Goal: Task Accomplishment & Management: Manage account settings

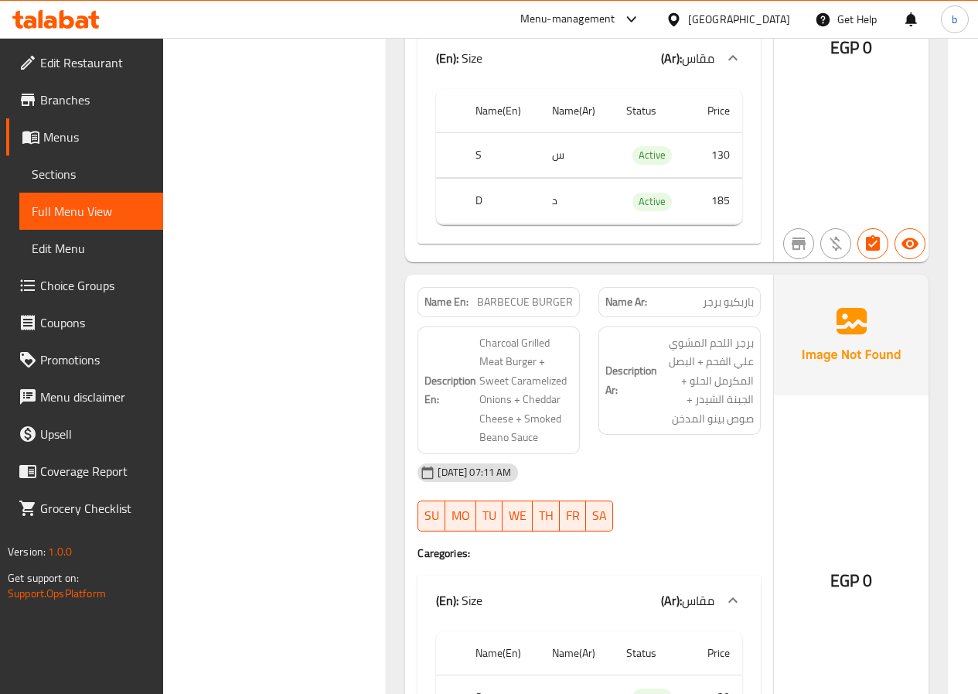
scroll to position [2939, 0]
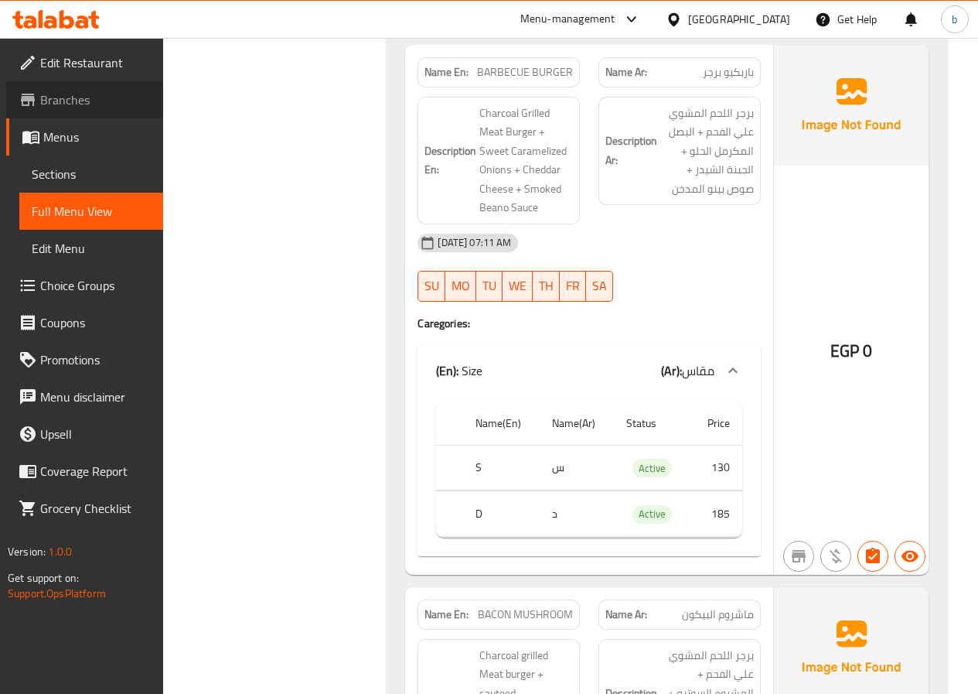
click at [65, 101] on span "Branches" at bounding box center [95, 99] width 111 height 19
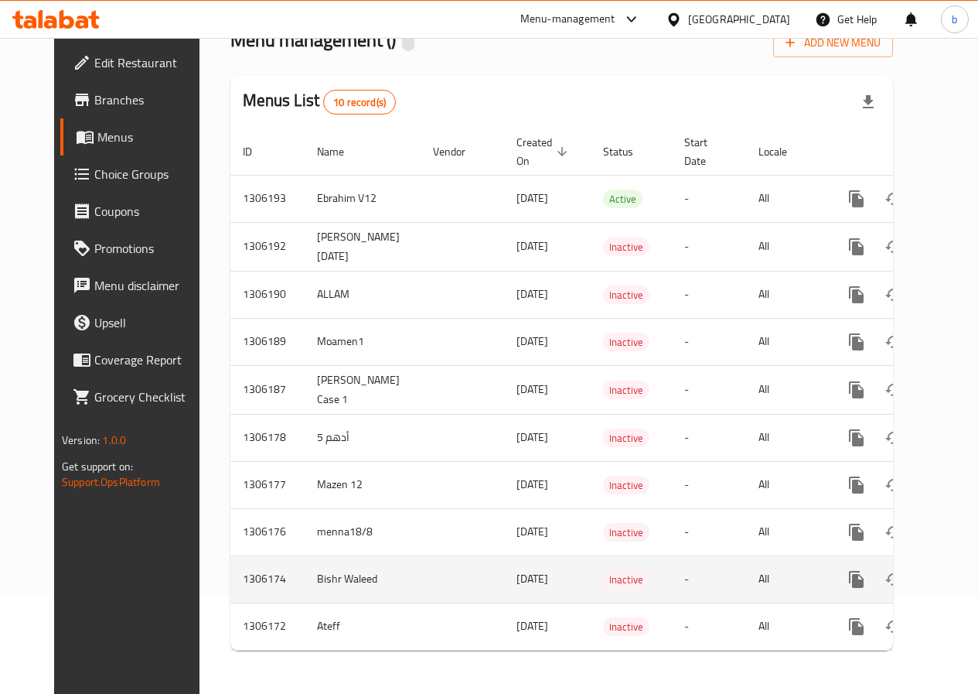
scroll to position [107, 0]
click at [961, 572] on icon "enhanced table" at bounding box center [968, 579] width 14 height 14
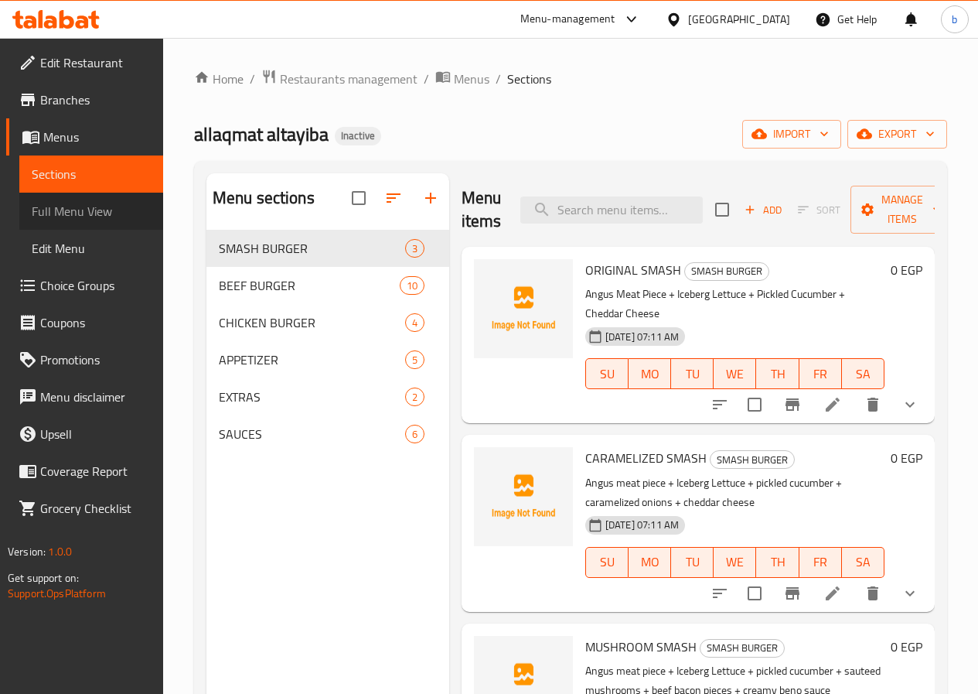
click at [73, 223] on link "Full Menu View" at bounding box center [91, 211] width 144 height 37
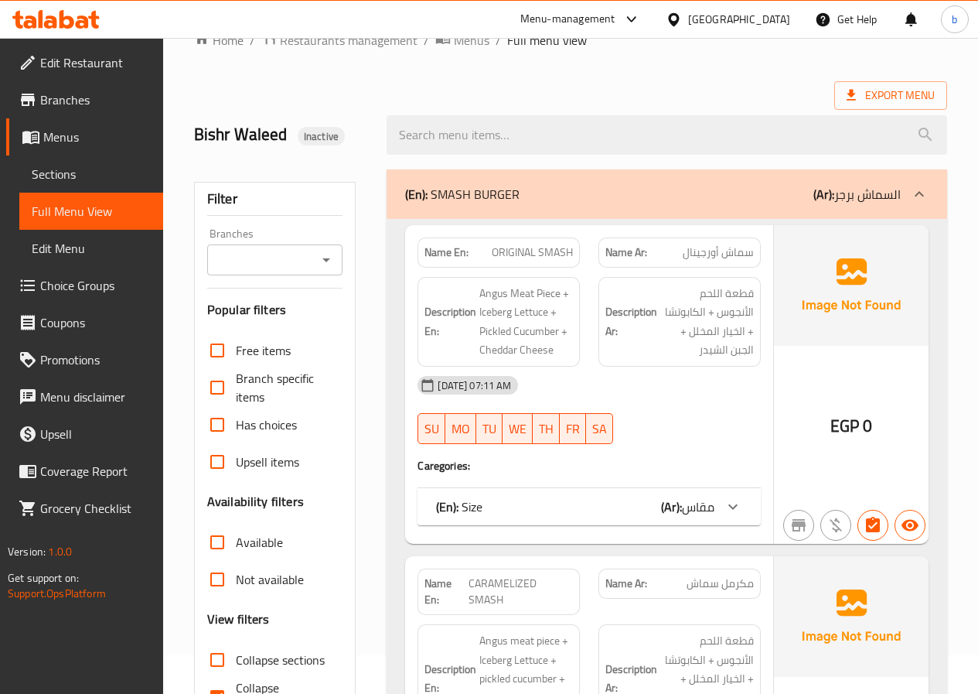
scroll to position [77, 0]
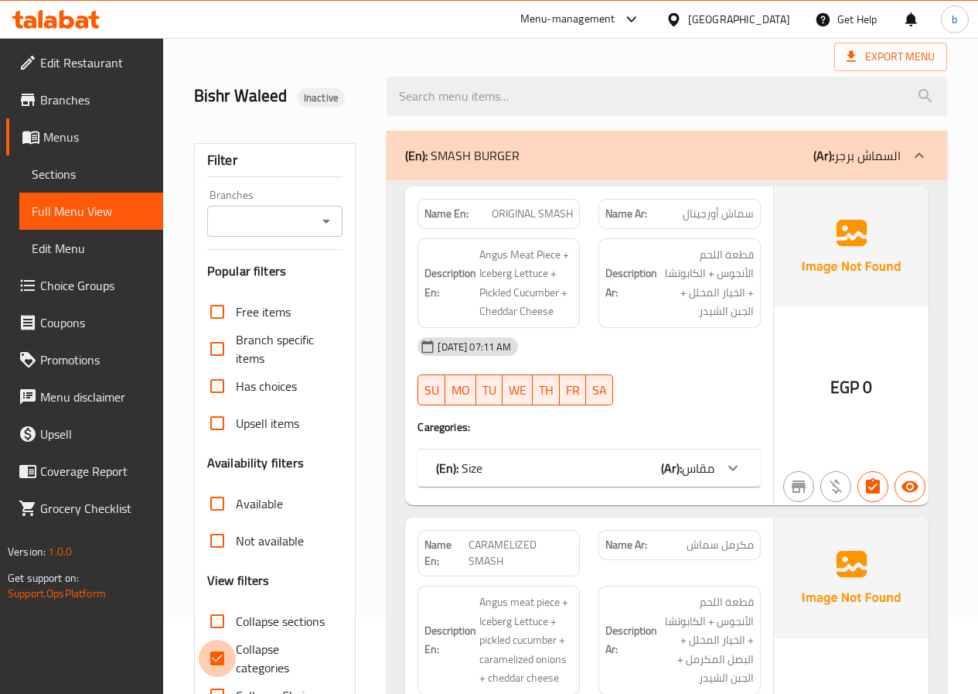
click at [230, 657] on input "Collapse categories" at bounding box center [217, 658] width 37 height 37
checkbox input "false"
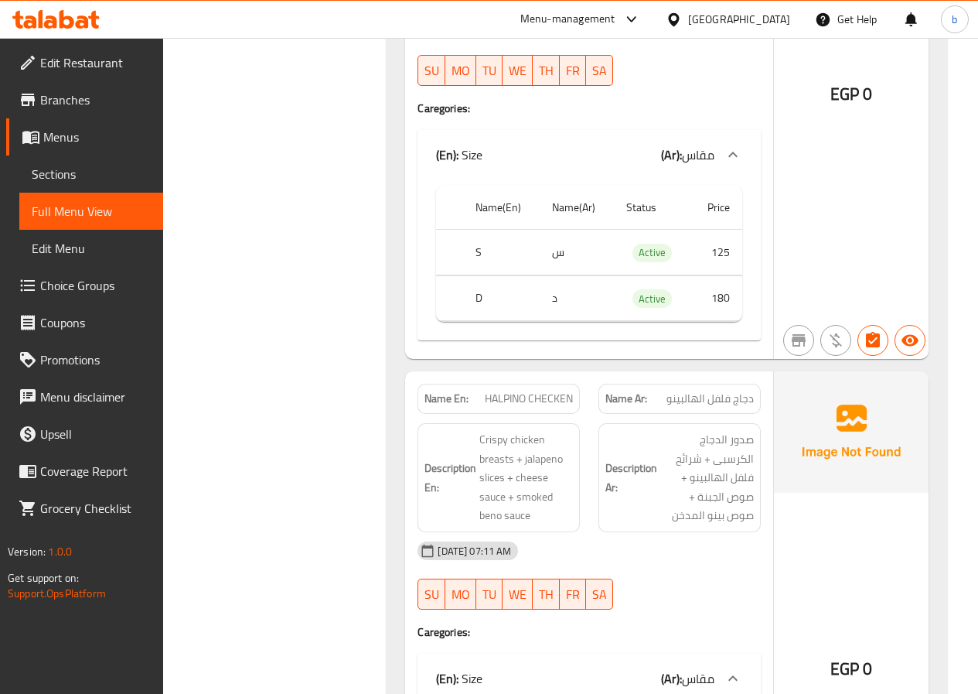
scroll to position [4851, 0]
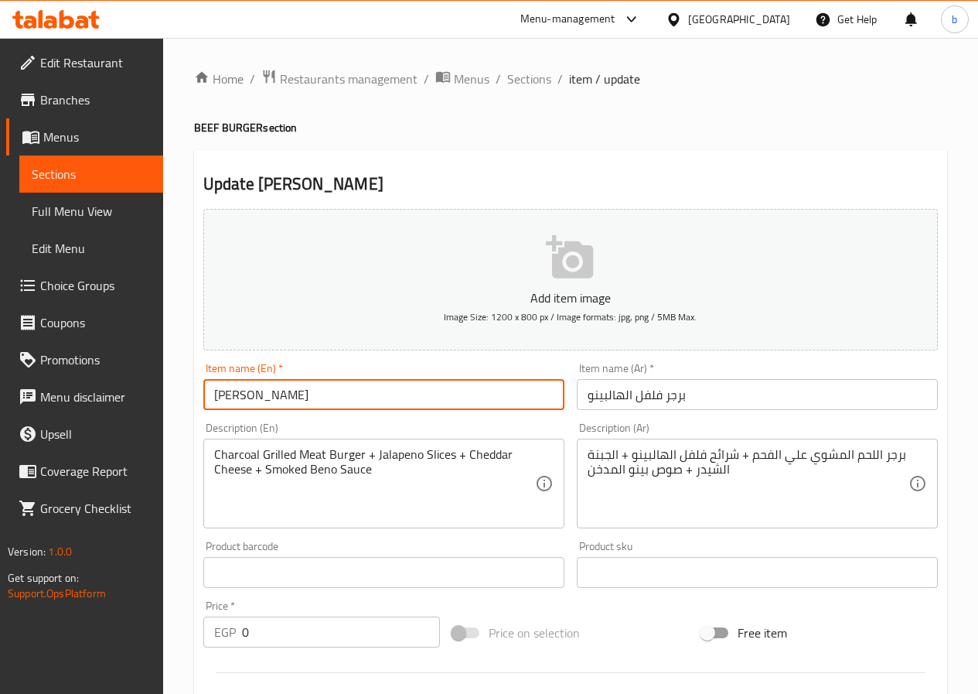
drag, startPoint x: 262, startPoint y: 394, endPoint x: 214, endPoint y: 404, distance: 48.8
click at [213, 404] on input "[PERSON_NAME]" at bounding box center [383, 394] width 361 height 31
paste input "jalapeno"
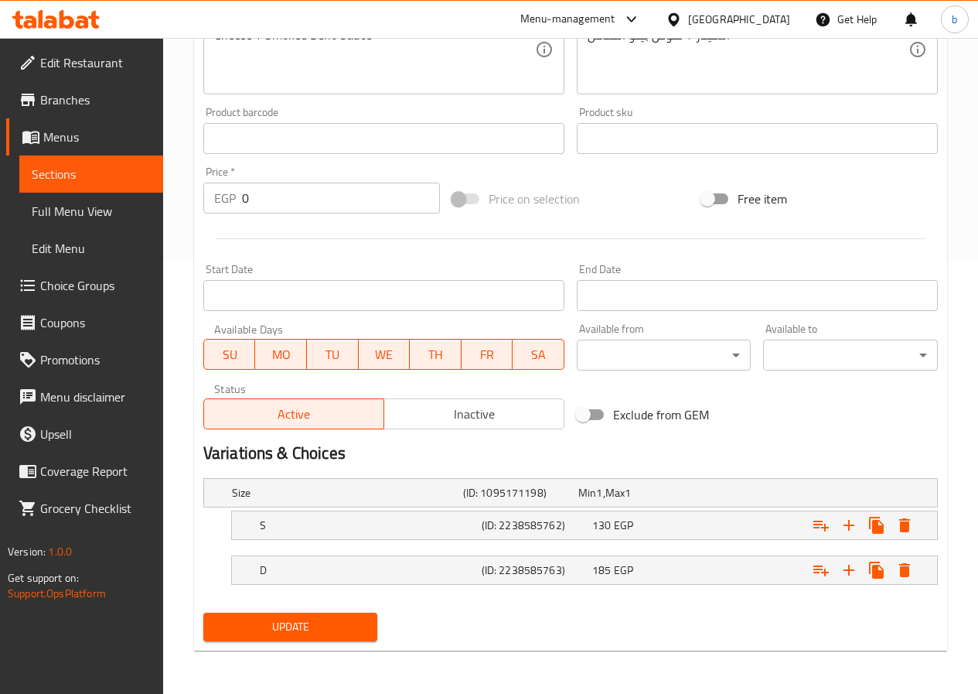
type input "jalapeno BURGER"
click at [291, 629] on span "Update" at bounding box center [291, 626] width 150 height 19
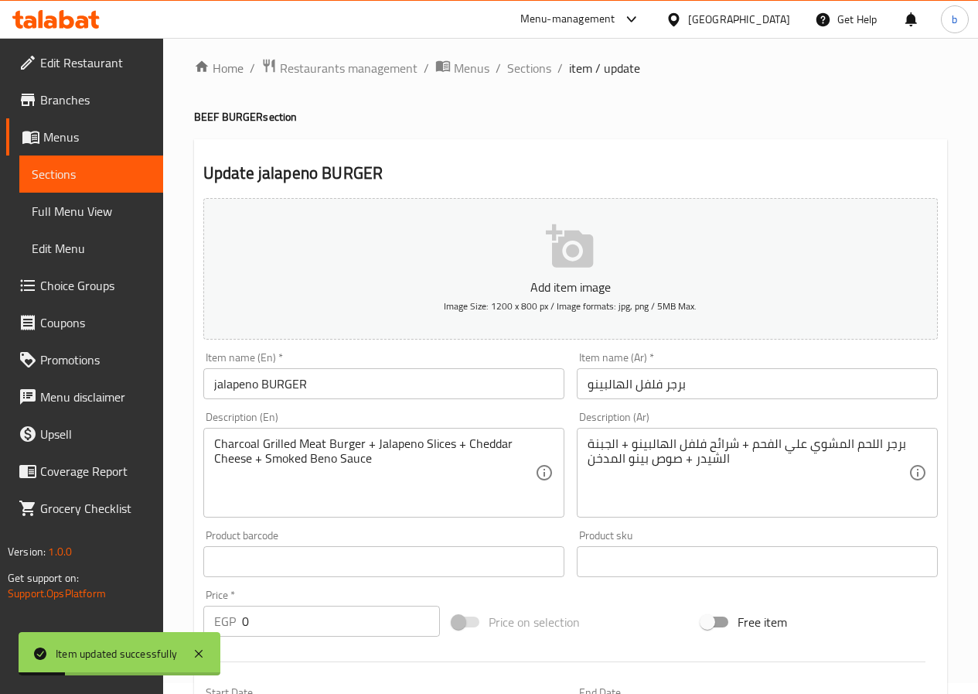
scroll to position [0, 0]
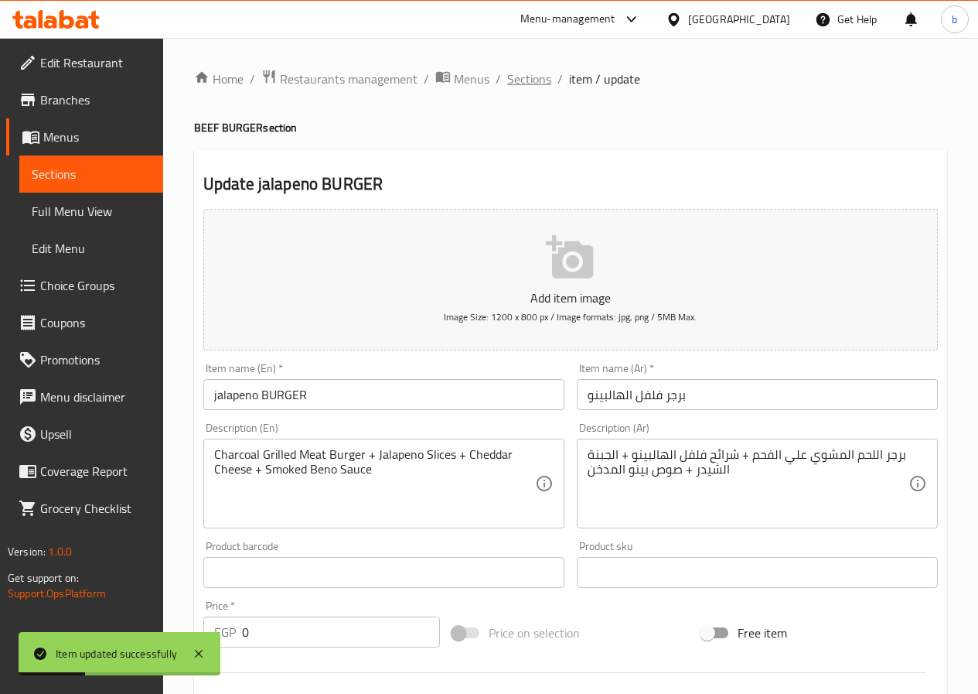
click at [520, 73] on span "Sections" at bounding box center [529, 79] width 44 height 19
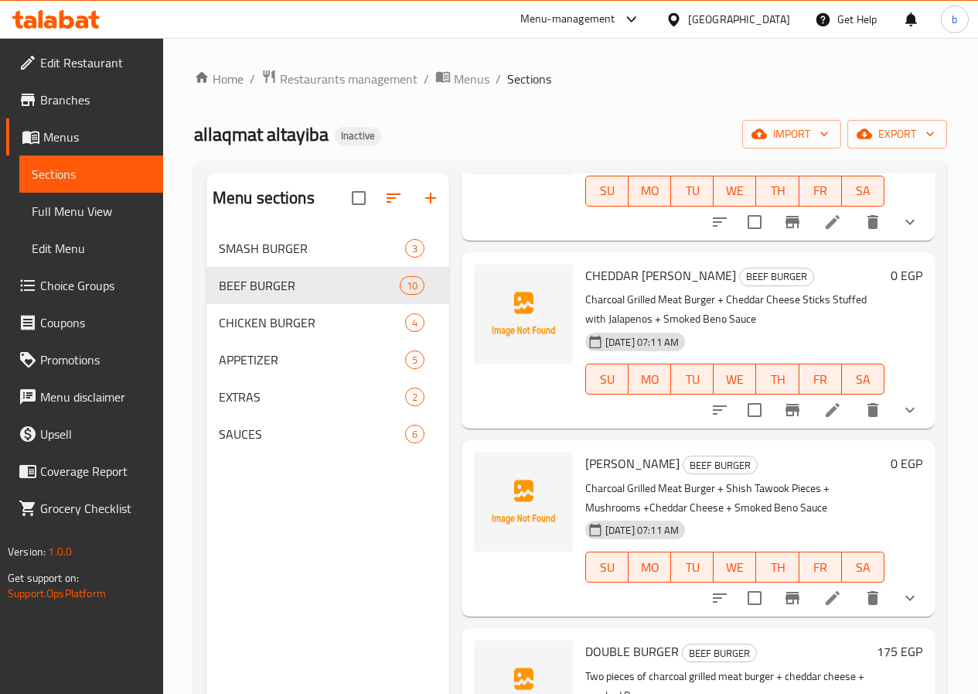
scroll to position [1077, 0]
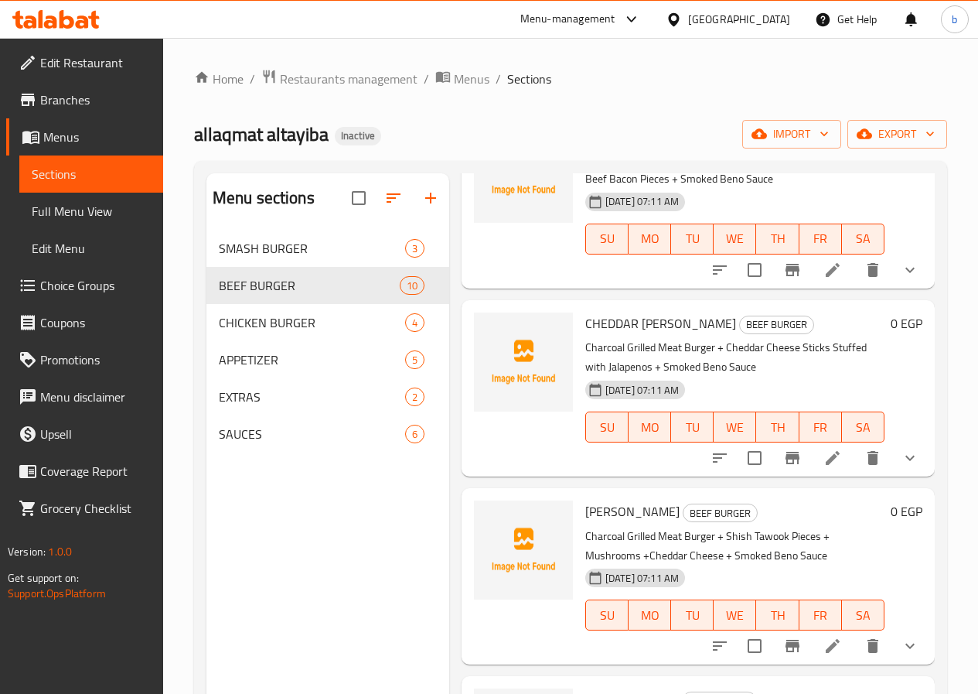
click at [824, 449] on icon at bounding box center [833, 458] width 19 height 19
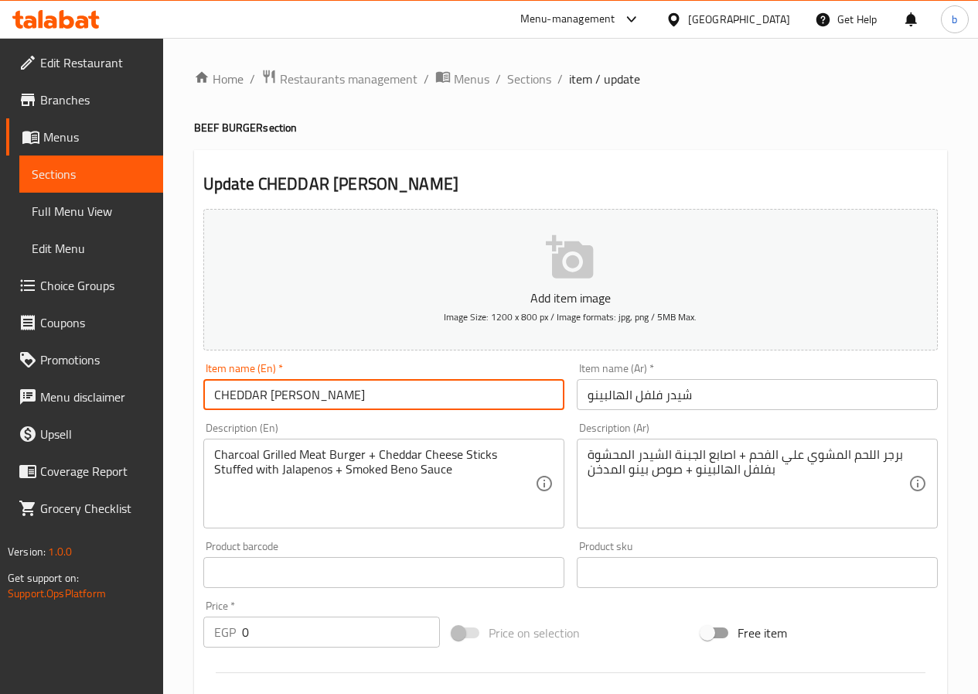
click at [349, 408] on input "CHEDDAR HALPINO" at bounding box center [383, 394] width 361 height 31
drag, startPoint x: 325, startPoint y: 398, endPoint x: 270, endPoint y: 388, distance: 55.7
click at [270, 388] on input "CHEDDAR HALPINO" at bounding box center [383, 394] width 361 height 31
paste input "jalapeno"
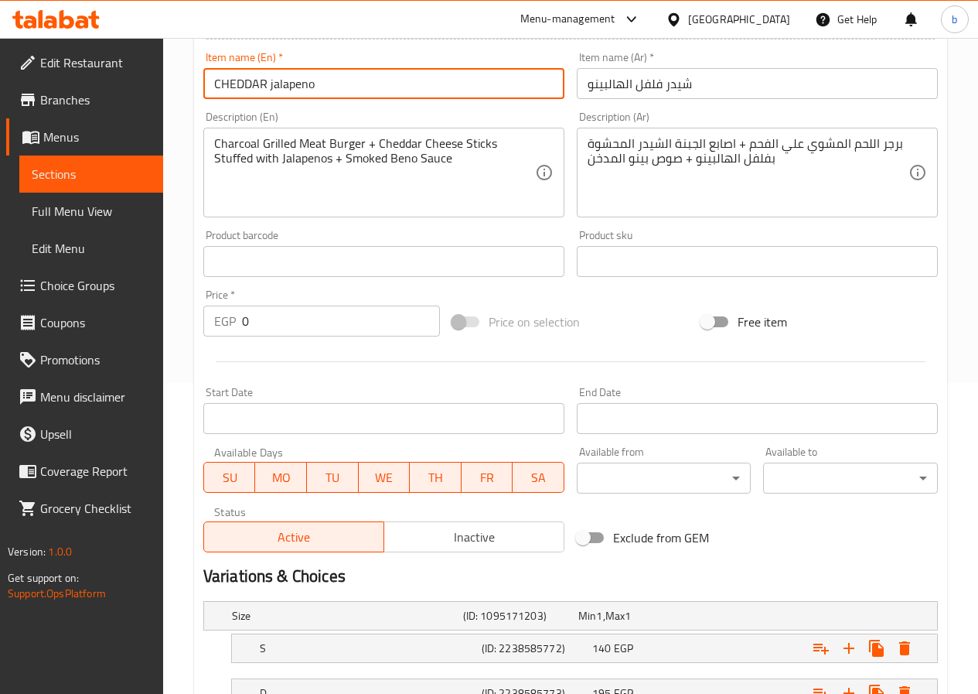
scroll to position [434, 0]
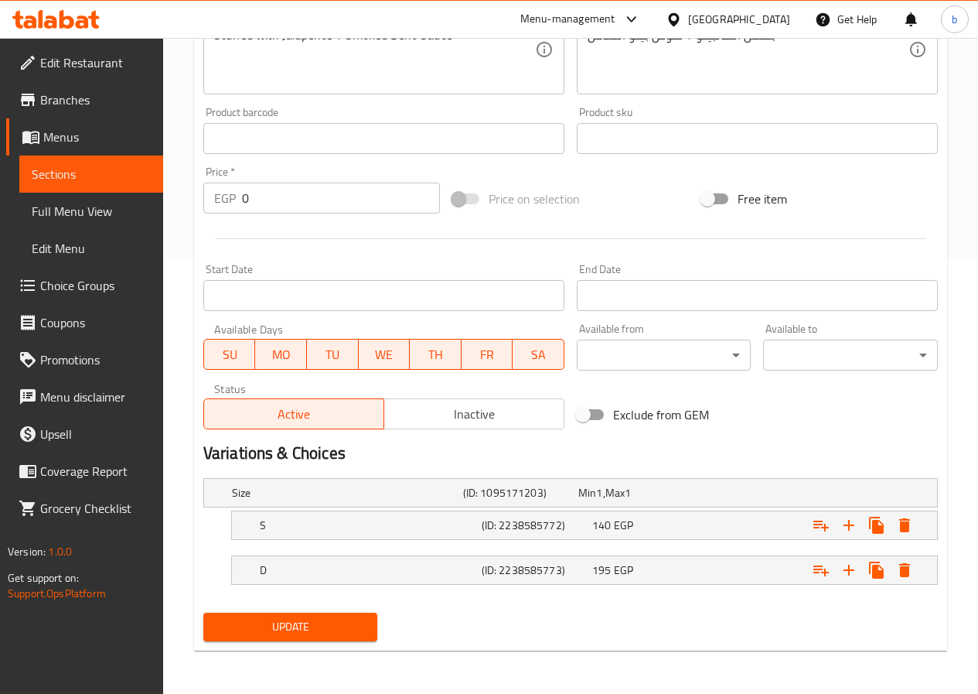
type input "CHEDDAR jalapeno"
click at [308, 635] on span "Update" at bounding box center [291, 626] width 150 height 19
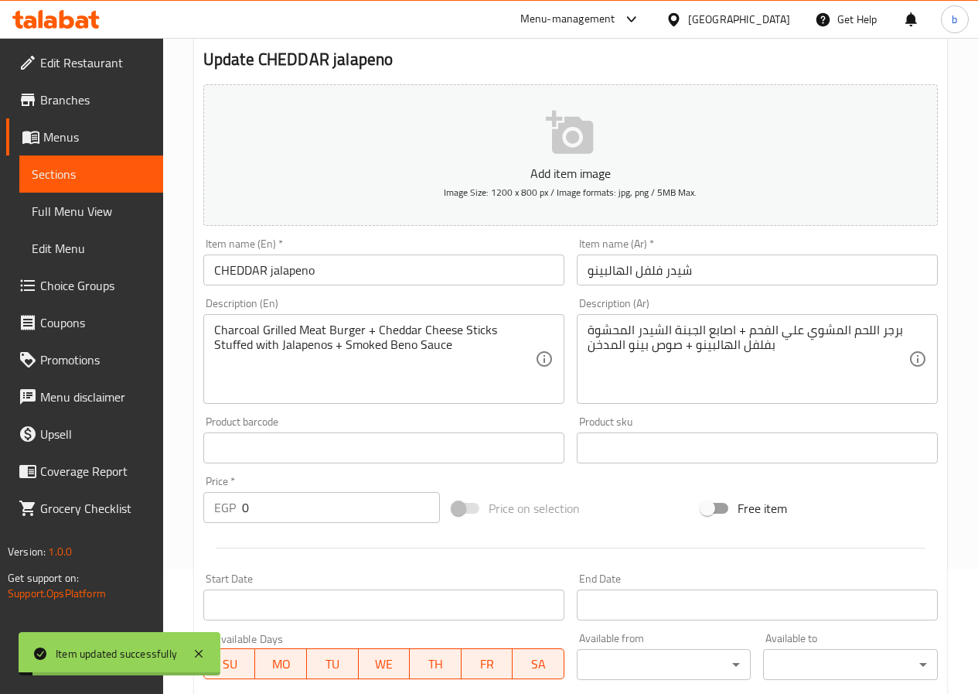
scroll to position [0, 0]
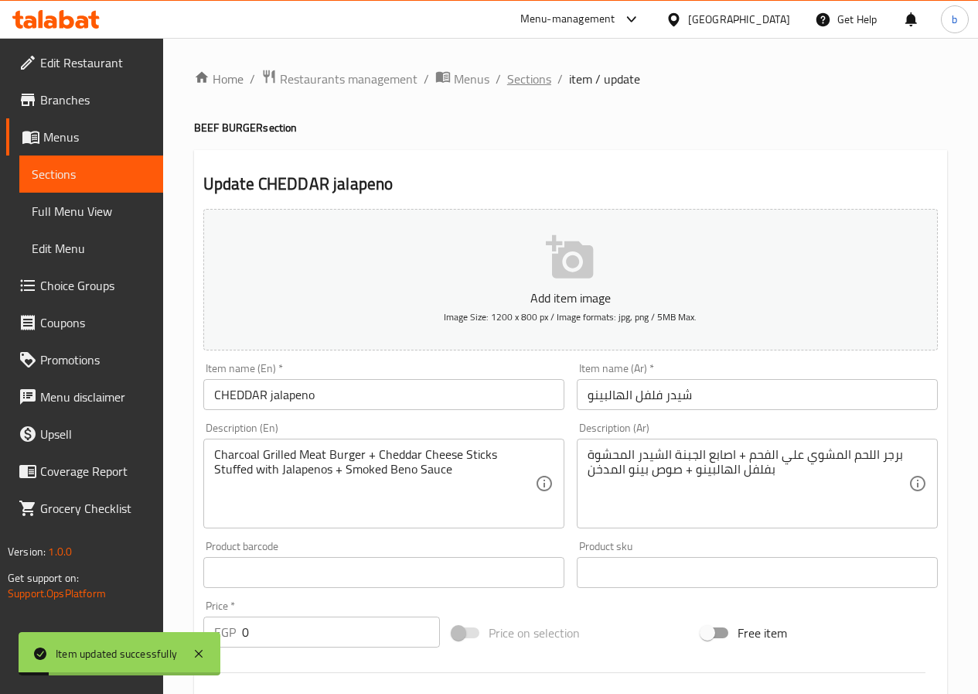
click at [520, 88] on span "Sections" at bounding box center [529, 79] width 44 height 19
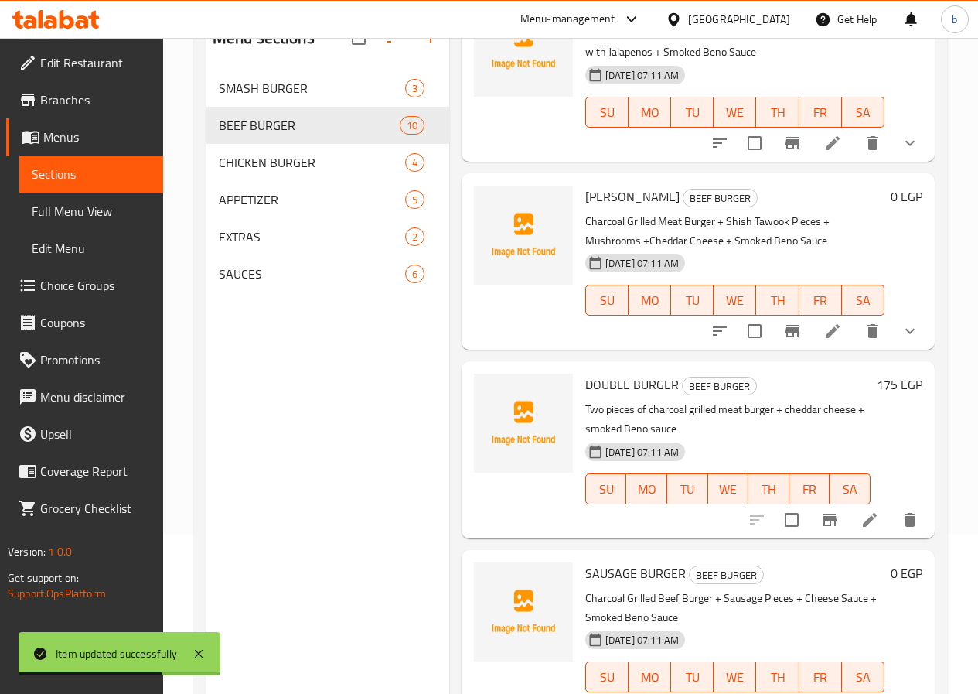
scroll to position [217, 0]
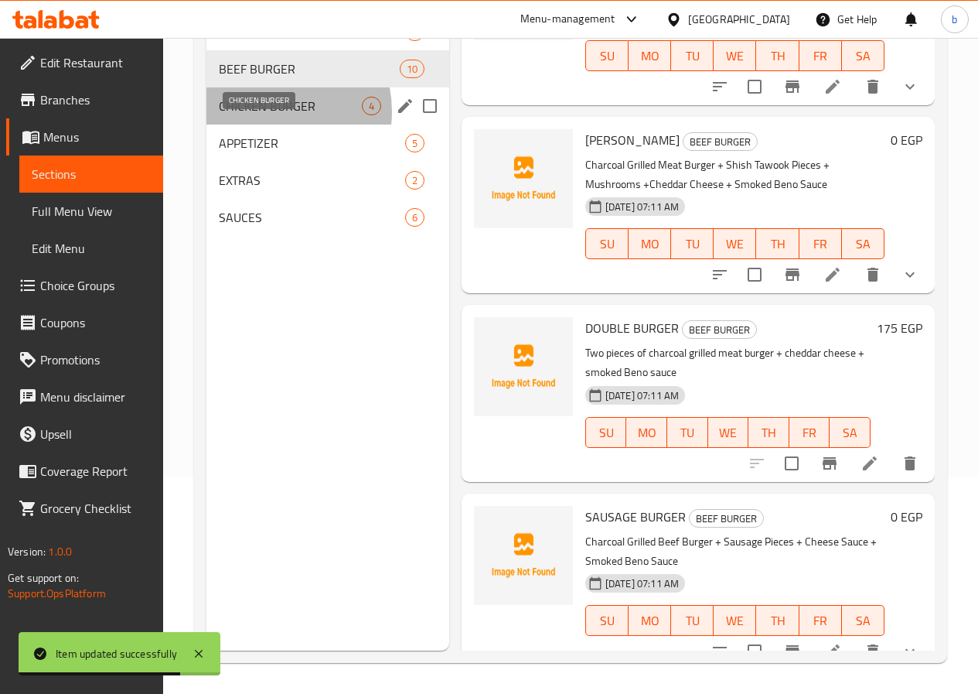
click at [266, 115] on span "CHICKEN BURGER" at bounding box center [290, 106] width 143 height 19
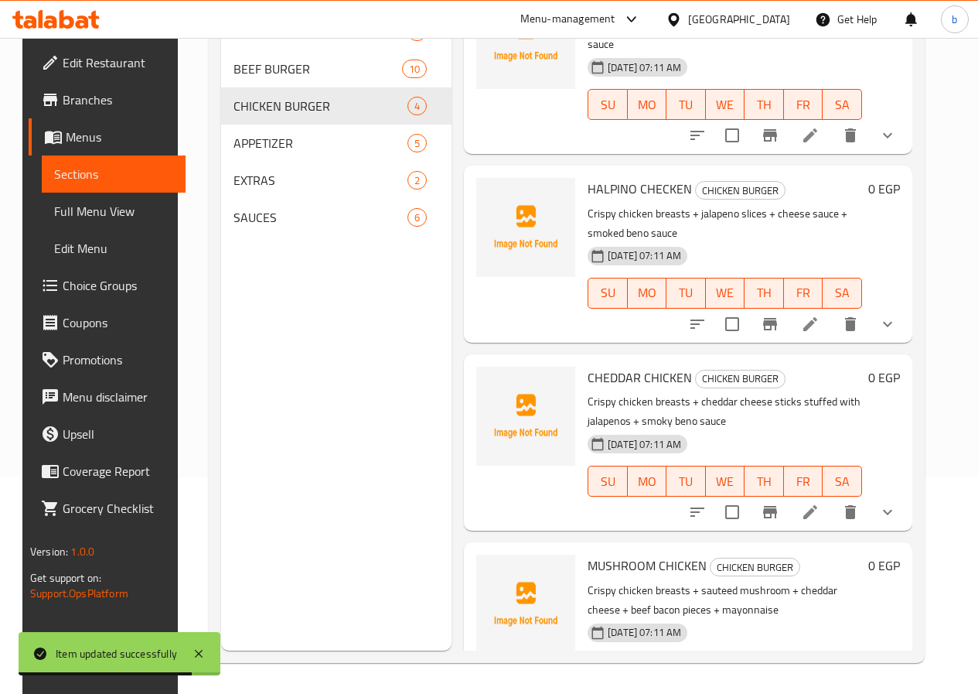
scroll to position [25, 0]
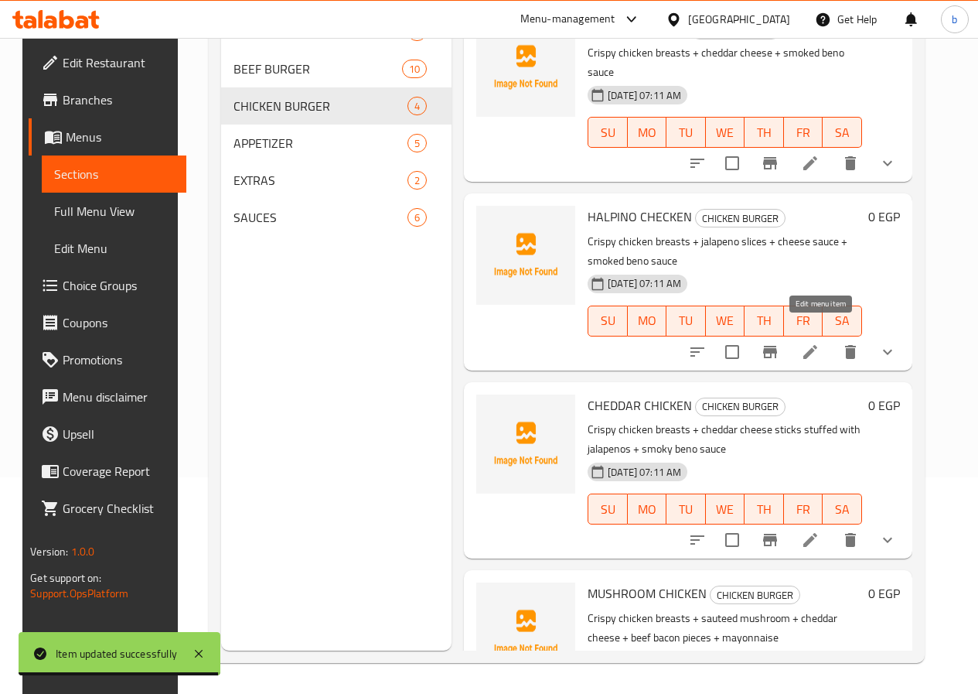
click at [818, 343] on icon at bounding box center [810, 352] width 19 height 19
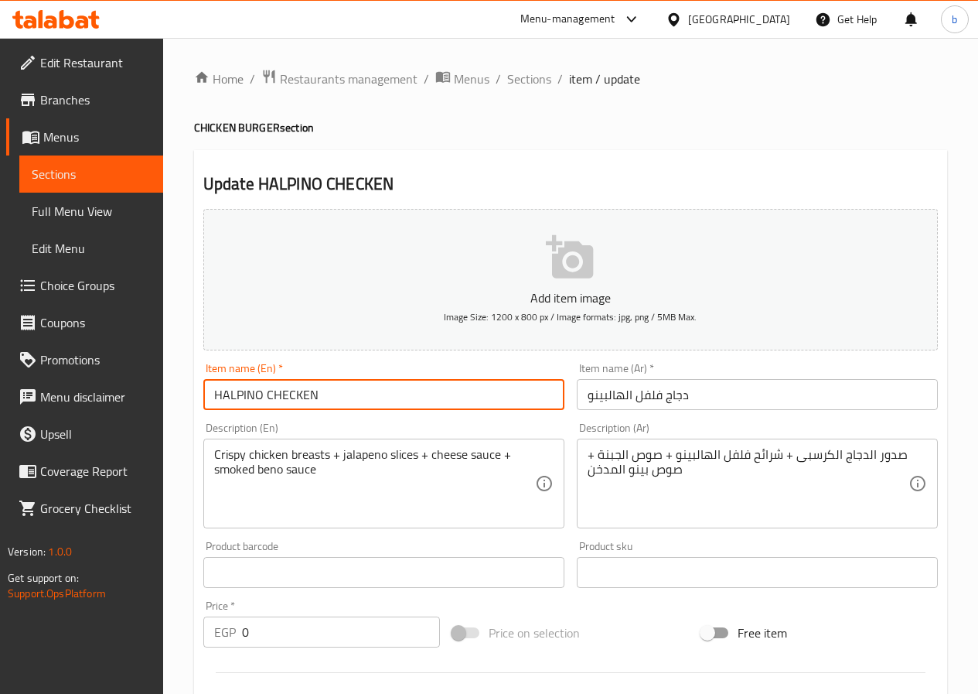
drag, startPoint x: 261, startPoint y: 397, endPoint x: 215, endPoint y: 381, distance: 48.2
click at [215, 381] on input "HALPINO CHECKEN" at bounding box center [383, 394] width 361 height 31
paste input "jalapeno"
click at [216, 396] on input "jalapeno CHECKEN" at bounding box center [383, 394] width 361 height 31
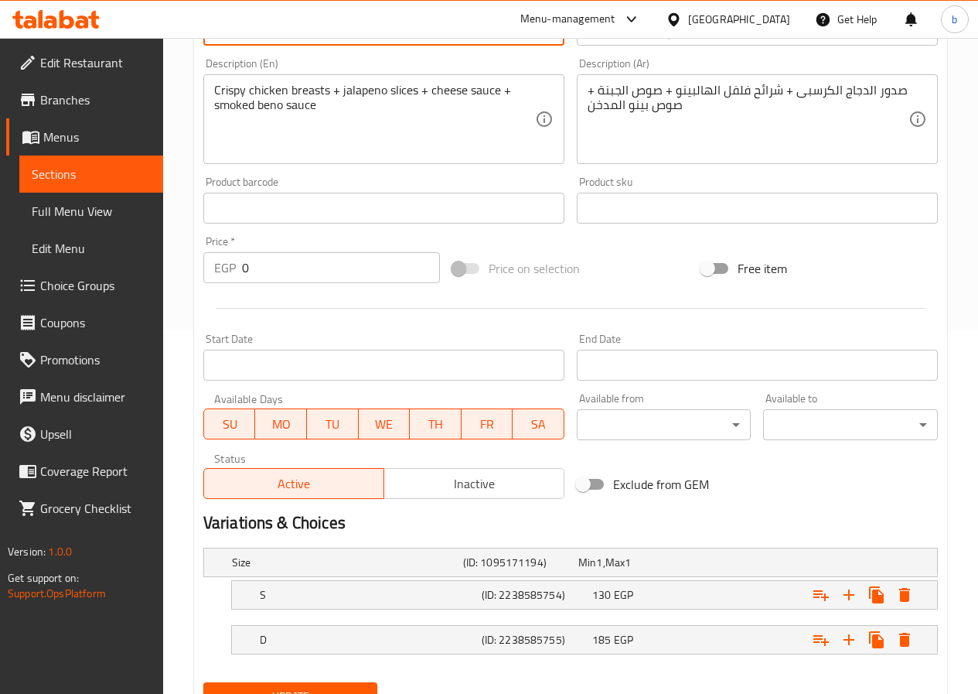
scroll to position [434, 0]
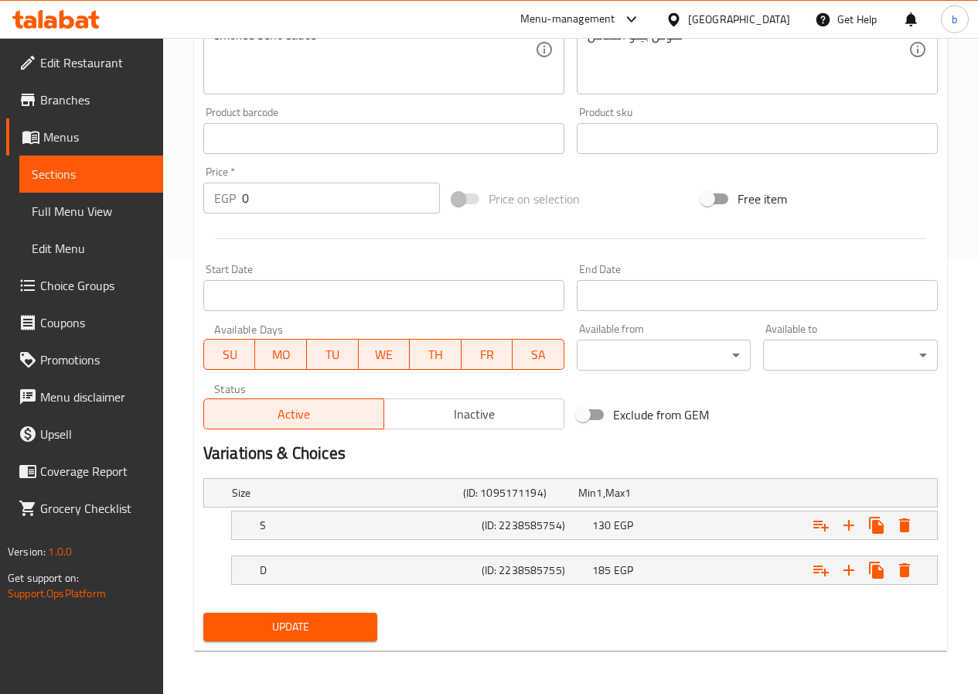
type input "Jalapeno CHECKEN"
click at [289, 617] on span "Update" at bounding box center [291, 626] width 150 height 19
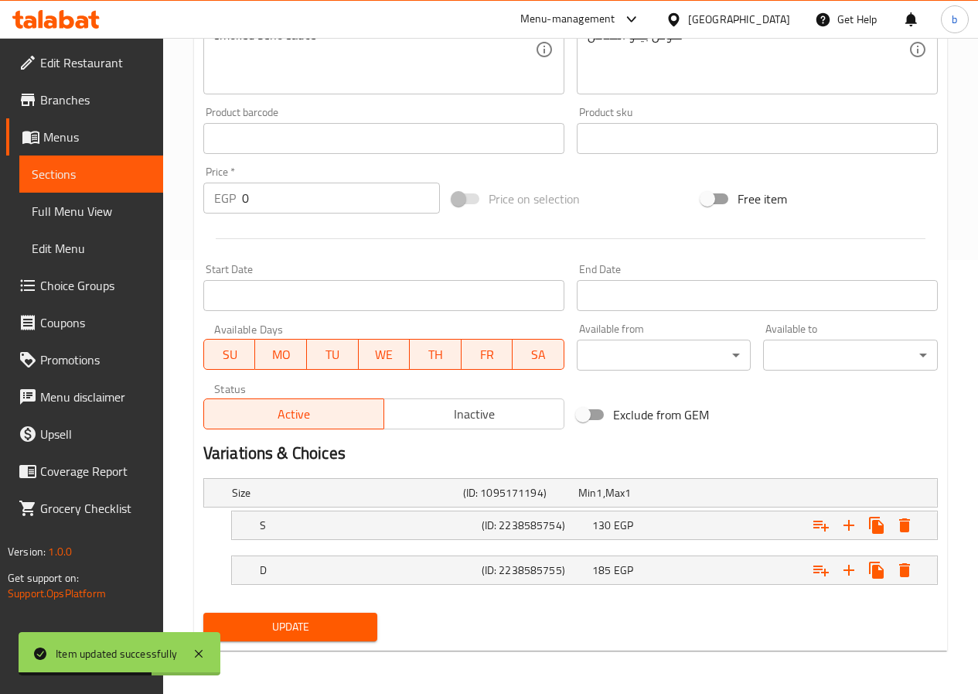
scroll to position [0, 0]
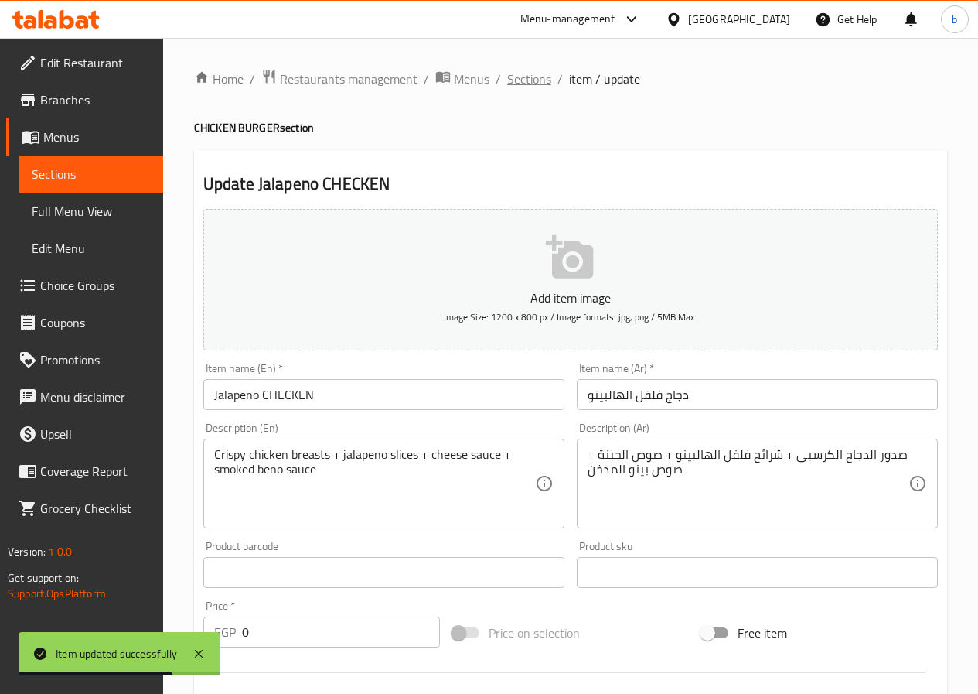
click at [515, 86] on span "Sections" at bounding box center [529, 79] width 44 height 19
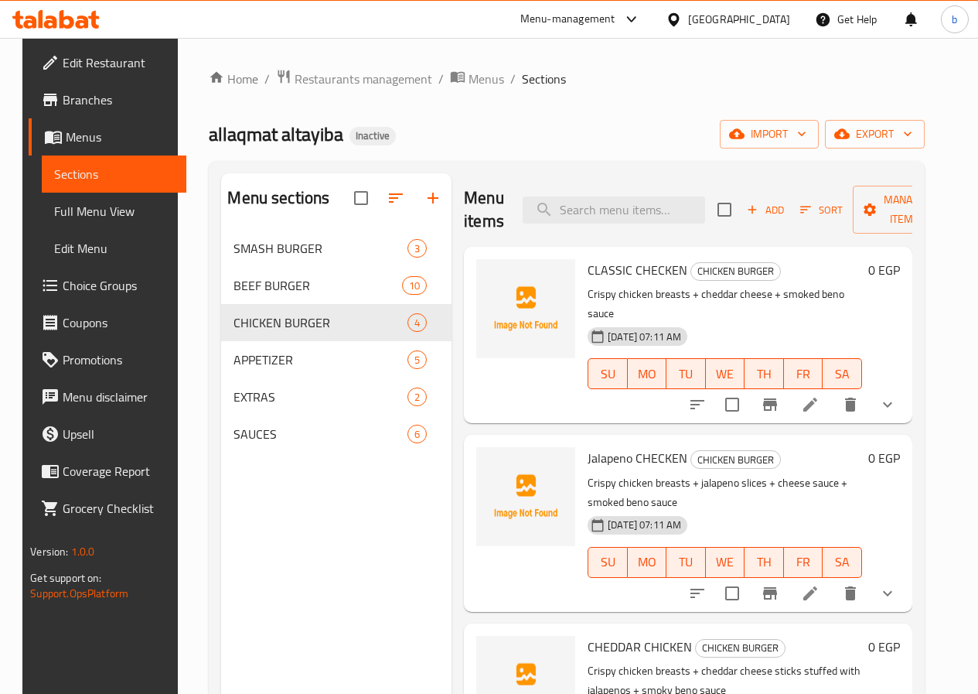
scroll to position [77, 0]
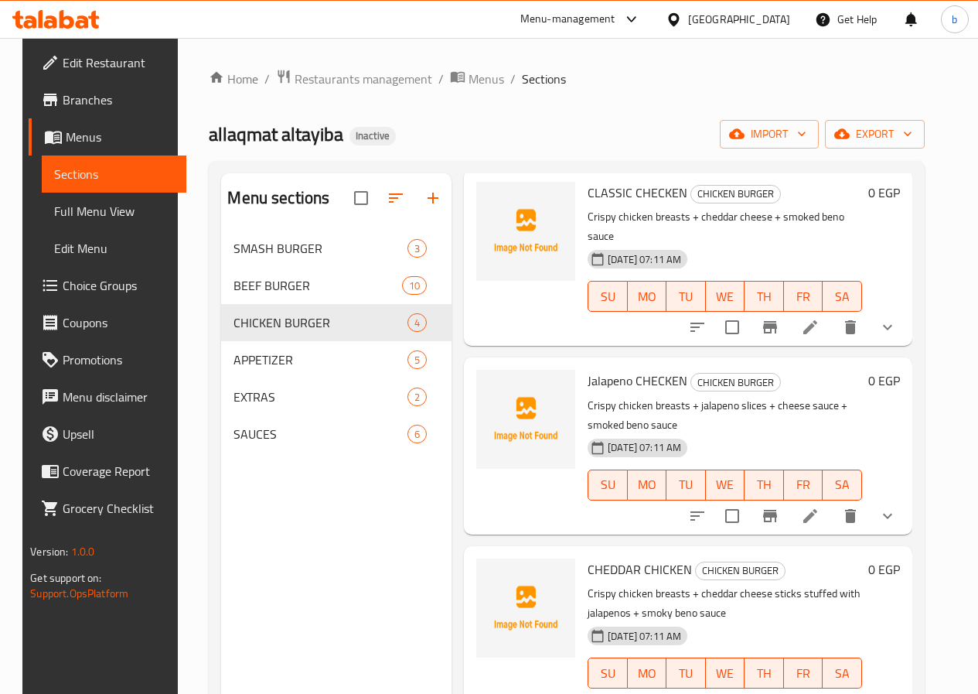
click at [817, 320] on icon at bounding box center [811, 327] width 14 height 14
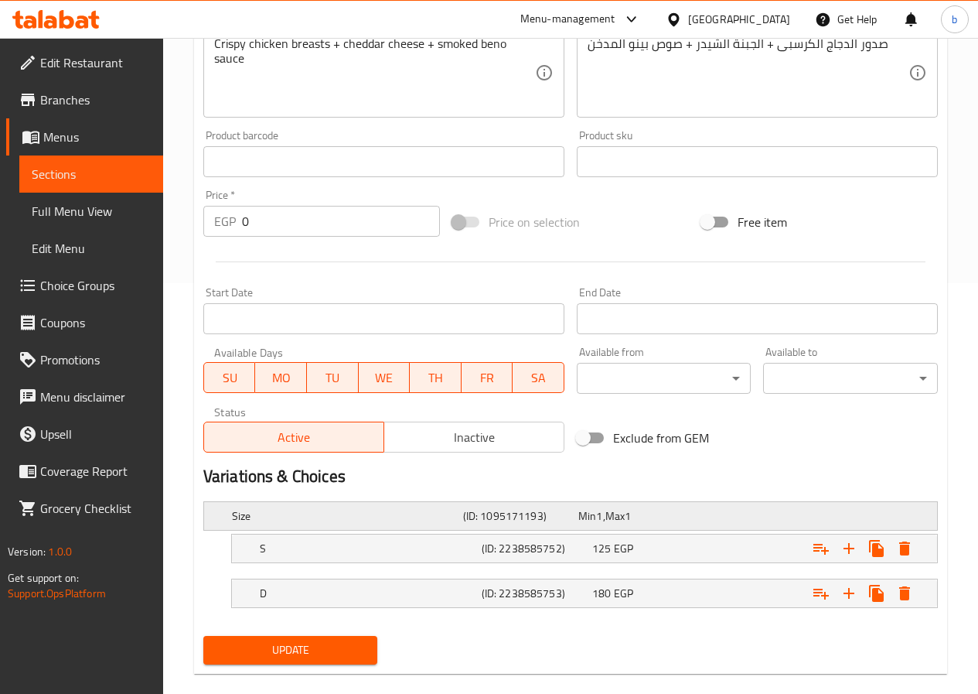
scroll to position [434, 0]
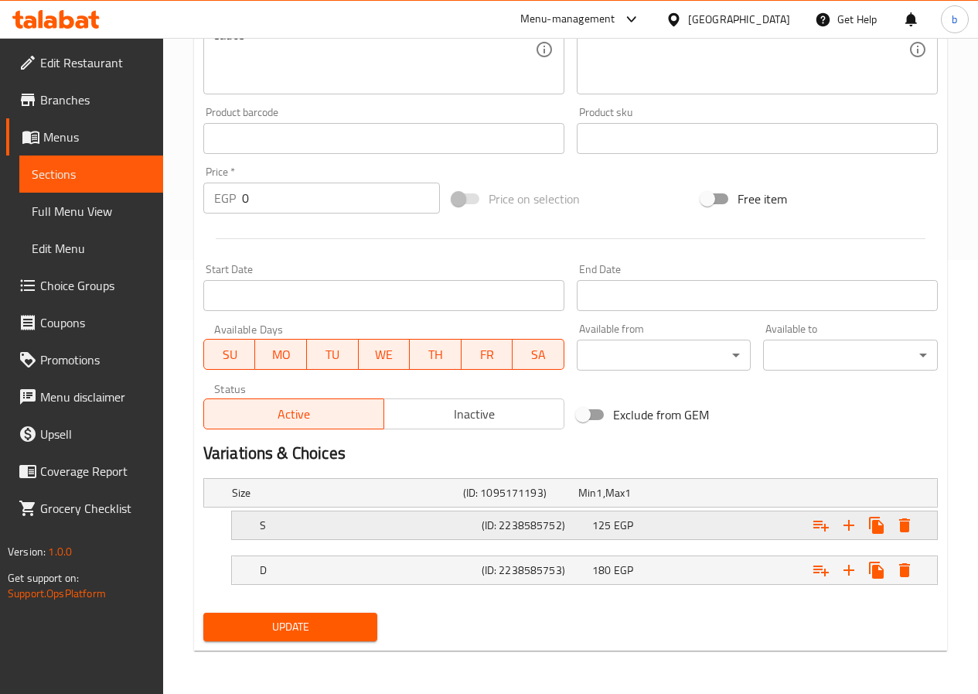
click at [507, 510] on div "S (ID: 2238585752) 125 EGP" at bounding box center [575, 493] width 693 height 34
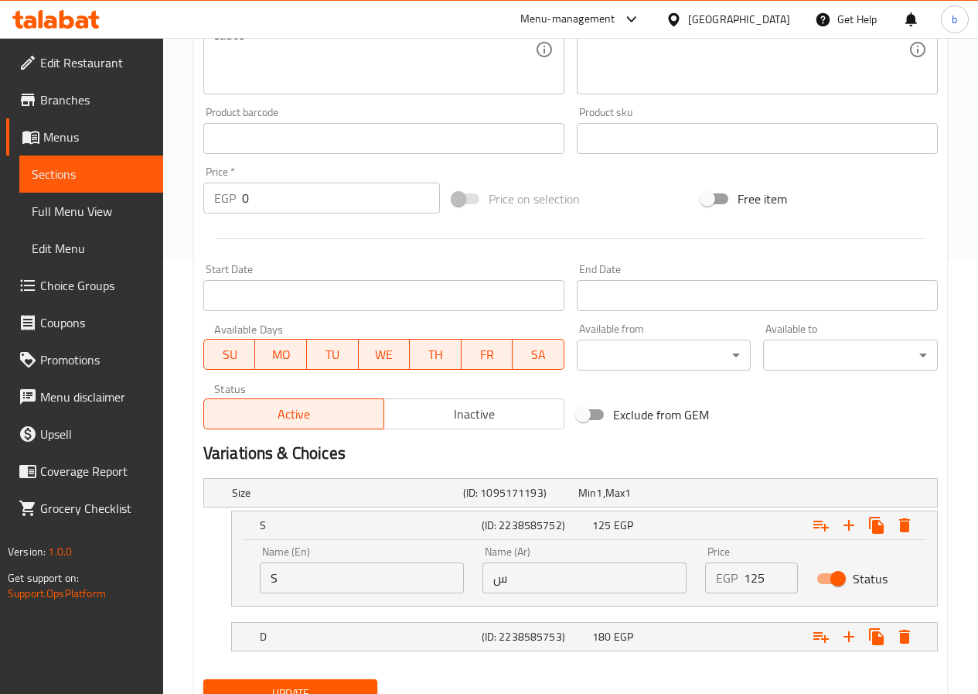
click at [404, 586] on input "S" at bounding box center [362, 577] width 204 height 31
click at [404, 586] on input "Single" at bounding box center [362, 577] width 204 height 31
type input "Single"
click at [489, 580] on input "س" at bounding box center [585, 577] width 204 height 31
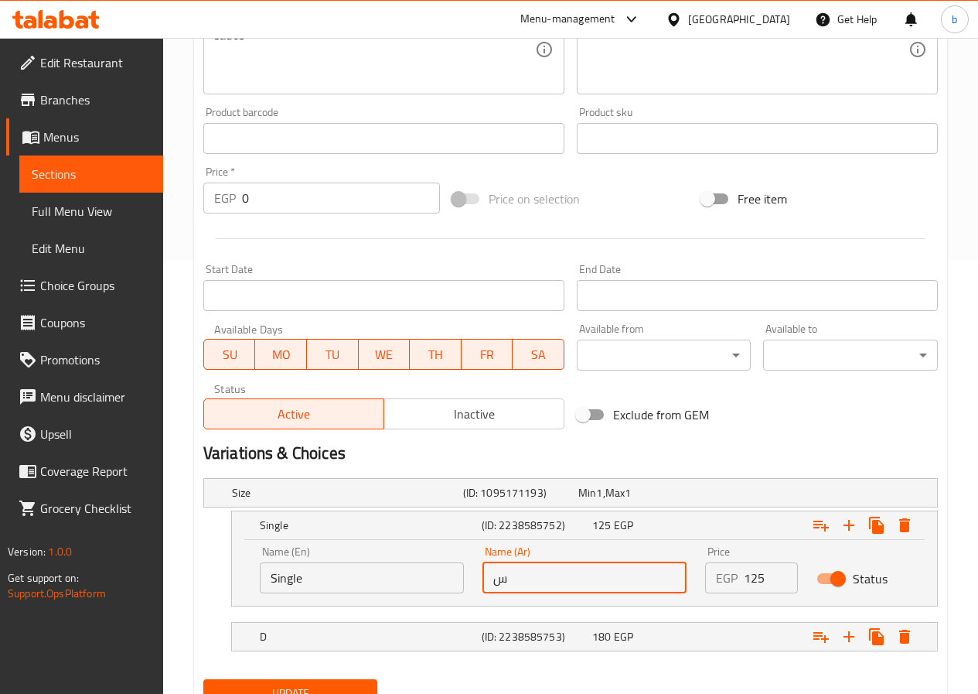
click at [653, 578] on input "س" at bounding box center [585, 577] width 204 height 31
type input "سنجل"
click at [493, 500] on h5 "(ID: 2238585753)" at bounding box center [517, 492] width 109 height 15
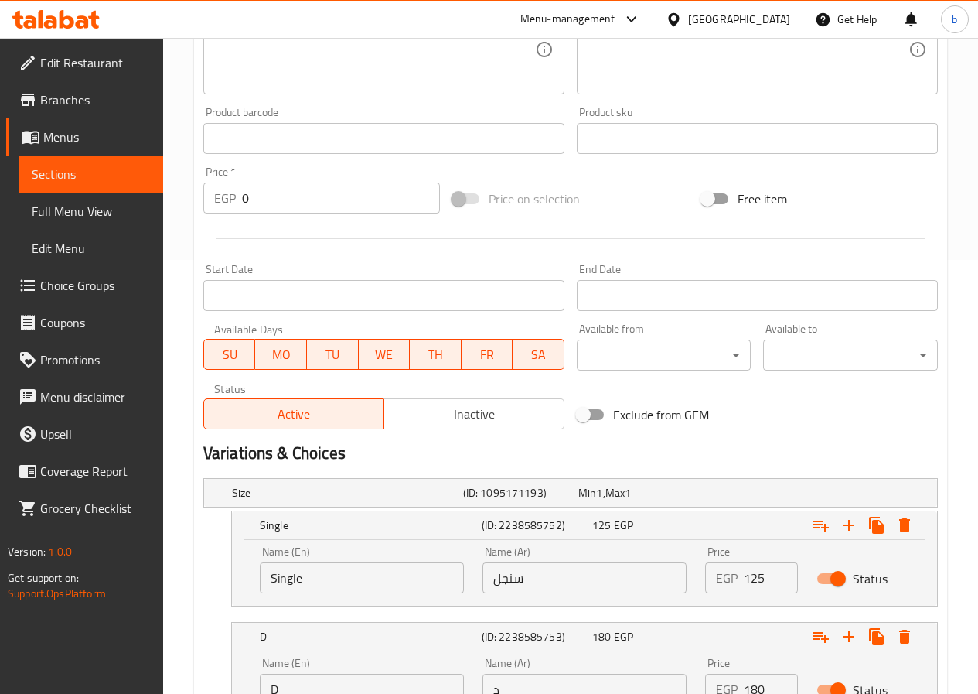
click at [334, 683] on input "D" at bounding box center [362, 689] width 204 height 31
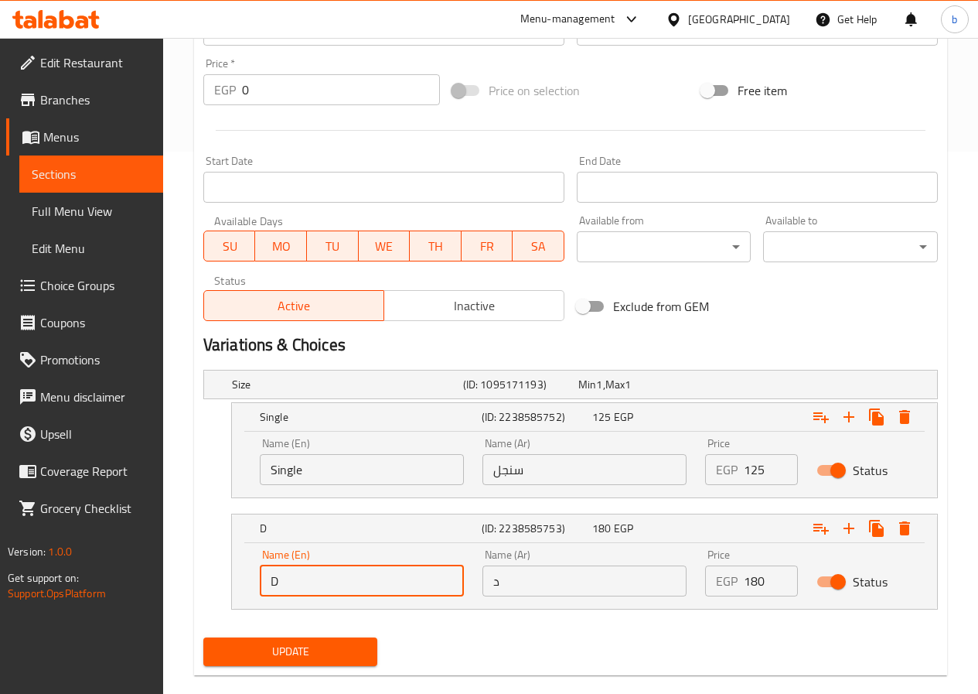
scroll to position [567, 0]
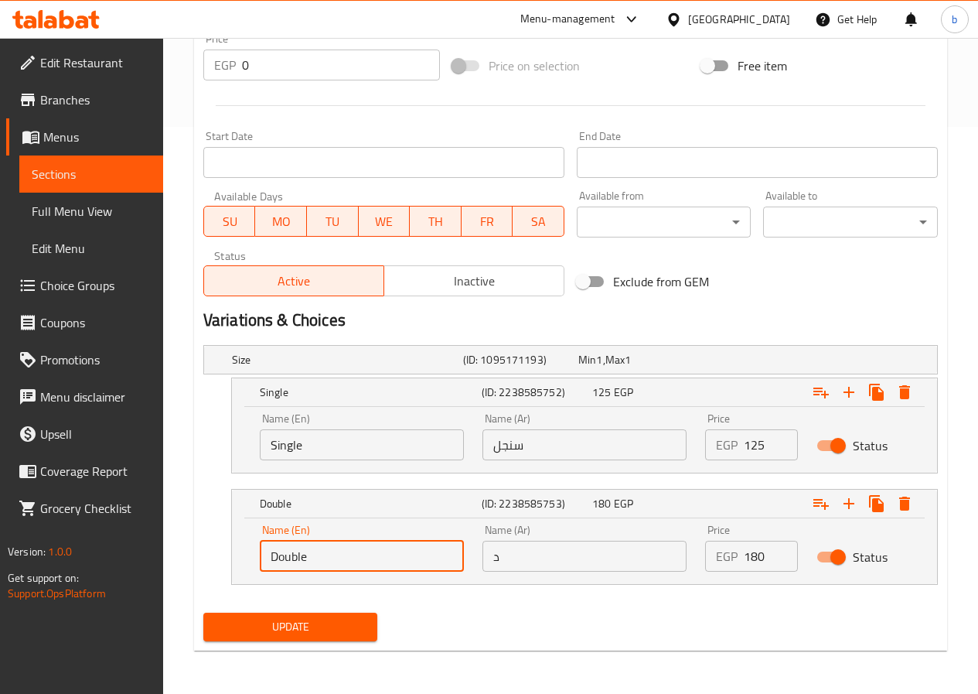
type input "Double"
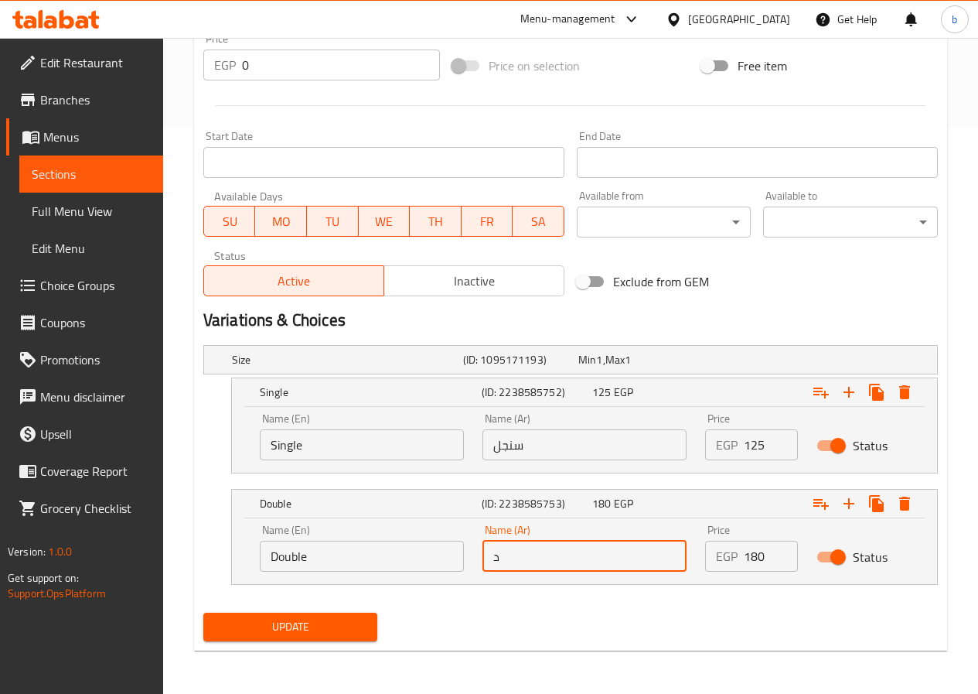
click at [487, 561] on input "د" at bounding box center [585, 556] width 204 height 31
click at [559, 561] on input "د" at bounding box center [585, 556] width 204 height 31
type input "دبل"
click at [343, 629] on span "Update" at bounding box center [291, 626] width 150 height 19
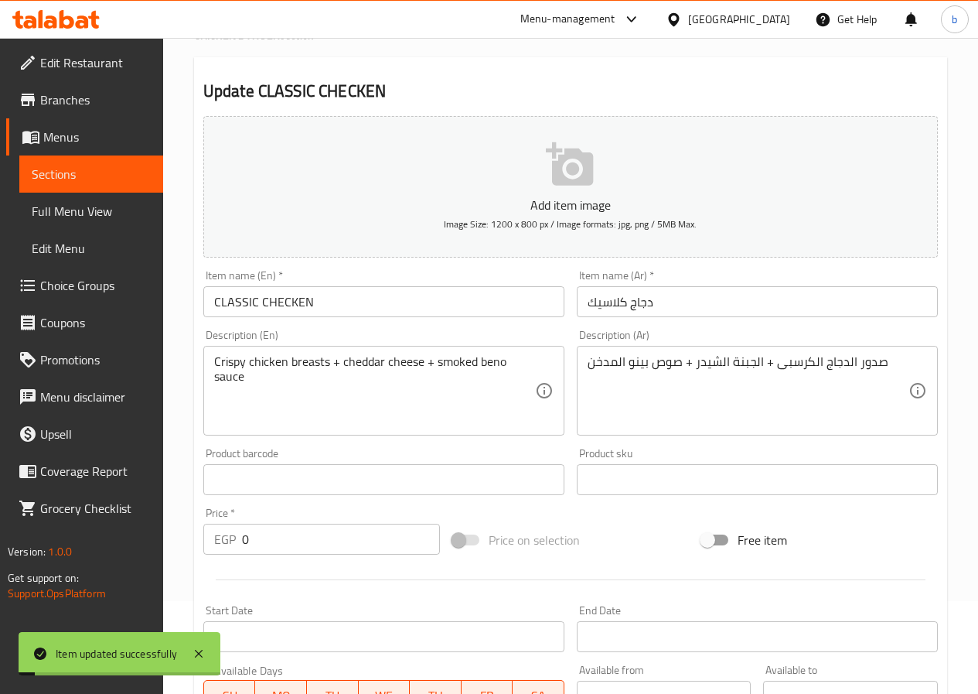
scroll to position [0, 0]
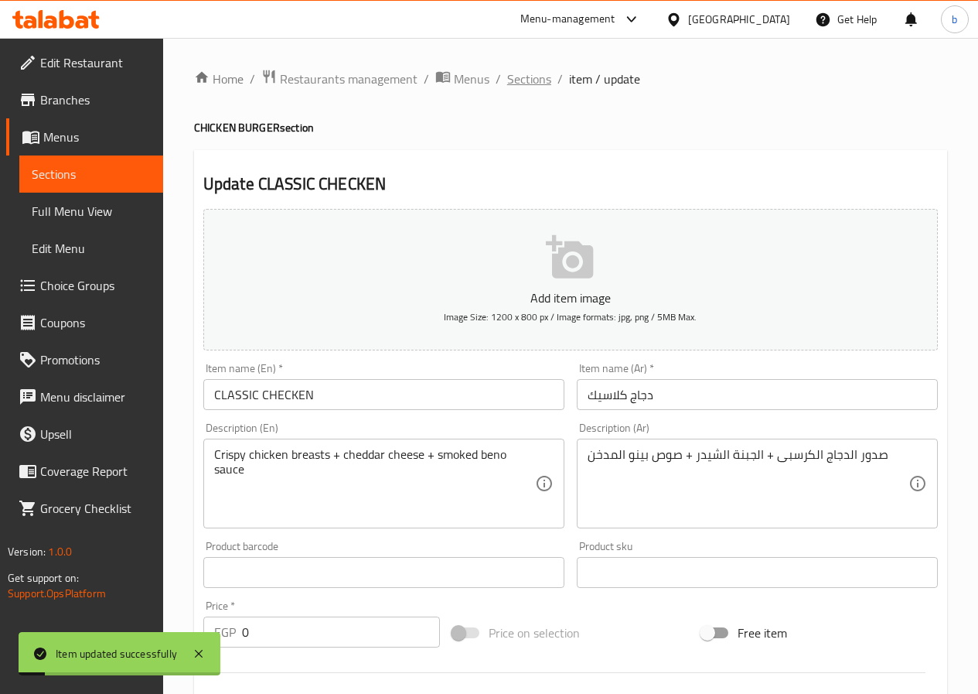
click at [541, 84] on span "Sections" at bounding box center [529, 79] width 44 height 19
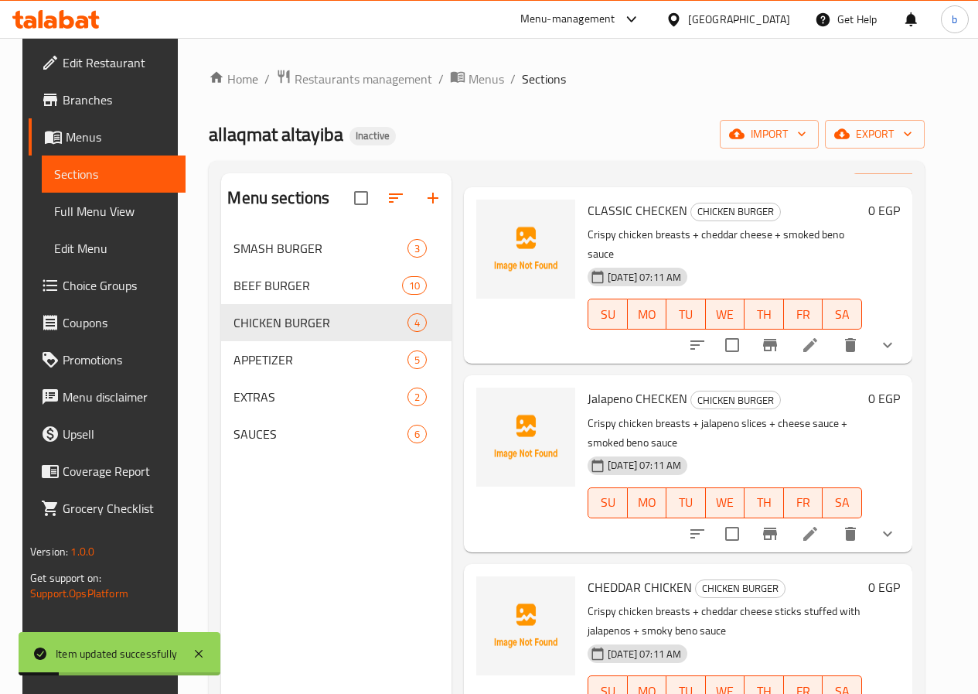
scroll to position [77, 0]
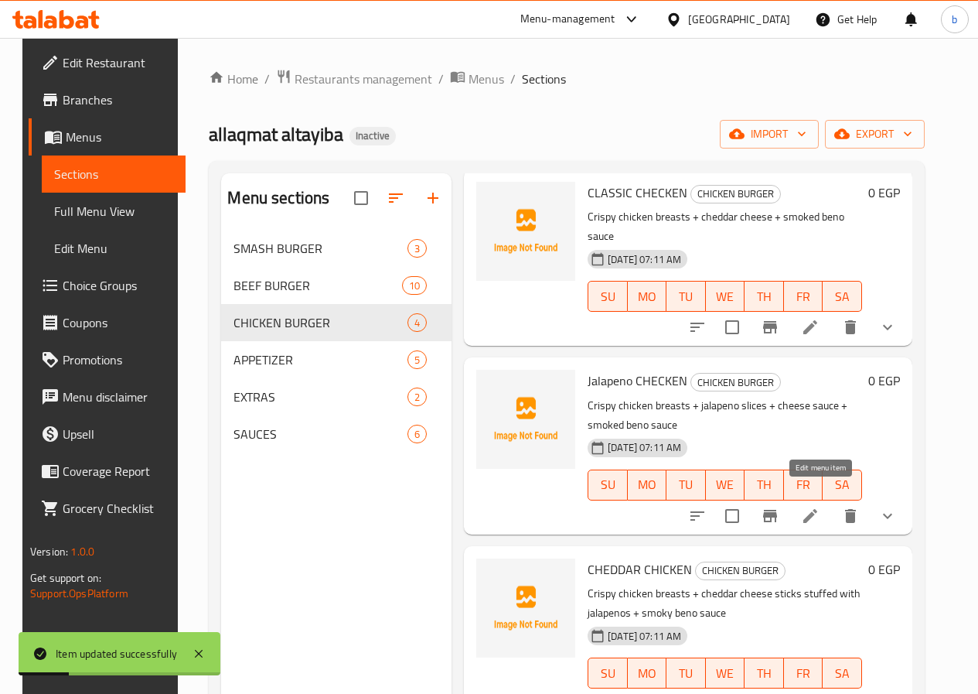
click at [817, 509] on icon at bounding box center [811, 516] width 14 height 14
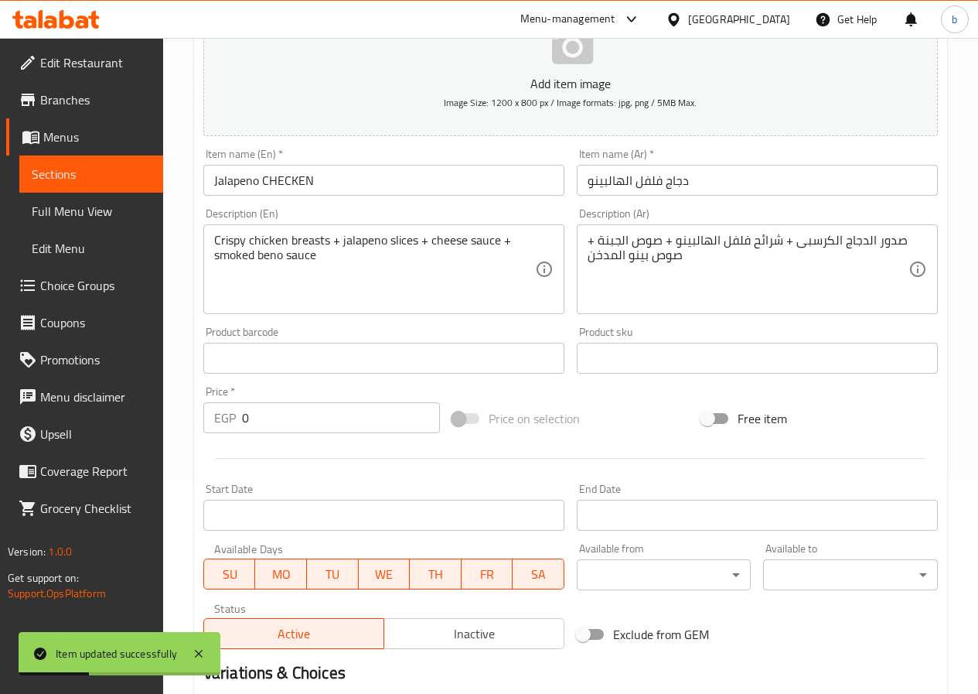
scroll to position [434, 0]
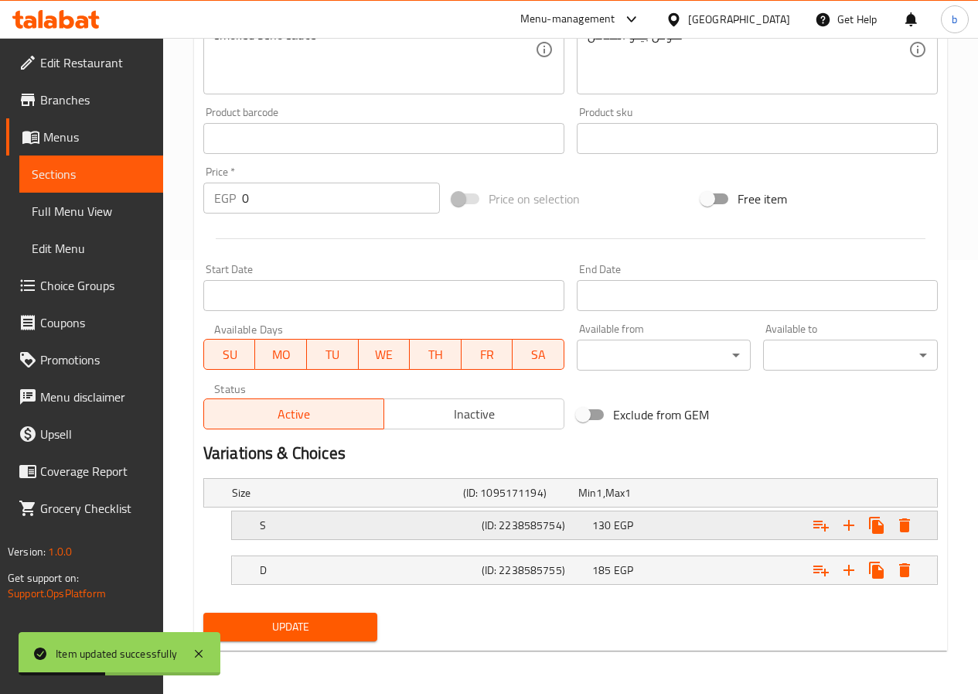
click at [377, 503] on div "S" at bounding box center [344, 493] width 231 height 22
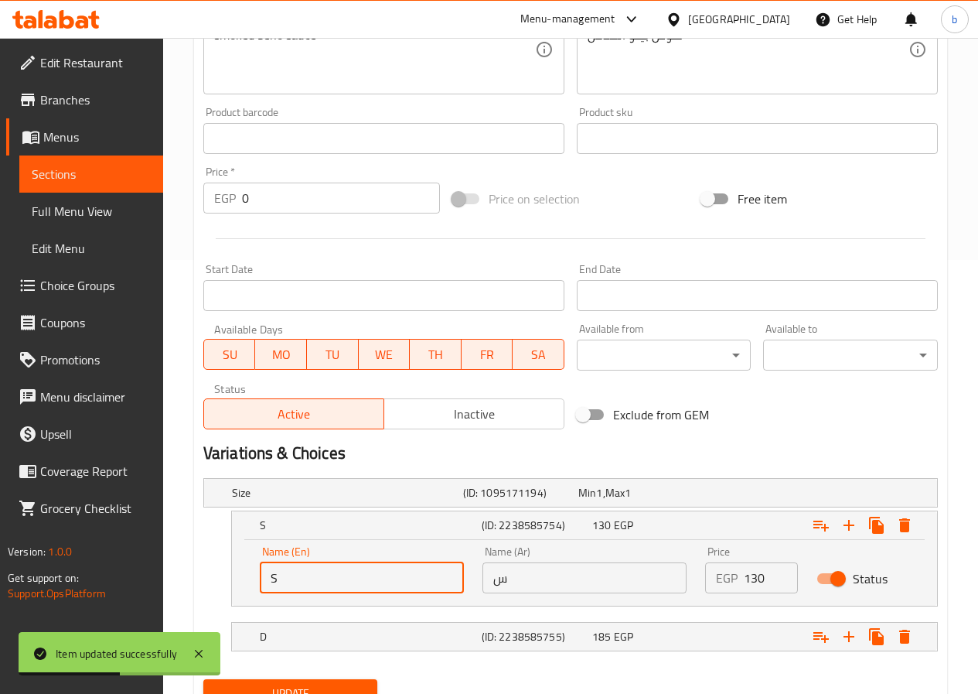
click at [335, 579] on input "S" at bounding box center [362, 577] width 204 height 31
type input "Single"
click at [490, 575] on input "س" at bounding box center [585, 577] width 204 height 31
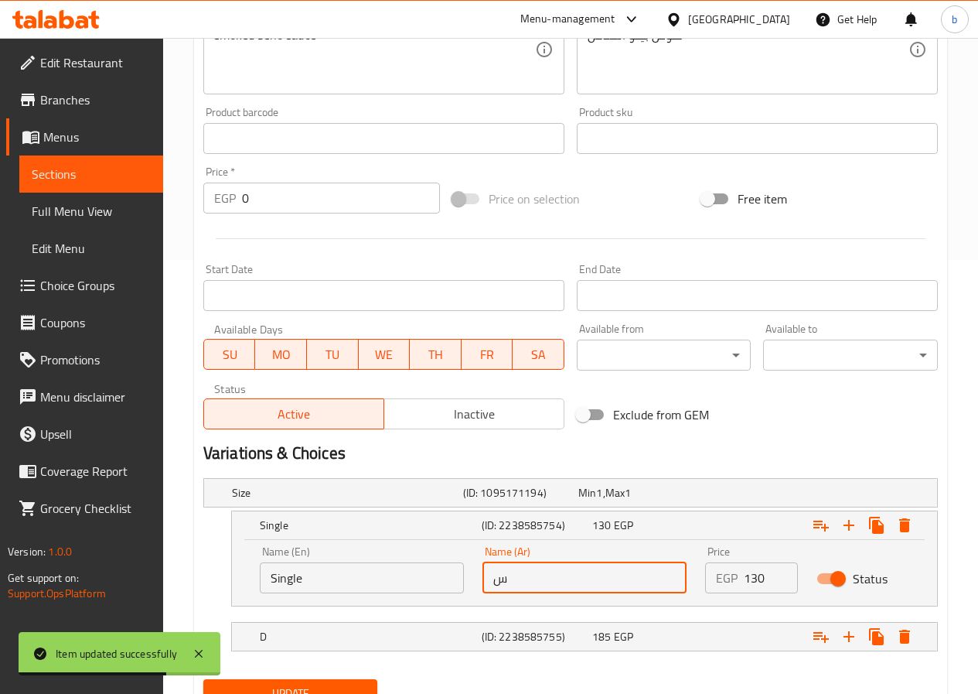
type input "سنجل"
click at [418, 500] on h5 "D" at bounding box center [344, 492] width 225 height 15
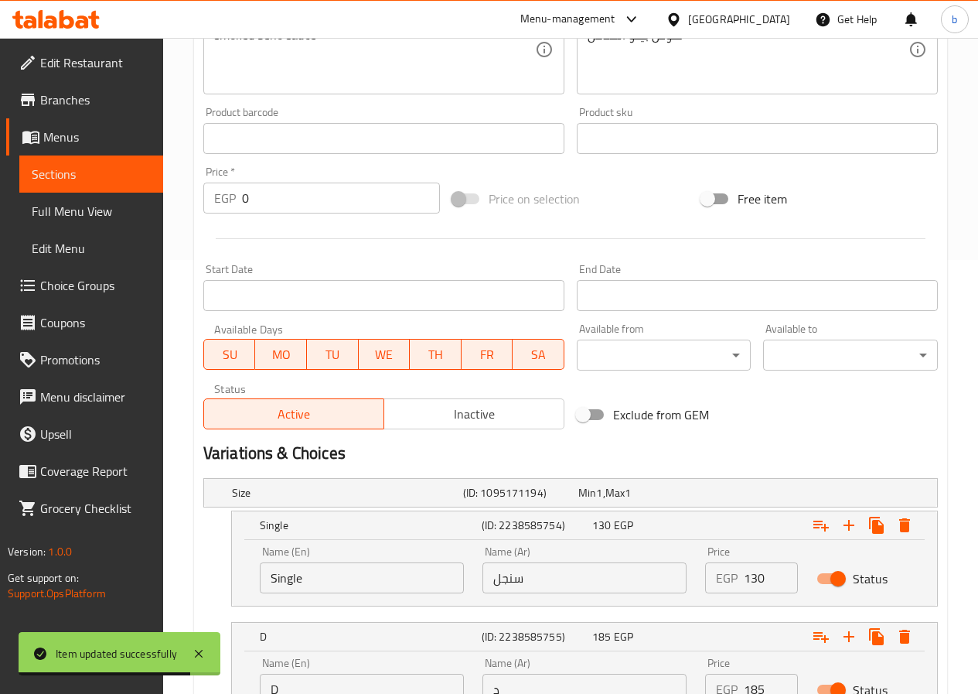
scroll to position [511, 0]
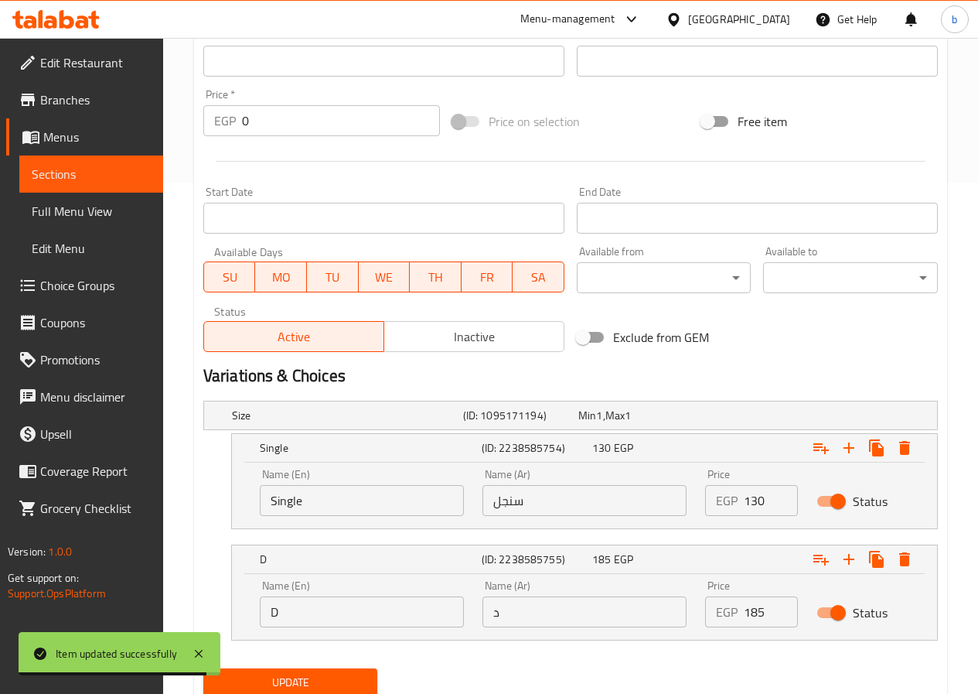
click at [357, 612] on input "D" at bounding box center [362, 611] width 204 height 31
type input "Double"
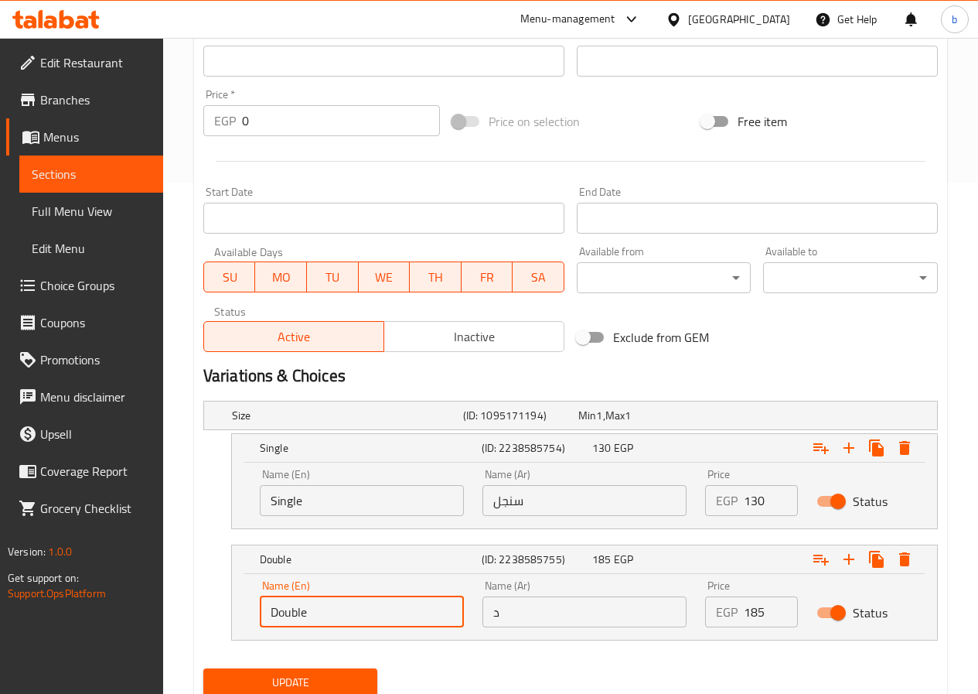
click at [518, 610] on input "د" at bounding box center [585, 611] width 204 height 31
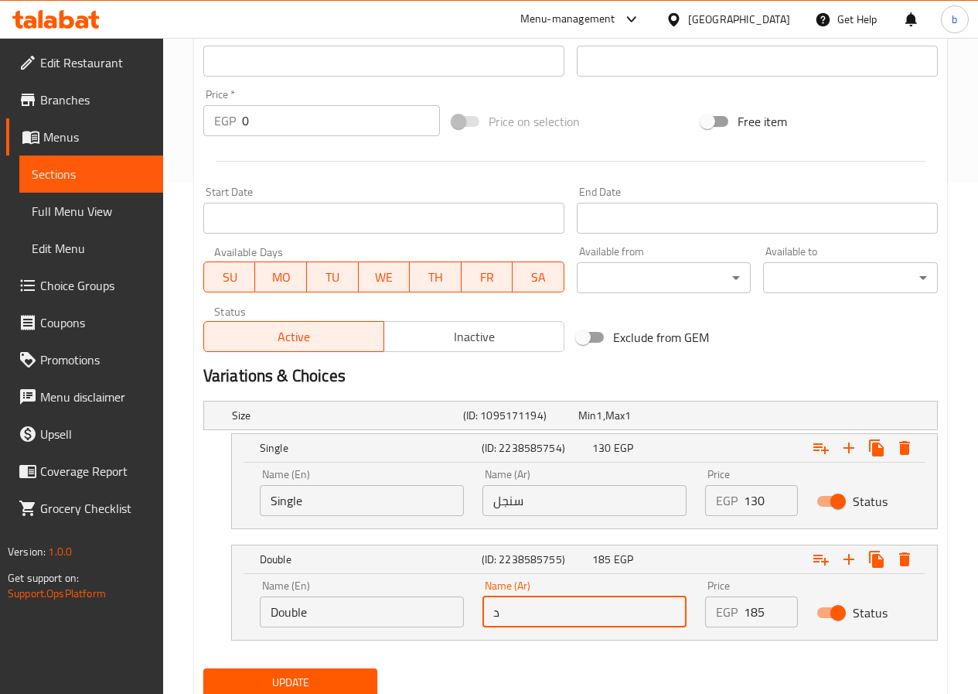
type input "دبل"
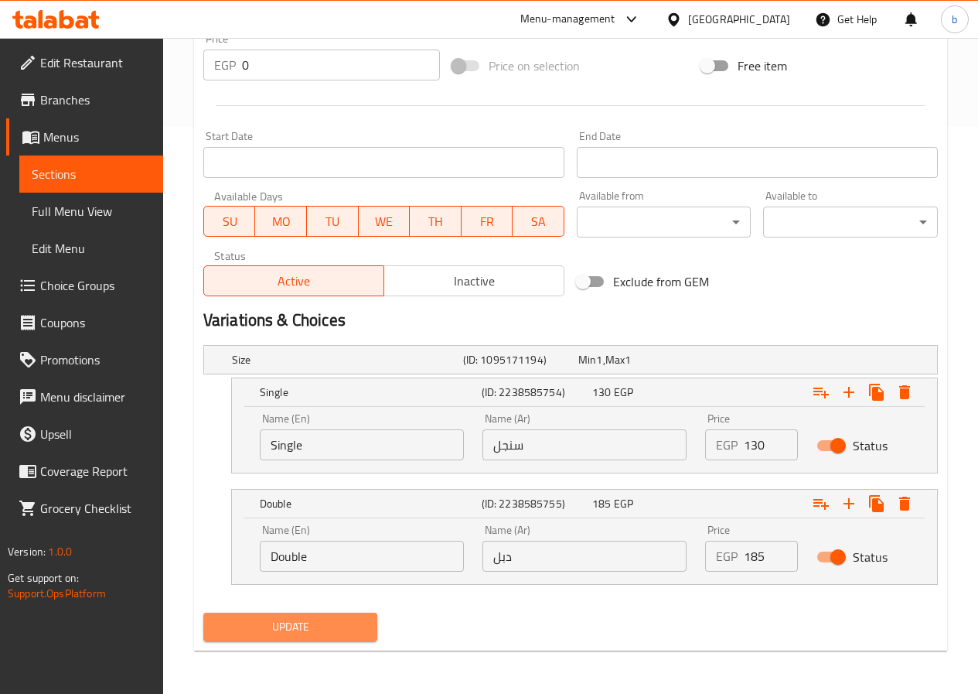
click at [298, 621] on span "Update" at bounding box center [291, 626] width 150 height 19
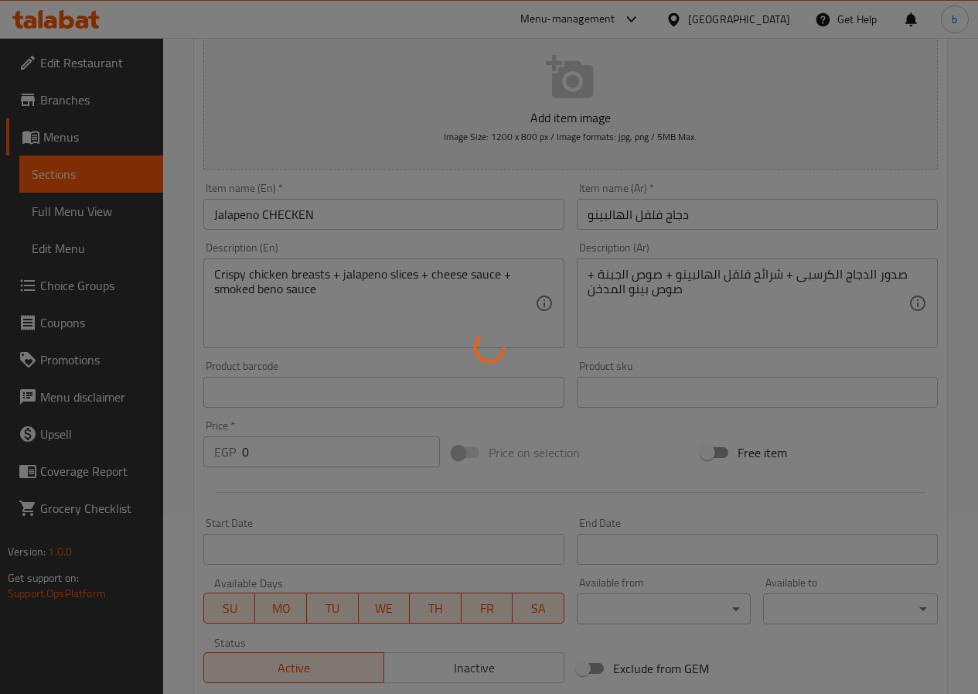
scroll to position [0, 0]
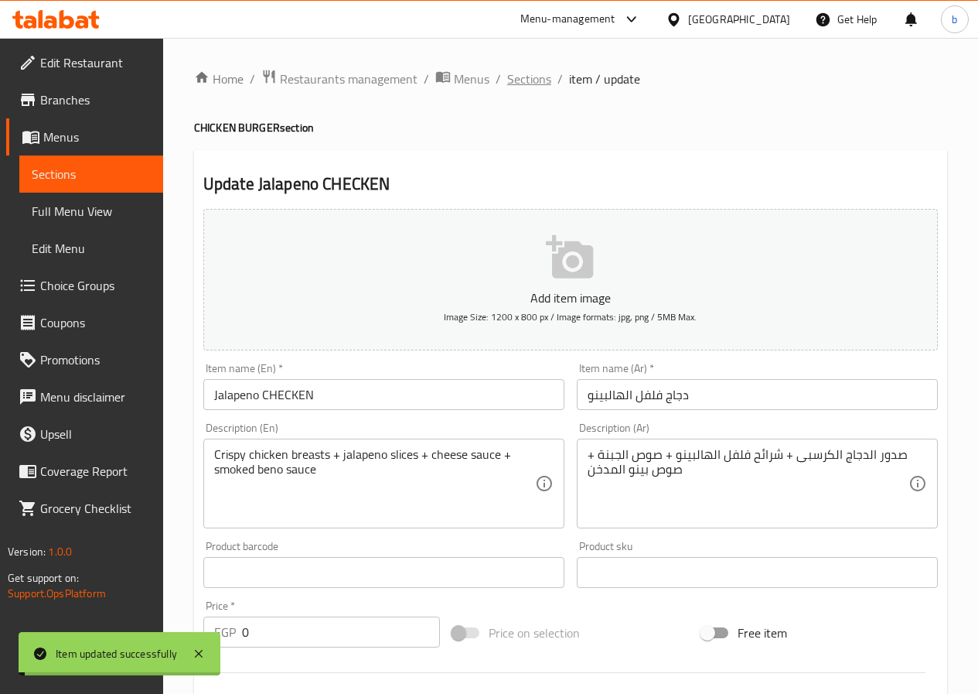
click at [525, 86] on span "Sections" at bounding box center [529, 79] width 44 height 19
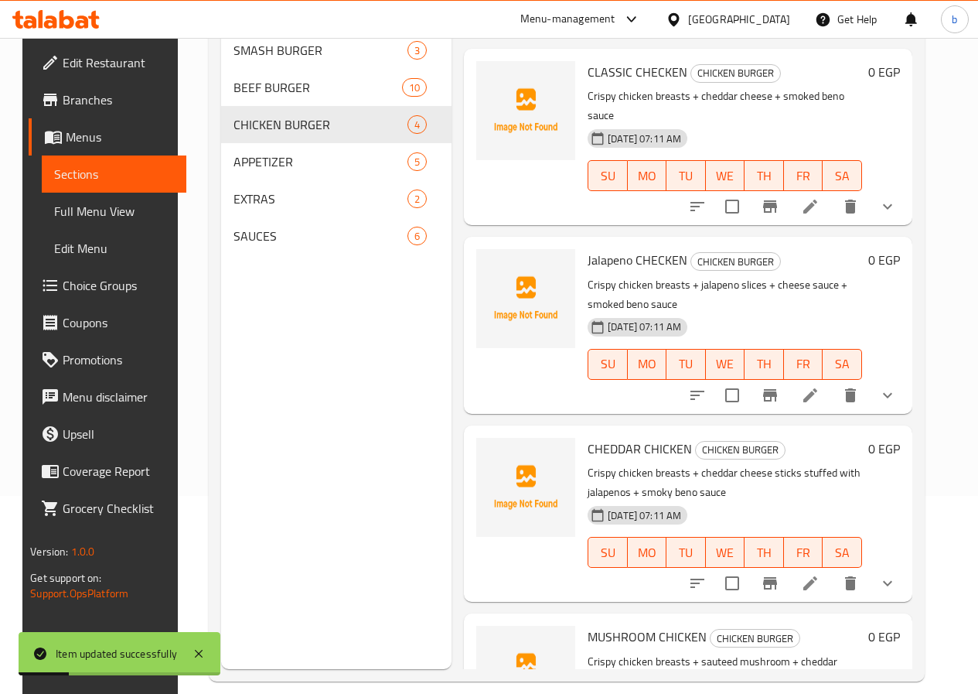
scroll to position [217, 0]
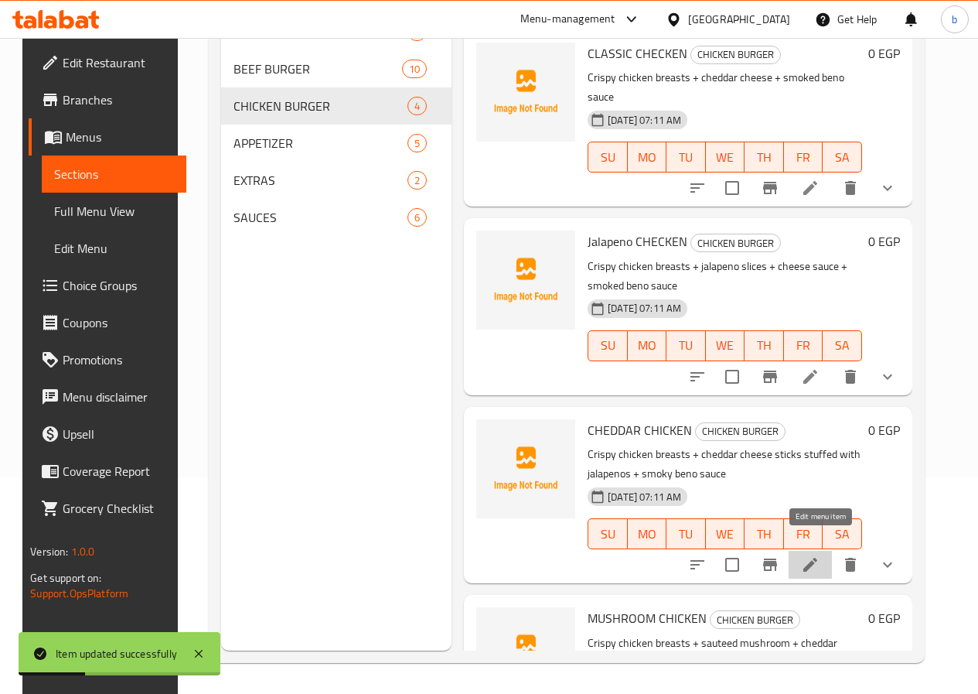
click at [818, 555] on icon at bounding box center [810, 564] width 19 height 19
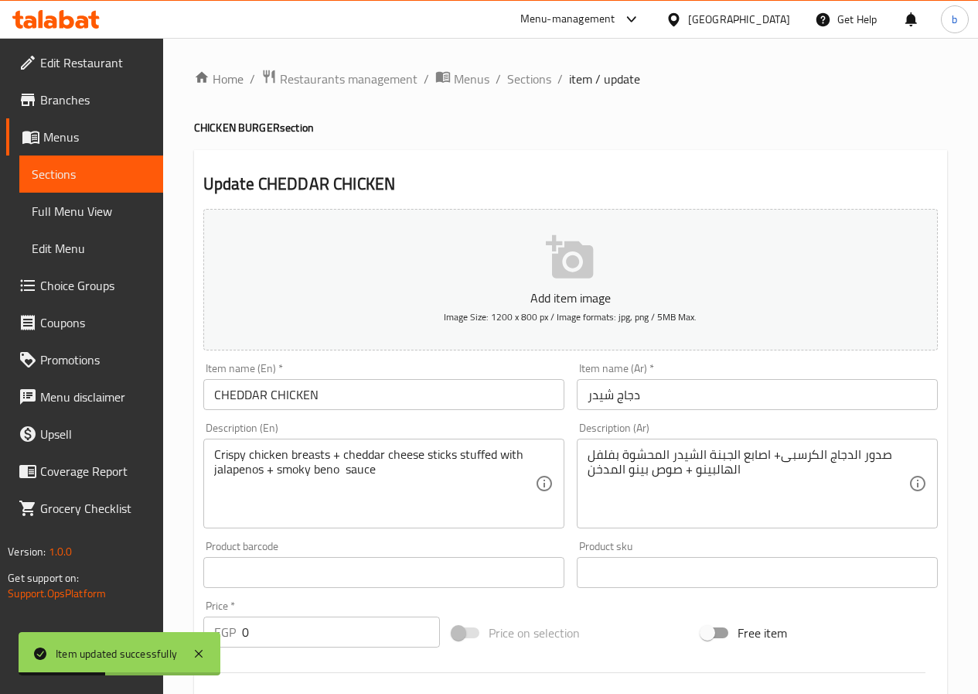
scroll to position [387, 0]
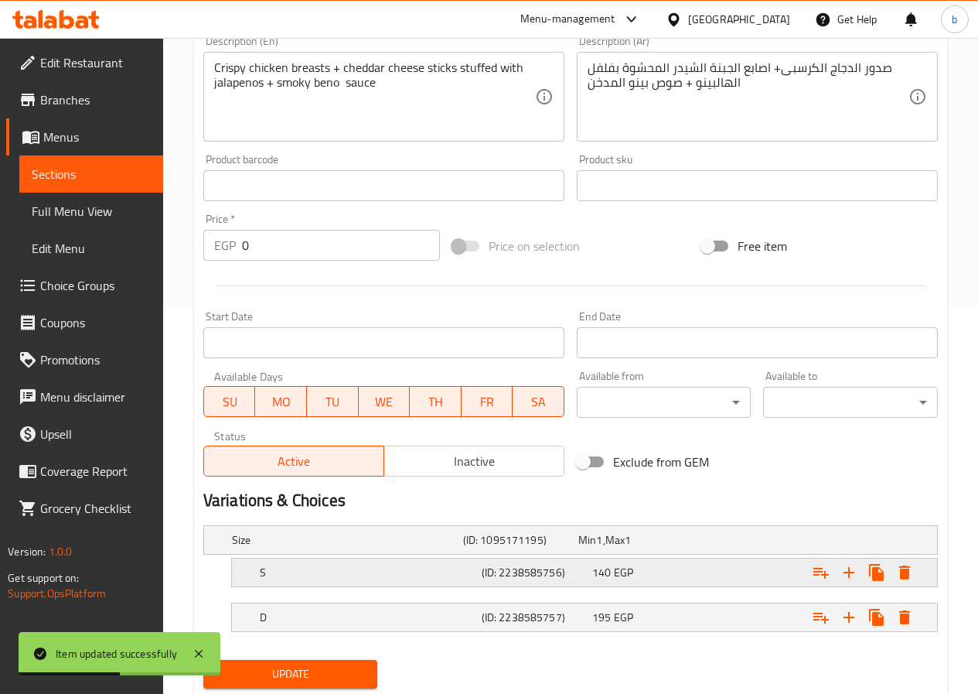
click at [357, 548] on h5 "S" at bounding box center [344, 539] width 225 height 15
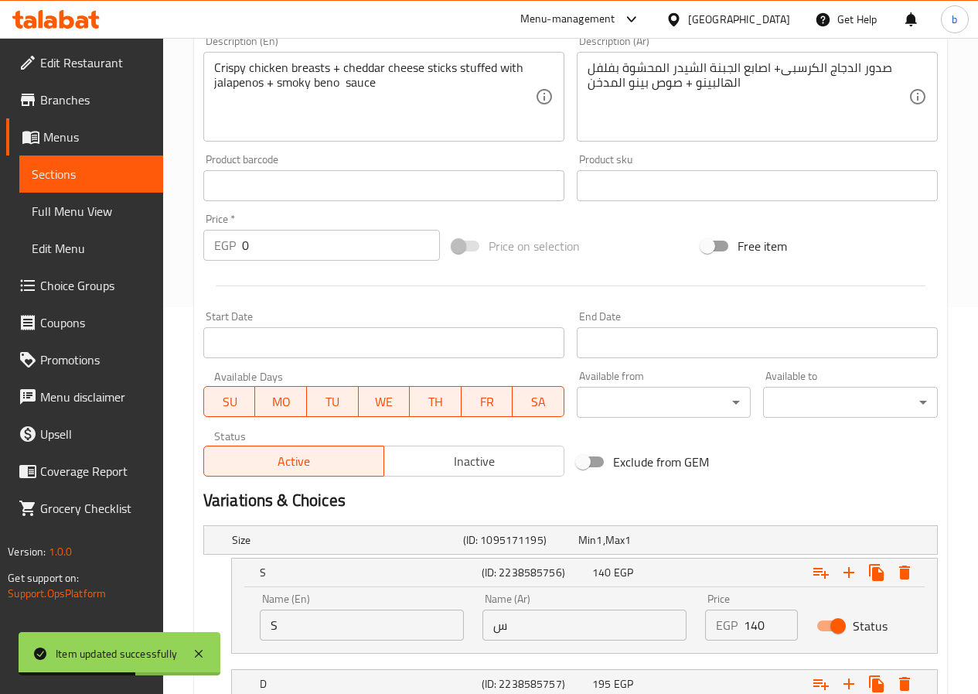
drag, startPoint x: 309, startPoint y: 636, endPoint x: 317, endPoint y: 633, distance: 8.1
click at [309, 636] on input "S" at bounding box center [362, 624] width 204 height 31
type input "Single"
click at [486, 630] on input "س" at bounding box center [585, 624] width 204 height 31
type input "سنجل"
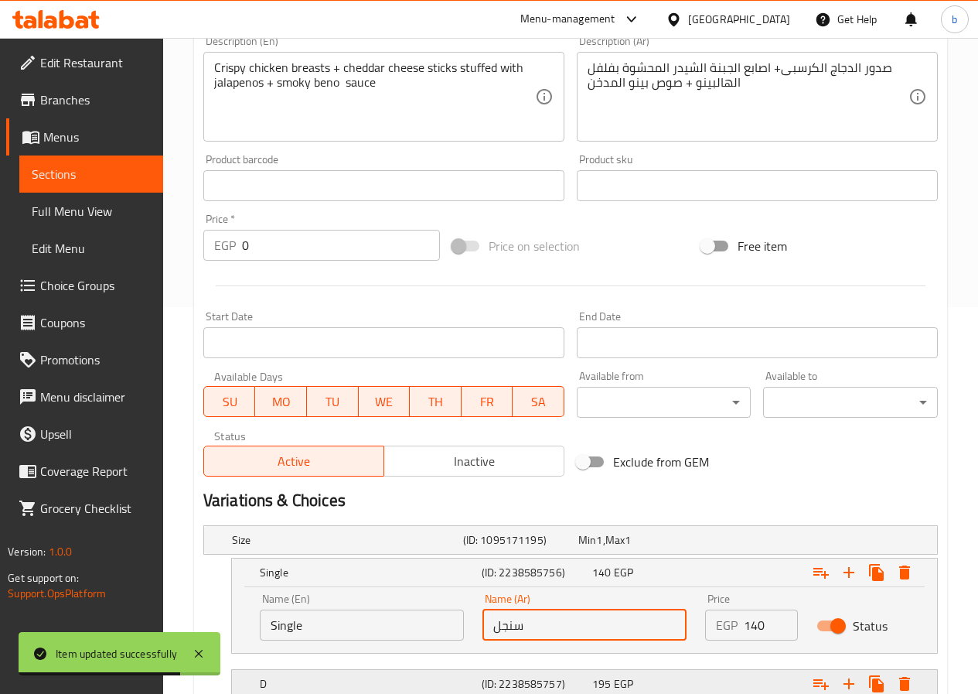
scroll to position [500, 0]
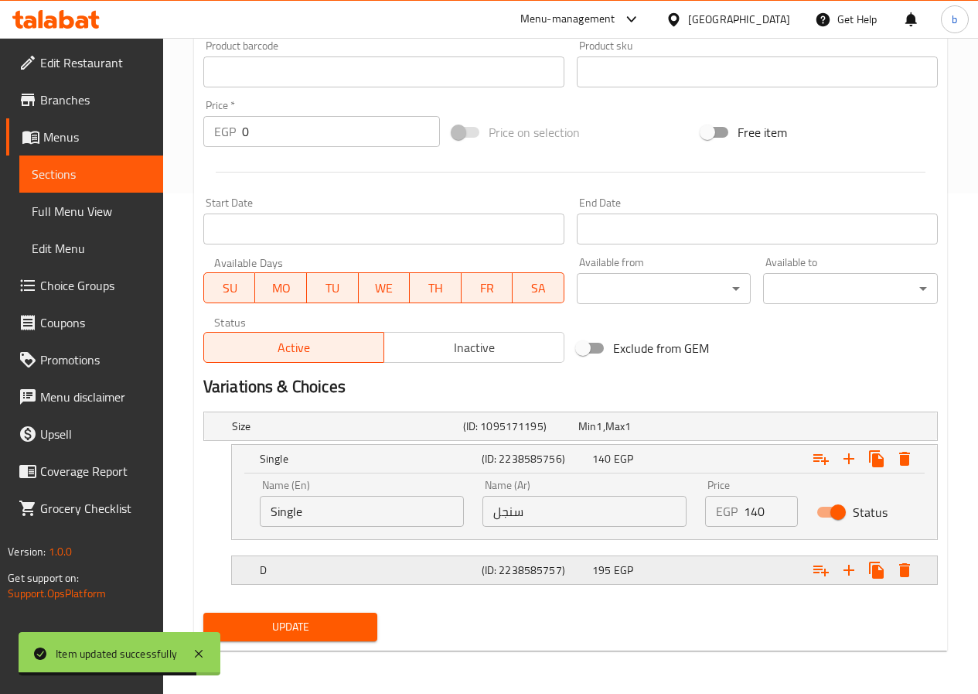
click at [306, 434] on h5 "D" at bounding box center [344, 425] width 225 height 15
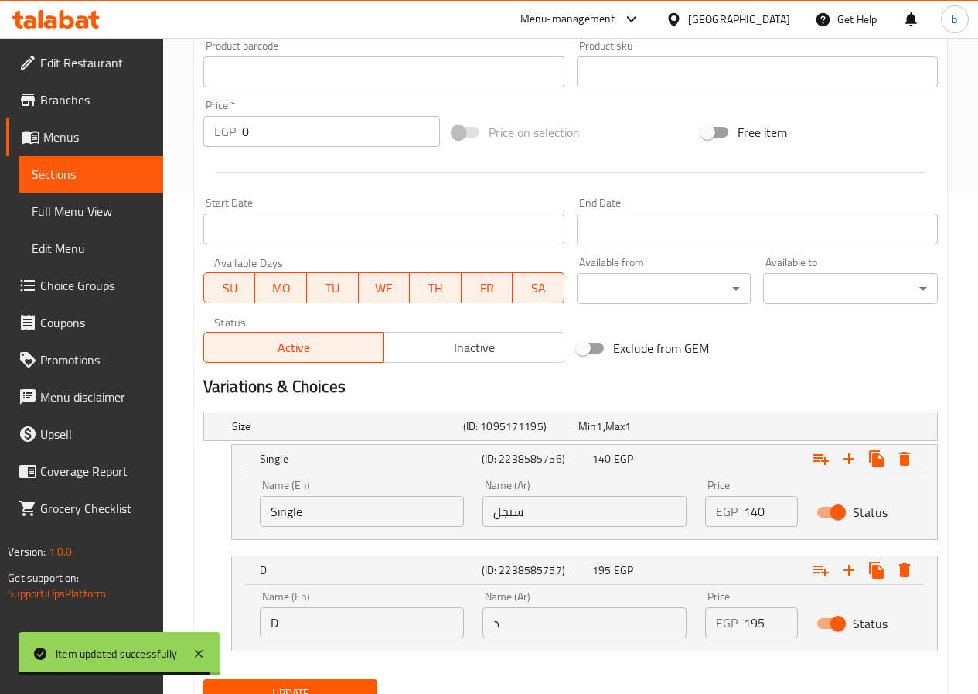
click at [317, 613] on input "D" at bounding box center [362, 622] width 204 height 31
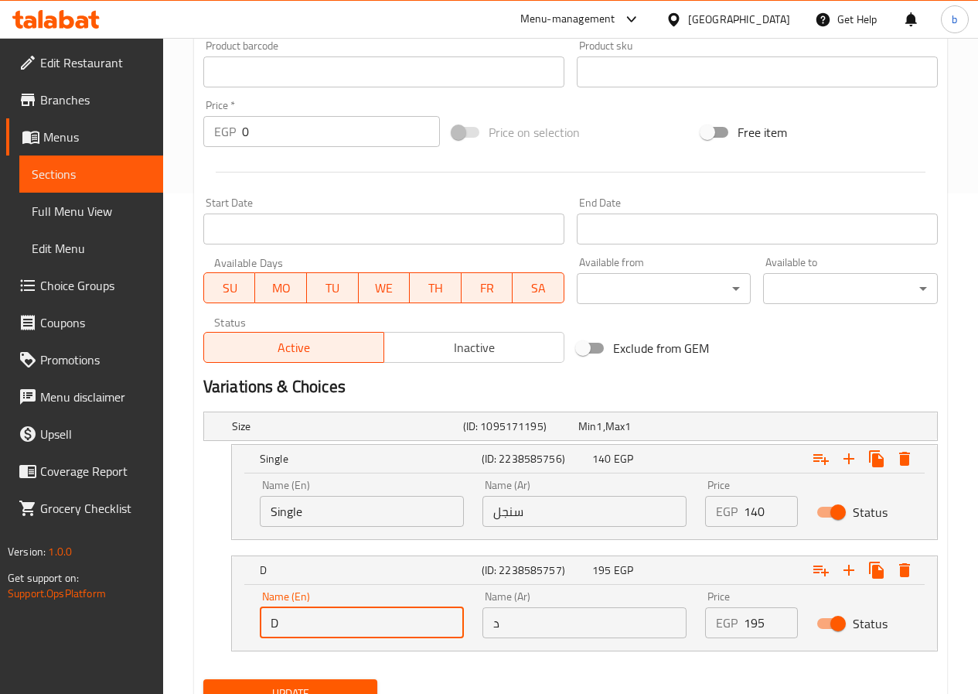
type input "Double"
click at [490, 632] on input "د" at bounding box center [585, 622] width 204 height 31
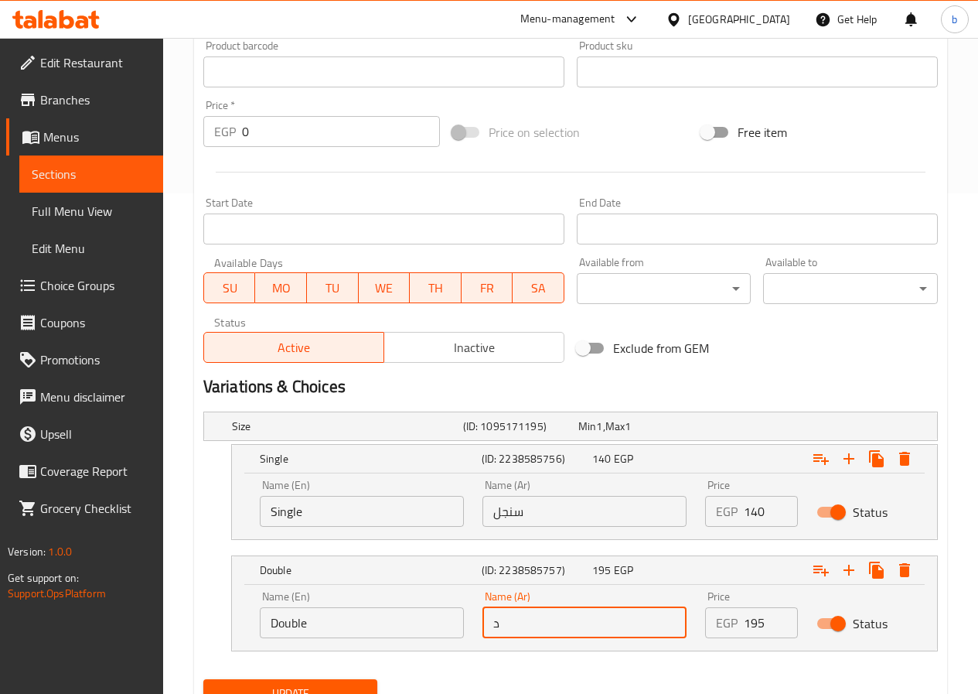
type input "دبل"
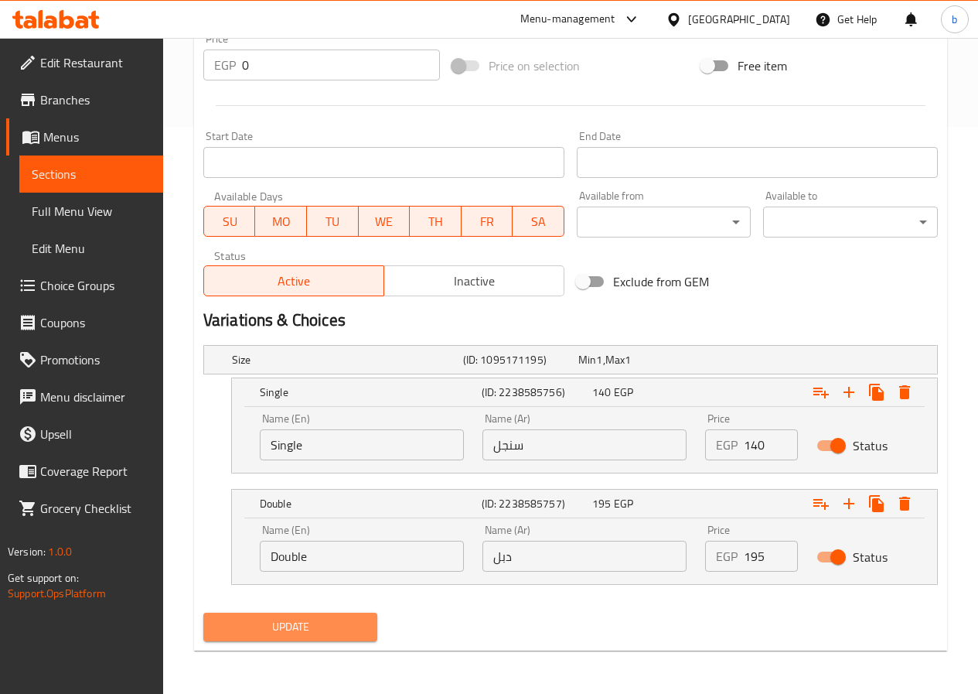
click at [308, 616] on button "Update" at bounding box center [290, 626] width 175 height 29
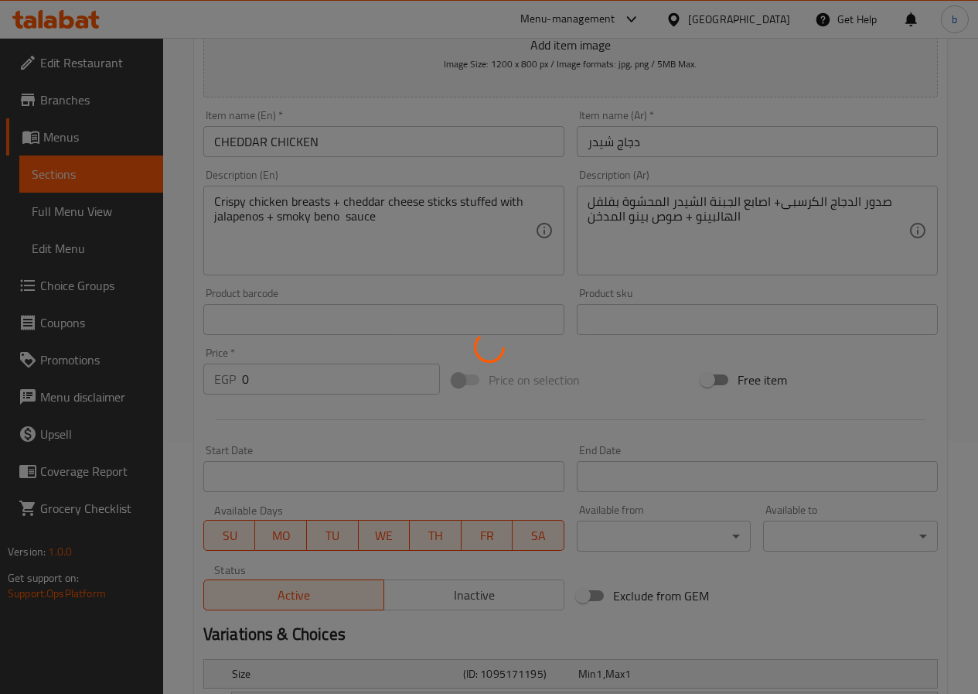
scroll to position [0, 0]
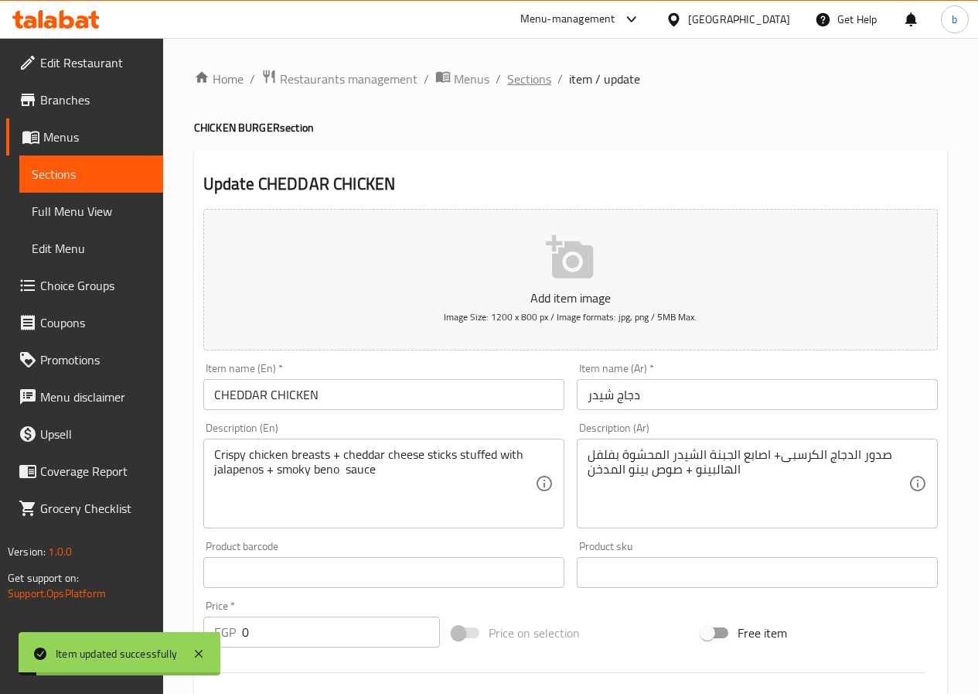
click at [532, 82] on span "Sections" at bounding box center [529, 79] width 44 height 19
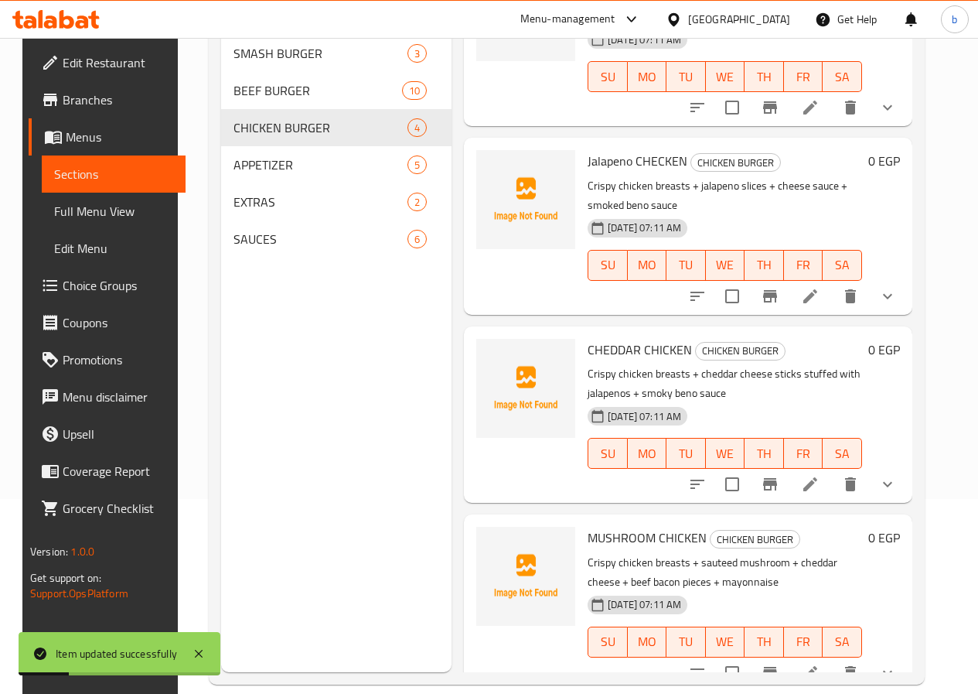
scroll to position [217, 0]
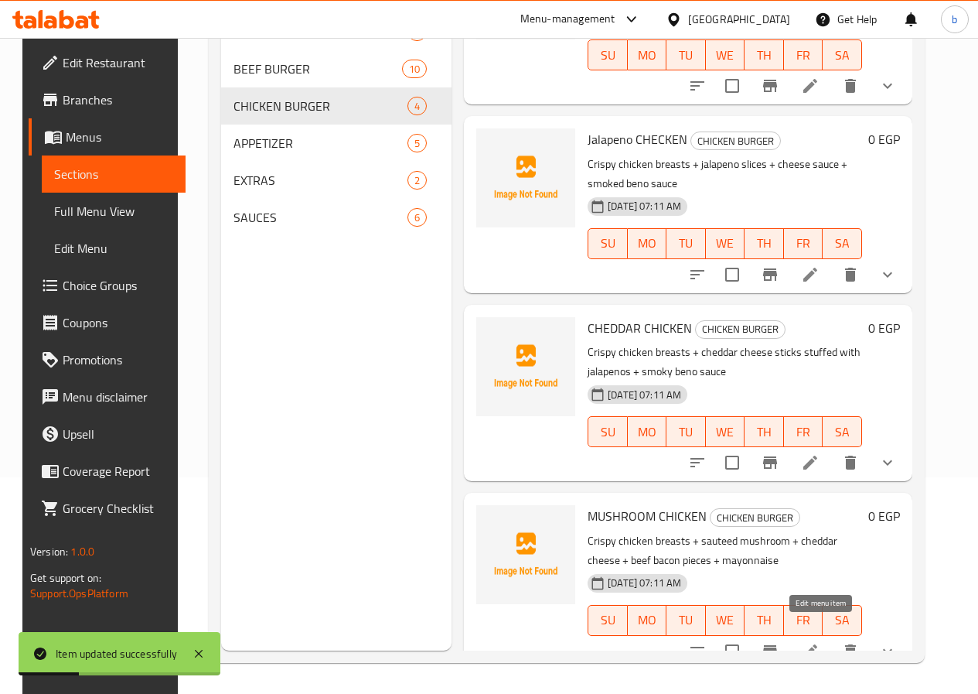
click at [819, 642] on icon at bounding box center [810, 651] width 19 height 19
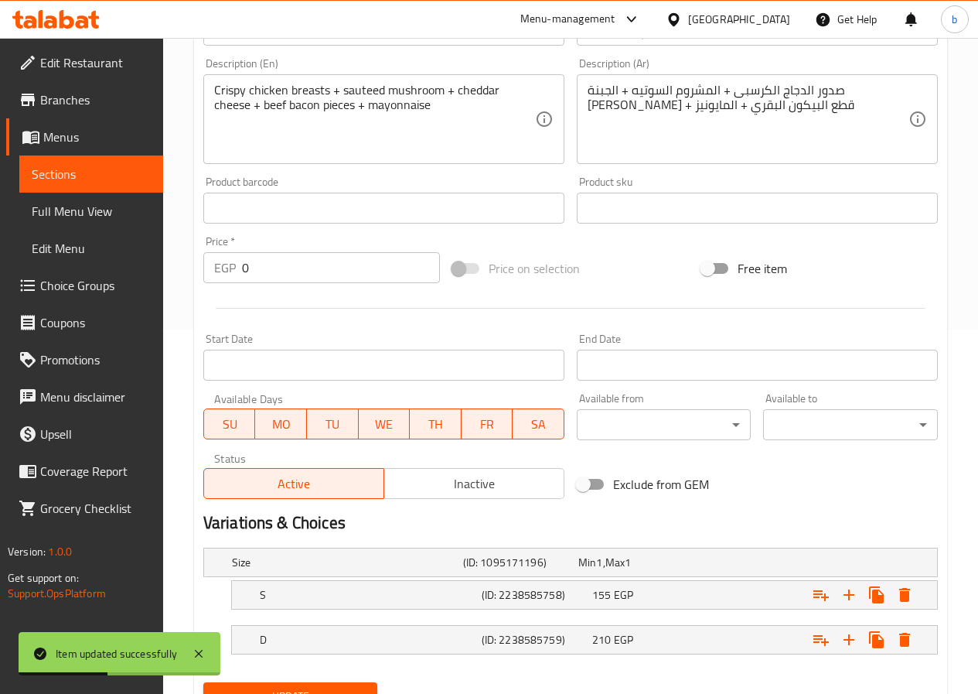
scroll to position [434, 0]
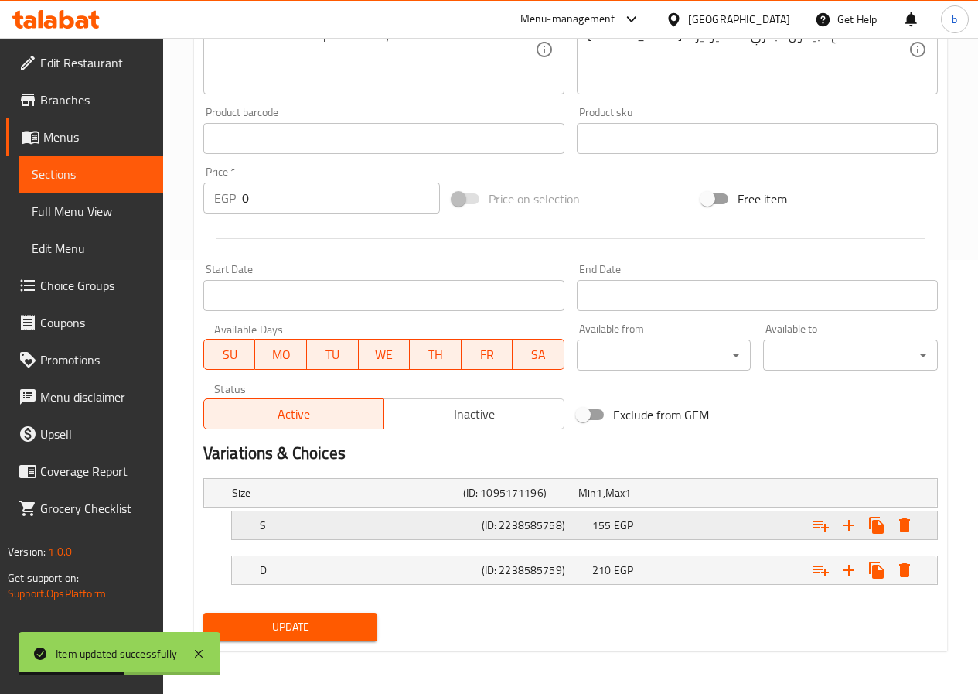
click at [313, 510] on div "S (ID: 2238585758) 155 EGP" at bounding box center [575, 493] width 693 height 34
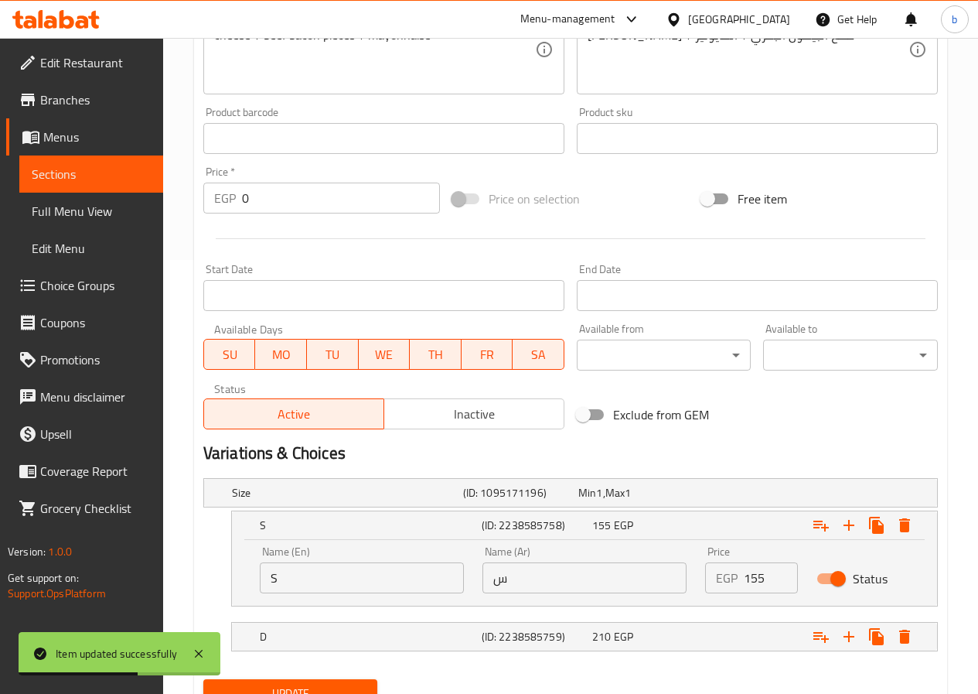
click at [322, 578] on input "S" at bounding box center [362, 577] width 204 height 31
type input "Single"
click at [488, 579] on input "س" at bounding box center [585, 577] width 204 height 31
type input "سنجل"
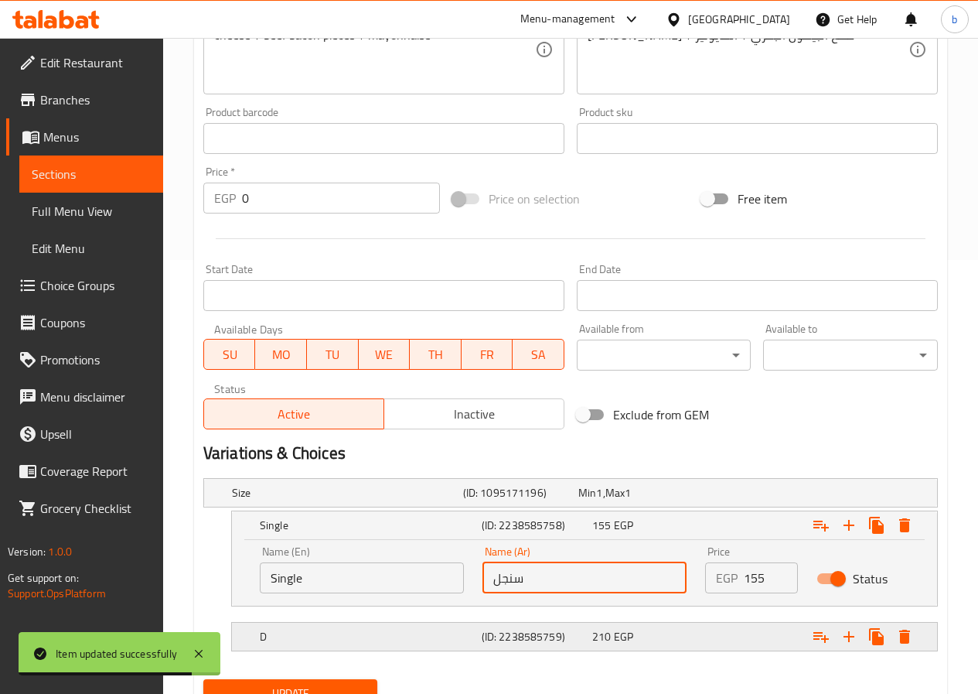
click at [387, 500] on h5 "D" at bounding box center [344, 492] width 225 height 15
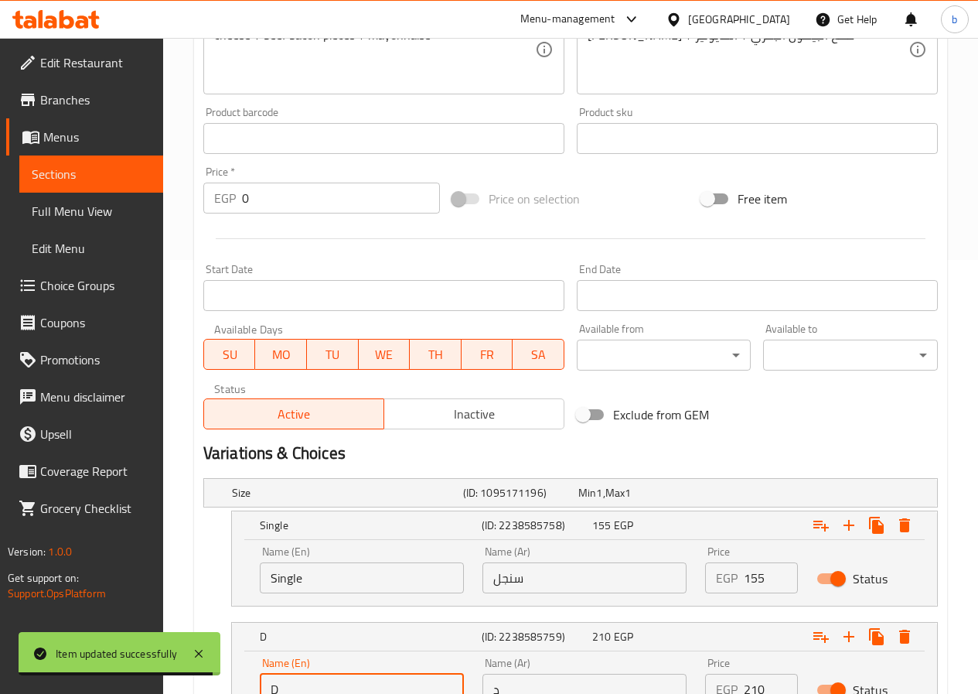
click at [330, 679] on input "D" at bounding box center [362, 689] width 204 height 31
type input "Double"
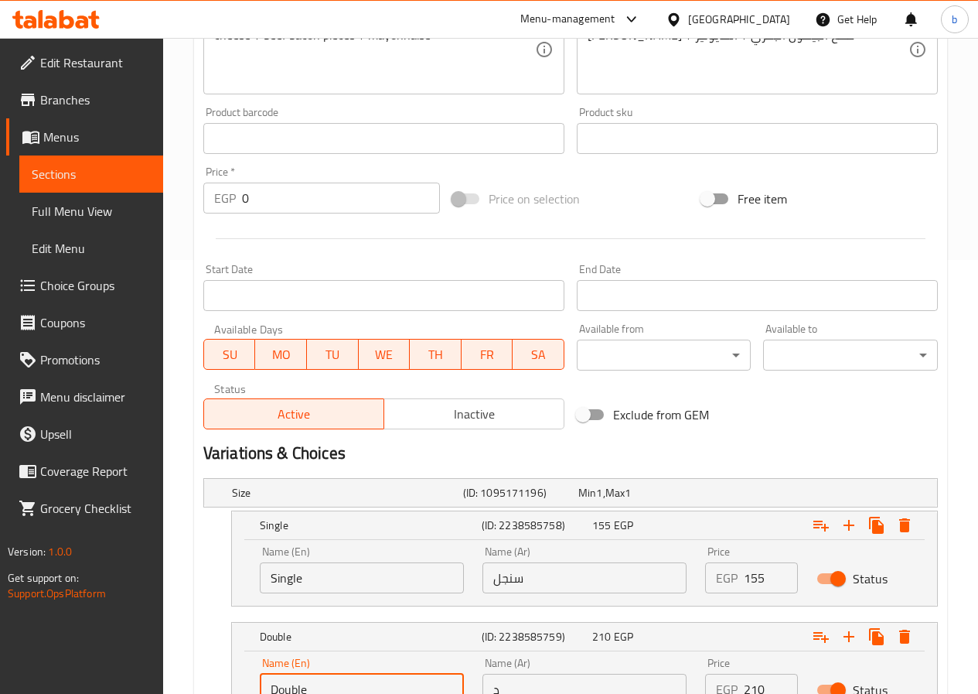
scroll to position [567, 0]
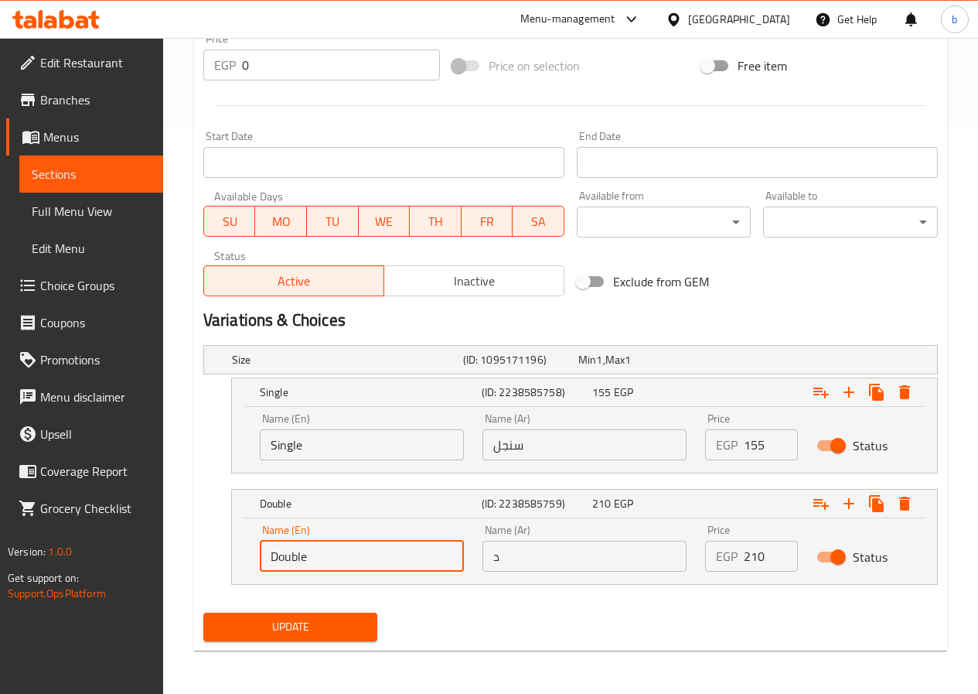
click at [495, 558] on input "د" at bounding box center [585, 556] width 204 height 31
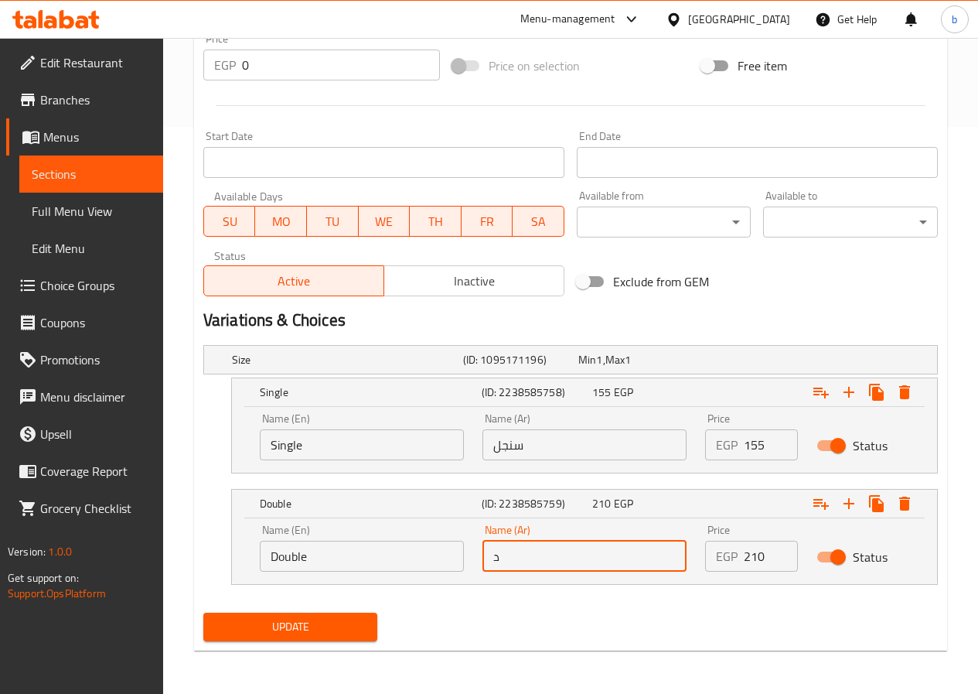
type input "دبل"
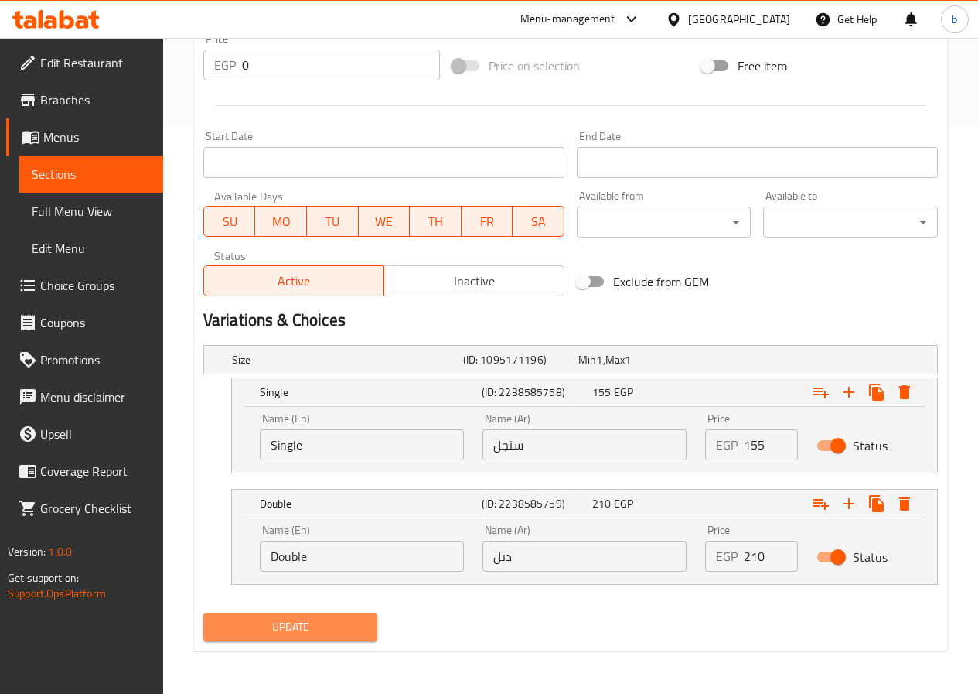
click at [326, 623] on span "Update" at bounding box center [291, 626] width 150 height 19
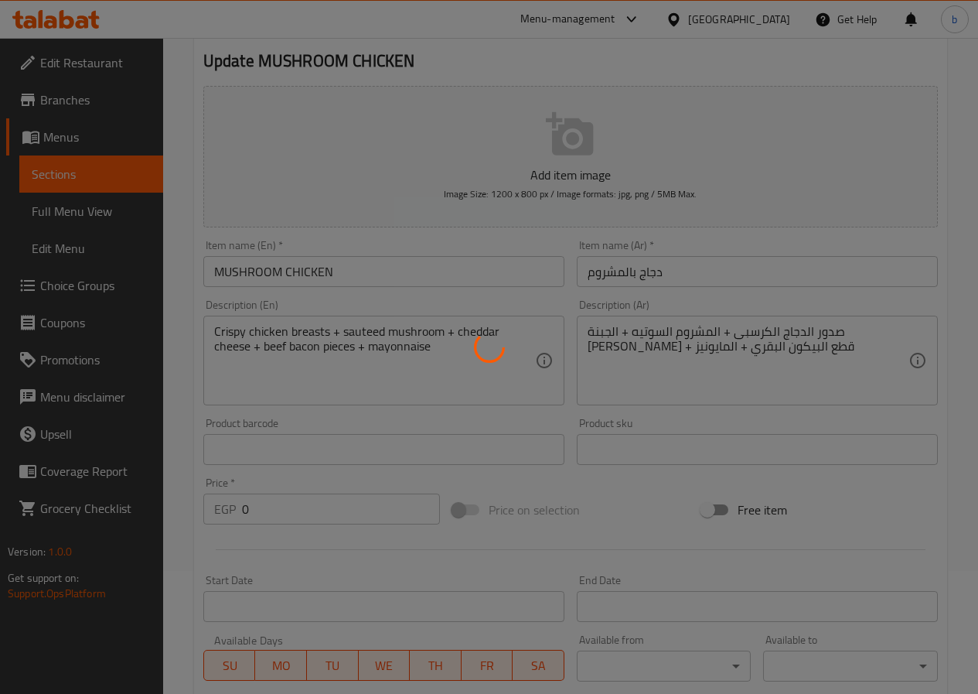
scroll to position [0, 0]
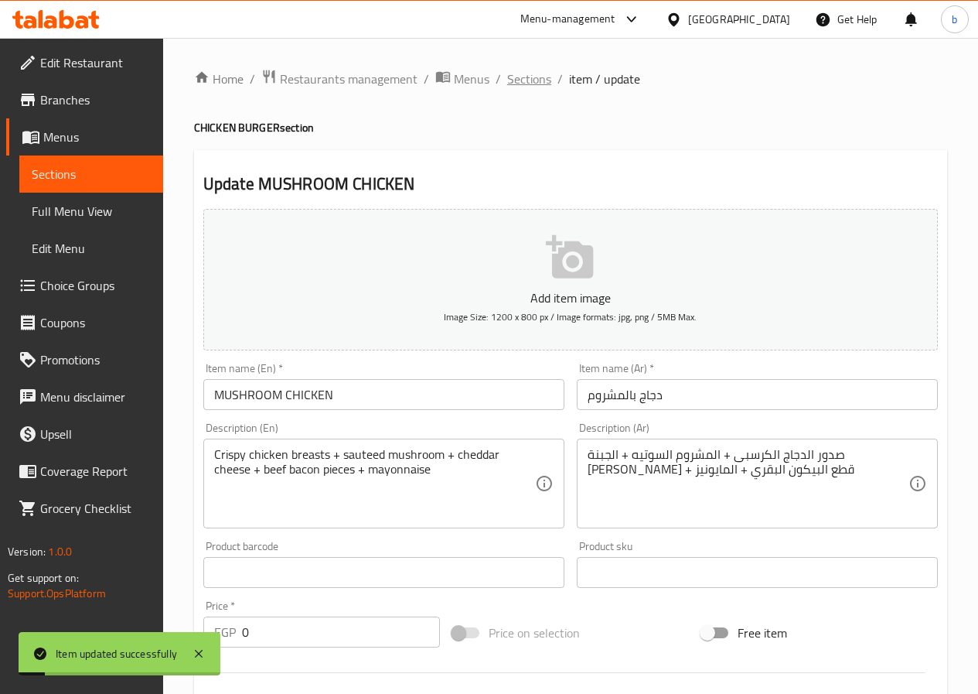
click at [533, 78] on span "Sections" at bounding box center [529, 79] width 44 height 19
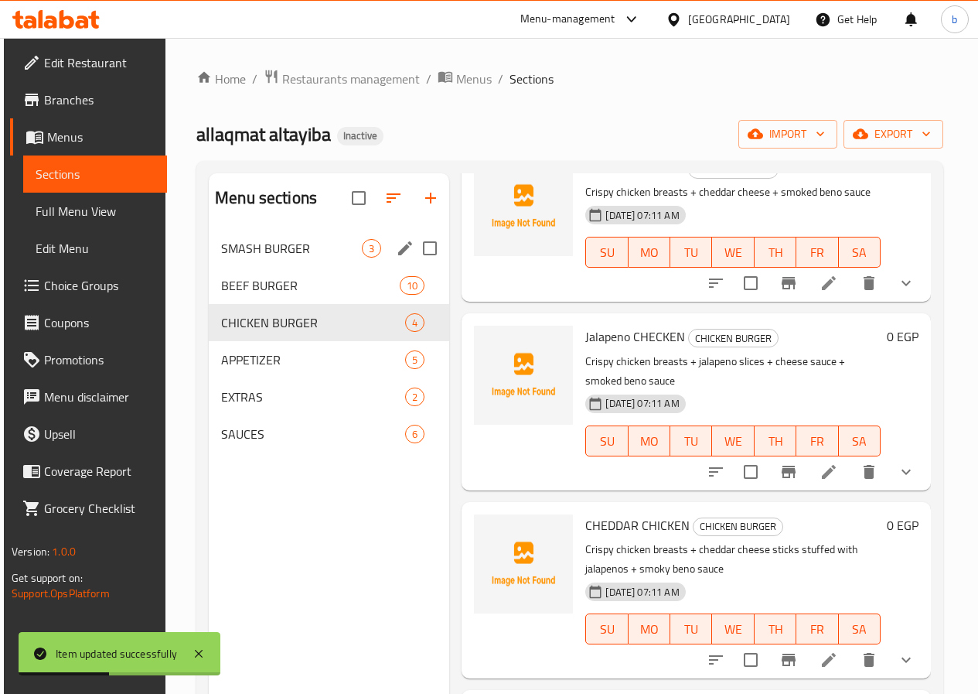
click at [292, 267] on div "SMASH BURGER 3" at bounding box center [329, 248] width 241 height 37
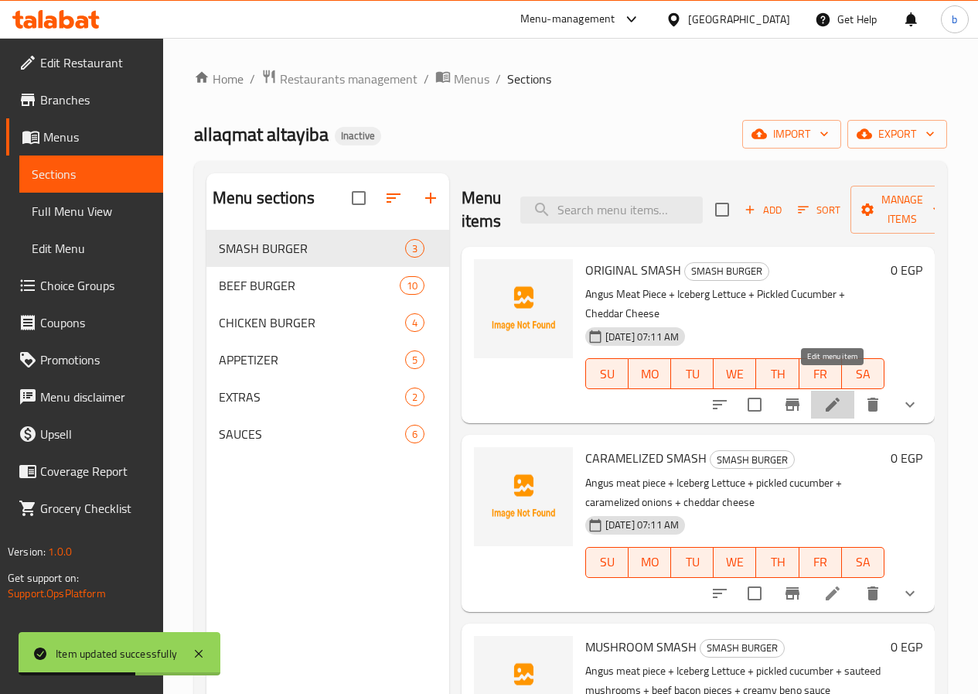
click at [824, 395] on icon at bounding box center [833, 404] width 19 height 19
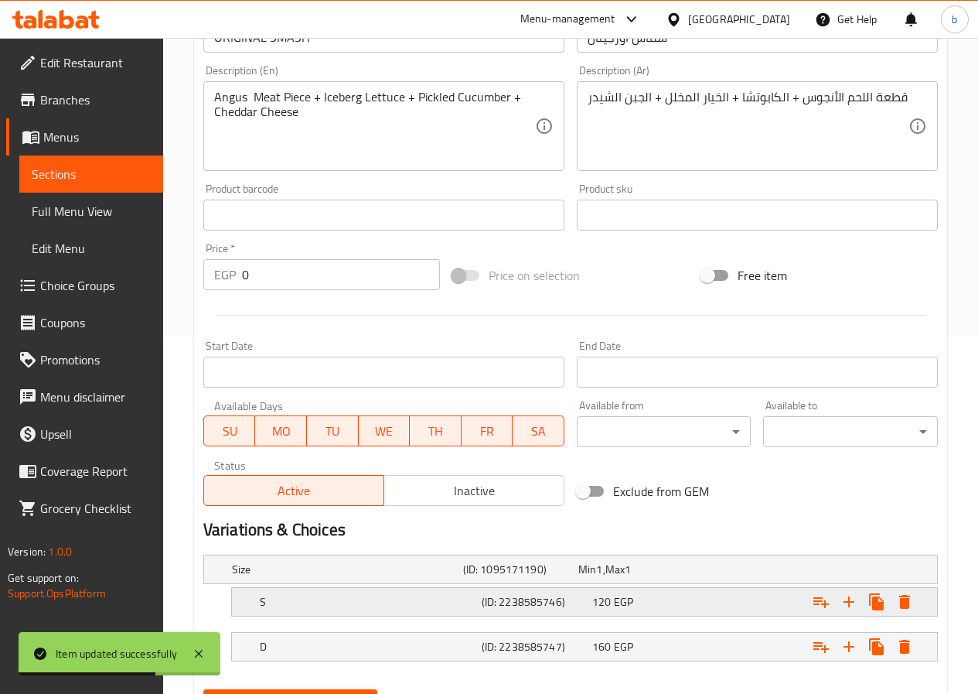
scroll to position [434, 0]
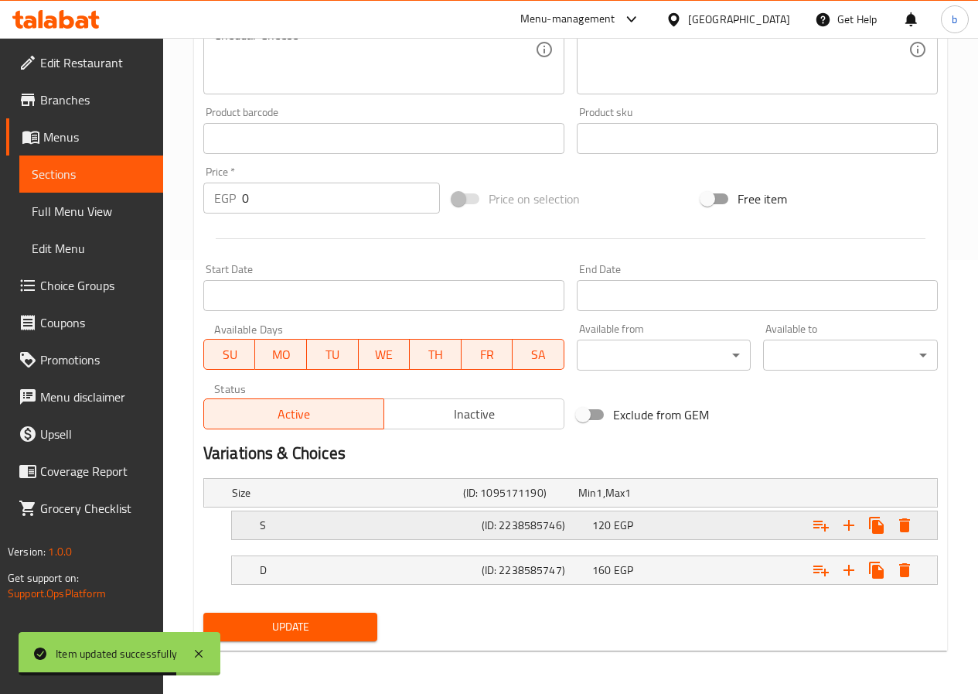
click at [348, 500] on h5 "S" at bounding box center [344, 492] width 225 height 15
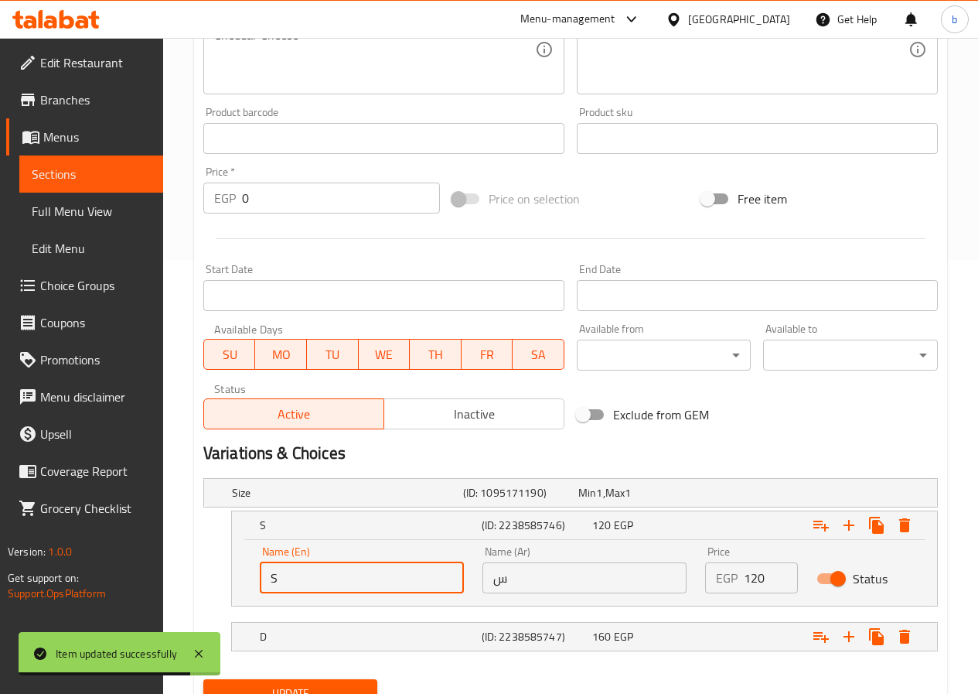
click at [327, 571] on input "S" at bounding box center [362, 577] width 204 height 31
type input "Single"
click at [491, 576] on input "س" at bounding box center [585, 577] width 204 height 31
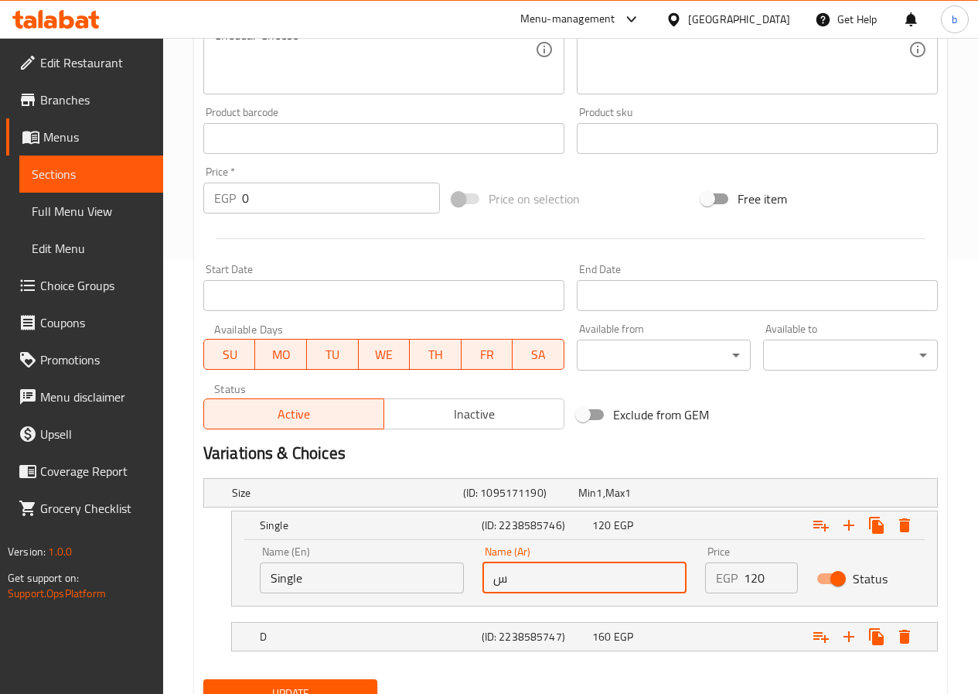
type input "سنجل"
click at [287, 500] on h5 "D" at bounding box center [344, 492] width 225 height 15
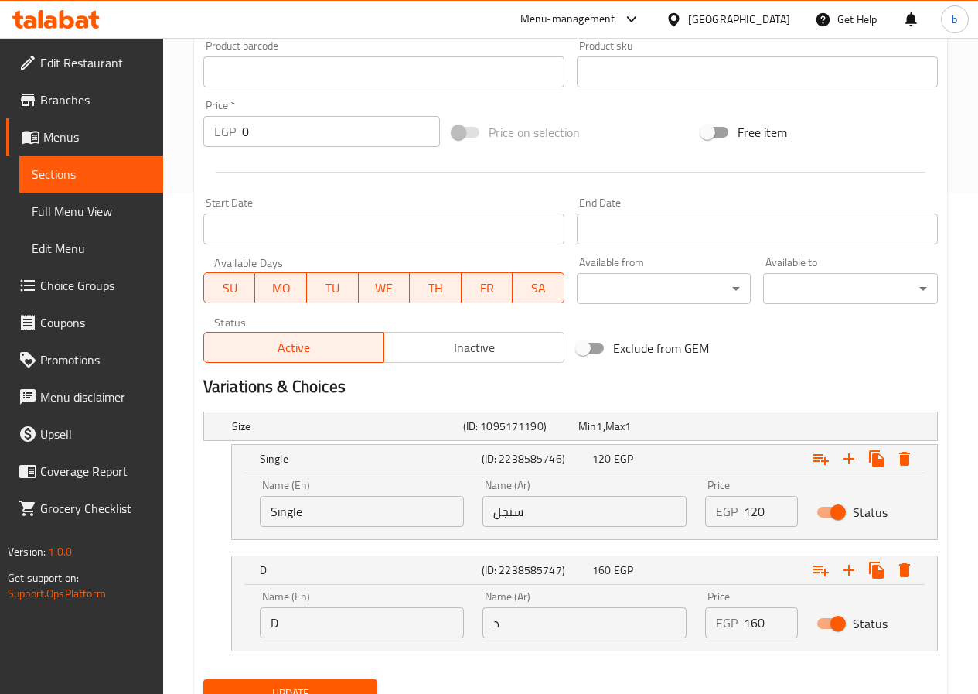
scroll to position [567, 0]
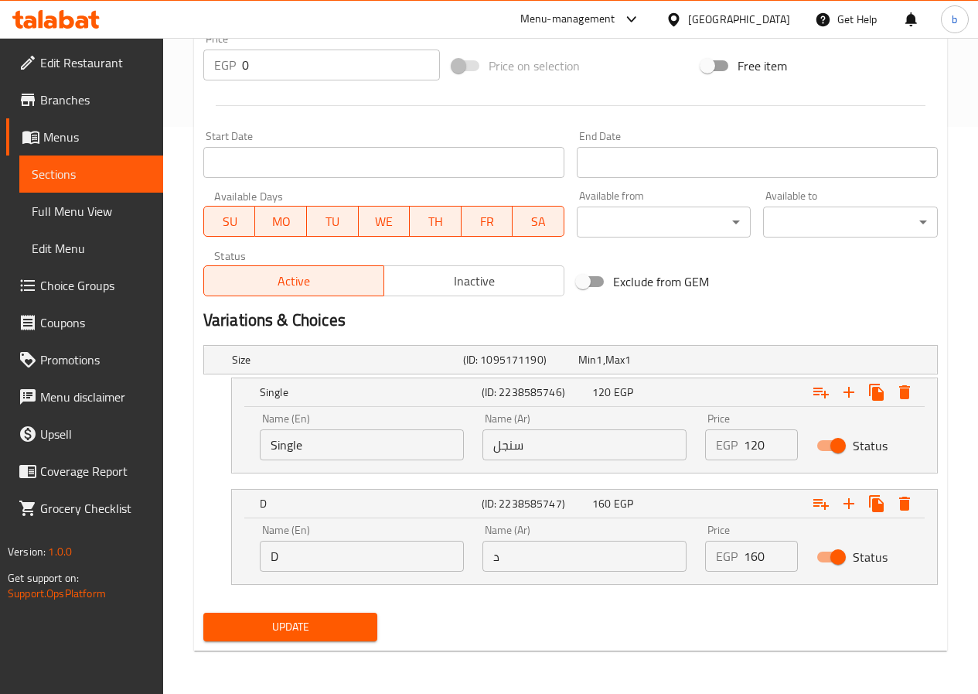
drag, startPoint x: 292, startPoint y: 565, endPoint x: 308, endPoint y: 566, distance: 16.3
click at [292, 565] on input "D" at bounding box center [362, 556] width 204 height 31
type input "Double"
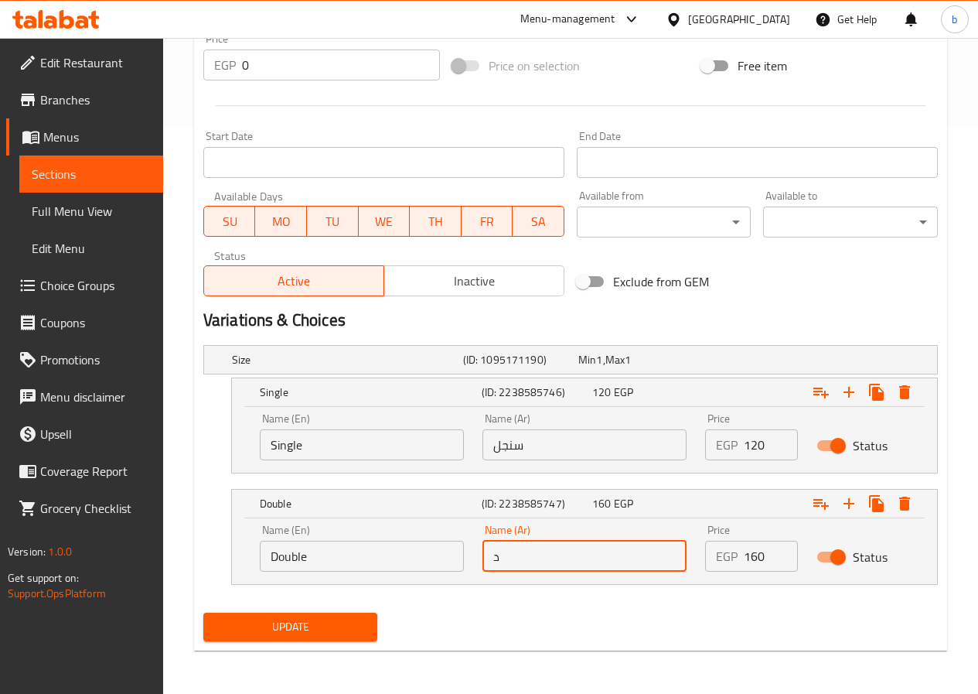
click at [487, 558] on input "د" at bounding box center [585, 556] width 204 height 31
type input "دبل"
click at [317, 625] on span "Update" at bounding box center [291, 626] width 150 height 19
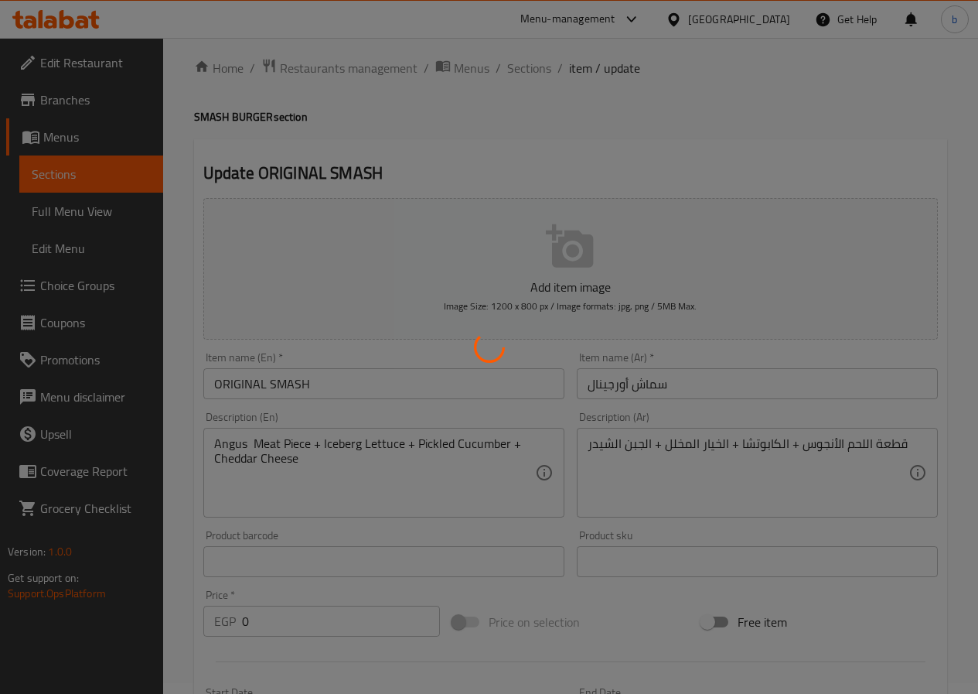
scroll to position [0, 0]
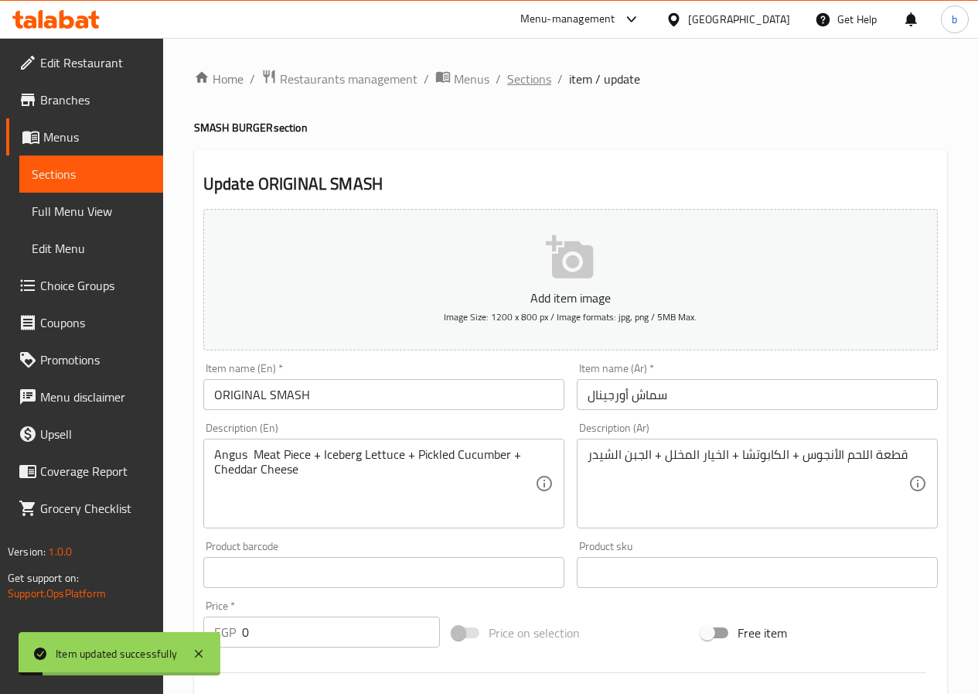
click at [530, 87] on span "Sections" at bounding box center [529, 79] width 44 height 19
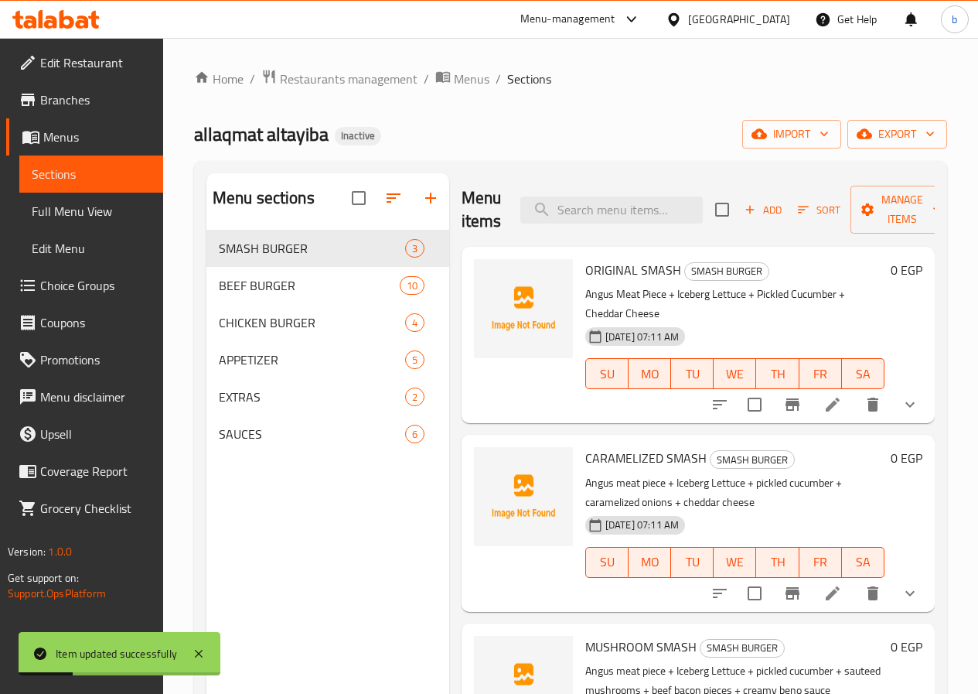
click at [835, 584] on icon at bounding box center [833, 593] width 19 height 19
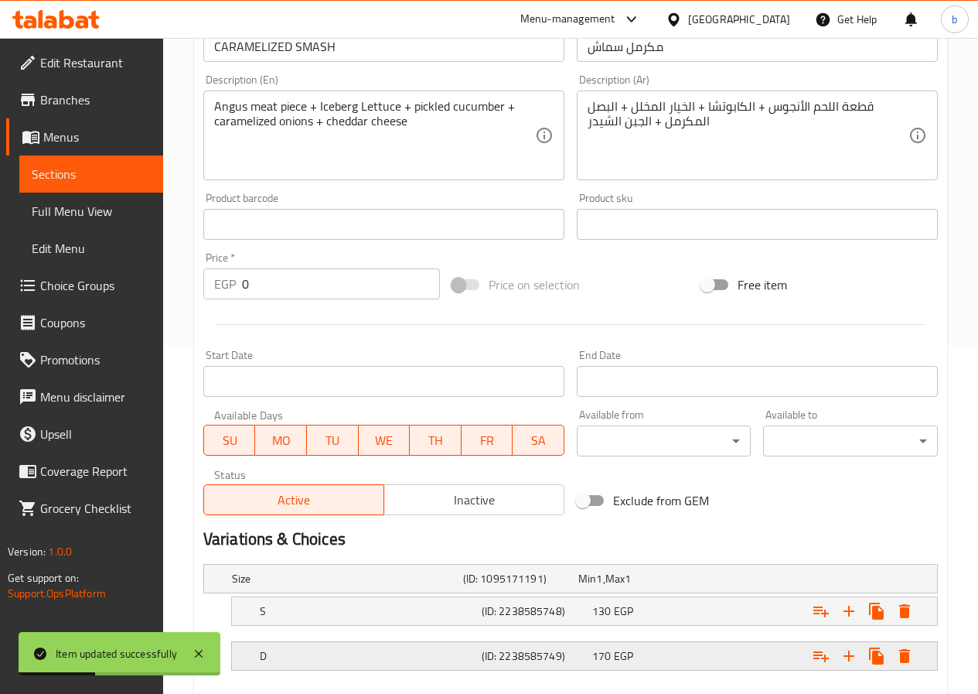
scroll to position [434, 0]
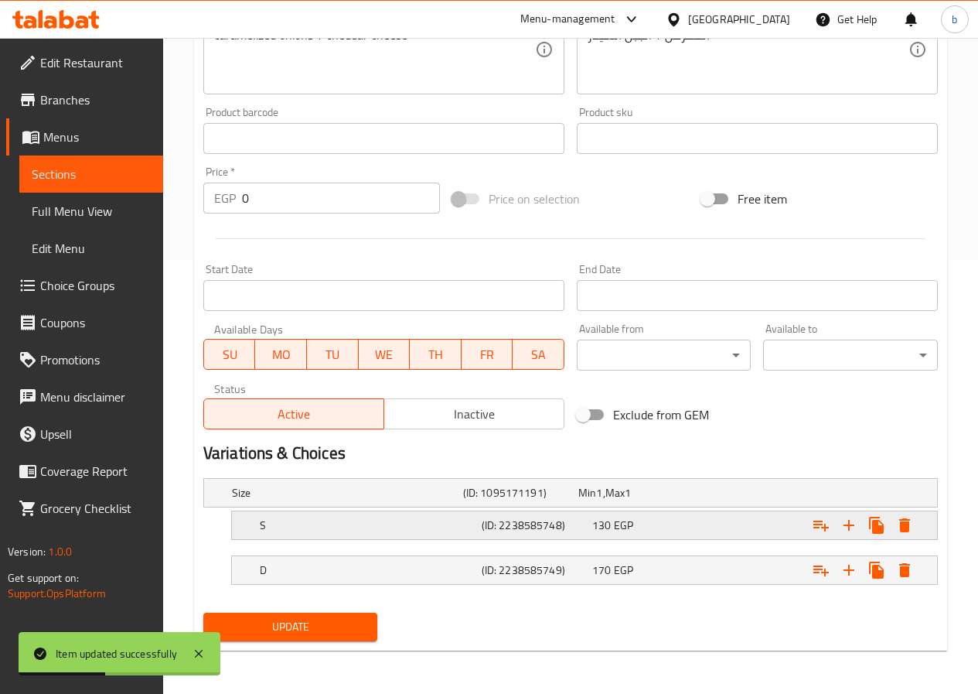
click at [345, 503] on div "S" at bounding box center [344, 493] width 231 height 22
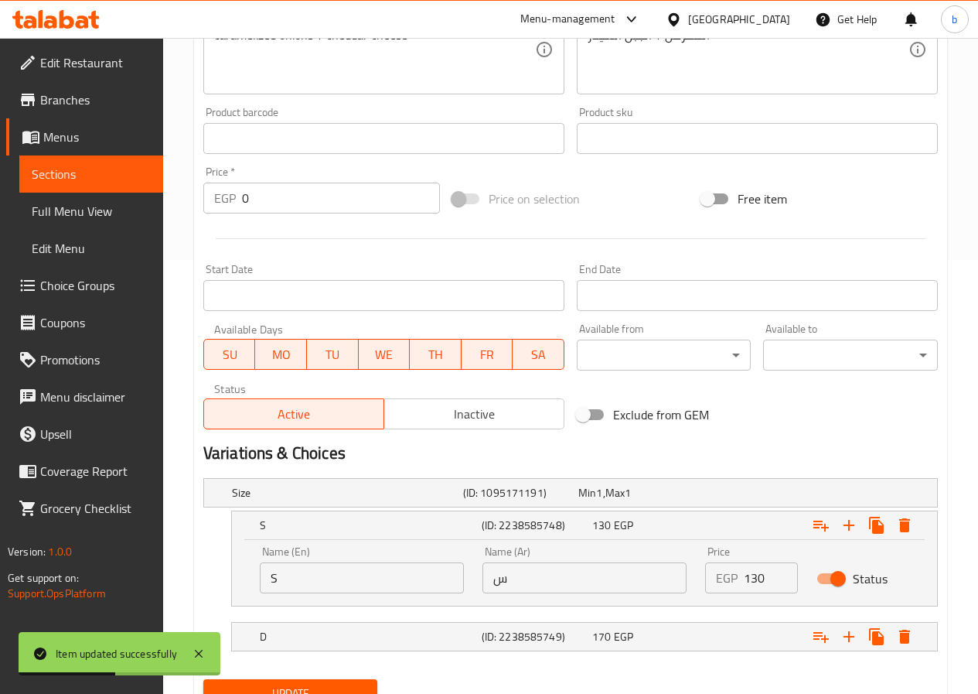
click at [377, 583] on input "S" at bounding box center [362, 577] width 204 height 31
type input "Single"
click at [494, 585] on input "س" at bounding box center [585, 577] width 204 height 31
type input "سنجل"
click at [424, 500] on h5 "D" at bounding box center [344, 492] width 225 height 15
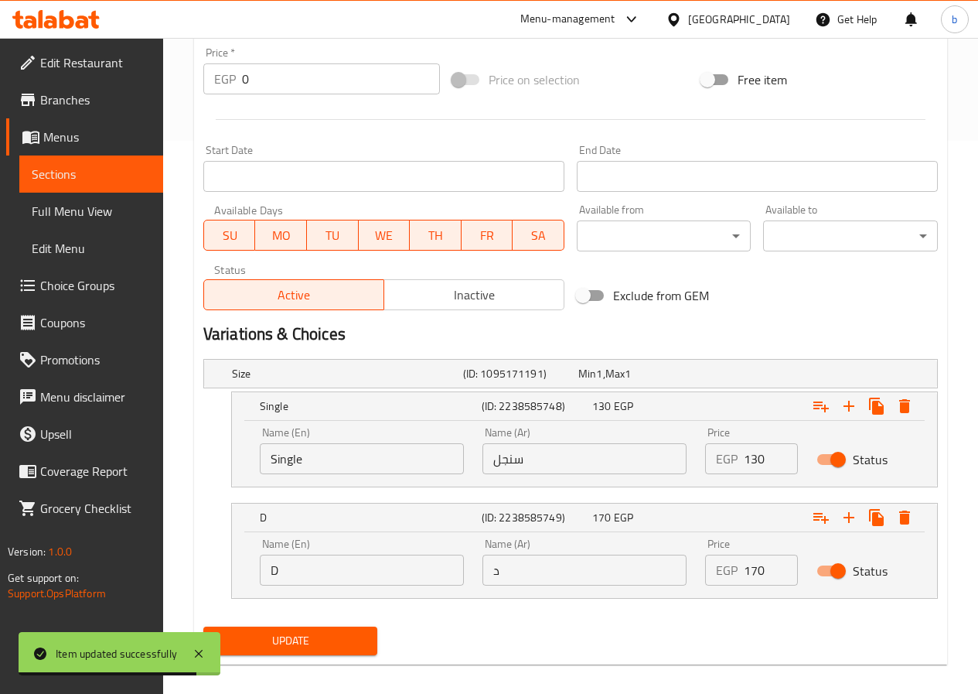
scroll to position [567, 0]
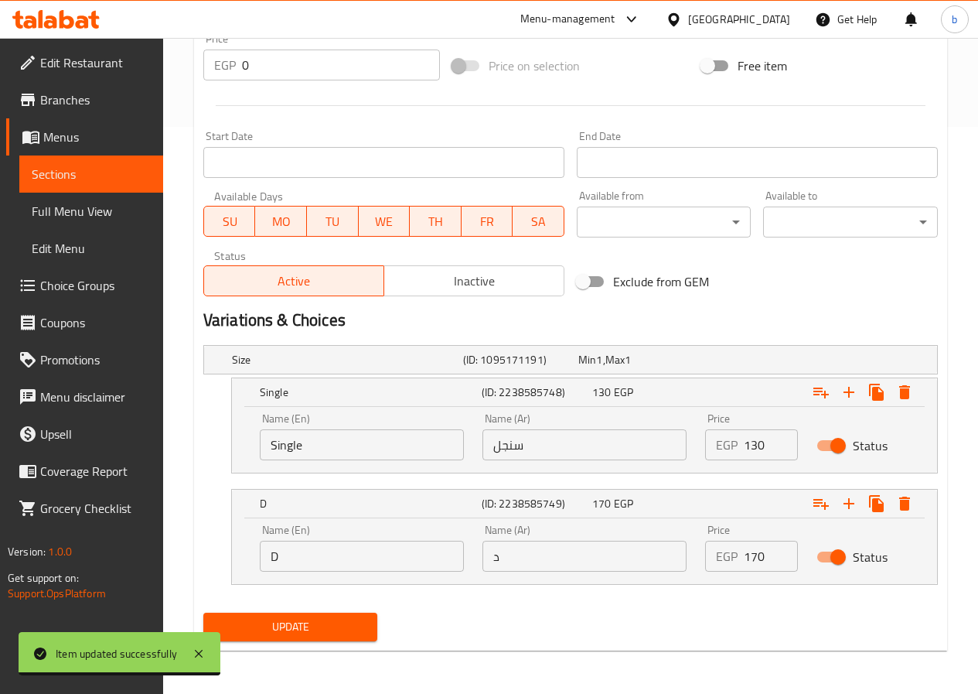
drag, startPoint x: 305, startPoint y: 564, endPoint x: 328, endPoint y: 562, distance: 22.5
click at [305, 564] on input "D" at bounding box center [362, 556] width 204 height 31
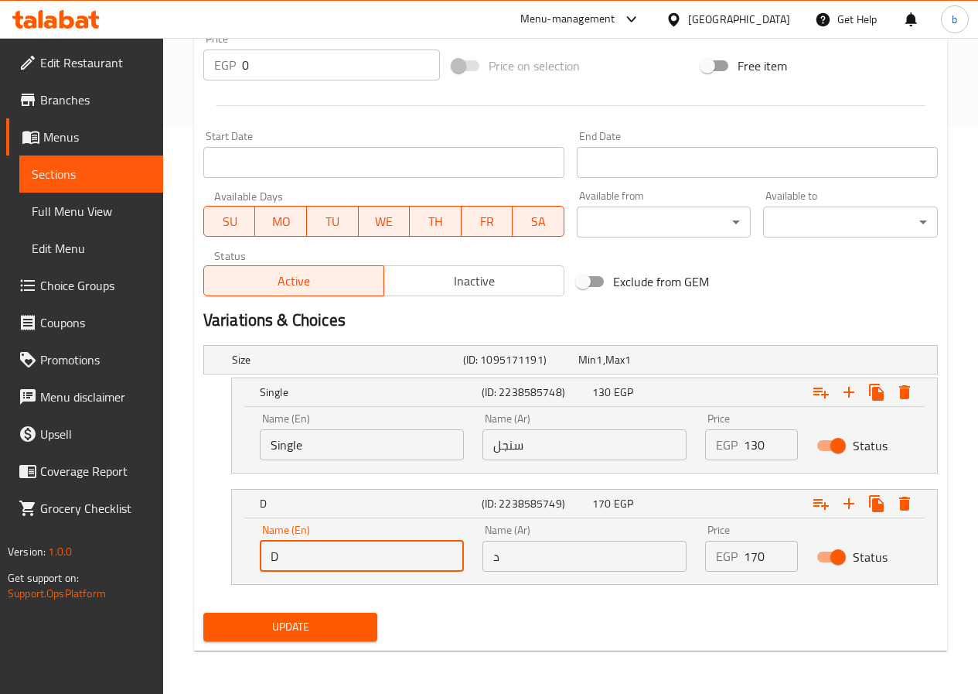
type input "Double"
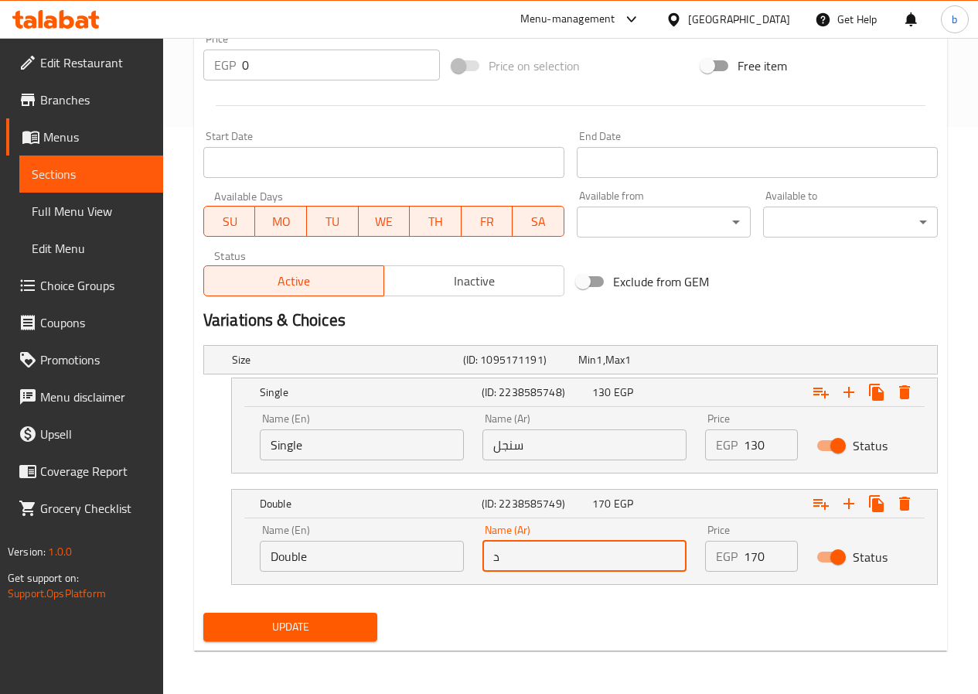
click at [491, 561] on input "د" at bounding box center [585, 556] width 204 height 31
type input "دبل"
click at [357, 631] on span "Update" at bounding box center [291, 626] width 150 height 19
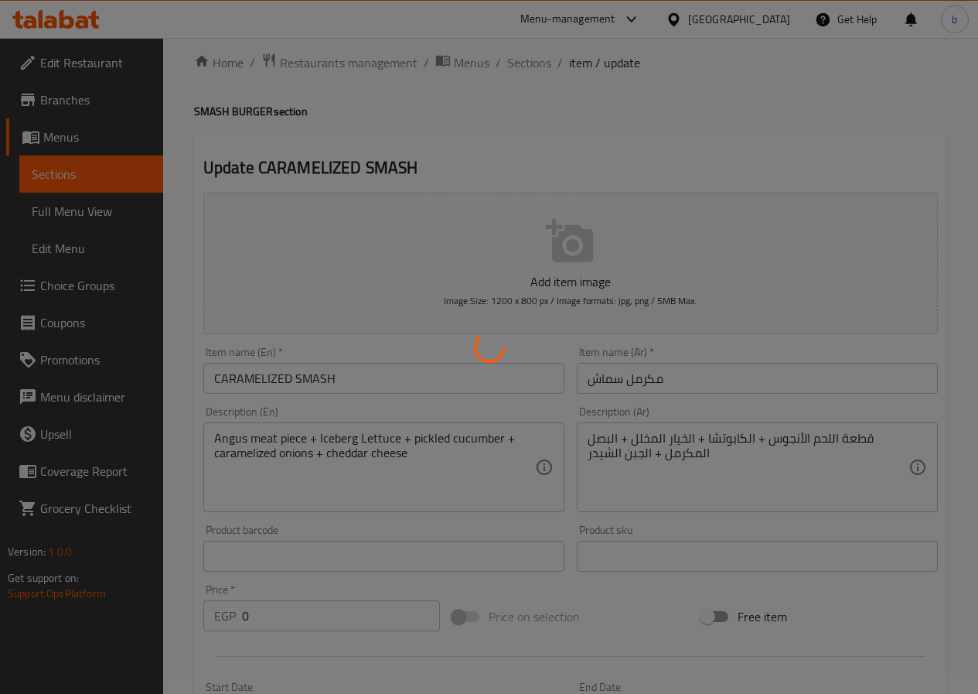
scroll to position [0, 0]
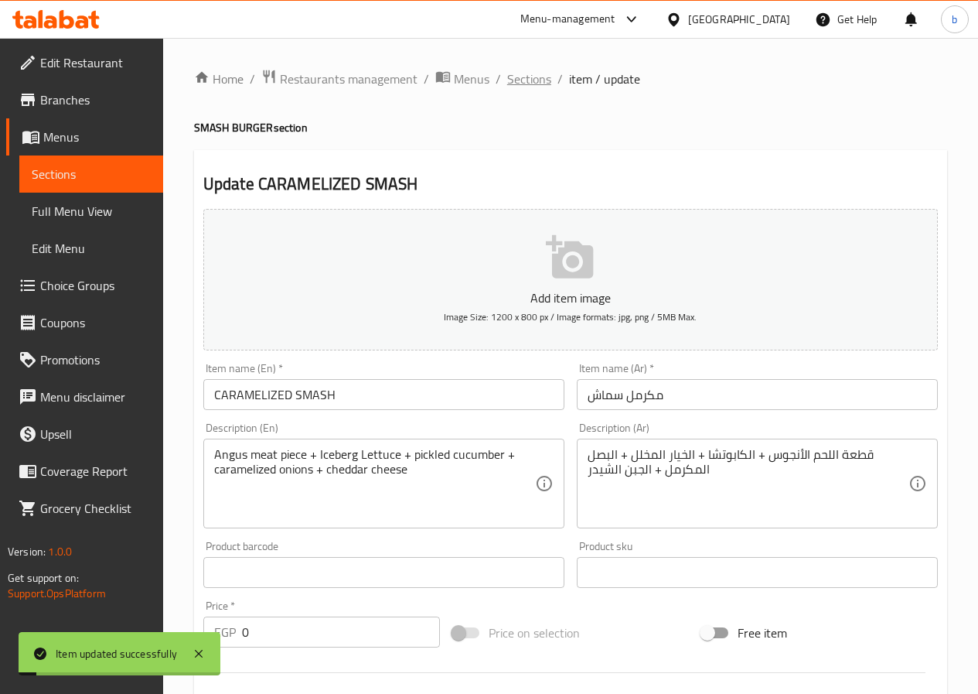
click at [542, 75] on span "Sections" at bounding box center [529, 79] width 44 height 19
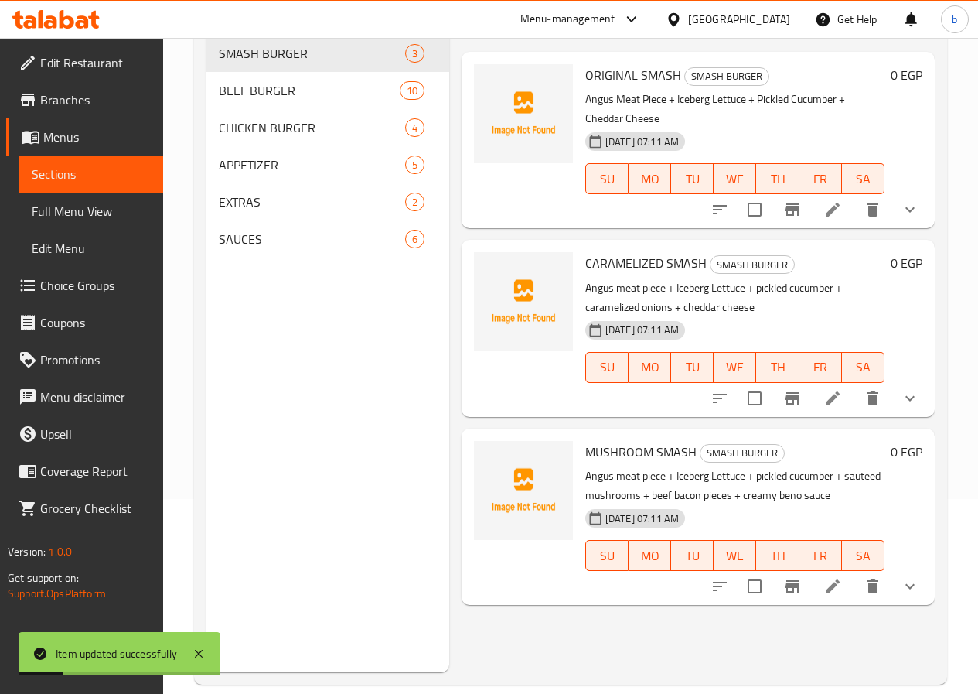
scroll to position [217, 0]
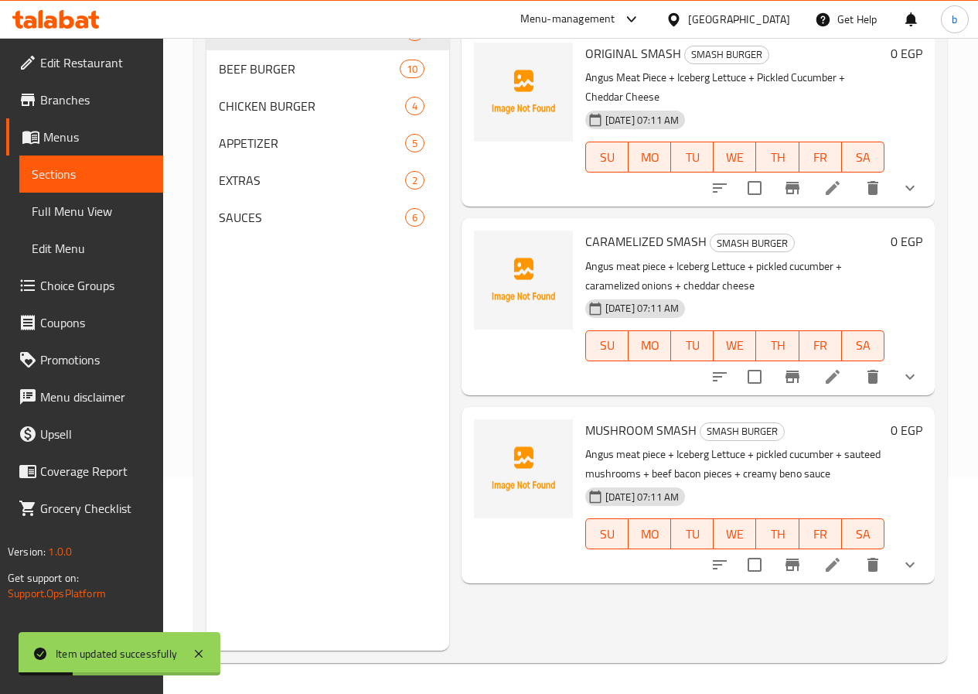
click at [830, 555] on li at bounding box center [832, 565] width 43 height 28
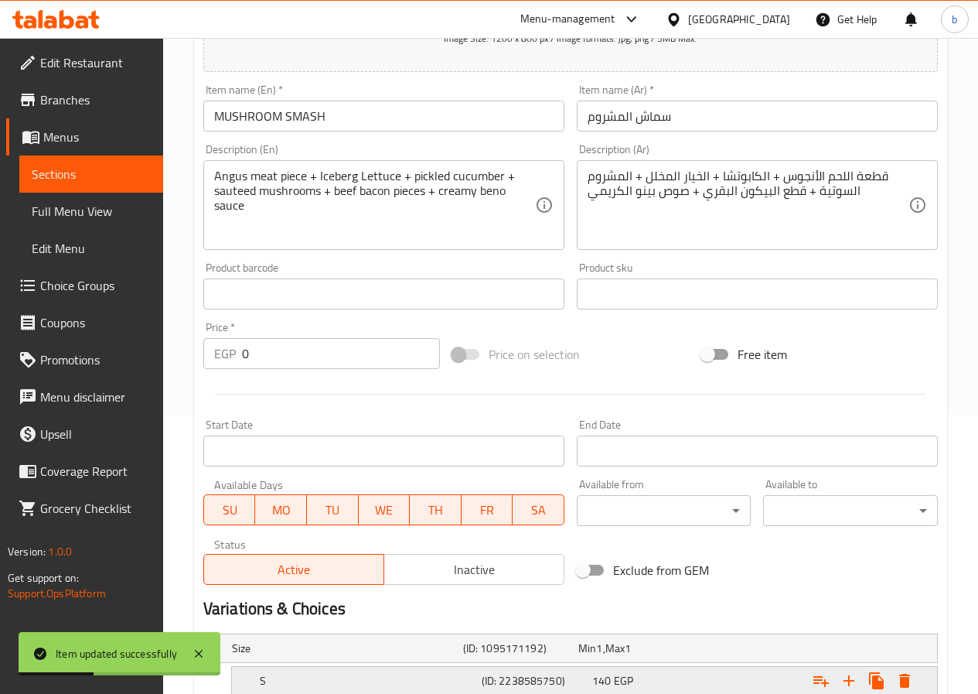
scroll to position [434, 0]
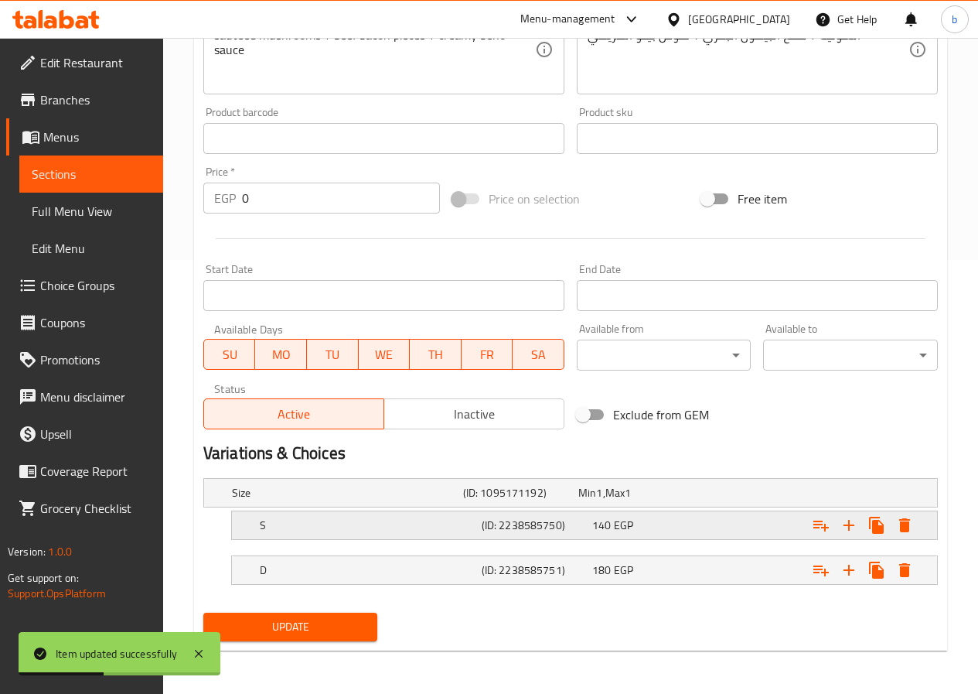
click at [340, 500] on h5 "S" at bounding box center [344, 492] width 225 height 15
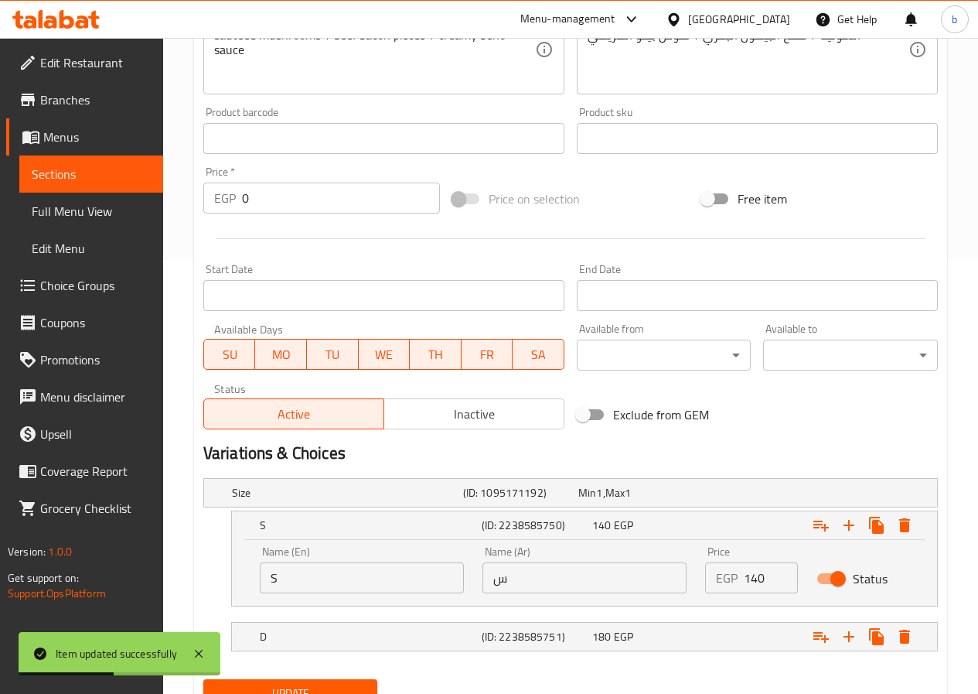
click at [333, 582] on input "S" at bounding box center [362, 577] width 204 height 31
type input "Single"
drag, startPoint x: 495, startPoint y: 582, endPoint x: 510, endPoint y: 595, distance: 20.2
click at [495, 582] on input "س" at bounding box center [585, 577] width 204 height 31
type input "سنجل"
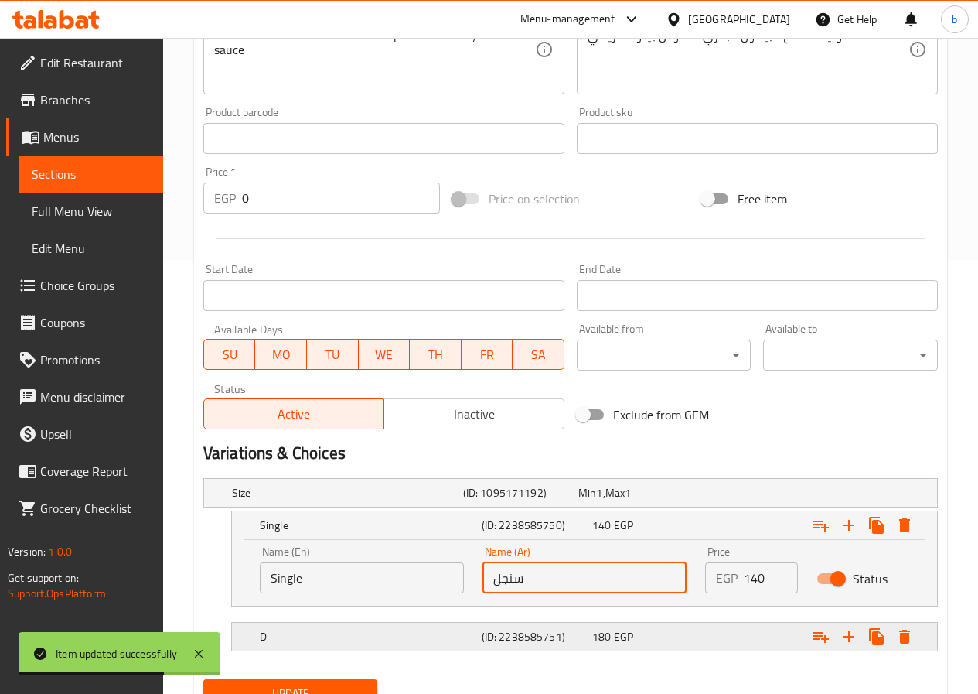
click at [383, 503] on div "D" at bounding box center [344, 493] width 231 height 22
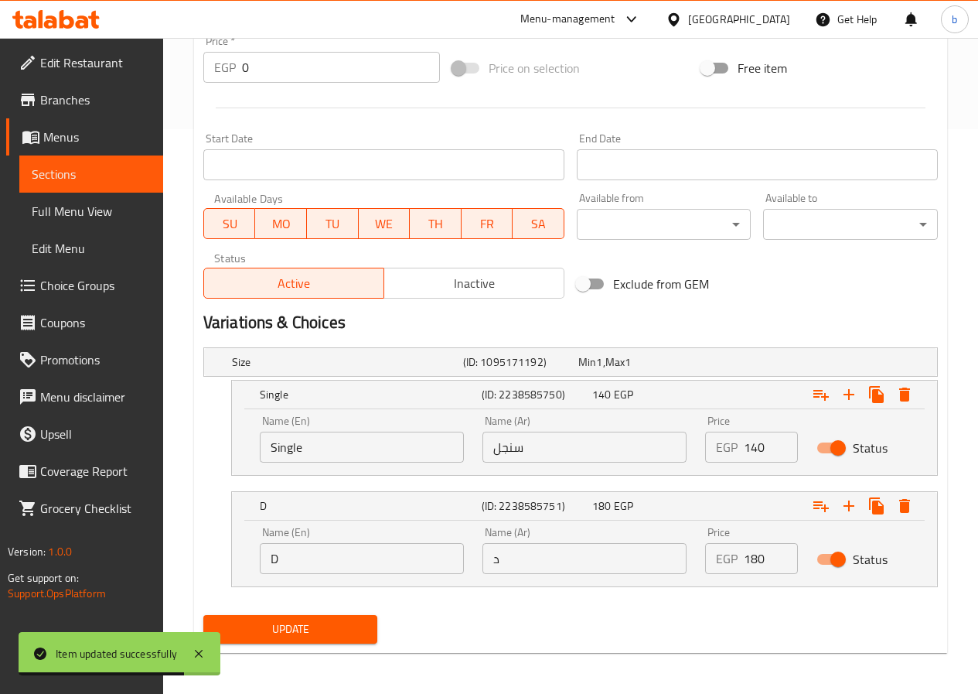
scroll to position [567, 0]
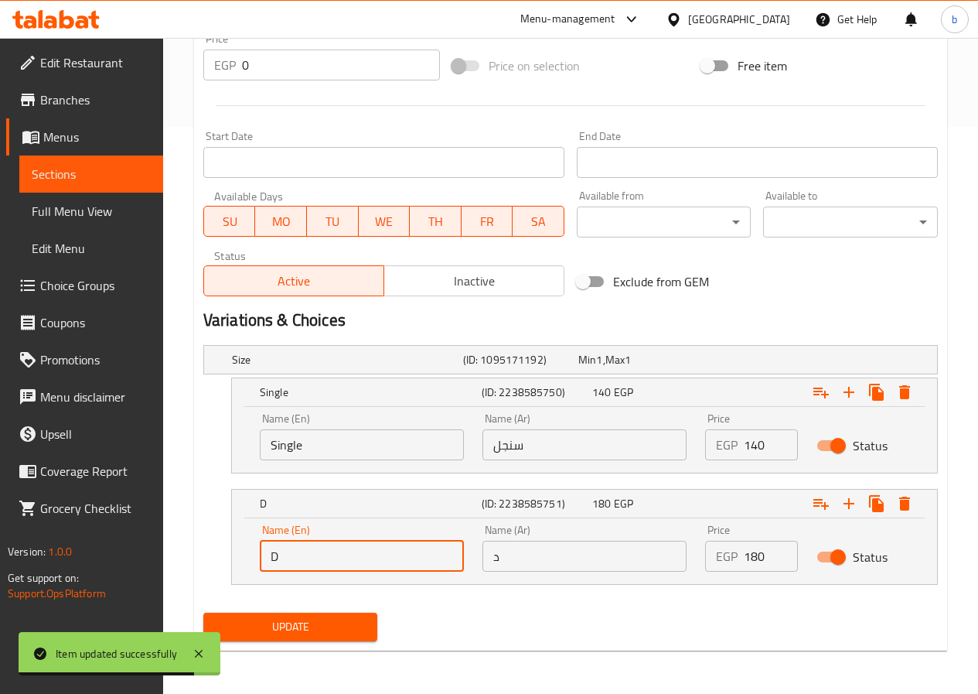
click at [319, 562] on input "D" at bounding box center [362, 556] width 204 height 31
type input "Double"
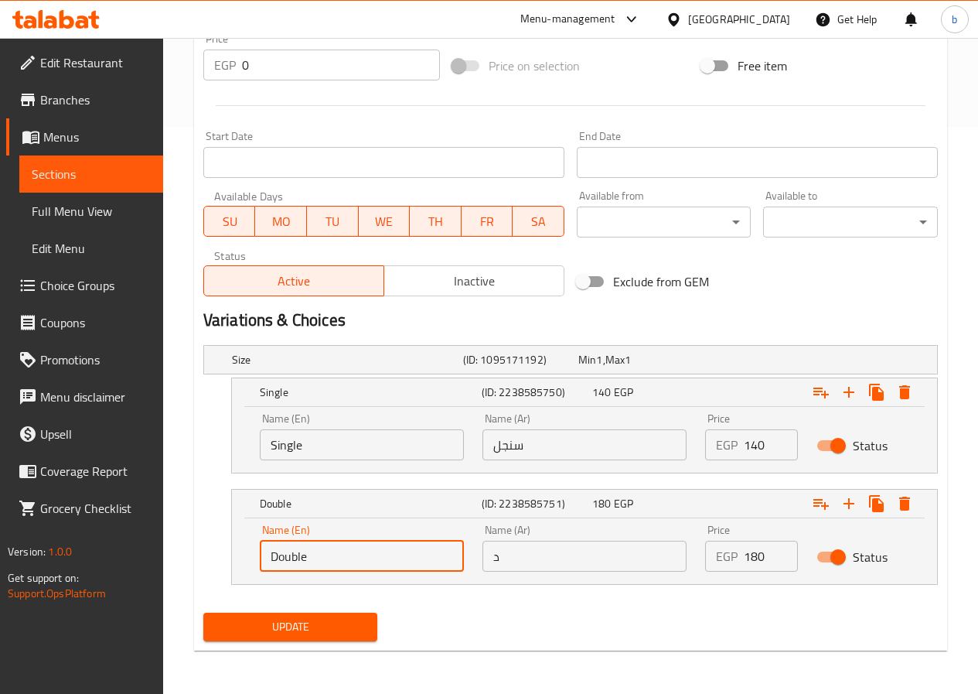
drag, startPoint x: 484, startPoint y: 561, endPoint x: 497, endPoint y: 565, distance: 13.7
click at [484, 561] on input "د" at bounding box center [585, 556] width 204 height 31
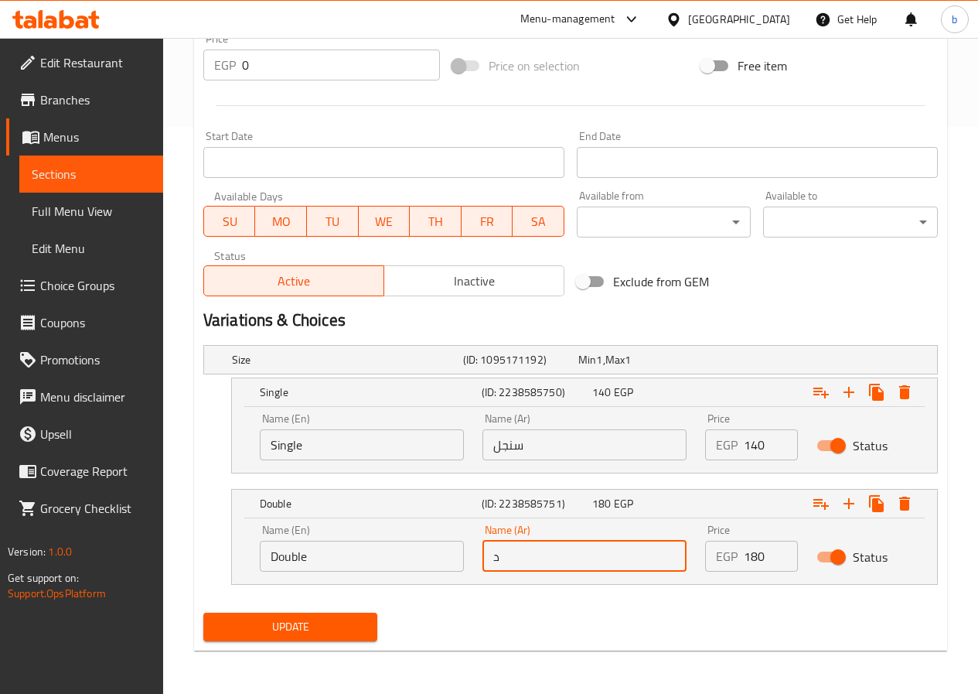
type input "دبل"
click at [312, 617] on span "Update" at bounding box center [291, 626] width 150 height 19
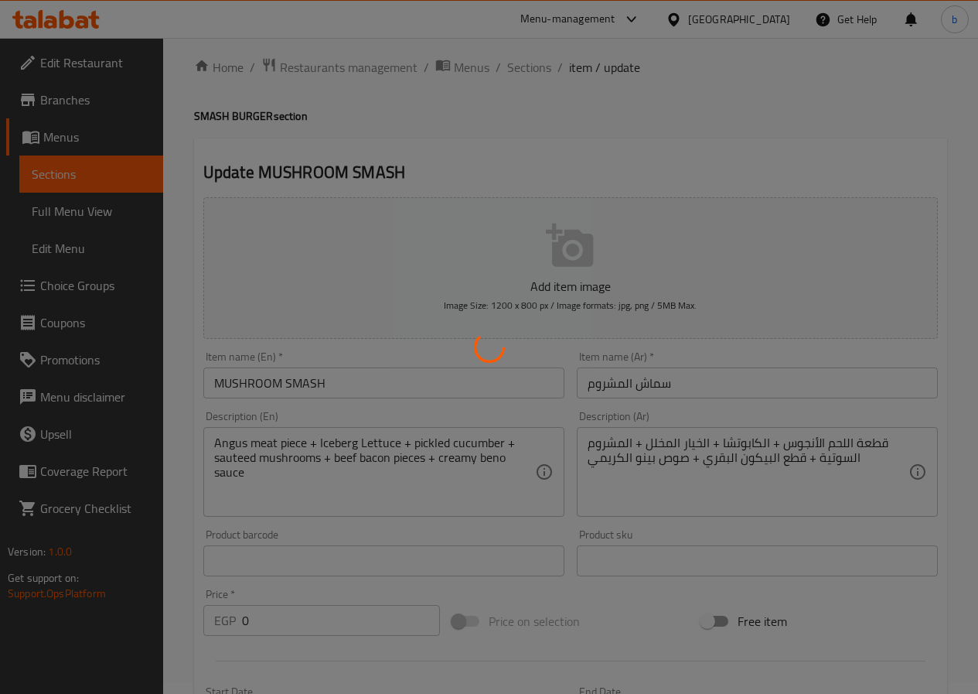
scroll to position [0, 0]
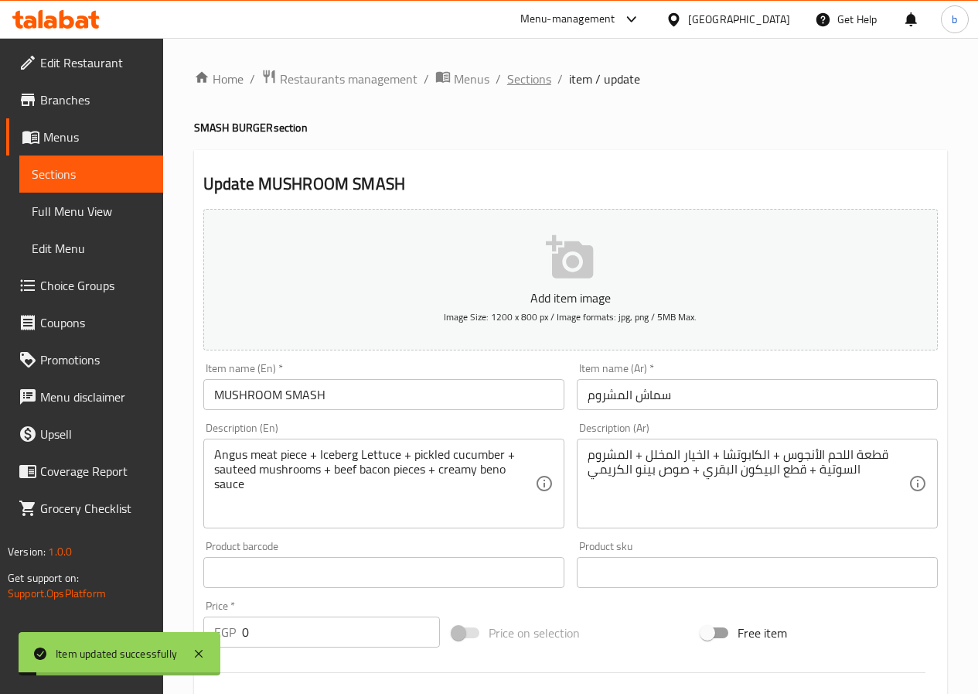
click at [532, 81] on span "Sections" at bounding box center [529, 79] width 44 height 19
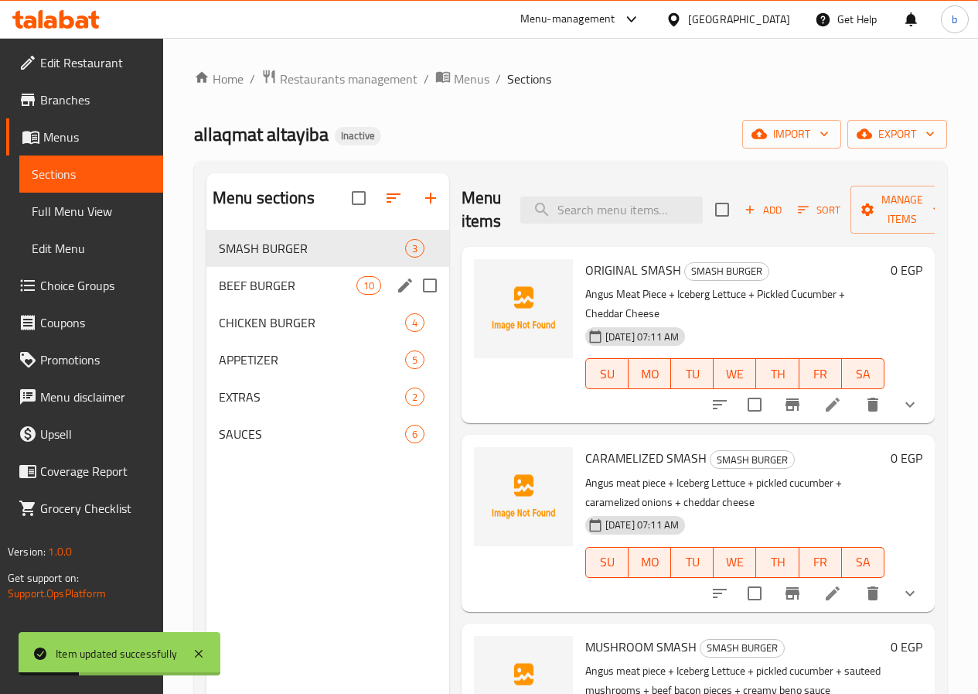
click at [322, 304] on div "BEEF BURGER 10" at bounding box center [327, 285] width 243 height 37
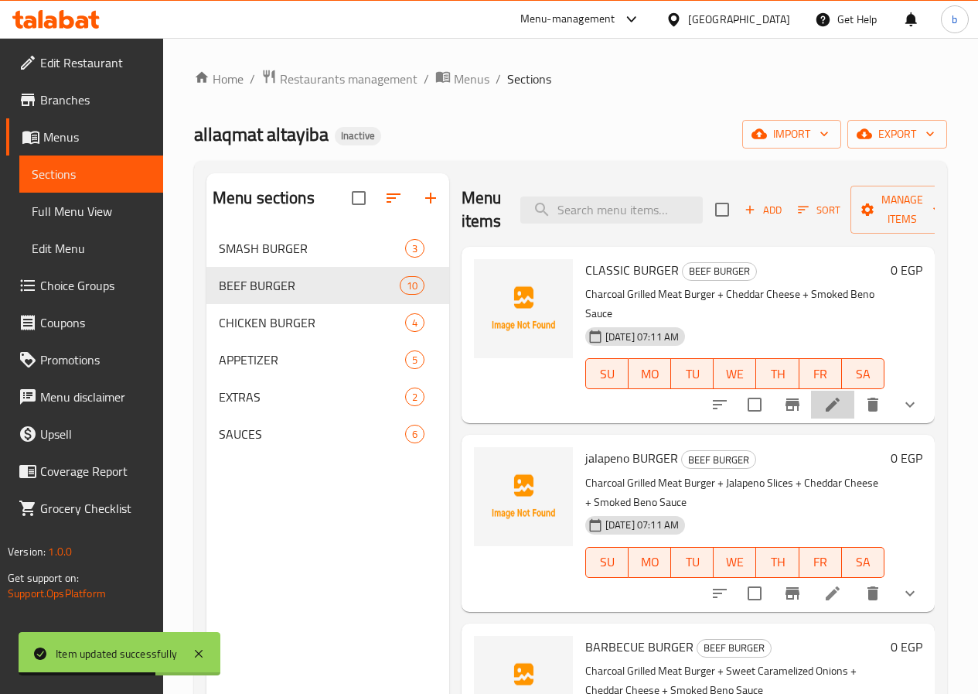
click at [811, 395] on li at bounding box center [832, 405] width 43 height 28
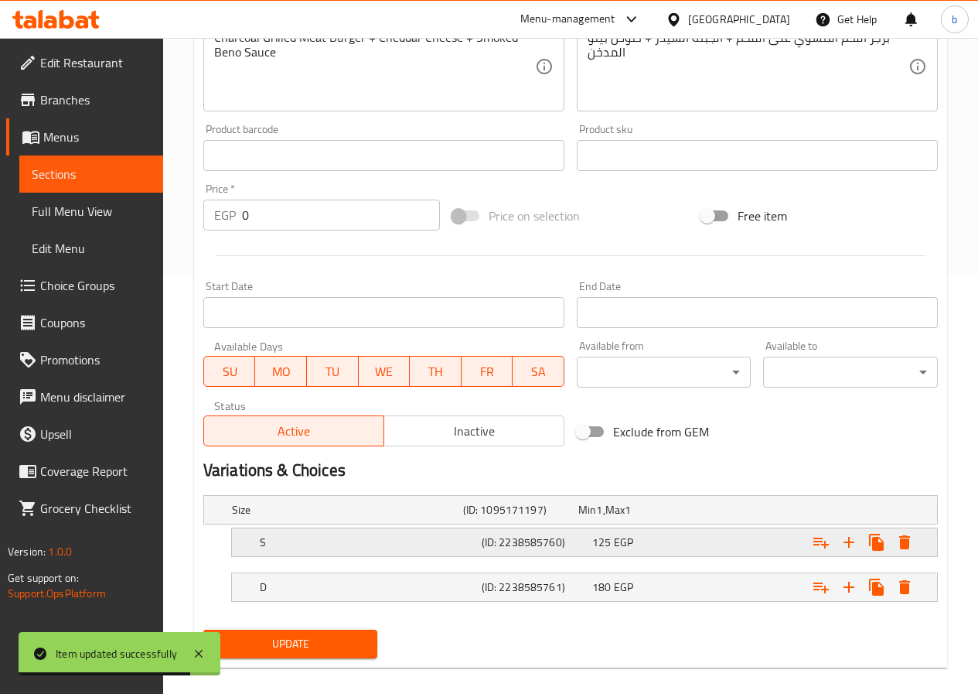
scroll to position [434, 0]
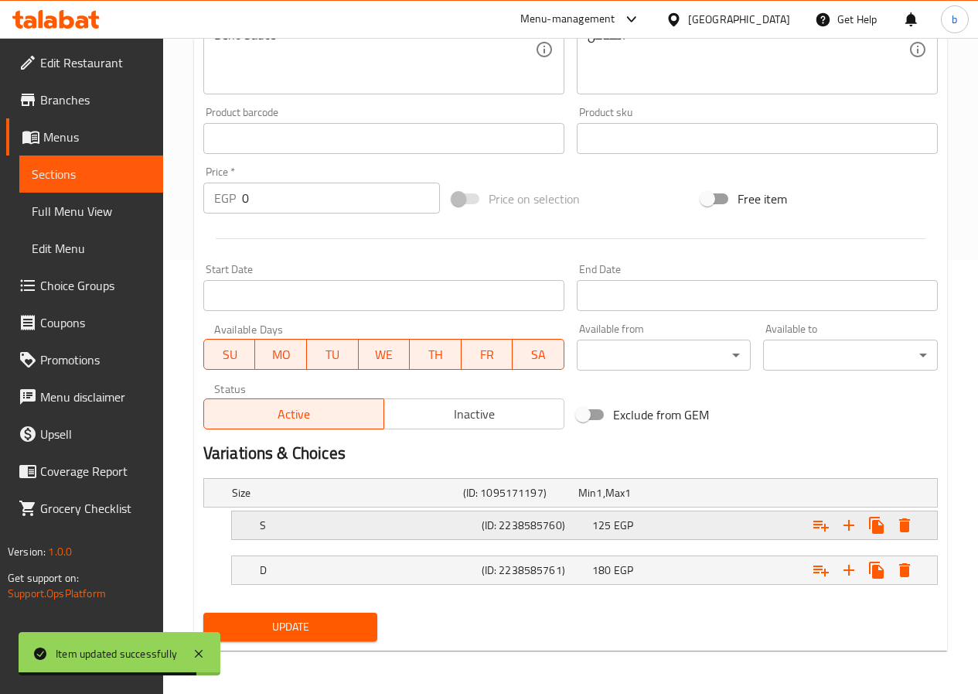
click at [372, 503] on div "S" at bounding box center [344, 493] width 231 height 22
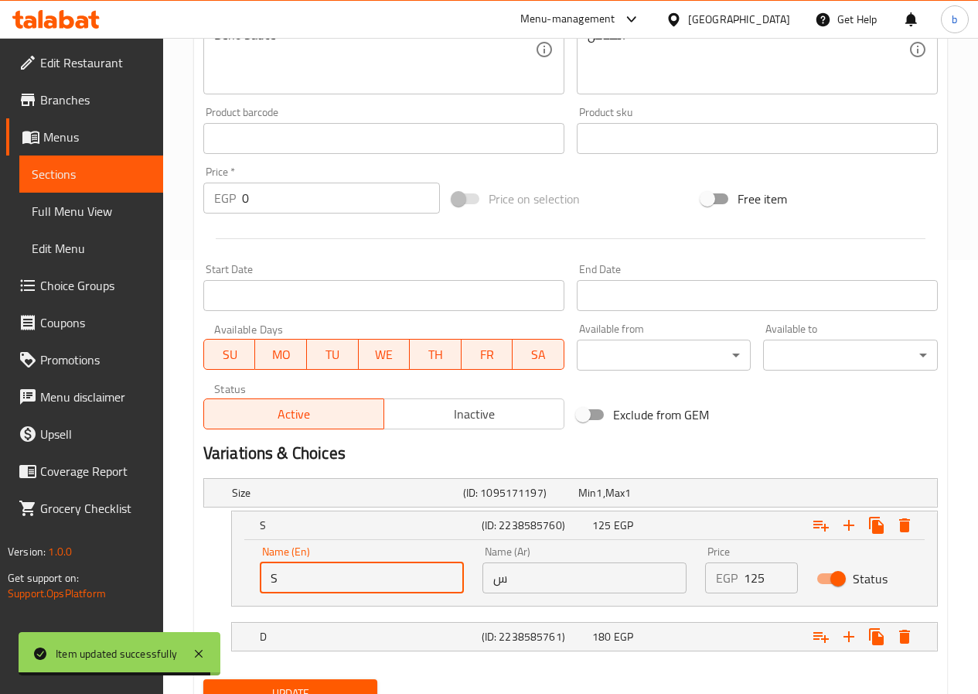
click at [362, 566] on input "S" at bounding box center [362, 577] width 204 height 31
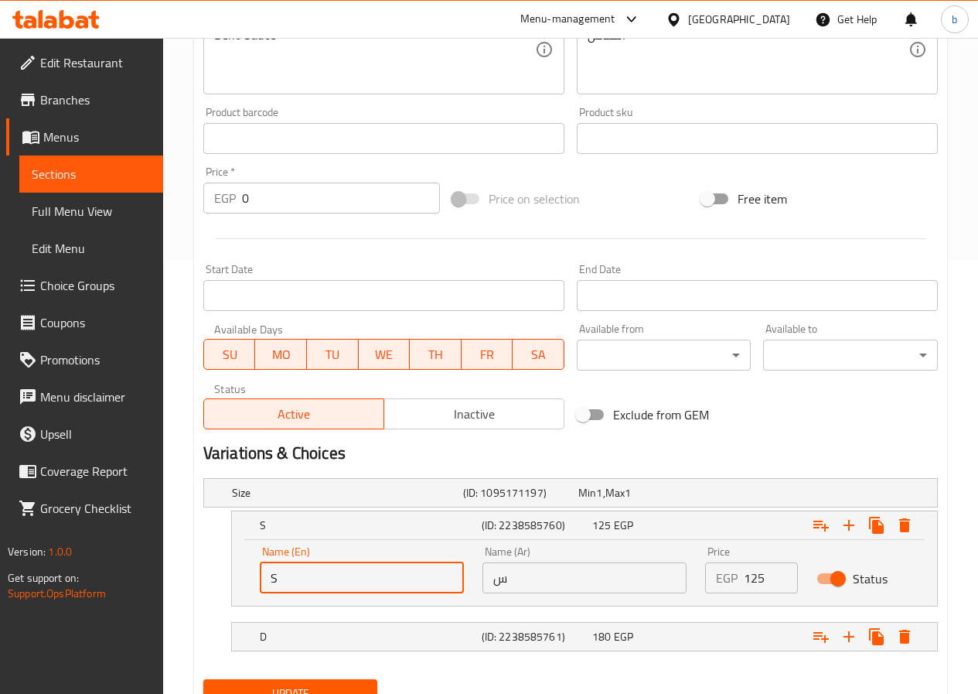
type input "Single"
drag, startPoint x: 489, startPoint y: 581, endPoint x: 498, endPoint y: 587, distance: 11.2
click at [489, 581] on input "س" at bounding box center [585, 577] width 204 height 31
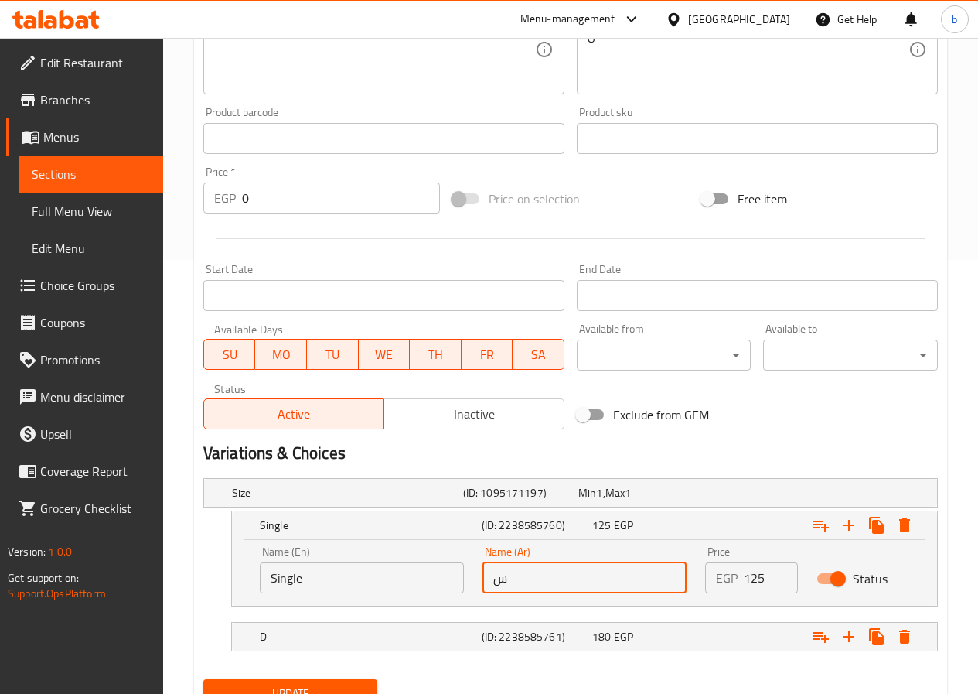
type input "سنجل"
click at [370, 500] on h5 "D" at bounding box center [344, 492] width 225 height 15
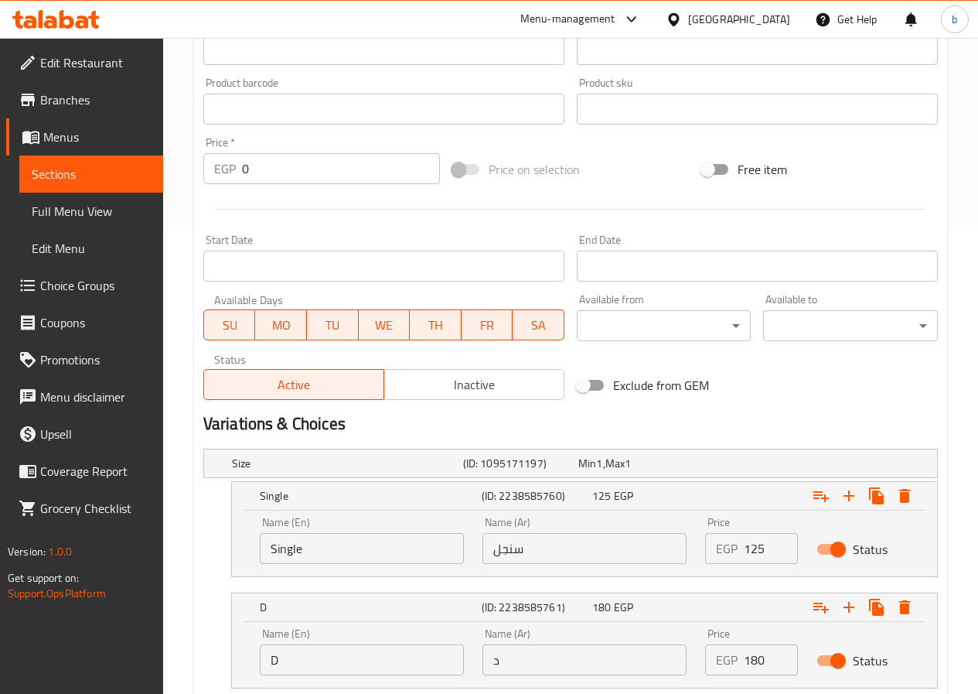
scroll to position [511, 0]
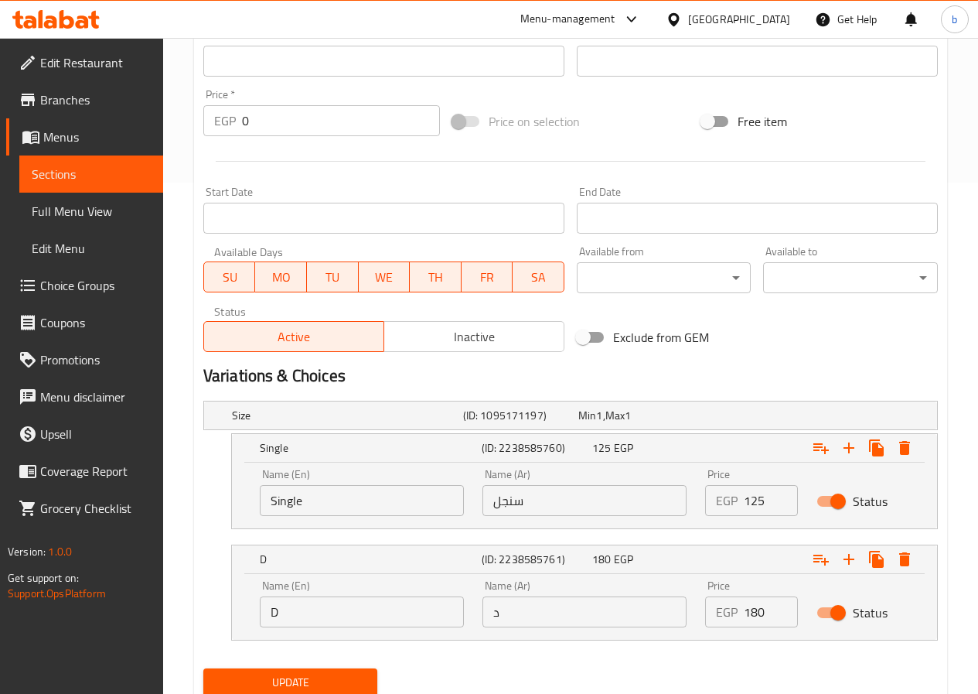
click at [319, 606] on input "D" at bounding box center [362, 611] width 204 height 31
type input "Double"
click at [499, 612] on input "د" at bounding box center [585, 611] width 204 height 31
click at [493, 615] on input "د" at bounding box center [585, 611] width 204 height 31
type input "دبل"
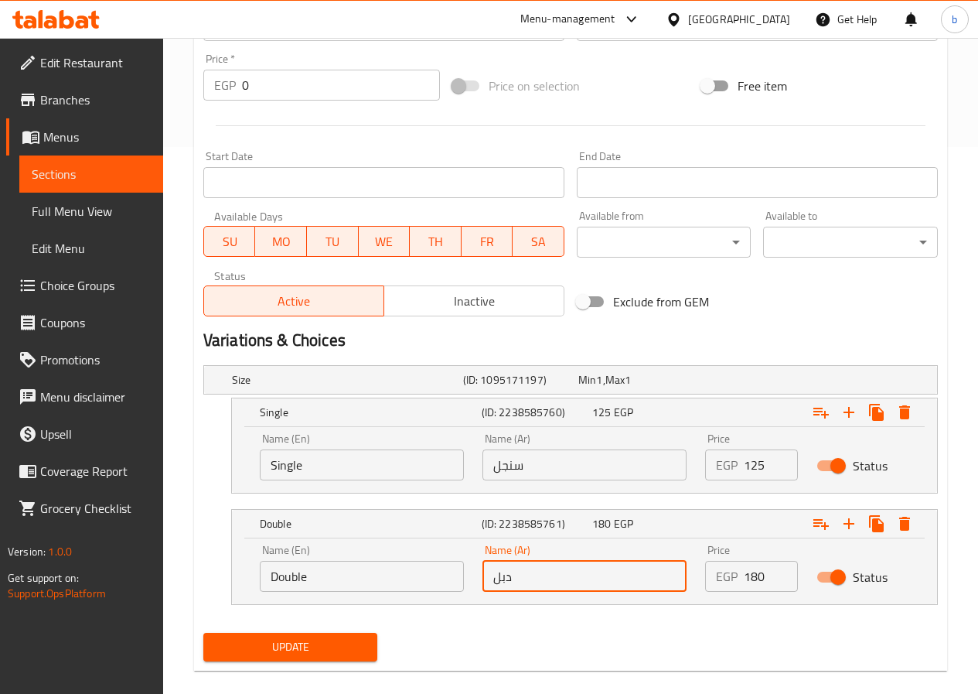
scroll to position [567, 0]
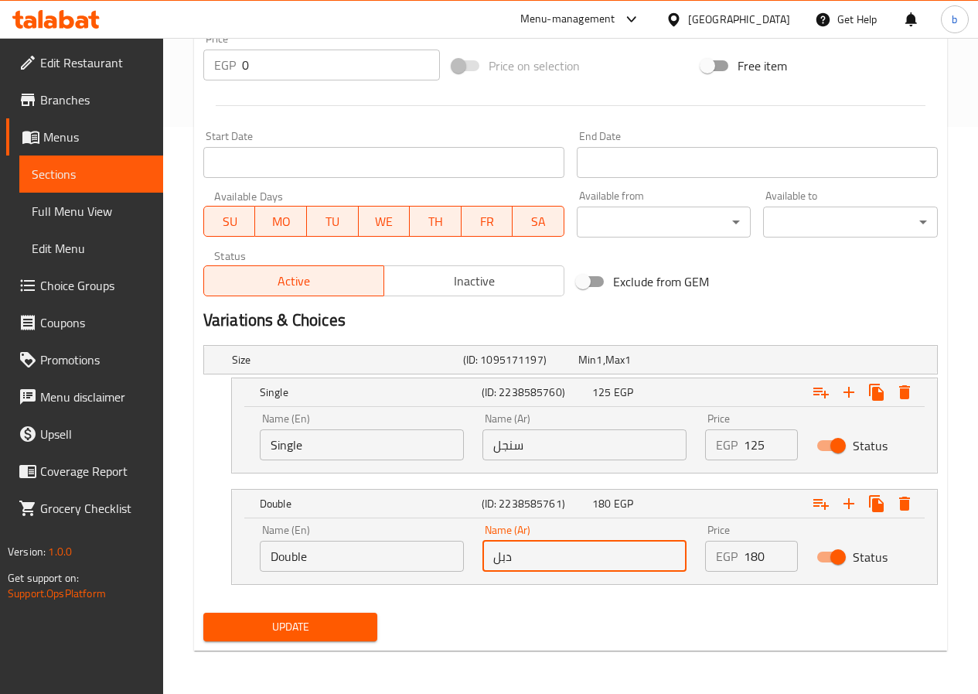
drag, startPoint x: 326, startPoint y: 616, endPoint x: 380, endPoint y: 630, distance: 55.9
click at [326, 616] on button "Update" at bounding box center [290, 626] width 175 height 29
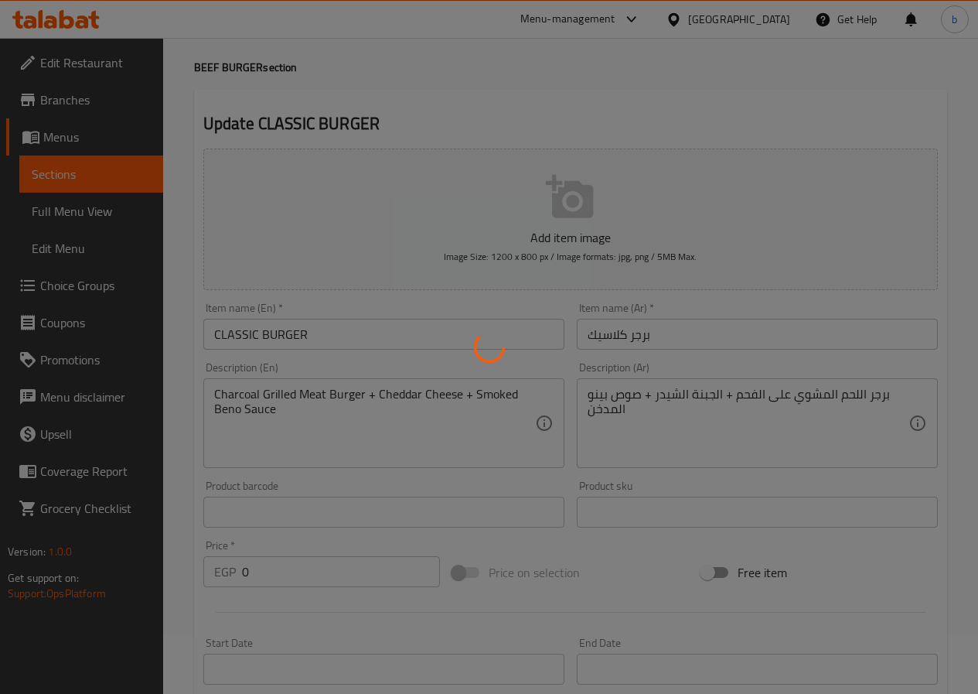
scroll to position [0, 0]
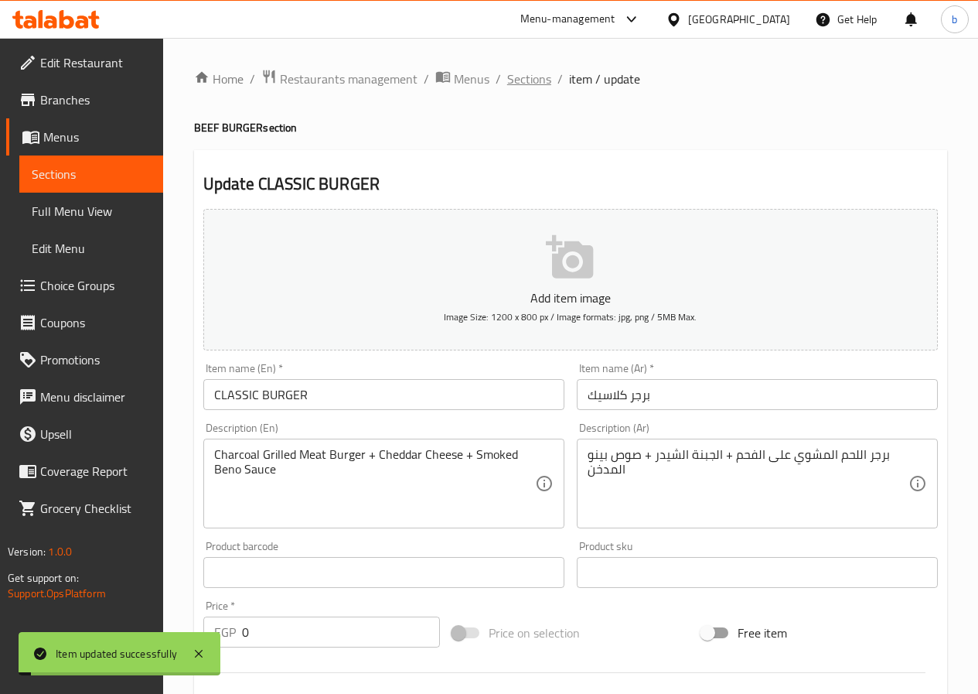
click at [514, 78] on span "Sections" at bounding box center [529, 79] width 44 height 19
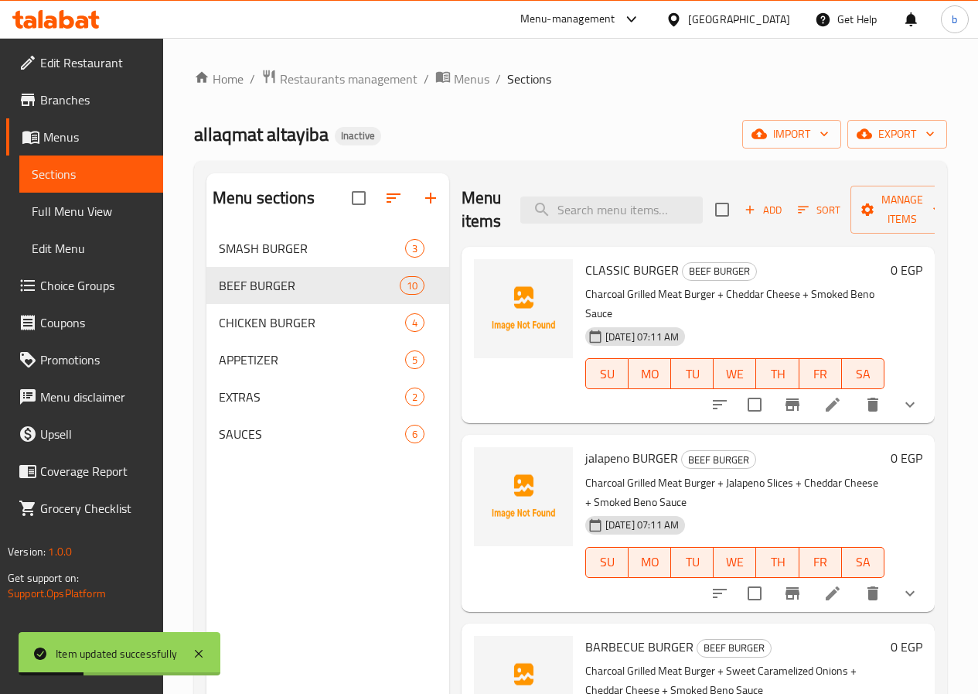
click at [892, 391] on button "show more" at bounding box center [910, 404] width 37 height 37
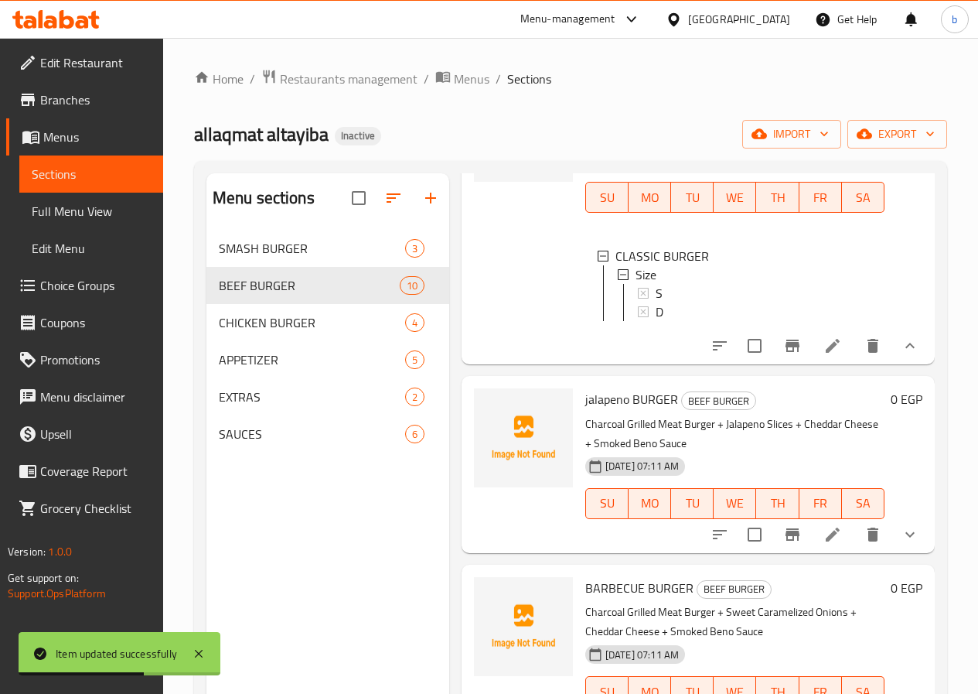
scroll to position [155, 0]
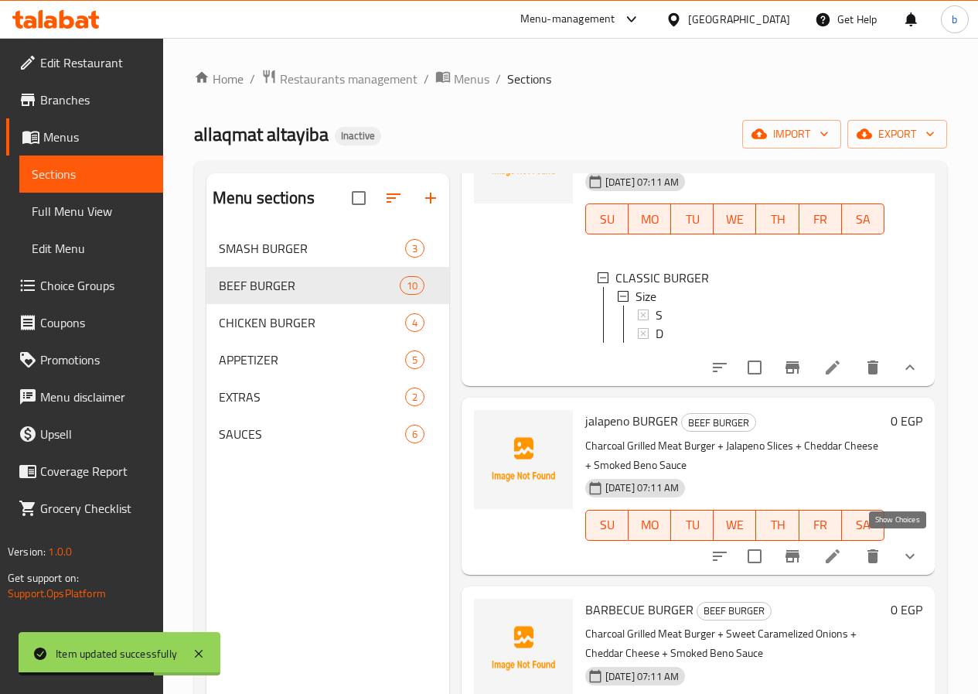
click at [901, 549] on icon "show more" at bounding box center [910, 556] width 19 height 19
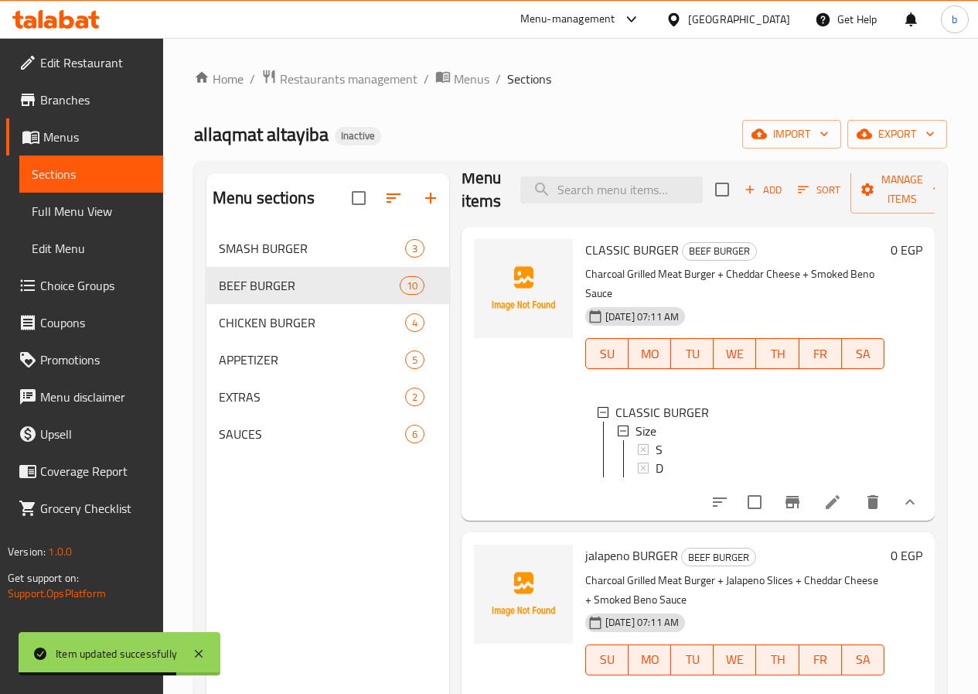
scroll to position [0, 0]
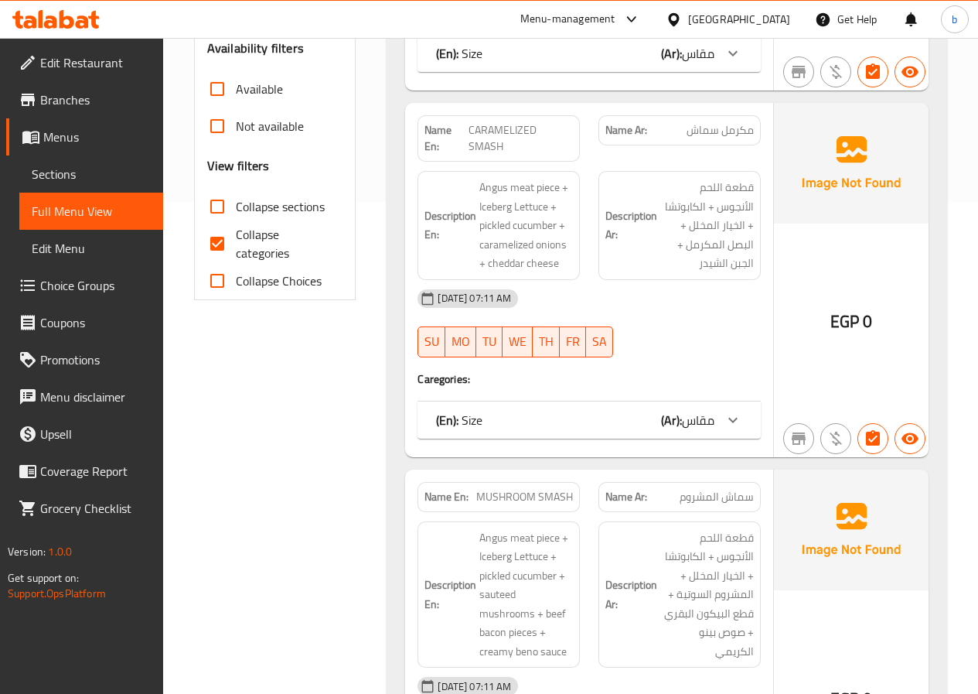
scroll to position [464, 0]
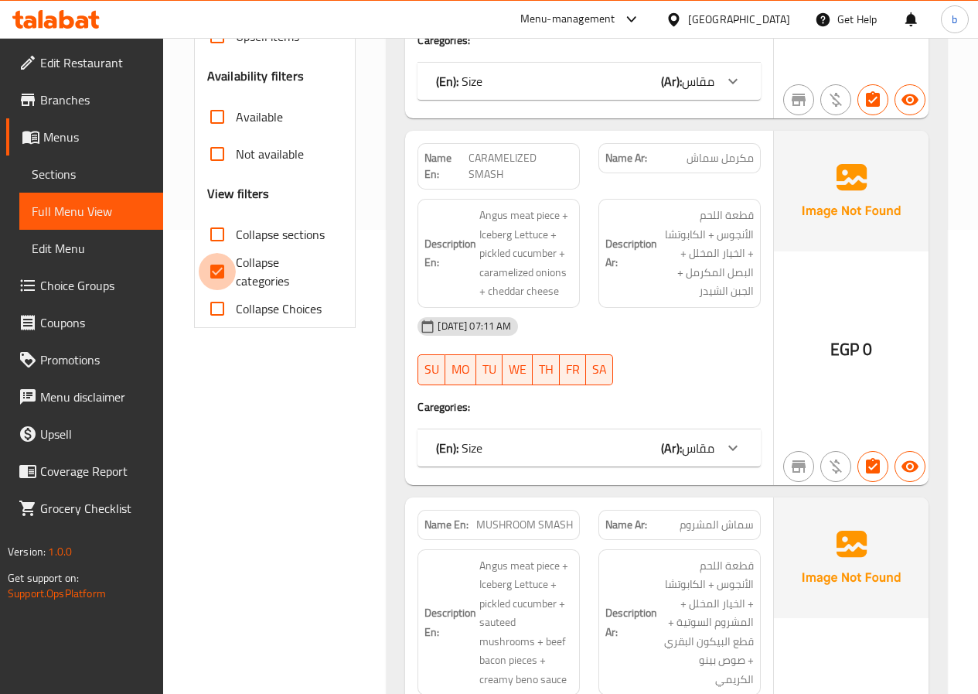
click at [225, 277] on input "Collapse categories" at bounding box center [217, 271] width 37 height 37
checkbox input "false"
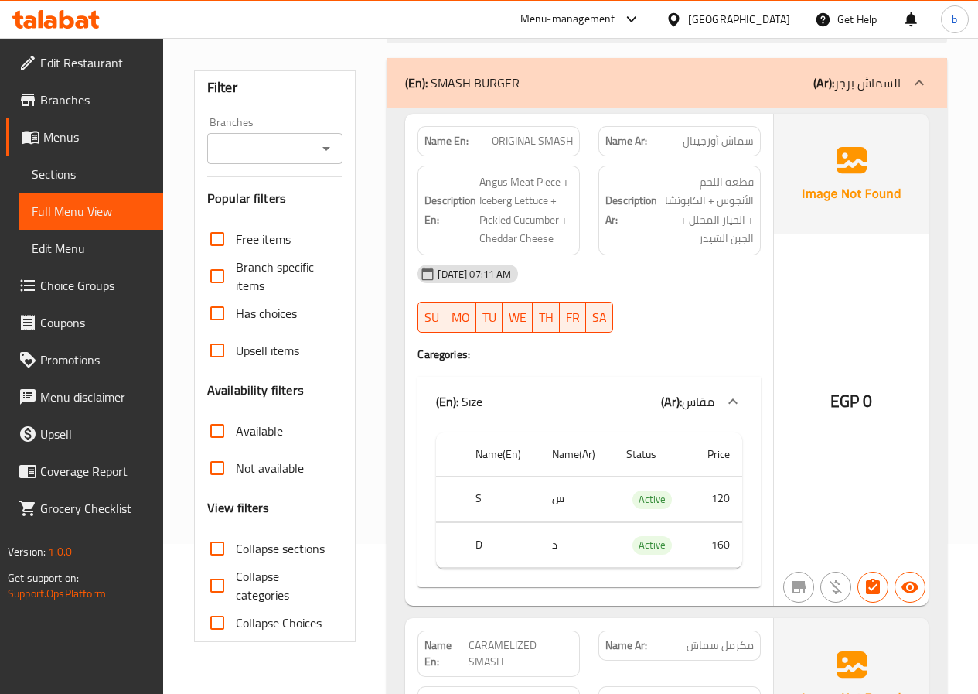
scroll to position [0, 0]
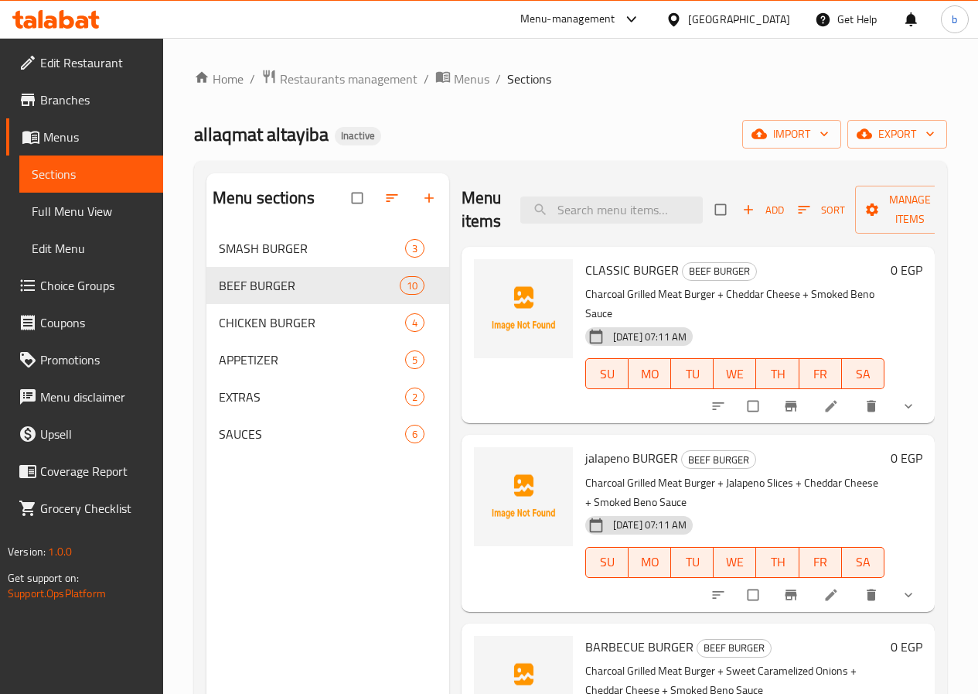
click at [909, 392] on button "show more" at bounding box center [910, 406] width 37 height 34
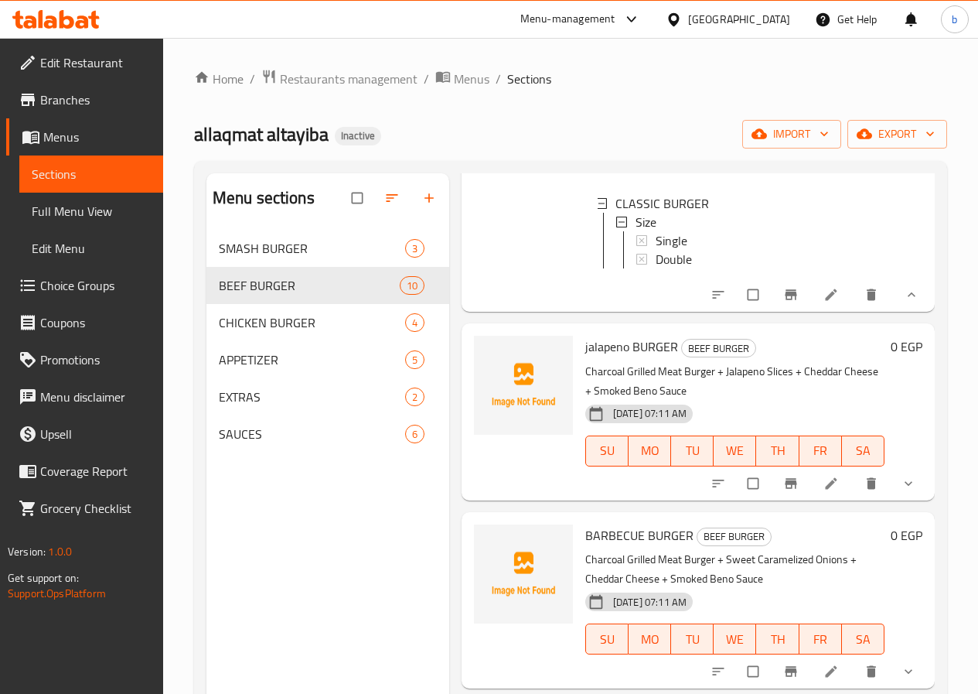
scroll to position [232, 0]
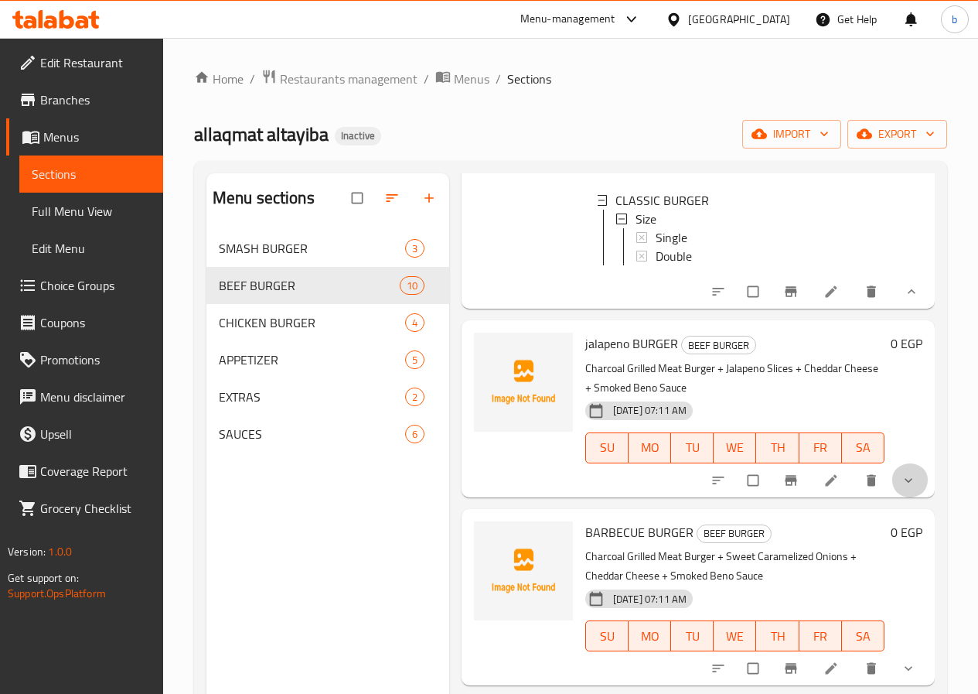
click at [912, 475] on button "show more" at bounding box center [910, 480] width 37 height 34
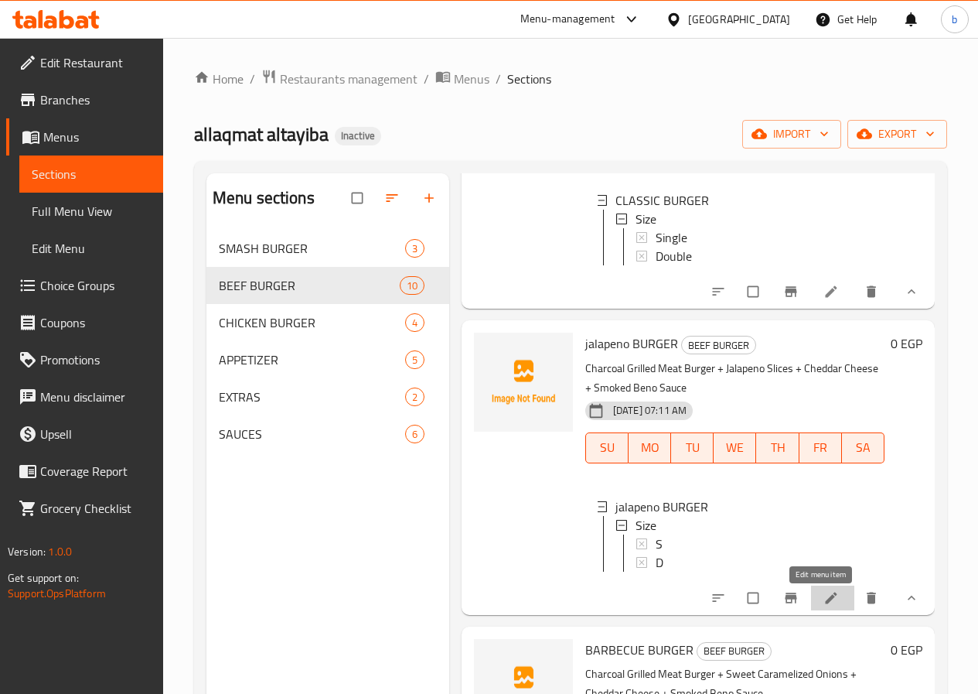
click at [824, 602] on icon at bounding box center [831, 597] width 15 height 15
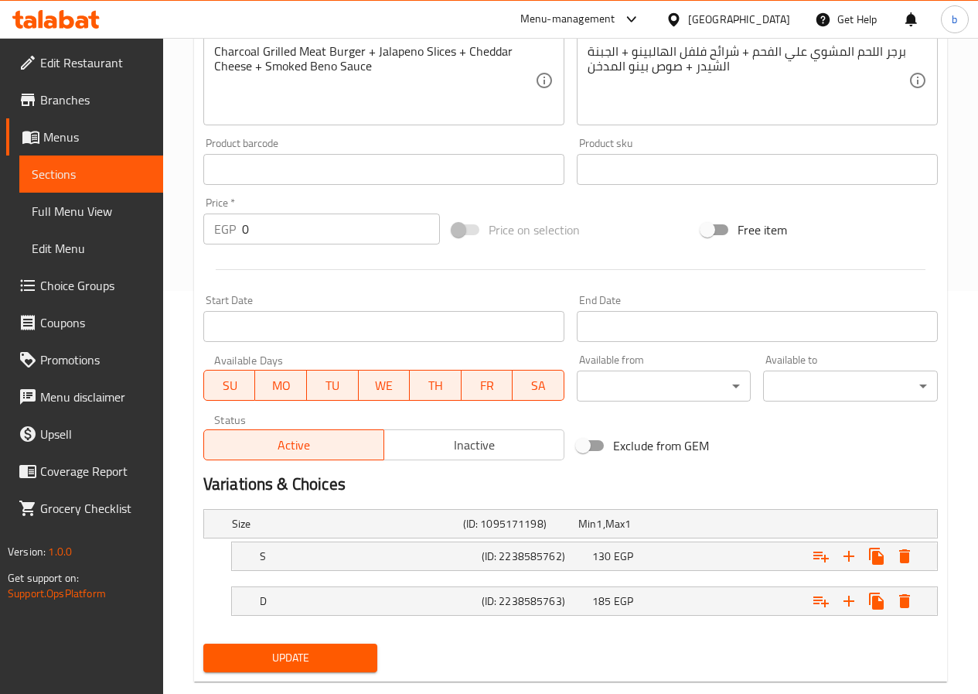
scroll to position [434, 0]
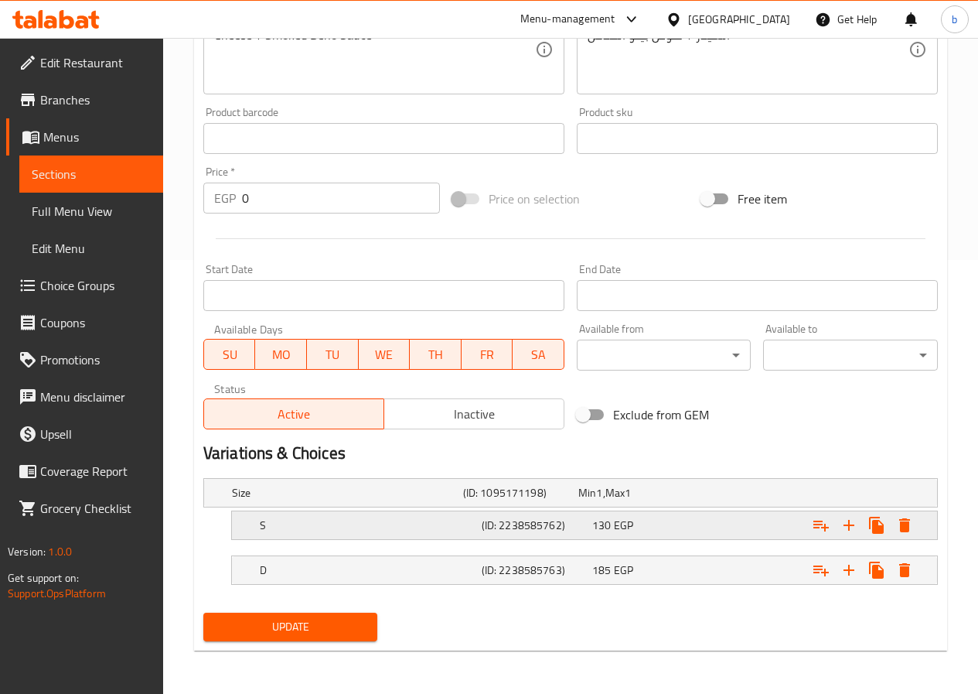
click at [292, 503] on div "S" at bounding box center [344, 493] width 231 height 22
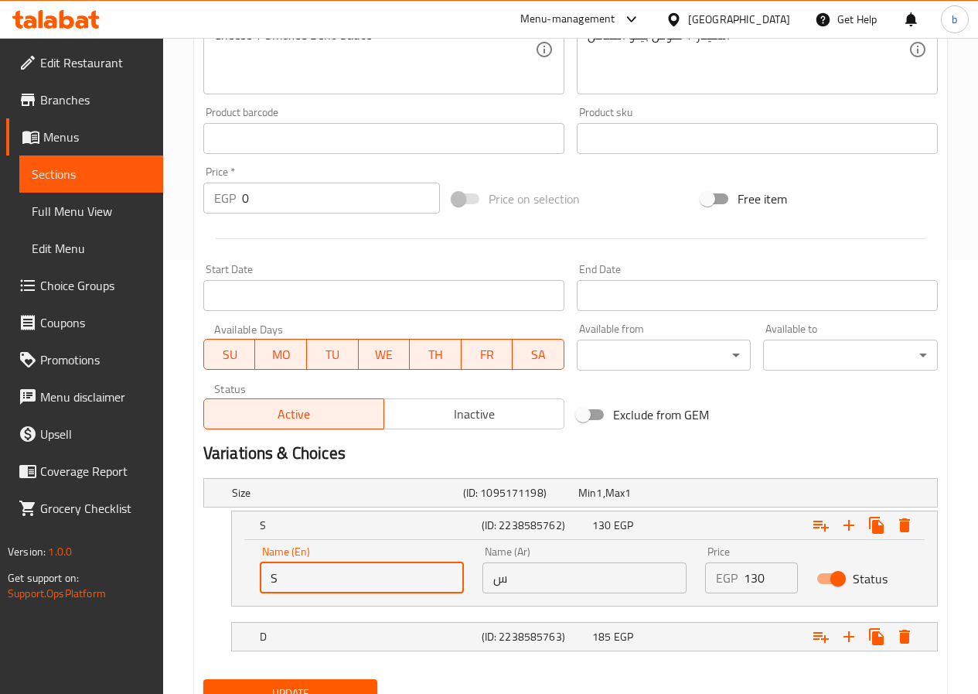
click at [312, 576] on input "S" at bounding box center [362, 577] width 204 height 31
type input "Single"
drag, startPoint x: 497, startPoint y: 576, endPoint x: 511, endPoint y: 582, distance: 15.2
click at [497, 576] on input "س" at bounding box center [585, 577] width 204 height 31
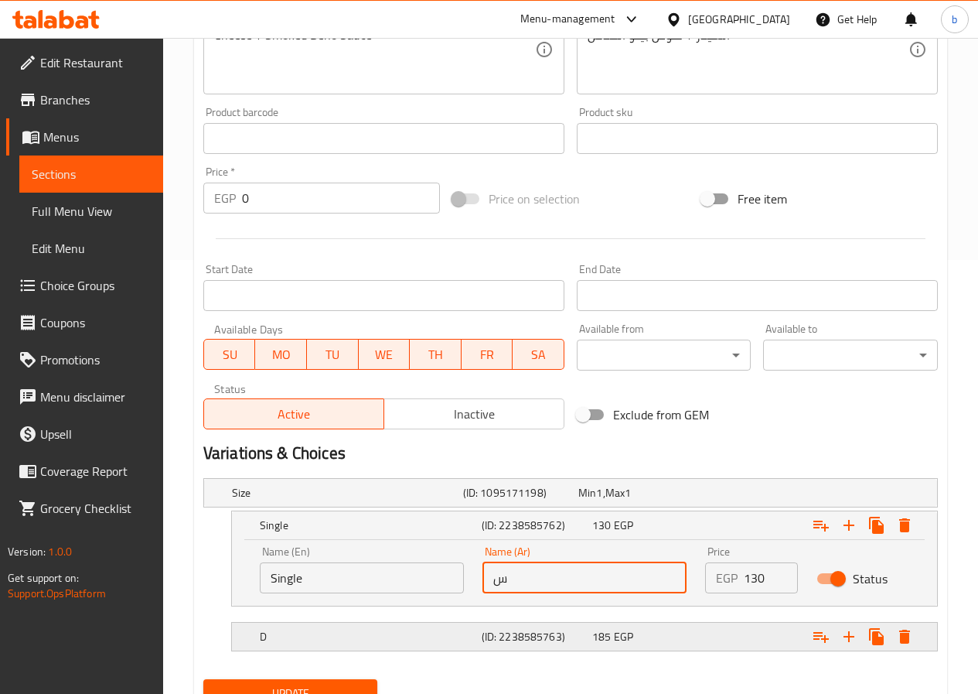
type input "سنجل"
click at [318, 500] on h5 "D" at bounding box center [344, 492] width 225 height 15
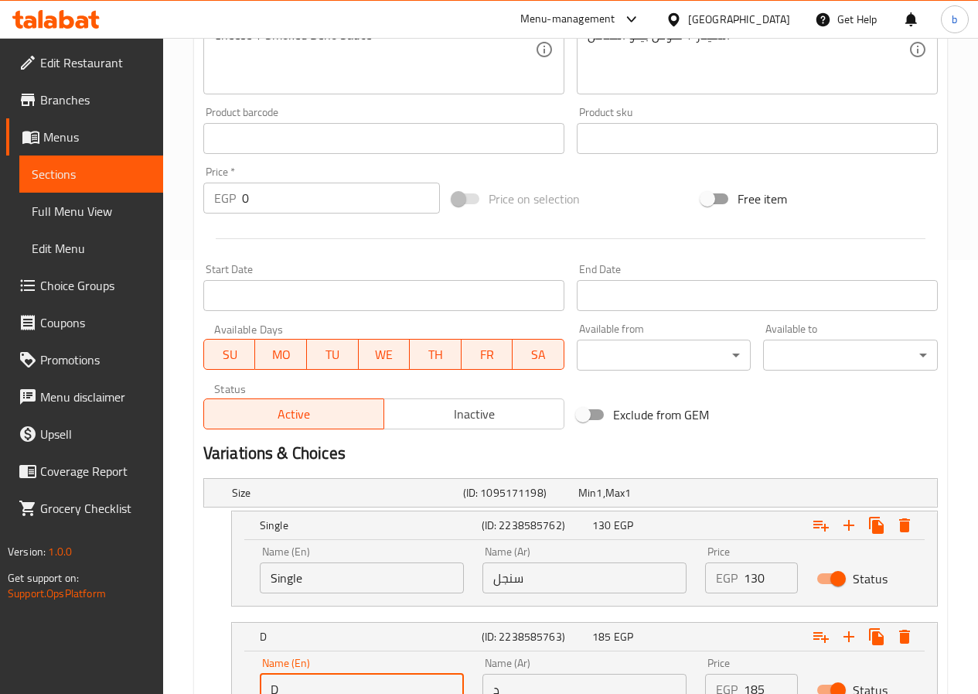
click at [309, 677] on input "D" at bounding box center [362, 689] width 204 height 31
type input "Double"
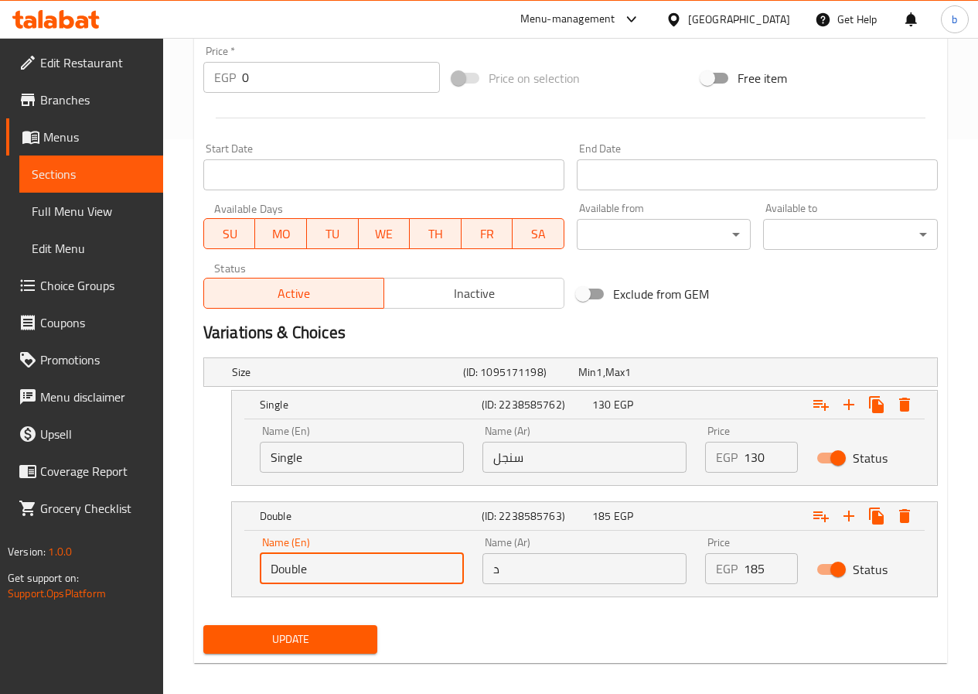
scroll to position [567, 0]
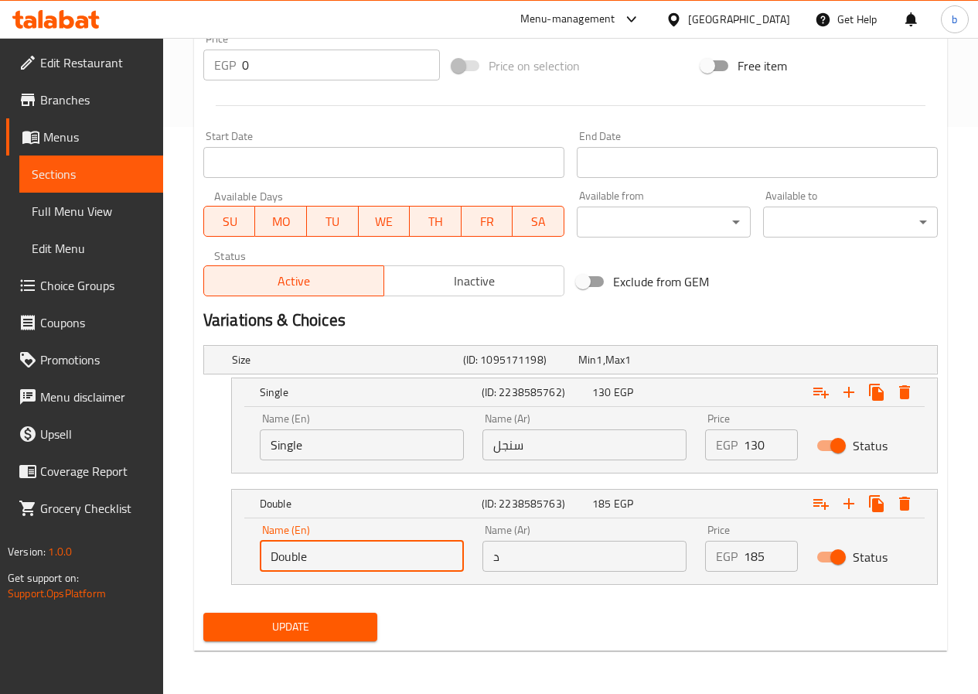
click at [501, 561] on input "د" at bounding box center [585, 556] width 204 height 31
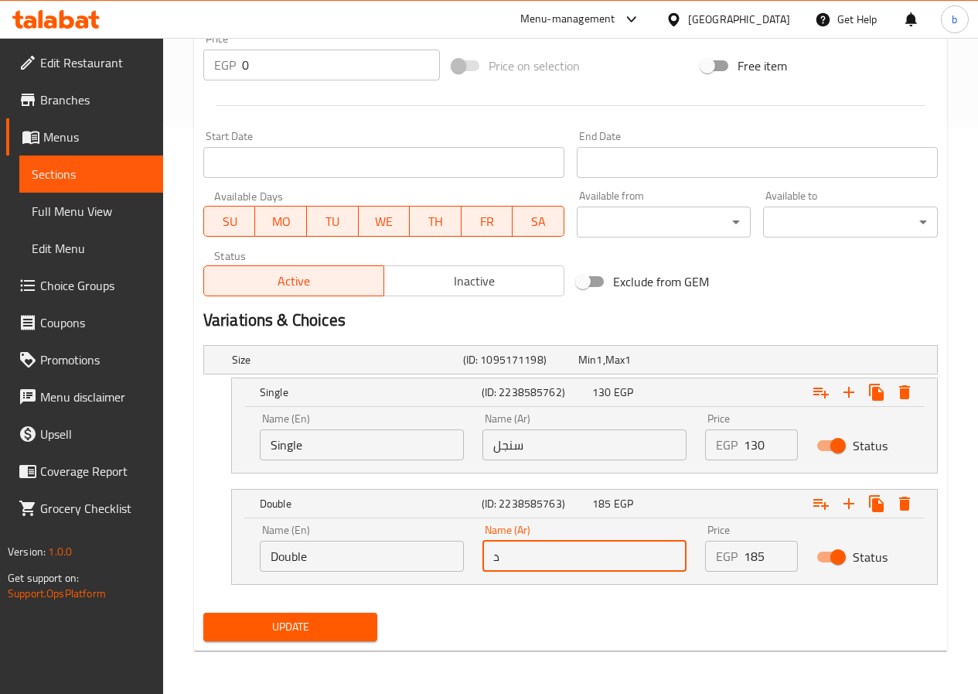
click at [493, 560] on input "د" at bounding box center [585, 556] width 204 height 31
type input "دبل"
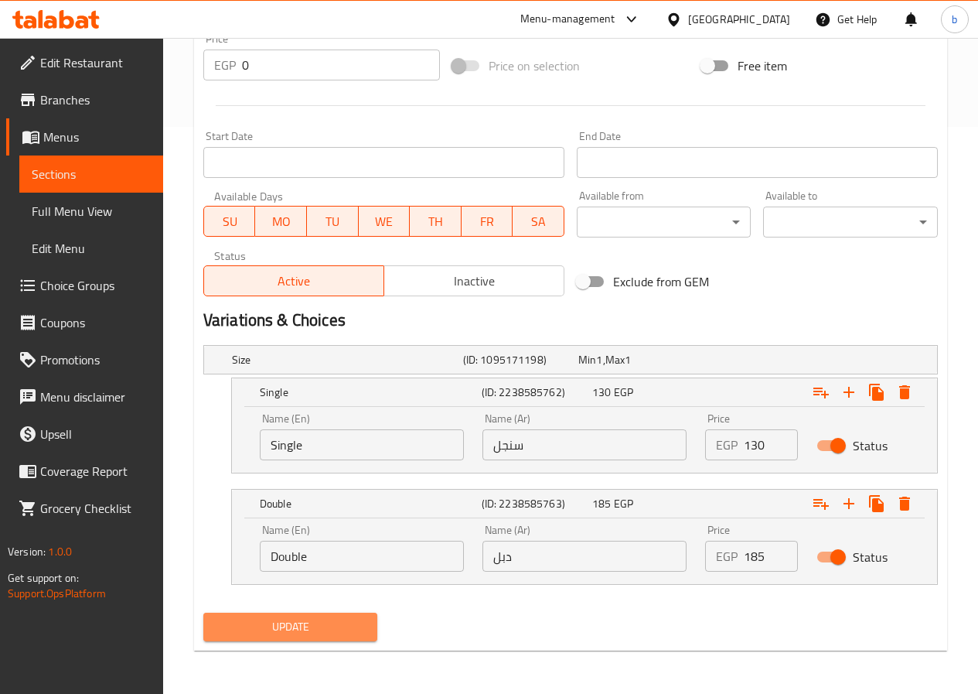
click at [343, 630] on span "Update" at bounding box center [291, 626] width 150 height 19
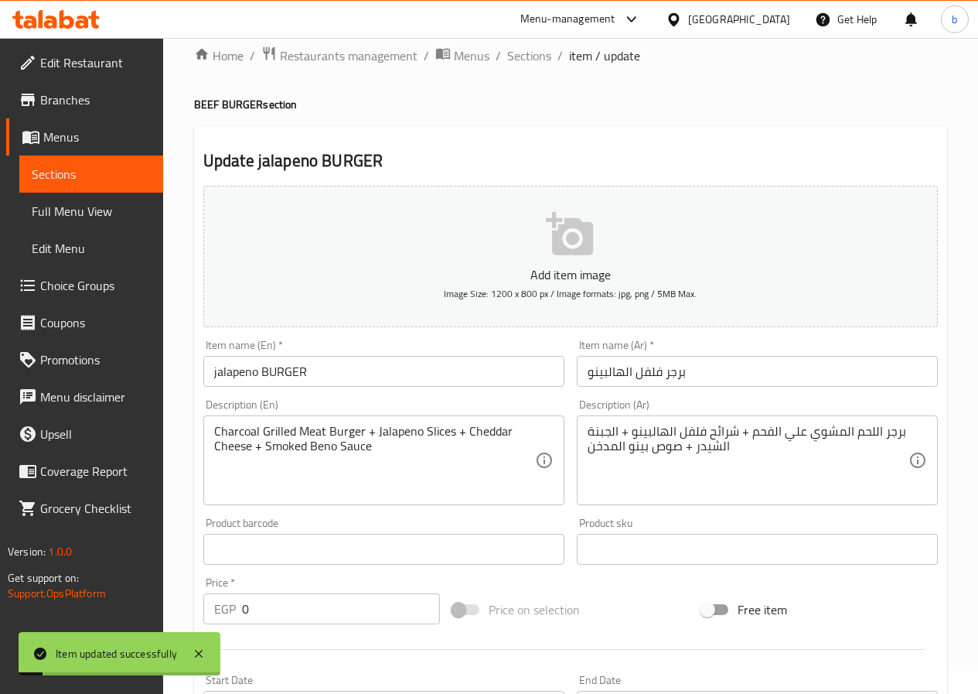
scroll to position [0, 0]
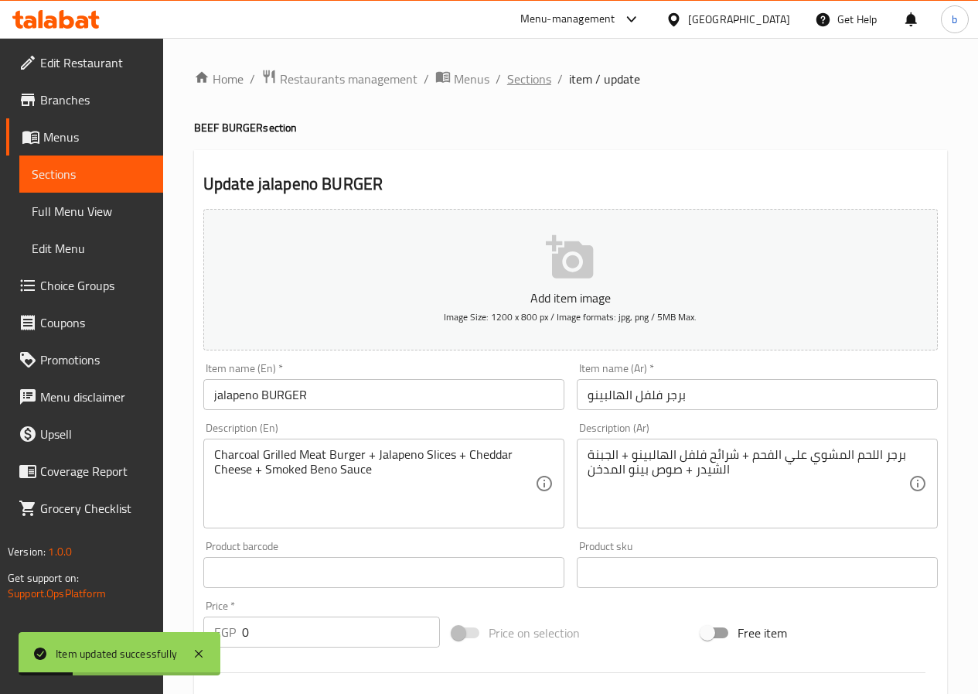
click at [541, 82] on span "Sections" at bounding box center [529, 79] width 44 height 19
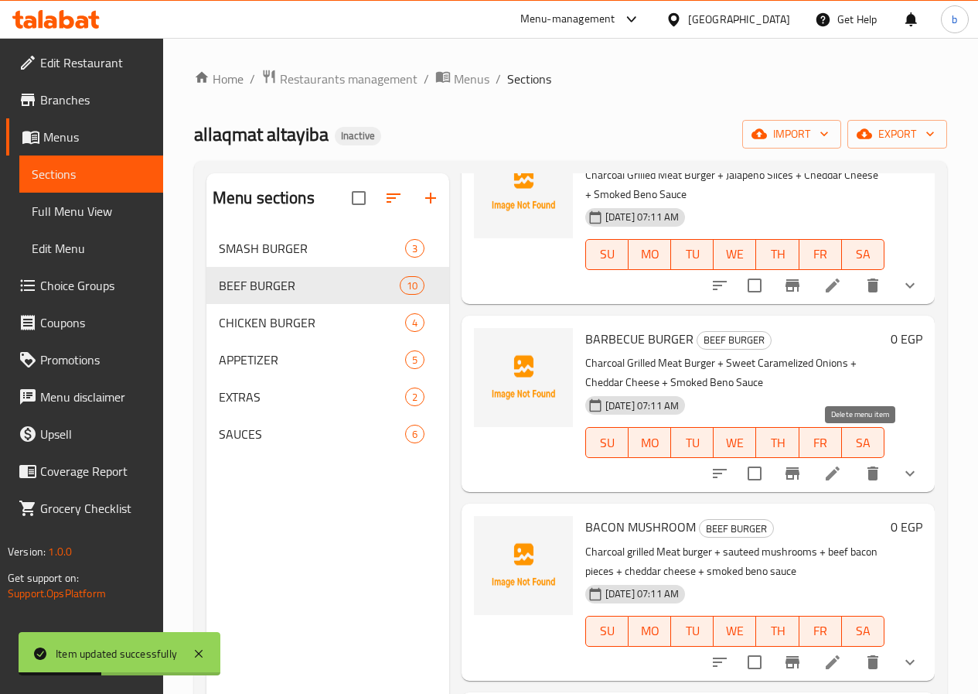
scroll to position [309, 0]
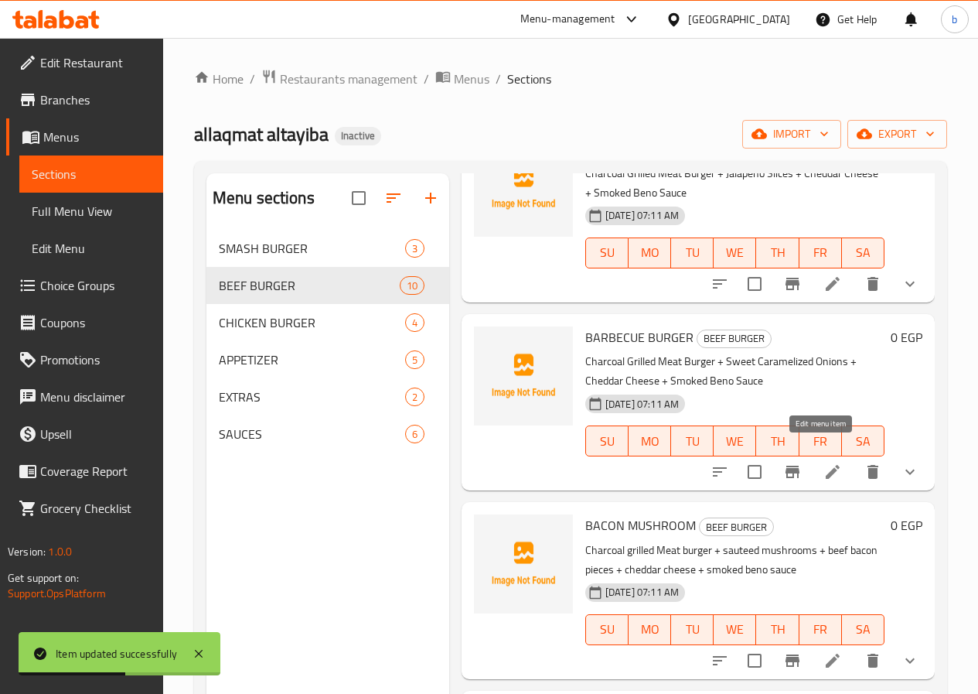
click at [826, 465] on icon at bounding box center [833, 472] width 14 height 14
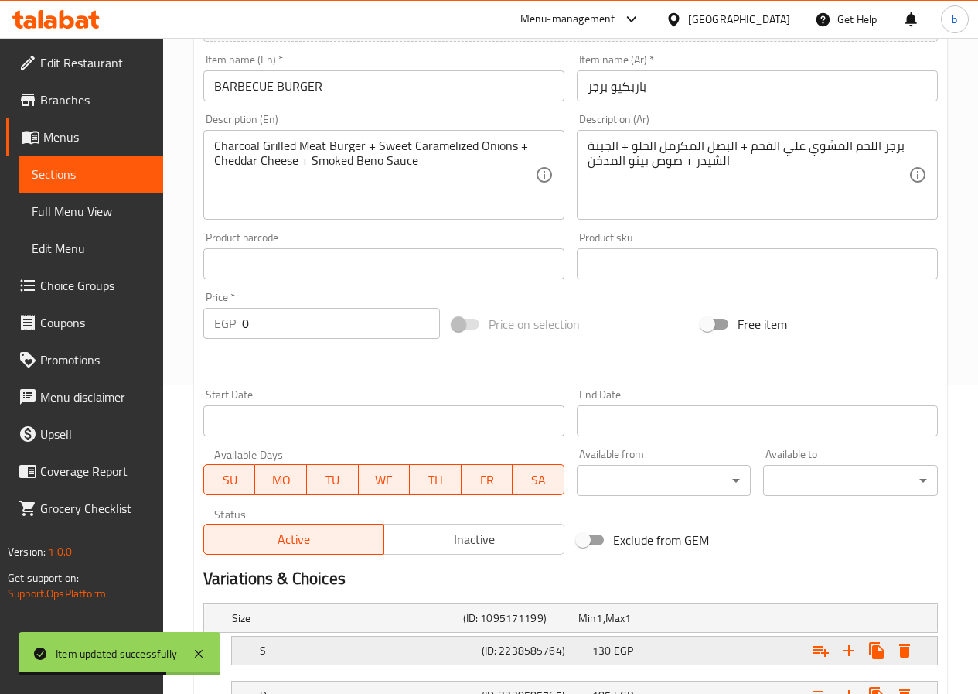
scroll to position [434, 0]
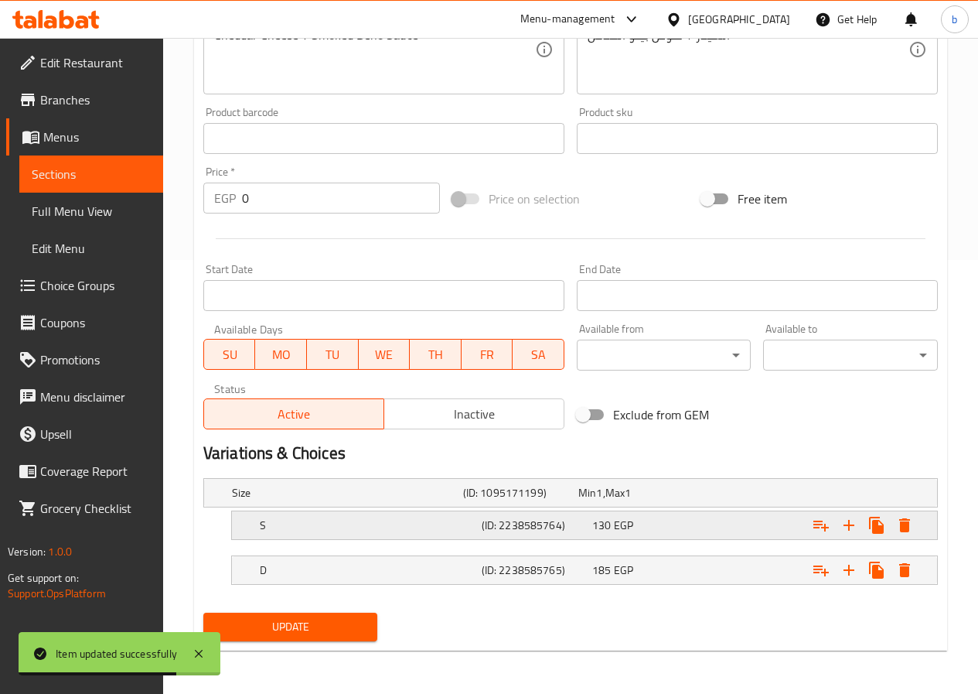
click at [343, 500] on h5 "S" at bounding box center [344, 492] width 225 height 15
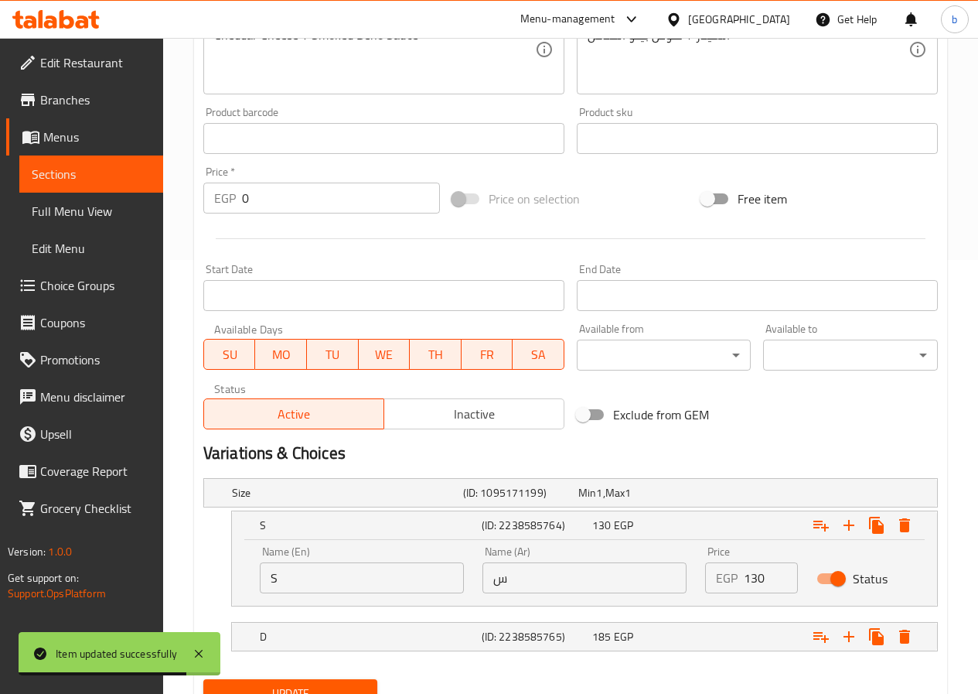
click at [371, 579] on input "S" at bounding box center [362, 577] width 204 height 31
type input "Single"
click at [488, 575] on input "س" at bounding box center [585, 577] width 204 height 31
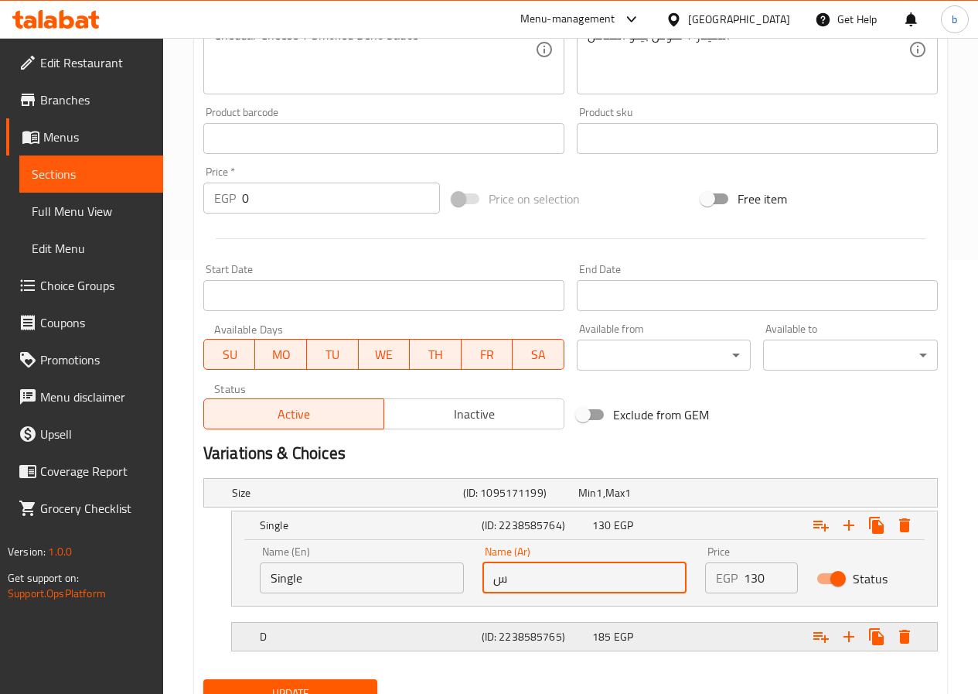
type input "سنجل"
click at [380, 503] on div "D" at bounding box center [344, 493] width 231 height 22
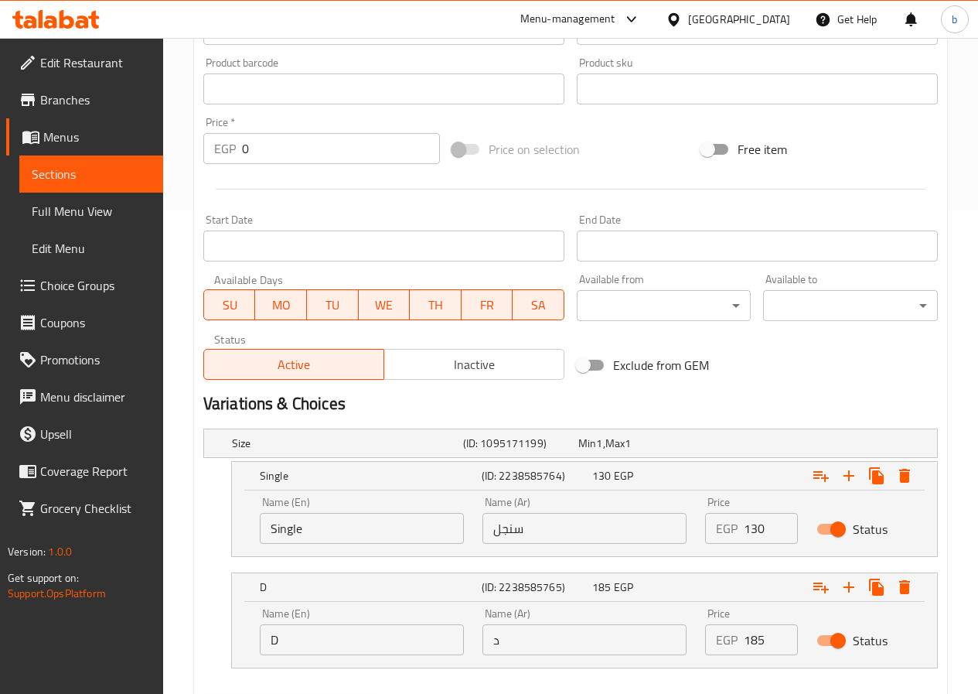
scroll to position [511, 0]
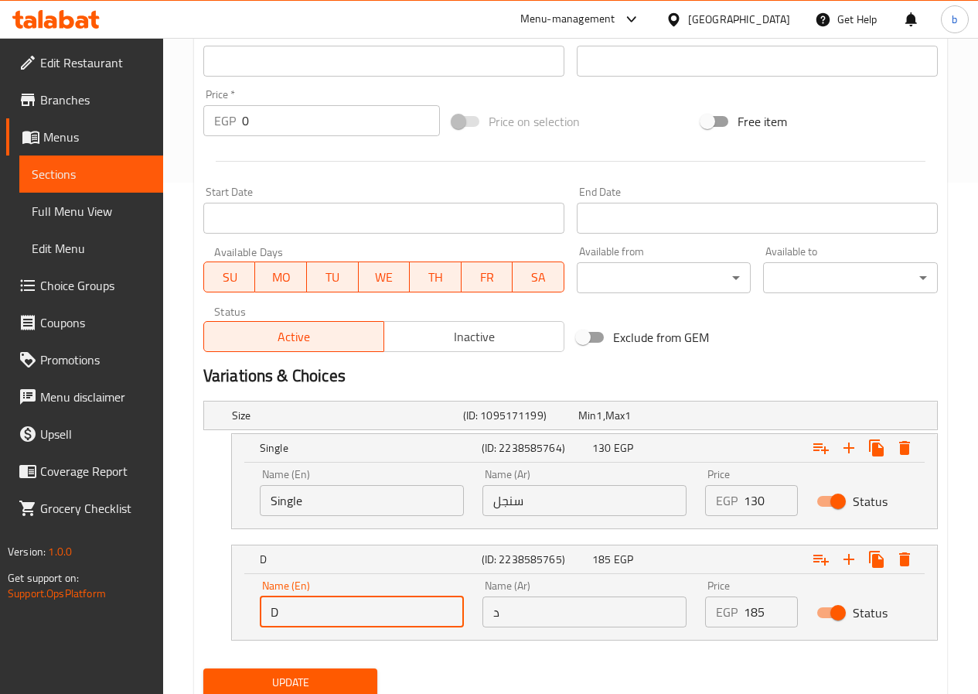
click at [304, 609] on input "D" at bounding box center [362, 611] width 204 height 31
type input "Double"
drag, startPoint x: 491, startPoint y: 615, endPoint x: 499, endPoint y: 618, distance: 8.3
click at [491, 615] on input "د" at bounding box center [585, 611] width 204 height 31
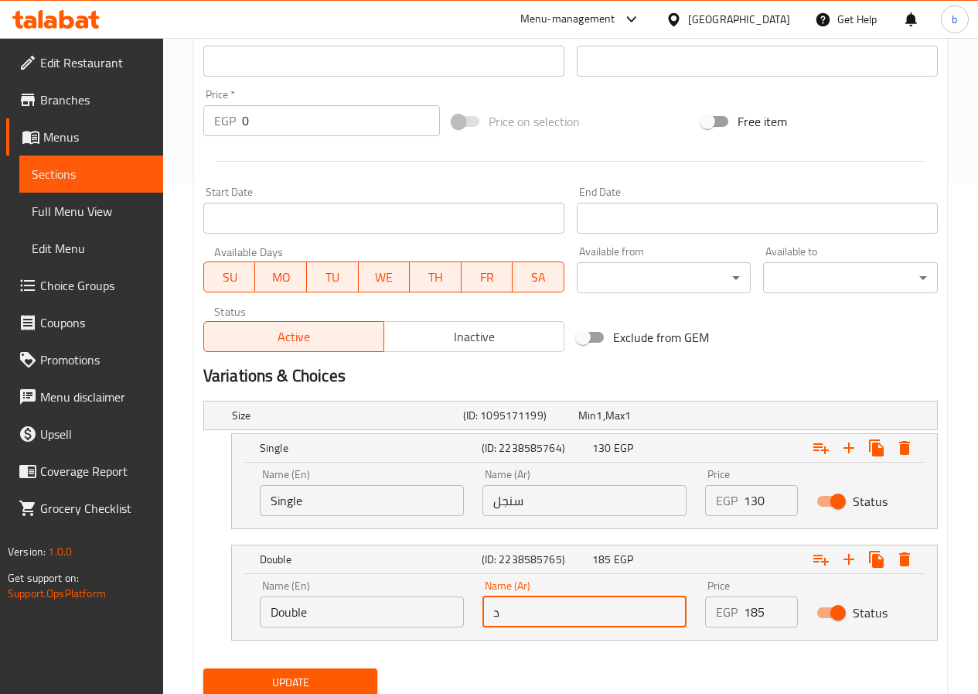
type input "دبل"
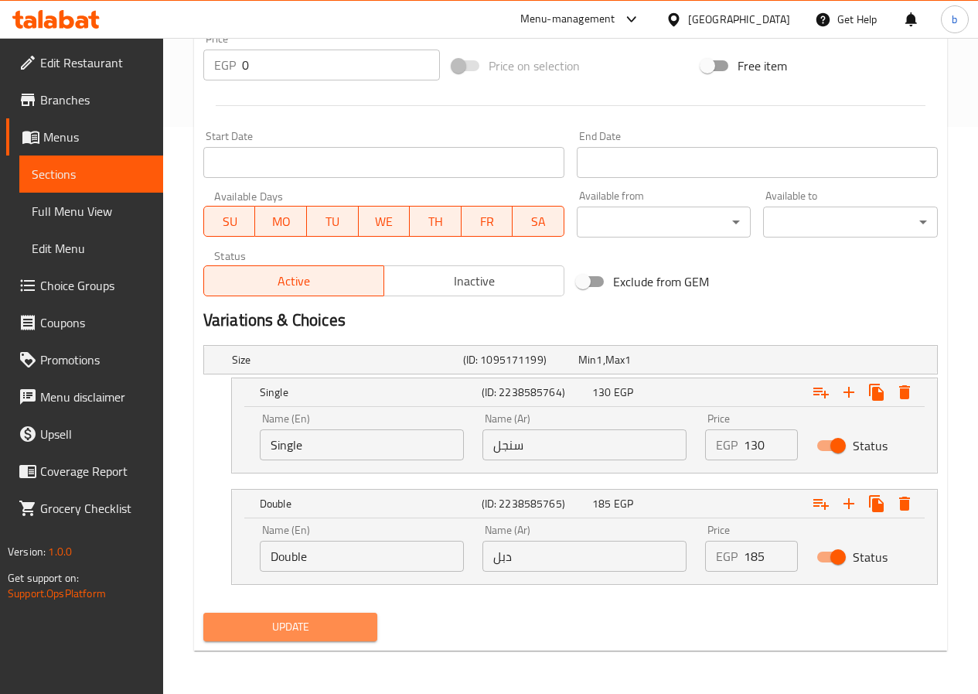
drag, startPoint x: 281, startPoint y: 619, endPoint x: 275, endPoint y: 626, distance: 8.2
click at [271, 623] on span "Update" at bounding box center [291, 626] width 150 height 19
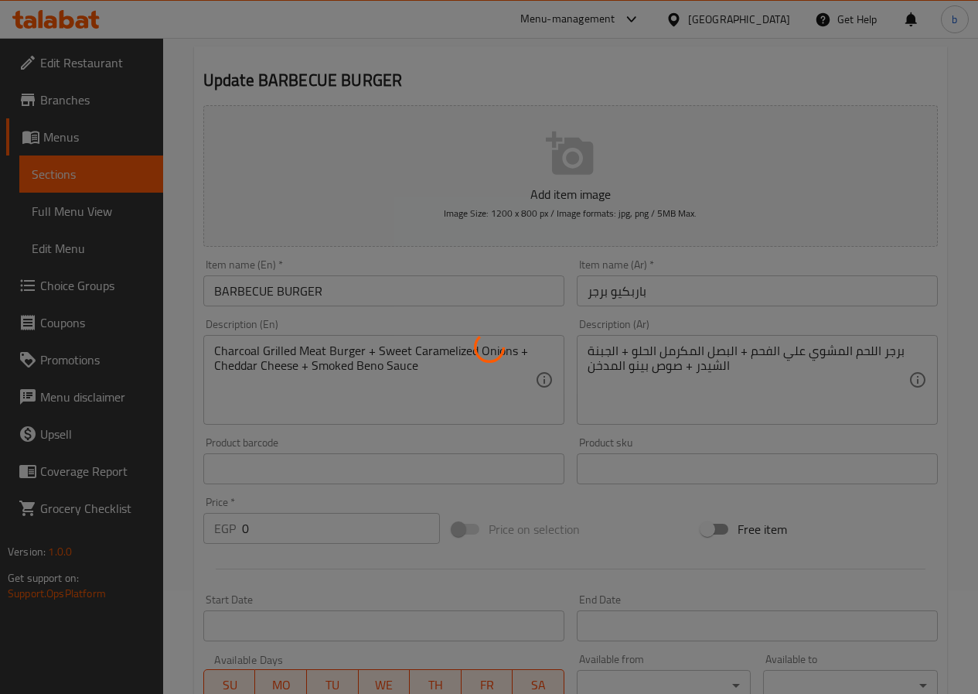
scroll to position [0, 0]
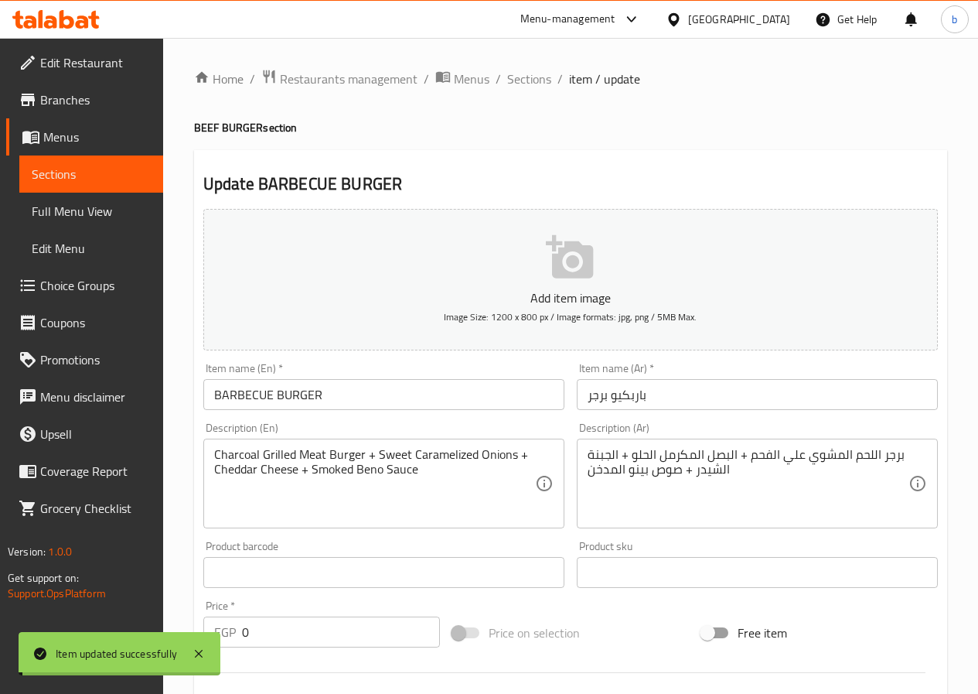
click at [524, 77] on span "Sections" at bounding box center [529, 79] width 44 height 19
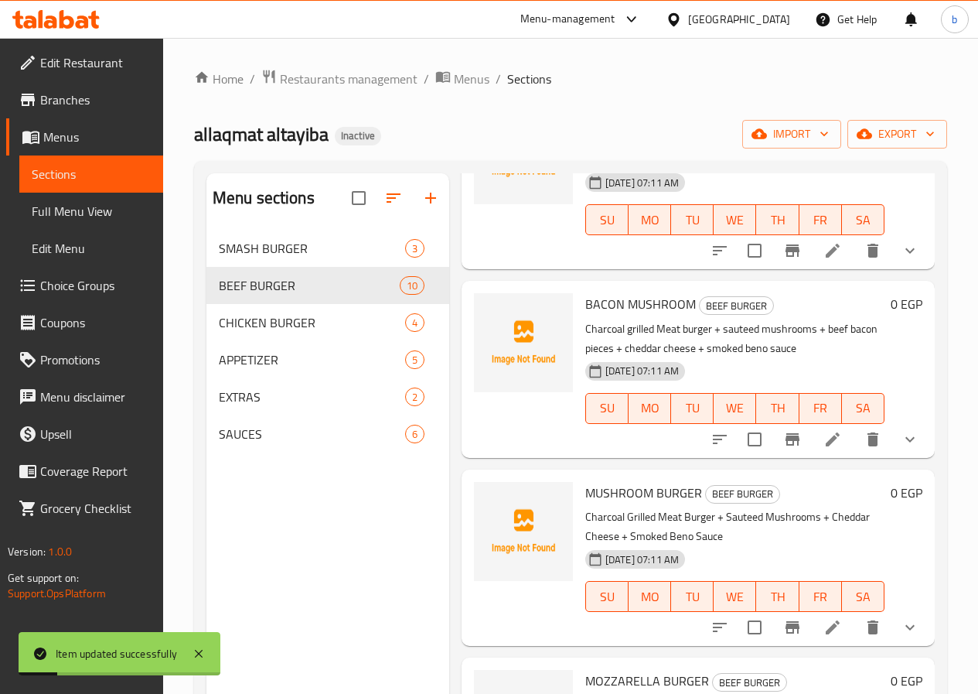
scroll to position [541, 0]
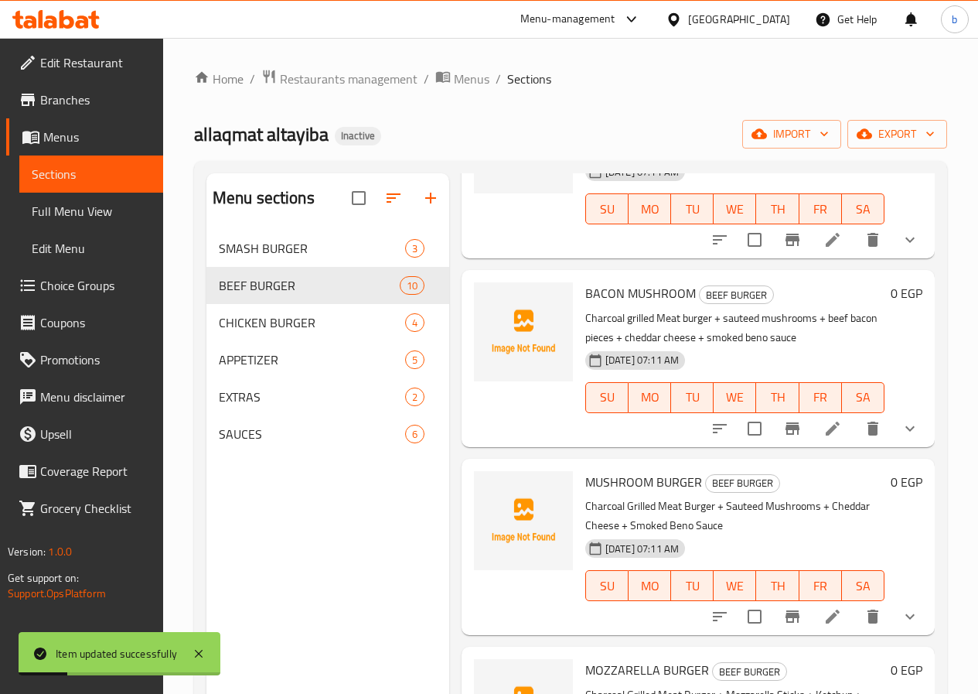
click at [823, 420] on li at bounding box center [832, 429] width 43 height 28
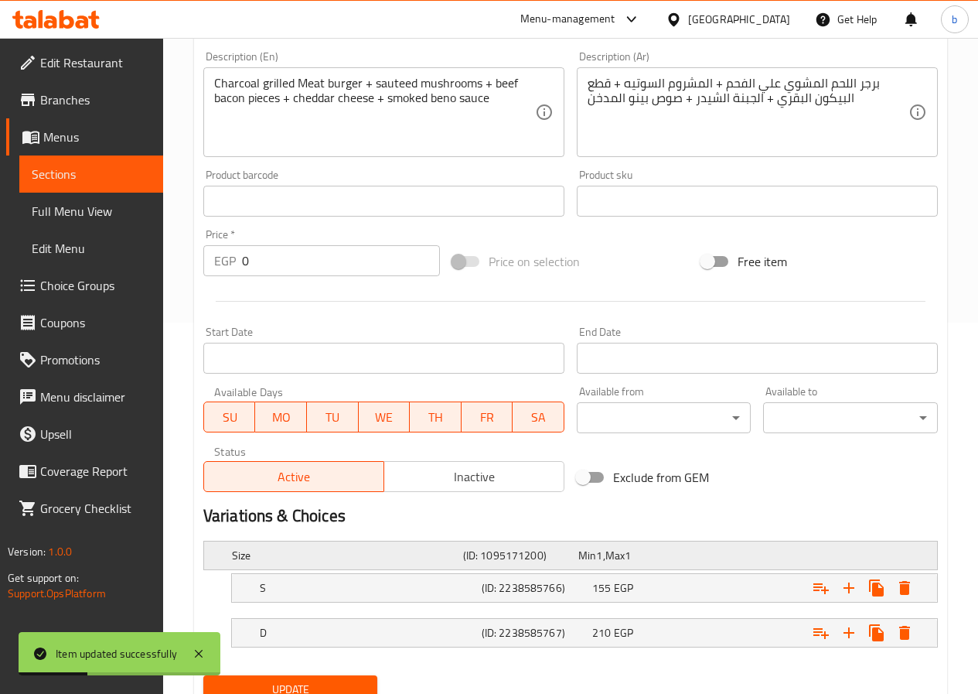
scroll to position [387, 0]
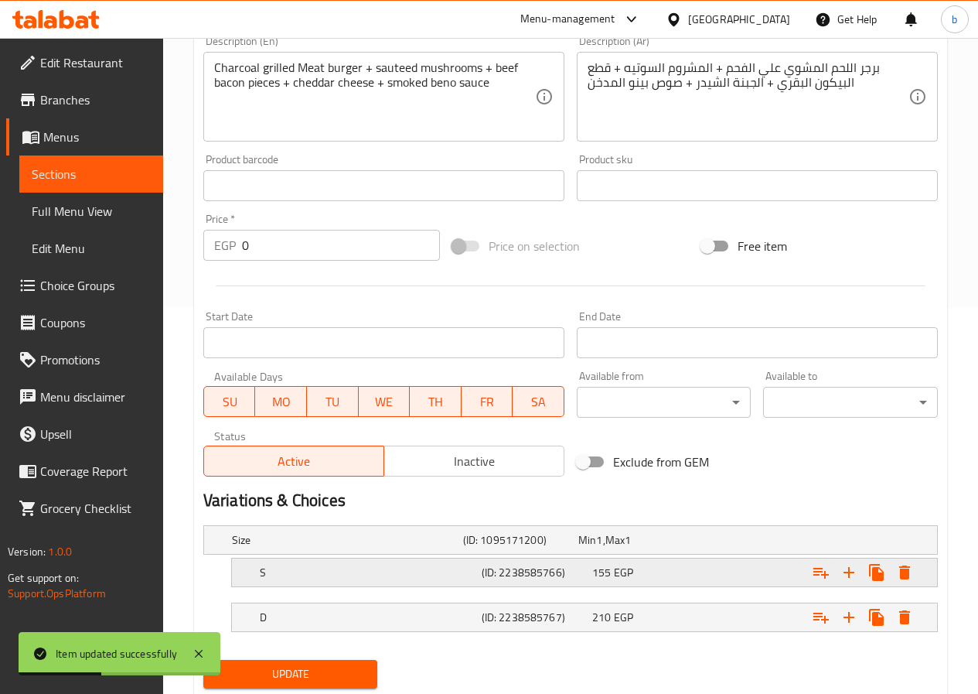
click at [292, 548] on h5 "S" at bounding box center [344, 539] width 225 height 15
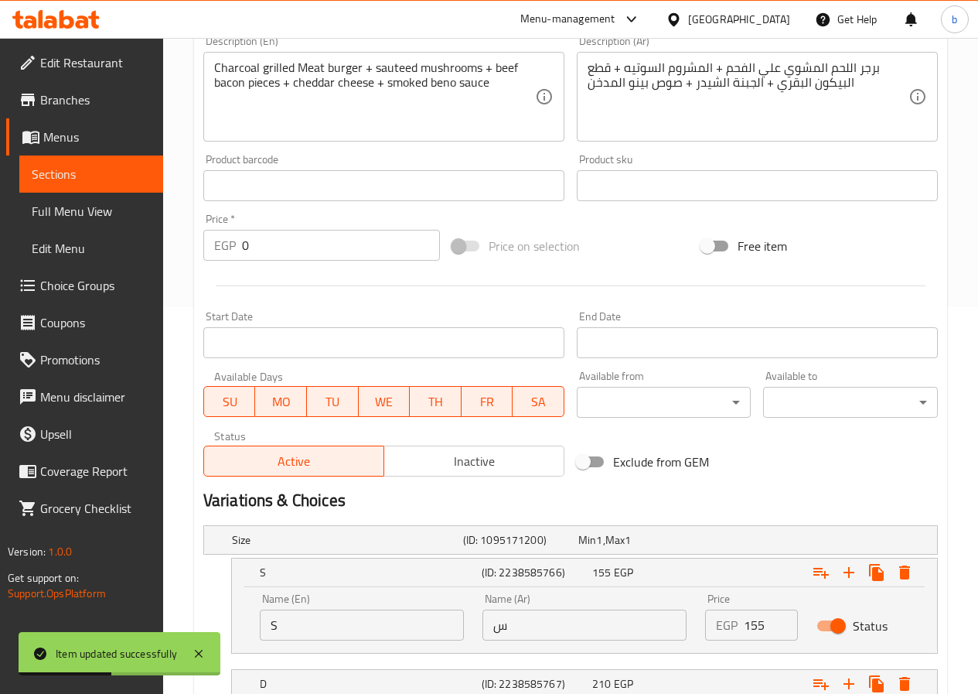
click at [313, 627] on input "S" at bounding box center [362, 624] width 204 height 31
type input "Single"
click at [490, 622] on input "س" at bounding box center [585, 624] width 204 height 31
type input "سنجل"
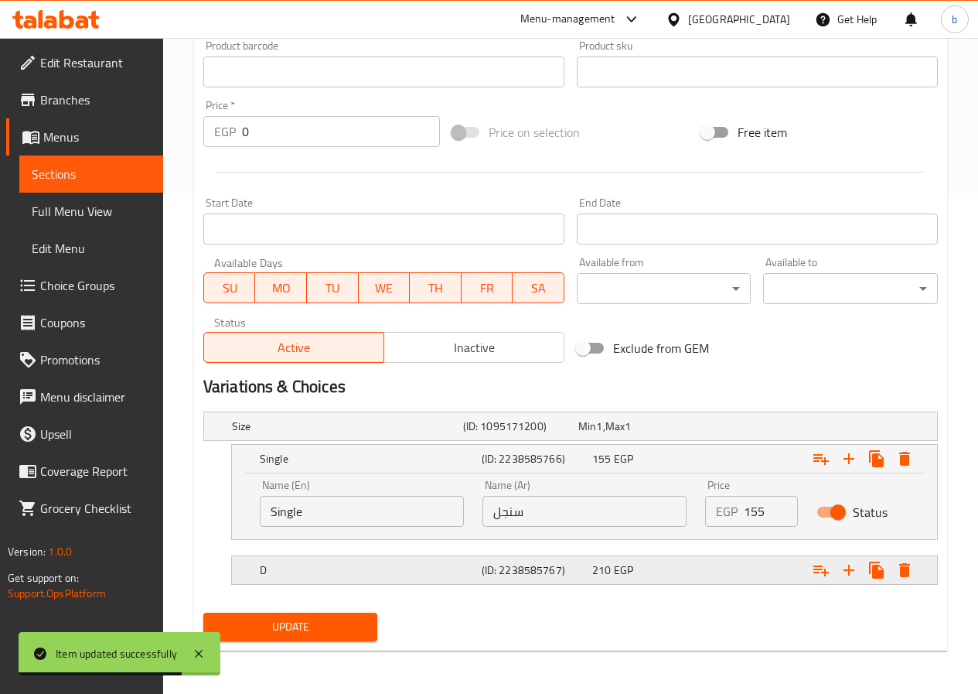
click at [283, 434] on h5 "D" at bounding box center [344, 425] width 225 height 15
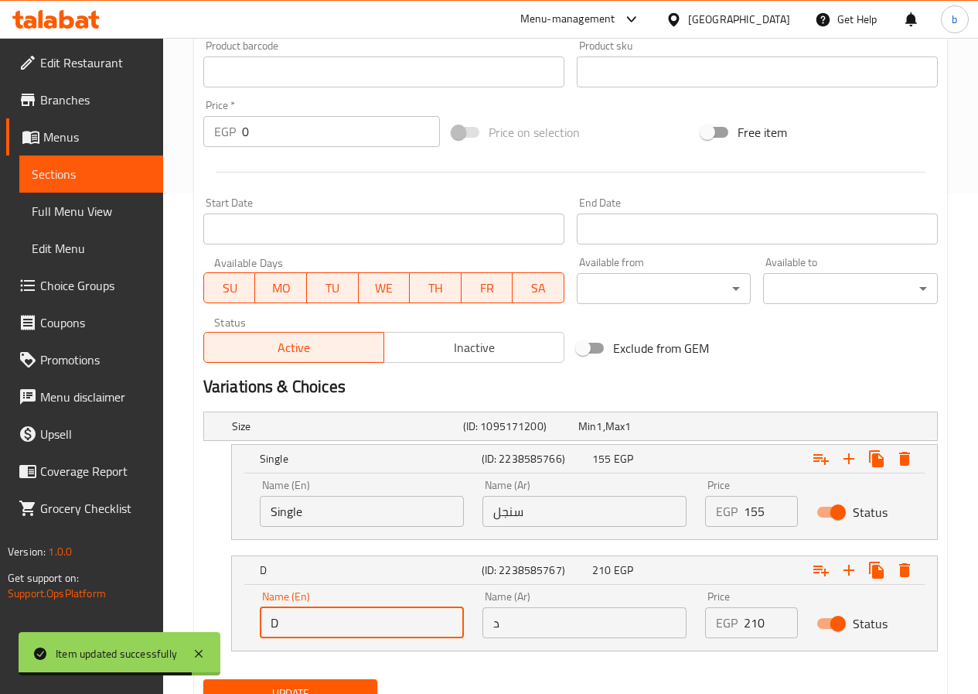
click at [332, 617] on input "D" at bounding box center [362, 622] width 204 height 31
type input "Double"
click at [486, 630] on input "د" at bounding box center [585, 622] width 204 height 31
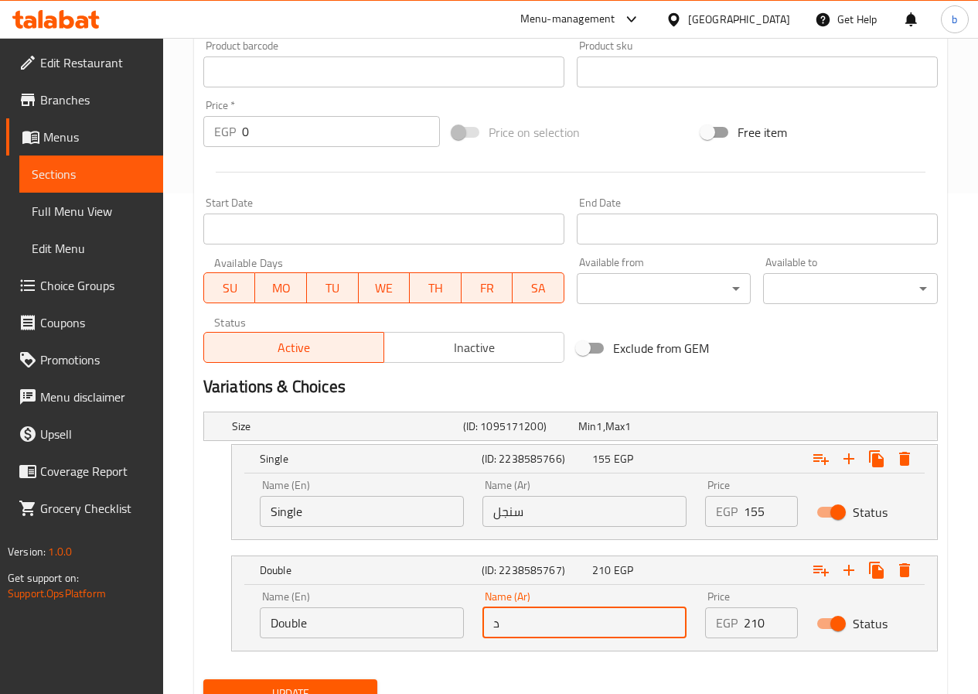
type input "دبل"
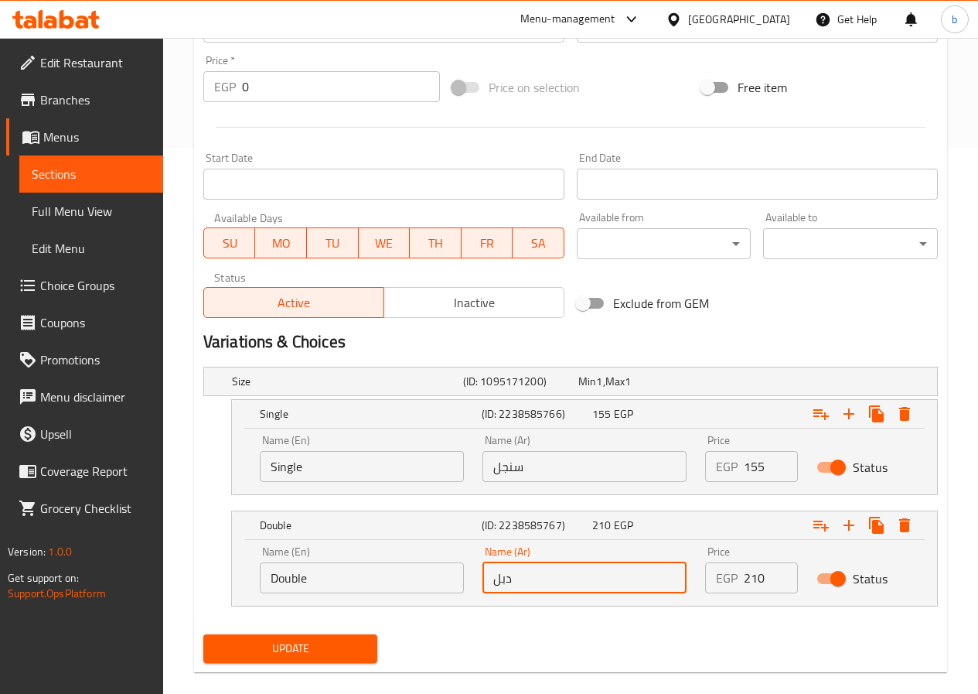
scroll to position [567, 0]
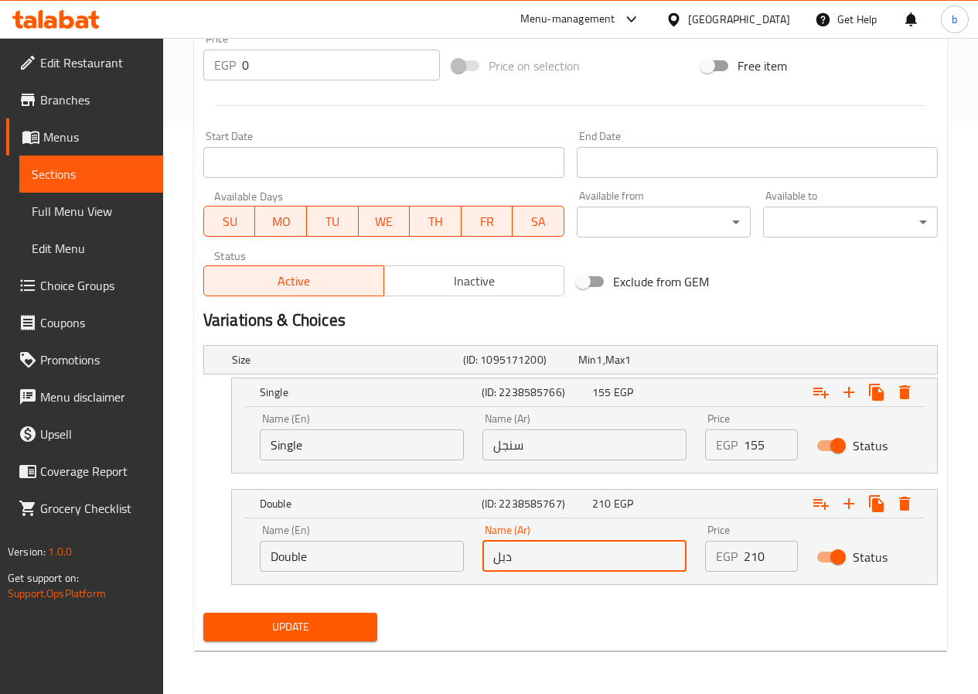
click at [245, 612] on button "Update" at bounding box center [290, 626] width 175 height 29
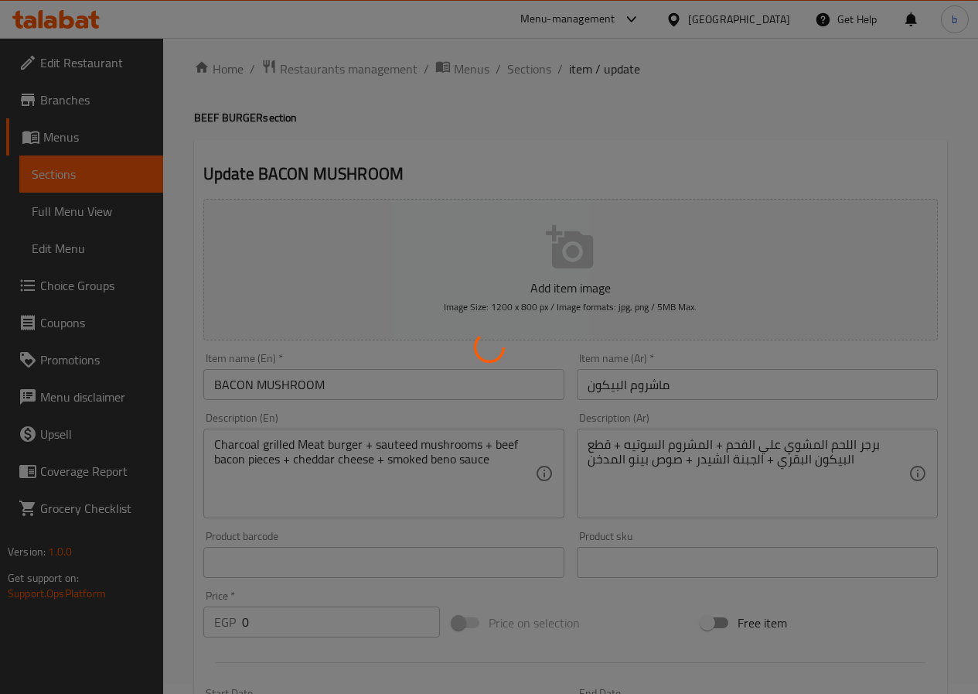
scroll to position [0, 0]
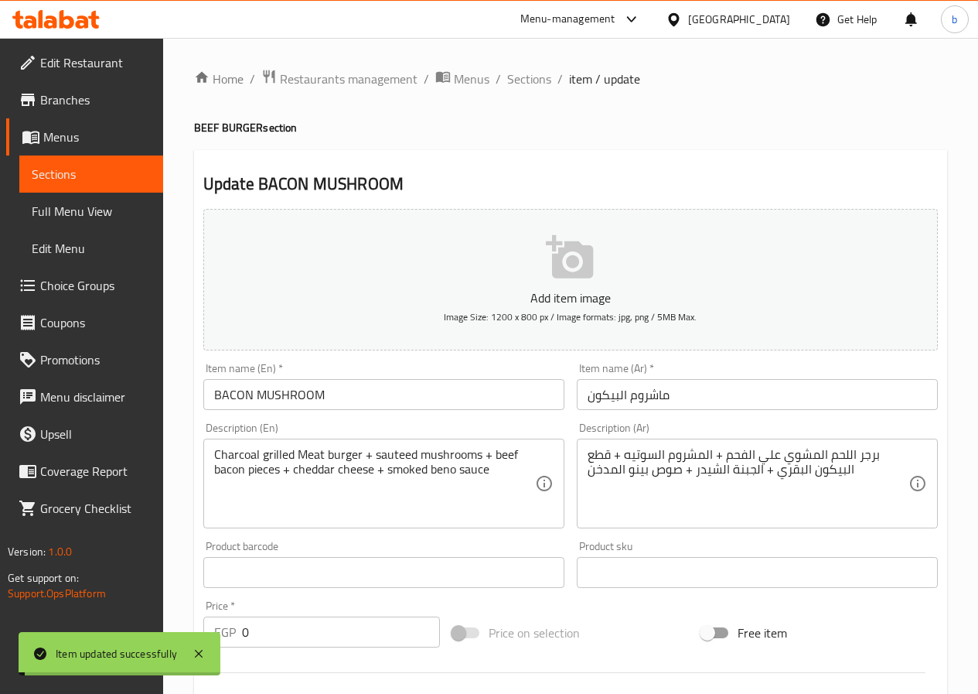
click at [527, 73] on span "Sections" at bounding box center [529, 79] width 44 height 19
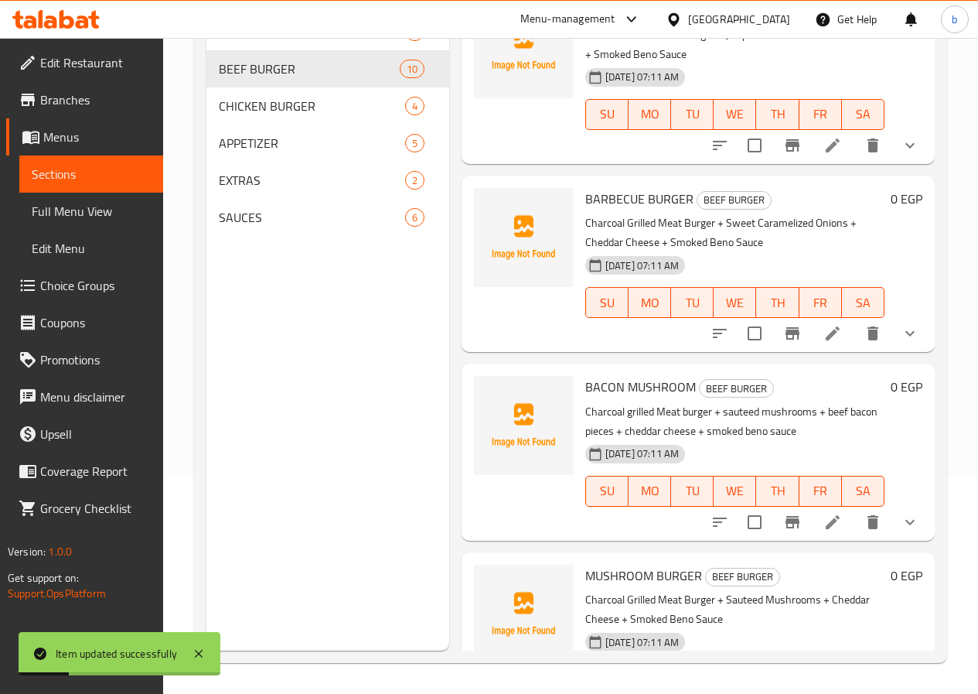
scroll to position [232, 0]
click at [901, 323] on icon "show more" at bounding box center [910, 332] width 19 height 19
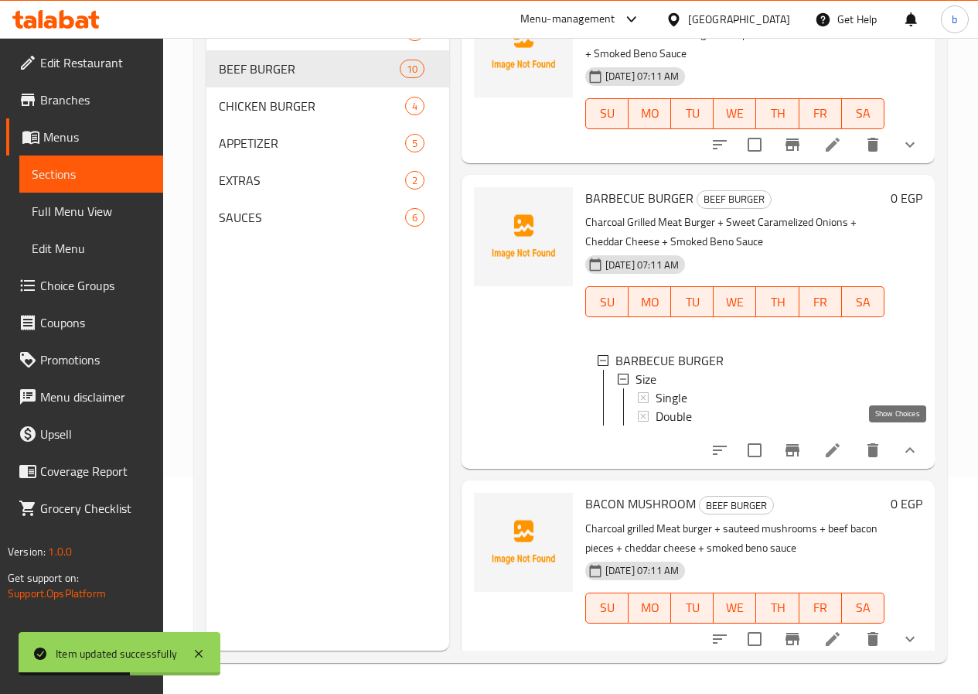
click at [901, 449] on icon "show more" at bounding box center [910, 450] width 19 height 19
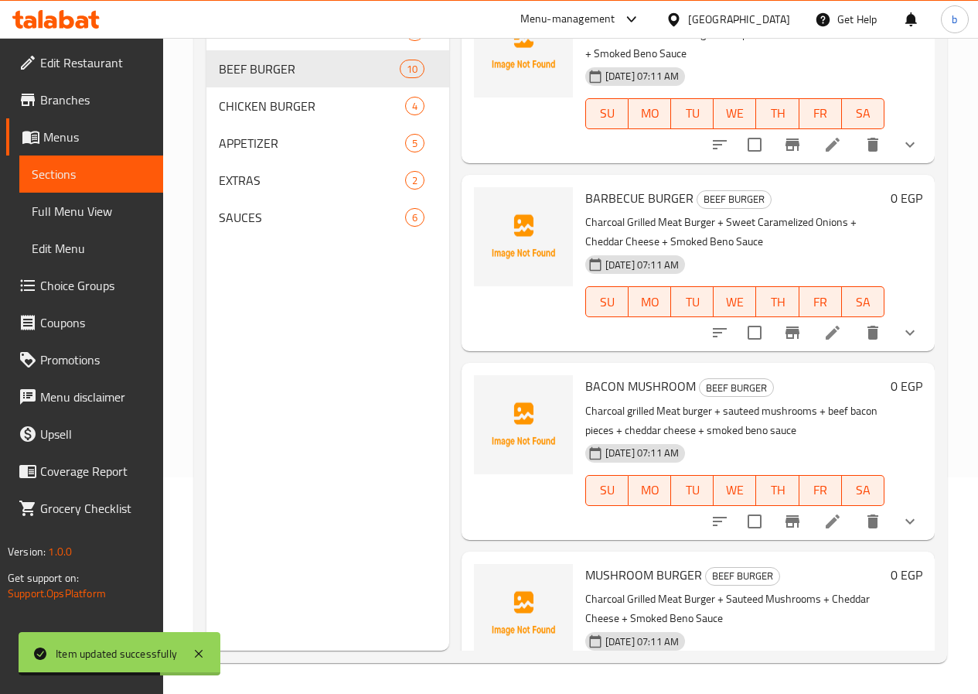
click at [895, 511] on button "show more" at bounding box center [910, 521] width 37 height 37
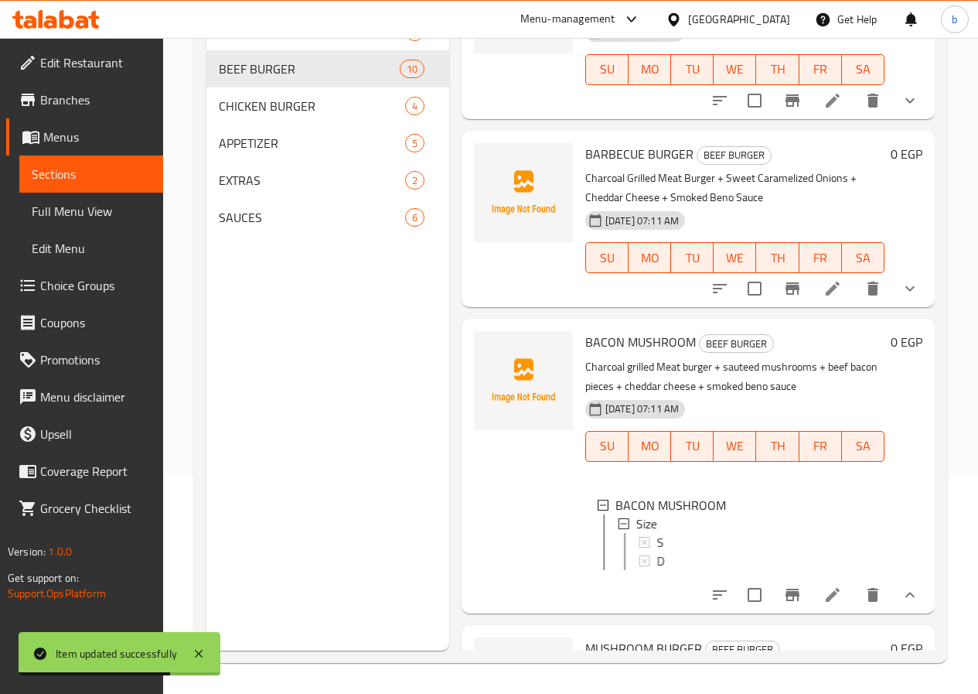
scroll to position [387, 0]
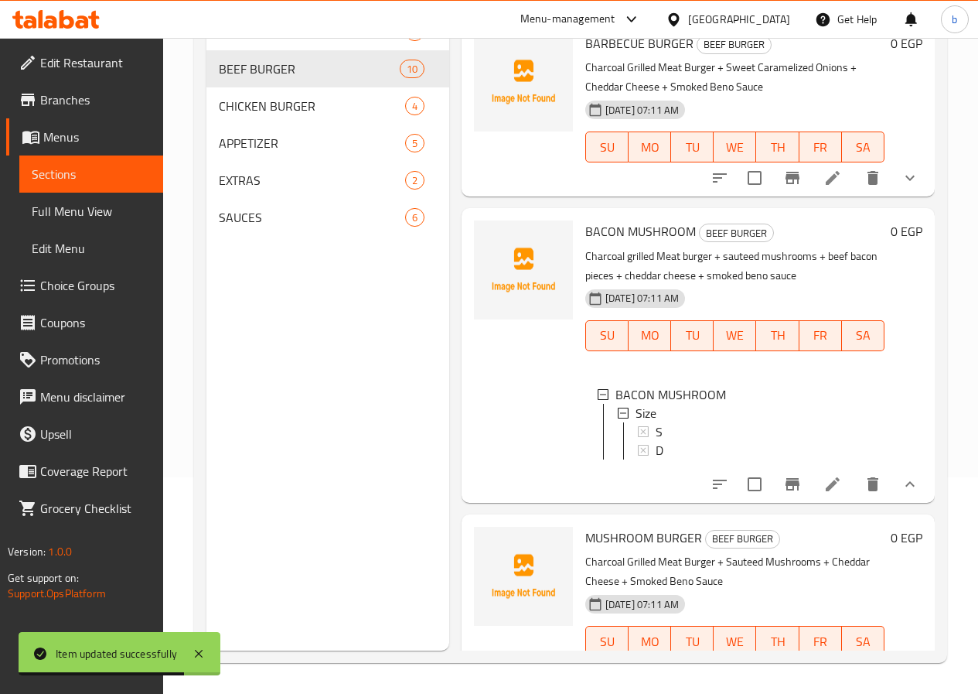
click at [811, 478] on li at bounding box center [832, 484] width 43 height 28
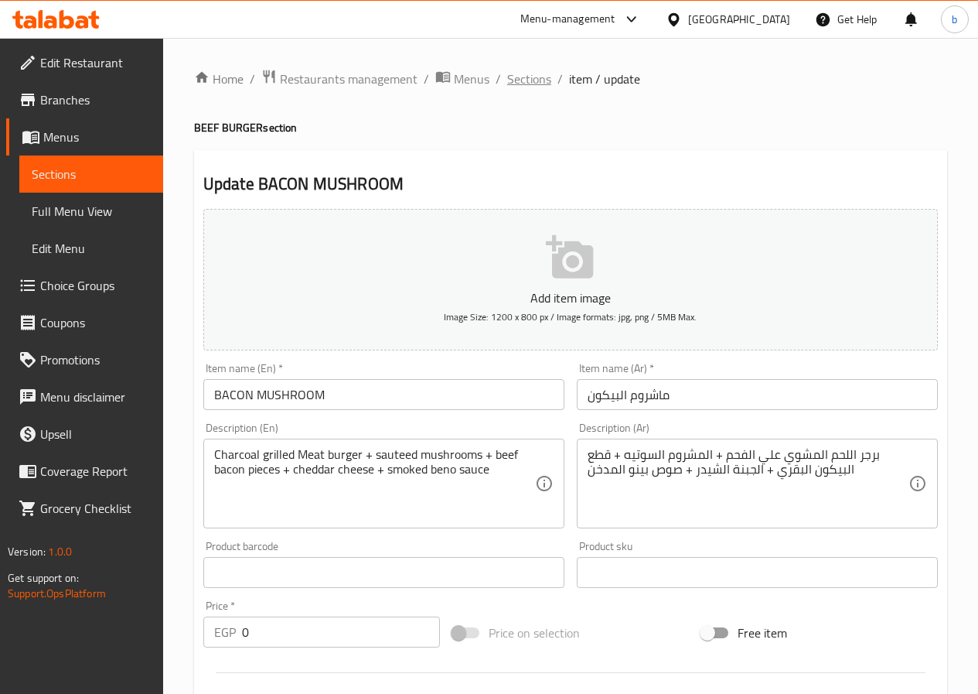
click at [538, 82] on span "Sections" at bounding box center [529, 79] width 44 height 19
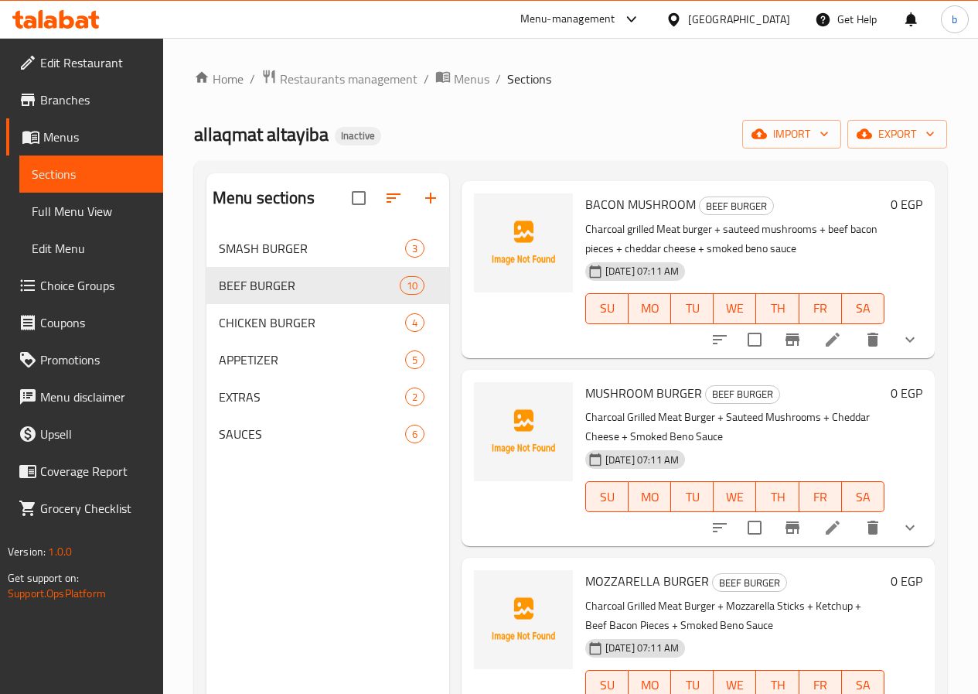
scroll to position [696, 0]
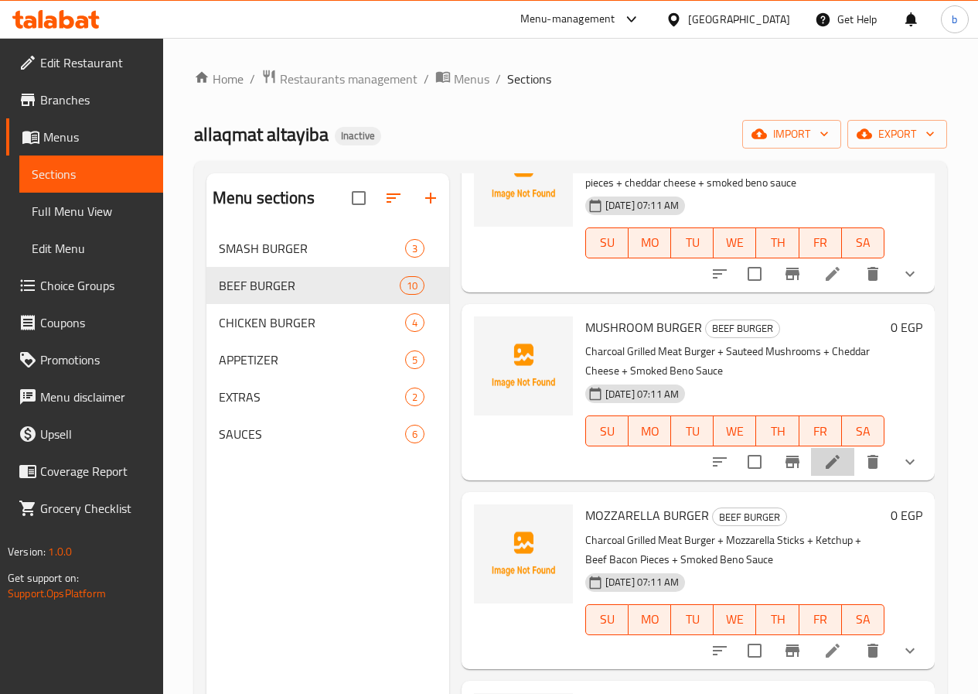
click at [830, 454] on li at bounding box center [832, 462] width 43 height 28
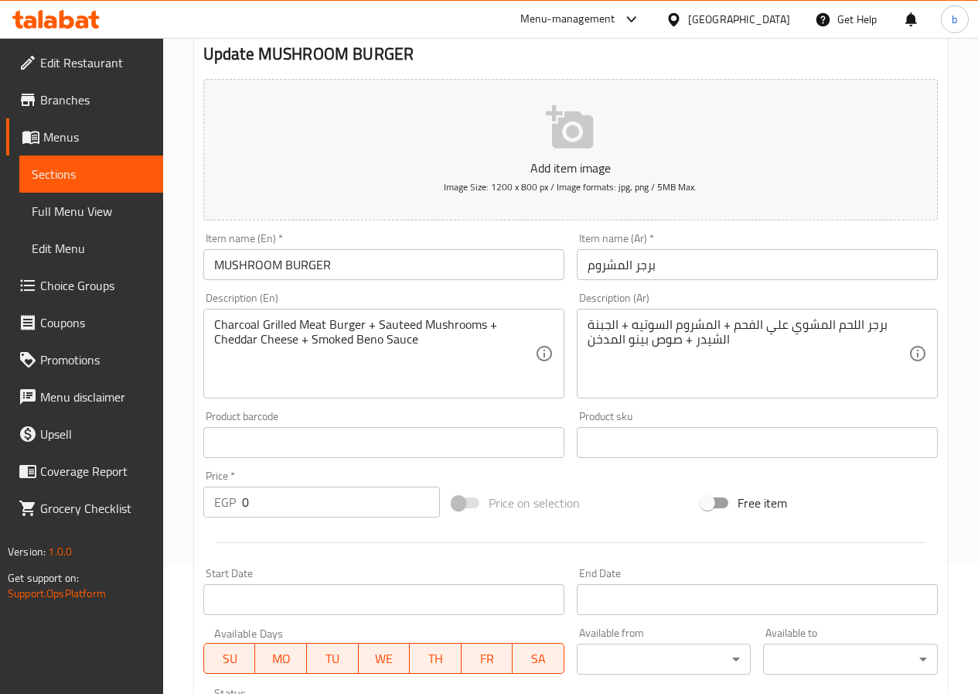
scroll to position [434, 0]
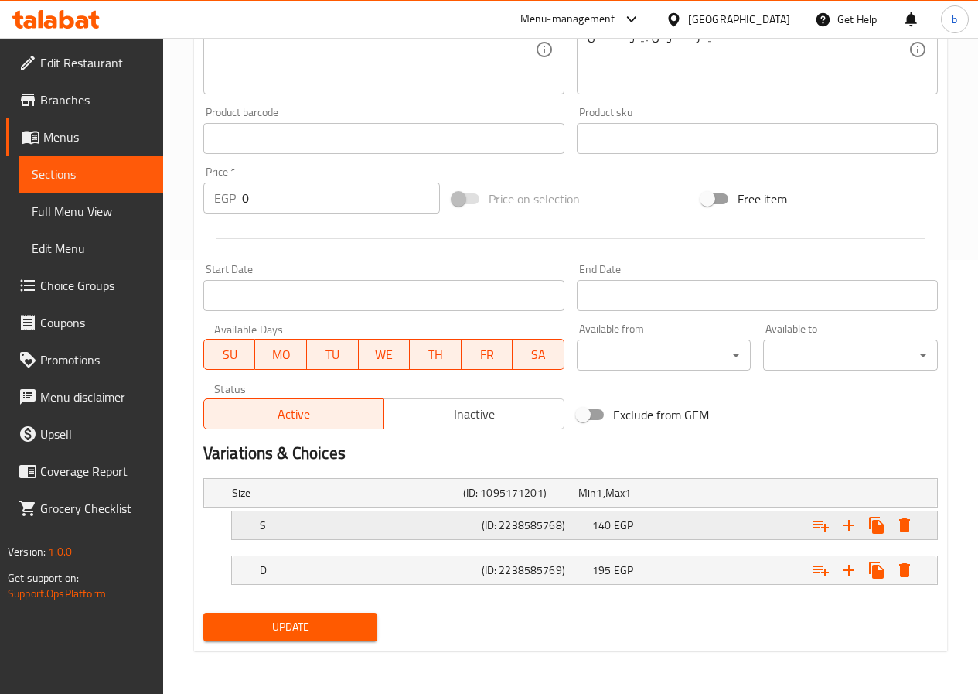
click at [364, 500] on h5 "S" at bounding box center [344, 492] width 225 height 15
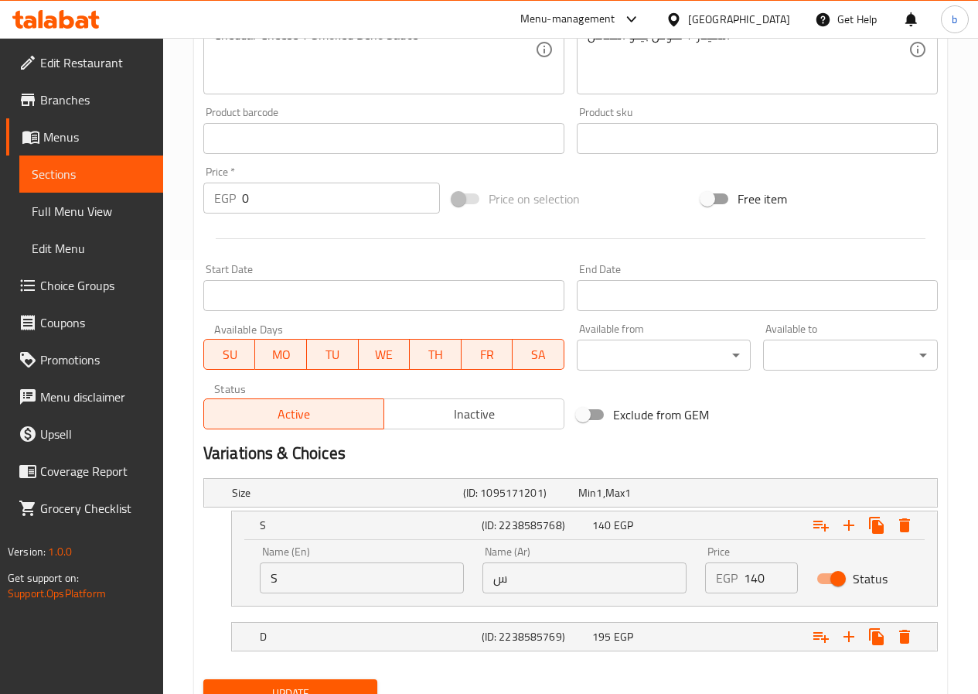
click at [374, 578] on input "S" at bounding box center [362, 577] width 204 height 31
type input "Single"
click at [493, 581] on input "س" at bounding box center [585, 577] width 204 height 31
type input "سنجل"
click at [367, 500] on h5 "D" at bounding box center [344, 492] width 225 height 15
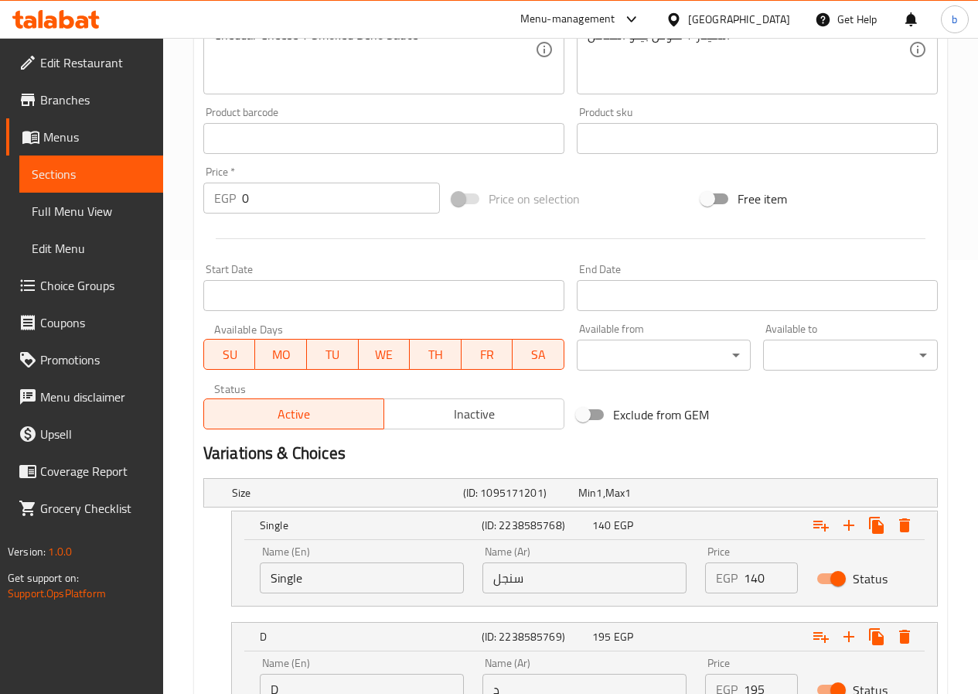
click at [363, 685] on input "D" at bounding box center [362, 689] width 204 height 31
type input "Double"
click at [485, 689] on input "د" at bounding box center [585, 689] width 204 height 31
type input "دبل"
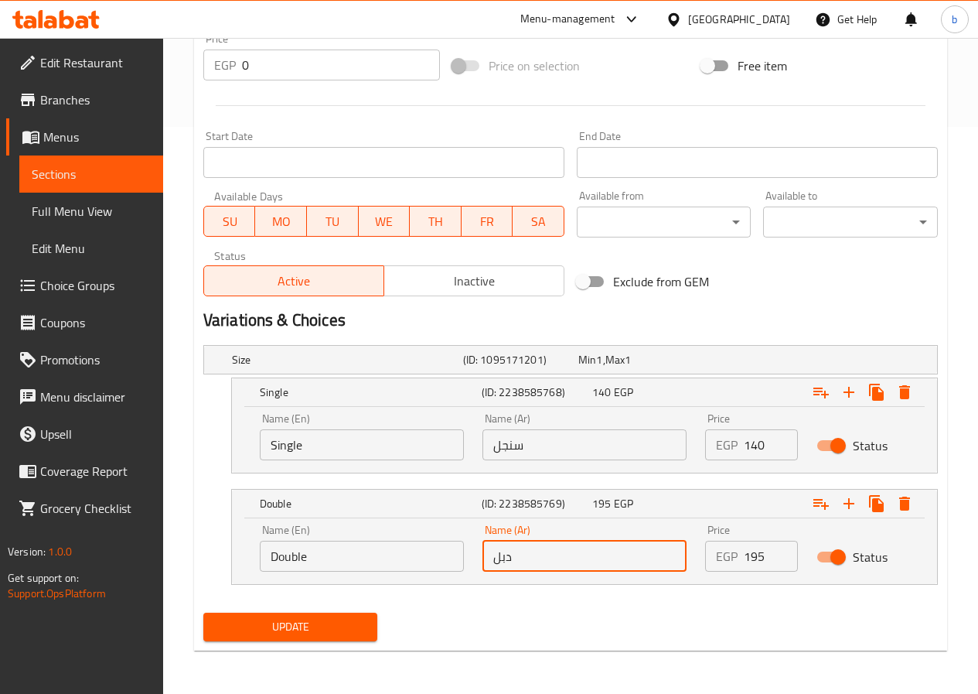
click at [289, 614] on button "Update" at bounding box center [290, 626] width 175 height 29
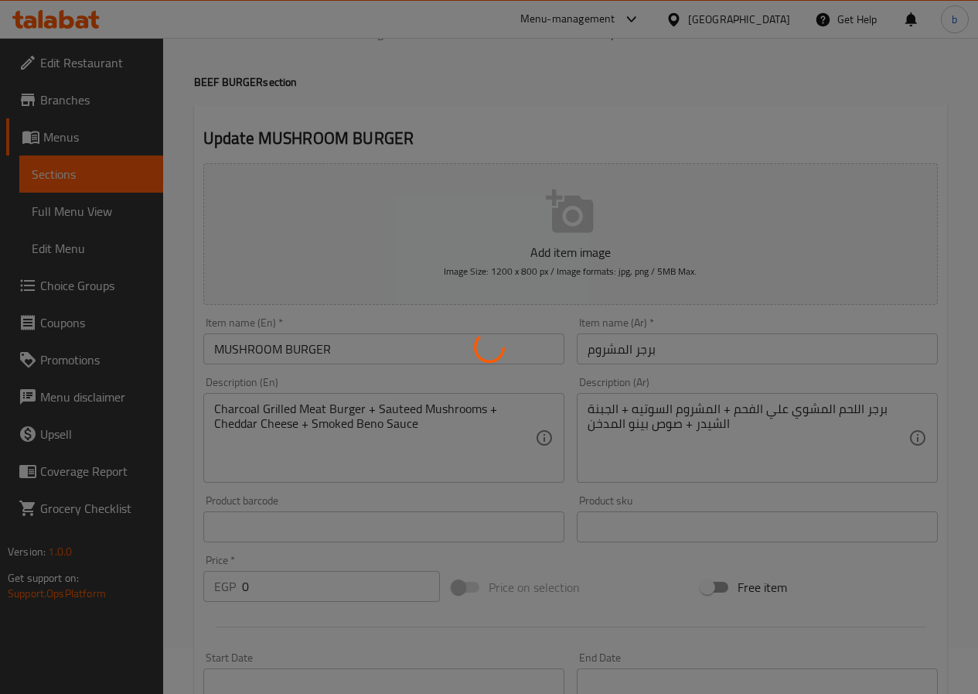
scroll to position [0, 0]
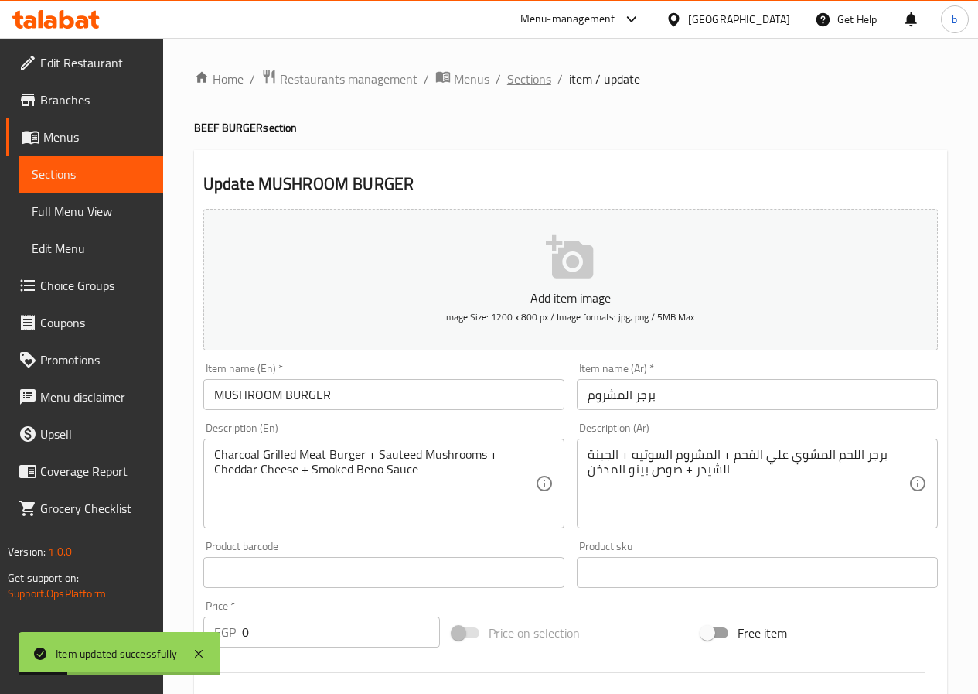
click at [531, 79] on span "Sections" at bounding box center [529, 79] width 44 height 19
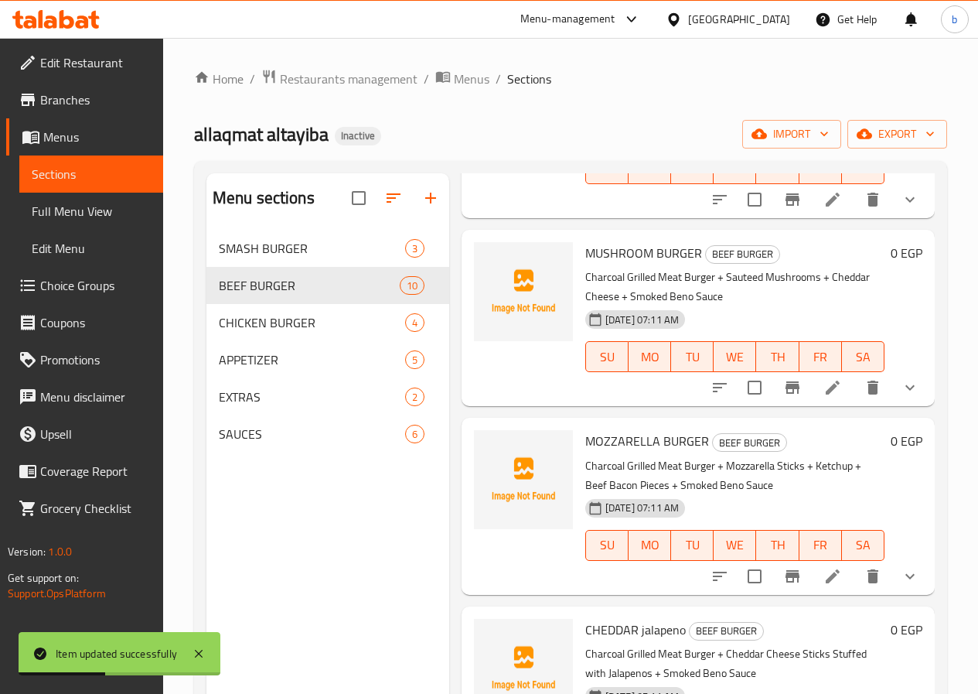
scroll to position [773, 0]
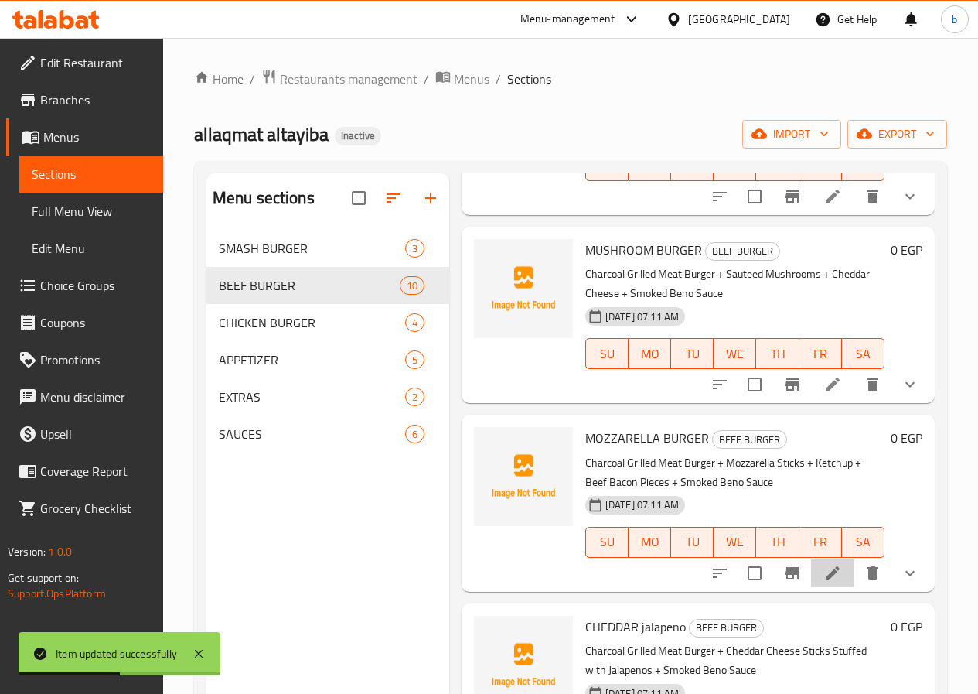
click at [825, 559] on li at bounding box center [832, 573] width 43 height 28
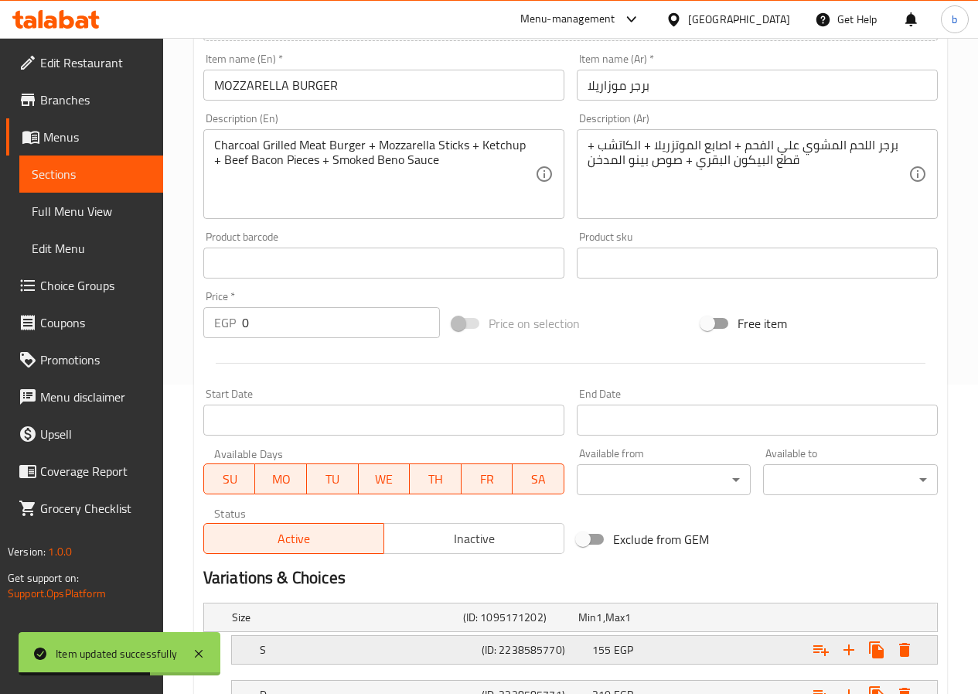
scroll to position [434, 0]
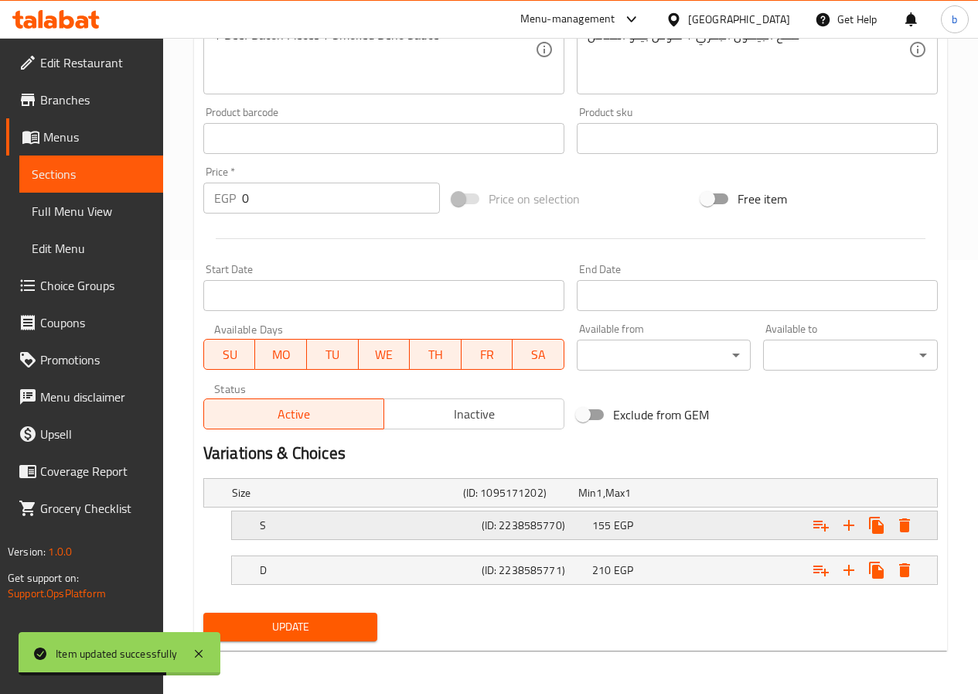
click at [283, 500] on h5 "S" at bounding box center [344, 492] width 225 height 15
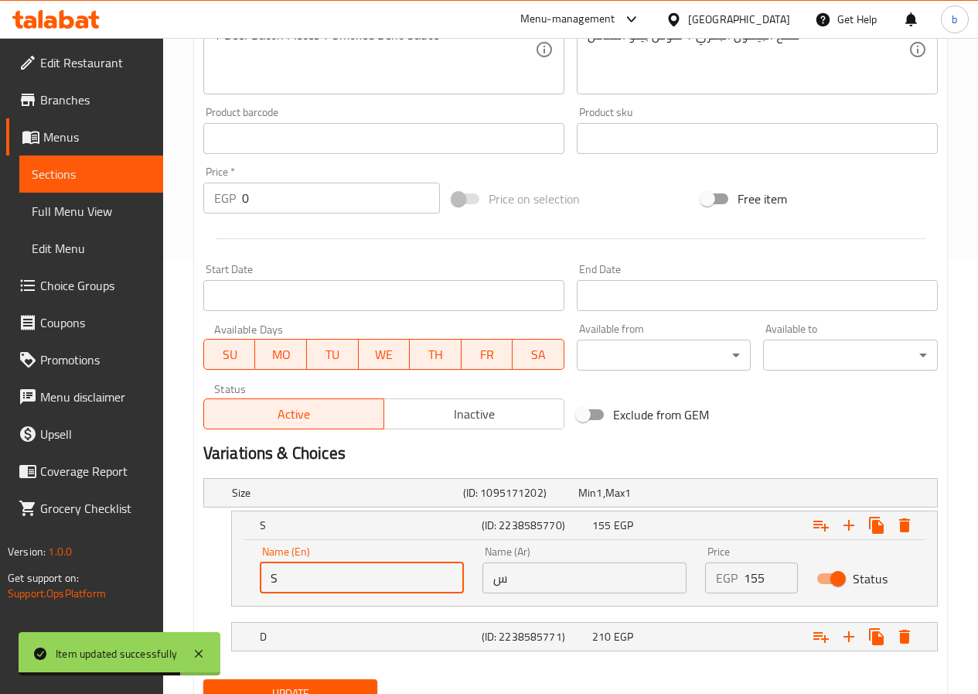
click at [341, 565] on input "S" at bounding box center [362, 577] width 204 height 31
type input "Single"
click at [489, 582] on input "س" at bounding box center [585, 577] width 204 height 31
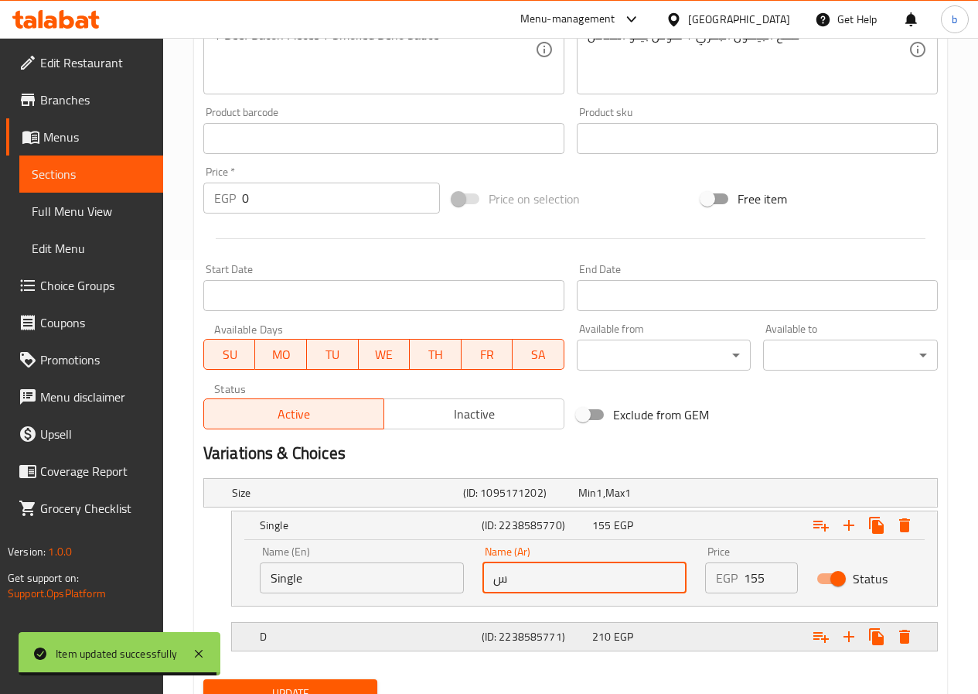
type input "سنجل"
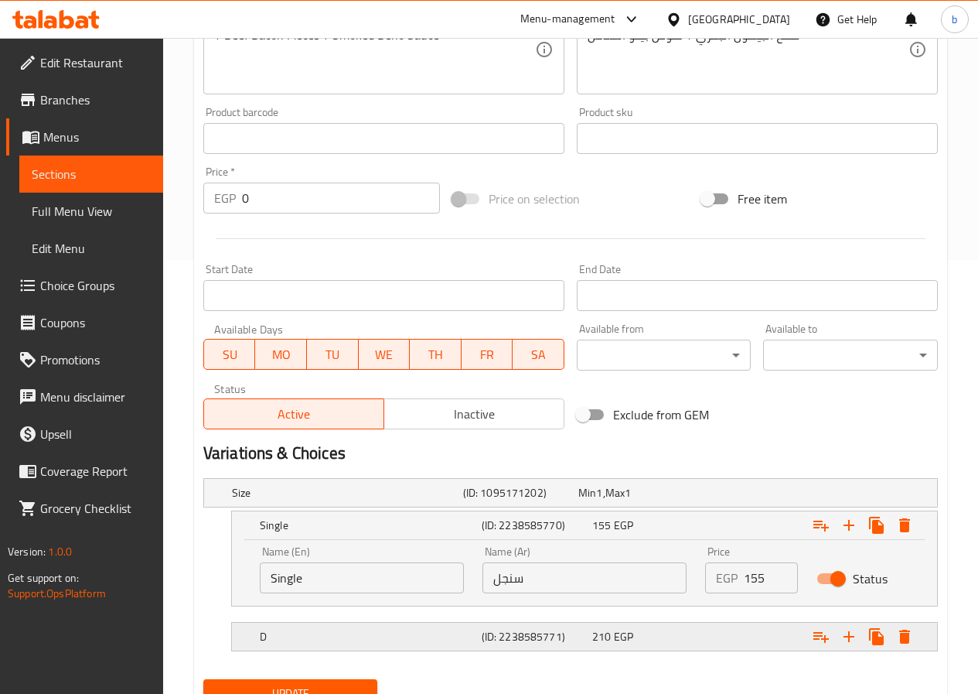
click at [398, 503] on div "D" at bounding box center [344, 493] width 231 height 22
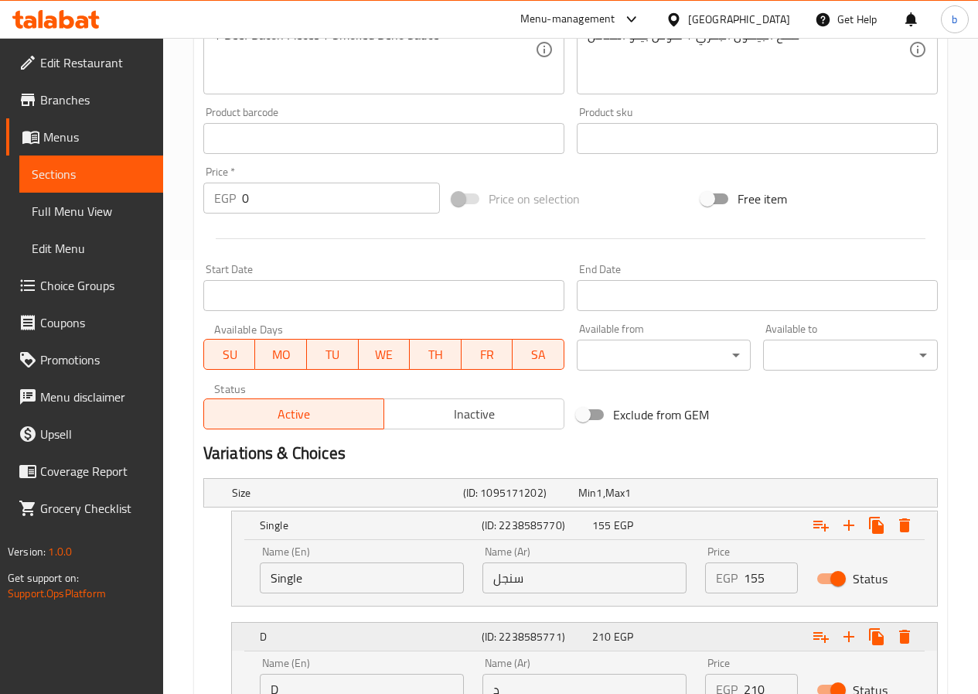
click at [371, 533] on h5 "D" at bounding box center [368, 524] width 216 height 15
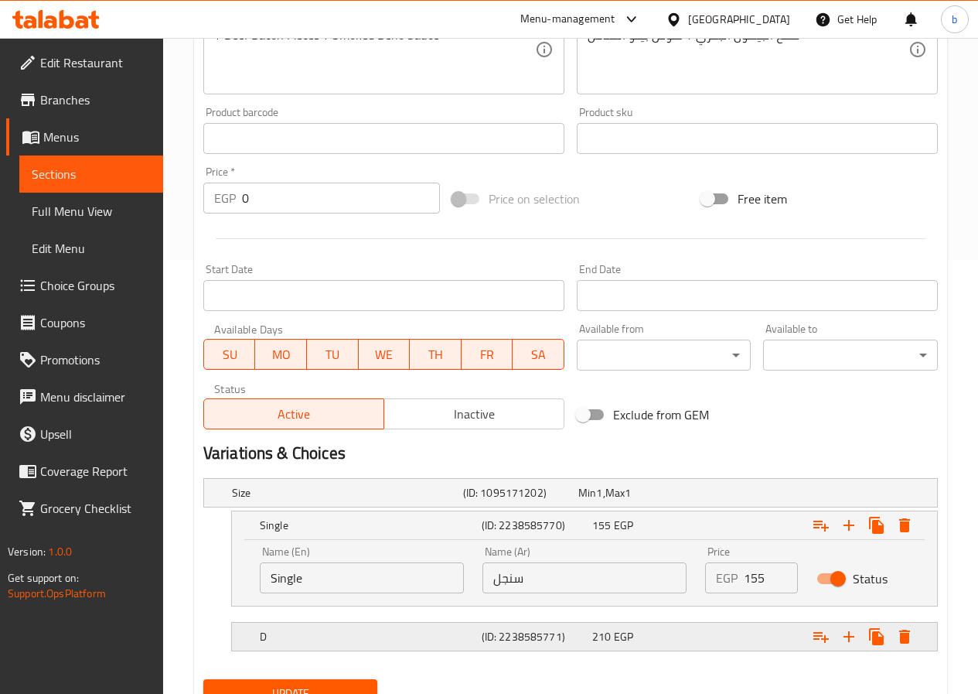
click at [367, 500] on h5 "D" at bounding box center [344, 492] width 225 height 15
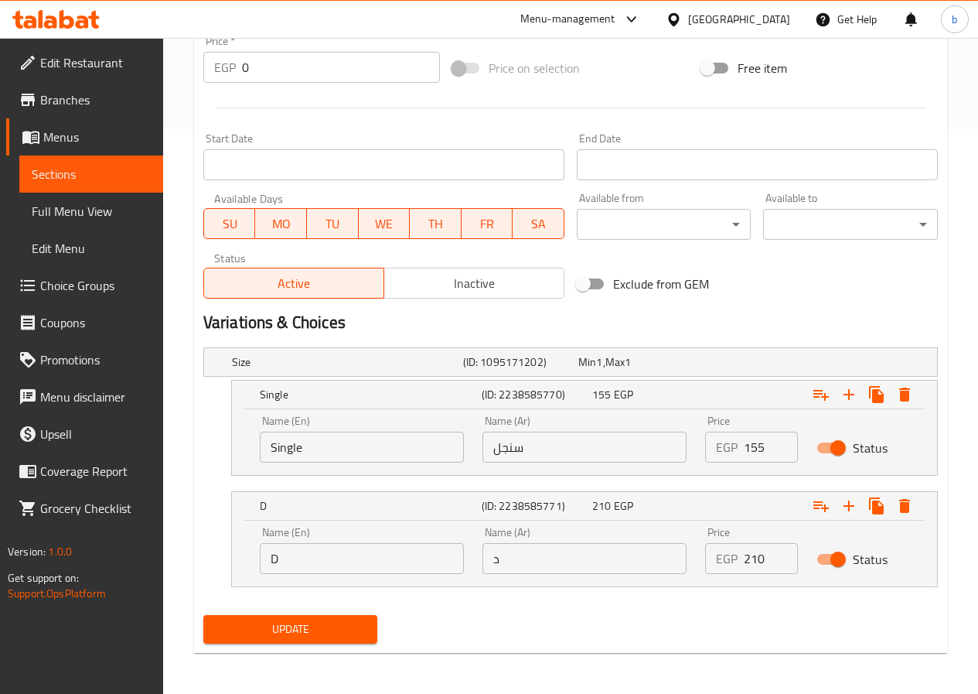
scroll to position [567, 0]
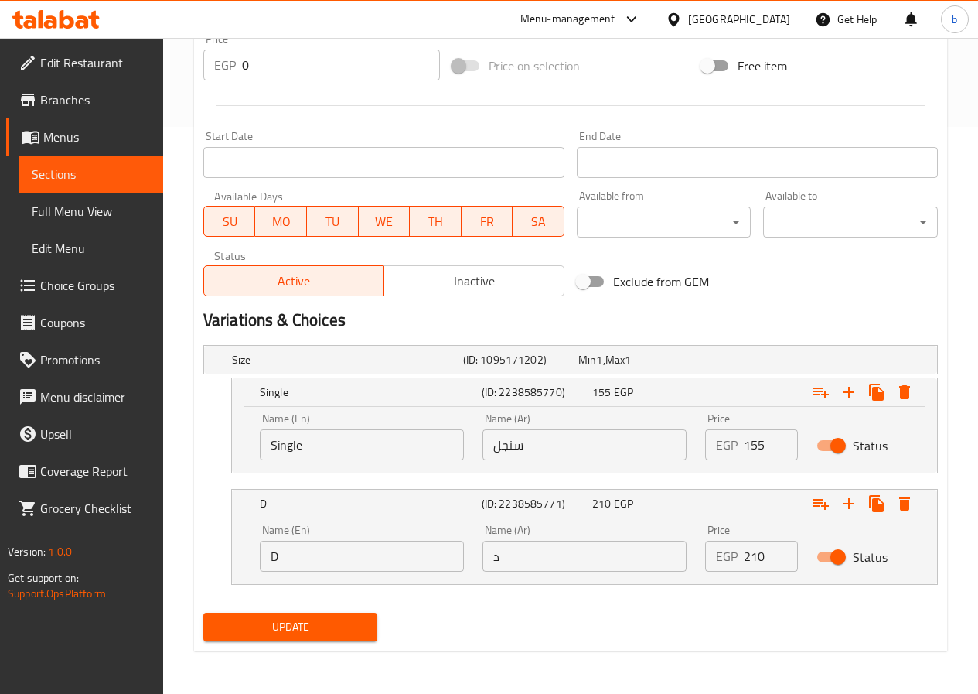
drag, startPoint x: 304, startPoint y: 566, endPoint x: 335, endPoint y: 572, distance: 31.4
click at [304, 566] on input "D" at bounding box center [362, 556] width 204 height 31
type input "Double"
click at [486, 558] on input "د" at bounding box center [585, 556] width 204 height 31
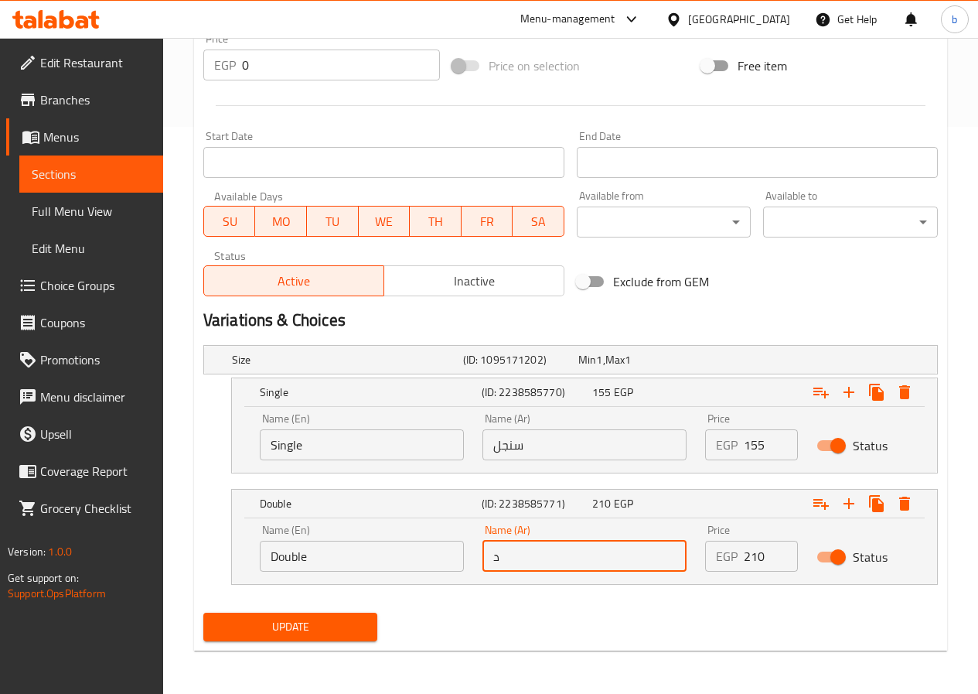
type input "دبل"
click at [254, 643] on div "Update" at bounding box center [290, 626] width 187 height 41
click at [268, 635] on span "Update" at bounding box center [291, 626] width 150 height 19
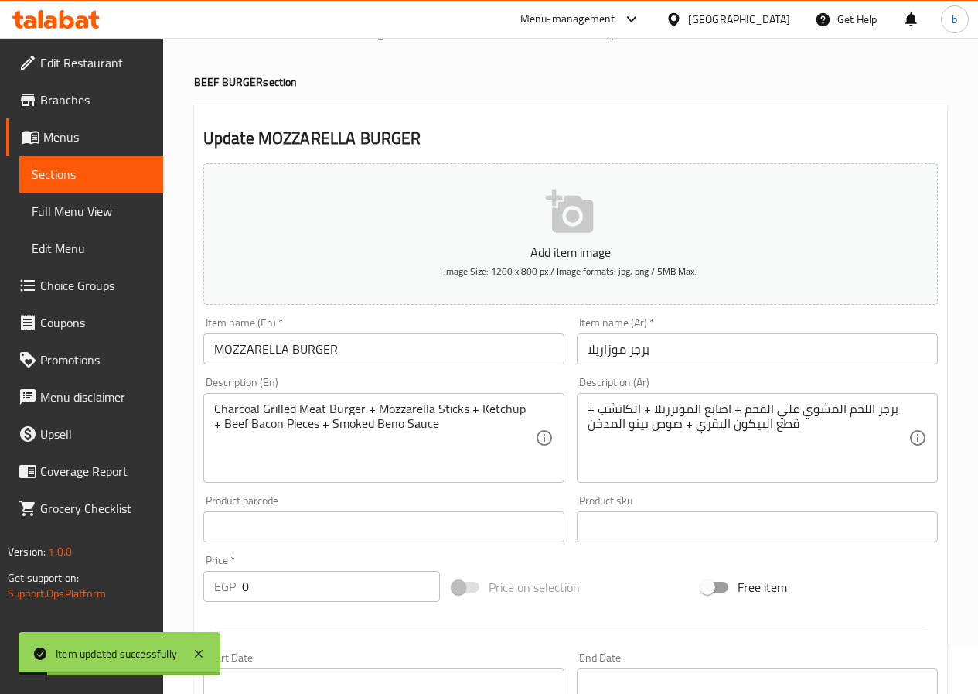
scroll to position [0, 0]
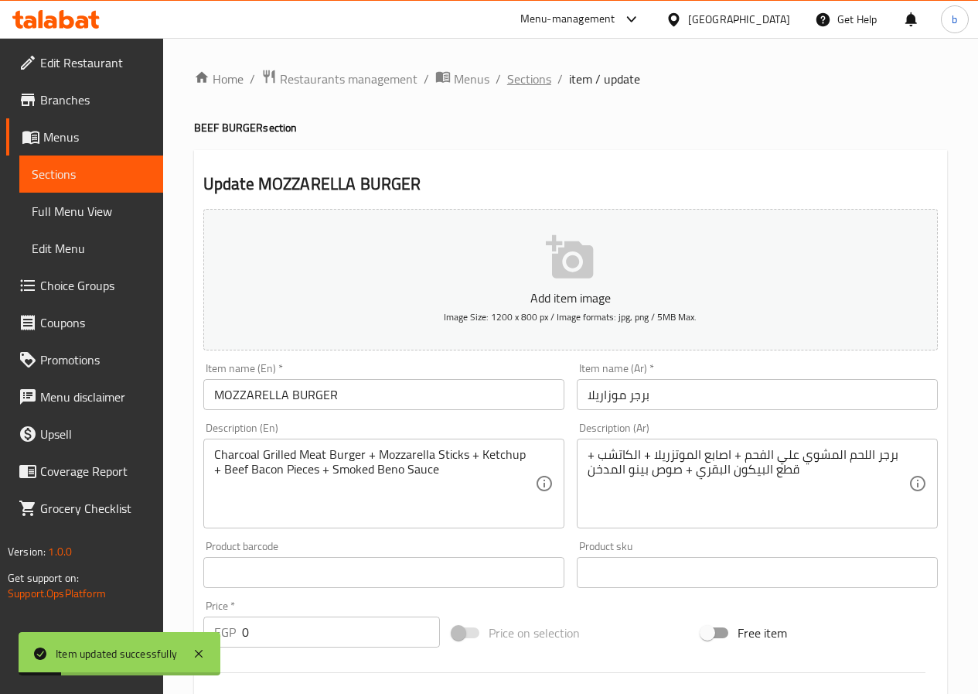
click at [517, 84] on span "Sections" at bounding box center [529, 79] width 44 height 19
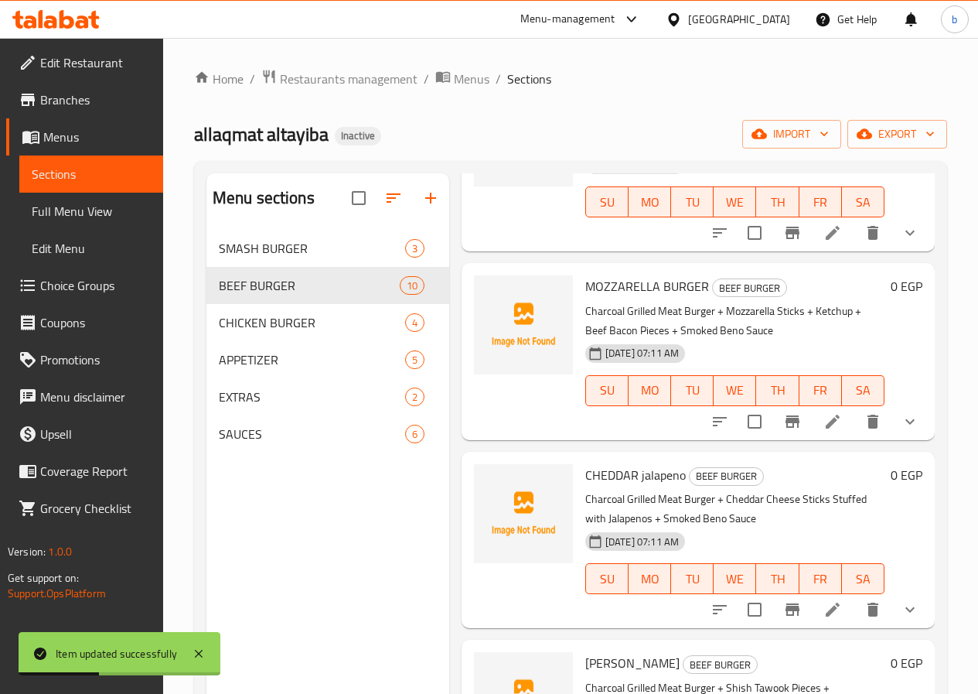
scroll to position [928, 0]
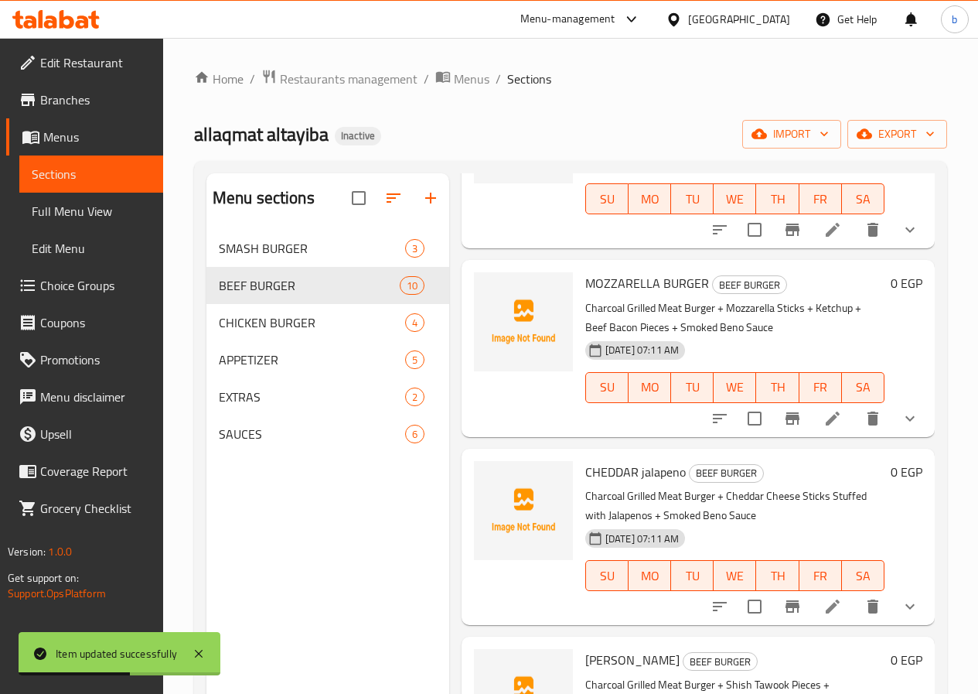
click at [825, 597] on icon at bounding box center [833, 606] width 19 height 19
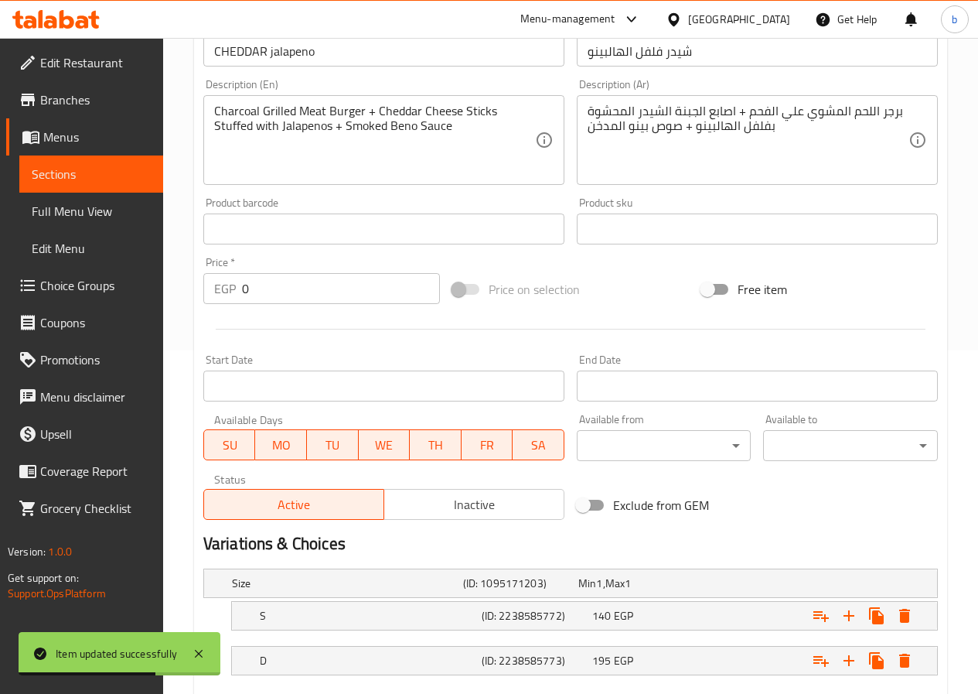
scroll to position [387, 0]
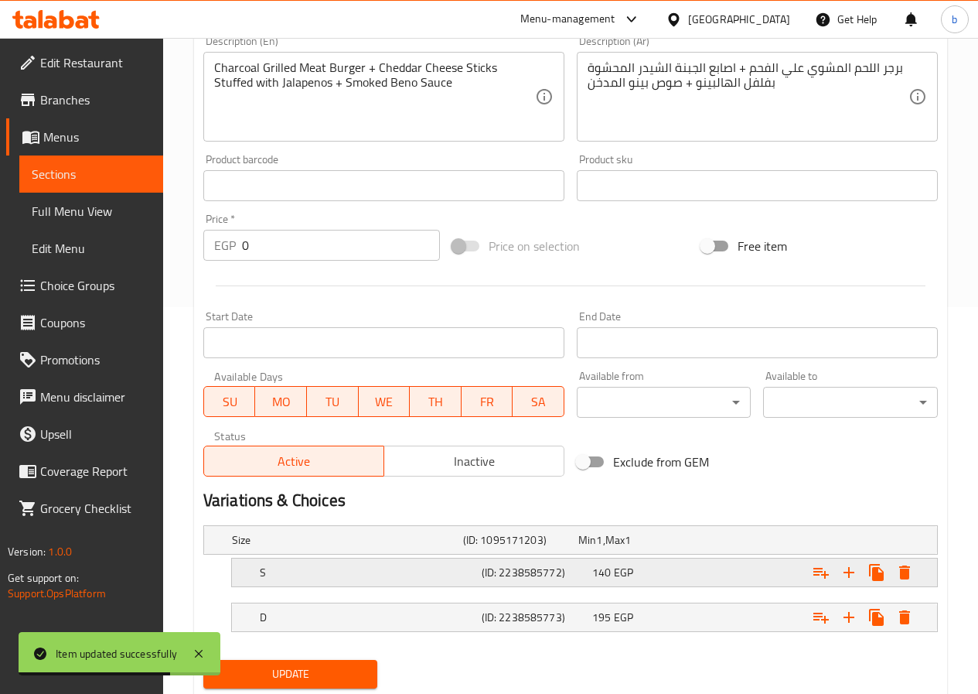
click at [348, 551] on div "S" at bounding box center [344, 540] width 231 height 22
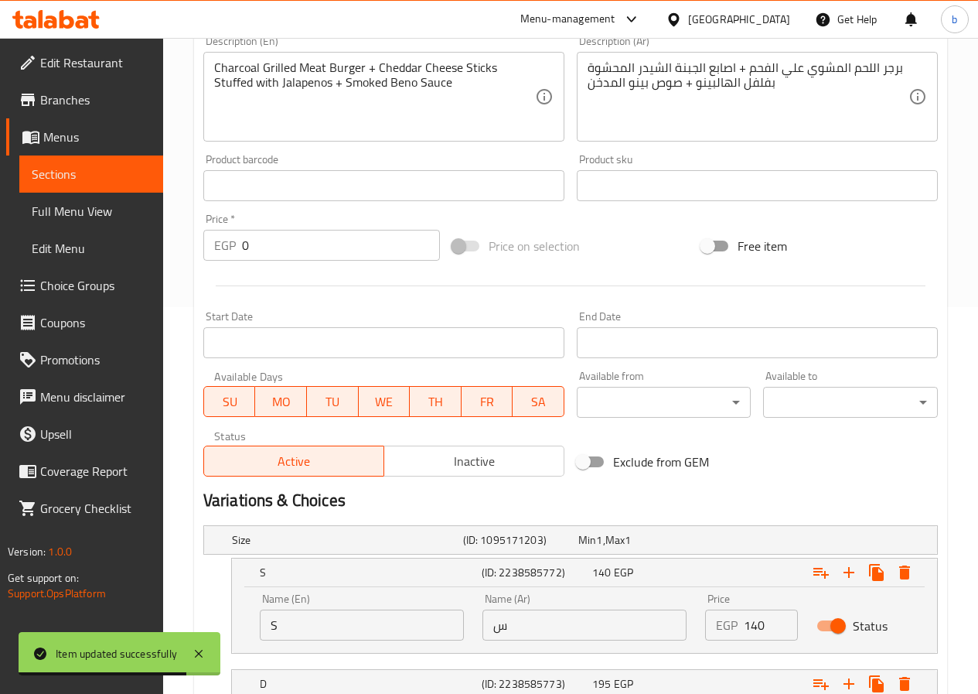
click at [349, 611] on div "Name (En) S Name (En)" at bounding box center [362, 616] width 204 height 47
click at [349, 614] on input "S" at bounding box center [362, 624] width 204 height 31
type input "Single"
click at [496, 630] on input "س" at bounding box center [585, 624] width 204 height 31
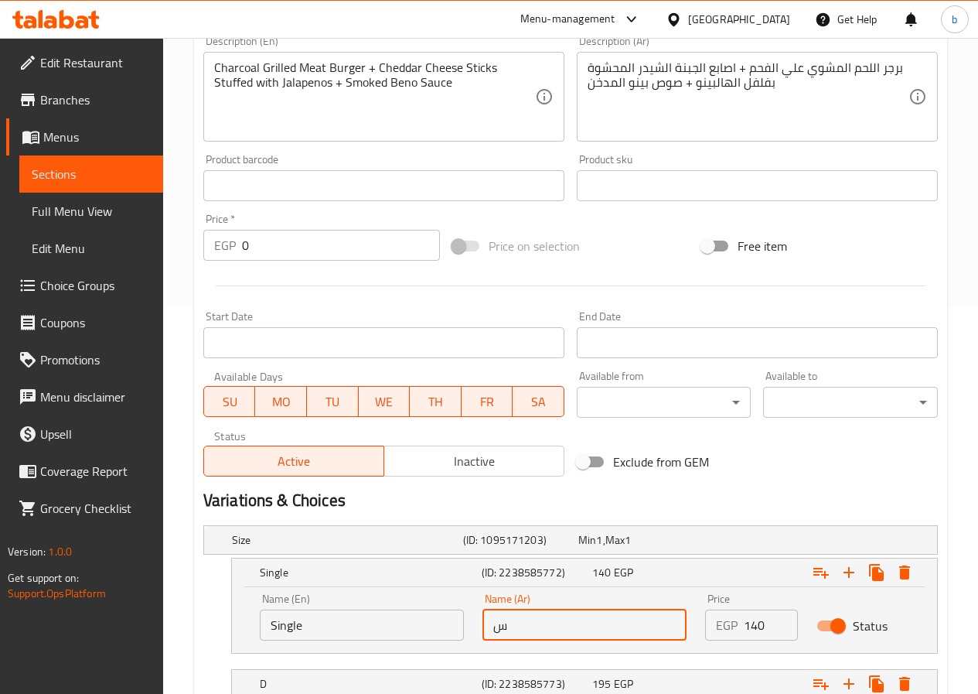
type input "سنجل"
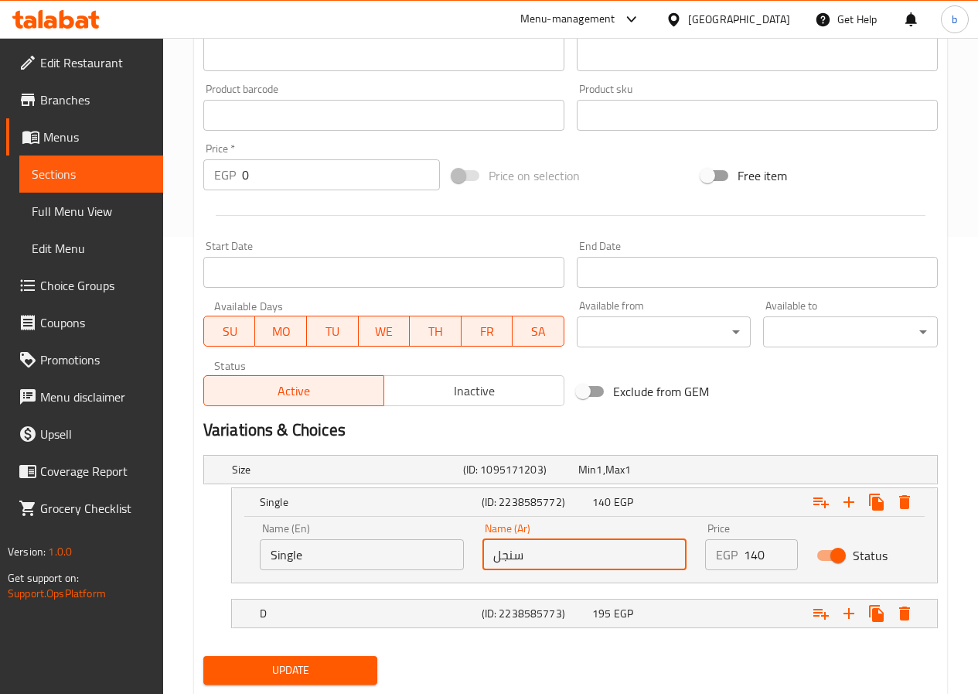
scroll to position [500, 0]
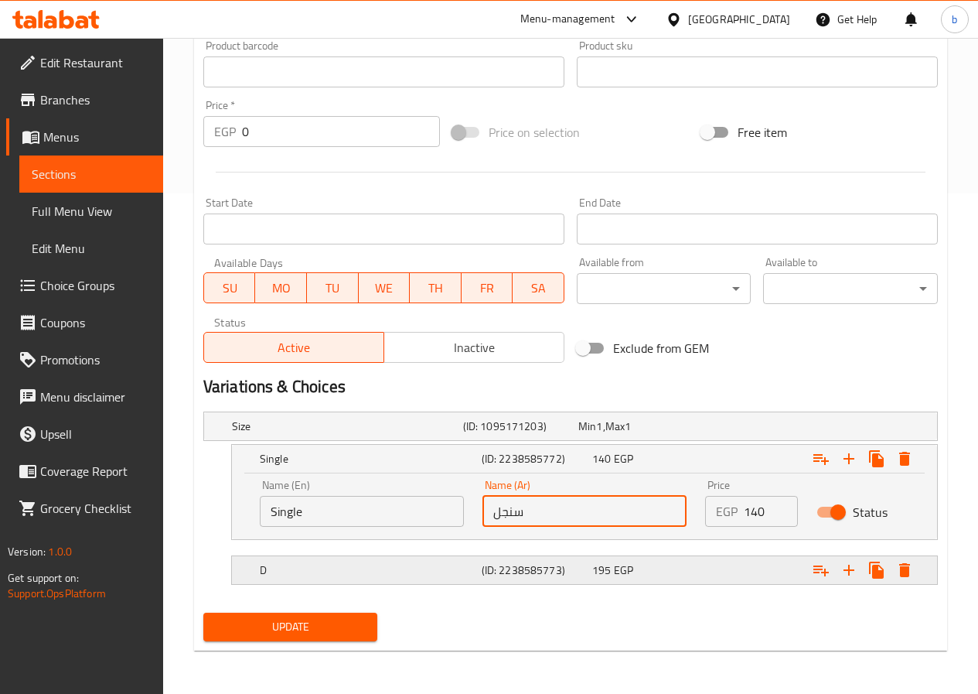
click at [296, 443] on div "D (ID: 2238585773) 195 EGP" at bounding box center [575, 426] width 693 height 34
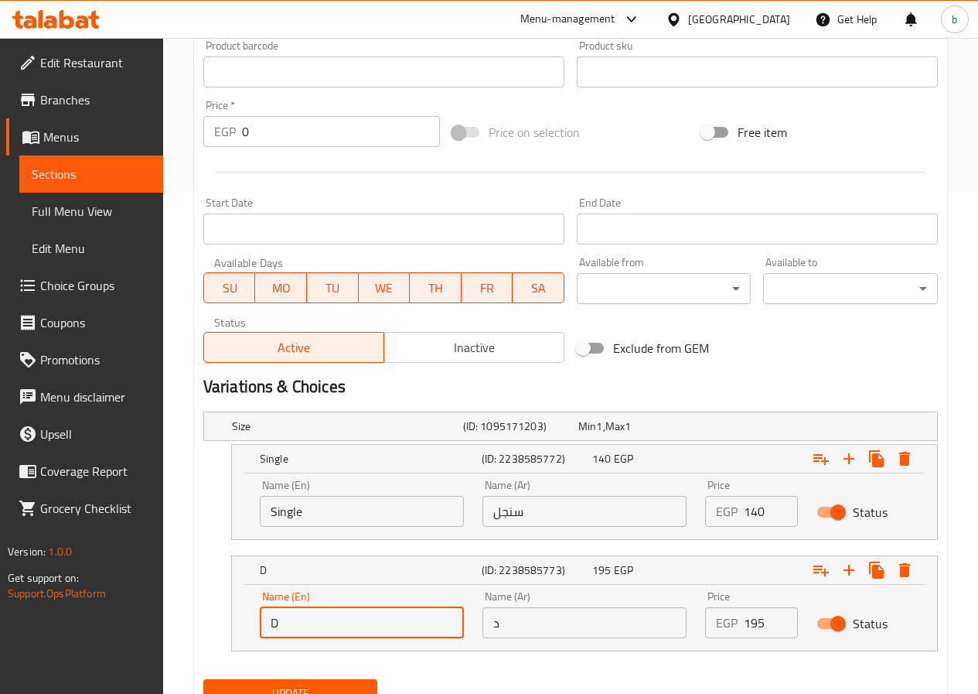
click at [325, 607] on input "D" at bounding box center [362, 622] width 204 height 31
type input "Double"
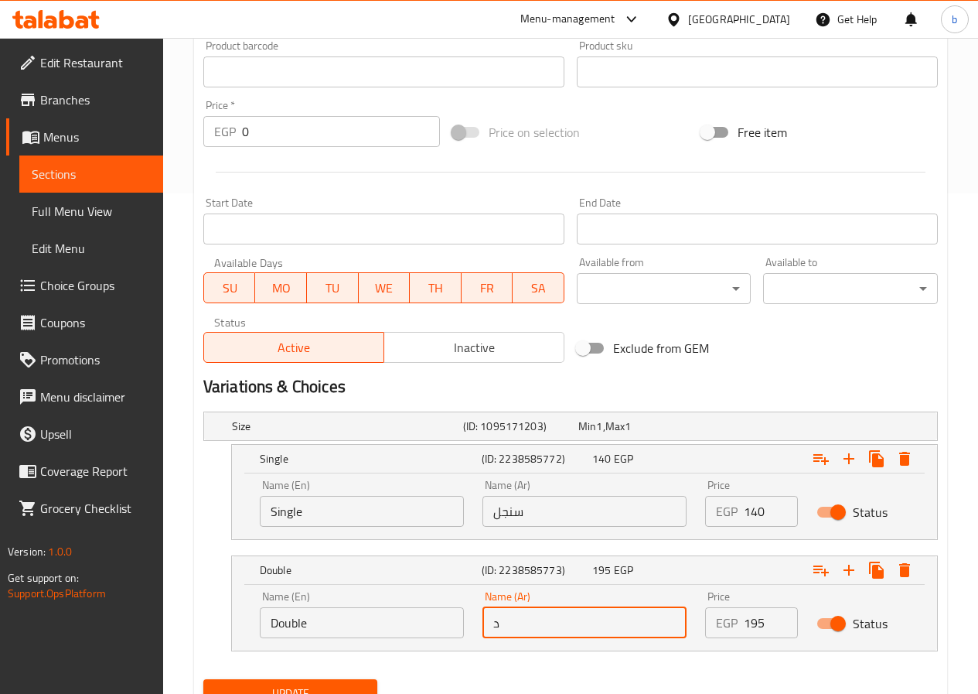
click at [486, 621] on input "د" at bounding box center [585, 622] width 204 height 31
type input "دبل"
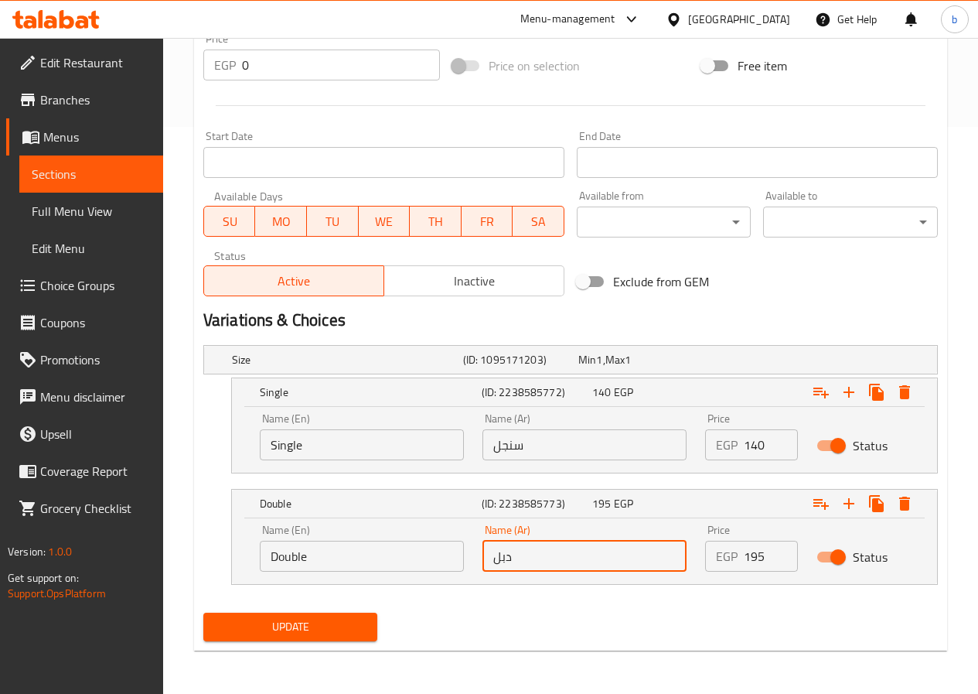
click at [288, 613] on button "Update" at bounding box center [290, 626] width 175 height 29
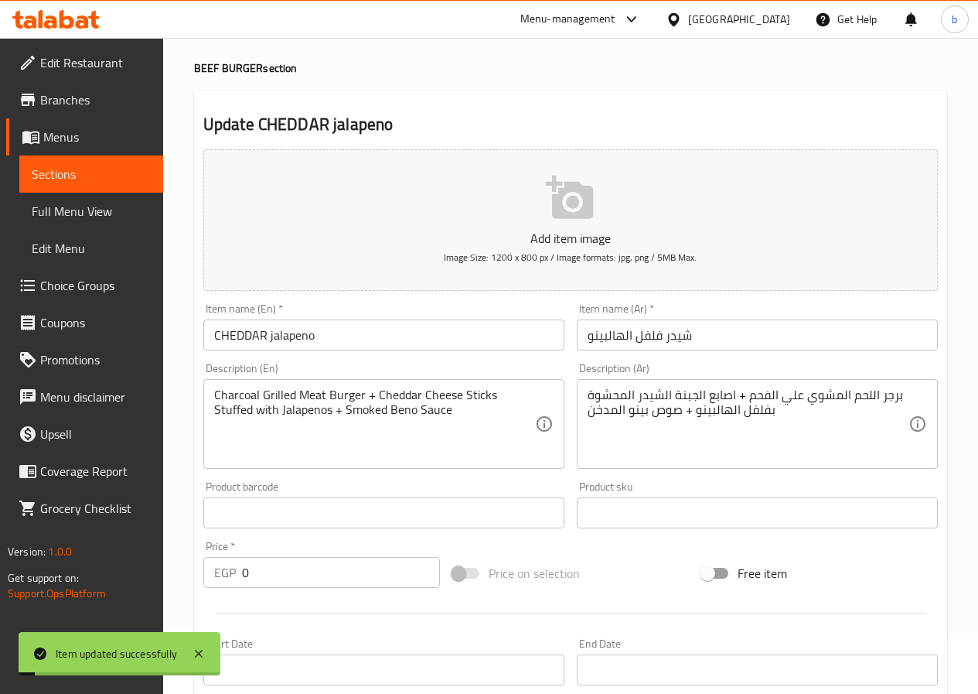
scroll to position [0, 0]
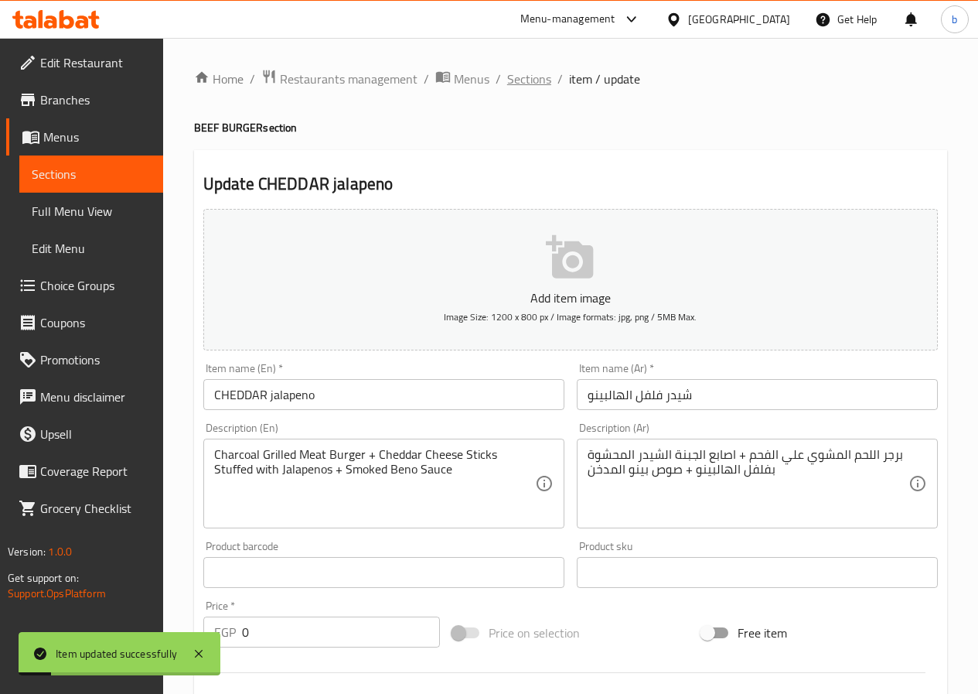
click at [532, 76] on span "Sections" at bounding box center [529, 79] width 44 height 19
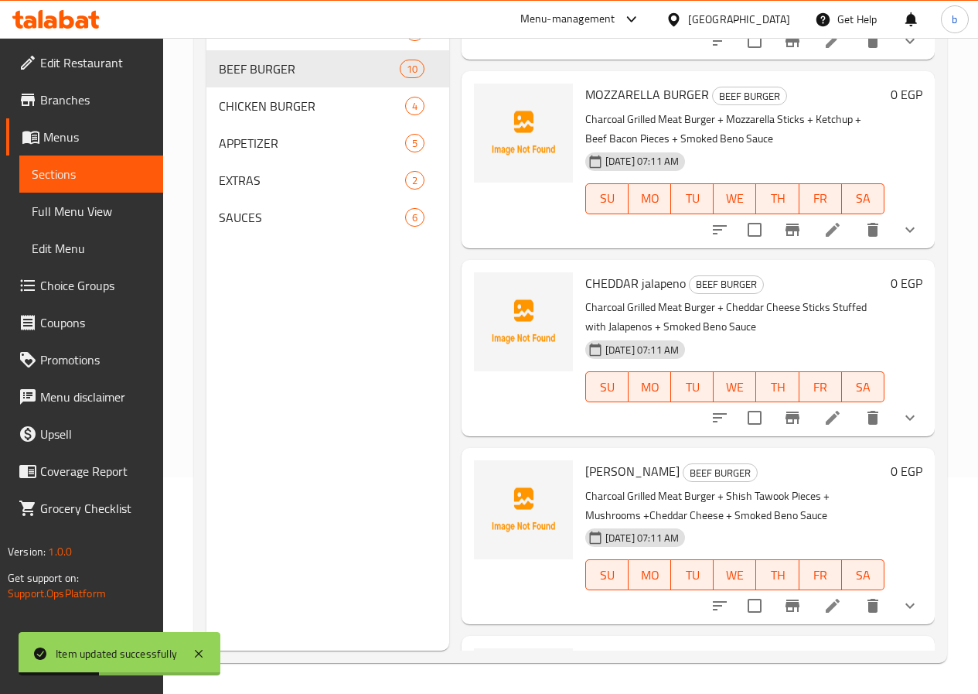
scroll to position [928, 0]
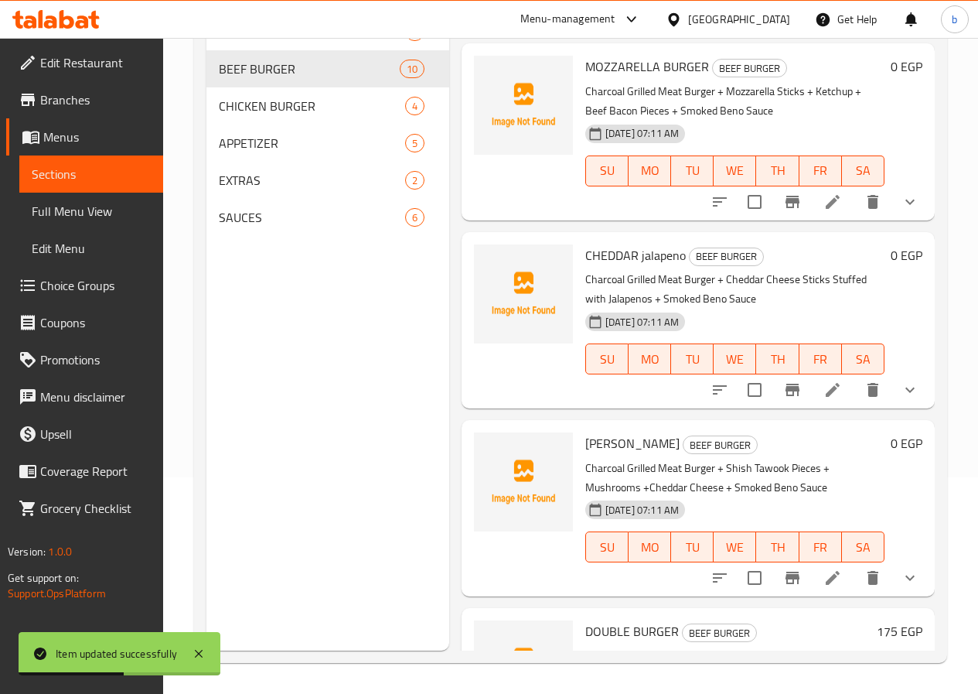
click at [895, 380] on button "show more" at bounding box center [910, 389] width 37 height 37
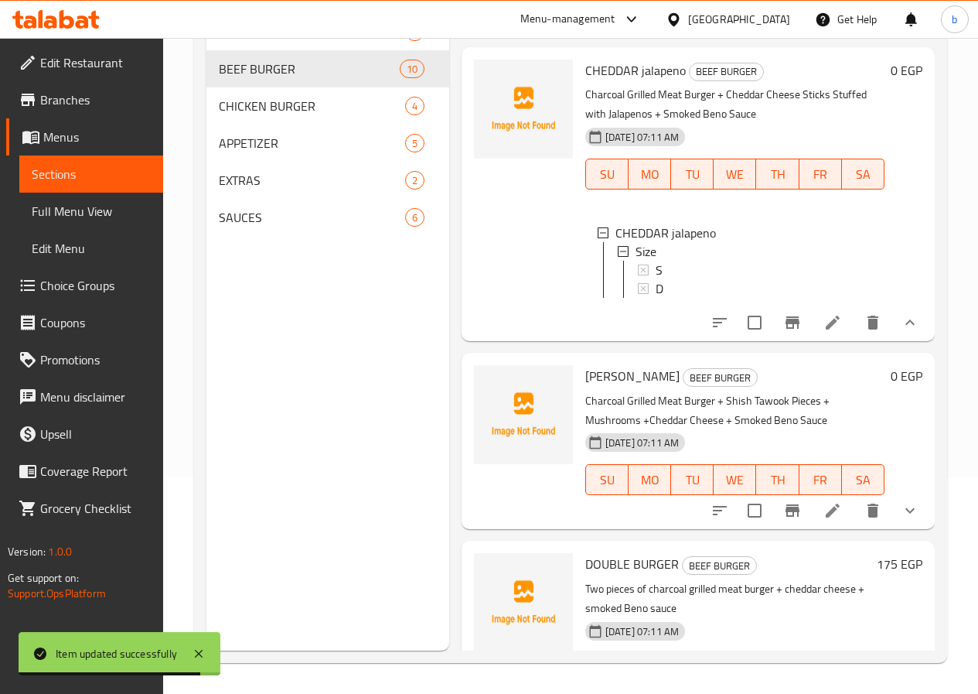
scroll to position [1160, 0]
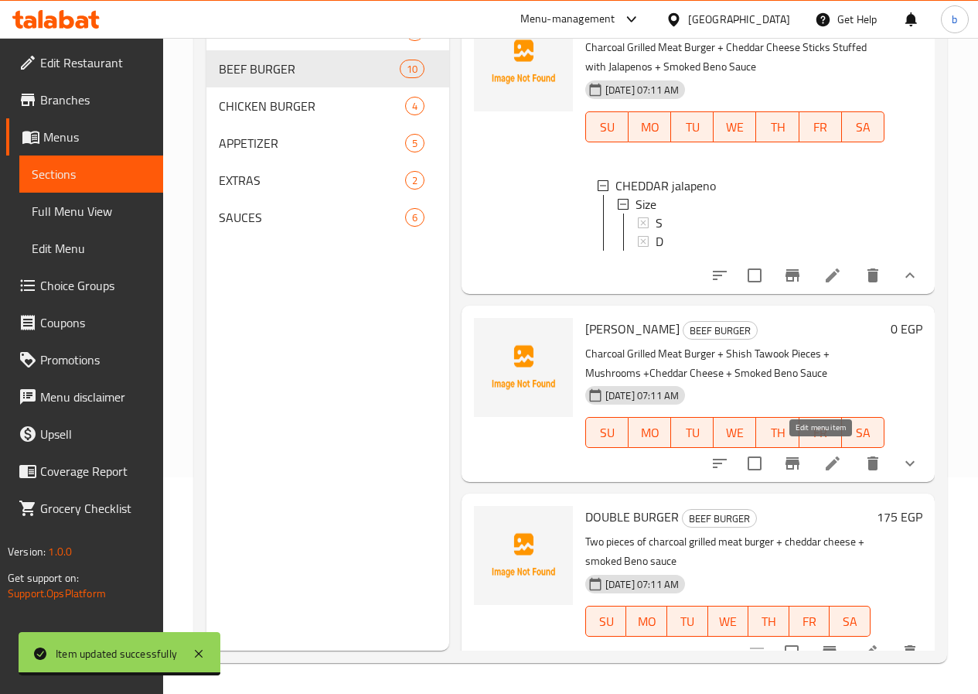
click at [824, 454] on icon at bounding box center [833, 463] width 19 height 19
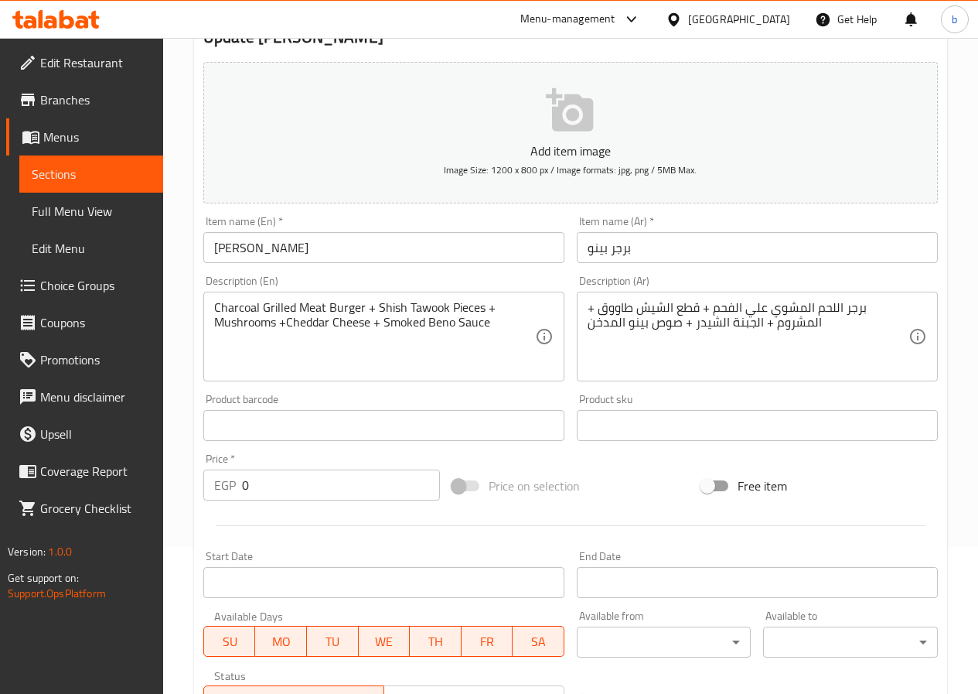
scroll to position [434, 0]
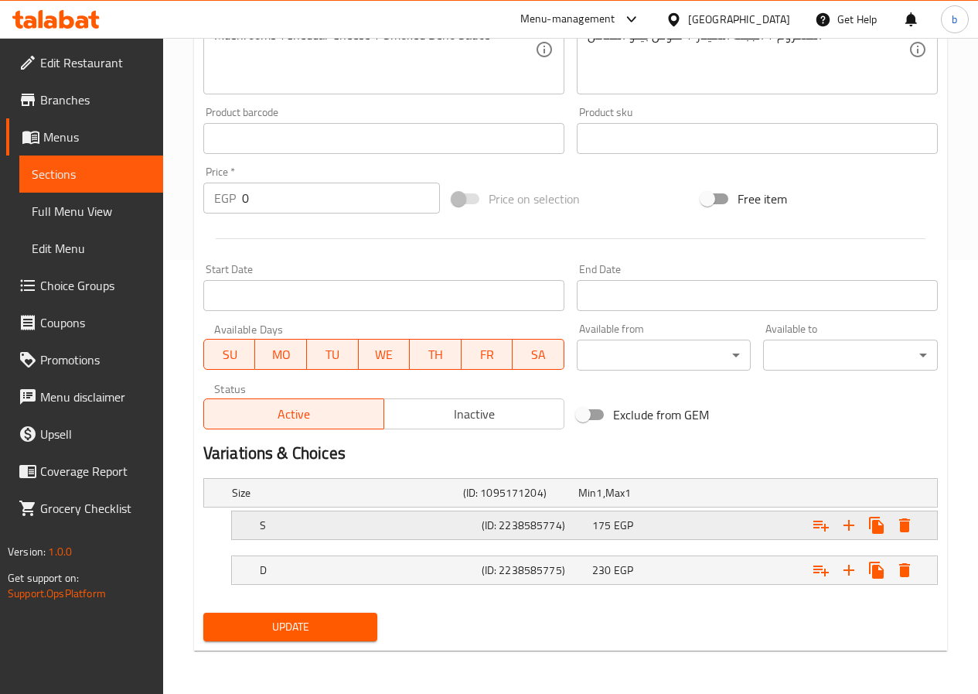
click at [304, 500] on h5 "S" at bounding box center [344, 492] width 225 height 15
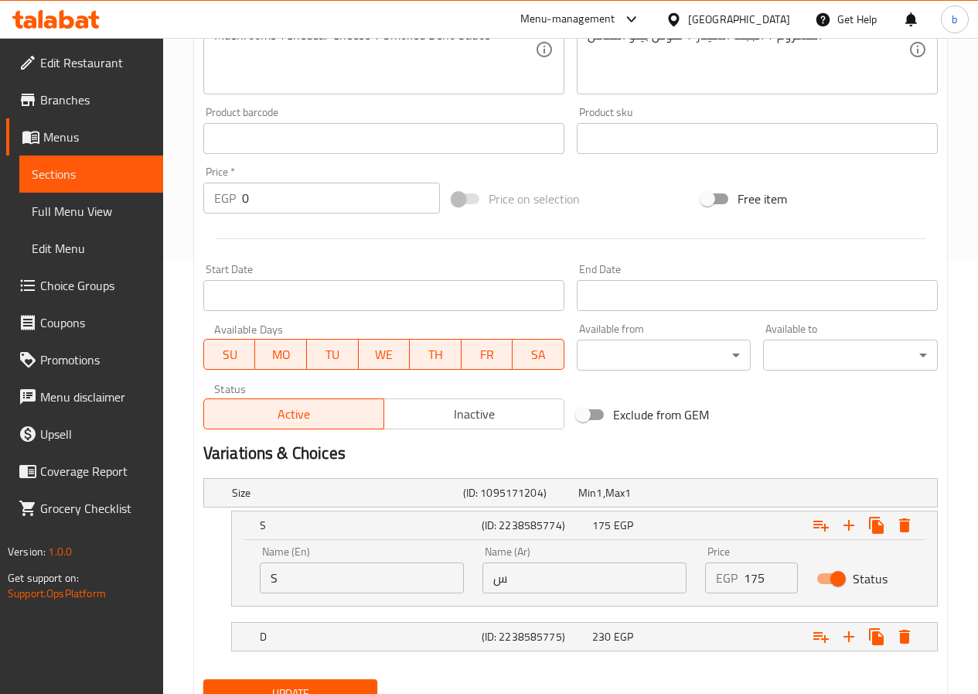
click at [358, 582] on input "S" at bounding box center [362, 577] width 204 height 31
type input "Single"
click at [496, 578] on input "س" at bounding box center [585, 577] width 204 height 31
type input "سنجل"
click at [376, 500] on h5 "D" at bounding box center [344, 492] width 225 height 15
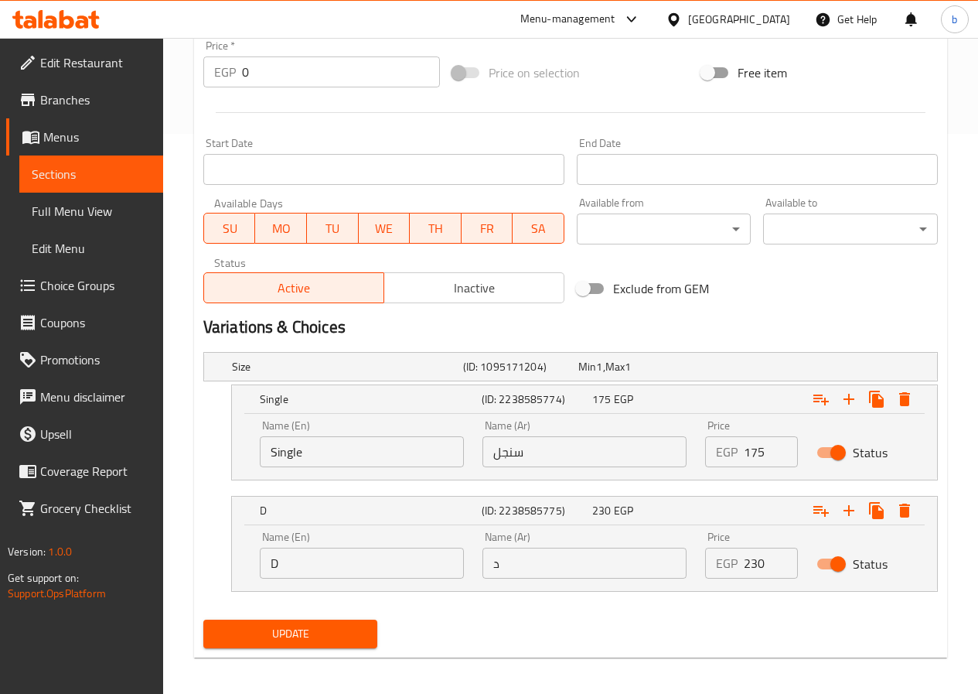
scroll to position [567, 0]
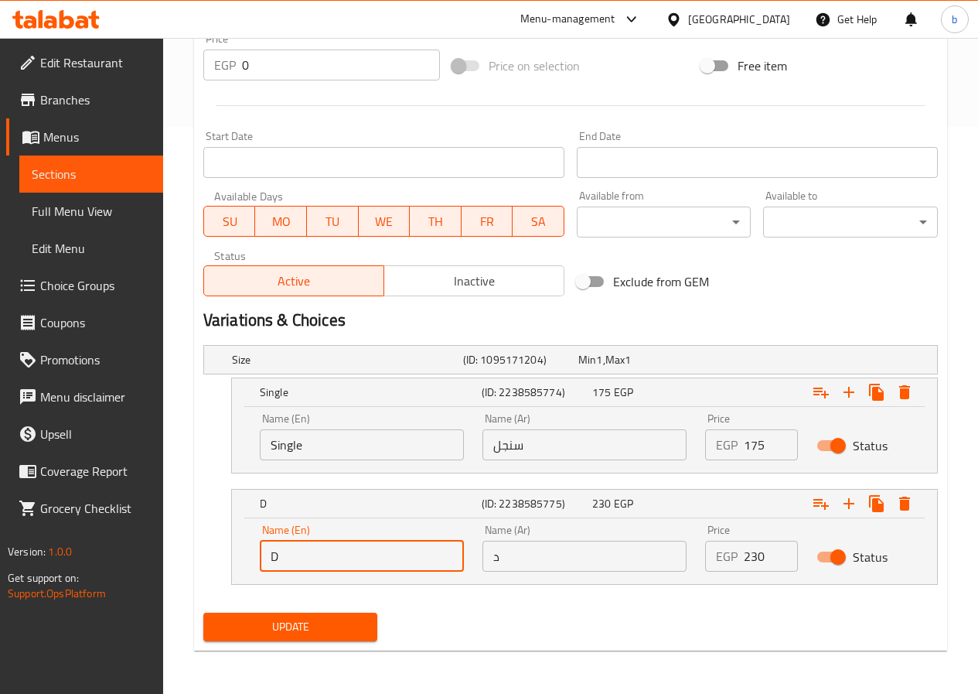
drag, startPoint x: 308, startPoint y: 565, endPoint x: 323, endPoint y: 573, distance: 17.7
click at [308, 565] on input "D" at bounding box center [362, 556] width 204 height 31
click at [364, 617] on span "Update" at bounding box center [291, 626] width 150 height 19
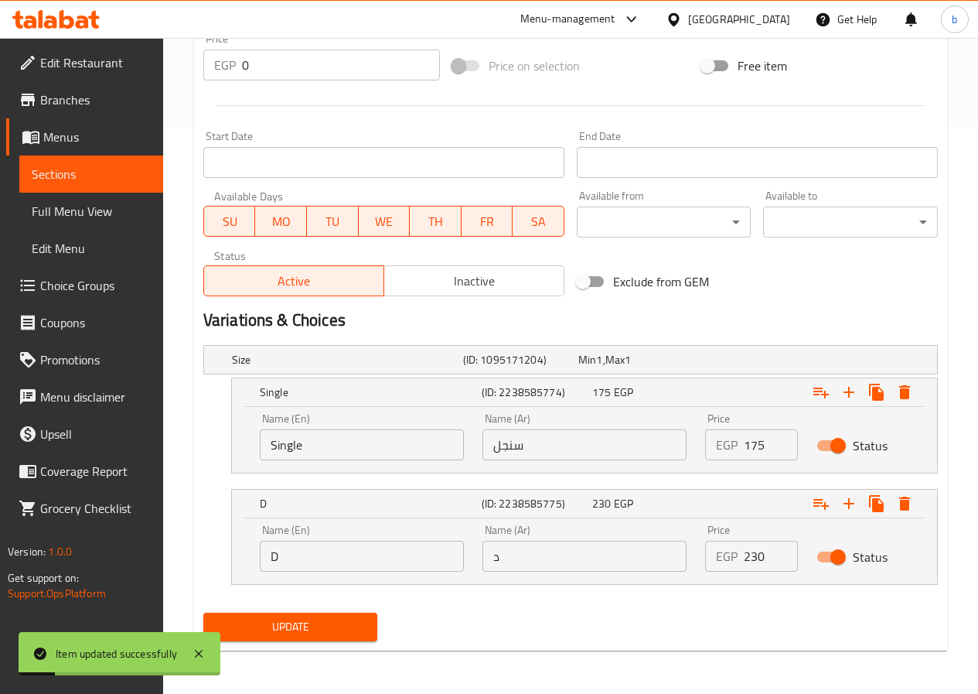
click at [340, 565] on input "D" at bounding box center [362, 556] width 204 height 31
type input "Double"
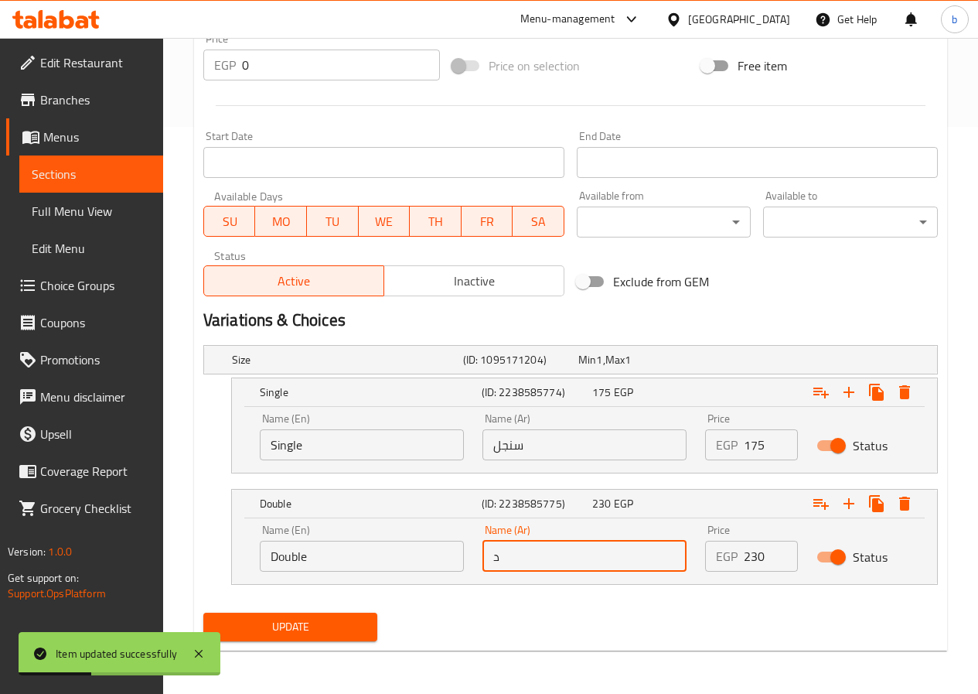
drag, startPoint x: 491, startPoint y: 558, endPoint x: 506, endPoint y: 564, distance: 15.7
click at [491, 558] on input "د" at bounding box center [585, 556] width 204 height 31
type input "دبل"
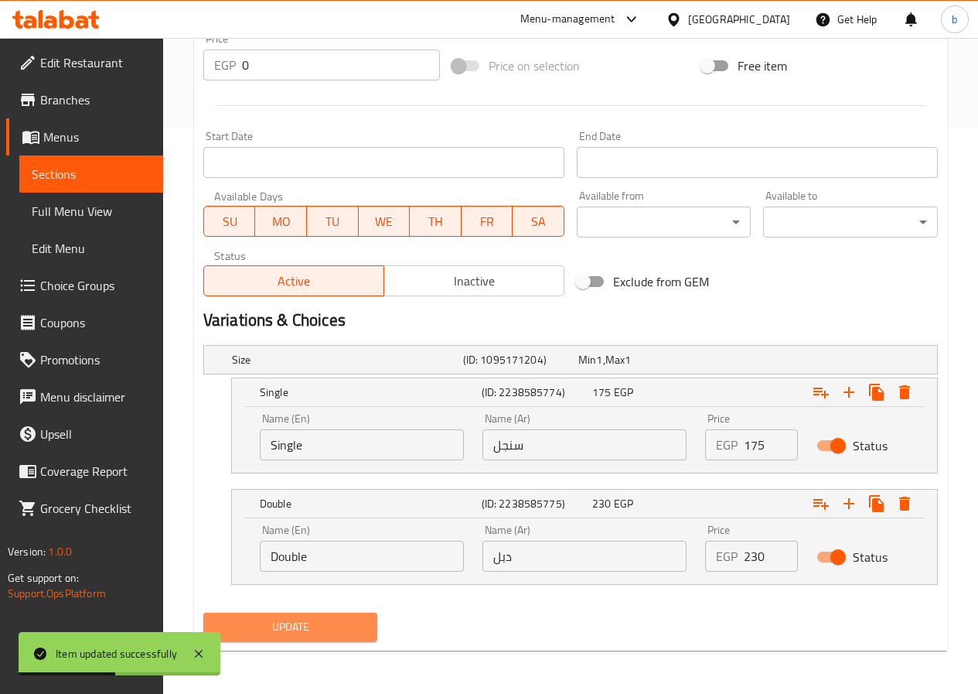
click at [339, 623] on span "Update" at bounding box center [291, 626] width 150 height 19
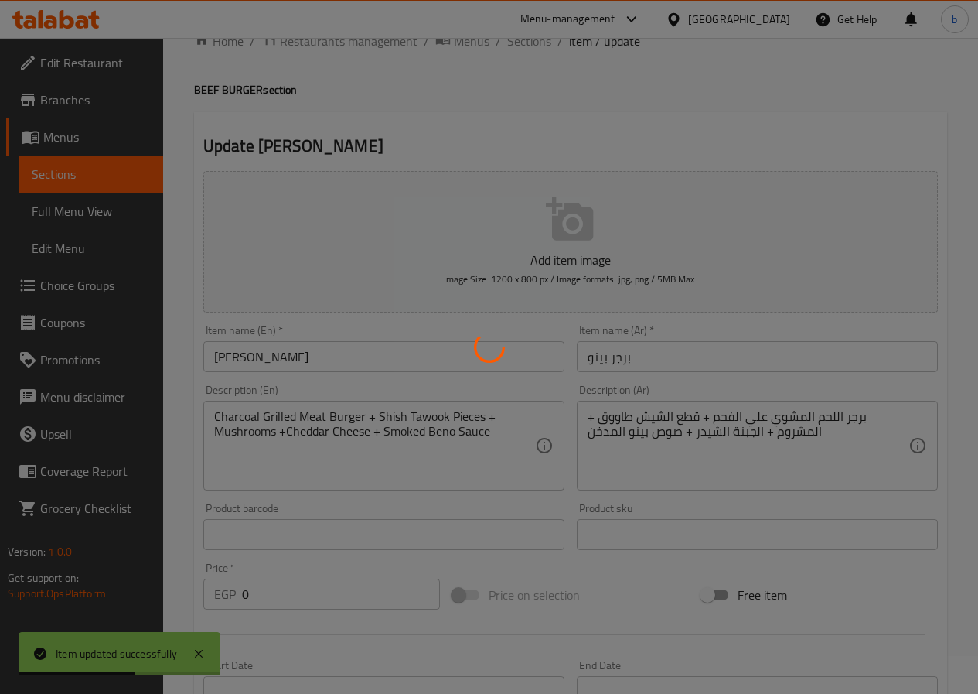
scroll to position [0, 0]
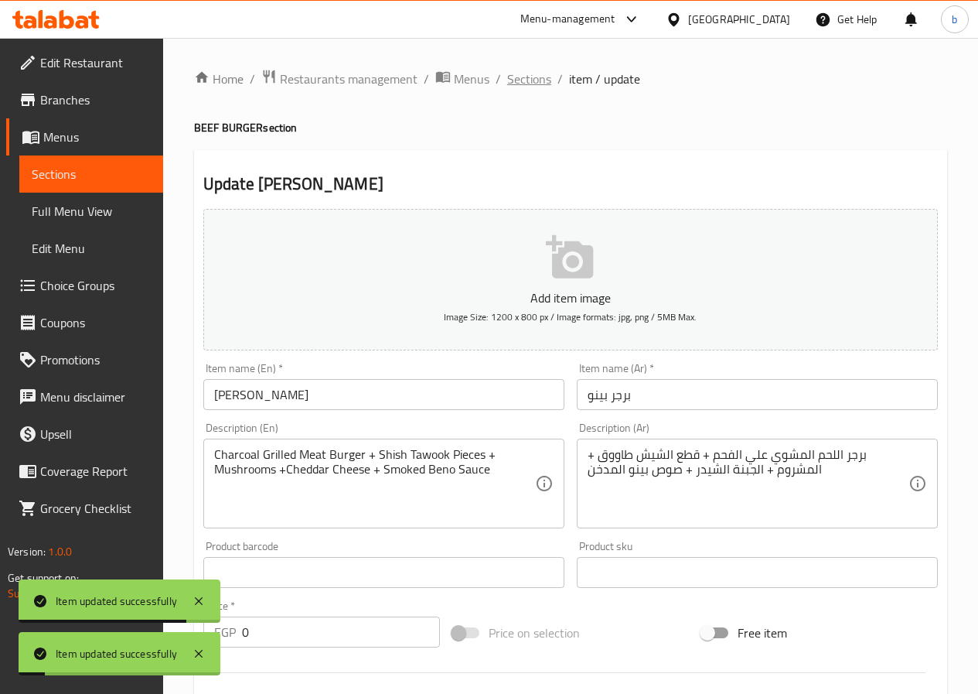
click at [537, 84] on span "Sections" at bounding box center [529, 79] width 44 height 19
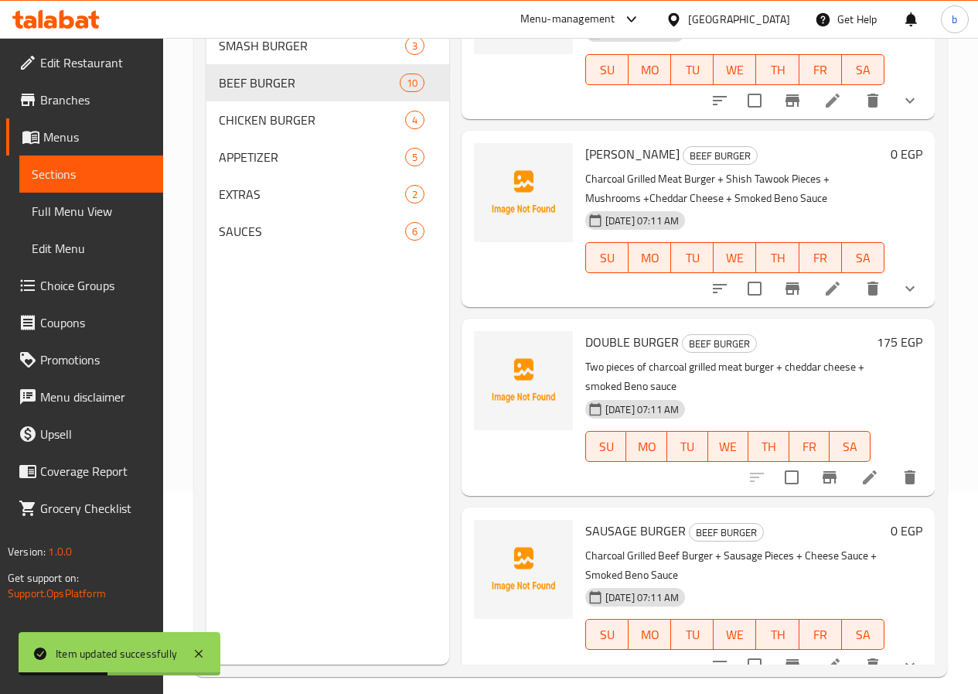
scroll to position [217, 0]
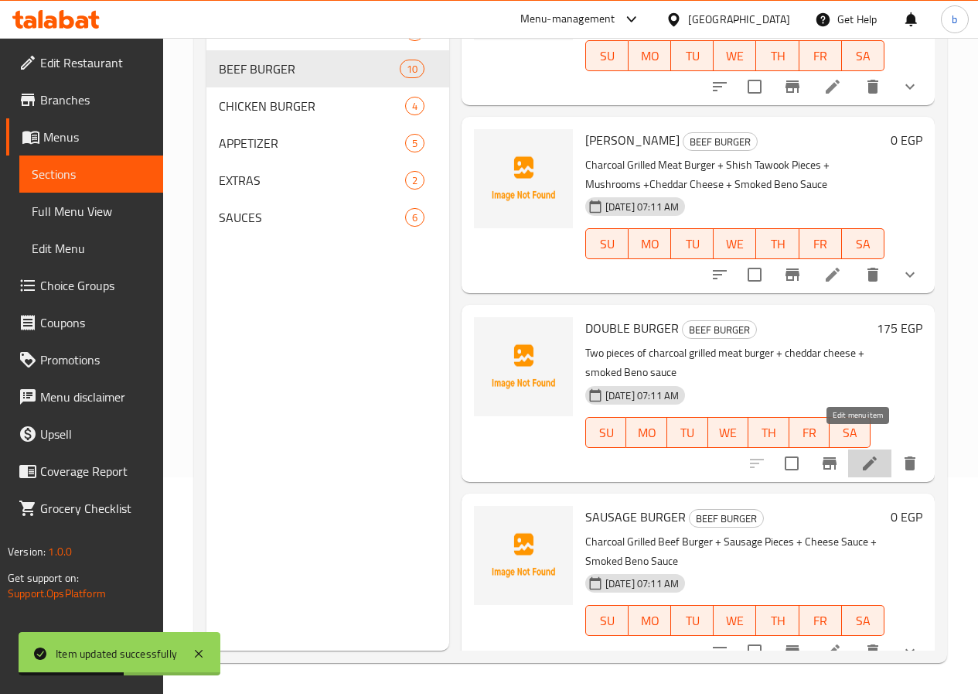
click at [861, 454] on icon at bounding box center [870, 463] width 19 height 19
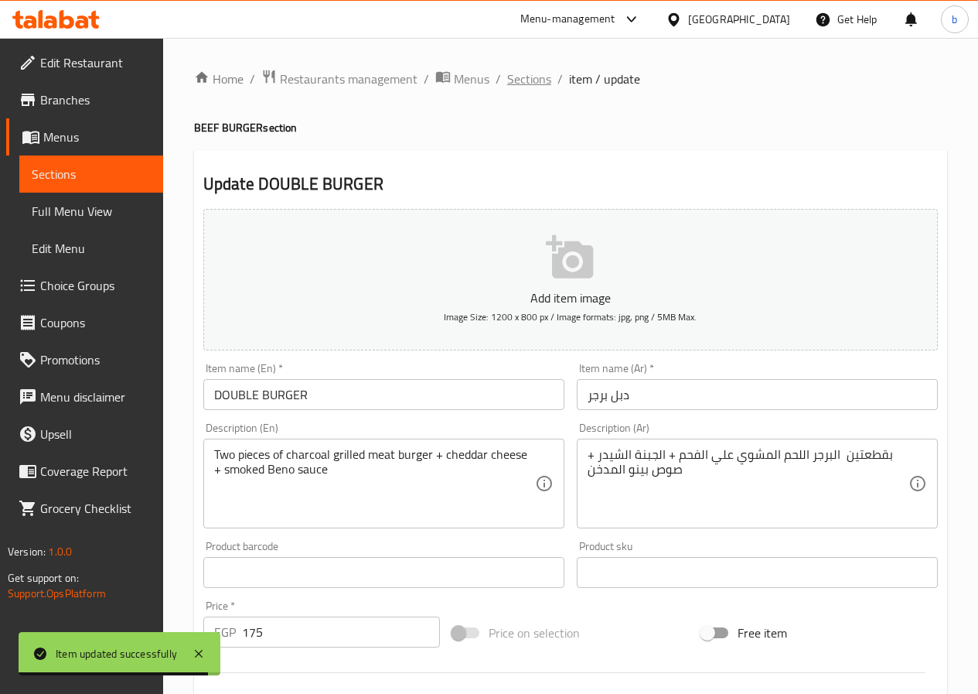
click at [514, 79] on span "Sections" at bounding box center [529, 79] width 44 height 19
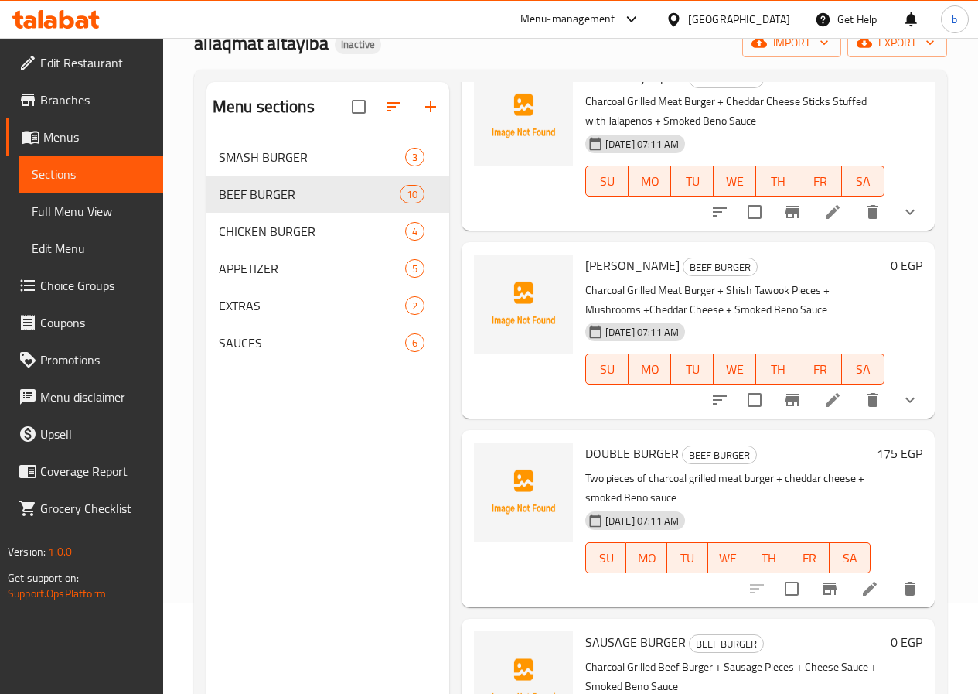
scroll to position [217, 0]
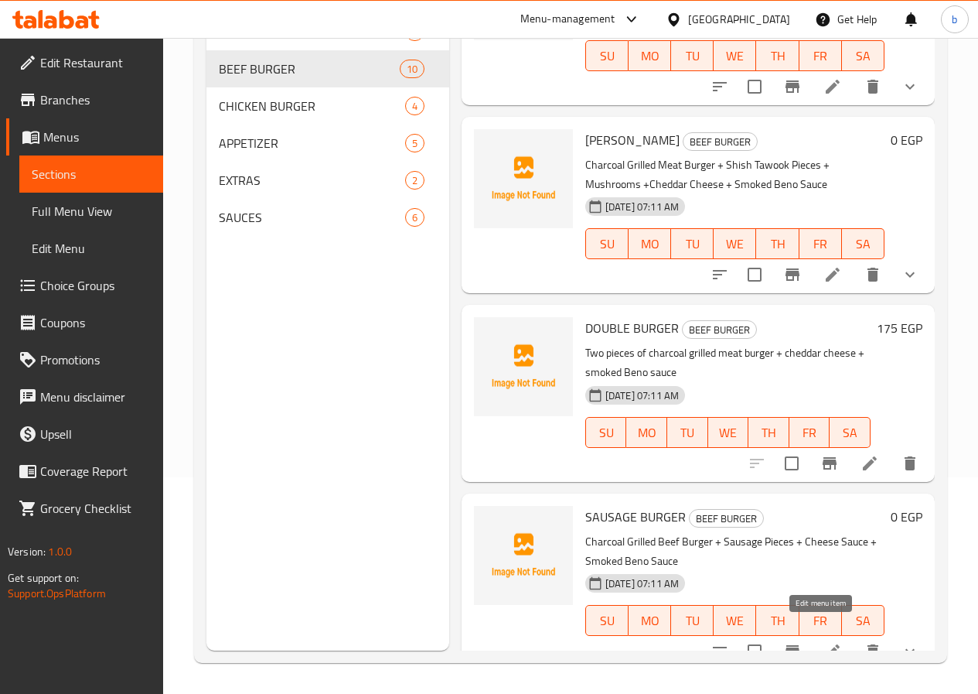
click at [827, 642] on icon at bounding box center [833, 651] width 19 height 19
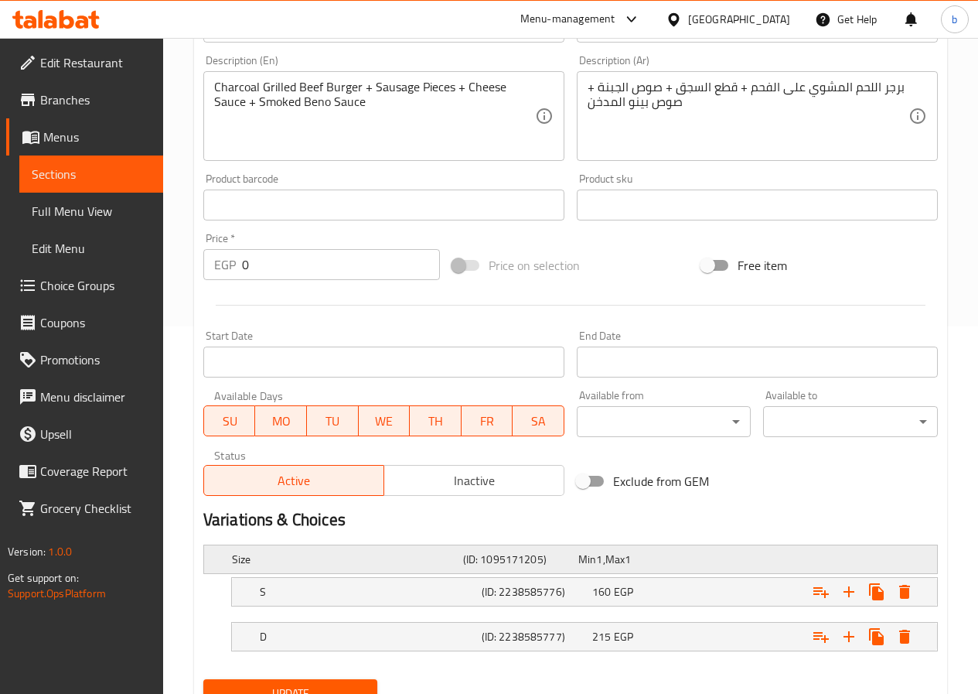
scroll to position [434, 0]
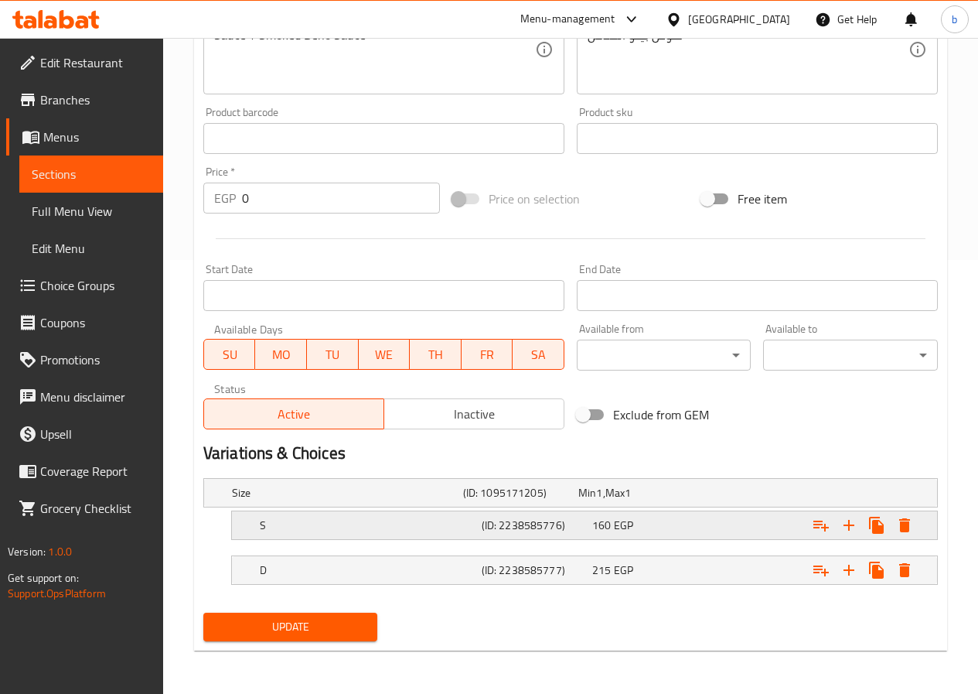
click at [297, 510] on div "S (ID: 2238585776) 160 EGP" at bounding box center [575, 493] width 693 height 34
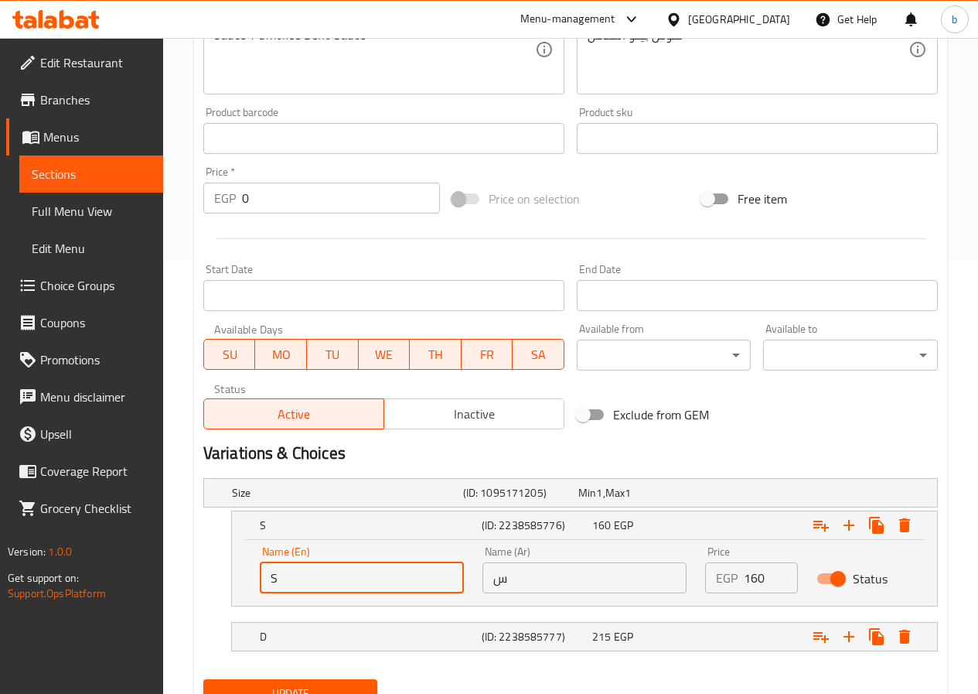
click at [312, 566] on input "S" at bounding box center [362, 577] width 204 height 31
type input "Single"
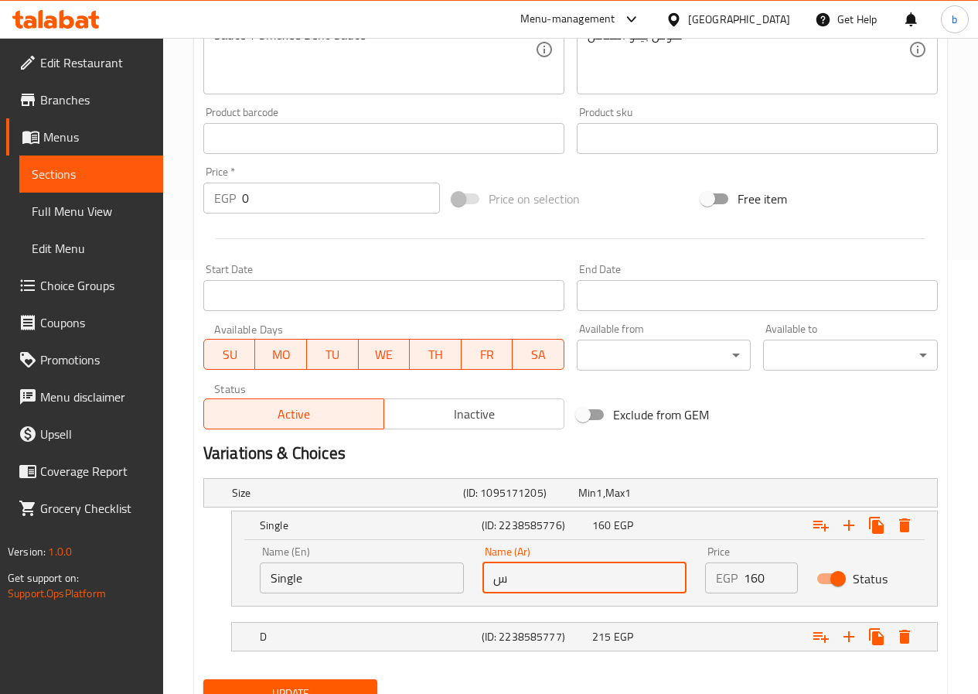
click at [496, 585] on input "س" at bounding box center [585, 577] width 204 height 31
type input "سنجل"
click at [391, 500] on h5 "D" at bounding box center [344, 492] width 225 height 15
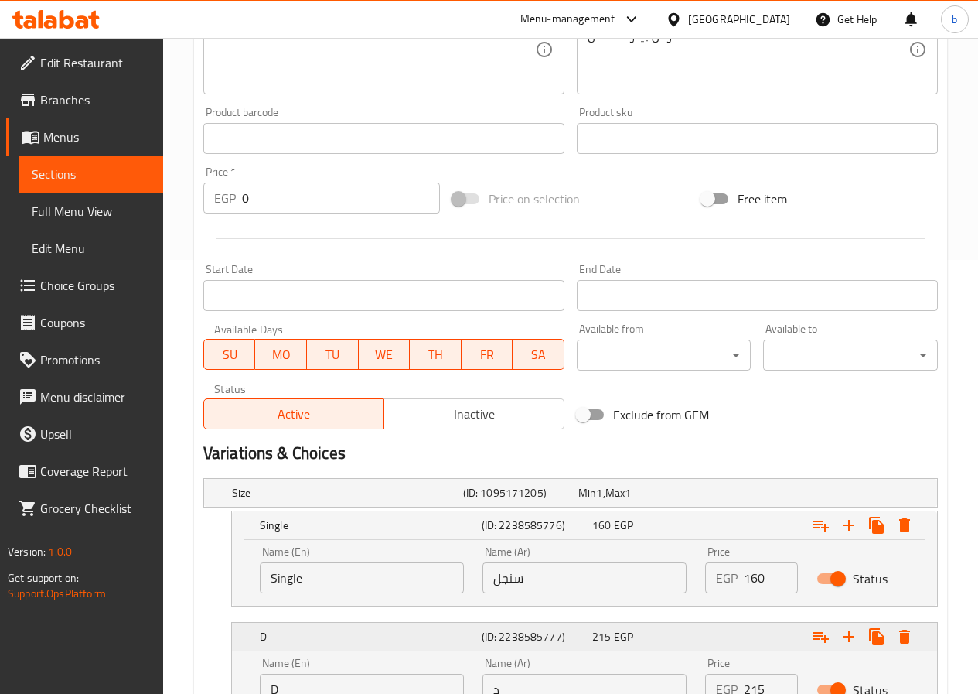
scroll to position [567, 0]
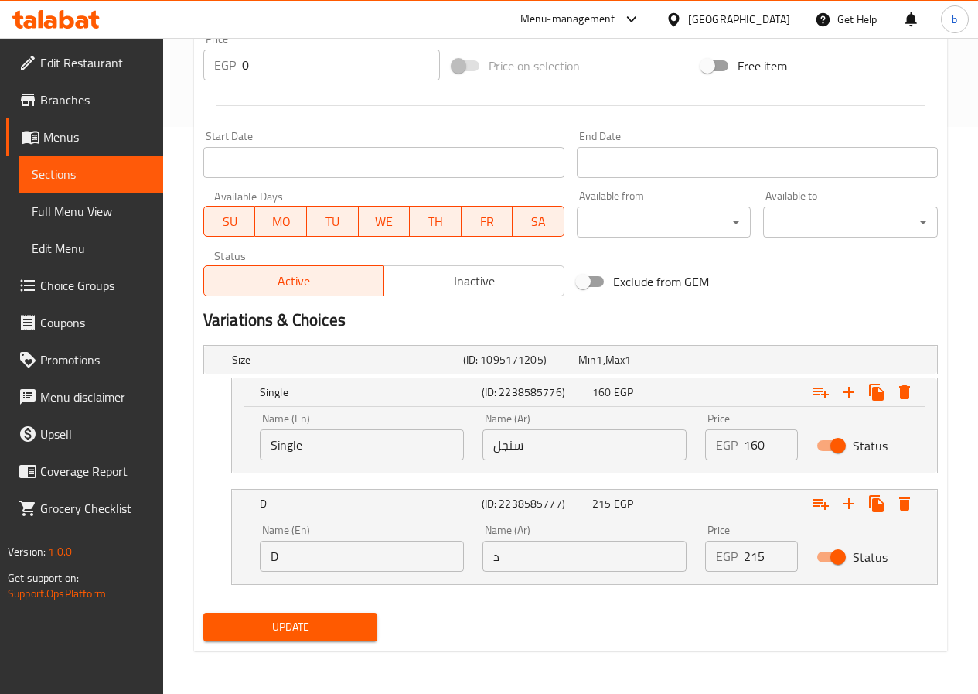
click at [281, 558] on input "D" at bounding box center [362, 556] width 204 height 31
type input "Double"
click at [490, 558] on input "د" at bounding box center [585, 556] width 204 height 31
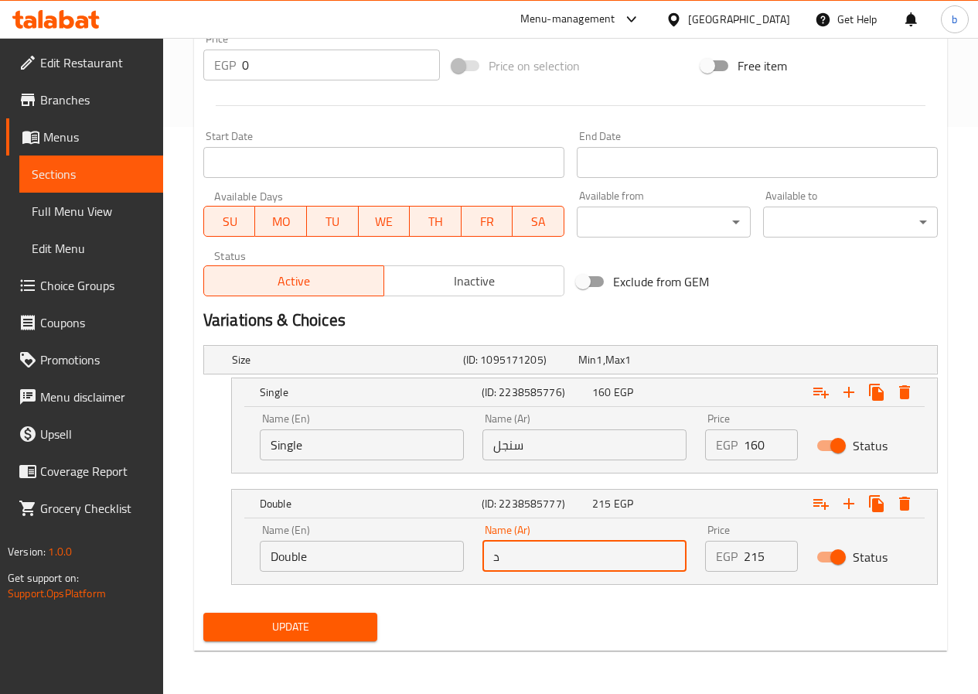
type input "دبل"
click at [331, 620] on span "Update" at bounding box center [291, 626] width 150 height 19
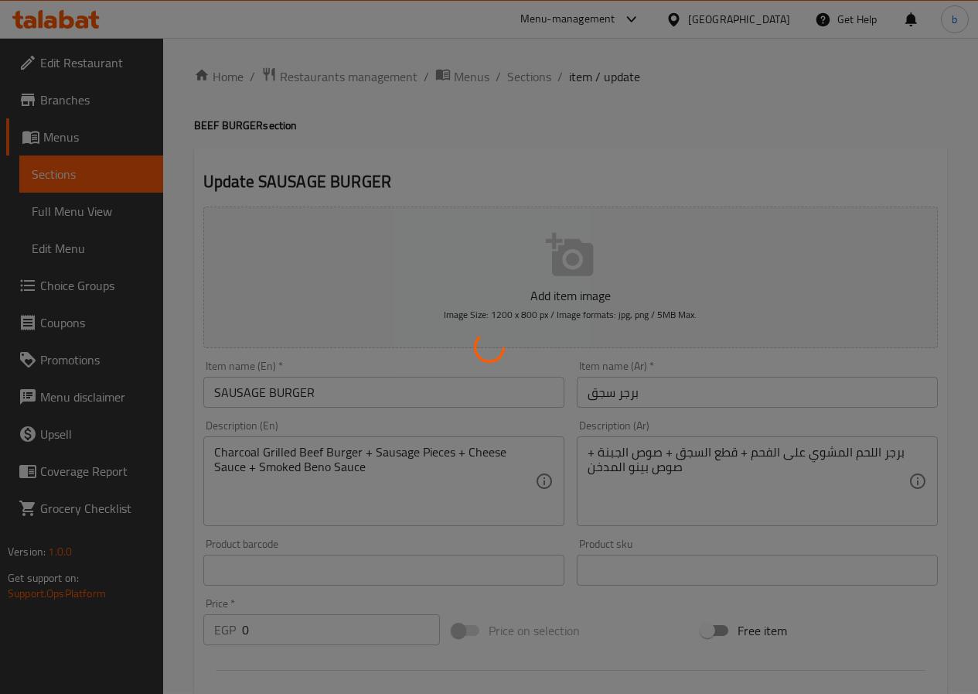
scroll to position [0, 0]
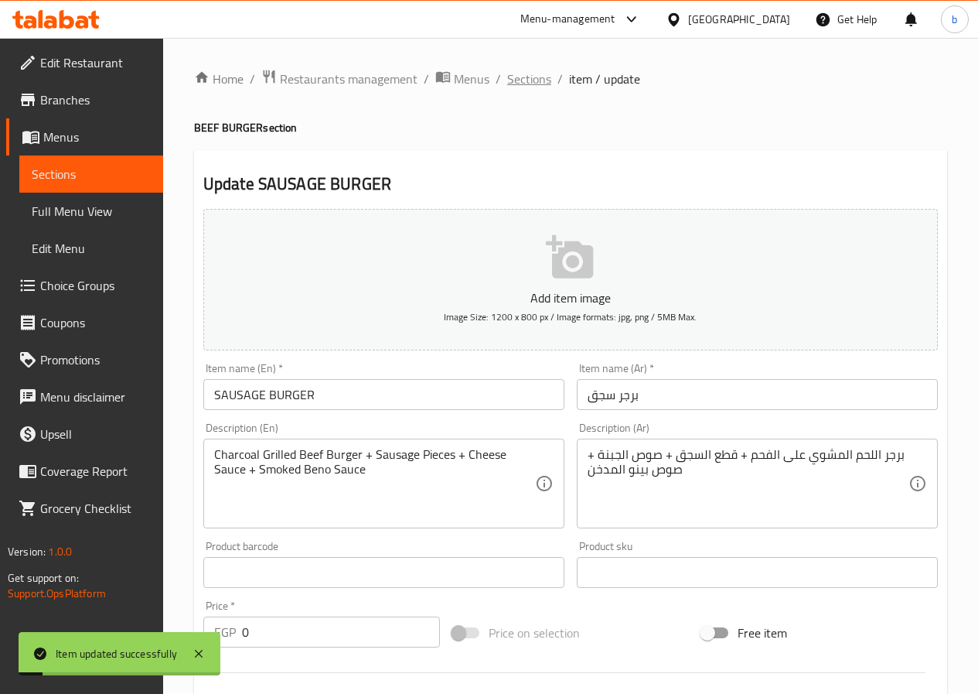
click at [520, 85] on span "Sections" at bounding box center [529, 79] width 44 height 19
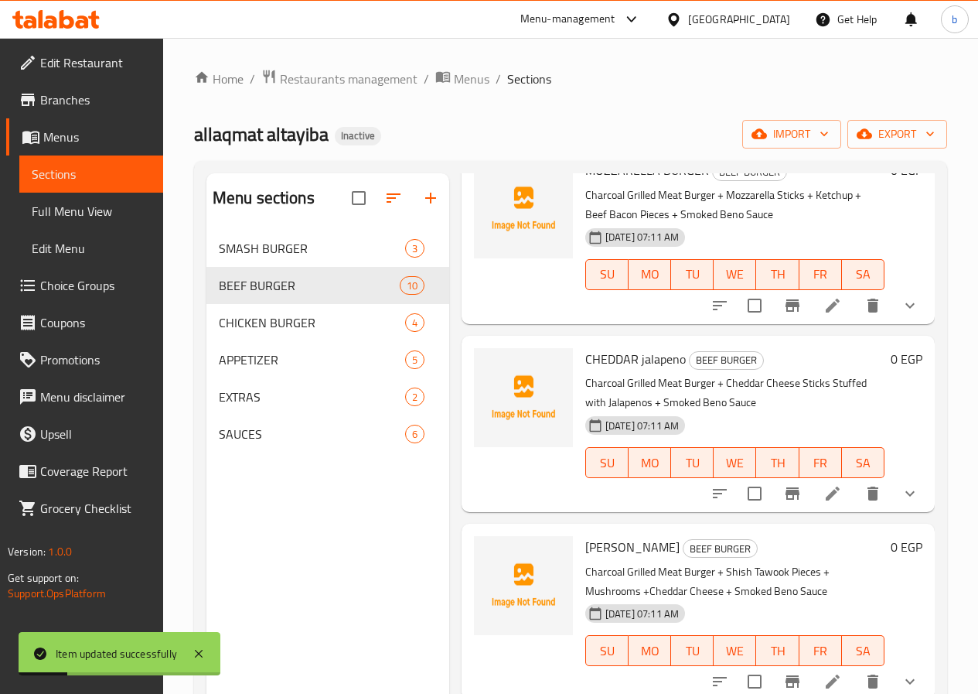
scroll to position [1231, 0]
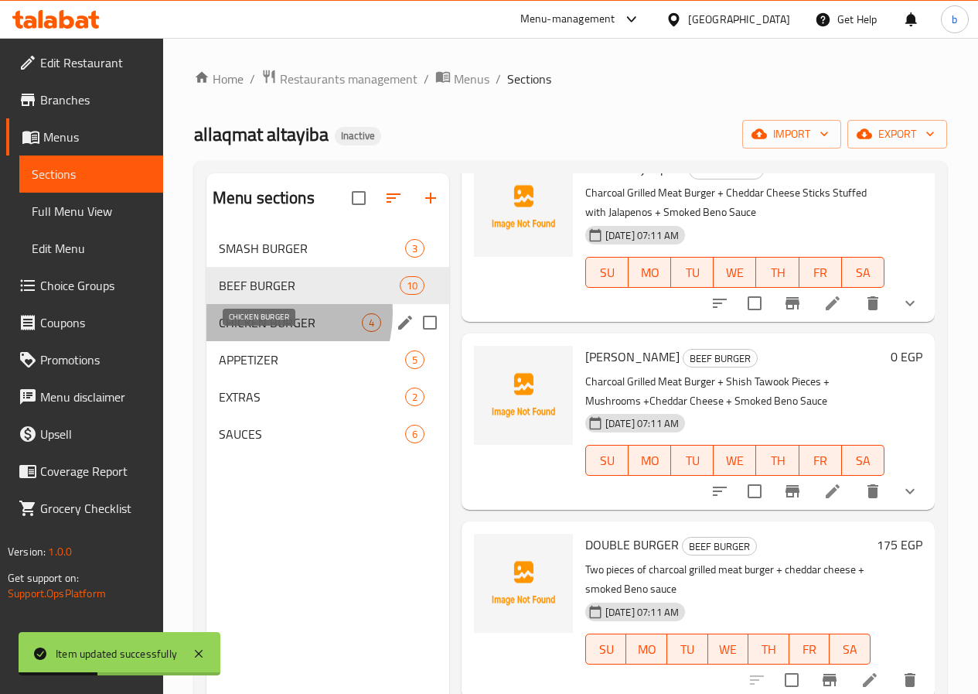
click at [266, 332] on span "CHICKEN BURGER" at bounding box center [290, 322] width 143 height 19
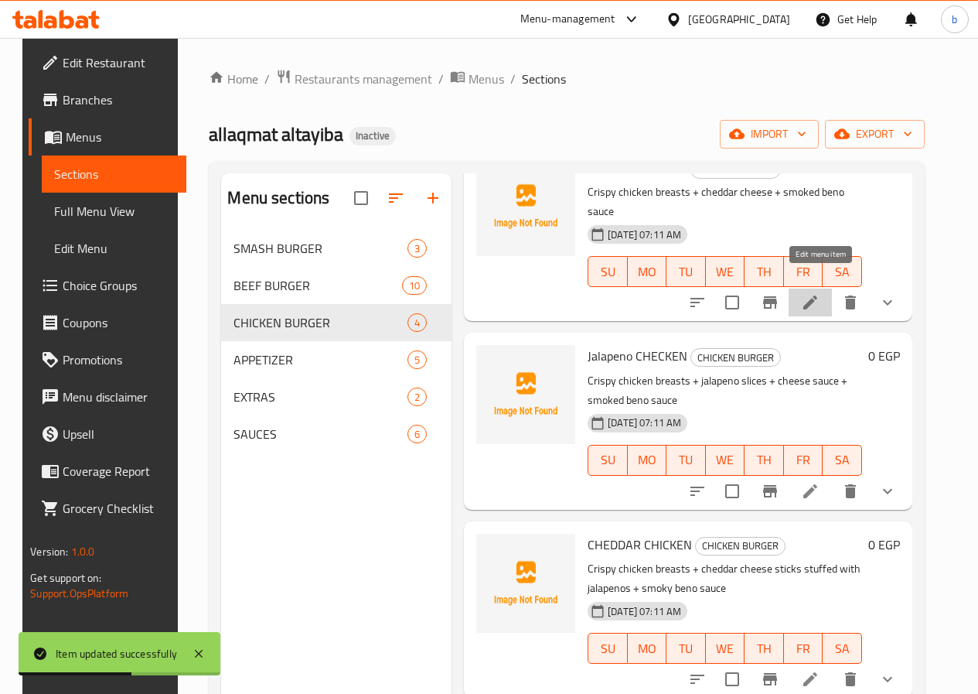
click at [817, 295] on icon at bounding box center [811, 302] width 14 height 14
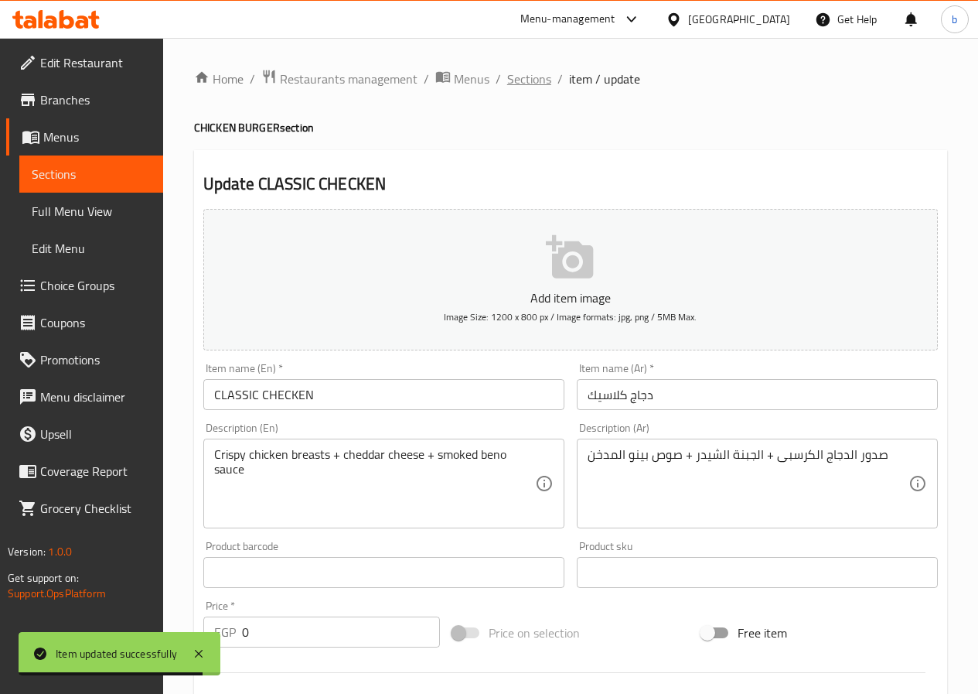
click at [526, 76] on span "Sections" at bounding box center [529, 79] width 44 height 19
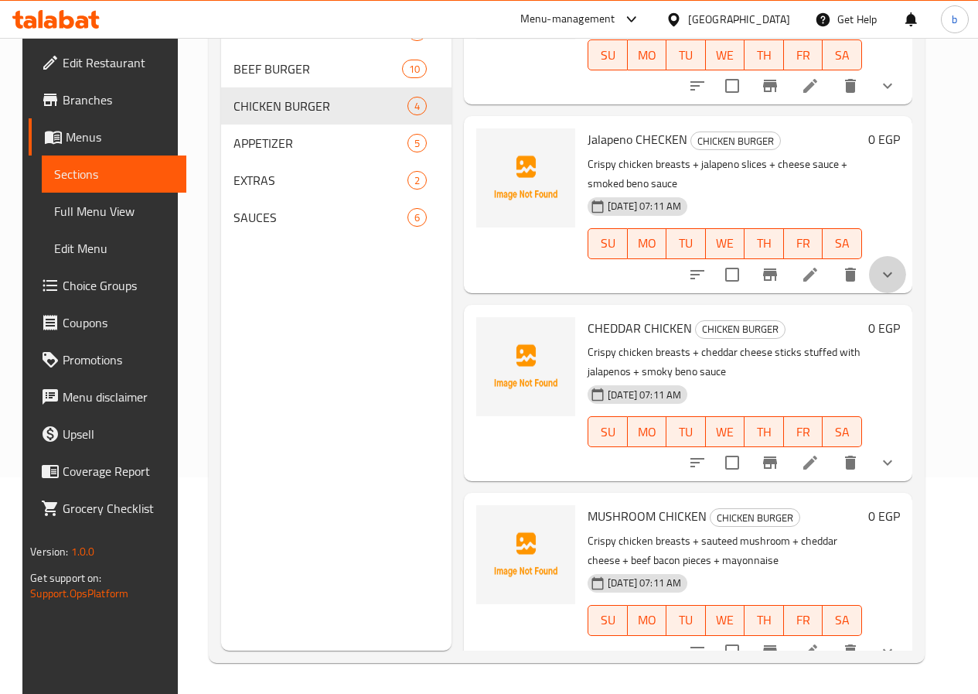
click at [883, 256] on button "show more" at bounding box center [887, 274] width 37 height 37
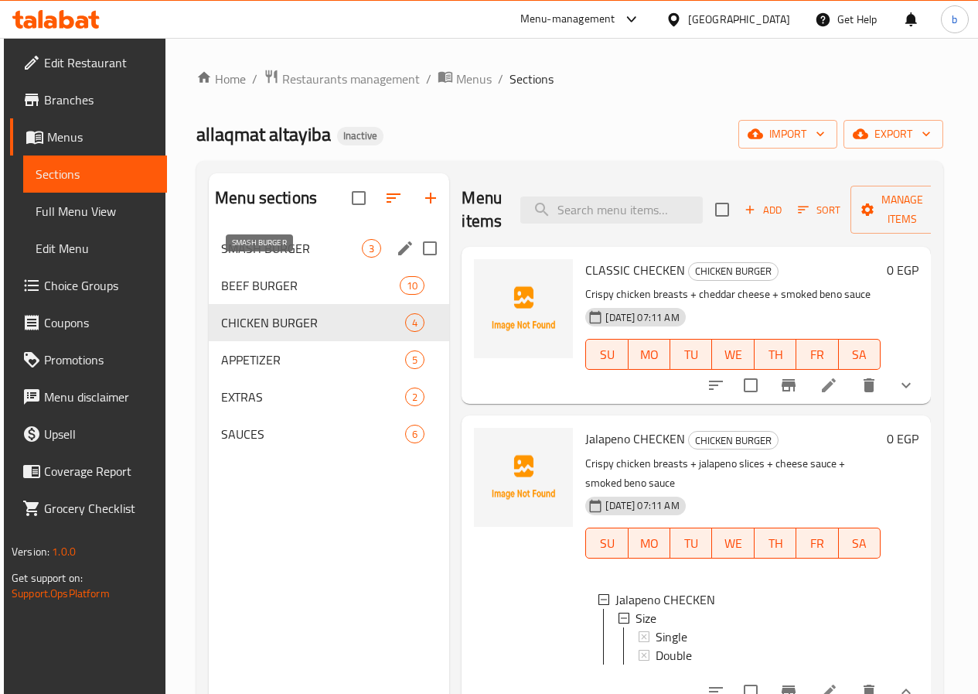
click at [261, 258] on span "SMASH BURGER" at bounding box center [291, 248] width 141 height 19
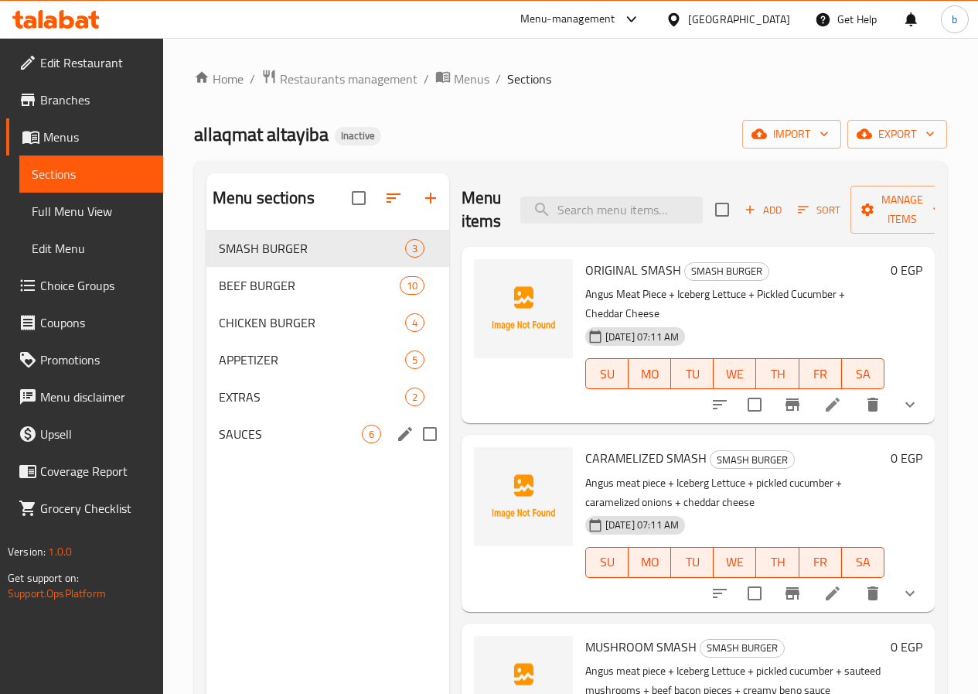
scroll to position [77, 0]
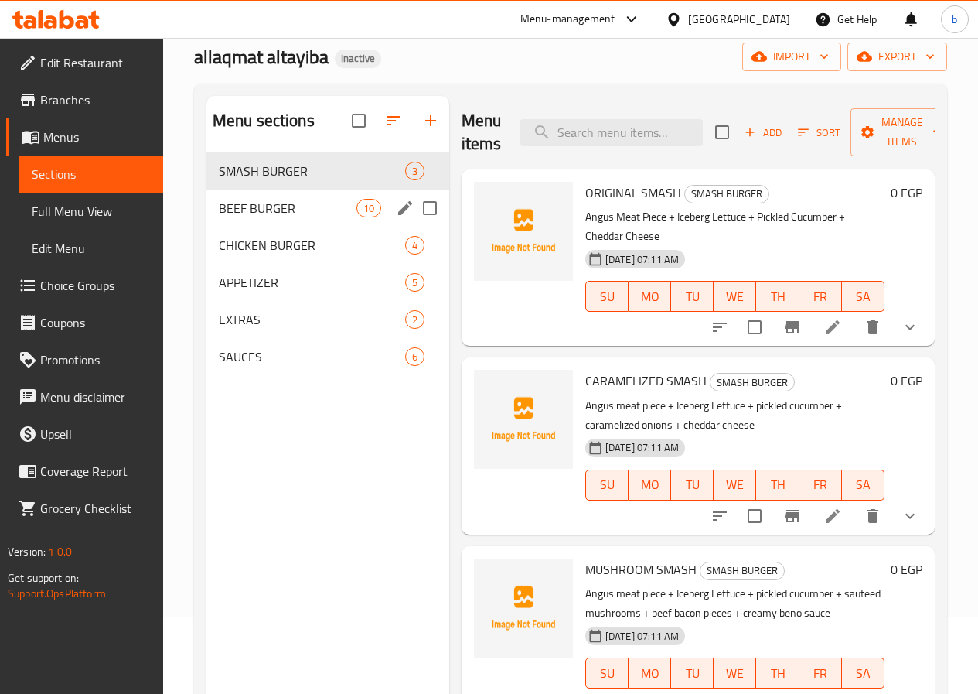
click at [285, 227] on div "BEEF BURGER 10" at bounding box center [327, 207] width 243 height 37
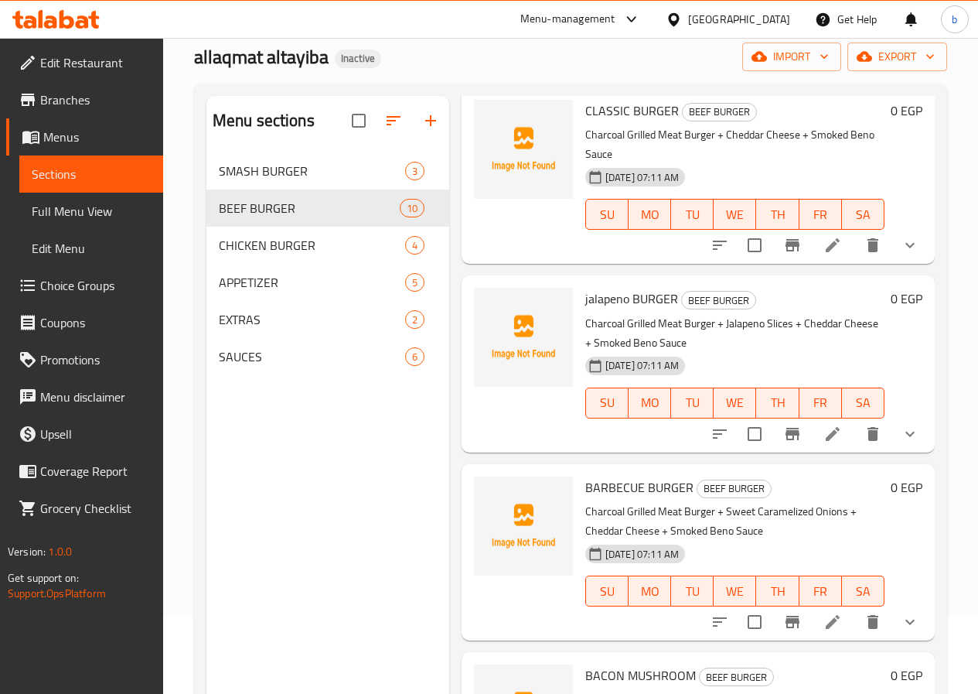
scroll to position [77, 0]
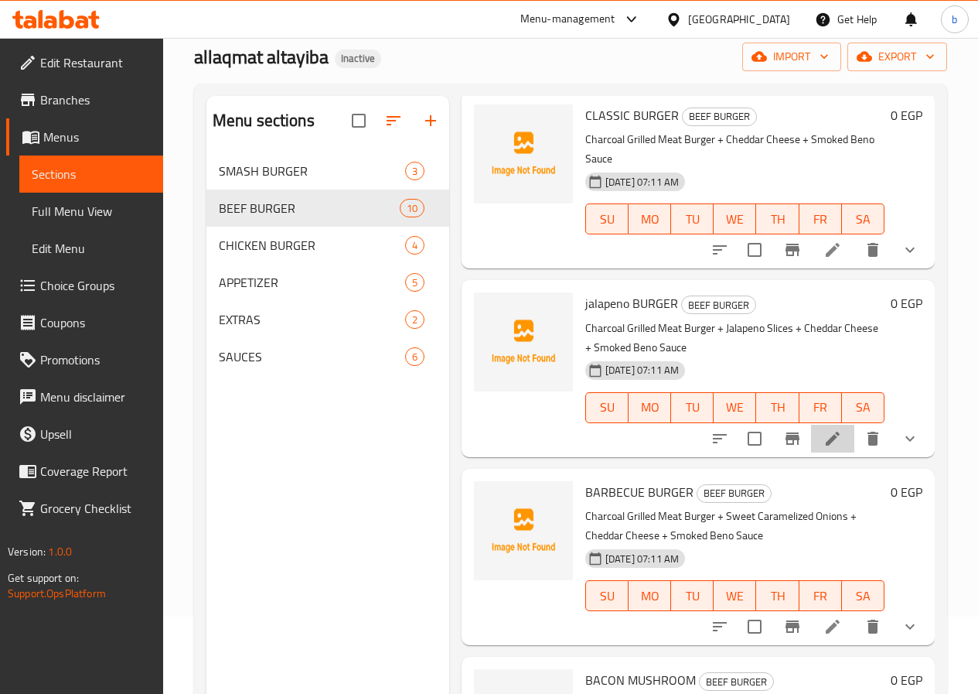
click at [811, 427] on li at bounding box center [832, 439] width 43 height 28
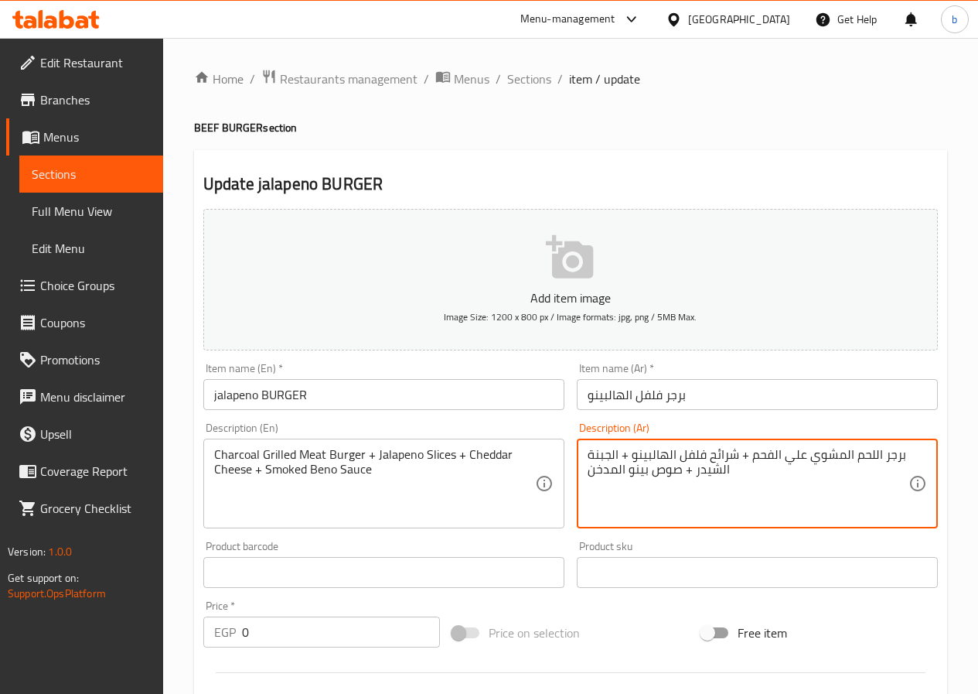
drag, startPoint x: 676, startPoint y: 458, endPoint x: 703, endPoint y: 459, distance: 27.1
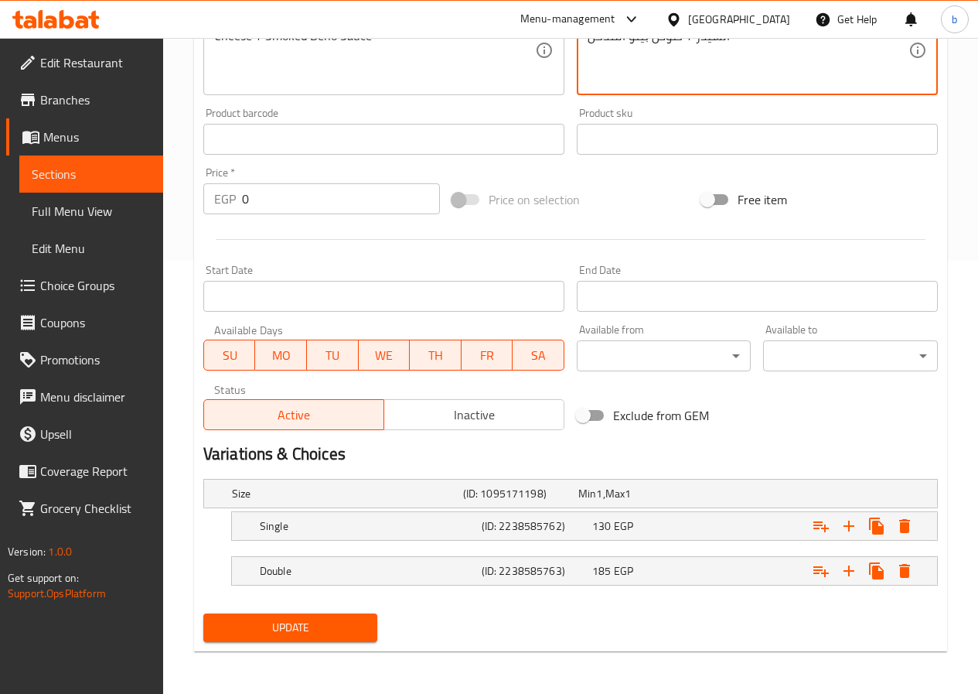
scroll to position [434, 0]
type textarea "برجر اللحم المشوي علي الفحم + شرائح الهالبينو + الجبنة الشيدر + صوص بينو المدخن"
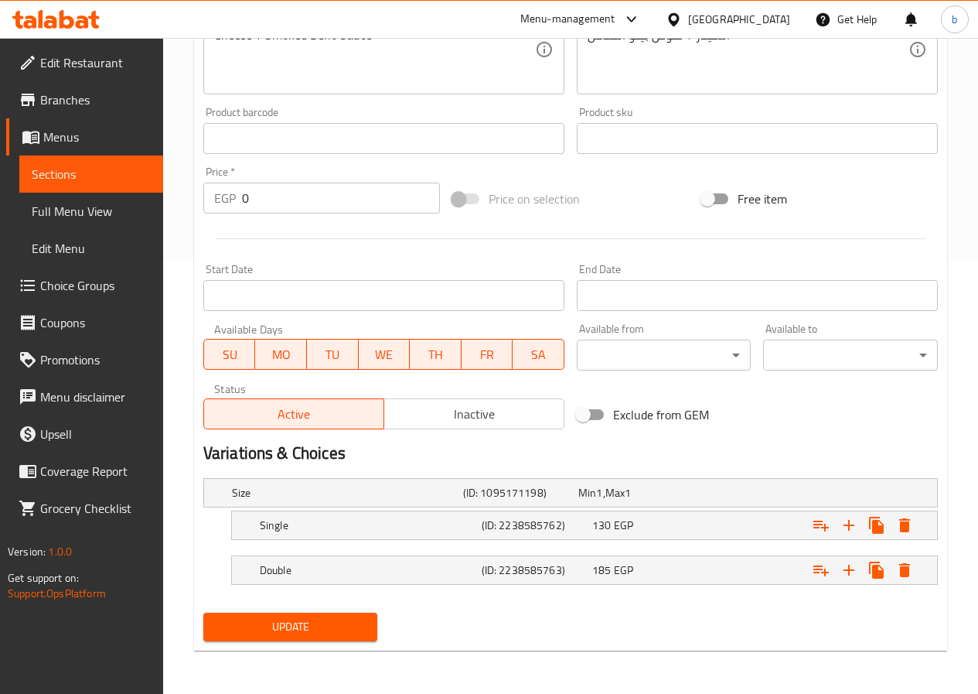
click at [252, 643] on div "Update" at bounding box center [290, 626] width 187 height 41
click at [258, 636] on span "Update" at bounding box center [291, 626] width 150 height 19
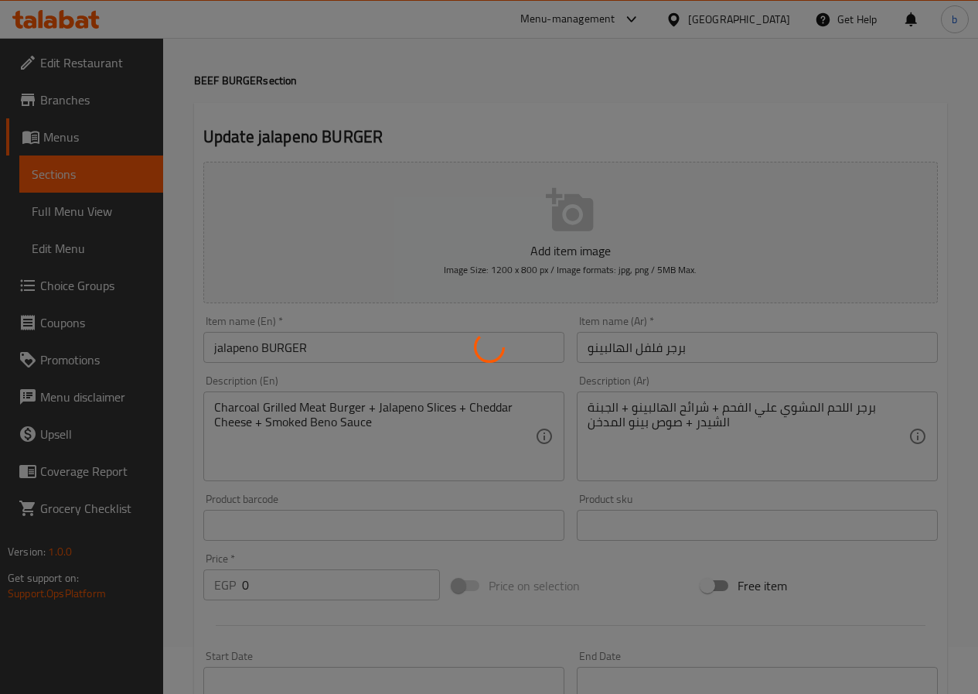
scroll to position [0, 0]
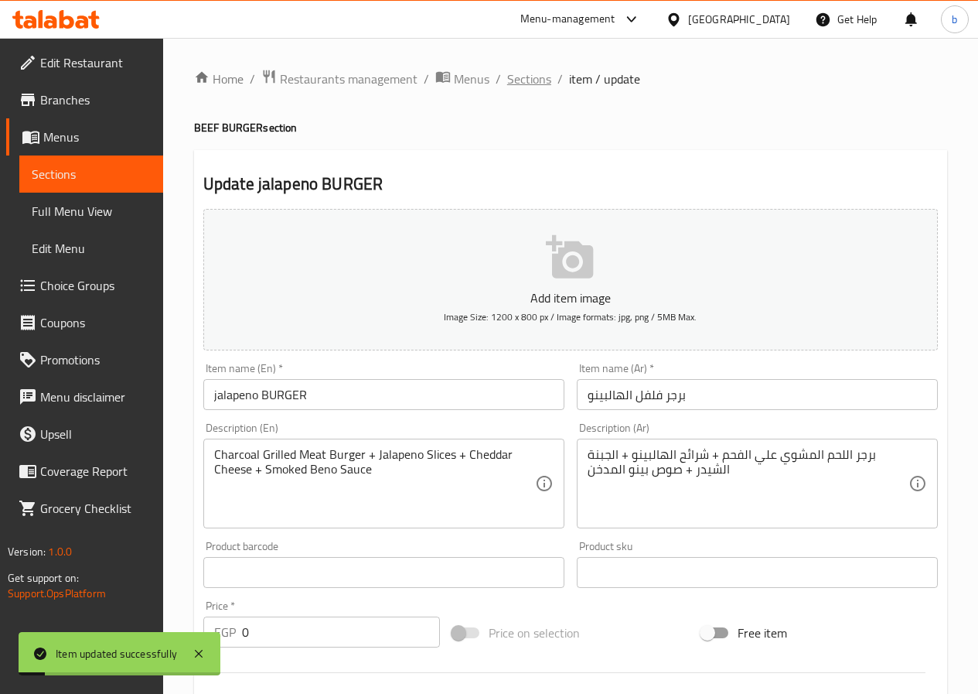
click at [510, 75] on span "Sections" at bounding box center [529, 79] width 44 height 19
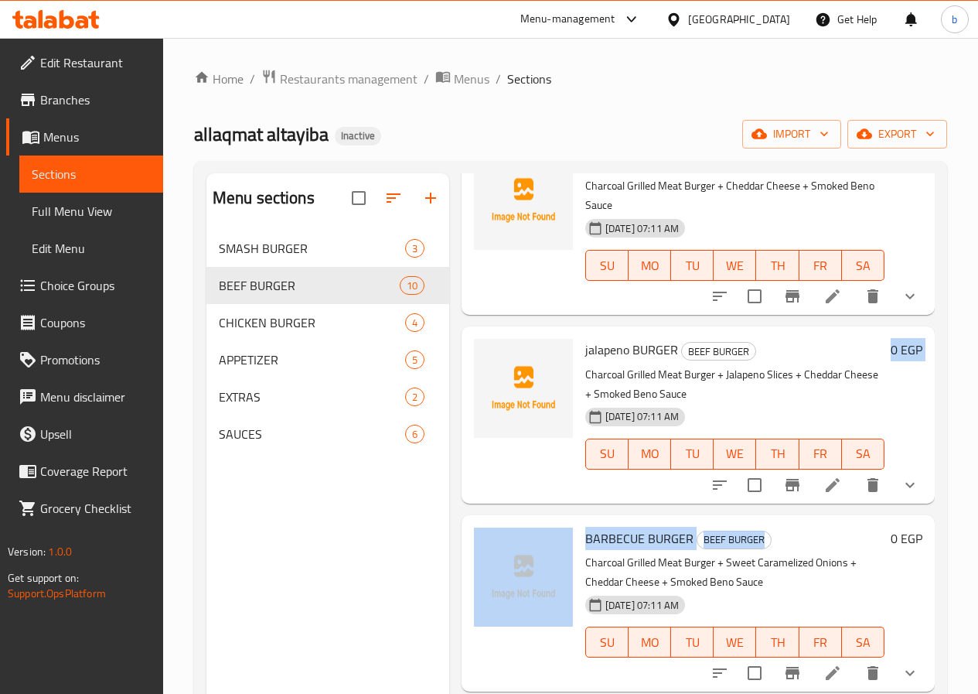
scroll to position [71, 0]
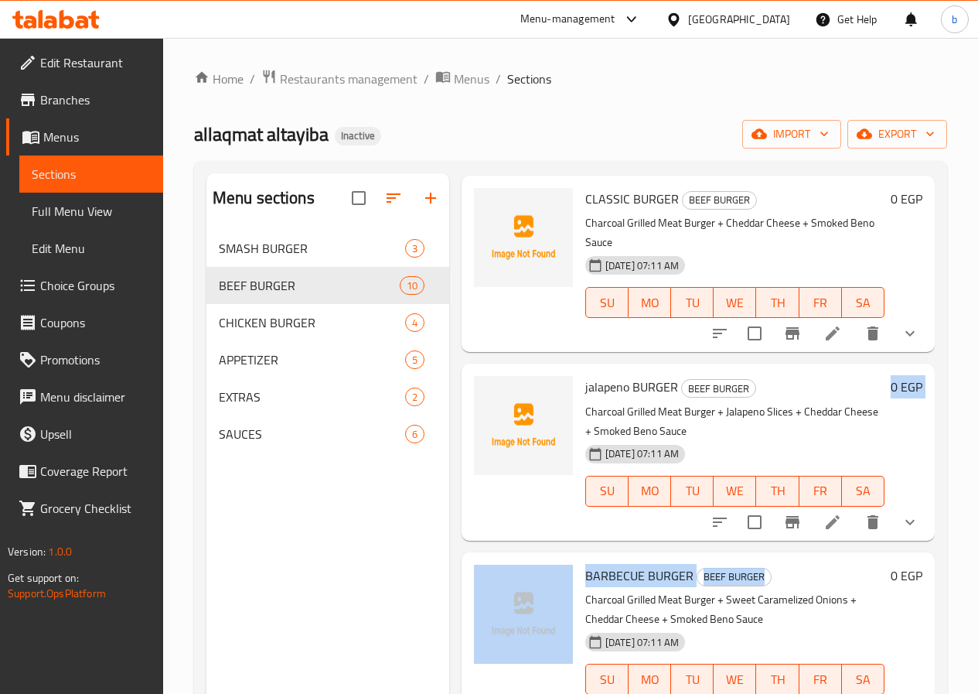
drag, startPoint x: 864, startPoint y: 496, endPoint x: 892, endPoint y: 484, distance: 30.9
click at [892, 253] on div "CLASSIC BURGER BEEF BURGER Charcoal Grilled Meat Burger + Cheddar Cheese + Smok…" at bounding box center [698, 214] width 473 height 77
click at [899, 430] on div "0 EGP" at bounding box center [904, 452] width 38 height 152
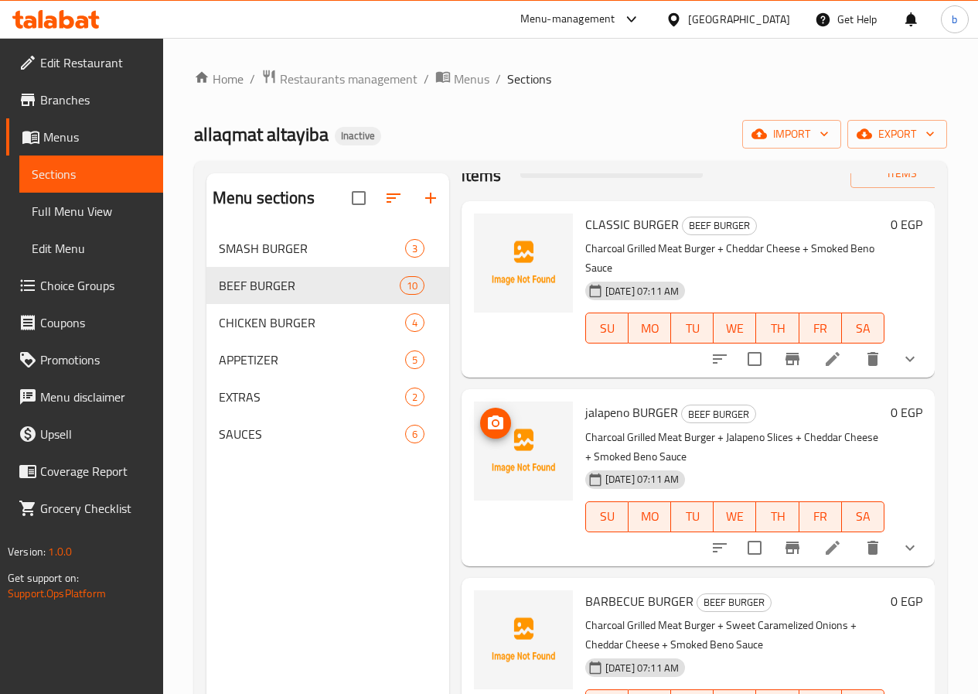
scroll to position [0, 0]
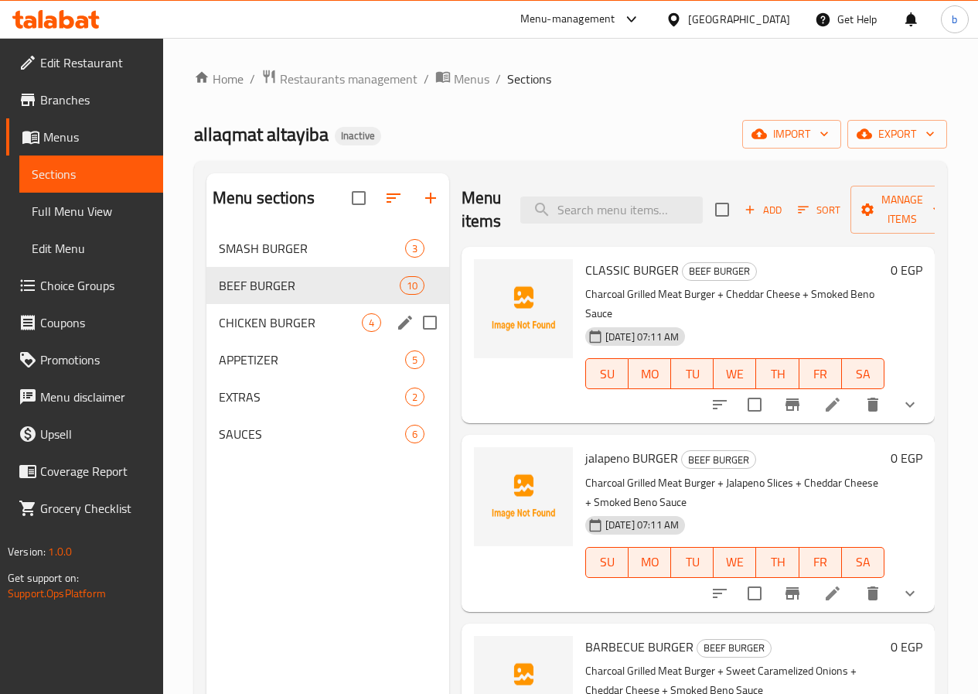
click at [363, 330] on span "4" at bounding box center [372, 323] width 18 height 15
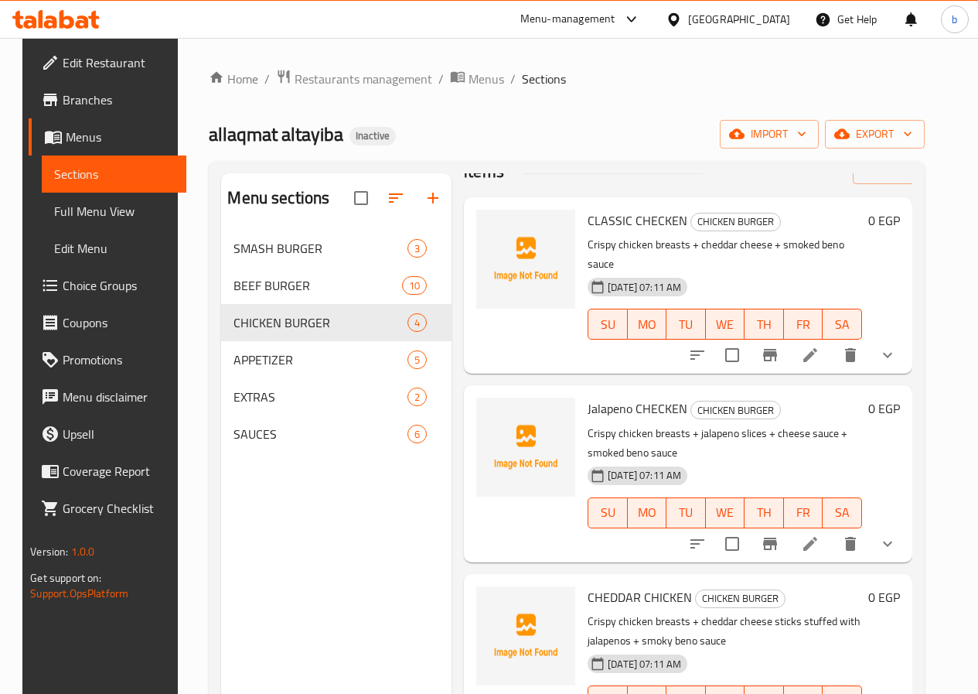
scroll to position [77, 0]
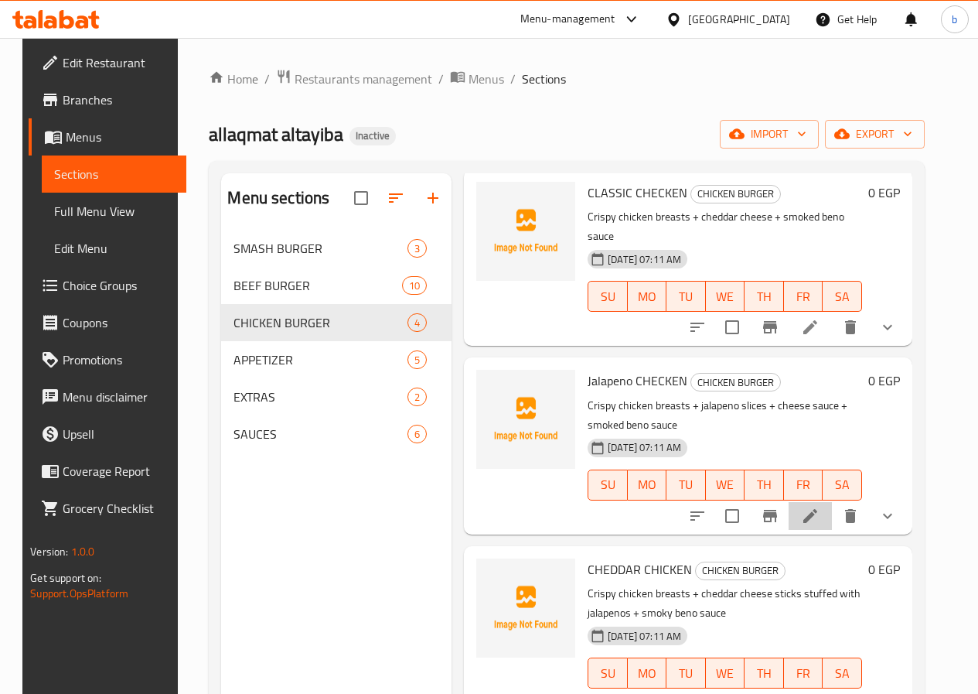
click at [832, 502] on li at bounding box center [810, 516] width 43 height 28
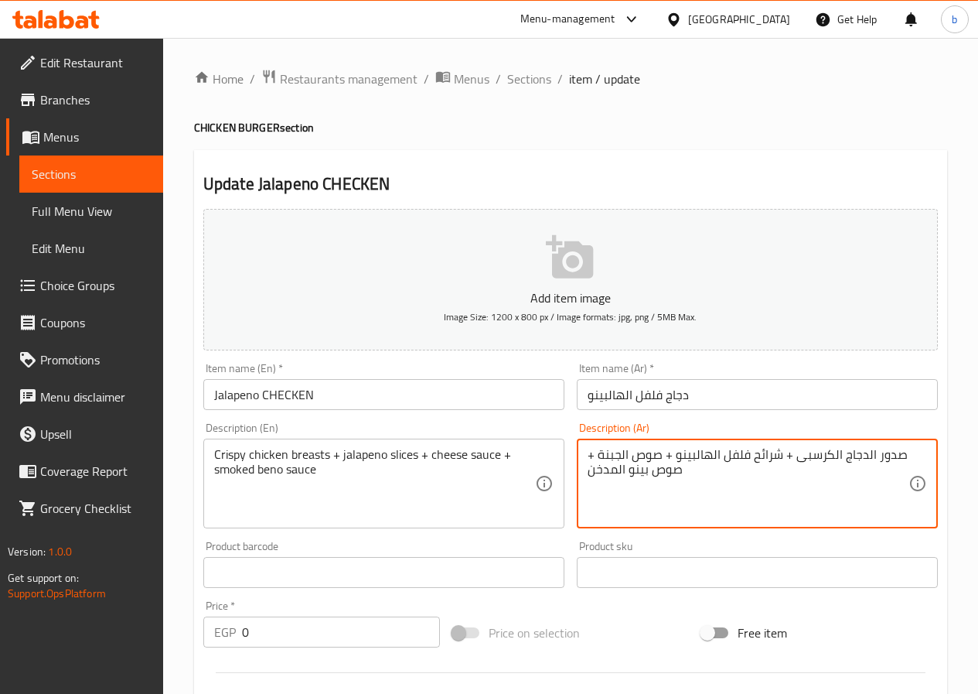
drag, startPoint x: 722, startPoint y: 454, endPoint x: 749, endPoint y: 457, distance: 26.5
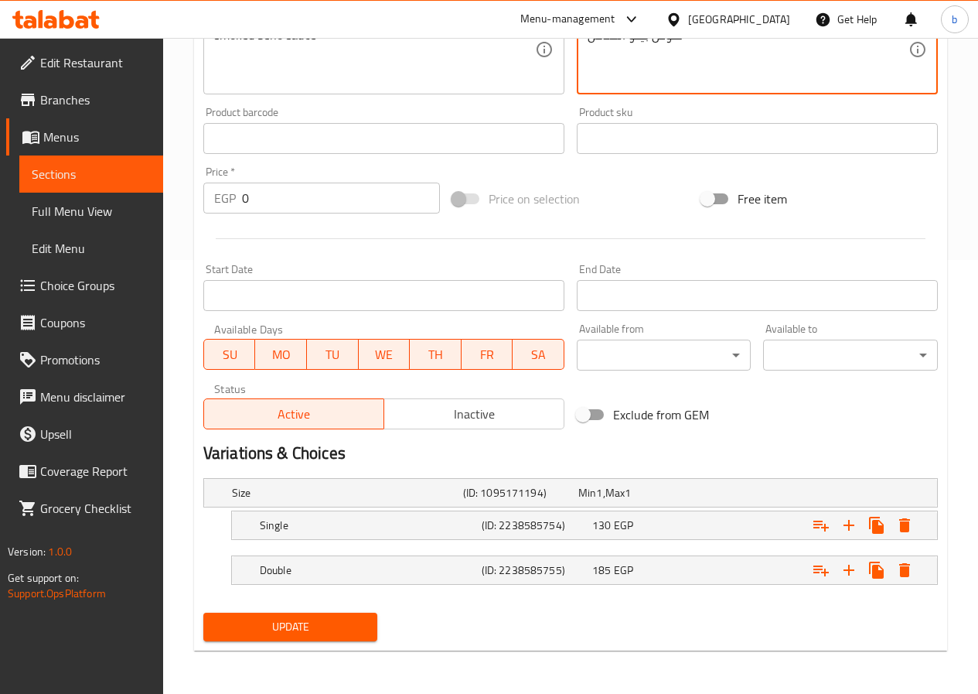
type textarea "صدور الدجاج الكرسبى + شرائح الهالبينو + صوص الجبنة + صوص بينو المدخن"
click at [324, 638] on button "Update" at bounding box center [290, 626] width 175 height 29
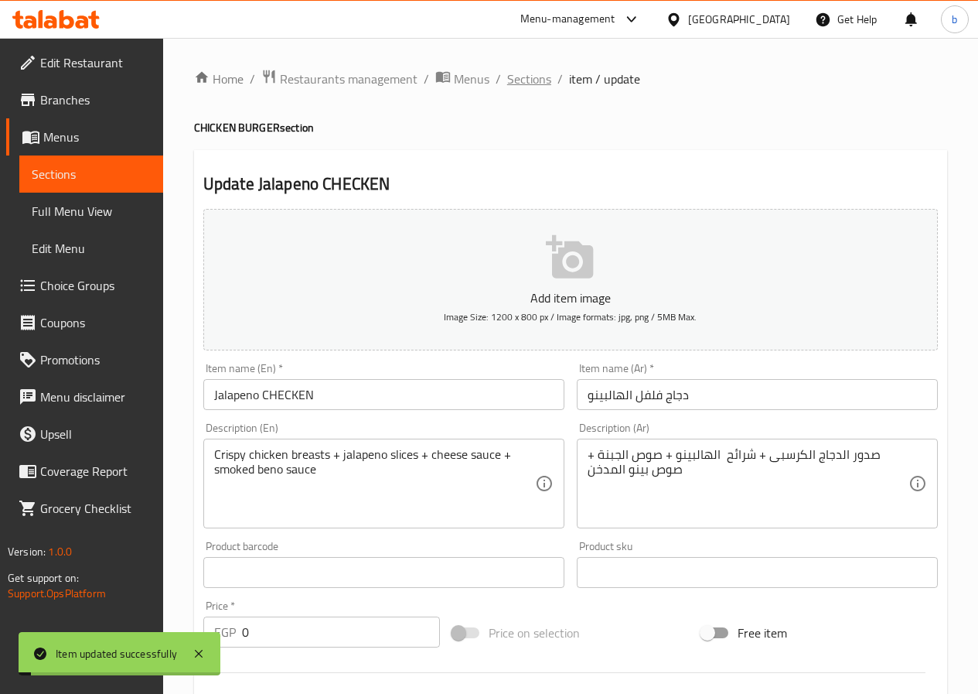
click at [527, 82] on span "Sections" at bounding box center [529, 79] width 44 height 19
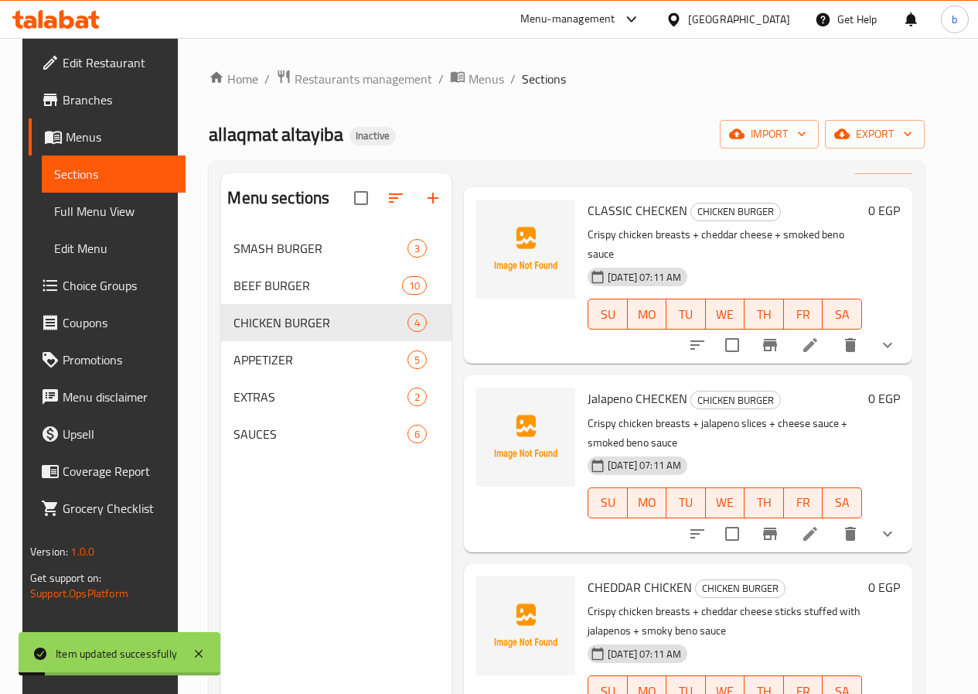
scroll to position [77, 0]
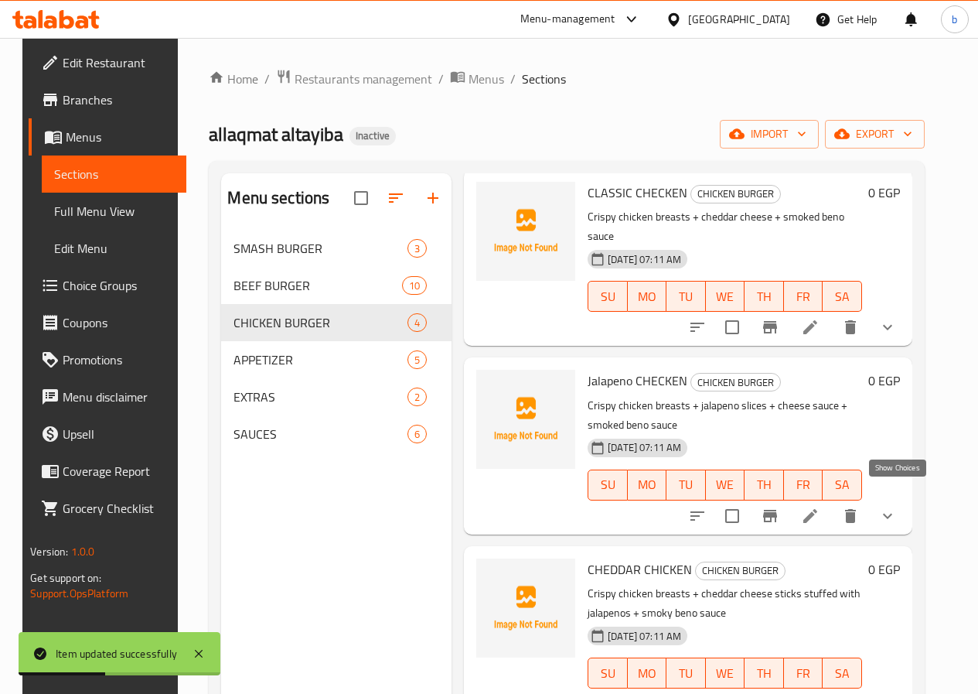
click at [891, 507] on icon "show more" at bounding box center [888, 516] width 19 height 19
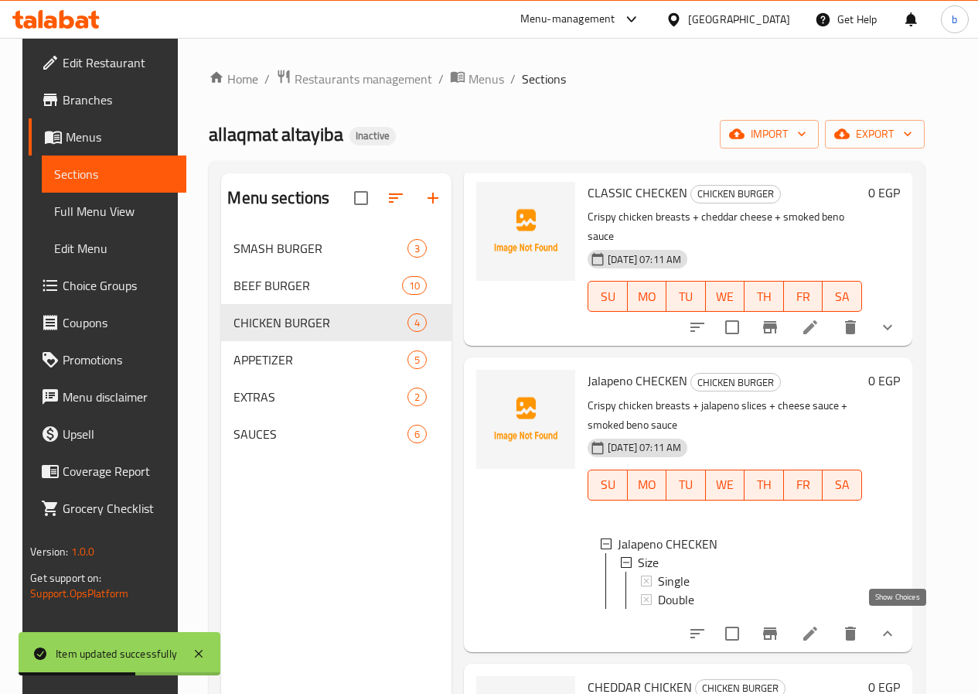
click at [897, 626] on icon "show more" at bounding box center [888, 633] width 19 height 19
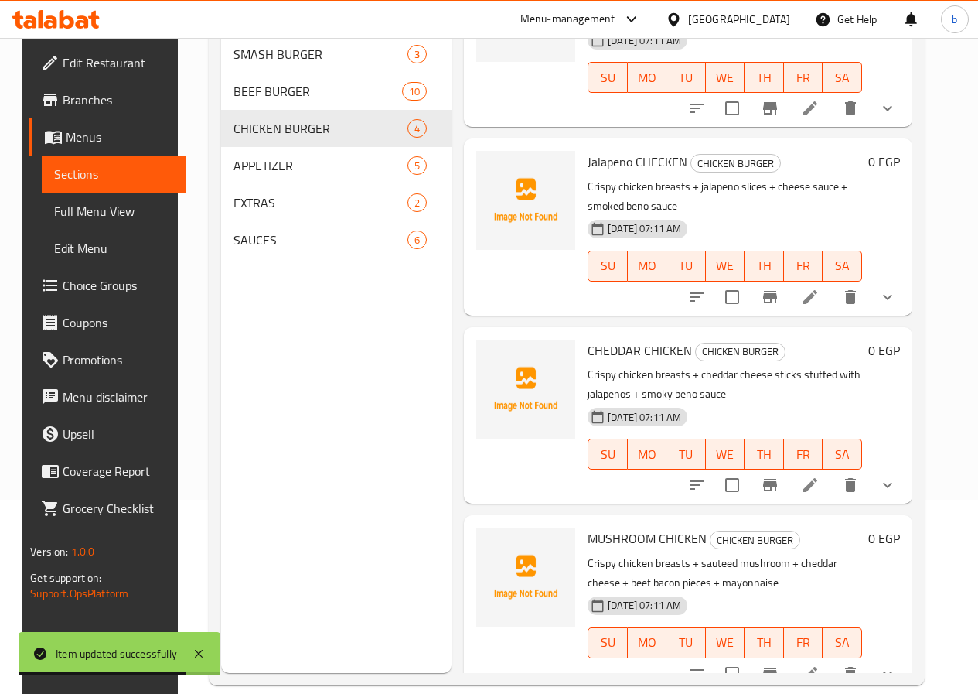
scroll to position [217, 0]
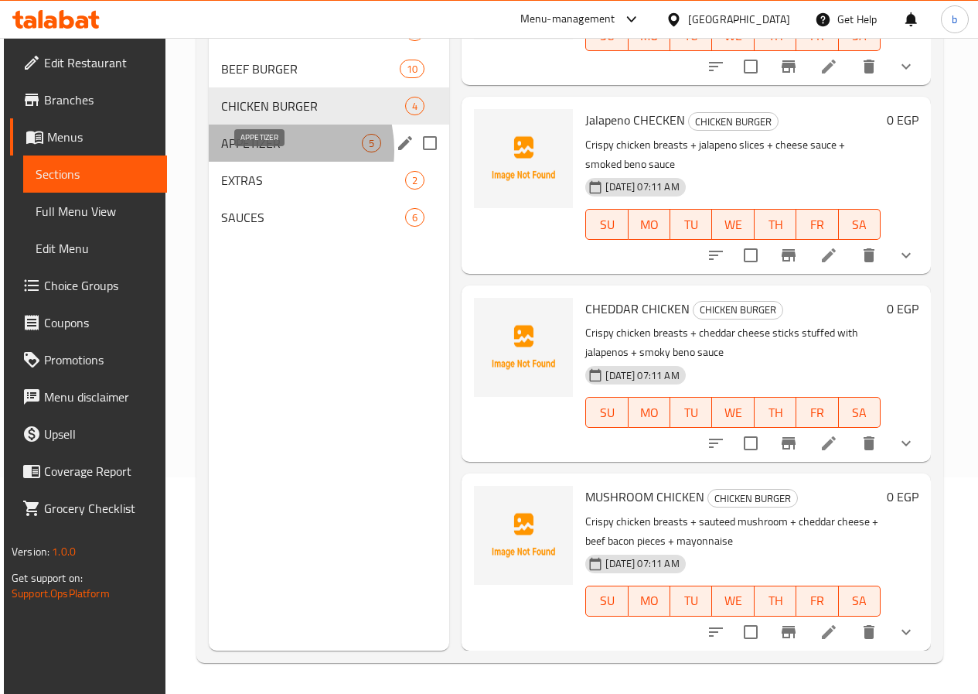
click at [258, 152] on span "APPETIZER" at bounding box center [291, 143] width 141 height 19
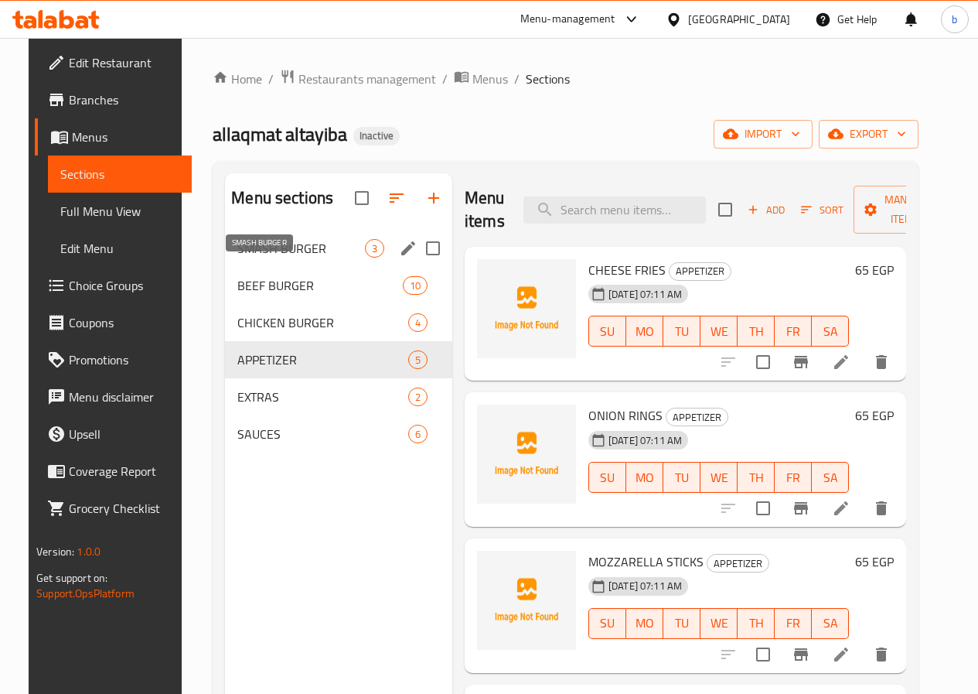
click at [275, 258] on span "SMASH BURGER" at bounding box center [301, 248] width 128 height 19
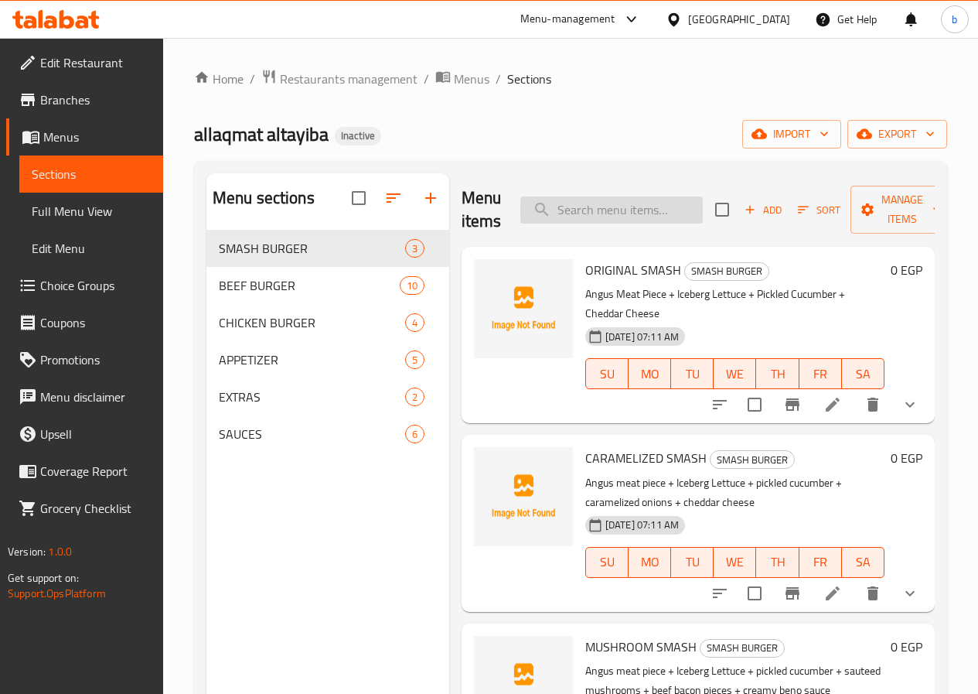
click at [538, 217] on input "search" at bounding box center [611, 209] width 183 height 27
type input "ؤ"
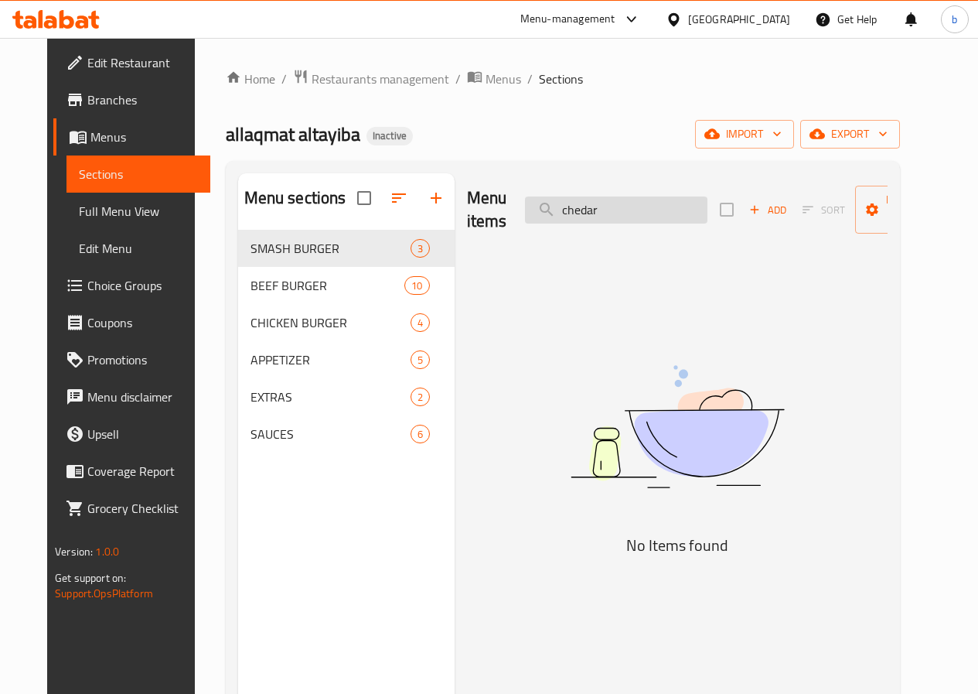
click at [621, 219] on input "chedar" at bounding box center [616, 209] width 183 height 27
click at [620, 218] on input "chedar" at bounding box center [616, 209] width 183 height 27
paste input "CHEDDAR jalapeno"
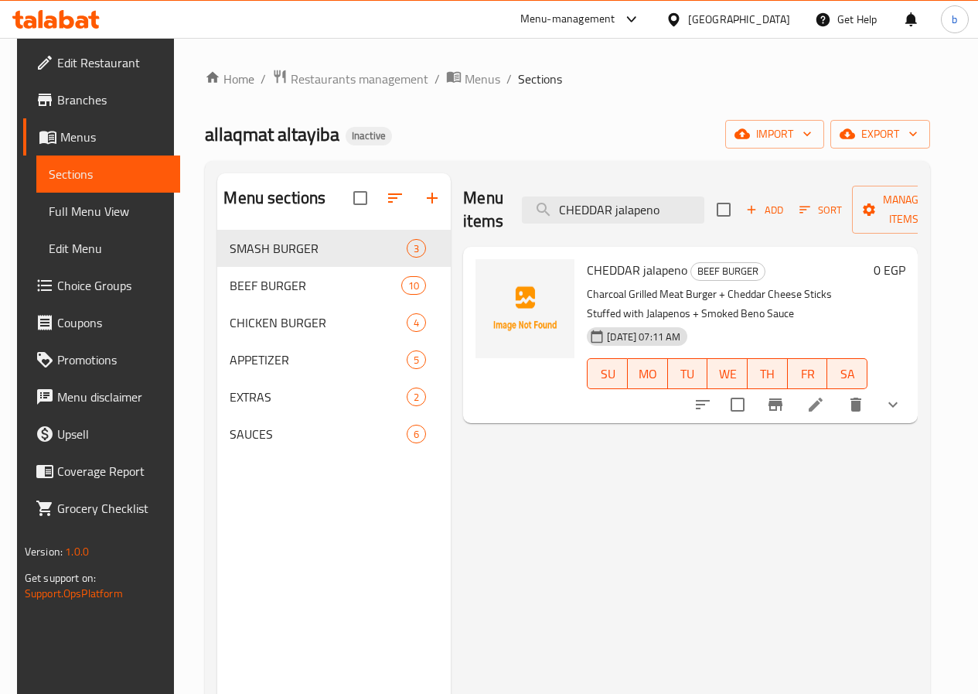
type input "CHEDDAR jalapeno"
click at [820, 391] on li at bounding box center [815, 405] width 43 height 28
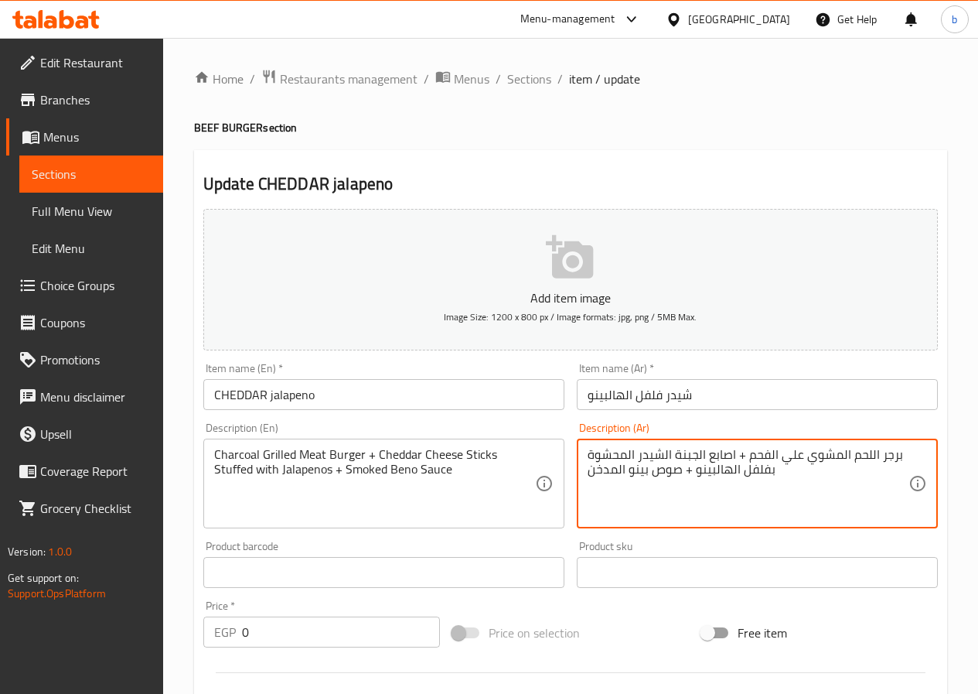
drag, startPoint x: 740, startPoint y: 469, endPoint x: 773, endPoint y: 472, distance: 33.3
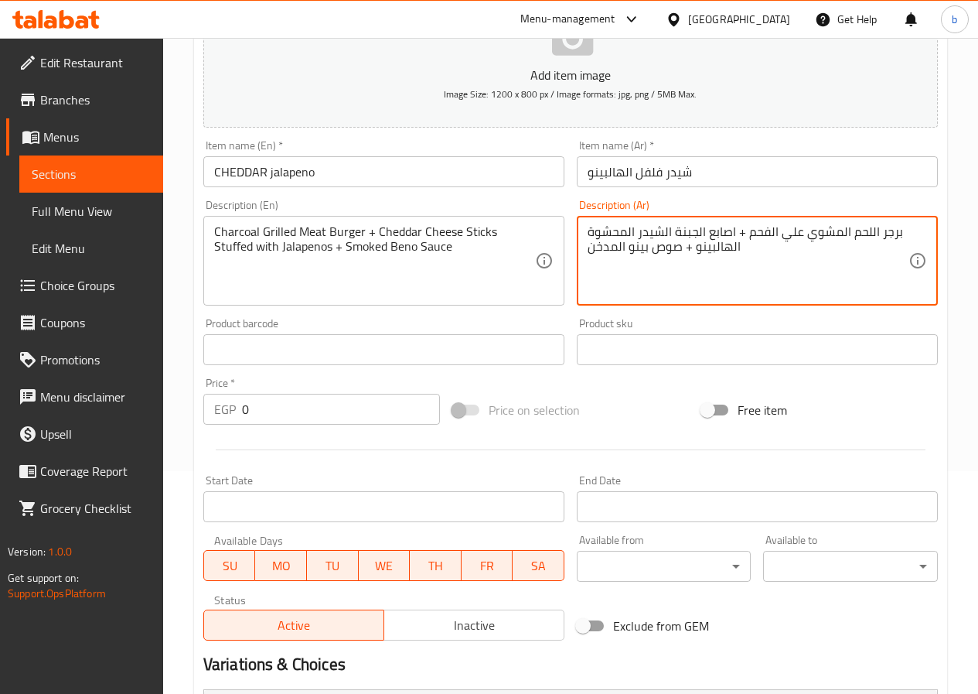
scroll to position [434, 0]
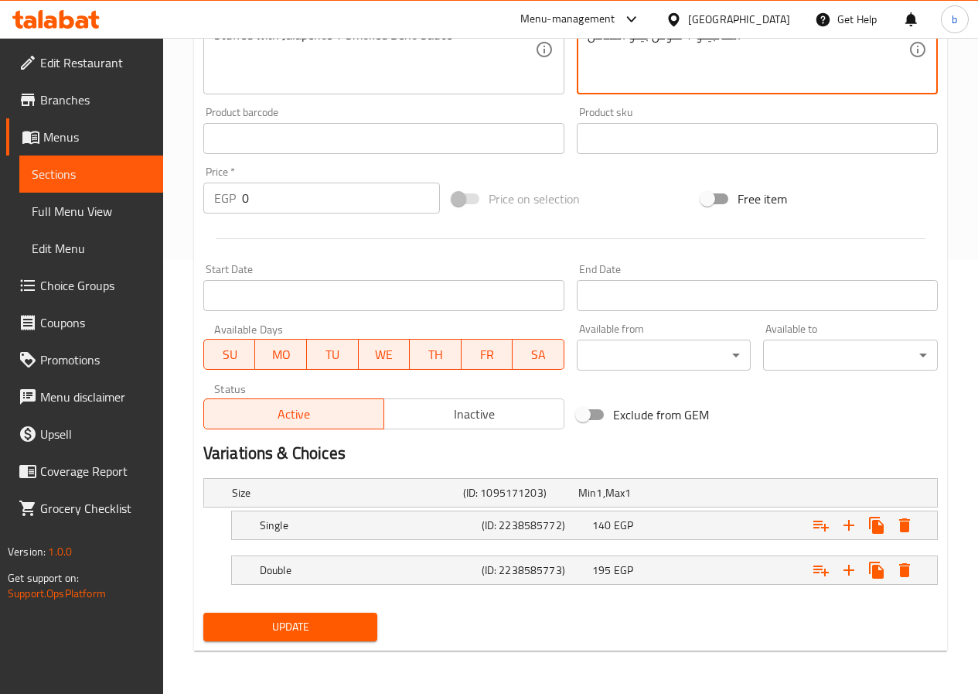
type textarea "برجر اللحم المشوي علي الفحم + اصابع الجبنة الشيدر المحشوة الهالبينو + صوص بينو …"
click at [322, 630] on span "Update" at bounding box center [291, 626] width 150 height 19
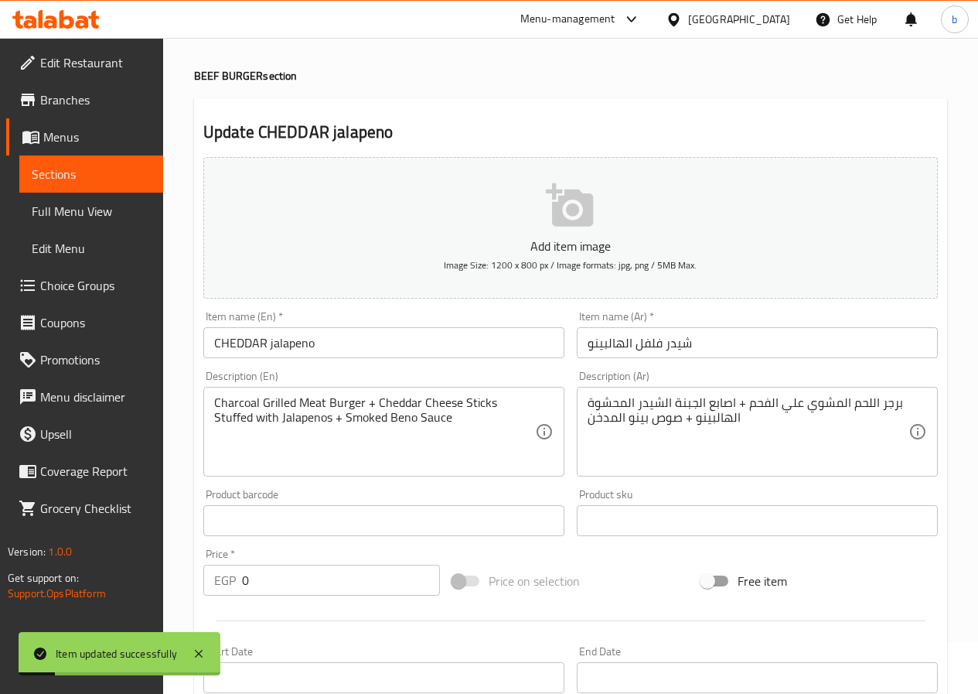
scroll to position [0, 0]
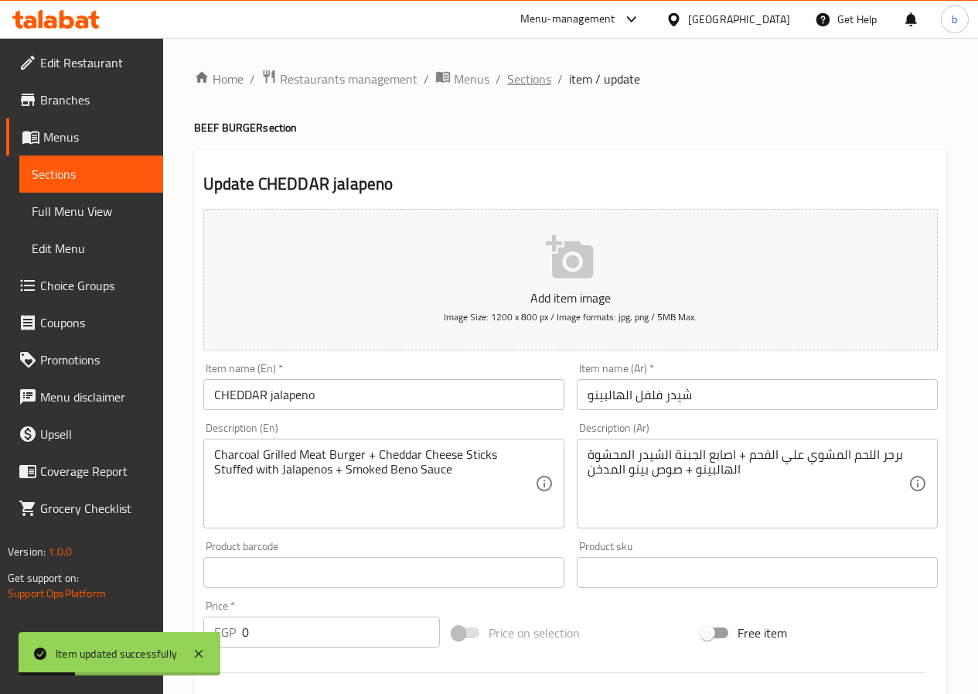
click at [532, 77] on span "Sections" at bounding box center [529, 79] width 44 height 19
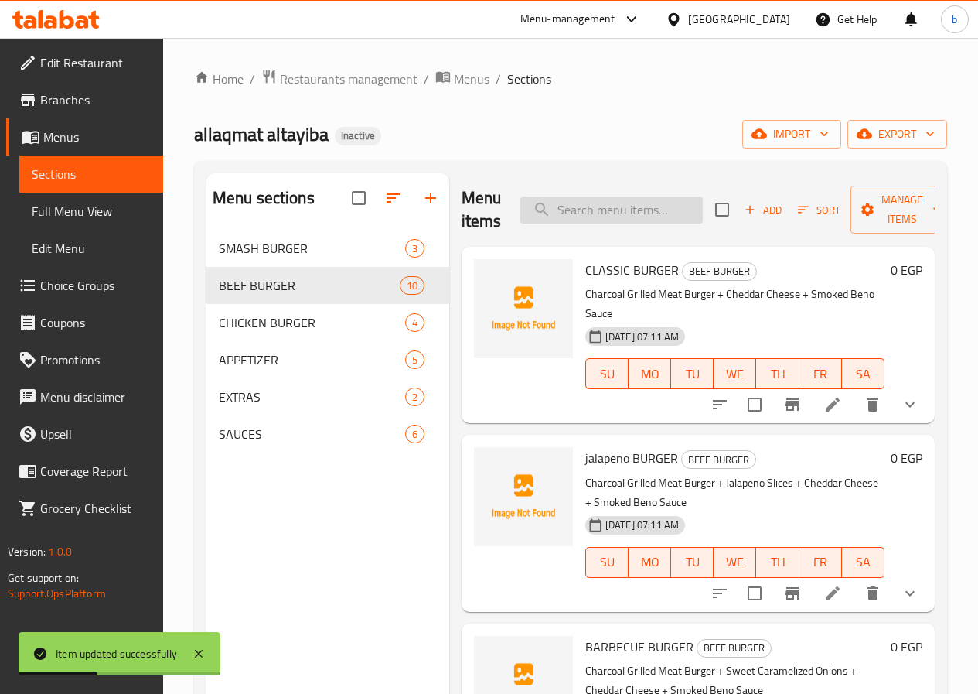
click at [585, 216] on input "search" at bounding box center [611, 209] width 183 height 27
paste input "CHEDDAR CHICKEN"
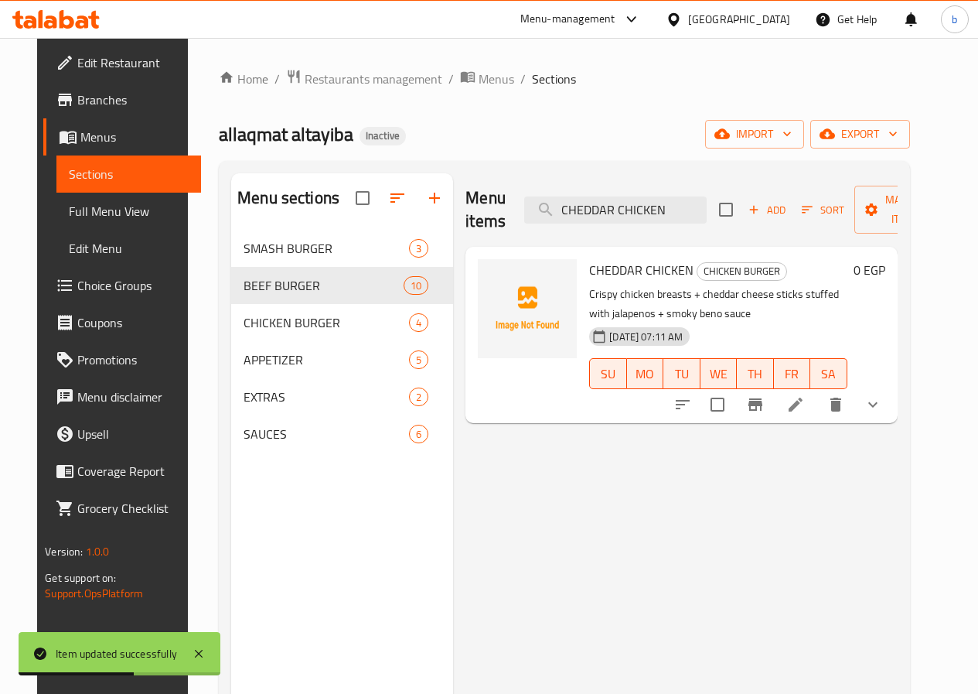
type input "CHEDDAR CHICKEN"
click at [805, 410] on icon at bounding box center [796, 404] width 19 height 19
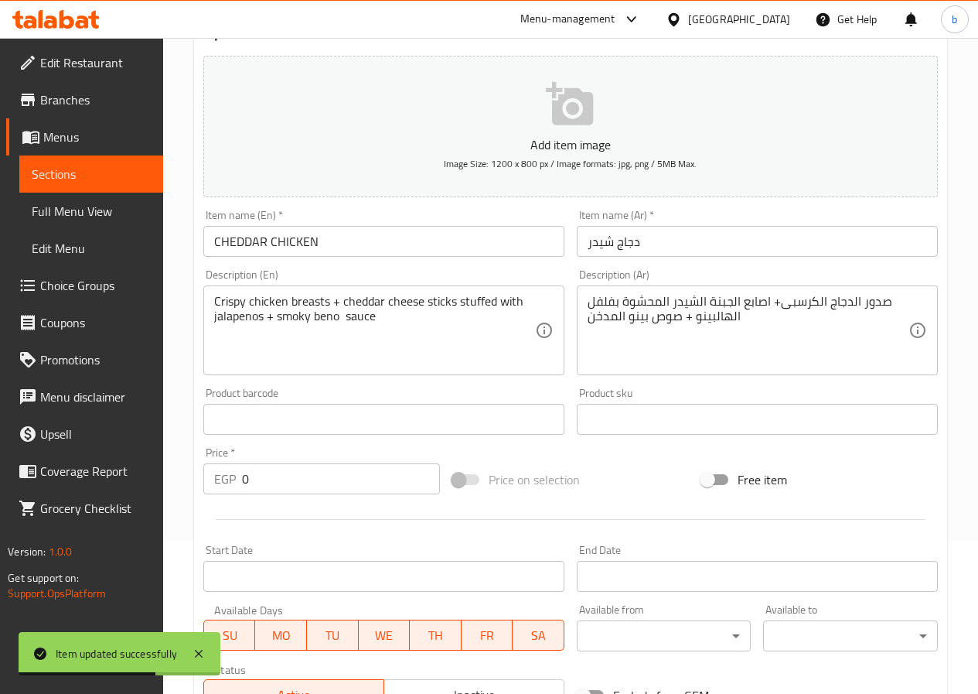
scroll to position [155, 0]
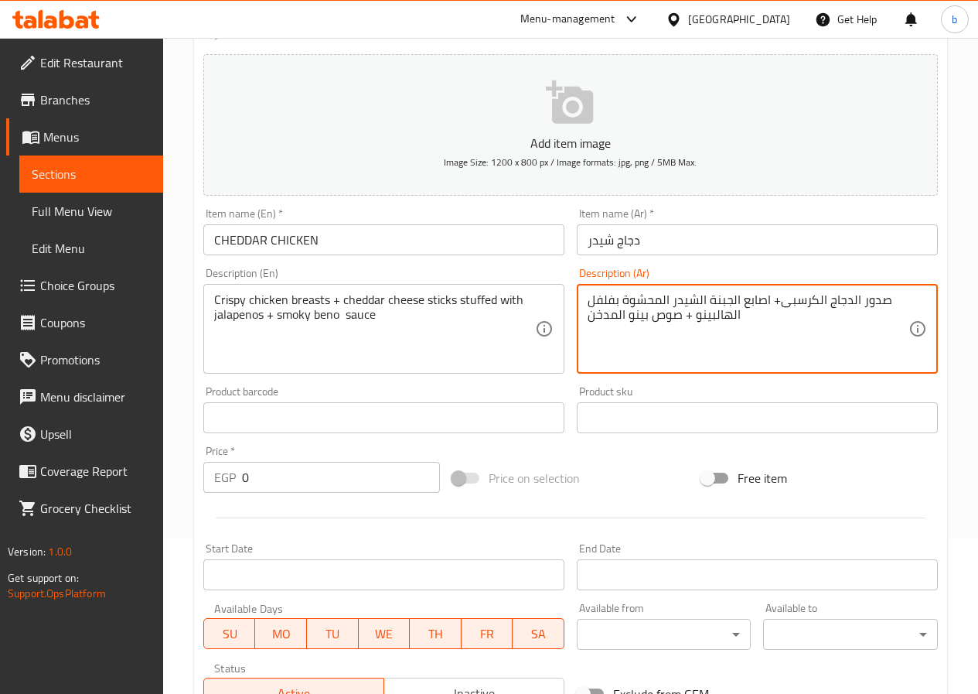
drag, startPoint x: 589, startPoint y: 302, endPoint x: 618, endPoint y: 305, distance: 29.5
click at [639, 301] on textarea "صدور الدجاج الكرسبى+ اصابع الجبنة الشيدر المحشو الهالبينو + صوص بينو المدخن" at bounding box center [748, 328] width 321 height 73
click at [640, 299] on textarea "صدور الدجاج الكرسبى+ اصابع الجبنة الشيدر المحشو الهالبينو + صوص بينو المدخن" at bounding box center [748, 328] width 321 height 73
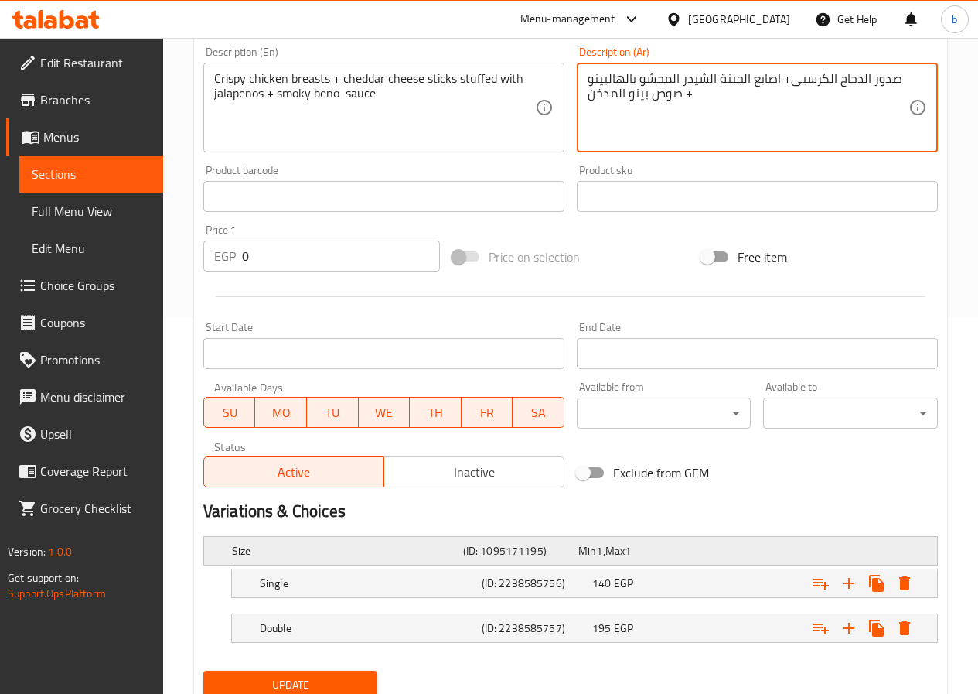
scroll to position [434, 0]
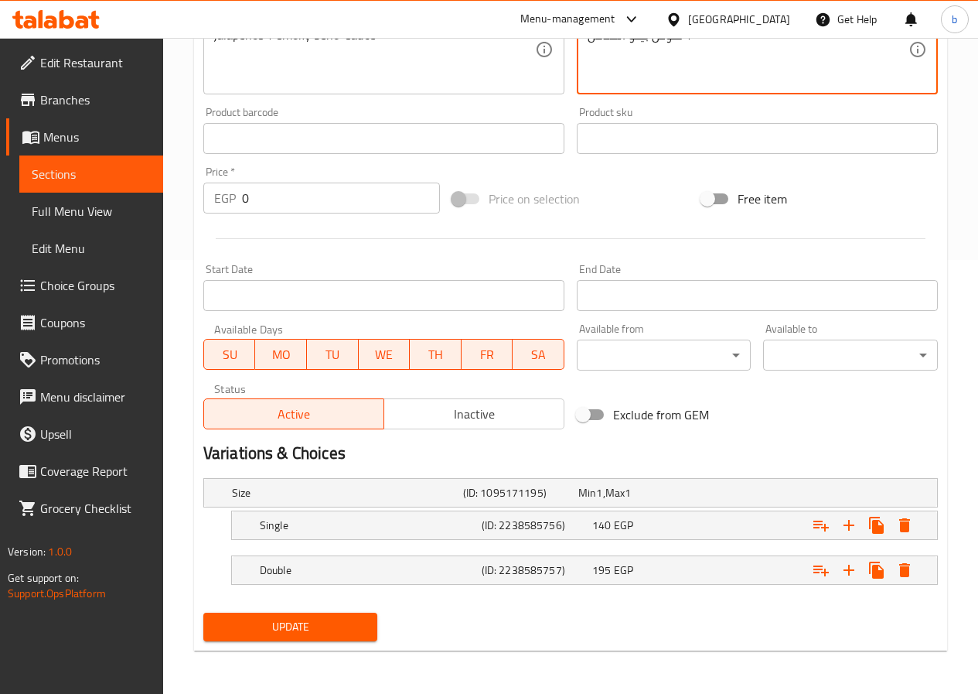
type textarea "صدور الدجاج الكرسبى+ اصابع الجبنة الشيدر المحشو بالهالبينو + صوص بينو المدخن"
click at [317, 634] on span "Update" at bounding box center [291, 626] width 150 height 19
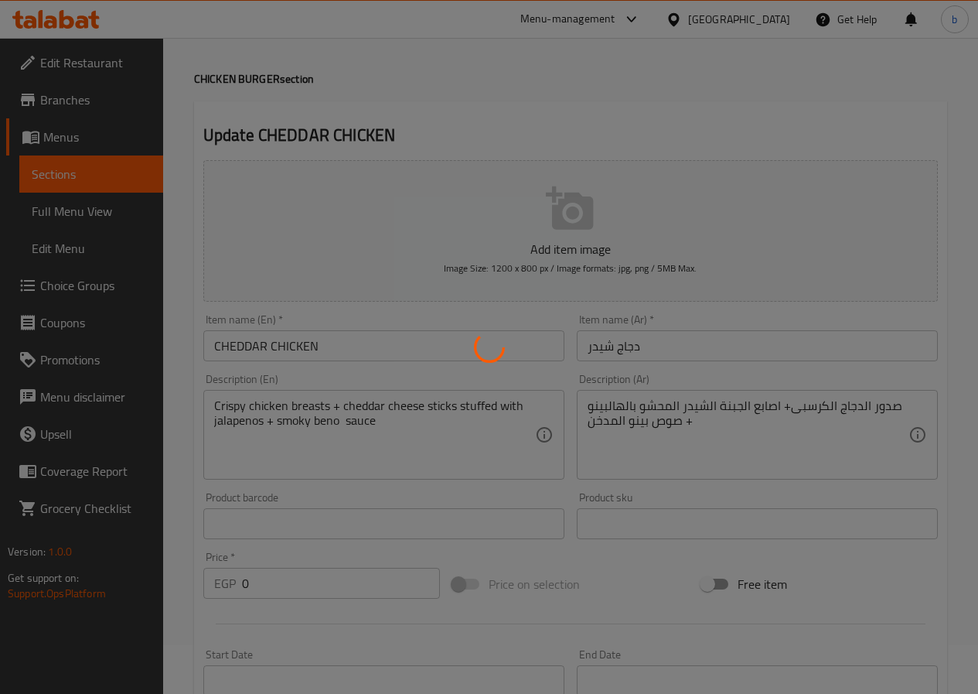
scroll to position [47, 0]
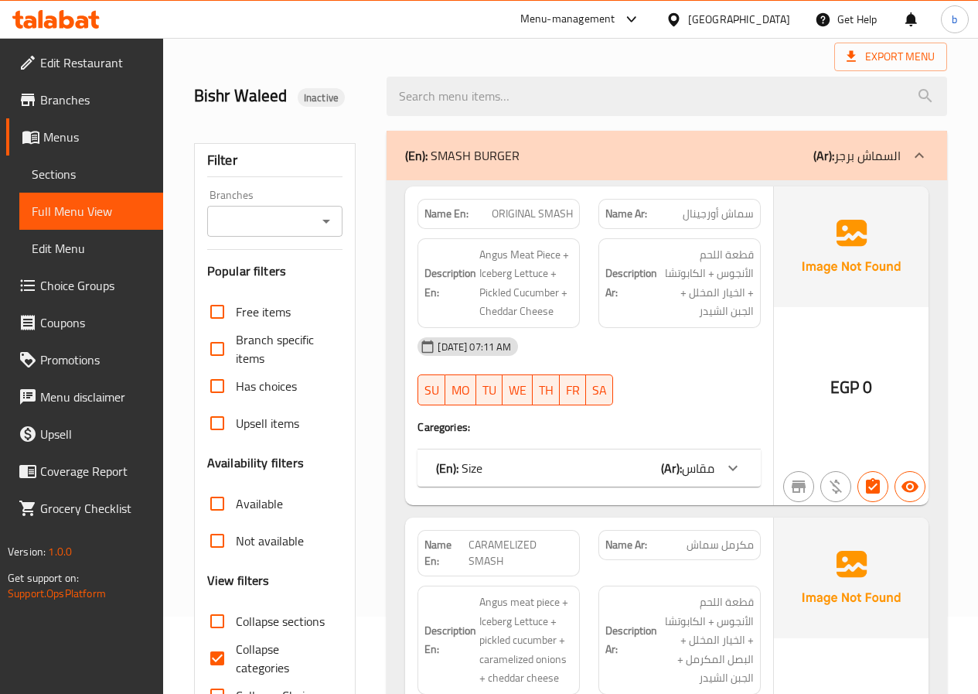
scroll to position [155, 0]
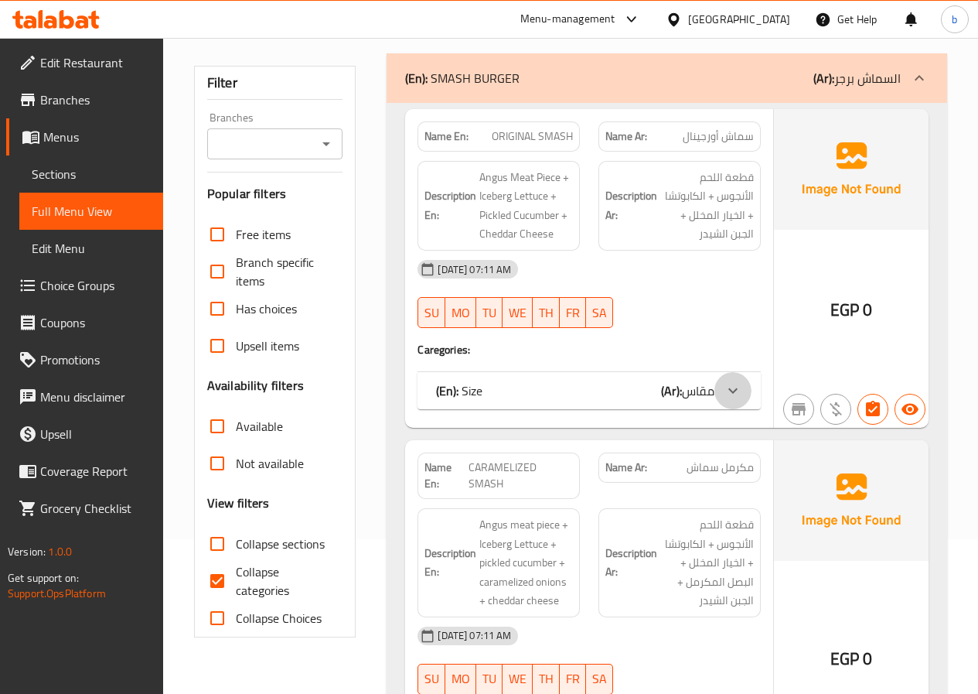
click at [728, 398] on icon at bounding box center [733, 390] width 19 height 19
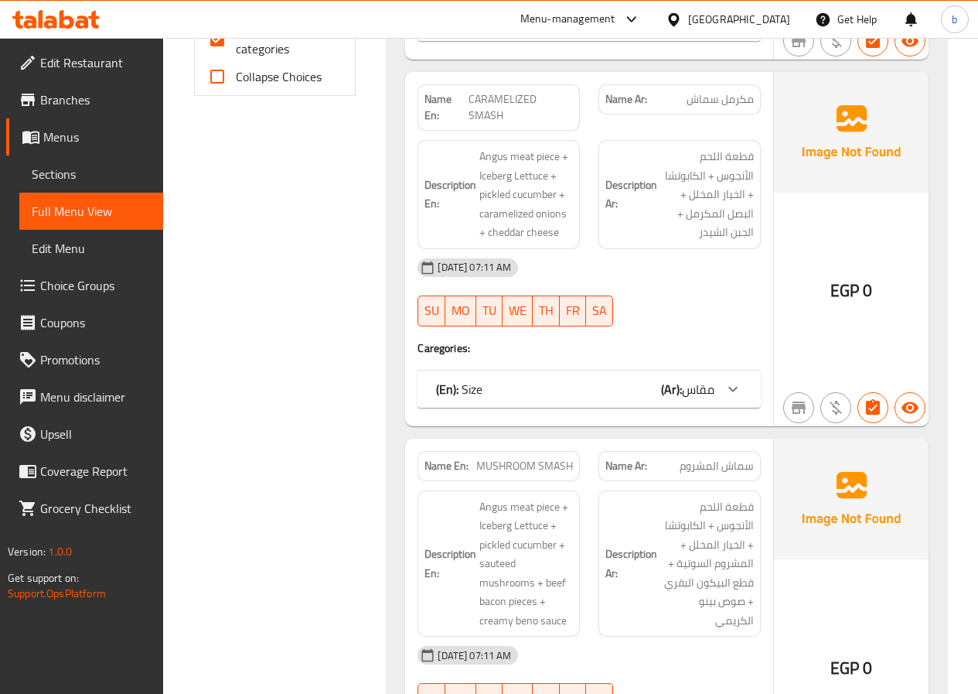
scroll to position [387, 0]
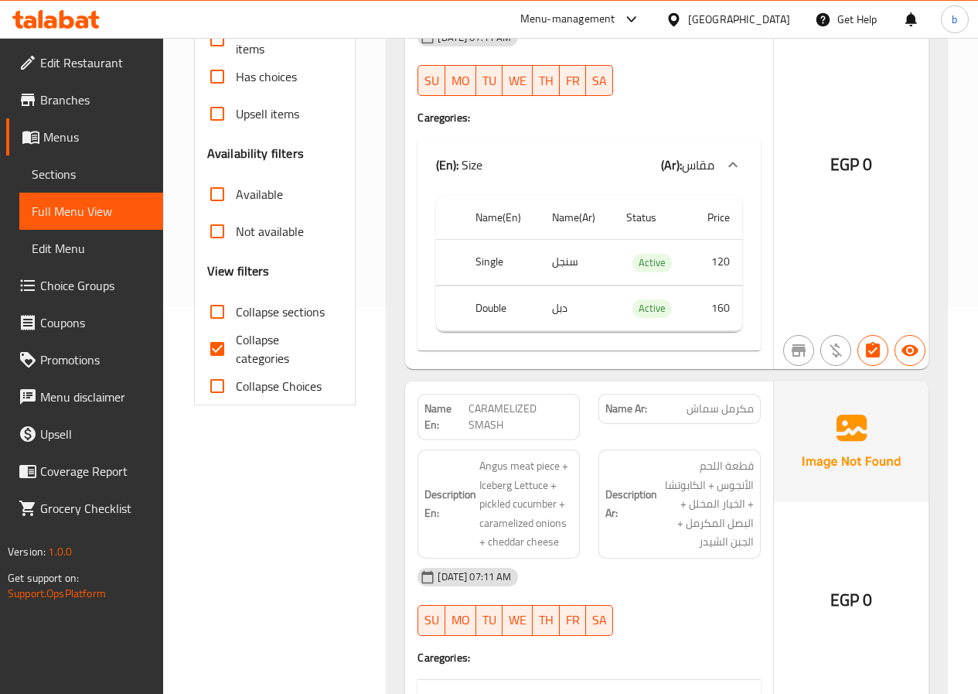
click at [264, 361] on span "Collapse categories" at bounding box center [283, 348] width 95 height 37
click at [236, 361] on input "Collapse categories" at bounding box center [217, 348] width 37 height 37
checkbox input "false"
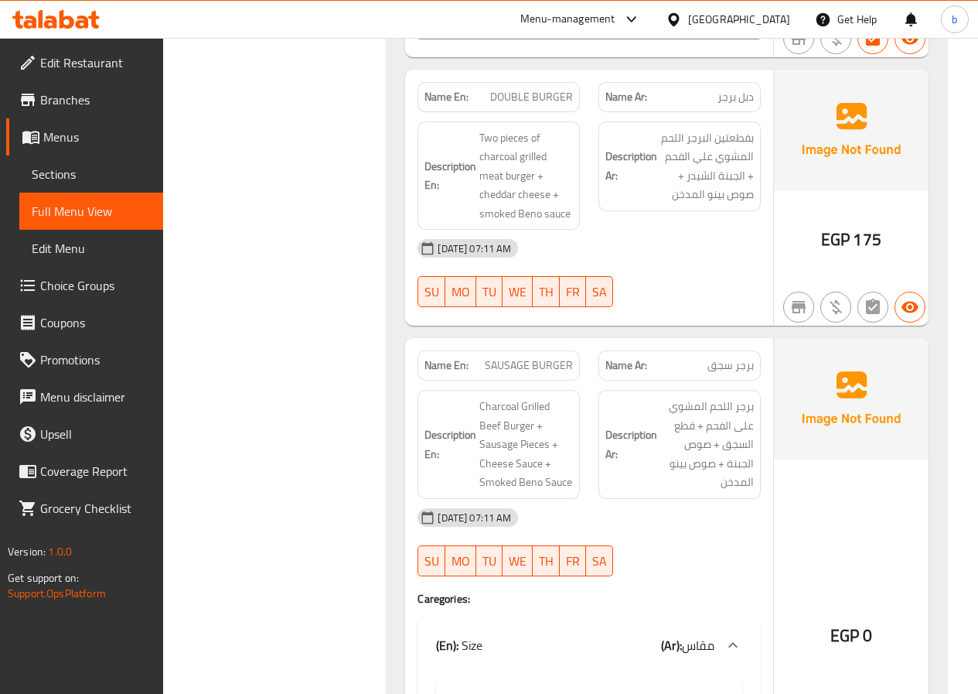
scroll to position [6137, 0]
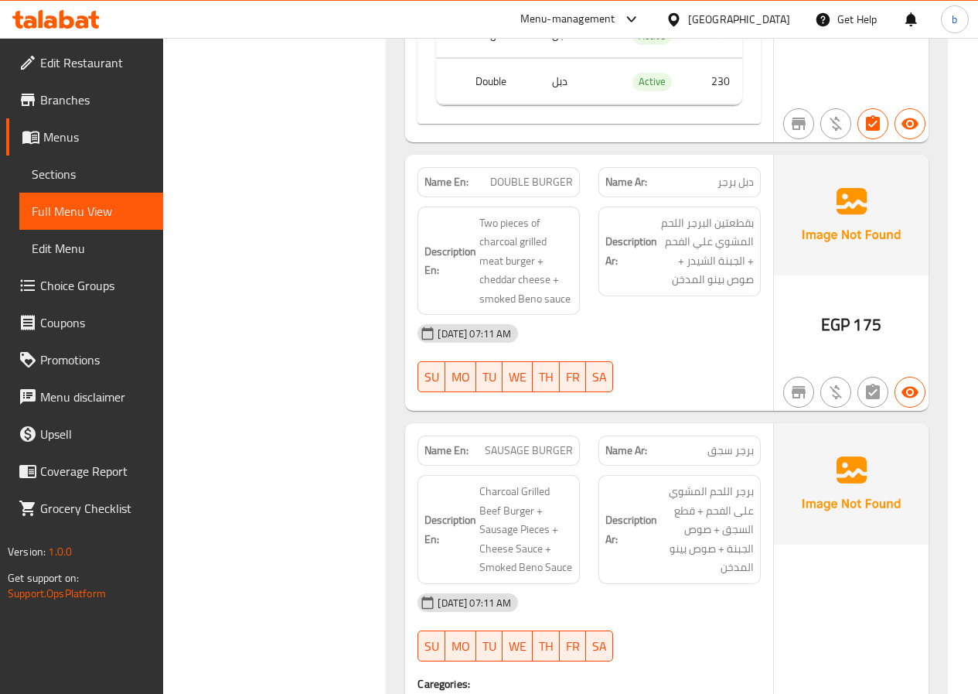
click at [604, 361] on button "SA" at bounding box center [599, 376] width 27 height 31
click at [661, 213] on span "بقطعتين البرجر اللحم المشوي علي الفحم + الجبنة الشيدر + صوص بينو المدخن" at bounding box center [707, 251] width 94 height 76
click at [636, 482] on h6 "Description Ar: برجر اللحم المشوي على الفحم + قطع السجق + صوص الجبنة + صوص بينو…" at bounding box center [680, 529] width 148 height 95
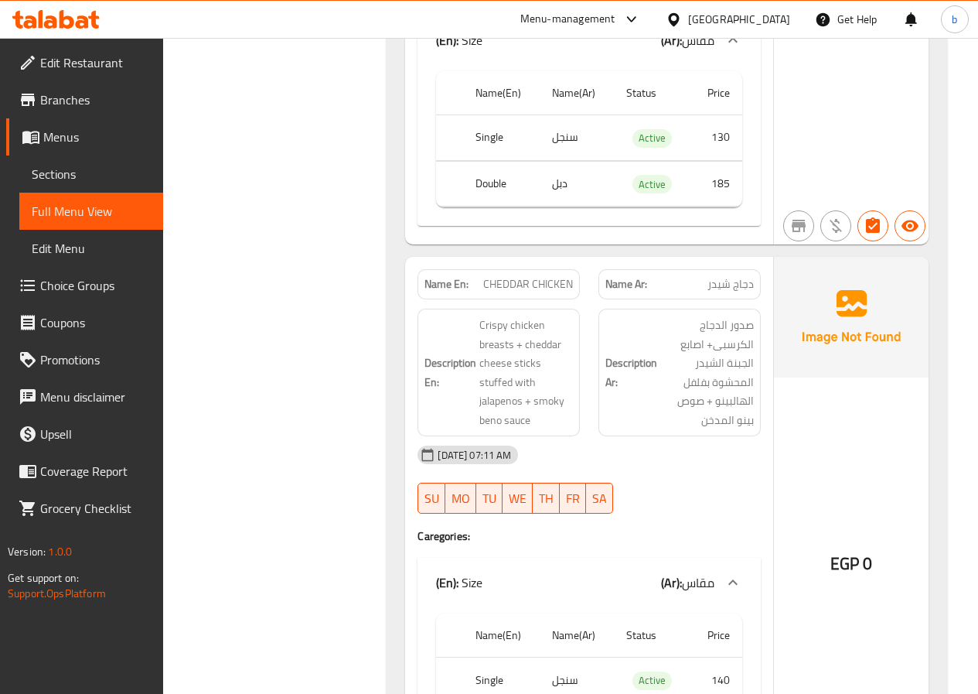
scroll to position [2124, 0]
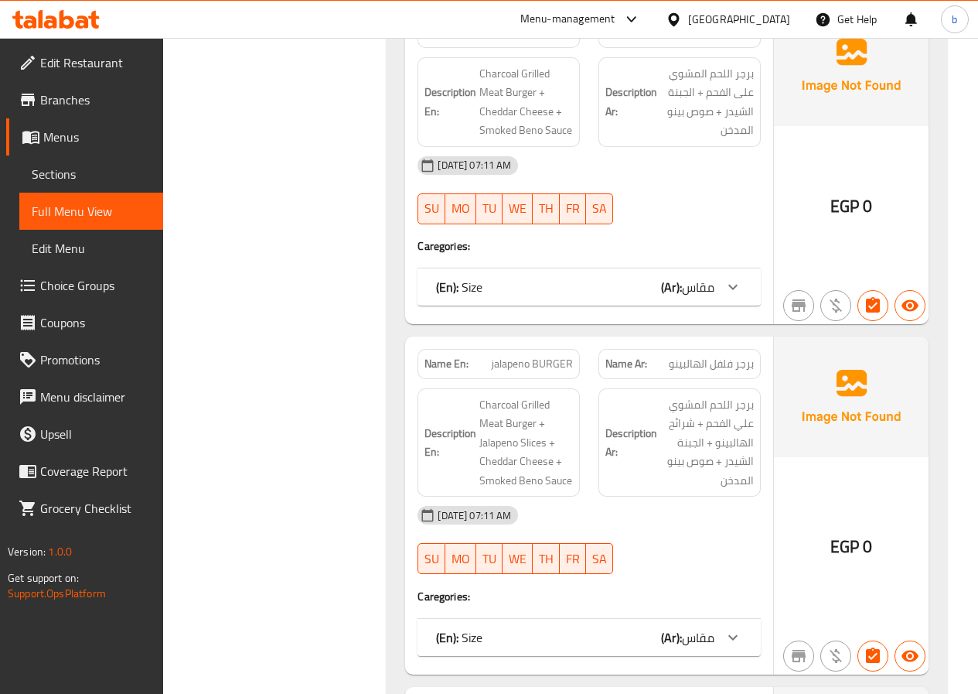
scroll to position [3292, 0]
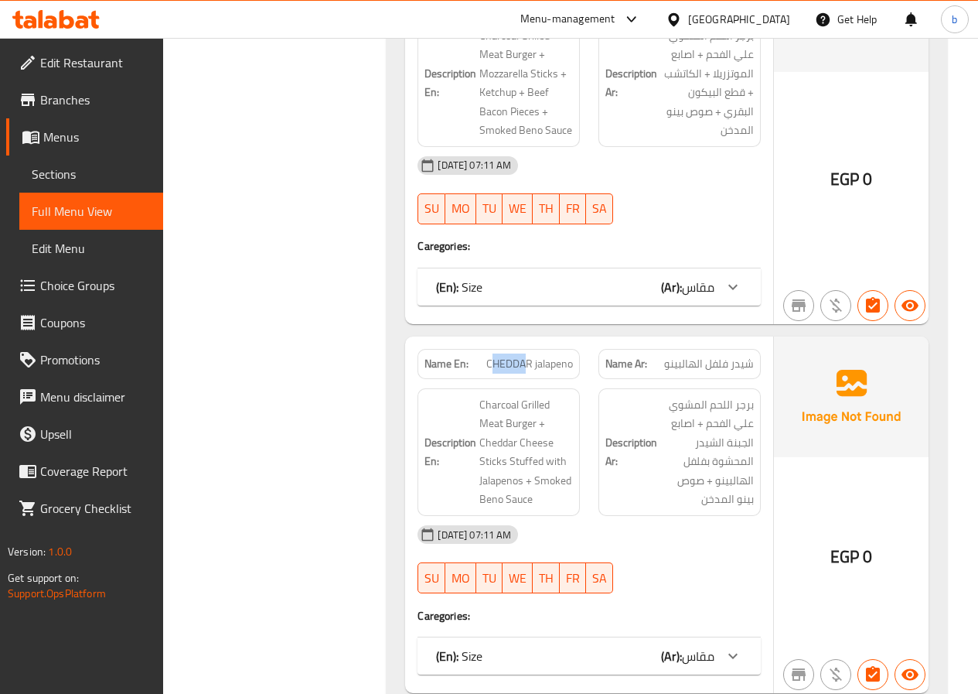
drag, startPoint x: 529, startPoint y: 346, endPoint x: 508, endPoint y: 350, distance: 21.2
click at [500, 357] on div "Name En: CHEDDAR jalapeno" at bounding box center [499, 364] width 162 height 30
click at [554, 356] on span "CHEDDAR jalapeno" at bounding box center [529, 364] width 87 height 16
click at [550, 356] on span "CHEDDAR jalapeno" at bounding box center [529, 364] width 87 height 16
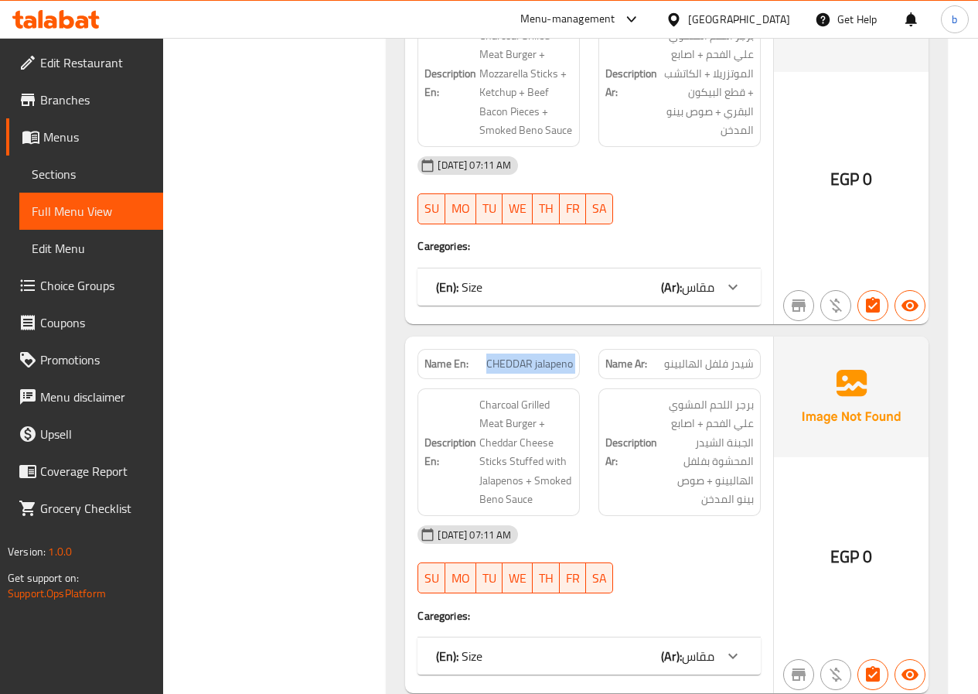
click at [550, 356] on span "CHEDDAR jalapeno" at bounding box center [529, 364] width 87 height 16
copy span "CHEDDAR jalapeno"
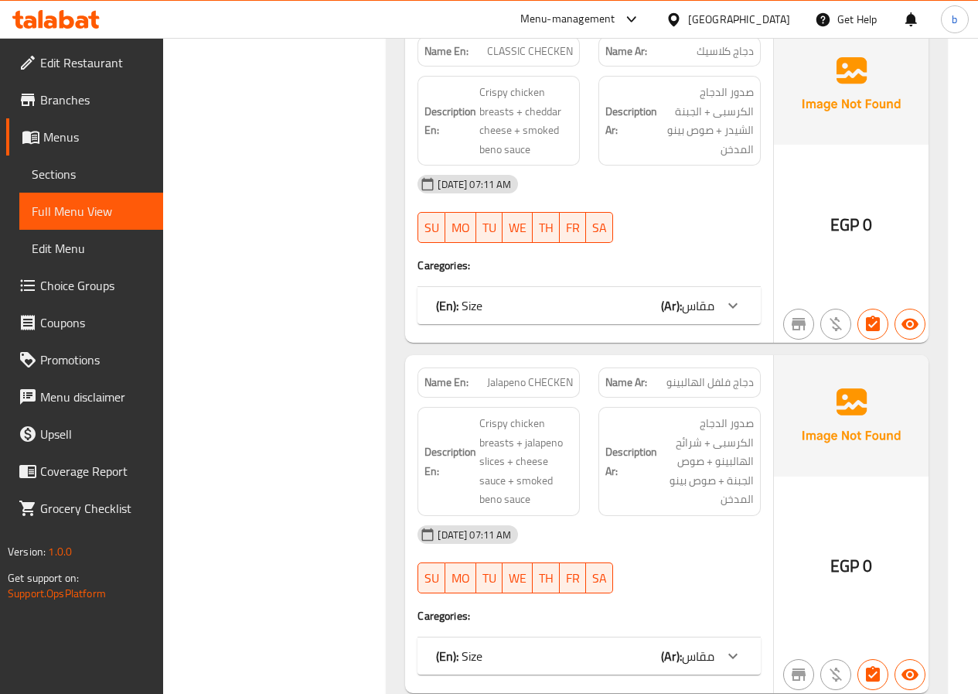
scroll to position [5516, 0]
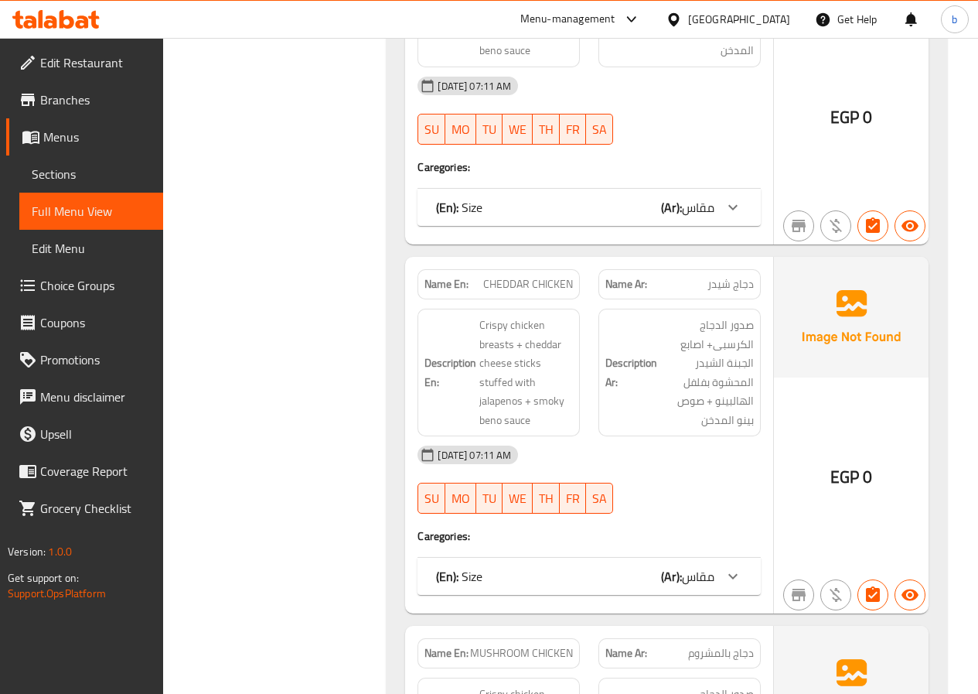
copy span "CHEDDAR CHICKEN"
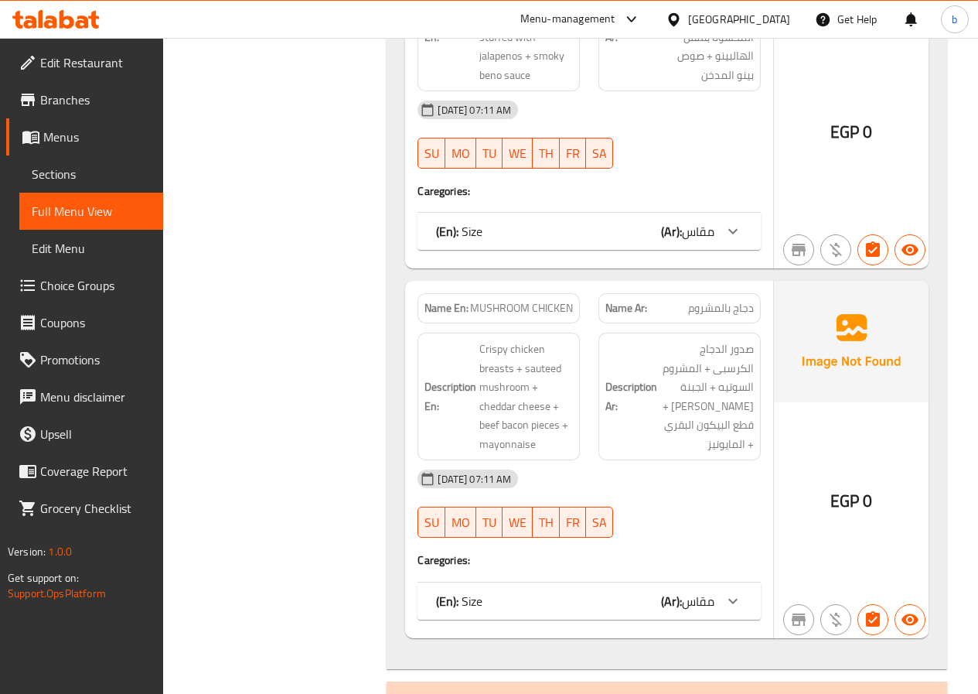
scroll to position [5902, 0]
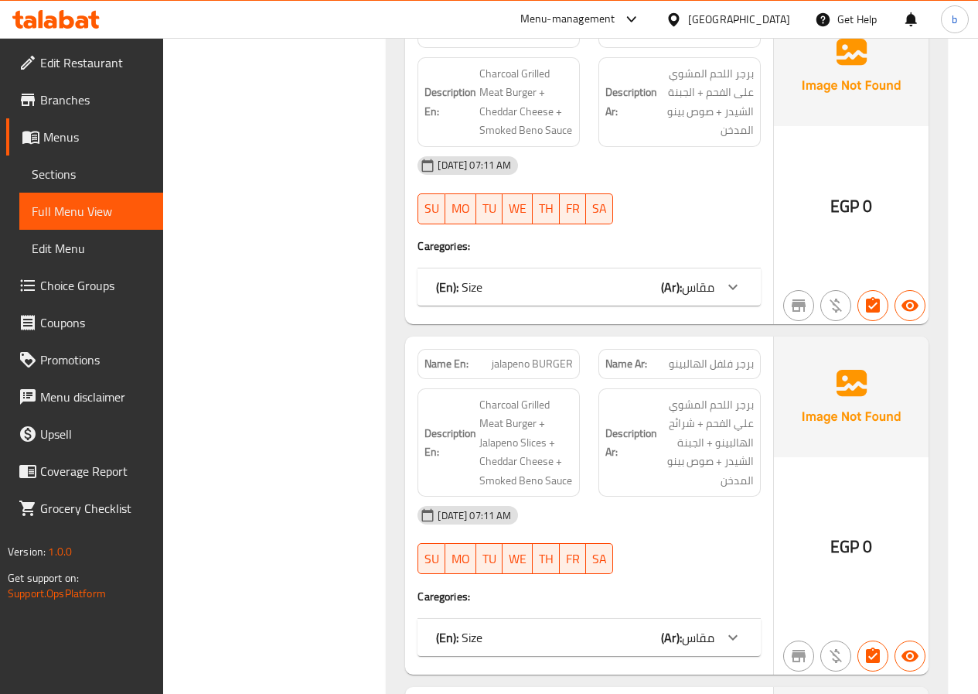
scroll to position [5067, 0]
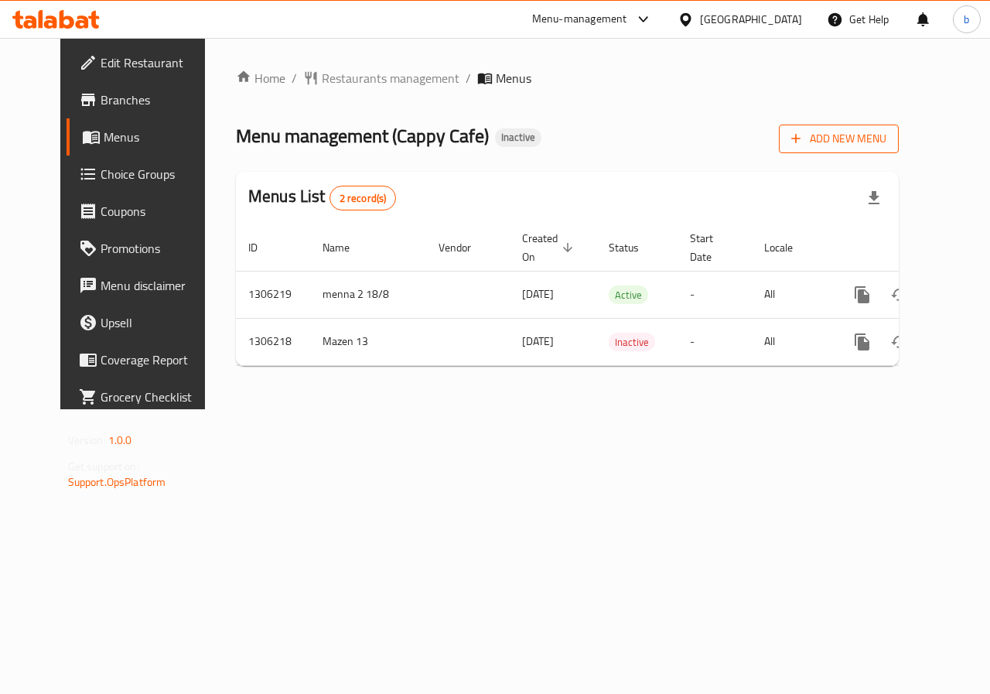
click at [877, 137] on span "Add New Menu" at bounding box center [838, 138] width 95 height 19
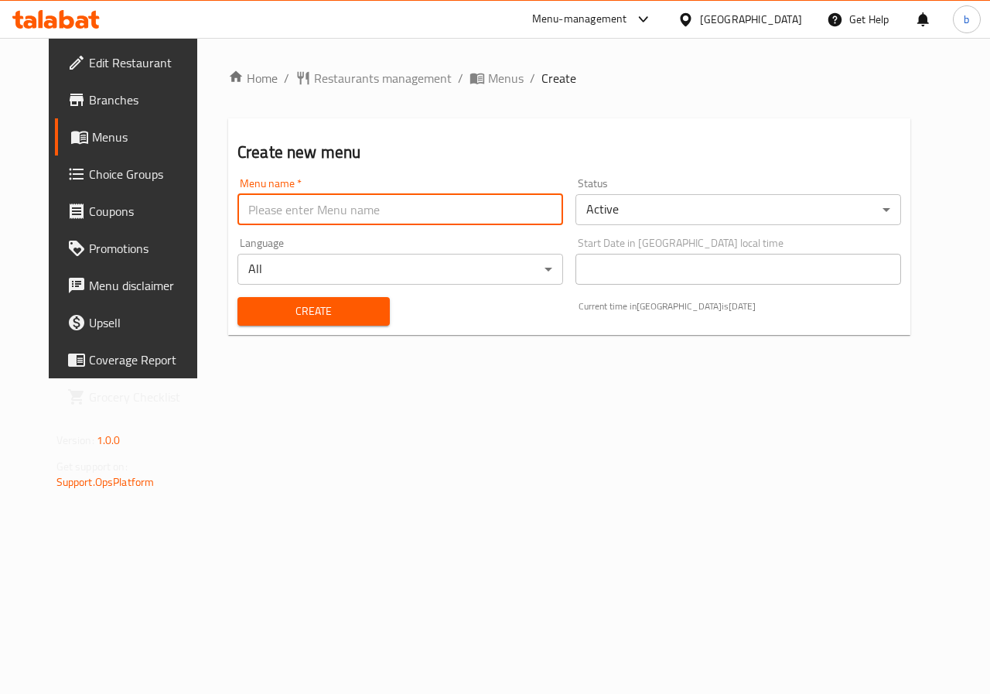
click at [358, 205] on input "text" at bounding box center [400, 209] width 326 height 31
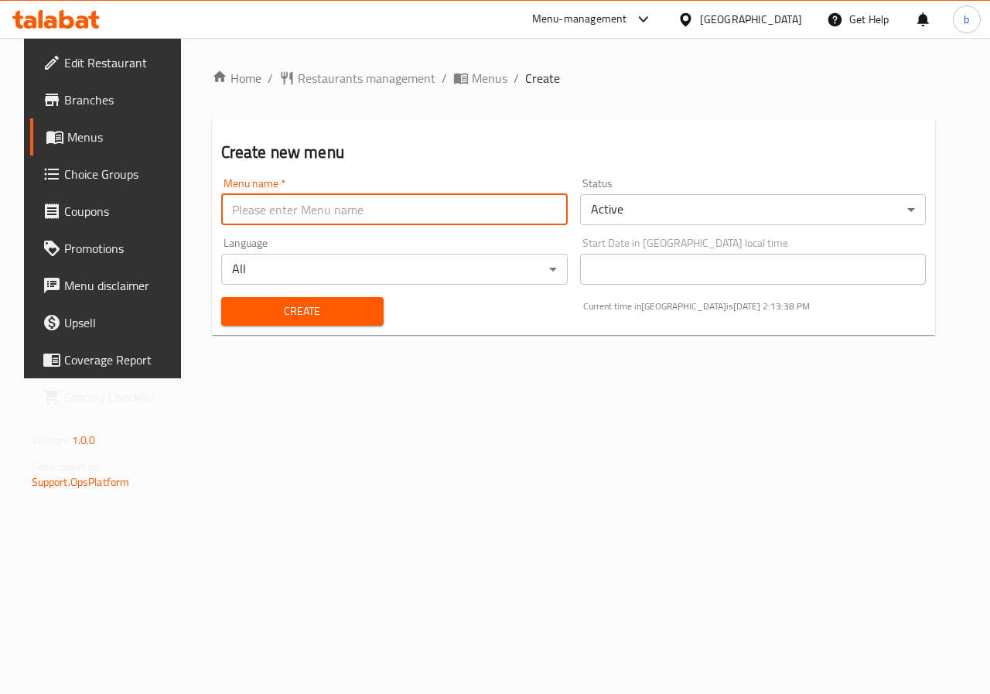
type input "Bishr Waleed"
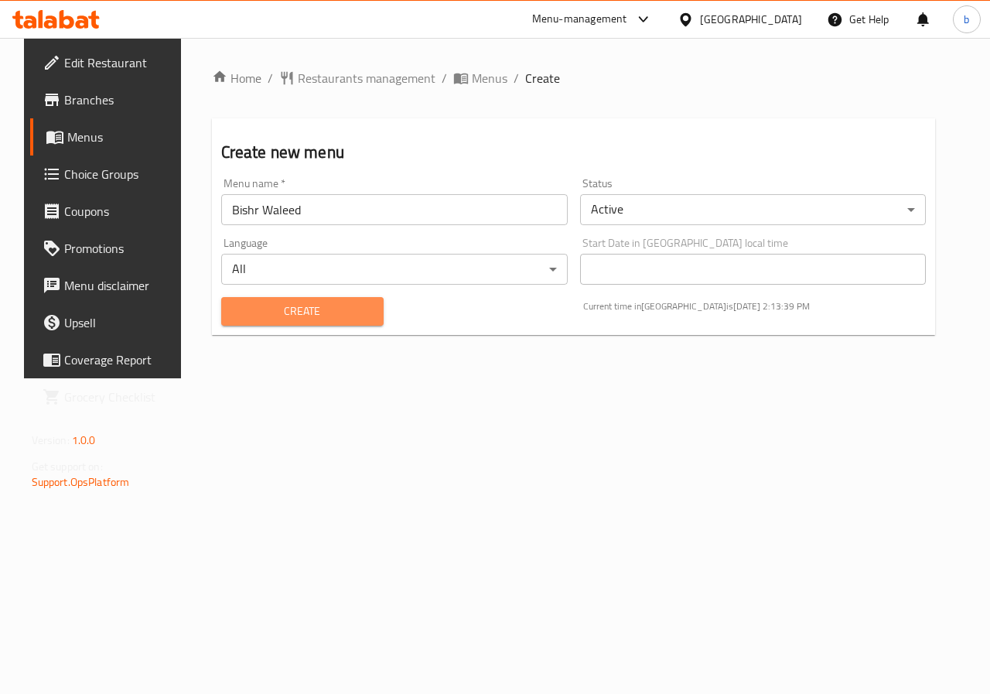
click at [298, 312] on span "Create" at bounding box center [303, 311] width 138 height 19
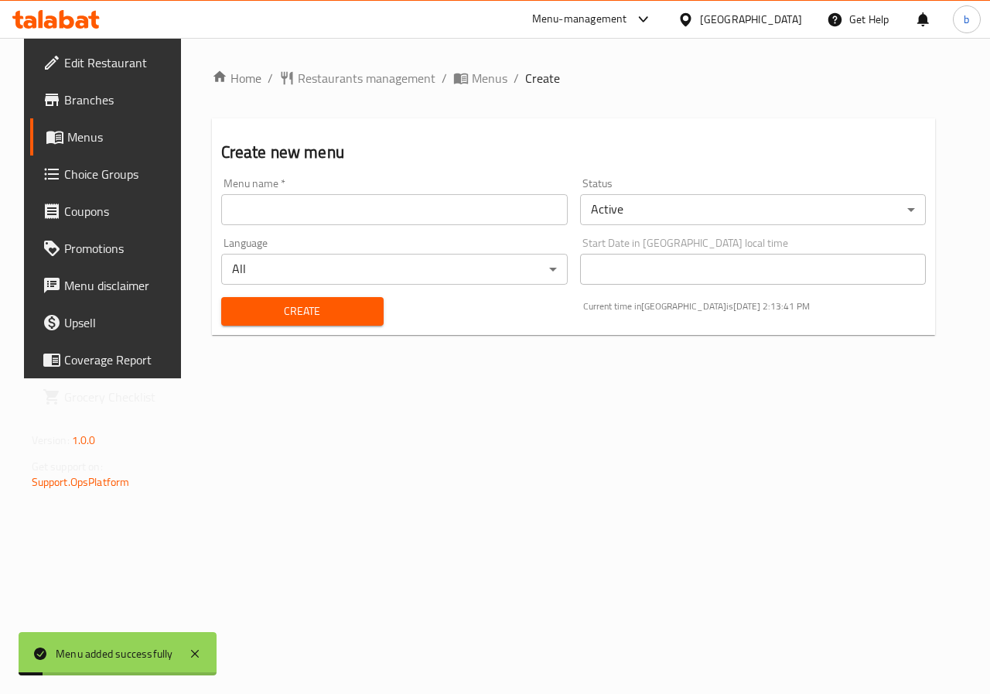
click at [46, 141] on icon at bounding box center [55, 137] width 19 height 19
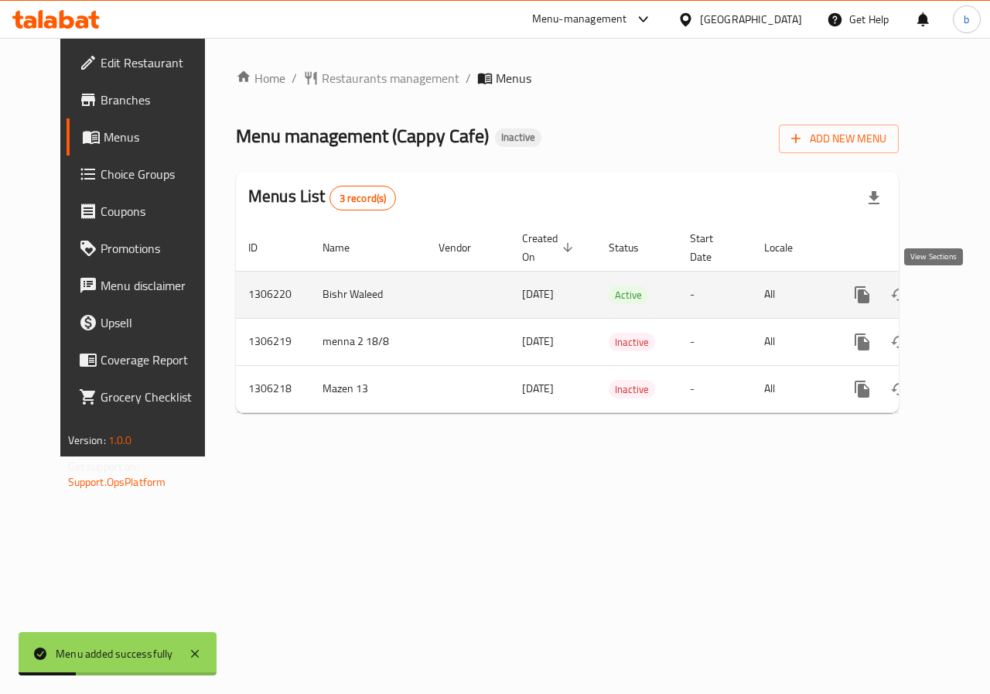
click at [955, 283] on link "enhanced table" at bounding box center [973, 294] width 37 height 37
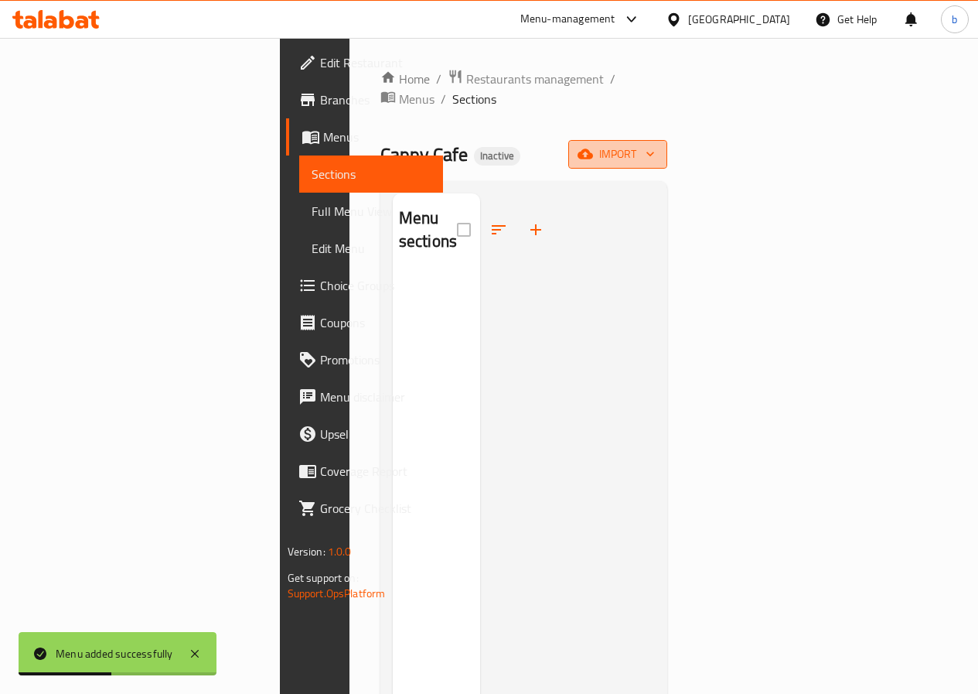
click at [655, 145] on span "import" at bounding box center [618, 154] width 74 height 19
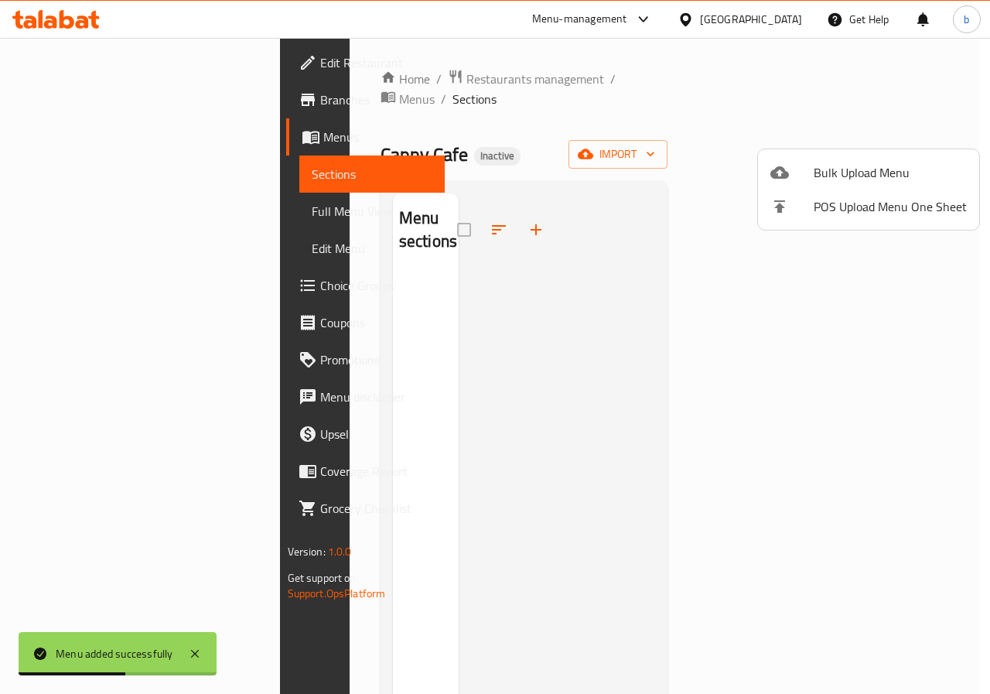
click at [844, 176] on span "Bulk Upload Menu" at bounding box center [890, 172] width 153 height 19
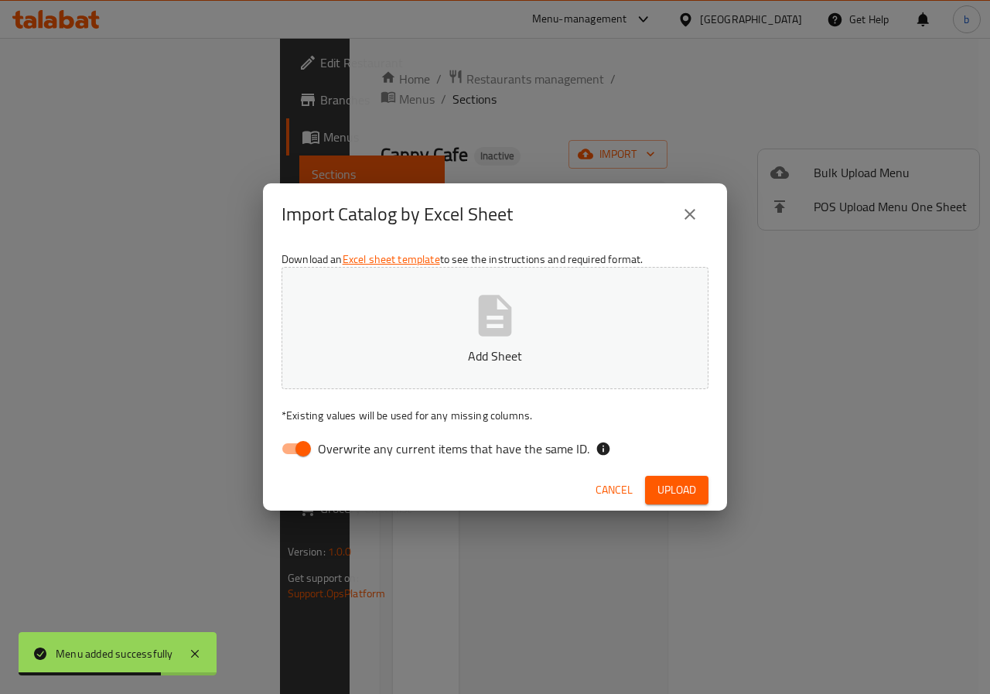
click at [292, 459] on input "Overwrite any current items that have the same ID." at bounding box center [303, 448] width 88 height 29
checkbox input "false"
click at [374, 350] on p "Add Sheet" at bounding box center [494, 355] width 379 height 19
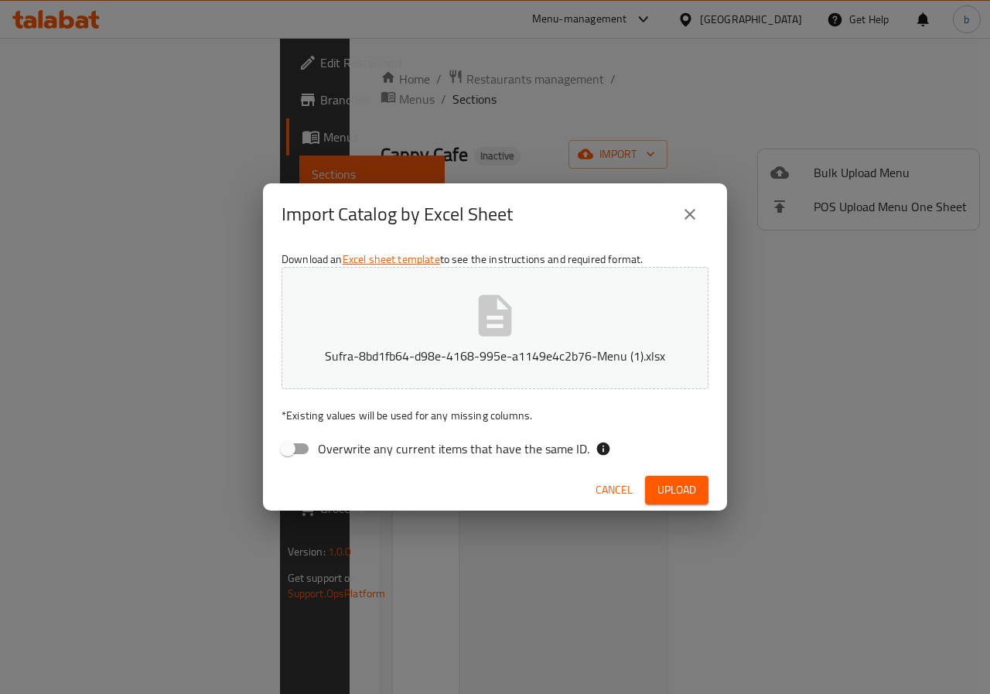
click at [683, 490] on span "Upload" at bounding box center [676, 489] width 39 height 19
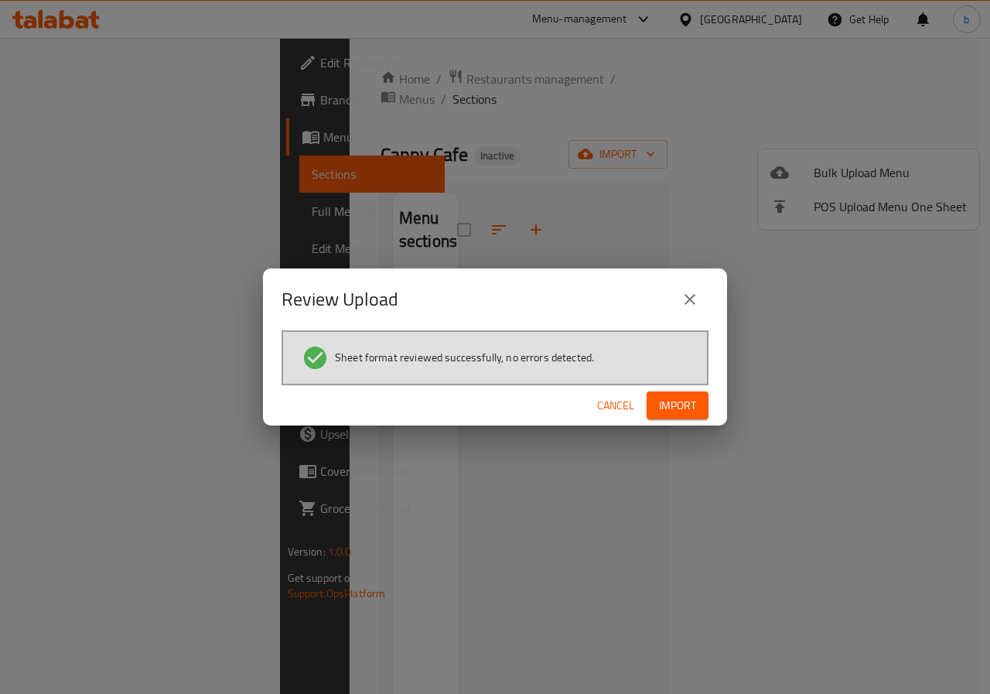
click at [675, 428] on div "Review Upload Sheet format reviewed successfully, no errors detected. Cancel Im…" at bounding box center [495, 347] width 990 height 694
click at [676, 413] on span "Import" at bounding box center [677, 405] width 37 height 19
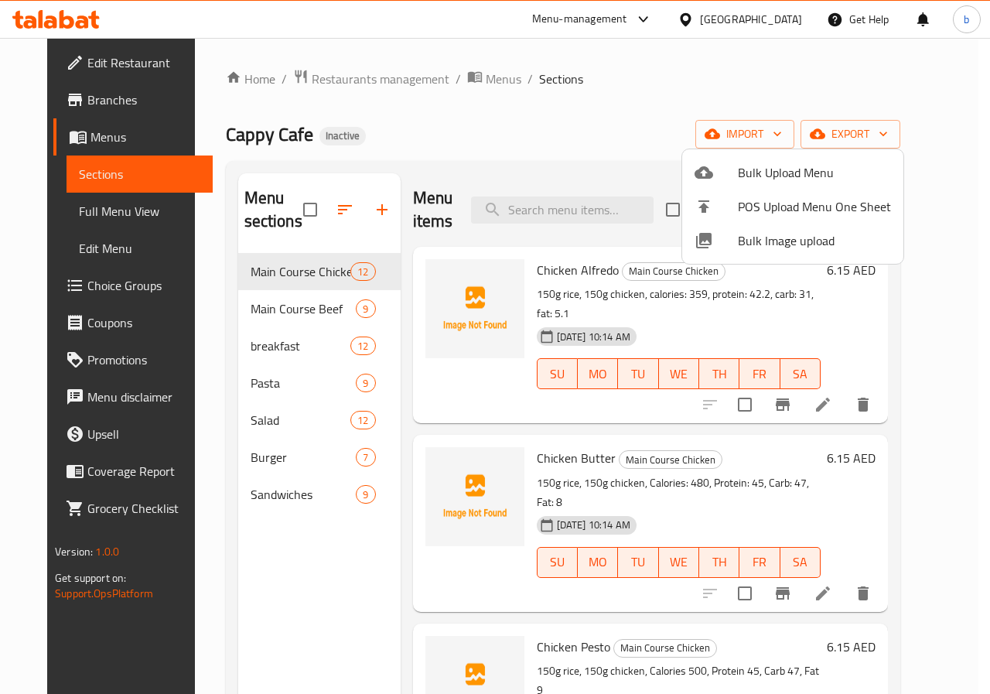
click at [71, 208] on div at bounding box center [495, 347] width 990 height 694
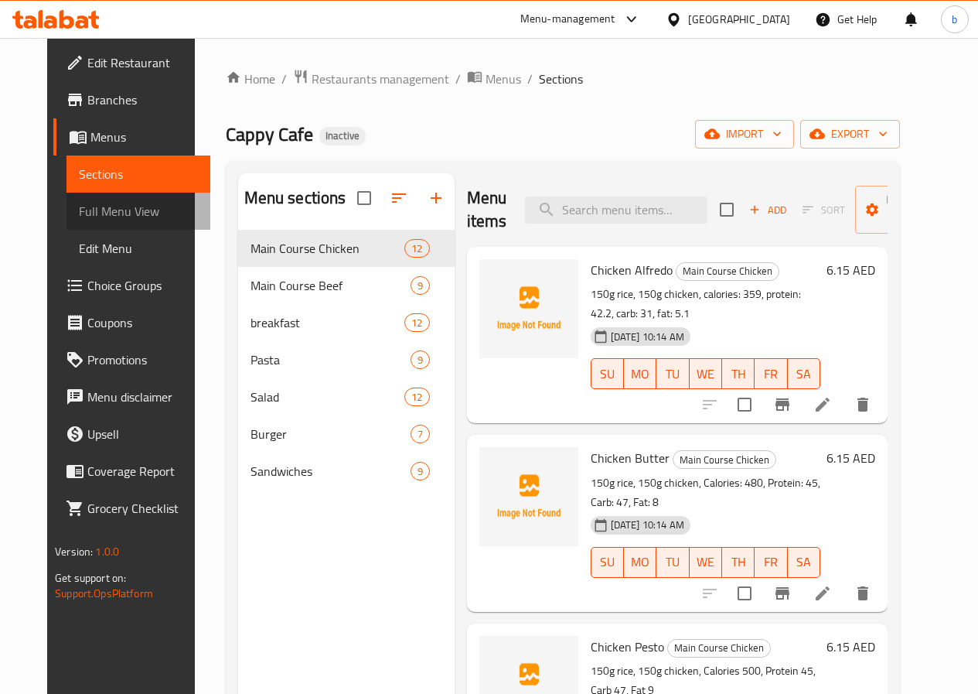
click at [79, 208] on span "Full Menu View" at bounding box center [138, 211] width 119 height 19
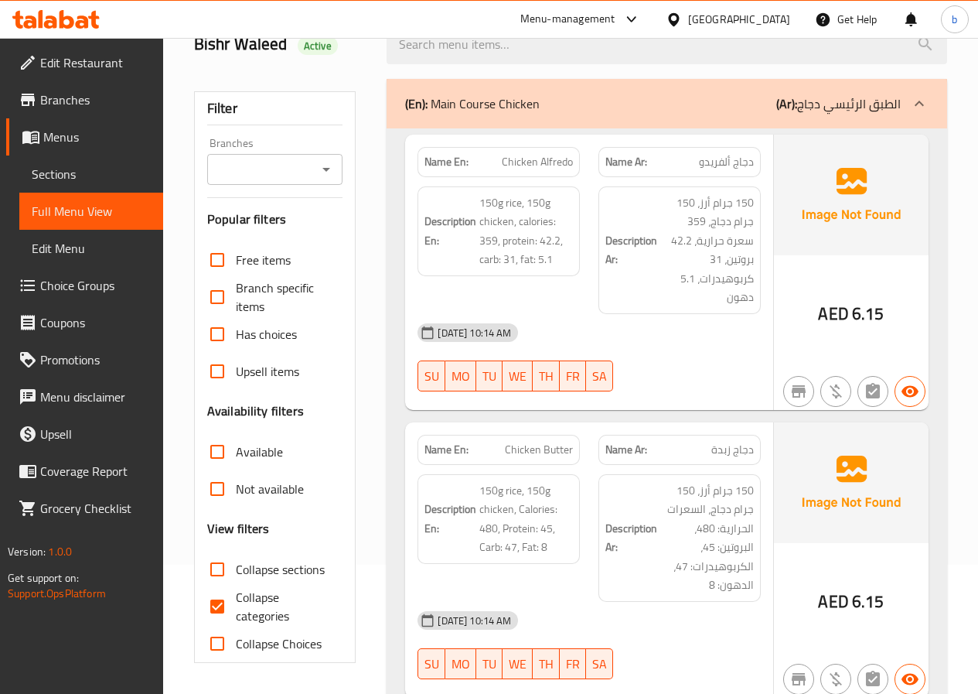
scroll to position [155, 0]
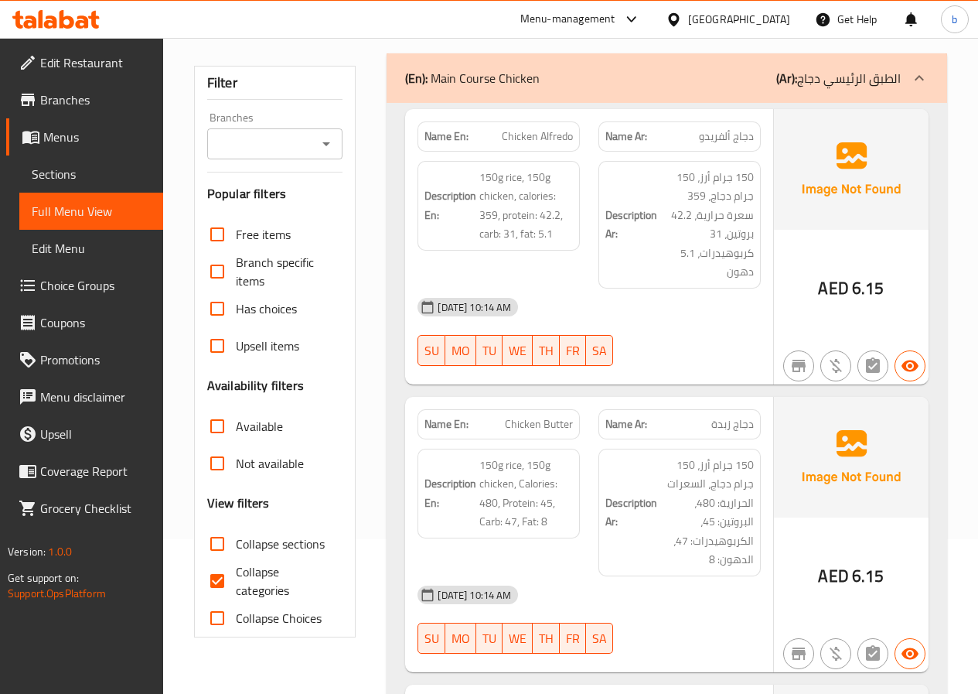
click at [294, 589] on span "Collapse categories" at bounding box center [283, 580] width 95 height 37
click at [236, 589] on input "Collapse categories" at bounding box center [217, 580] width 37 height 37
checkbox input "false"
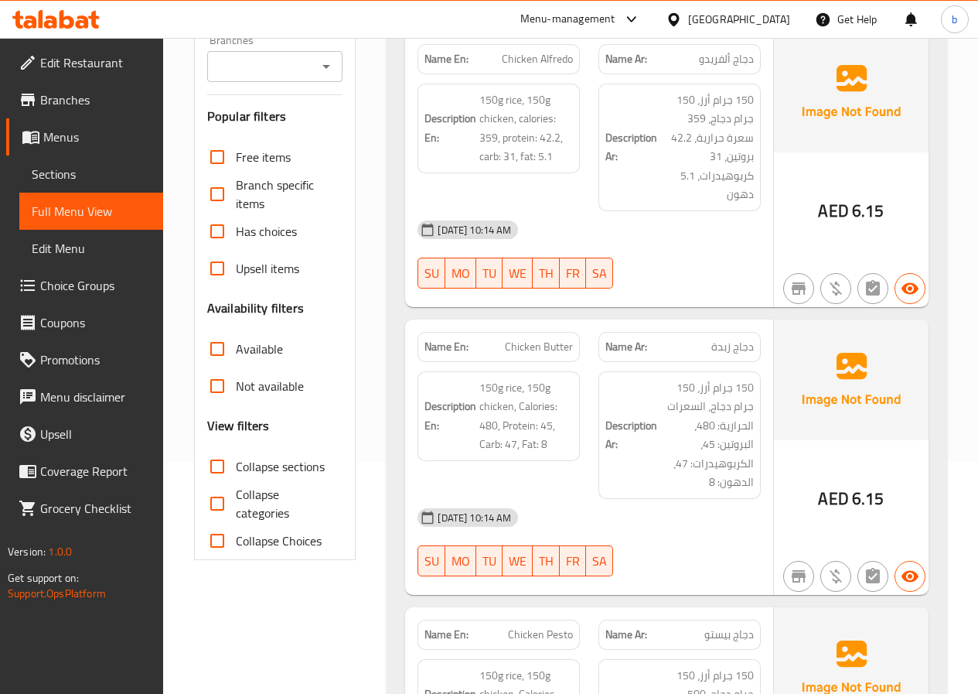
scroll to position [0, 0]
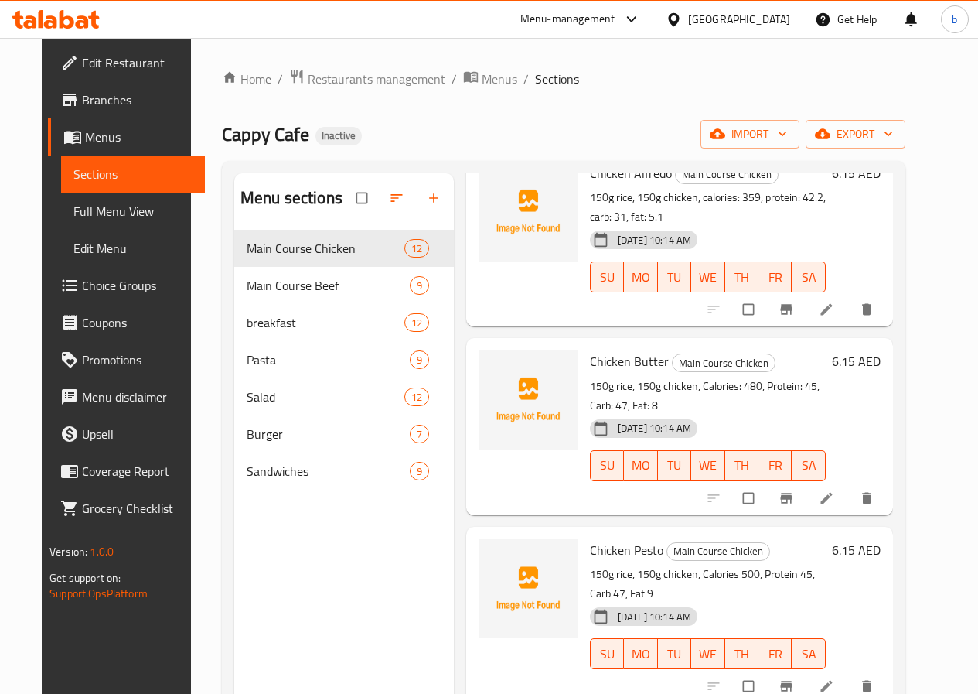
scroll to position [77, 0]
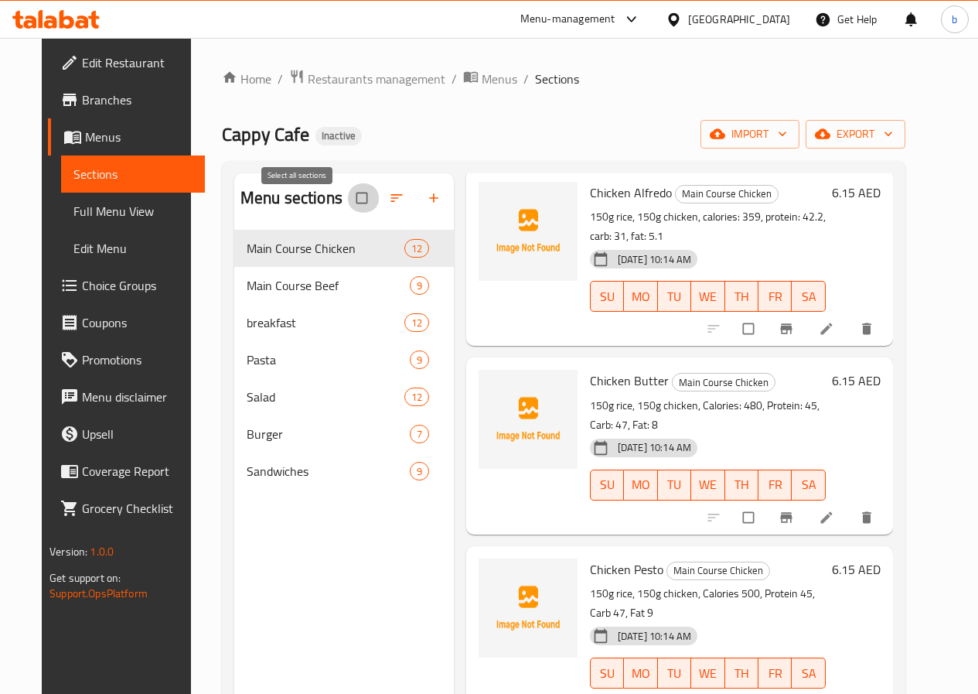
click at [347, 209] on input "checkbox" at bounding box center [363, 197] width 32 height 29
checkbox input "true"
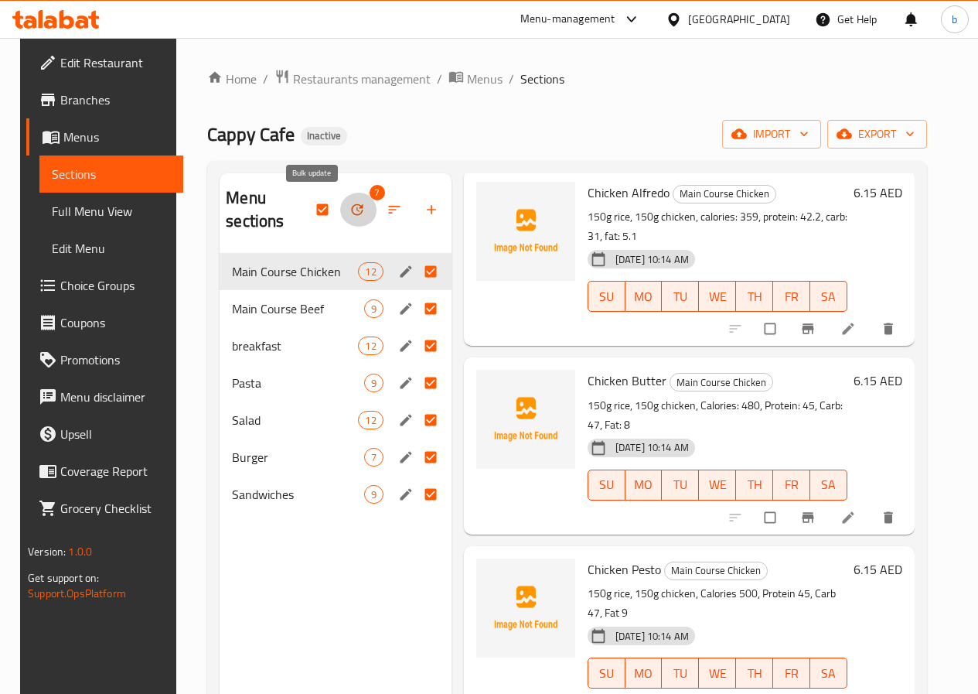
click at [351, 207] on icon "button" at bounding box center [357, 210] width 12 height 12
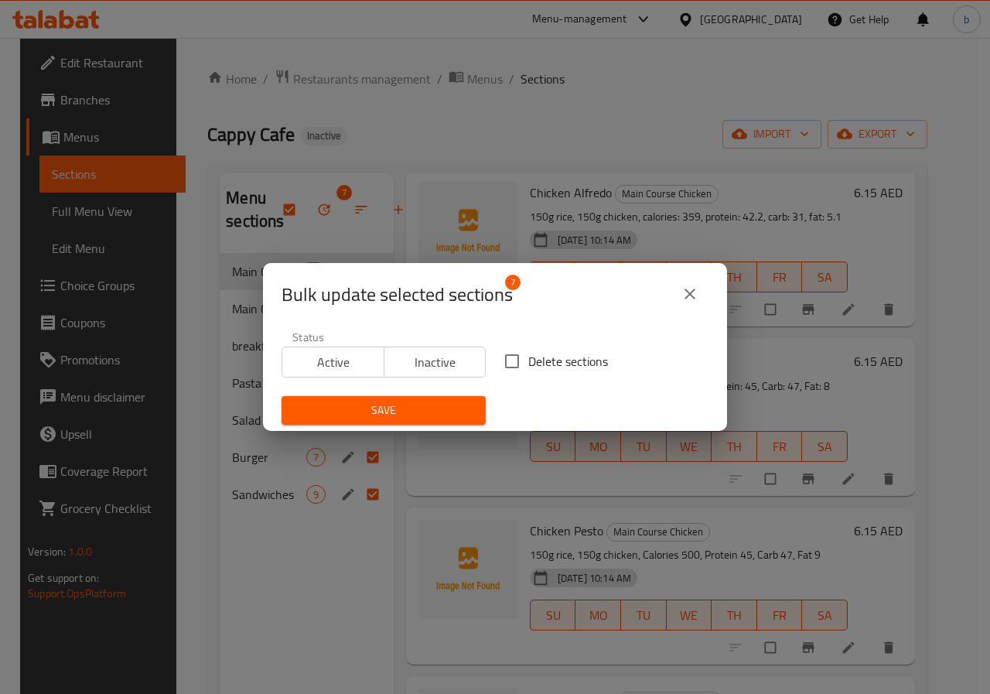
click at [528, 358] on span "Delete sections" at bounding box center [568, 361] width 80 height 19
click at [524, 358] on input "Delete sections" at bounding box center [512, 361] width 32 height 32
checkbox input "true"
click at [425, 410] on span "Save" at bounding box center [383, 410] width 179 height 19
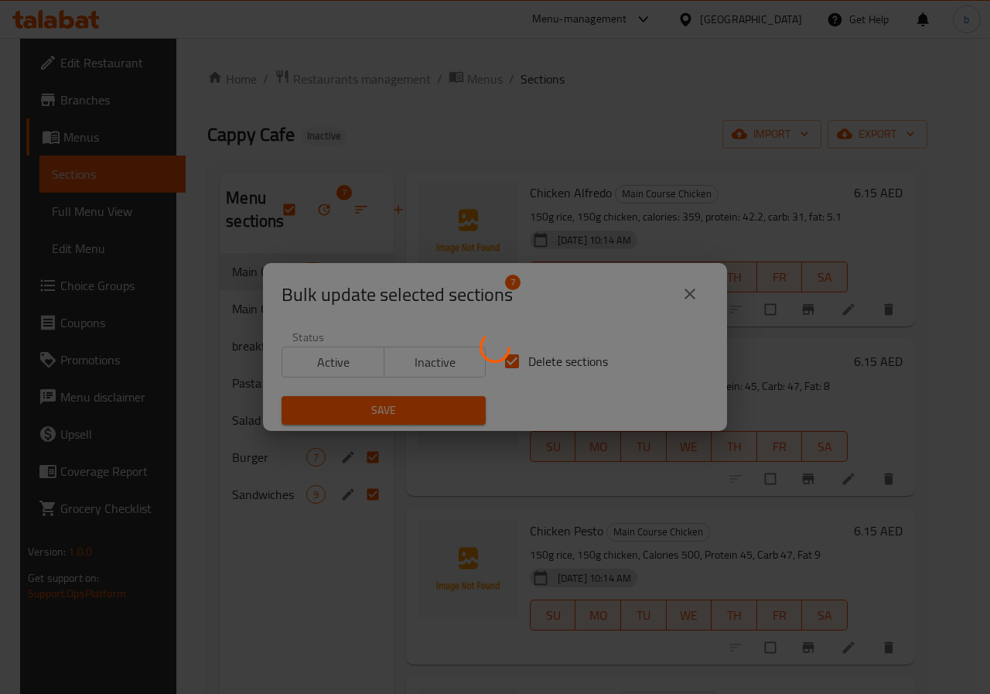
checkbox input "false"
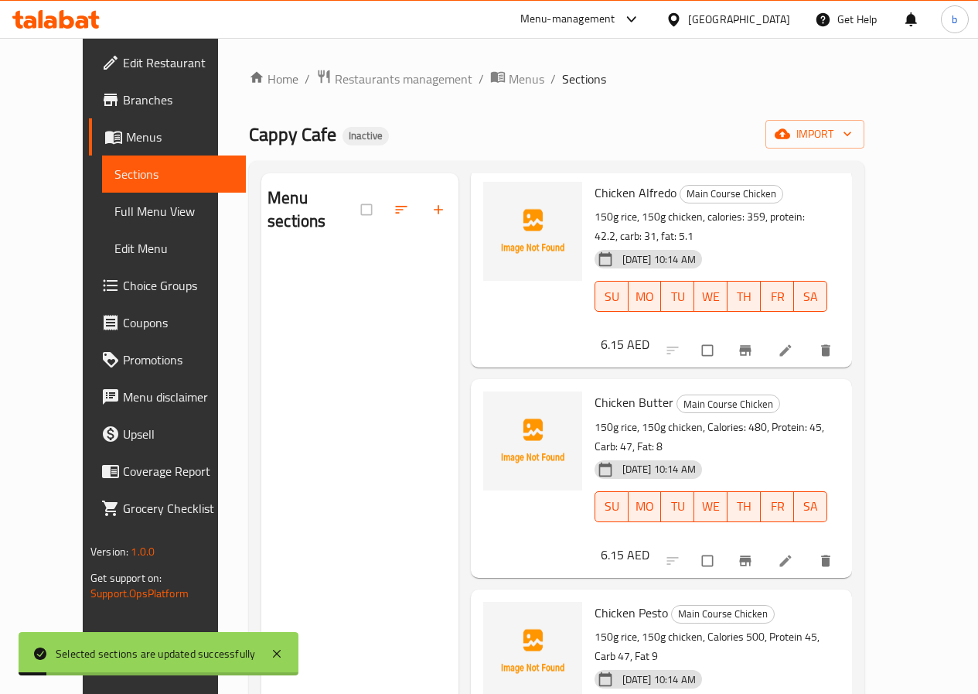
scroll to position [54, 0]
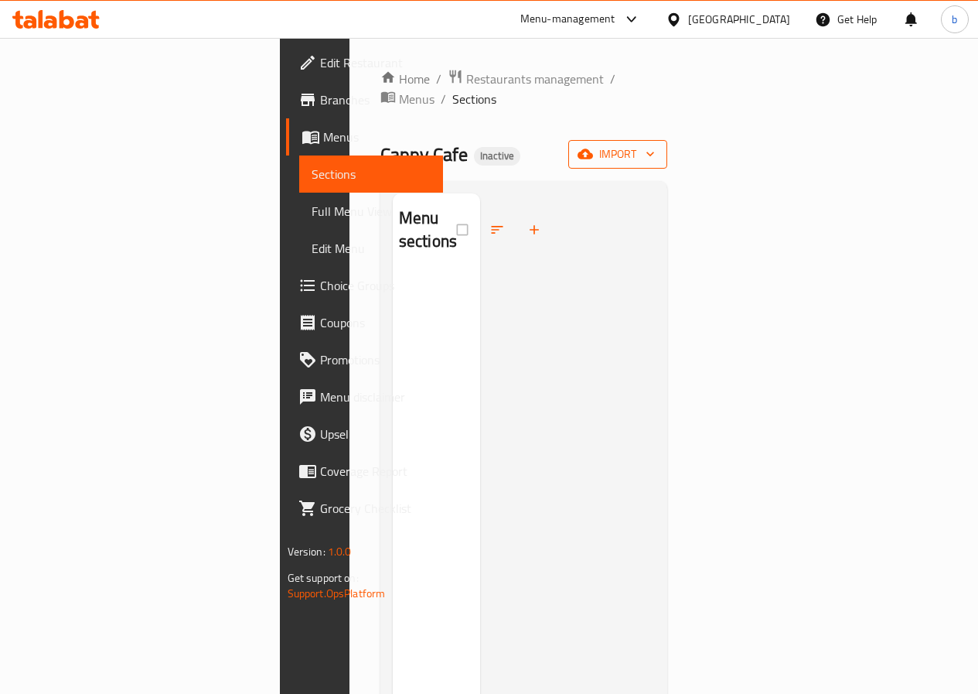
click at [667, 140] on button "import" at bounding box center [617, 154] width 99 height 29
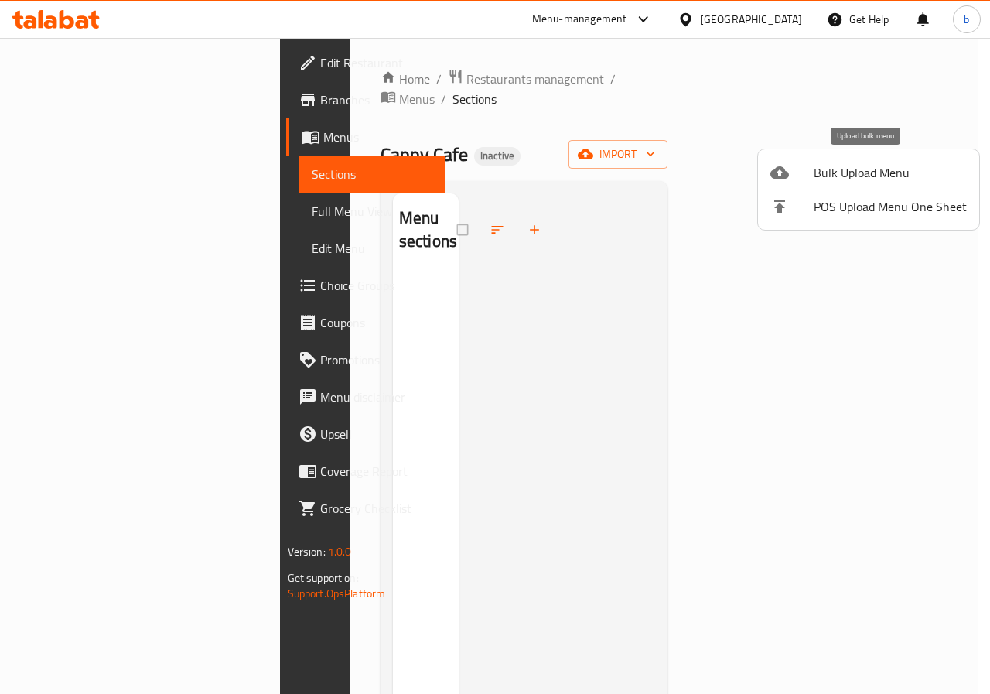
click at [829, 177] on span "Bulk Upload Menu" at bounding box center [890, 172] width 153 height 19
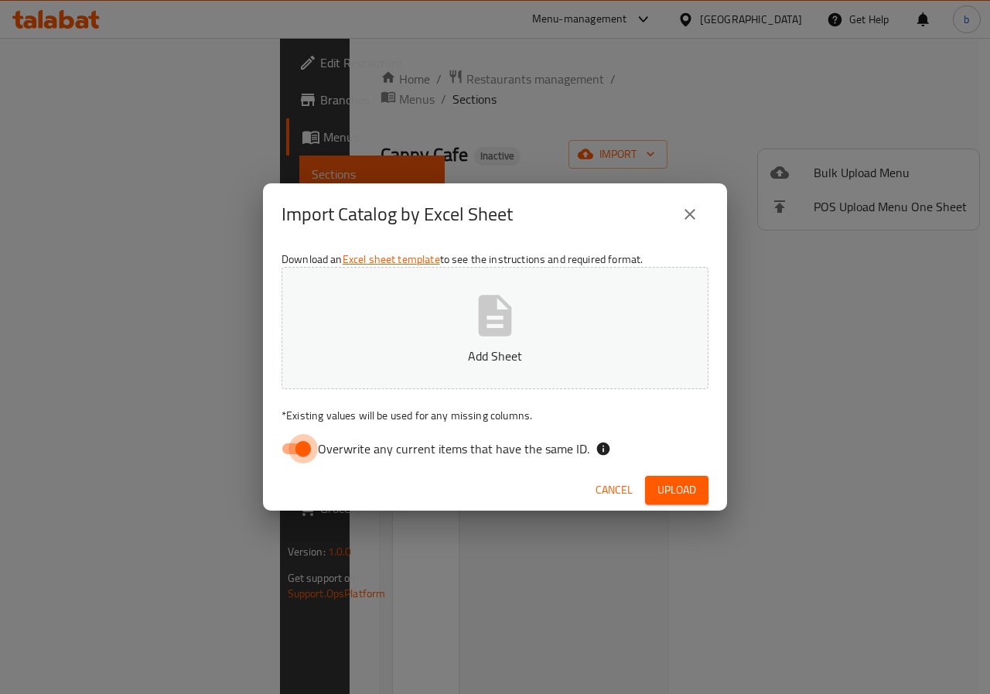
click at [312, 444] on input "Overwrite any current items that have the same ID." at bounding box center [303, 448] width 88 height 29
checkbox input "false"
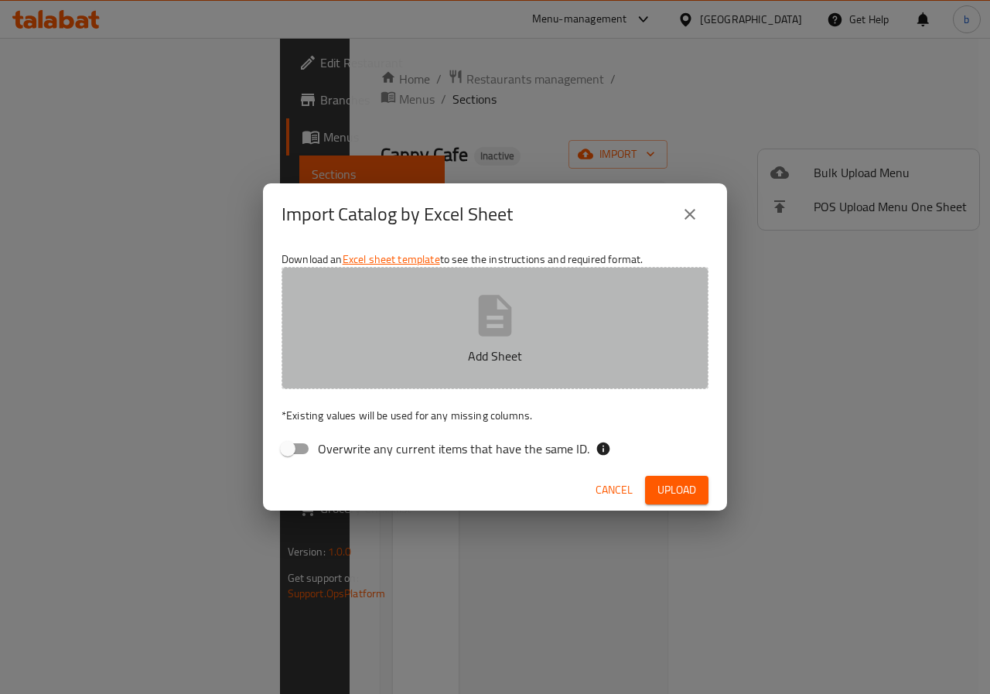
click at [411, 337] on button "Add Sheet" at bounding box center [495, 328] width 427 height 122
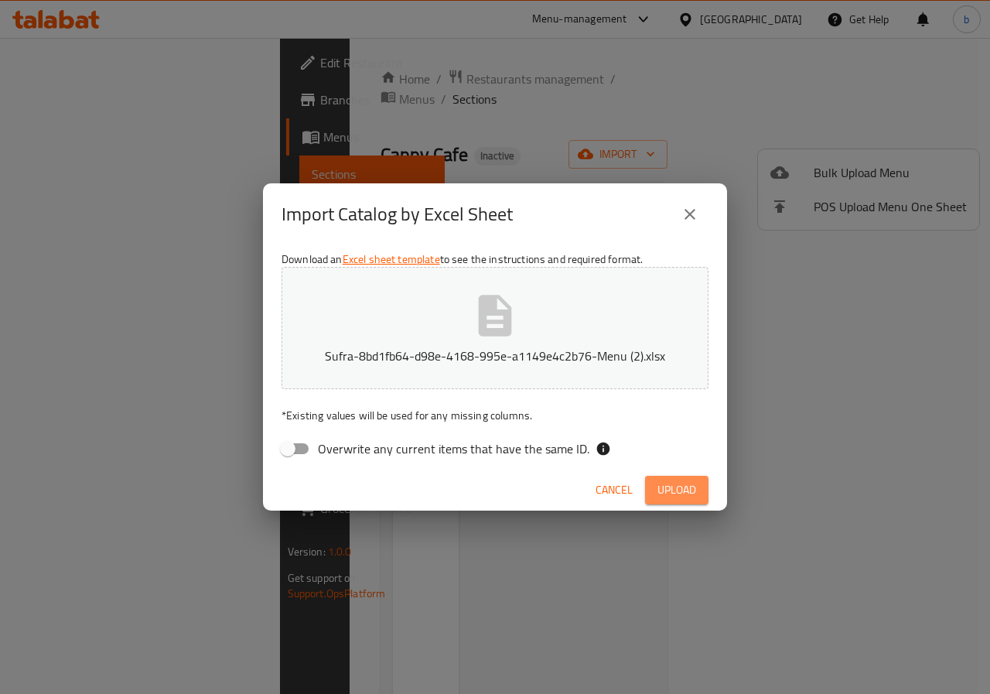
click at [674, 486] on span "Upload" at bounding box center [676, 489] width 39 height 19
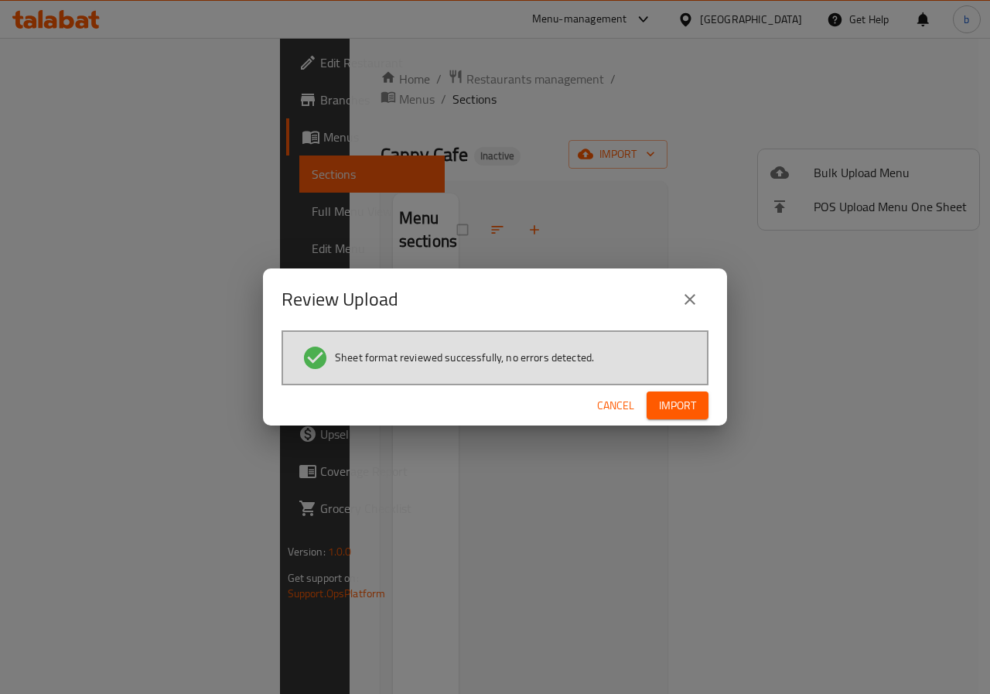
click at [688, 399] on span "Import" at bounding box center [677, 405] width 37 height 19
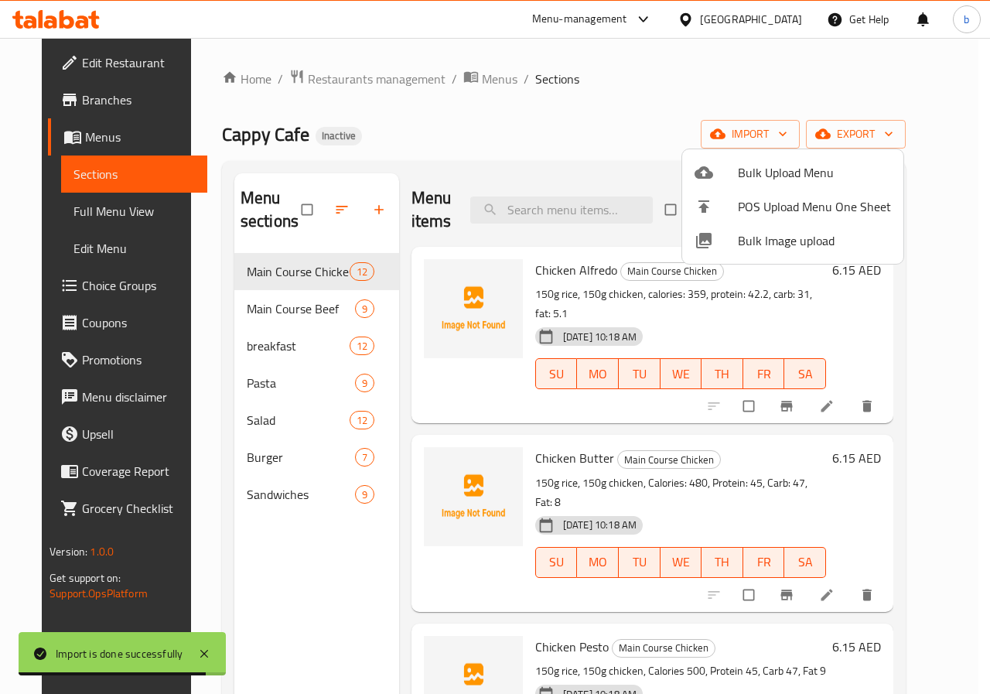
click at [511, 204] on div at bounding box center [495, 347] width 990 height 694
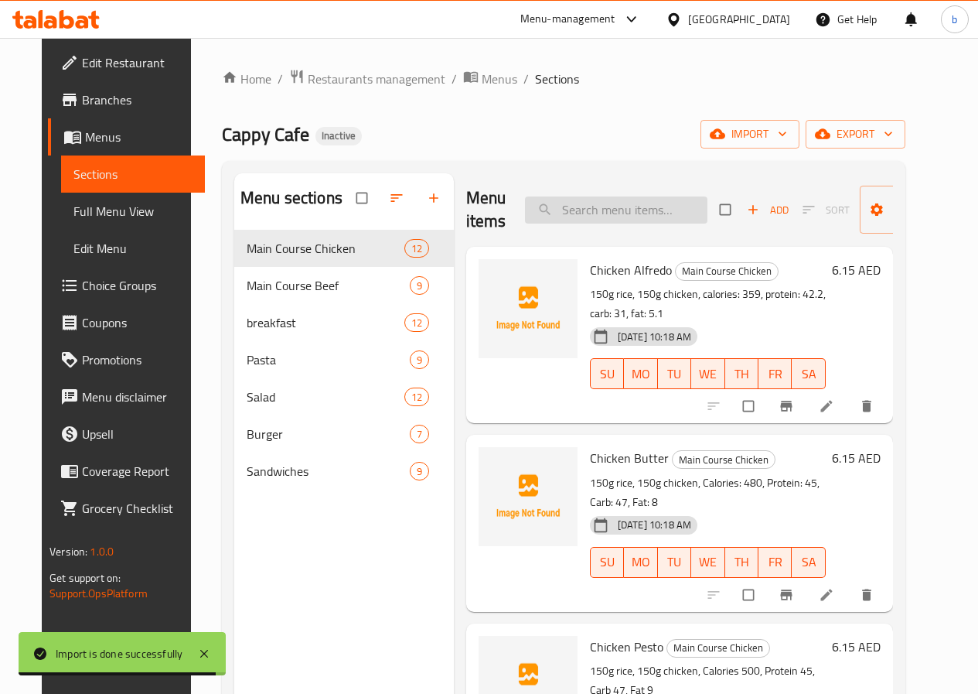
click at [525, 208] on input "search" at bounding box center [616, 209] width 183 height 27
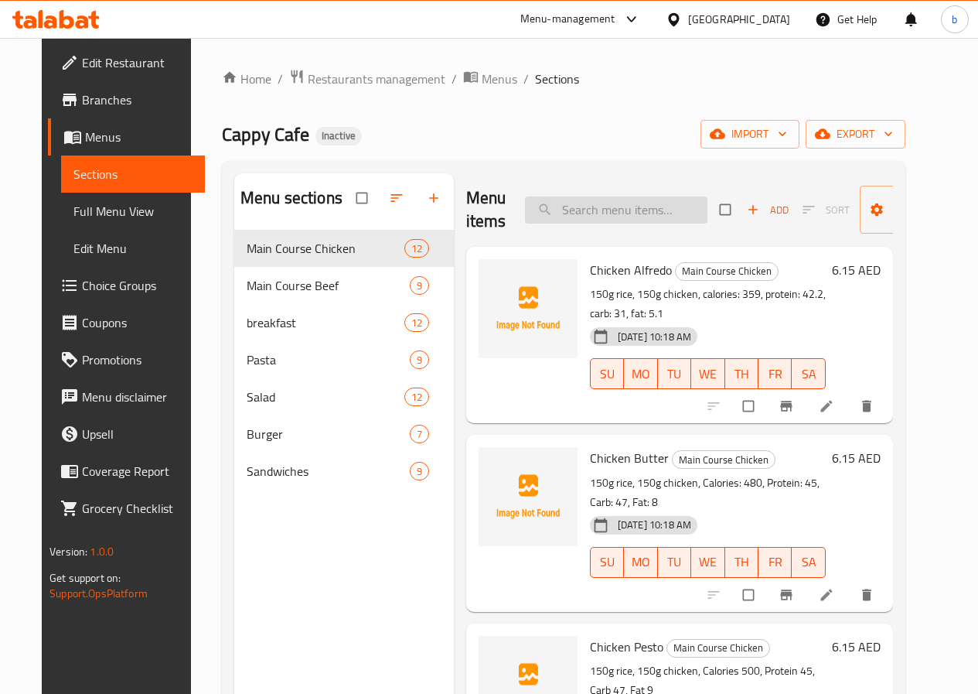
paste input "Chicken Alfredo"
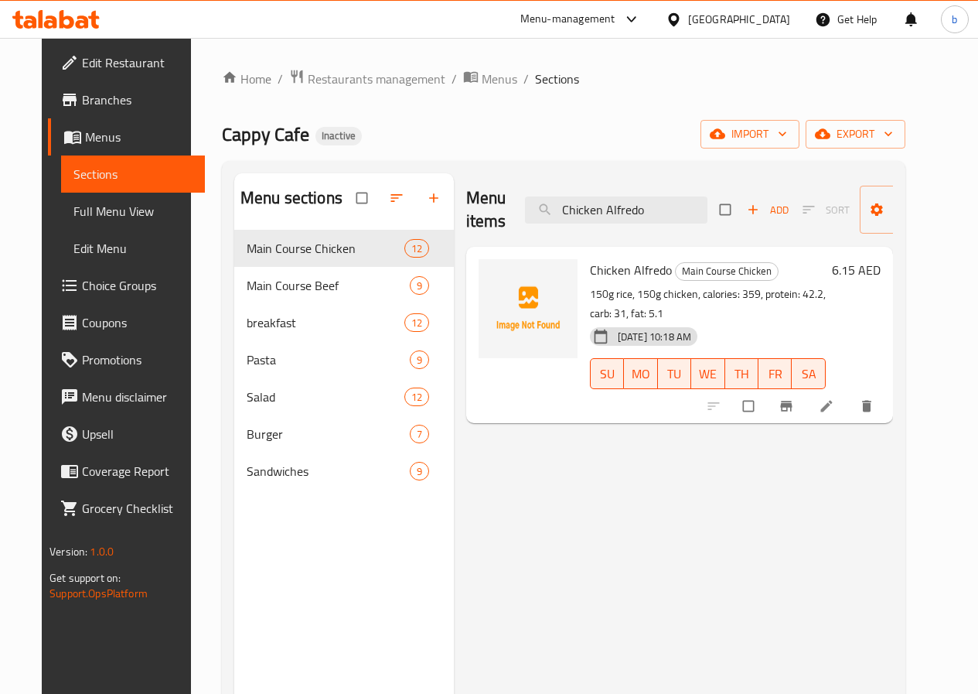
type input "Chicken Alfredo"
click at [834, 398] on icon at bounding box center [826, 405] width 15 height 15
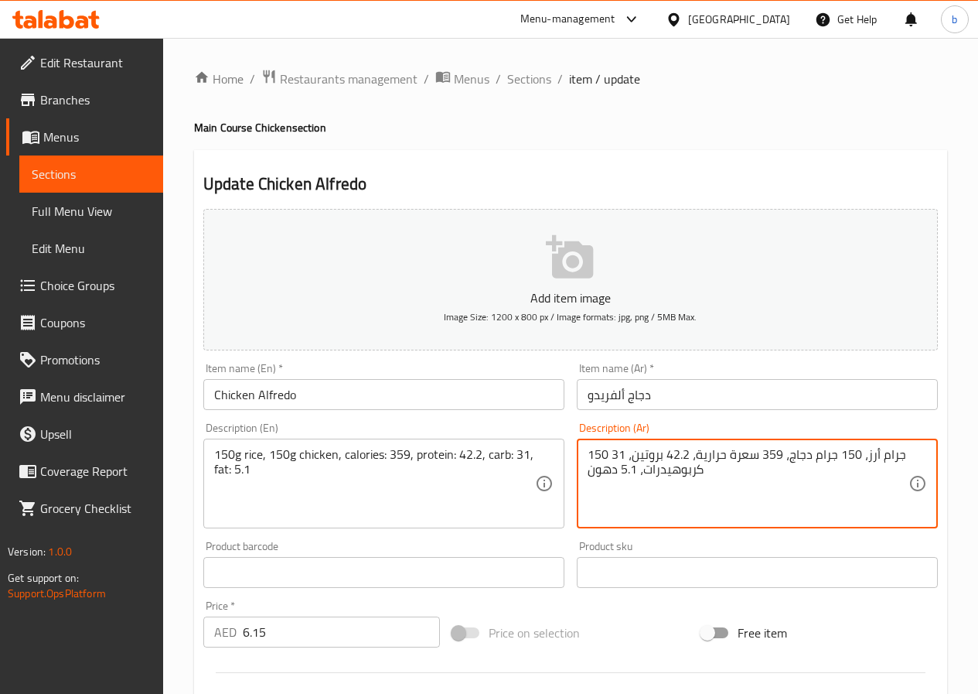
drag, startPoint x: 646, startPoint y: 472, endPoint x: 696, endPoint y: 479, distance: 50.9
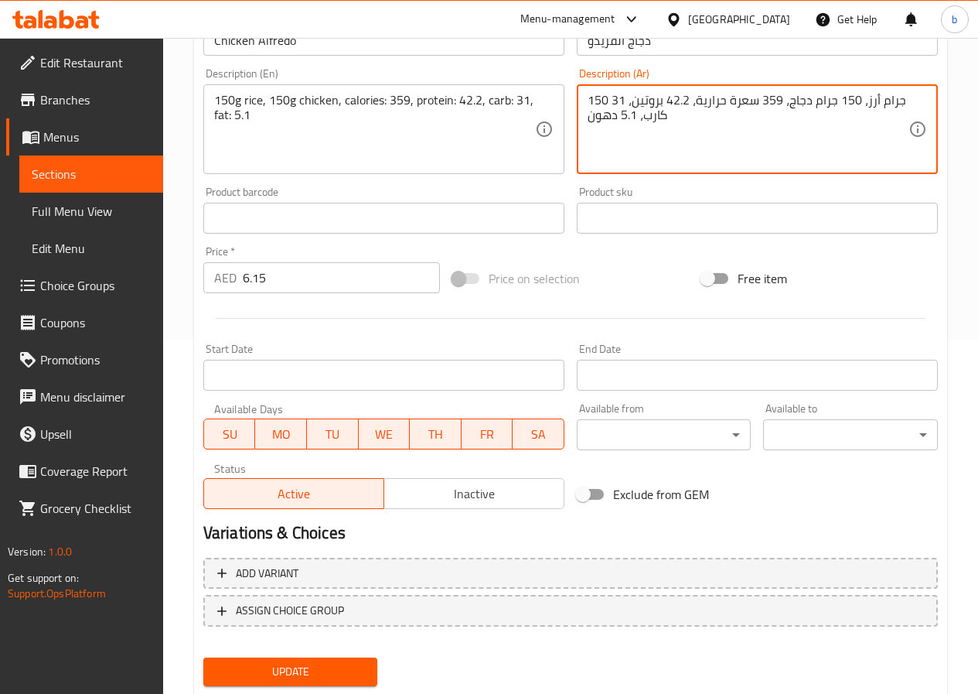
scroll to position [399, 0]
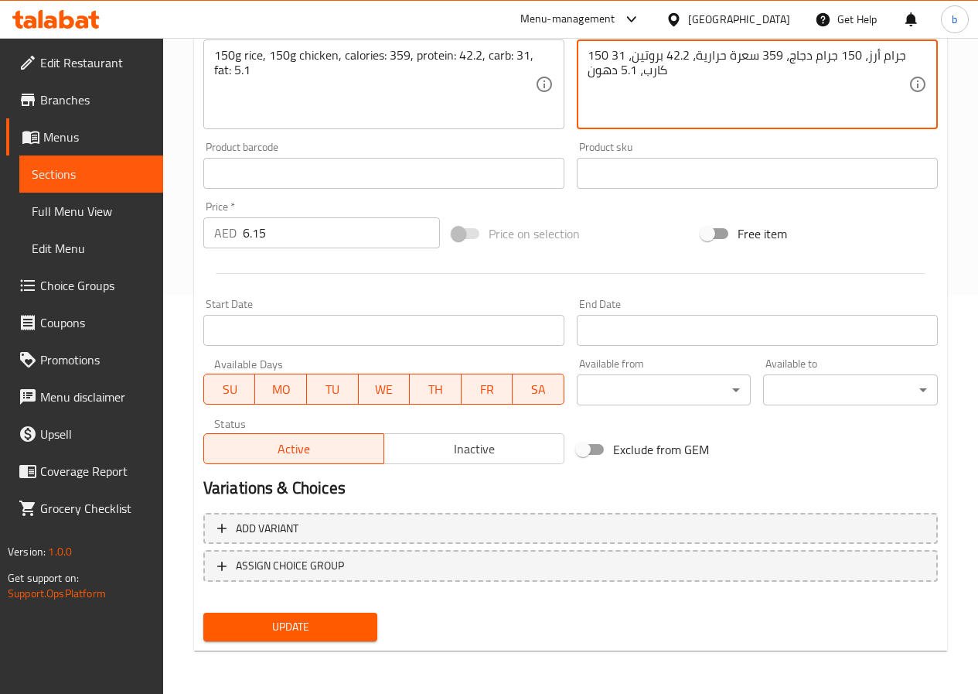
type textarea "150 جرام أرز، 150 جرام دجاج، 359 سعرة حرارية، 42.2 بروتين، 31 كارب، 5.1 دهون"
click at [261, 623] on span "Update" at bounding box center [291, 626] width 150 height 19
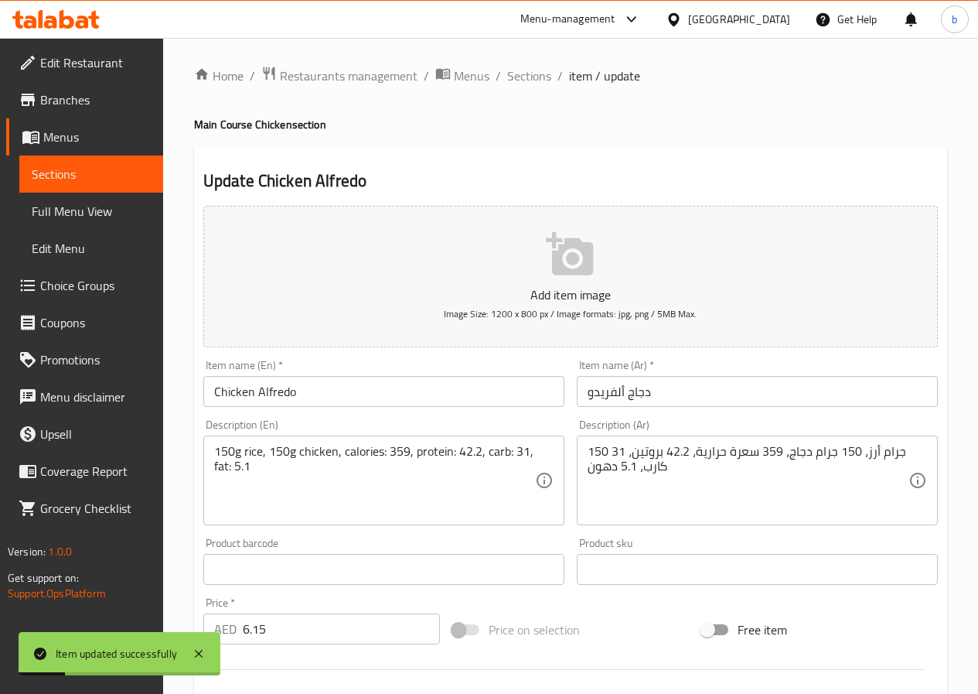
scroll to position [0, 0]
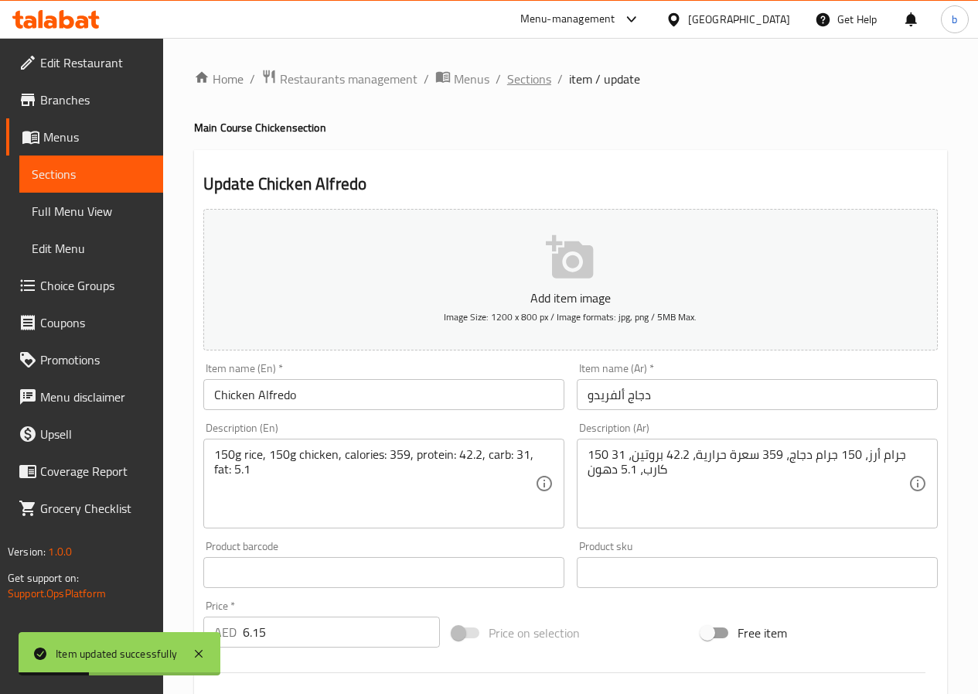
click at [507, 80] on span "Sections" at bounding box center [529, 79] width 44 height 19
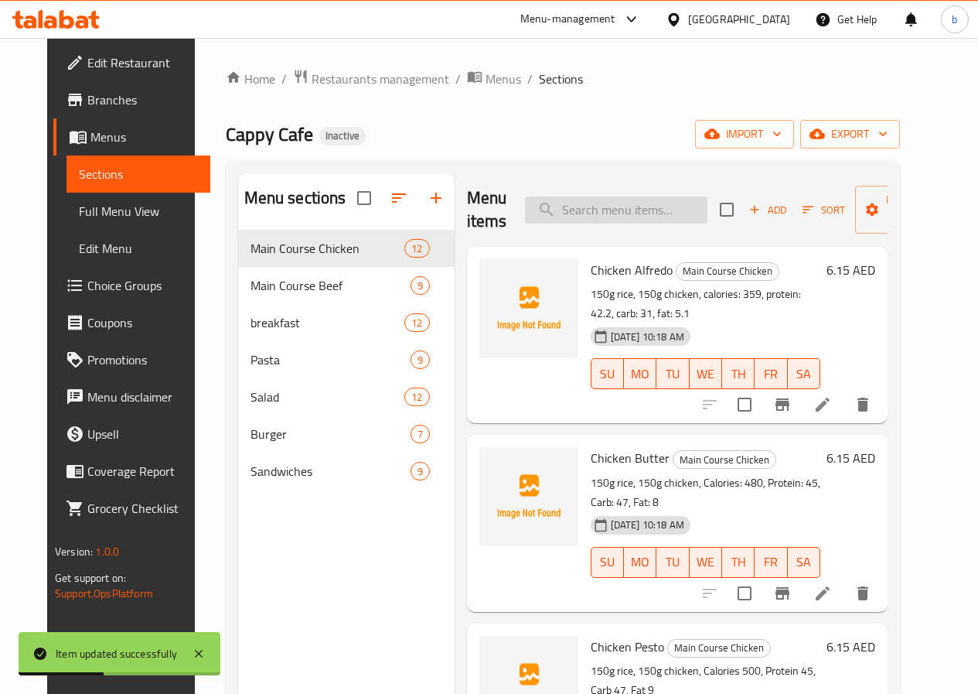
click at [597, 207] on input "search" at bounding box center [616, 209] width 183 height 27
paste input "Chicken Pesto"
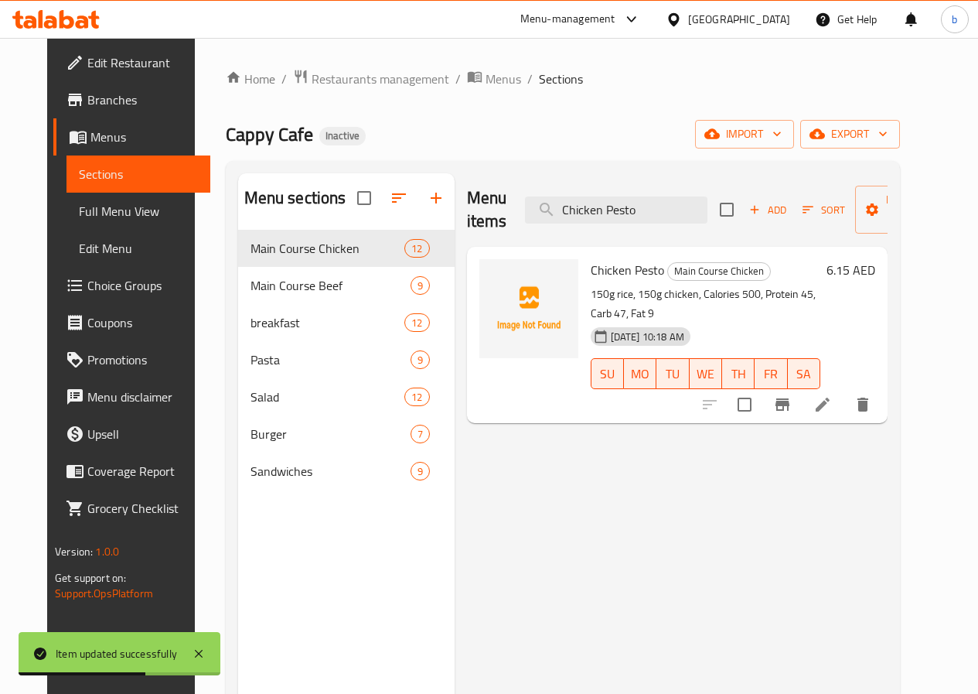
type input "Chicken Pesto"
click at [832, 395] on icon at bounding box center [823, 404] width 19 height 19
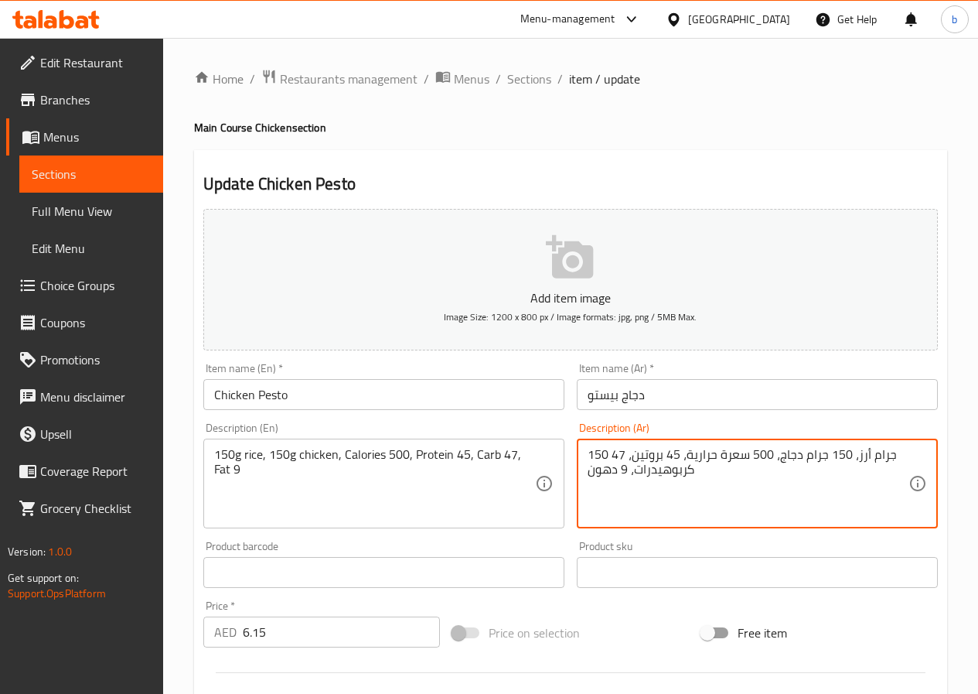
drag, startPoint x: 633, startPoint y: 468, endPoint x: 686, endPoint y: 478, distance: 53.5
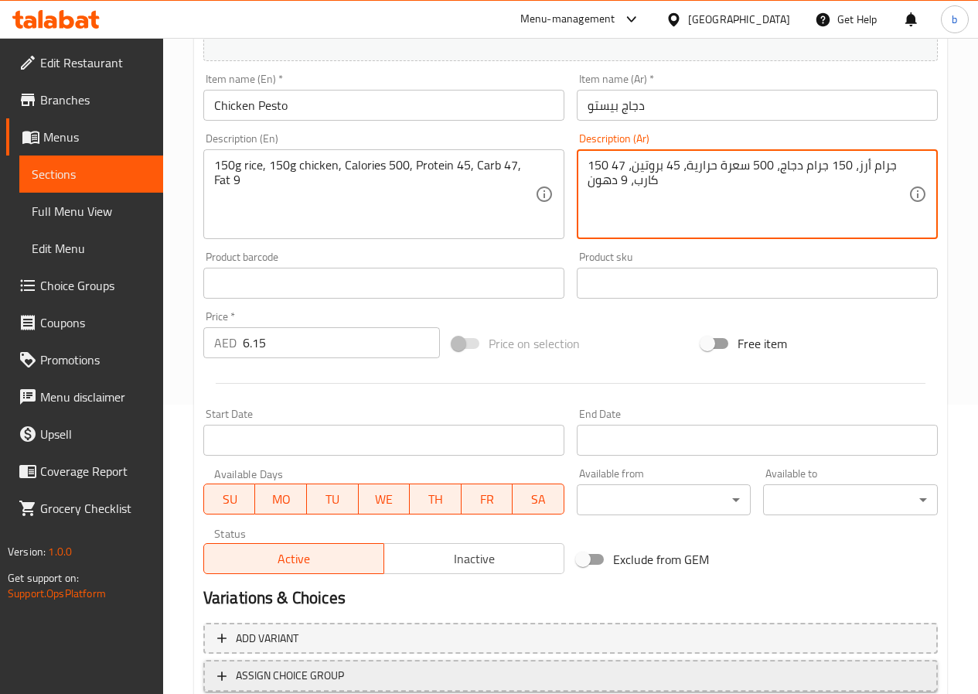
scroll to position [387, 0]
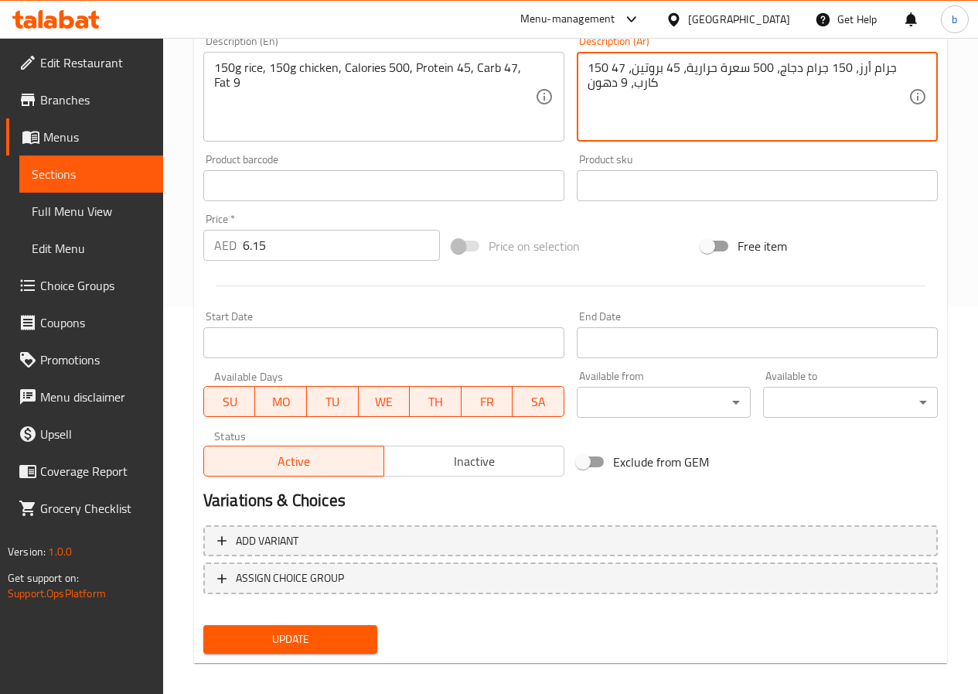
type textarea "150 جرام أرز، 150 جرام دجاج، 500 سعرة حرارية، 45 بروتين، 47 كارب، 9 دهون"
click at [241, 630] on span "Update" at bounding box center [291, 639] width 150 height 19
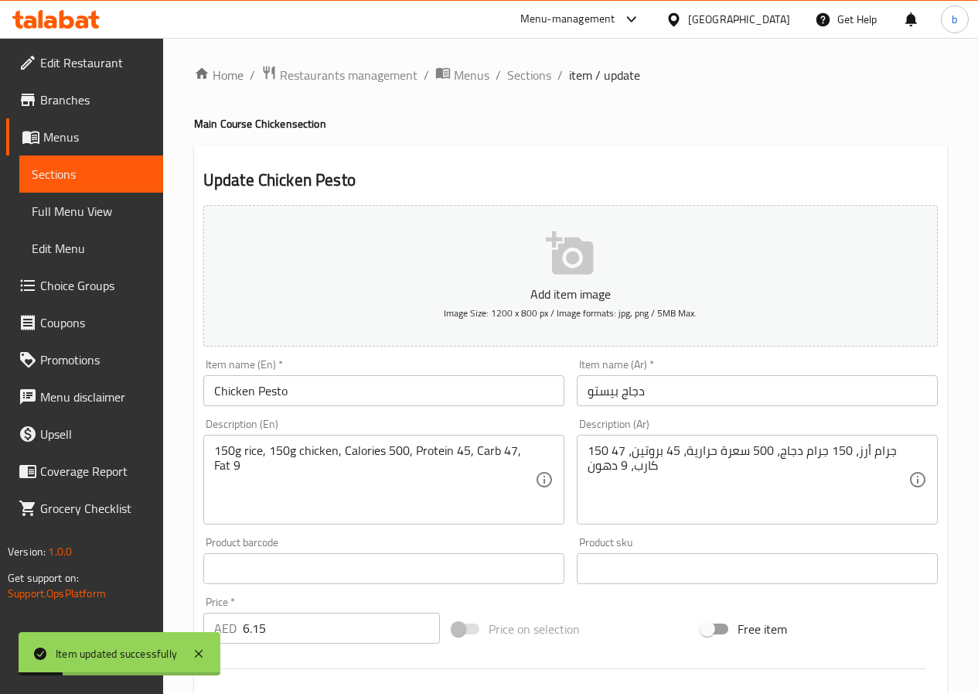
scroll to position [0, 0]
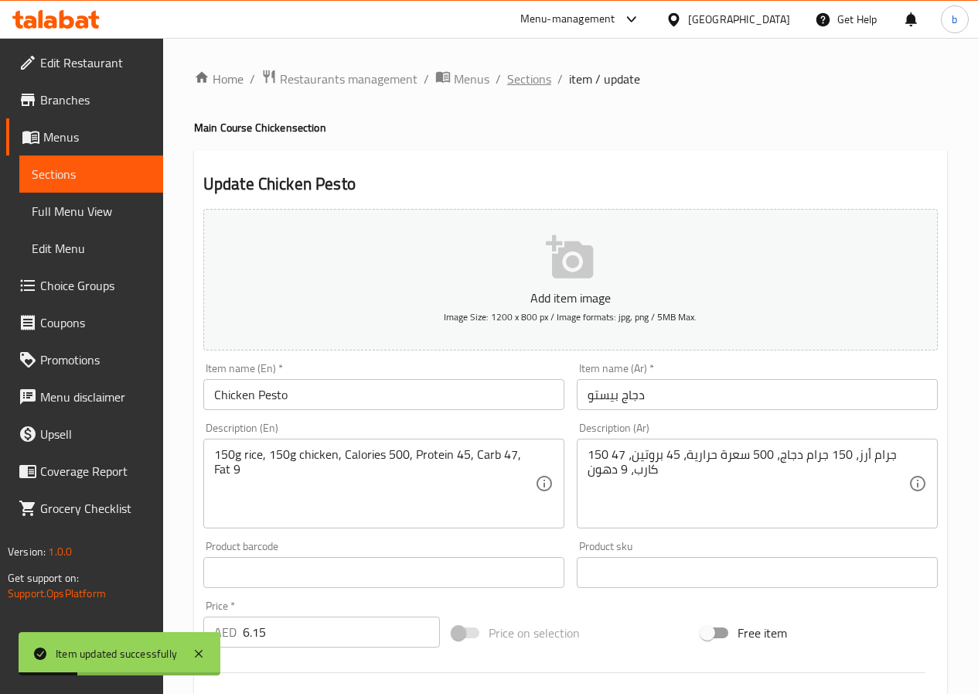
click at [520, 76] on span "Sections" at bounding box center [529, 79] width 44 height 19
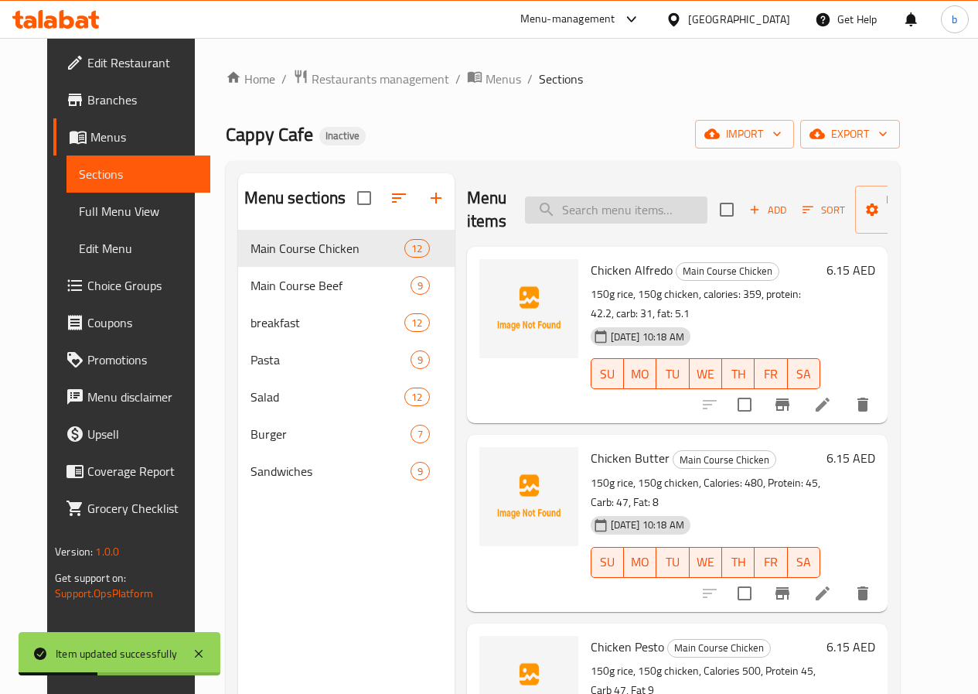
click at [554, 209] on input "search" at bounding box center [616, 209] width 183 height 27
paste input "Grilled Salmon with Vegetables"
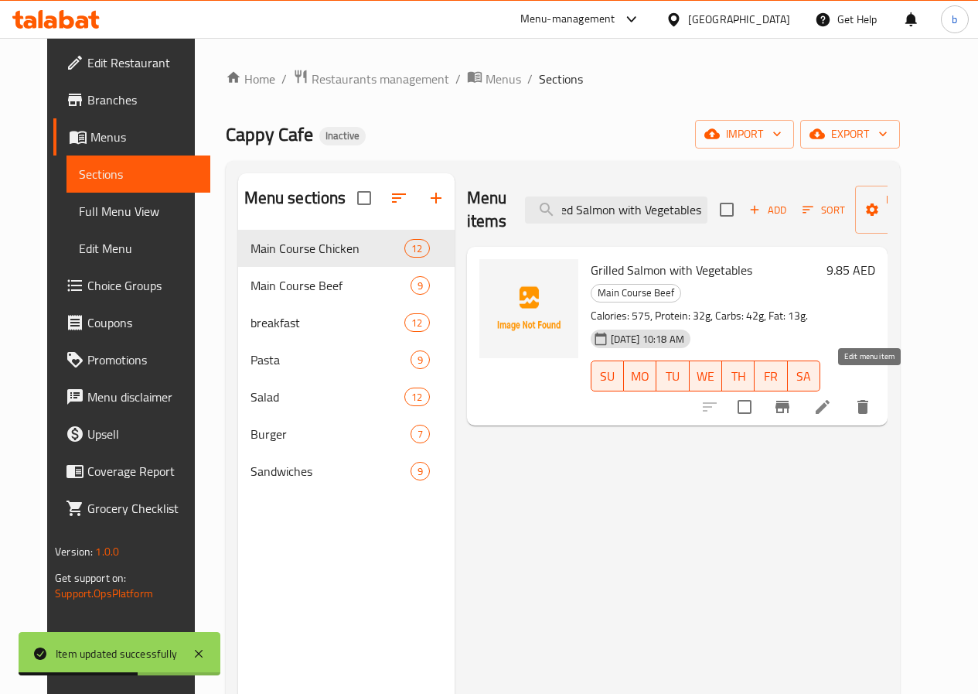
type input "Grilled Salmon with Vegetables"
click at [830, 400] on icon at bounding box center [823, 407] width 14 height 14
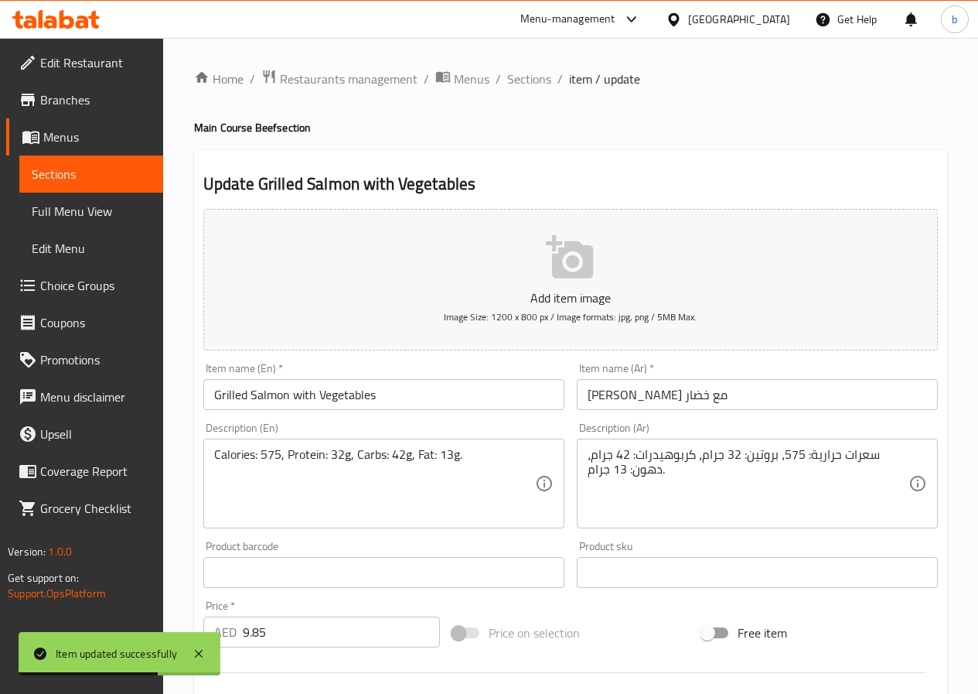
scroll to position [77, 0]
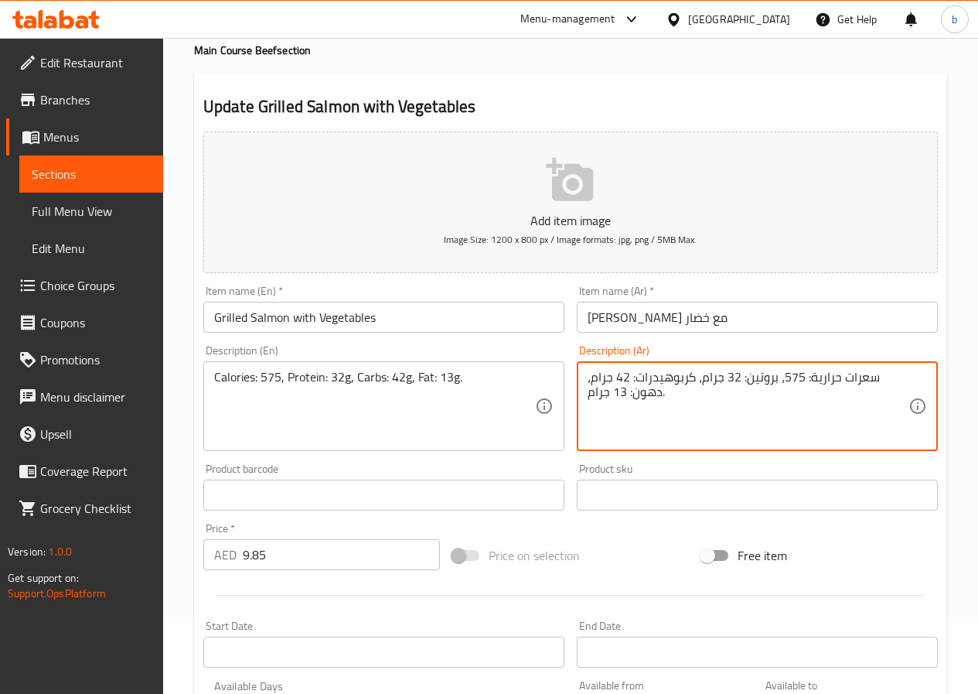
drag, startPoint x: 636, startPoint y: 378, endPoint x: 688, endPoint y: 382, distance: 52.7
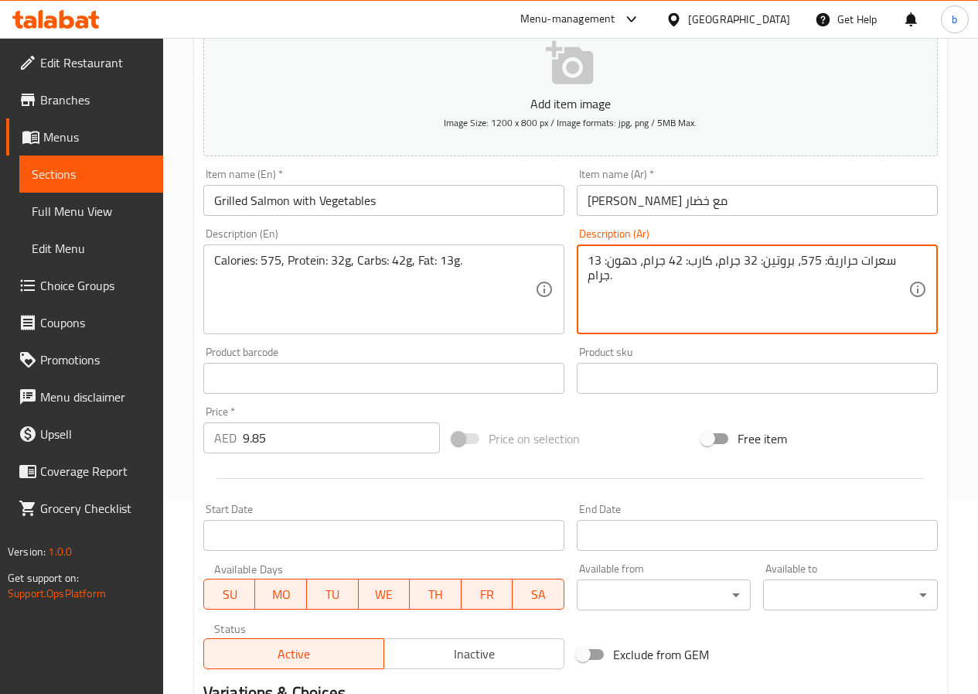
scroll to position [399, 0]
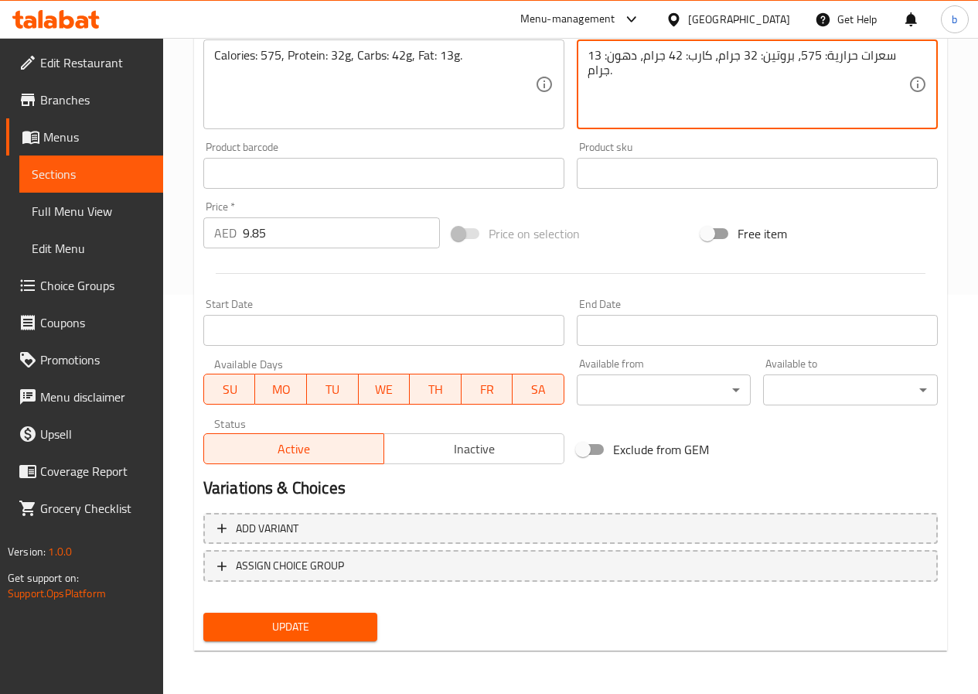
type textarea "سعرات حرارية: 575، بروتين: 32 جرام، كارب: 42 جرام، دهون: 13 جرام."
click at [323, 629] on span "Update" at bounding box center [291, 626] width 150 height 19
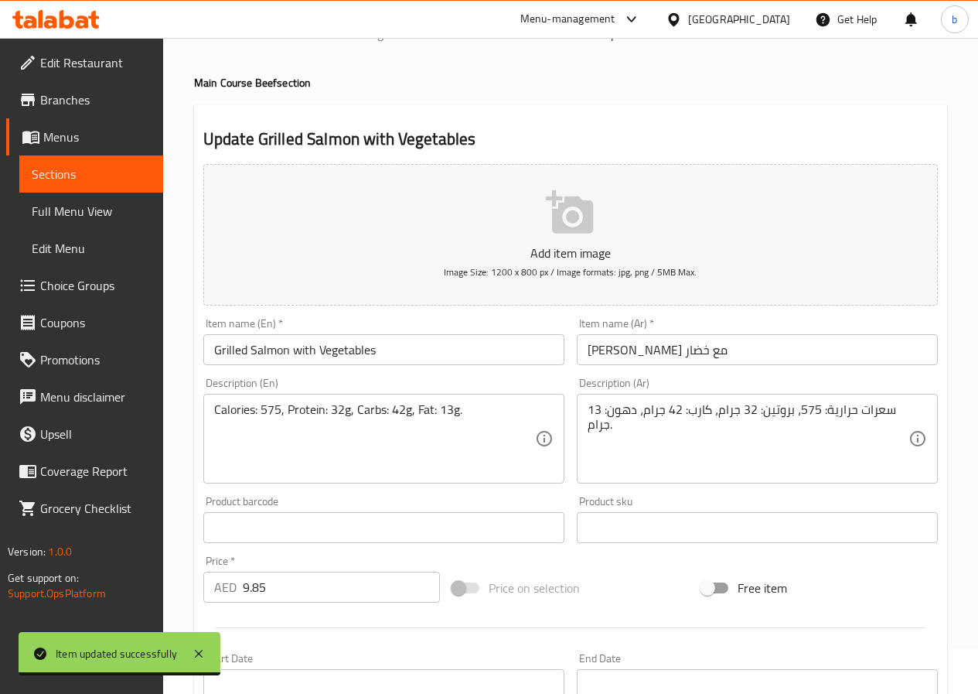
scroll to position [0, 0]
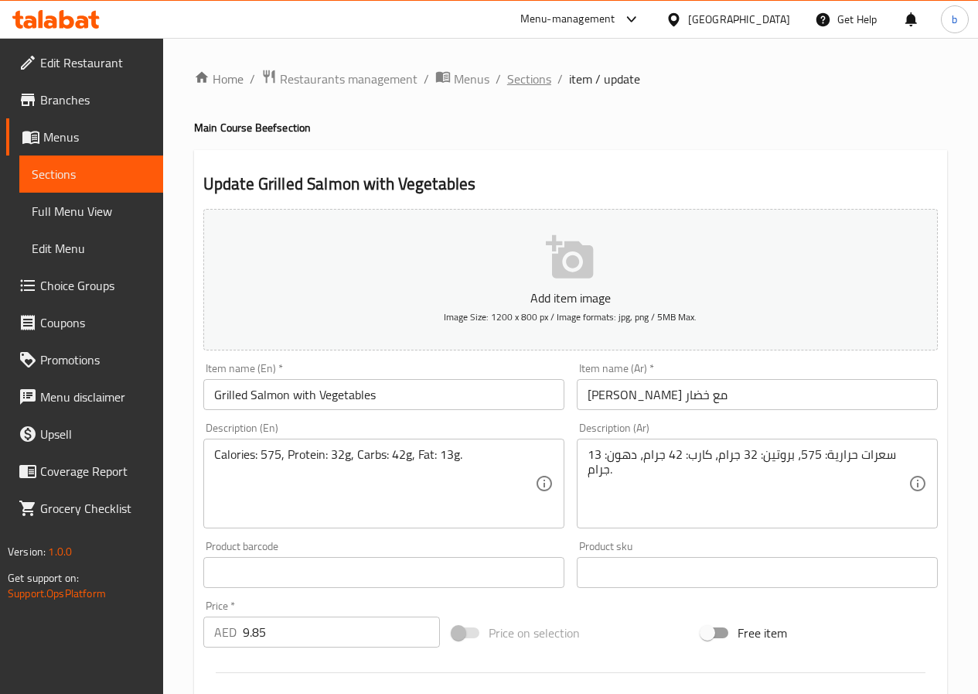
click at [532, 77] on span "Sections" at bounding box center [529, 79] width 44 height 19
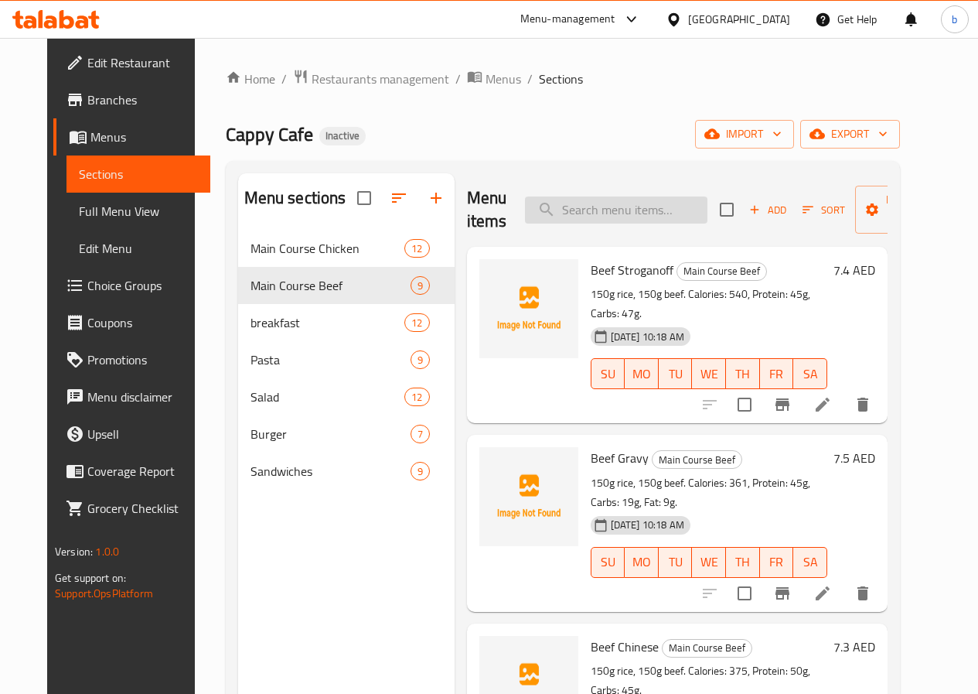
click at [589, 219] on input "search" at bounding box center [616, 209] width 183 height 27
paste input "Grilled Salmon with Vegetables"
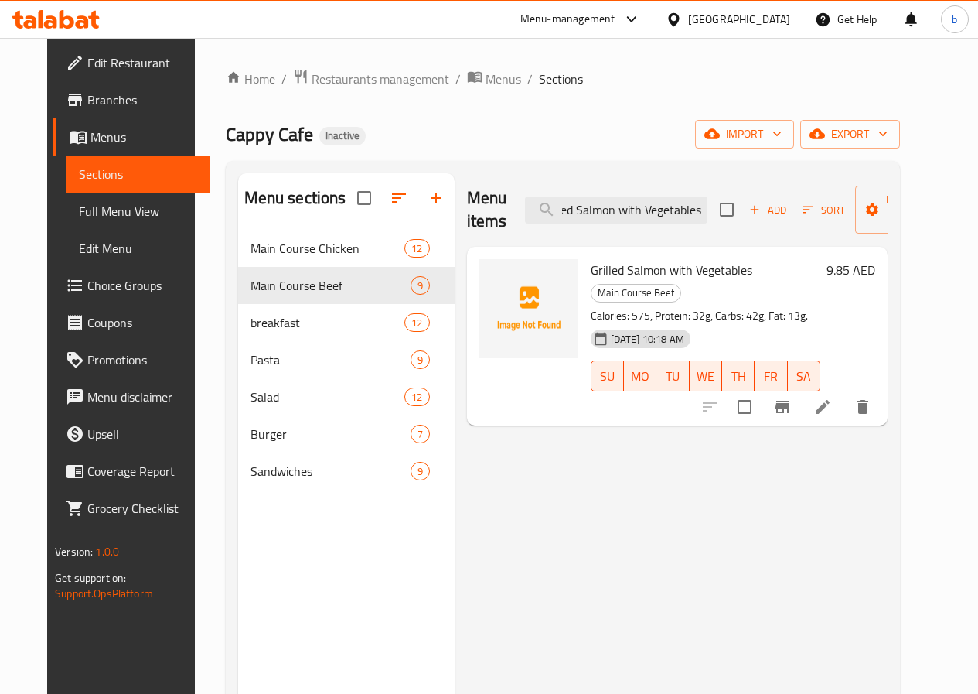
type input "Grilled Salmon with Vegetables"
click at [832, 398] on icon at bounding box center [823, 407] width 19 height 19
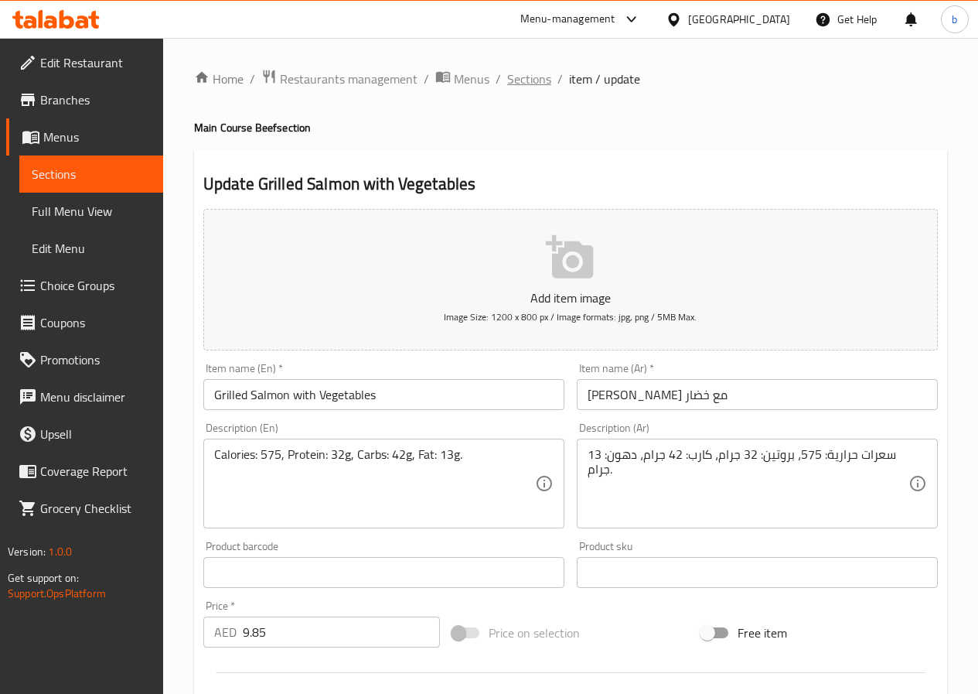
click at [526, 77] on span "Sections" at bounding box center [529, 79] width 44 height 19
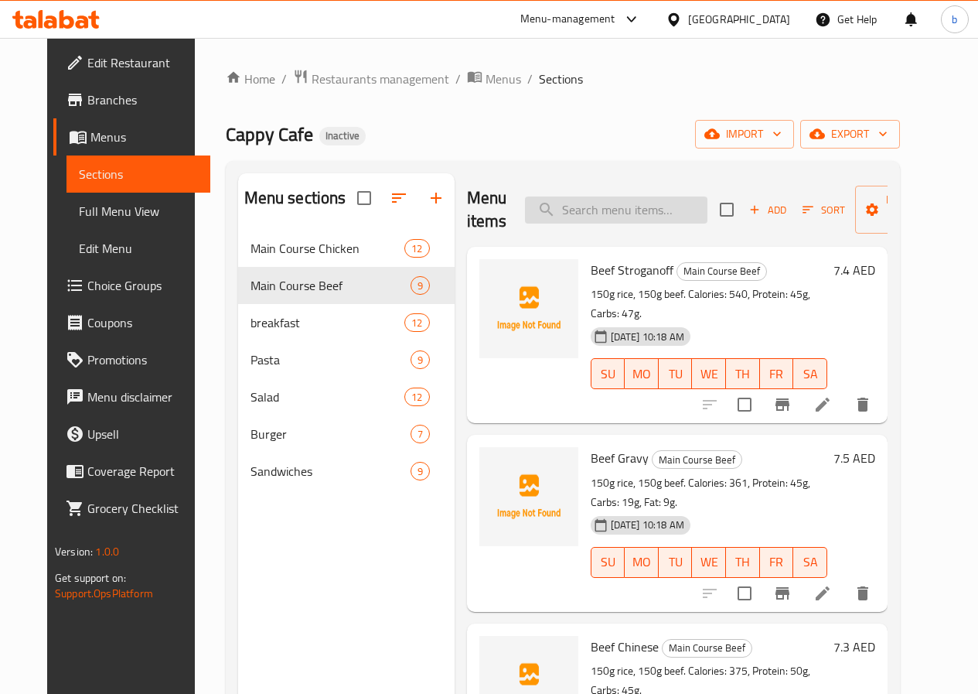
click at [598, 204] on input "search" at bounding box center [616, 209] width 183 height 27
paste input "Halloumi Sandwich"
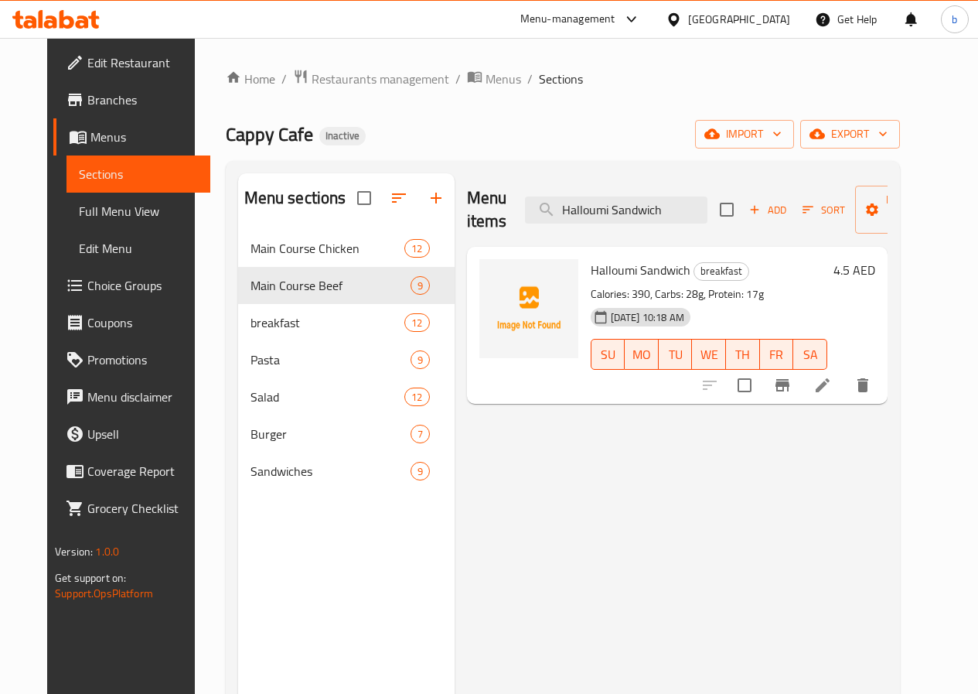
type input "Halloumi Sandwich"
click at [845, 387] on li at bounding box center [822, 385] width 43 height 28
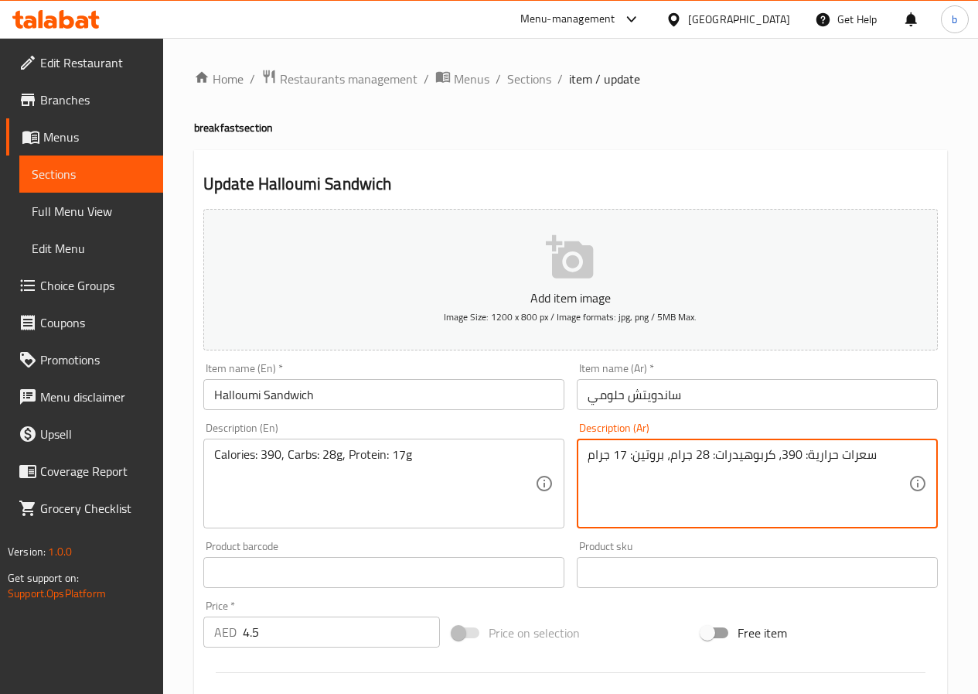
drag, startPoint x: 715, startPoint y: 456, endPoint x: 766, endPoint y: 458, distance: 51.1
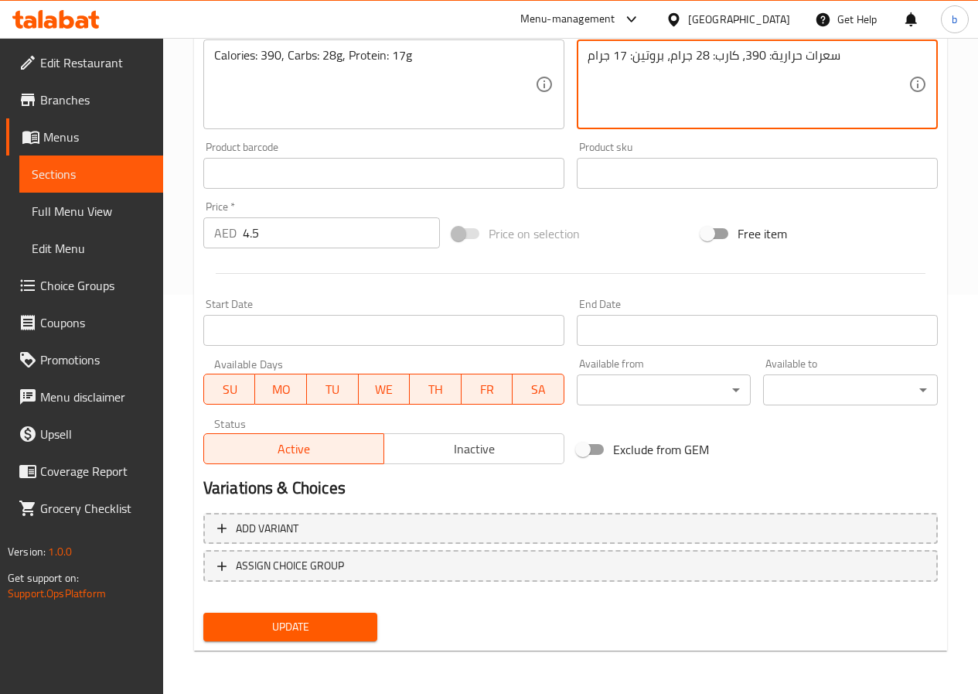
type textarea "سعرات حرارية: 390، كارب: 28 جرام، بروتين: 17 جرام"
click at [309, 632] on span "Update" at bounding box center [291, 626] width 150 height 19
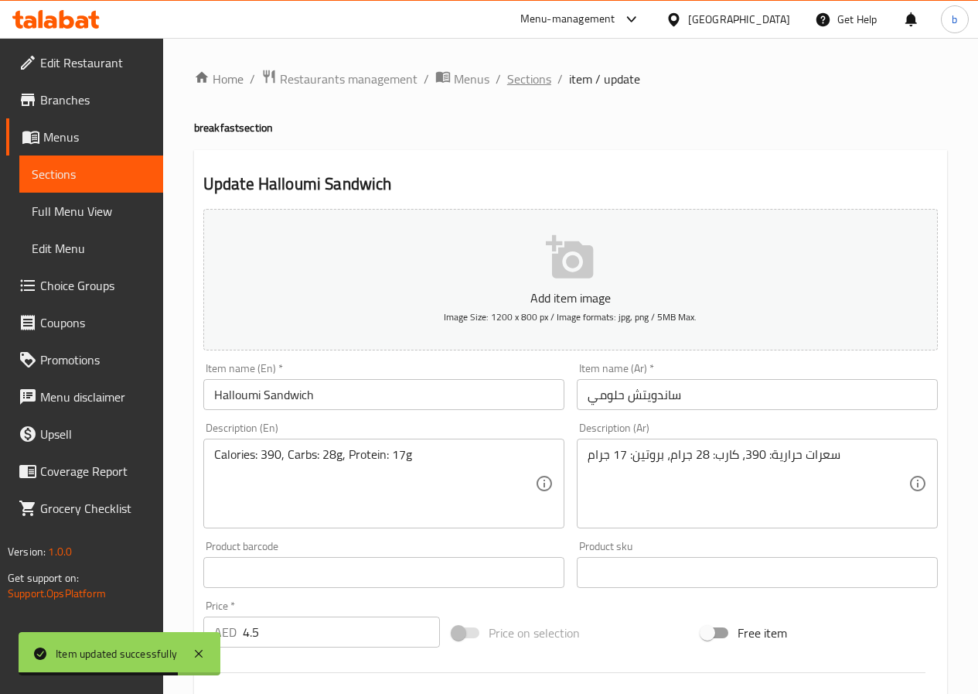
click at [508, 70] on span "Sections" at bounding box center [529, 79] width 44 height 19
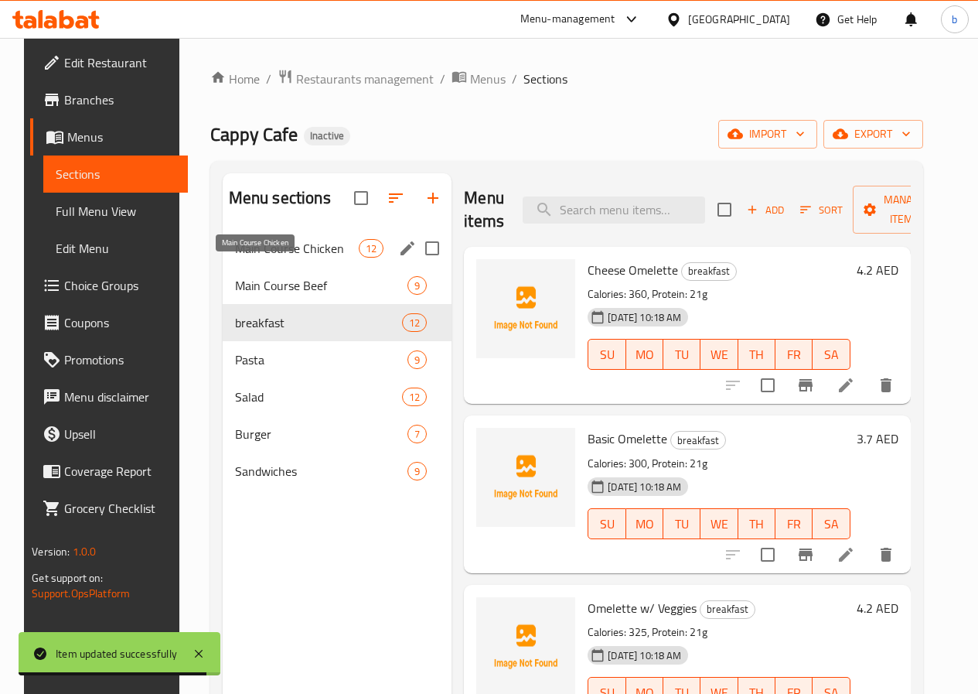
click at [272, 258] on span "Main Course Chicken" at bounding box center [297, 248] width 124 height 19
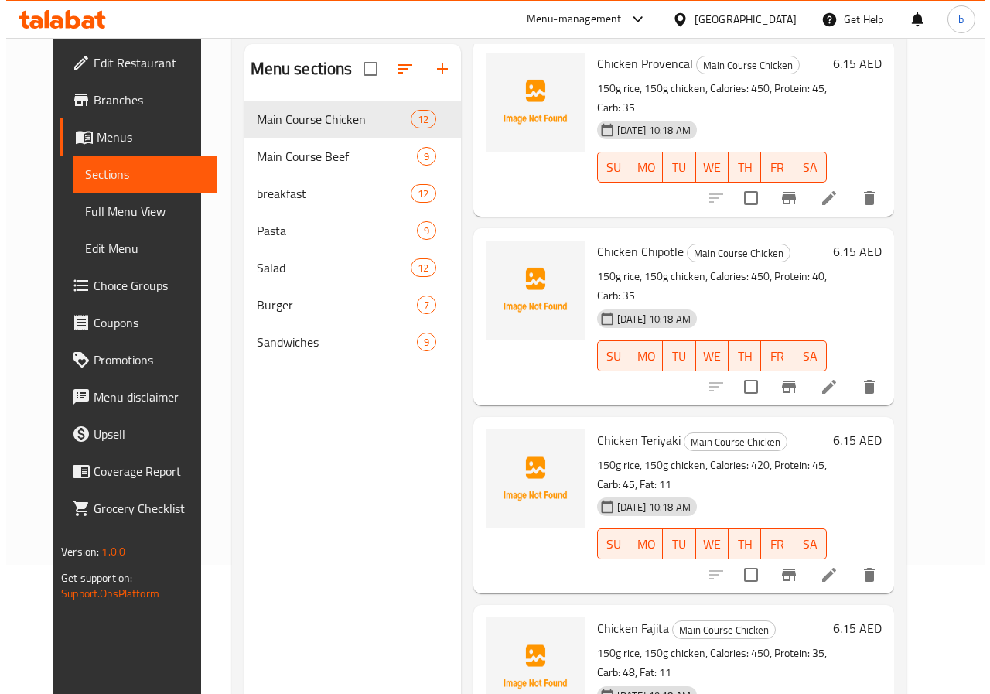
scroll to position [217, 0]
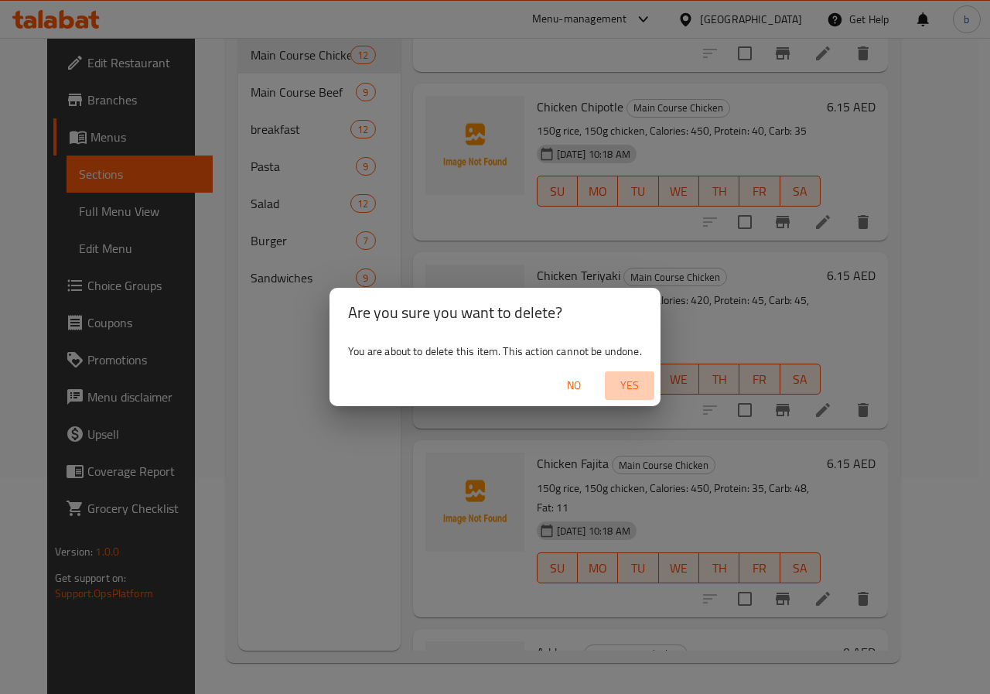
click at [635, 380] on span "Yes" at bounding box center [629, 385] width 37 height 19
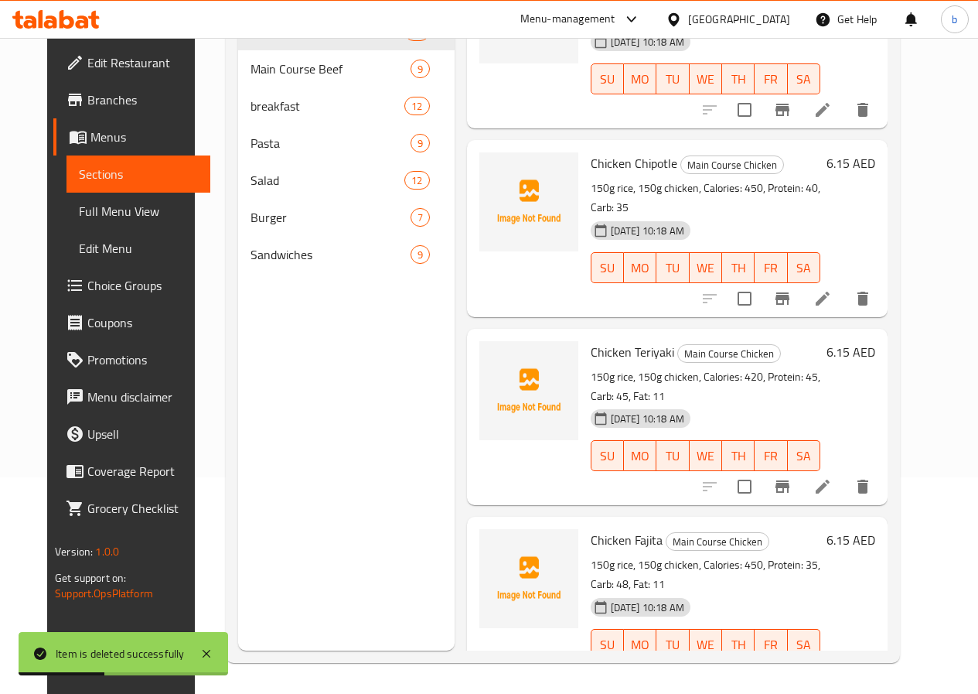
scroll to position [1227, 0]
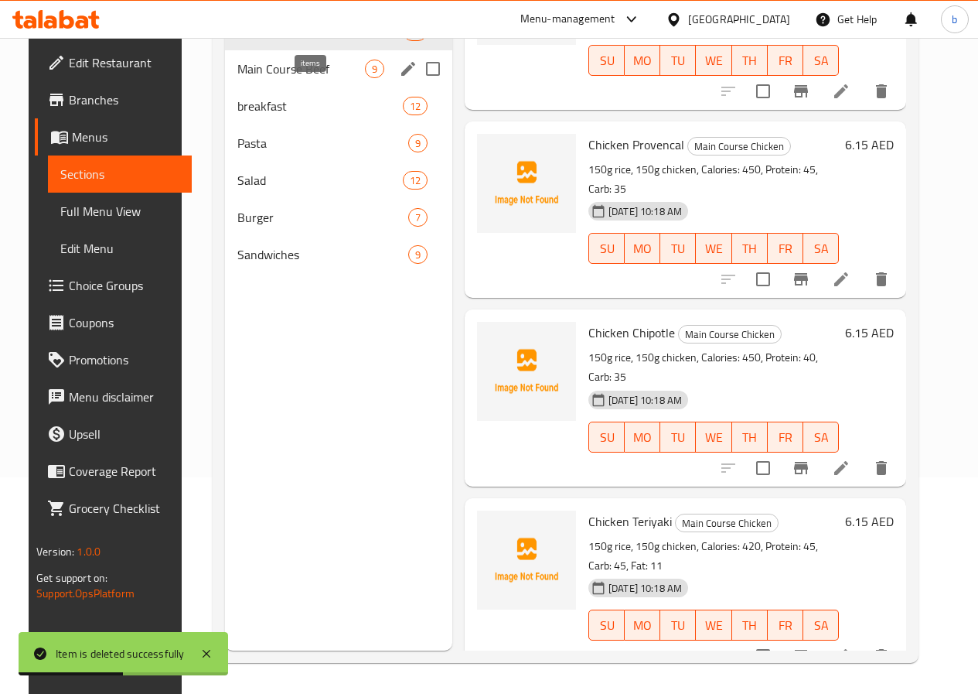
click at [366, 77] on span "9" at bounding box center [375, 69] width 18 height 15
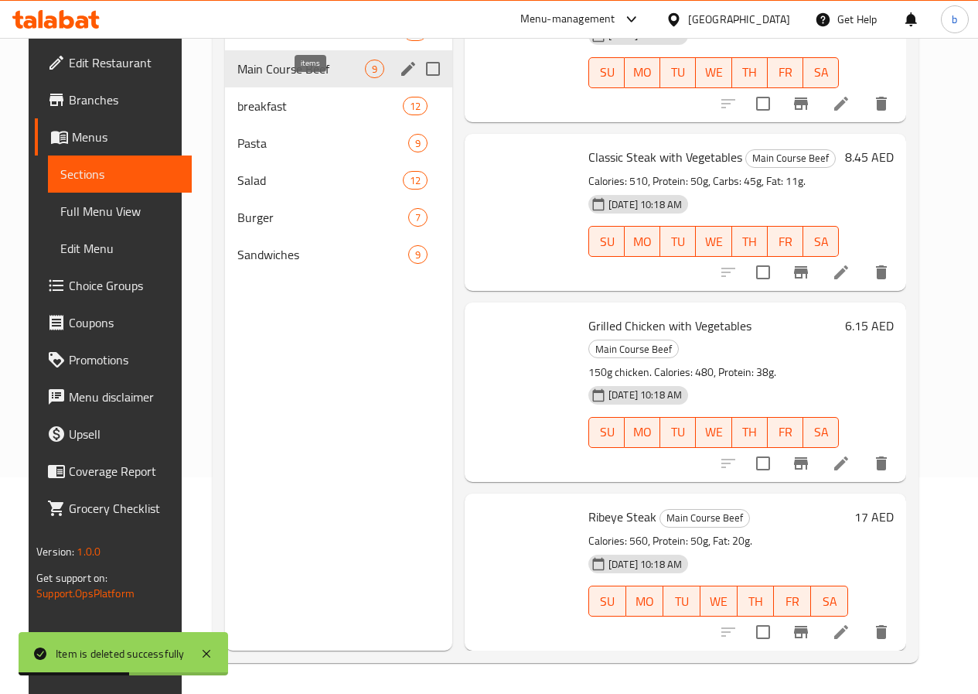
scroll to position [889, 0]
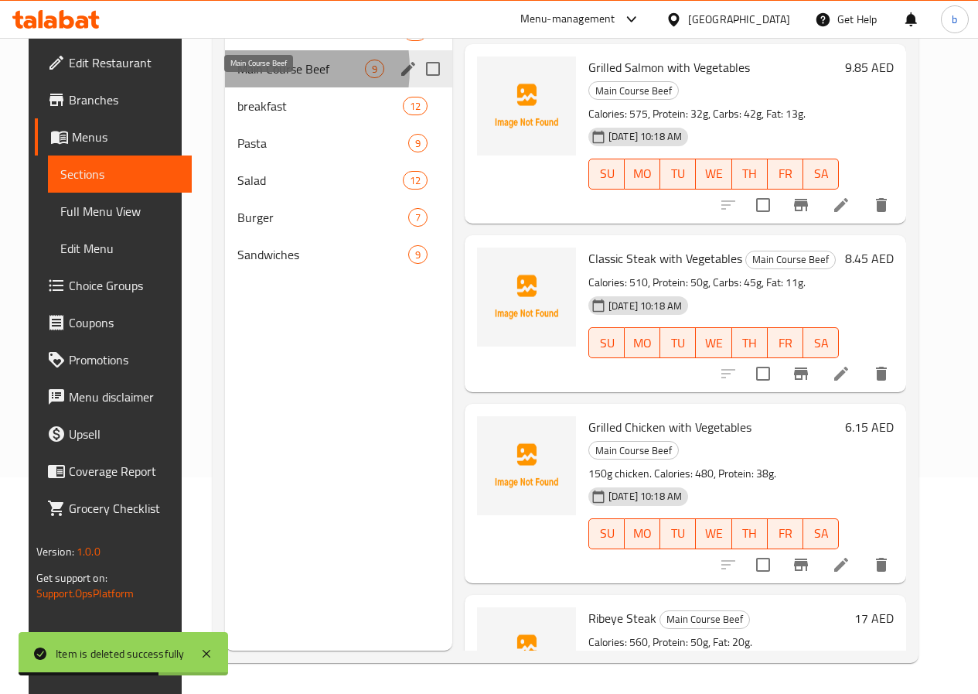
click at [246, 78] on span "Main Course Beef" at bounding box center [301, 69] width 128 height 19
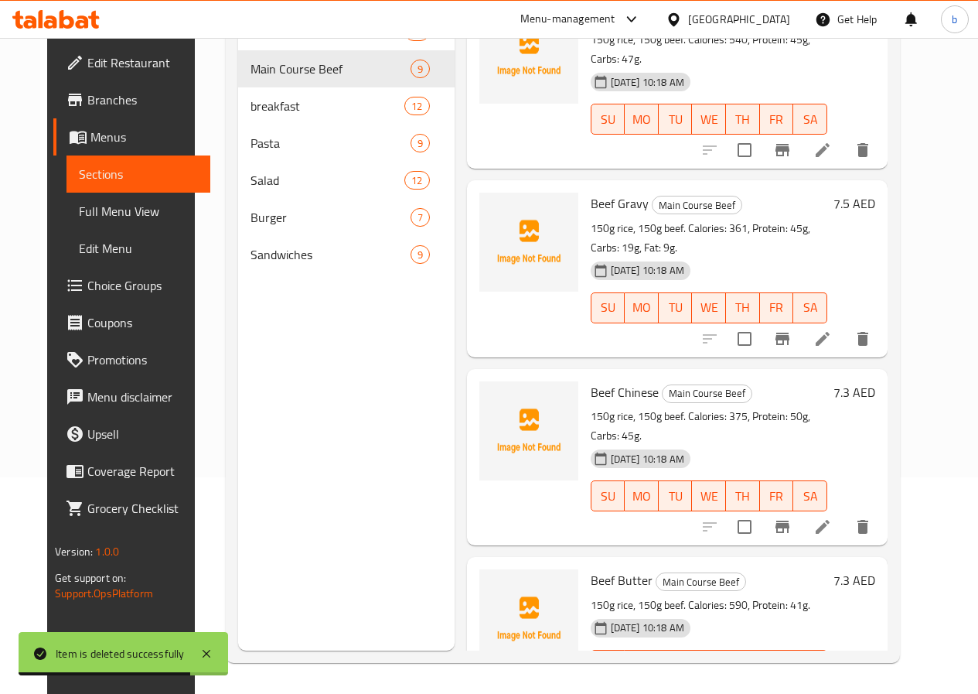
scroll to position [0, 0]
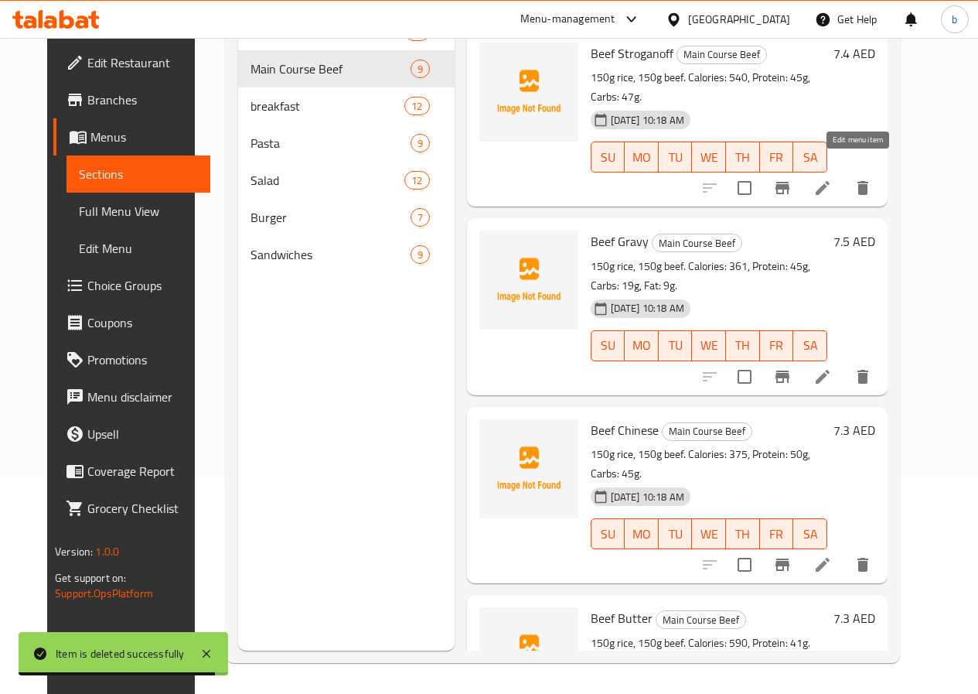
click at [832, 179] on icon at bounding box center [823, 188] width 19 height 19
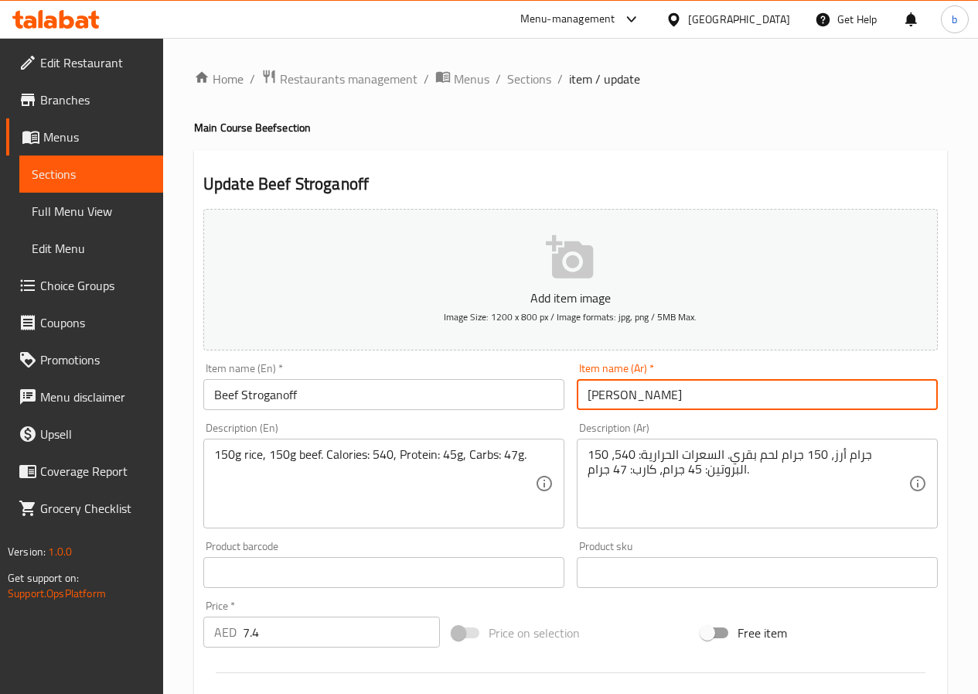
drag, startPoint x: 648, startPoint y: 394, endPoint x: 684, endPoint y: 404, distance: 37.7
click at [684, 404] on input "[PERSON_NAME]" at bounding box center [757, 394] width 361 height 31
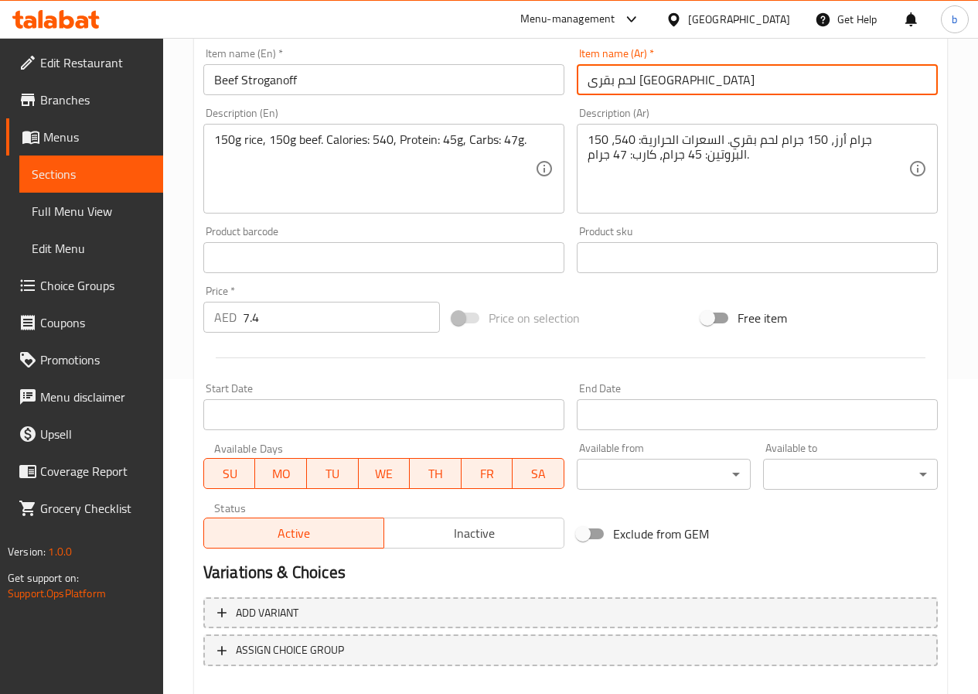
scroll to position [399, 0]
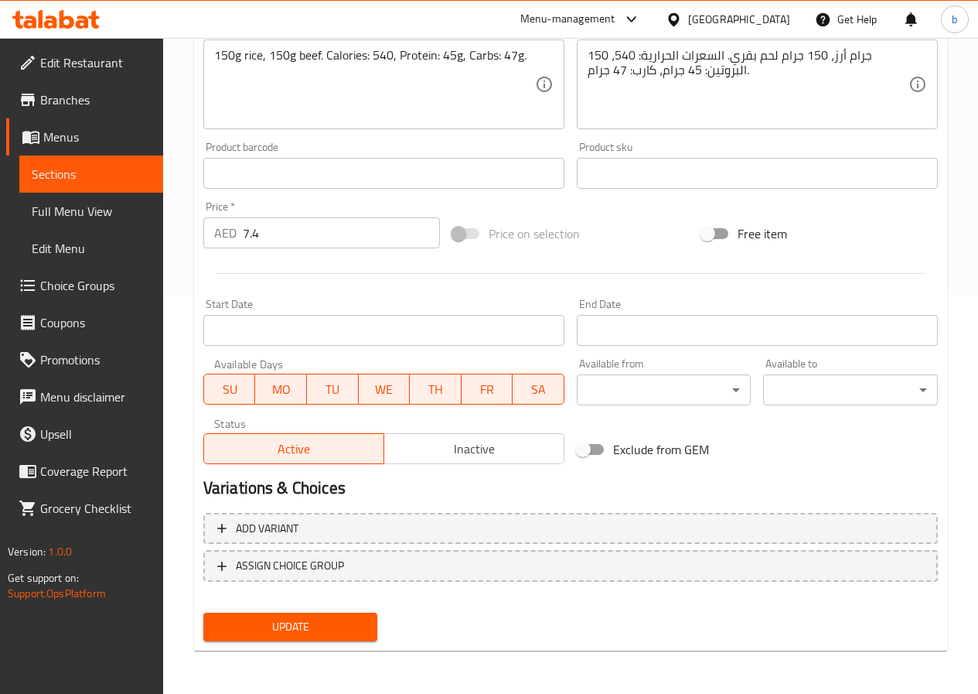
type input "لحم بقرى ستروغانوف"
click at [271, 618] on span "Update" at bounding box center [291, 626] width 150 height 19
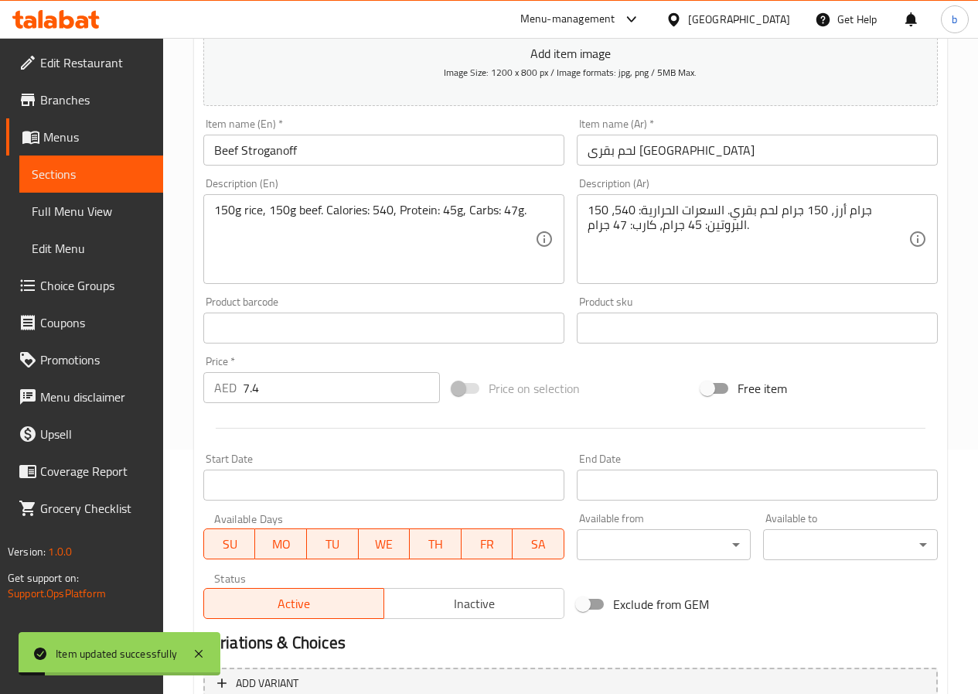
scroll to position [0, 0]
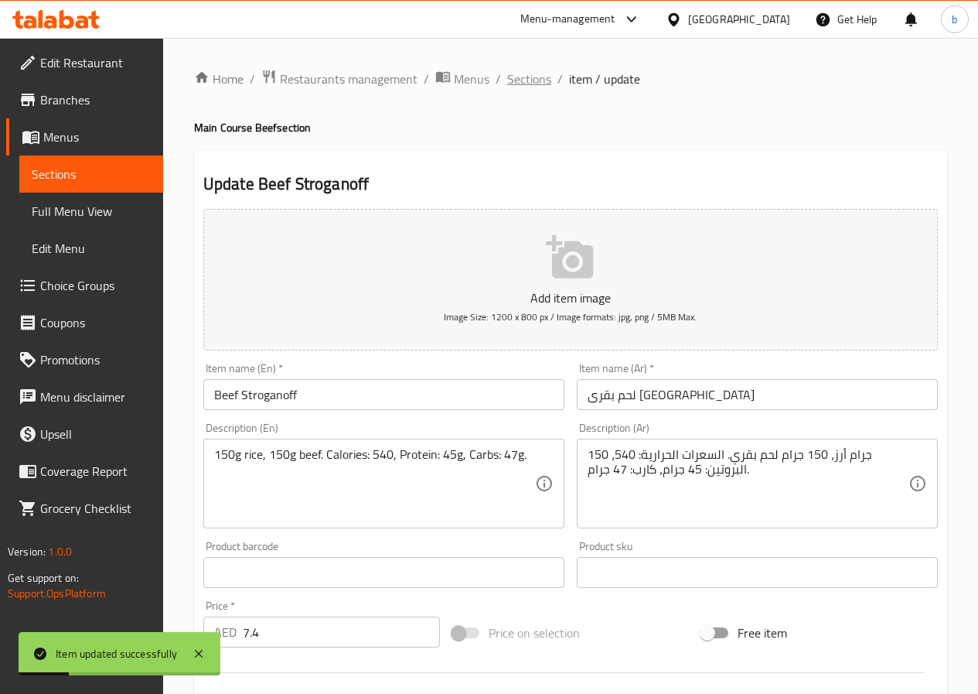
click at [537, 78] on span "Sections" at bounding box center [529, 79] width 44 height 19
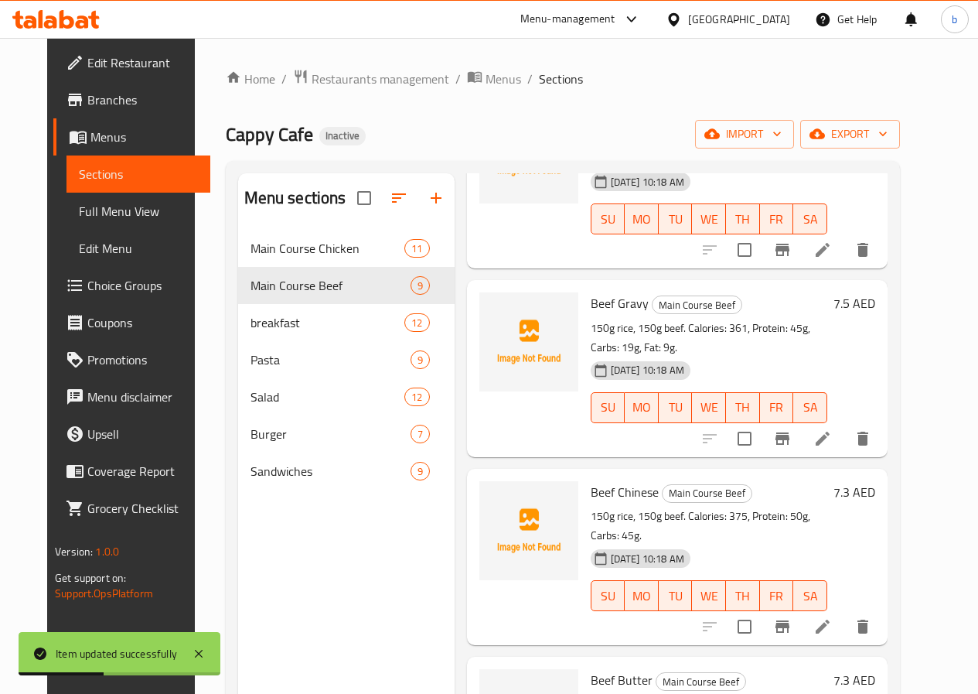
scroll to position [232, 0]
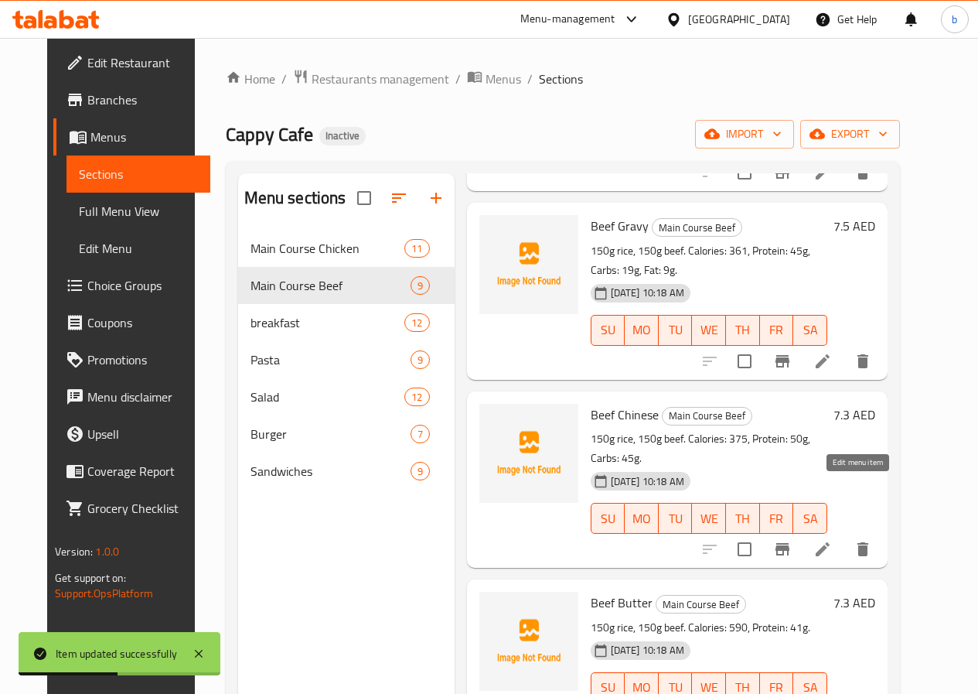
click at [832, 540] on icon at bounding box center [823, 549] width 19 height 19
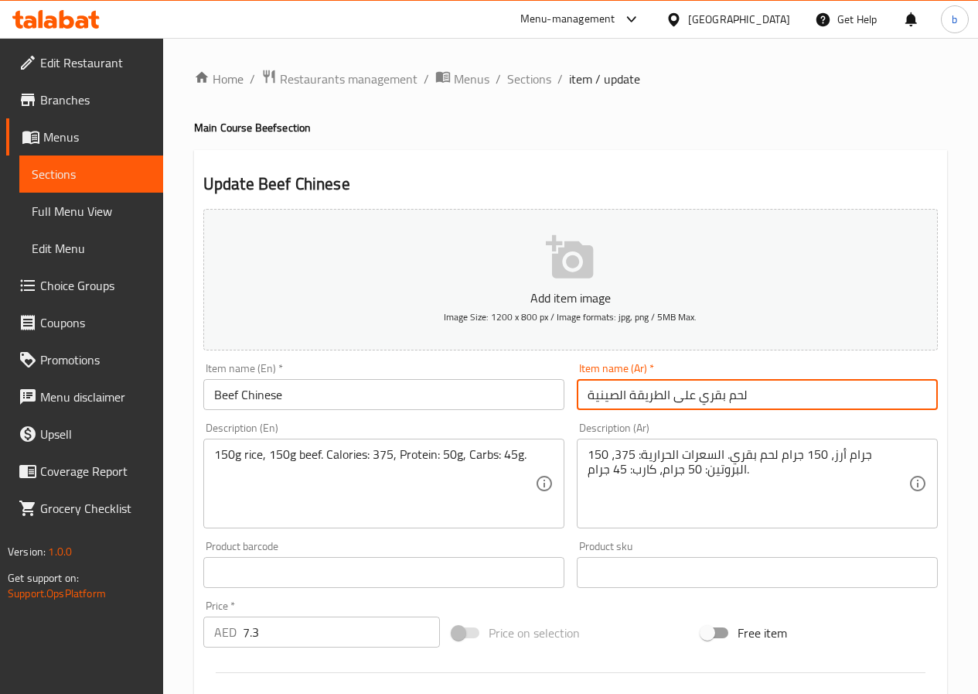
drag, startPoint x: 620, startPoint y: 391, endPoint x: 694, endPoint y: 401, distance: 74.2
click at [694, 401] on input "لحم بقري على الطريقة الصينية" at bounding box center [757, 394] width 361 height 31
click at [587, 392] on input "لحم بقري صينية" at bounding box center [757, 394] width 361 height 31
click at [686, 395] on input "لحم بقري صينية" at bounding box center [757, 394] width 361 height 31
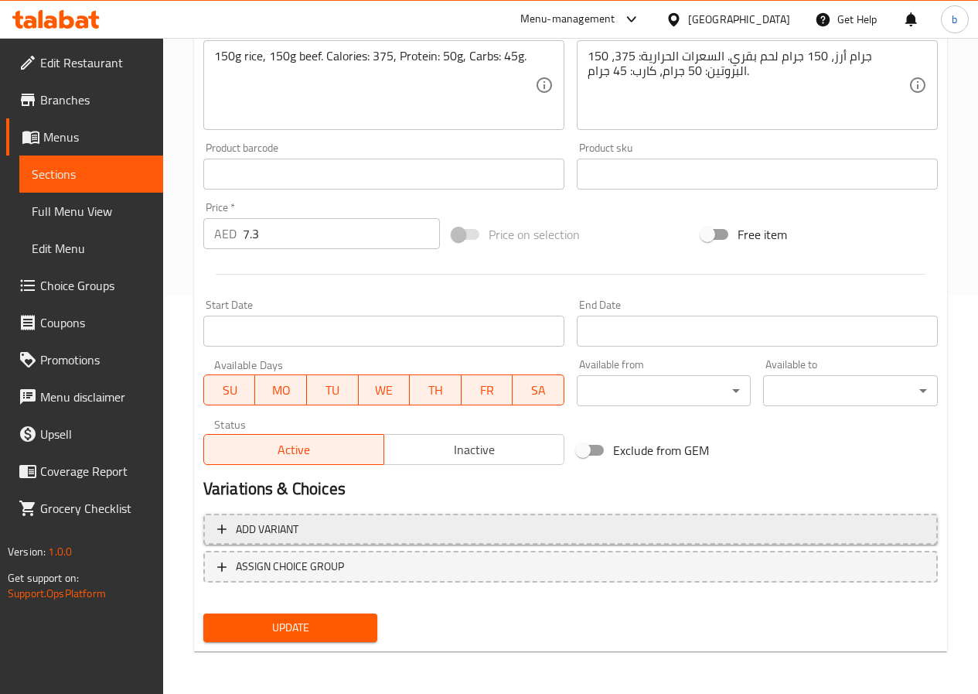
scroll to position [399, 0]
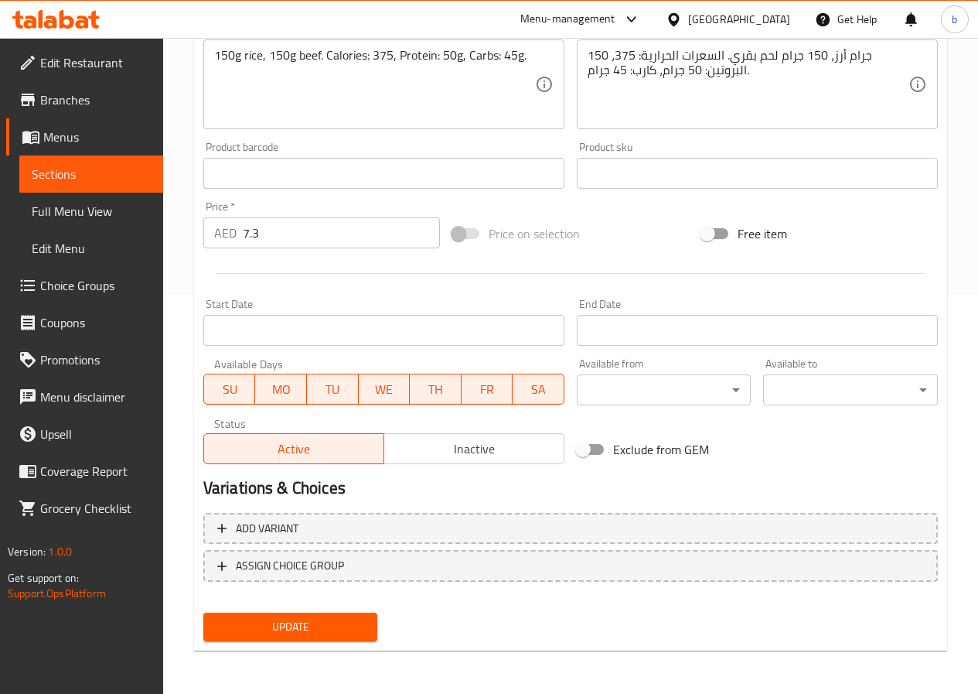
type input "لحم بقري صيني"
click at [287, 615] on button "Update" at bounding box center [290, 626] width 175 height 29
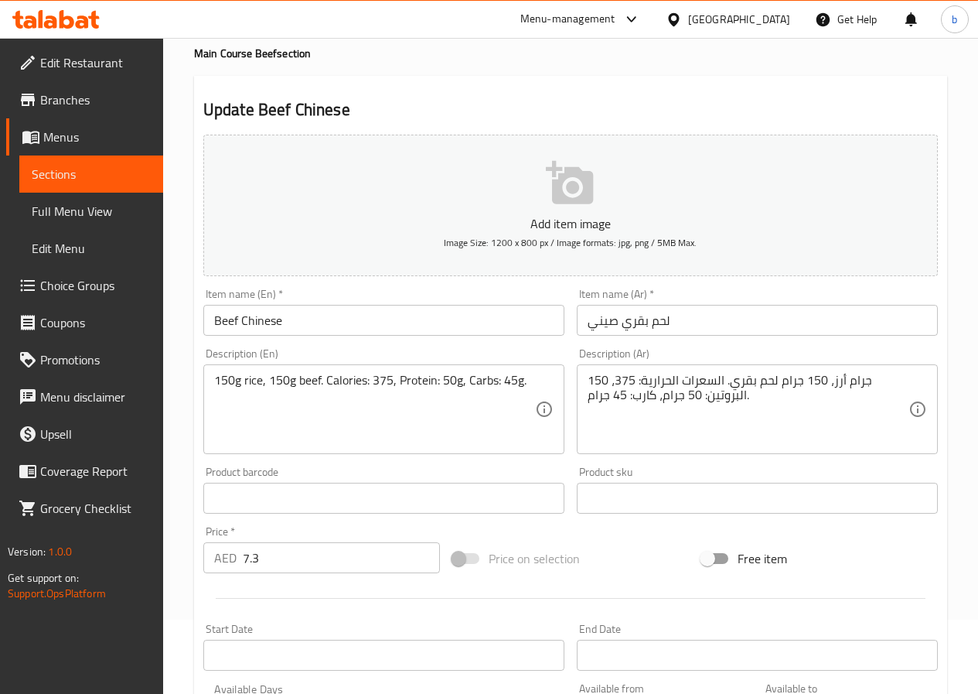
scroll to position [0, 0]
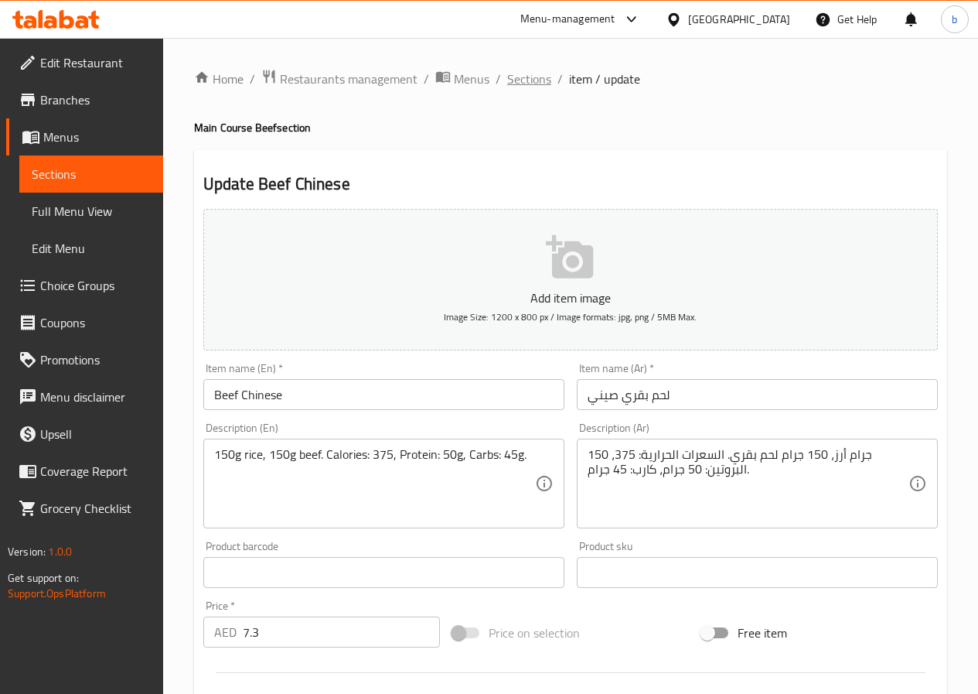
click at [520, 84] on span "Sections" at bounding box center [529, 79] width 44 height 19
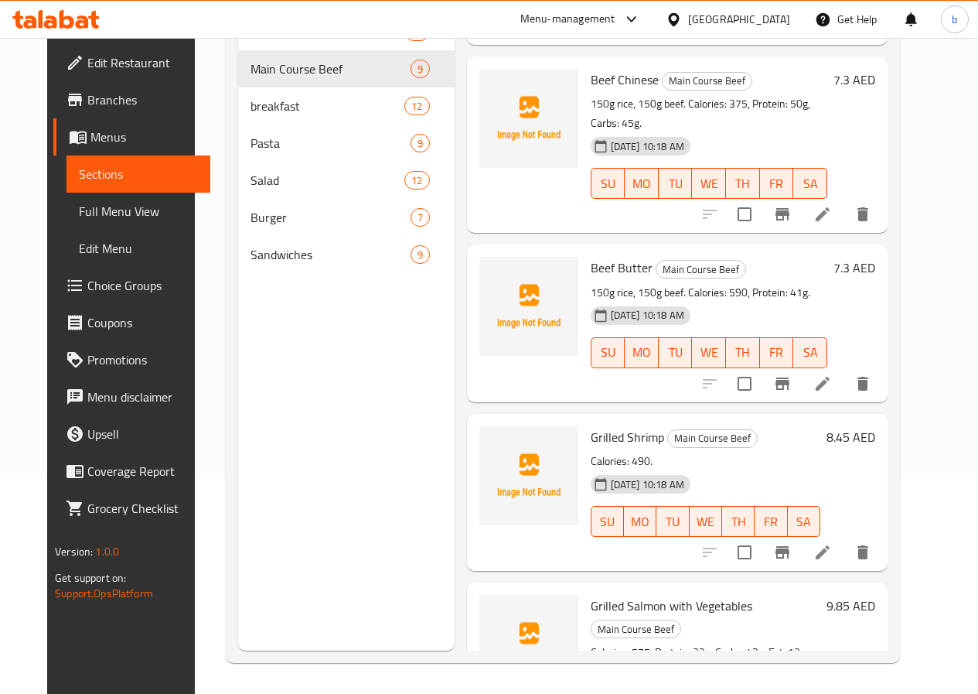
scroll to position [657, 0]
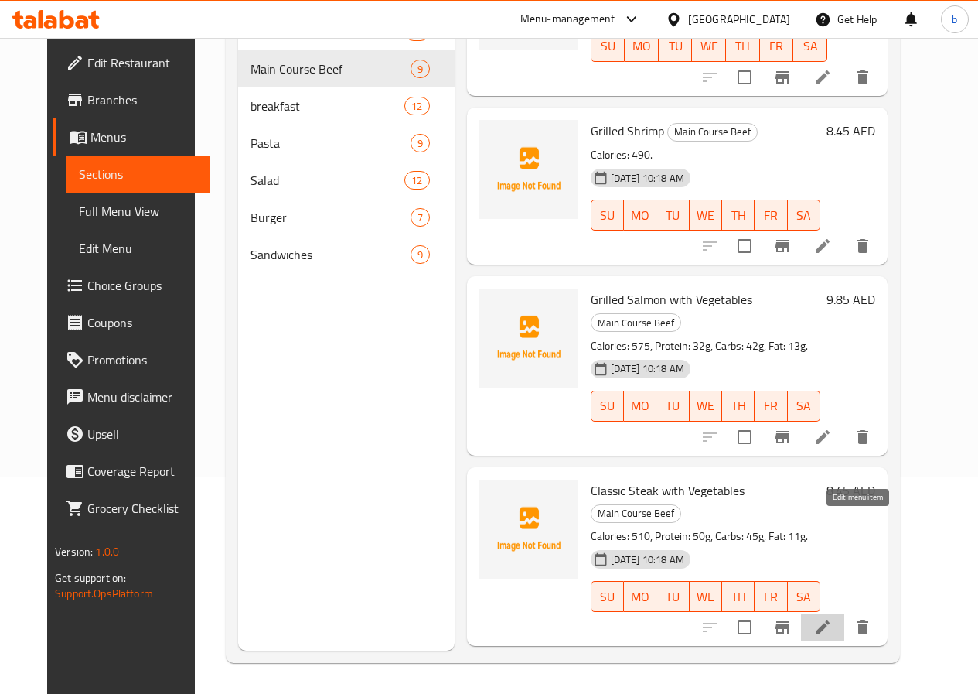
click at [832, 618] on icon at bounding box center [823, 627] width 19 height 19
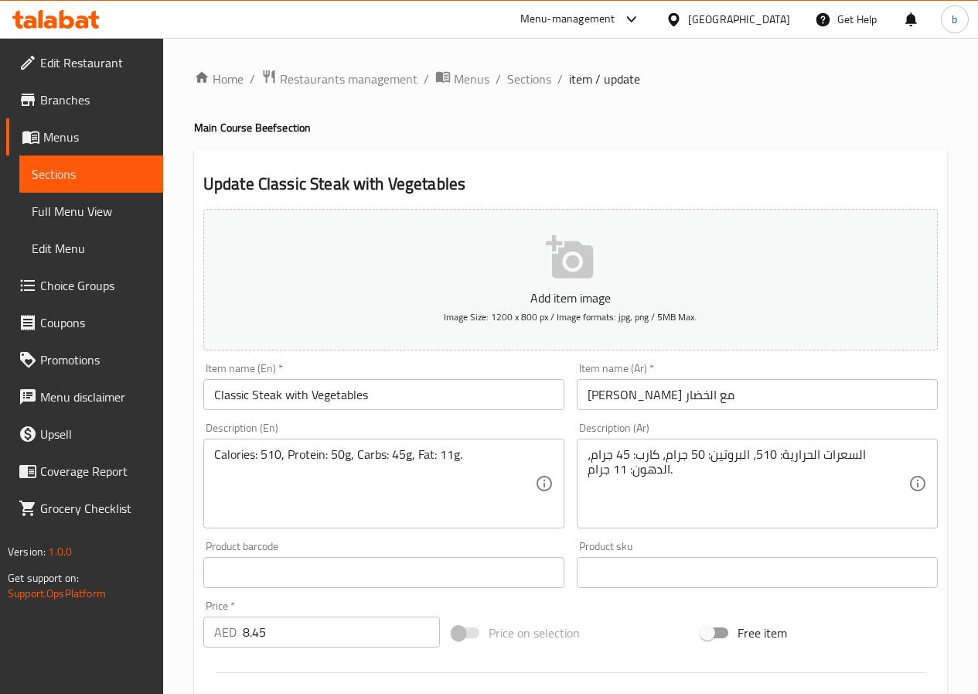
click at [640, 397] on input "[PERSON_NAME] مع الخضار" at bounding box center [757, 394] width 361 height 31
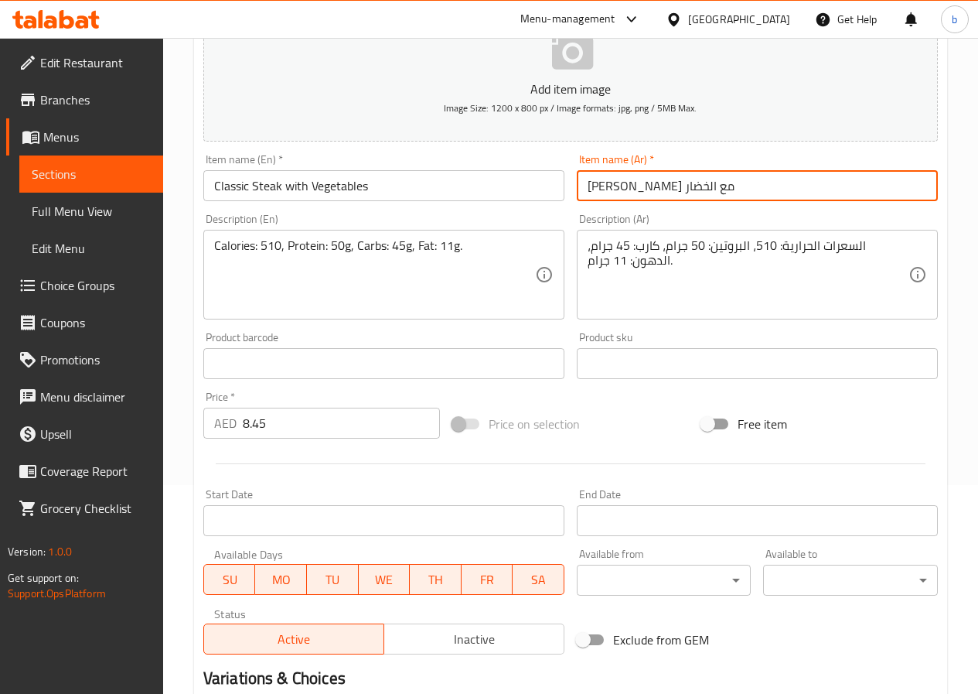
scroll to position [399, 0]
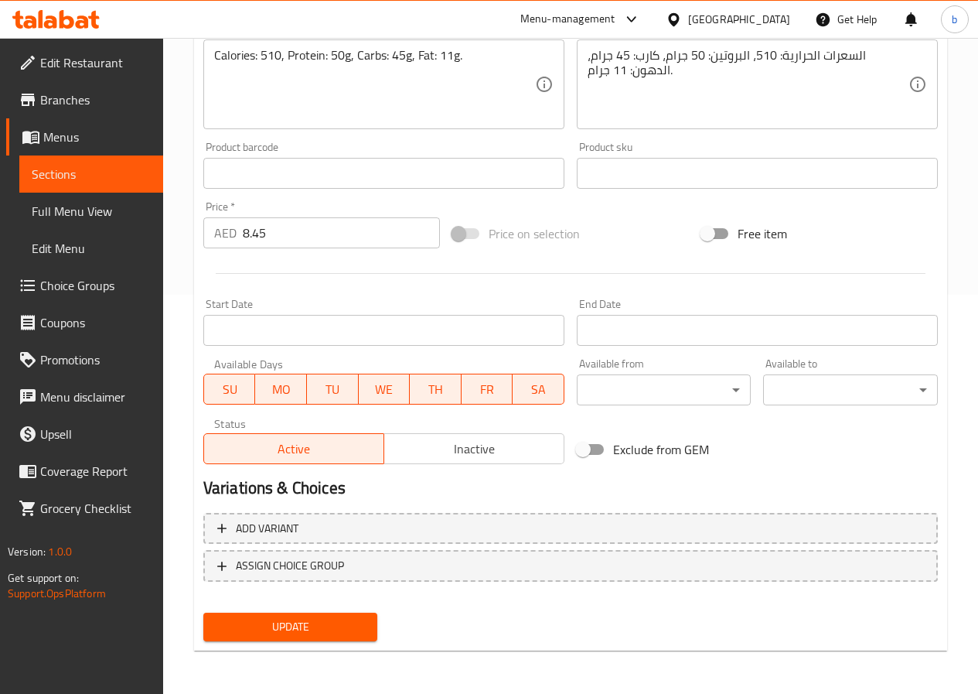
type input "[PERSON_NAME] مع الخضار"
click at [337, 623] on span "Update" at bounding box center [291, 626] width 150 height 19
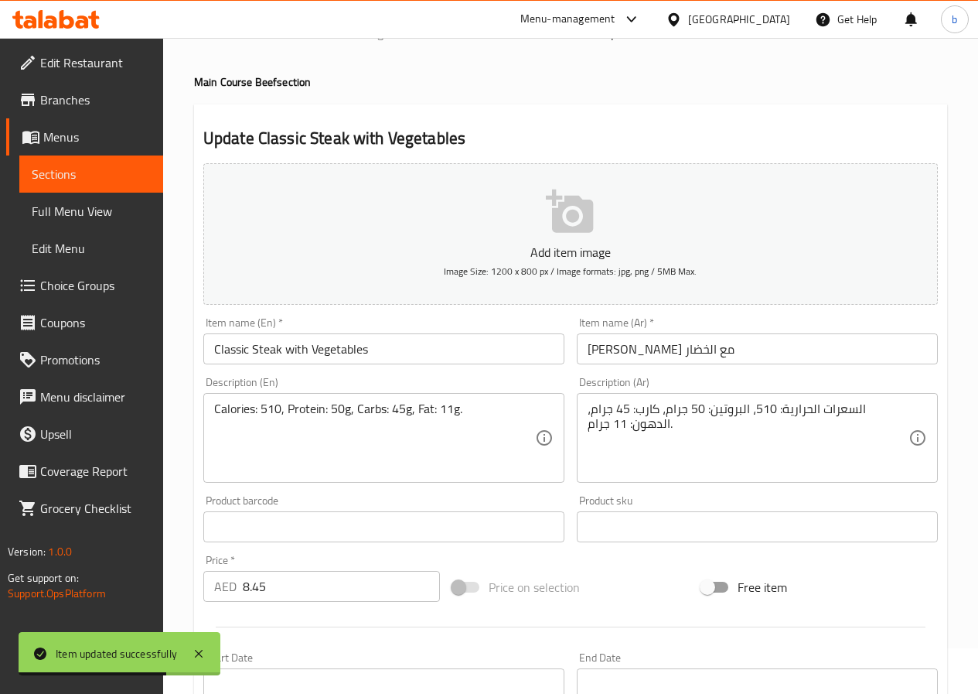
scroll to position [0, 0]
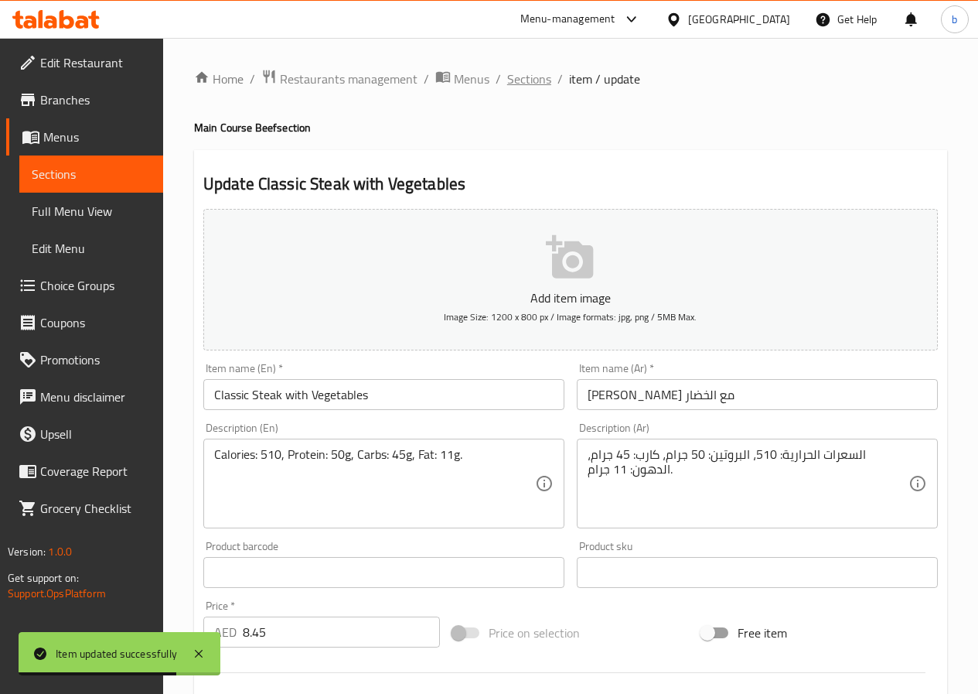
click at [531, 87] on span "Sections" at bounding box center [529, 79] width 44 height 19
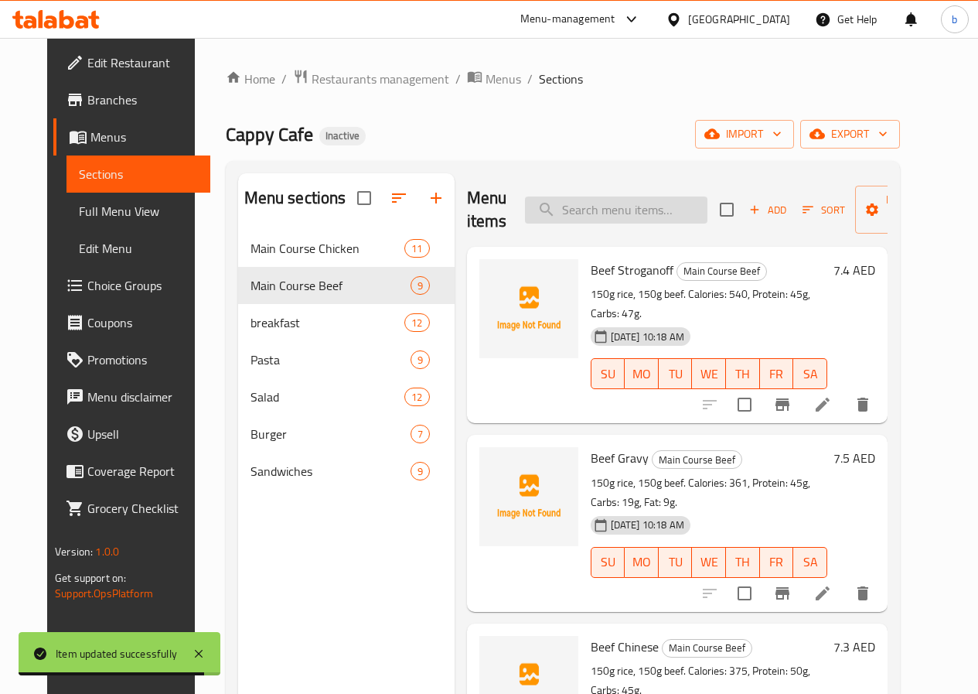
click at [571, 209] on input "search" at bounding box center [616, 209] width 183 height 27
paste input "[PERSON_NAME]"
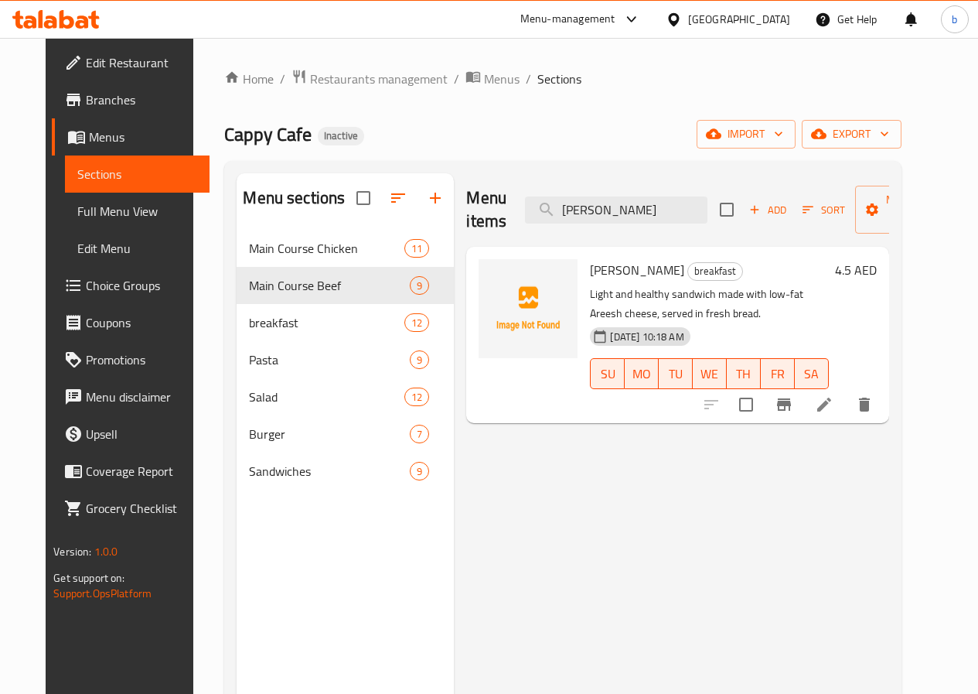
type input "[PERSON_NAME]"
click at [846, 400] on li at bounding box center [824, 405] width 43 height 28
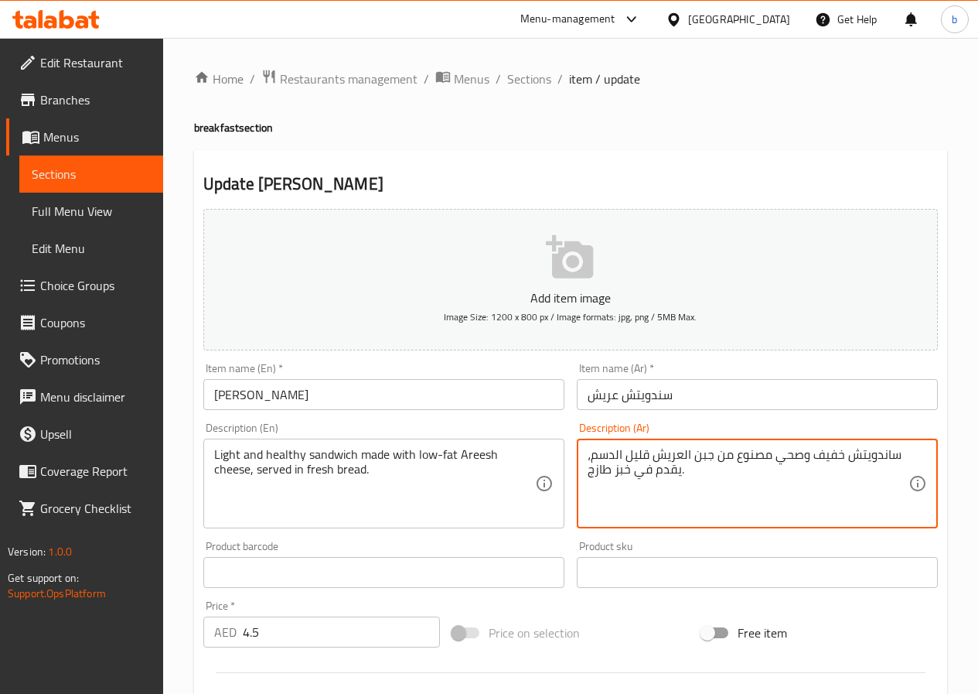
drag, startPoint x: 592, startPoint y: 453, endPoint x: 613, endPoint y: 457, distance: 21.2
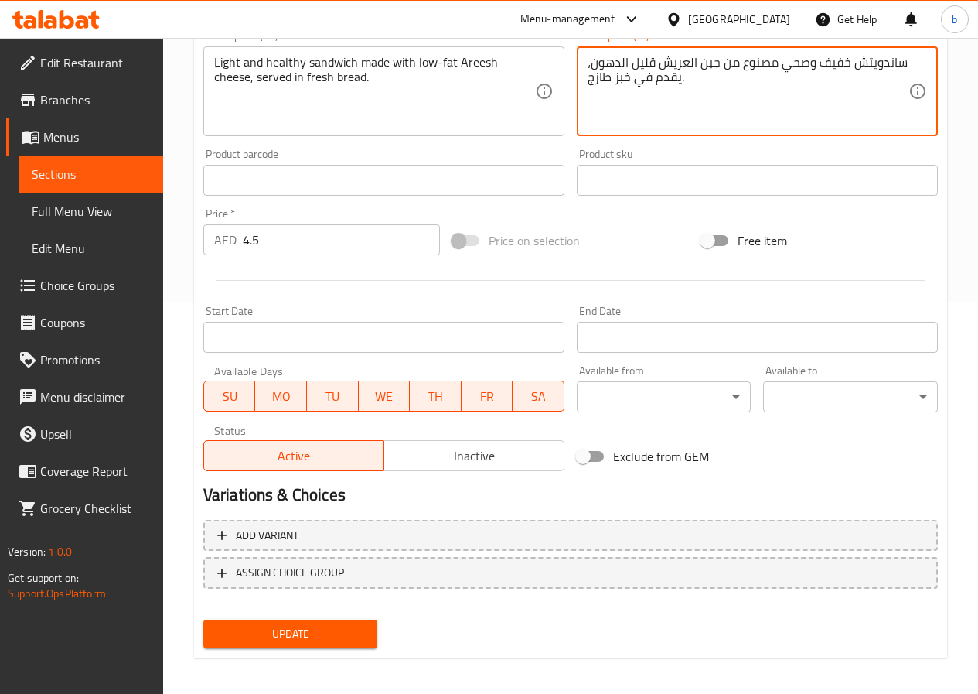
scroll to position [399, 0]
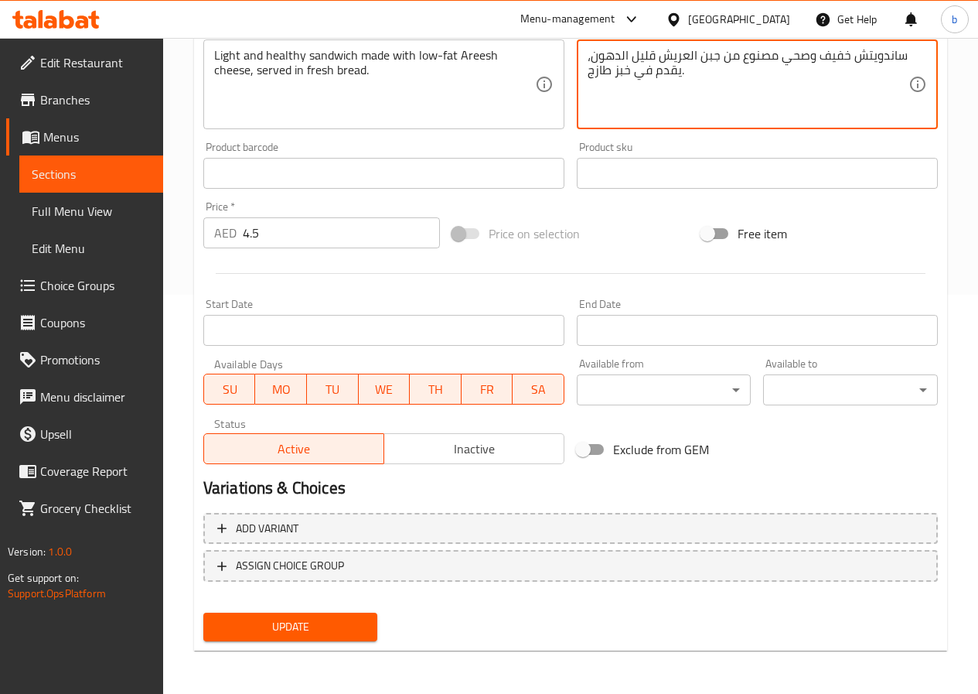
type textarea "ساندويتش خفيف وصحي مصنوع من جبن العريش قليل الدهون، يقدم في خبز طازج."
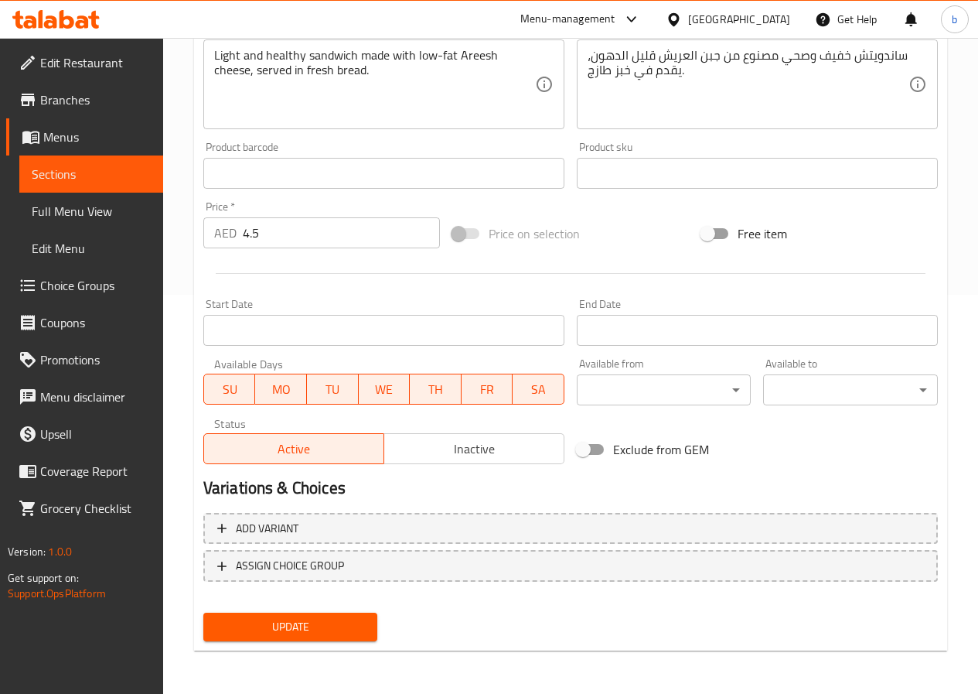
click at [311, 624] on span "Update" at bounding box center [291, 626] width 150 height 19
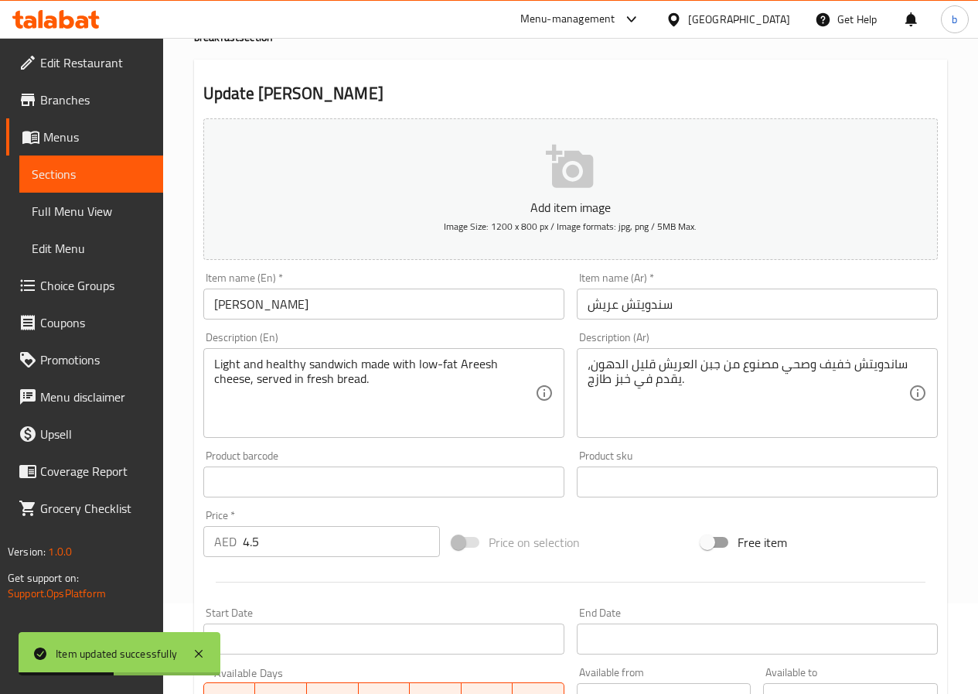
scroll to position [0, 0]
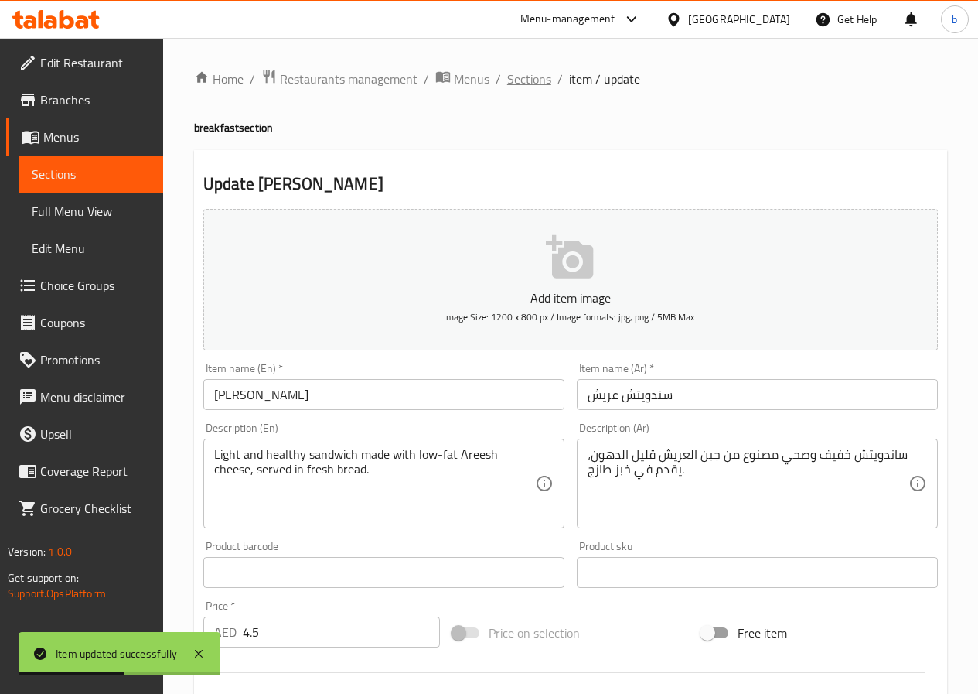
click at [527, 83] on span "Sections" at bounding box center [529, 79] width 44 height 19
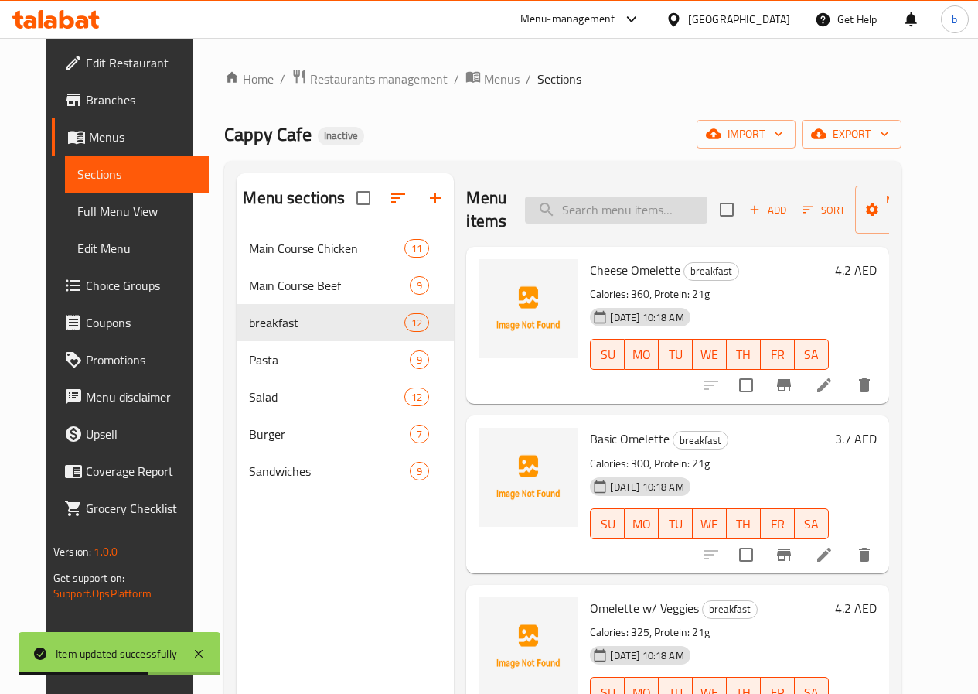
click at [609, 214] on input "search" at bounding box center [616, 209] width 183 height 27
paste input "Club Sandwich"
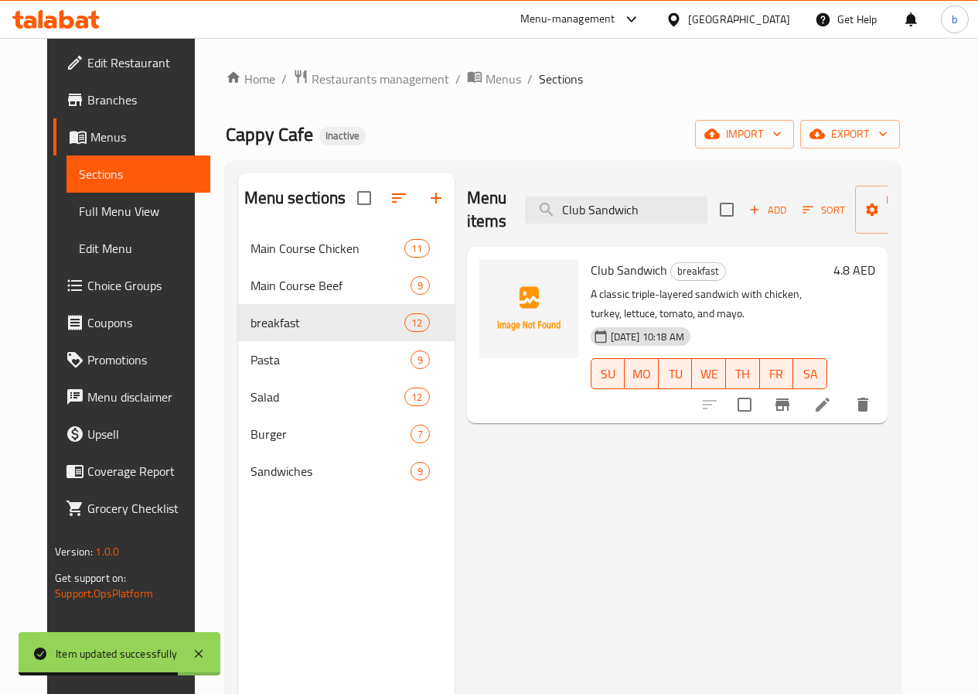
type input "Club Sandwich"
click at [832, 400] on icon at bounding box center [823, 404] width 19 height 19
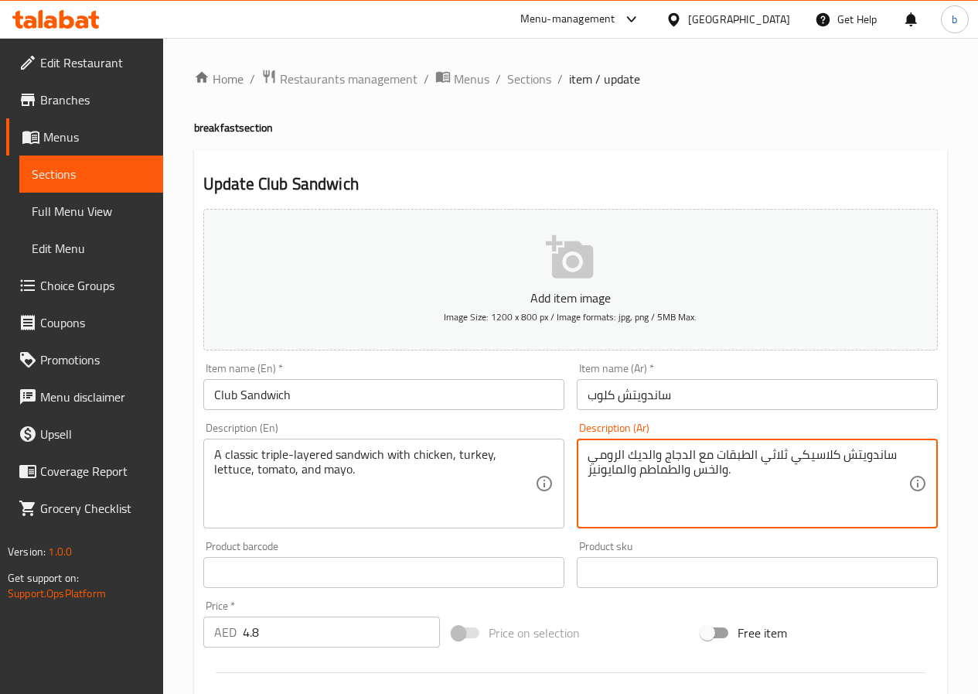
drag, startPoint x: 761, startPoint y: 462, endPoint x: 791, endPoint y: 460, distance: 30.2
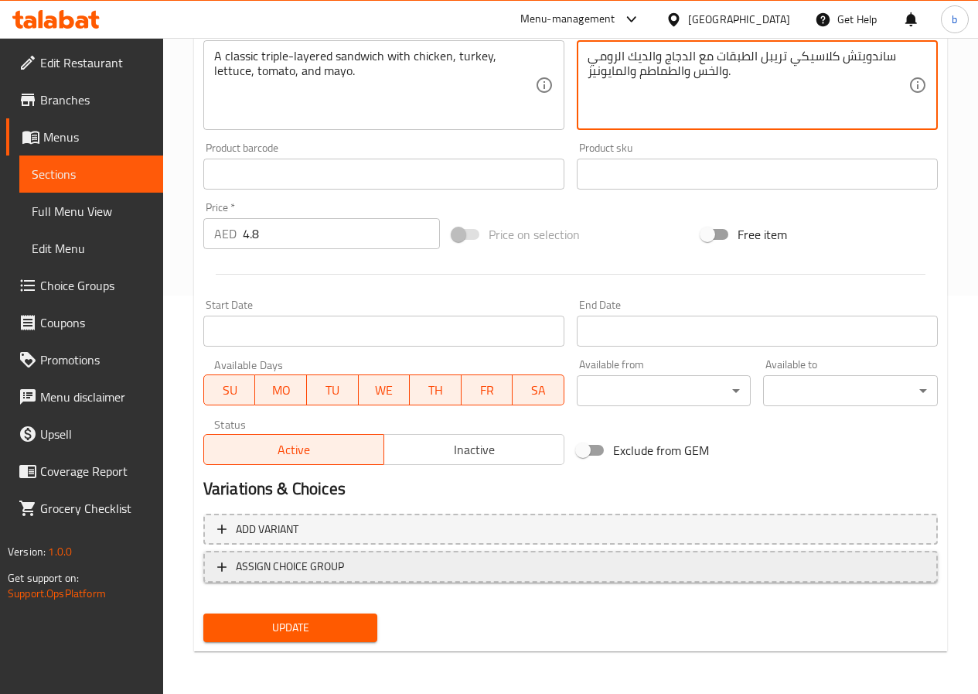
scroll to position [399, 0]
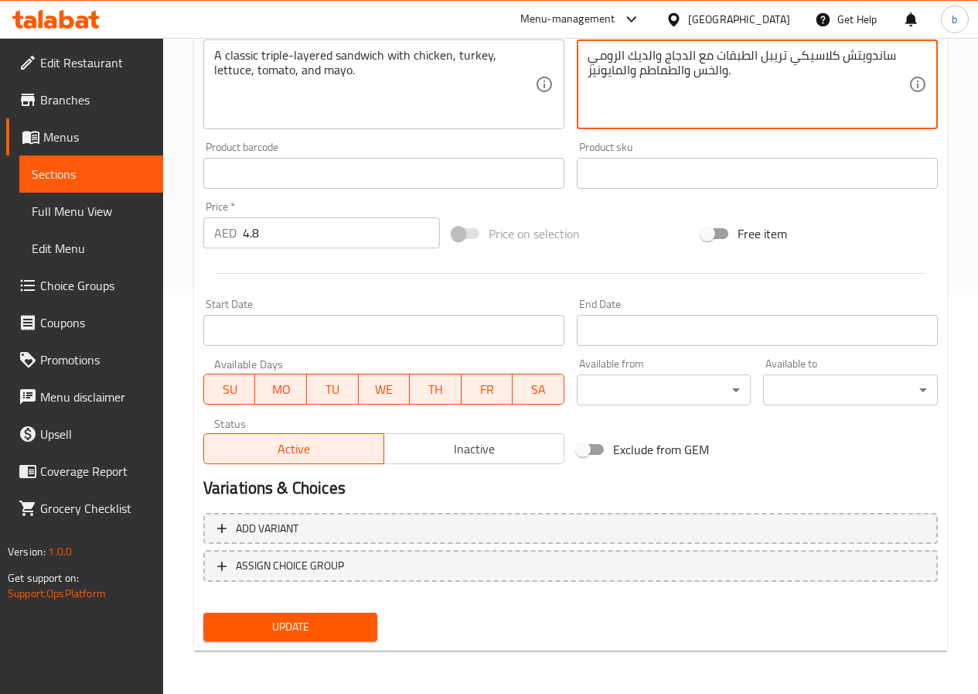
type textarea "ساندويتش كلاسيكي تريبل الطبقات مع الدجاج والديك الرومي والخس والطماطم والمايوني…"
drag, startPoint x: 309, startPoint y: 630, endPoint x: 372, endPoint y: 539, distance: 110.5
click at [309, 628] on span "Update" at bounding box center [291, 626] width 150 height 19
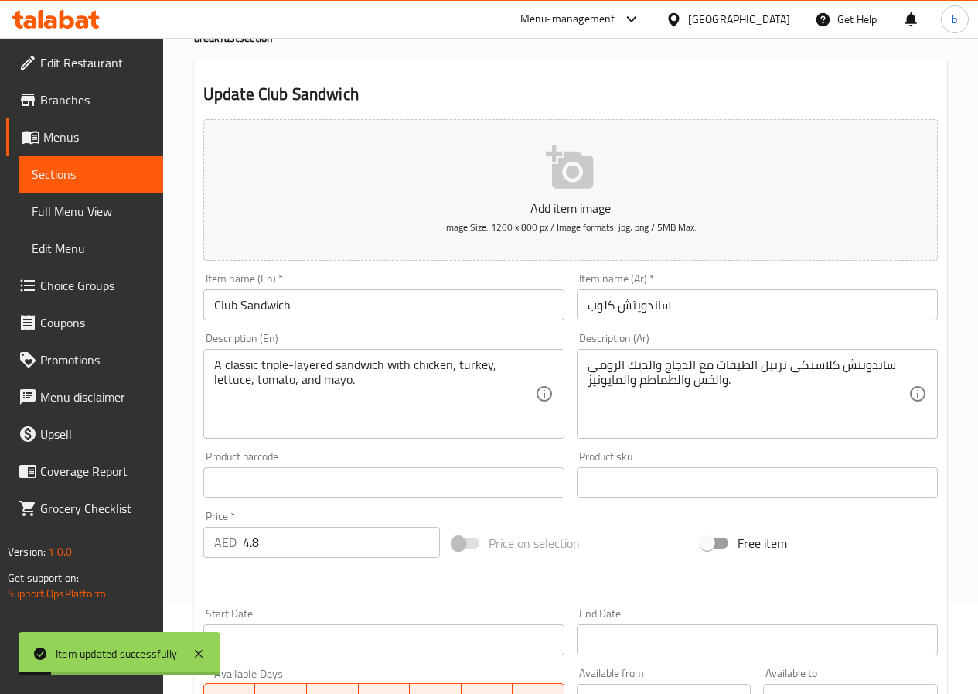
scroll to position [0, 0]
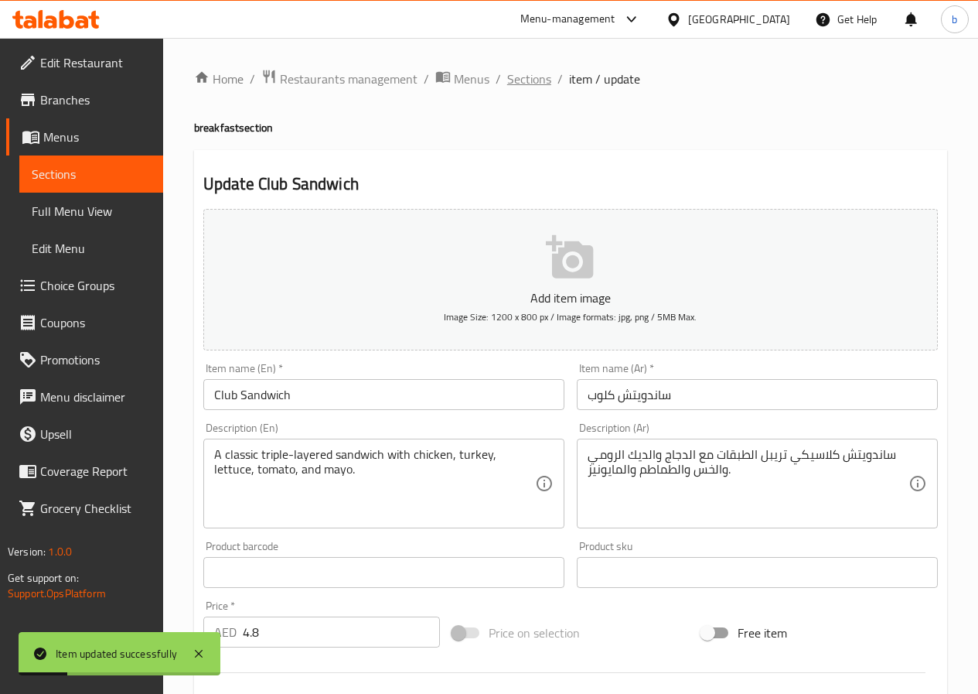
click at [540, 84] on span "Sections" at bounding box center [529, 79] width 44 height 19
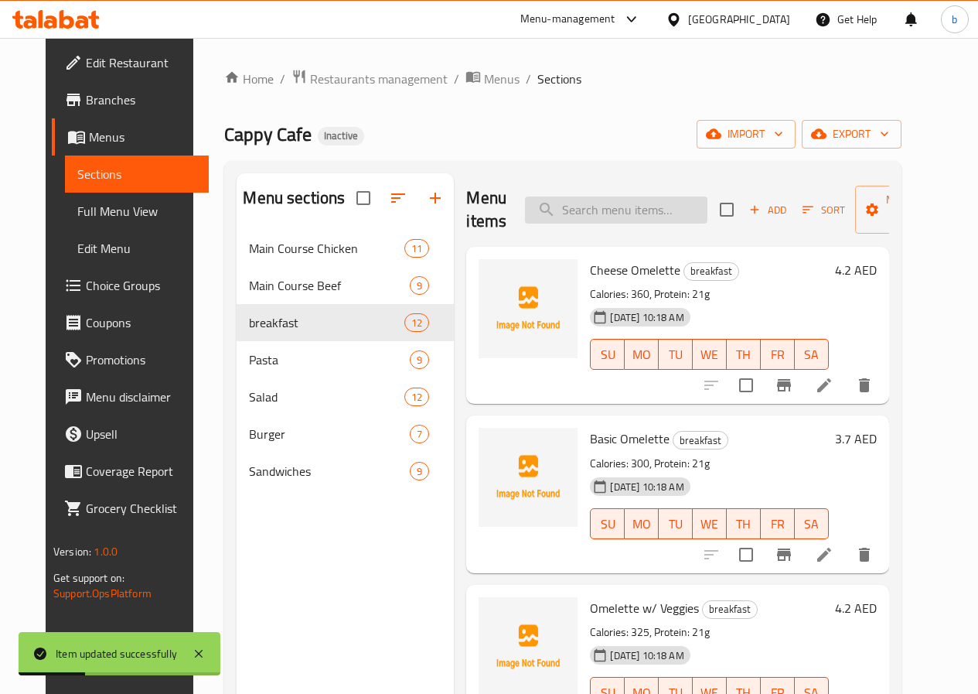
click at [572, 202] on input "search" at bounding box center [616, 209] width 183 height 27
paste input "Omelette Sandwich"
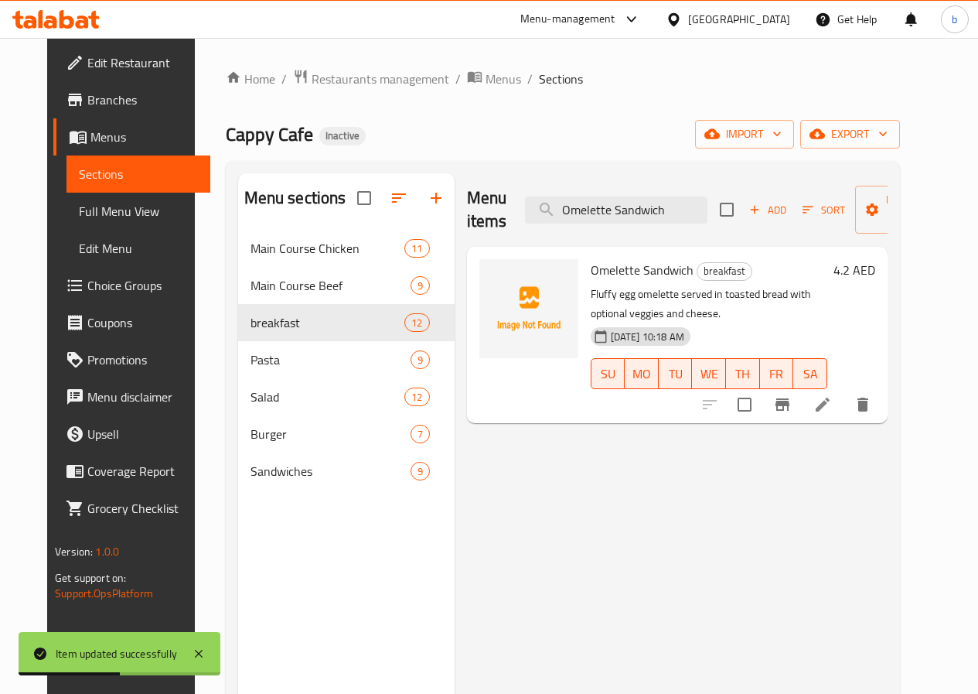
type input "Omelette Sandwich"
click at [832, 407] on icon at bounding box center [823, 404] width 19 height 19
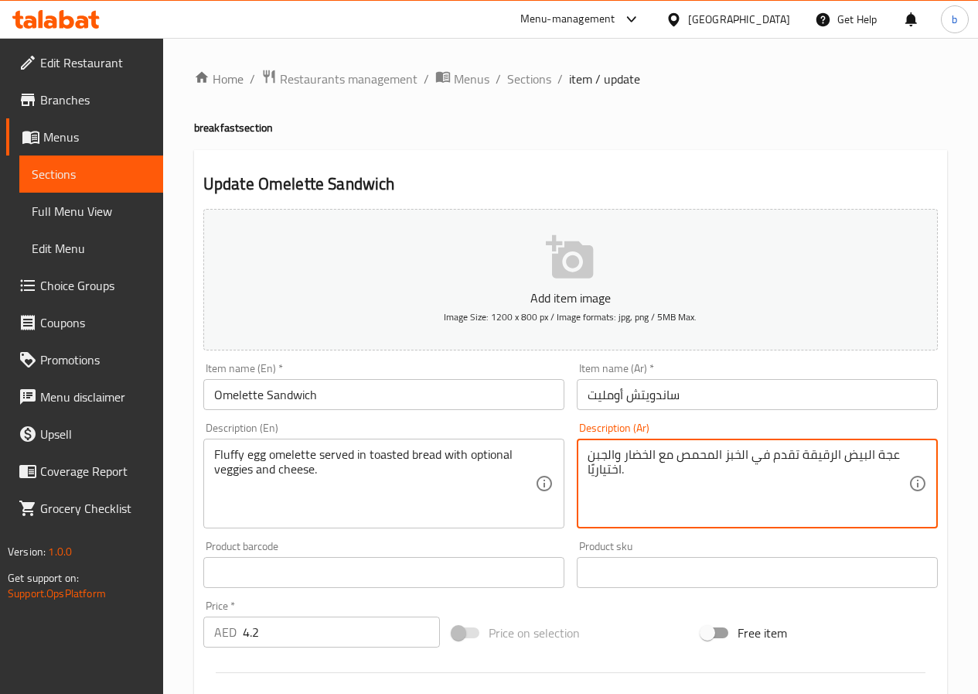
drag, startPoint x: 804, startPoint y: 459, endPoint x: 838, endPoint y: 456, distance: 34.9
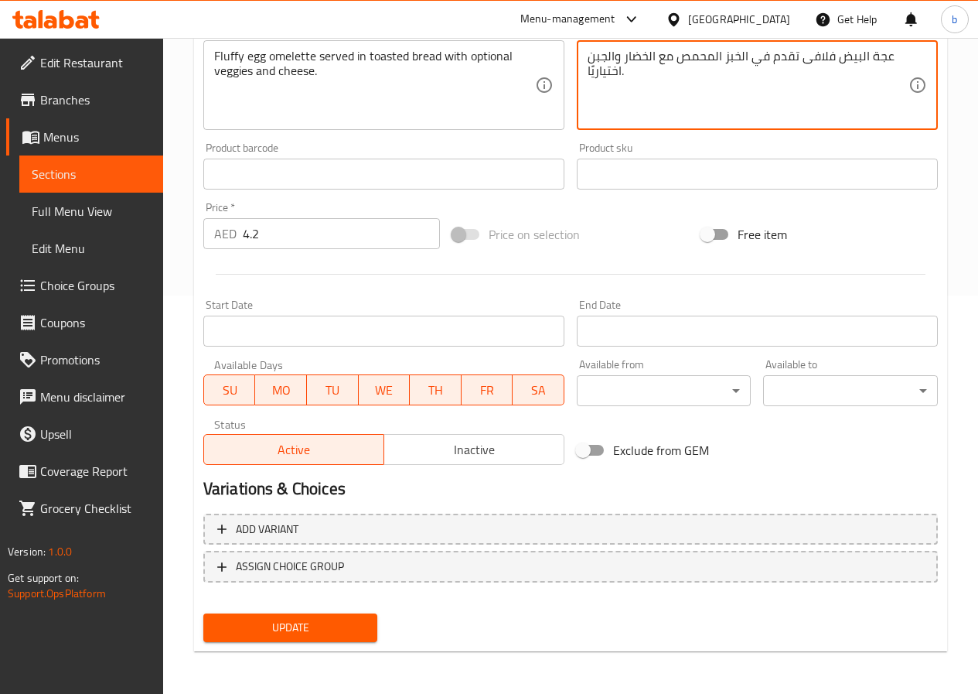
scroll to position [399, 0]
type textarea "عجة البيض فلافى تقدم في الخبز المحمص مع الخضار والجبن اختياريًا."
click at [357, 629] on span "Update" at bounding box center [291, 626] width 150 height 19
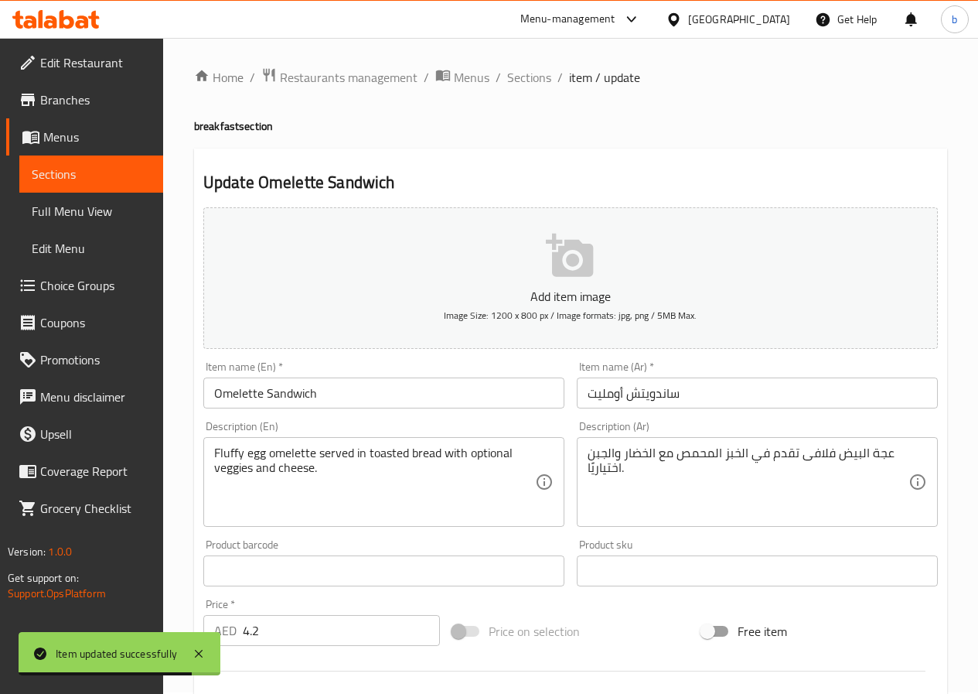
scroll to position [0, 0]
click at [539, 82] on span "Sections" at bounding box center [529, 79] width 44 height 19
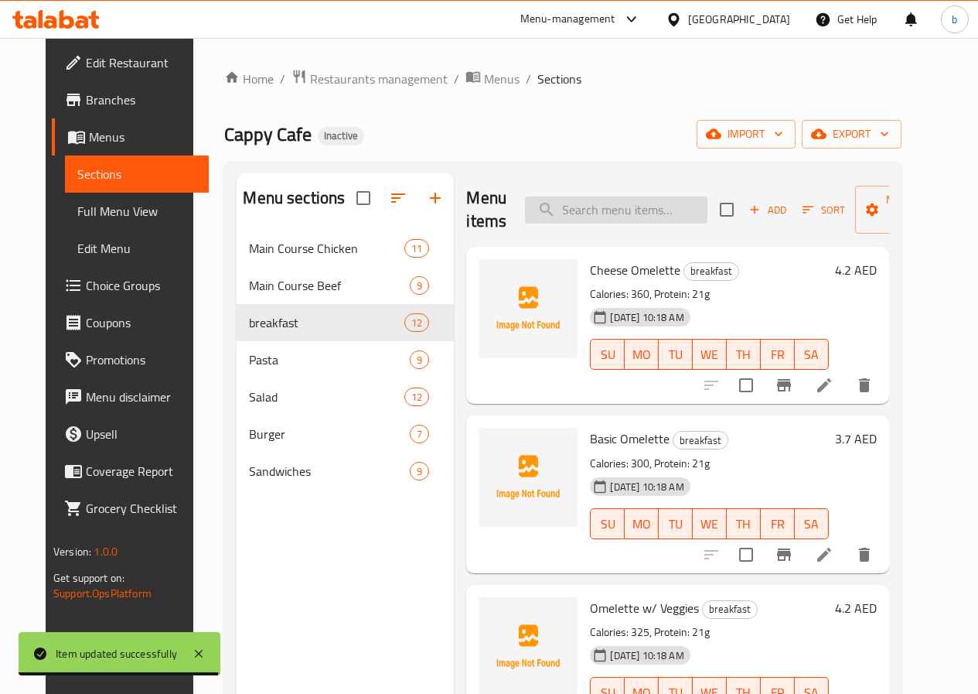
click at [589, 210] on input "search" at bounding box center [616, 209] width 183 height 27
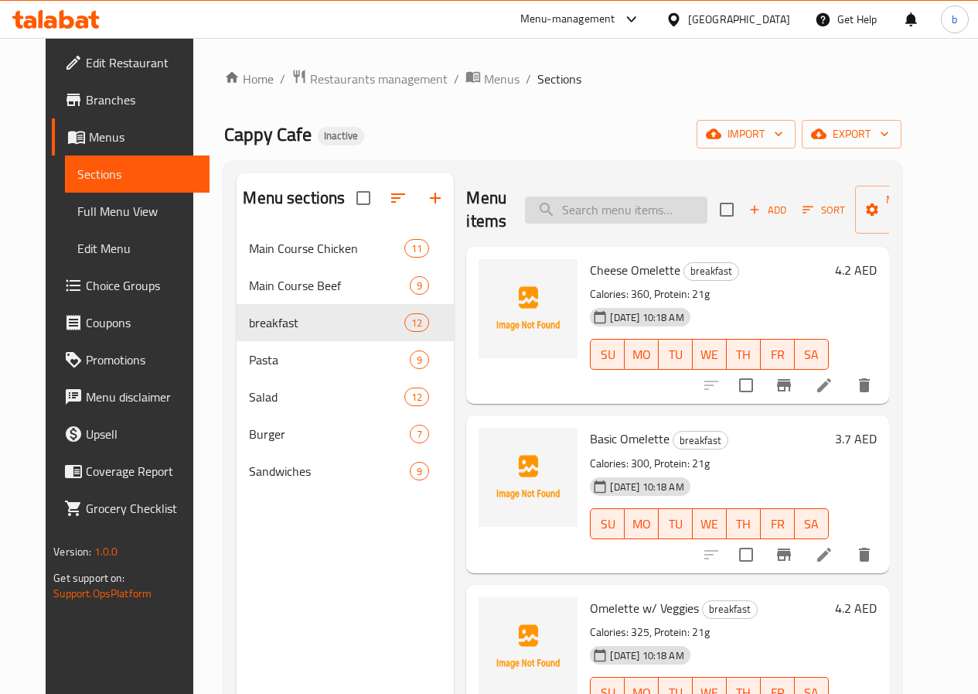
paste input "Beef Noodles"
click at [871, 401] on div at bounding box center [788, 385] width 190 height 37
click at [626, 220] on input "Beef Noodles" at bounding box center [616, 209] width 183 height 27
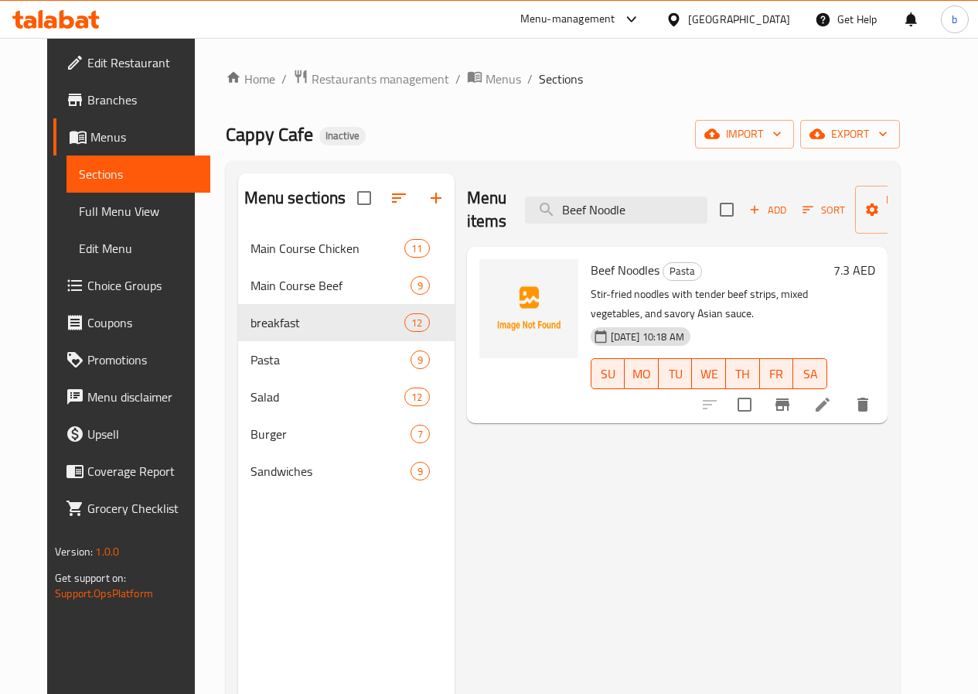
type input "Beef Noodle"
click at [845, 396] on li at bounding box center [822, 405] width 43 height 28
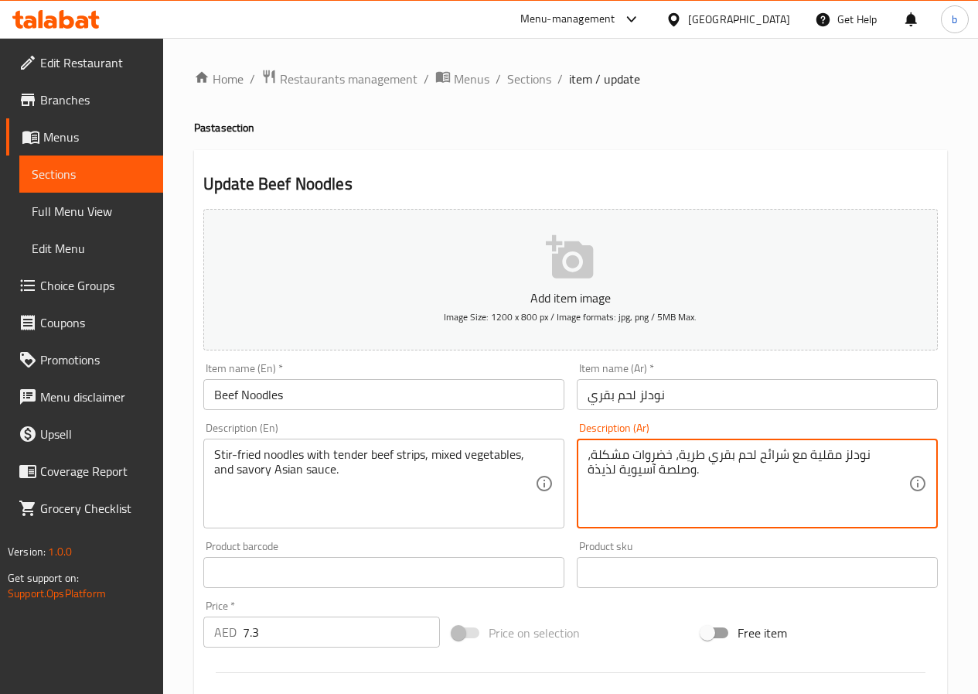
drag, startPoint x: 589, startPoint y: 469, endPoint x: 616, endPoint y: 469, distance: 27.9
type textarea "نودلز مقلية مع شرائح لحم بقري طرية، خضروات مشكلة، وصلصة آسيوية مالحة."
click at [475, 70] on span "Menus" at bounding box center [472, 79] width 36 height 19
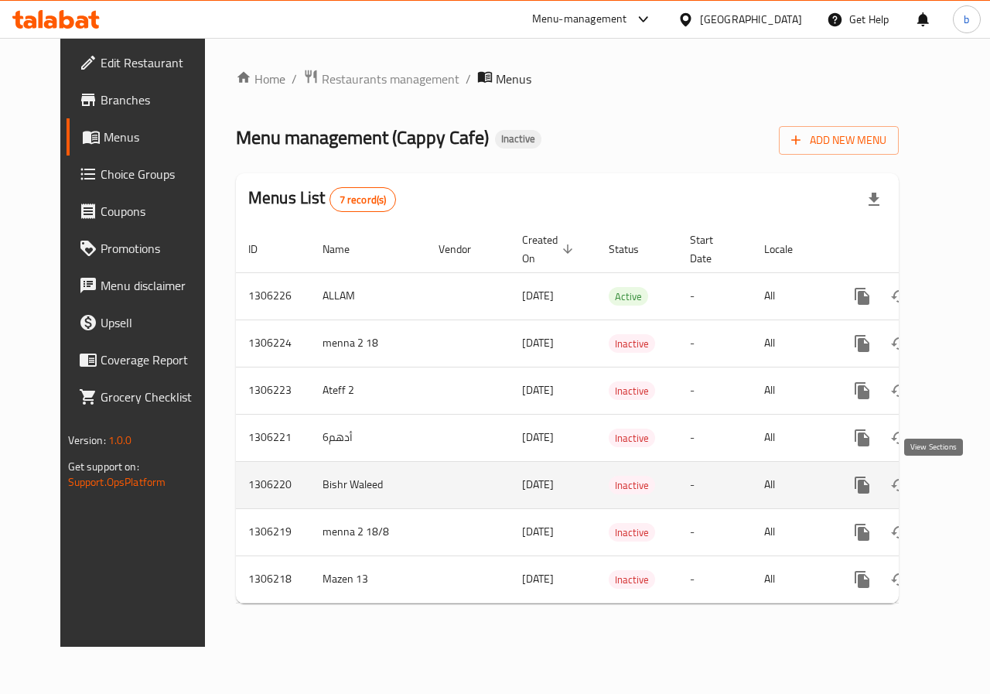
click at [955, 470] on link "enhanced table" at bounding box center [973, 484] width 37 height 37
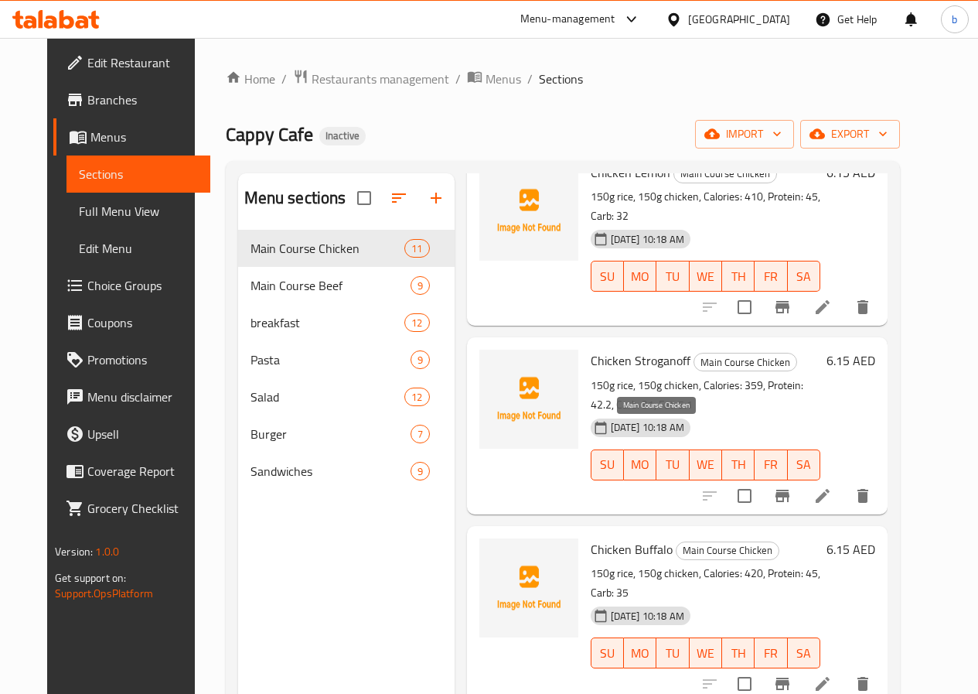
scroll to position [1005, 0]
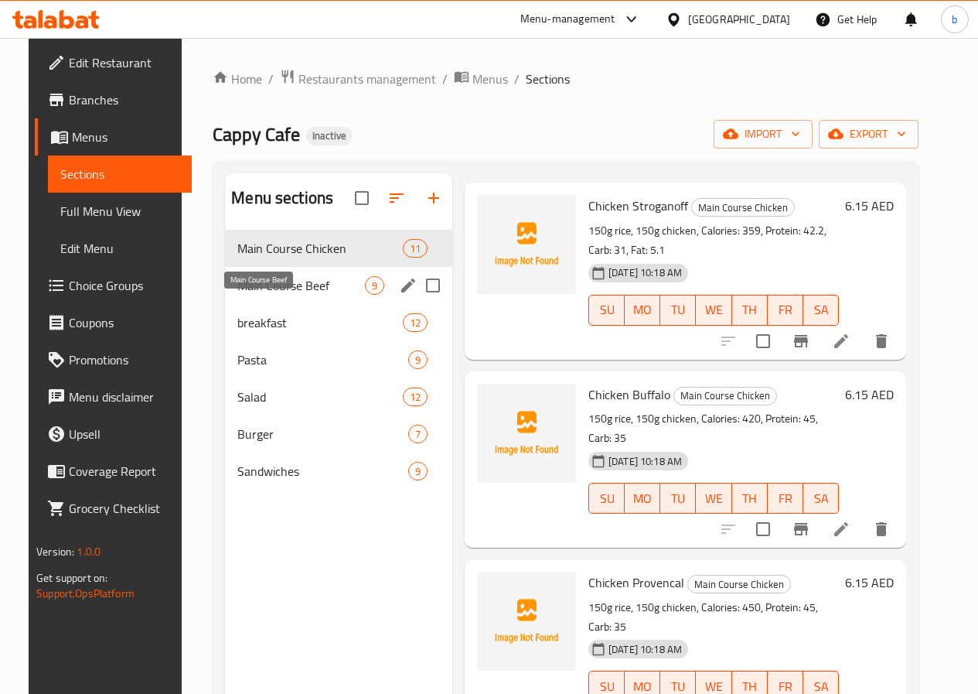
click at [282, 295] on span "Main Course Beef" at bounding box center [301, 285] width 128 height 19
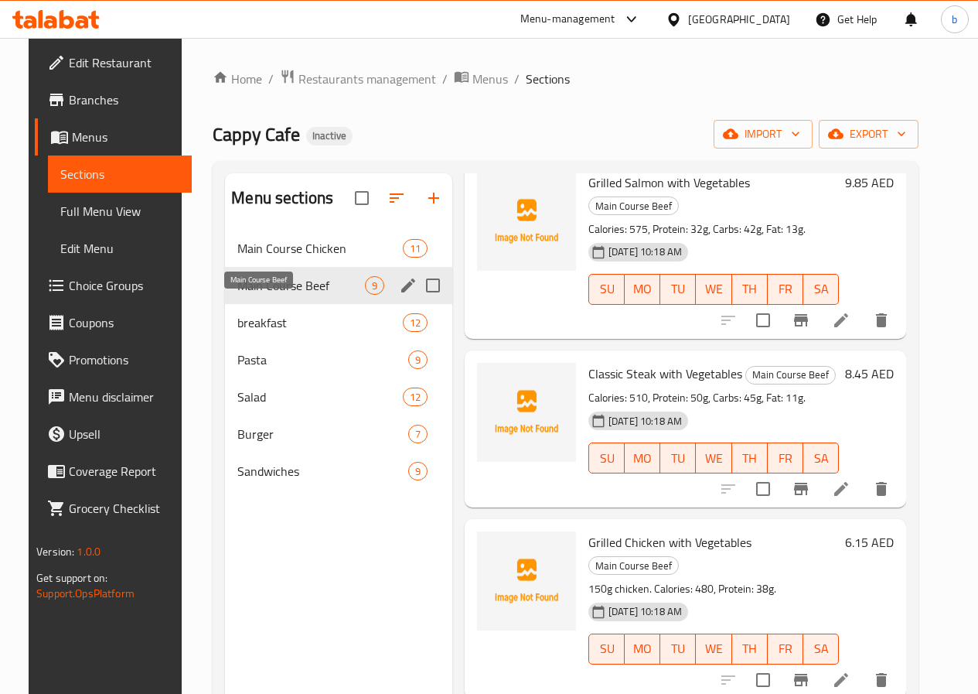
scroll to position [889, 0]
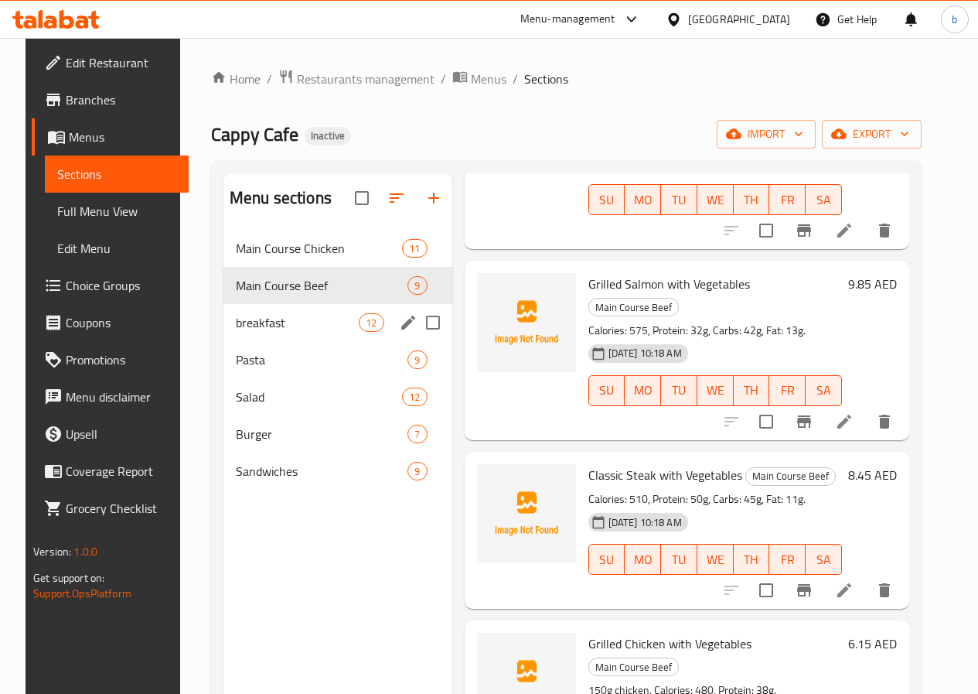
click at [282, 330] on div "breakfast 12" at bounding box center [338, 322] width 229 height 37
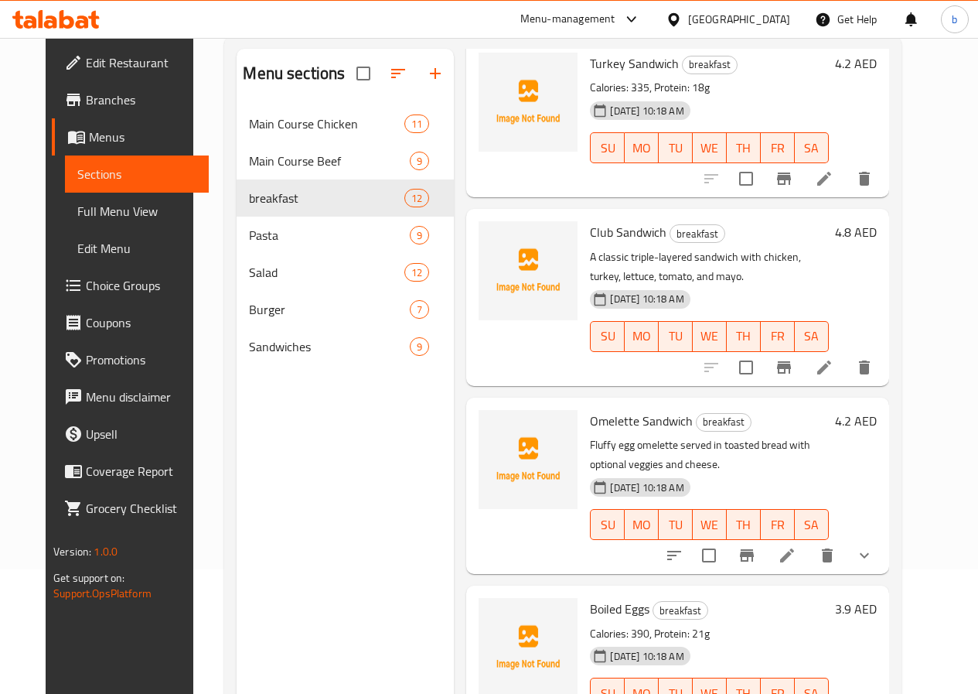
scroll to position [217, 0]
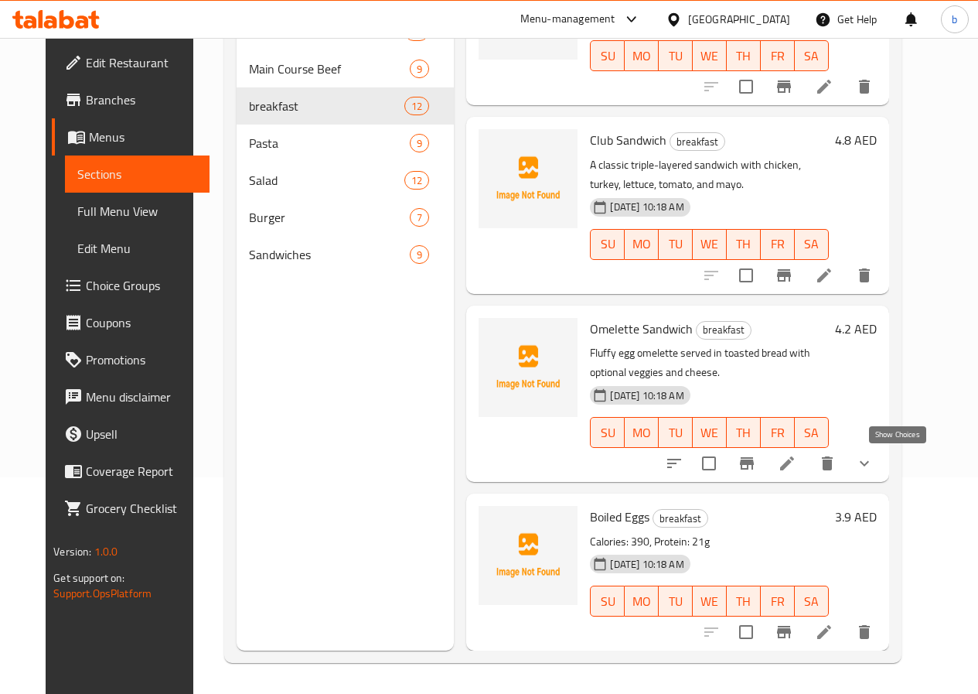
click at [874, 468] on icon "show more" at bounding box center [864, 463] width 19 height 19
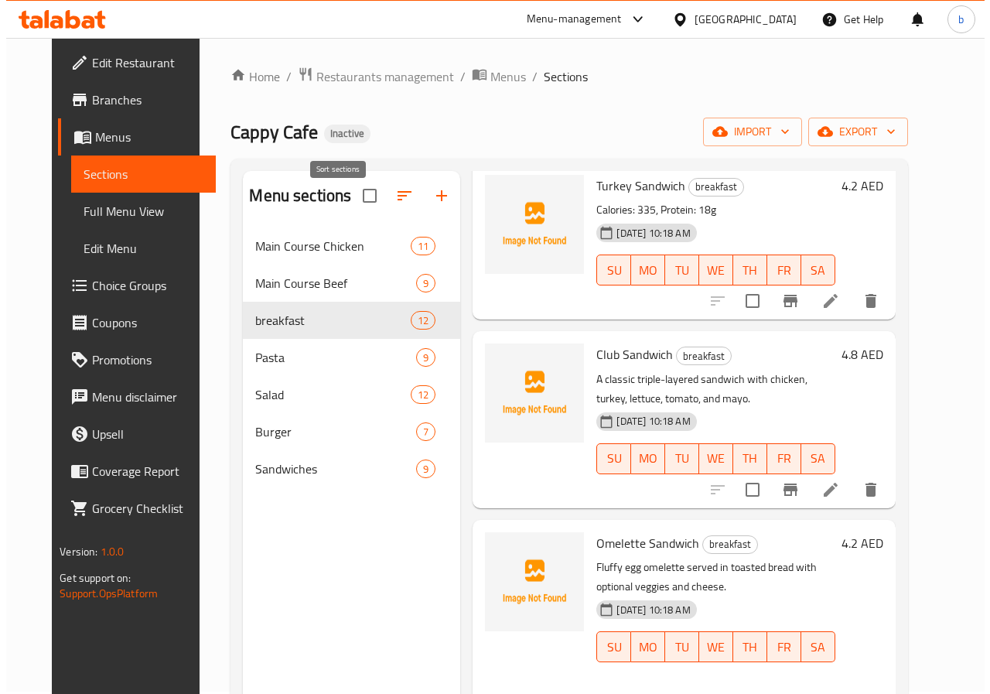
scroll to position [0, 0]
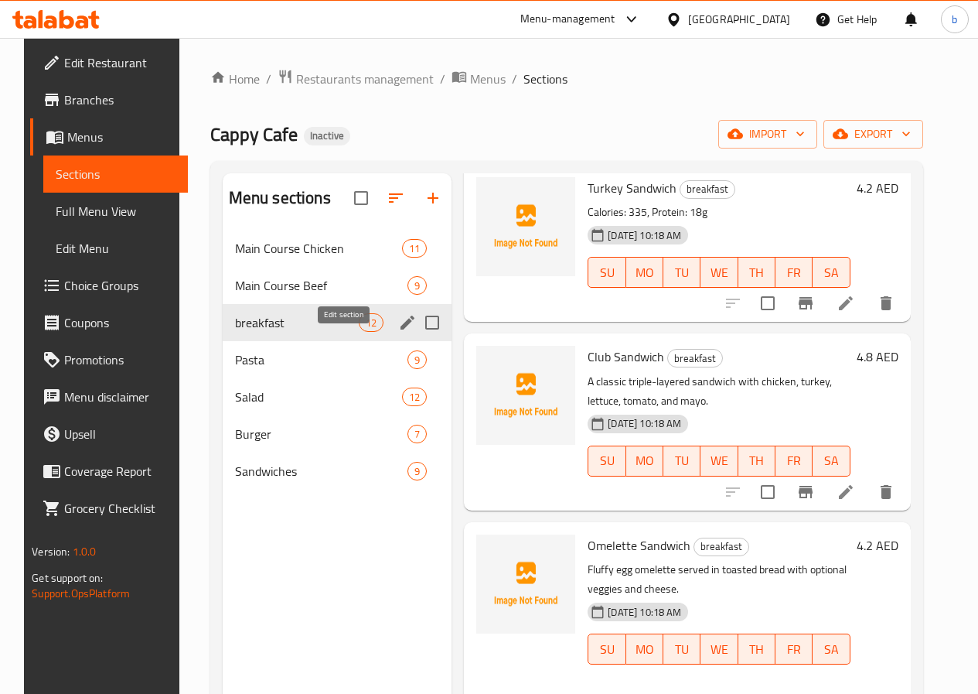
click at [398, 332] on icon "edit" at bounding box center [407, 322] width 19 height 19
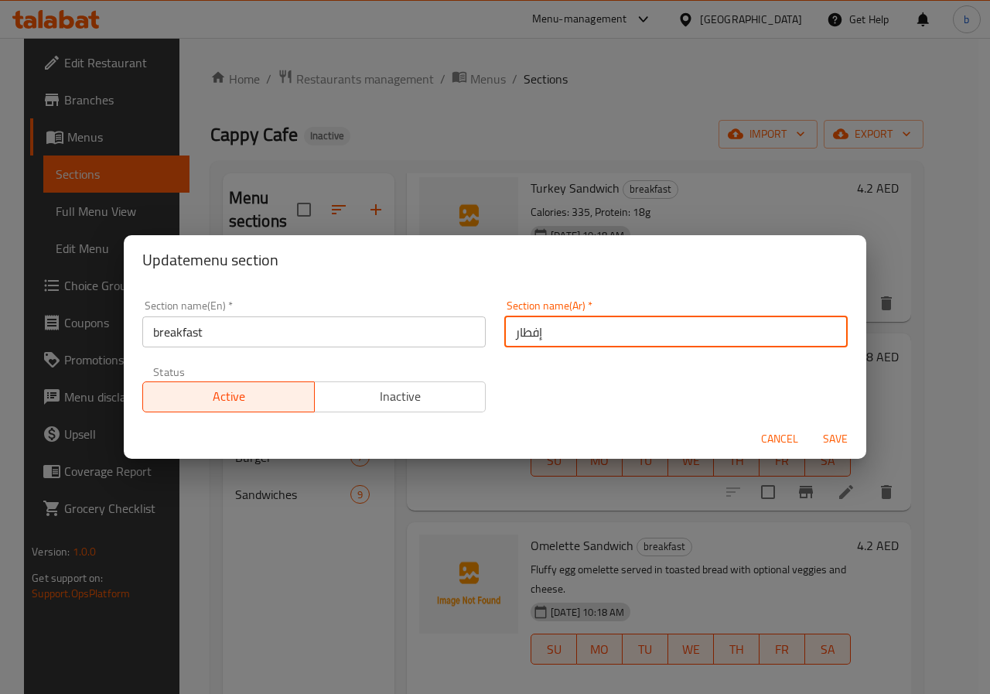
drag, startPoint x: 510, startPoint y: 333, endPoint x: 549, endPoint y: 337, distance: 39.6
click at [550, 337] on input "إفطار" at bounding box center [675, 331] width 343 height 31
type input "الأفطار"
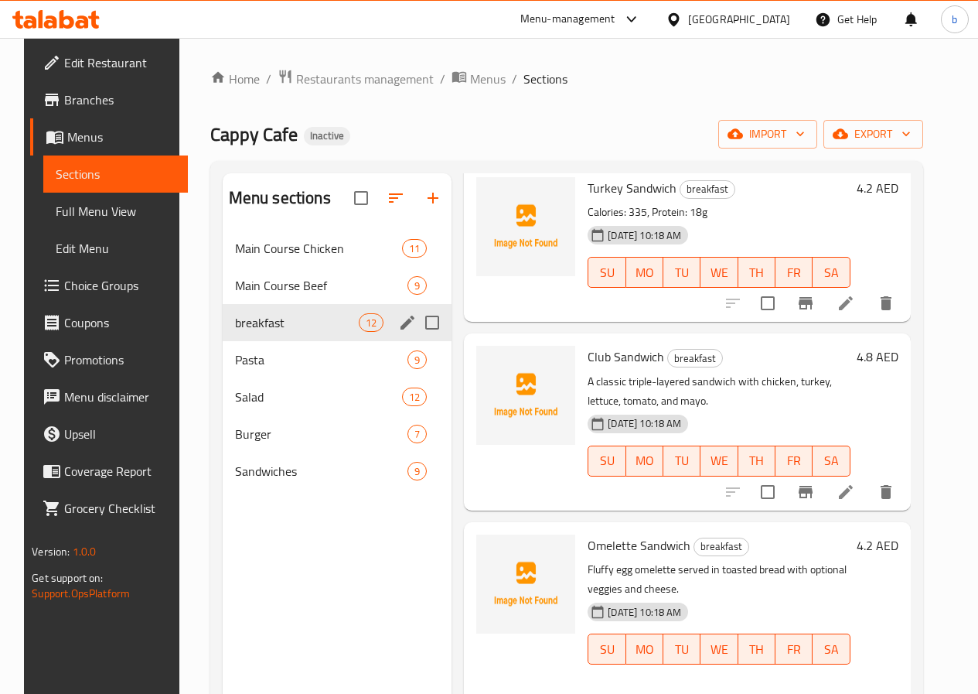
click at [398, 332] on icon "edit" at bounding box center [407, 322] width 19 height 19
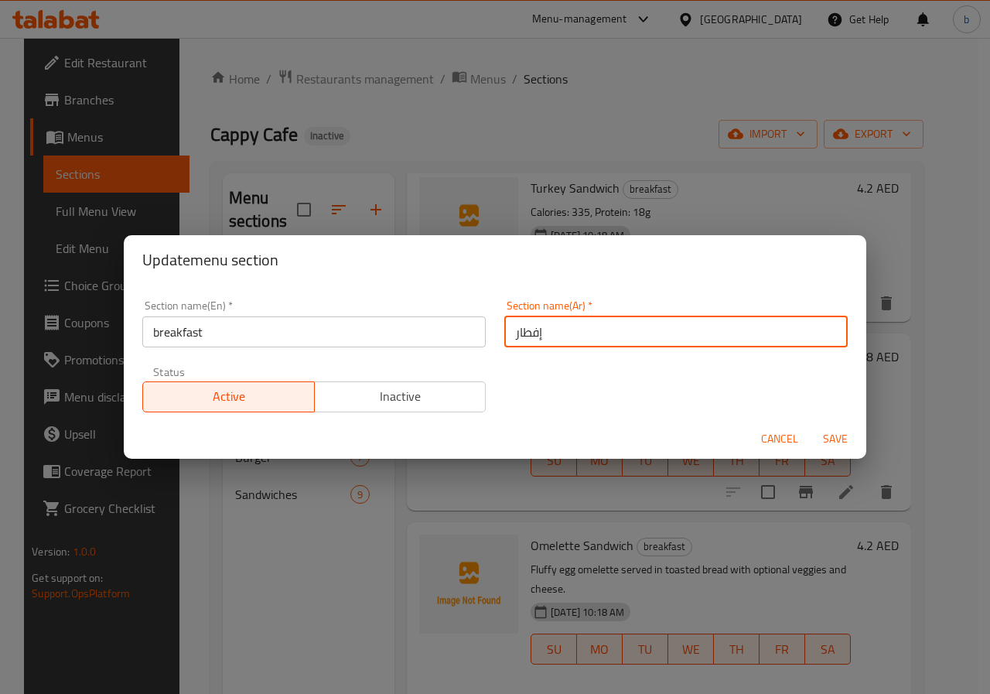
click at [516, 334] on input "إفطار" at bounding box center [675, 331] width 343 height 31
click at [510, 333] on input "إفطار" at bounding box center [675, 331] width 343 height 31
click at [534, 333] on input "text" at bounding box center [675, 331] width 343 height 31
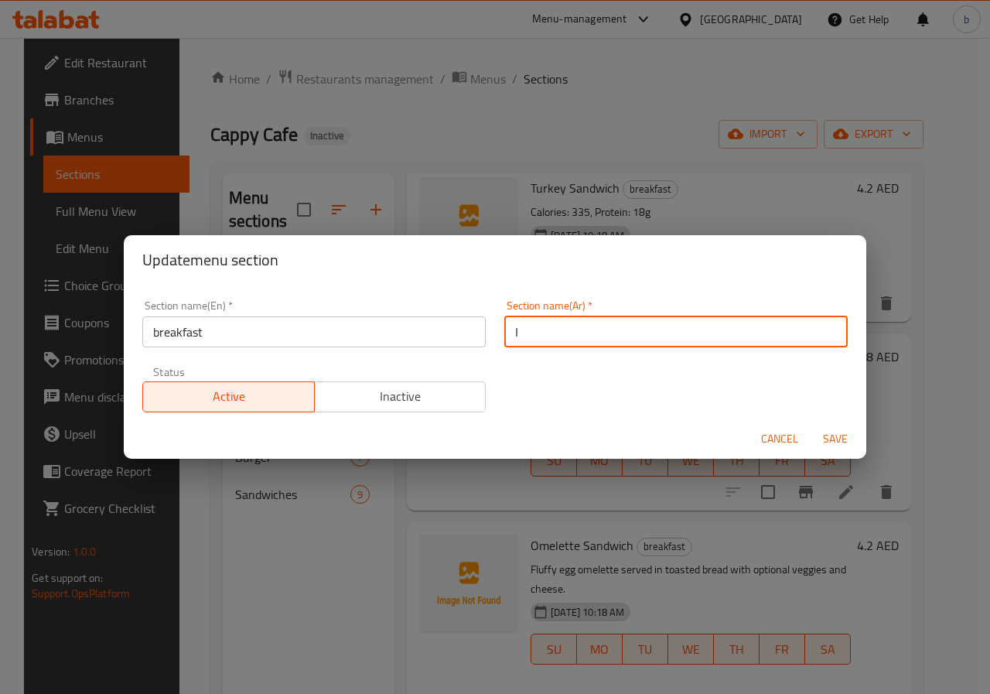
type input "ال"
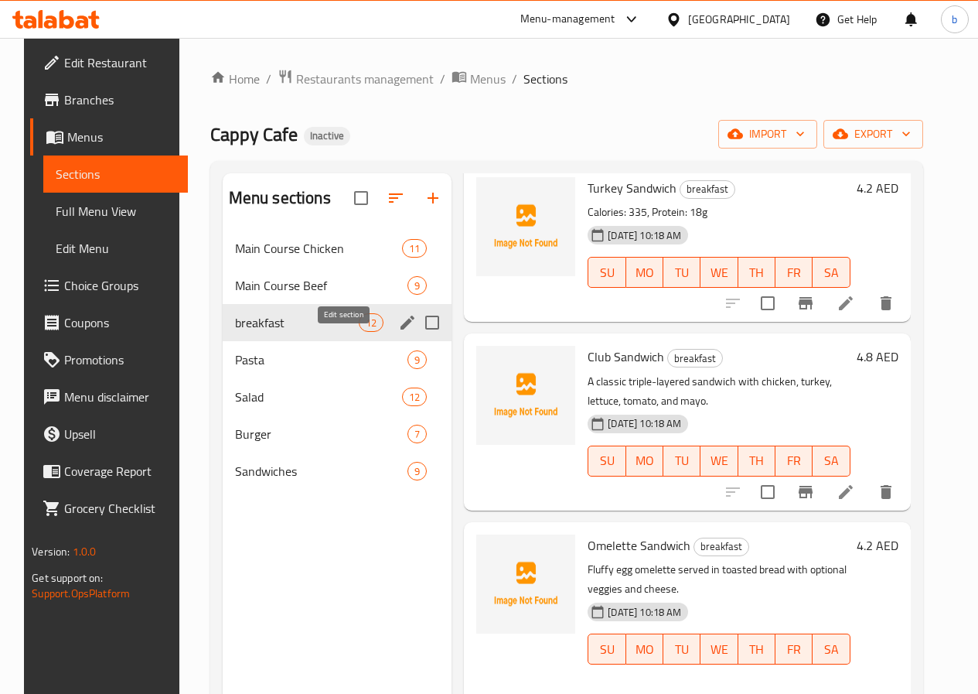
click at [398, 332] on icon "edit" at bounding box center [407, 322] width 19 height 19
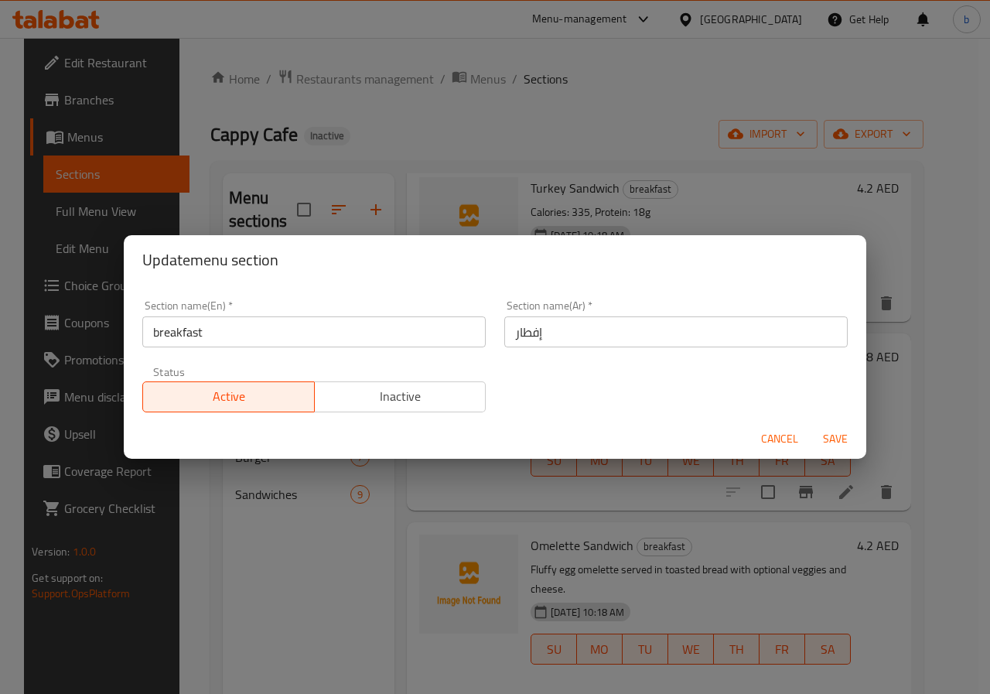
click at [515, 330] on input "إفطار" at bounding box center [675, 331] width 343 height 31
click at [514, 330] on input "إفطار" at bounding box center [675, 331] width 343 height 31
type input "الأفطار"
click at [838, 435] on span "Save" at bounding box center [835, 438] width 37 height 19
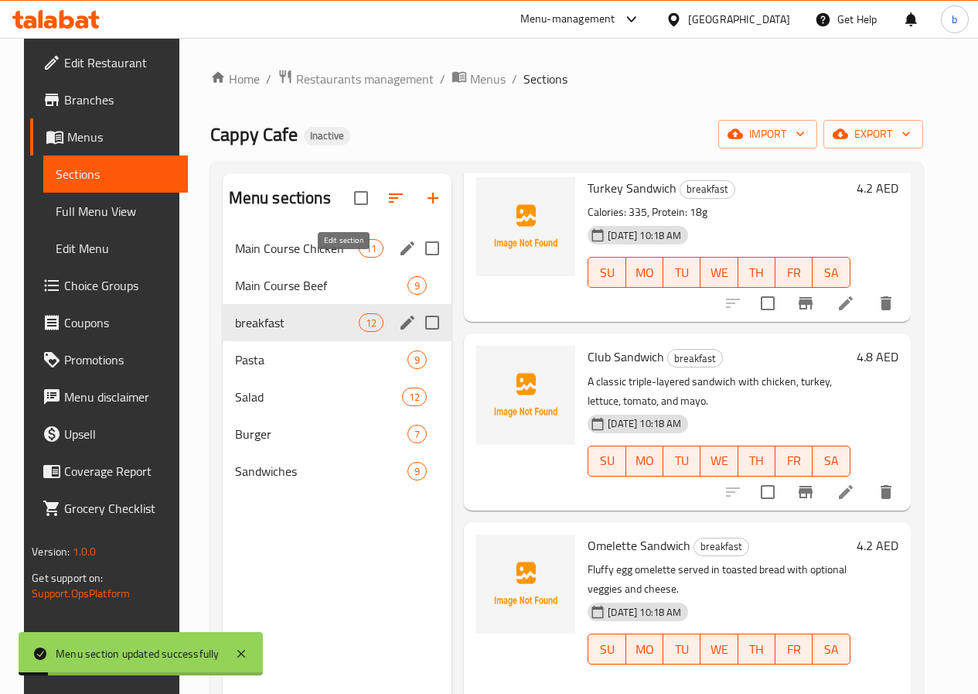
click at [398, 258] on icon "edit" at bounding box center [407, 248] width 19 height 19
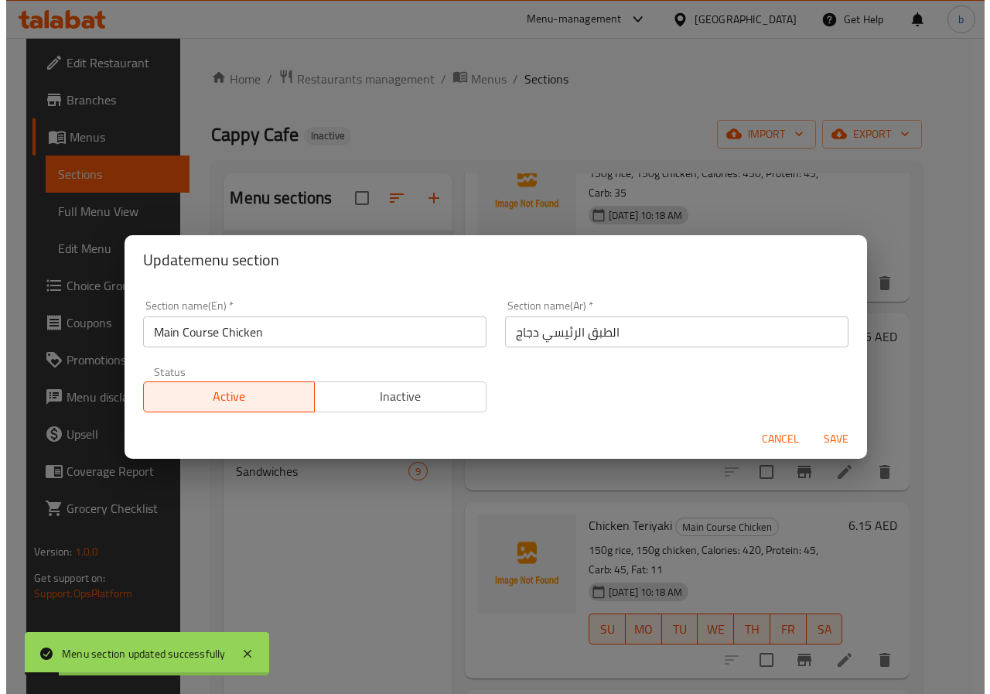
scroll to position [1227, 0]
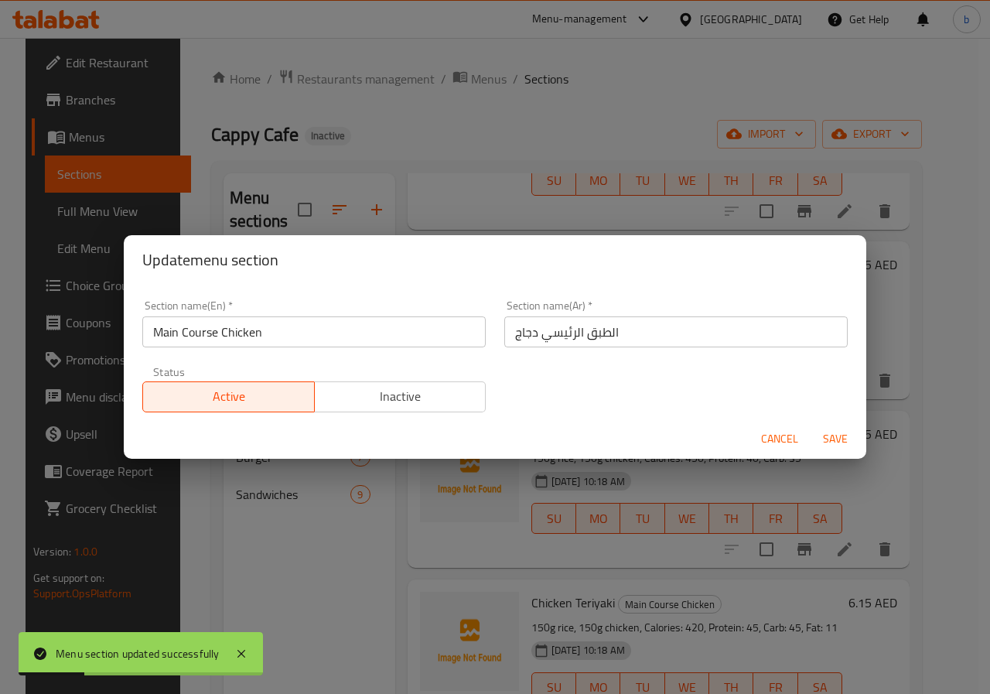
click at [825, 433] on span "Save" at bounding box center [835, 438] width 37 height 19
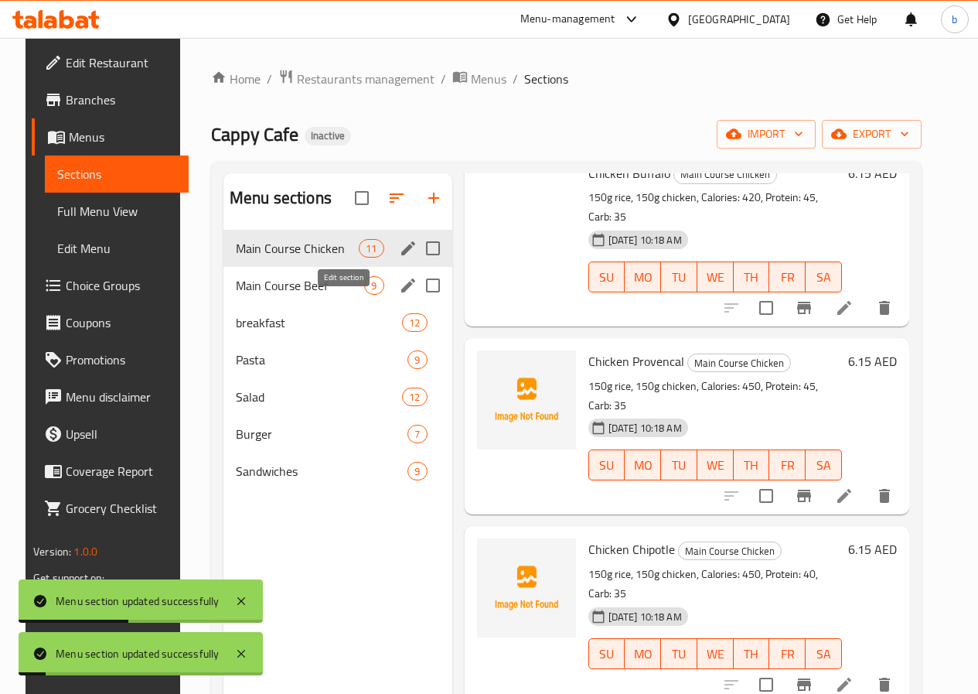
click at [399, 295] on icon "edit" at bounding box center [408, 285] width 19 height 19
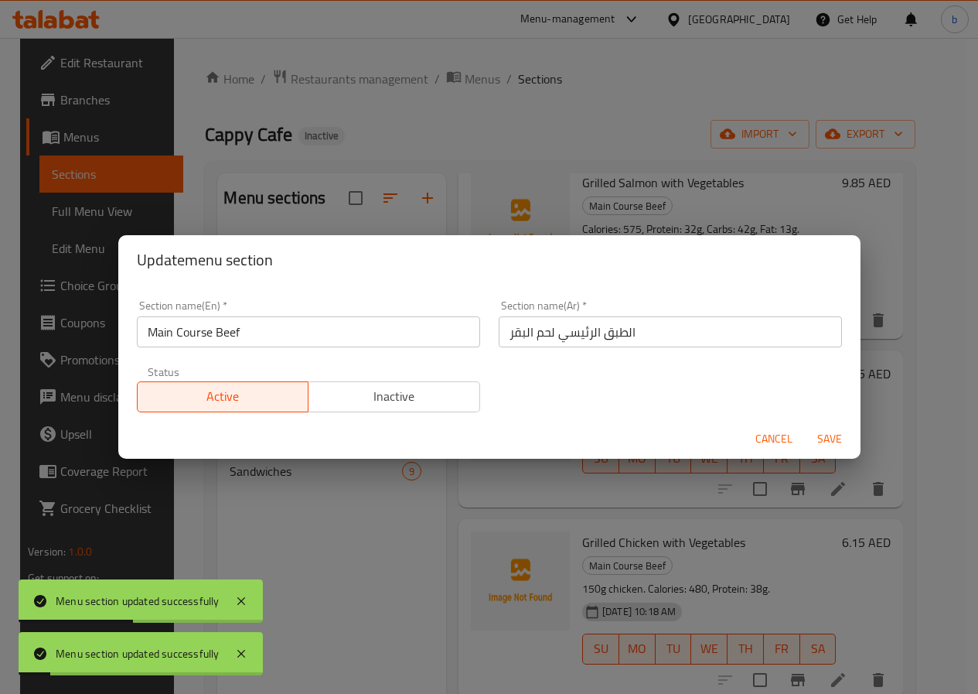
scroll to position [889, 0]
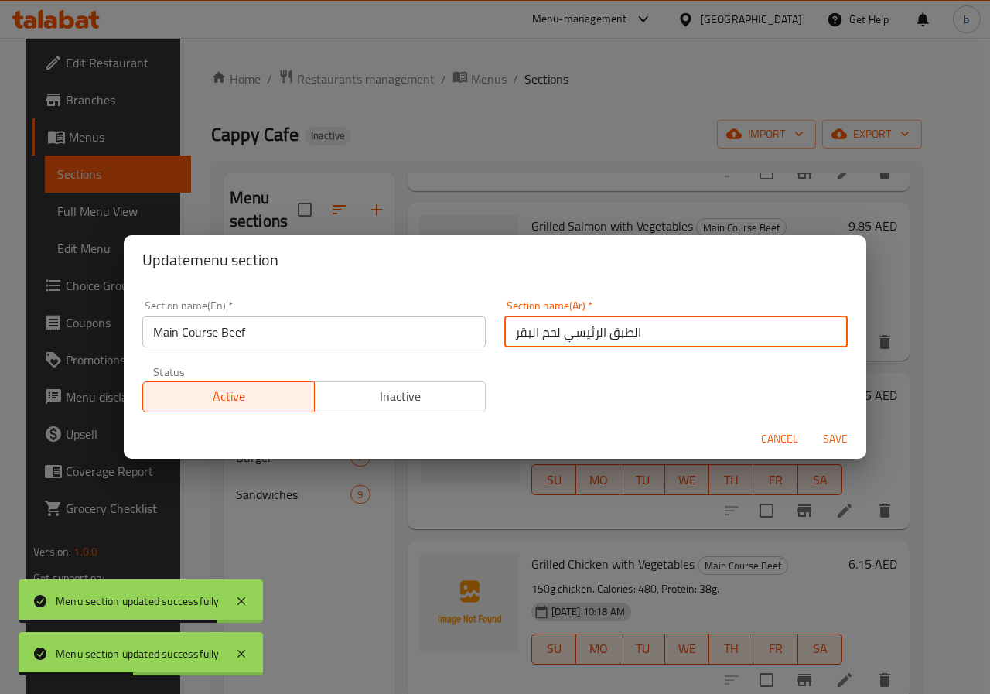
drag, startPoint x: 507, startPoint y: 336, endPoint x: 538, endPoint y: 336, distance: 30.9
click at [538, 336] on input "الطبق الرئيسي لحم البقر" at bounding box center [675, 331] width 343 height 31
click at [531, 339] on input "الطبق الرئيسي لحم البقر" at bounding box center [675, 331] width 343 height 31
click at [529, 336] on input "الطبق الرئيسي لحم البقر" at bounding box center [675, 331] width 343 height 31
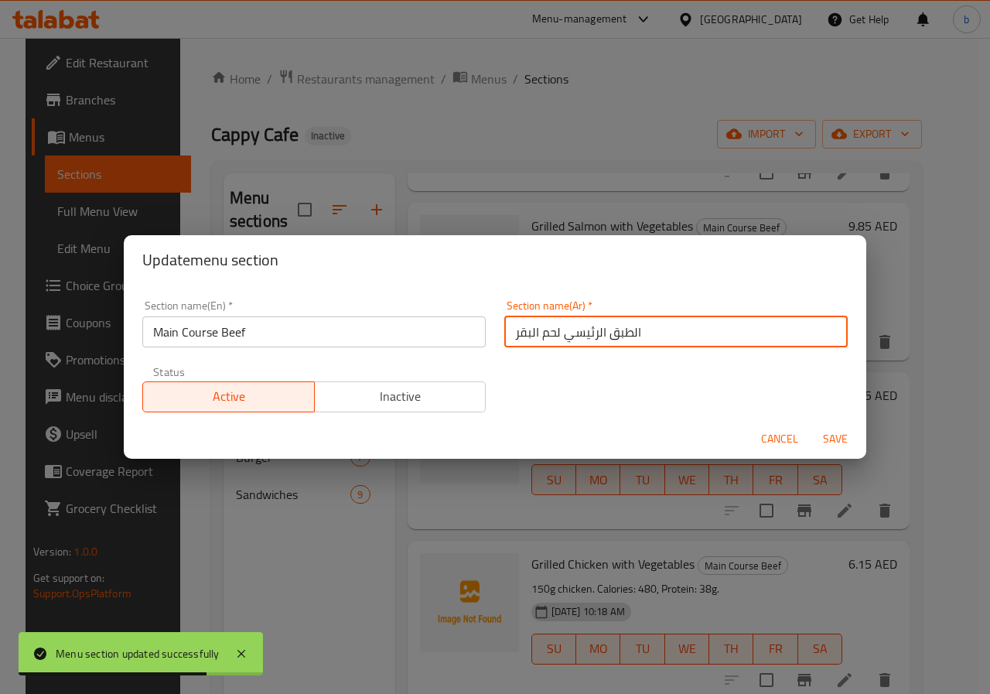
click at [512, 330] on input "الطبق الرئيسي لحم البقر" at bounding box center [675, 331] width 343 height 31
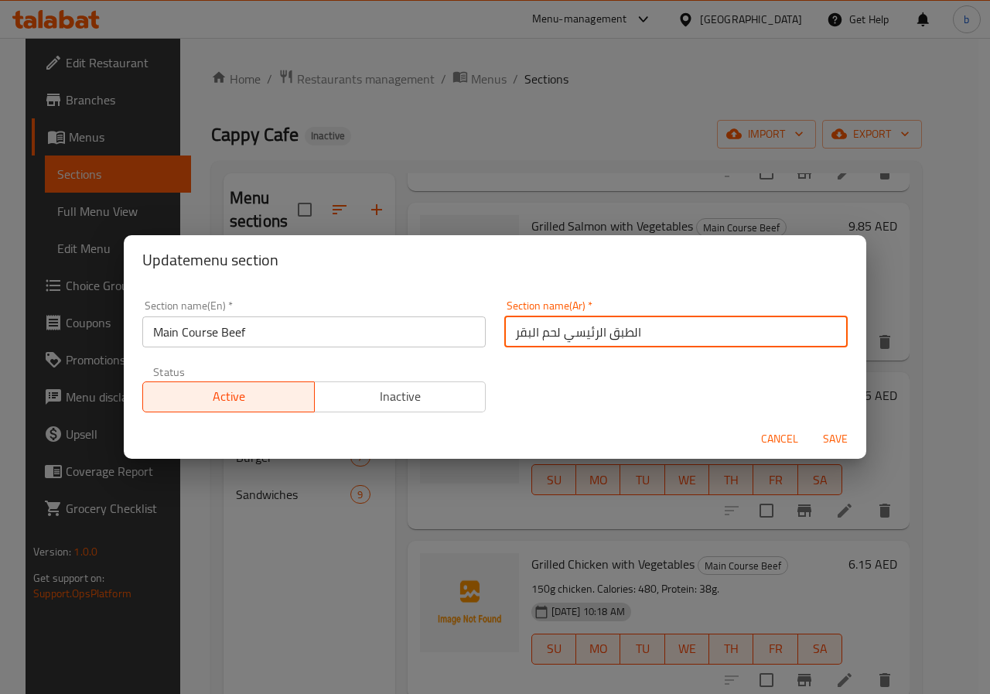
drag, startPoint x: 509, startPoint y: 330, endPoint x: 532, endPoint y: 336, distance: 23.8
click at [532, 336] on input "الطبق الرئيسي لحم البقر" at bounding box center [675, 331] width 343 height 31
type input "الطبق الرئيسي لحم بقرى"
click at [836, 428] on button "Save" at bounding box center [834, 439] width 49 height 29
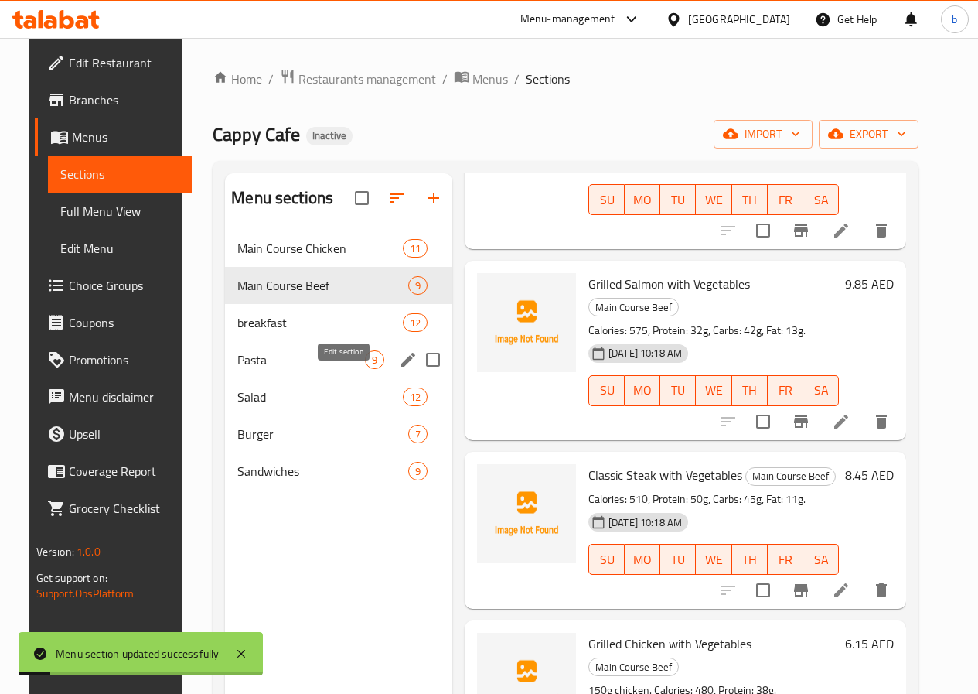
click at [399, 369] on icon "edit" at bounding box center [408, 359] width 19 height 19
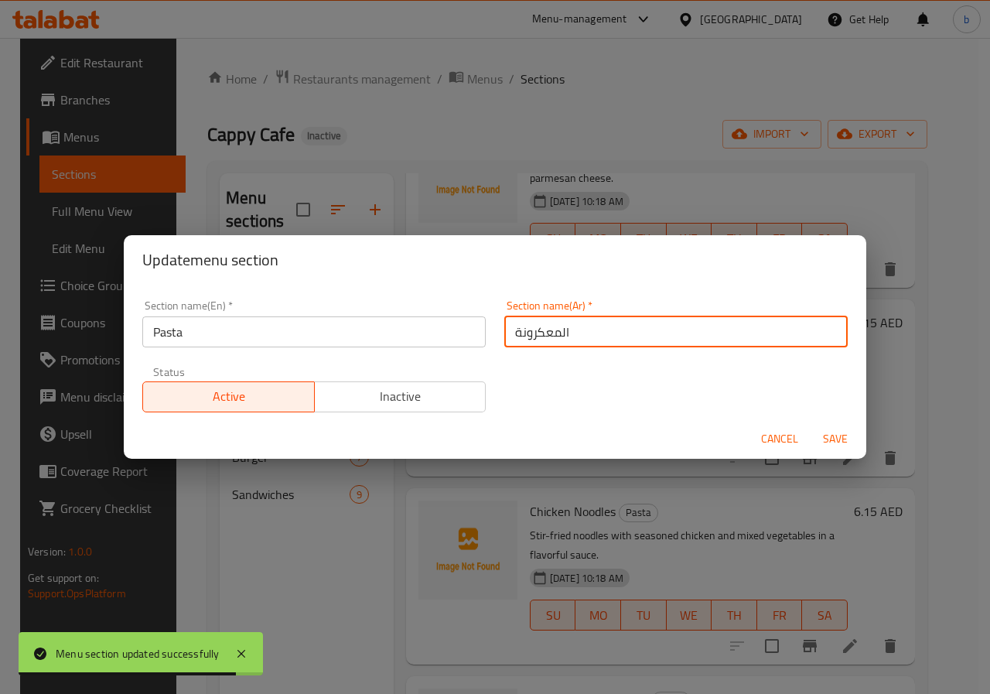
click at [531, 330] on input "المعكرونة" at bounding box center [675, 331] width 343 height 31
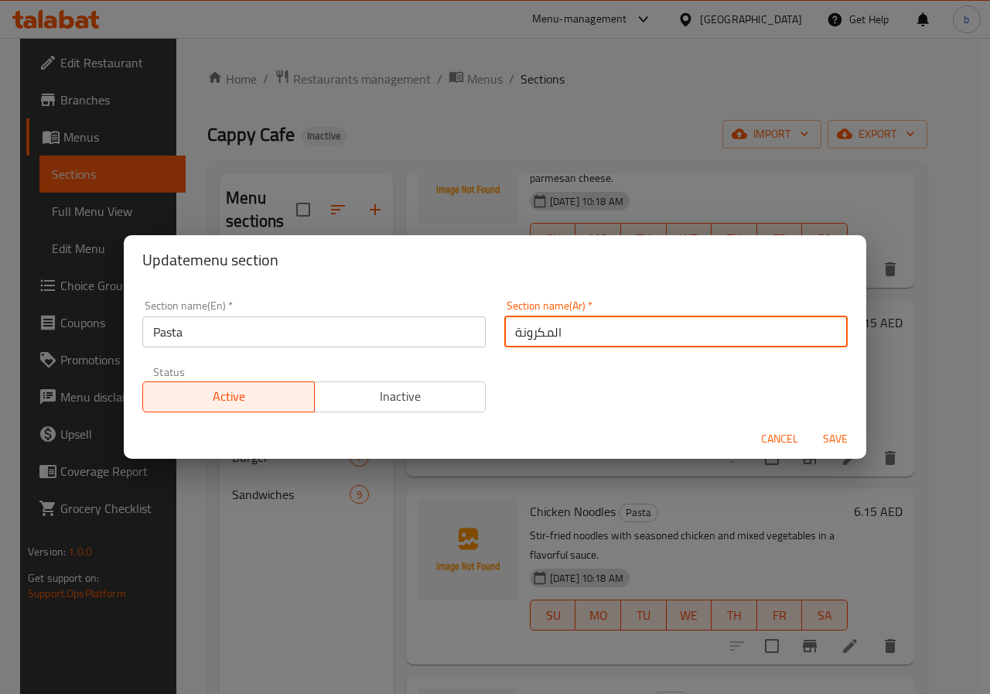
type input "المكرونة"
click at [831, 434] on span "Save" at bounding box center [835, 438] width 37 height 19
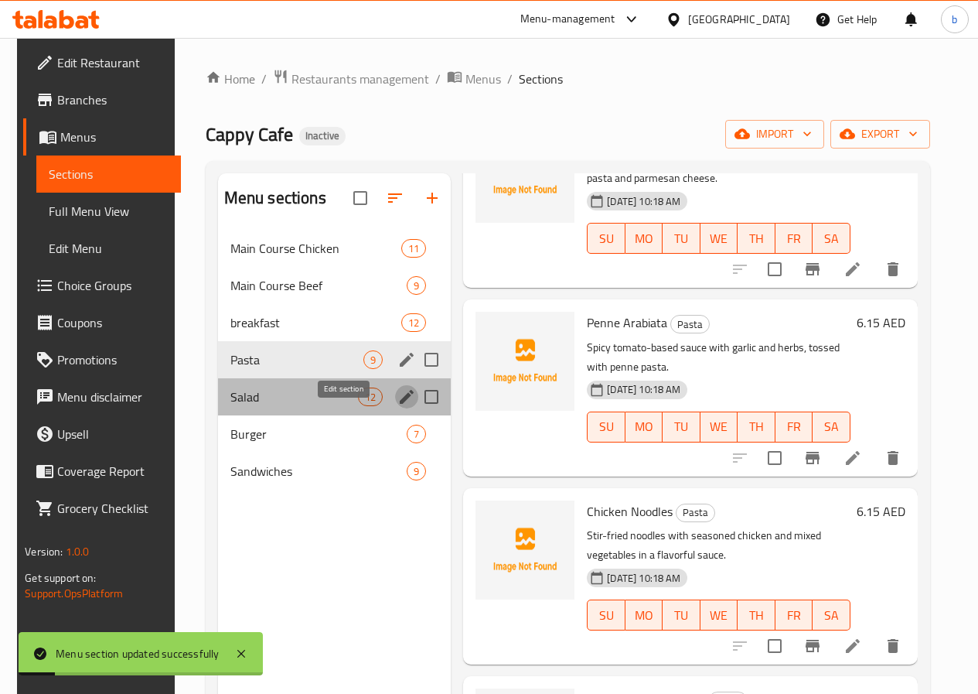
click at [400, 404] on icon "edit" at bounding box center [407, 397] width 14 height 14
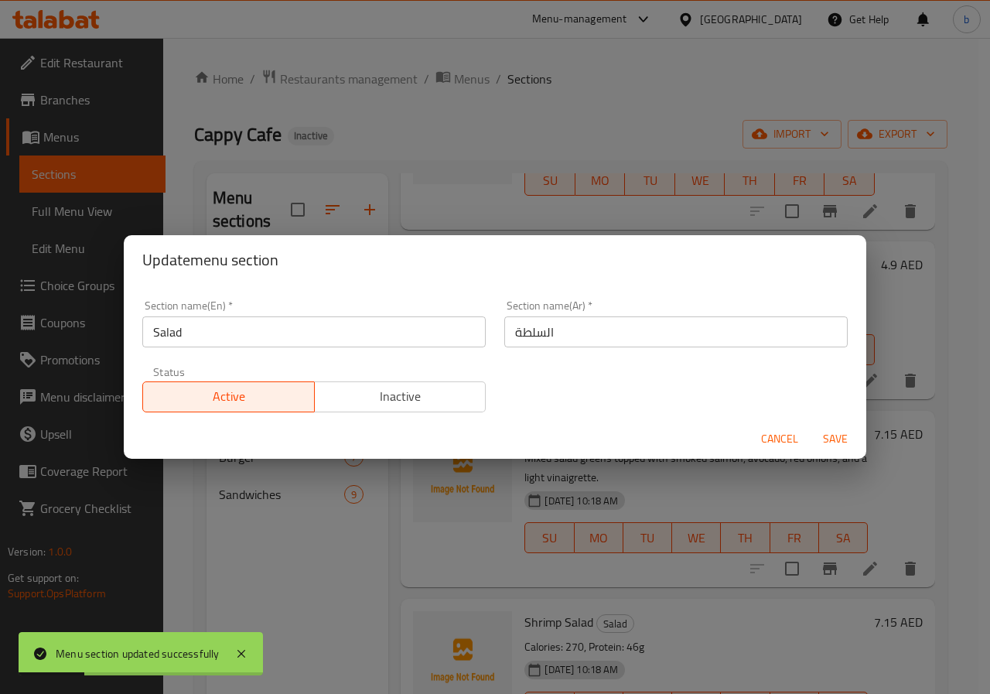
click at [831, 445] on span "Save" at bounding box center [835, 438] width 37 height 19
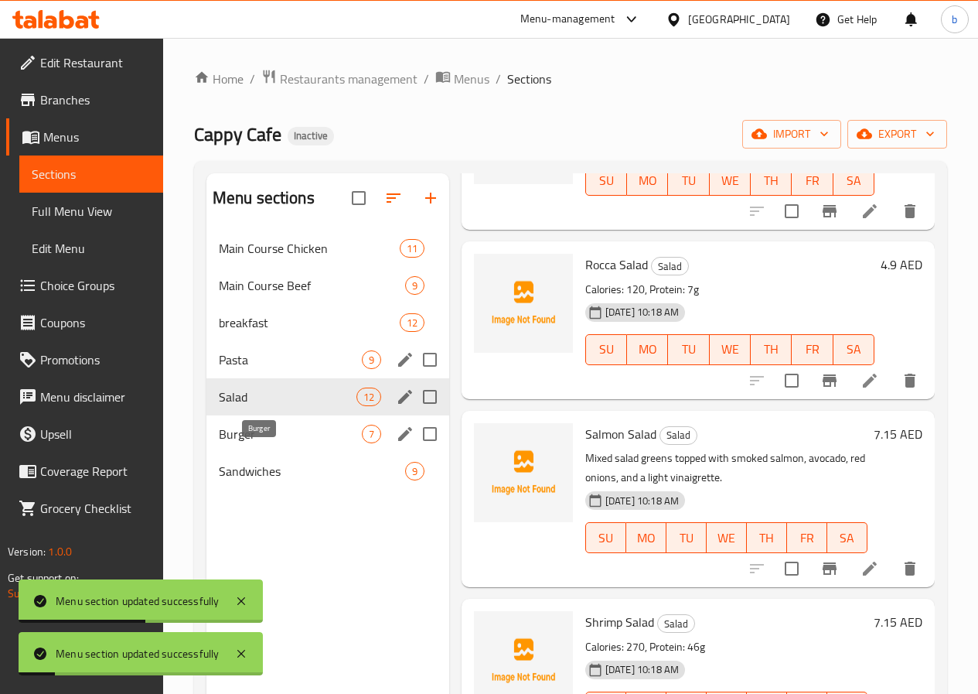
click at [298, 443] on span "Burger" at bounding box center [290, 434] width 143 height 19
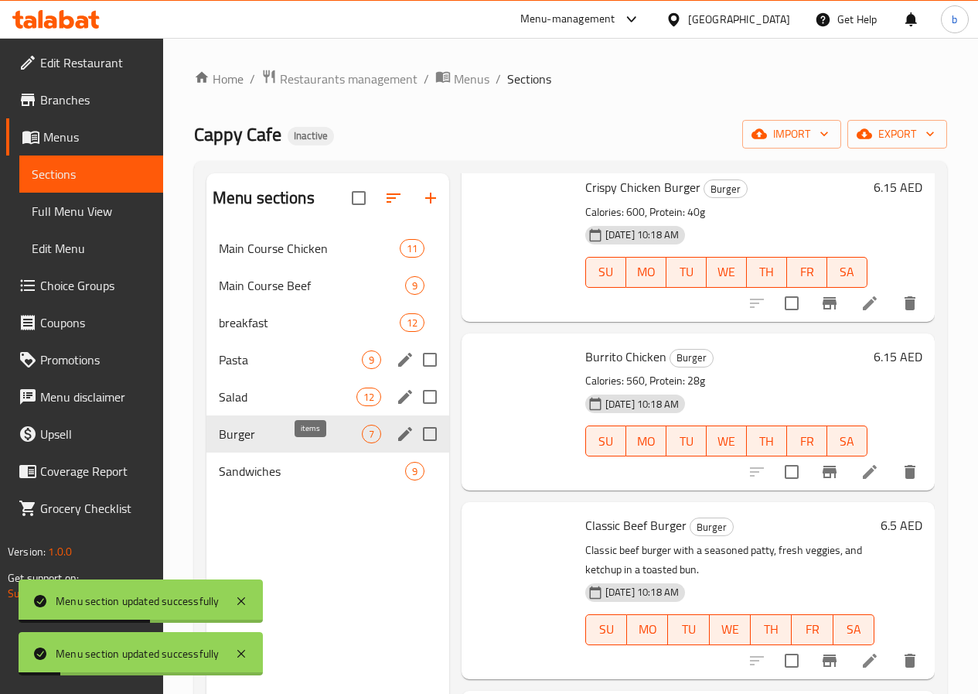
scroll to position [628, 0]
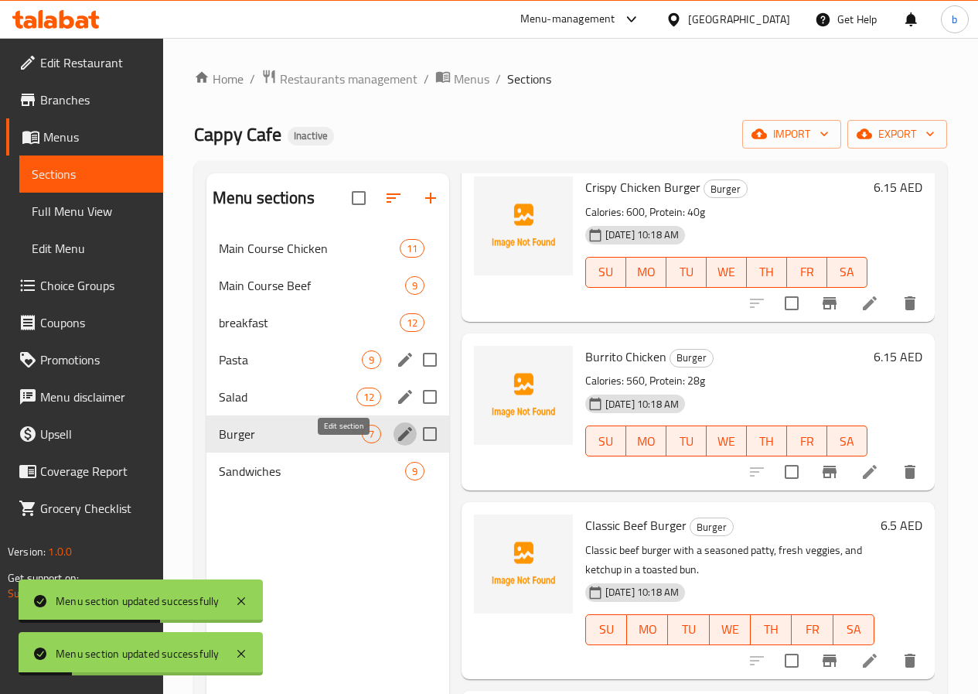
click at [398, 441] on icon "edit" at bounding box center [405, 434] width 14 height 14
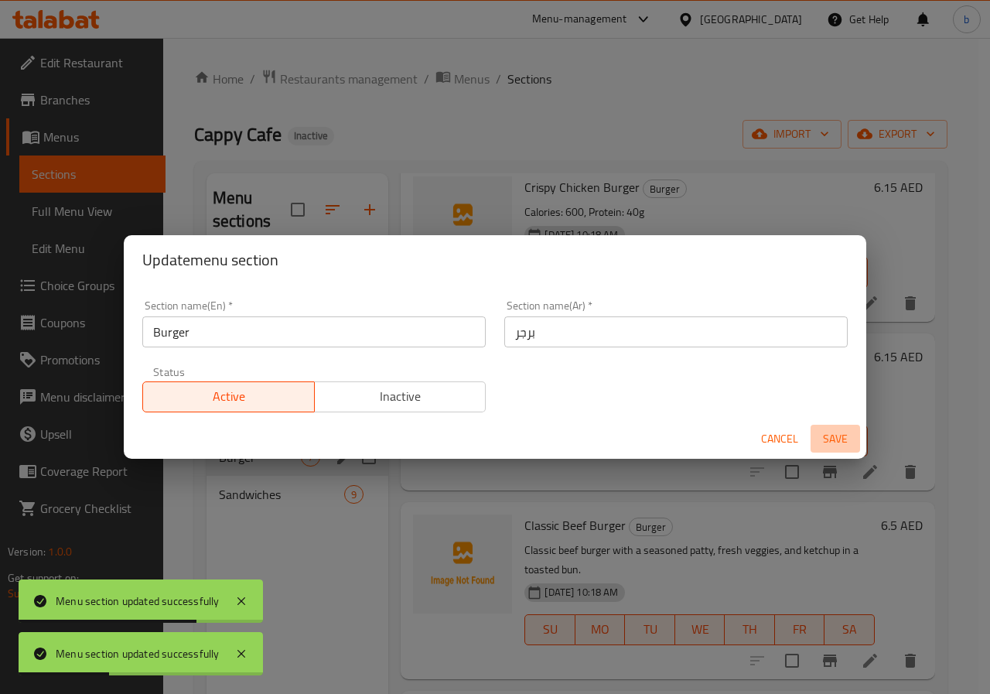
click at [827, 439] on span "Save" at bounding box center [835, 438] width 37 height 19
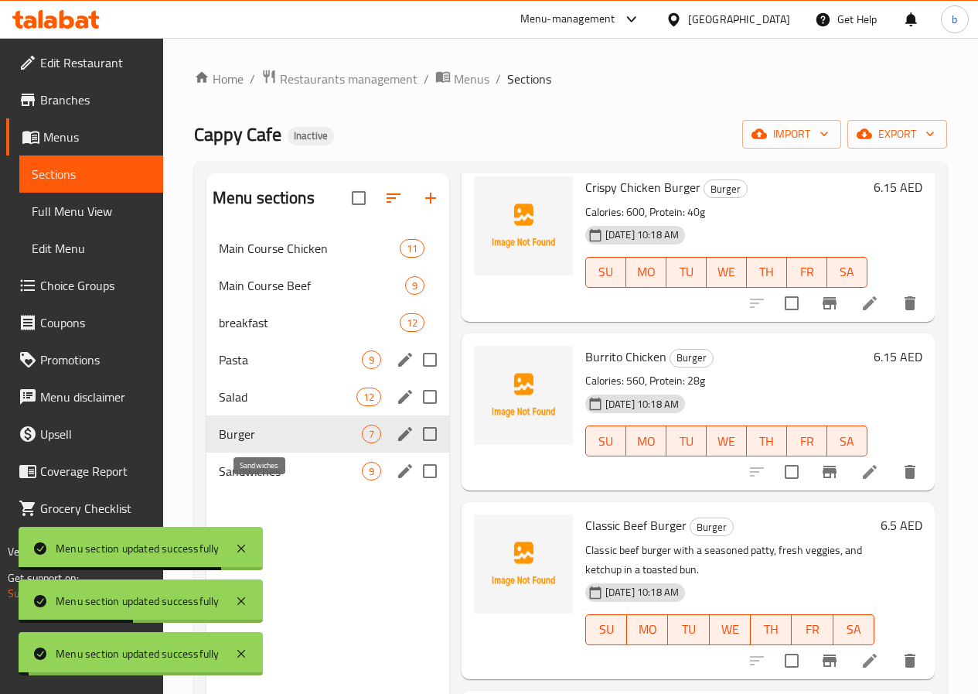
drag, startPoint x: 294, startPoint y: 487, endPoint x: 356, endPoint y: 493, distance: 62.1
click at [301, 490] on div "Sandwiches 9" at bounding box center [327, 470] width 243 height 37
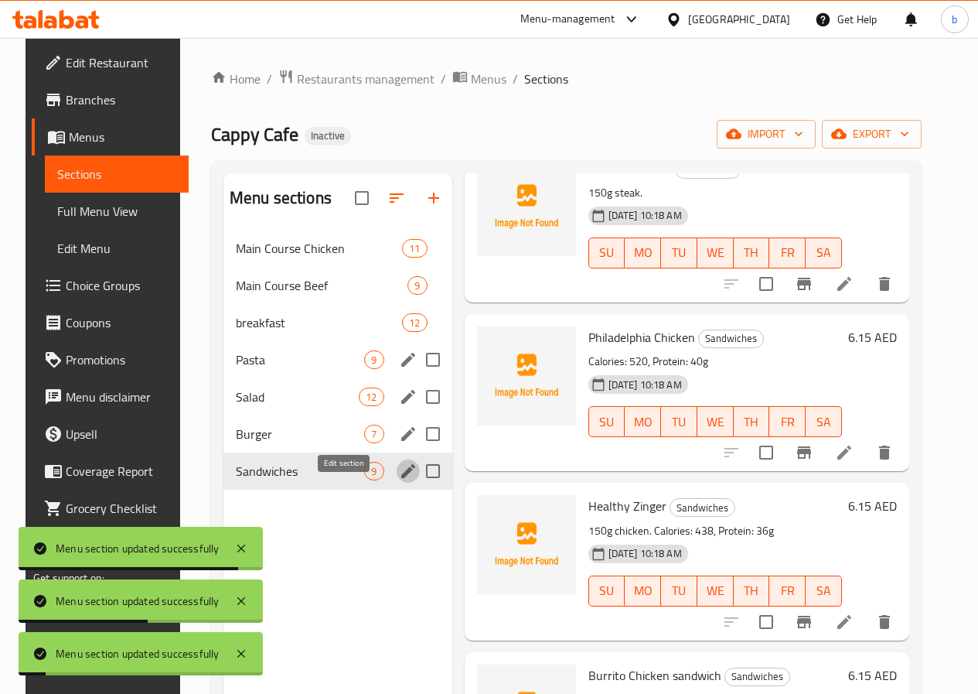
click at [399, 480] on icon "edit" at bounding box center [408, 471] width 19 height 19
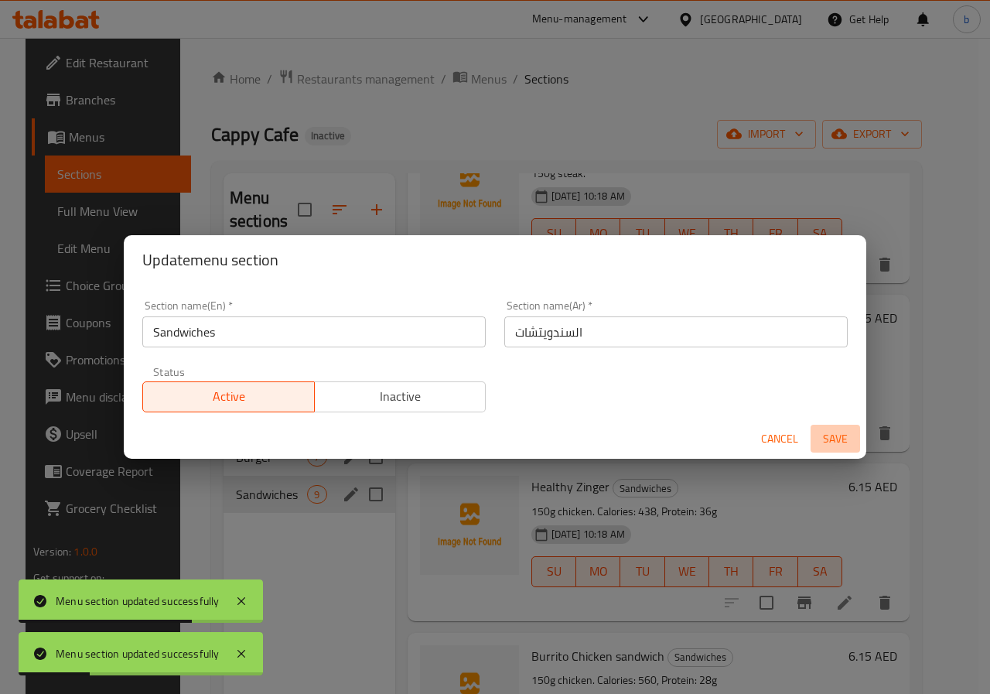
click at [838, 438] on span "Save" at bounding box center [835, 438] width 37 height 19
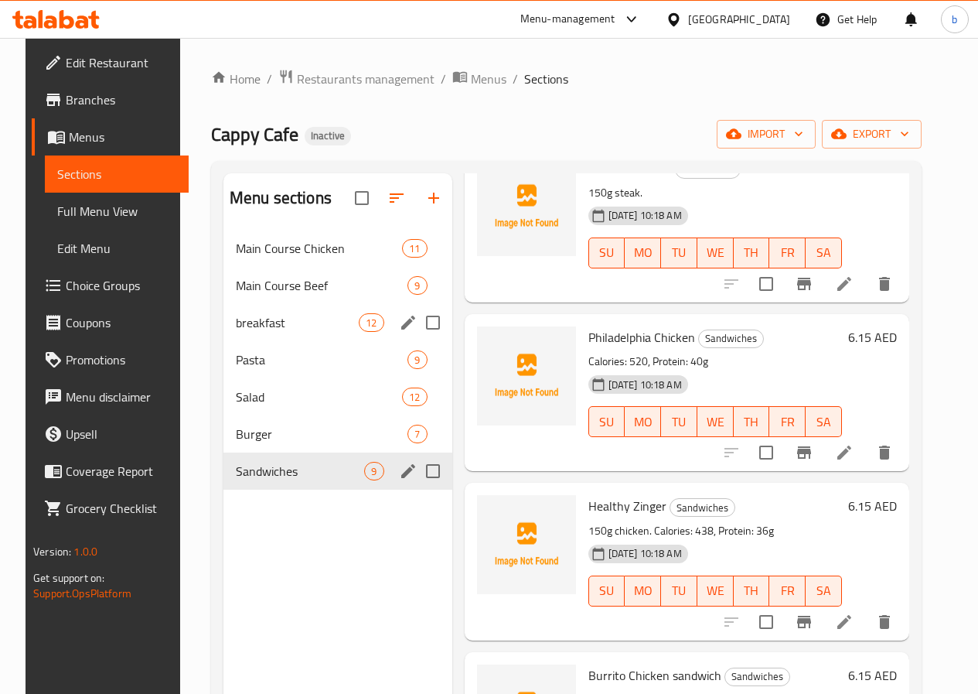
click at [249, 332] on span "breakfast" at bounding box center [297, 322] width 123 height 19
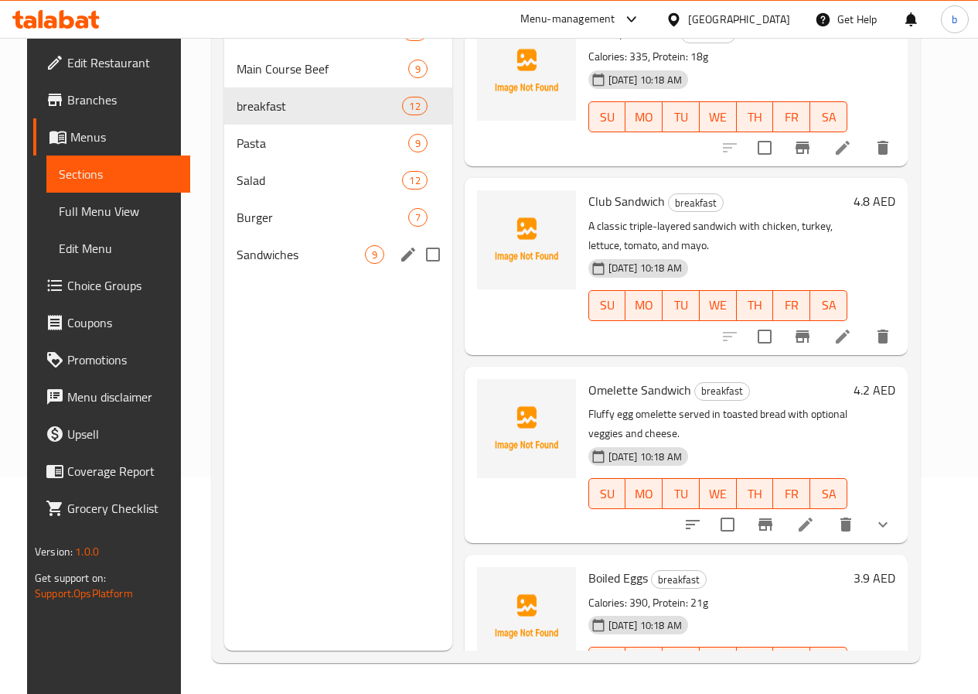
scroll to position [1453, 0]
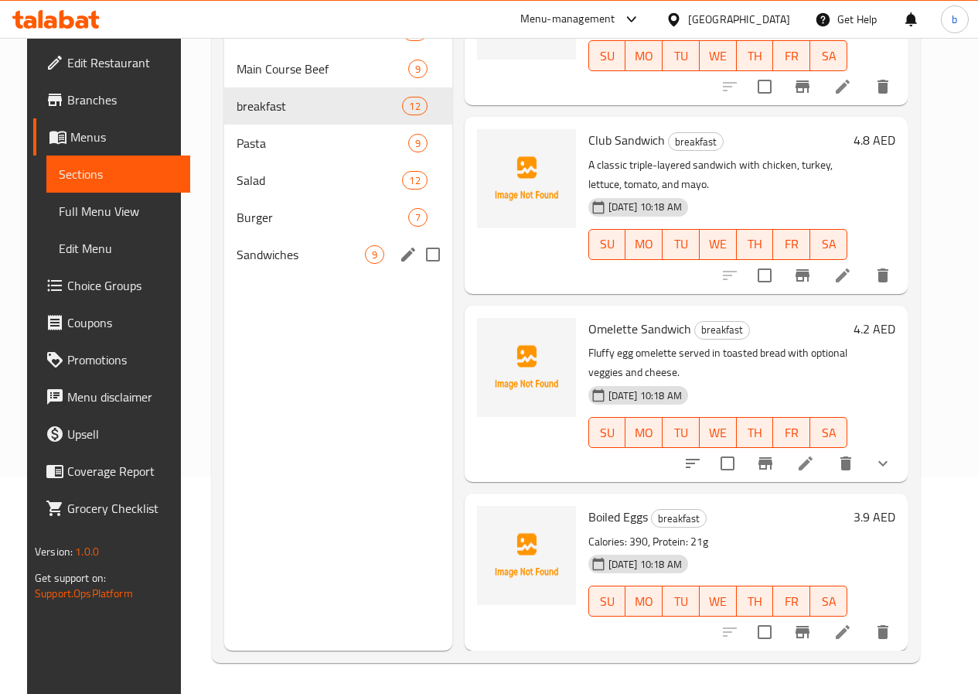
click at [827, 465] on li at bounding box center [805, 463] width 43 height 28
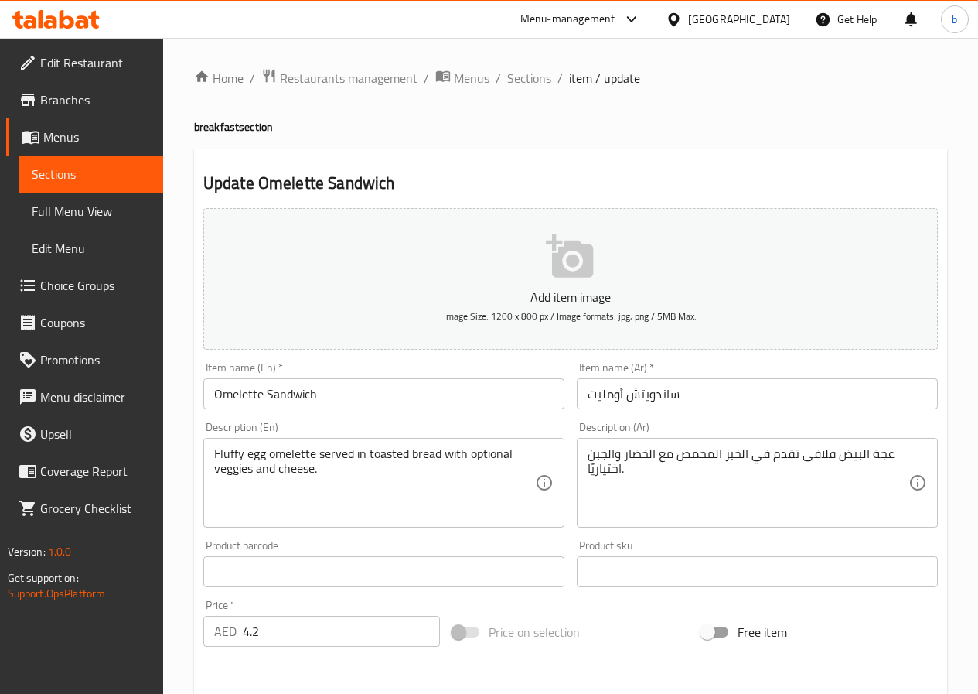
type input "اختيارك من:0000"
type input "1"
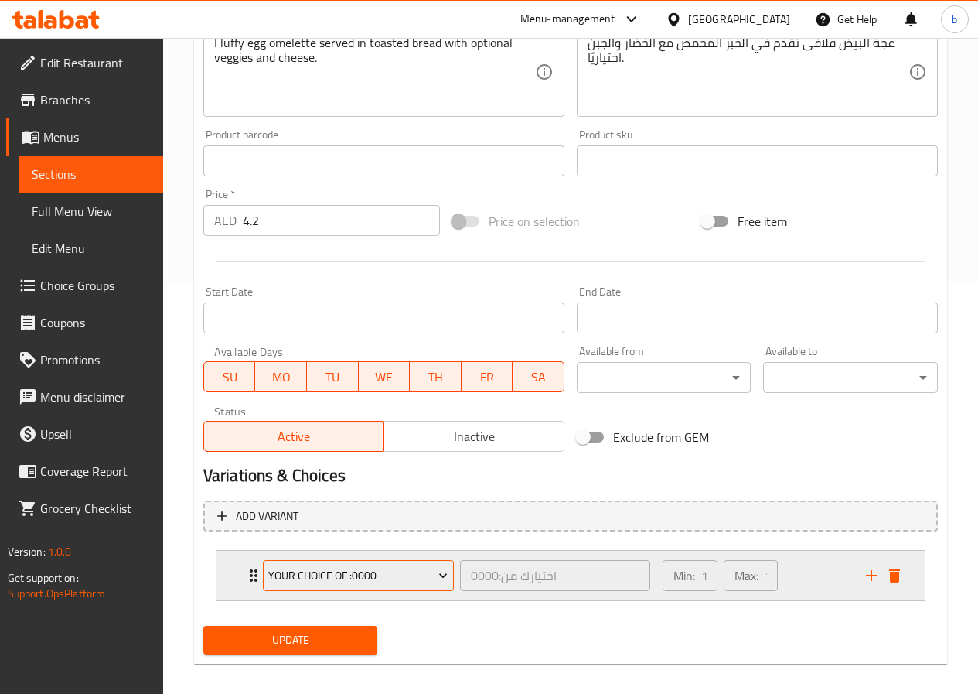
scroll to position [425, 0]
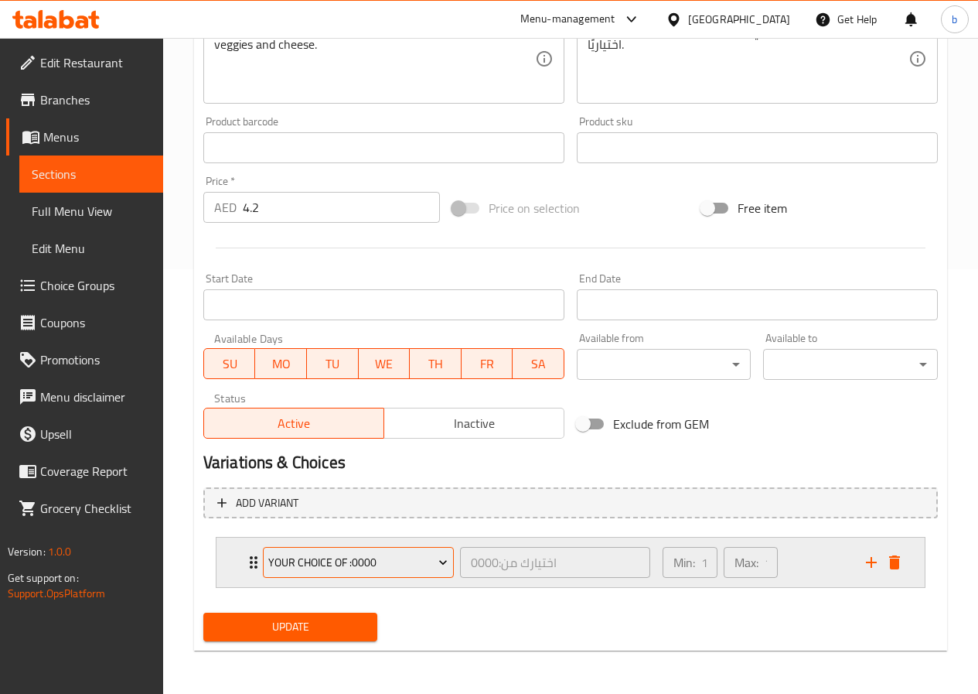
click at [403, 568] on span "your choice of :0000" at bounding box center [357, 562] width 179 height 19
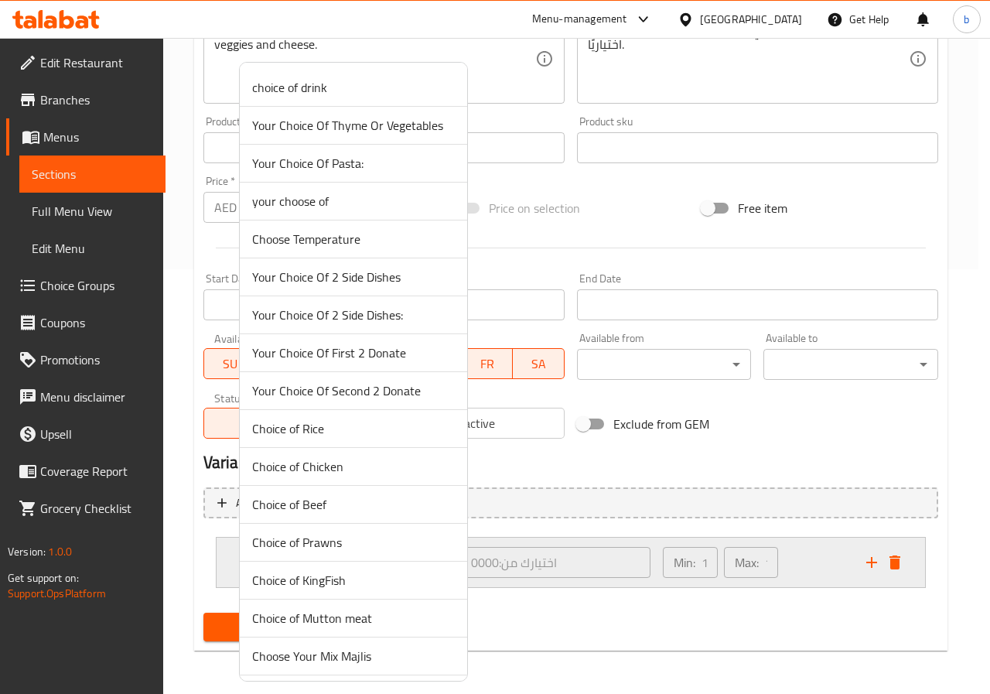
click at [403, 568] on li "Choice of KingFish" at bounding box center [353, 580] width 227 height 38
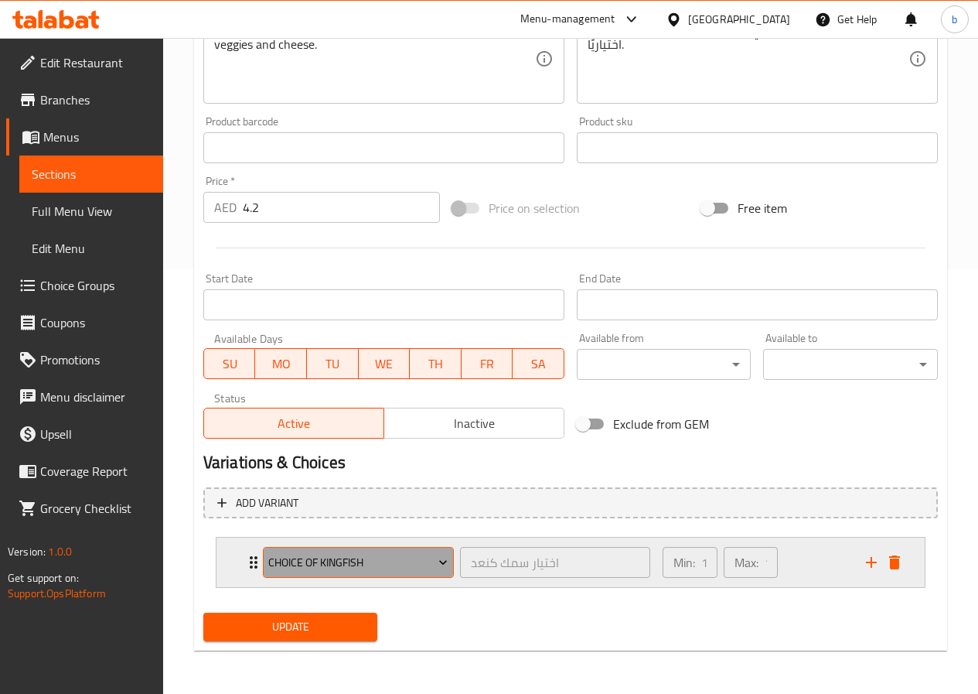
click at [391, 565] on span "Choice of KingFish" at bounding box center [357, 562] width 179 height 19
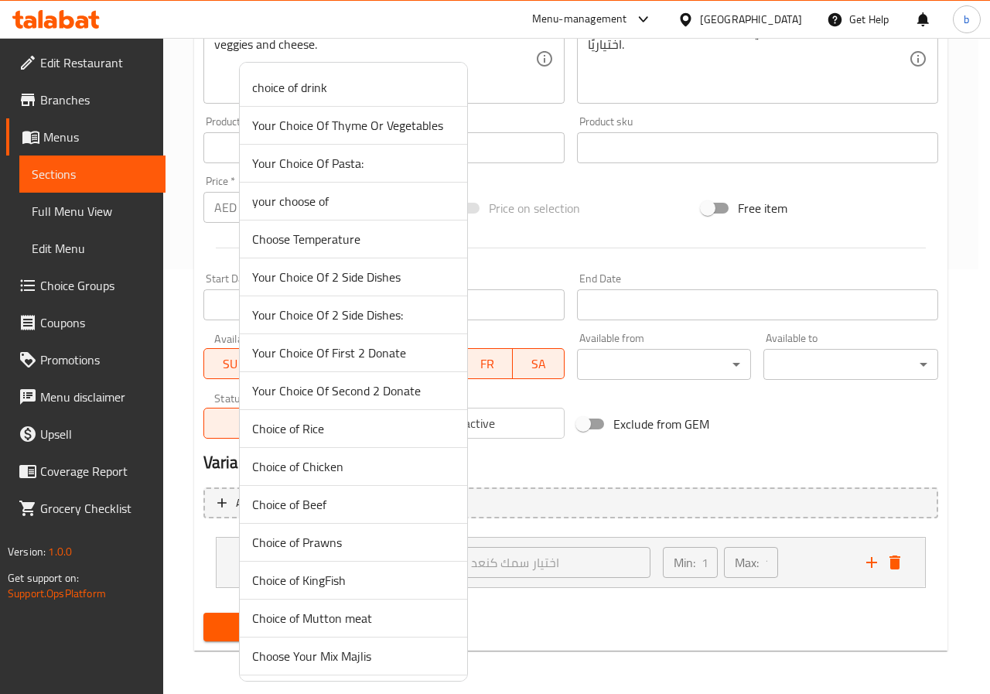
click at [350, 205] on span "your choose of" at bounding box center [353, 201] width 203 height 19
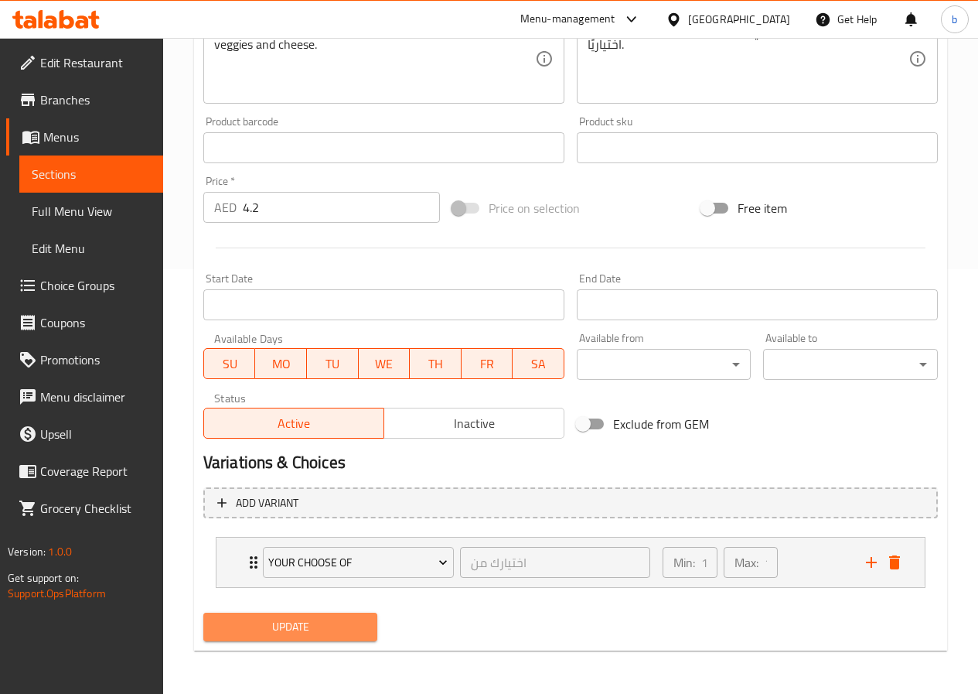
click at [336, 623] on span "Update" at bounding box center [291, 626] width 150 height 19
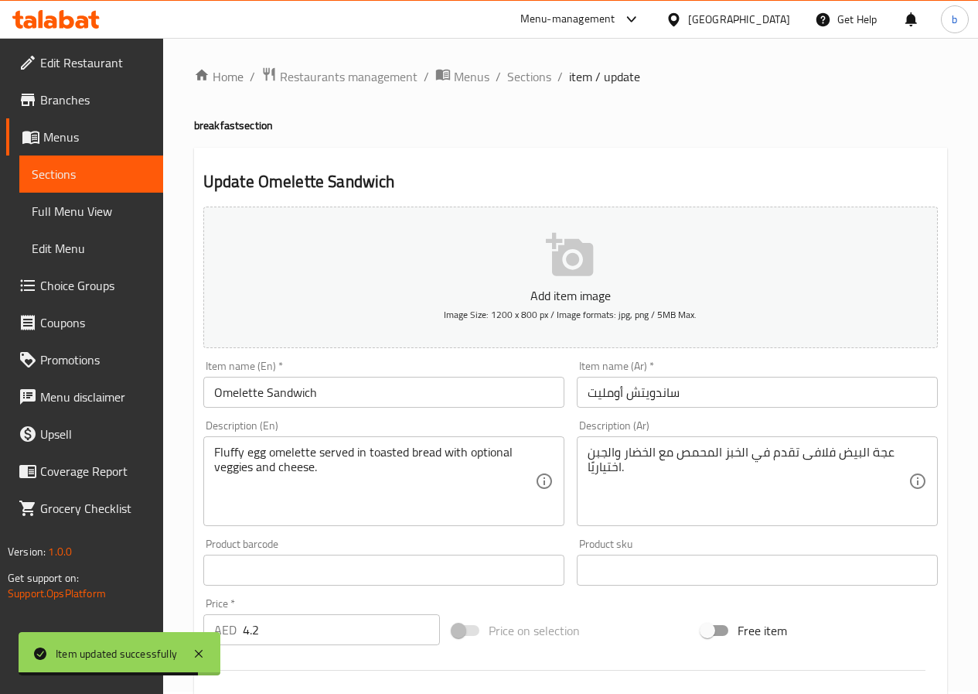
scroll to position [0, 0]
click at [479, 73] on span "Menus" at bounding box center [472, 79] width 36 height 19
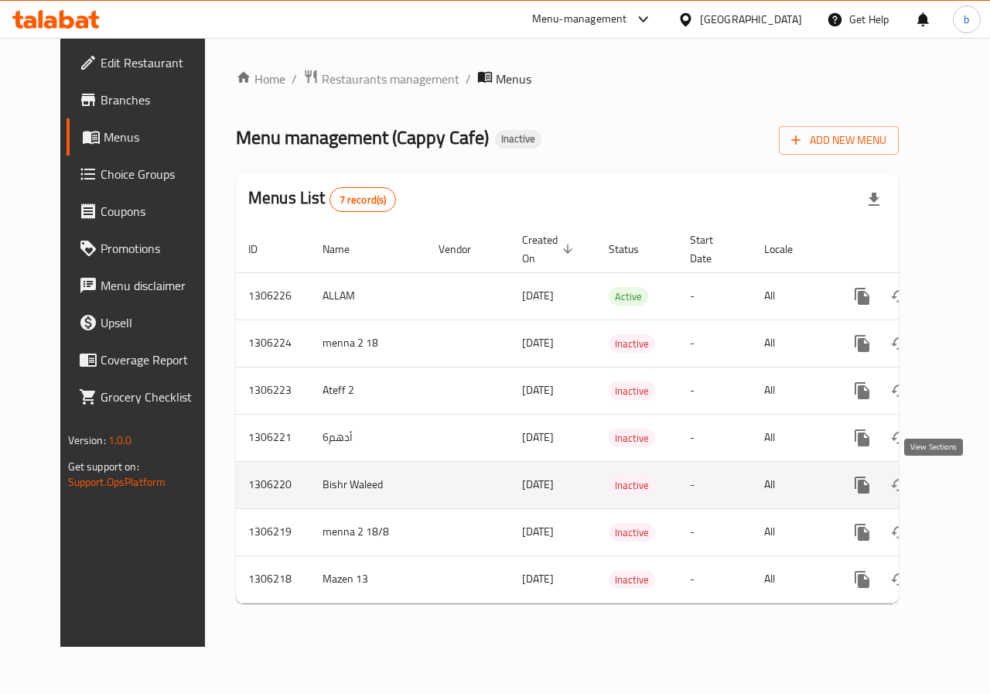
click at [964, 483] on icon "enhanced table" at bounding box center [973, 485] width 19 height 19
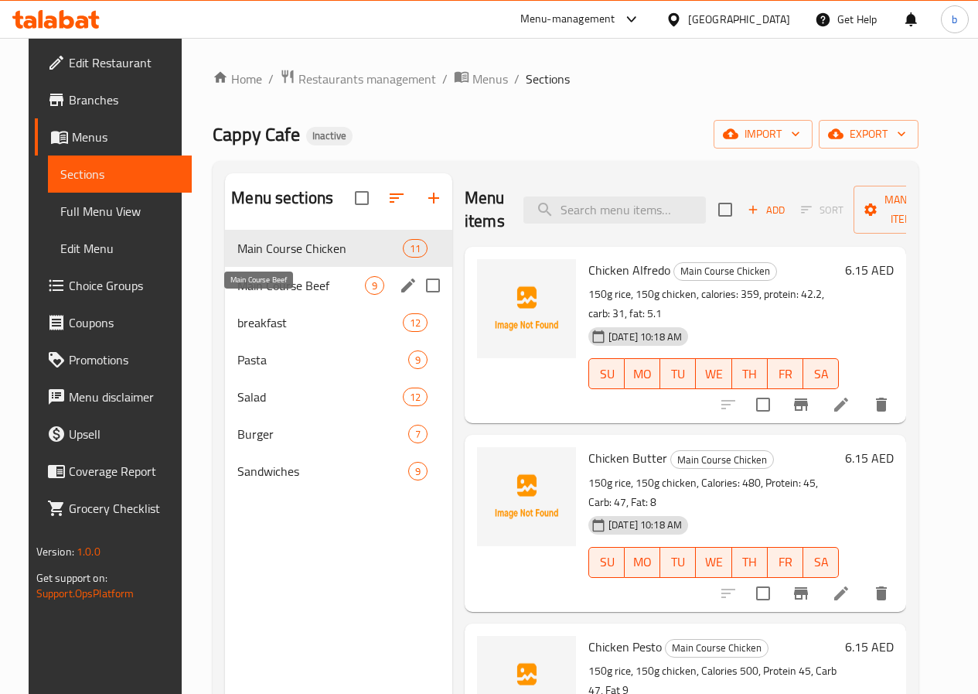
click at [278, 295] on span "Main Course Beef" at bounding box center [301, 285] width 128 height 19
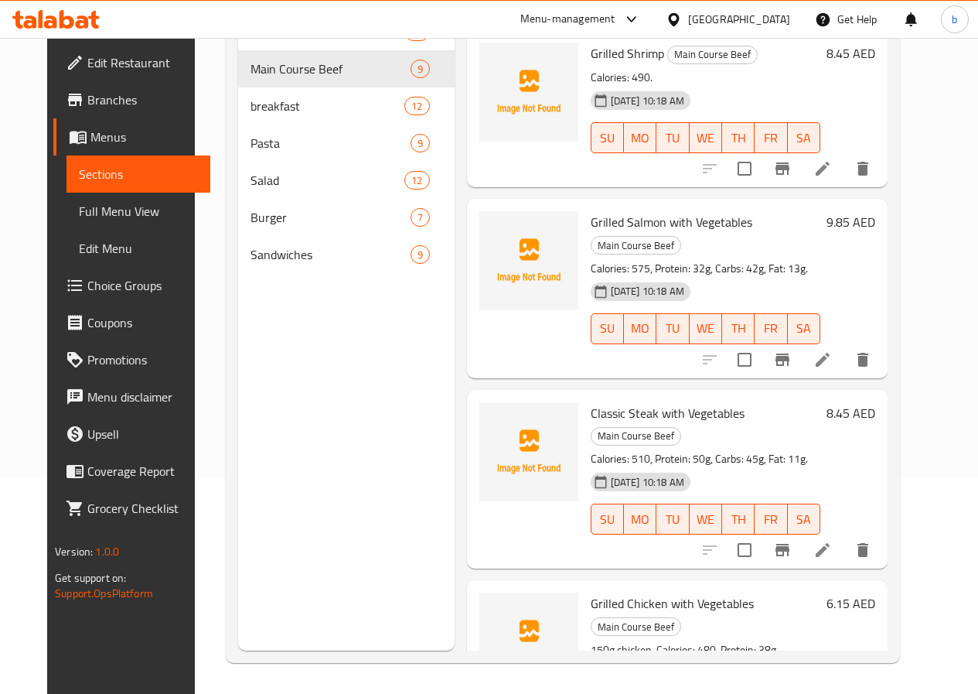
scroll to position [139, 0]
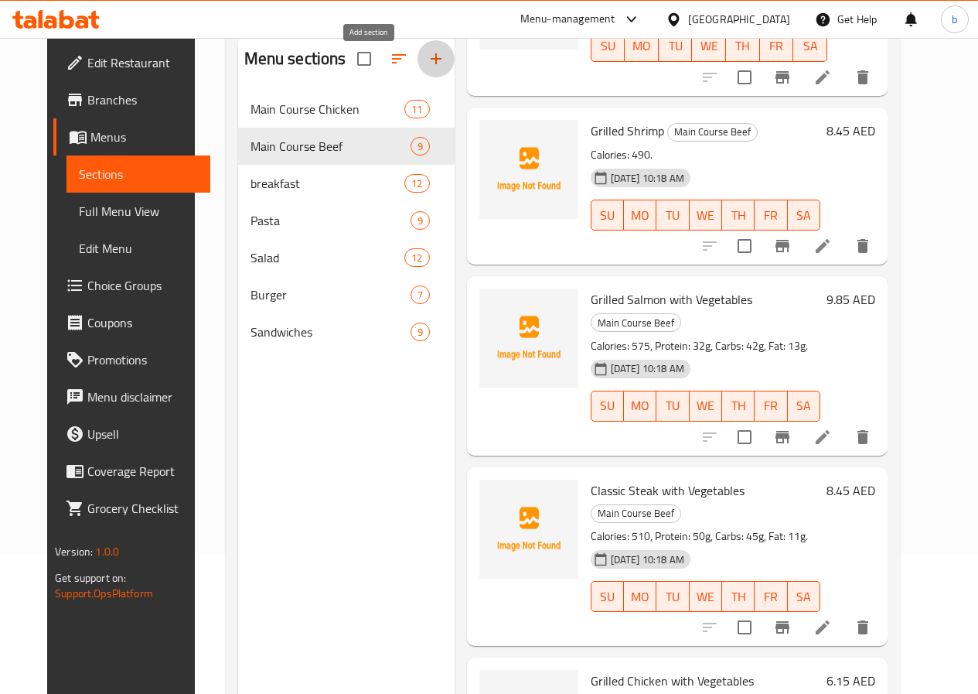
click at [427, 67] on icon "button" at bounding box center [436, 58] width 19 height 19
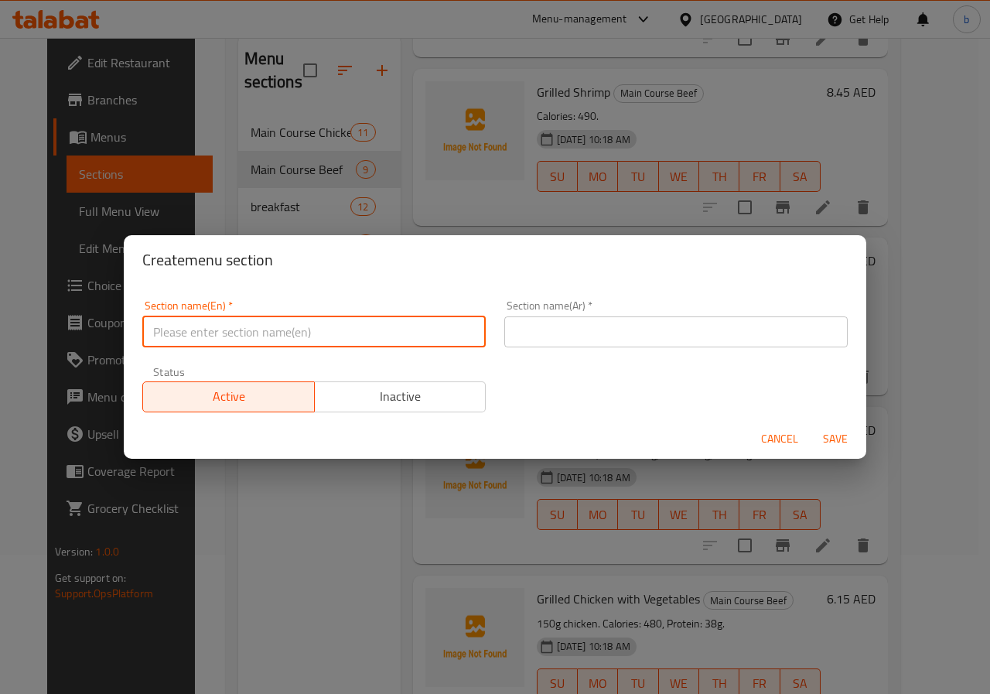
click at [230, 336] on input "text" at bounding box center [313, 331] width 343 height 31
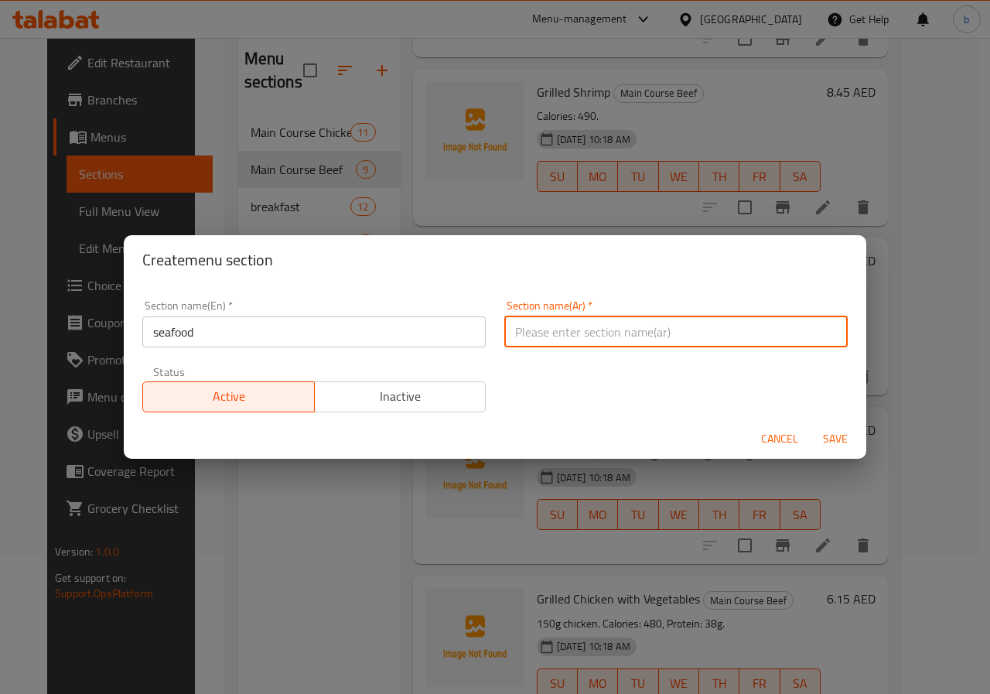
click at [520, 324] on input "text" at bounding box center [675, 331] width 343 height 31
click at [150, 333] on input "seafood" at bounding box center [313, 331] width 343 height 31
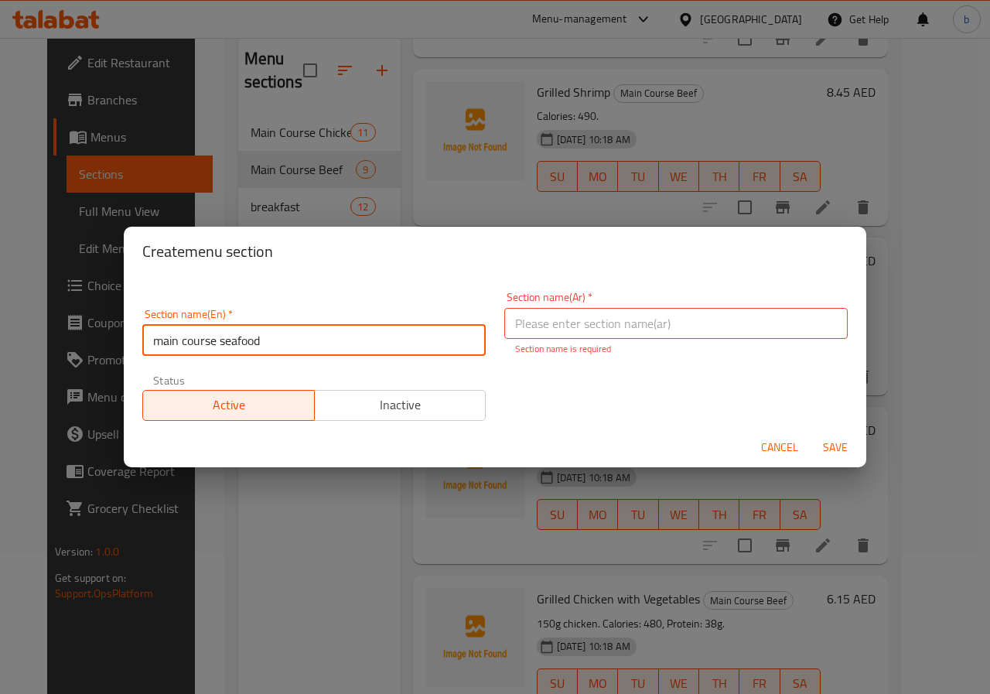
type input "main course seafood"
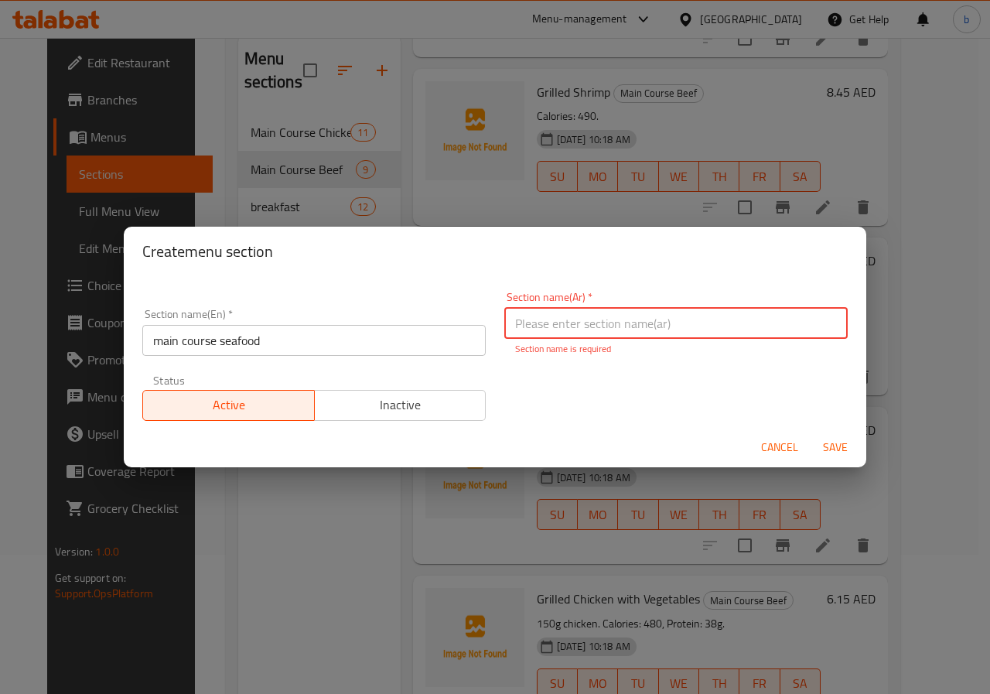
click at [551, 336] on input "text" at bounding box center [675, 323] width 343 height 31
type input "ط"
click at [509, 326] on input "الطبق الرئيسي دجاج" at bounding box center [675, 323] width 343 height 31
click at [619, 331] on input "الطبق الرئيسي دجاج" at bounding box center [675, 323] width 343 height 31
type input "الطبق الرئيسي مأكولات بحرية"
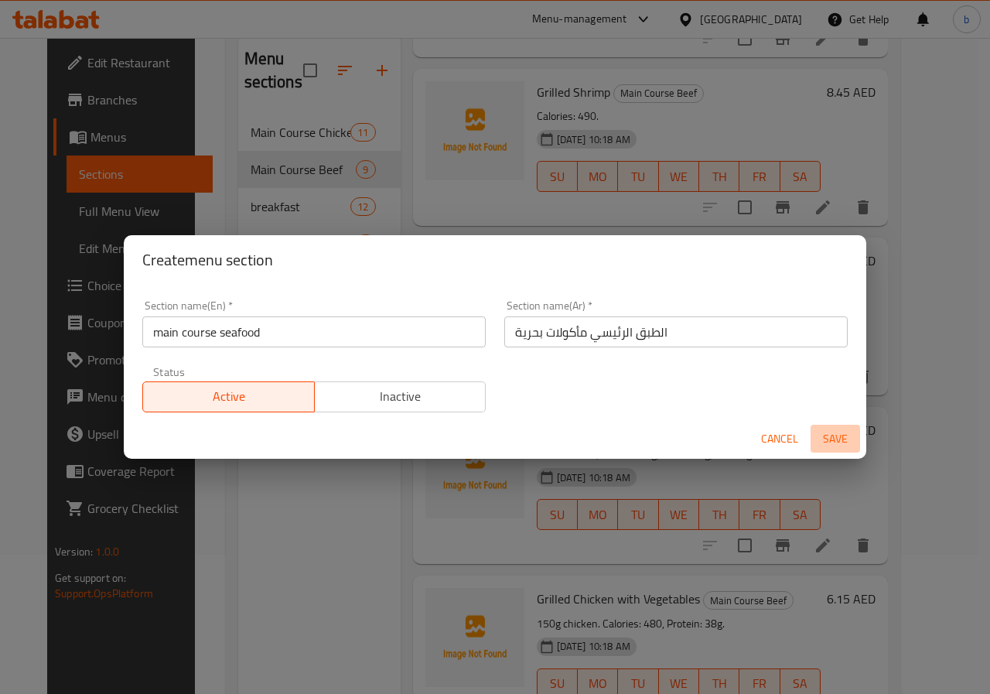
click at [825, 447] on span "Save" at bounding box center [835, 438] width 37 height 19
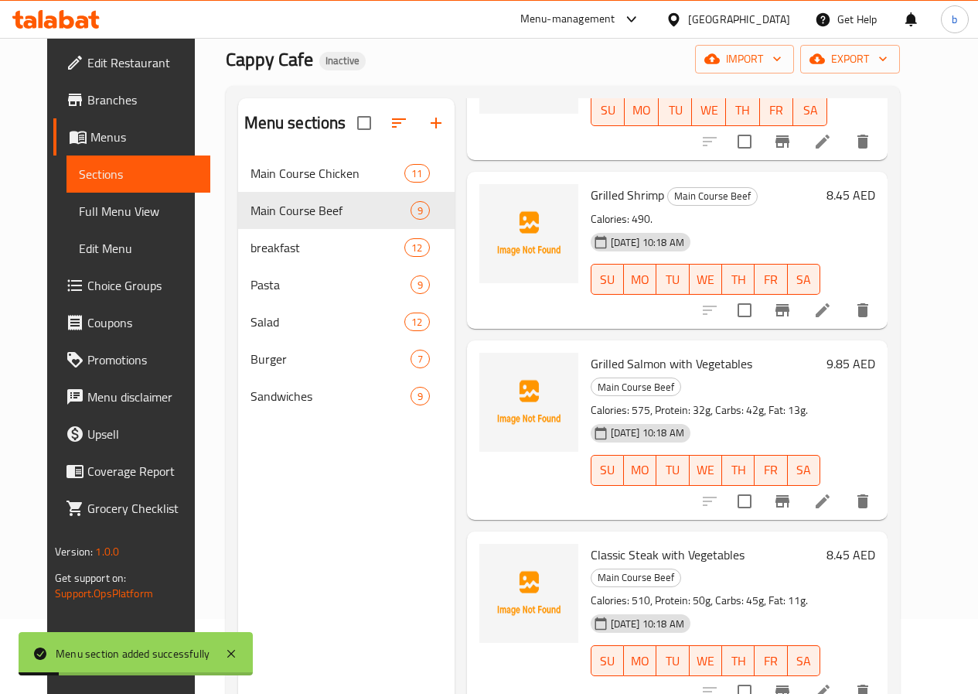
scroll to position [0, 0]
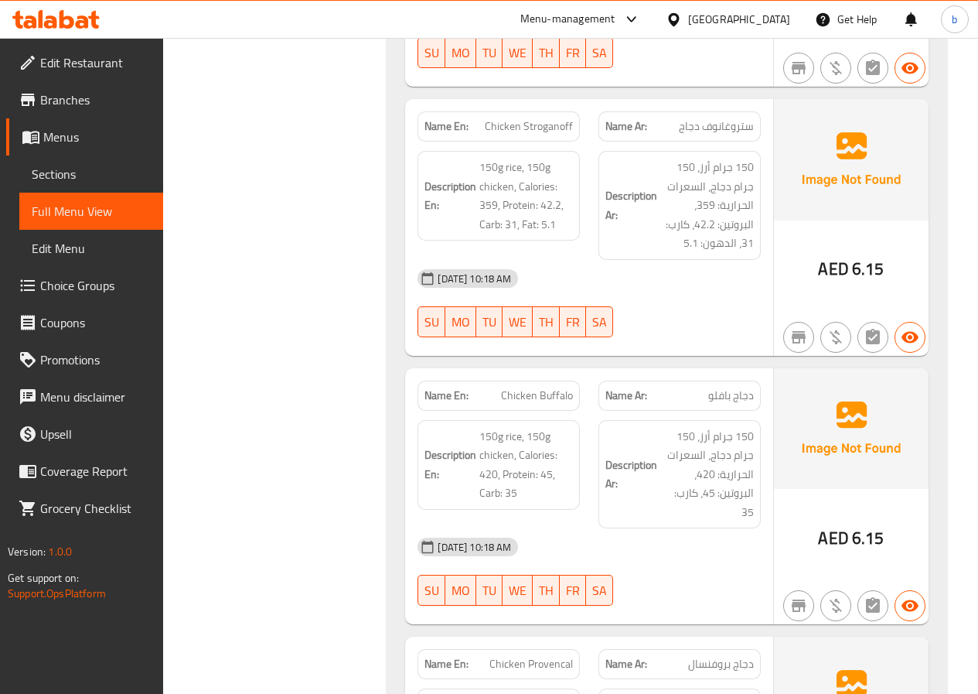
scroll to position [1701, 0]
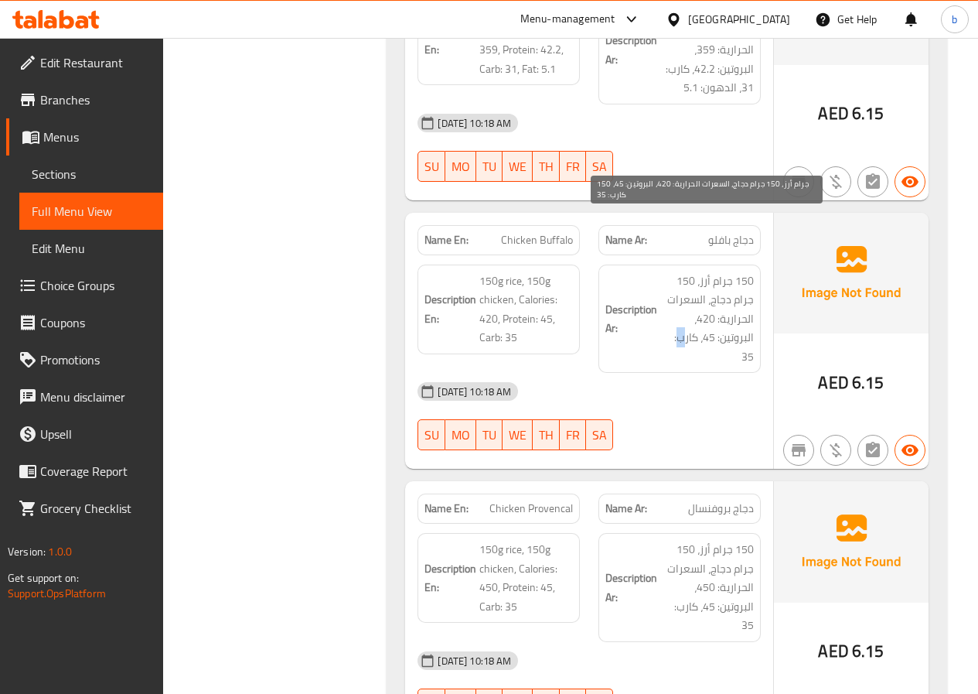
click at [682, 280] on span "150 جرام أرز، 150 جرام دجاج، السعرات الحرارية: 420، البروتين: 45، كارب: 35" at bounding box center [707, 318] width 94 height 95
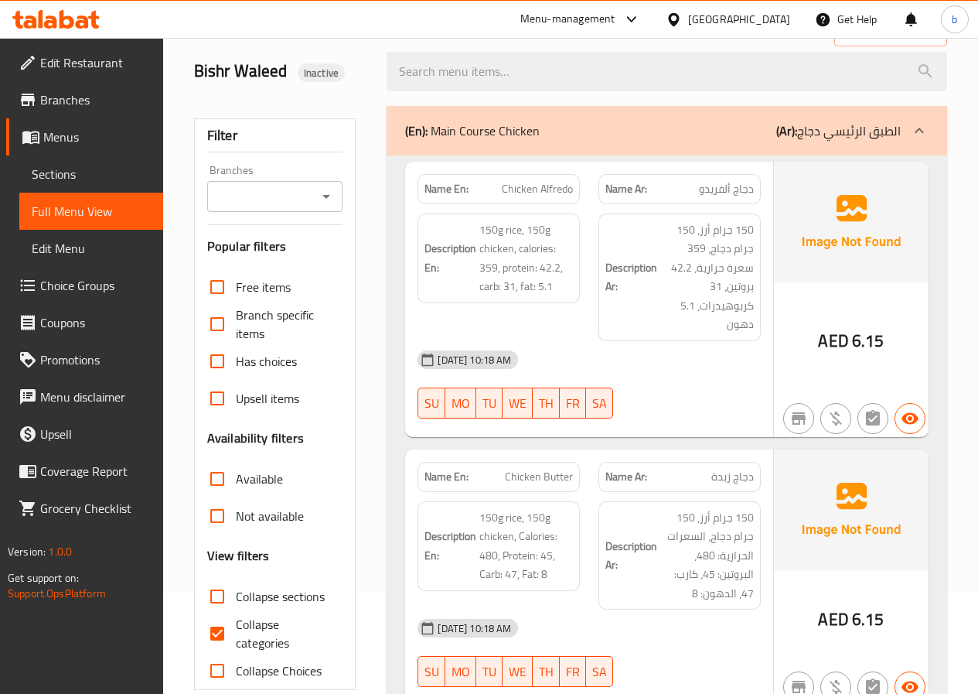
scroll to position [0, 0]
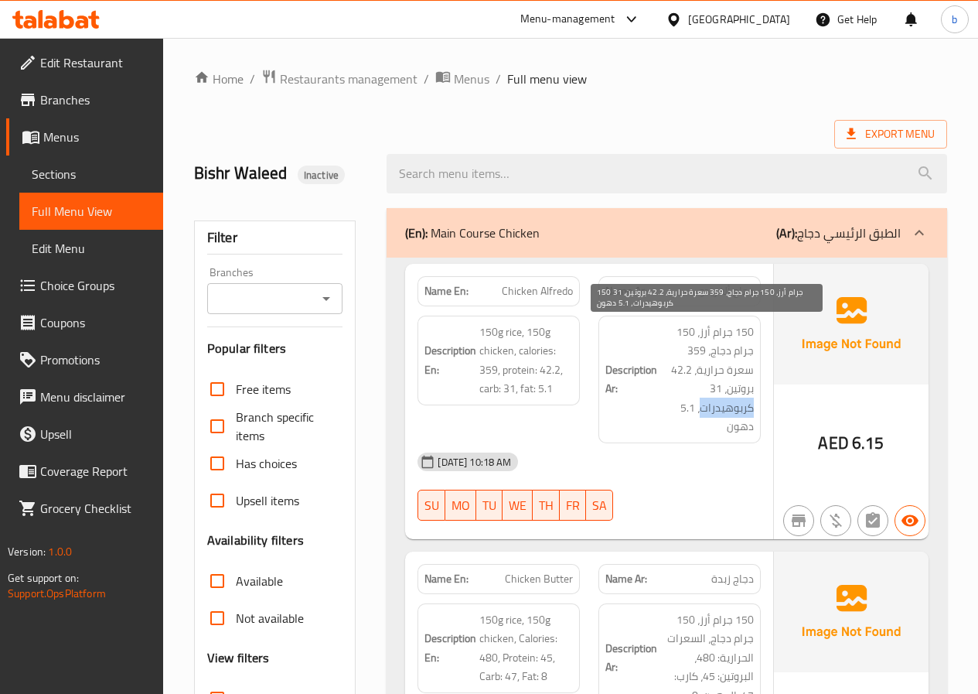
drag, startPoint x: 687, startPoint y: 388, endPoint x: 739, endPoint y: 391, distance: 51.9
click at [739, 391] on span "150 جرام أرز، 150 جرام دجاج، 359 سعرة حرارية، 42.2 بروتين، 31 كربوهيدرات، 5.1 د…" at bounding box center [707, 379] width 94 height 114
copy span "كربوهيدرات"
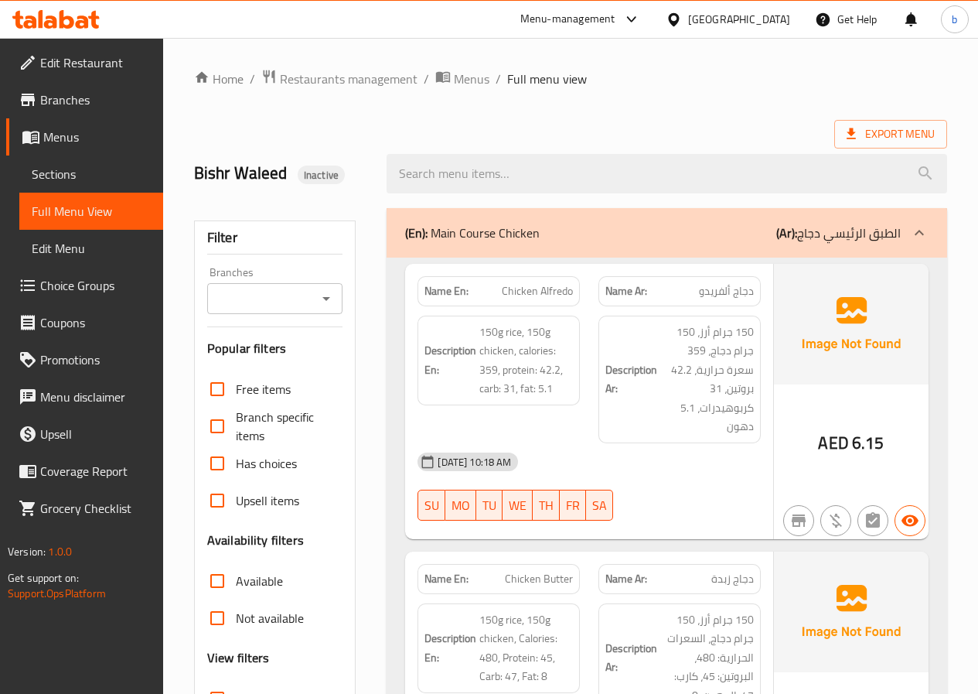
click at [807, 73] on ol "Home / Restaurants management / Menus / Full menu view" at bounding box center [570, 79] width 753 height 20
click at [544, 295] on span "Chicken Alfredo" at bounding box center [537, 291] width 71 height 16
copy span "Chicken Alfredo"
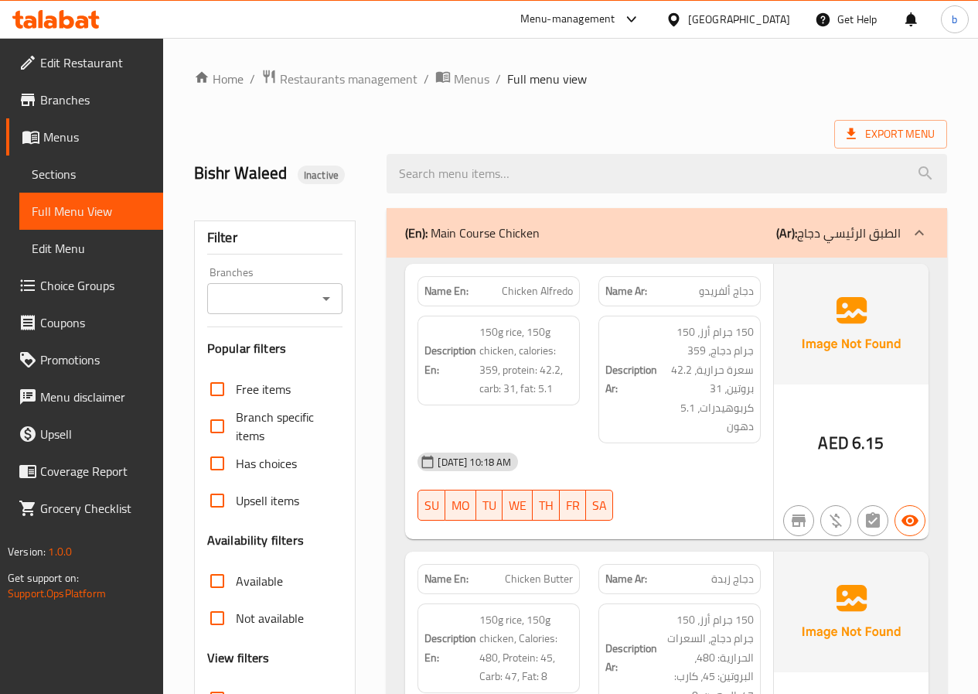
scroll to position [578, 0]
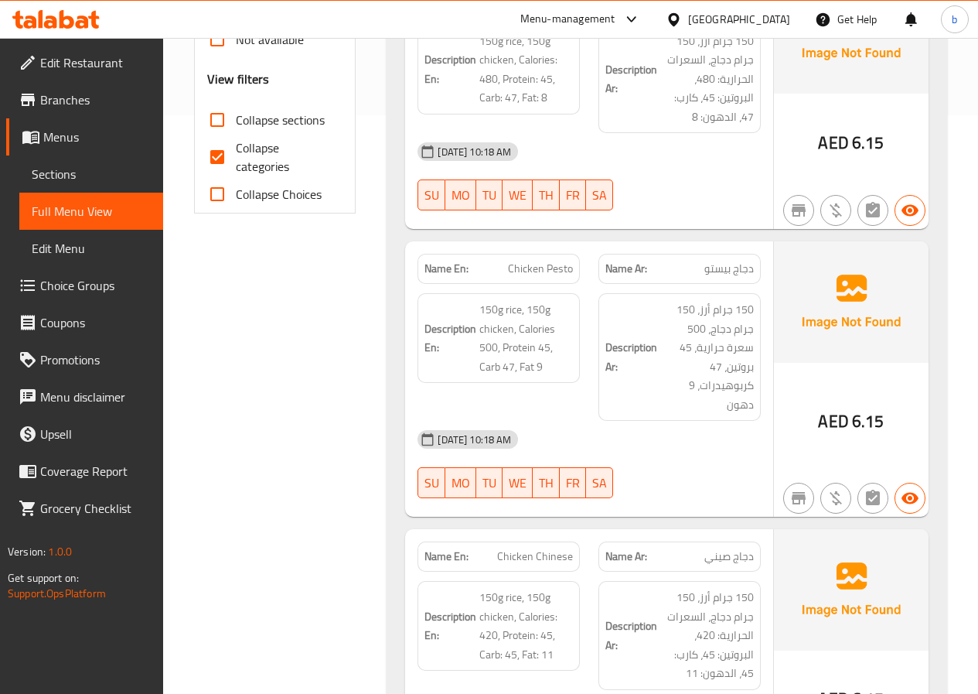
click at [527, 261] on span "Chicken Pesto" at bounding box center [540, 269] width 65 height 16
copy span "Chicken Pesto"
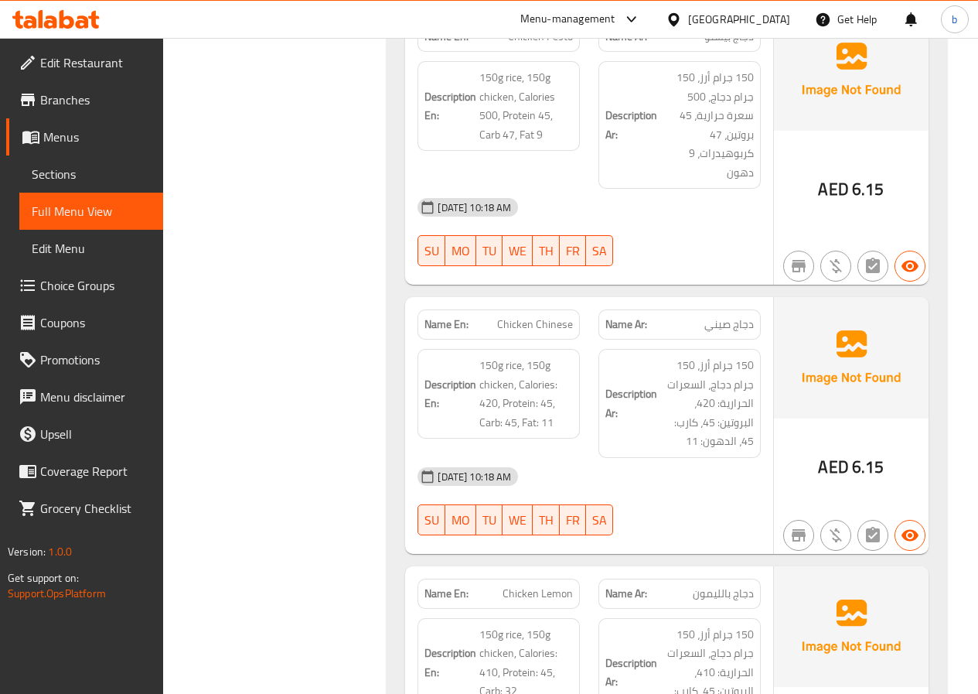
scroll to position [4577, 0]
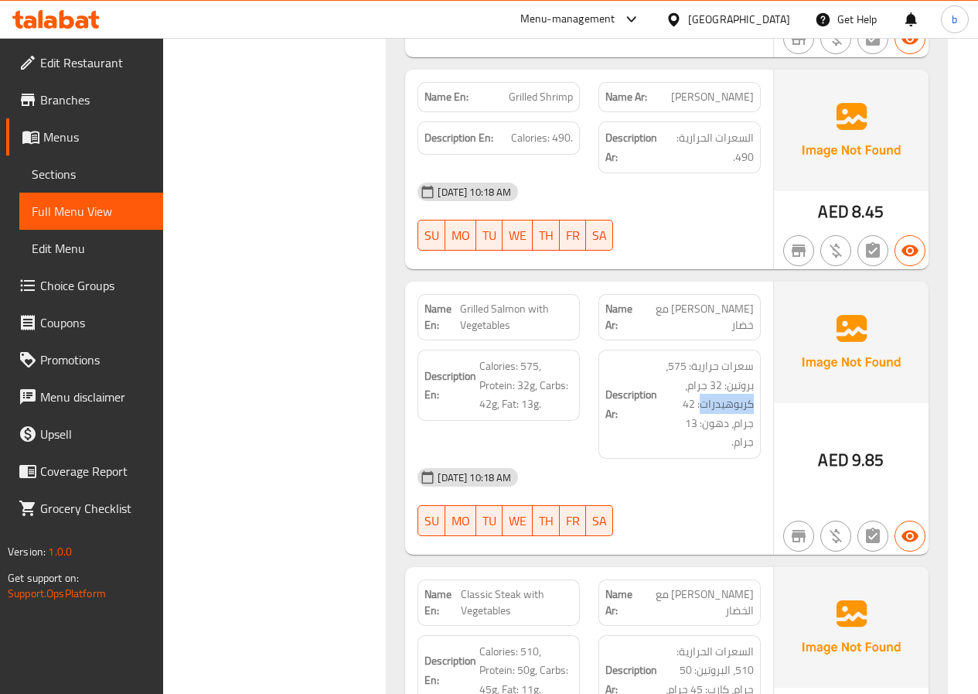
drag, startPoint x: 702, startPoint y: 346, endPoint x: 759, endPoint y: 346, distance: 56.5
drag, startPoint x: 512, startPoint y: 270, endPoint x: 459, endPoint y: 246, distance: 58.5
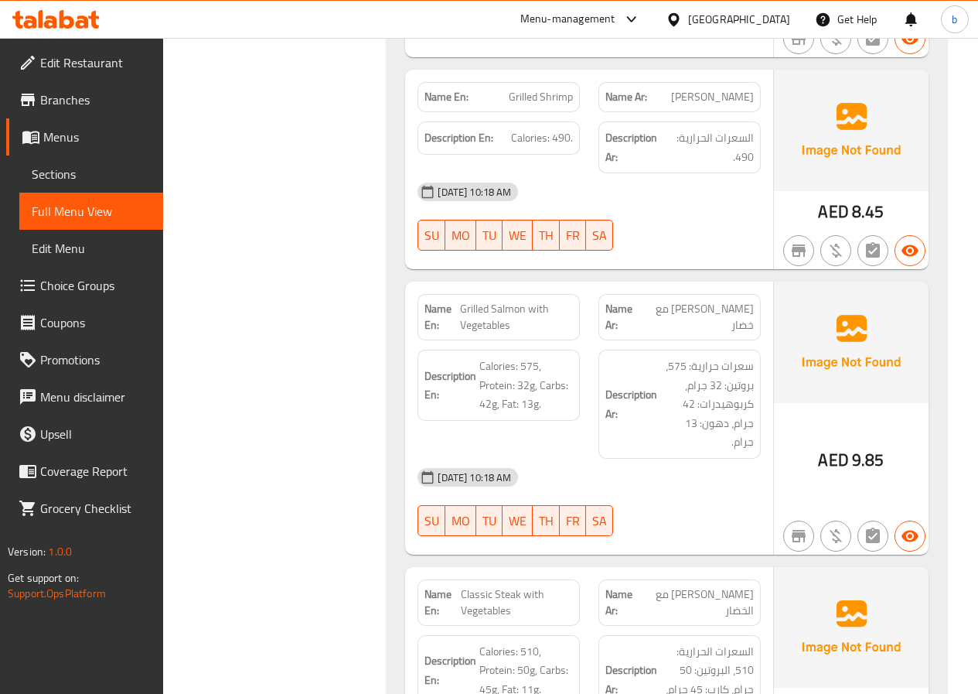
drag, startPoint x: 508, startPoint y: 271, endPoint x: 463, endPoint y: 251, distance: 48.8
copy span "Grilled Salmon with Vegetables"
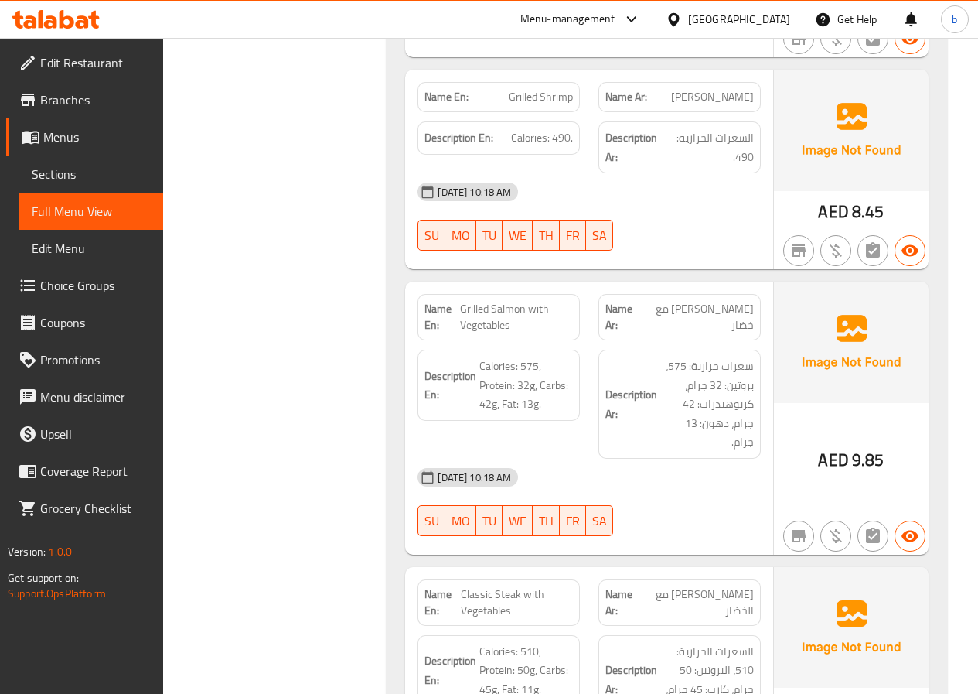
scroll to position [6850, 0]
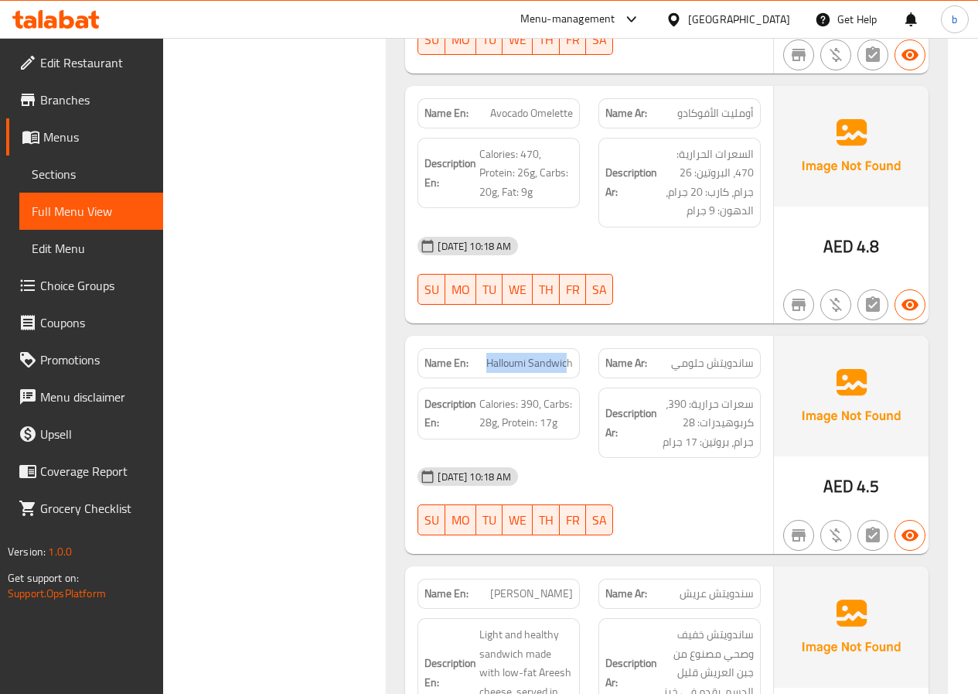
drag, startPoint x: 570, startPoint y: 287, endPoint x: 547, endPoint y: 290, distance: 23.4
drag, startPoint x: 572, startPoint y: 287, endPoint x: 467, endPoint y: 295, distance: 105.5
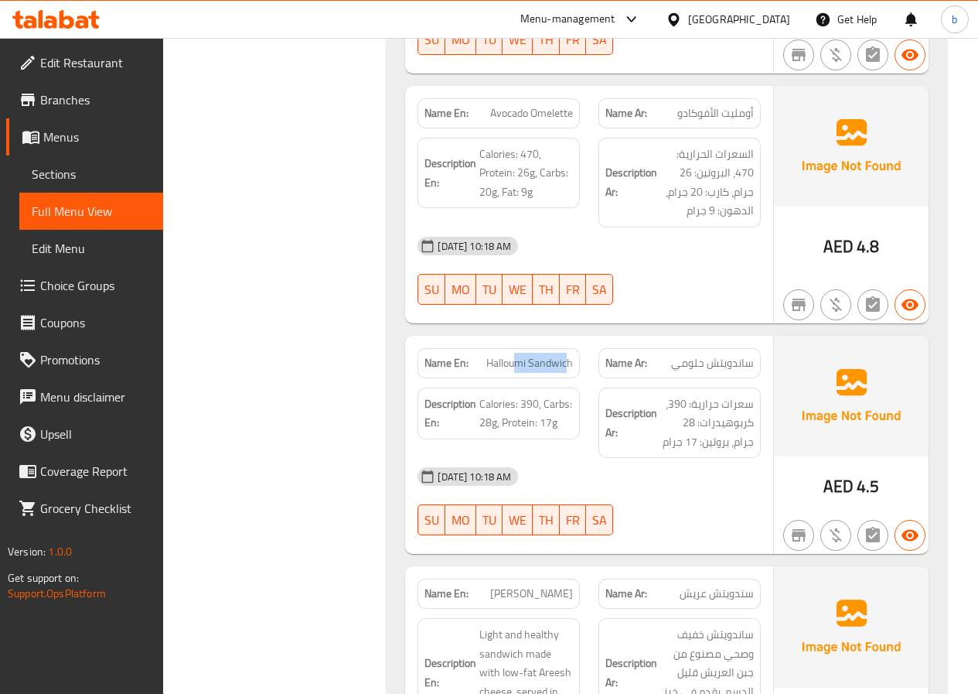
drag, startPoint x: 570, startPoint y: 289, endPoint x: 534, endPoint y: 289, distance: 36.3
drag, startPoint x: 572, startPoint y: 288, endPoint x: 484, endPoint y: 300, distance: 88.9
copy span "Halloumi Sandwich"
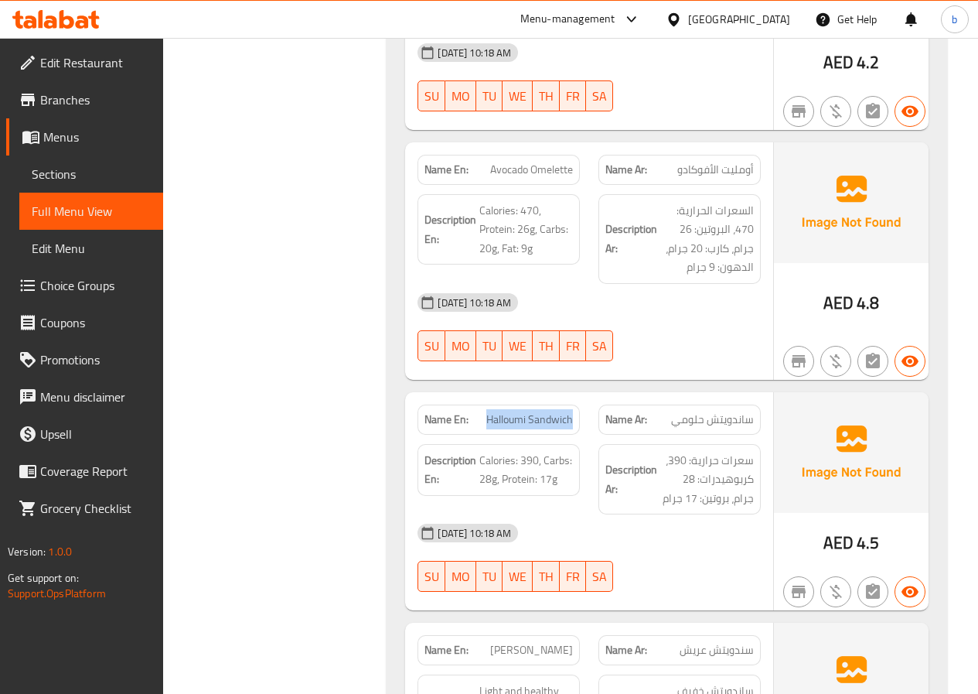
scroll to position [6696, 0]
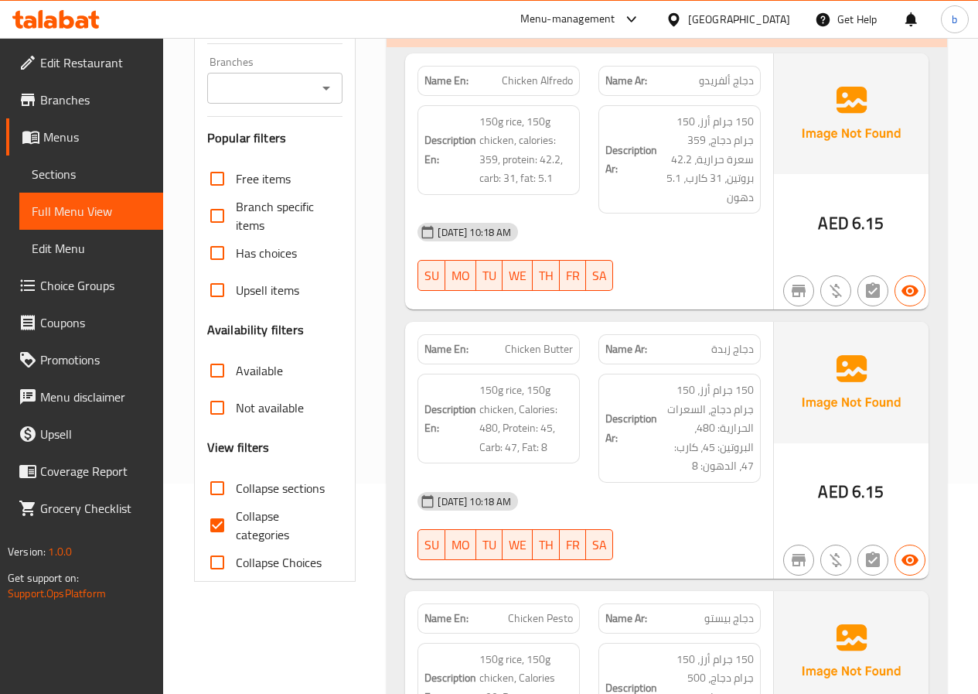
scroll to position [232, 0]
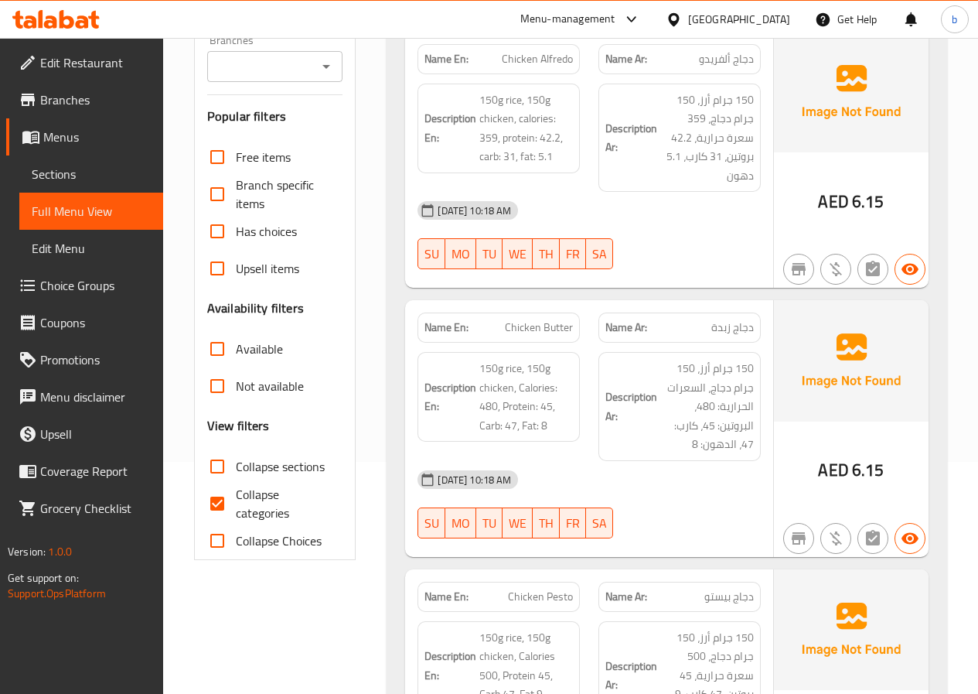
click at [258, 500] on span "Collapse categories" at bounding box center [283, 503] width 95 height 37
click at [236, 500] on input "Collapse categories" at bounding box center [217, 503] width 37 height 37
checkbox input "false"
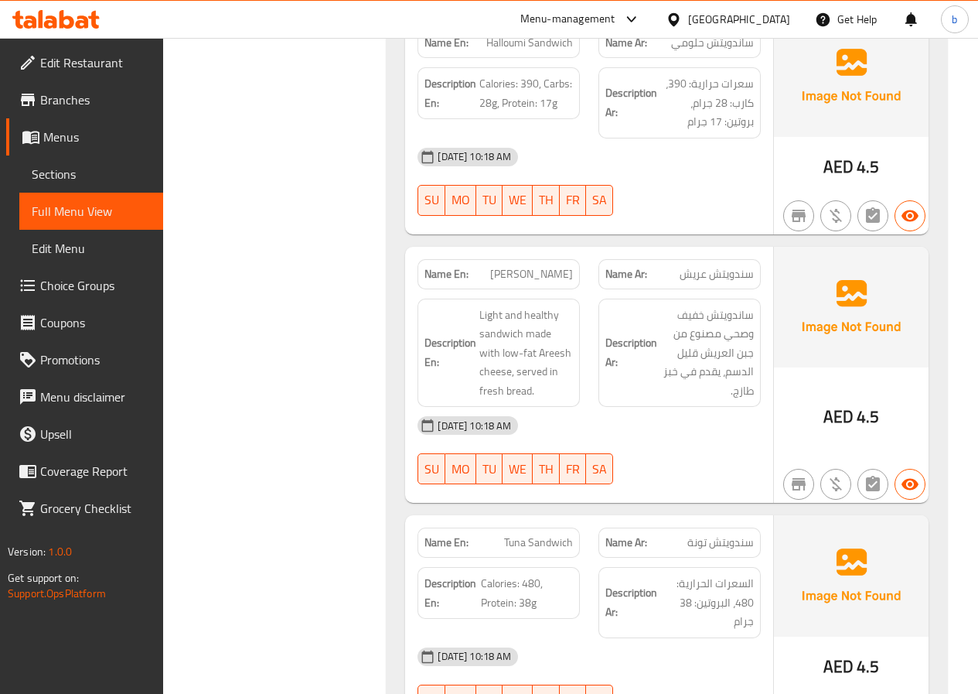
scroll to position [7115, 0]
copy span "[PERSON_NAME]"
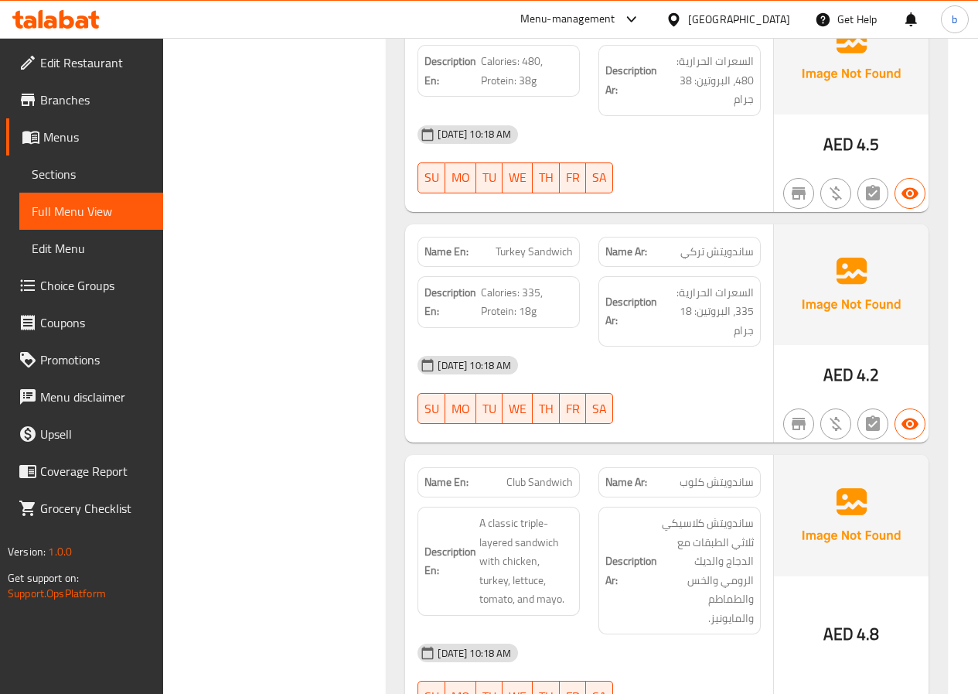
scroll to position [7734, 0]
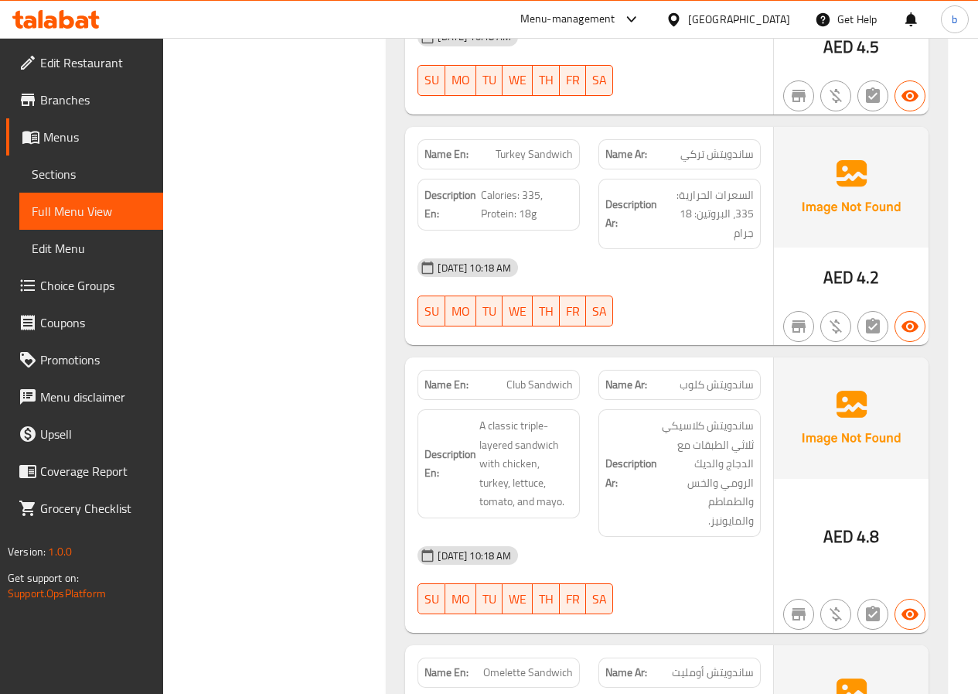
copy span "Club Sandwich"
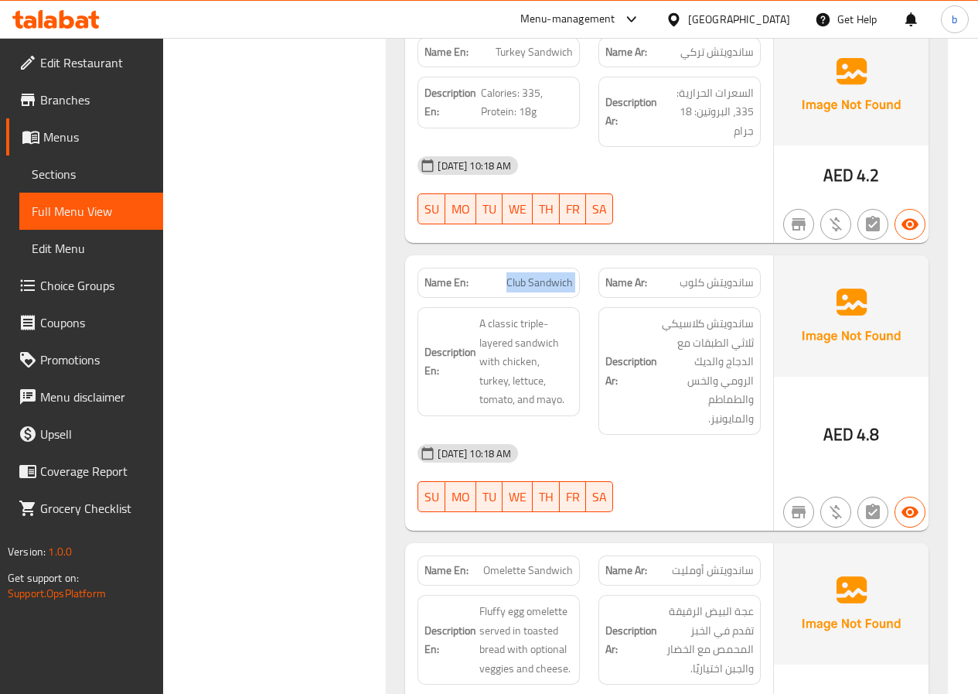
scroll to position [7966, 0]
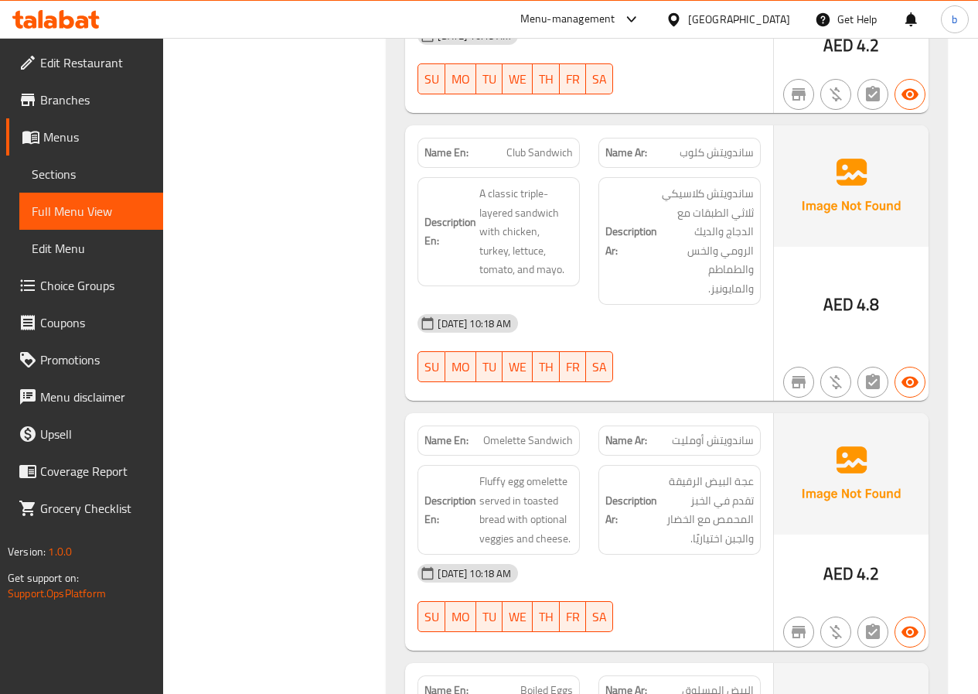
copy span "Omelette Sandwich"
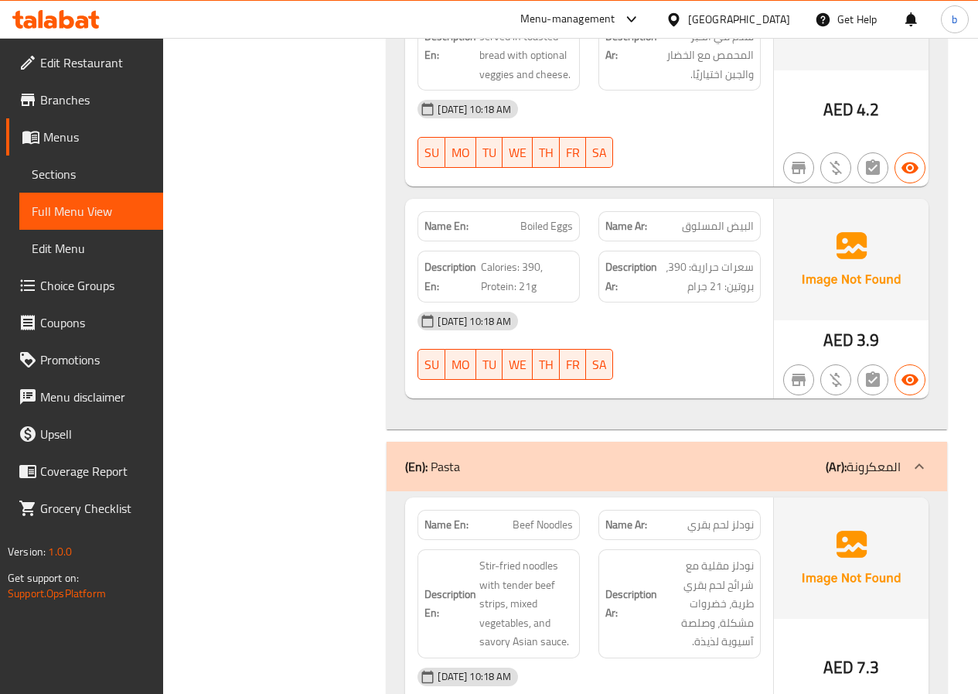
scroll to position [8507, 0]
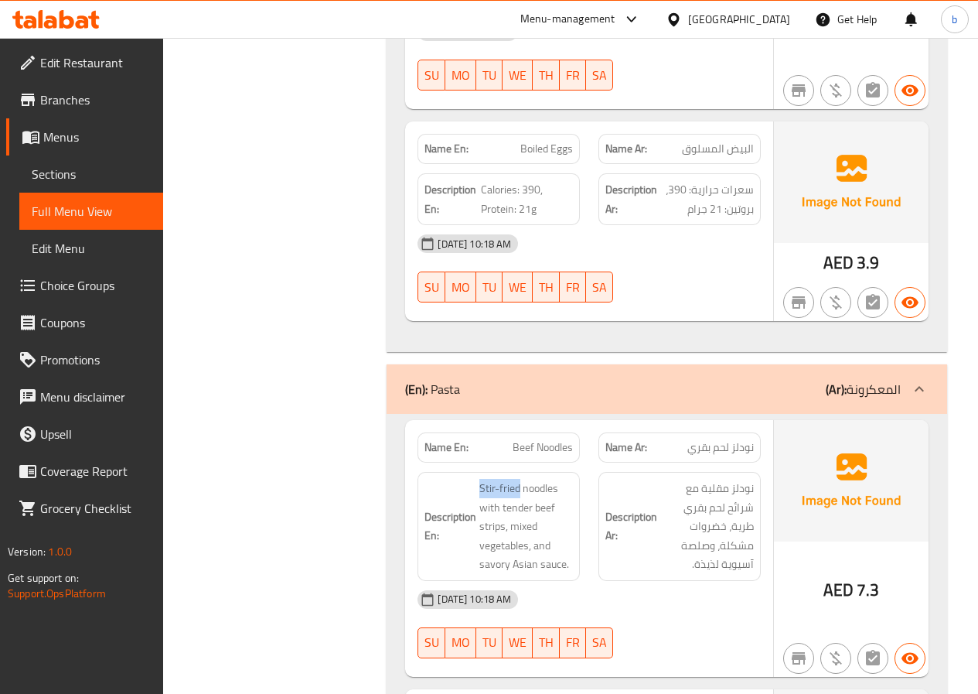
drag, startPoint x: 519, startPoint y: 431, endPoint x: 474, endPoint y: 435, distance: 45.1
copy span "Stir-fried"
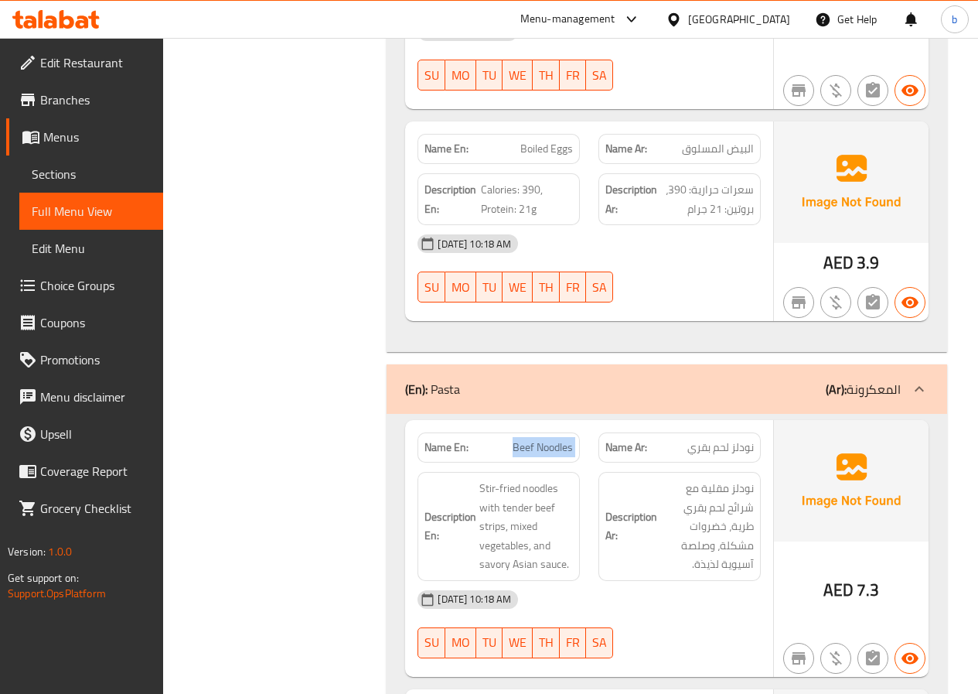
copy span "Beef Noodles"
click at [94, 282] on span "Choice Groups" at bounding box center [95, 285] width 111 height 19
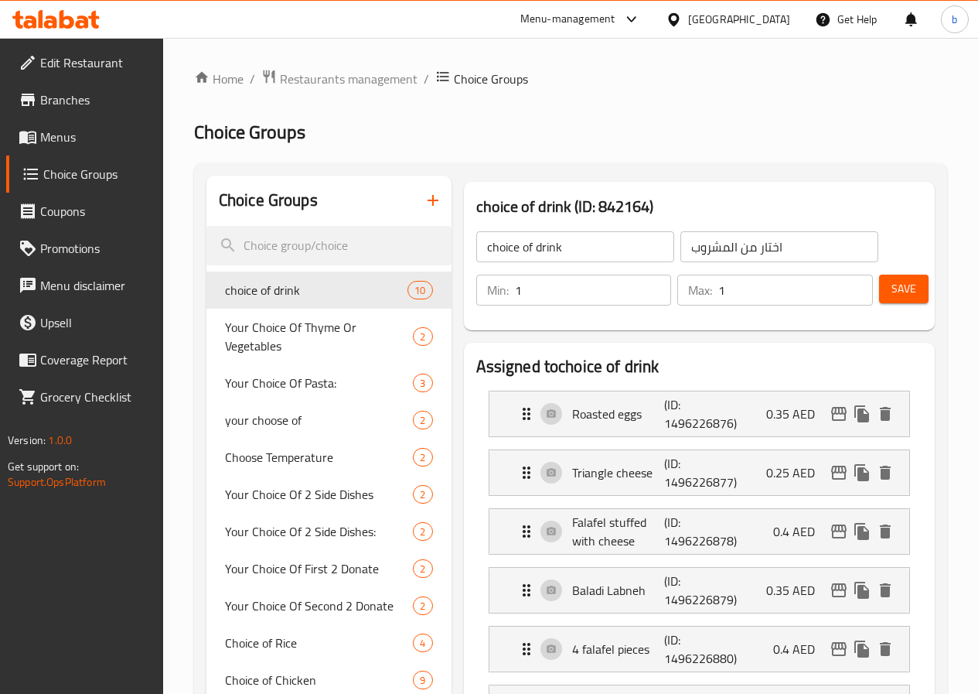
click at [505, 255] on input "choice of drink" at bounding box center [575, 246] width 198 height 31
type input "choice of d"
click at [428, 200] on icon "button" at bounding box center [433, 200] width 11 height 11
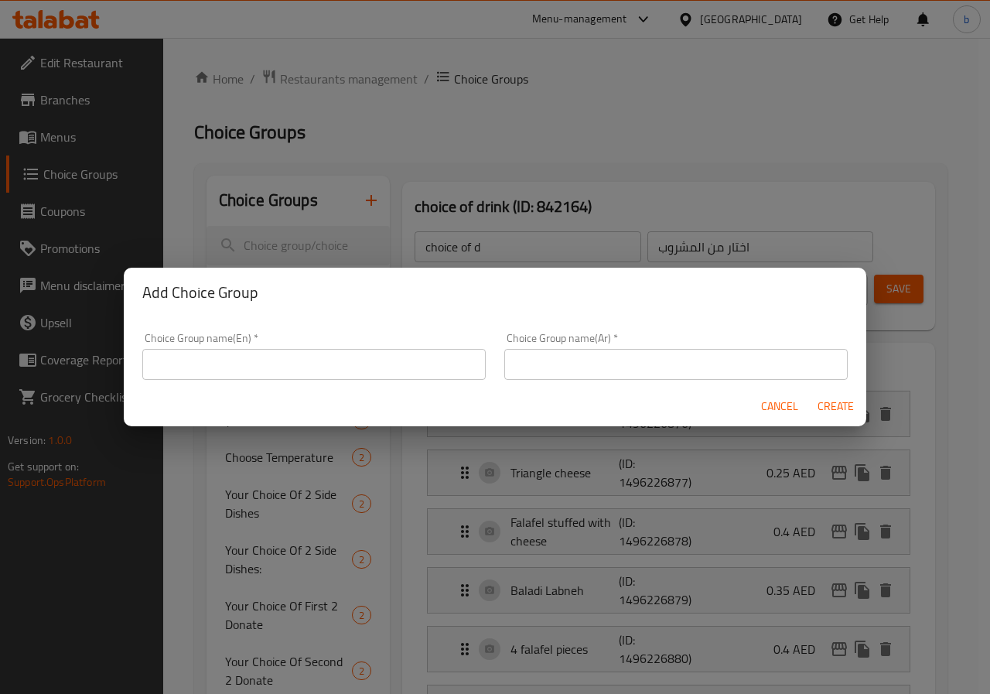
click at [360, 351] on input "text" at bounding box center [313, 364] width 343 height 31
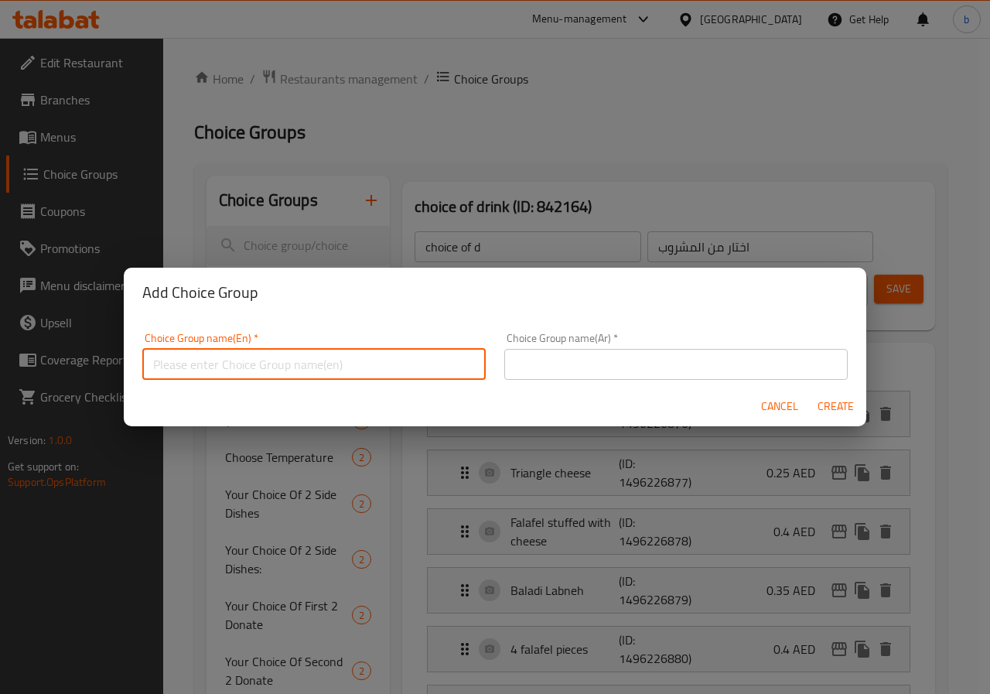
type input "your choice of :"
click at [602, 361] on input "text" at bounding box center [675, 364] width 343 height 31
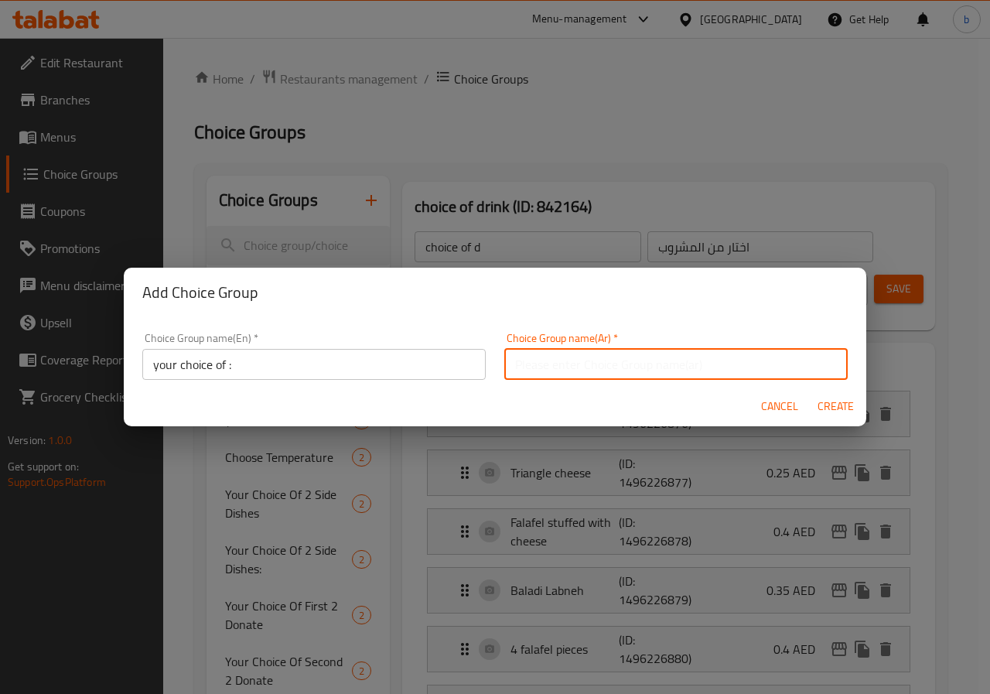
type input "اختيارك من"
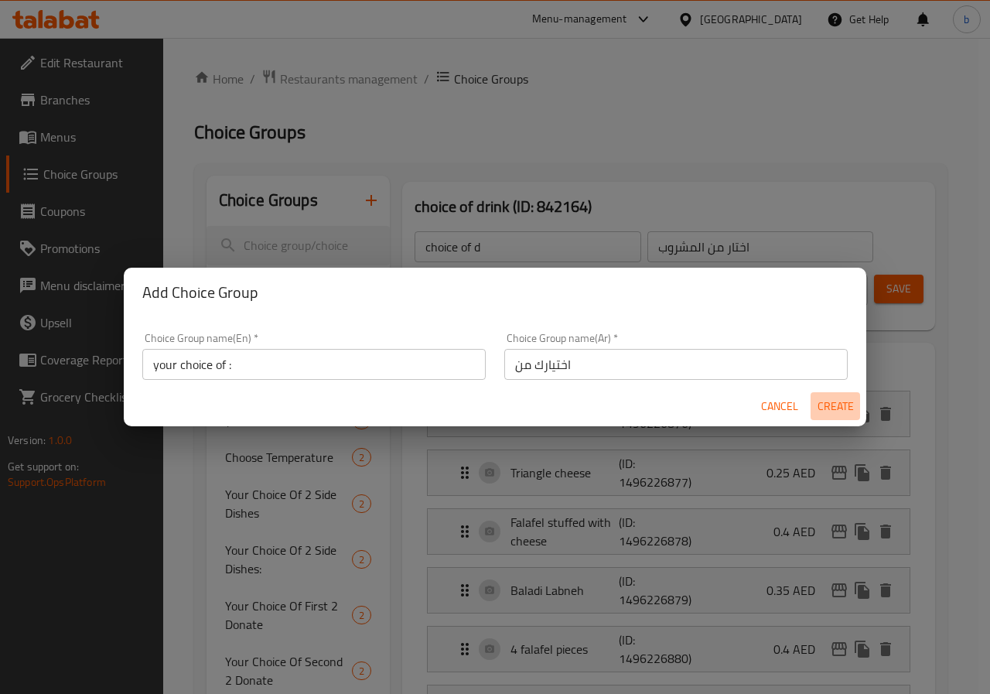
click at [827, 410] on span "Create" at bounding box center [835, 406] width 37 height 19
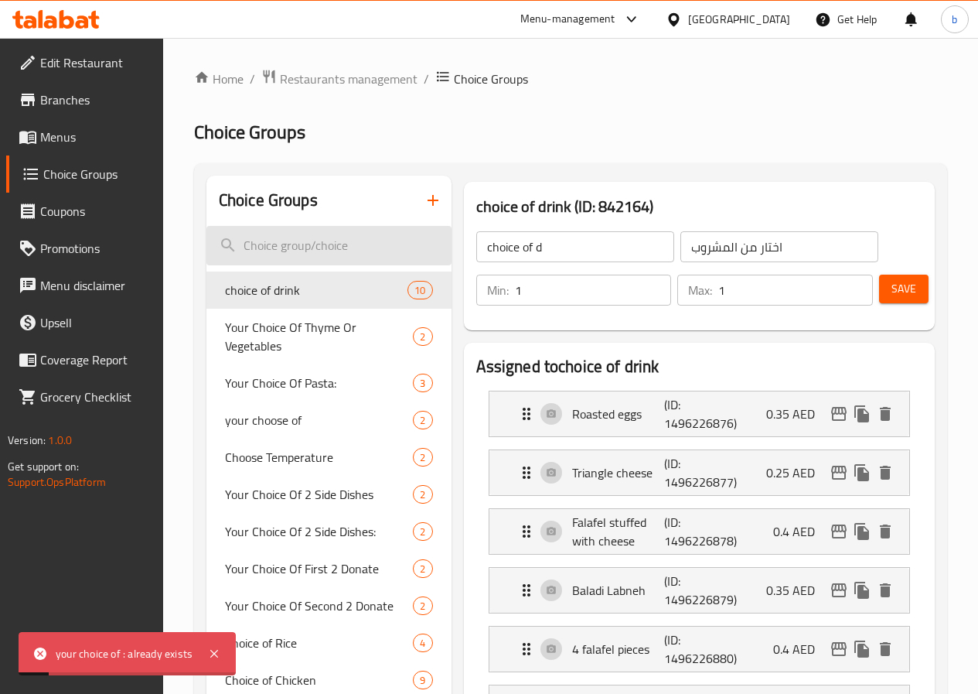
click at [323, 238] on input "search" at bounding box center [328, 245] width 245 height 39
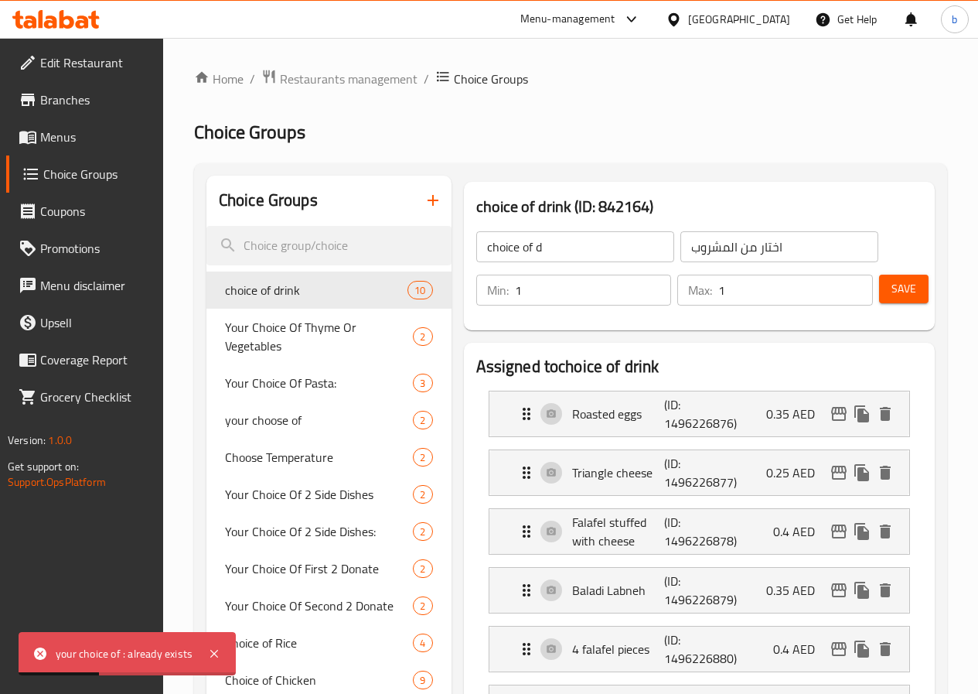
click at [424, 196] on icon "button" at bounding box center [433, 200] width 19 height 19
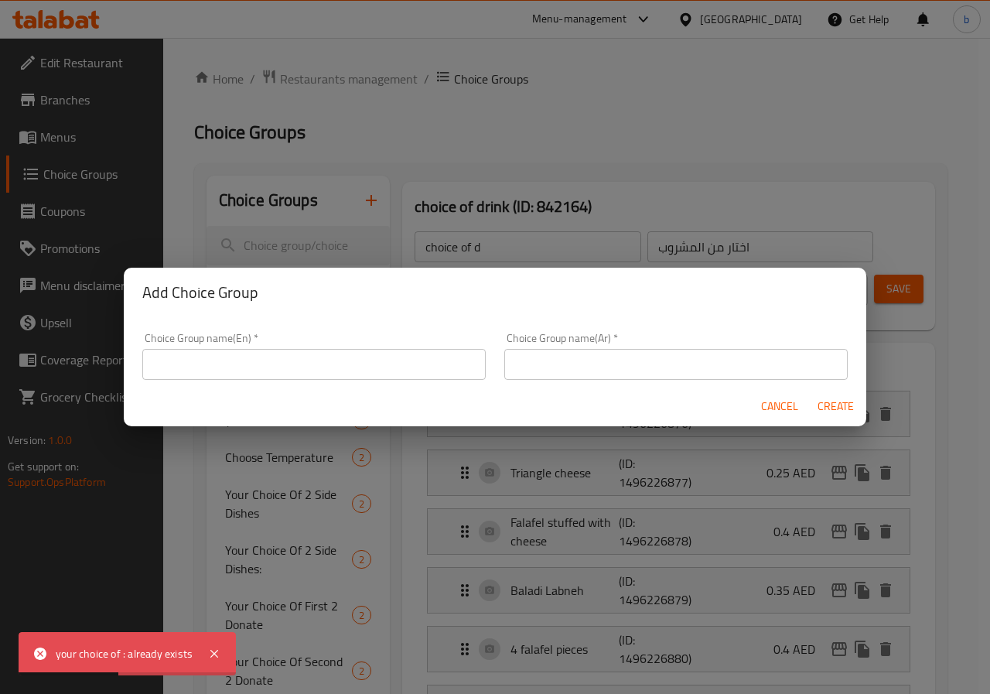
click at [338, 384] on div "Choice Group name(En)   * Choice Group name(En) *" at bounding box center [314, 356] width 362 height 66
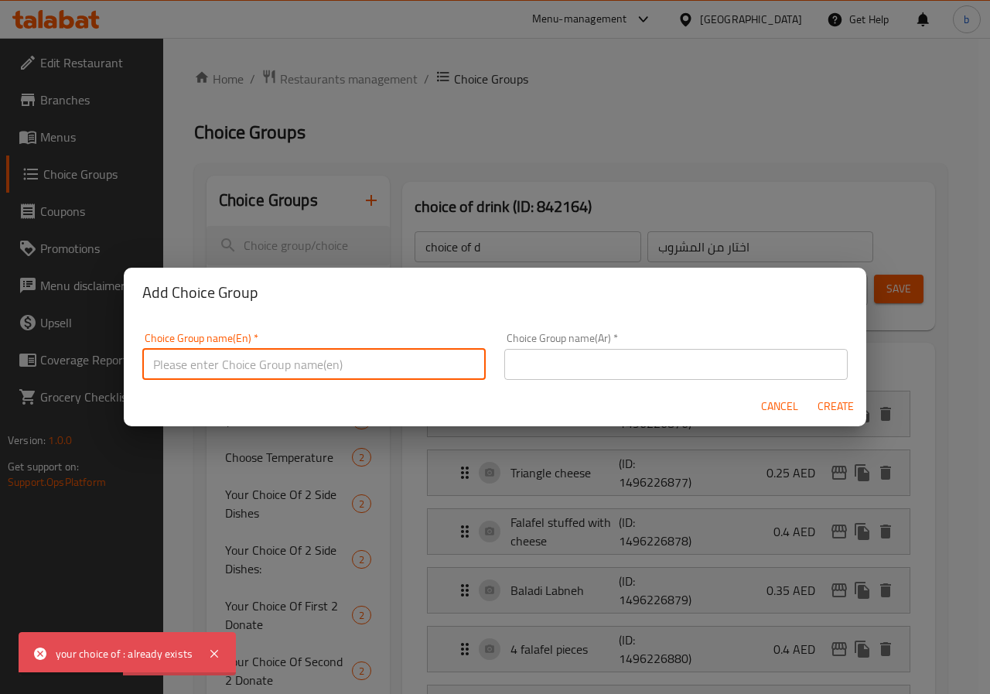
click at [338, 374] on input "text" at bounding box center [313, 364] width 343 height 31
type input "your choice of"
click at [568, 355] on input "text" at bounding box center [675, 364] width 343 height 31
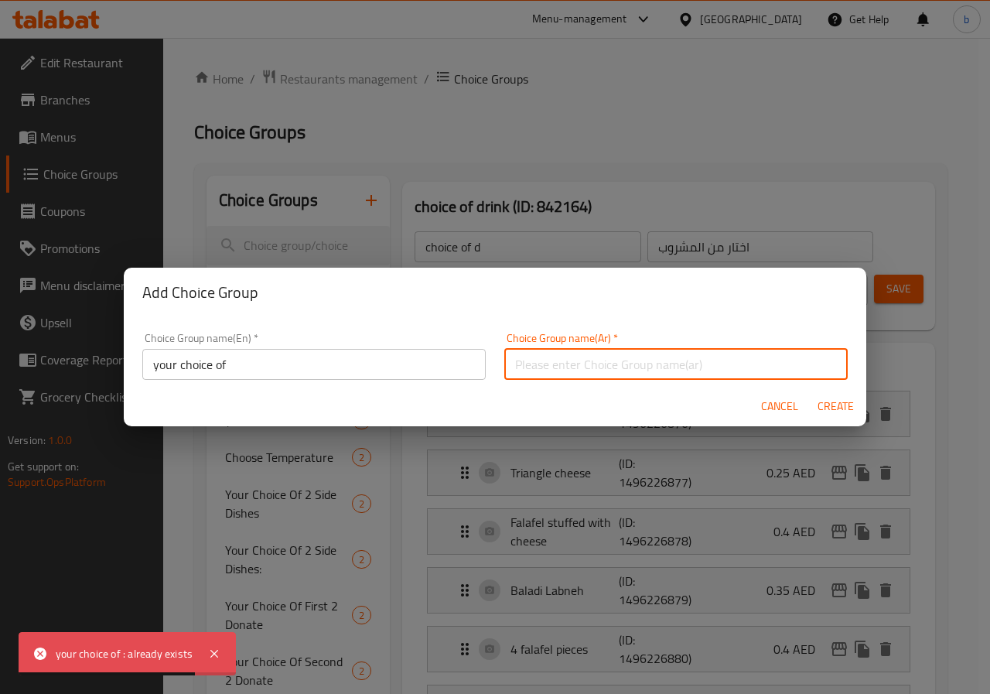
type input "اختيارك من"
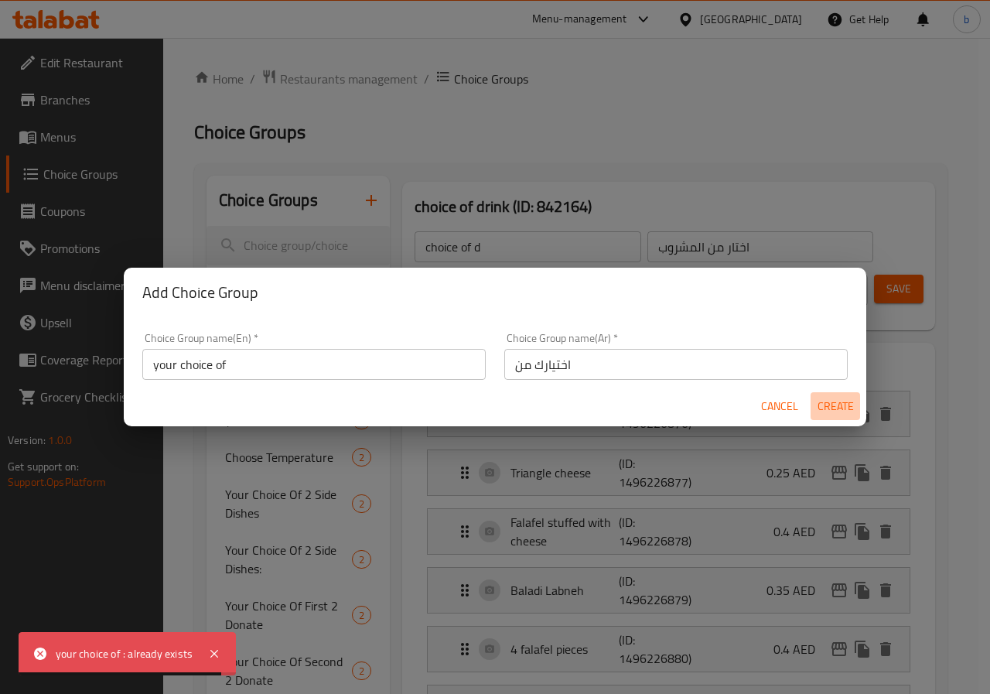
click at [833, 402] on span "Create" at bounding box center [835, 406] width 37 height 19
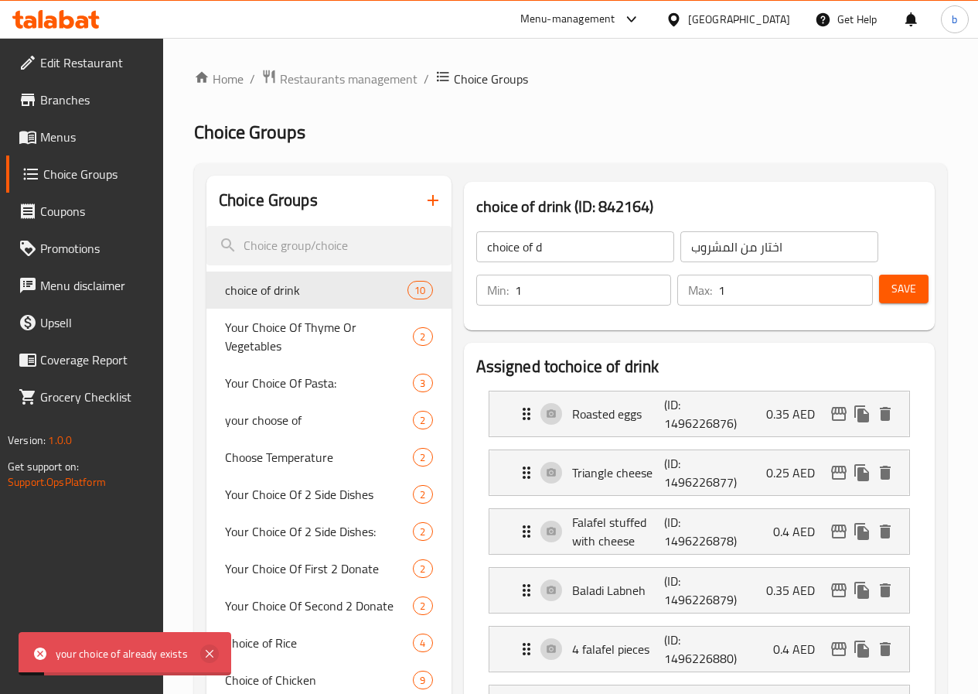
click at [209, 651] on icon at bounding box center [209, 653] width 19 height 19
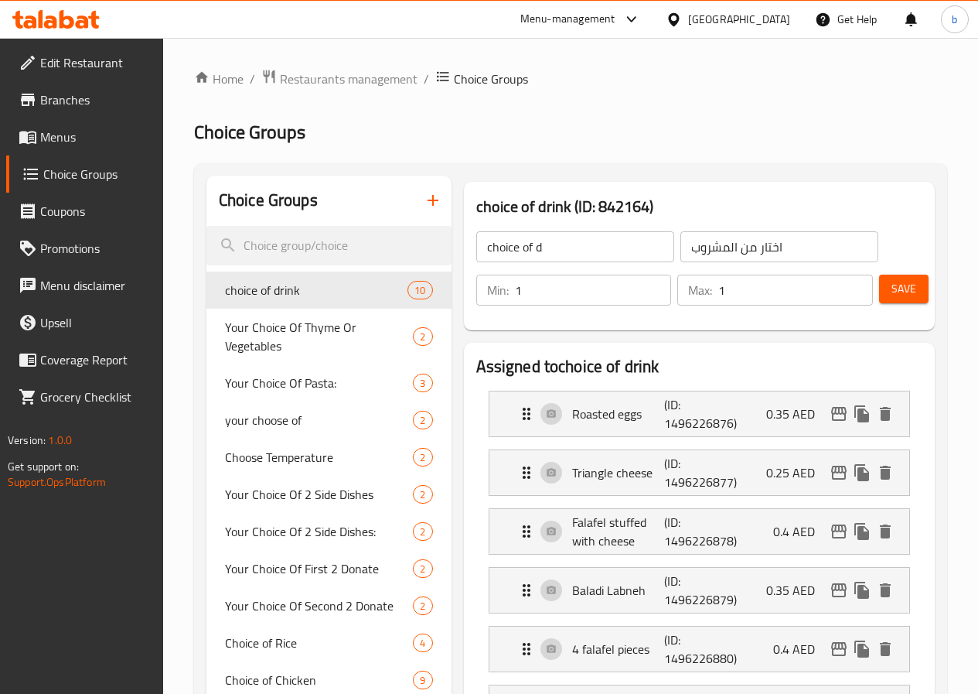
click at [415, 213] on button "button" at bounding box center [433, 200] width 37 height 37
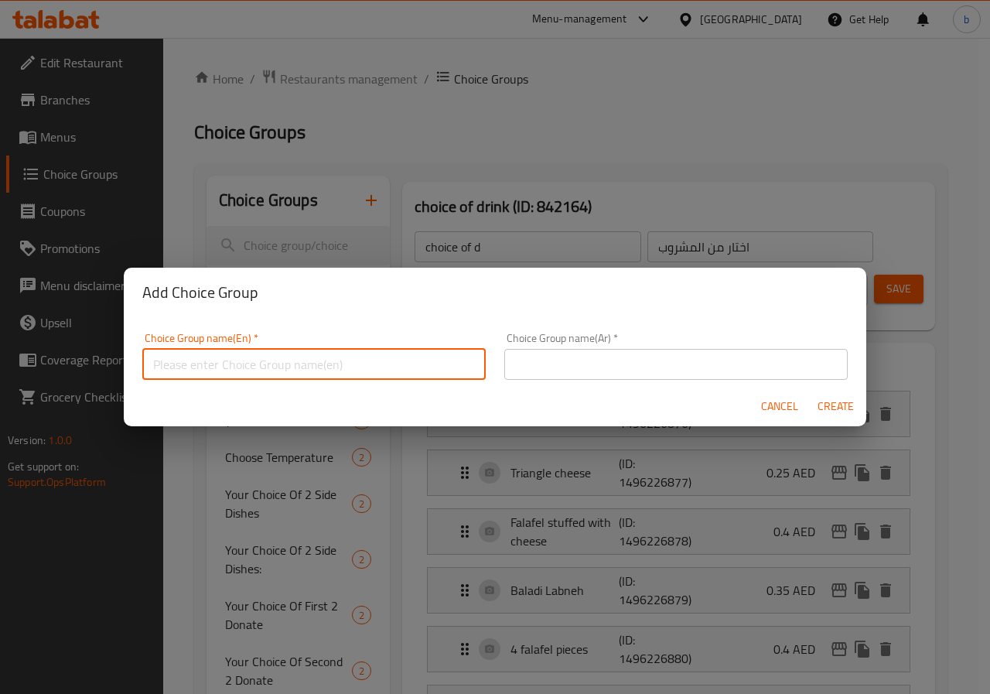
click at [326, 370] on input "text" at bounding box center [313, 364] width 343 height 31
type input "your choice of :0000"
click at [511, 360] on input "text" at bounding box center [675, 364] width 343 height 31
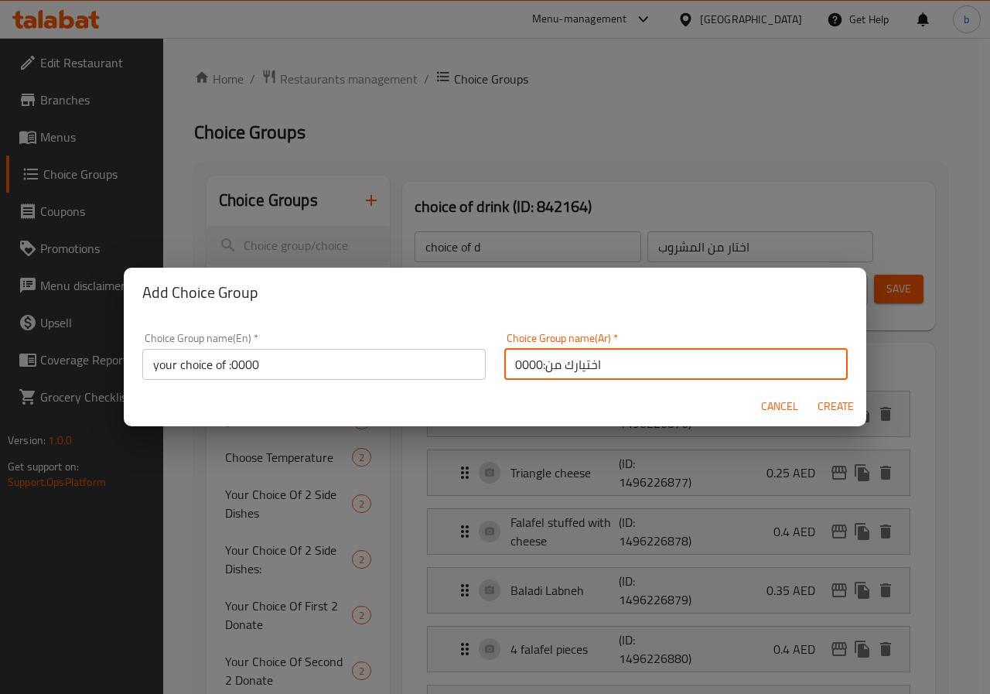
type input "اختيارك من:0000"
click at [815, 408] on button "Create" at bounding box center [834, 406] width 49 height 29
type input "your choice of :0000"
type input "اختيارك من:0000"
type input "0"
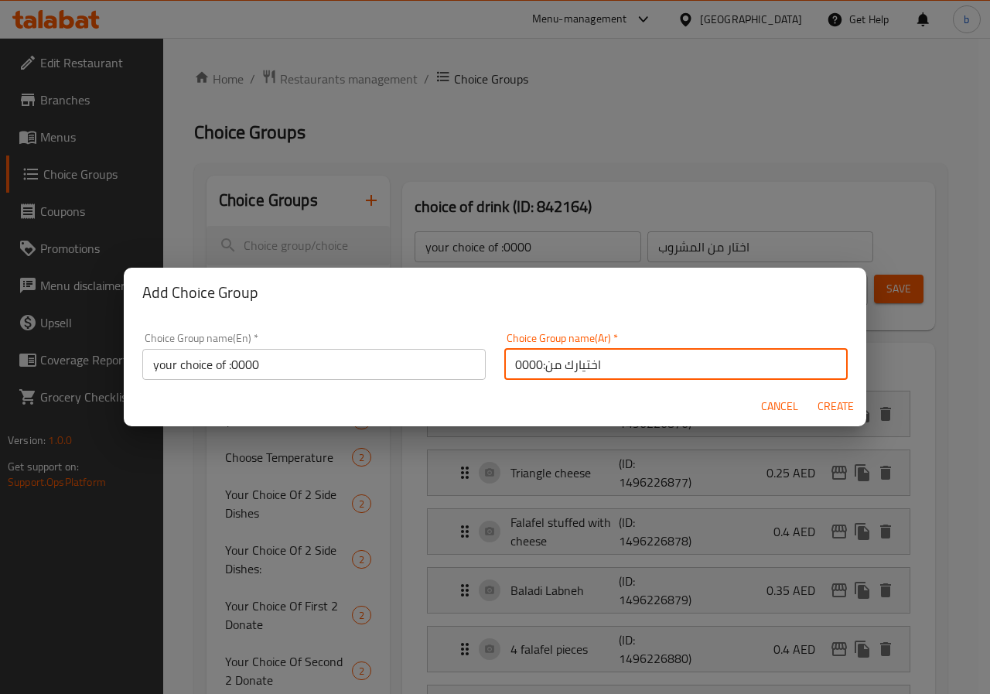
type input "0"
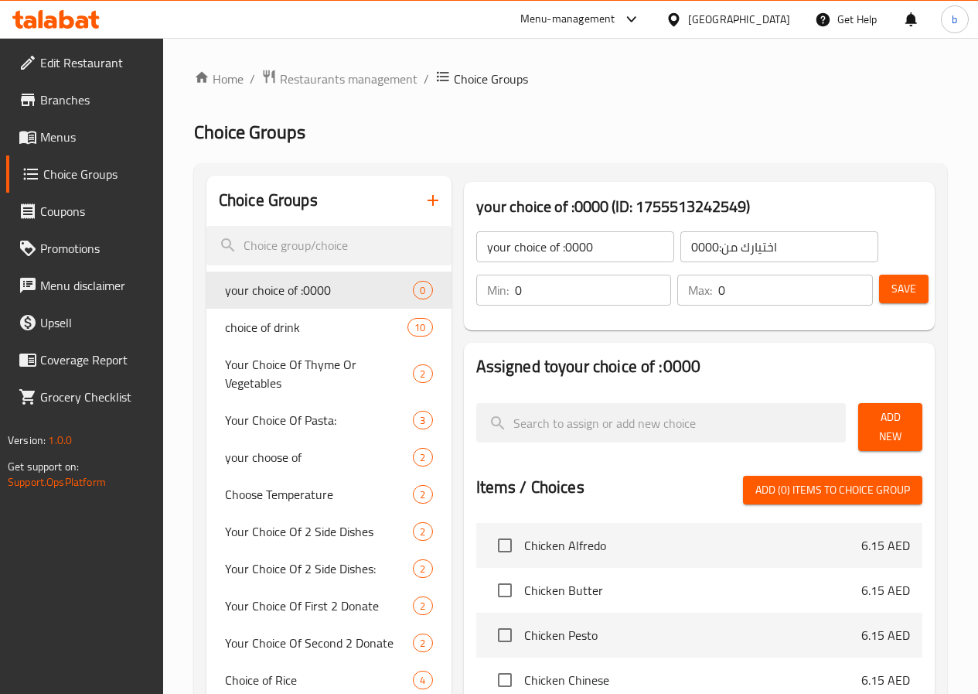
click at [547, 292] on input "0" at bounding box center [593, 290] width 157 height 31
click at [515, 285] on input "0" at bounding box center [593, 290] width 157 height 31
type input "1"
click at [616, 281] on input "1" at bounding box center [593, 290] width 157 height 31
type input "1"
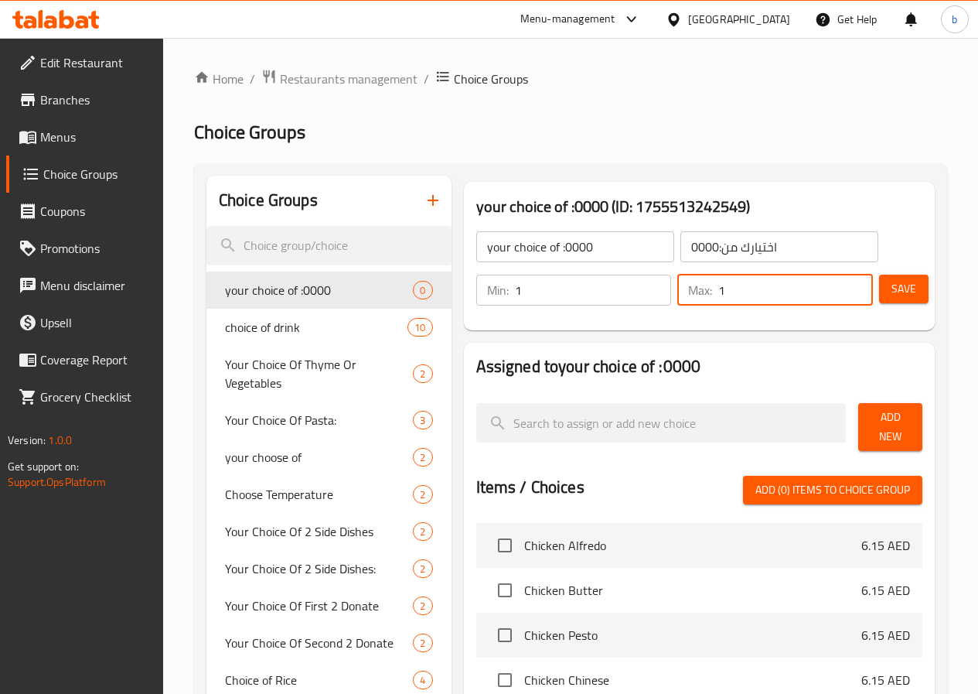
click at [851, 285] on input "1" at bounding box center [795, 290] width 155 height 31
click at [900, 282] on span "Save" at bounding box center [904, 288] width 25 height 19
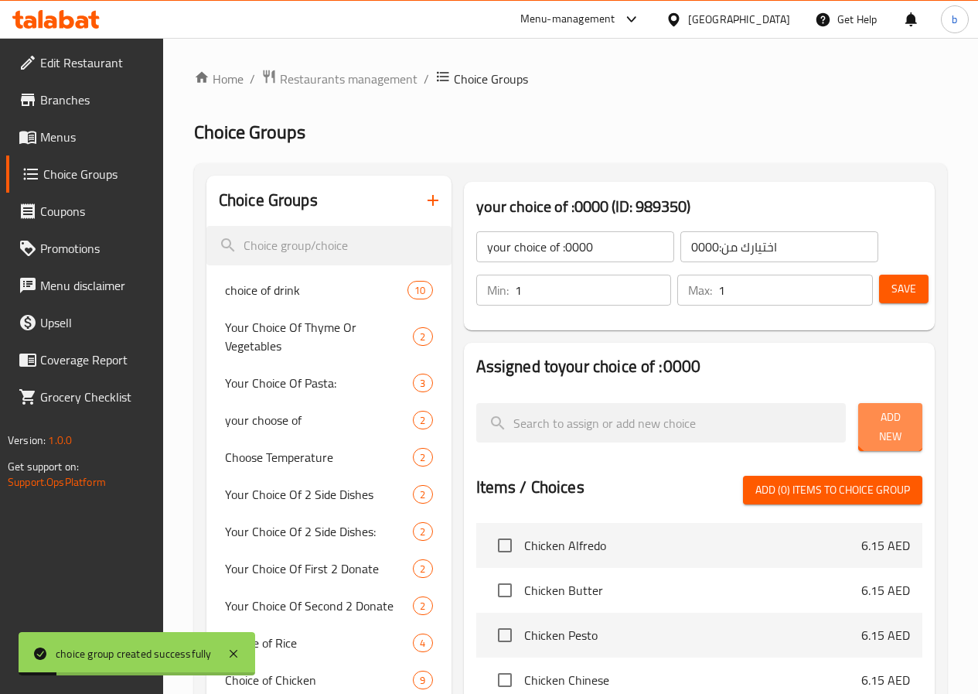
click at [882, 421] on span "Add New" at bounding box center [890, 427] width 39 height 39
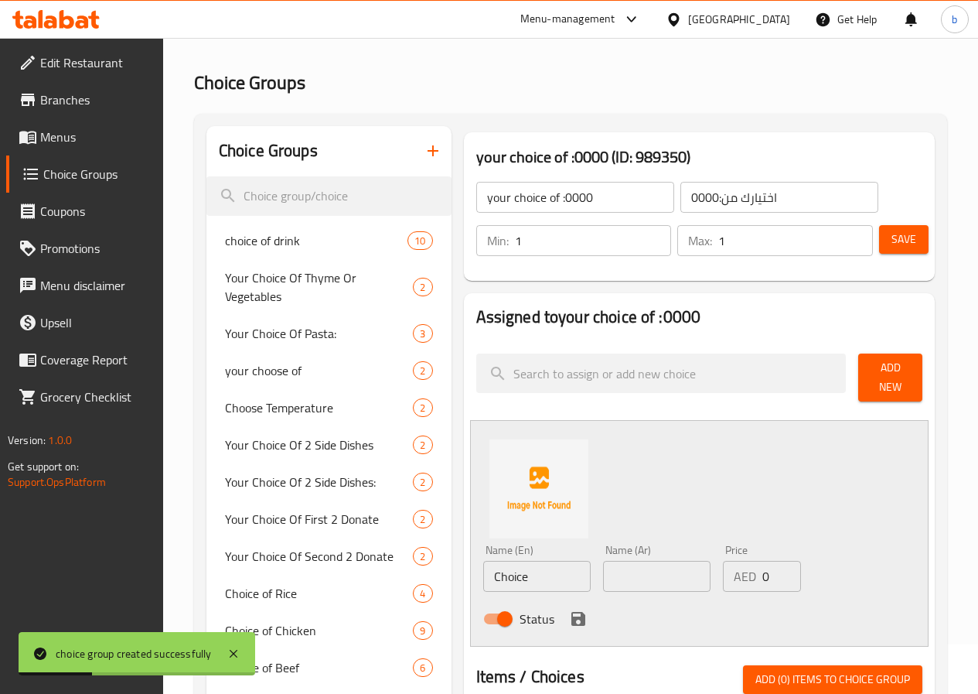
scroll to position [77, 0]
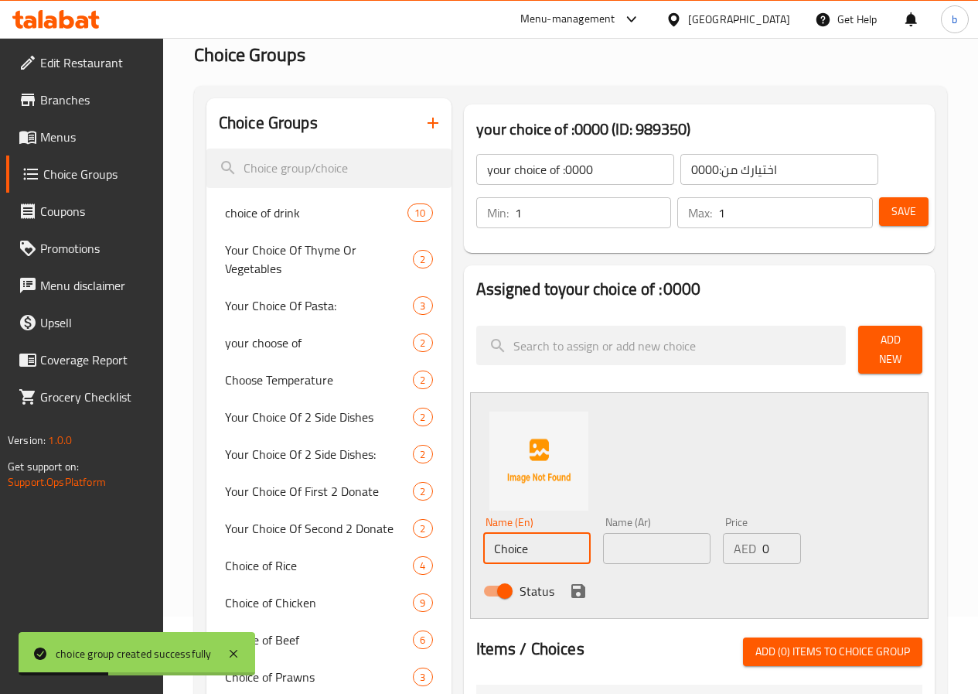
click at [483, 536] on input "Choice" at bounding box center [536, 548] width 107 height 31
type input "C"
type input "ص"
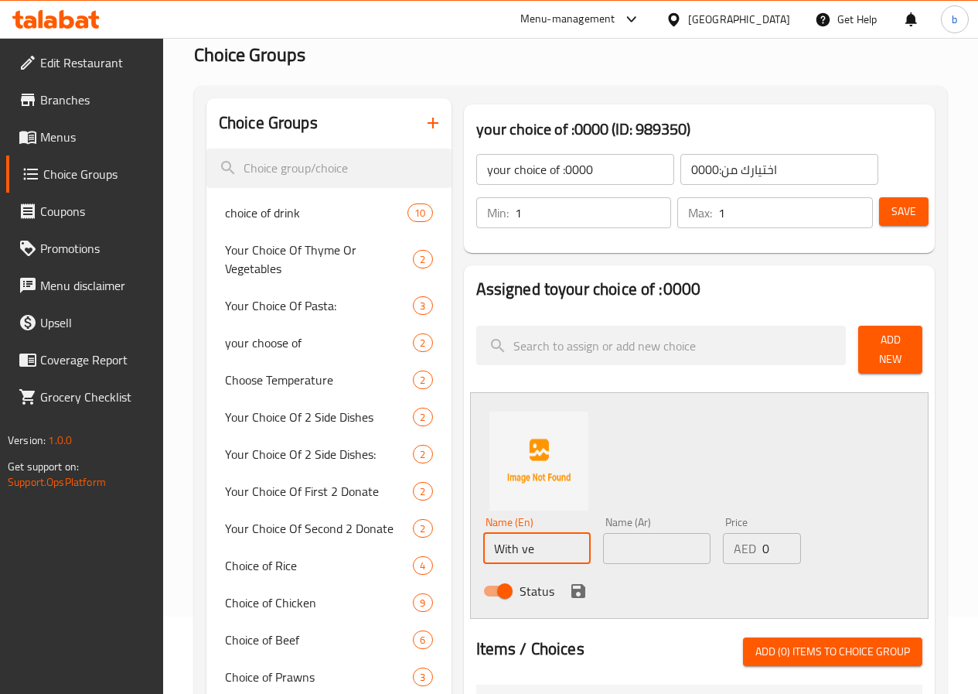
click at [483, 543] on input "With ve" at bounding box center [536, 548] width 107 height 31
paste input "veggies and cheese."
click at [483, 542] on input "With veggies and cheese." at bounding box center [536, 548] width 107 height 31
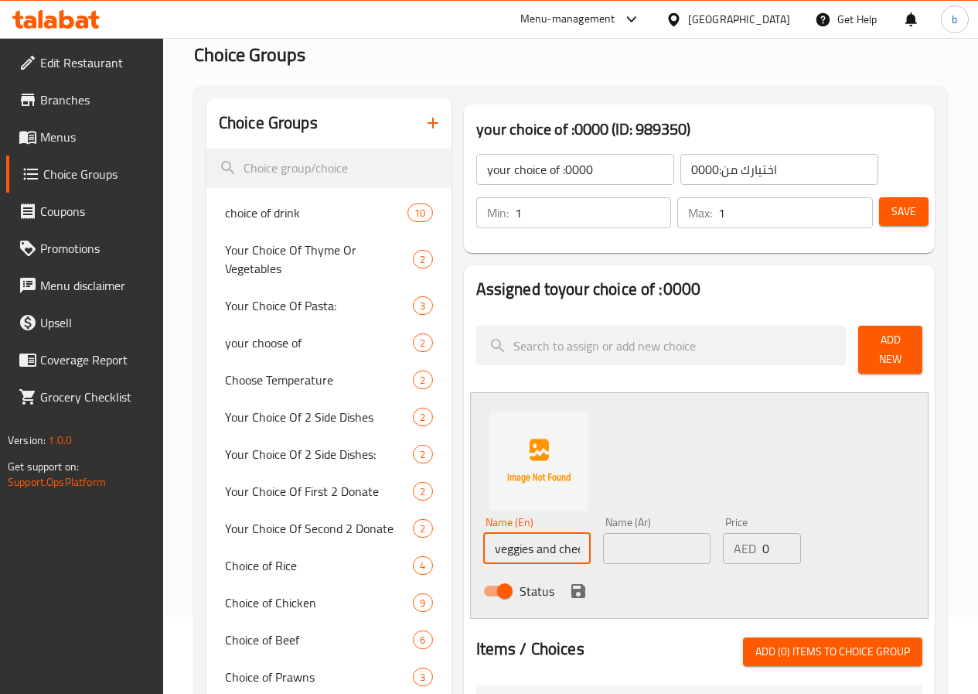
click at [483, 542] on input "With veggies and cheese." at bounding box center [536, 548] width 107 height 31
type input "With veggies and cheese."
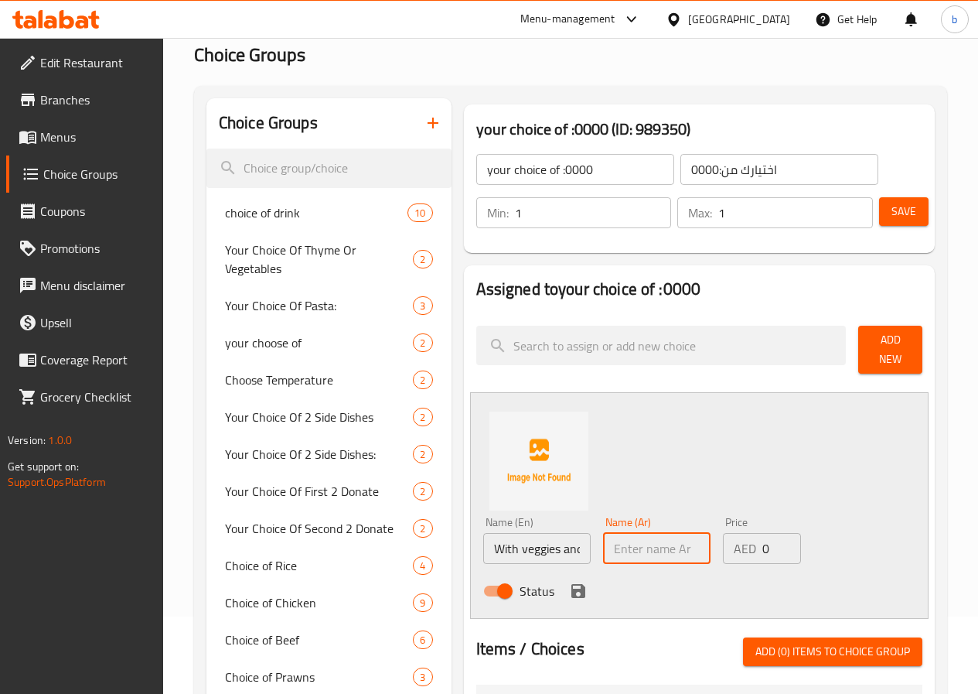
click at [631, 535] on input "text" at bounding box center [656, 548] width 107 height 31
type input "مع خضار و حبنة"
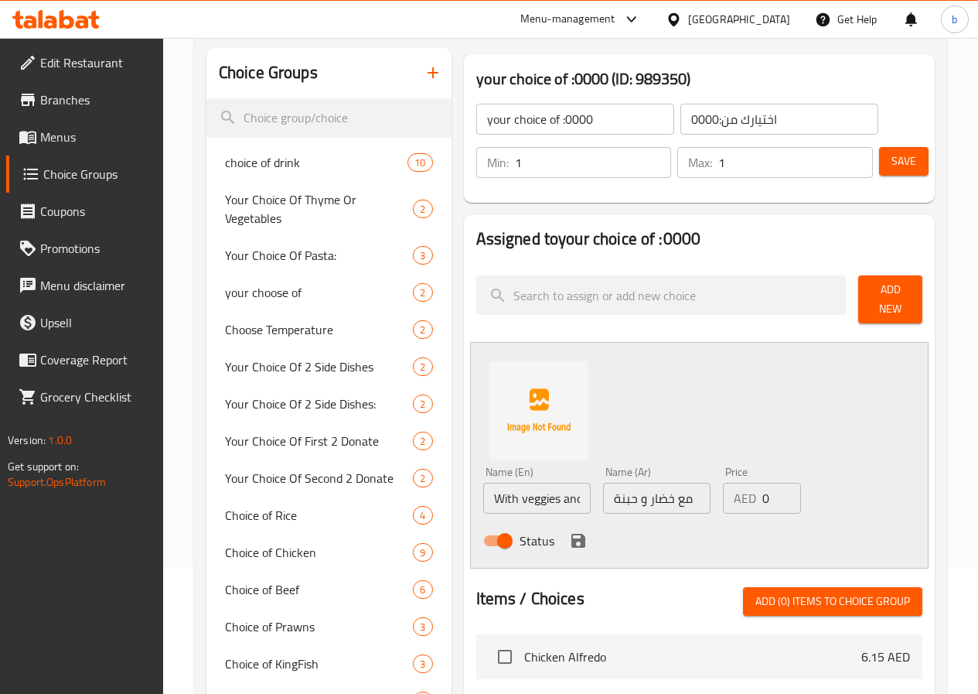
scroll to position [155, 0]
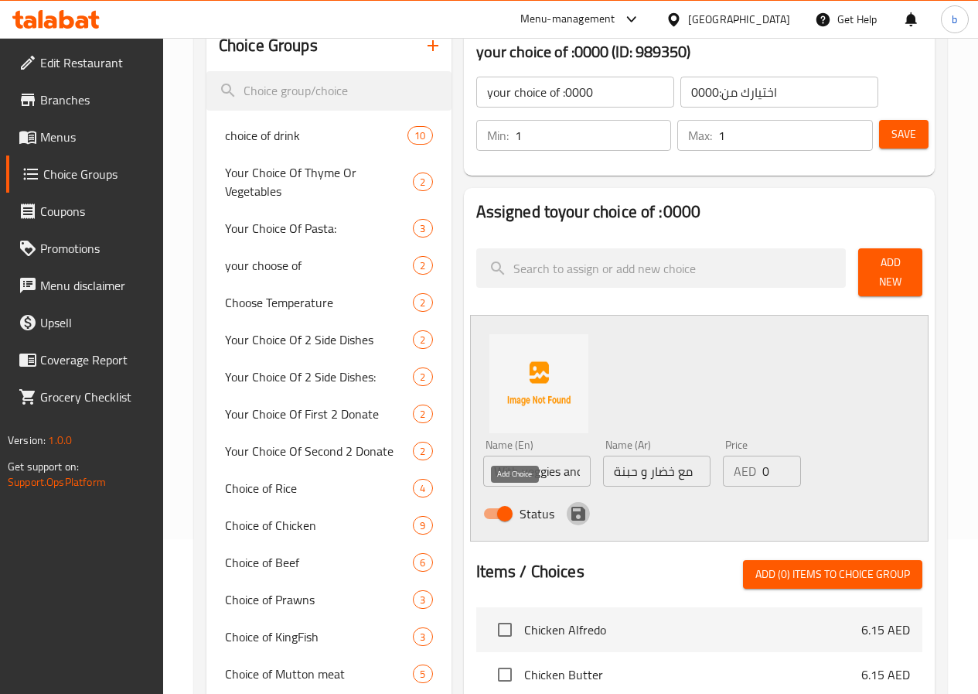
click at [569, 504] on icon "save" at bounding box center [578, 513] width 19 height 19
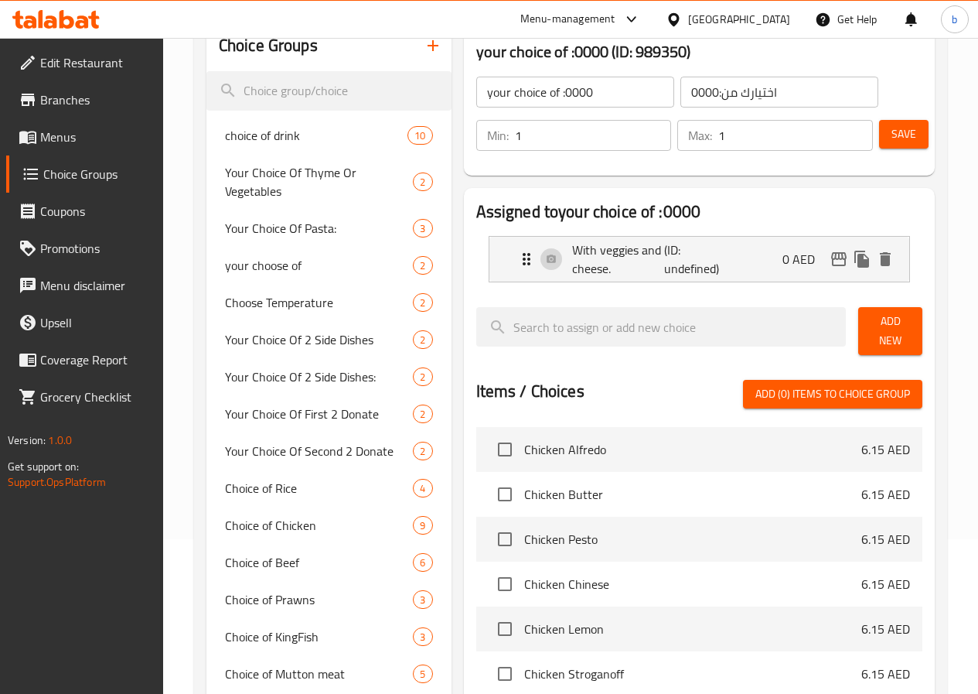
click at [879, 317] on span "Add New" at bounding box center [890, 331] width 39 height 39
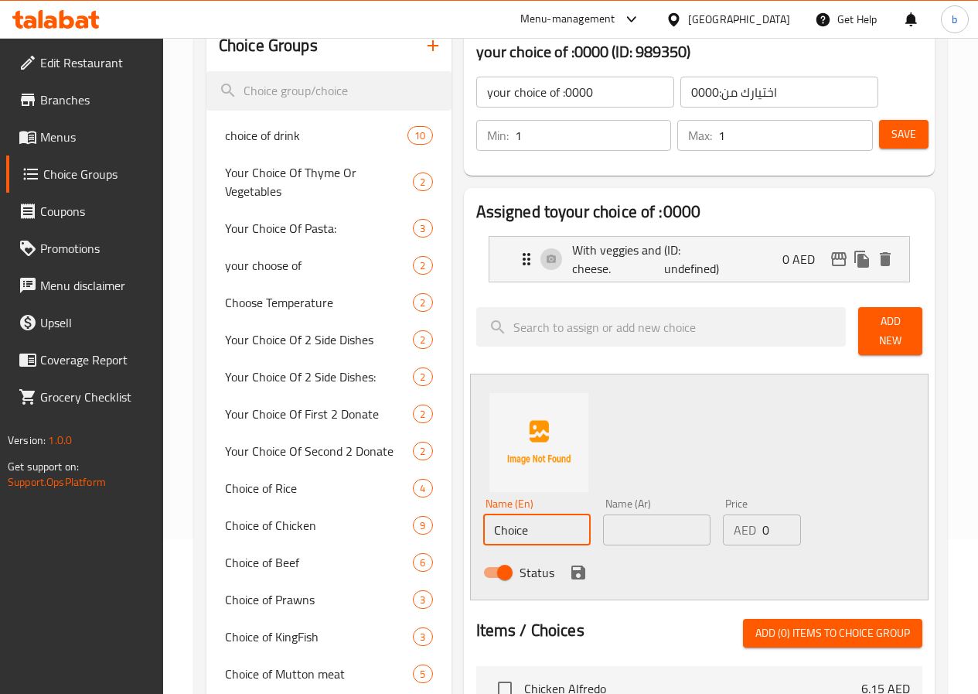
click at [483, 514] on input "Choice" at bounding box center [536, 529] width 107 height 31
click at [483, 522] on input "With veggies and cheese." at bounding box center [536, 529] width 107 height 31
type input "Without veggies and cheese."
click at [633, 526] on input "text" at bounding box center [656, 529] width 107 height 31
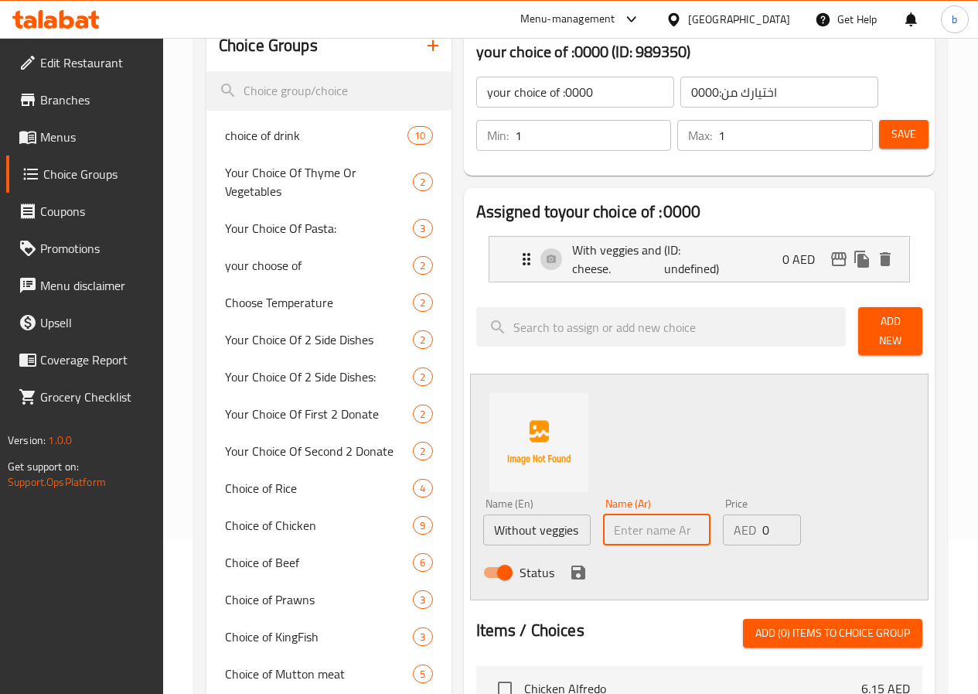
type input "ب"
drag, startPoint x: 632, startPoint y: 524, endPoint x: 661, endPoint y: 518, distance: 30.0
click at [661, 519] on input "مع خضار و حبنة" at bounding box center [656, 529] width 107 height 31
type input "بدون خضار و حبنة"
click at [572, 565] on icon "save" at bounding box center [579, 572] width 14 height 14
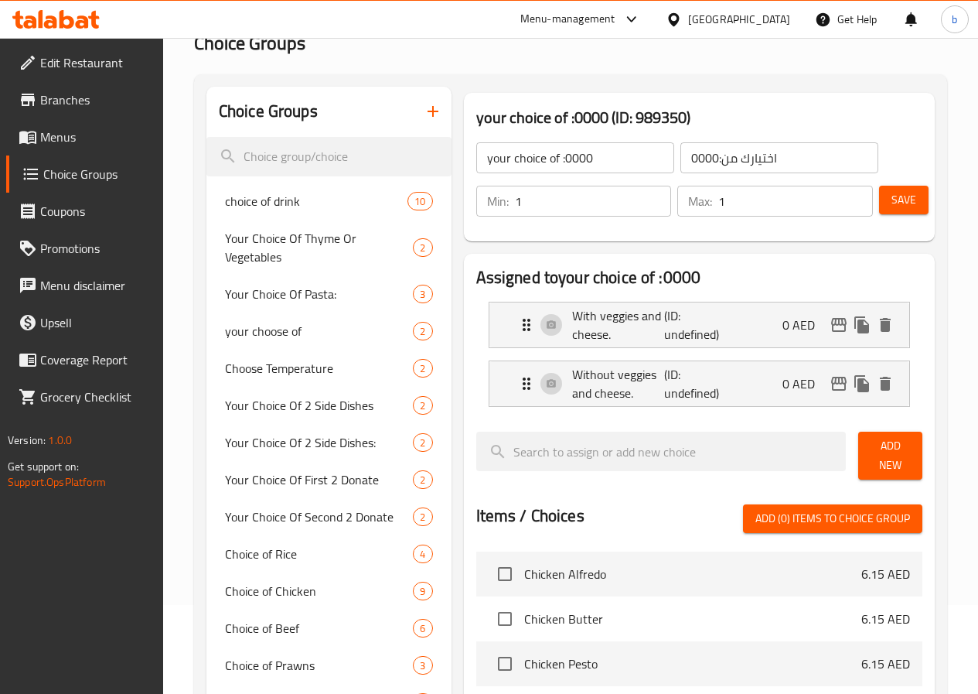
scroll to position [77, 0]
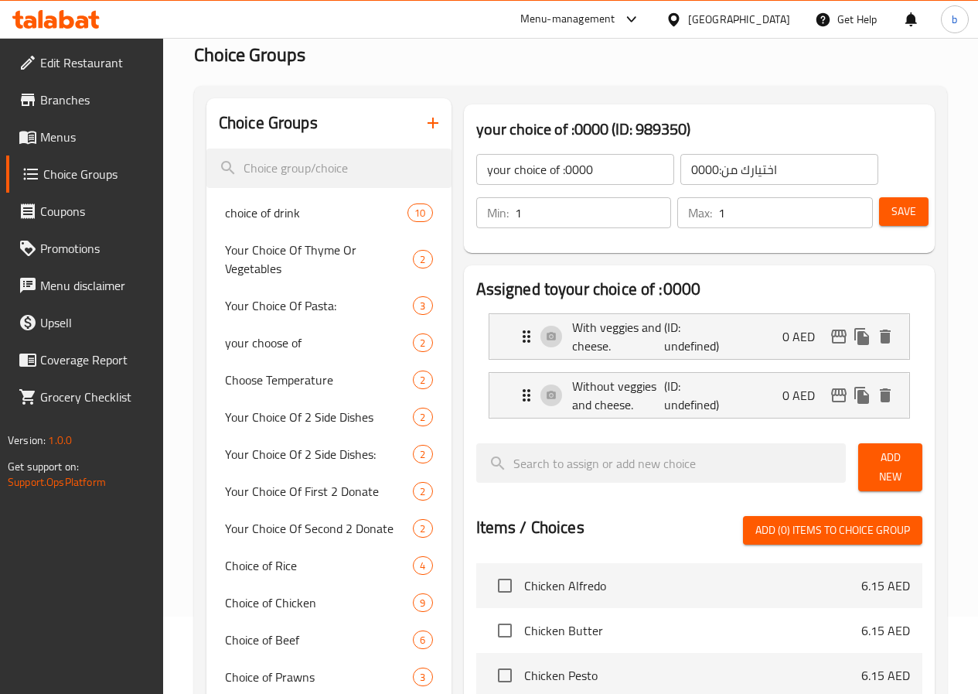
click at [903, 200] on button "Save" at bounding box center [903, 211] width 49 height 29
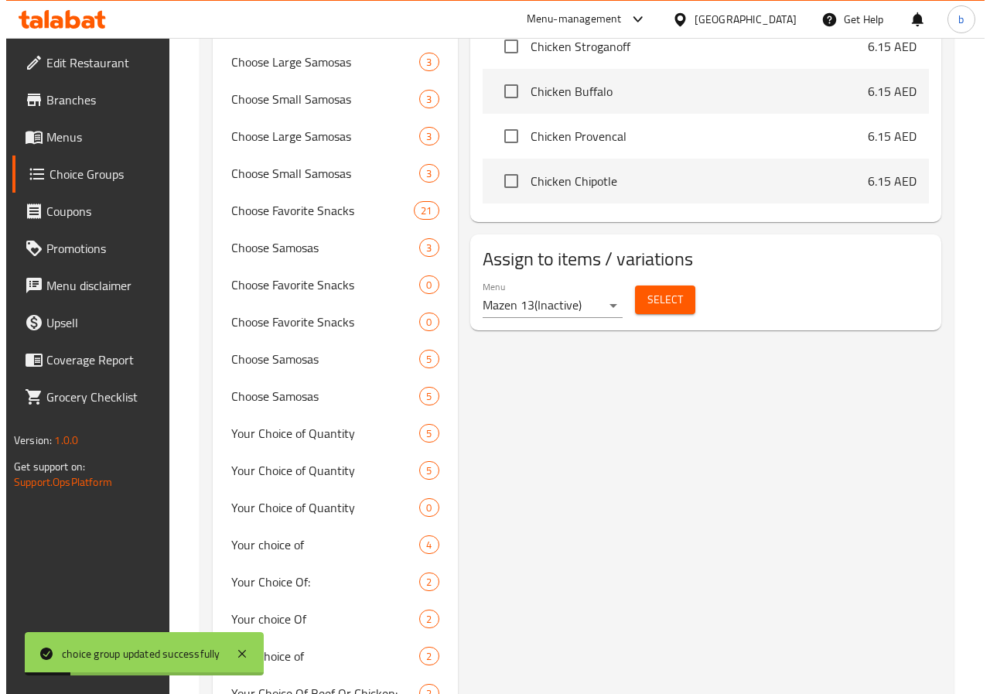
scroll to position [928, 0]
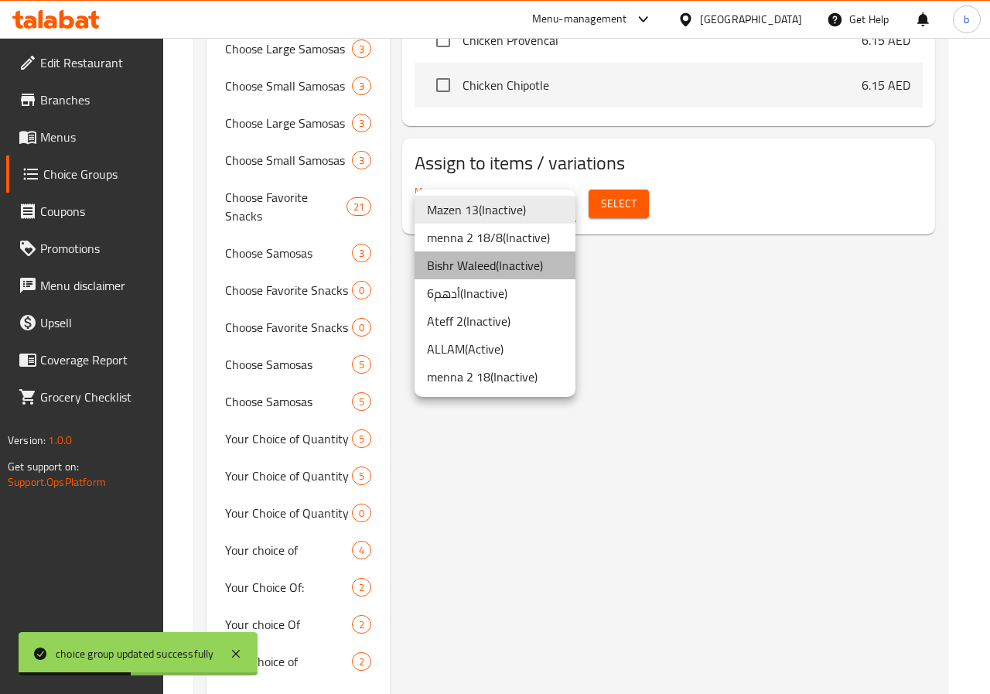
click at [522, 263] on li "Bishr Waleed ( Inactive )" at bounding box center [495, 265] width 161 height 28
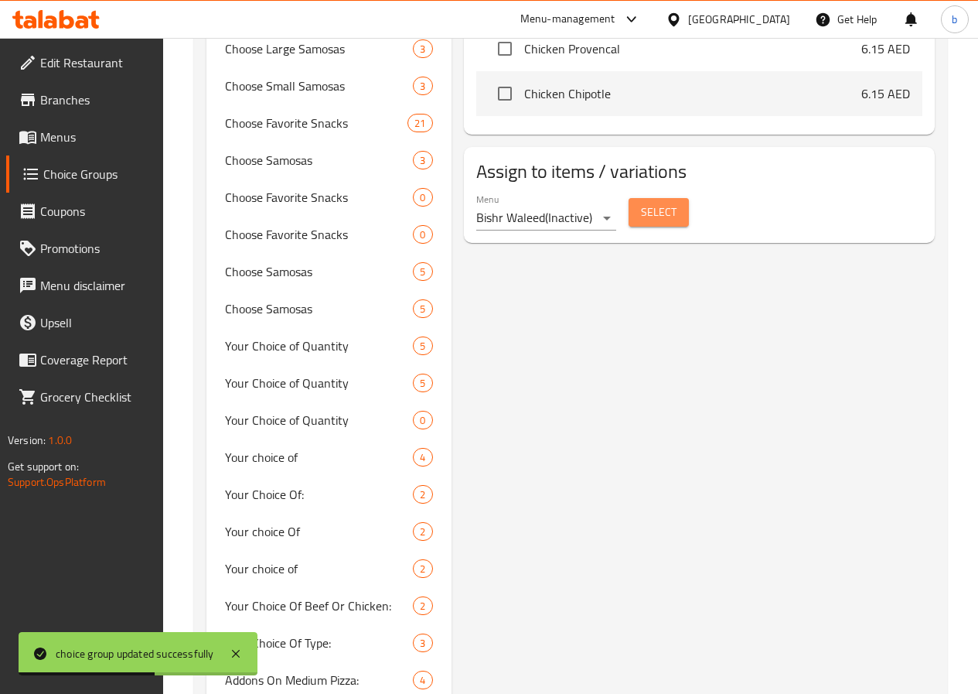
click at [641, 207] on span "Select" at bounding box center [659, 212] width 36 height 19
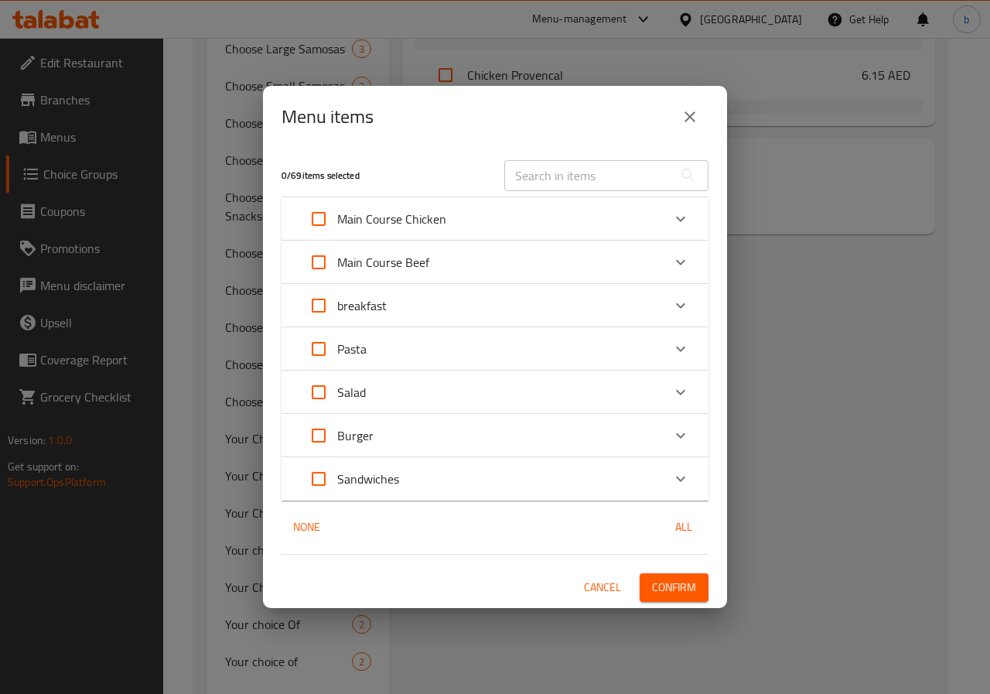
click at [688, 304] on icon "Expand" at bounding box center [680, 305] width 19 height 19
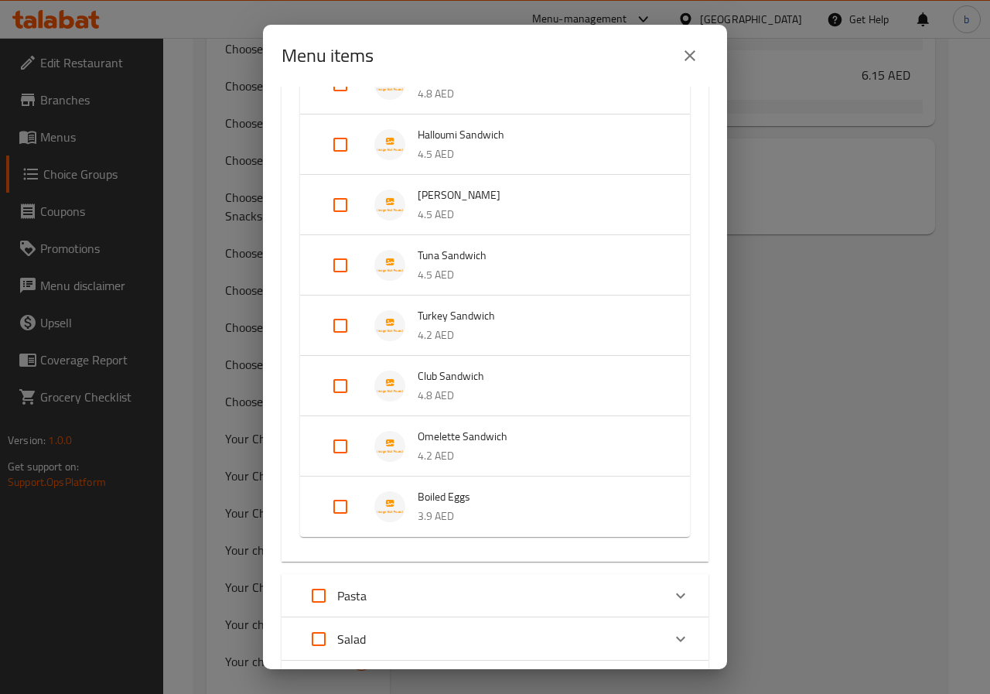
scroll to position [669, 0]
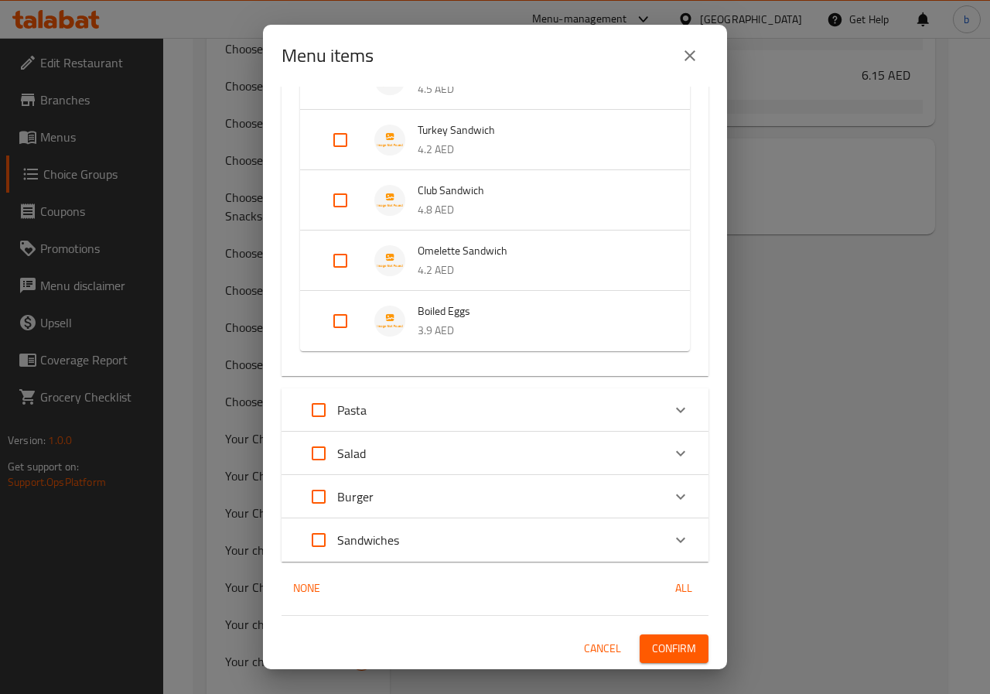
click at [333, 254] on input "Expand" at bounding box center [340, 260] width 37 height 37
checkbox input "true"
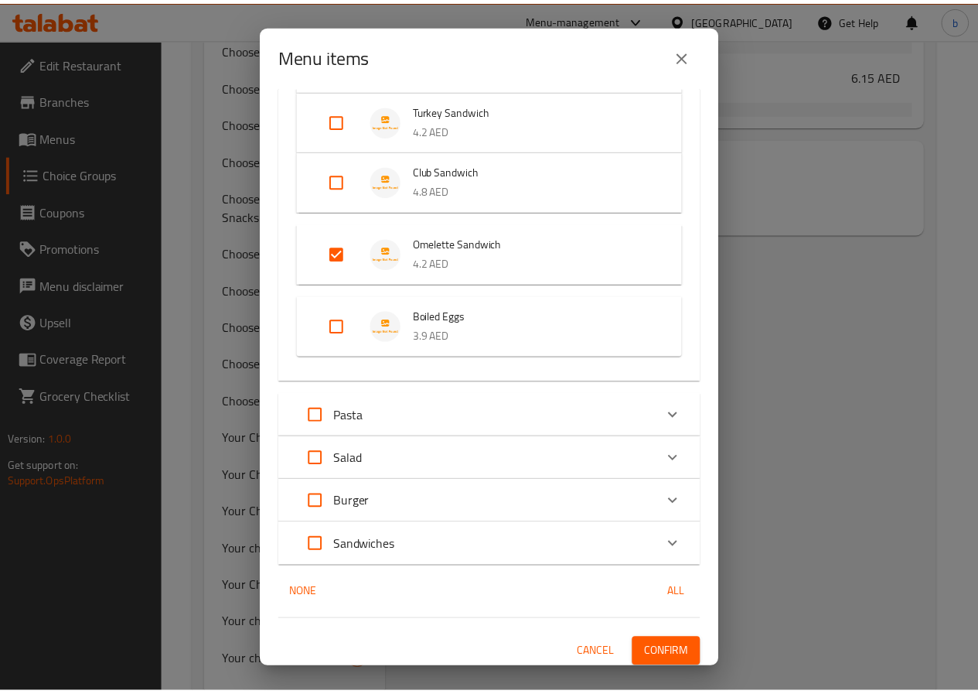
scroll to position [694, 0]
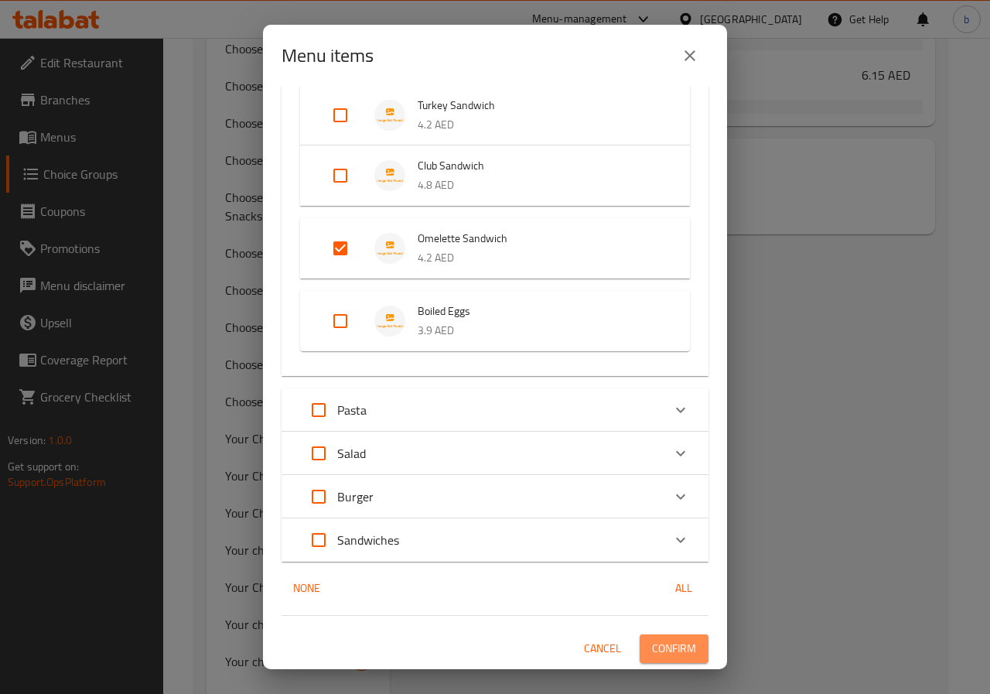
click at [668, 651] on span "Confirm" at bounding box center [674, 648] width 44 height 19
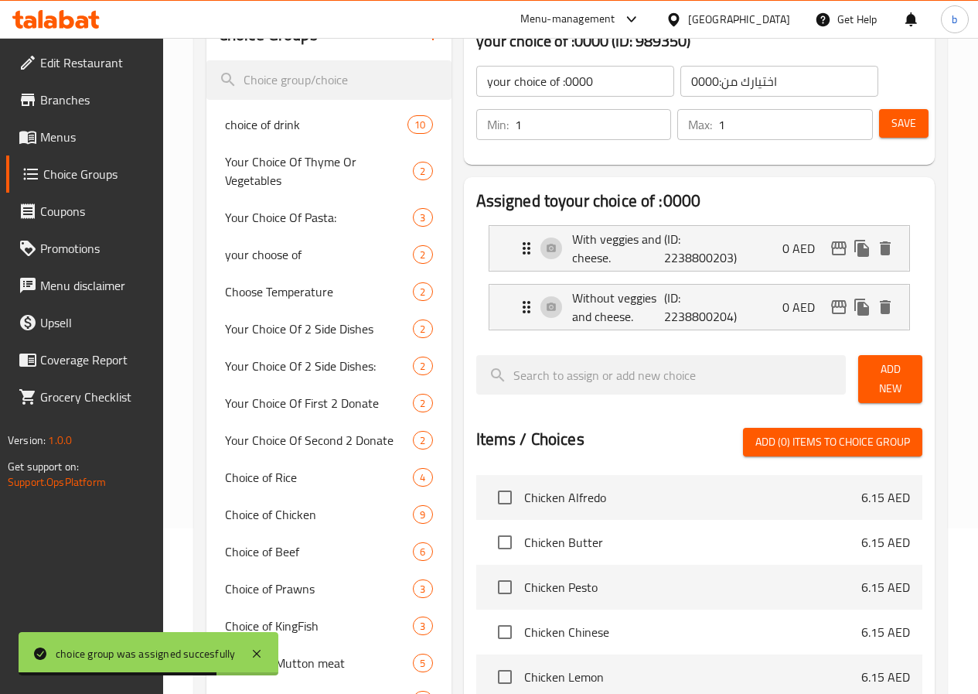
scroll to position [77, 0]
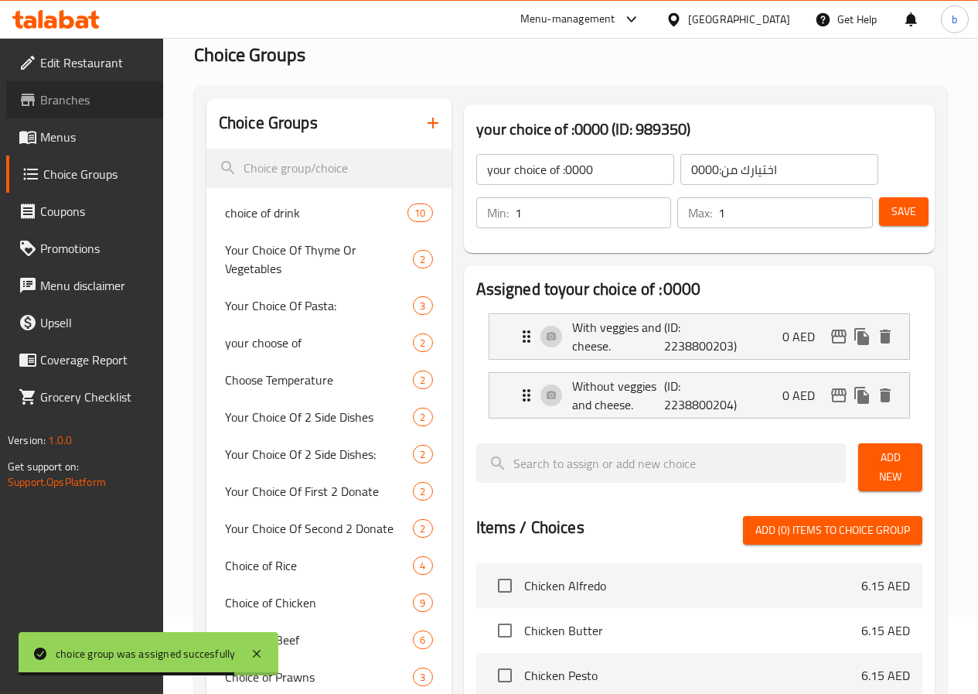
click at [99, 116] on link "Branches" at bounding box center [84, 99] width 157 height 37
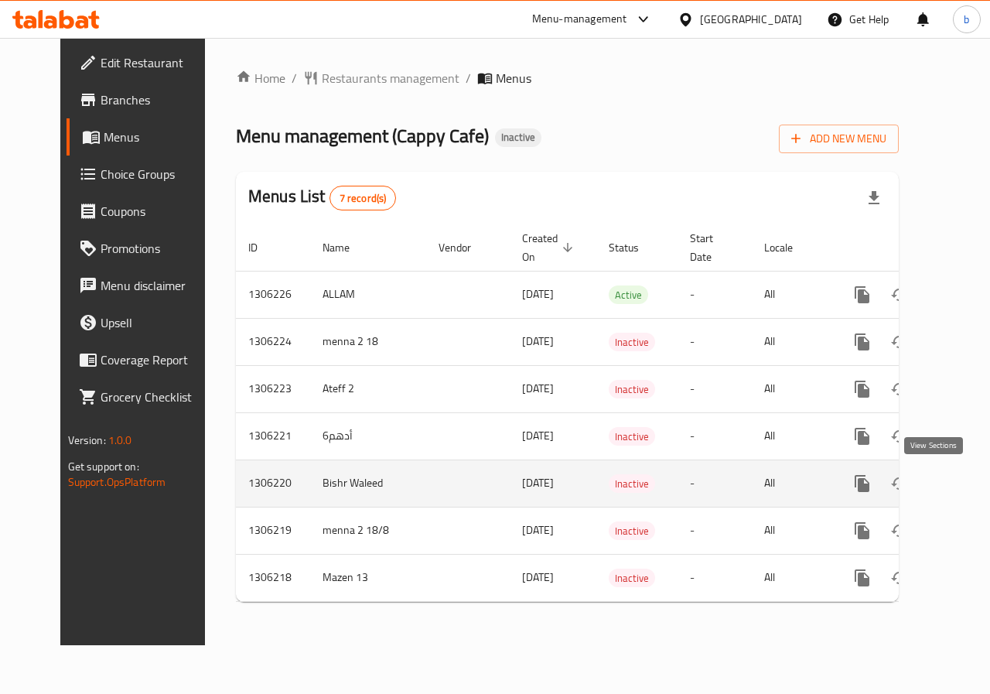
click at [964, 490] on icon "enhanced table" at bounding box center [973, 483] width 19 height 19
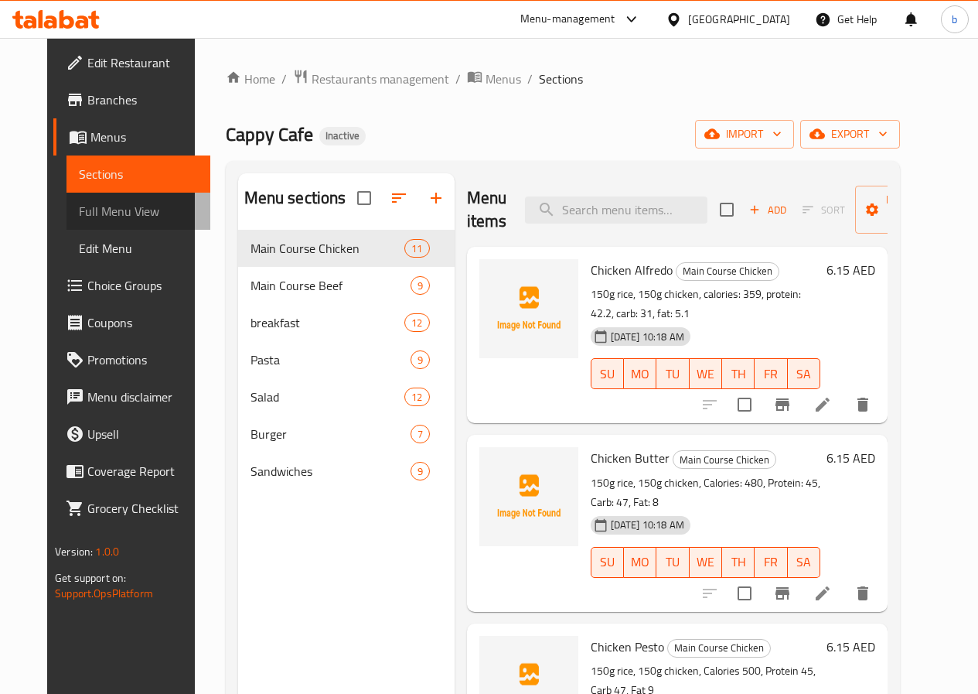
click at [86, 214] on span "Full Menu View" at bounding box center [138, 211] width 119 height 19
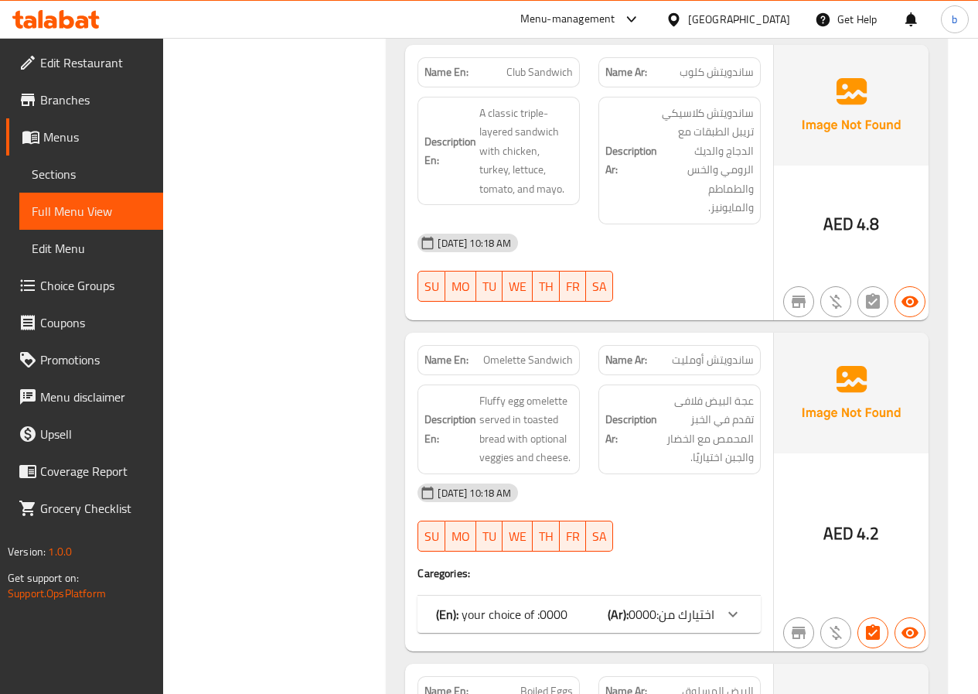
scroll to position [7888, 0]
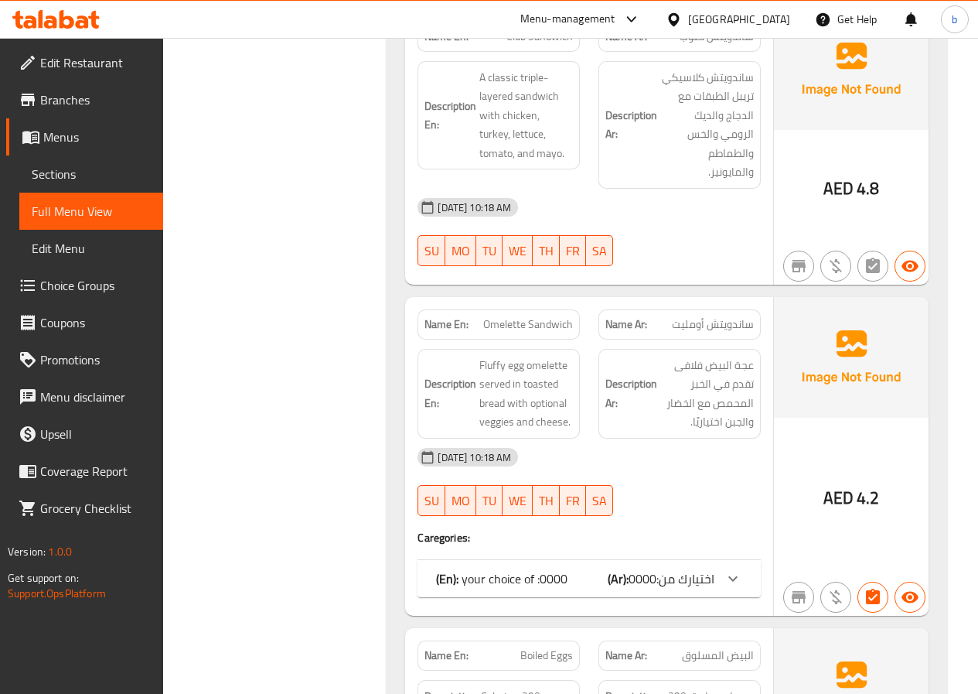
click at [722, 560] on div at bounding box center [733, 578] width 37 height 37
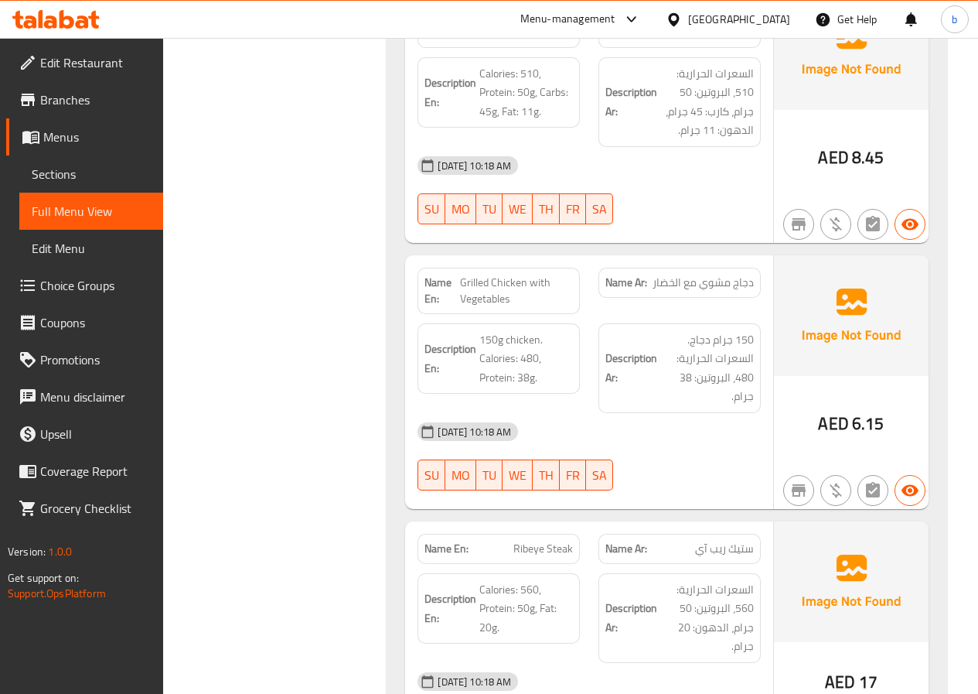
scroll to position [4872, 0]
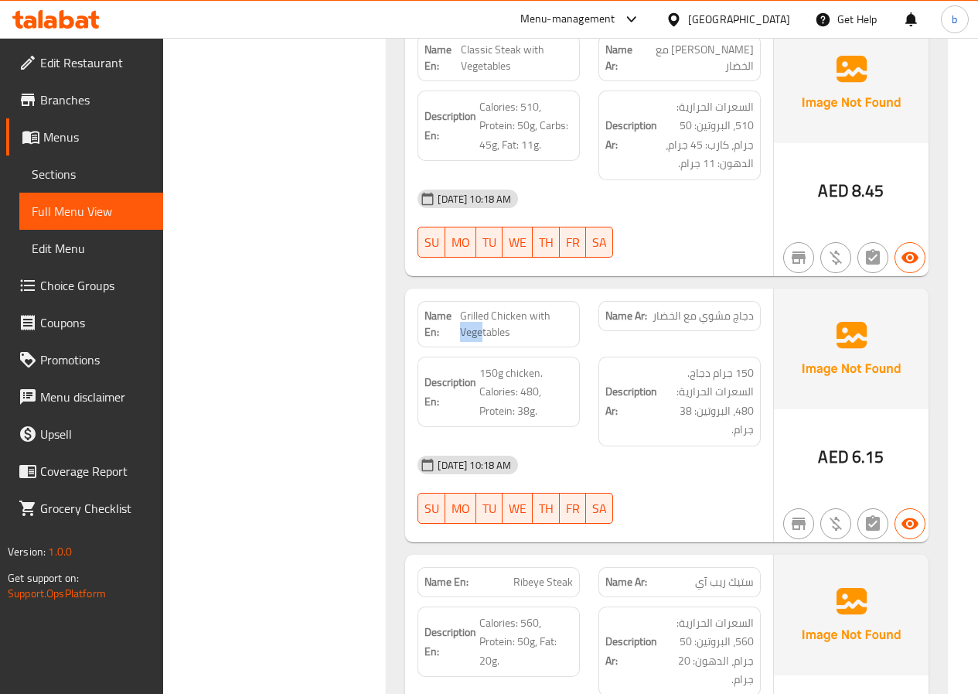
drag, startPoint x: 482, startPoint y: 276, endPoint x: 461, endPoint y: 278, distance: 21.0
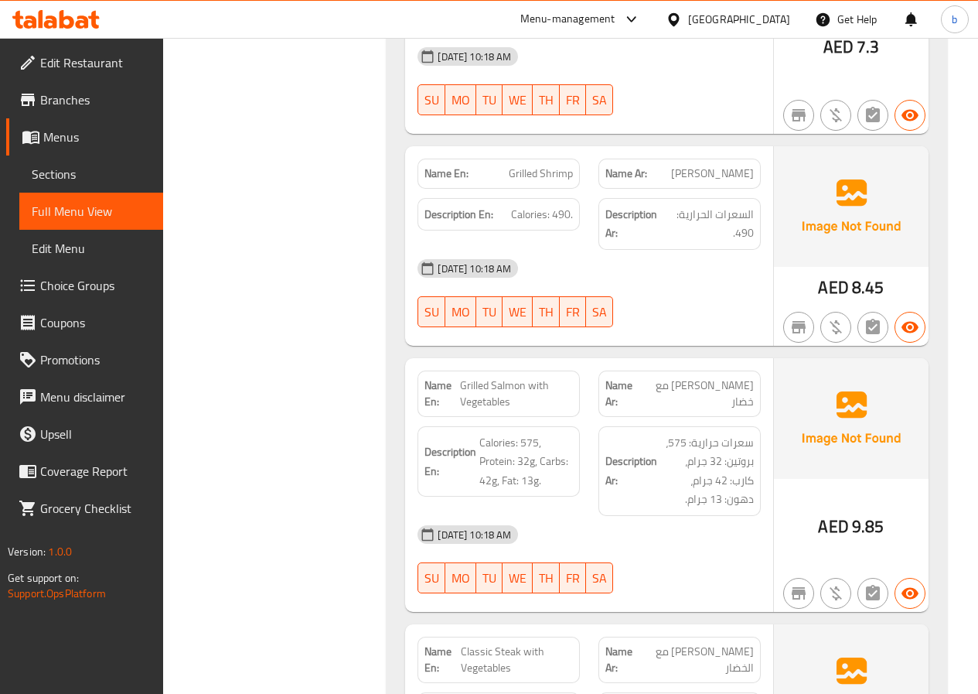
drag, startPoint x: 516, startPoint y: 350, endPoint x: 505, endPoint y: 349, distance: 10.9
copy span "Grilled Salmon with Vegetables"
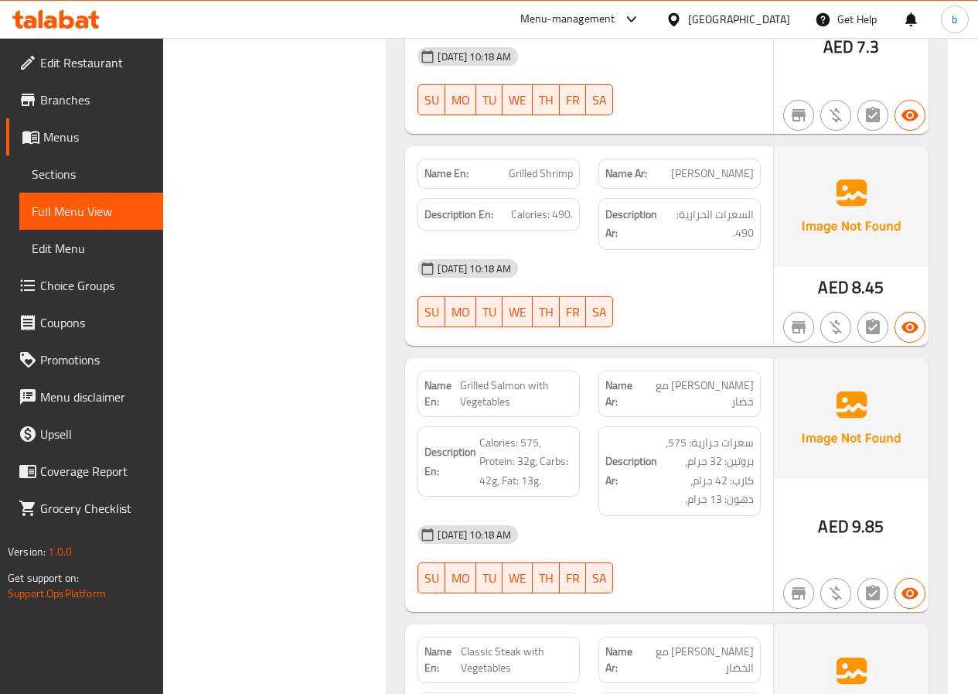
drag, startPoint x: 510, startPoint y: 612, endPoint x: 469, endPoint y: 599, distance: 43.3
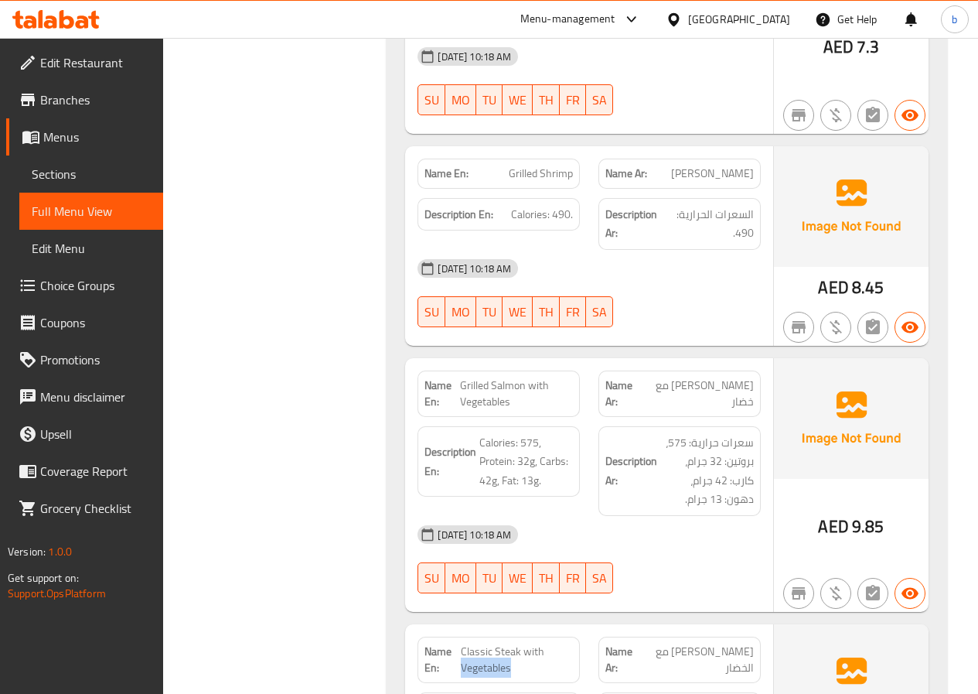
drag, startPoint x: 509, startPoint y: 613, endPoint x: 470, endPoint y: 598, distance: 41.6
copy span "Classic Steak with Vegetables"
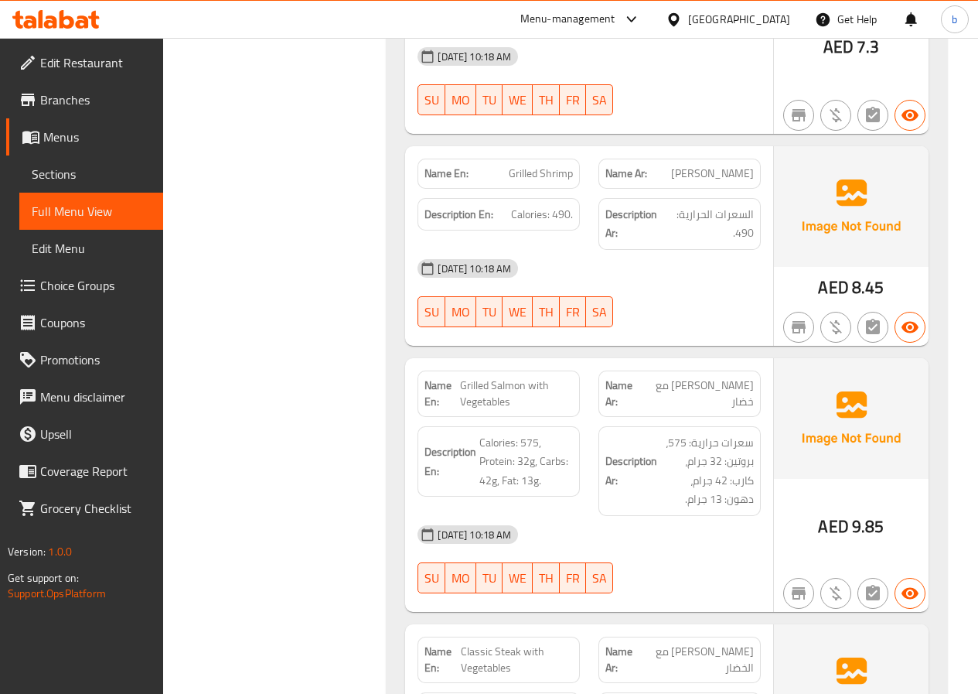
scroll to position [4803, 0]
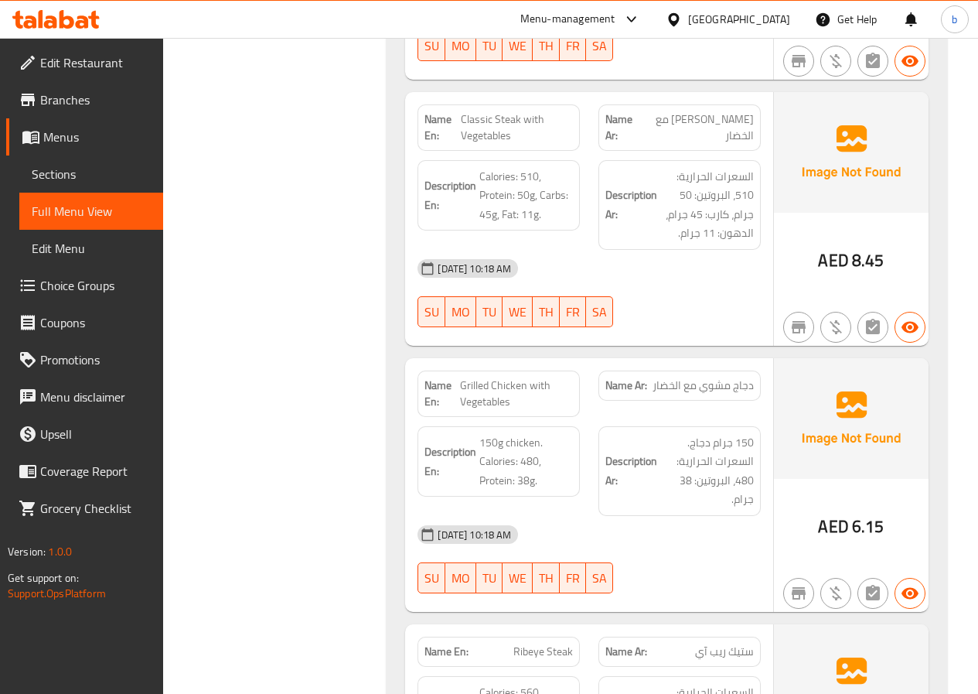
copy span "Grilled Chicken with Vegetables"
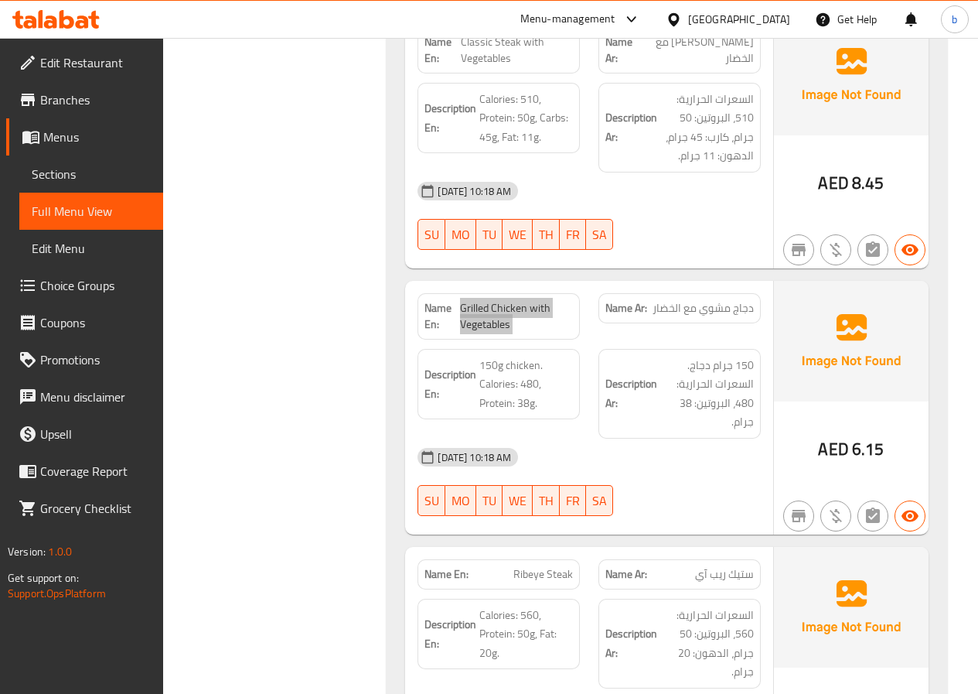
scroll to position [8751, 0]
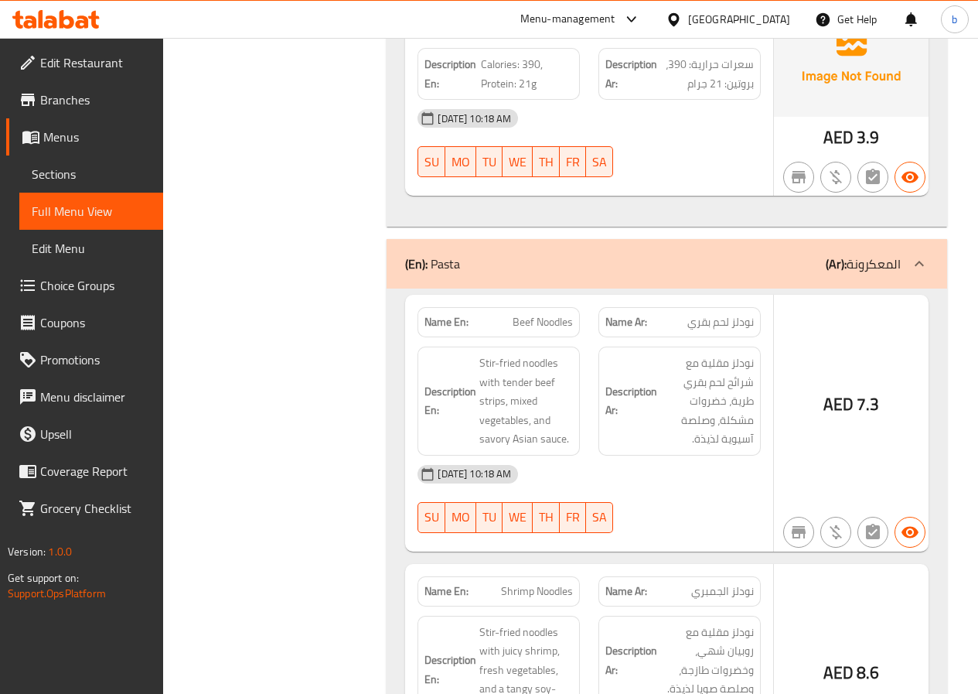
copy span "Beef Noodles"
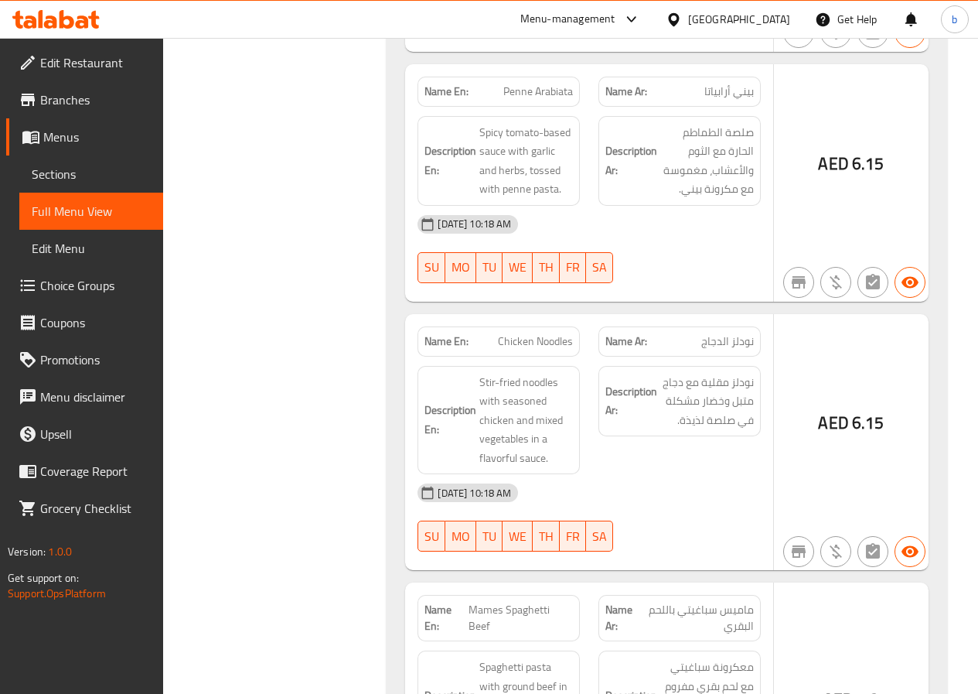
copy span "Chicken Noodles"
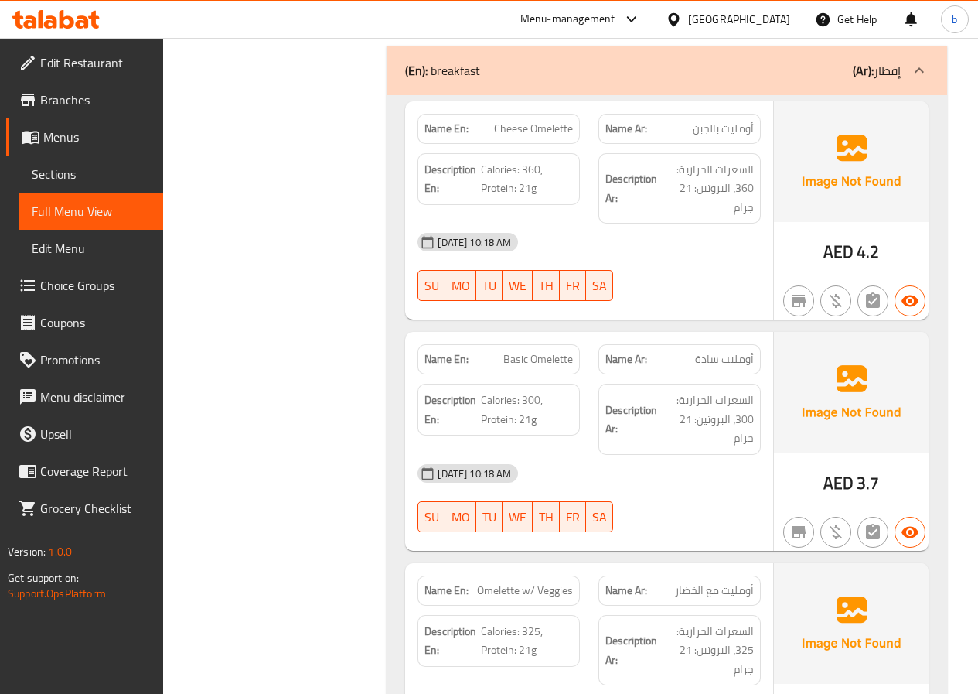
scroll to position [5696, 0]
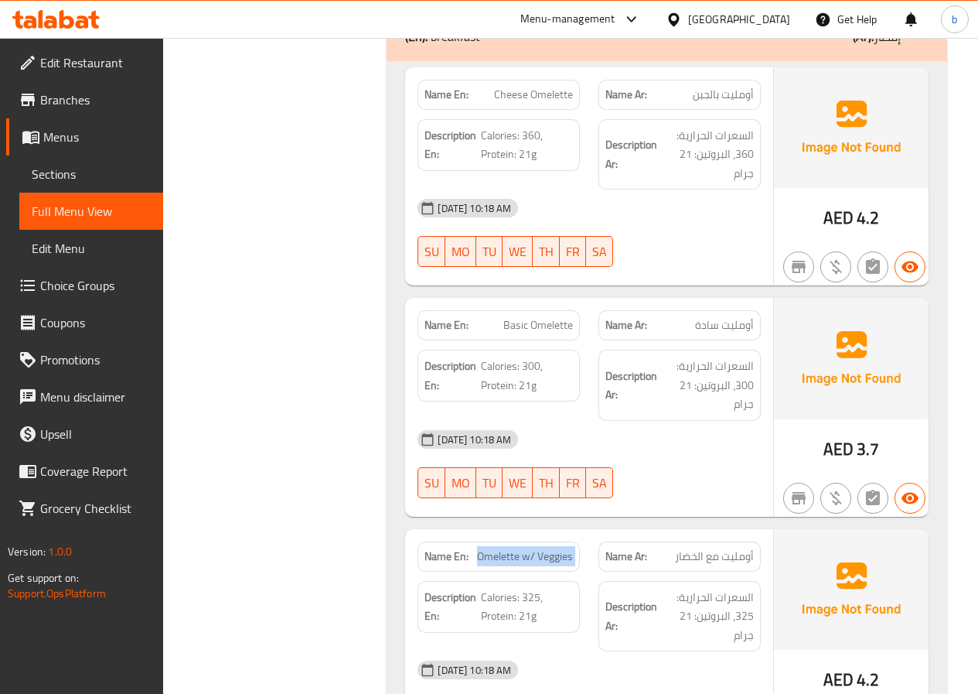
copy span "Omelette w/ Veggies"
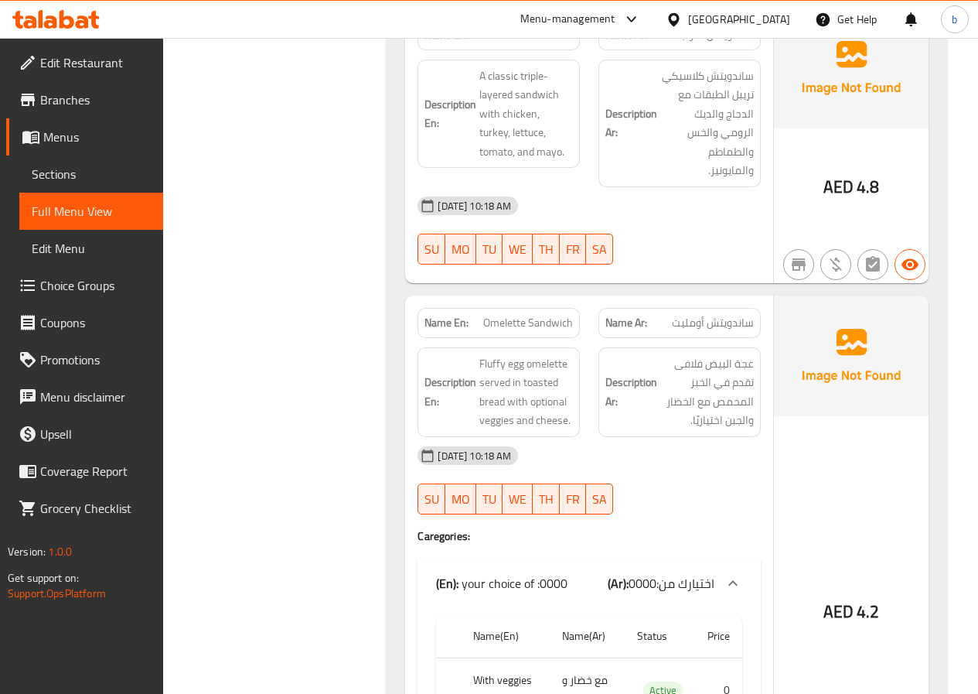
copy span "Omelette Sandwich"
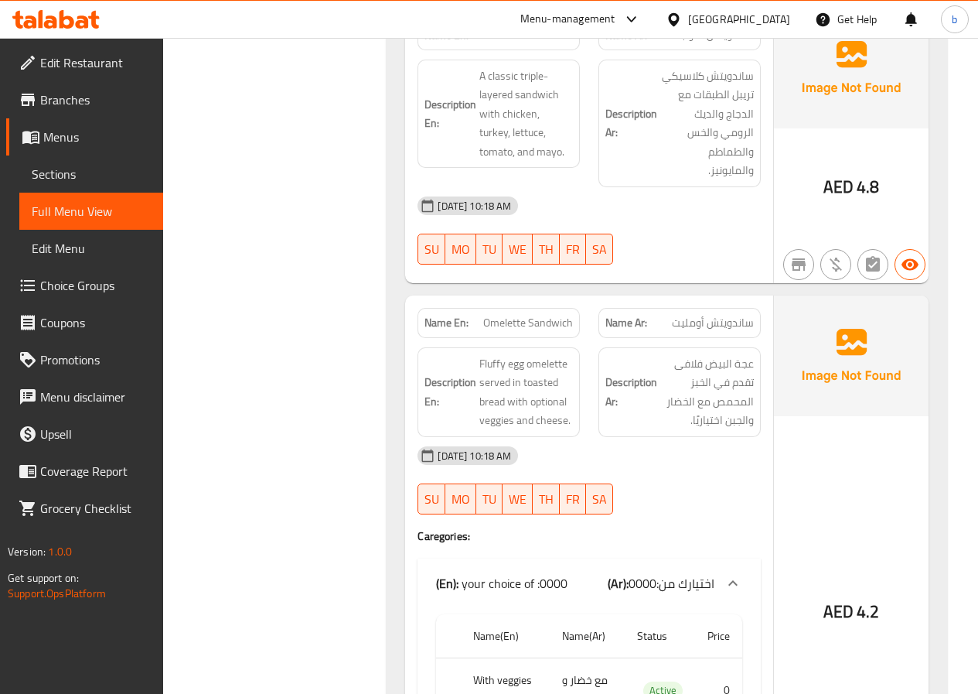
copy span "Omelette Sandwich"
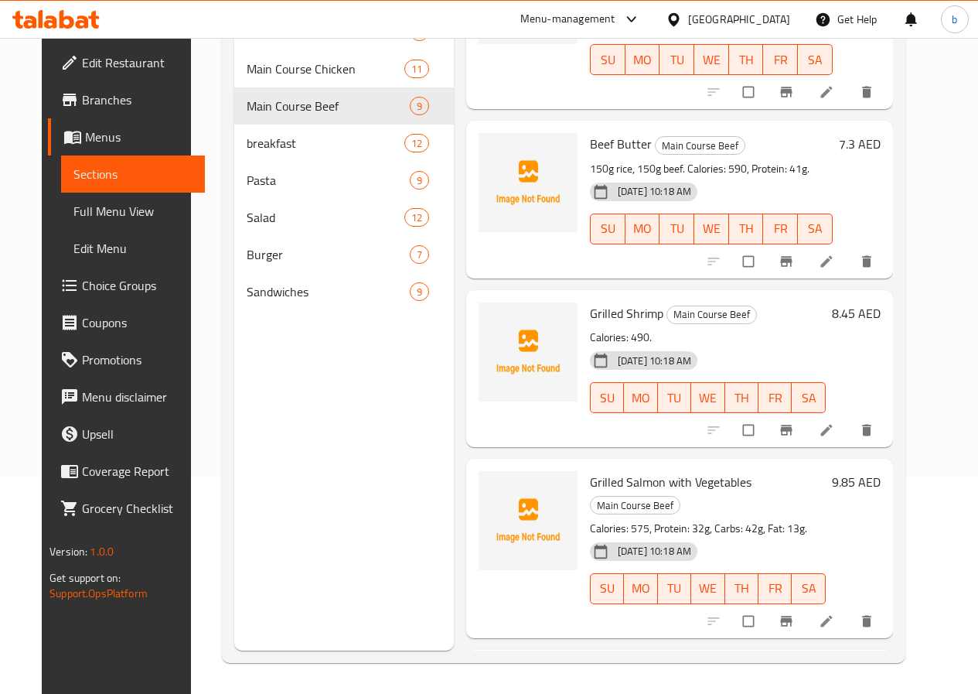
scroll to position [425, 0]
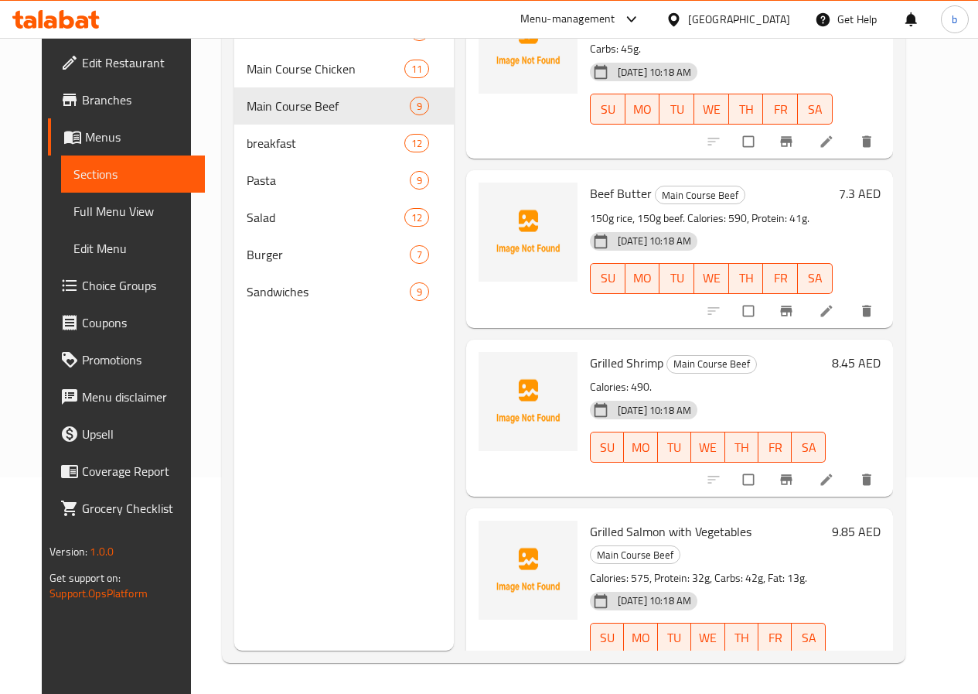
click at [850, 467] on li at bounding box center [828, 479] width 43 height 25
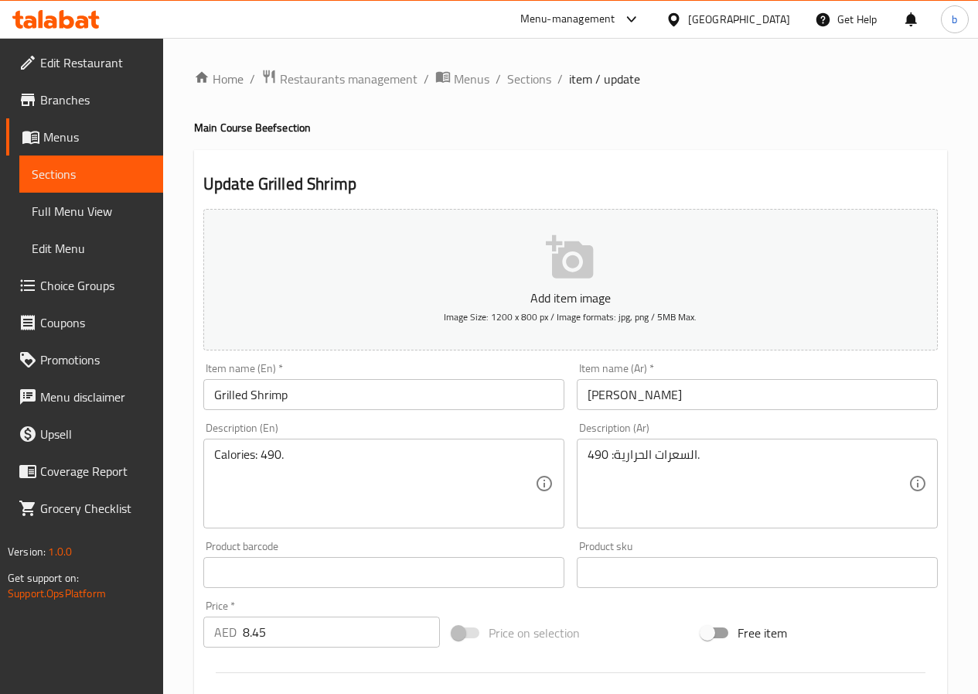
click at [299, 388] on input "Grilled Shrimp" at bounding box center [383, 394] width 361 height 31
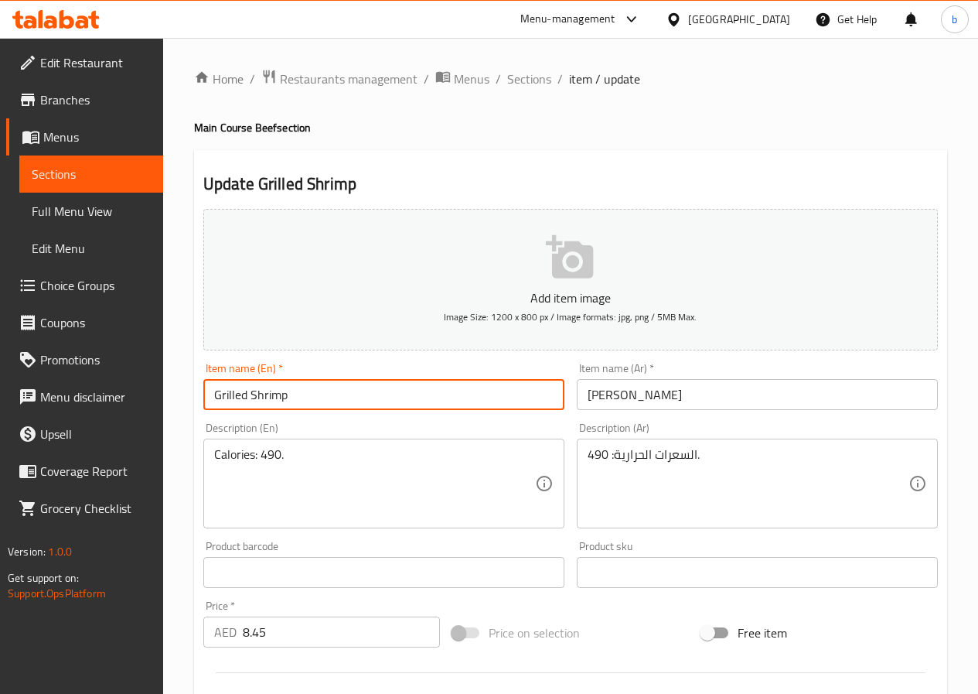
click at [299, 388] on input "Grilled Shrimp" at bounding box center [383, 394] width 361 height 31
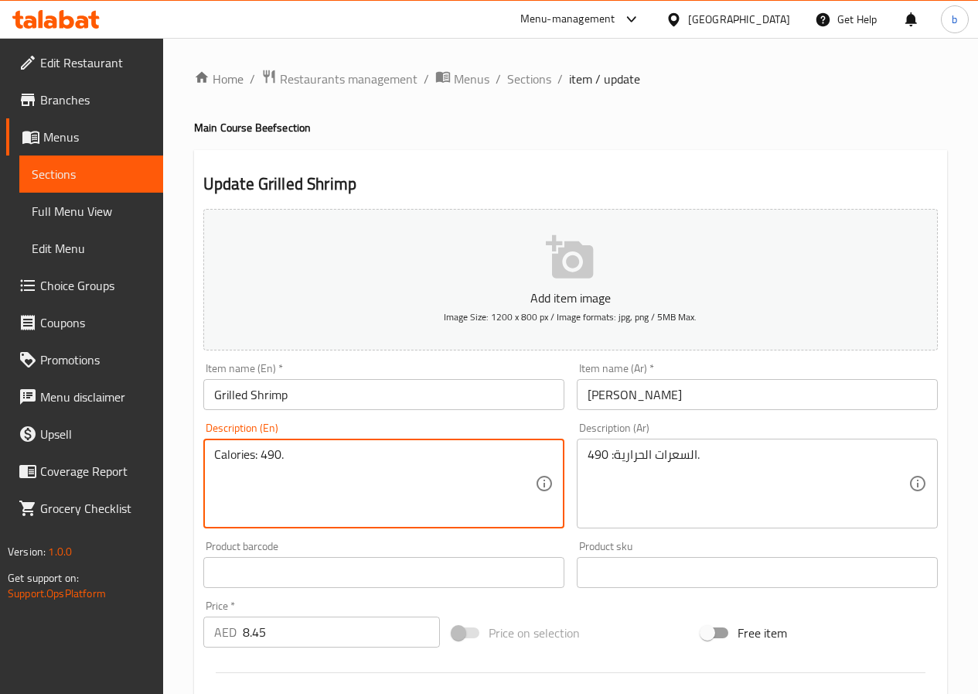
click at [333, 451] on textarea "Calories: 490." at bounding box center [374, 483] width 321 height 73
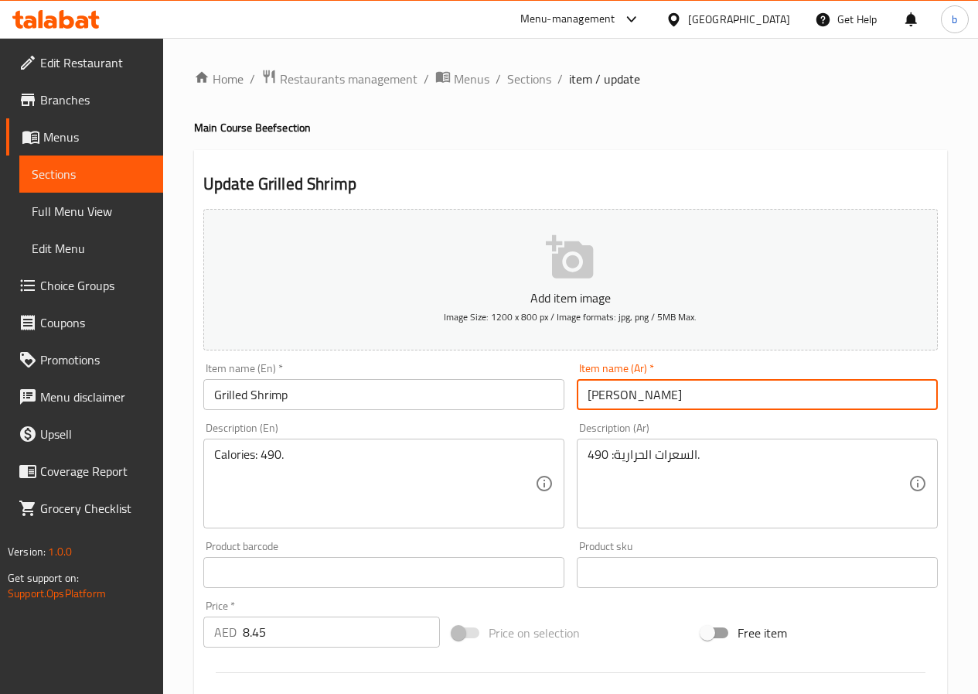
click at [623, 397] on input "[PERSON_NAME]" at bounding box center [757, 394] width 361 height 31
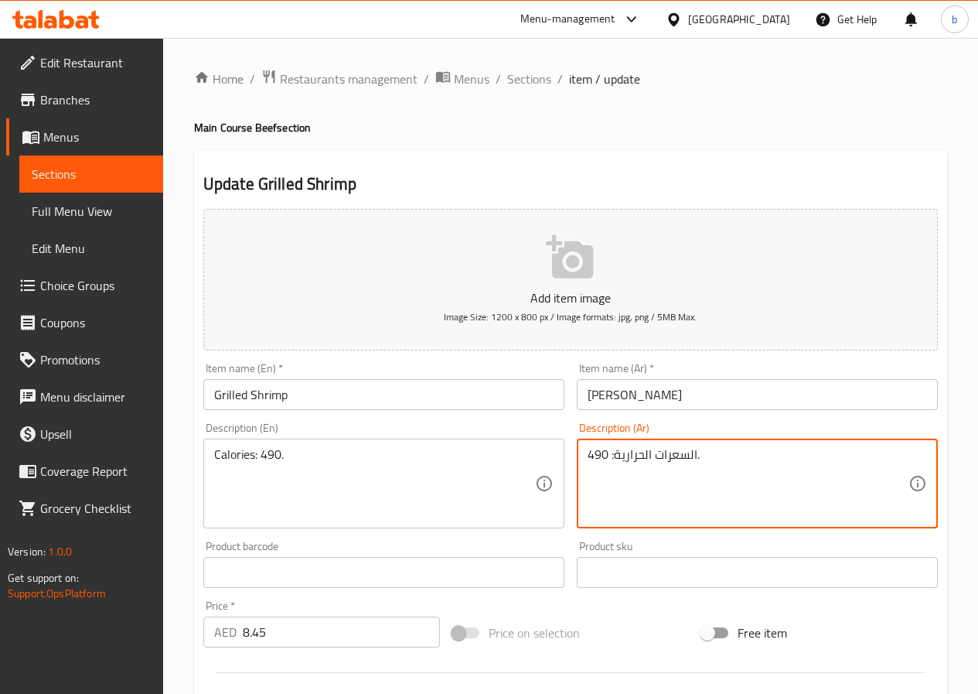
click at [608, 462] on textarea "السعرات الحرارية: 490." at bounding box center [748, 483] width 321 height 73
click at [518, 83] on span "Sections" at bounding box center [529, 79] width 44 height 19
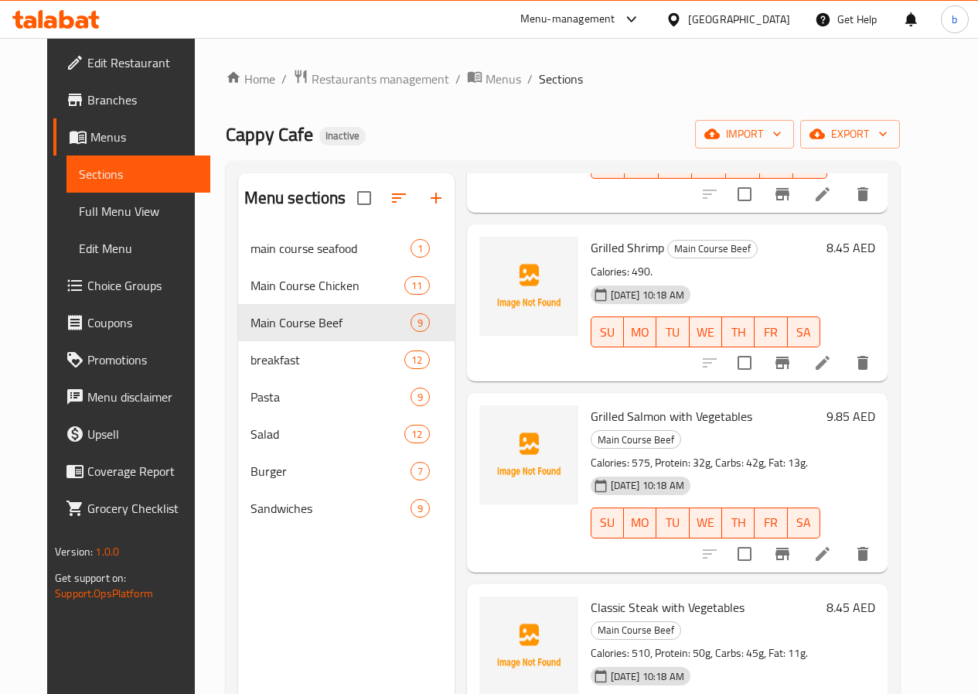
scroll to position [889, 0]
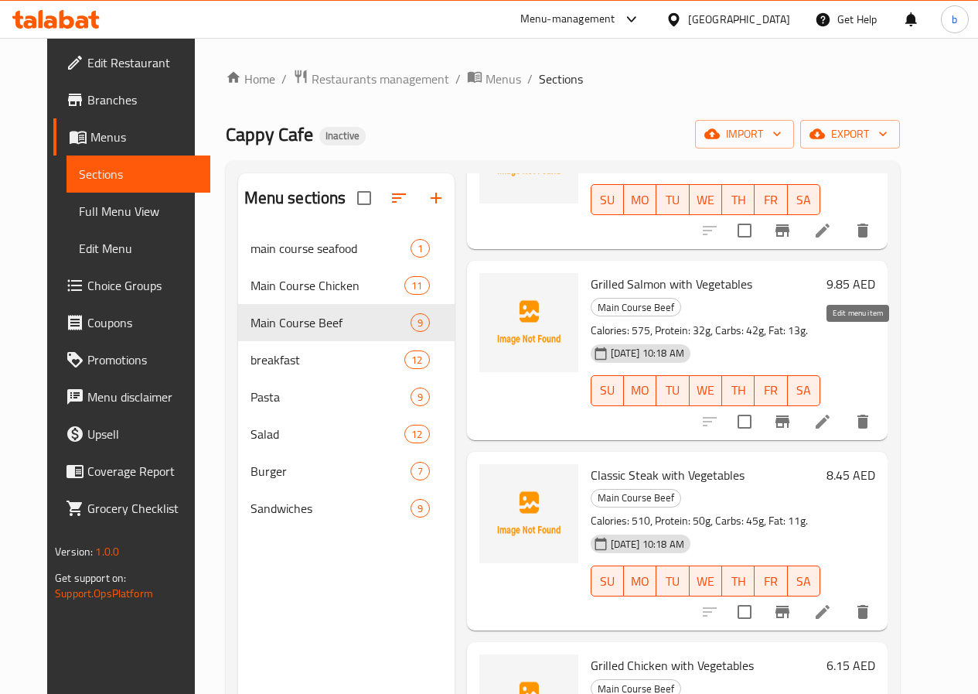
click at [832, 412] on icon at bounding box center [823, 421] width 19 height 19
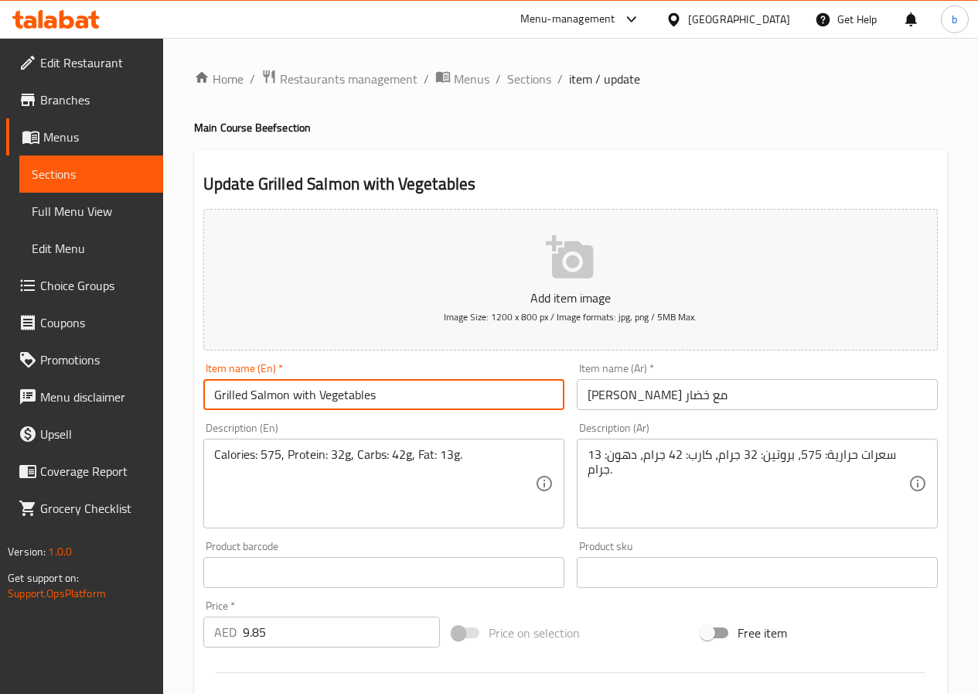
click at [415, 394] on input "Grilled Salmon with Vegetables" at bounding box center [383, 394] width 361 height 31
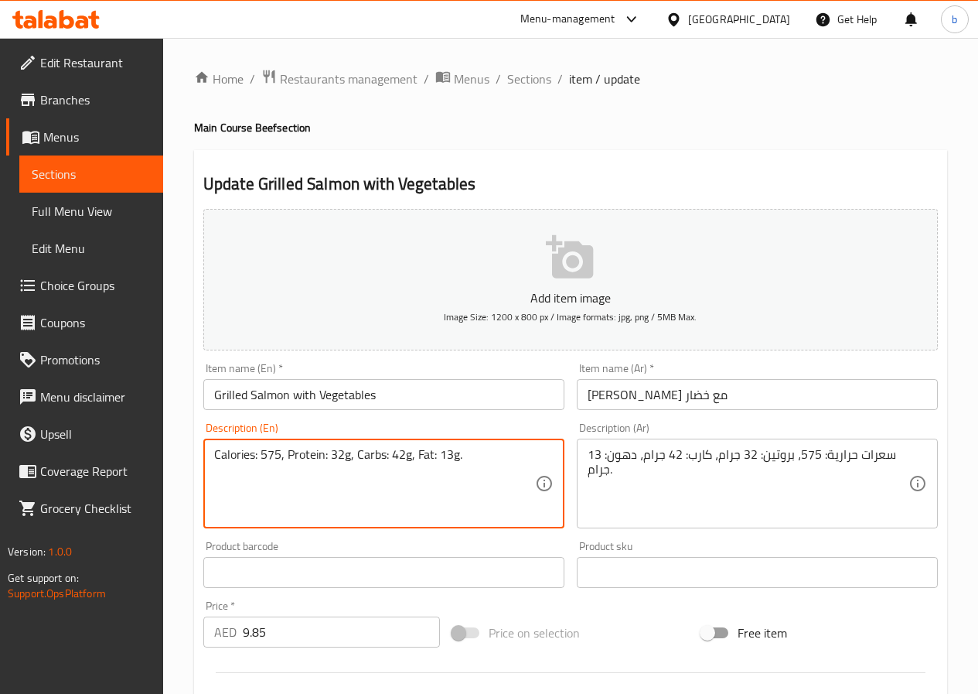
click at [474, 474] on textarea "Calories: 575, Protein: 32g, Carbs: 42g, Fat: 13g." at bounding box center [374, 483] width 321 height 73
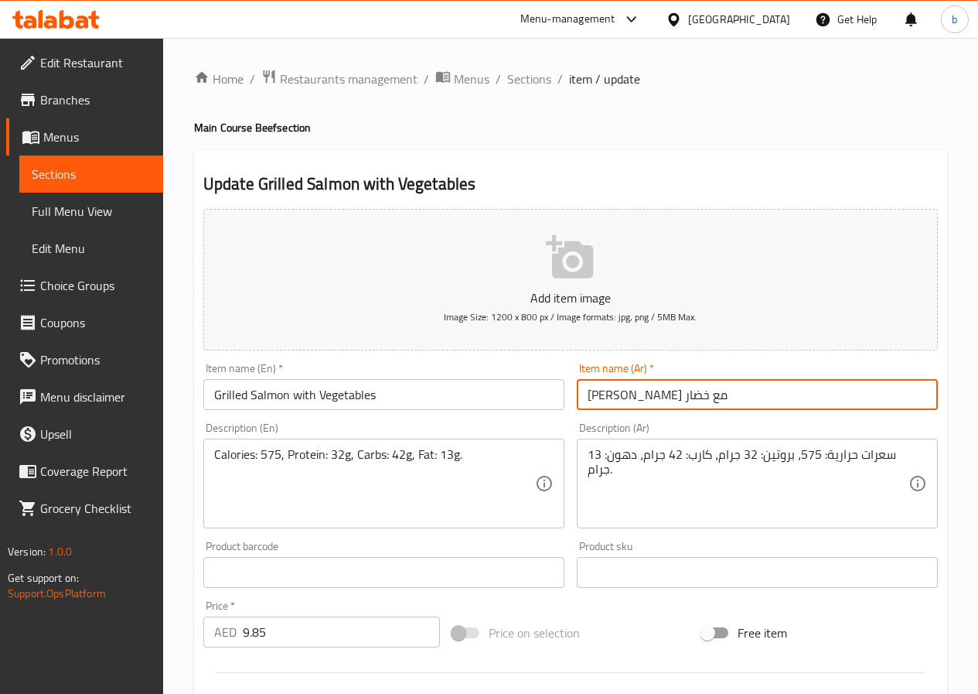
click at [636, 390] on input "[PERSON_NAME] مع خضار" at bounding box center [757, 394] width 361 height 31
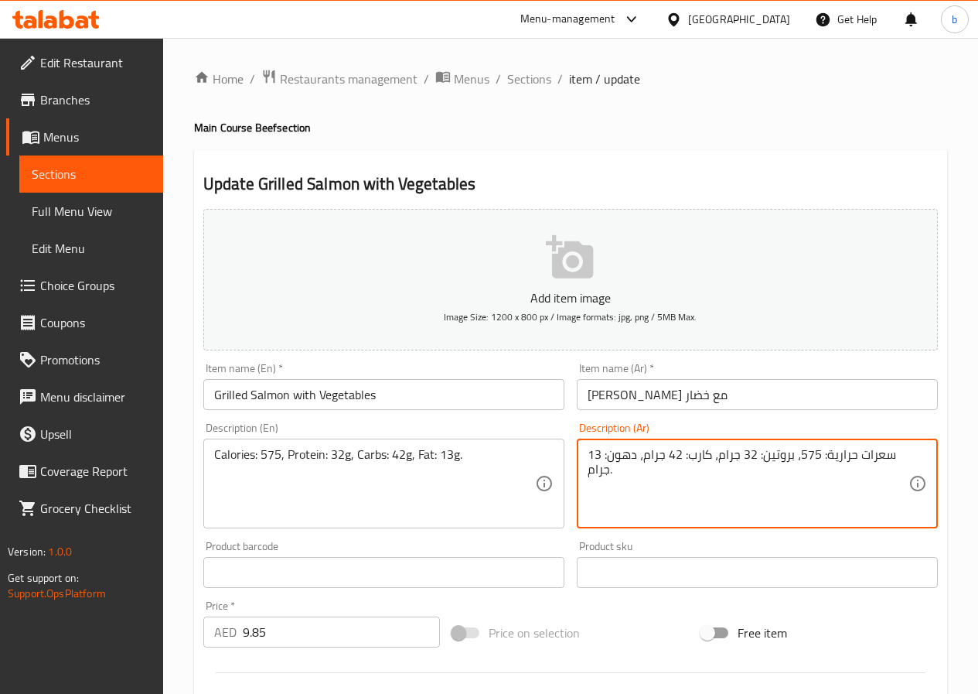
click at [628, 460] on textarea "سعرات حرارية: 575، بروتين: 32 جرام، كارب: 42 جرام، دهون: 13 جرام." at bounding box center [748, 483] width 321 height 73
click at [543, 79] on span "Sections" at bounding box center [529, 79] width 44 height 19
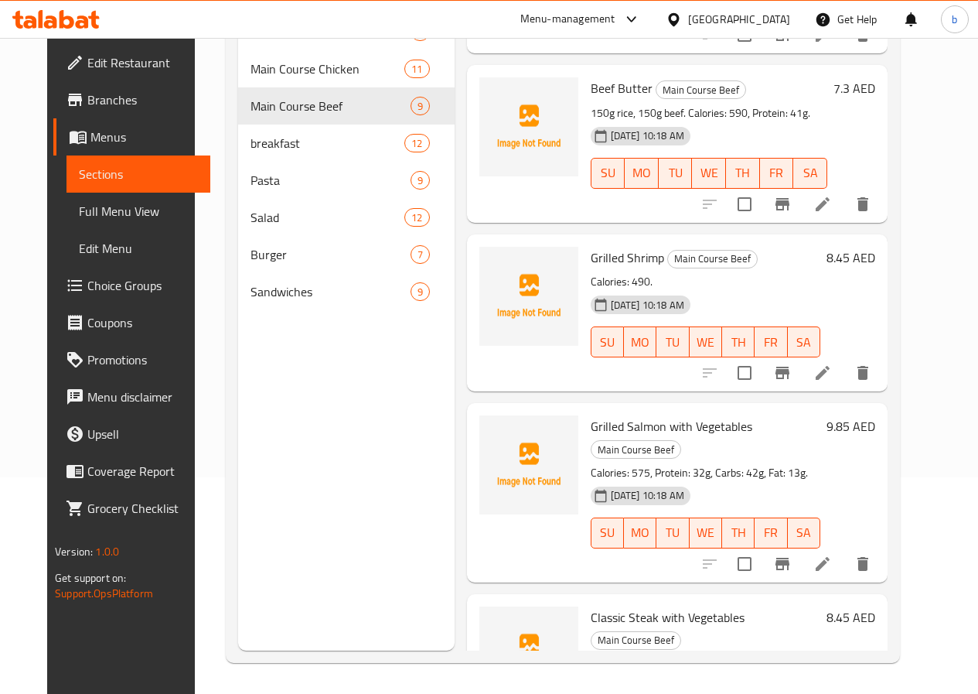
scroll to position [502, 0]
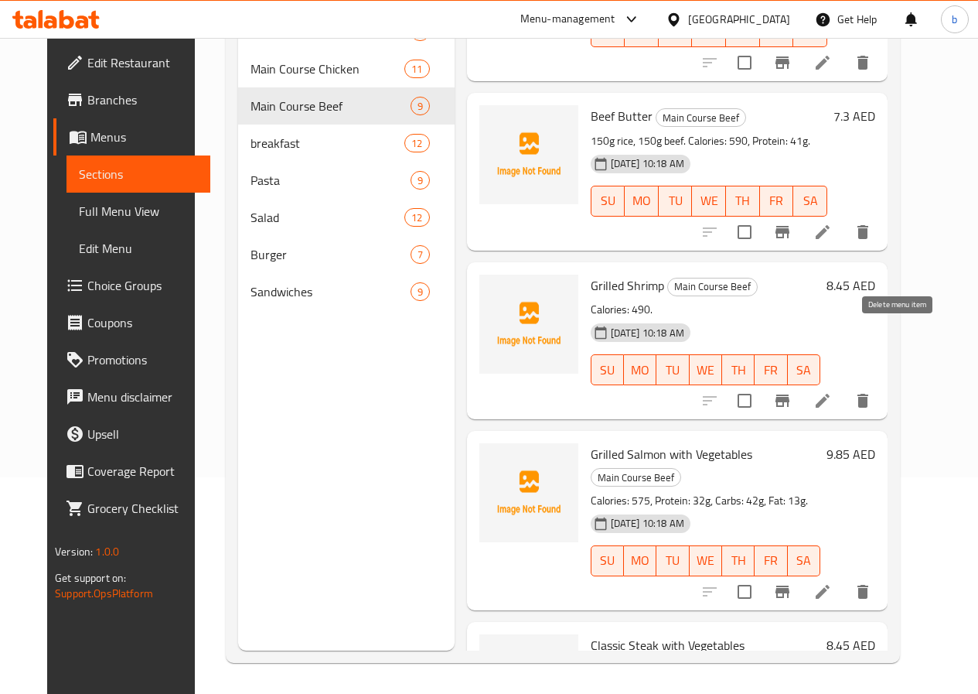
click at [872, 391] on icon "delete" at bounding box center [863, 400] width 19 height 19
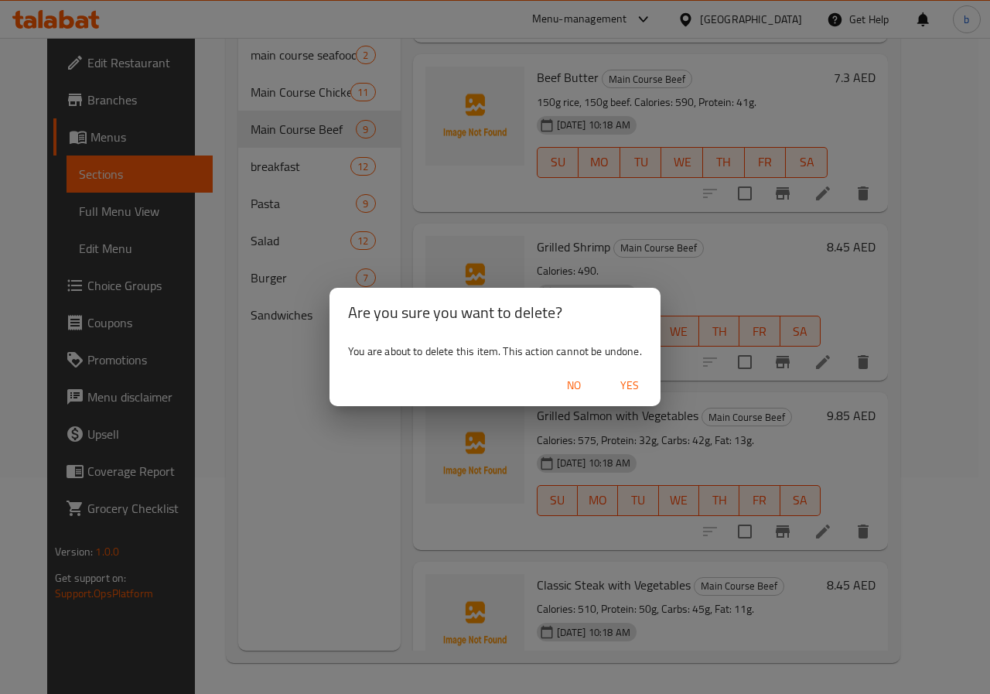
click at [625, 384] on span "Yes" at bounding box center [629, 385] width 37 height 19
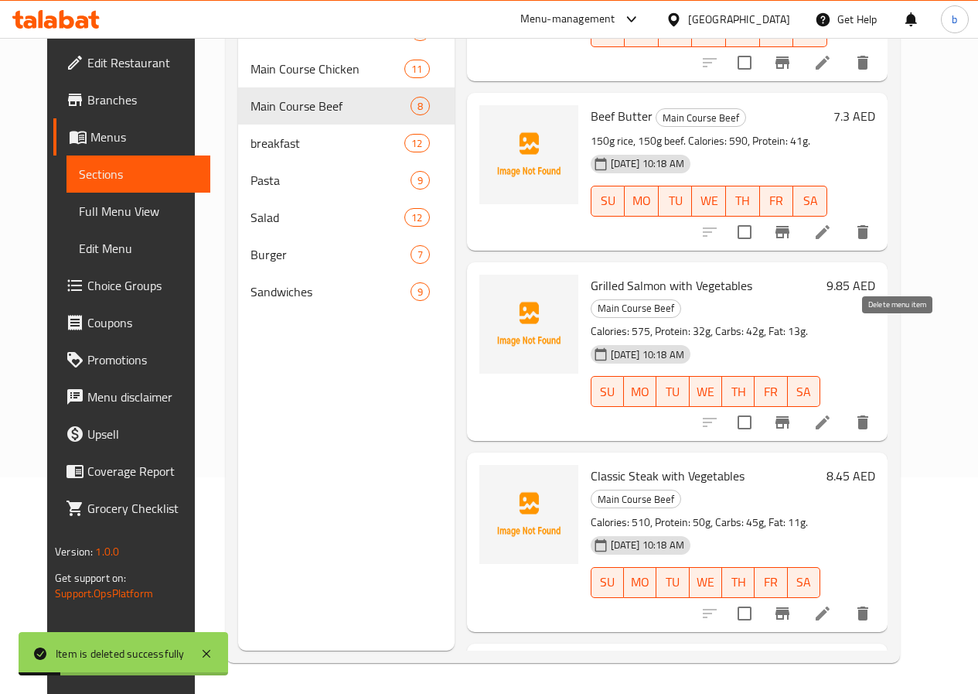
click at [868, 415] on icon "delete" at bounding box center [863, 422] width 11 height 14
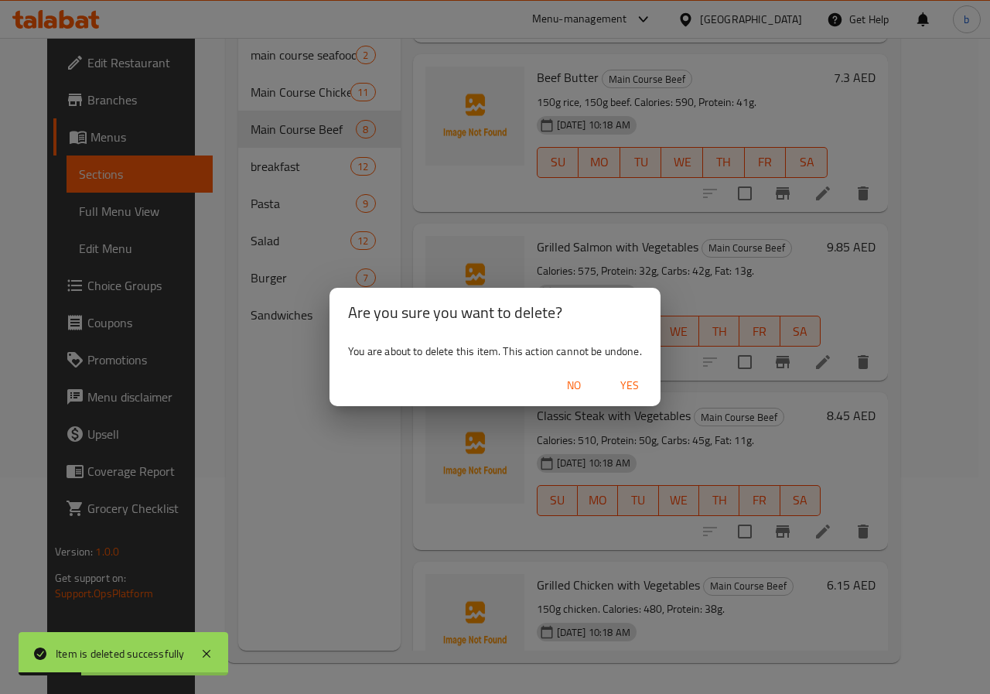
click at [630, 376] on span "Yes" at bounding box center [629, 385] width 37 height 19
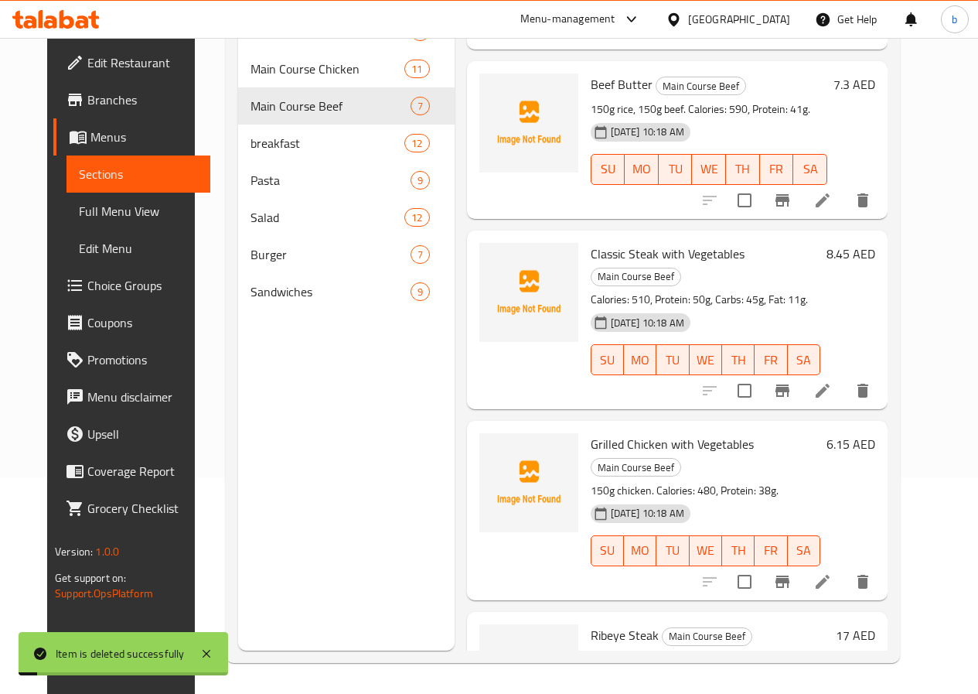
scroll to position [551, 0]
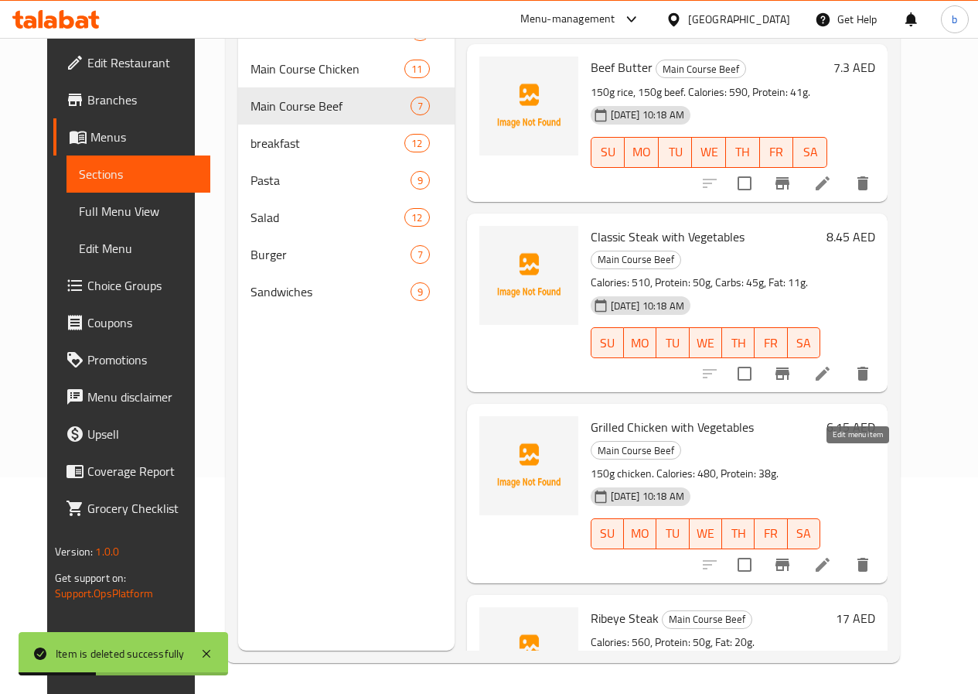
click at [832, 555] on icon at bounding box center [823, 564] width 19 height 19
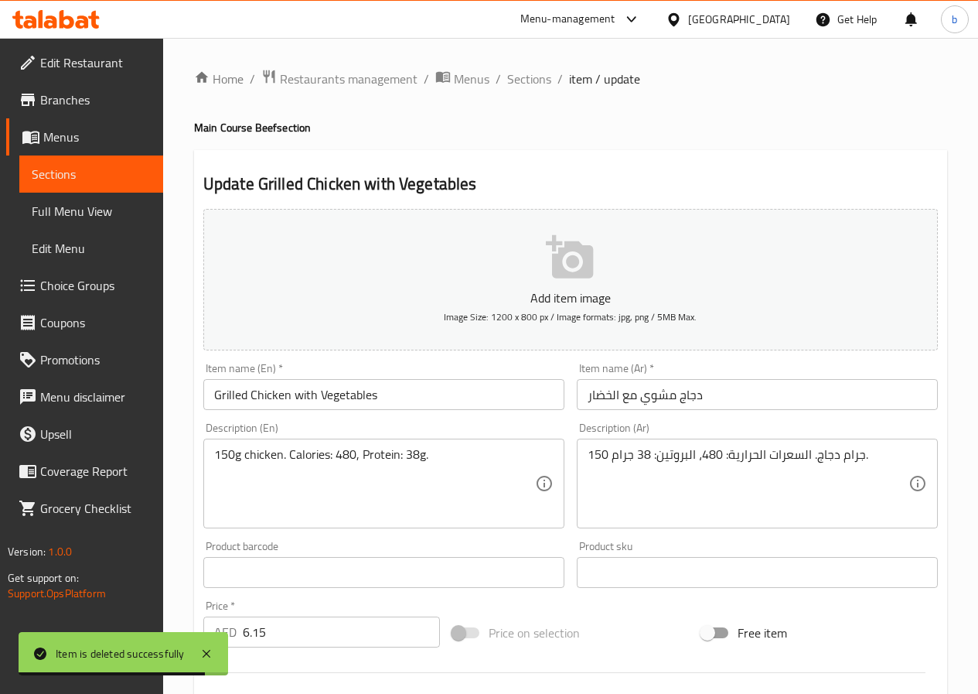
click at [403, 394] on input "Grilled Chicken with Vegetables" at bounding box center [383, 394] width 361 height 31
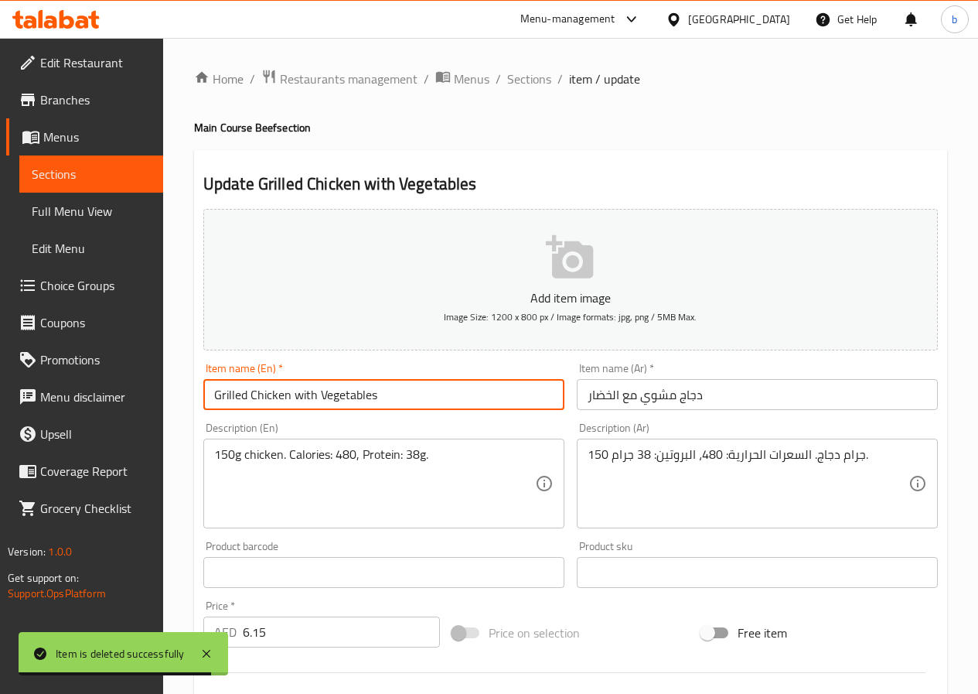
click at [403, 394] on input "Grilled Chicken with Vegetables" at bounding box center [383, 394] width 361 height 31
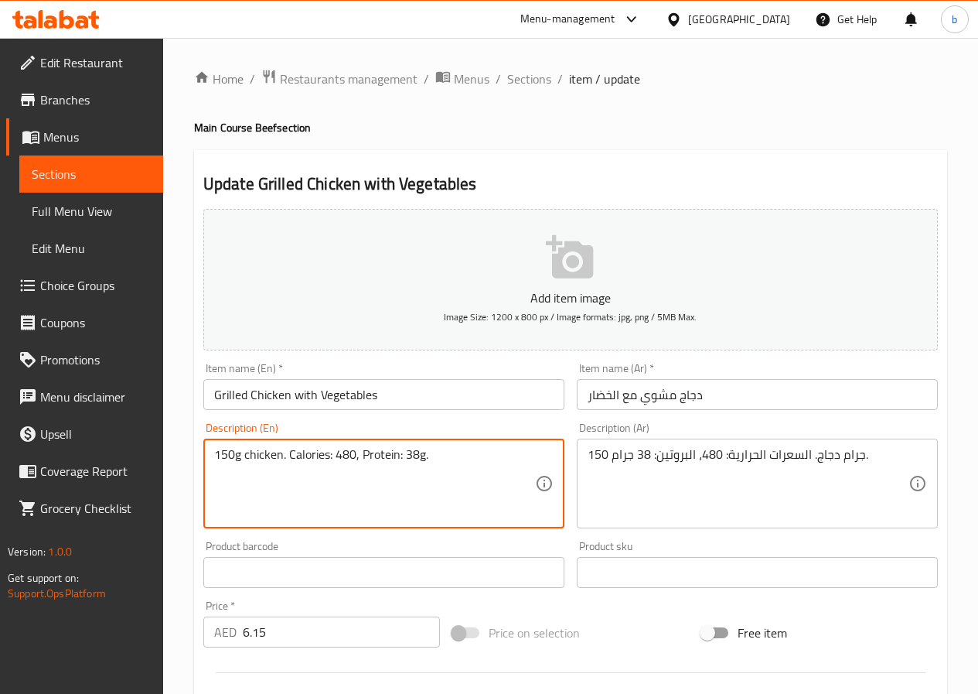
click at [458, 462] on textarea "150g chicken. Calories: 480, Protein: 38g." at bounding box center [374, 483] width 321 height 73
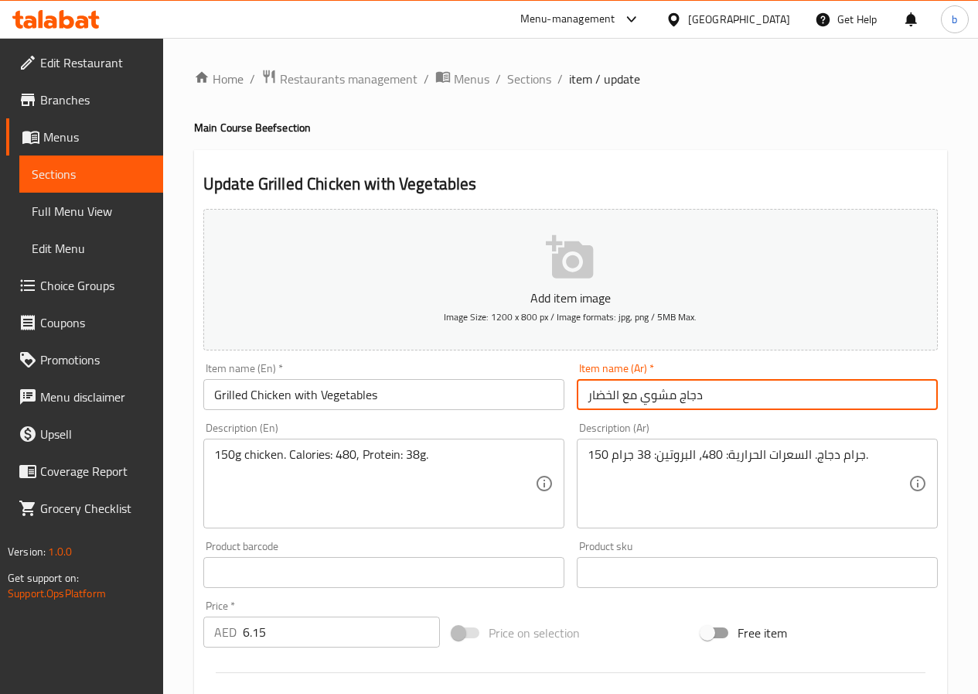
click at [617, 404] on input "دجاج مشوي مع الخضار" at bounding box center [757, 394] width 361 height 31
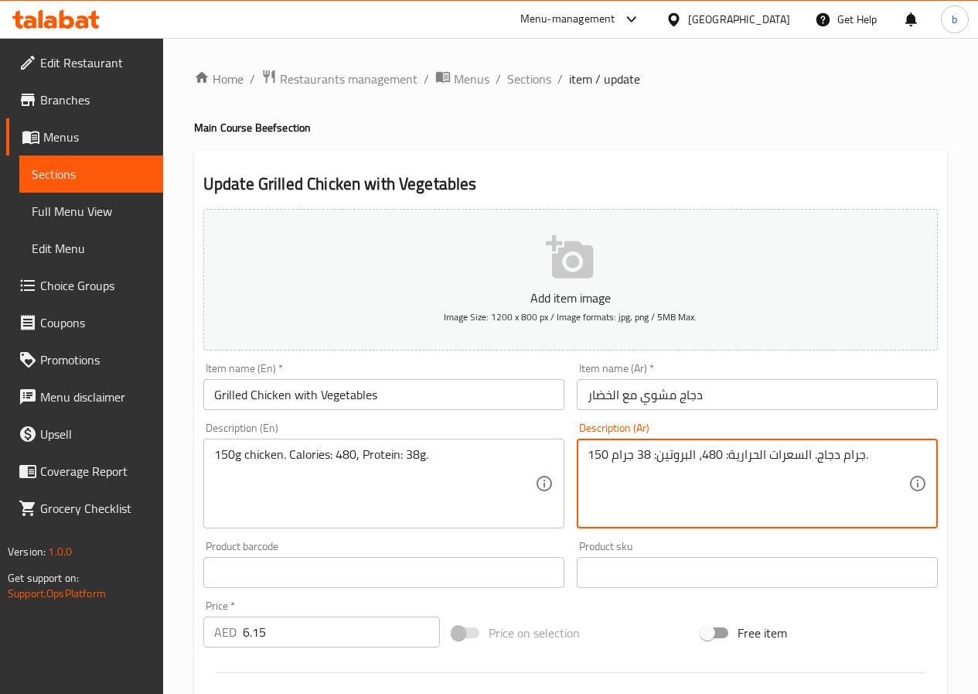
click at [658, 454] on textarea "150 جرام دجاج. السعرات الحرارية: 480، البروتين: 38 جرام." at bounding box center [748, 483] width 321 height 73
click at [658, 453] on textarea "150 جرام دجاج. السعرات الحرارية: 480، البروتين: 38 جرام." at bounding box center [748, 483] width 321 height 73
click at [510, 77] on span "Sections" at bounding box center [529, 79] width 44 height 19
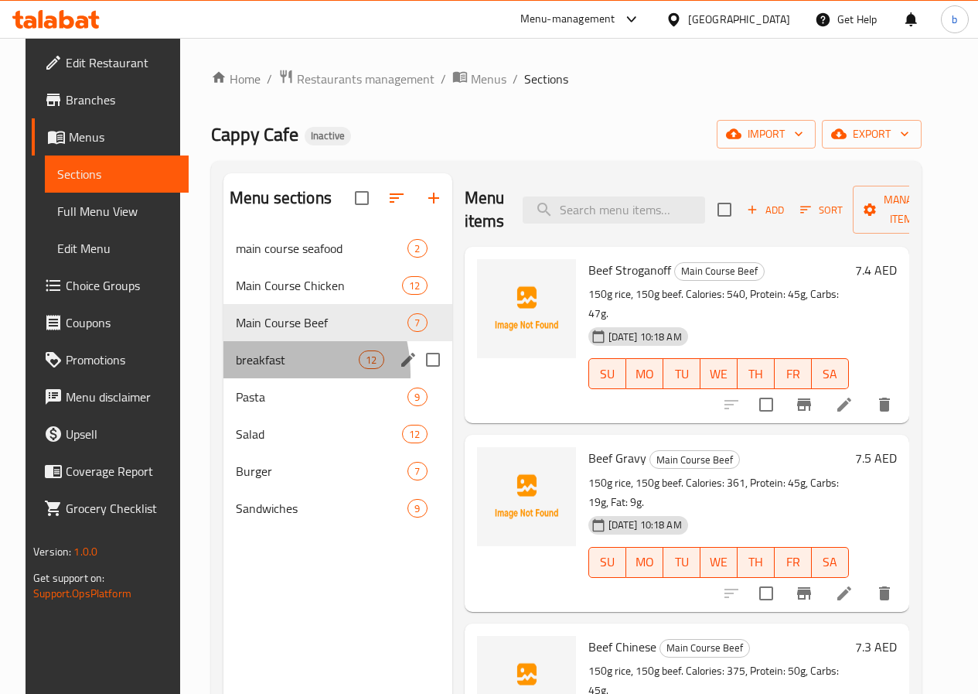
drag, startPoint x: 237, startPoint y: 398, endPoint x: 570, endPoint y: 10, distance: 511.1
click at [237, 378] on div "breakfast 12" at bounding box center [338, 359] width 229 height 37
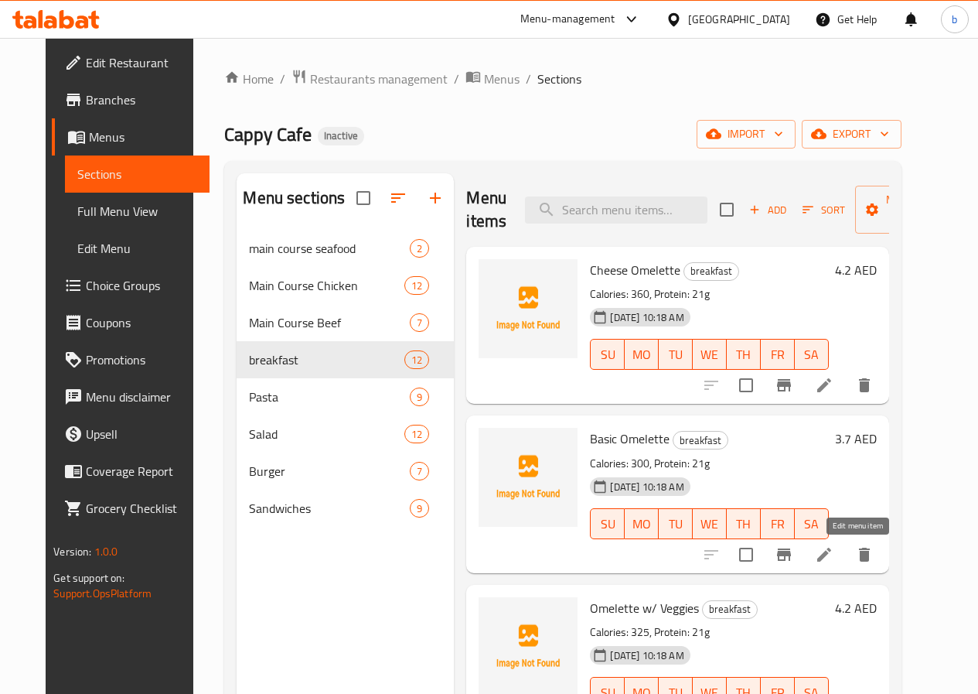
click at [831, 559] on icon at bounding box center [824, 555] width 14 height 14
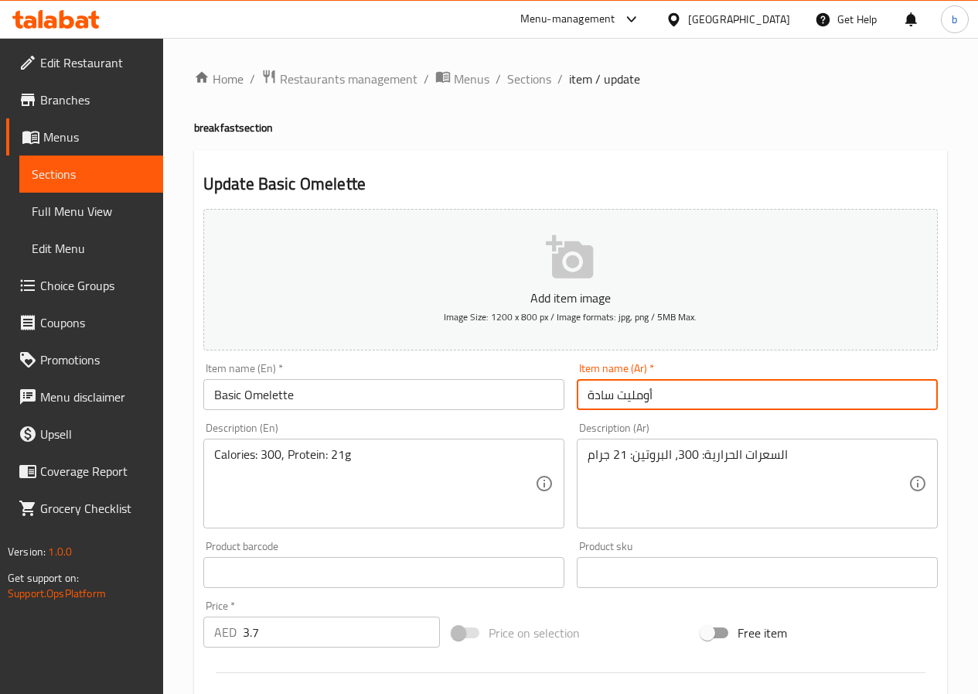
drag, startPoint x: 585, startPoint y: 390, endPoint x: 612, endPoint y: 397, distance: 27.9
click at [612, 397] on input "أومليت سادة" at bounding box center [757, 394] width 361 height 31
drag, startPoint x: 589, startPoint y: 396, endPoint x: 615, endPoint y: 408, distance: 28.4
click at [615, 408] on input "أومليت سادة" at bounding box center [757, 394] width 361 height 31
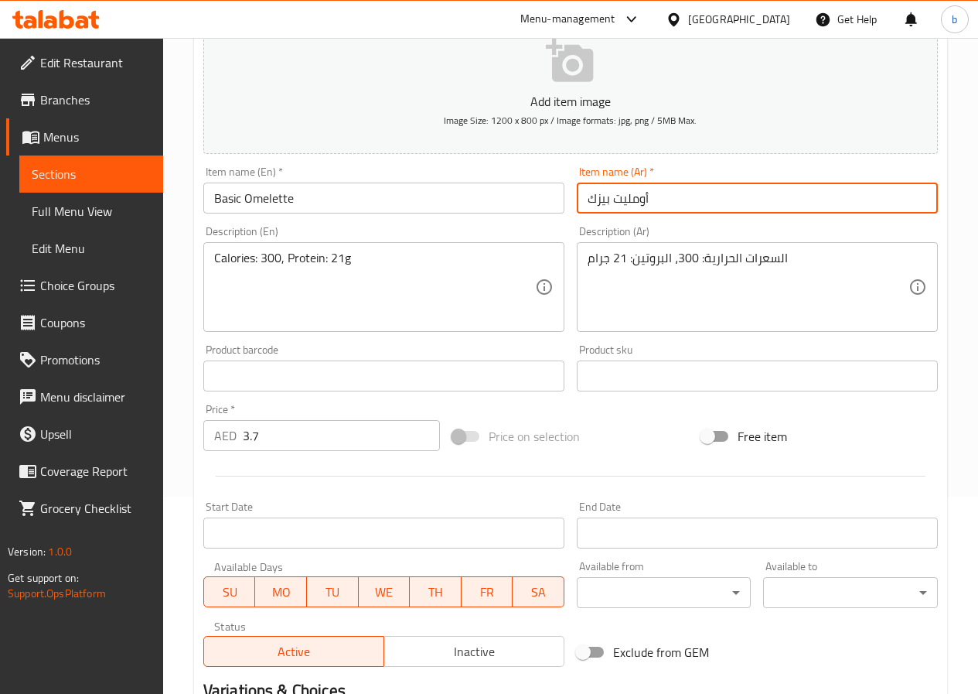
scroll to position [399, 0]
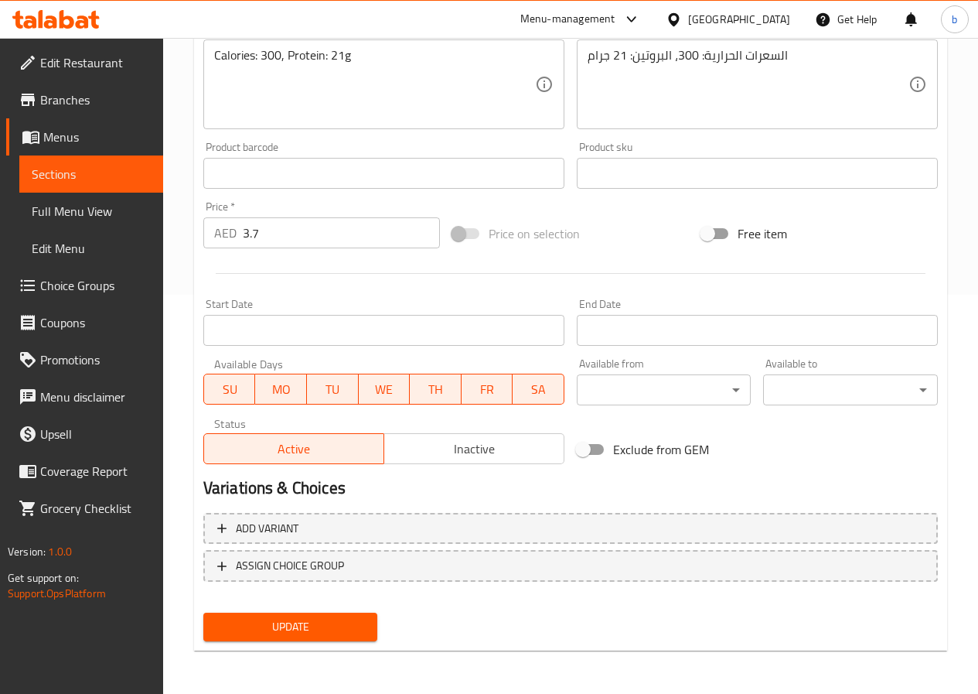
type input "أومليت بيزك"
click at [292, 626] on span "Update" at bounding box center [291, 626] width 150 height 19
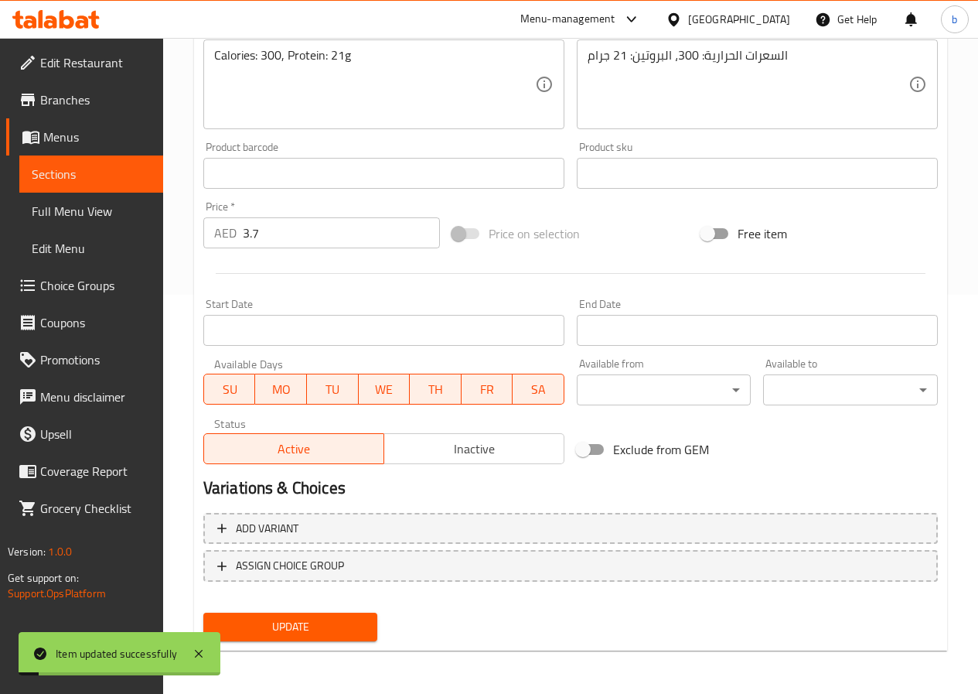
scroll to position [12, 0]
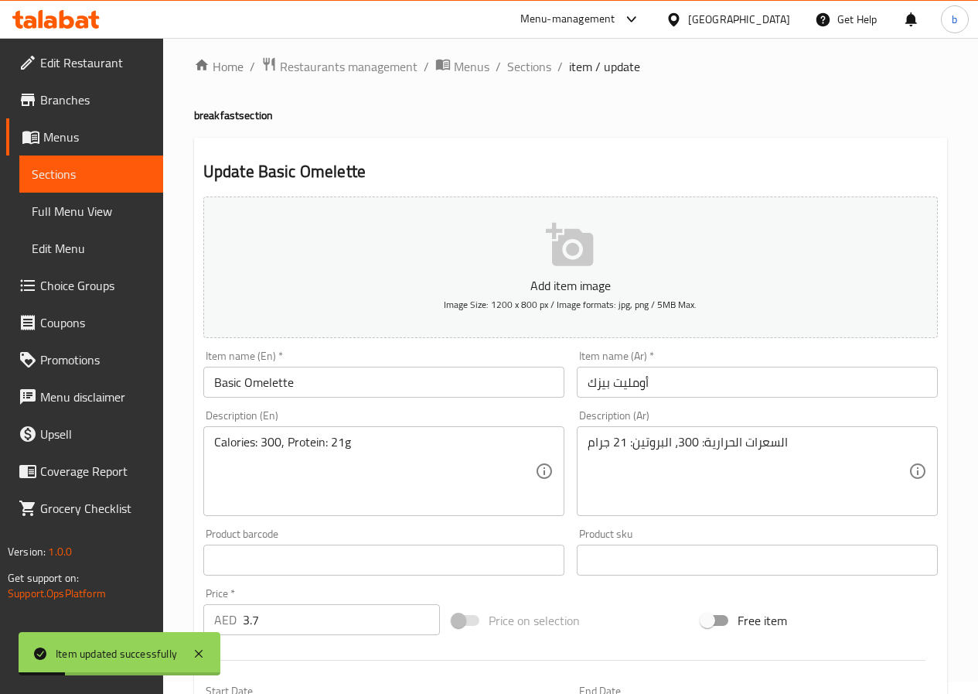
click at [504, 69] on ol "Home / Restaurants management / Menus / Sections / item / update" at bounding box center [570, 66] width 753 height 20
click at [512, 71] on span "Sections" at bounding box center [529, 66] width 44 height 19
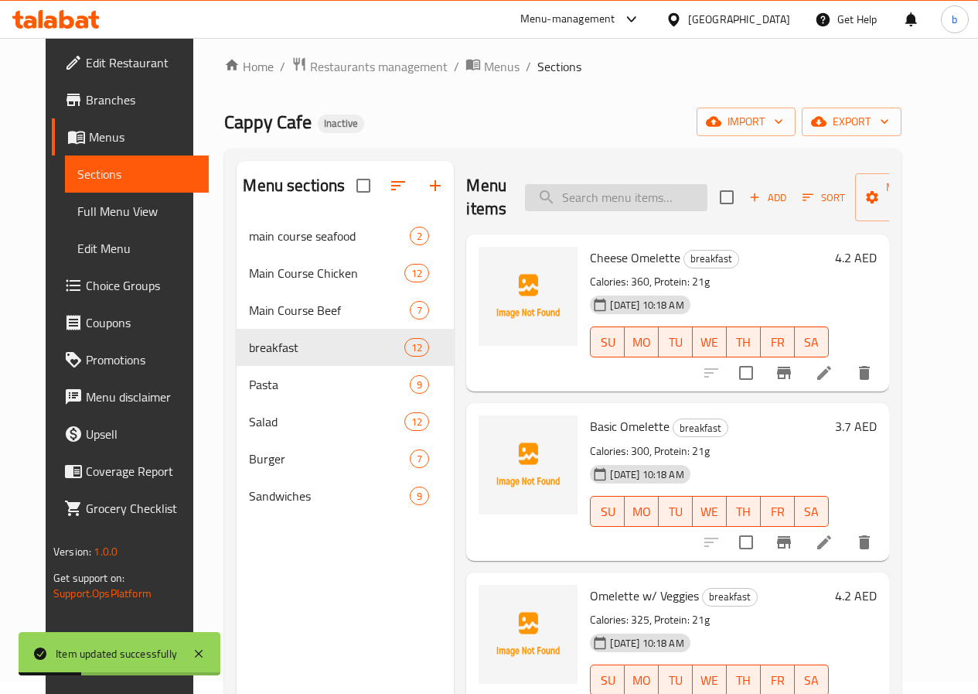
click at [589, 200] on input "search" at bounding box center [616, 197] width 183 height 27
type input "ل"
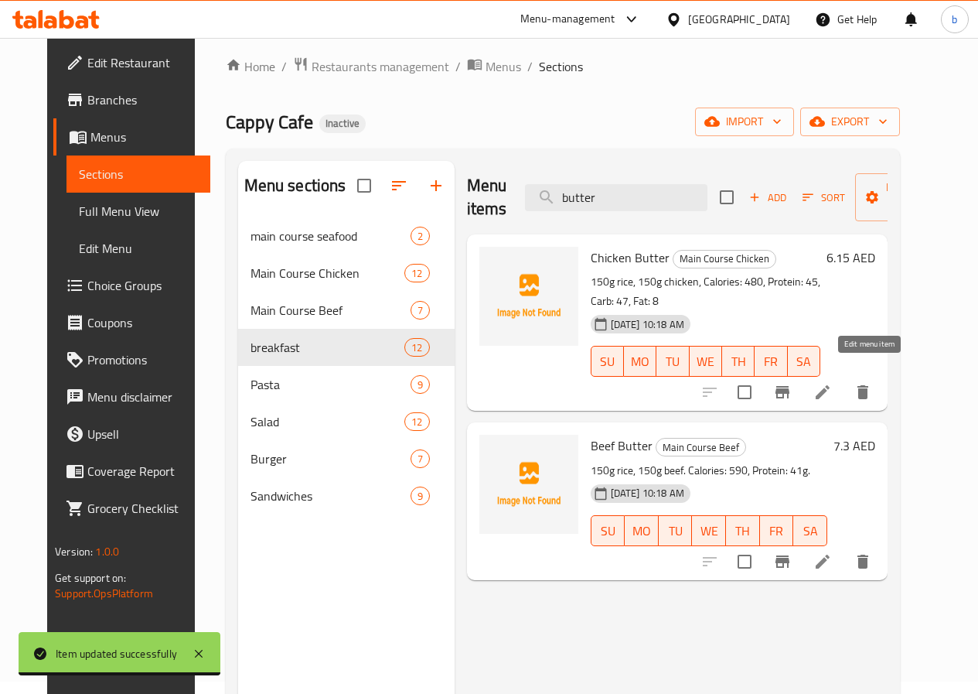
type input "butter"
click at [832, 383] on icon at bounding box center [823, 392] width 19 height 19
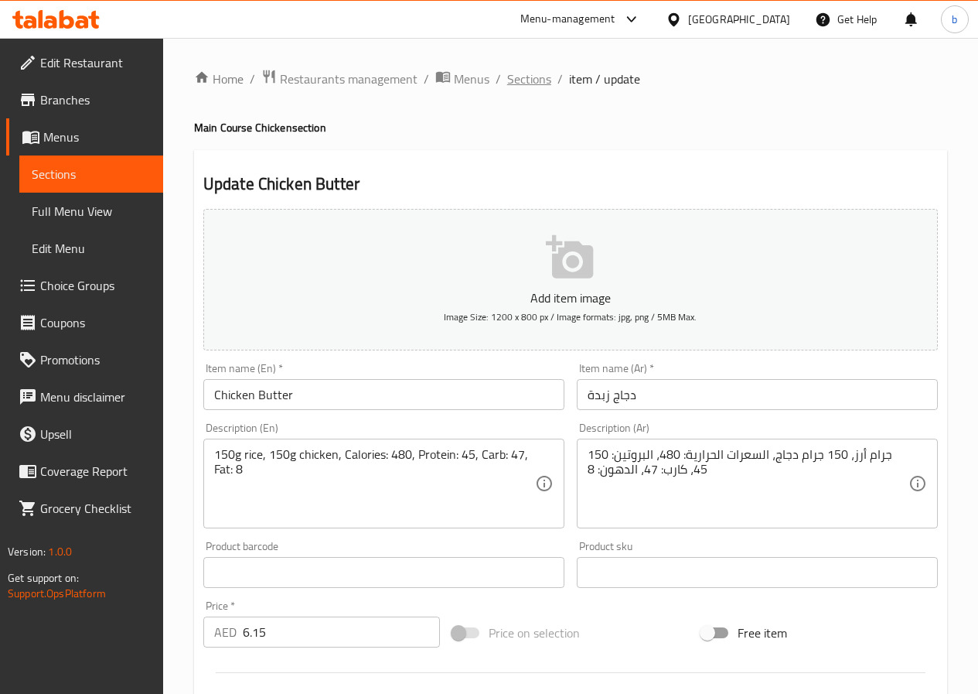
click at [540, 71] on span "Sections" at bounding box center [529, 79] width 44 height 19
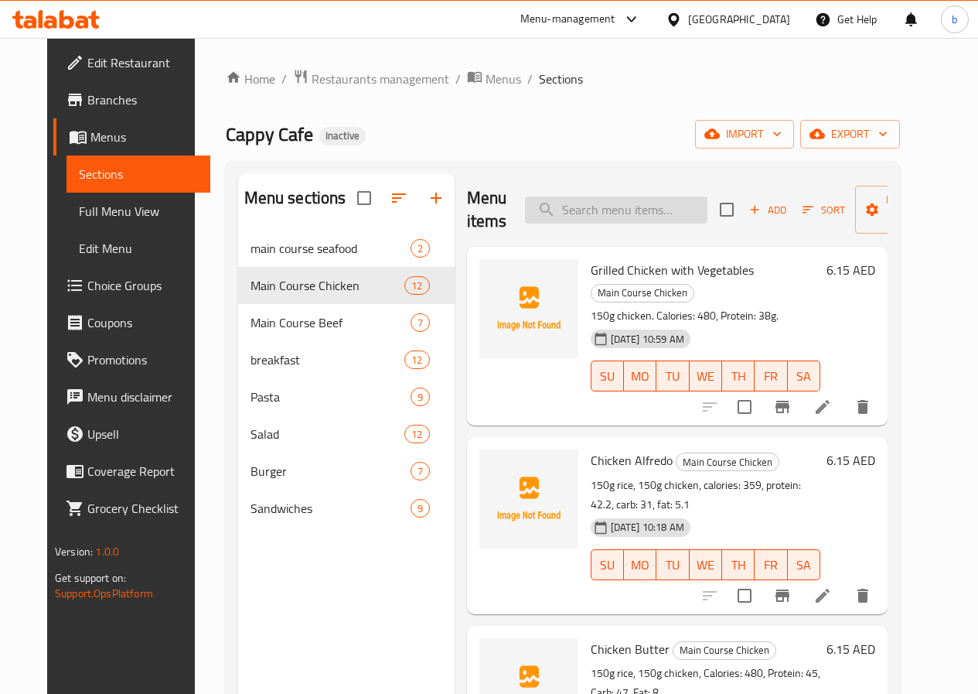
click at [622, 211] on input "search" at bounding box center [616, 209] width 183 height 27
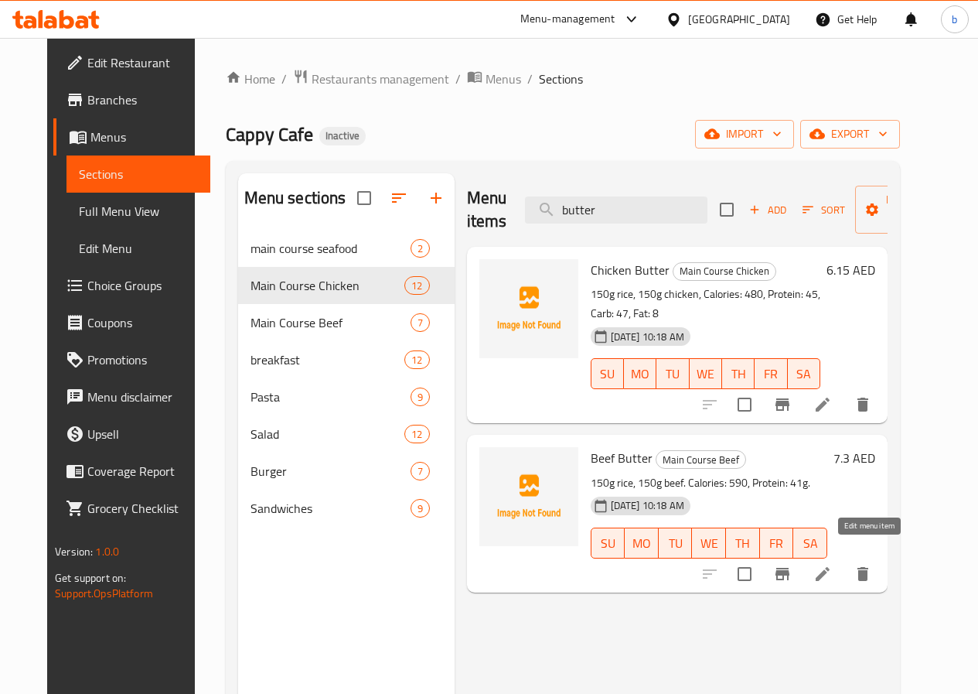
type input "butter"
click at [832, 565] on icon at bounding box center [823, 574] width 19 height 19
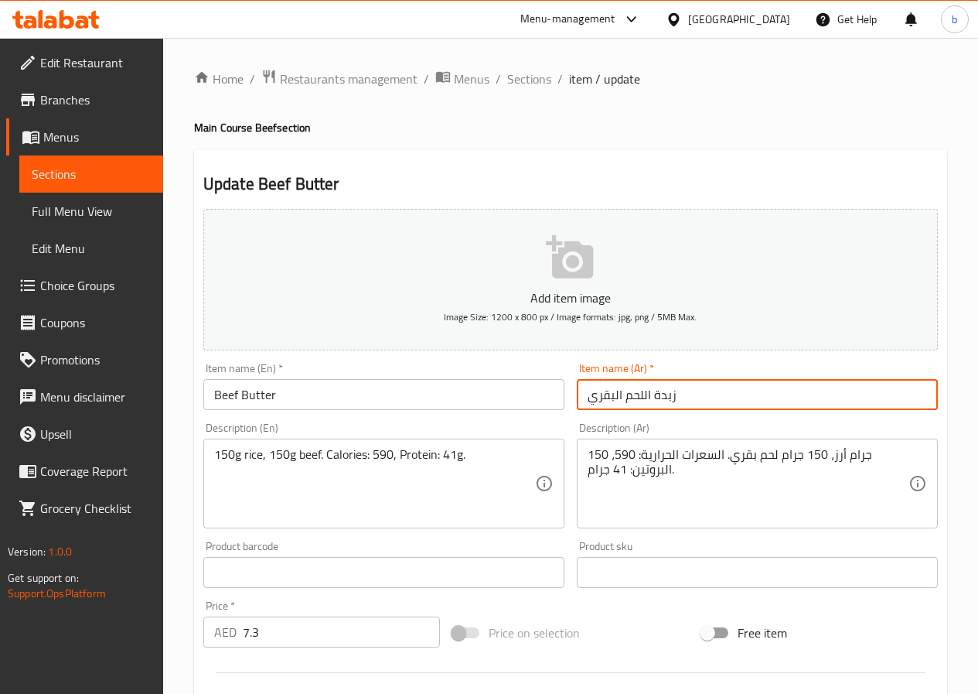
drag, startPoint x: 657, startPoint y: 398, endPoint x: 691, endPoint y: 397, distance: 34.8
click at [691, 397] on input "زبدة اللحم البقري" at bounding box center [757, 394] width 361 height 31
click at [680, 393] on input "اللحم البقري" at bounding box center [757, 394] width 361 height 31
click at [624, 395] on input "اللحم البقري" at bounding box center [757, 394] width 361 height 31
click at [670, 403] on input "اللحم بقري" at bounding box center [757, 394] width 361 height 31
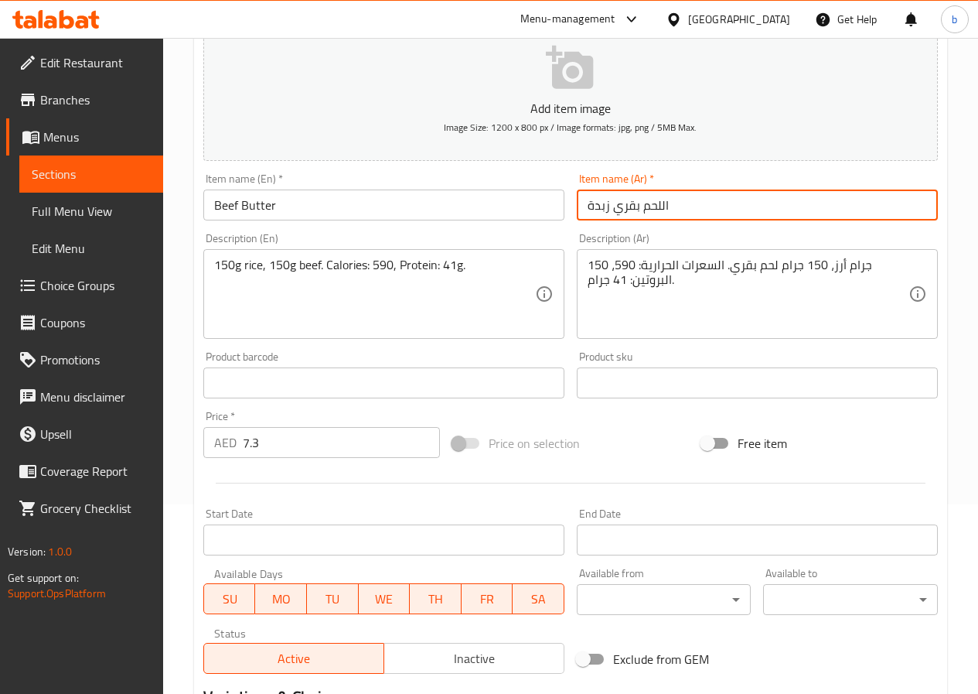
scroll to position [387, 0]
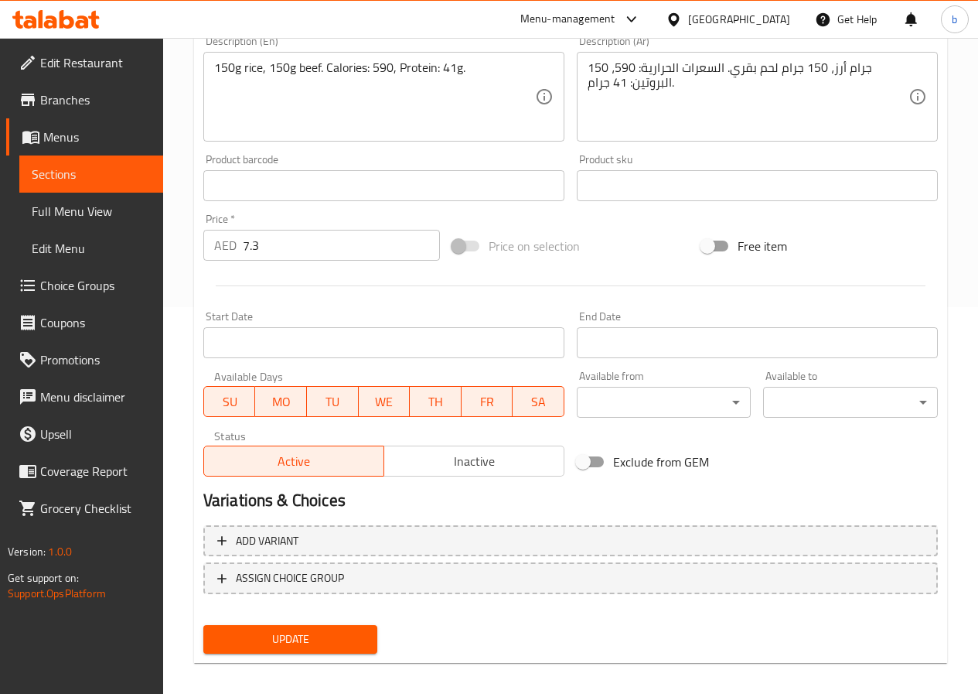
type input "اللحم بقري زبدة"
click at [303, 636] on span "Update" at bounding box center [291, 639] width 150 height 19
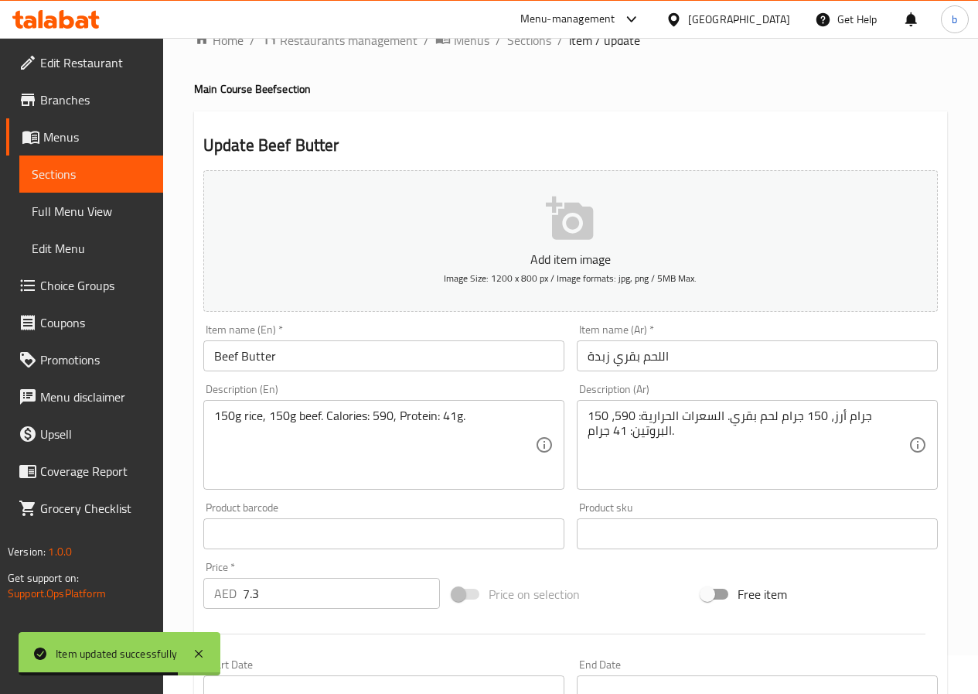
scroll to position [0, 0]
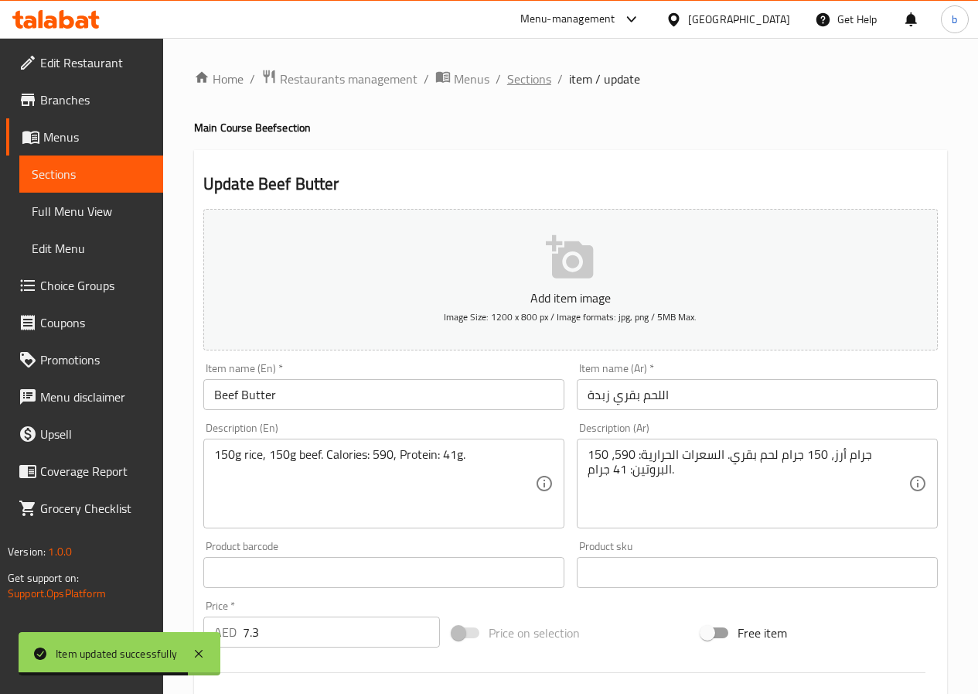
click at [522, 83] on span "Sections" at bounding box center [529, 79] width 44 height 19
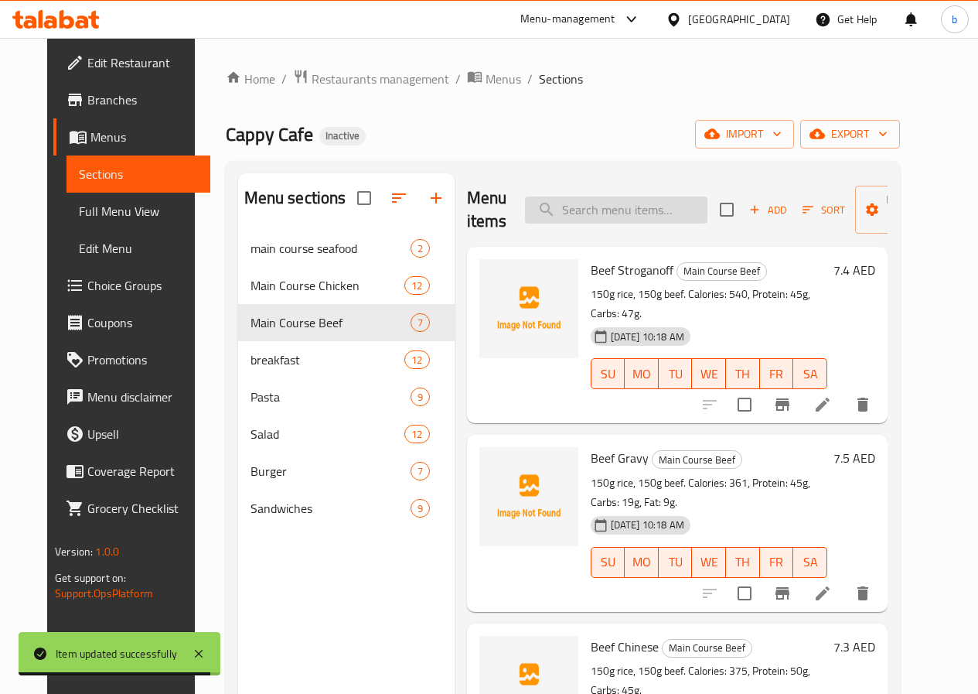
click at [537, 206] on input "search" at bounding box center [616, 209] width 183 height 27
paste input "Grilled Salmon with Vegetables"
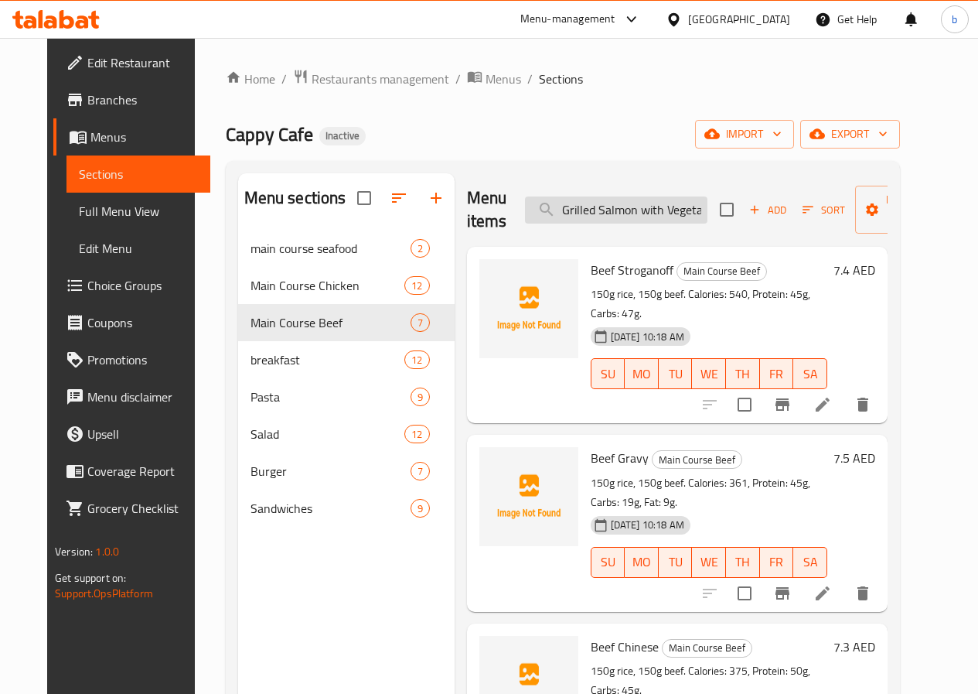
scroll to position [0, 22]
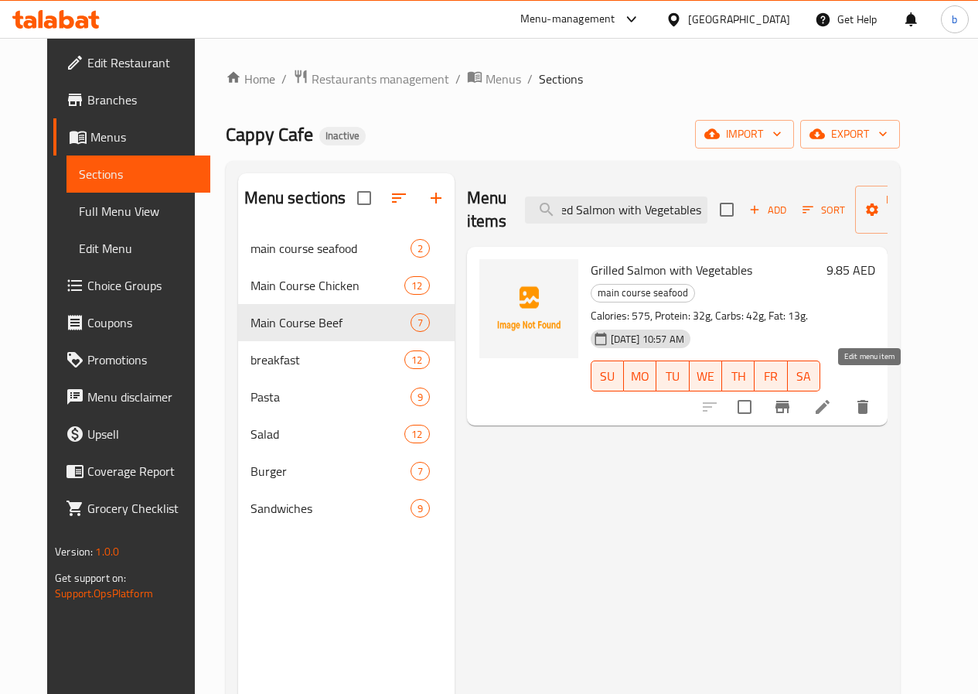
type input "Grilled Salmon with Vegetables"
click at [832, 398] on icon at bounding box center [823, 407] width 19 height 19
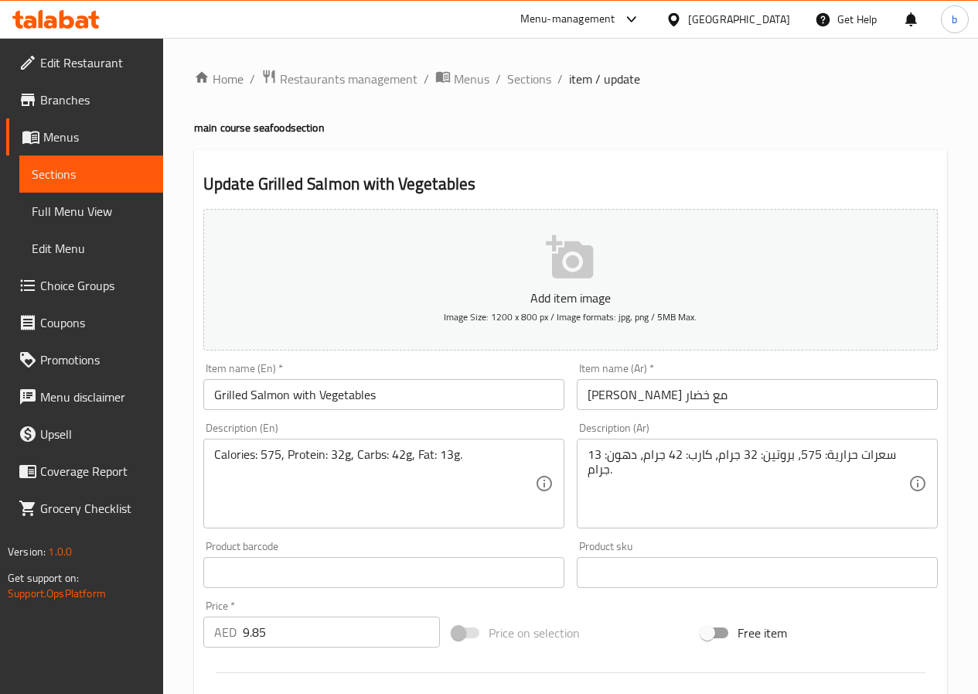
click at [611, 396] on input "سلمون مشوي مع خضار" at bounding box center [757, 394] width 361 height 31
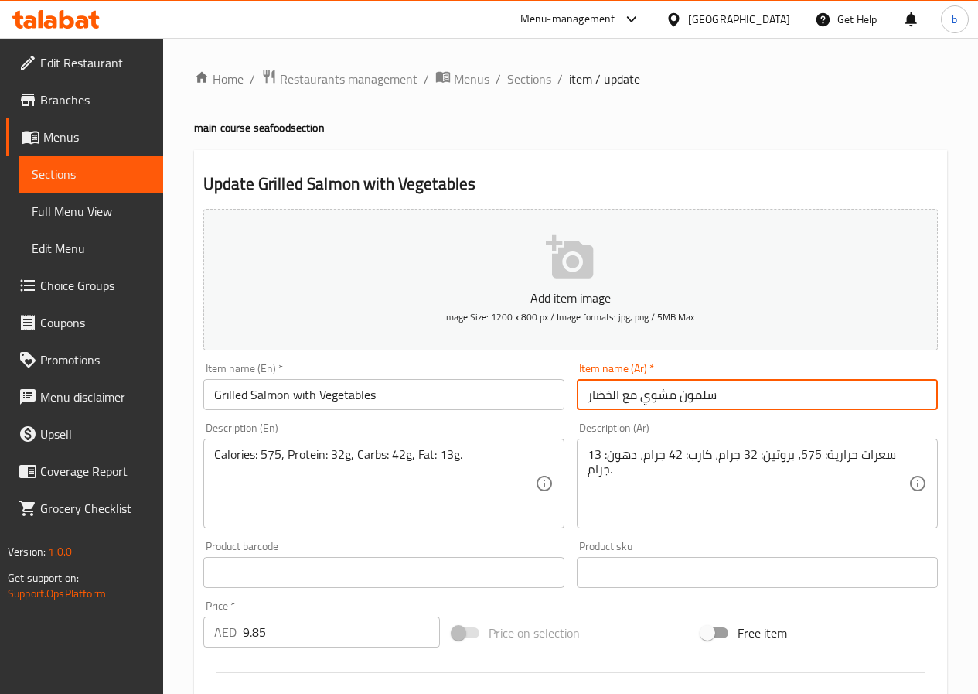
click at [739, 402] on input "سلمون مشوي مع الخضار" at bounding box center [757, 394] width 361 height 31
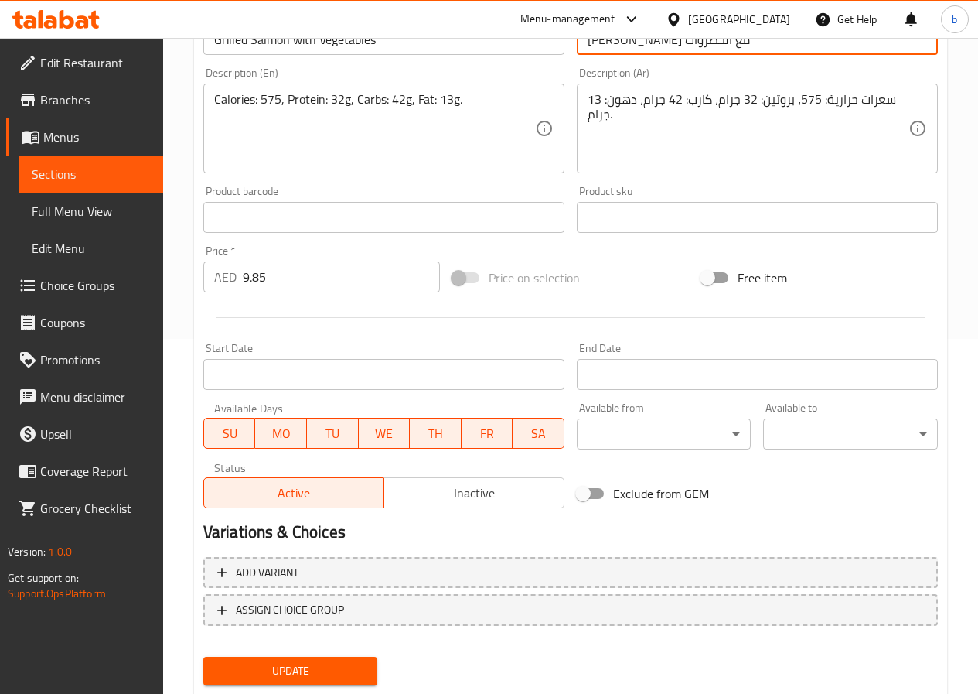
scroll to position [399, 0]
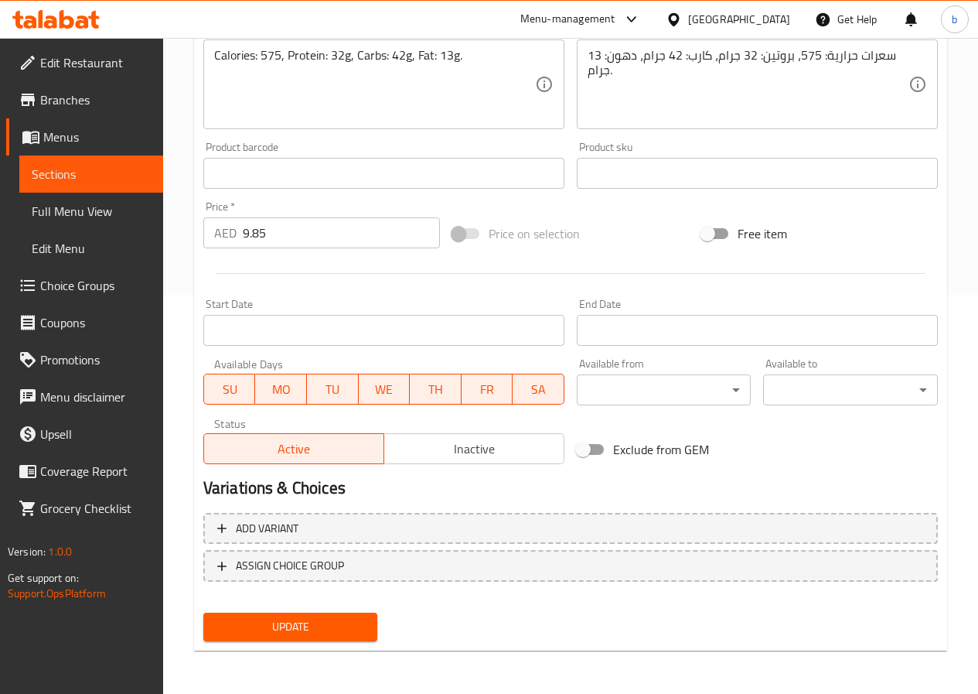
type input "[PERSON_NAME] مع الخضروات"
click at [346, 626] on span "Update" at bounding box center [291, 626] width 150 height 19
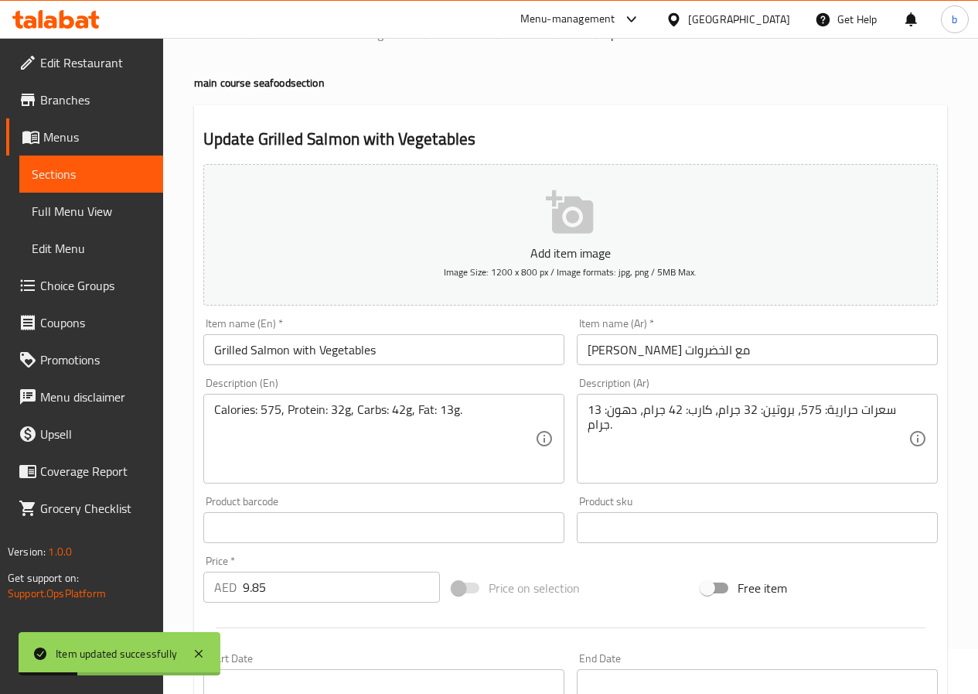
scroll to position [0, 0]
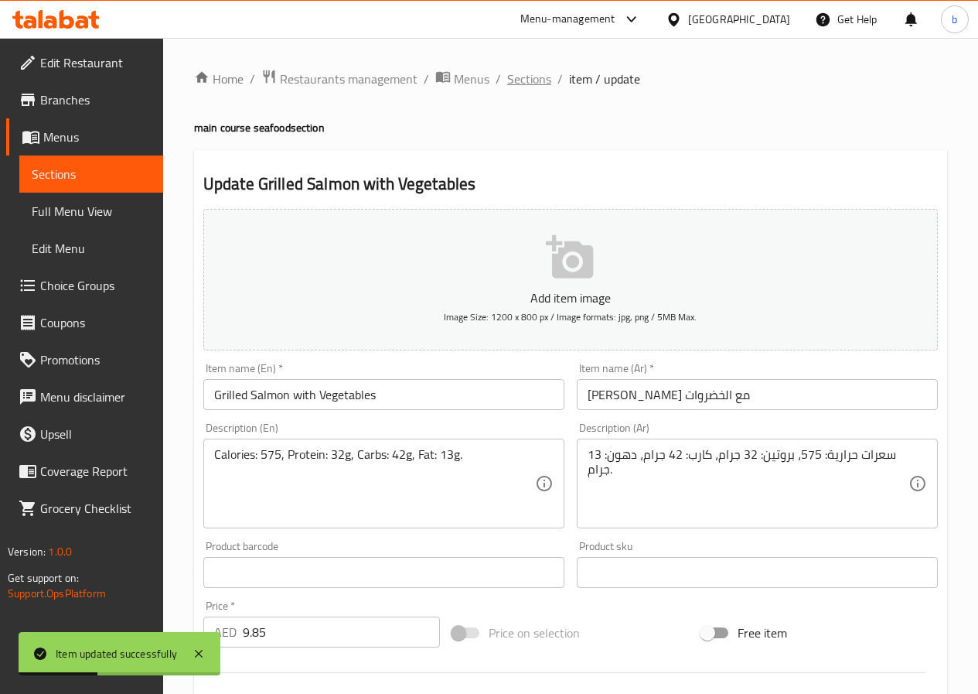
click at [524, 85] on span "Sections" at bounding box center [529, 79] width 44 height 19
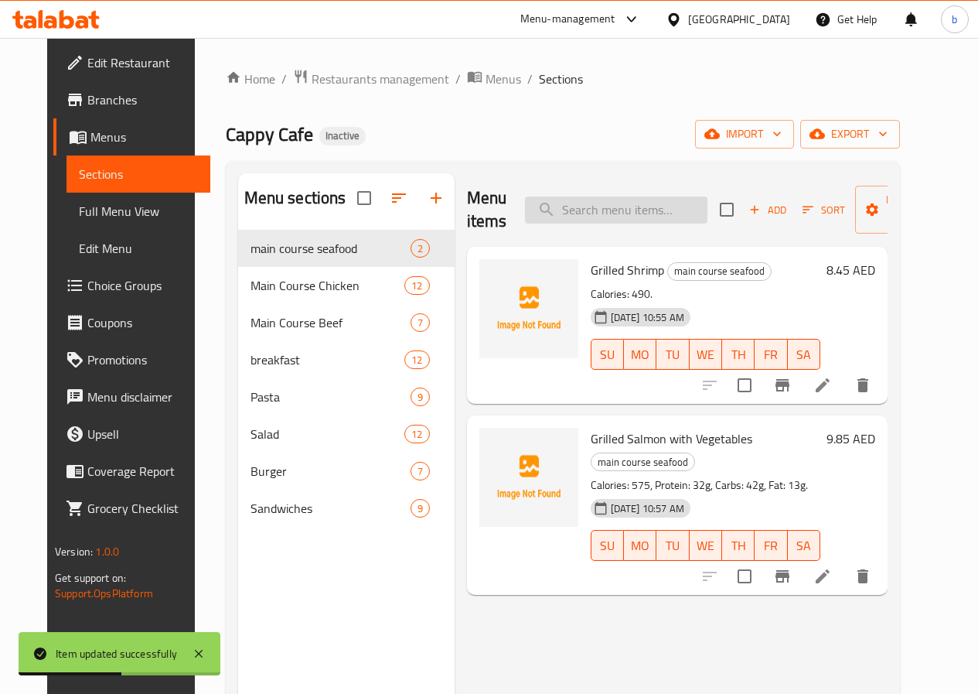
click at [558, 203] on input "search" at bounding box center [616, 209] width 183 height 27
paste input "Classic Steak with Vegetables"
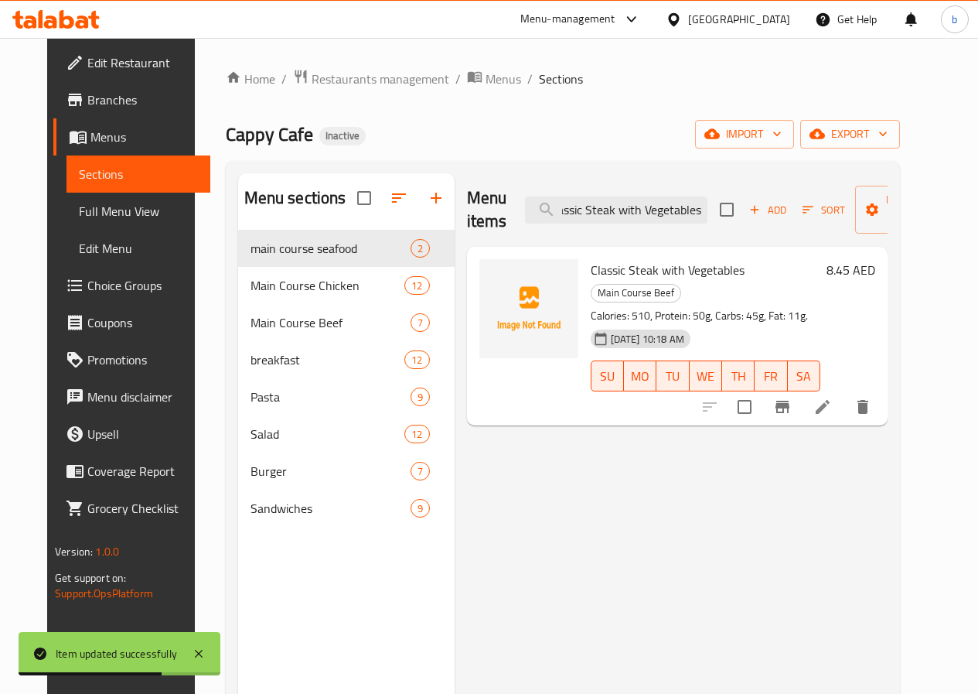
type input "Classic Steak with Vegetables"
click at [845, 393] on li at bounding box center [822, 407] width 43 height 28
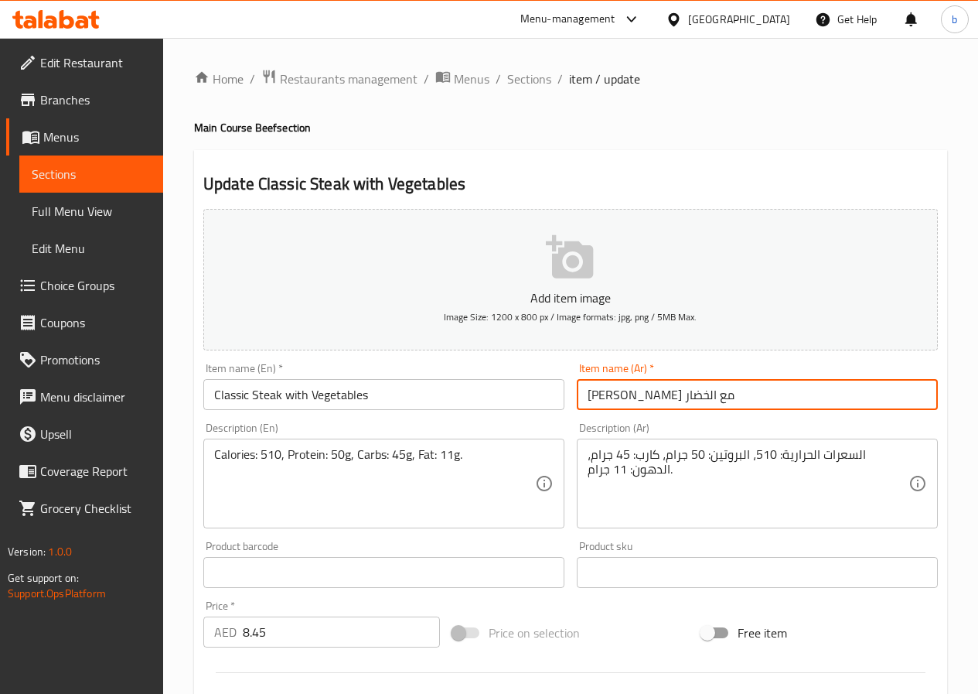
click at [592, 398] on input "ستيك كلاسيك مع الخضار" at bounding box center [757, 394] width 361 height 31
click at [713, 394] on input "ستيك كلاسيك مع الخضر" at bounding box center [757, 394] width 361 height 31
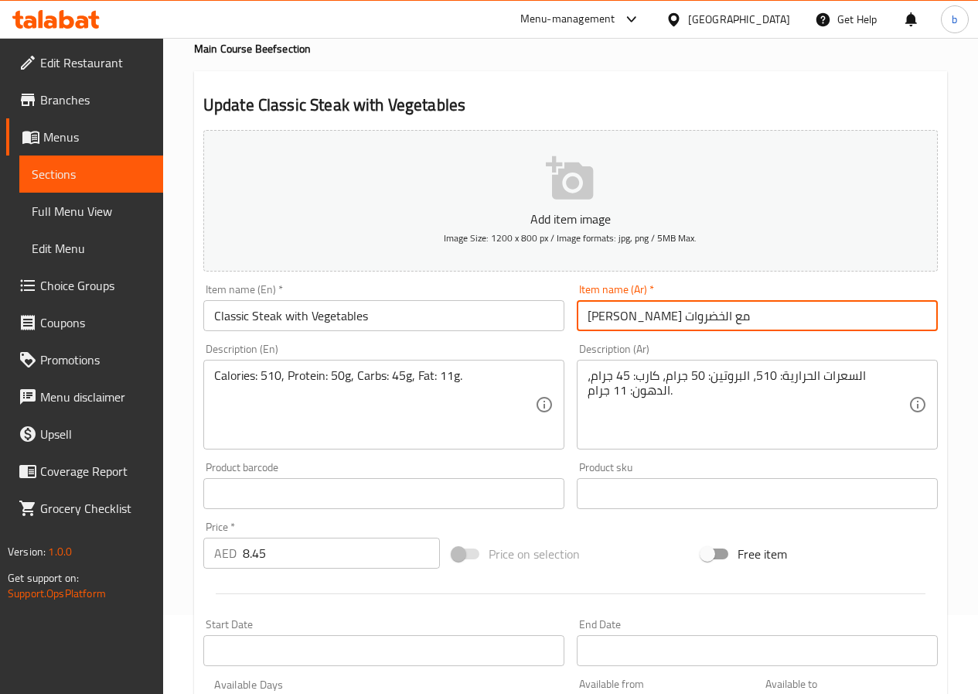
scroll to position [399, 0]
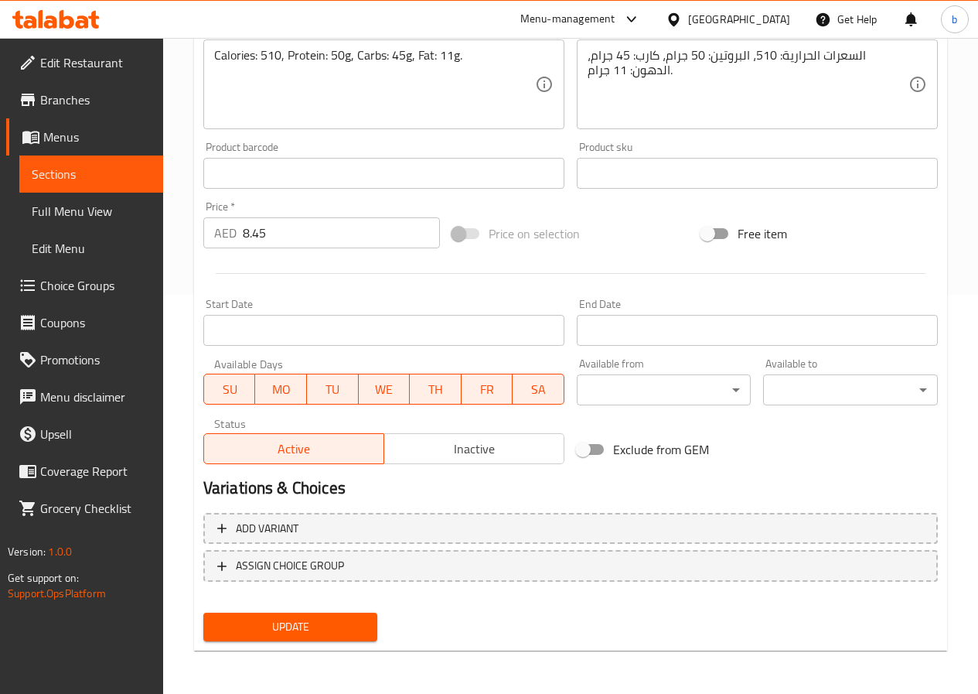
type input "[PERSON_NAME] مع الخضروات"
click at [289, 626] on span "Update" at bounding box center [291, 626] width 150 height 19
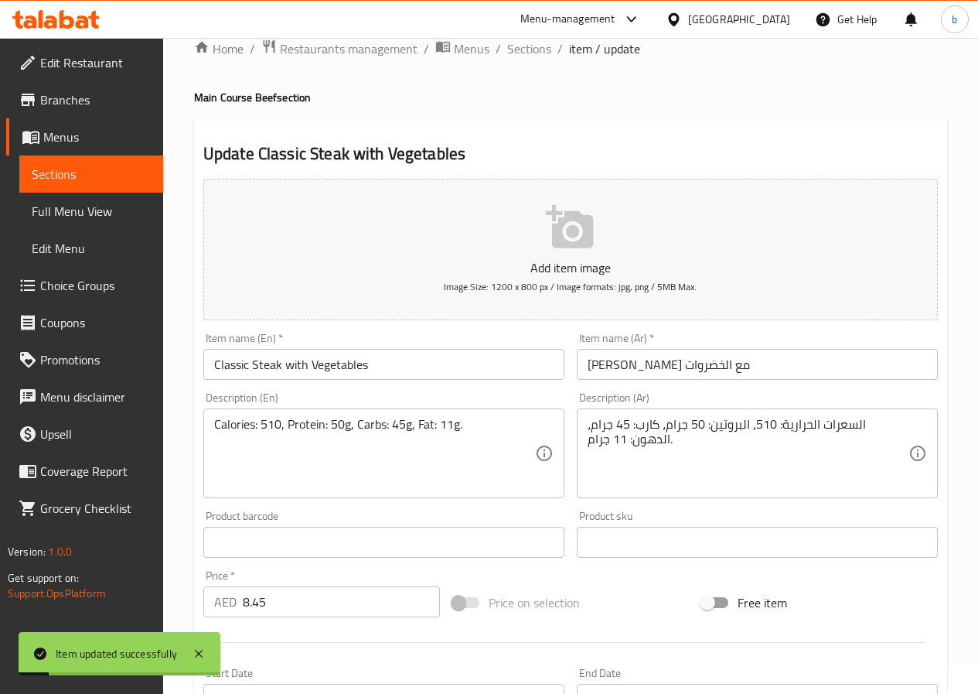
scroll to position [12, 0]
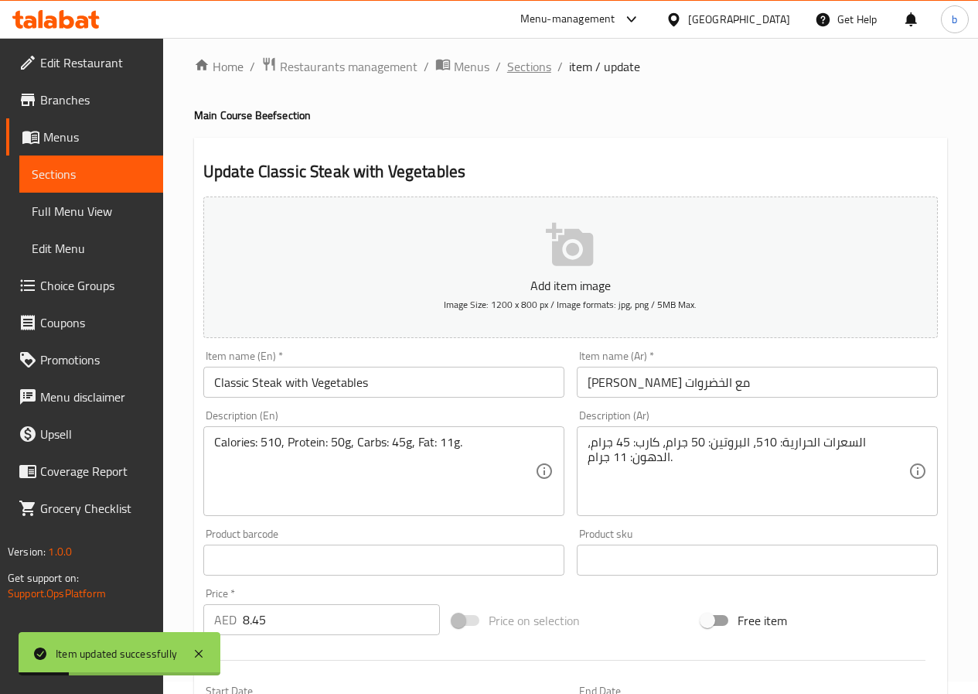
click at [531, 60] on span "Sections" at bounding box center [529, 66] width 44 height 19
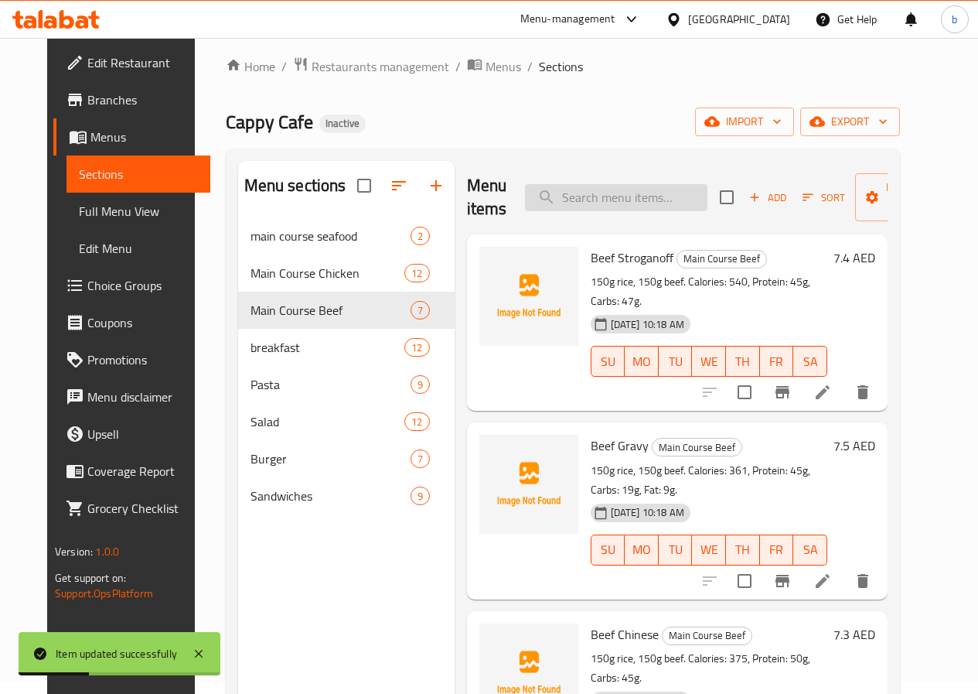
click at [566, 209] on input "search" at bounding box center [616, 197] width 183 height 27
paste input "Grilled Chicken with Vegetables"
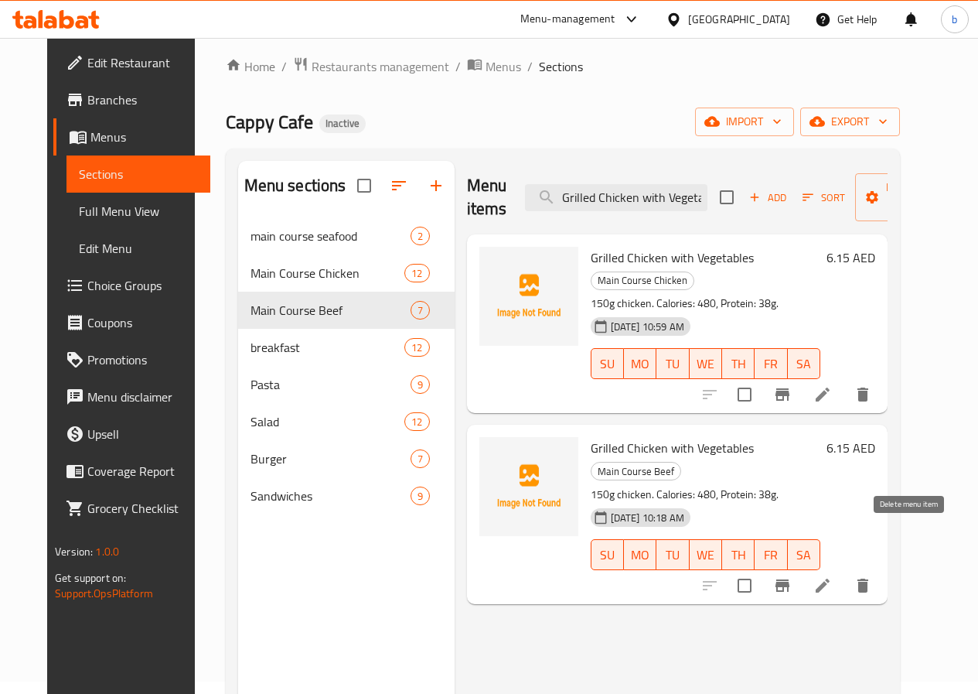
click at [868, 578] on icon "delete" at bounding box center [863, 585] width 11 height 14
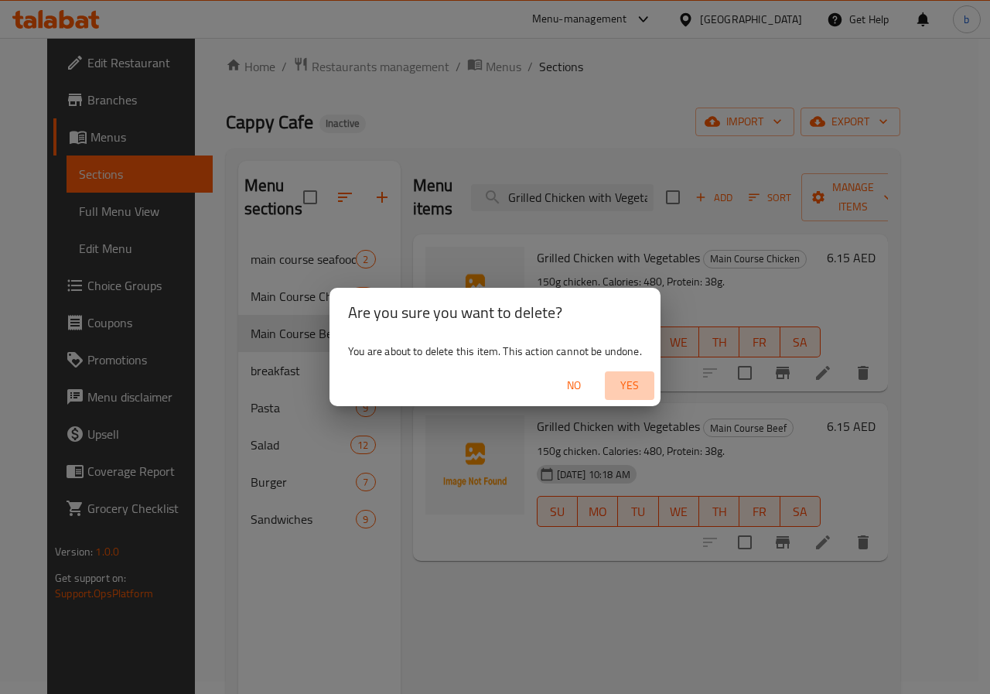
click at [628, 391] on span "Yes" at bounding box center [629, 385] width 37 height 19
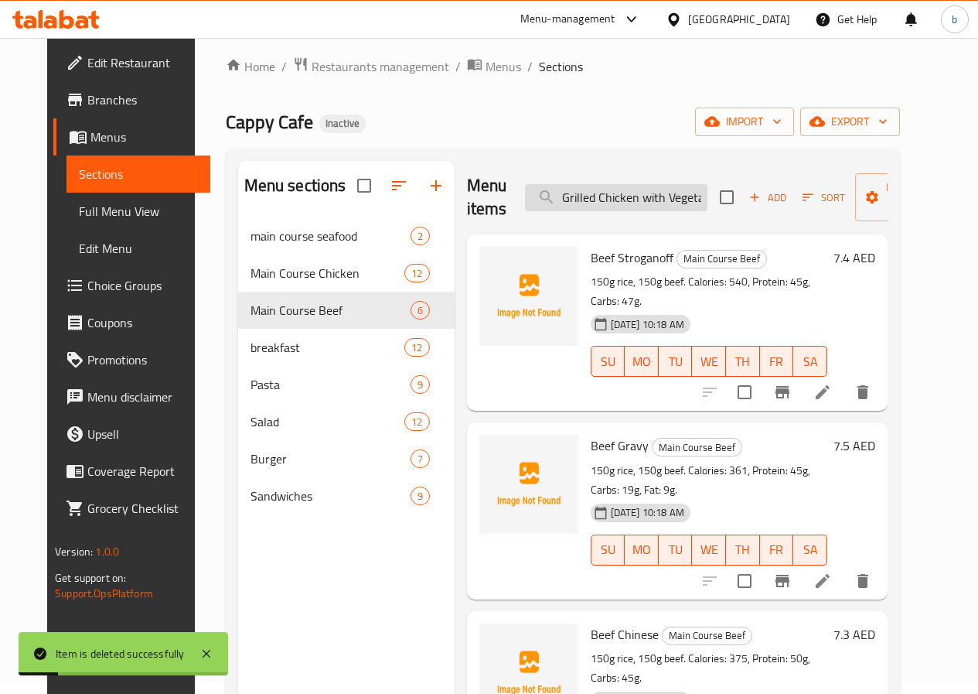
click at [619, 193] on input "Grilled Chicken with Vegetables" at bounding box center [616, 197] width 183 height 27
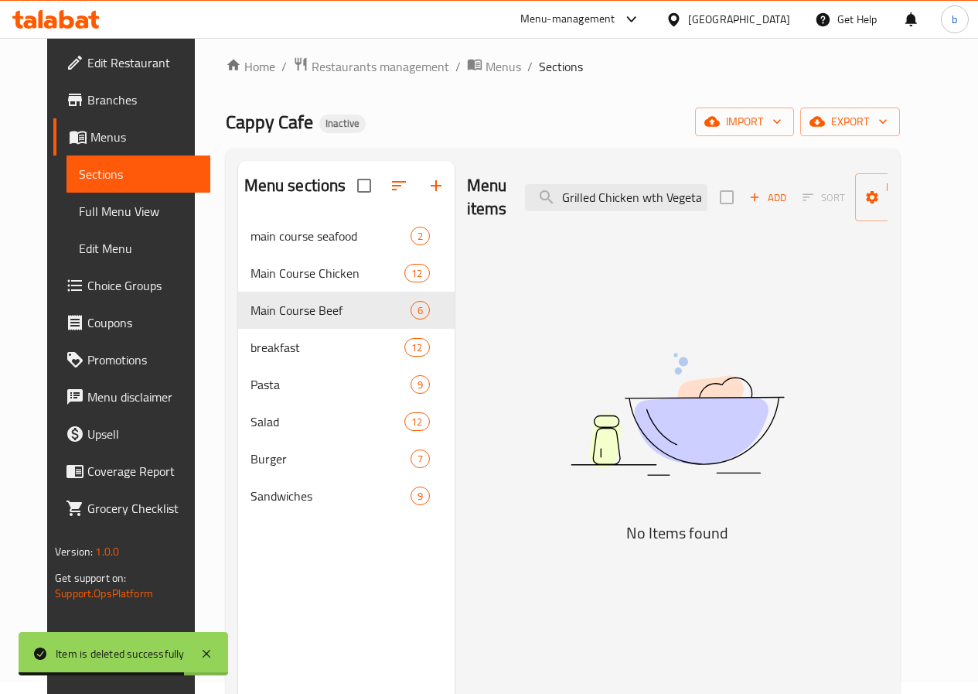
type input "Grilled Chicken with Vegetables"
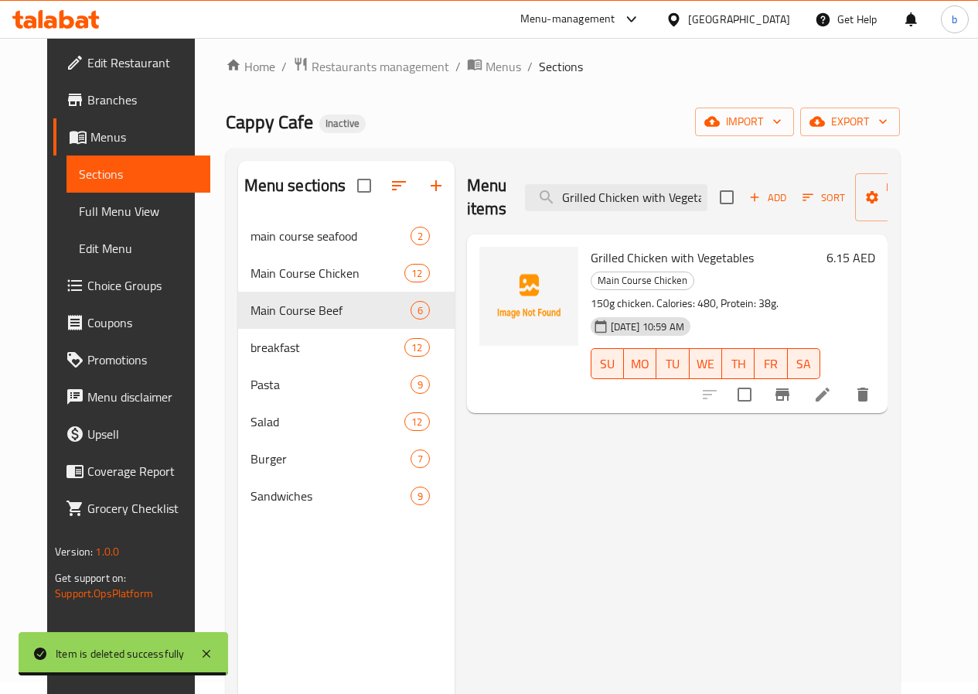
click at [832, 385] on icon at bounding box center [823, 394] width 19 height 19
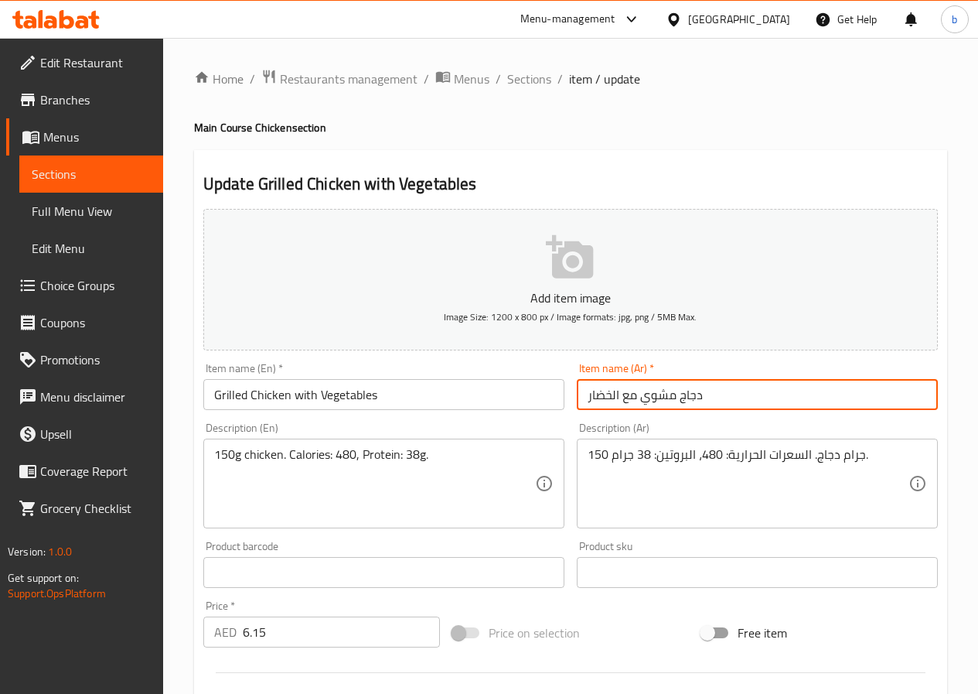
click at [591, 394] on input "دجاج مشوي مع الخضار" at bounding box center [757, 394] width 361 height 31
click at [706, 395] on input "دجاج مشوي مع الخضر" at bounding box center [757, 394] width 361 height 31
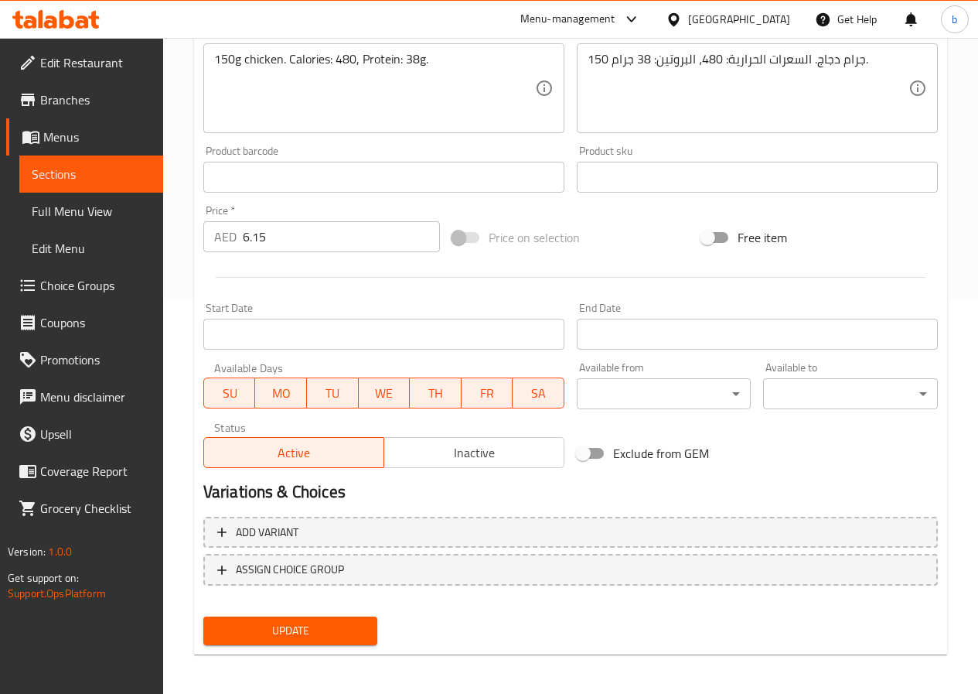
scroll to position [399, 0]
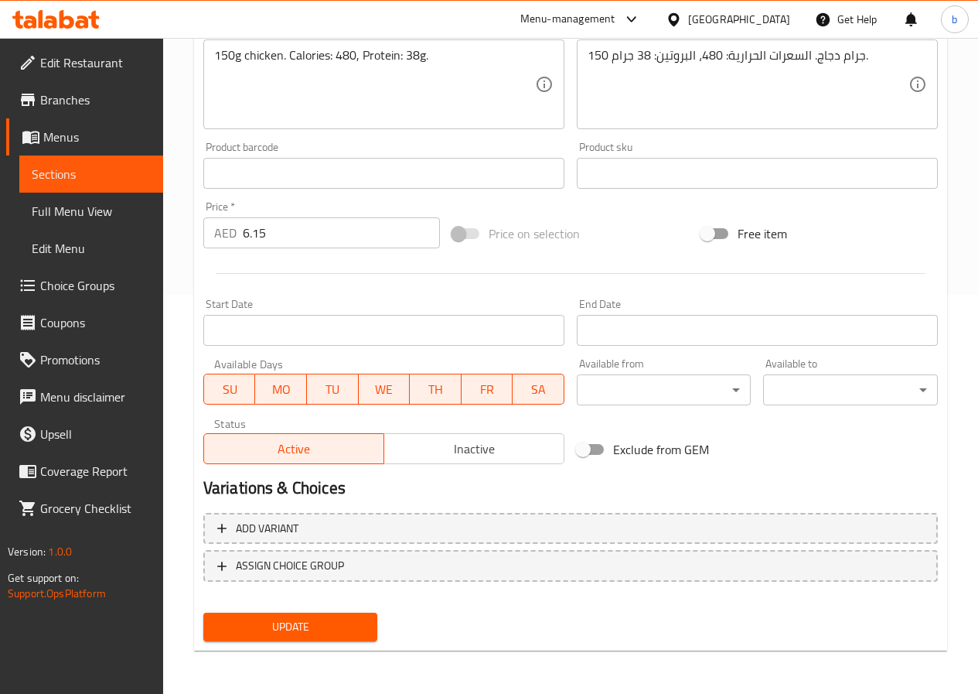
type input "دجاج مشوي مع الخضروات"
click at [327, 623] on span "Update" at bounding box center [291, 626] width 150 height 19
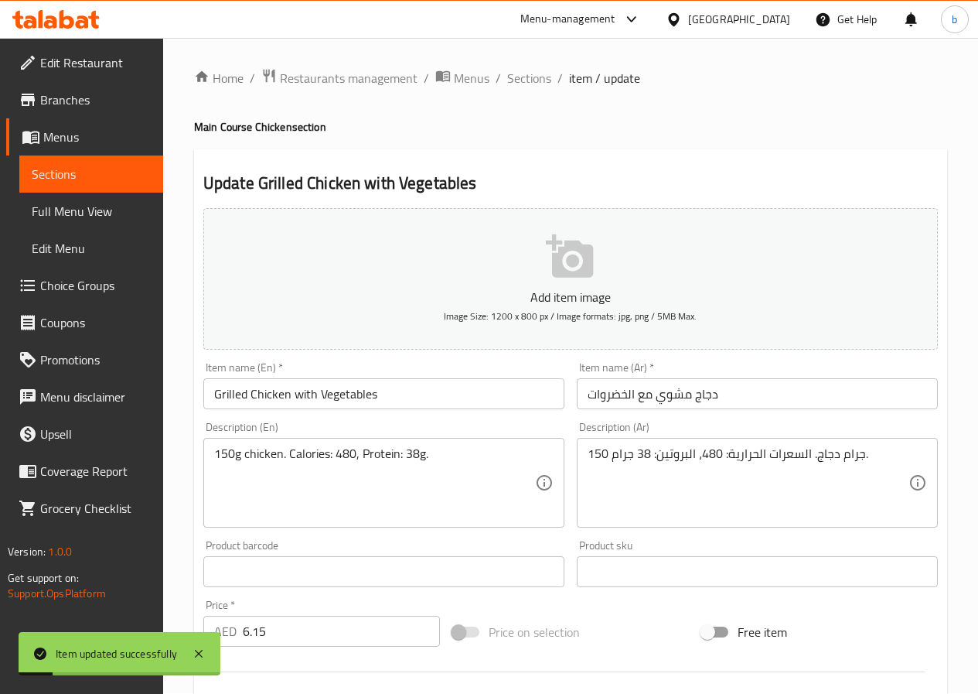
scroll to position [0, 0]
click at [517, 80] on span "Sections" at bounding box center [529, 79] width 44 height 19
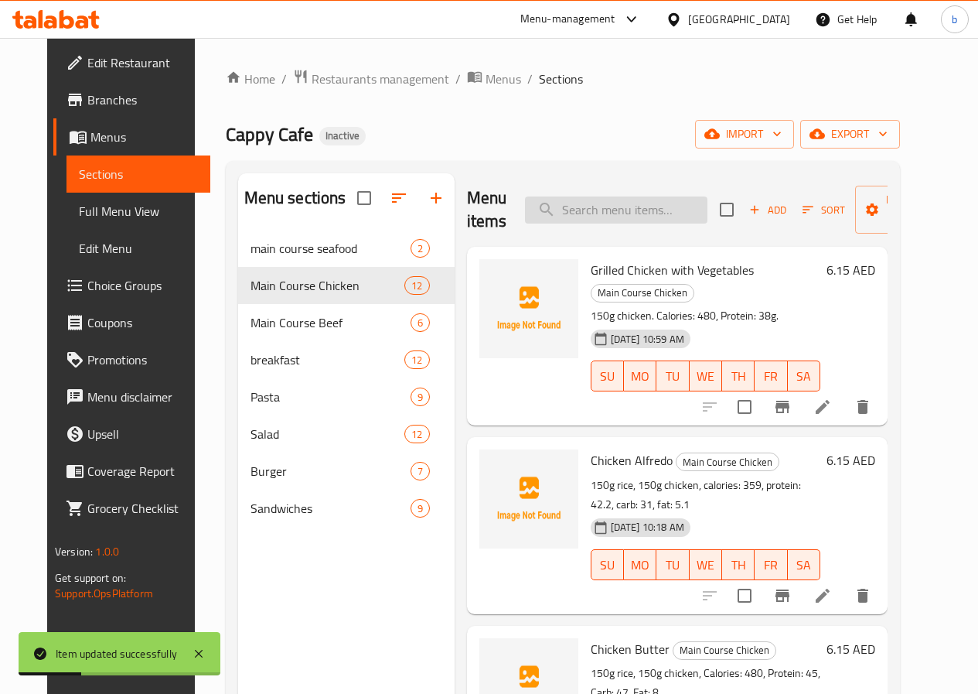
click at [587, 203] on input "search" at bounding box center [616, 209] width 183 height 27
paste input "Beef Noodles"
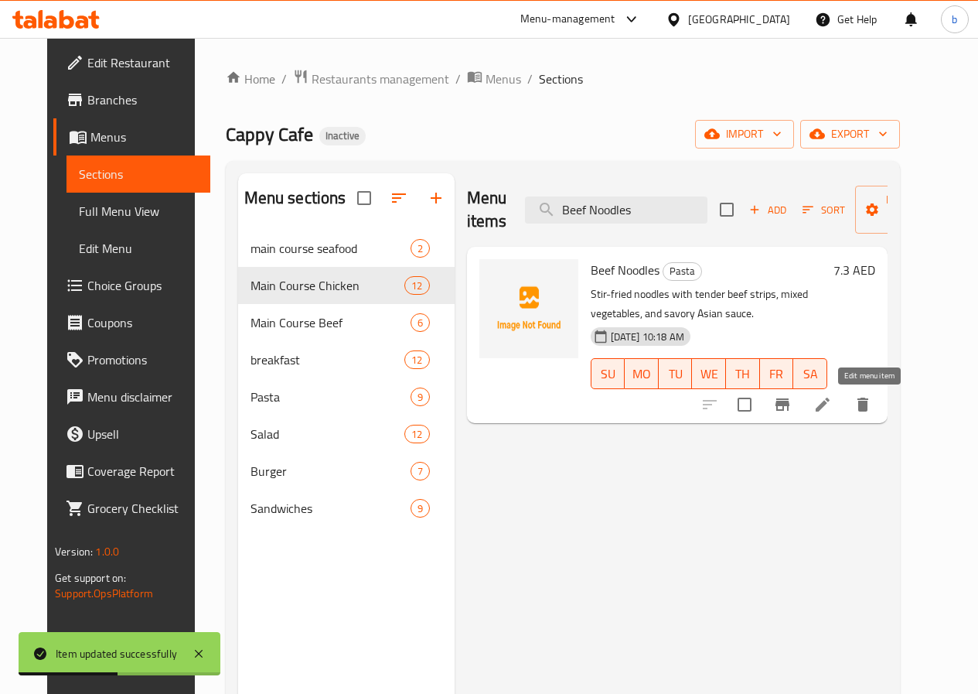
type input "Beef Noodles"
click at [845, 415] on li at bounding box center [822, 405] width 43 height 28
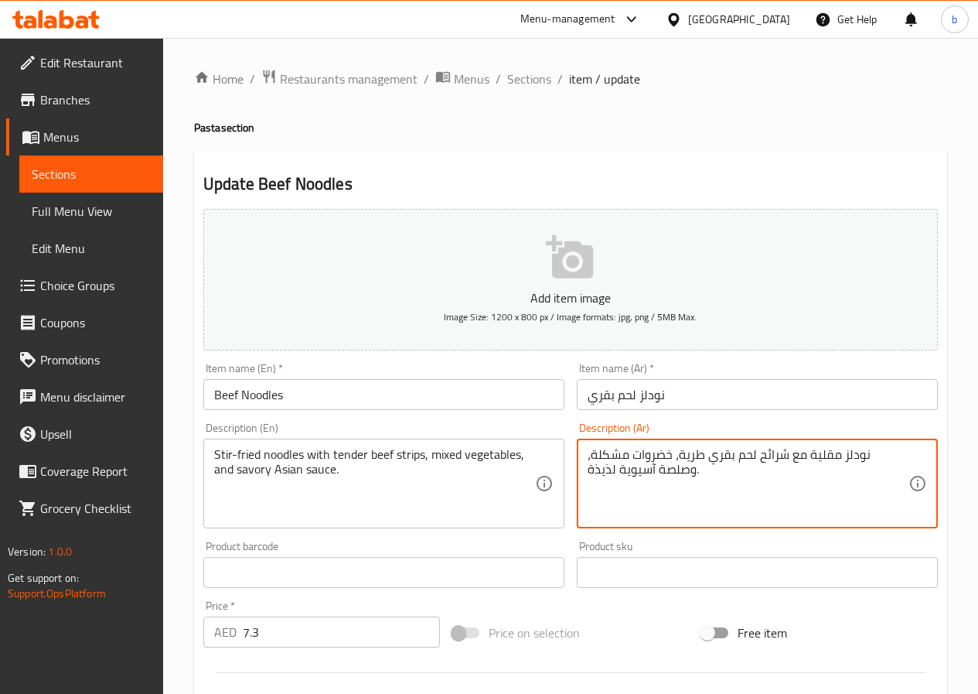
drag, startPoint x: 590, startPoint y: 473, endPoint x: 616, endPoint y: 475, distance: 25.6
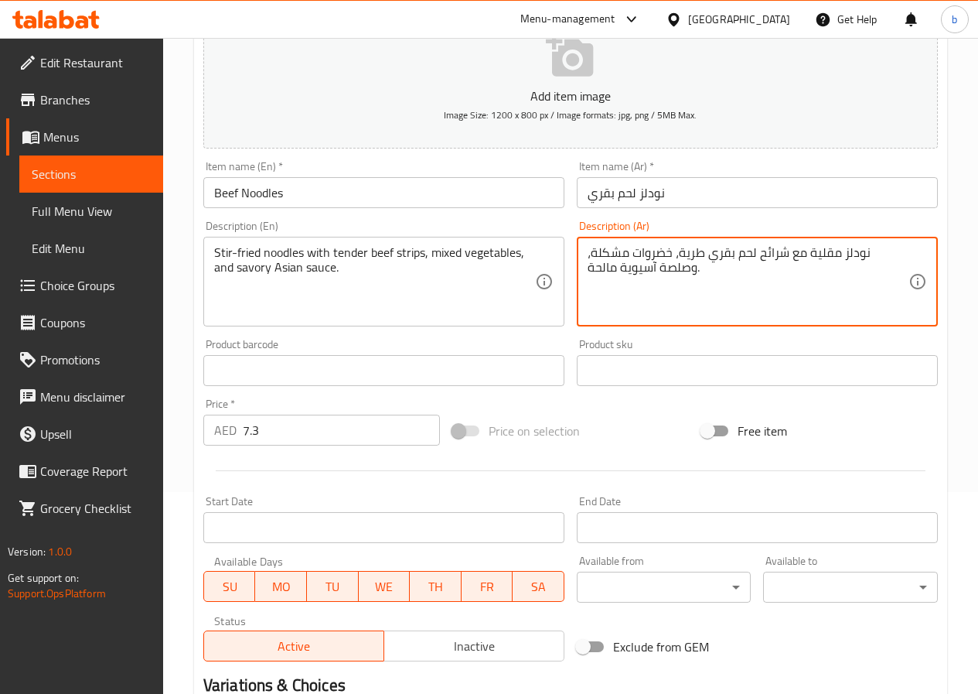
scroll to position [399, 0]
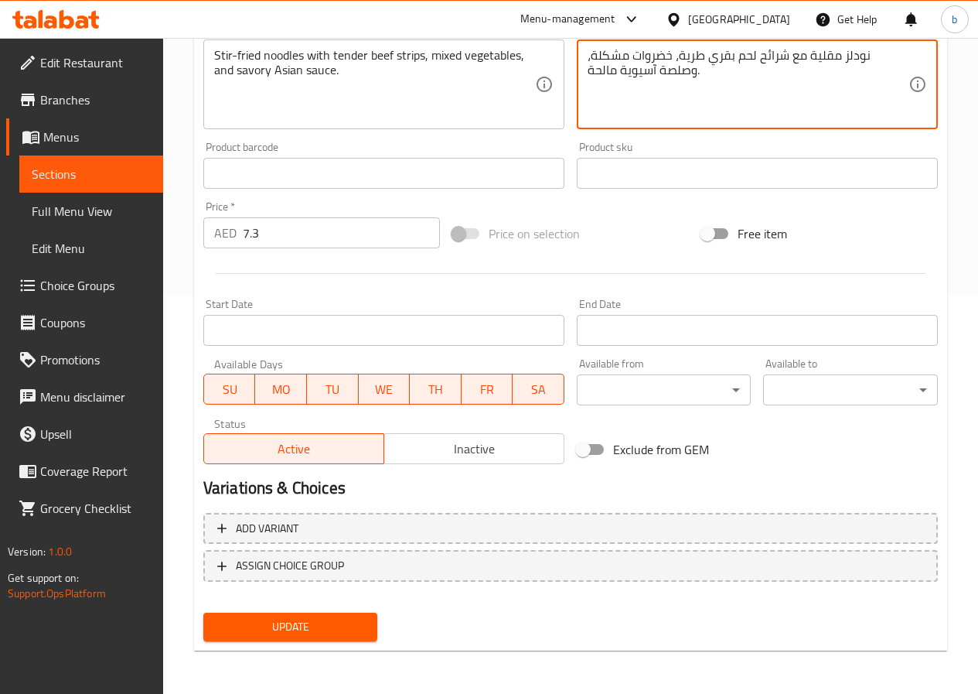
type textarea "نودلز مقلية مع شرائح لحم بقري طرية، خضروات مشكلة، وصلصة آسيوية مالحة."
click at [340, 620] on span "Update" at bounding box center [291, 626] width 150 height 19
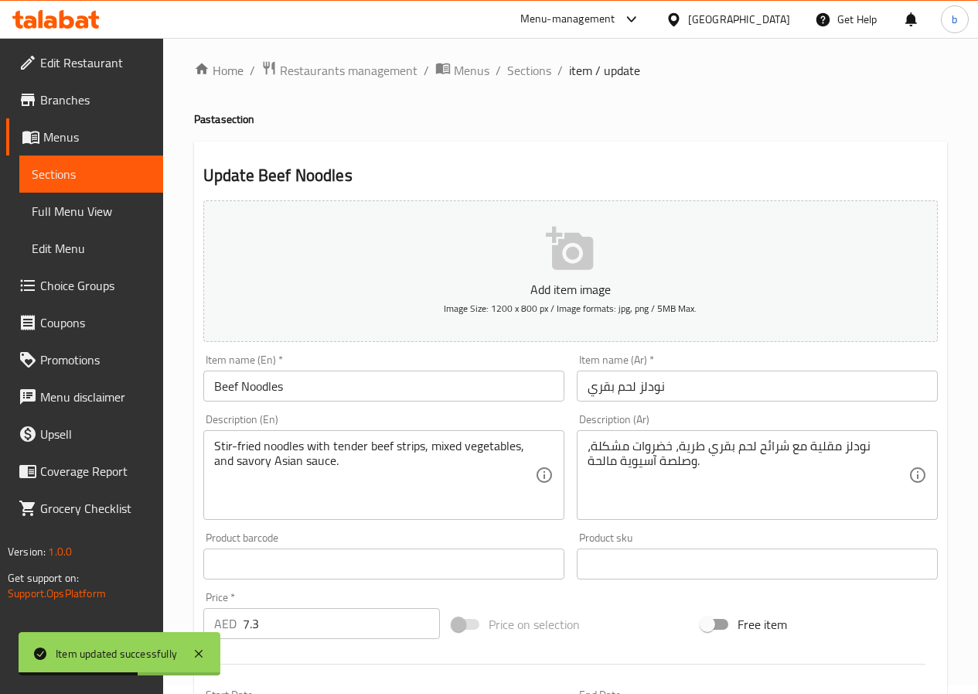
scroll to position [0, 0]
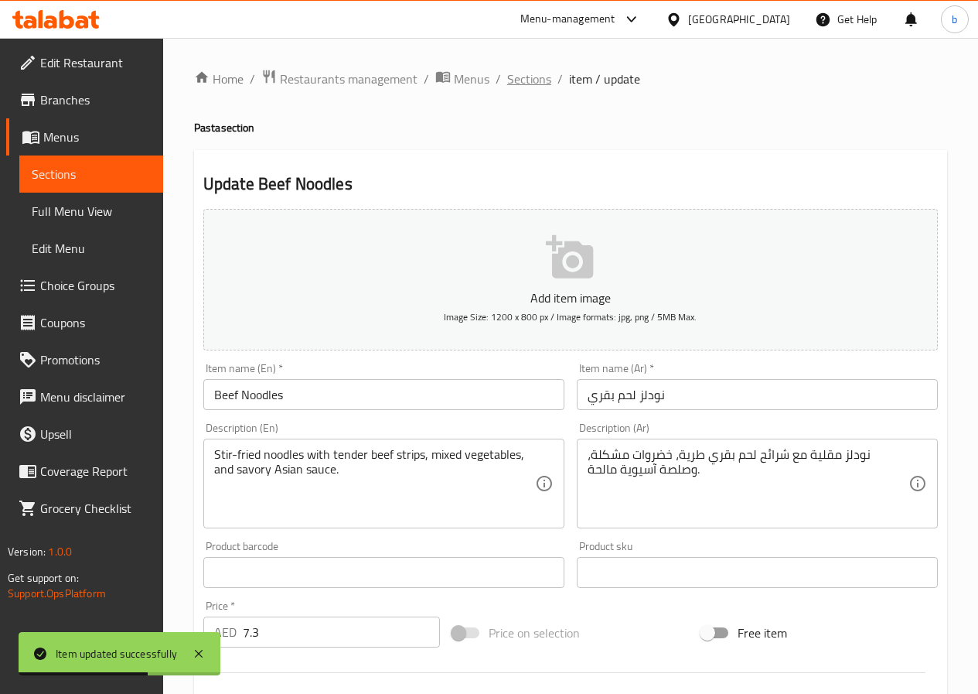
click at [527, 80] on span "Sections" at bounding box center [529, 79] width 44 height 19
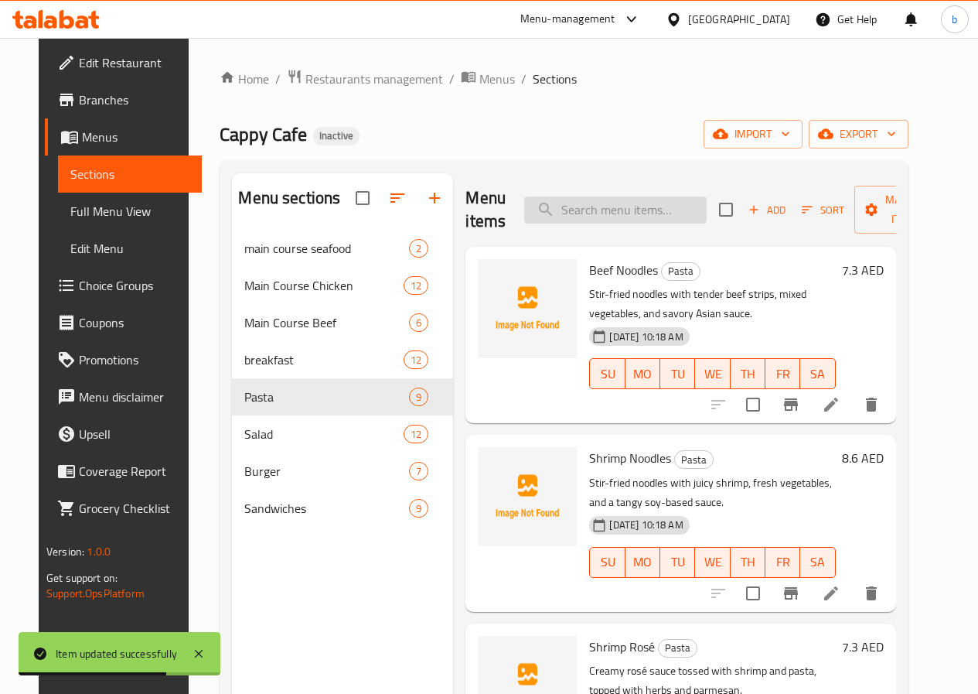
click at [592, 217] on input "search" at bounding box center [615, 209] width 183 height 27
paste input "Chicken Noodles"
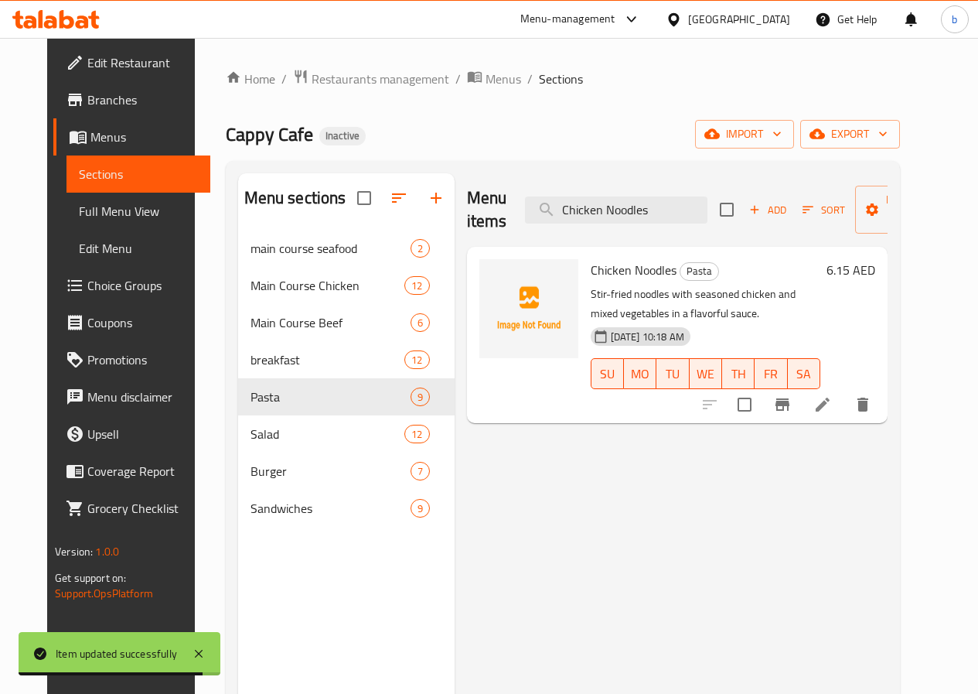
type input "Chicken Noodles"
click at [832, 407] on icon at bounding box center [823, 404] width 19 height 19
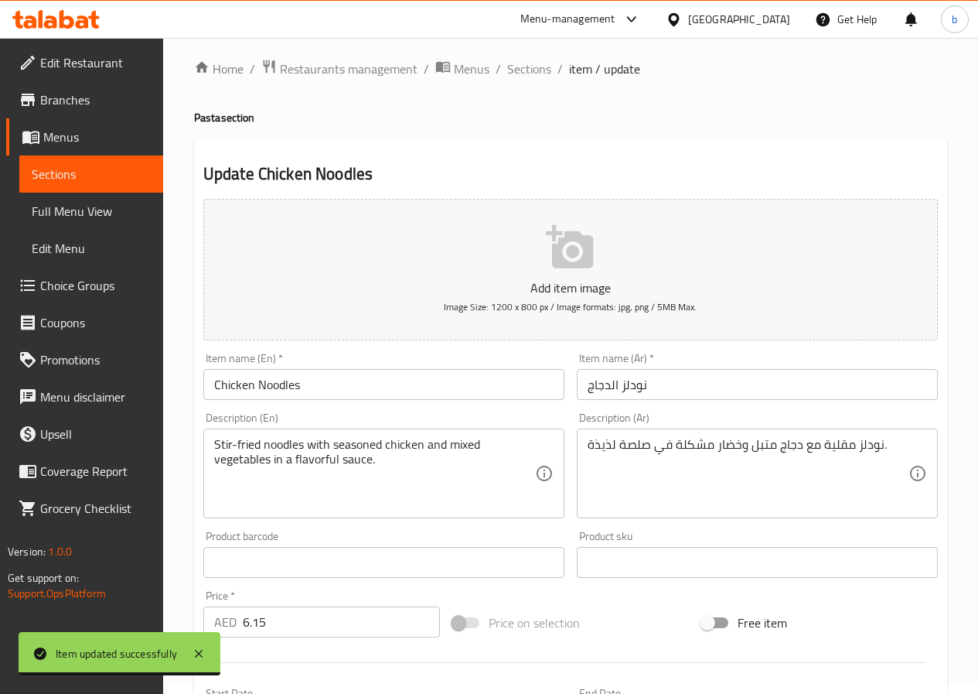
scroll to position [77, 0]
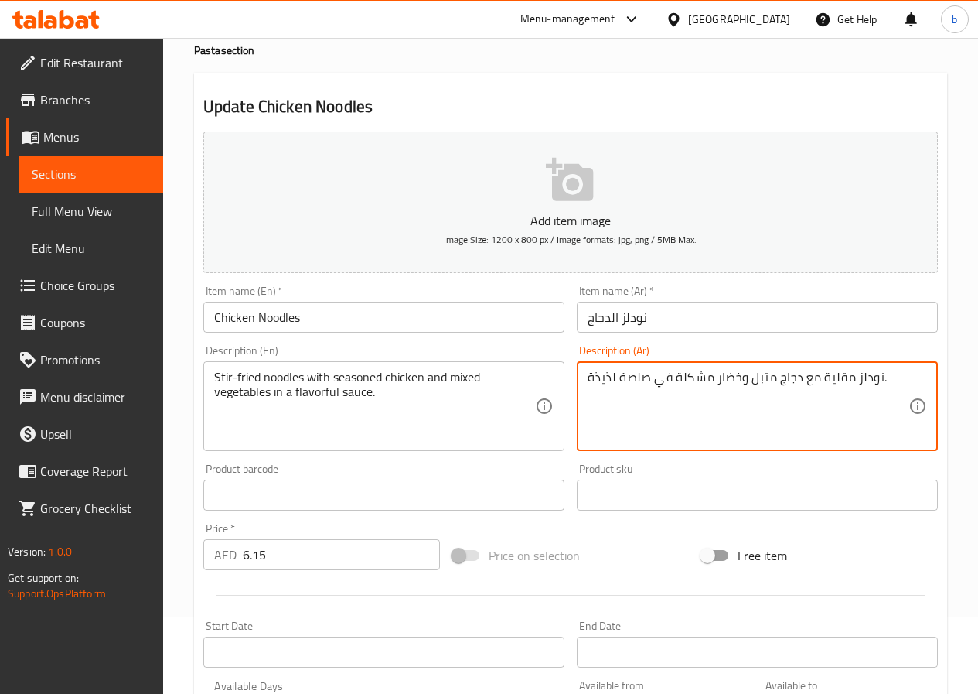
click at [640, 398] on textarea "نودلز مقلية مع دجاج متبل وخضار مشكلة في صلصة لذيذة." at bounding box center [748, 406] width 321 height 73
click at [720, 378] on textarea "نودلز مقلية مع دجاج متبل وخضار مشكلة في صلصة لذيذة." at bounding box center [748, 406] width 321 height 73
click at [714, 374] on textarea "نودلز مقلية مع دجاج متبل وخضر مشكلة في صلصة لذيذة." at bounding box center [748, 406] width 321 height 73
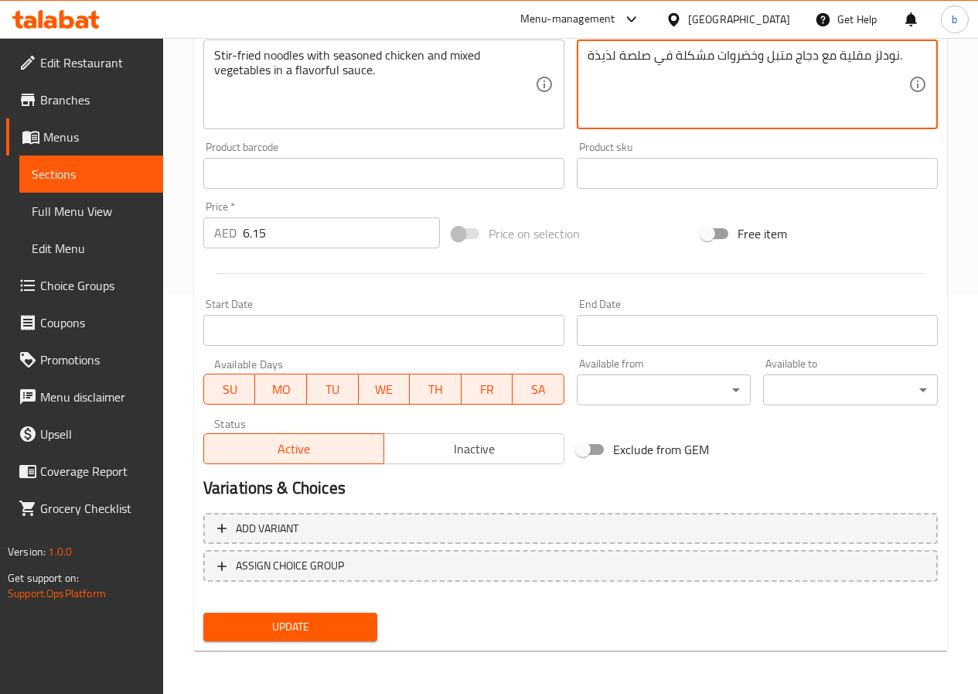
type textarea "نودلز مقلية مع دجاج متبل وخضروات مشكلة في صلصة لذيذة."
click at [303, 631] on span "Update" at bounding box center [291, 626] width 150 height 19
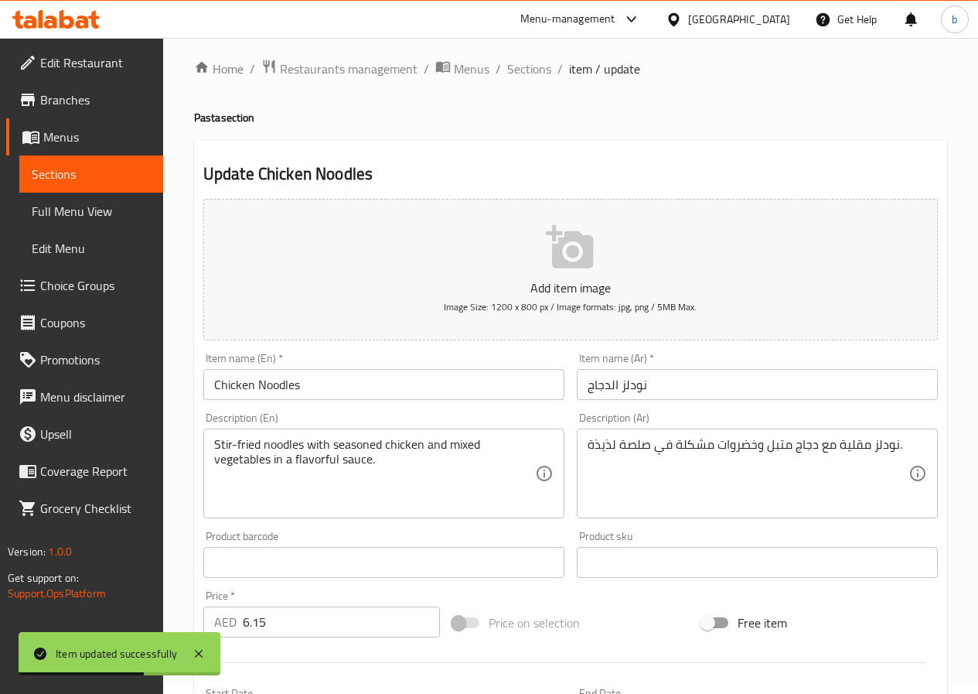
scroll to position [0, 0]
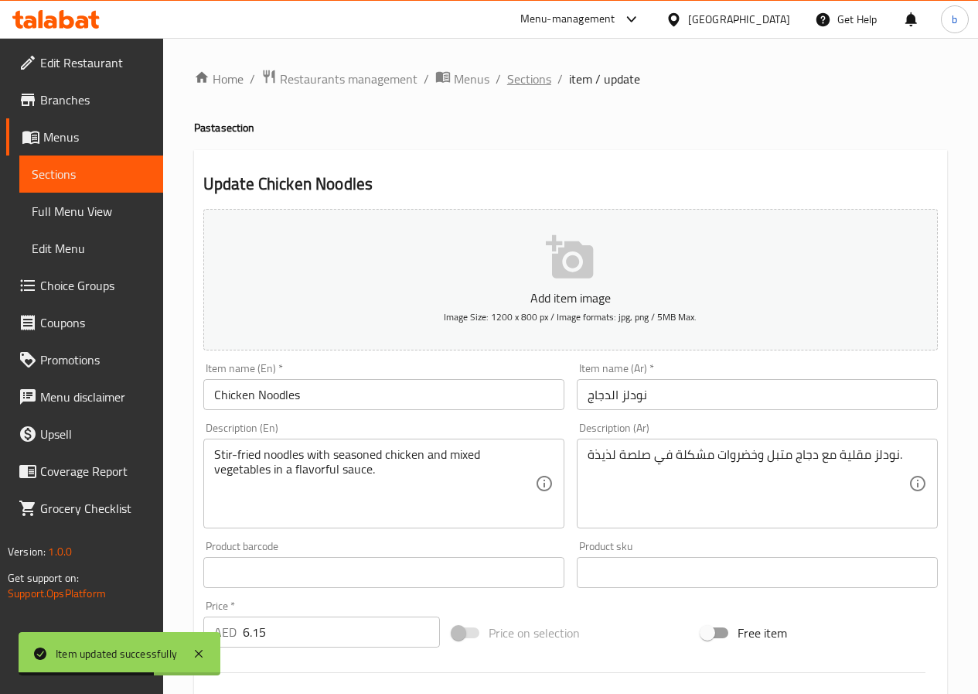
click at [519, 86] on span "Sections" at bounding box center [529, 79] width 44 height 19
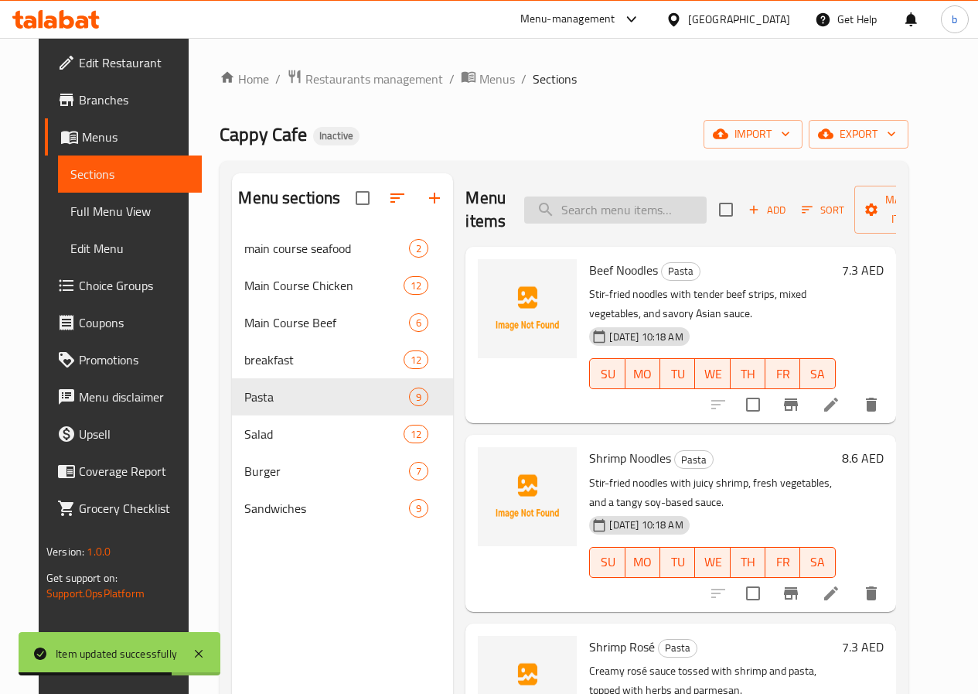
click at [570, 196] on input "search" at bounding box center [615, 209] width 183 height 27
paste input "Omelette w/ Veggies"
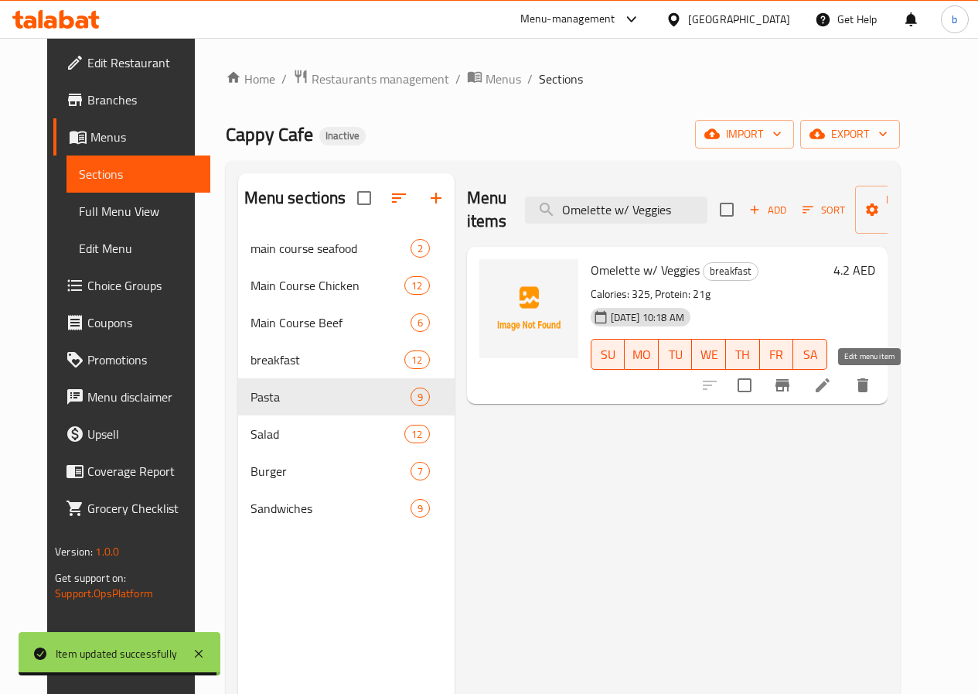
type input "Omelette w/ Veggies"
click at [832, 380] on icon at bounding box center [823, 385] width 19 height 19
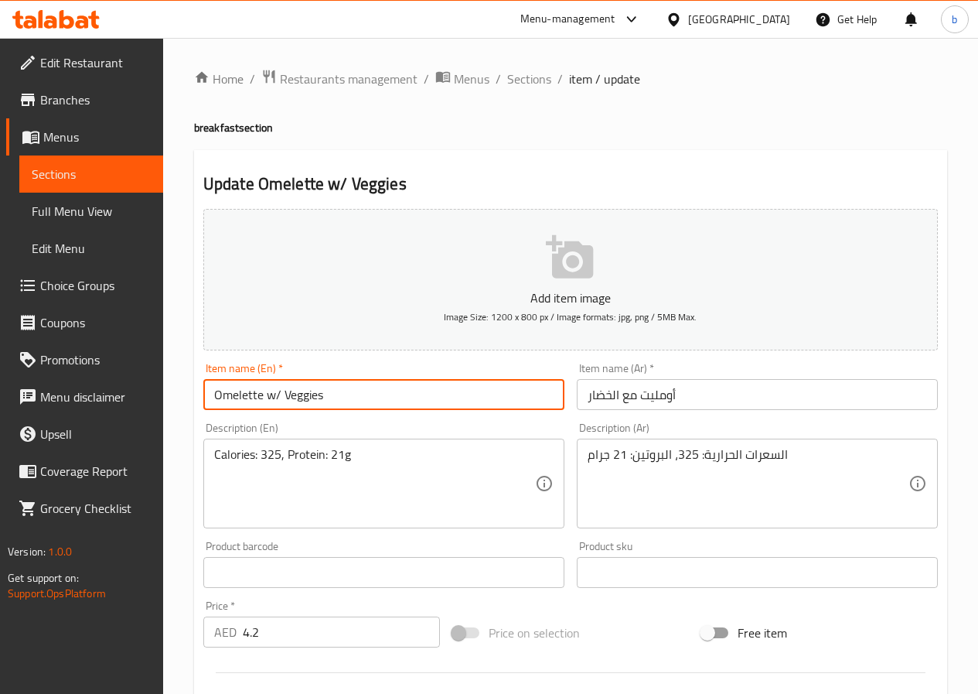
click at [281, 398] on input "Omelette w/ Veggies" at bounding box center [383, 394] width 361 height 31
click at [332, 396] on input "Omelette with Veggies" at bounding box center [383, 394] width 361 height 31
type input "Omelette with Veggies"
click at [592, 394] on input "أومليت مع الخضار" at bounding box center [757, 394] width 361 height 31
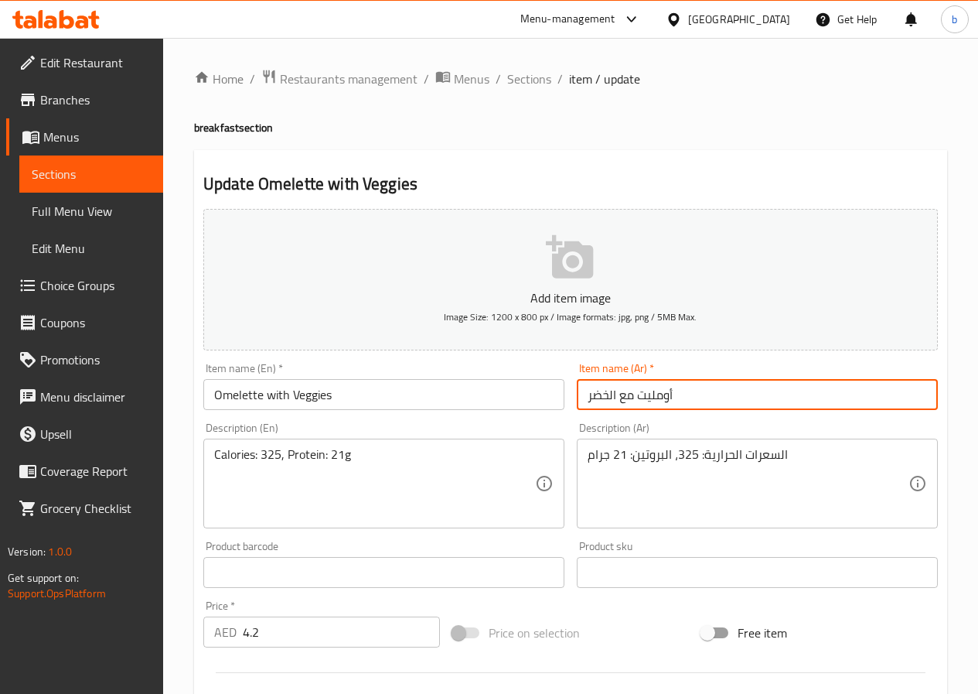
click at [693, 390] on input "أومليت مع الخضر" at bounding box center [757, 394] width 361 height 31
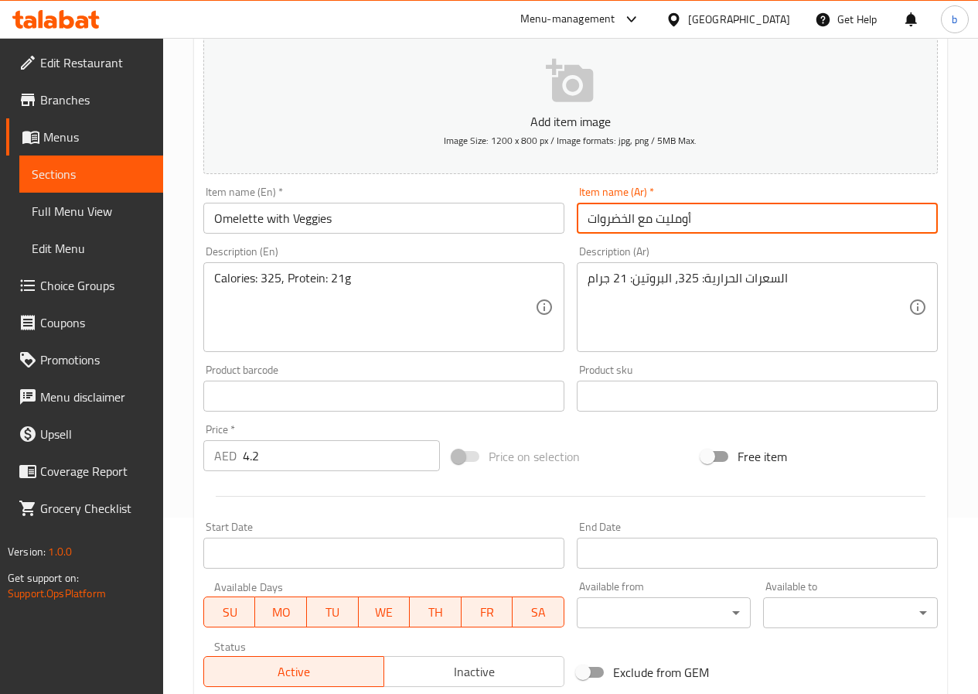
scroll to position [399, 0]
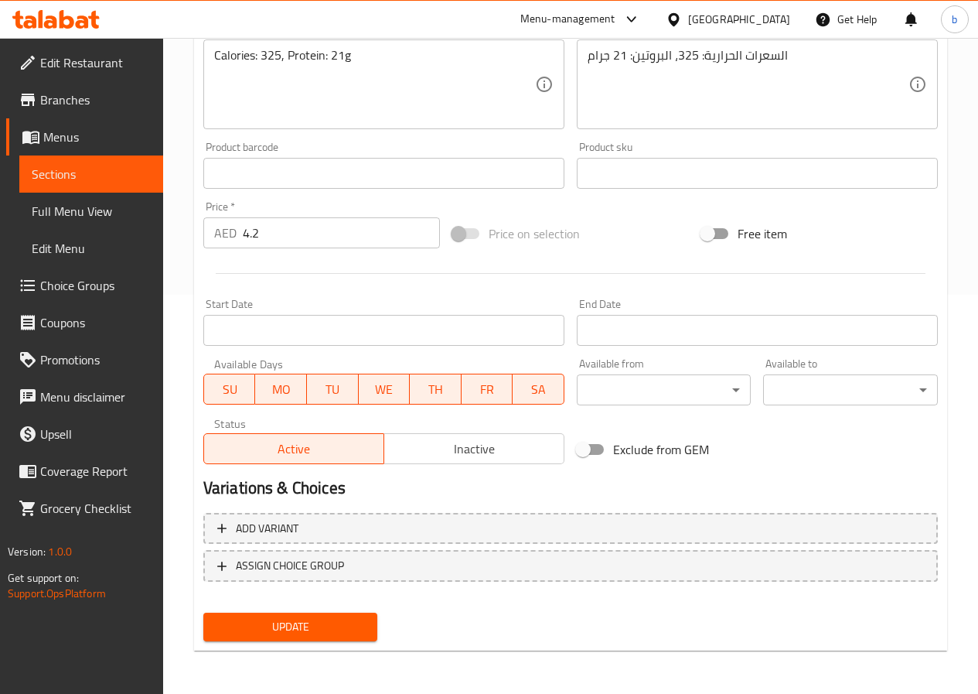
type input "أومليت مع الخضروات"
click at [319, 615] on button "Update" at bounding box center [290, 626] width 175 height 29
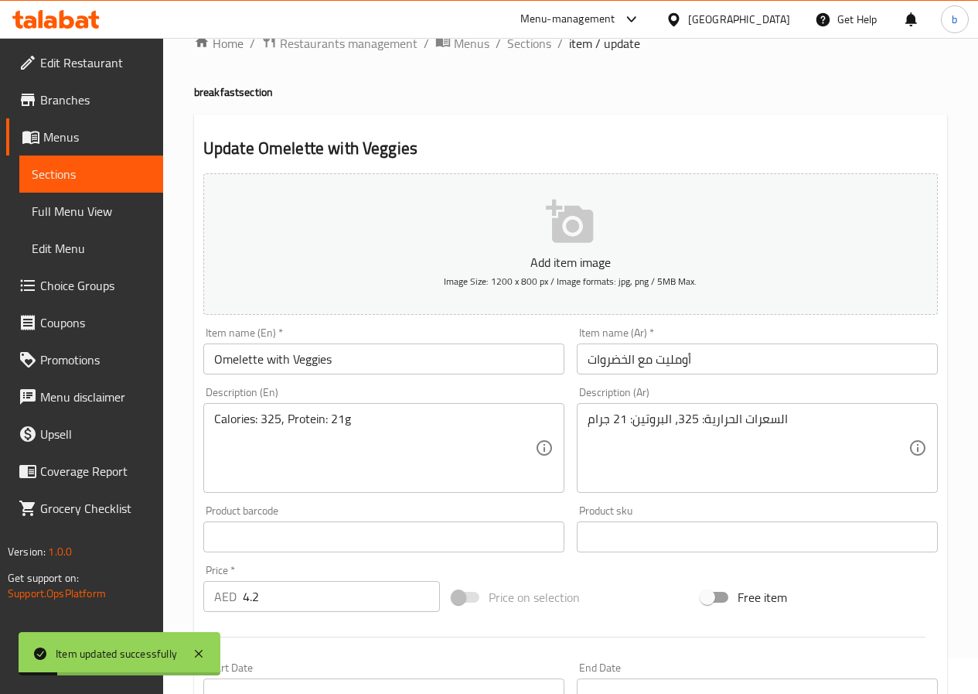
scroll to position [0, 0]
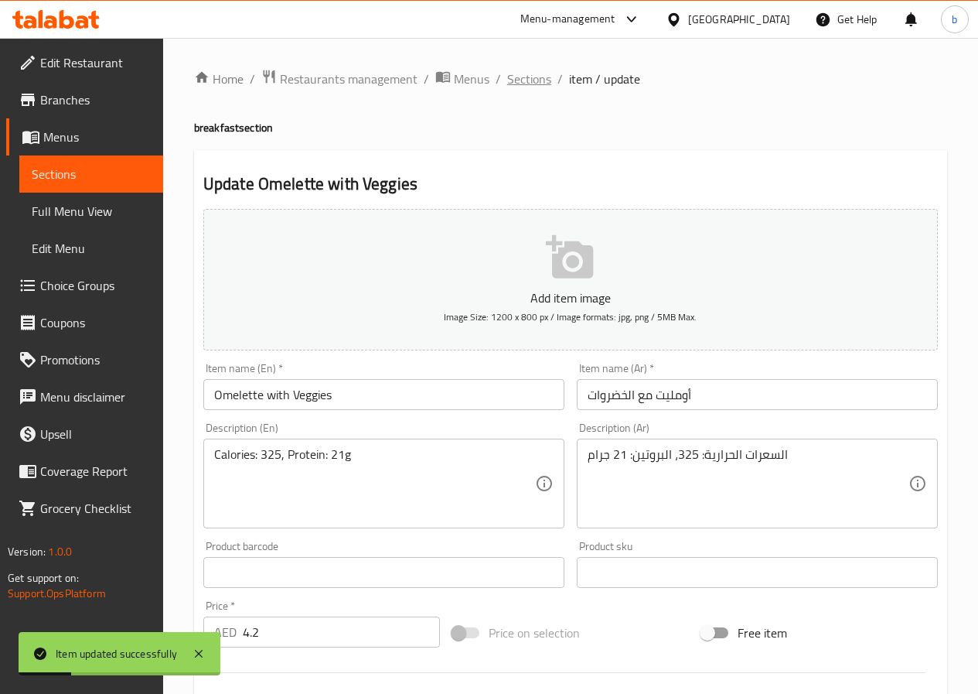
click at [523, 78] on span "Sections" at bounding box center [529, 79] width 44 height 19
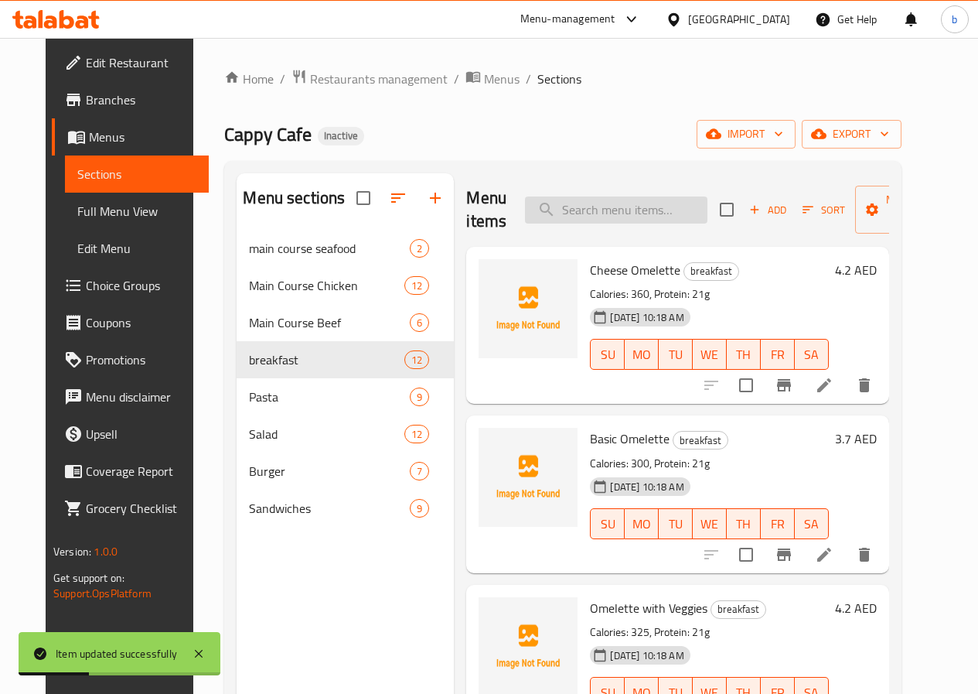
click at [545, 208] on input "search" at bounding box center [616, 209] width 183 height 27
paste input "Omelette Sandwich"
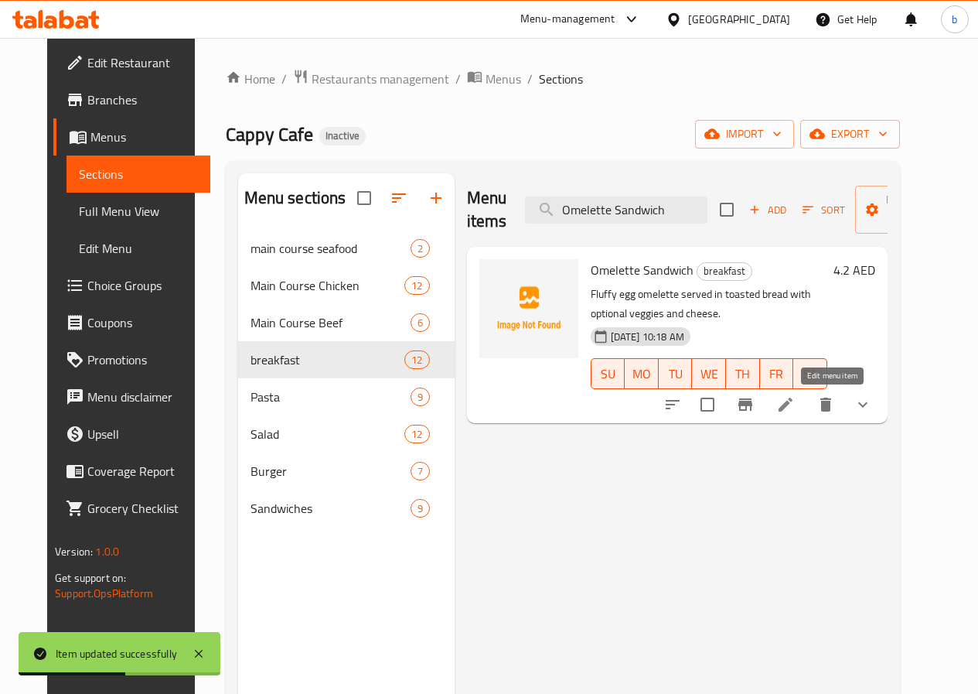
type input "Omelette Sandwich"
click at [793, 406] on icon at bounding box center [786, 405] width 14 height 14
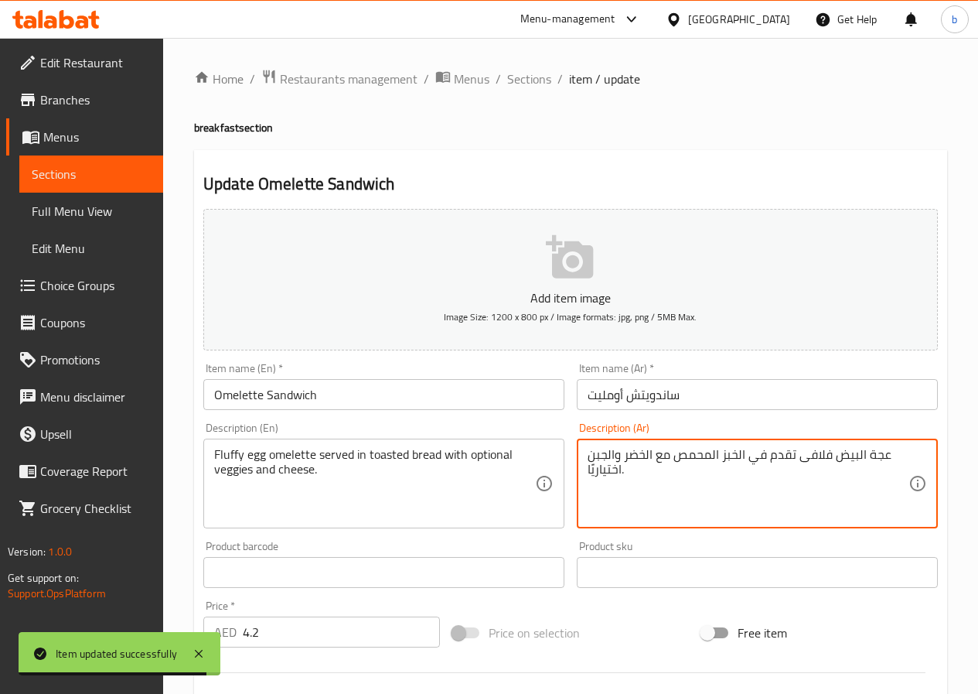
click at [623, 453] on textarea "عجة البيض فلافى تقدم في الخبز المحمص مع الخضر والجبن اختياريًا." at bounding box center [748, 483] width 321 height 73
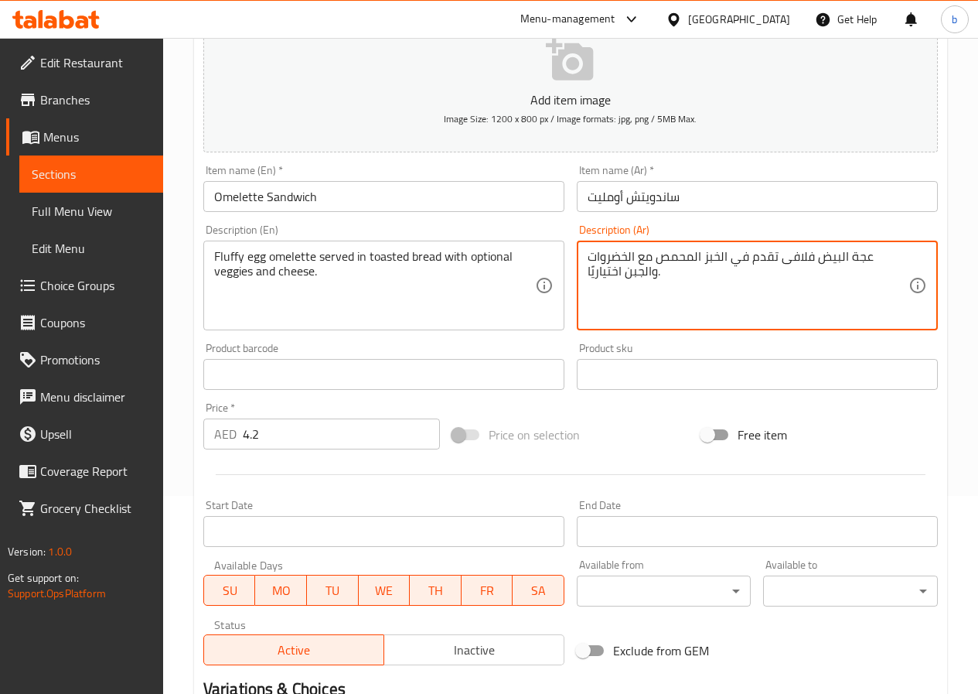
scroll to position [425, 0]
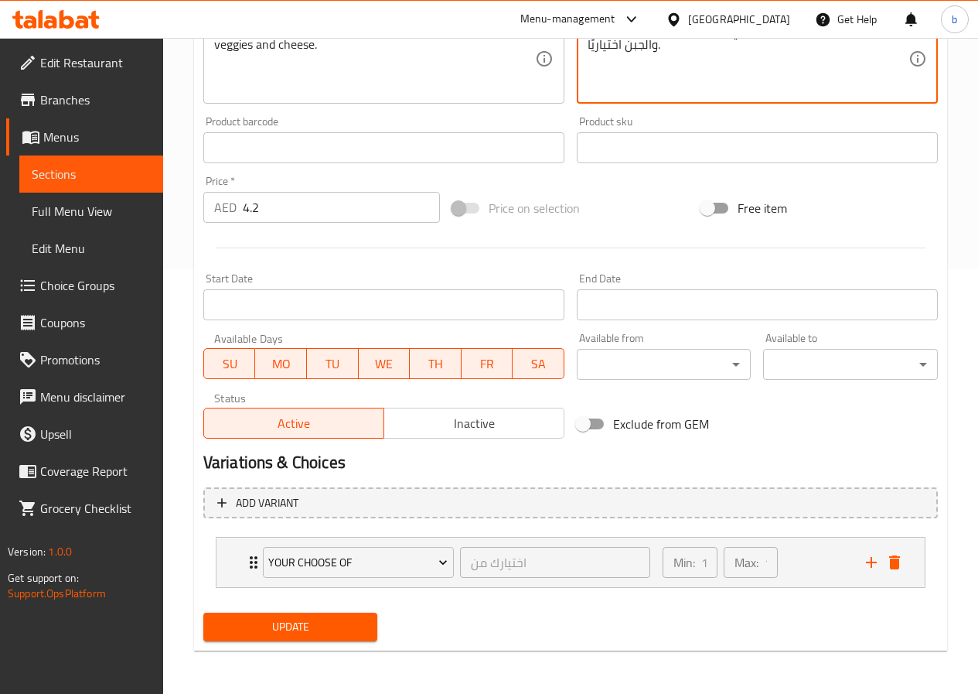
type textarea "عجة البيض فلافى تقدم في الخبز المحمص مع الخضروات والجبن اختياريًا."
click at [354, 620] on span "Update" at bounding box center [291, 626] width 150 height 19
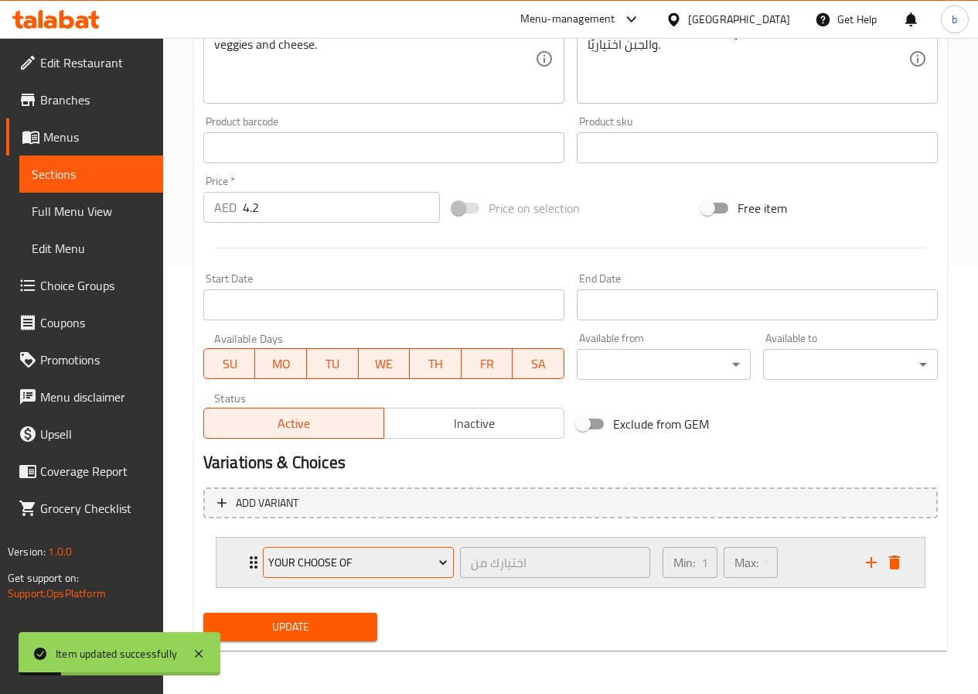
click at [449, 565] on icon "Expand" at bounding box center [442, 561] width 15 height 15
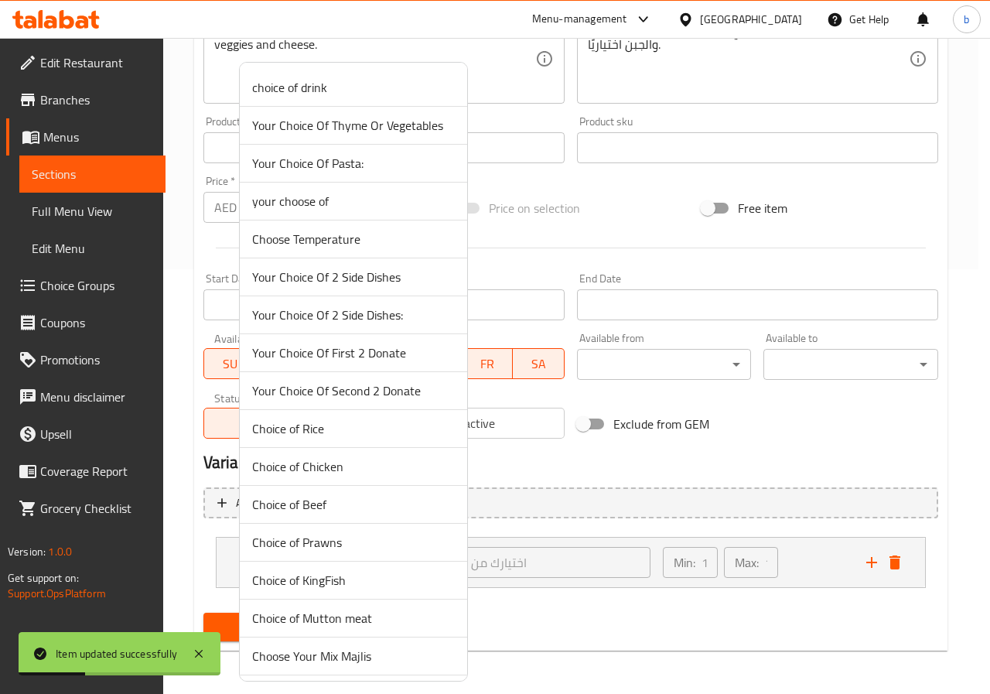
click at [546, 603] on div at bounding box center [495, 347] width 990 height 694
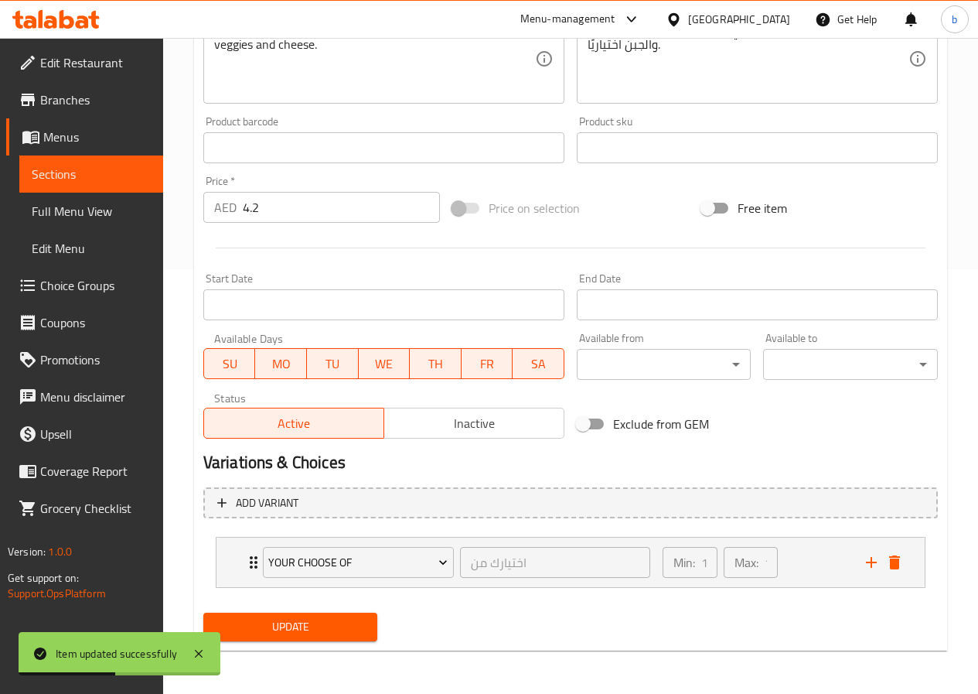
click at [730, 521] on div "Add variant your choose of اختيارك من ​ Min: 1 ​ Max: 1 ​ Classic (ID: 14965137…" at bounding box center [570, 544] width 747 height 126
click at [252, 558] on icon "Expand" at bounding box center [254, 562] width 8 height 12
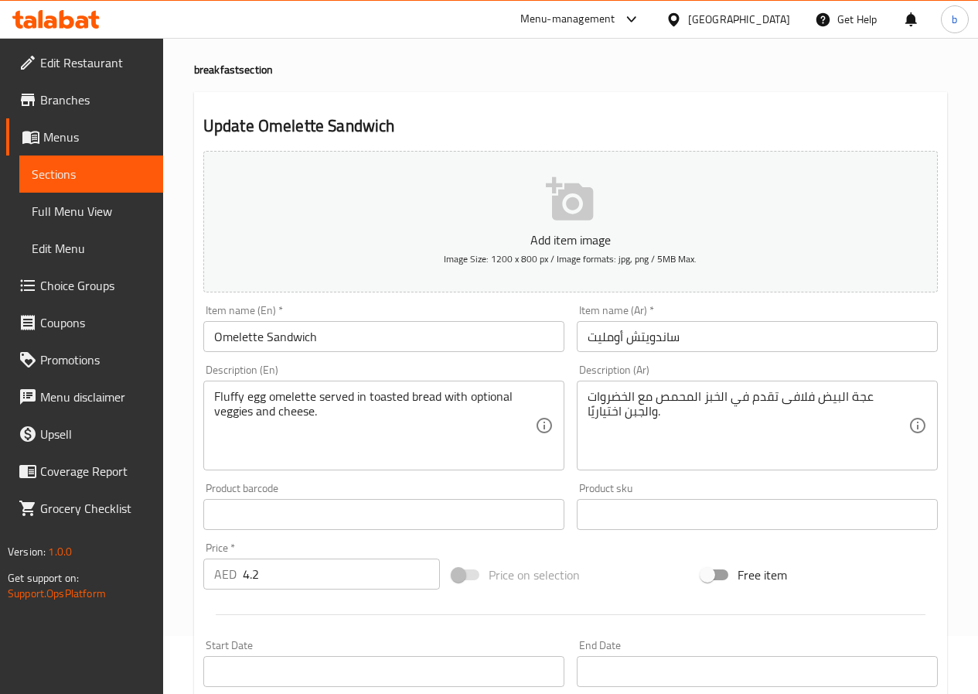
scroll to position [464, 0]
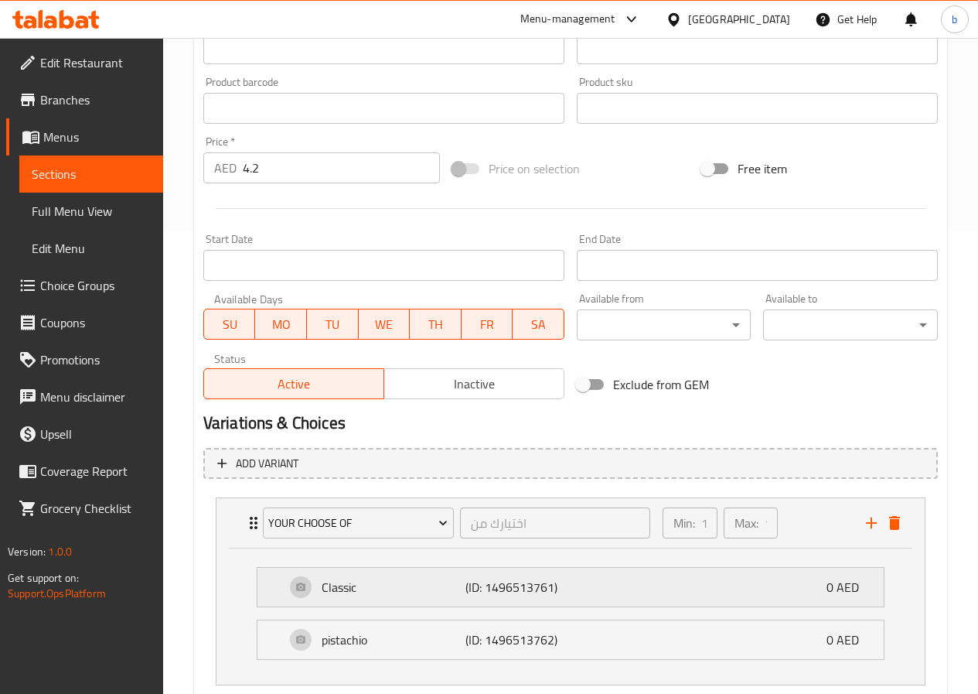
click at [388, 589] on p "Classic" at bounding box center [394, 587] width 144 height 19
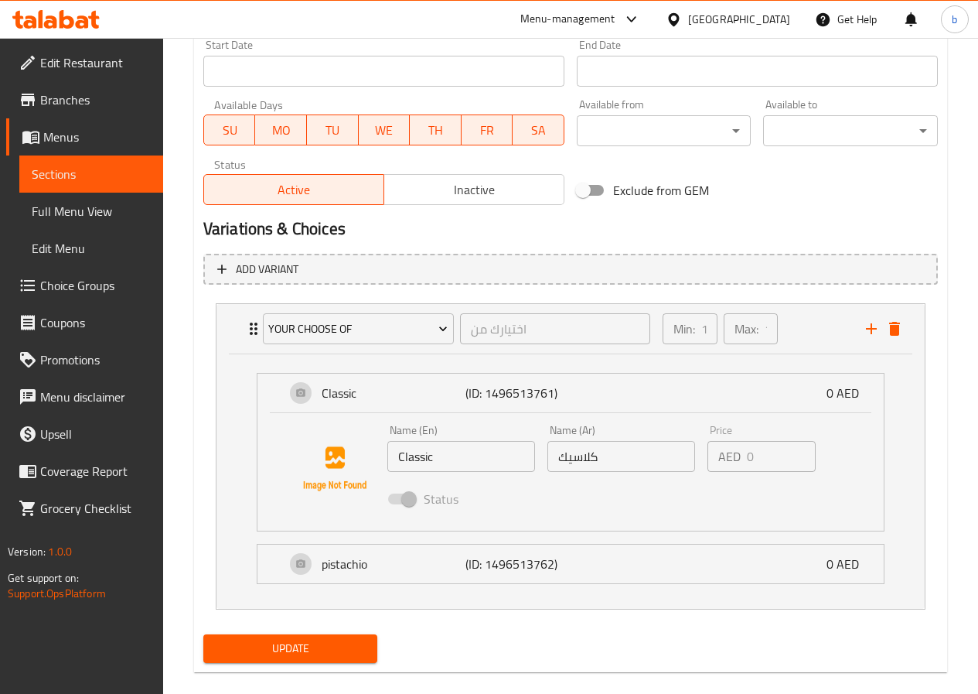
scroll to position [680, 0]
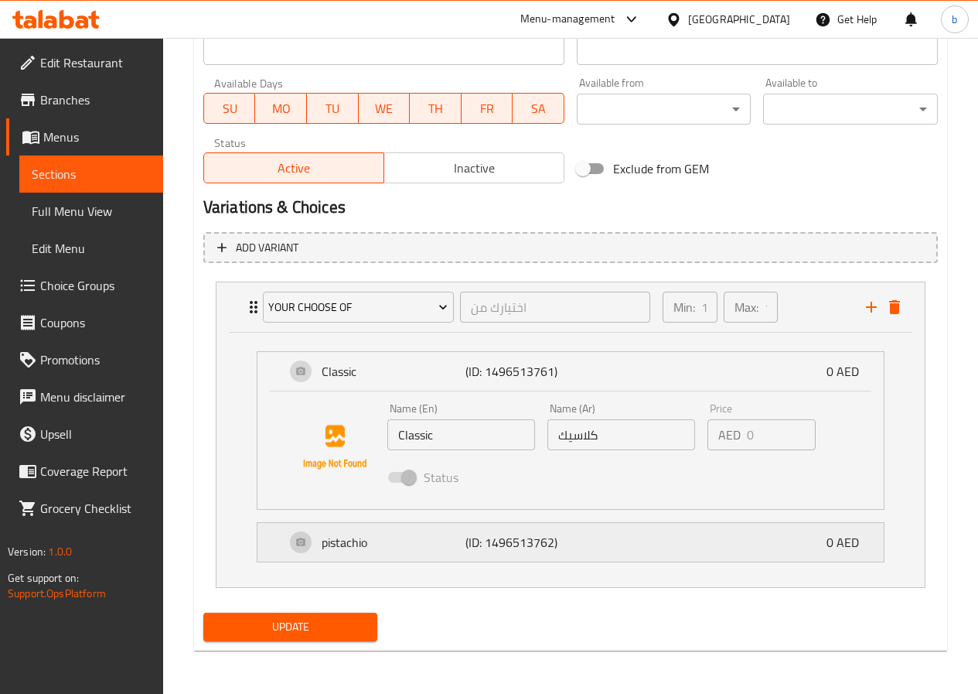
click at [503, 536] on p "(ID: 1496513762)" at bounding box center [514, 542] width 96 height 19
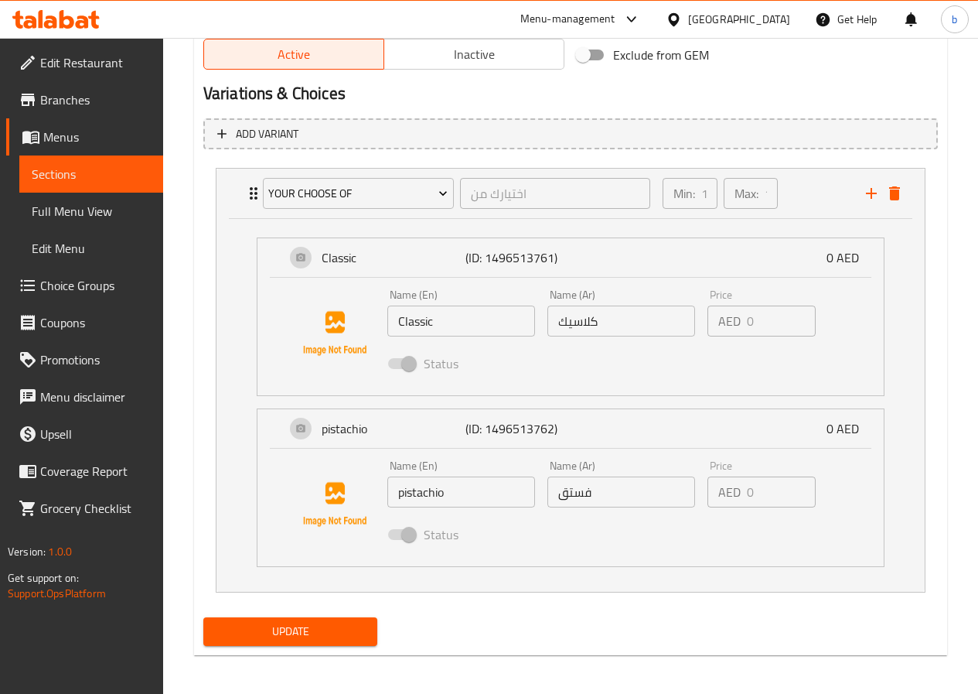
scroll to position [798, 0]
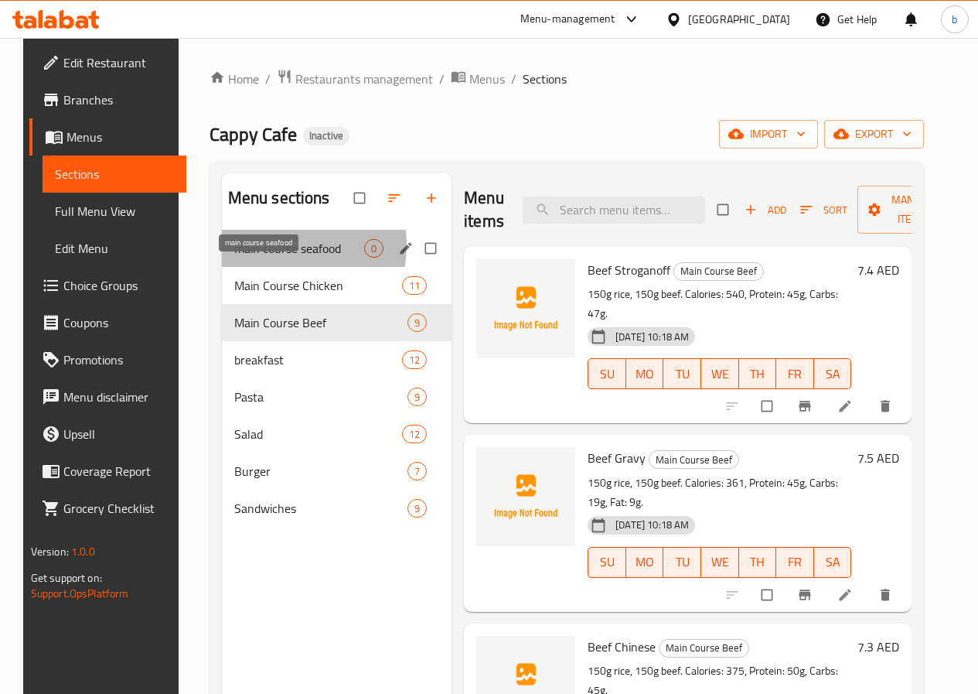
click at [258, 258] on span "main course seafood" at bounding box center [299, 248] width 130 height 19
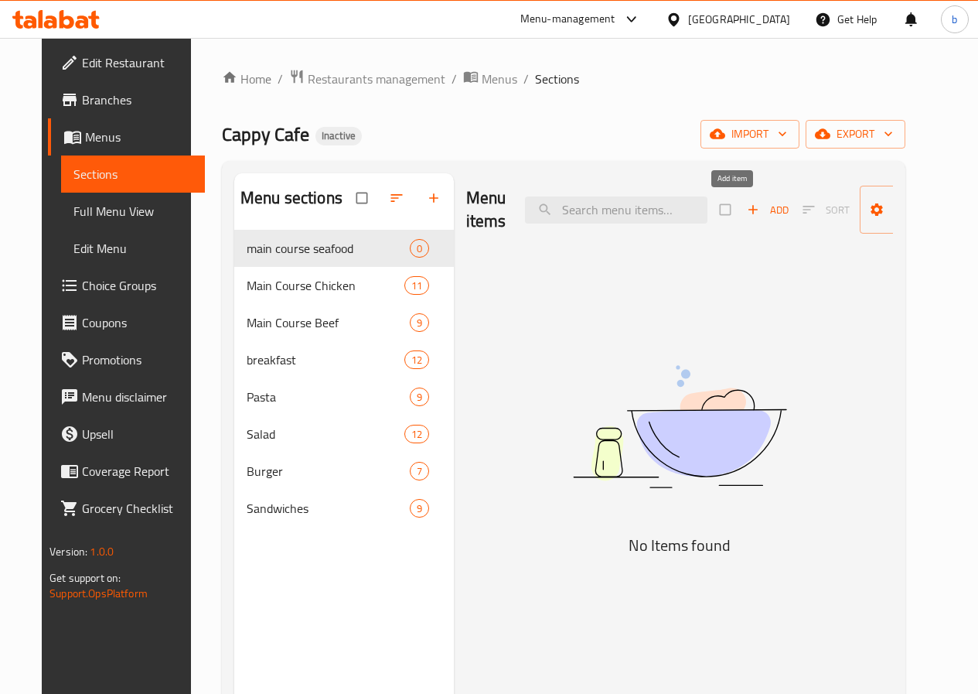
click at [747, 209] on span "Add" at bounding box center [768, 210] width 42 height 18
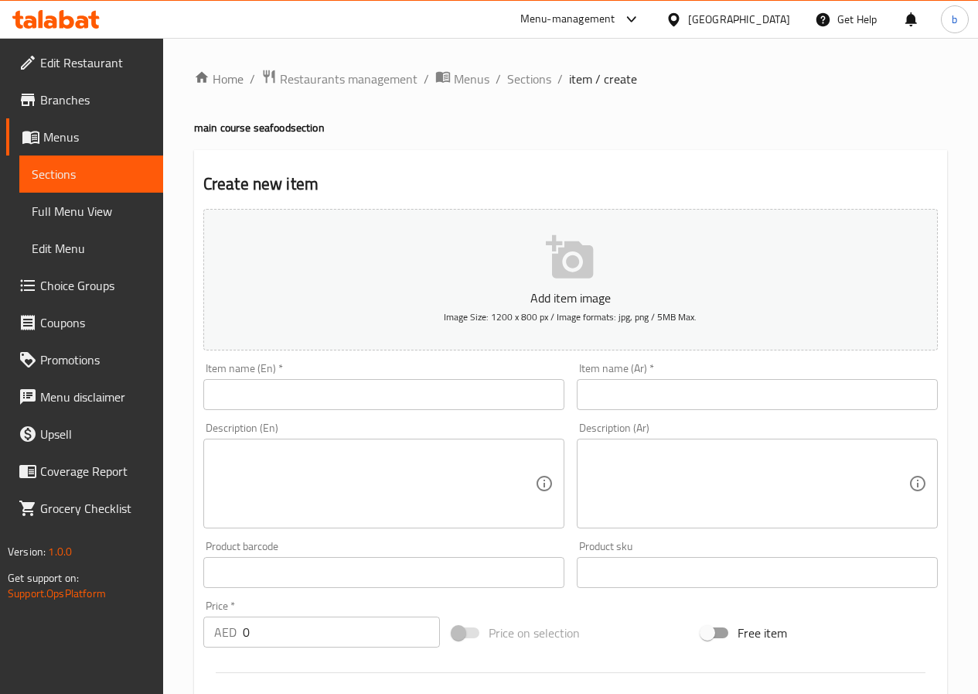
click at [288, 376] on div "Item name (En)   * Item name (En) *" at bounding box center [383, 386] width 361 height 47
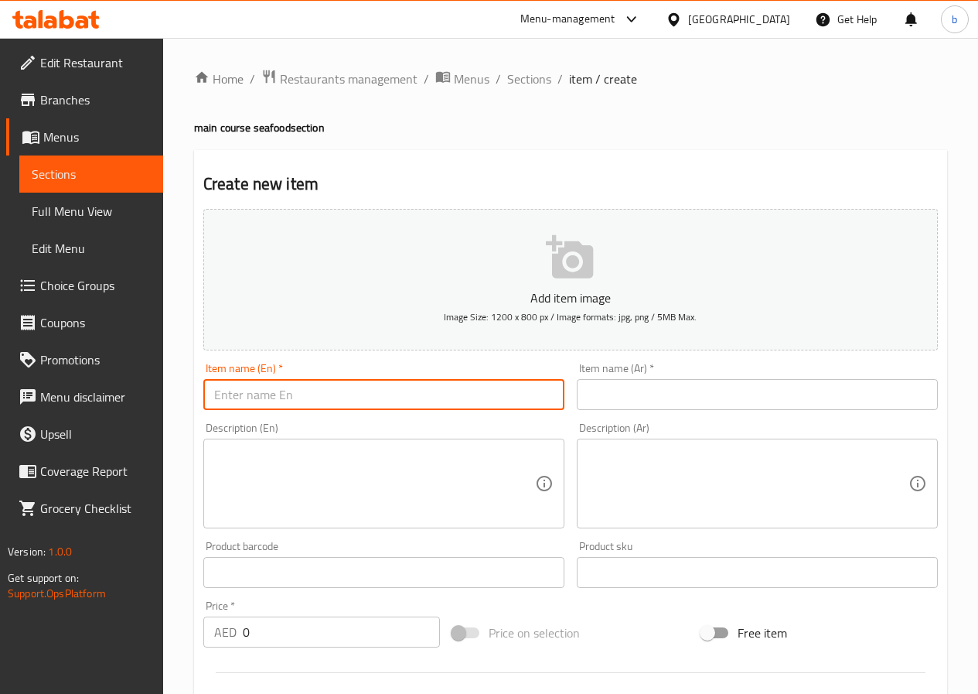
click at [283, 396] on input "text" at bounding box center [383, 394] width 361 height 31
paste input "Grilled Shrimp"
type input "Grilled Shrimp"
click at [644, 398] on input "text" at bounding box center [757, 394] width 361 height 31
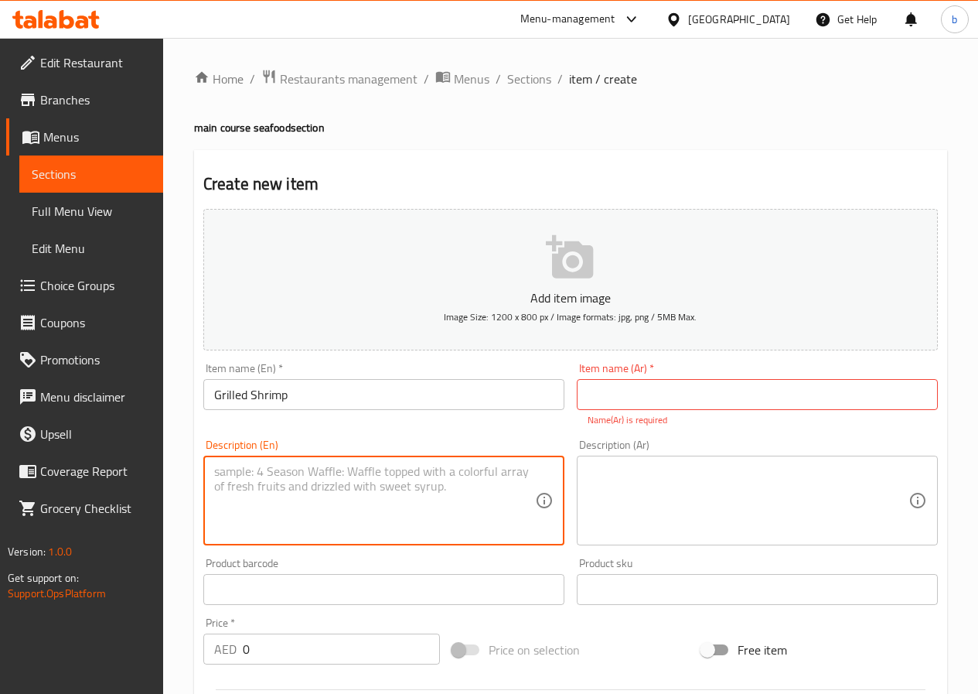
click at [350, 499] on textarea at bounding box center [374, 500] width 321 height 73
paste textarea "Calories: 490."
type textarea "Calories: 490."
click at [617, 389] on input "text" at bounding box center [757, 394] width 361 height 31
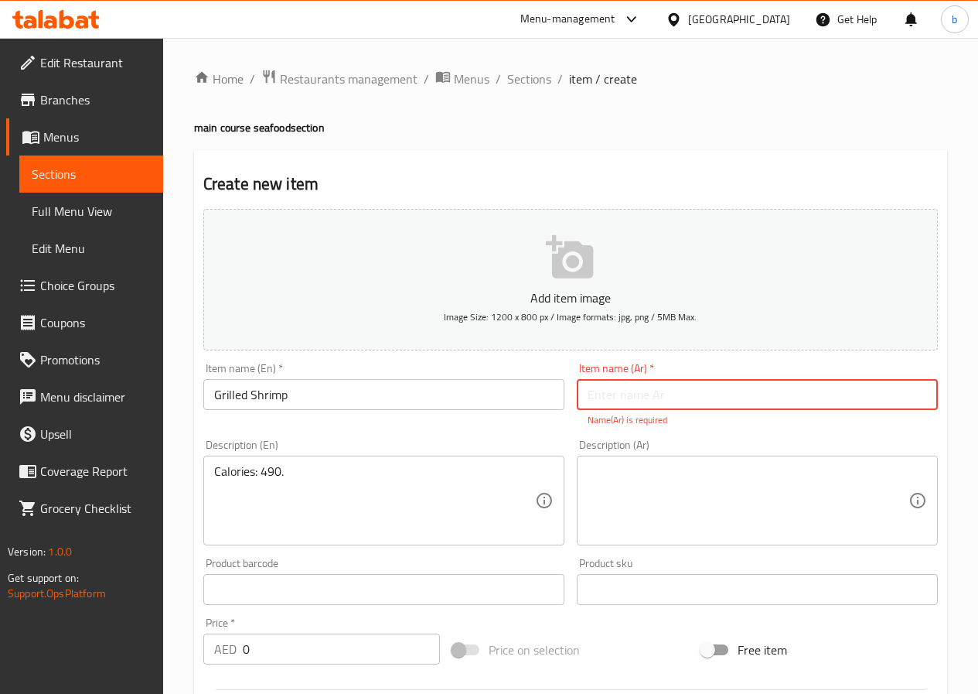
paste input "[PERSON_NAME]"
type input "[PERSON_NAME]"
drag, startPoint x: 633, startPoint y: 503, endPoint x: 623, endPoint y: 250, distance: 253.1
click at [633, 503] on textarea at bounding box center [748, 500] width 321 height 73
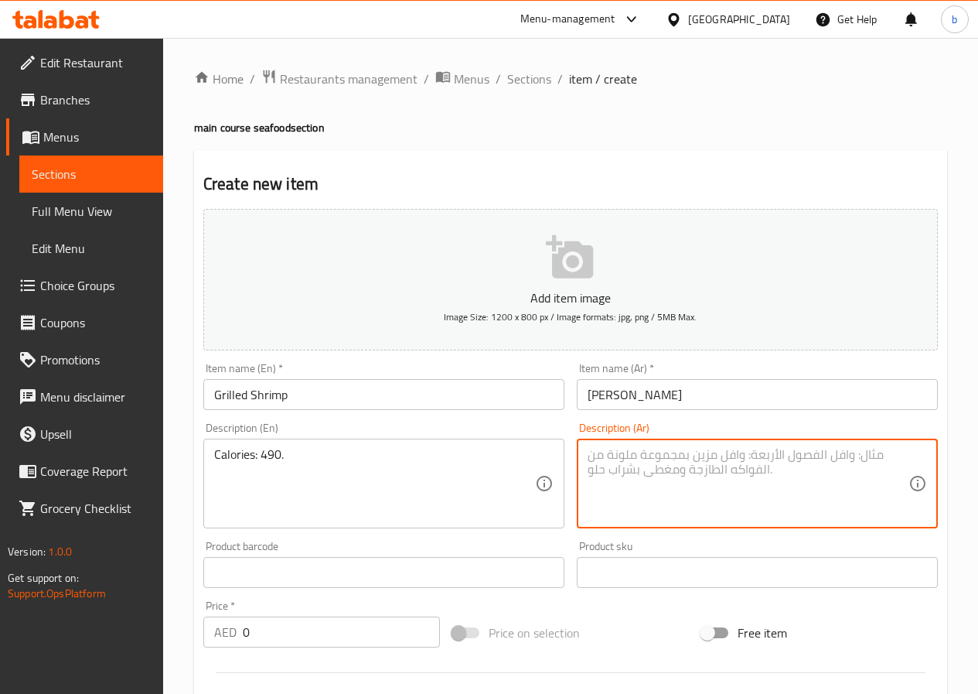
click at [636, 445] on div "Description (Ar)" at bounding box center [757, 483] width 361 height 90
click at [635, 462] on textarea at bounding box center [748, 483] width 321 height 73
paste textarea "السعرات الحرارية: 490."
type textarea "السعرات الحرارية: 490."
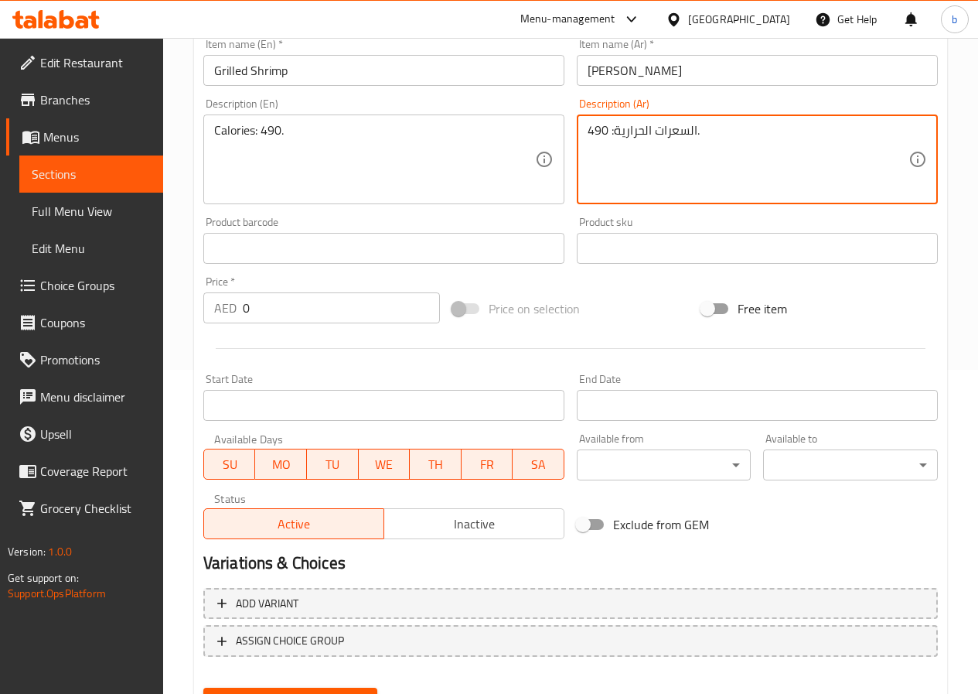
scroll to position [399, 0]
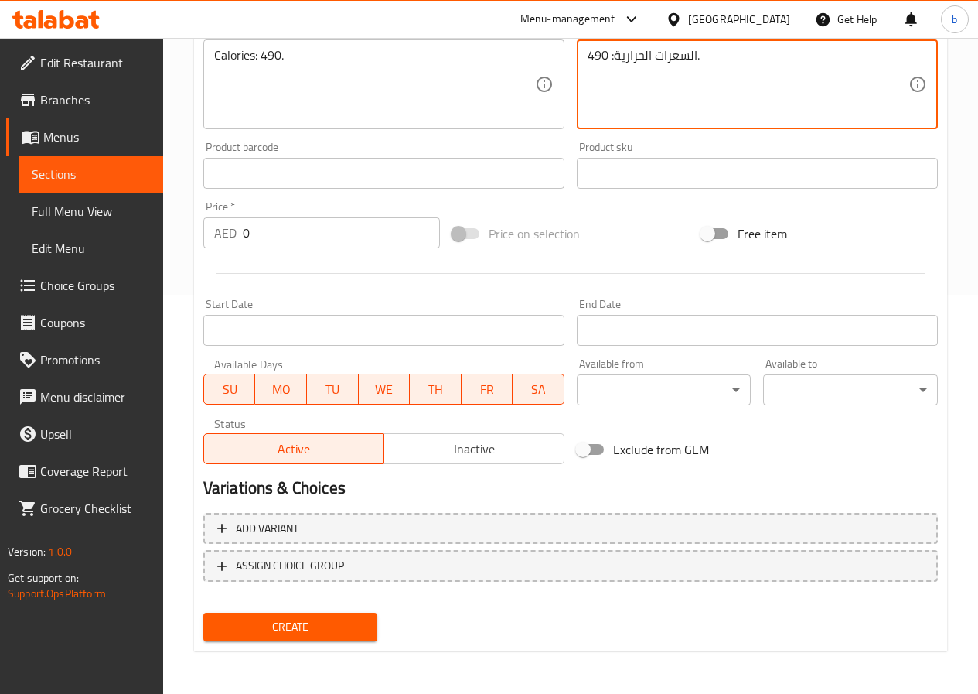
click at [349, 619] on span "Create" at bounding box center [291, 626] width 150 height 19
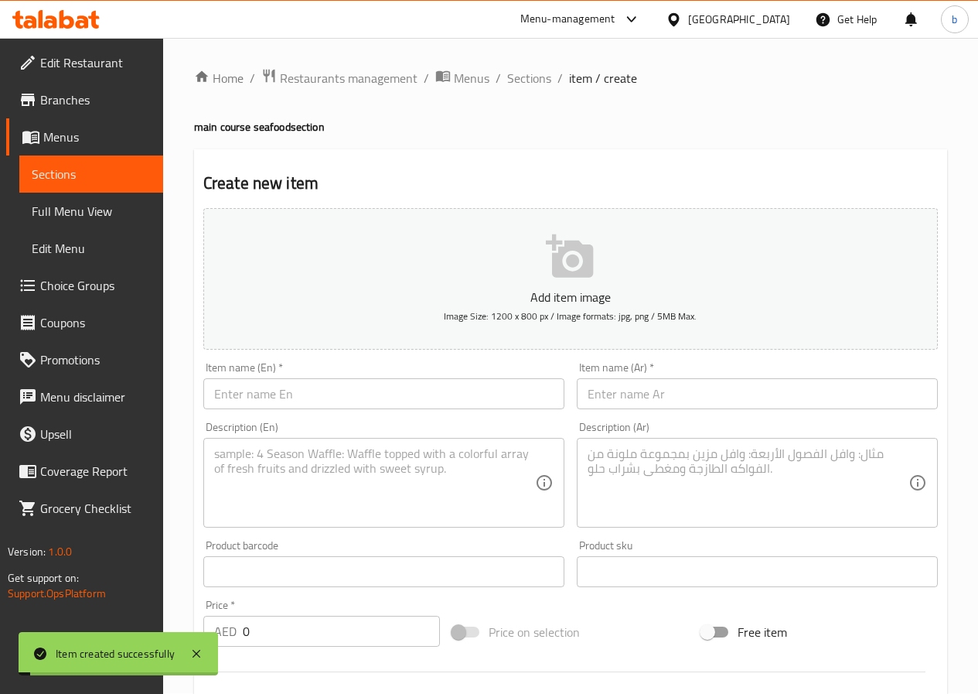
scroll to position [0, 0]
click at [507, 81] on span "Sections" at bounding box center [529, 79] width 44 height 19
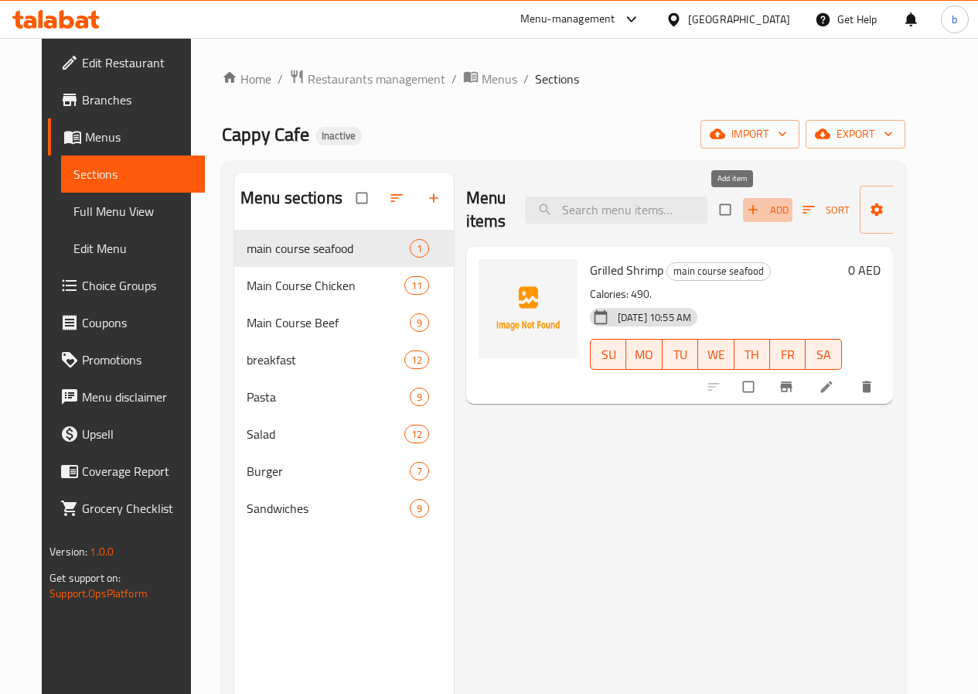
click at [747, 209] on span "Add" at bounding box center [768, 210] width 42 height 18
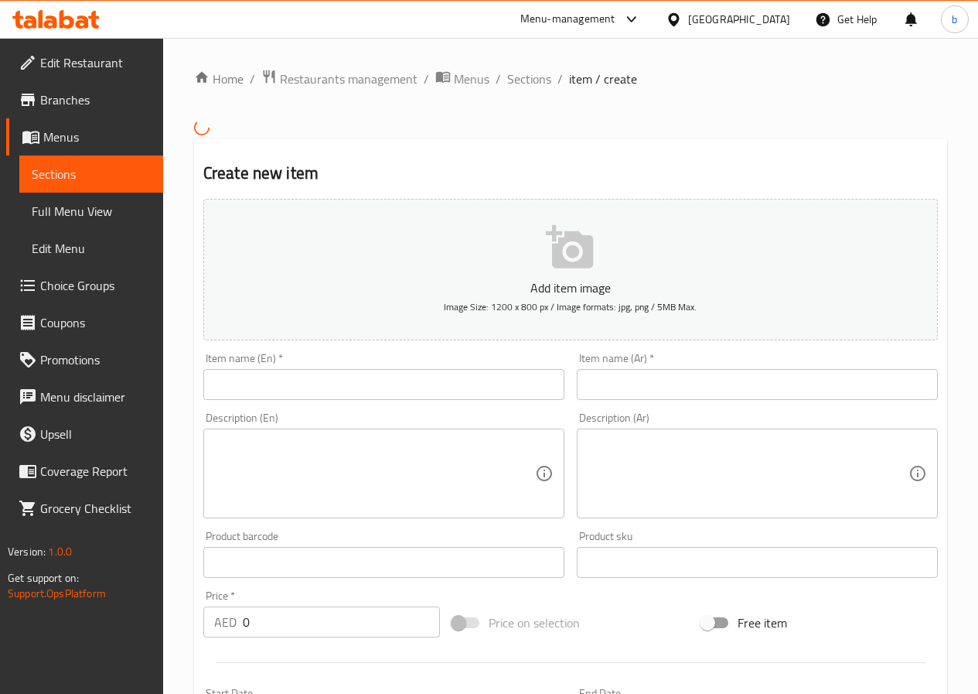
click at [258, 388] on input "text" at bounding box center [383, 384] width 361 height 31
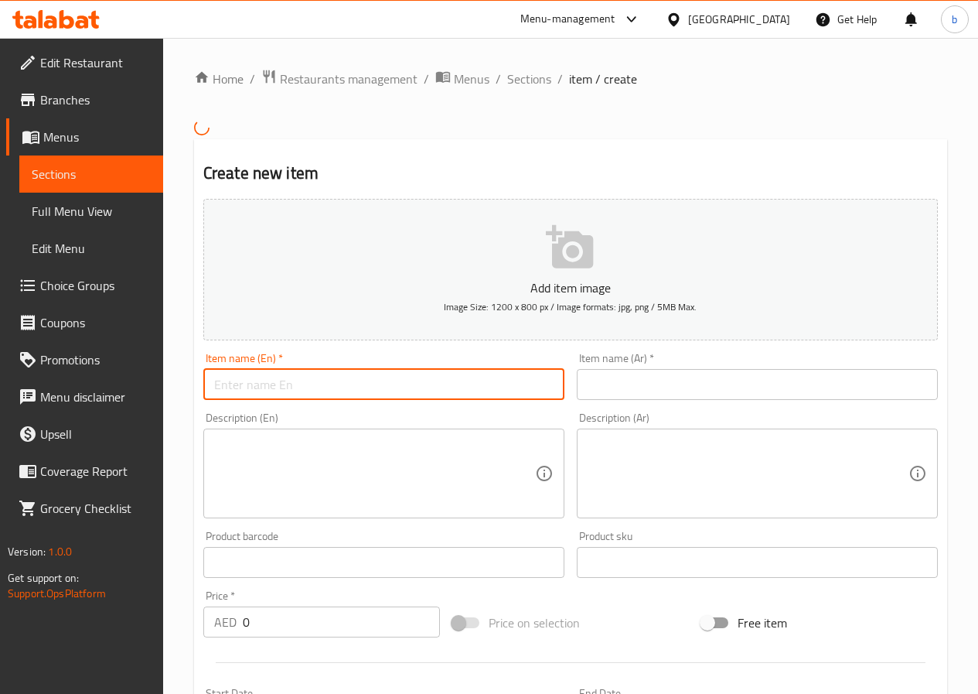
paste input "Grilled Salmon with Vegetables"
type input "Grilled Salmon with Vegetables"
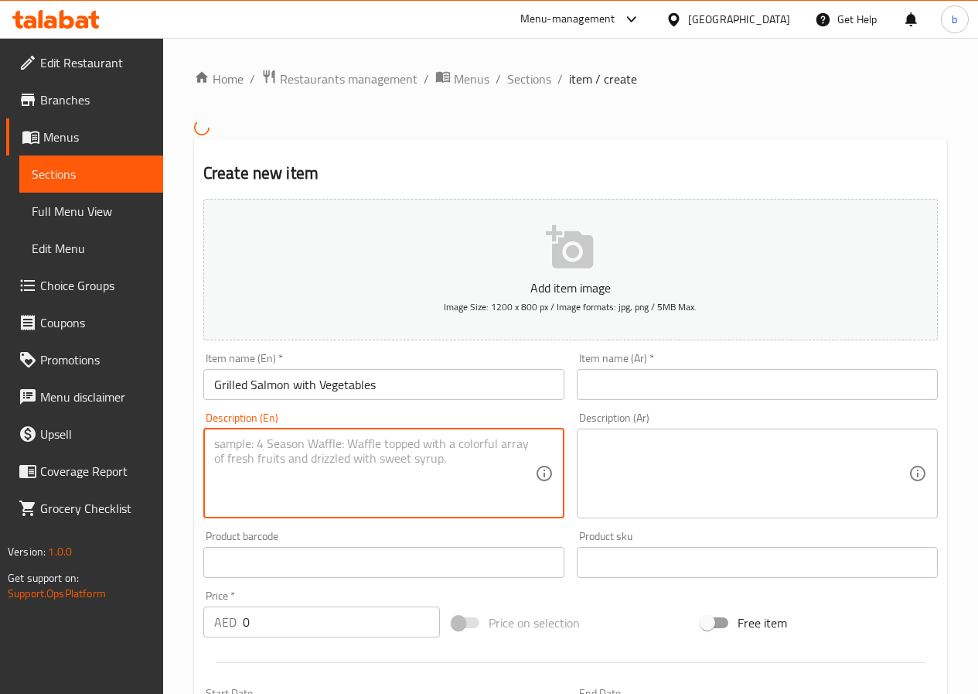
click at [296, 436] on textarea at bounding box center [374, 472] width 321 height 73
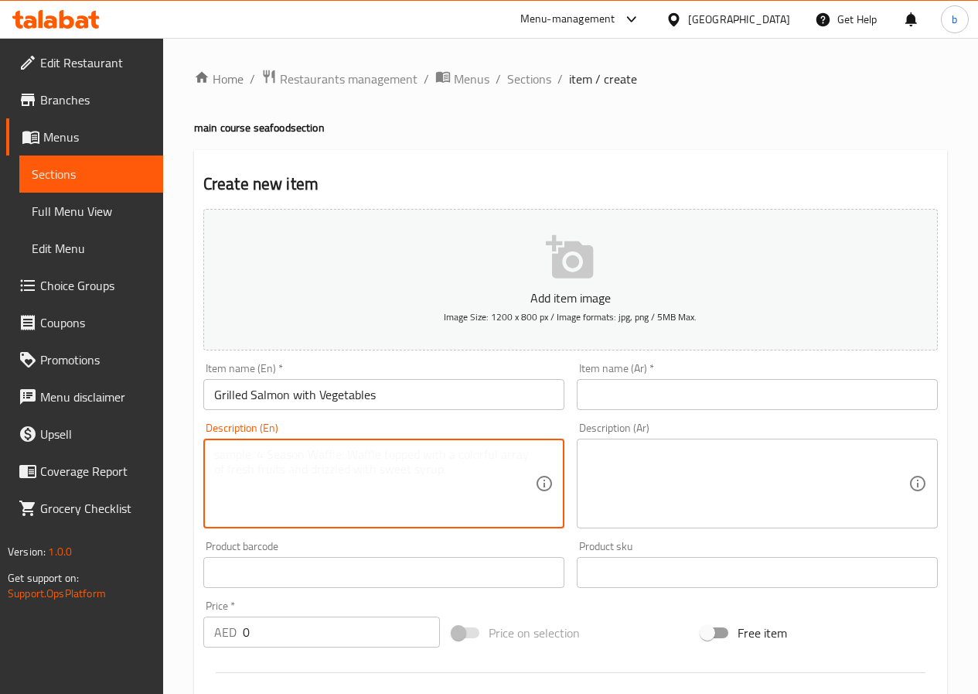
paste textarea "Calories: 575, Protein: 32g, Carbs: 42g, Fat: 13g."
type textarea "Calories: 575, Protein: 32g, Carbs: 42g, Fat: 13g."
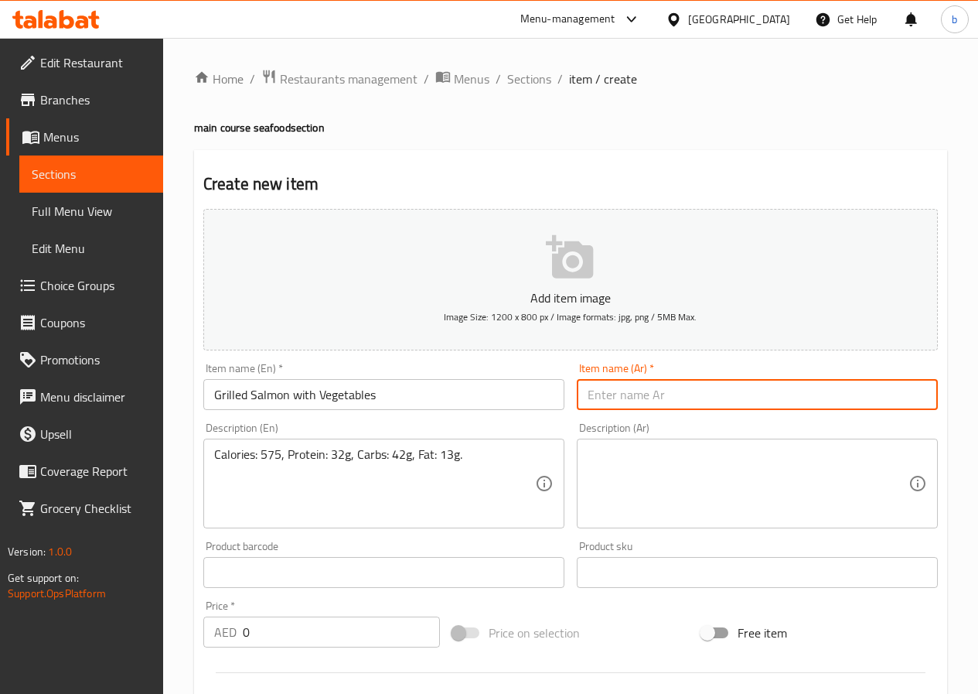
click at [635, 396] on input "text" at bounding box center [757, 394] width 361 height 31
paste input "سلمون مشوي مع خضار"
type input "سلمون مشوي مع خضار"
click at [624, 447] on textarea at bounding box center [748, 483] width 321 height 73
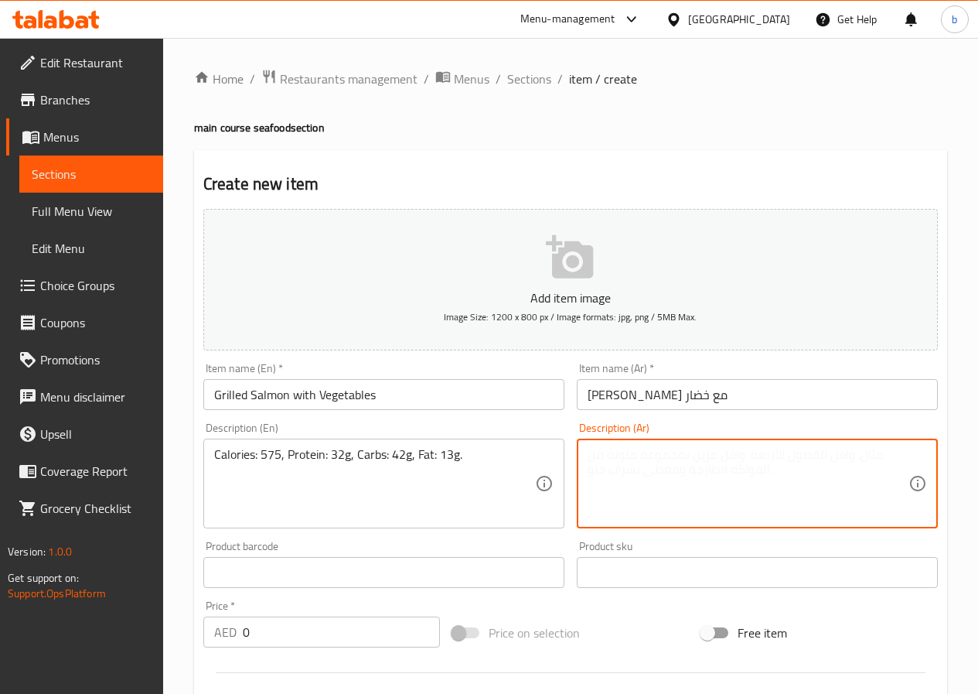
paste textarea "سعرات حرارية: 575، بروتين: 32 جرام، كارب: 42 جرام، دهون: 13 جرام."
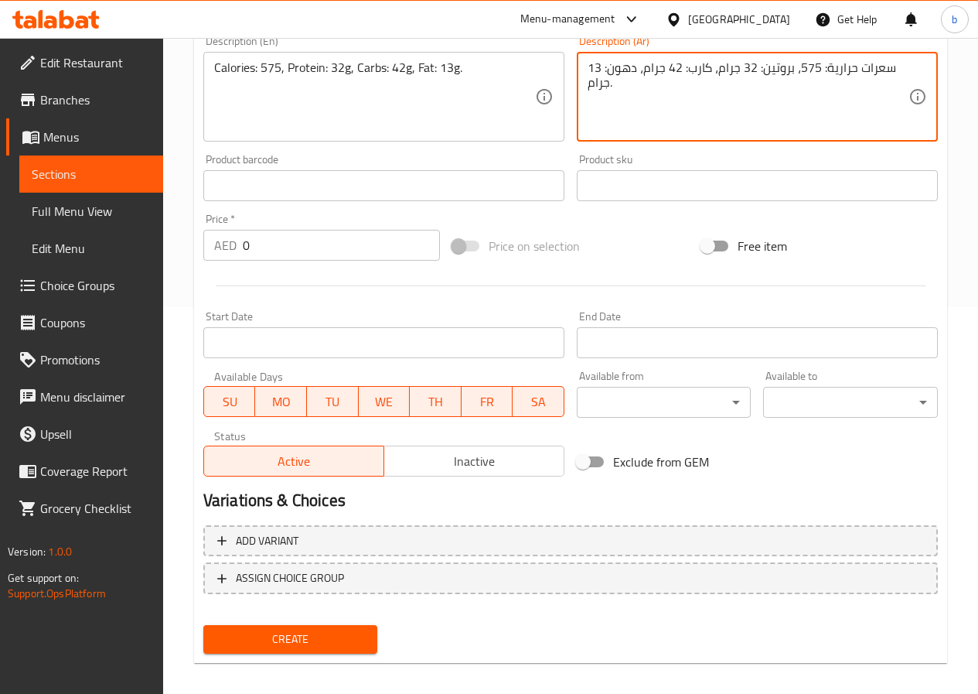
type textarea "سعرات حرارية: 575، بروتين: 32 جرام، كارب: 42 جرام، دهون: 13 جرام."
click at [343, 248] on input "0" at bounding box center [341, 245] width 197 height 31
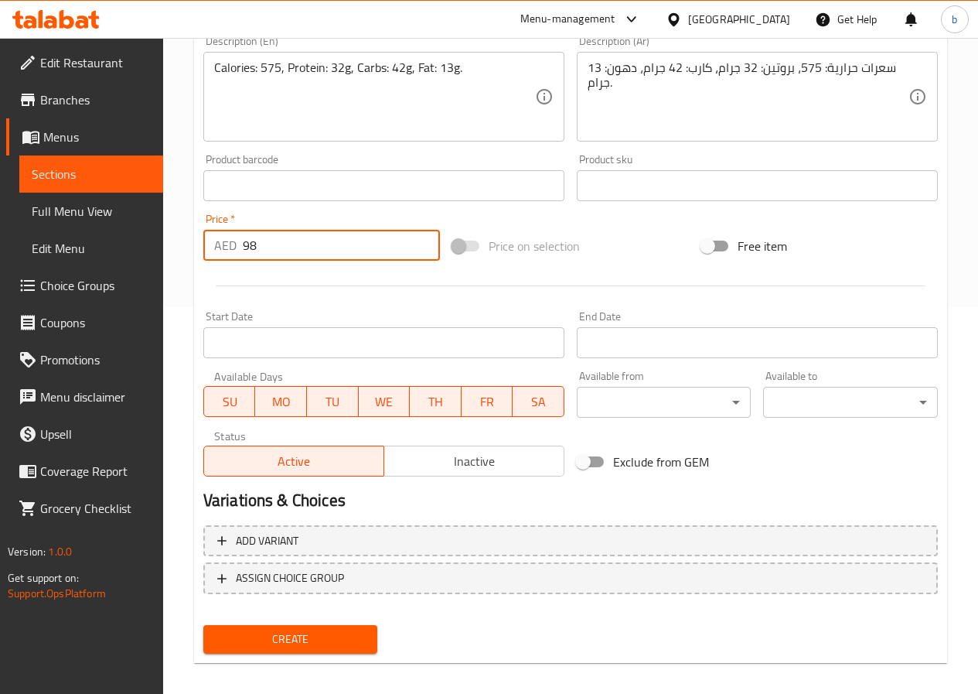
type input "9"
type input "9.85"
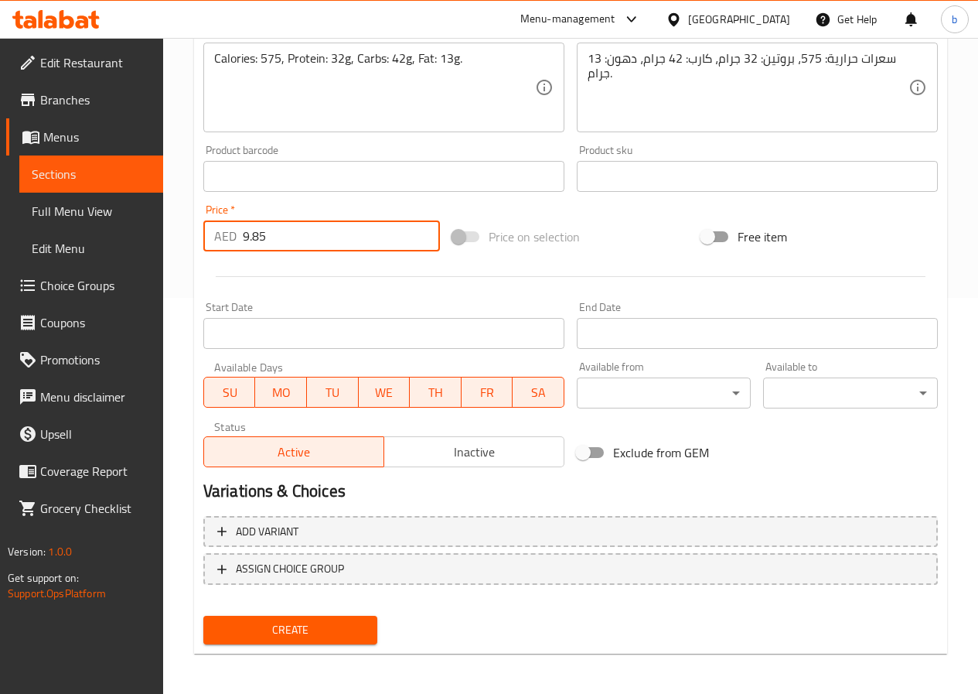
scroll to position [399, 0]
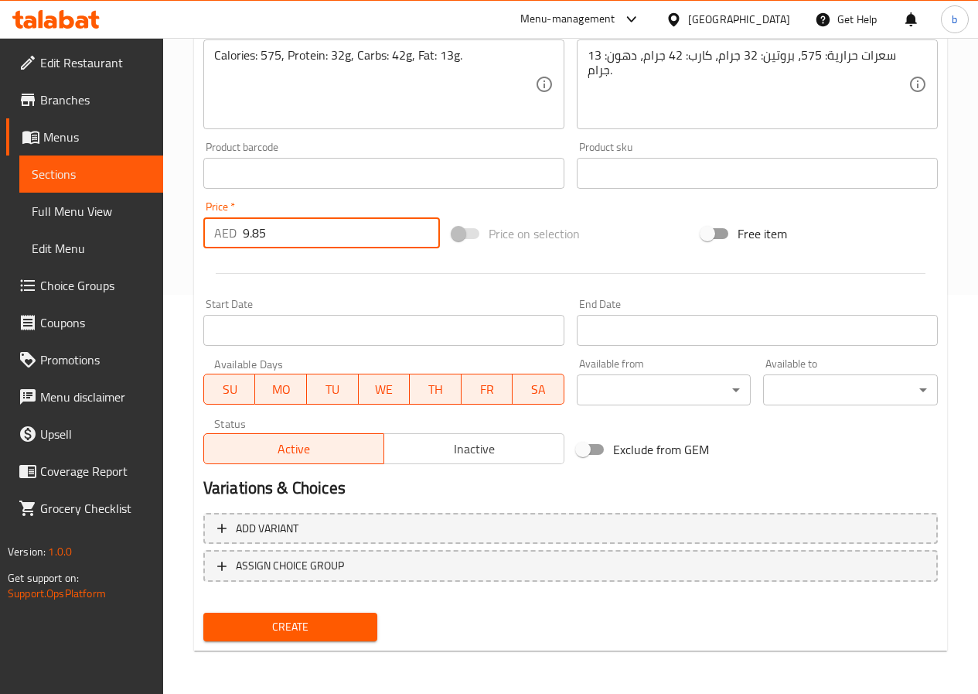
click at [288, 626] on span "Create" at bounding box center [291, 626] width 150 height 19
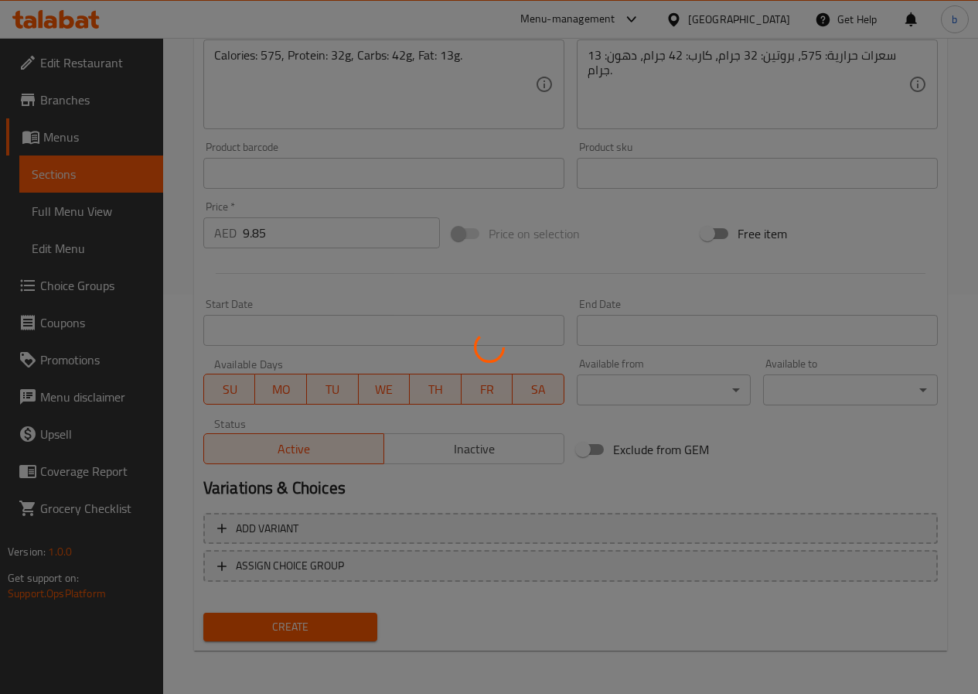
type input "0"
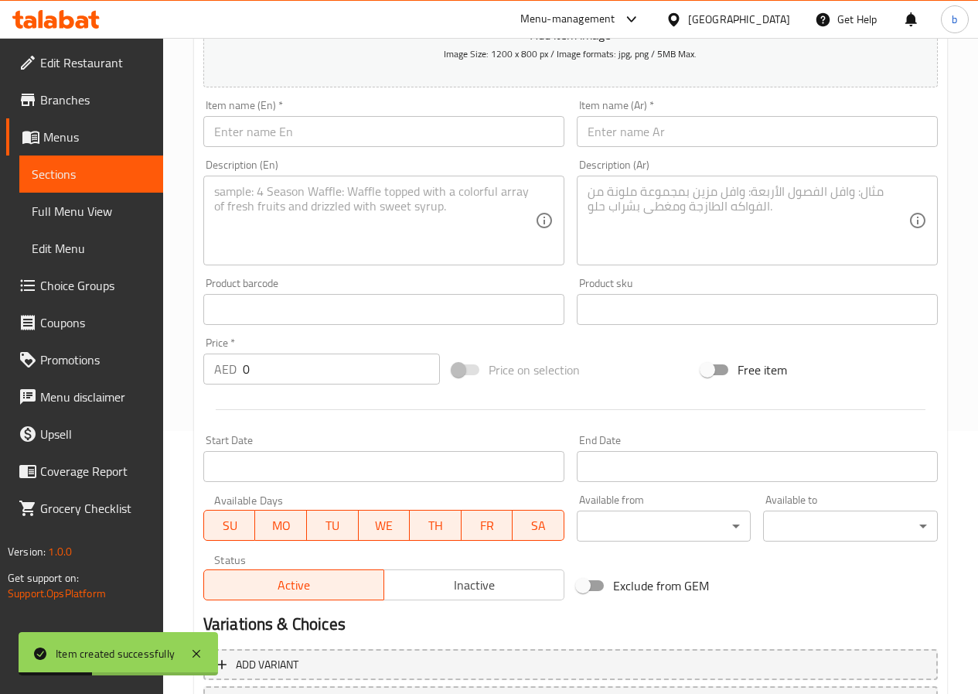
scroll to position [12, 0]
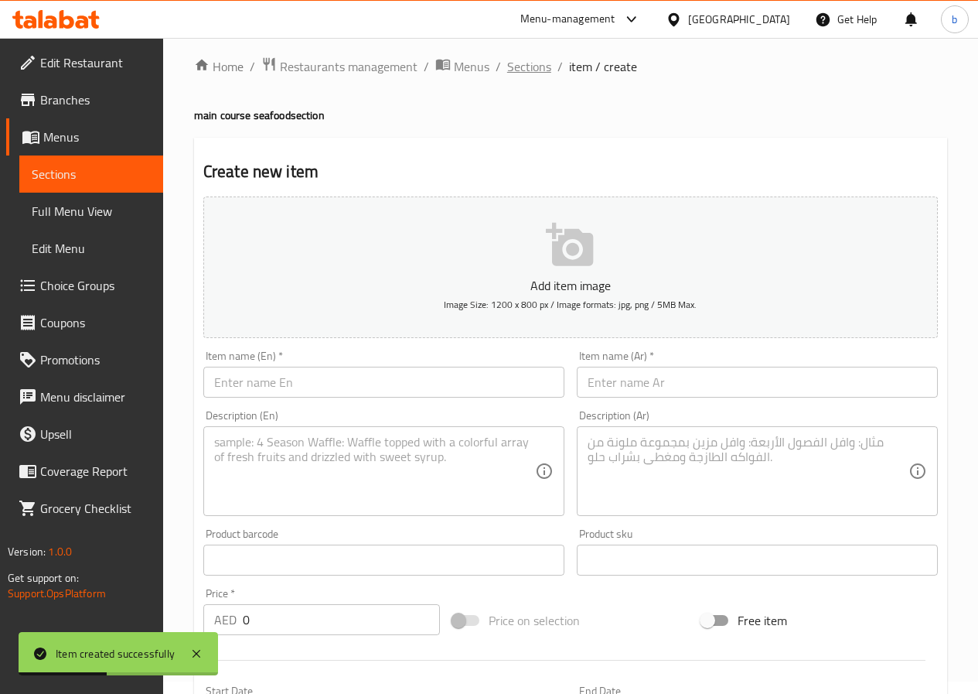
click at [507, 76] on span "Sections" at bounding box center [529, 66] width 44 height 19
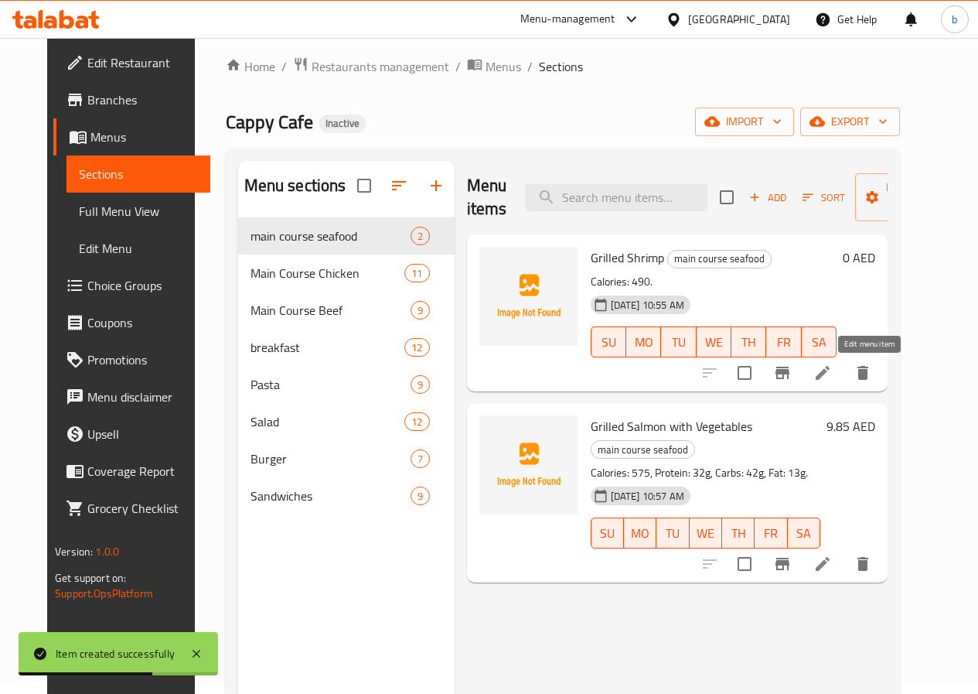
click at [832, 376] on icon at bounding box center [823, 372] width 19 height 19
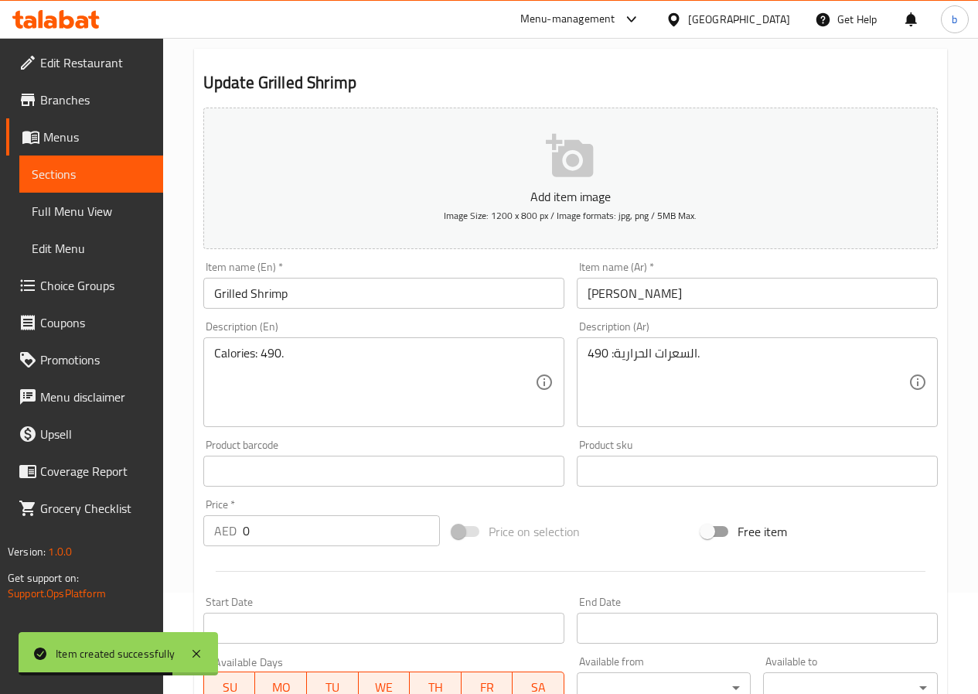
scroll to position [232, 0]
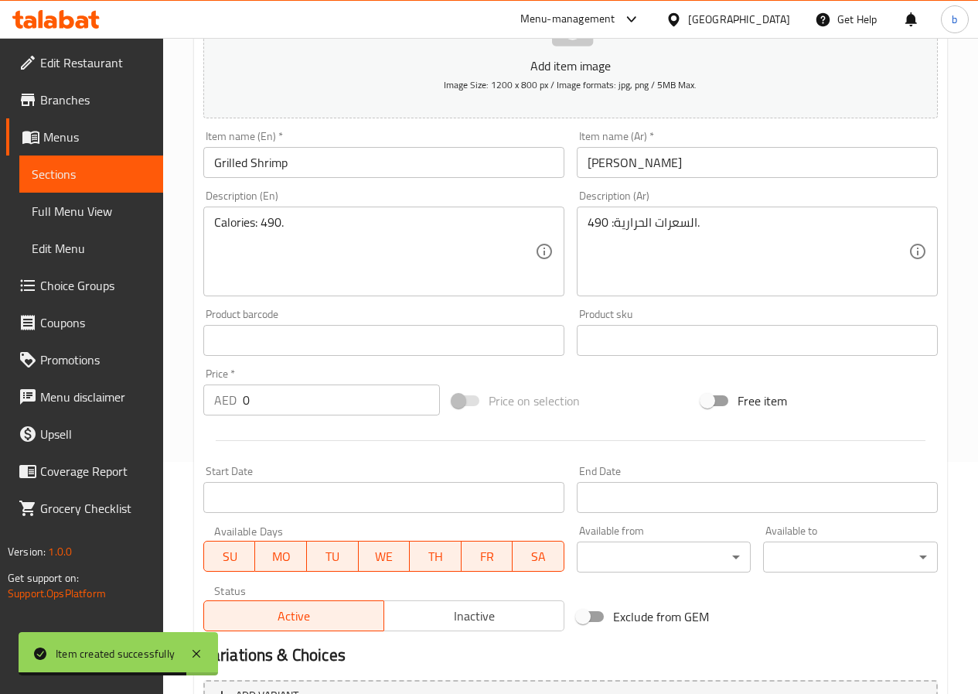
click at [312, 389] on input "0" at bounding box center [341, 399] width 197 height 31
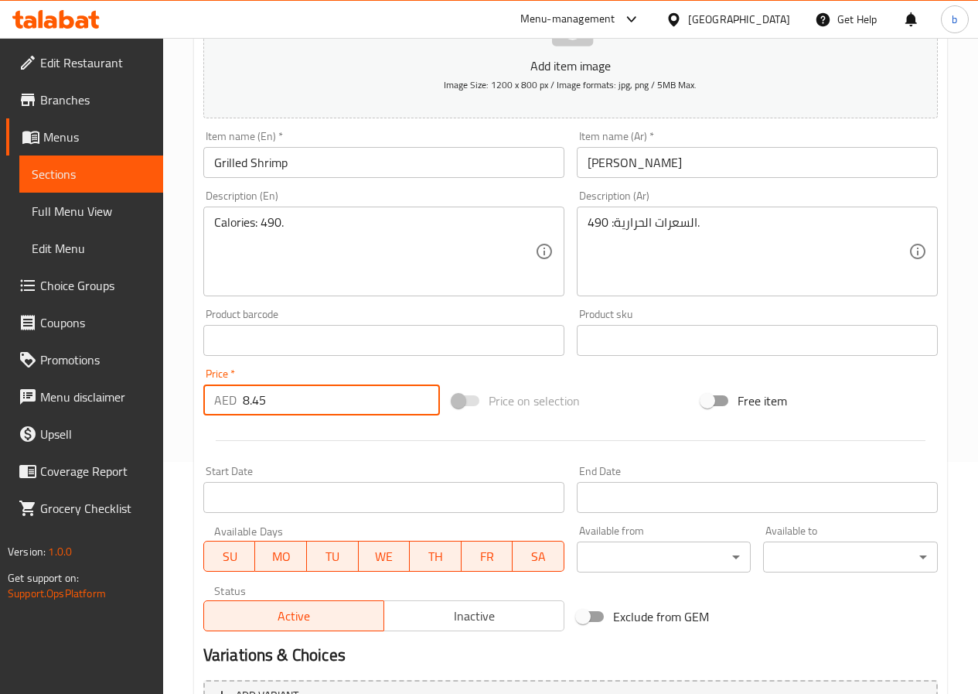
type input "8.45"
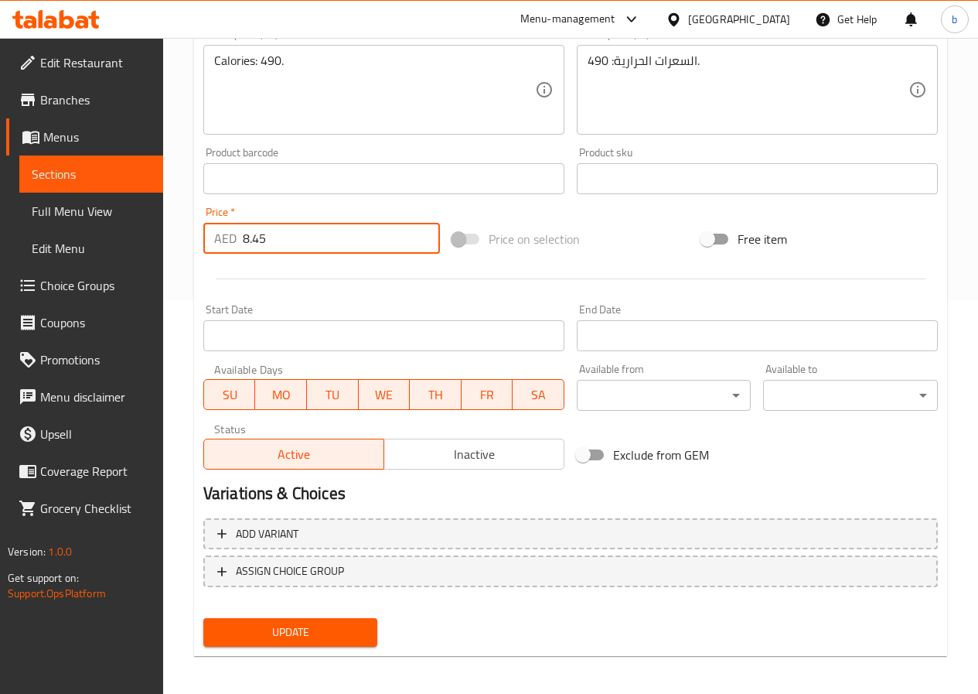
scroll to position [399, 0]
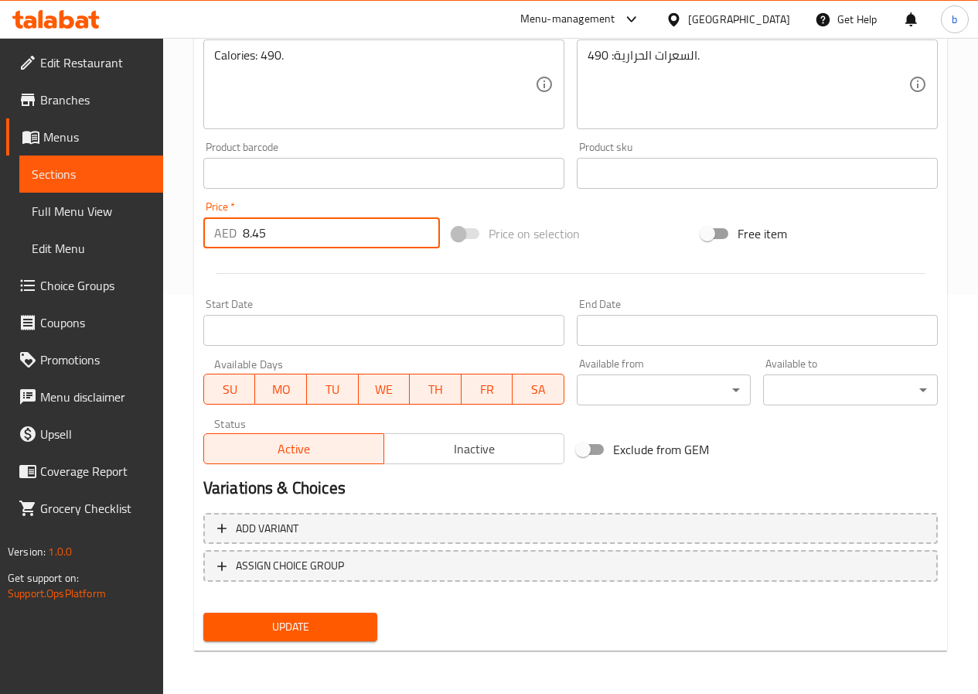
click at [313, 640] on button "Update" at bounding box center [290, 626] width 175 height 29
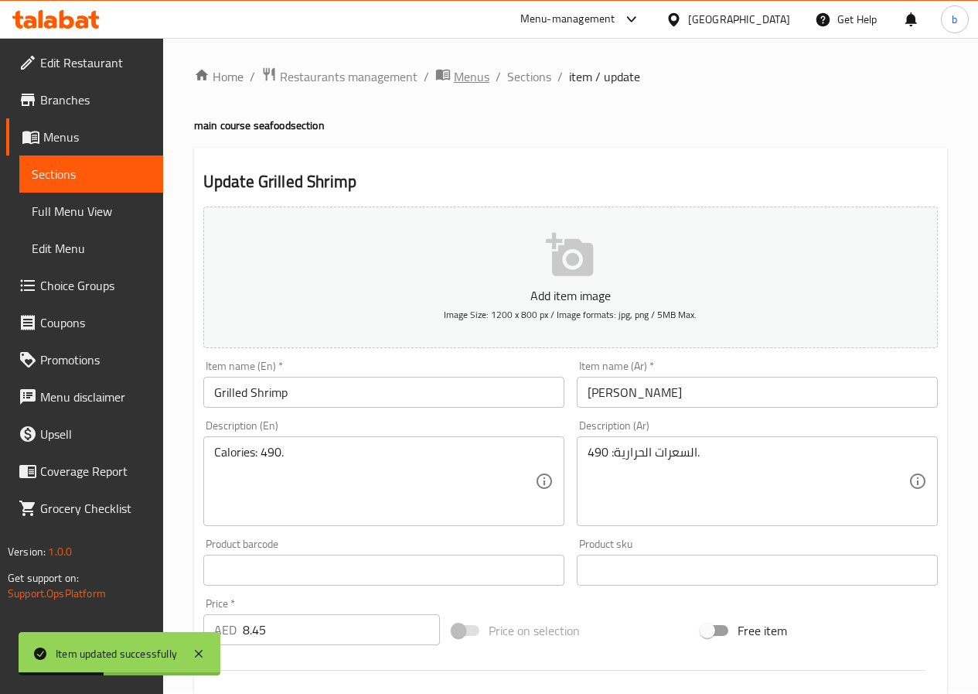
scroll to position [0, 0]
click at [522, 77] on span "Sections" at bounding box center [529, 79] width 44 height 19
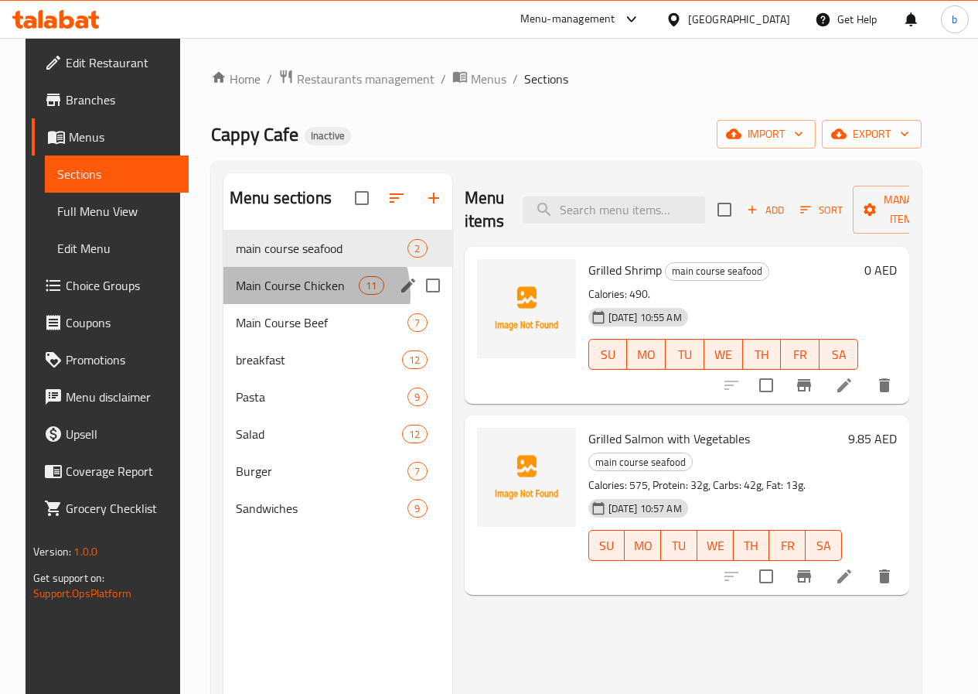
click at [281, 304] on div "Main Course Chicken 11" at bounding box center [338, 285] width 229 height 37
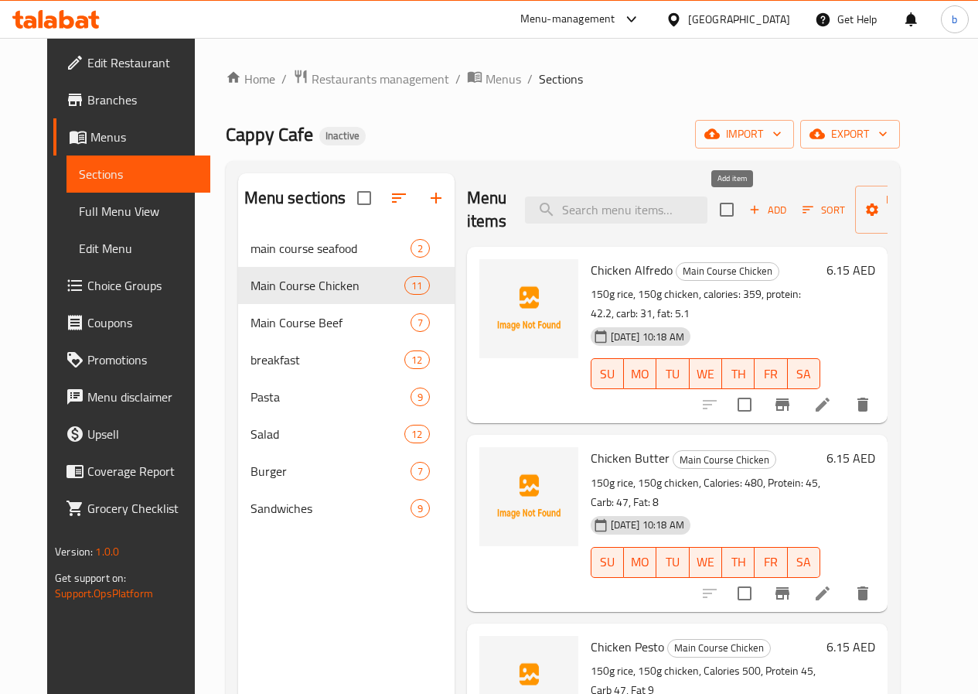
click at [748, 216] on icon "button" at bounding box center [755, 210] width 14 height 14
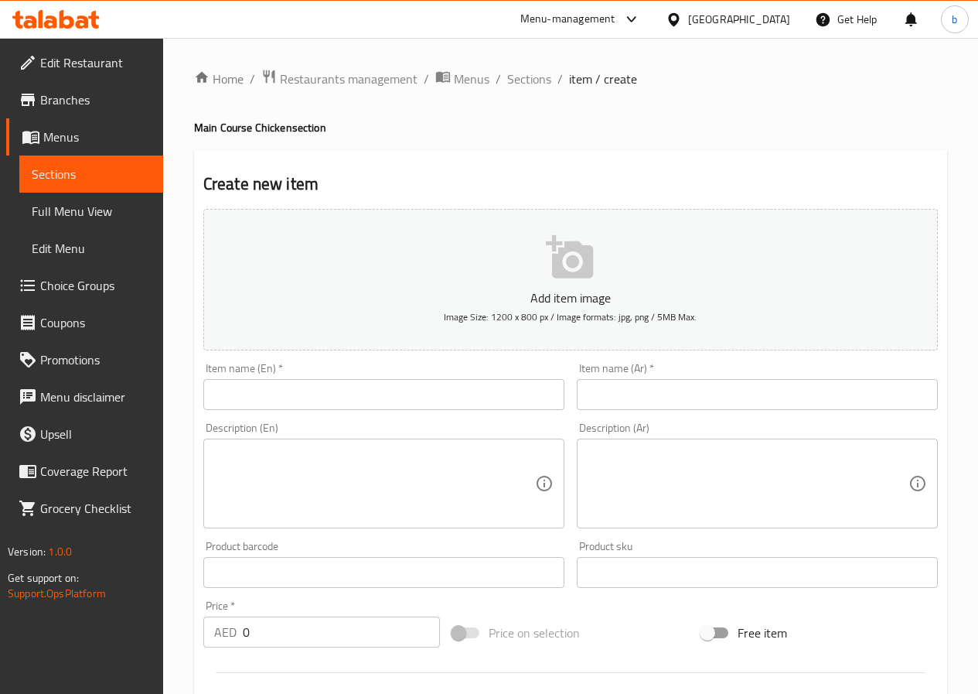
click at [396, 397] on input "text" at bounding box center [383, 394] width 361 height 31
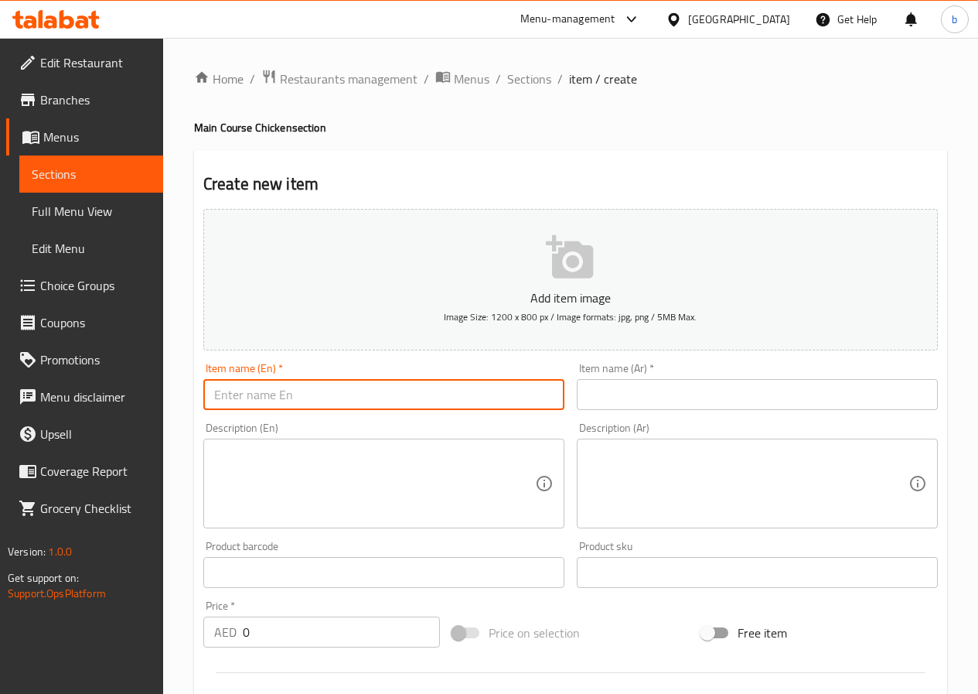
click at [396, 397] on input "text" at bounding box center [383, 394] width 361 height 31
paste input "Grilled Chicken with Vegetables"
type input "Grilled Chicken with Vegetables"
click at [435, 457] on textarea at bounding box center [374, 483] width 321 height 73
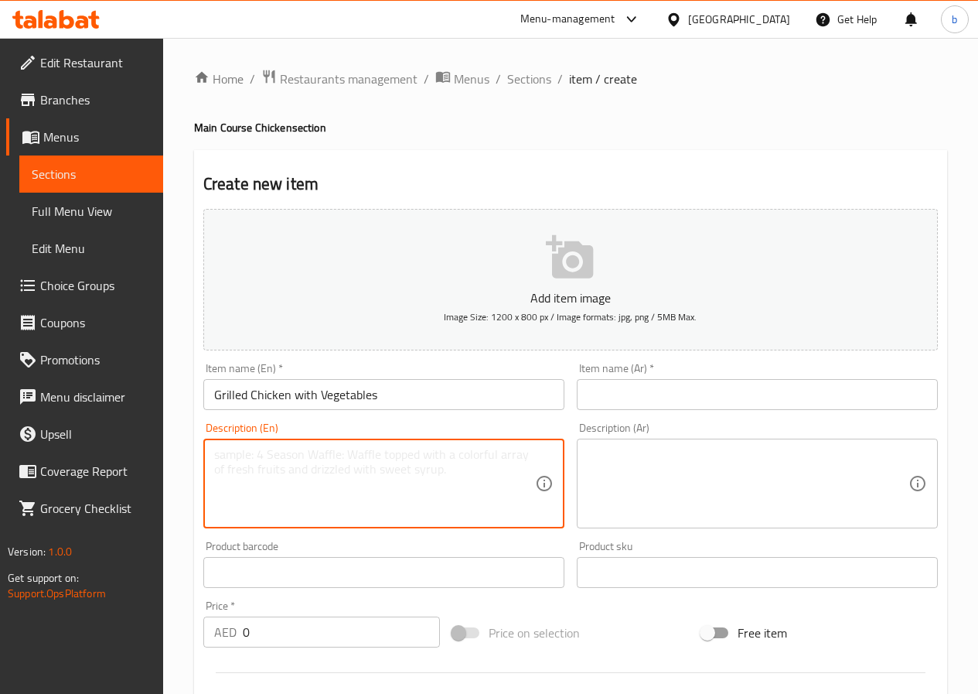
paste textarea "150g chicken. Calories: 480, Protein: 38g."
type textarea "150g chicken. Calories: 480, Protein: 38g."
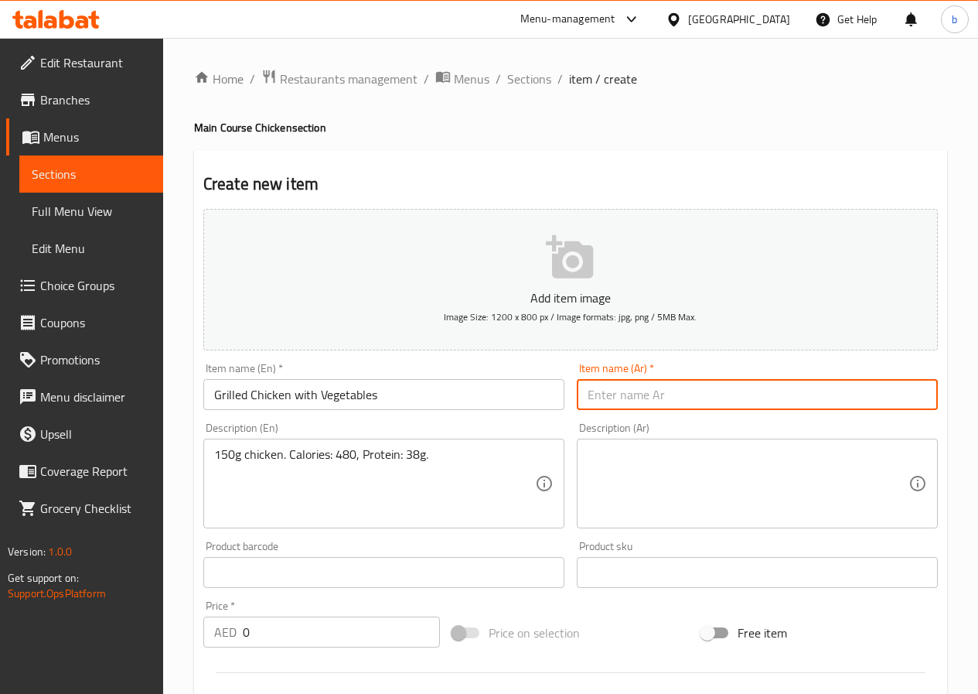
click at [646, 401] on input "text" at bounding box center [757, 394] width 361 height 31
paste input "دجاج مشوي مع الخضار"
type input "دجاج مشوي مع الخضار"
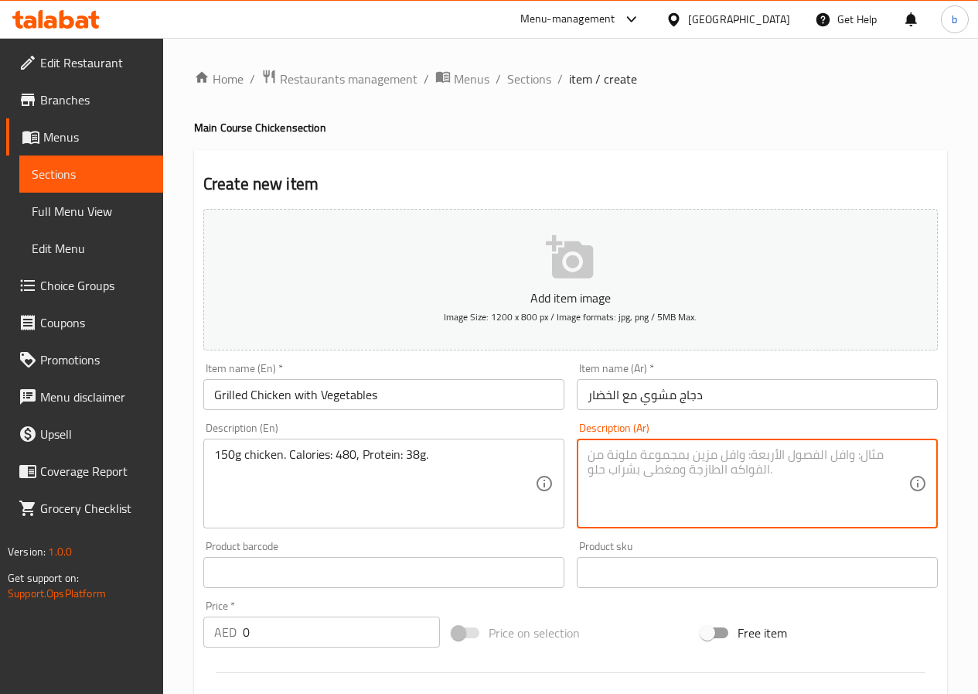
click at [701, 476] on textarea at bounding box center [748, 483] width 321 height 73
paste textarea "150 جرام دجاج. السعرات الحرارية: 480، البروتين: 38 جرام."
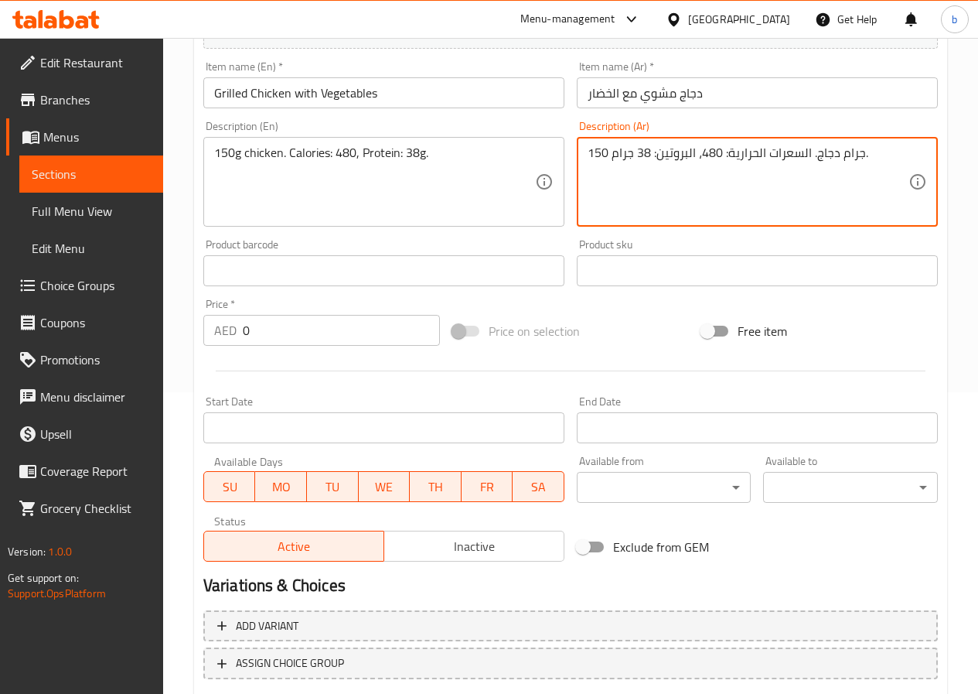
scroll to position [387, 0]
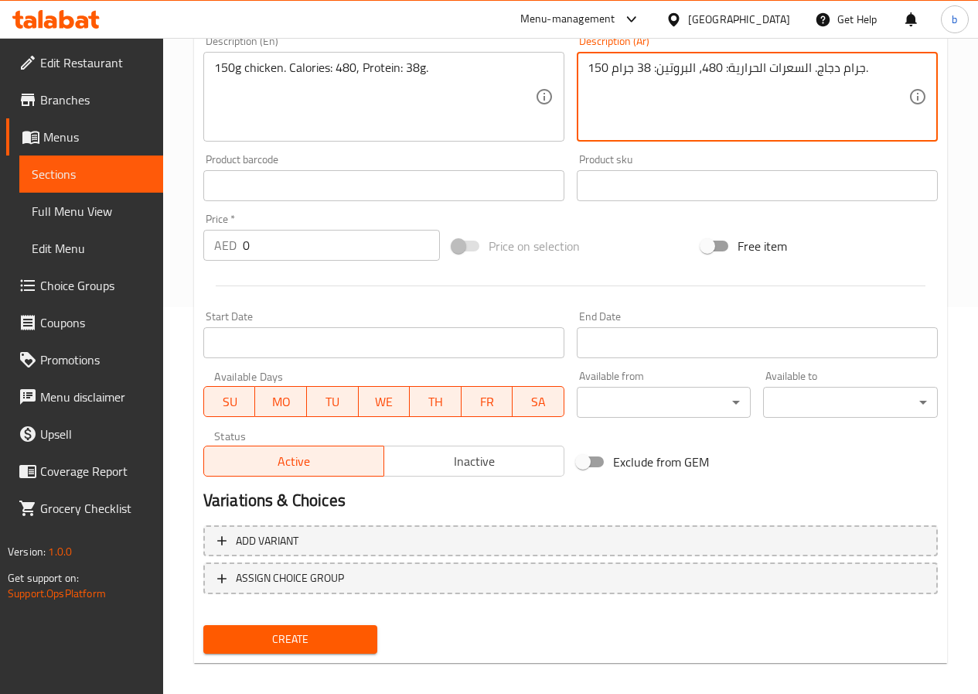
type textarea "150 جرام دجاج. السعرات الحرارية: 480، البروتين: 38 جرام."
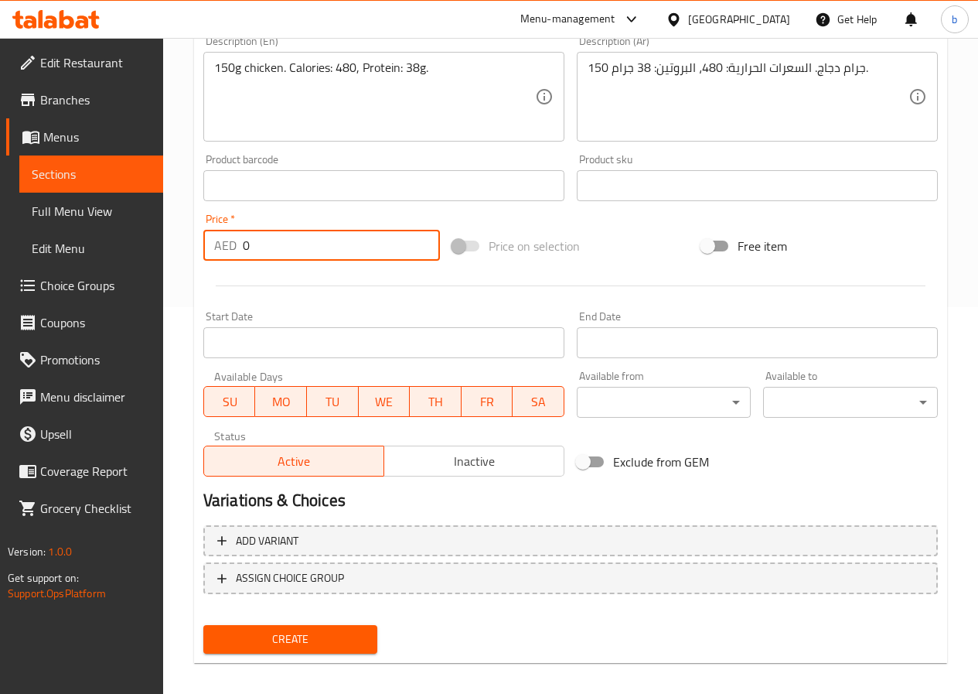
click at [295, 255] on input "0" at bounding box center [341, 245] width 197 height 31
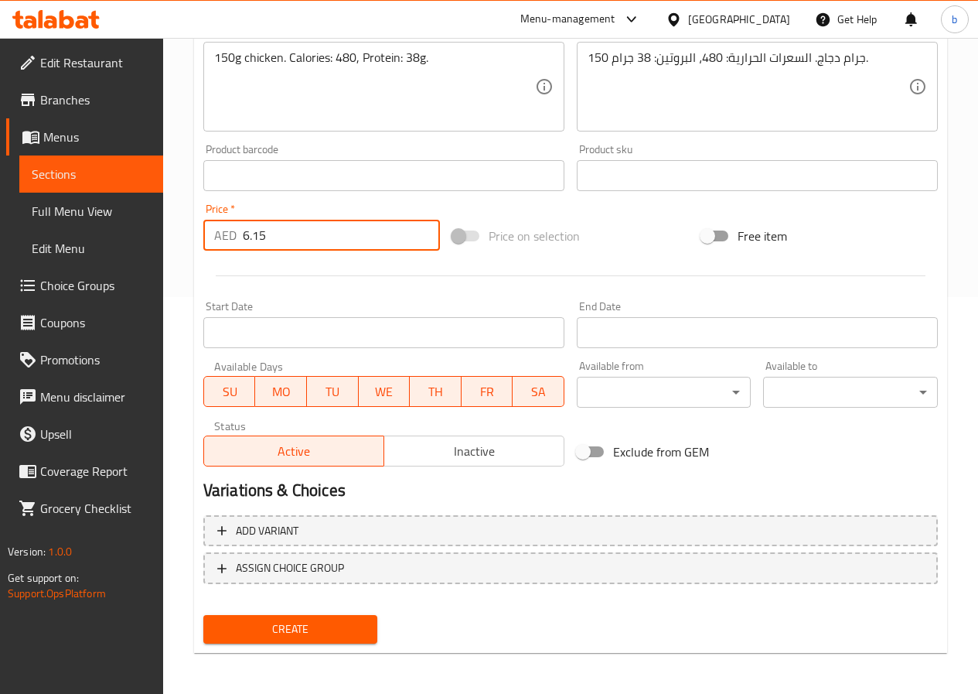
scroll to position [399, 0]
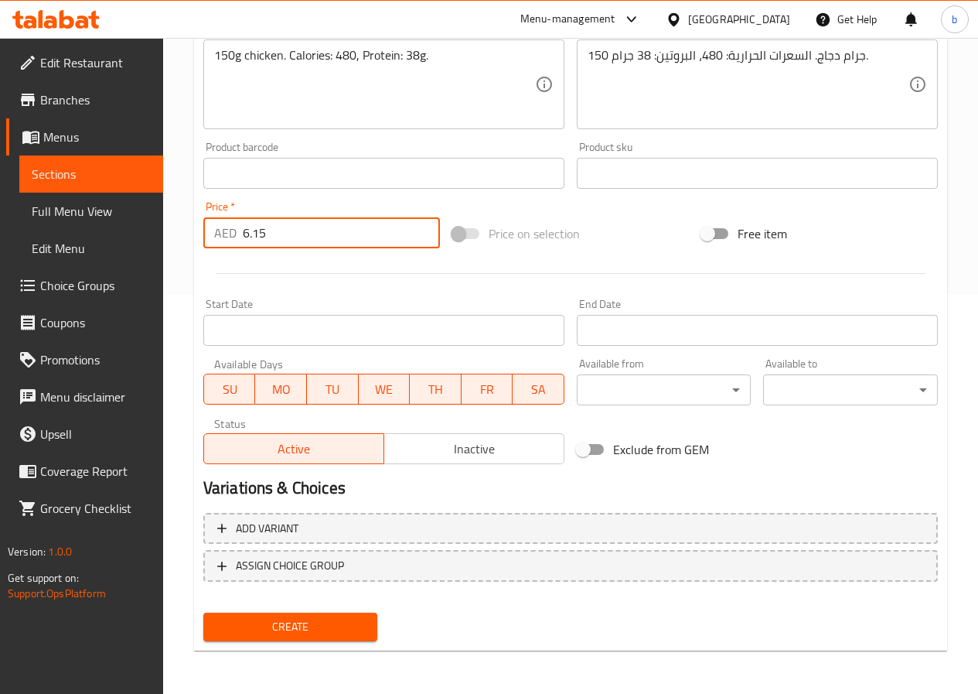
type input "6.15"
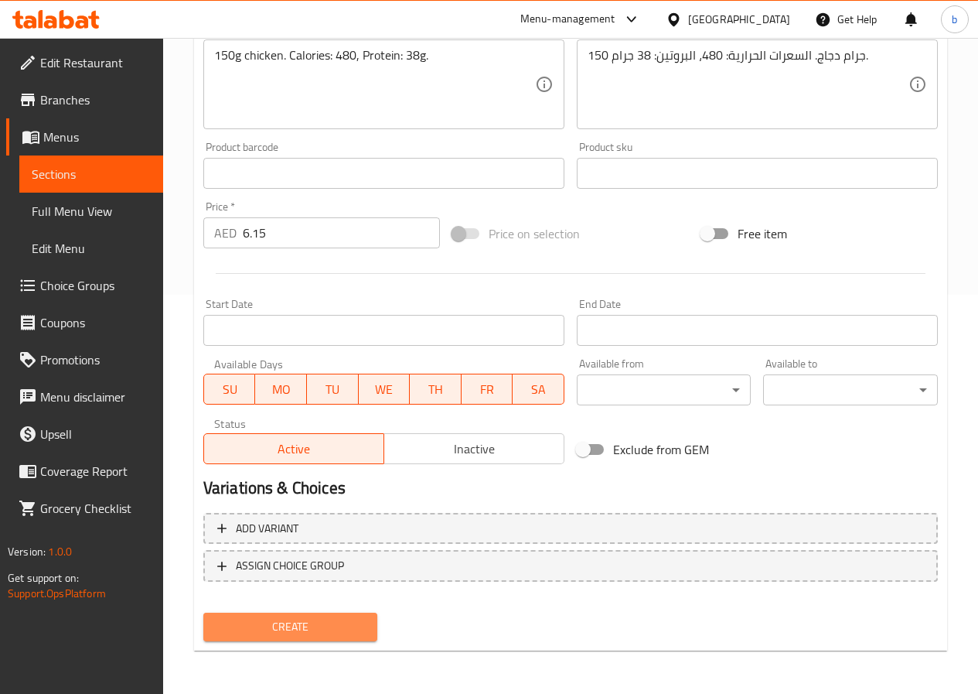
click at [322, 626] on span "Create" at bounding box center [291, 626] width 150 height 19
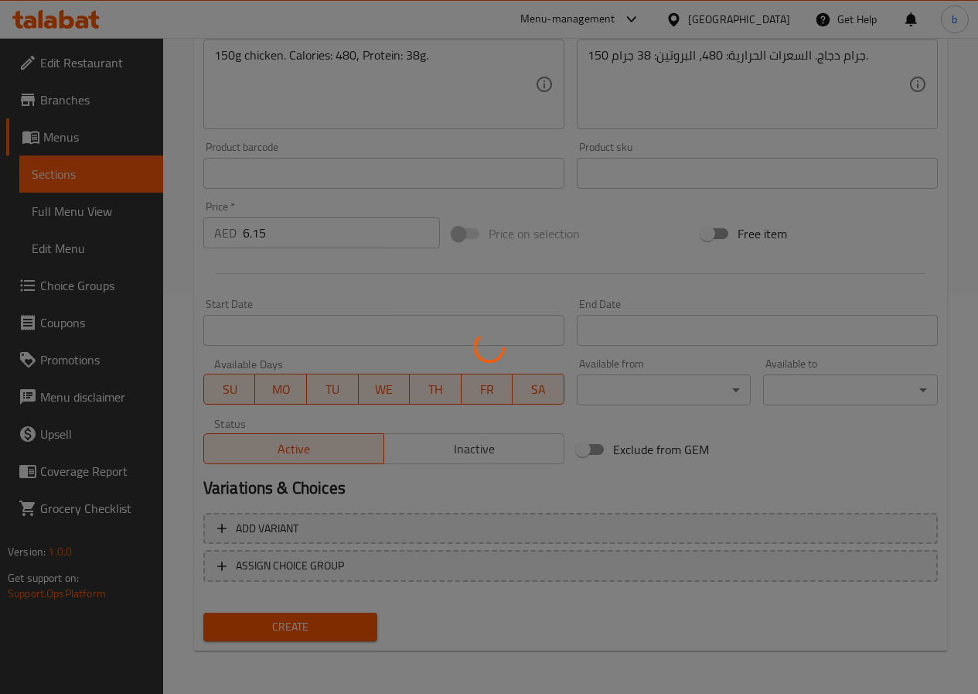
type input "0"
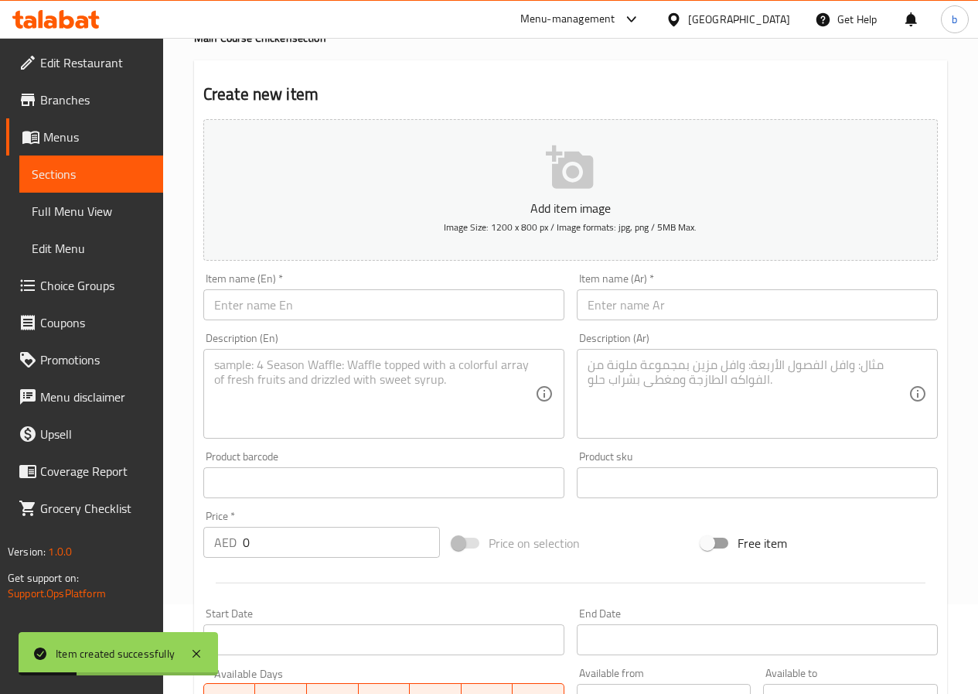
scroll to position [0, 0]
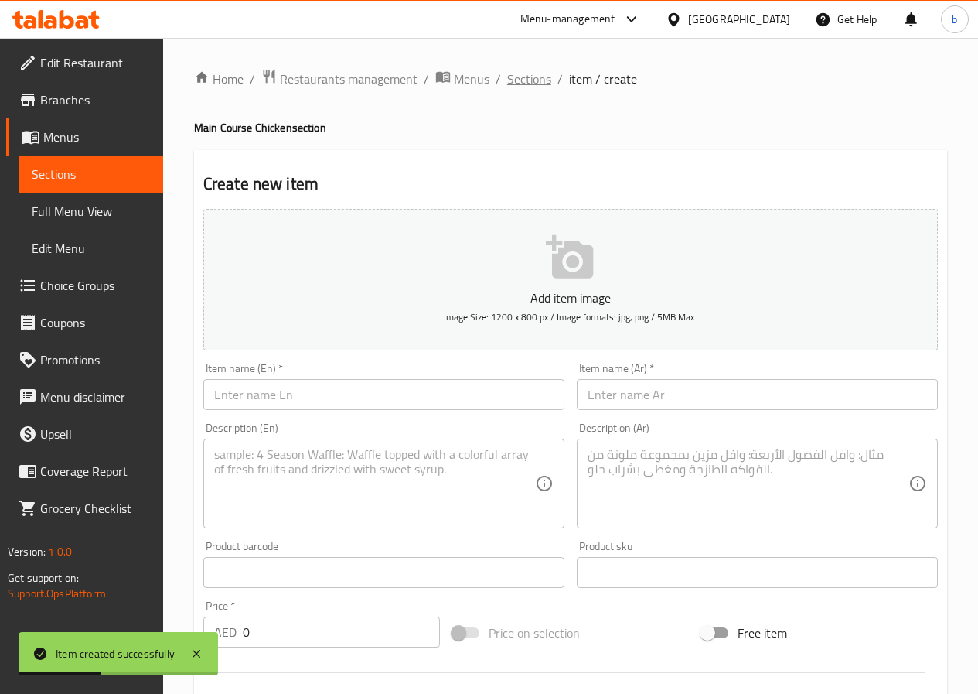
click at [534, 84] on span "Sections" at bounding box center [529, 79] width 44 height 19
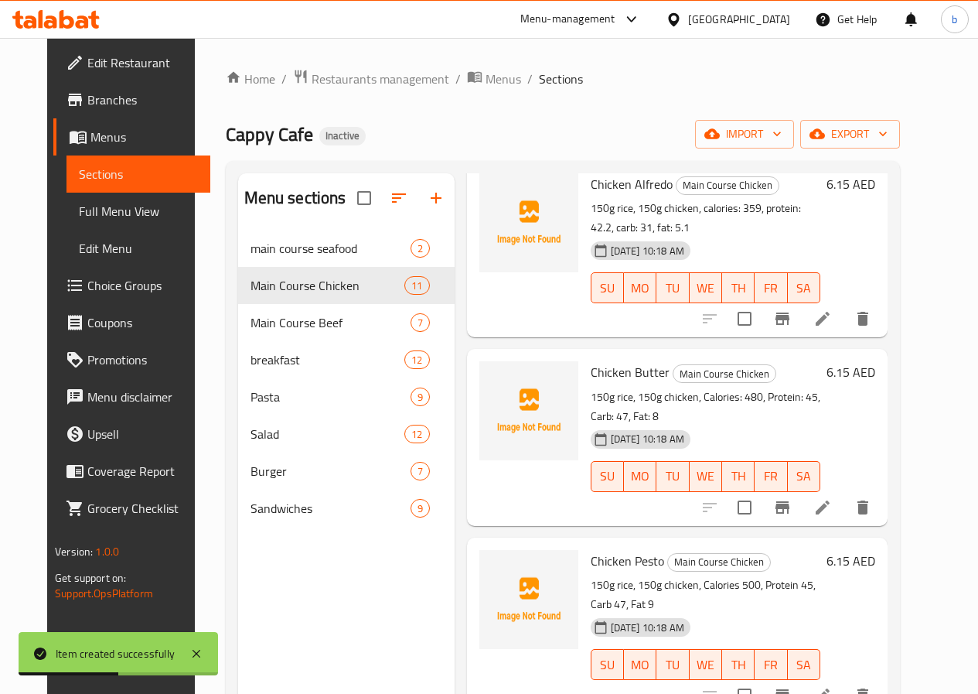
scroll to position [155, 0]
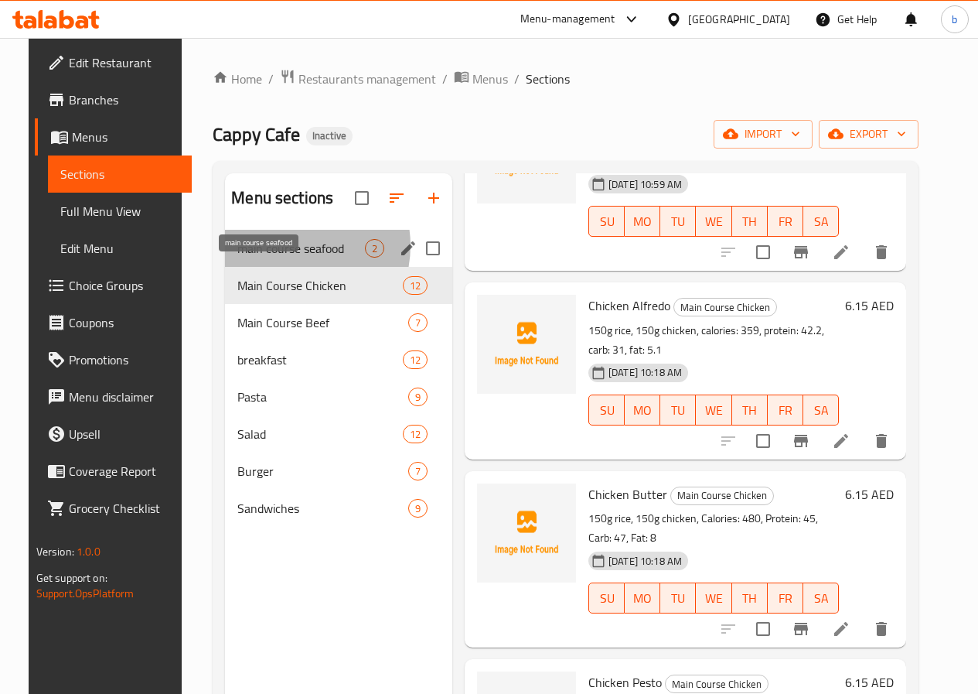
click at [271, 258] on span "main course seafood" at bounding box center [301, 248] width 128 height 19
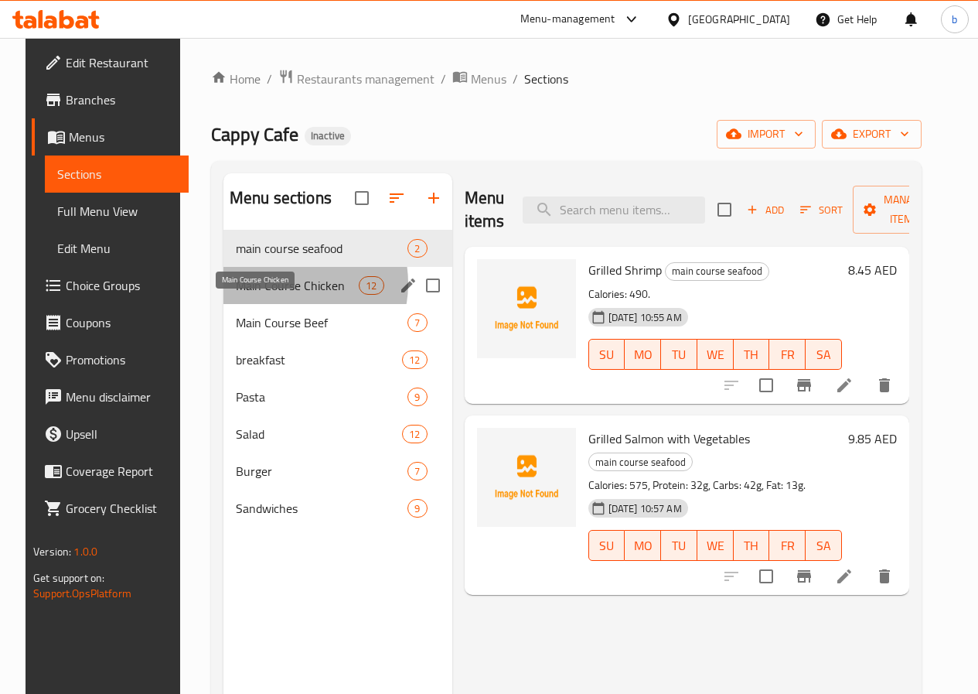
click at [272, 295] on span "Main Course Chicken" at bounding box center [297, 285] width 123 height 19
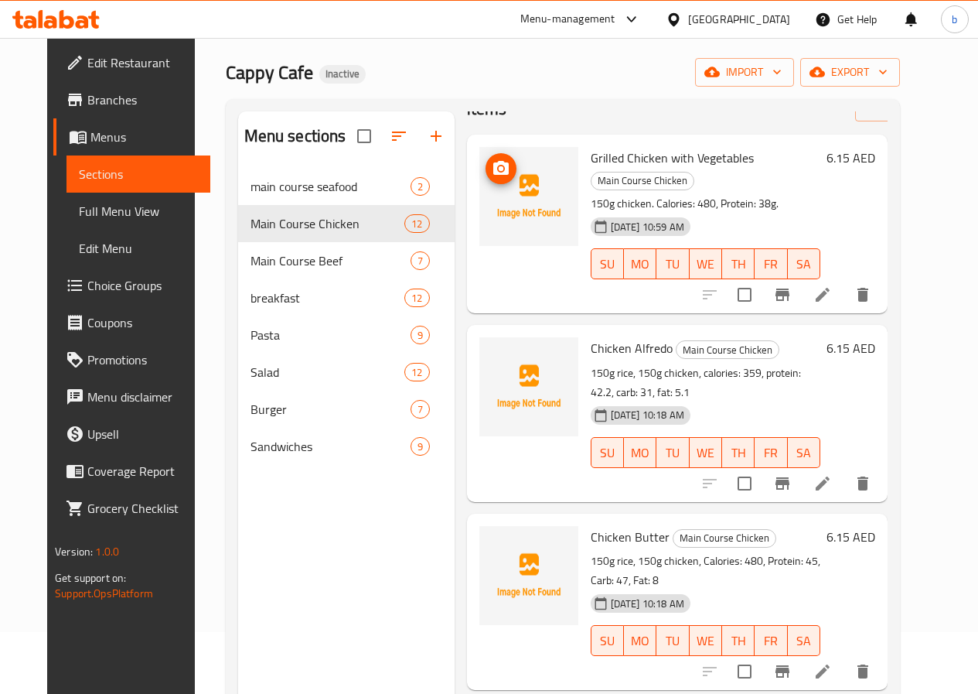
scroll to position [77, 0]
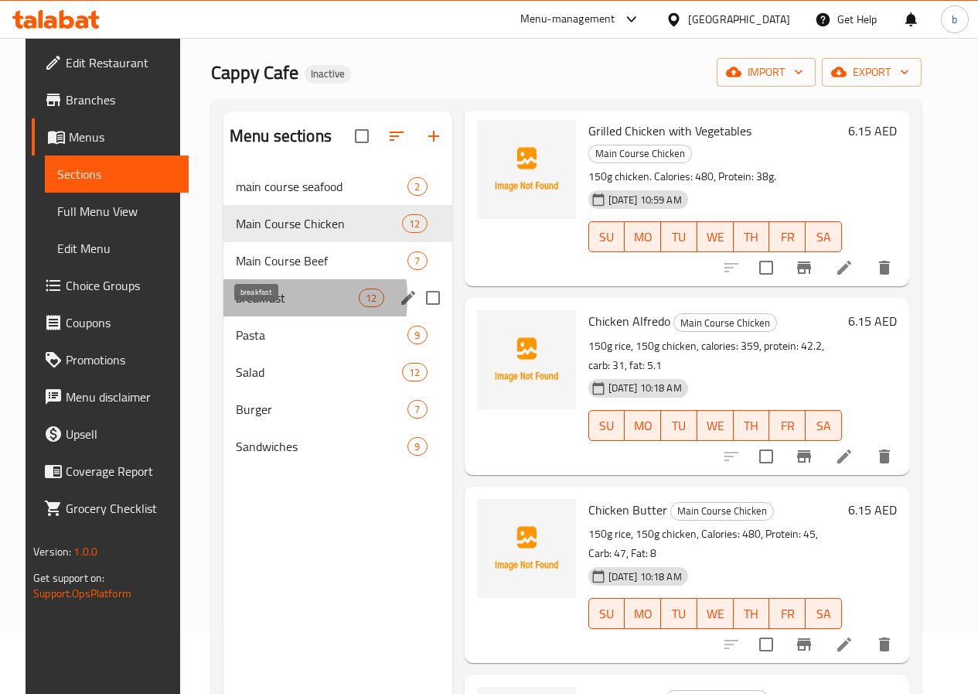
click at [236, 307] on span "breakfast" at bounding box center [297, 297] width 123 height 19
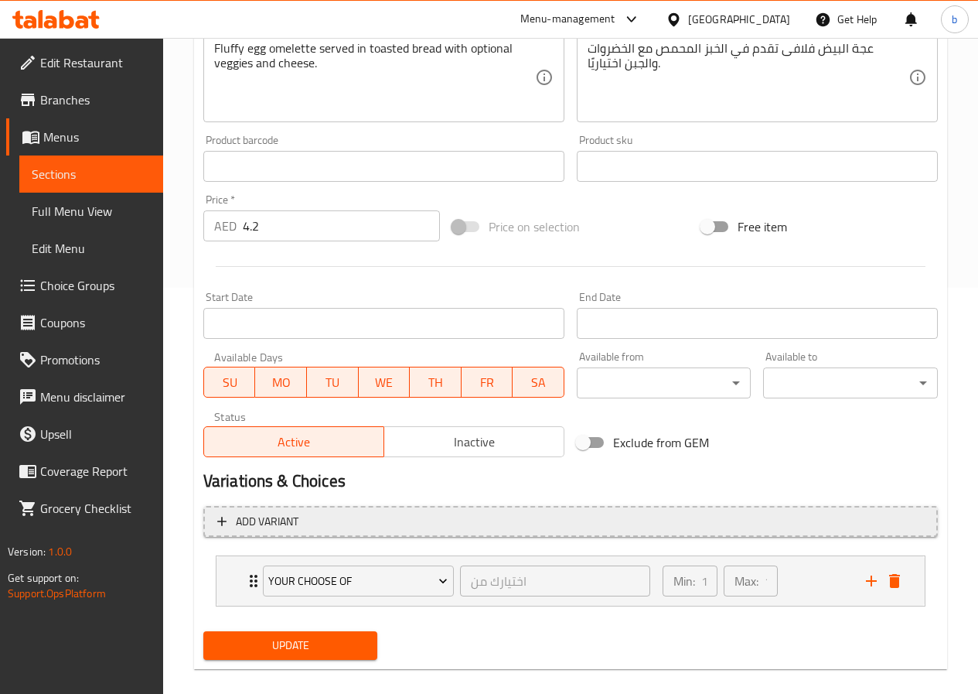
scroll to position [425, 0]
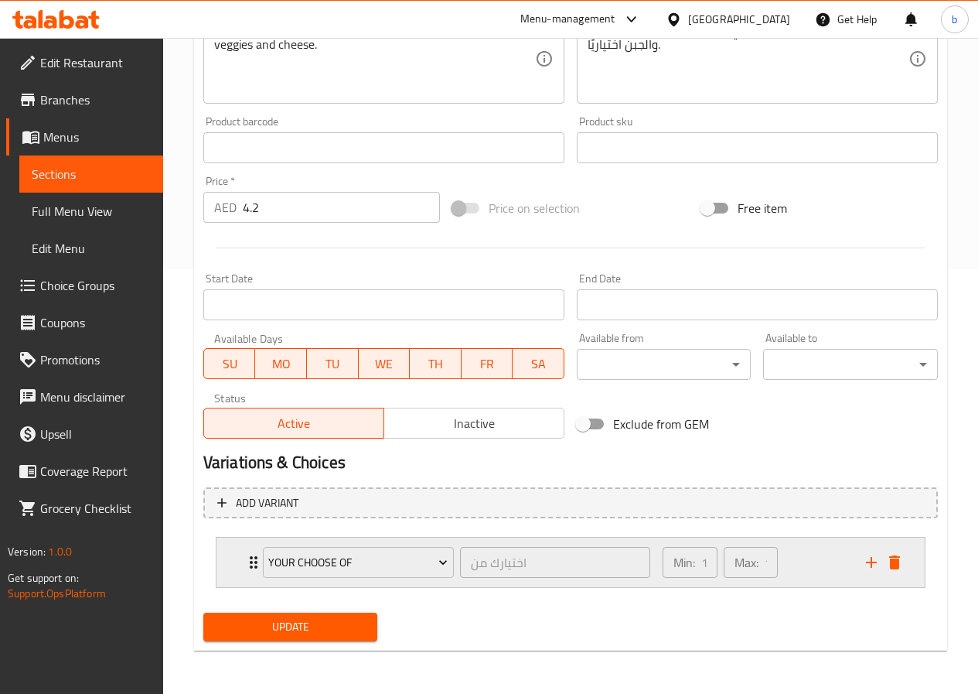
click at [247, 565] on icon "Expand" at bounding box center [253, 562] width 19 height 19
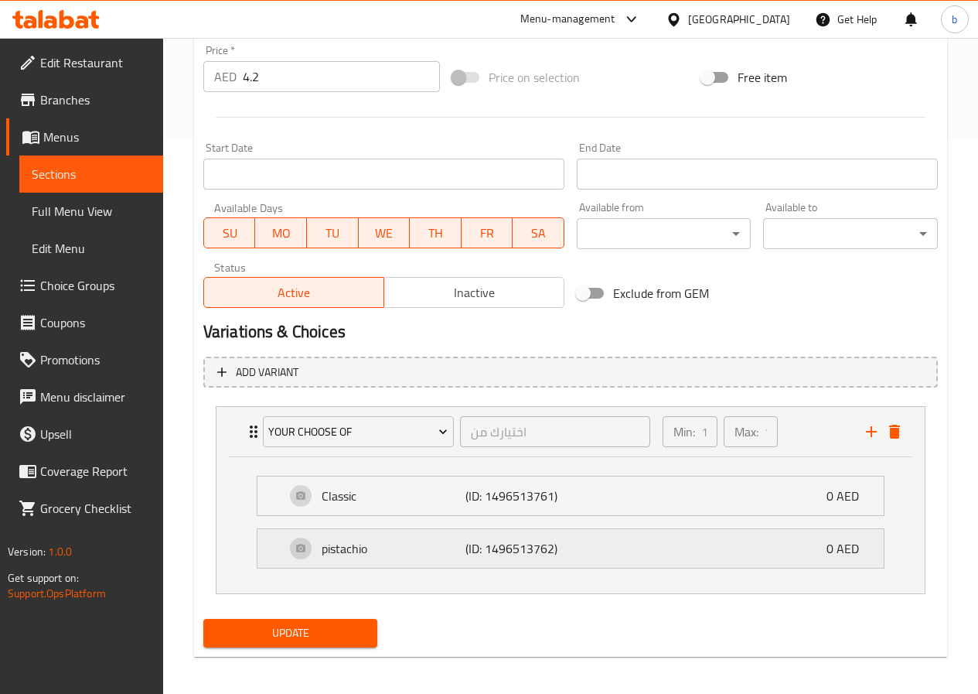
scroll to position [561, 0]
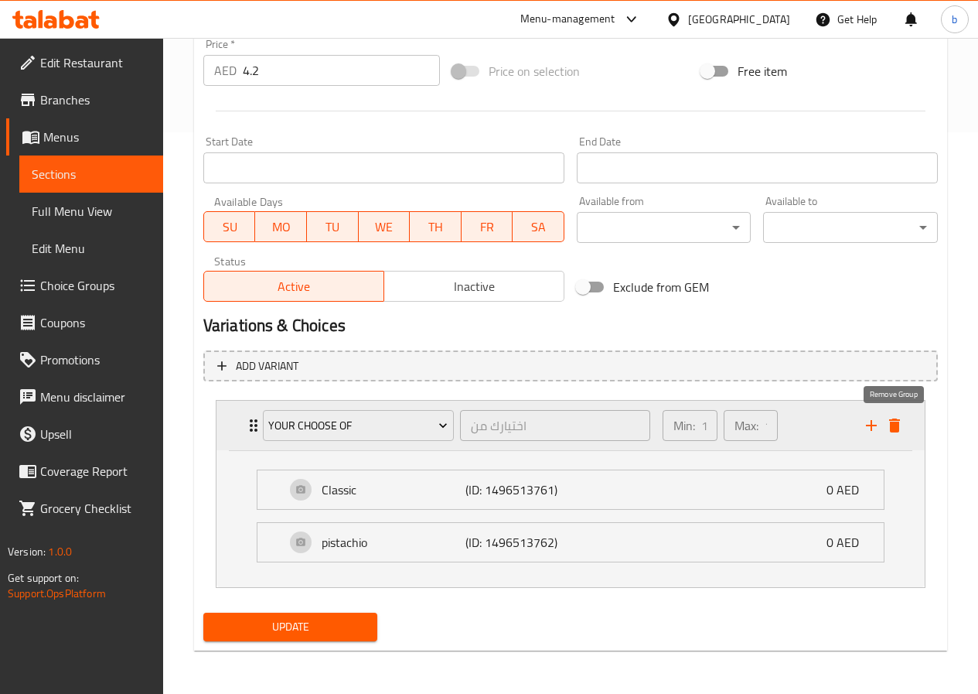
click at [892, 423] on icon "delete" at bounding box center [894, 425] width 11 height 14
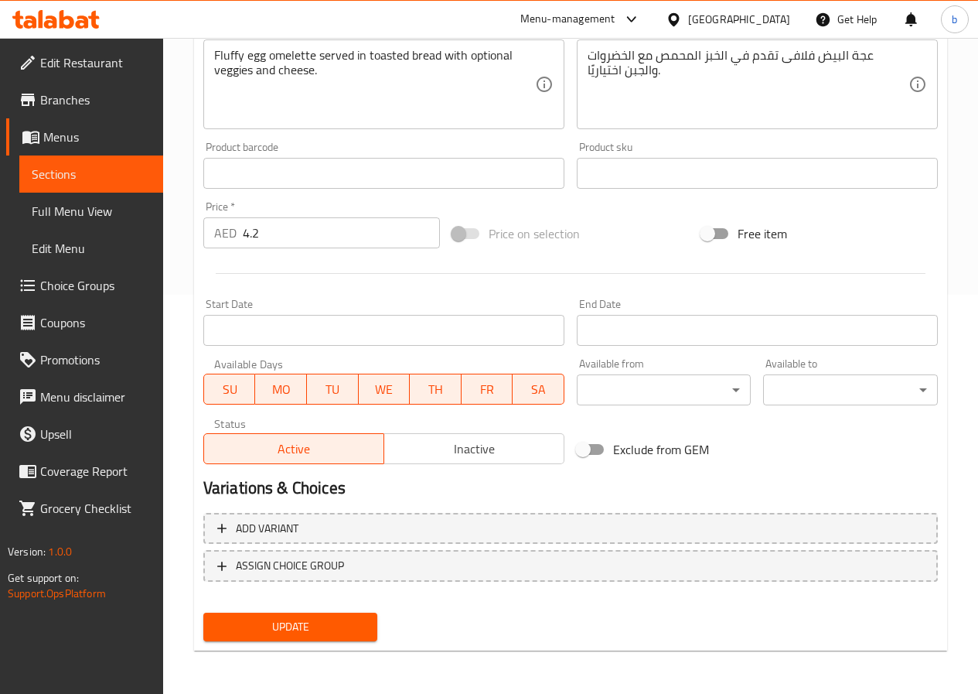
scroll to position [0, 0]
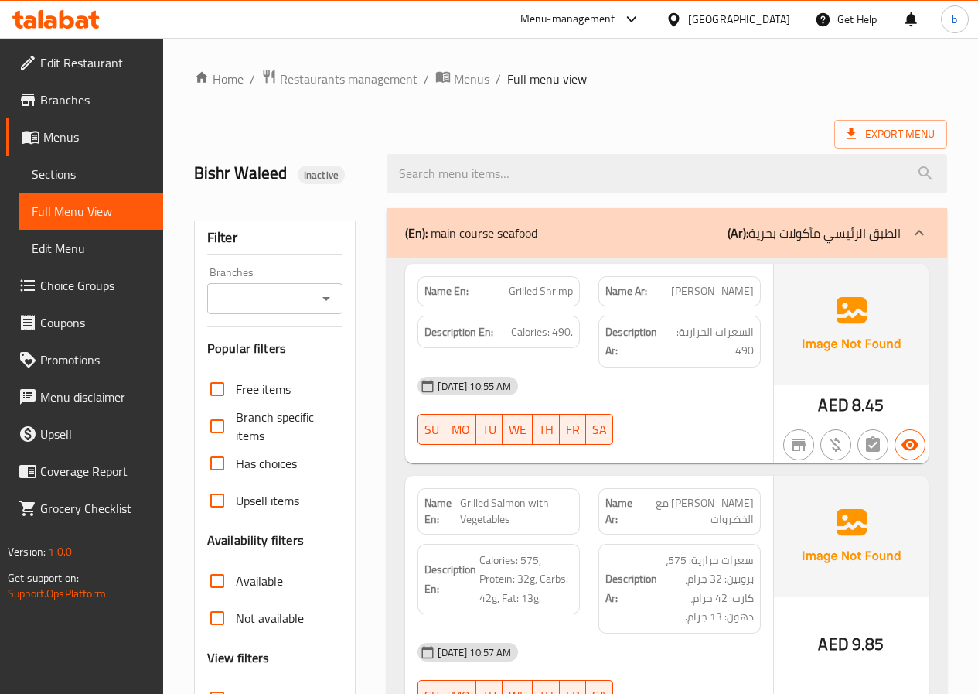
scroll to position [7879, 0]
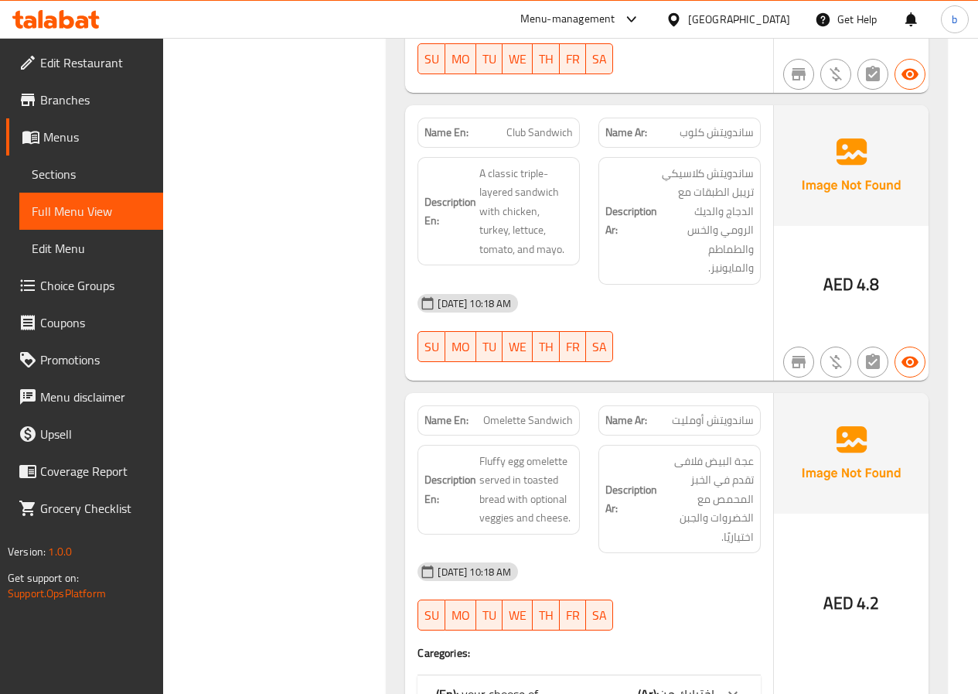
click at [568, 684] on div "(En): your choose of (Ar): اختيارك من" at bounding box center [575, 693] width 278 height 19
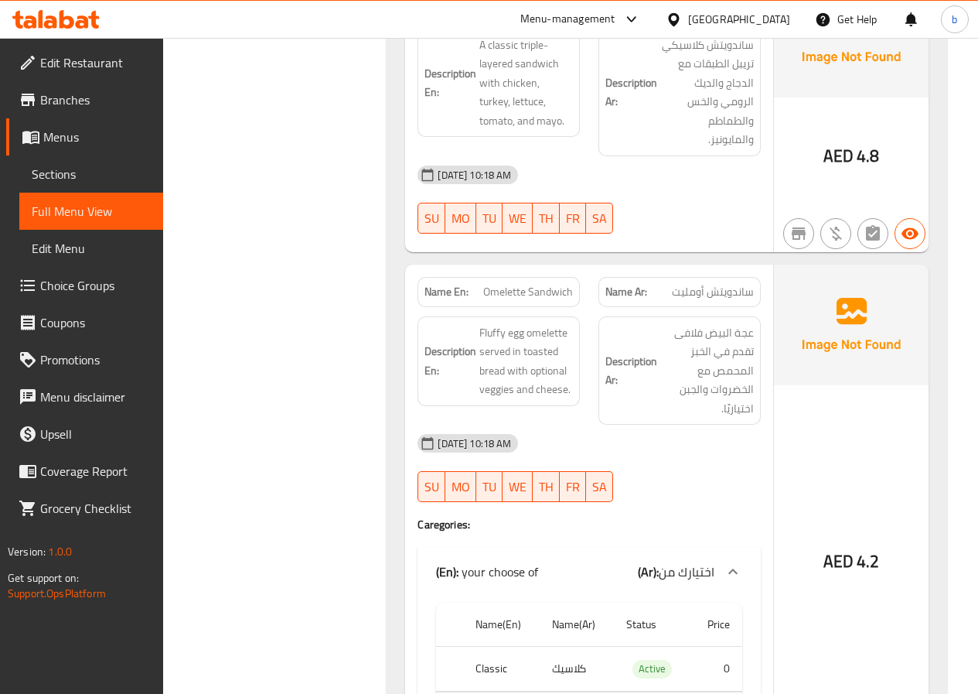
scroll to position [8034, 0]
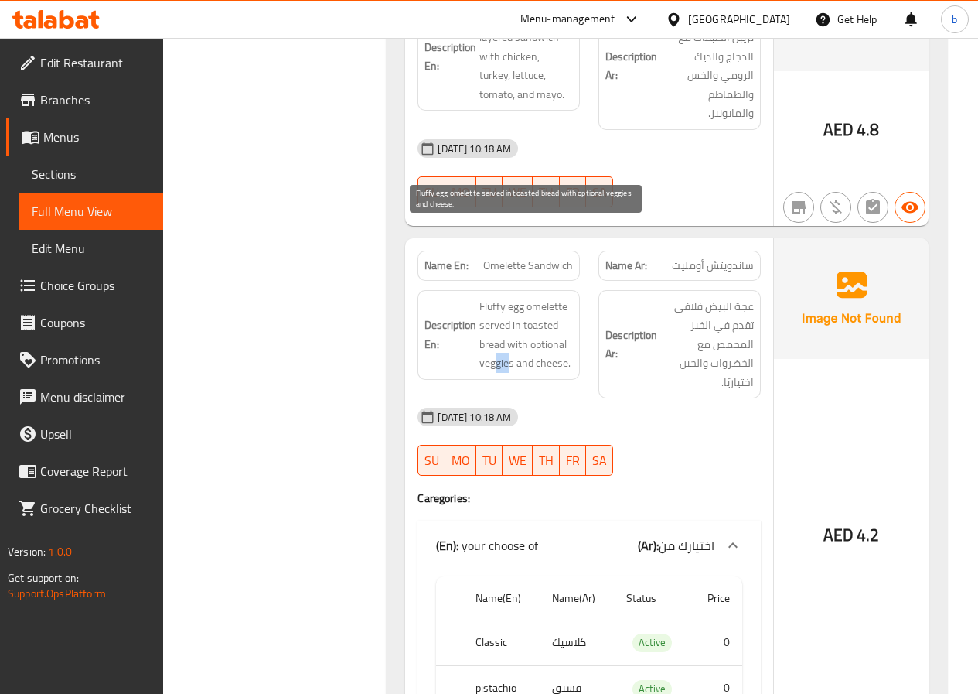
click at [497, 297] on span "Fluffy egg omelette served in toasted bread with optional veggies and cheese." at bounding box center [526, 335] width 94 height 76
click at [514, 297] on span "Fluffy egg omelette served in toasted bread with optional veggies and cheese." at bounding box center [526, 335] width 94 height 76
drag, startPoint x: 514, startPoint y: 294, endPoint x: 506, endPoint y: 293, distance: 7.8
click at [506, 297] on span "Fluffy egg omelette served in toasted bread with optional veggies and cheese." at bounding box center [526, 335] width 94 height 76
click at [511, 297] on span "Fluffy egg omelette served in toasted bread with optional veggies and cheese." at bounding box center [526, 335] width 94 height 76
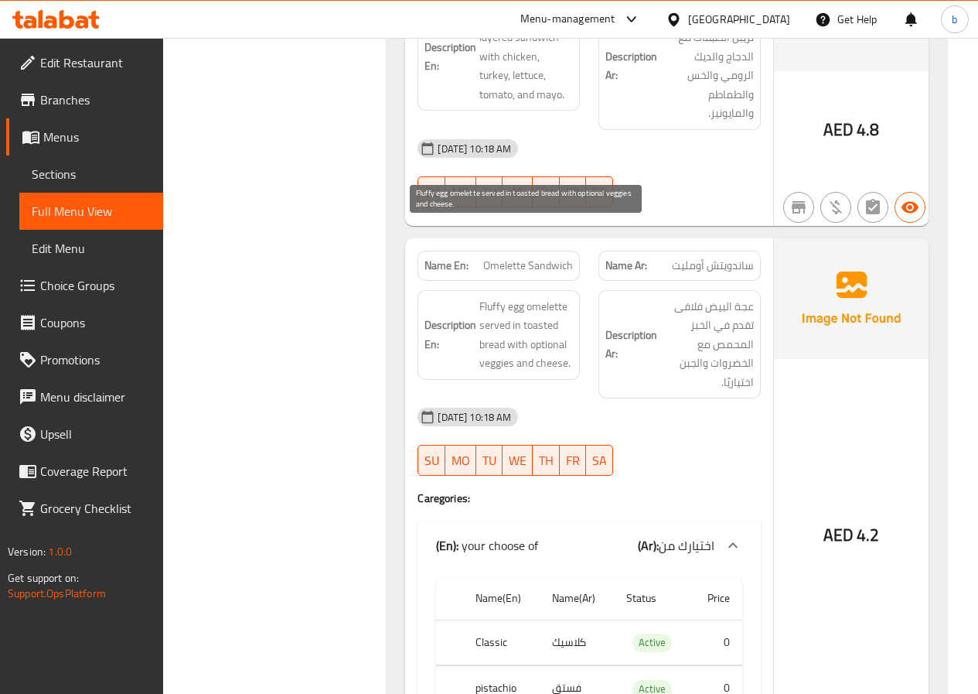
click at [514, 297] on span "Fluffy egg omelette served in toasted bread with optional veggies and cheese." at bounding box center [526, 335] width 94 height 76
copy span "veggies"
drag, startPoint x: 513, startPoint y: 288, endPoint x: 481, endPoint y: 290, distance: 31.8
click at [481, 297] on span "Fluffy egg omelette served in toasted bread with optional veggies and cheese." at bounding box center [526, 335] width 94 height 76
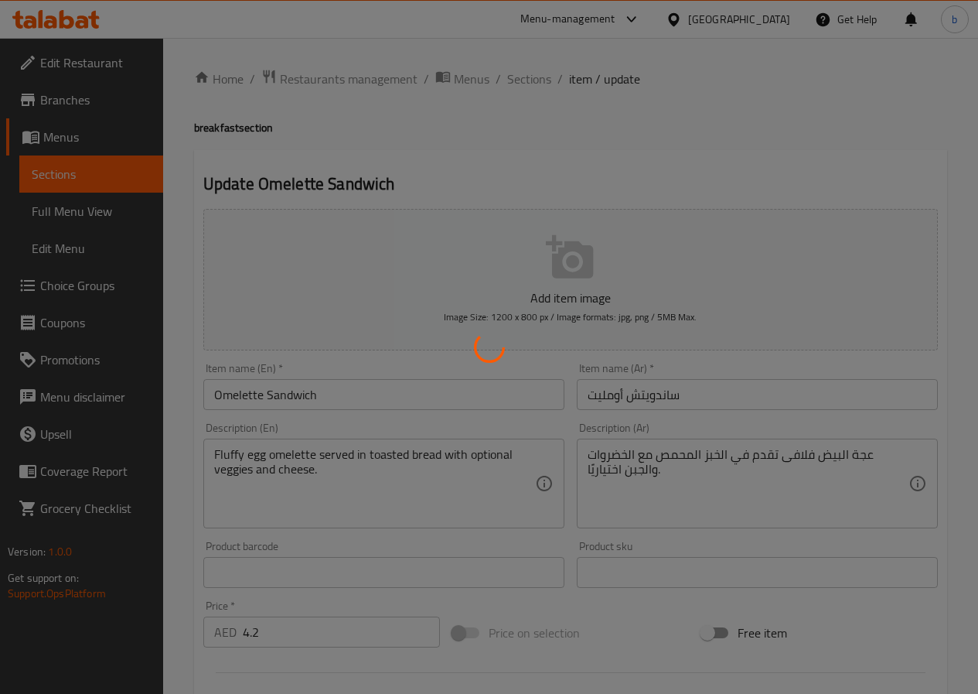
click at [55, 282] on div at bounding box center [489, 347] width 978 height 694
click at [60, 283] on div at bounding box center [489, 347] width 978 height 694
type input "اختيارك من"
type input "1"
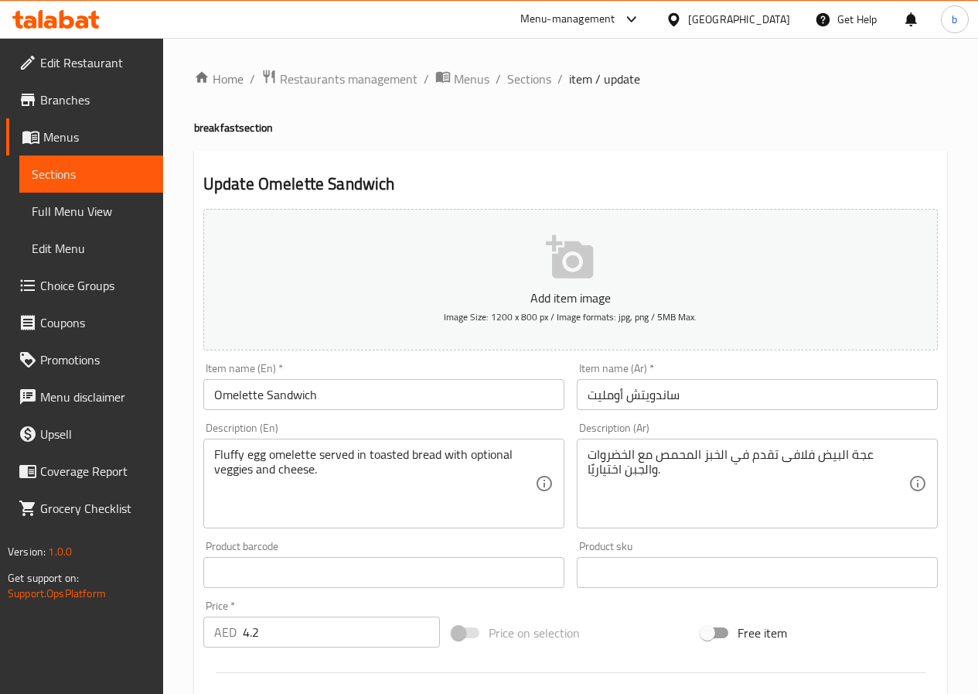
click at [108, 288] on span "Choice Groups" at bounding box center [95, 285] width 111 height 19
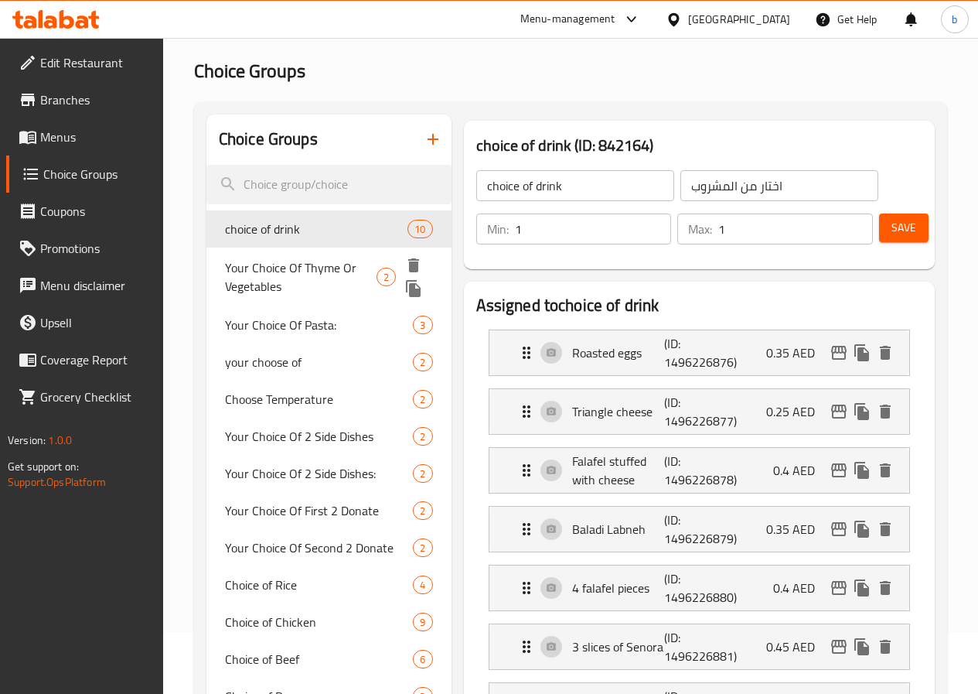
scroll to position [155, 0]
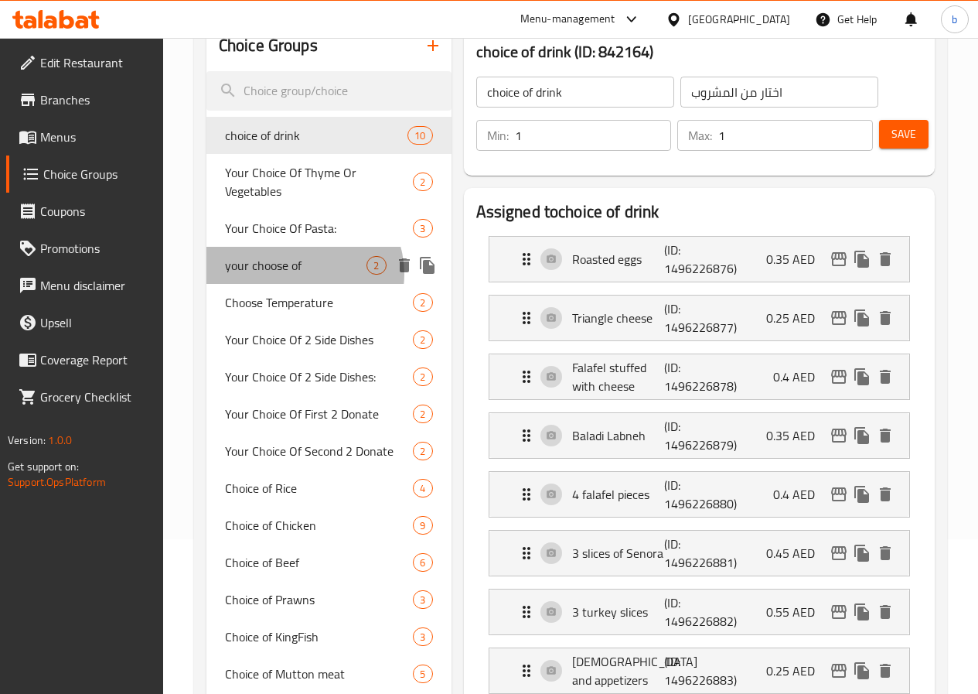
click at [303, 274] on span "your choose of" at bounding box center [296, 265] width 142 height 19
type input "your choose of"
type input "اختيارك من"
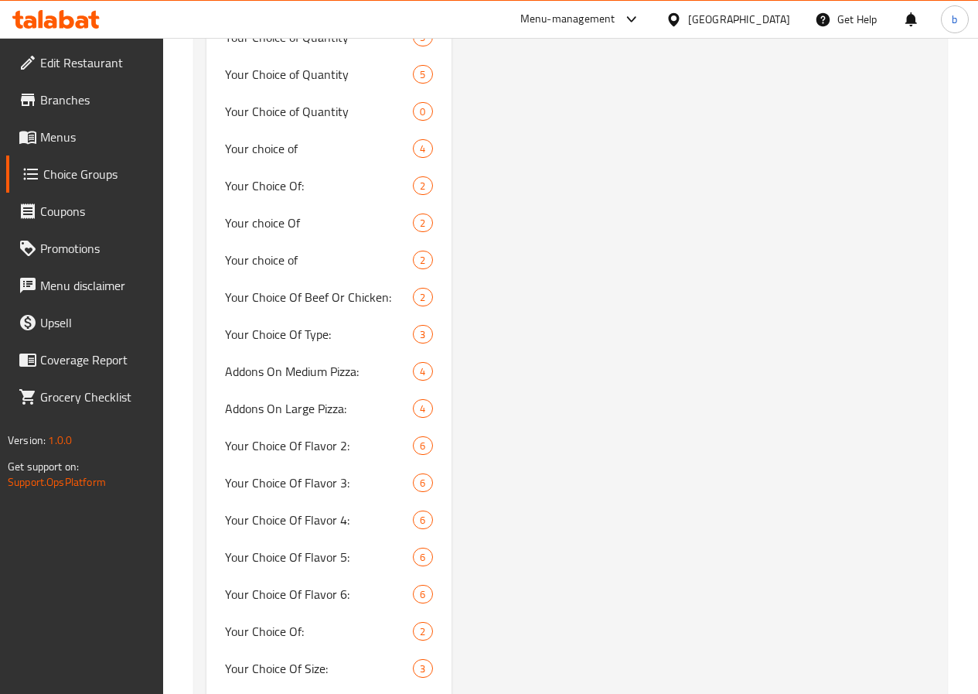
scroll to position [1237, 0]
click at [299, 157] on span "Your choice of" at bounding box center [296, 147] width 142 height 19
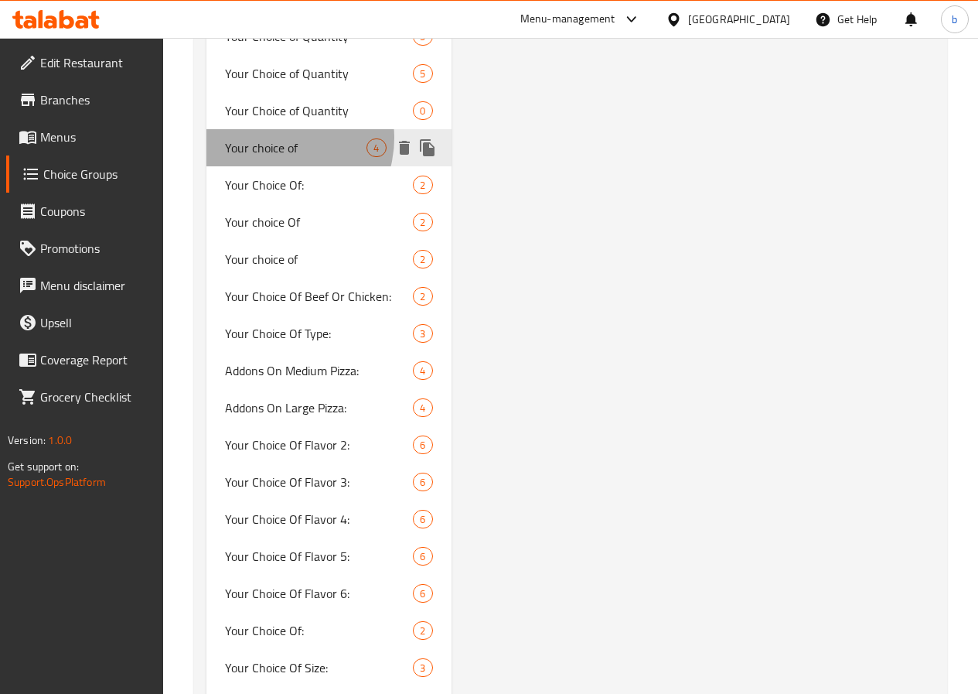
click at [277, 157] on span "Your choice of" at bounding box center [296, 147] width 142 height 19
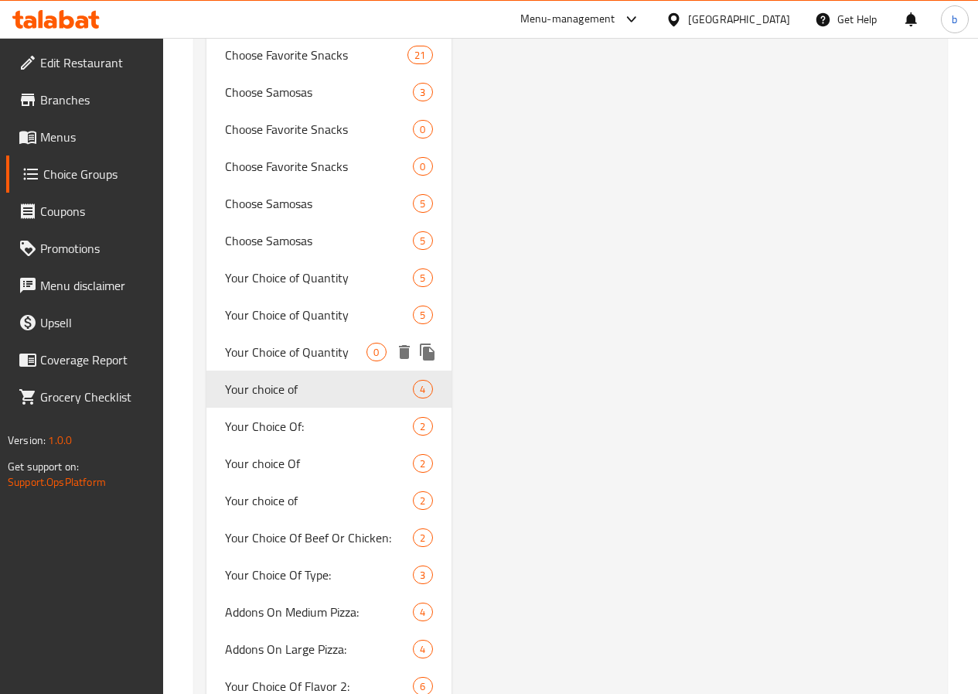
scroll to position [1005, 0]
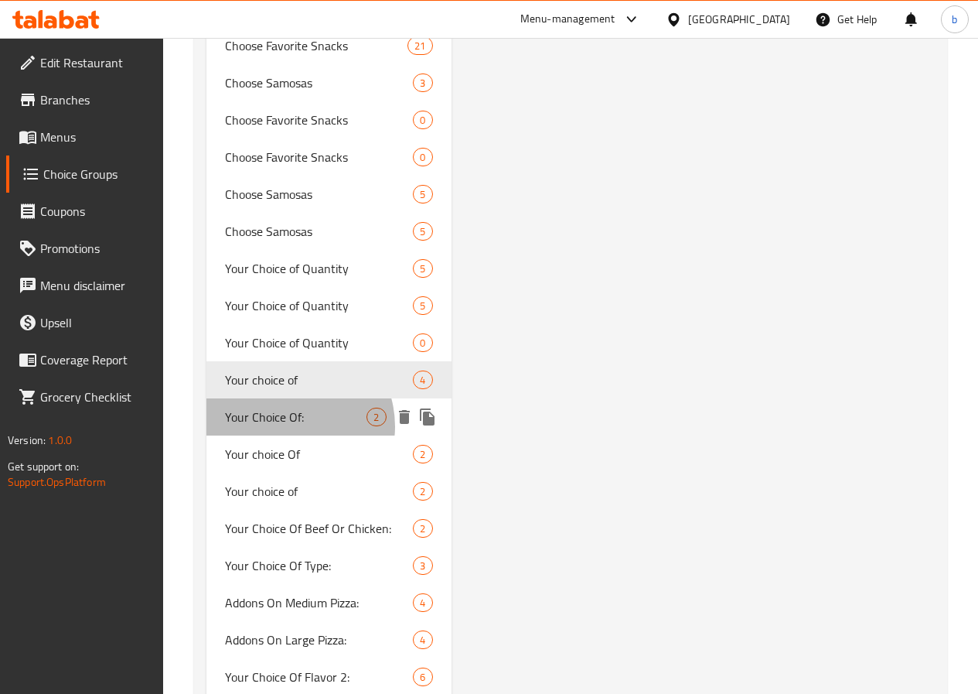
click at [288, 426] on span "Your Choice Of:" at bounding box center [296, 417] width 142 height 19
type input "Your Choice Of:"
type input "اختيارك من:"
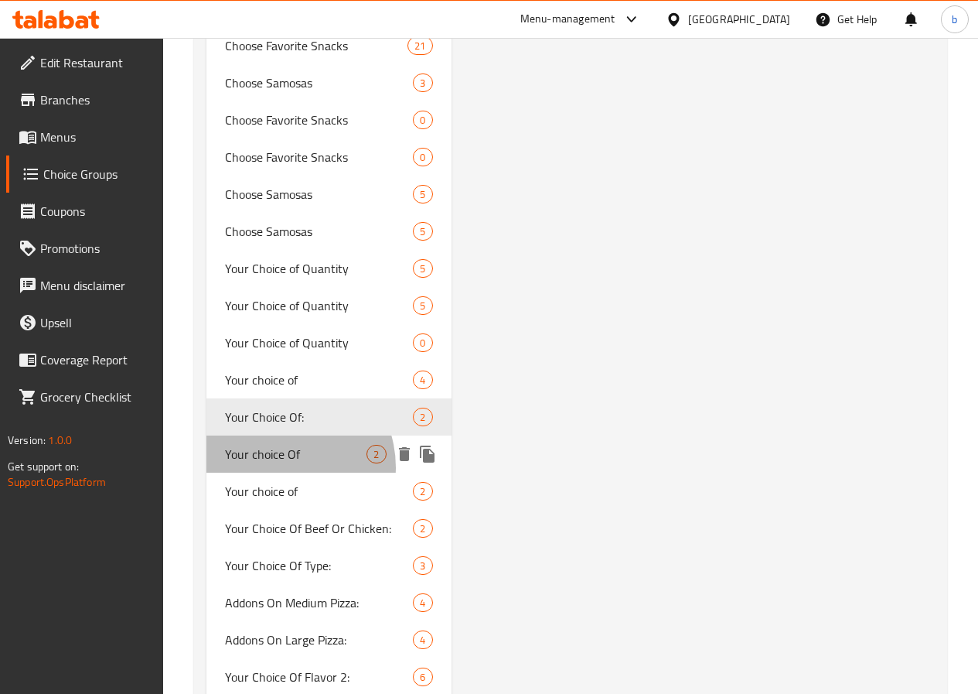
click at [279, 473] on div "Your choice Of 2" at bounding box center [328, 453] width 245 height 37
type input "Your choice Of"
type input "اختيارك من"
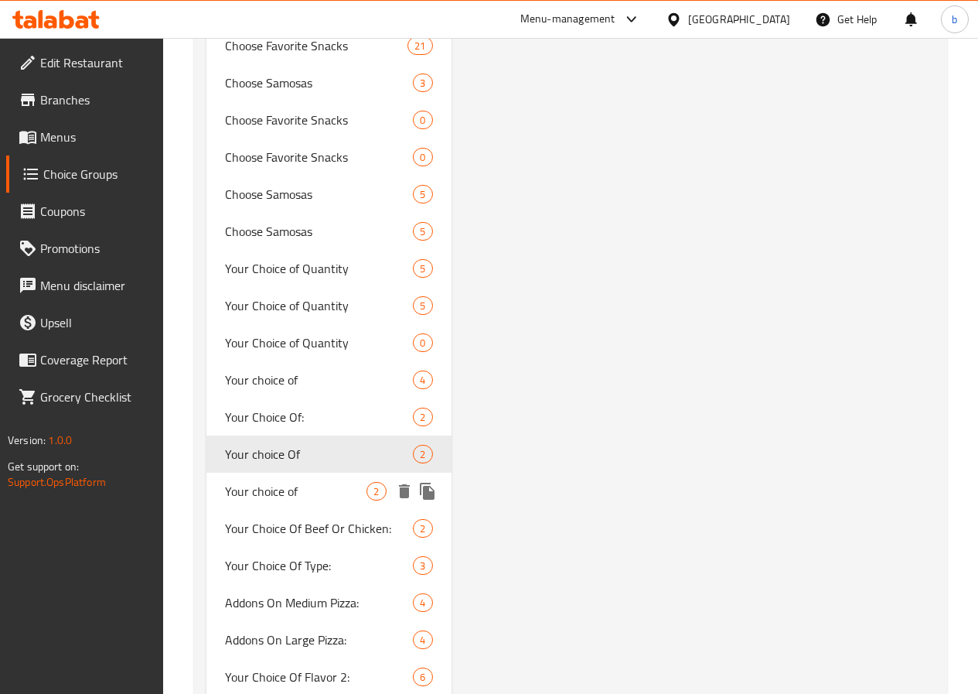
click at [281, 510] on div "Your choice of 2" at bounding box center [328, 491] width 245 height 37
type input "Your choice of"
type input "اختيارك من"
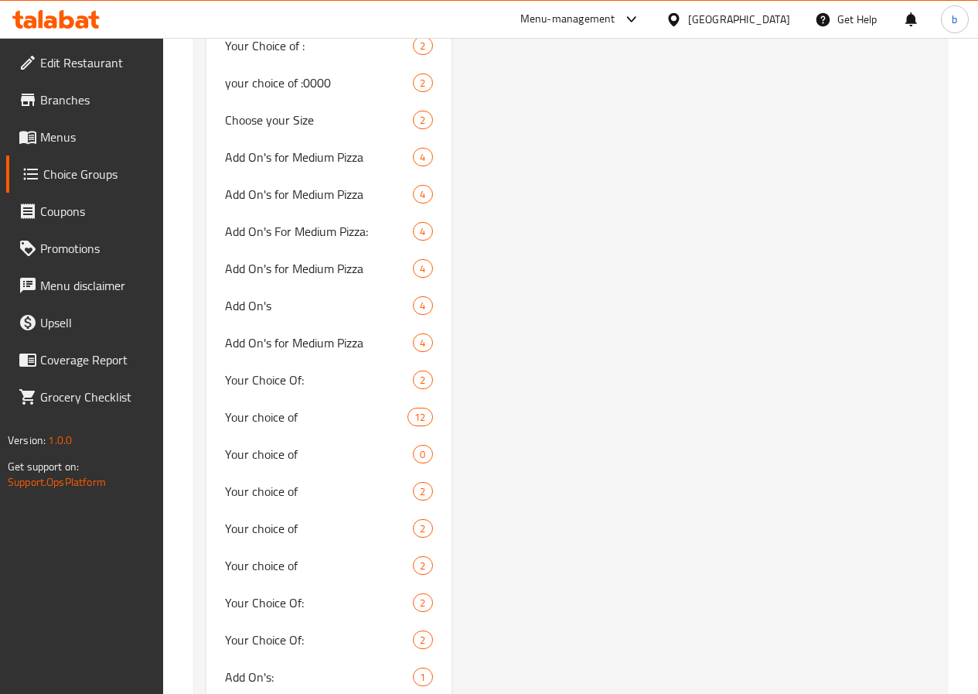
scroll to position [3635, 0]
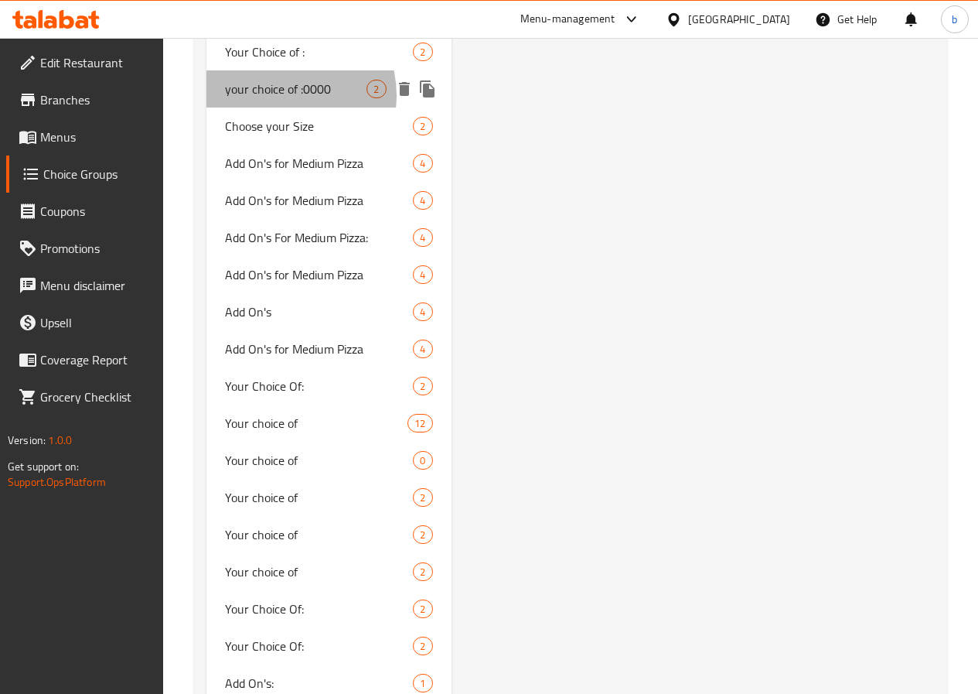
click at [282, 98] on span "your choice of :0000" at bounding box center [296, 89] width 142 height 19
type input "your choice of :0000"
type input "اختيارك من:0000"
click at [275, 98] on span "your choice of :0000" at bounding box center [296, 89] width 142 height 19
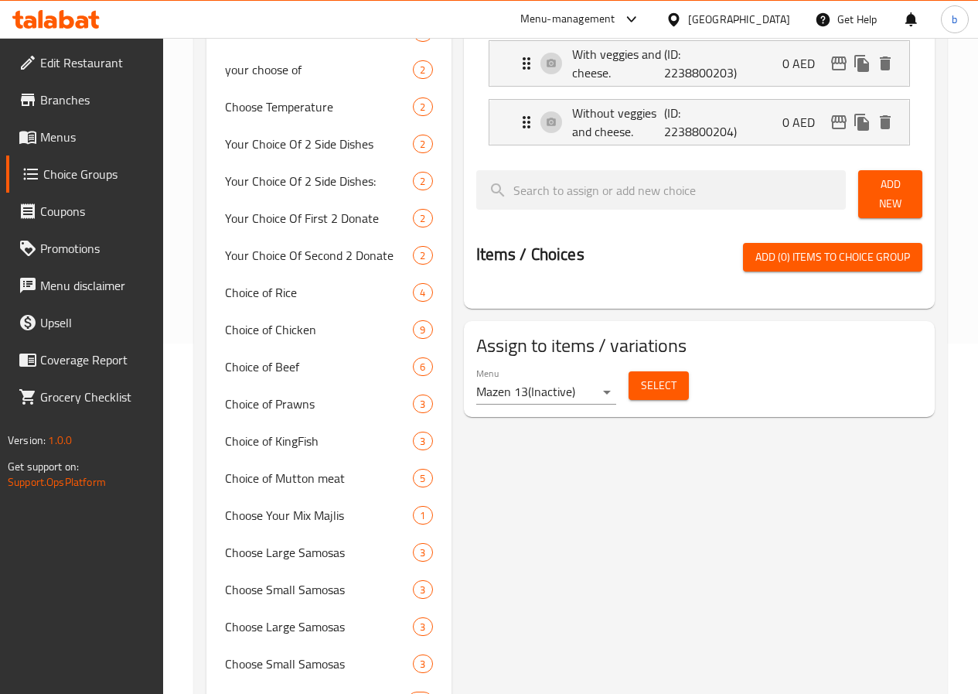
scroll to position [77, 0]
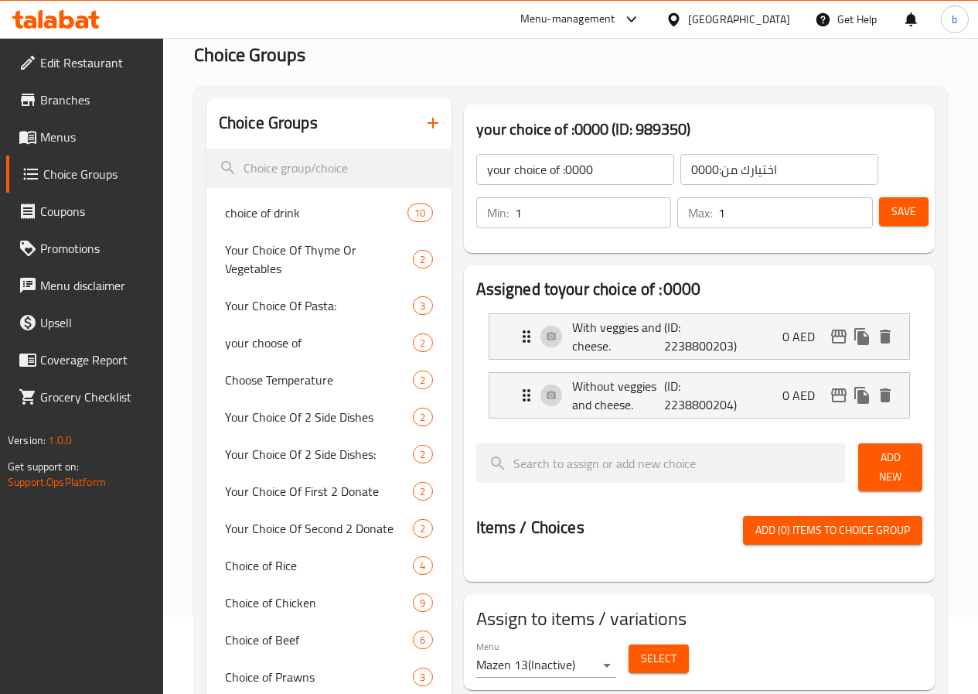
click at [568, 155] on input "your choice of :0000" at bounding box center [575, 169] width 198 height 31
type input "your choice of :"
click at [681, 173] on input "اختيارك من:0000" at bounding box center [780, 169] width 198 height 31
drag, startPoint x: 686, startPoint y: 166, endPoint x: 671, endPoint y: 169, distance: 14.9
click at [681, 169] on input "اختيارك من0000" at bounding box center [780, 169] width 198 height 31
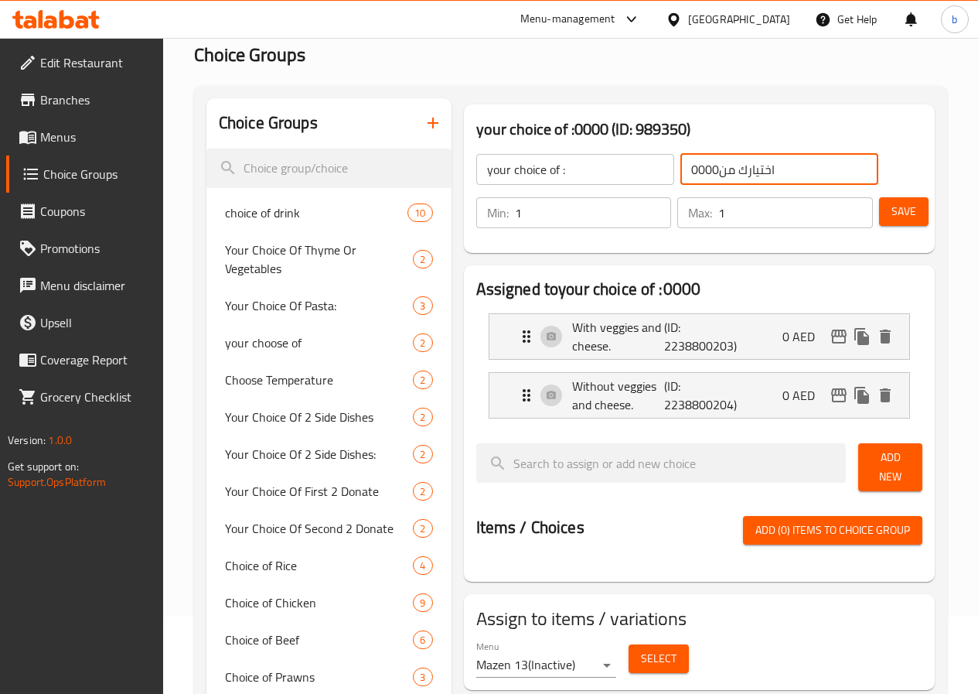
click at [681, 165] on input "اختيارك من0000" at bounding box center [780, 169] width 198 height 31
drag, startPoint x: 657, startPoint y: 167, endPoint x: 684, endPoint y: 172, distance: 27.5
click at [684, 172] on input "اختيارك من0000" at bounding box center [780, 169] width 198 height 31
type input "اختيارك من"
click at [894, 220] on span "Save" at bounding box center [904, 211] width 25 height 19
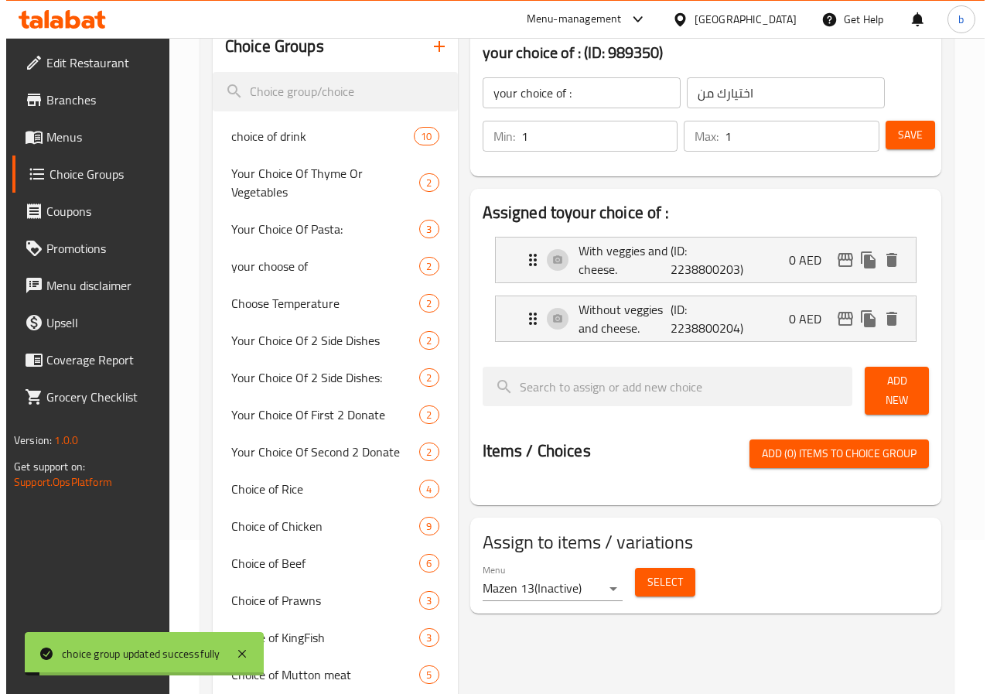
scroll to position [155, 0]
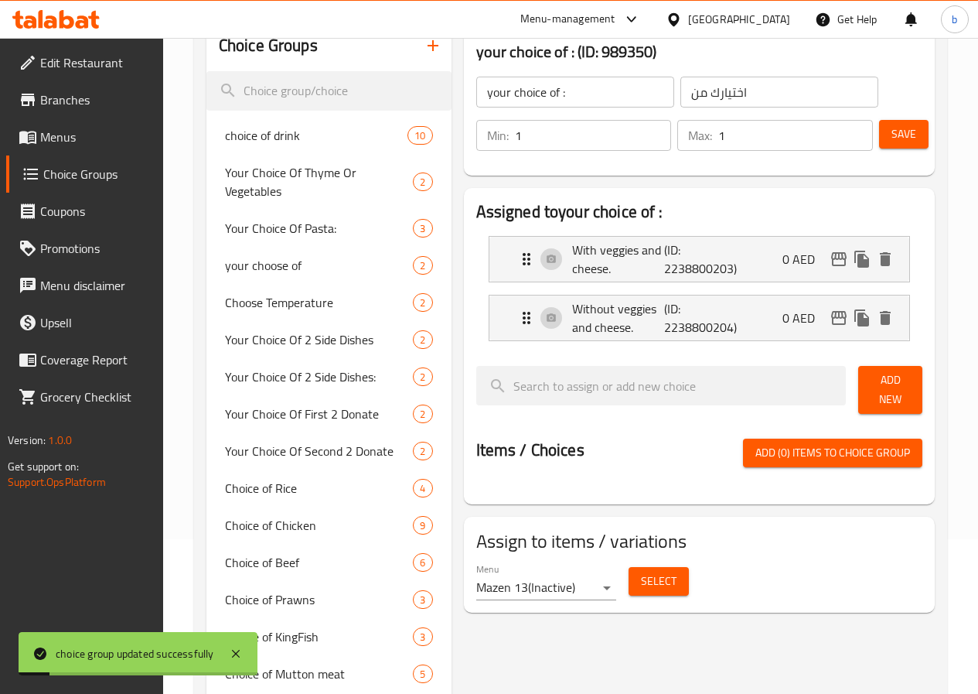
click at [551, 539] on body "choice group updated successfully ​ Menu-management United Arab Emirates Get He…" at bounding box center [489, 211] width 978 height 656
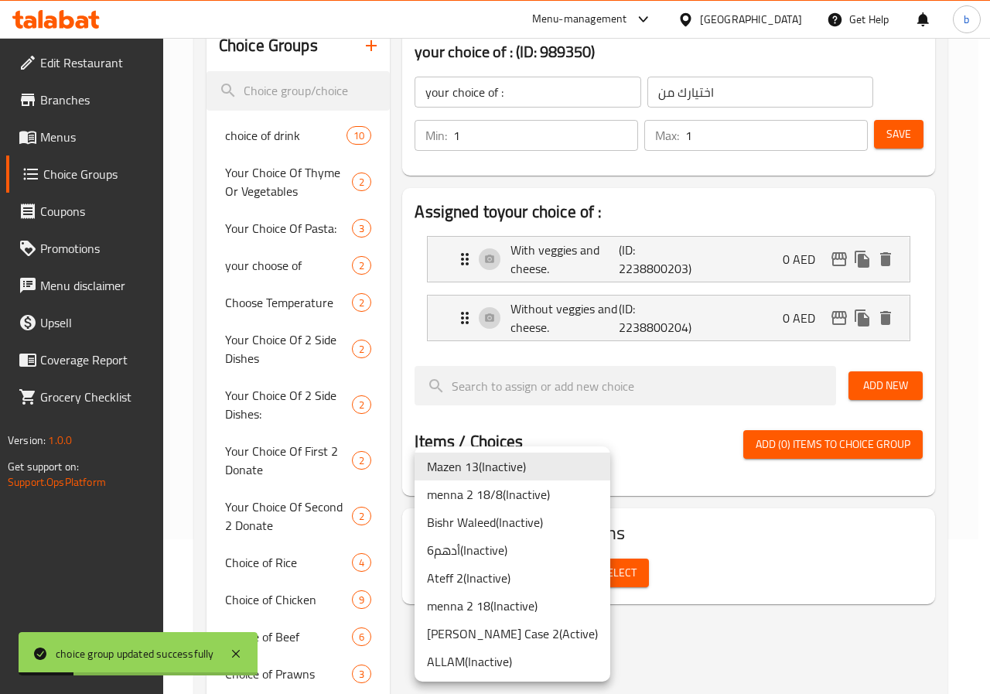
click at [532, 517] on li "Bishr Waleed ( Inactive )" at bounding box center [513, 522] width 196 height 28
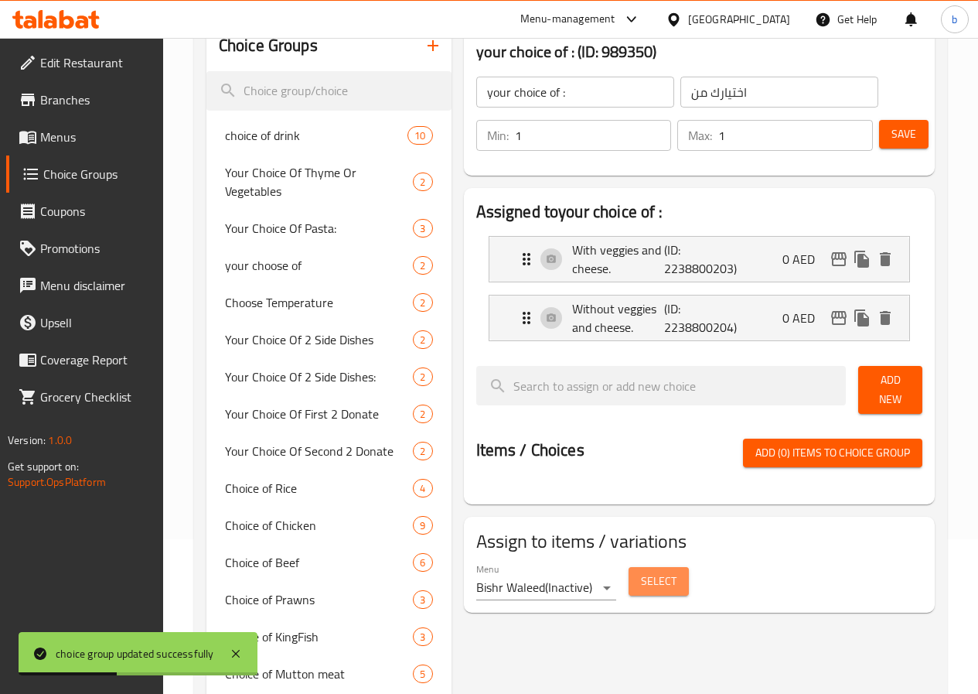
click at [641, 578] on span "Select" at bounding box center [659, 581] width 36 height 19
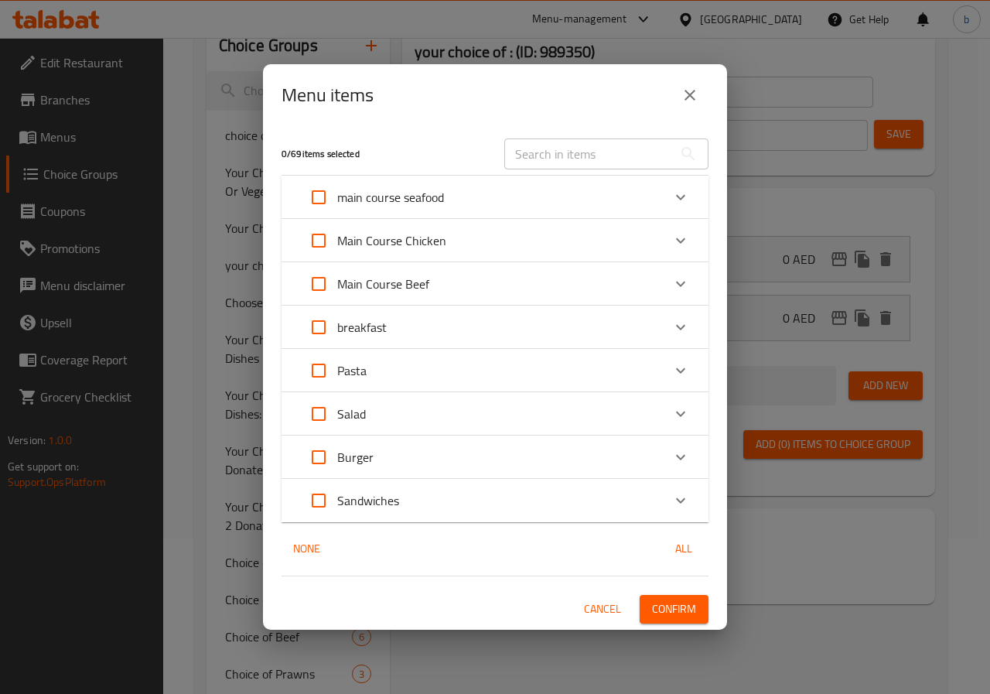
click at [396, 332] on div "breakfast" at bounding box center [481, 327] width 362 height 37
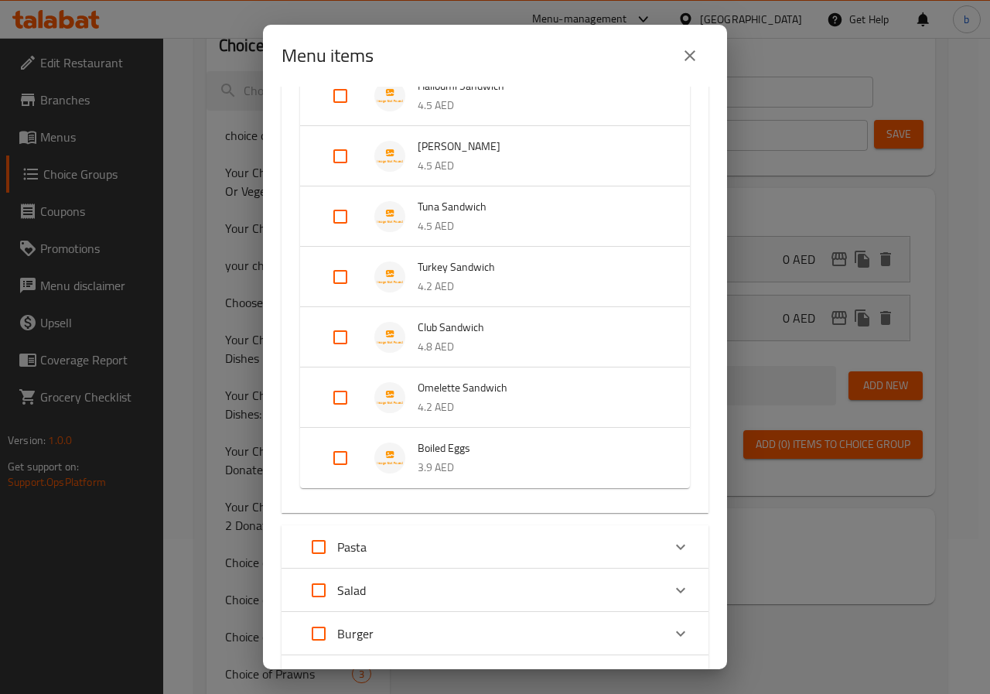
scroll to position [712, 0]
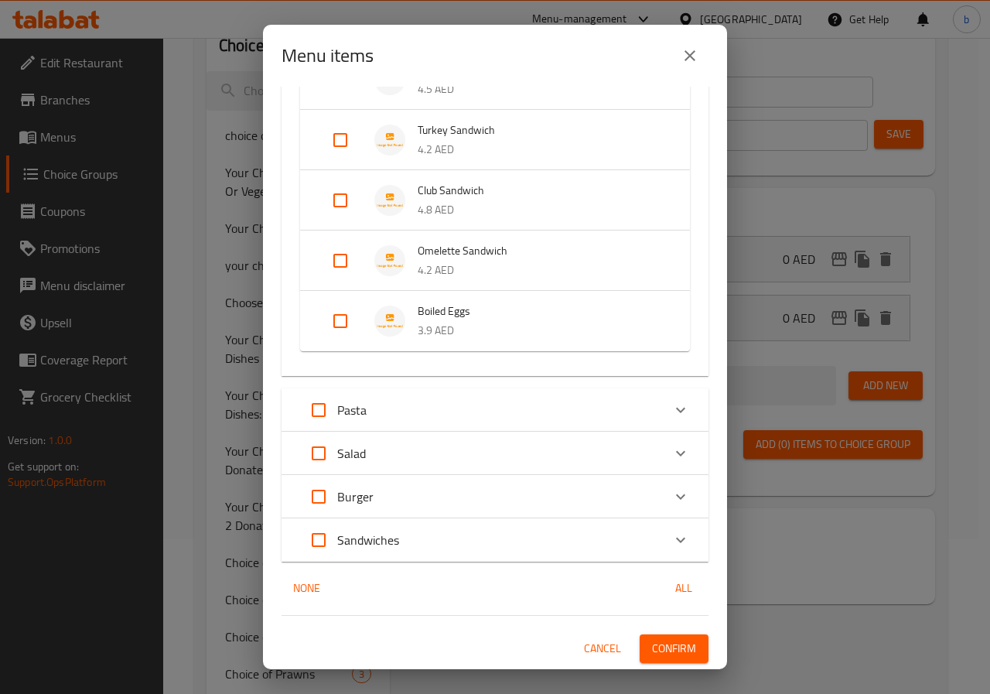
click at [357, 256] on input "Expand" at bounding box center [340, 260] width 37 height 37
checkbox input "true"
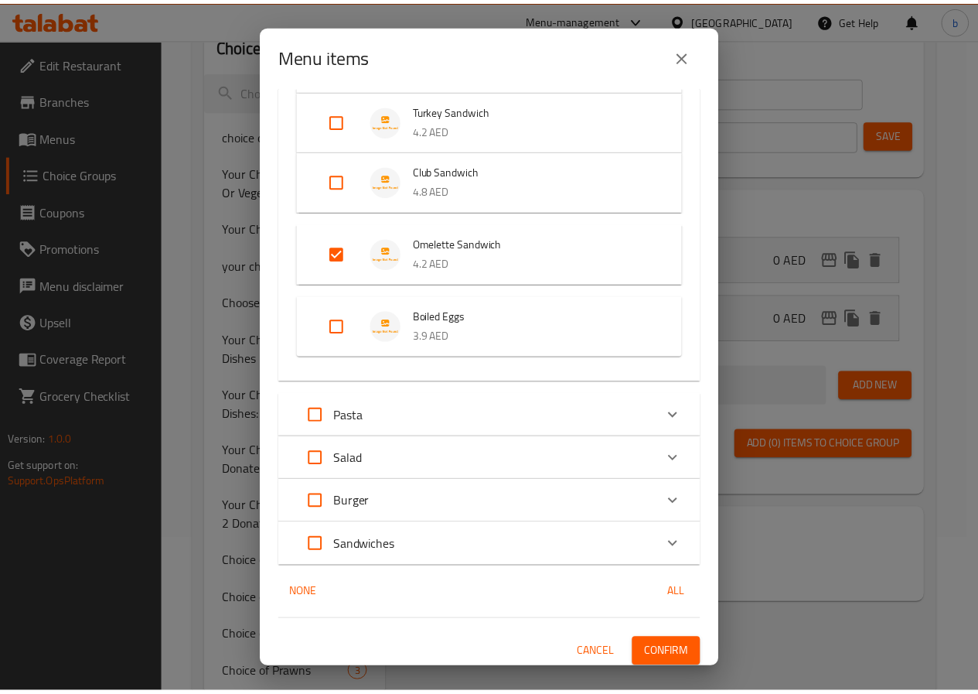
scroll to position [737, 0]
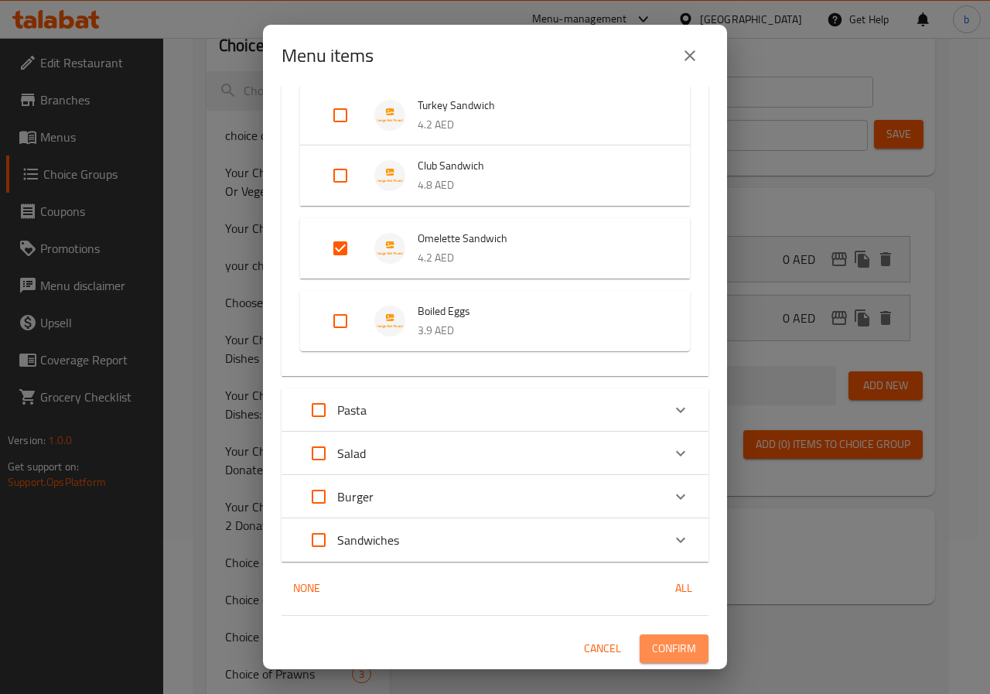
click at [653, 643] on span "Confirm" at bounding box center [674, 648] width 44 height 19
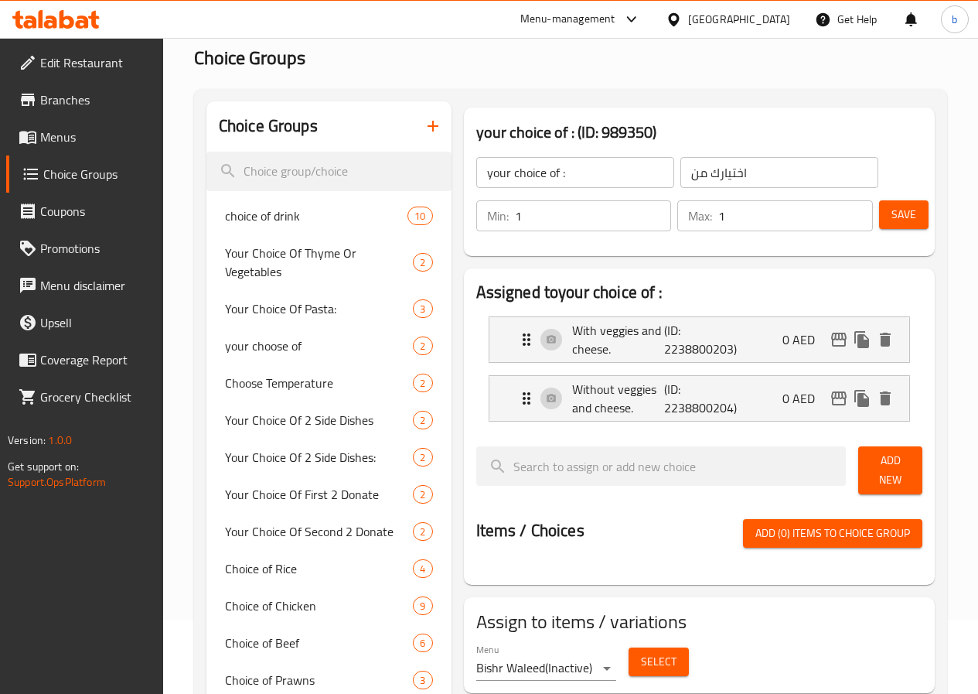
scroll to position [0, 0]
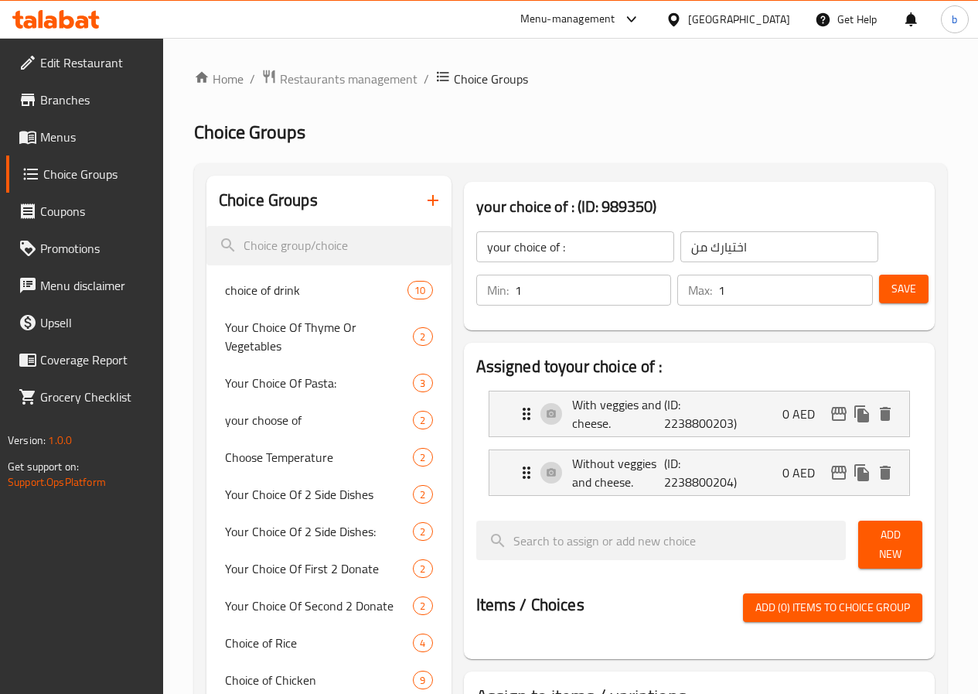
click at [105, 145] on span "Menus" at bounding box center [95, 137] width 111 height 19
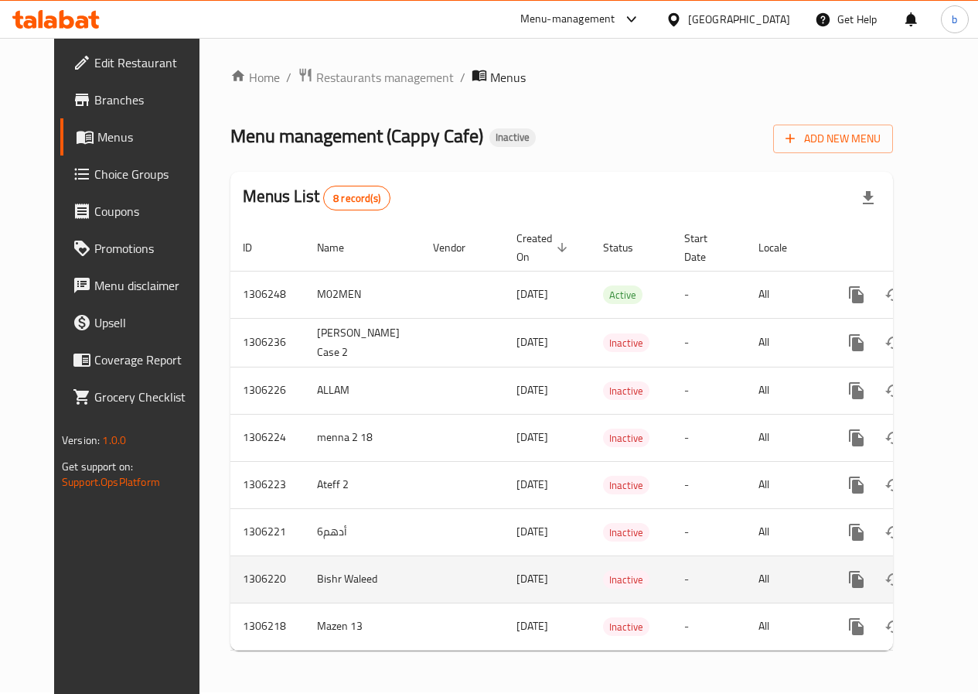
scroll to position [13, 0]
click at [950, 561] on link "enhanced table" at bounding box center [968, 579] width 37 height 37
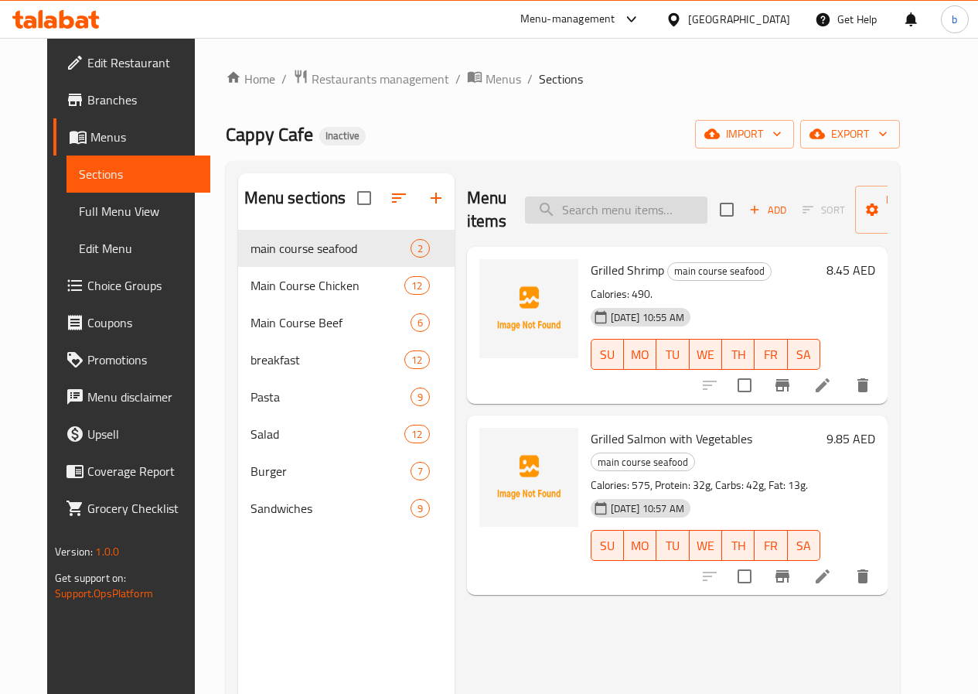
click at [575, 217] on input "search" at bounding box center [616, 209] width 183 height 27
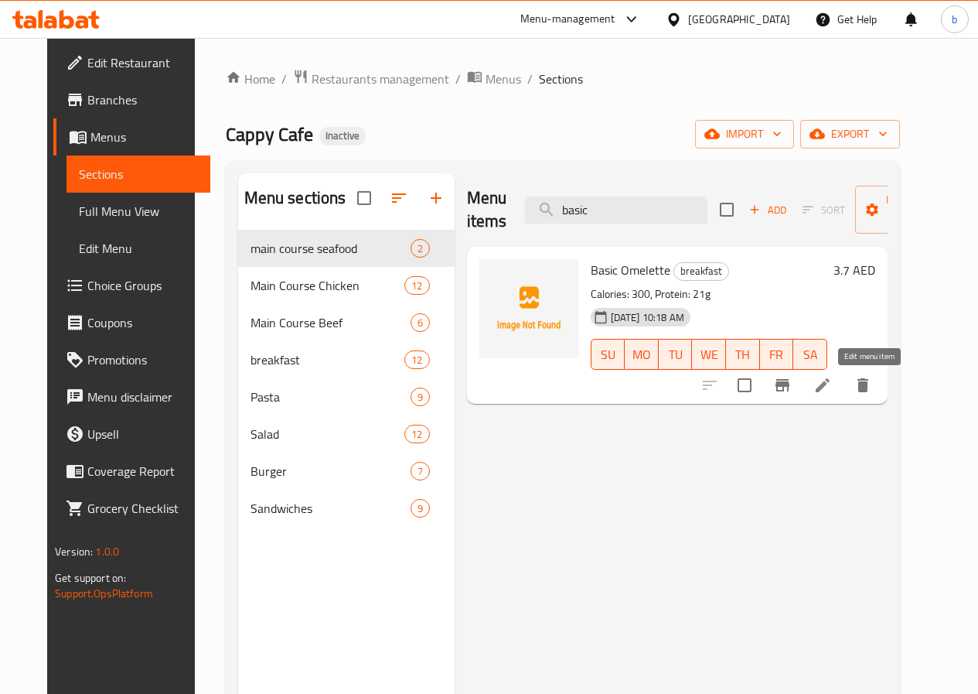
type input "basic"
click at [832, 380] on icon at bounding box center [823, 385] width 19 height 19
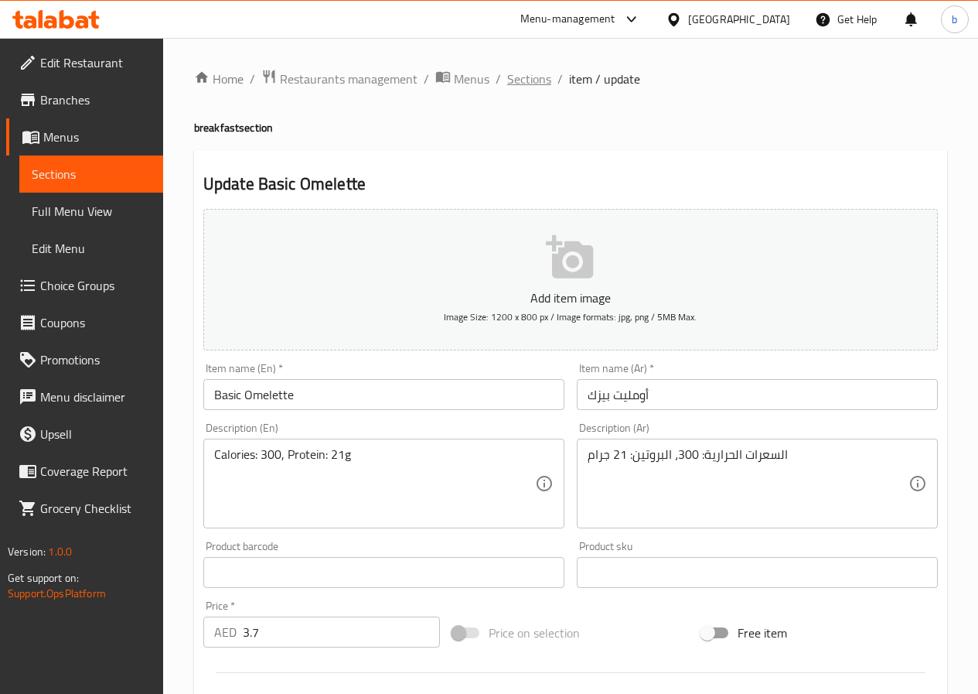
click at [530, 73] on span "Sections" at bounding box center [529, 79] width 44 height 19
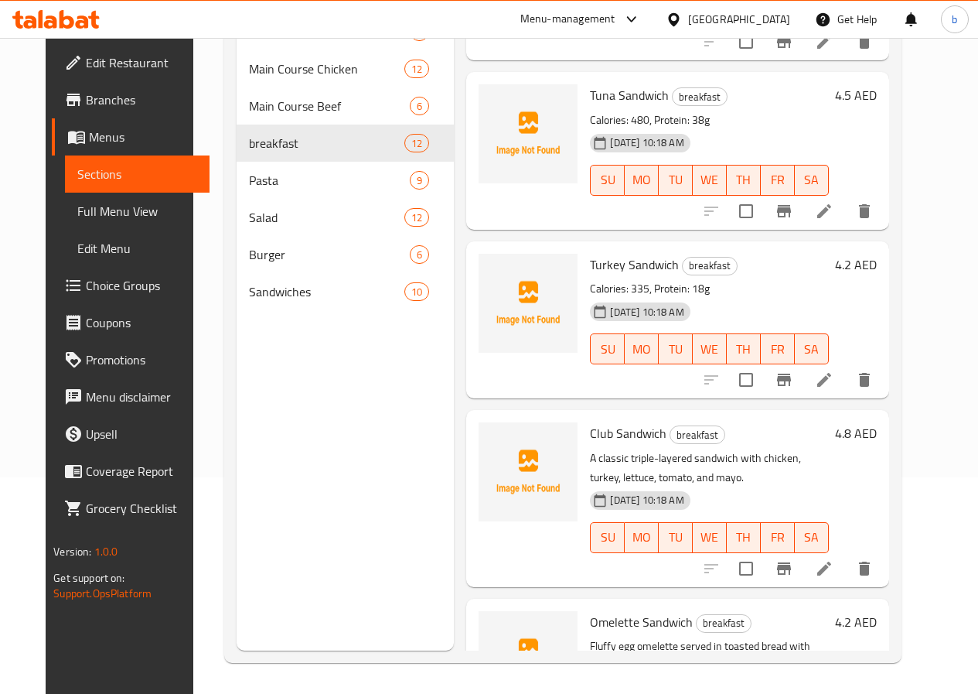
scroll to position [1453, 0]
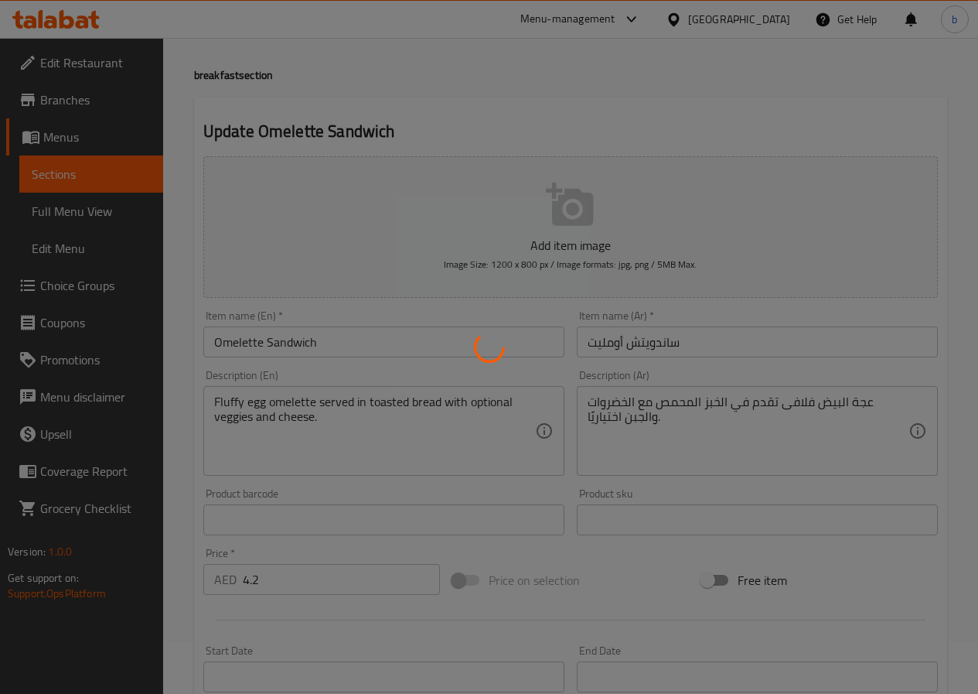
type input "اختيارك من"
type input "1"
type input "اختيارك من"
type input "1"
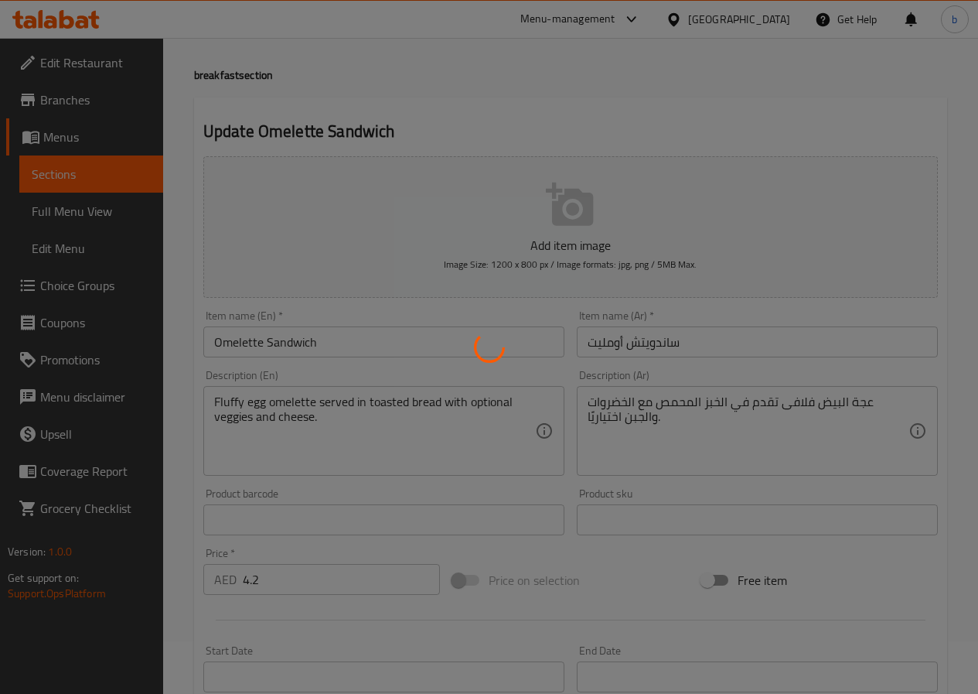
type input "1"
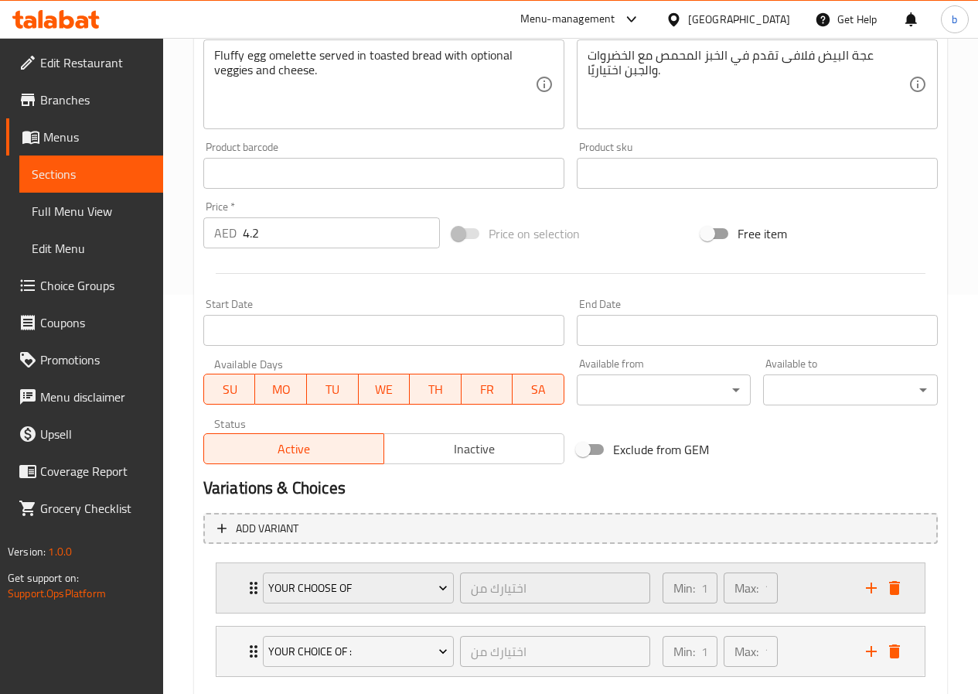
scroll to position [488, 0]
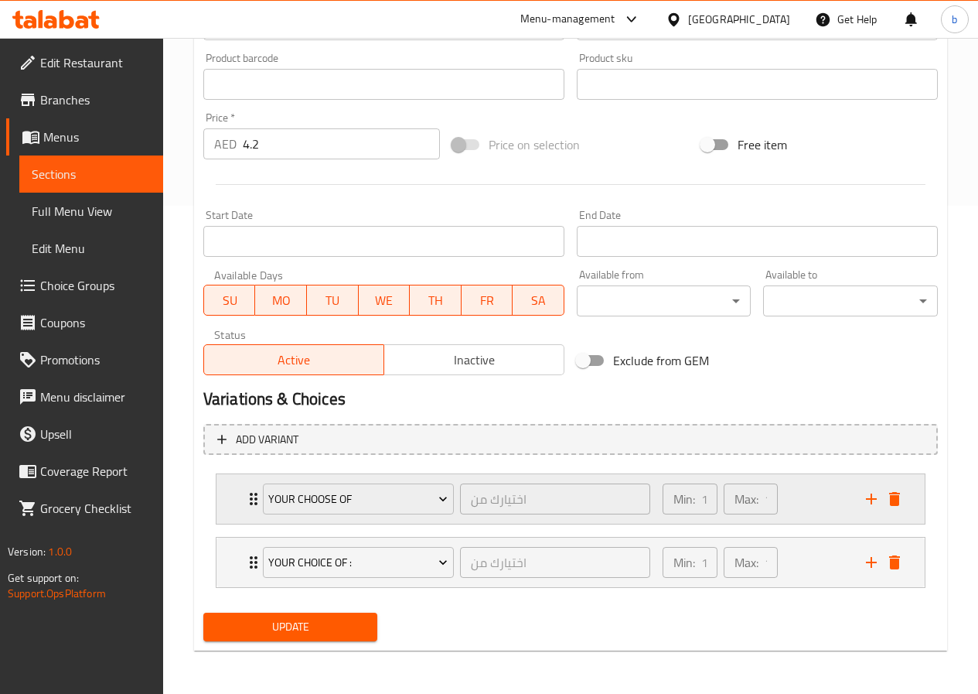
click at [250, 512] on div "your choose of اختيارك من ​ Min: 1 ​ Max: 1 ​" at bounding box center [575, 498] width 662 height 49
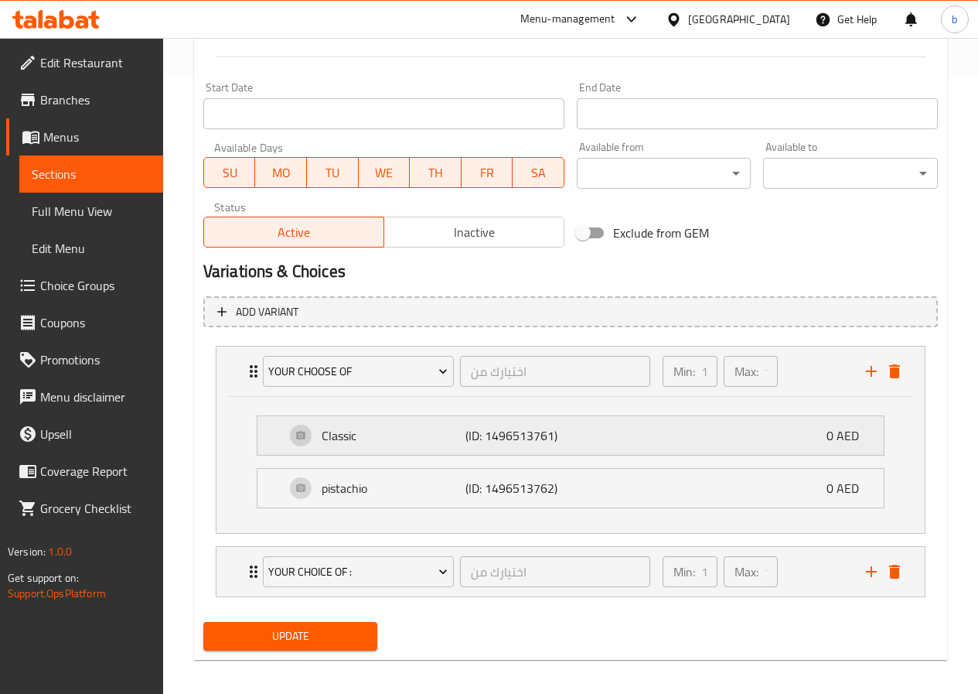
scroll to position [625, 0]
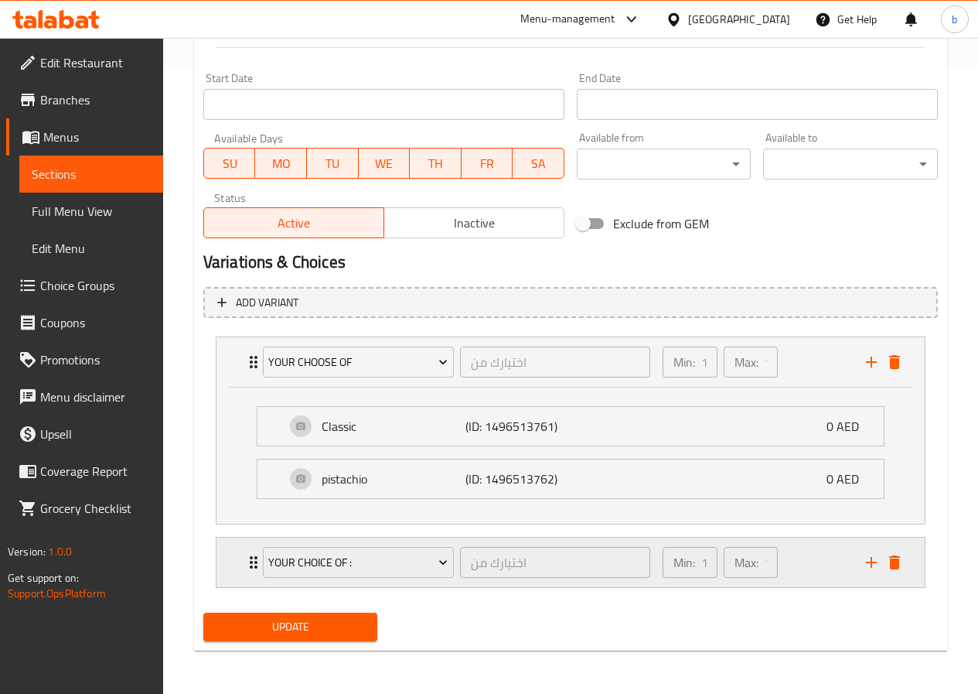
click at [251, 548] on div "your choice of : اختيارك من ​ Min: 1 ​ Max: 1 ​" at bounding box center [575, 561] width 662 height 49
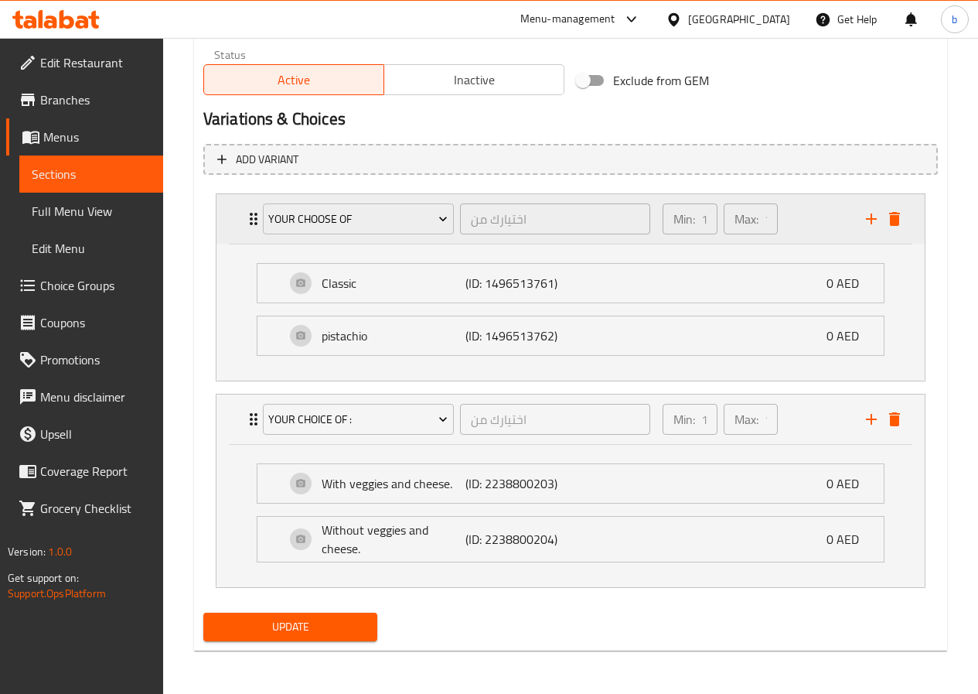
click at [899, 215] on icon "delete" at bounding box center [894, 219] width 19 height 19
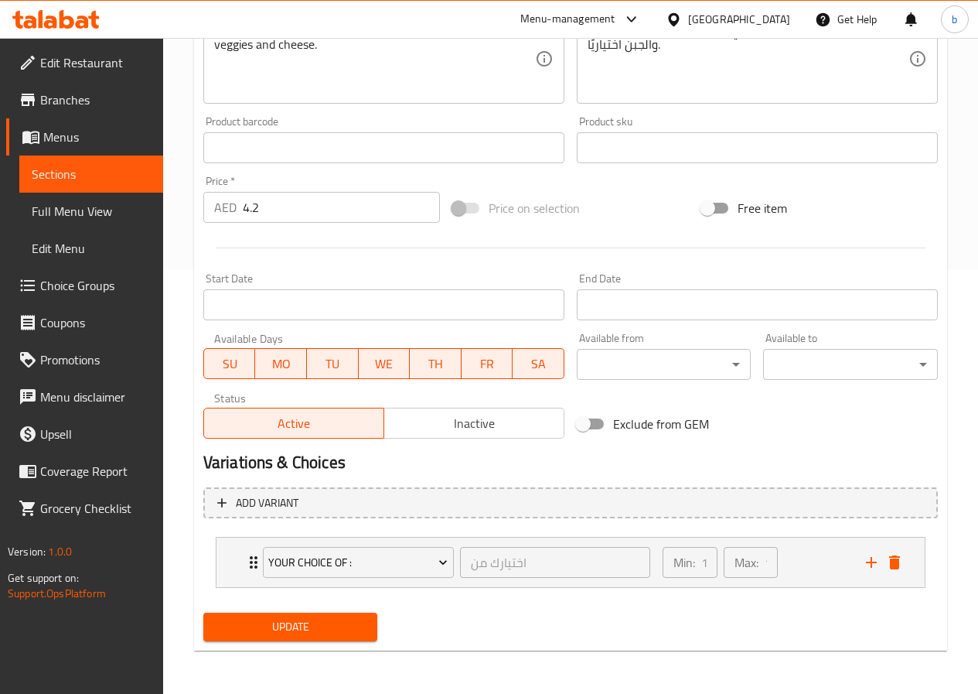
scroll to position [425, 0]
click at [333, 643] on div "Update" at bounding box center [290, 626] width 187 height 41
click at [331, 624] on span "Update" at bounding box center [291, 626] width 150 height 19
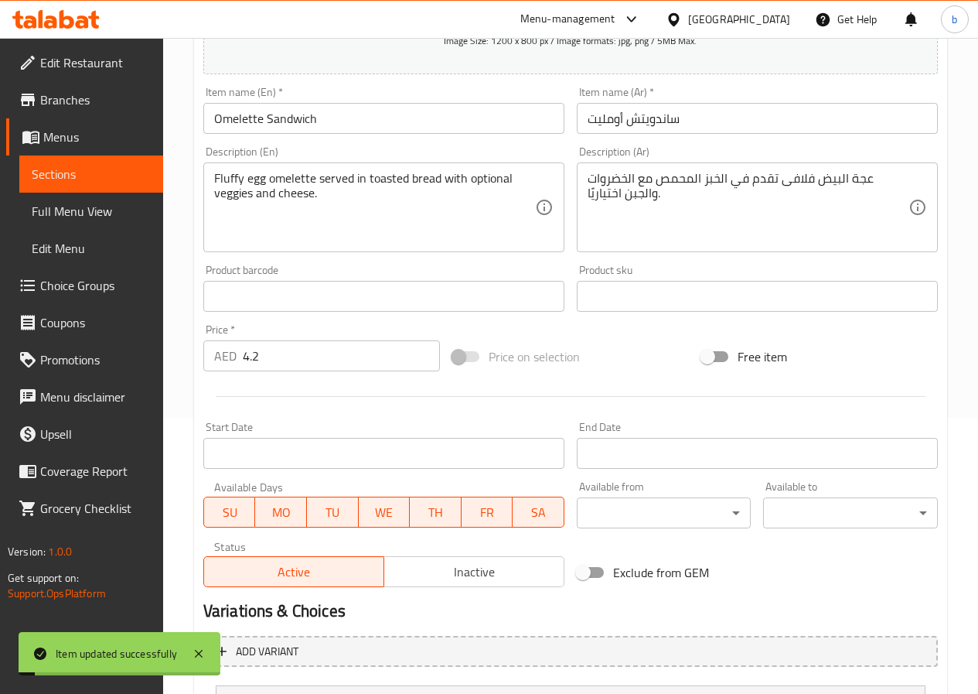
scroll to position [38, 0]
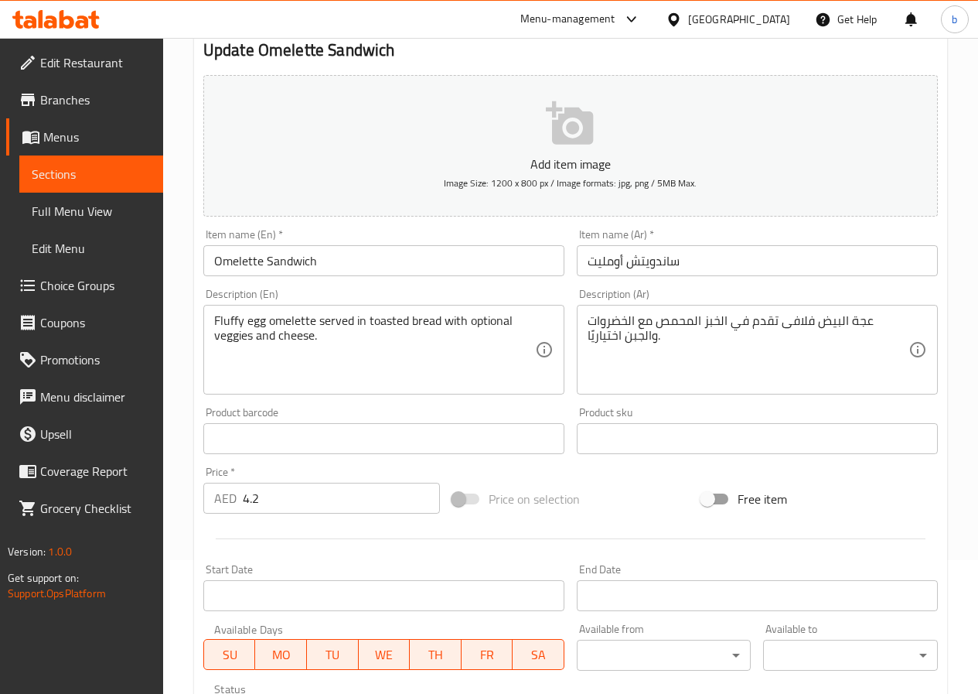
scroll to position [387, 0]
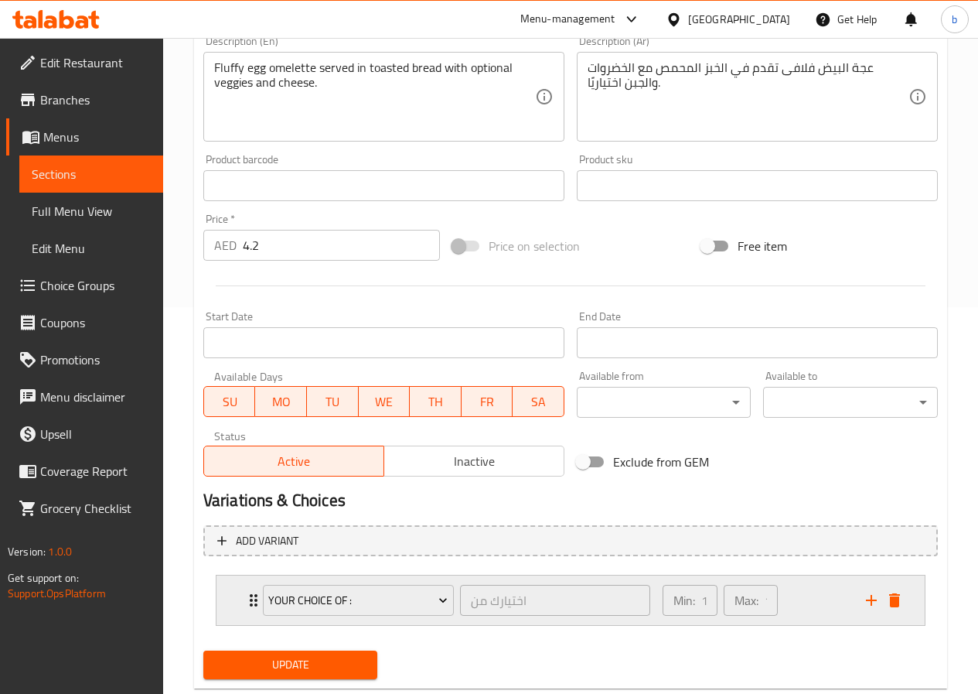
click at [250, 598] on icon "Expand" at bounding box center [253, 600] width 19 height 19
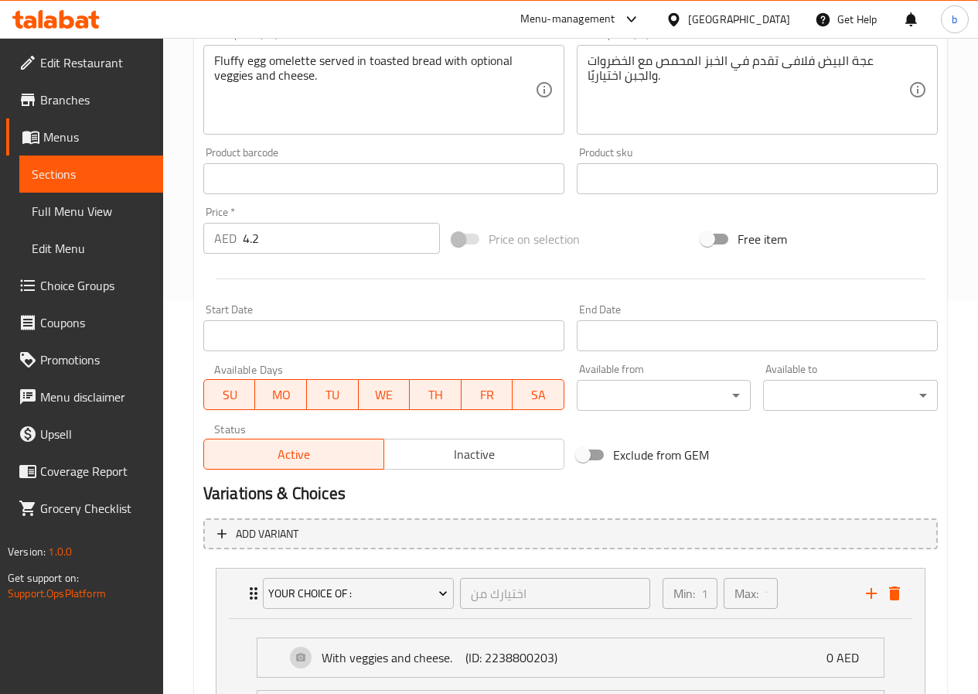
scroll to position [181, 0]
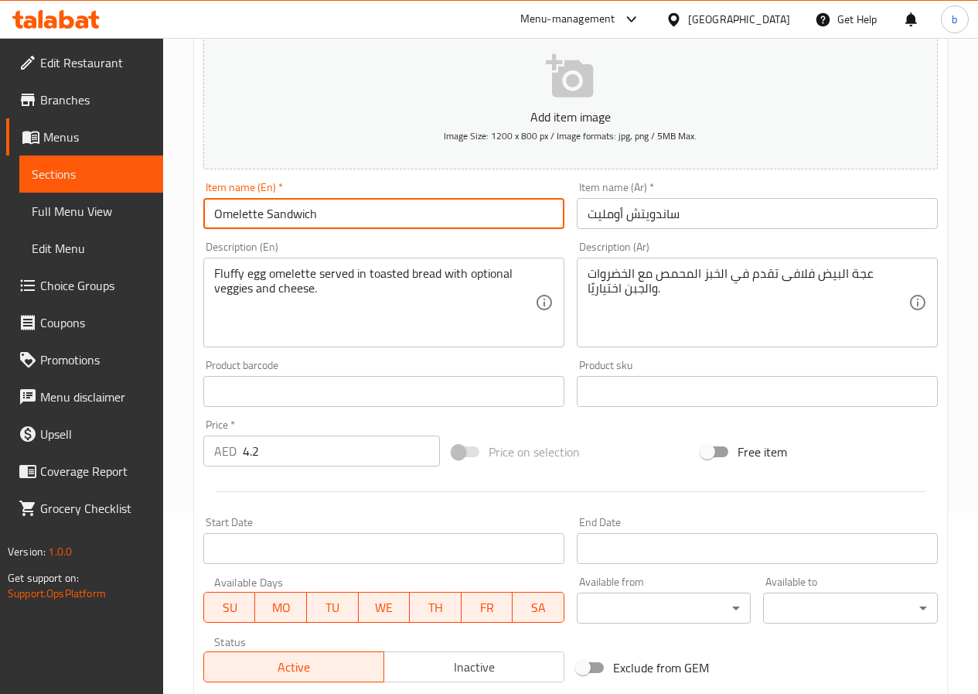
click at [360, 224] on input "Omelette Sandwich" at bounding box center [383, 213] width 361 height 31
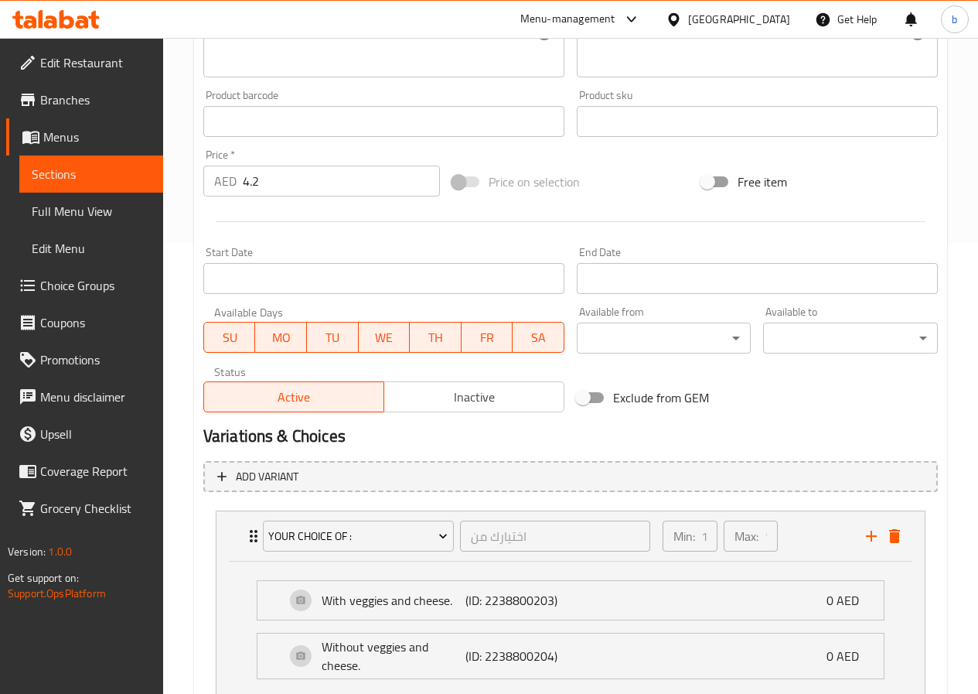
scroll to position [568, 0]
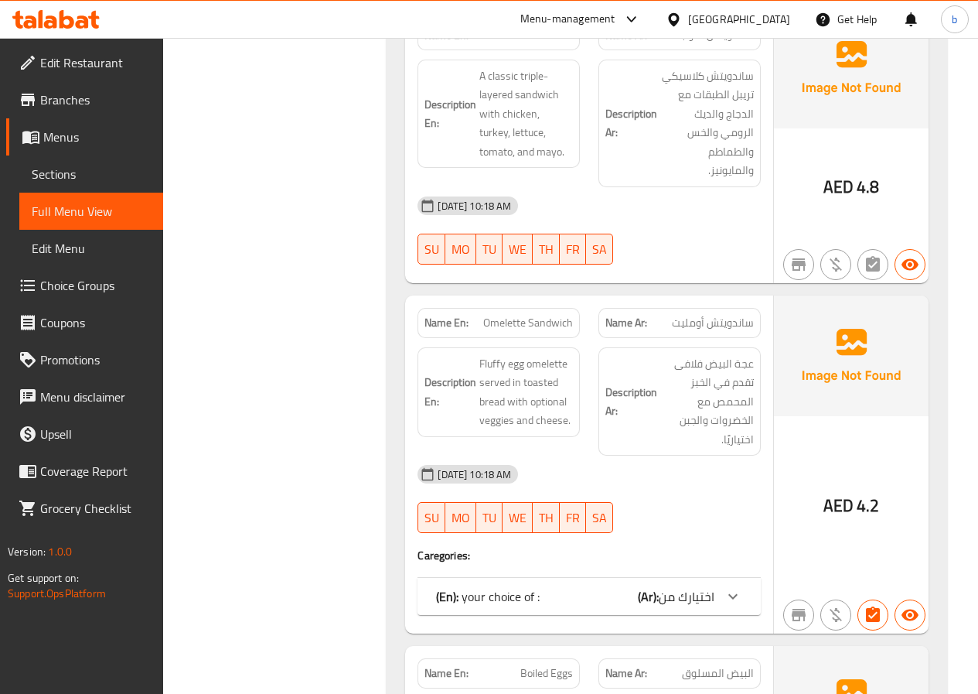
scroll to position [15439, 0]
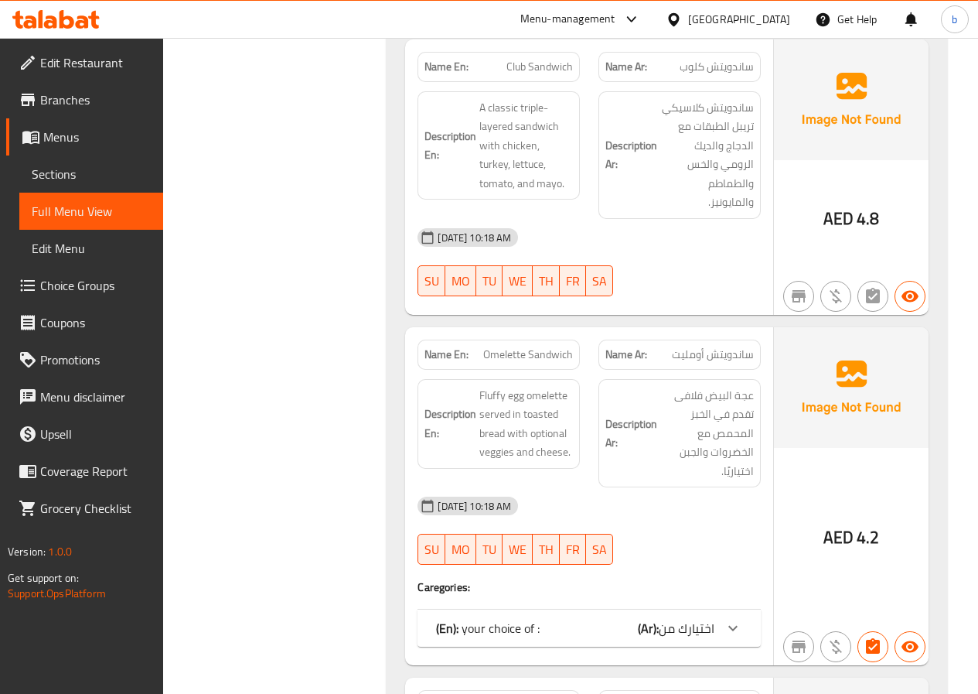
scroll to position [7956, 0]
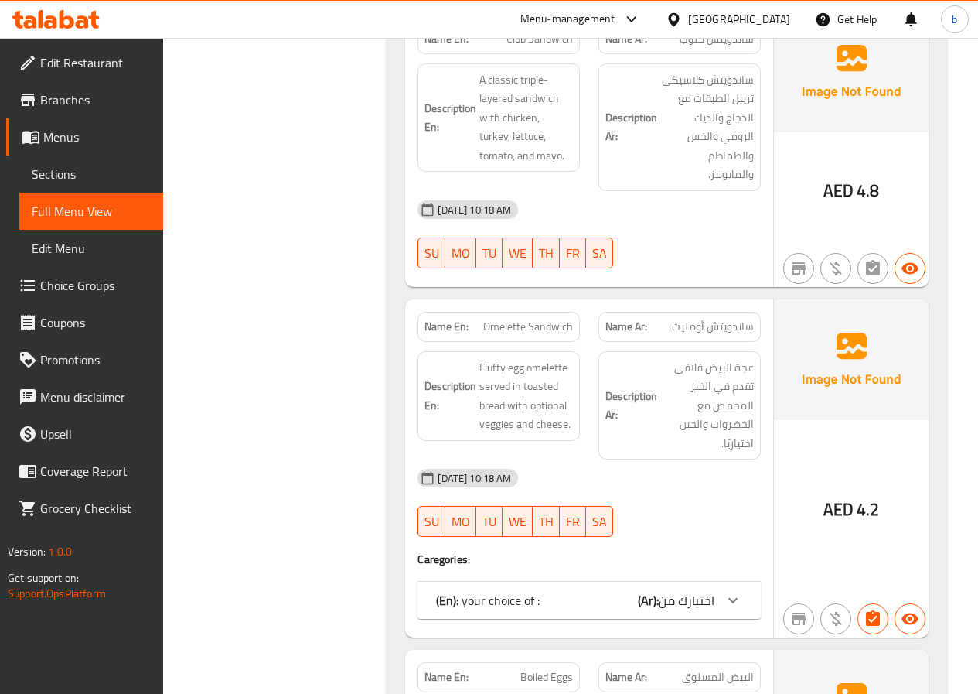
click at [689, 589] on span "اختيارك من" at bounding box center [687, 600] width 56 height 23
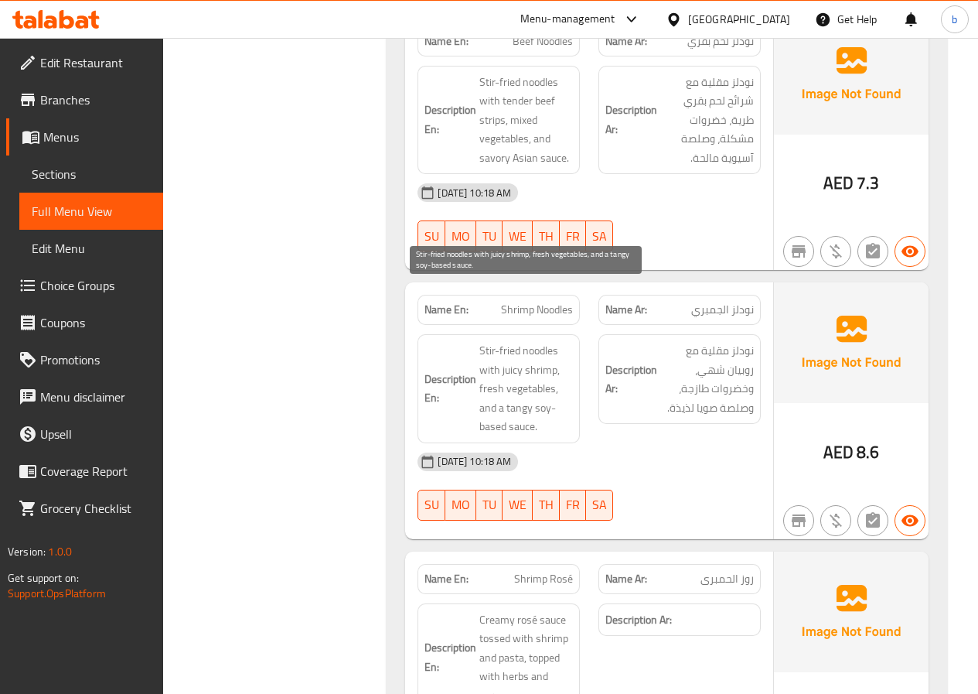
scroll to position [9116, 0]
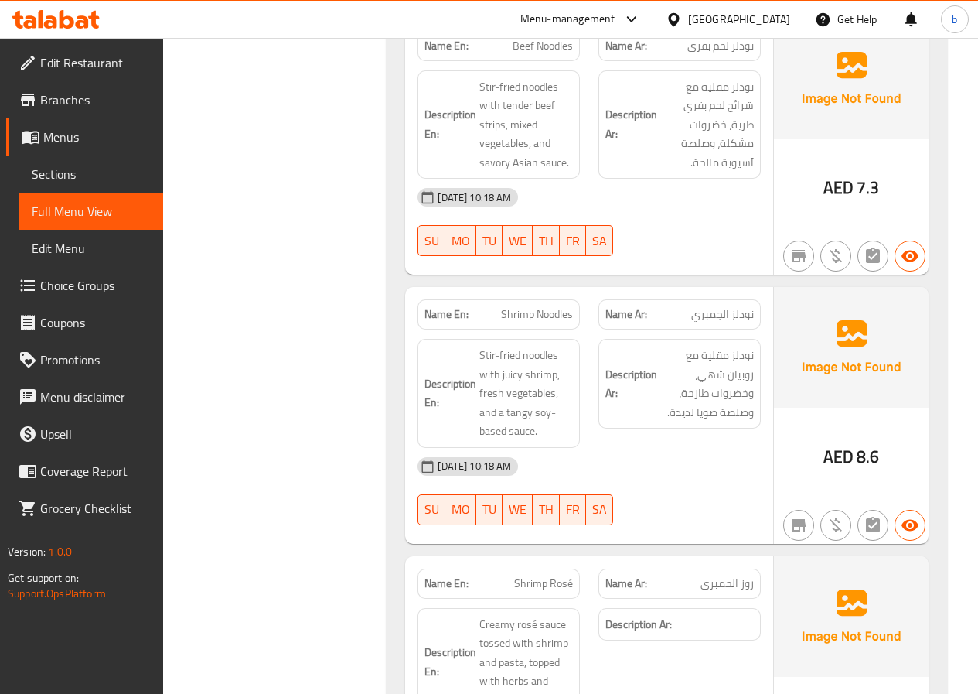
copy span "Shrimp Noodles"
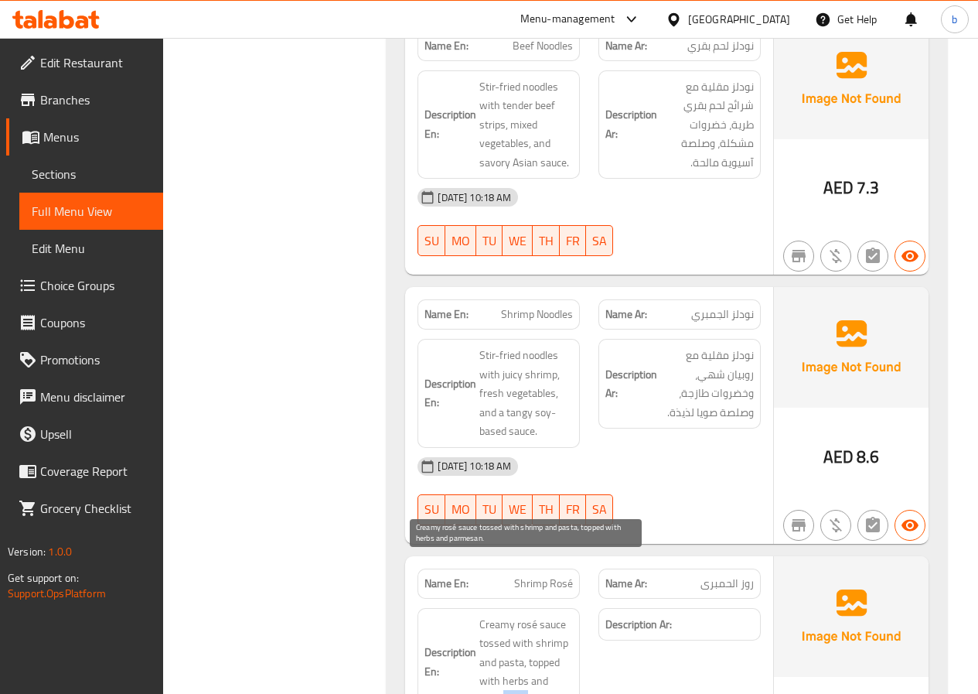
drag, startPoint x: 533, startPoint y: 640, endPoint x: 503, endPoint y: 640, distance: 29.4
click at [503, 640] on span "Creamy rosé sauce tossed with shrimp and pasta, topped with herbs and parmesan." at bounding box center [526, 662] width 94 height 95
click at [532, 643] on span "Creamy rosé sauce tossed with shrimp and pasta, topped with herbs and parmesan." at bounding box center [526, 662] width 94 height 95
click at [526, 642] on span "Creamy rosé sauce tossed with shrimp and pasta, topped with herbs and parmesan." at bounding box center [526, 662] width 94 height 95
click at [520, 640] on span "Creamy rosé sauce tossed with shrimp and pasta, topped with herbs and parmesan." at bounding box center [526, 662] width 94 height 95
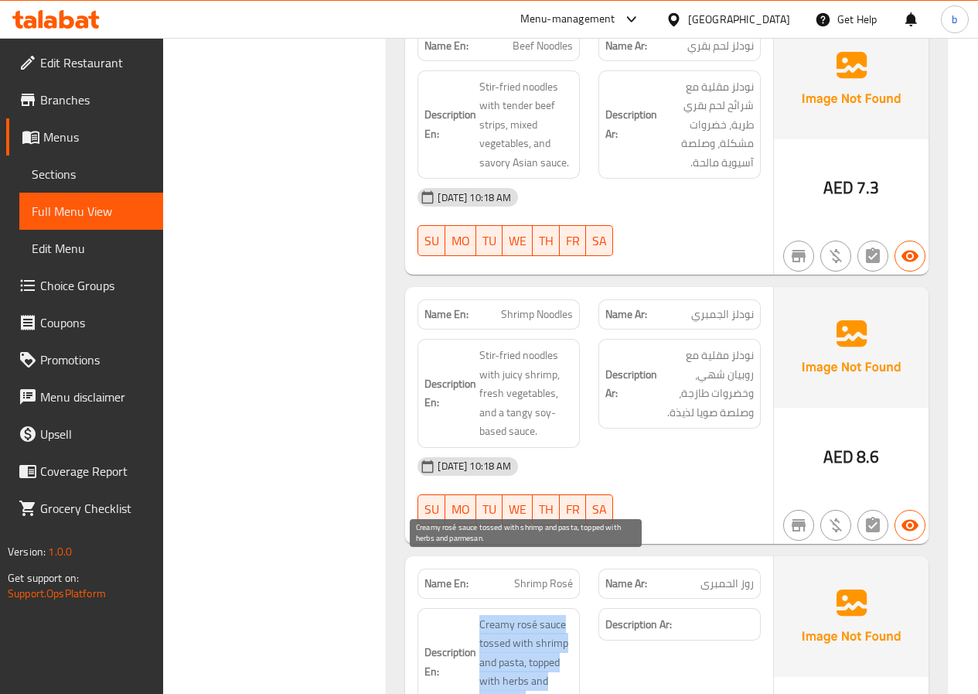
drag, startPoint x: 524, startPoint y: 644, endPoint x: 479, endPoint y: 564, distance: 92.1
click at [479, 615] on span "Creamy rosé sauce tossed with shrimp and pasta, topped with herbs and parmesan." at bounding box center [526, 662] width 94 height 95
copy span "Creamy rosé sauce tossed with shrimp and pasta, topped with herbs and parmesan"
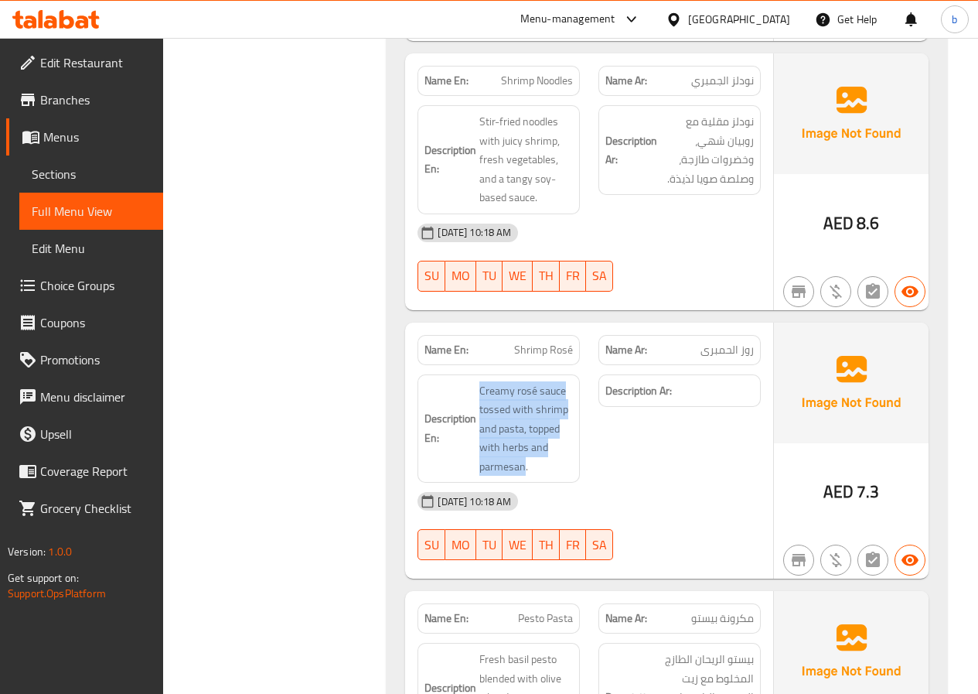
scroll to position [9426, 0]
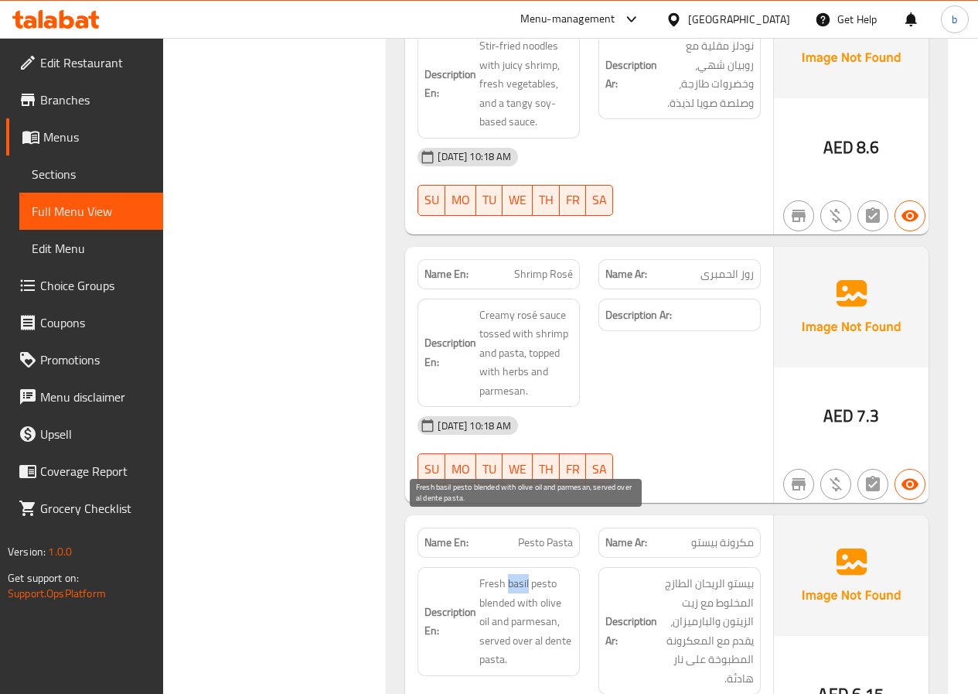
drag, startPoint x: 527, startPoint y: 525, endPoint x: 508, endPoint y: 527, distance: 19.4
click at [508, 574] on span "Fresh basil pesto blended with olive oil and parmesan, served over al dente pas…" at bounding box center [526, 621] width 94 height 95
copy span "basil"
drag, startPoint x: 570, startPoint y: 586, endPoint x: 548, endPoint y: 579, distance: 23.5
click at [548, 579] on span "Fresh basil pesto blended with olive oil and parmesan, served over al dente pas…" at bounding box center [526, 621] width 94 height 95
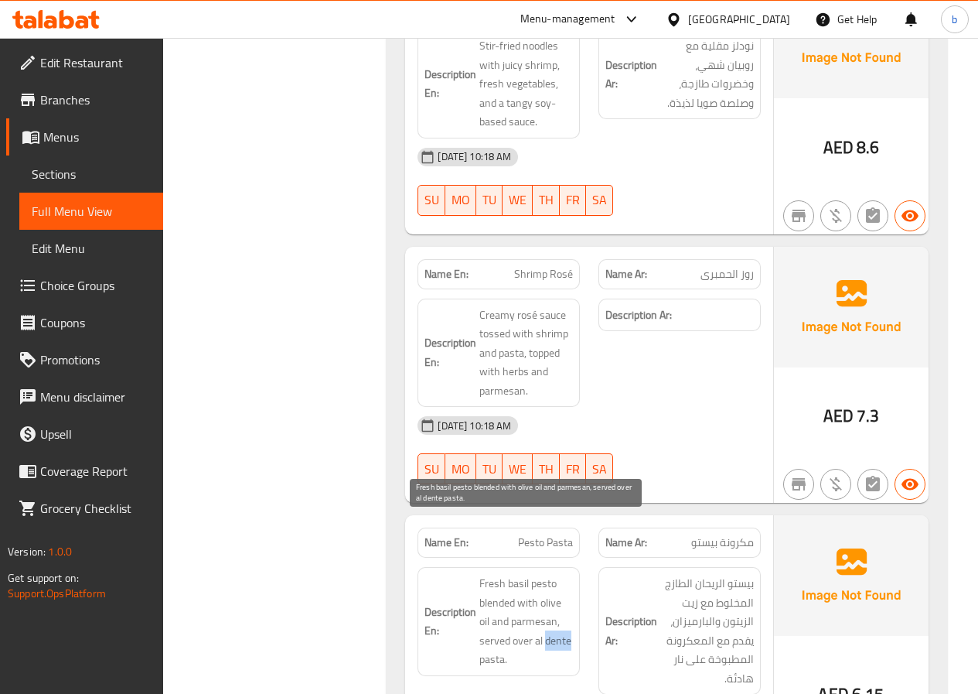
copy span "dente"
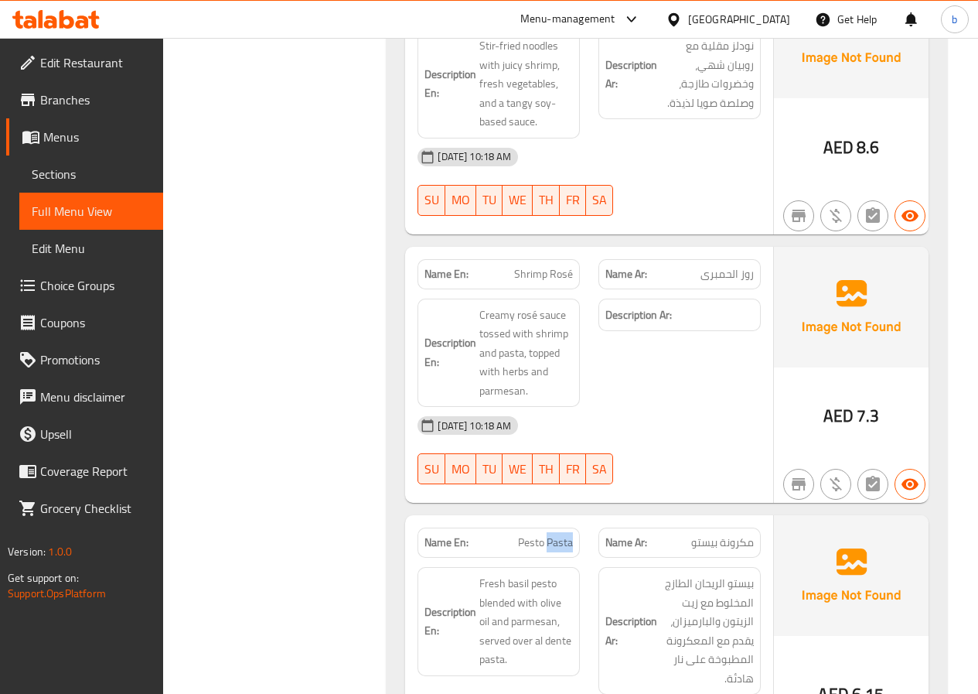
copy span "Pesto Pasta"
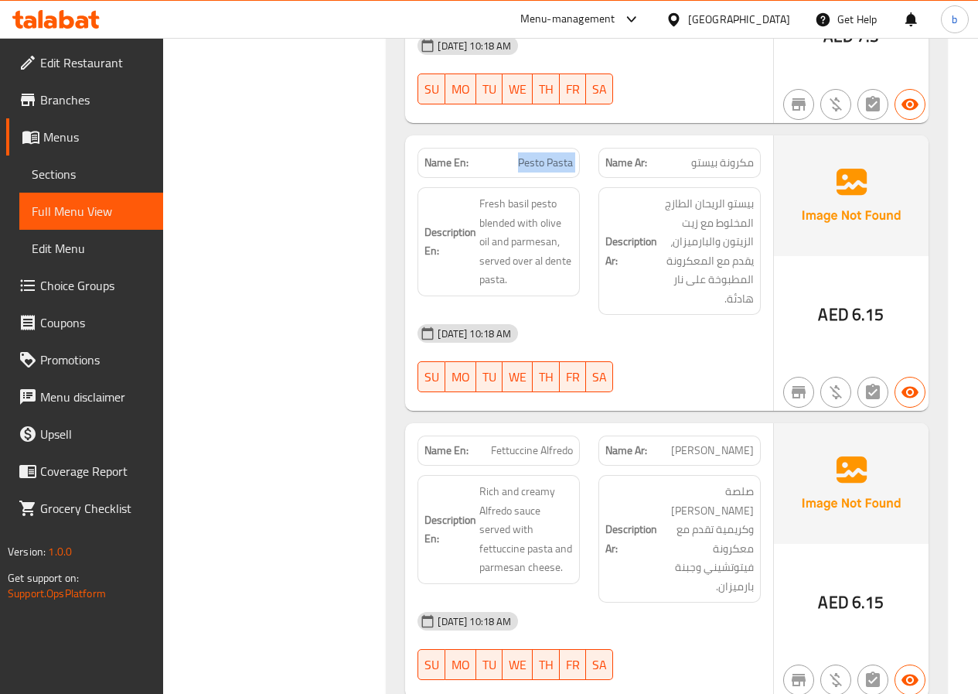
scroll to position [9812, 0]
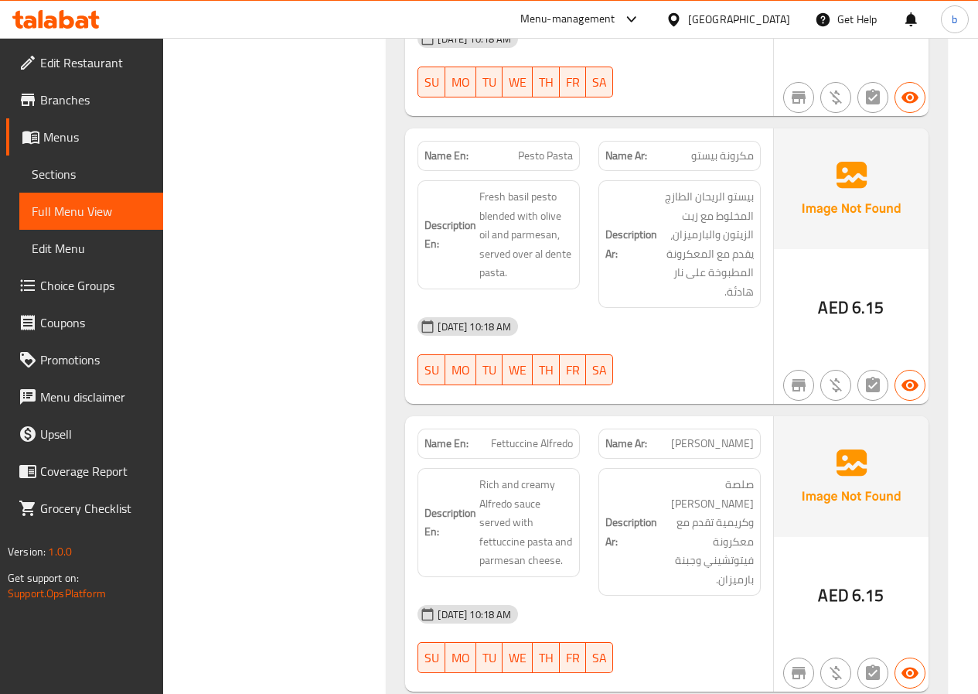
copy span "Fettuccine Alfredo"
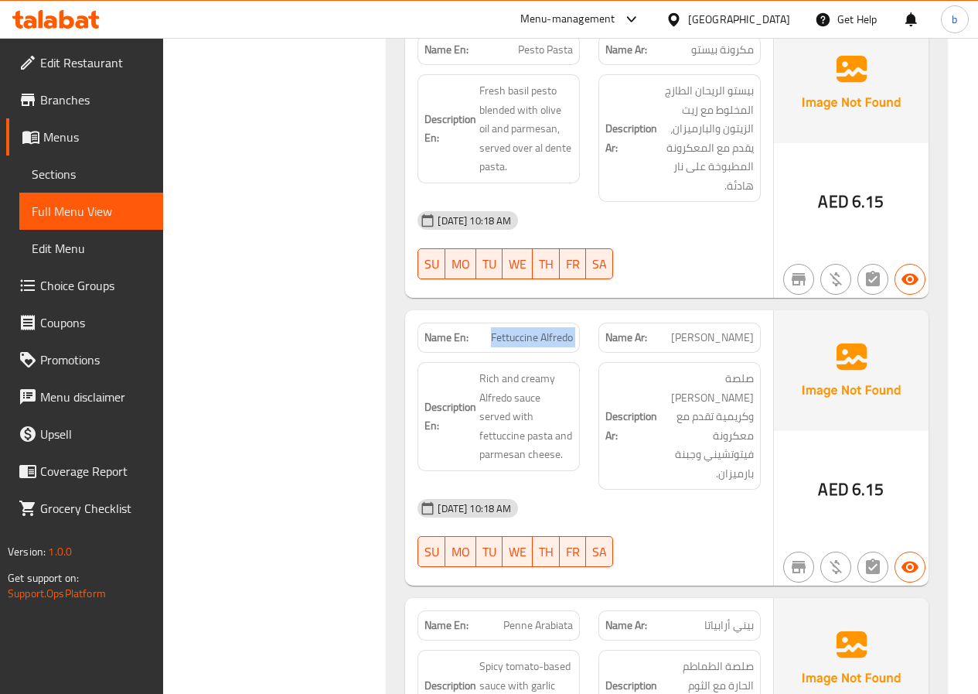
scroll to position [10122, 0]
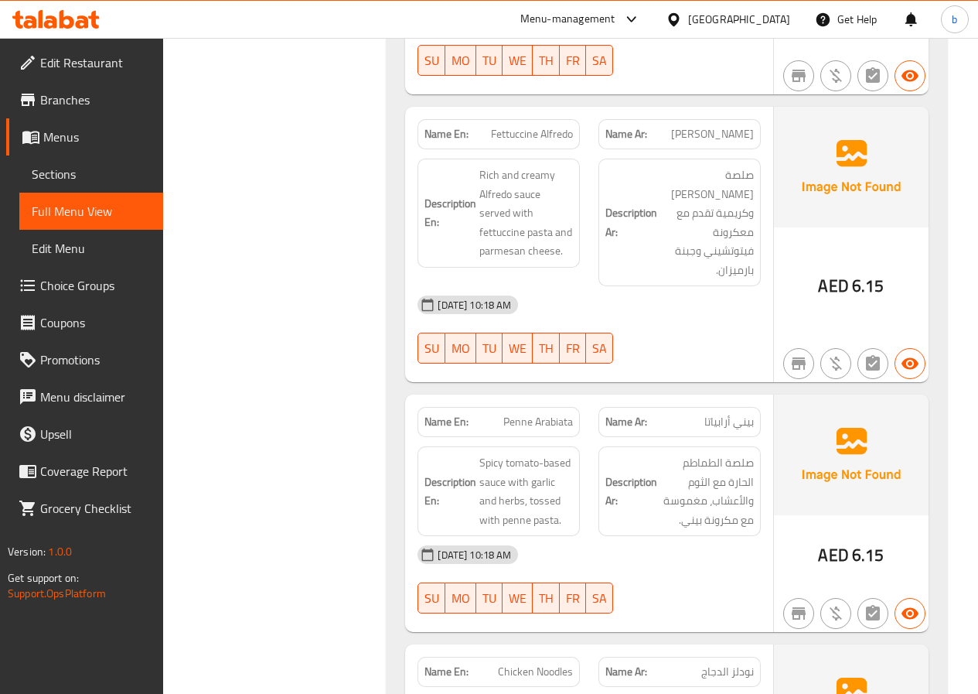
copy span "Penne Arabiata"
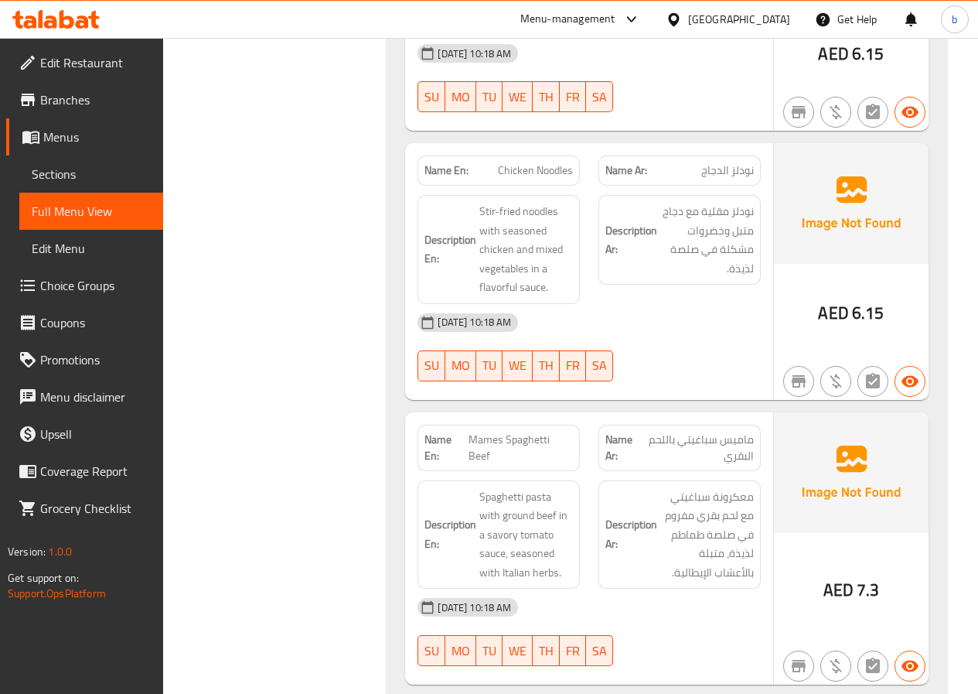
scroll to position [10586, 0]
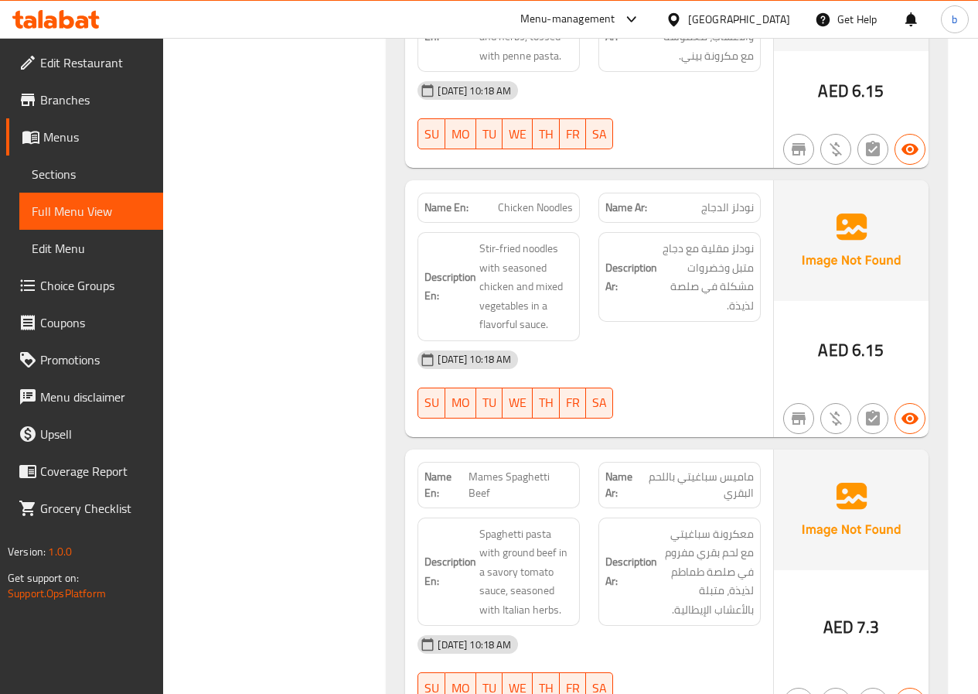
copy span "Mames Spaghetti Beef"
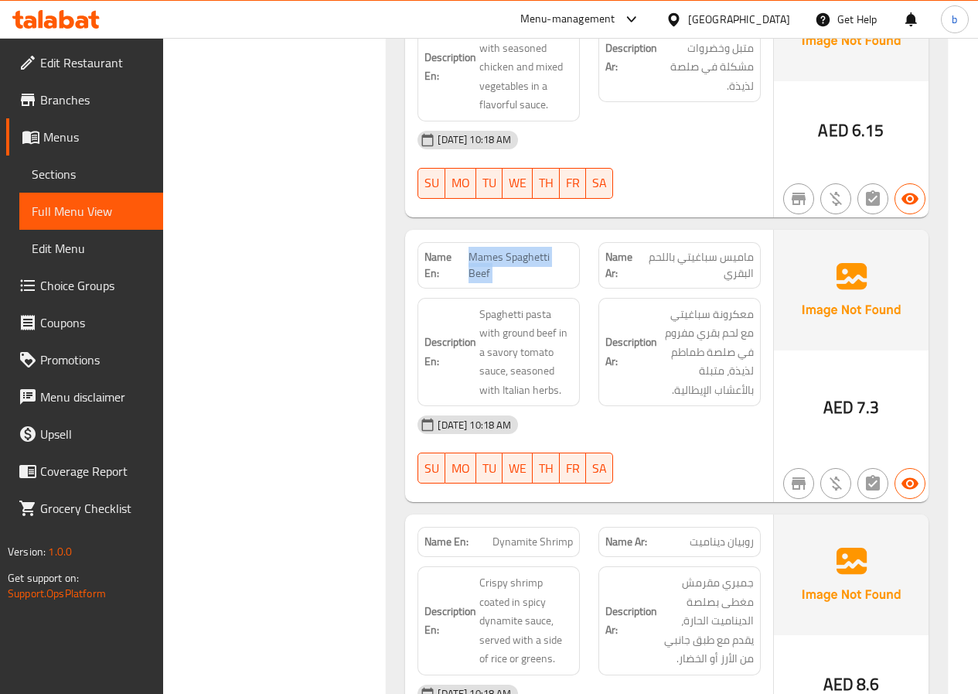
scroll to position [10895, 0]
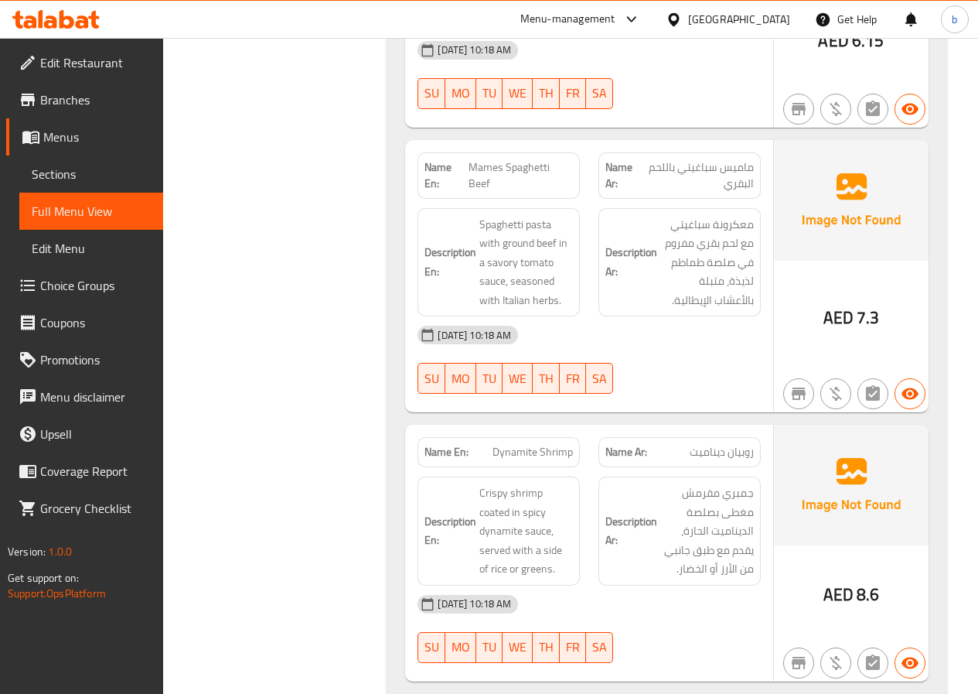
copy span "Dynamite Shrimp"
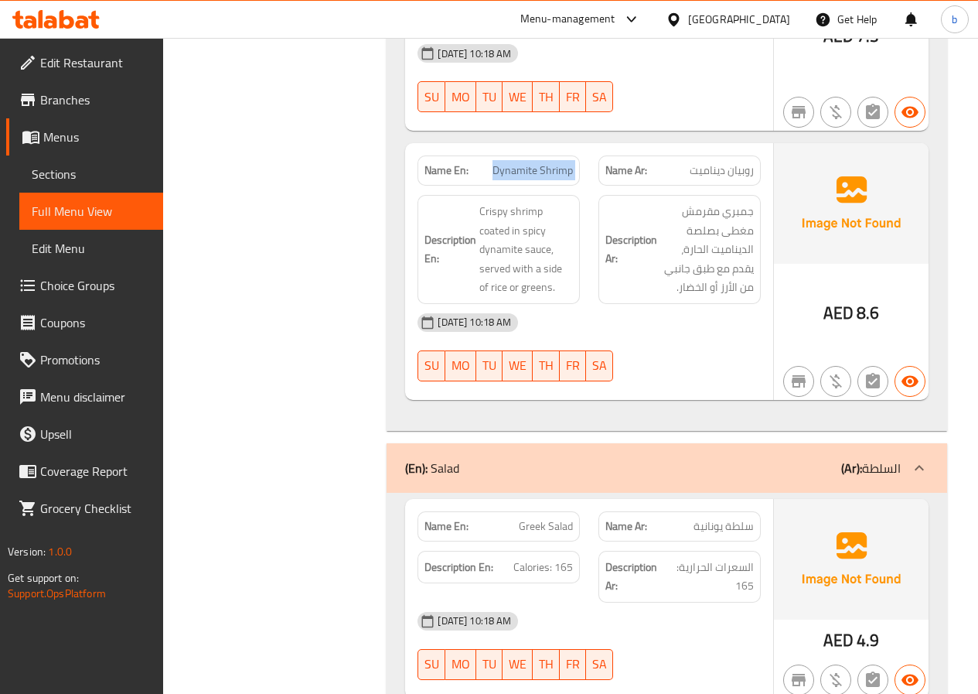
scroll to position [11204, 0]
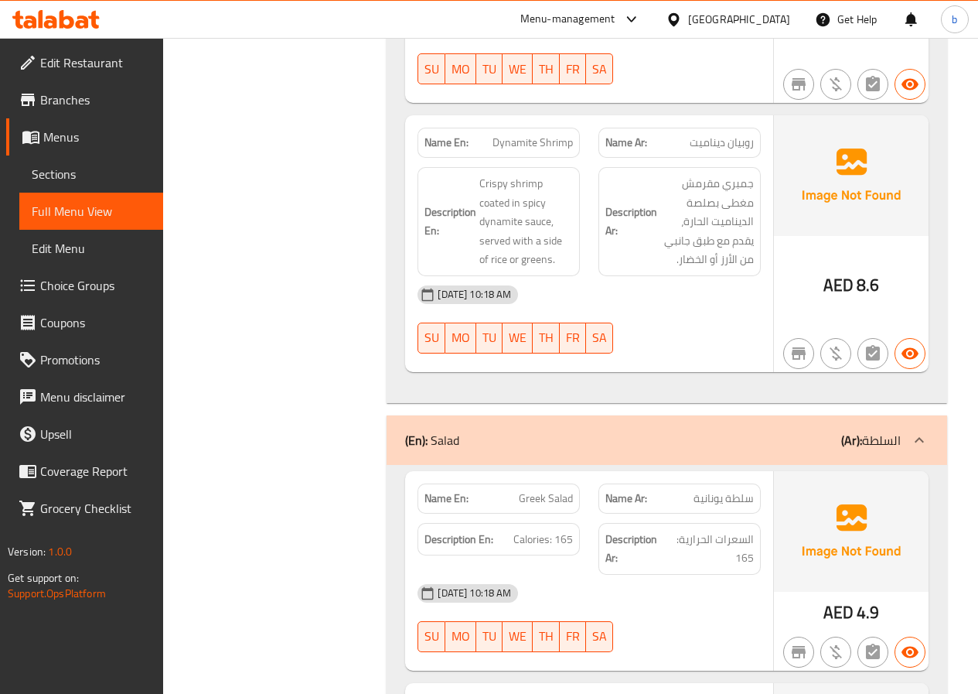
copy span "Greek Salad"
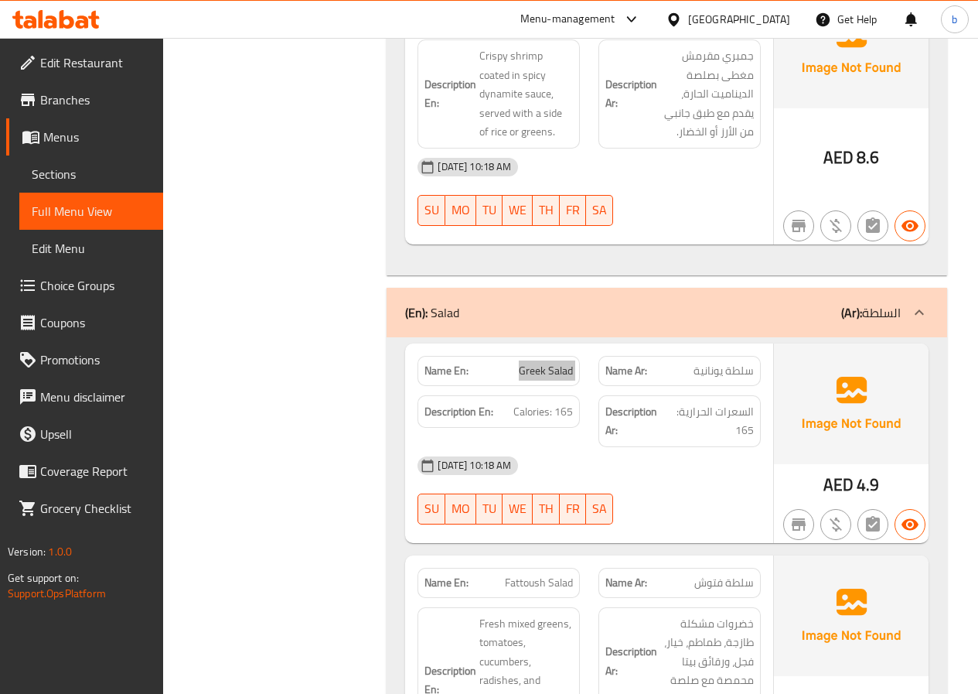
scroll to position [11359, 0]
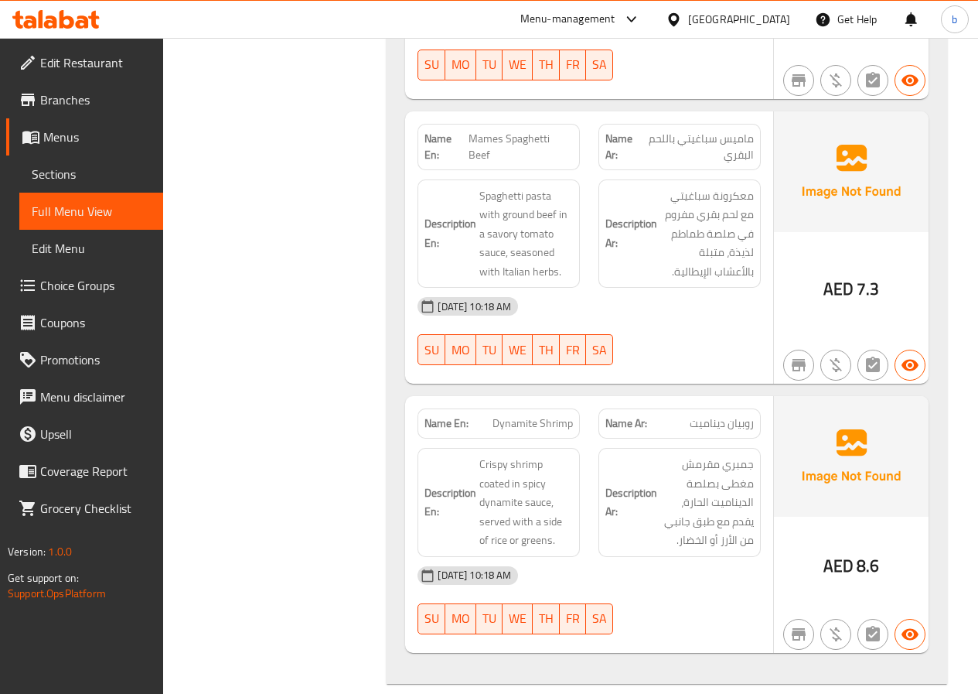
scroll to position [10972, 0]
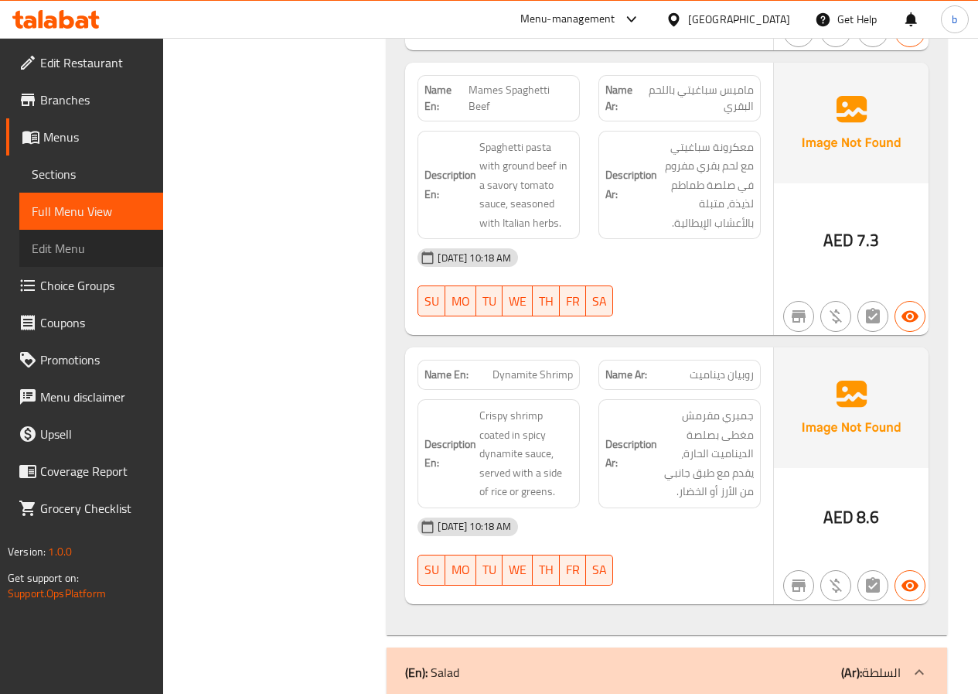
click at [86, 259] on link "Edit Menu" at bounding box center [91, 248] width 144 height 37
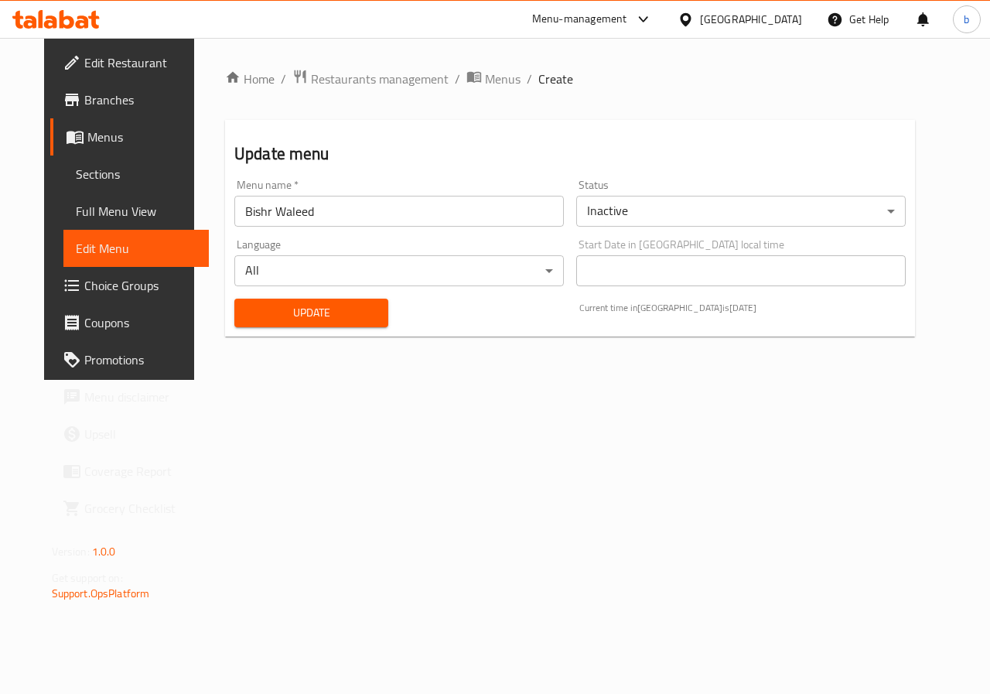
click at [94, 287] on span "Choice Groups" at bounding box center [140, 285] width 113 height 19
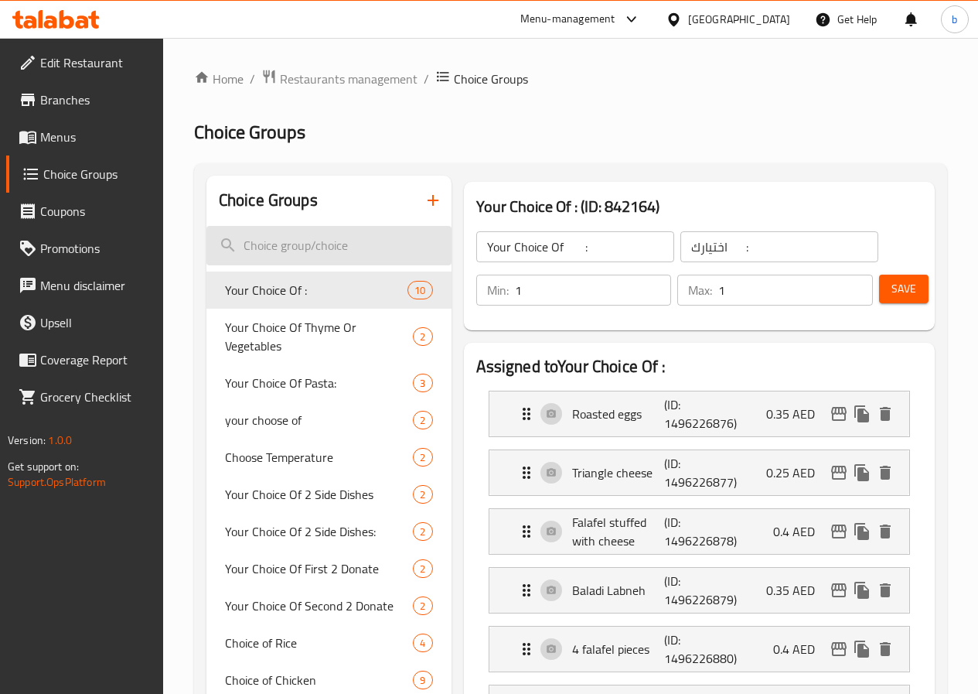
click at [340, 242] on input "search" at bounding box center [328, 245] width 245 height 39
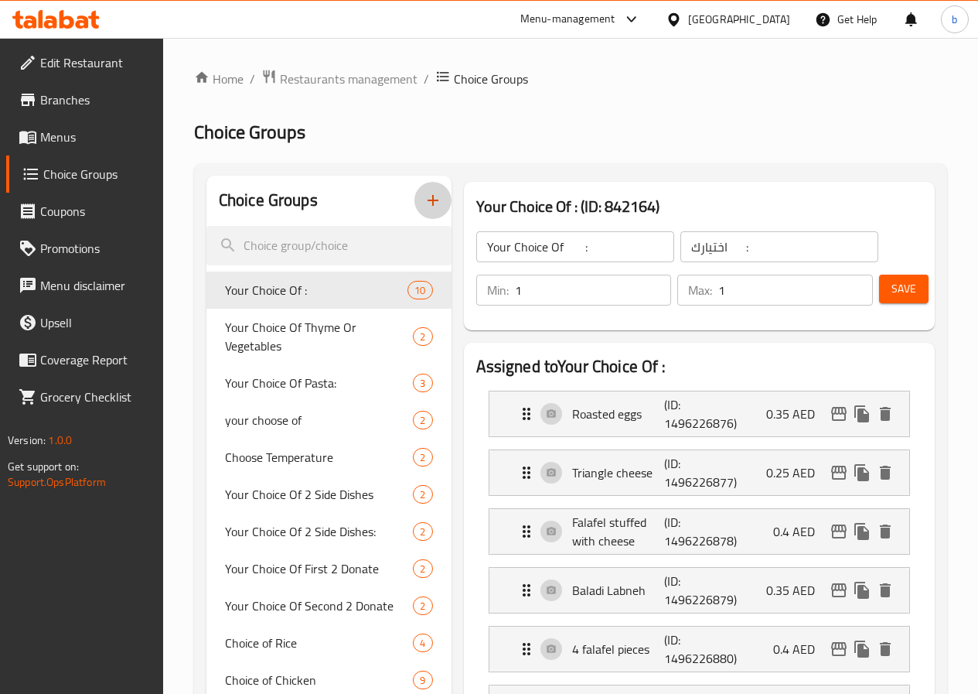
click at [424, 207] on icon "button" at bounding box center [433, 200] width 19 height 19
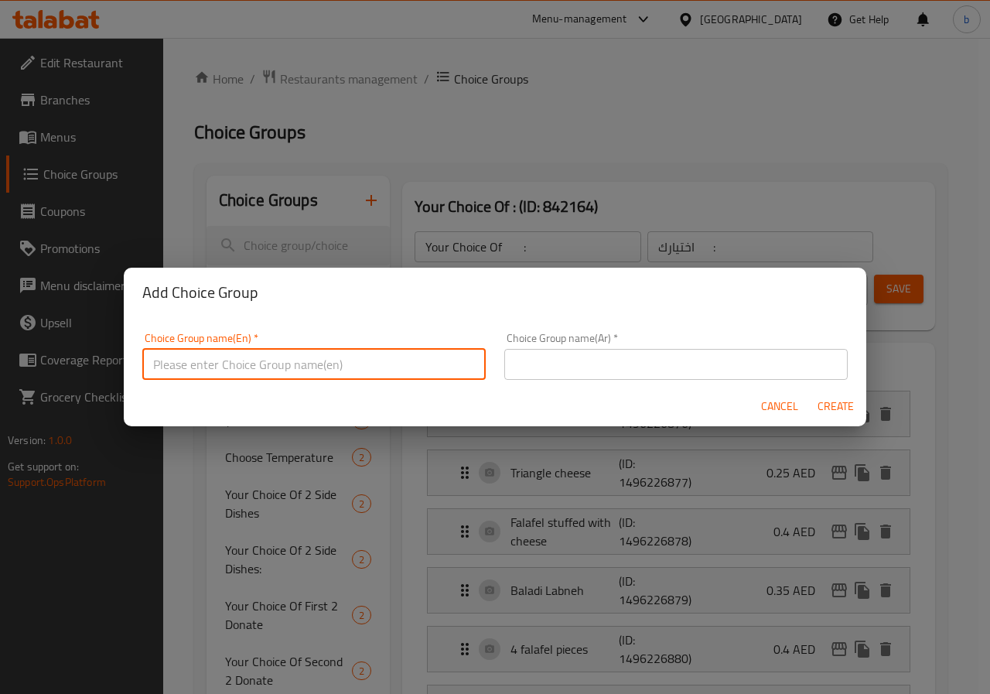
click at [318, 349] on input "text" at bounding box center [313, 364] width 343 height 31
type input "your choice of :222"
click at [568, 353] on input "text" at bounding box center [675, 364] width 343 height 31
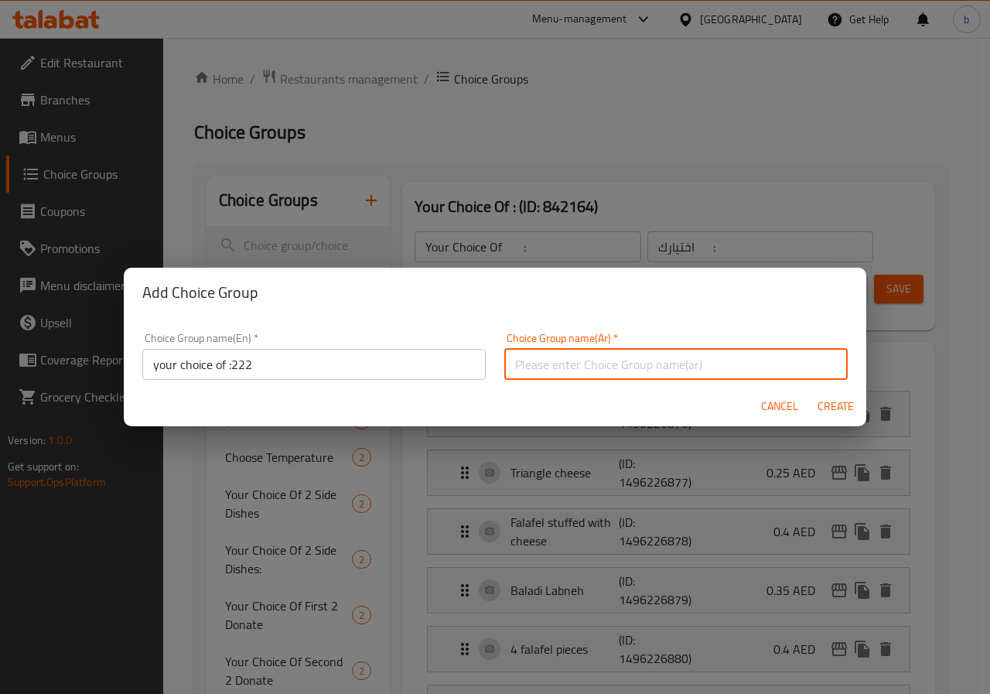
type input "اختيارك من"
drag, startPoint x: 840, startPoint y: 403, endPoint x: 752, endPoint y: 410, distance: 87.7
click at [839, 403] on span "Create" at bounding box center [835, 406] width 37 height 19
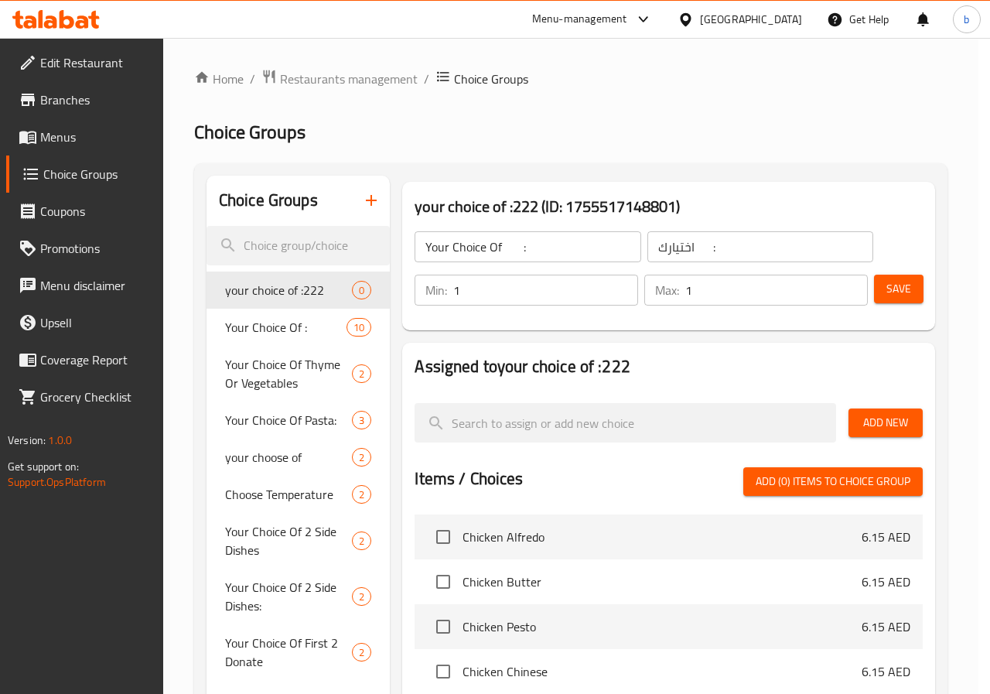
type input "your choice of :222"
type input "اختيارك من"
type input "0"
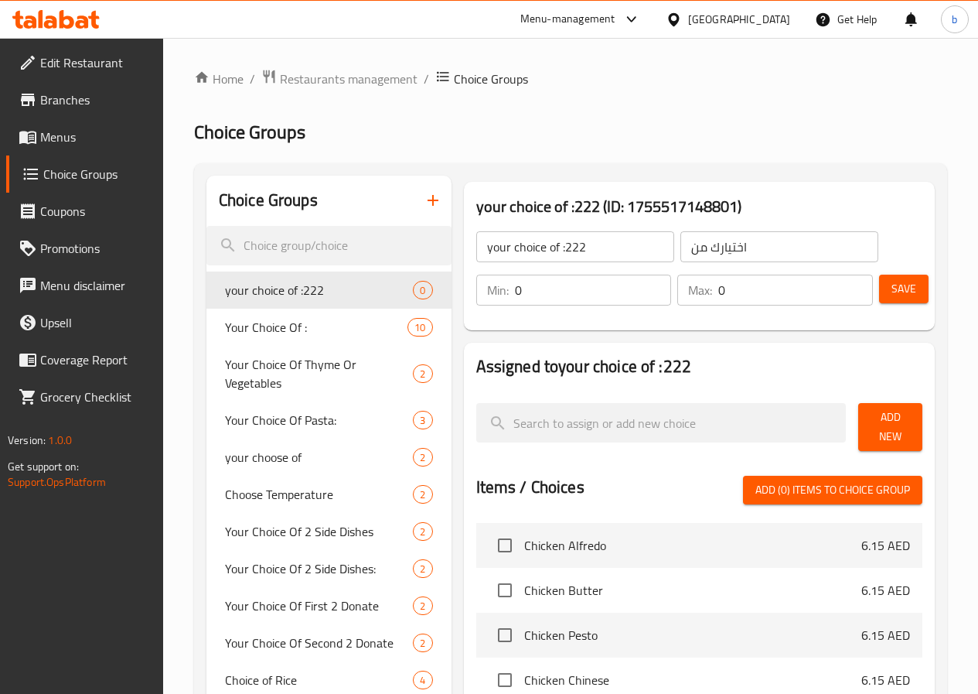
click at [545, 238] on input "your choice of :222" at bounding box center [575, 246] width 198 height 31
type input "your choice of"
click at [907, 295] on span "Save" at bounding box center [904, 288] width 25 height 19
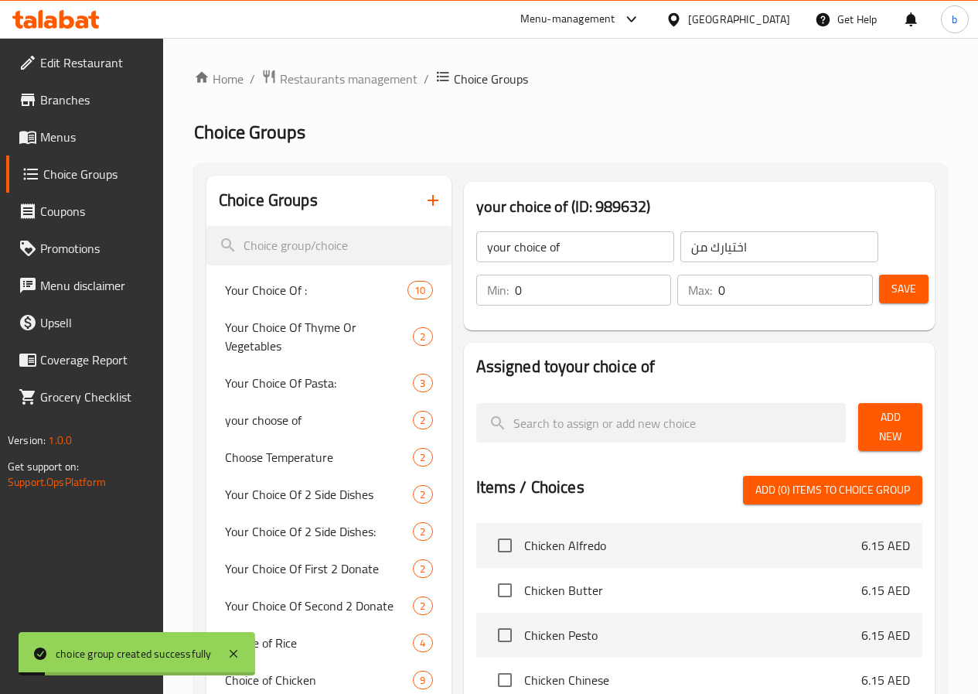
click at [889, 433] on button "Add New" at bounding box center [890, 427] width 64 height 48
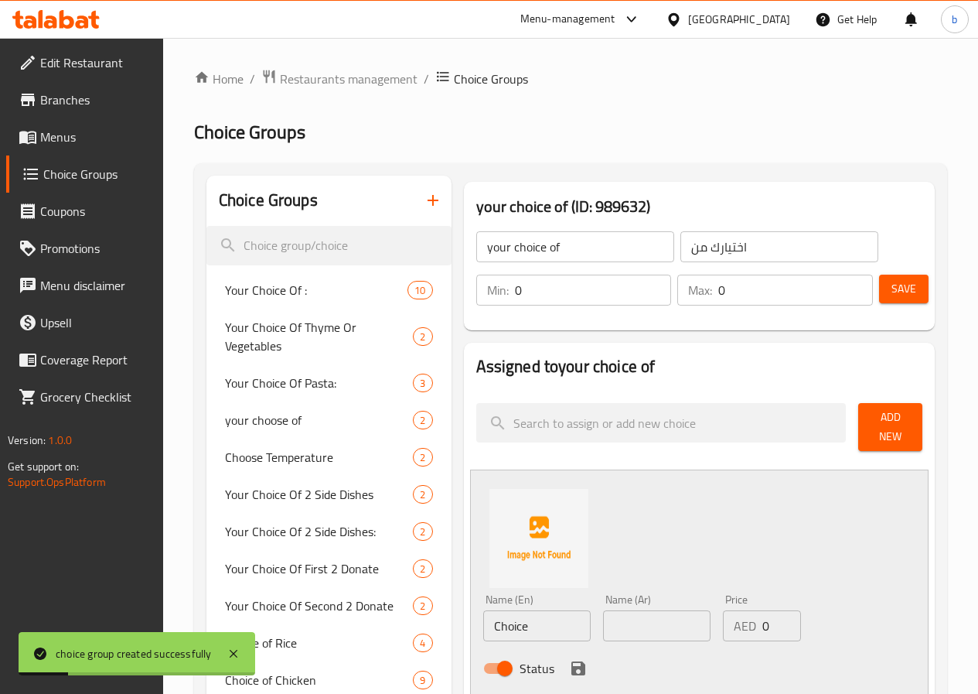
click at [501, 622] on input "Choice" at bounding box center [536, 625] width 107 height 31
click at [499, 619] on input "Choice" at bounding box center [536, 625] width 107 height 31
type input "ق"
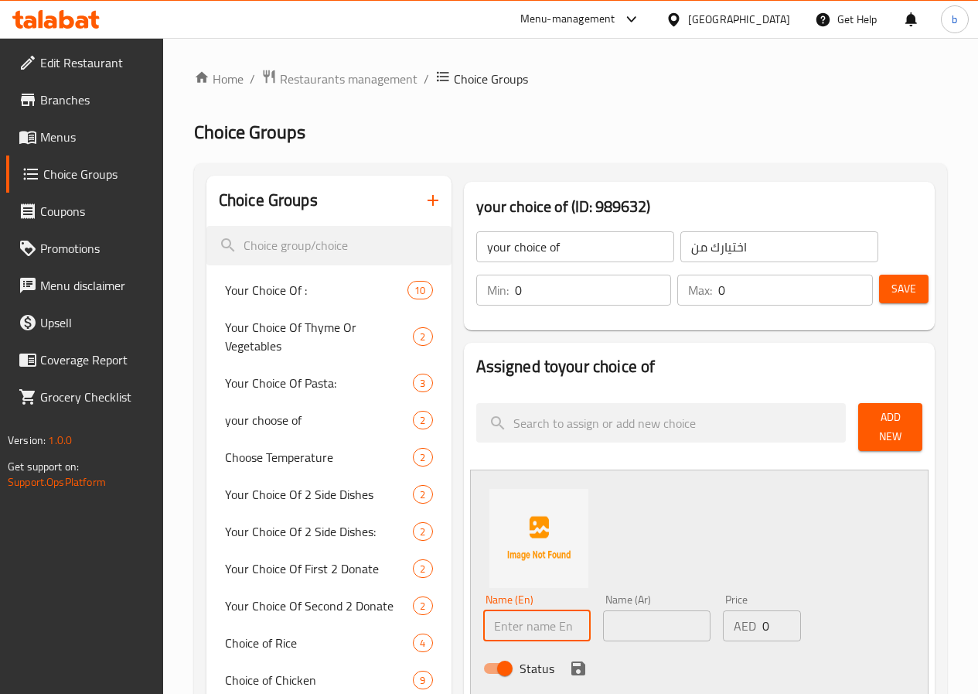
click at [512, 626] on input "text" at bounding box center [536, 625] width 107 height 31
type input "س"
type input "rice"
click at [603, 626] on input "text" at bounding box center [656, 625] width 107 height 31
type input "H"
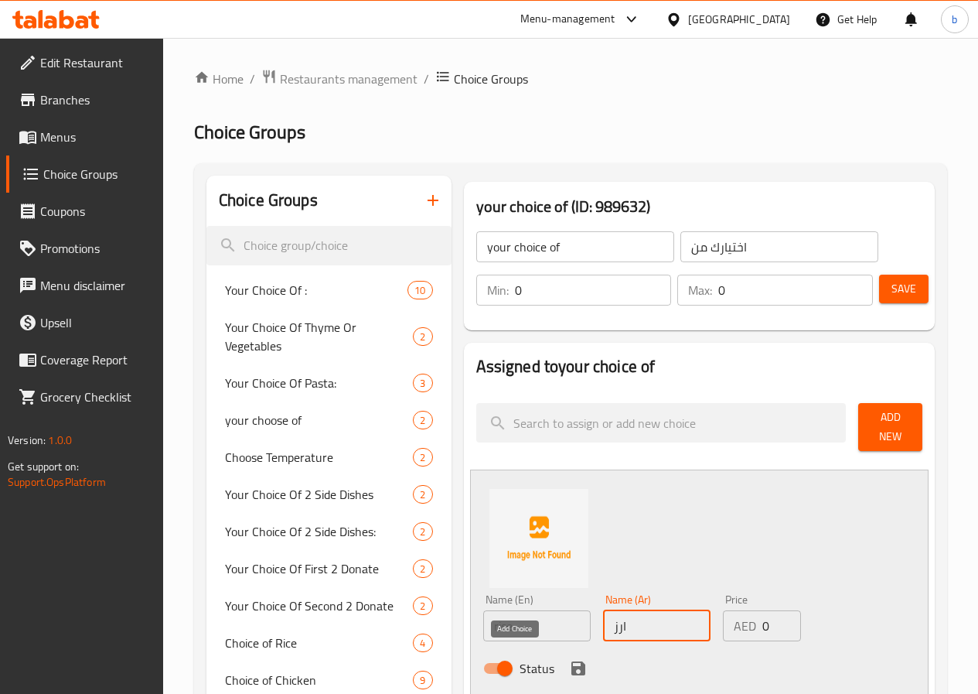
type input "ارز"
click at [572, 664] on icon "save" at bounding box center [579, 668] width 14 height 14
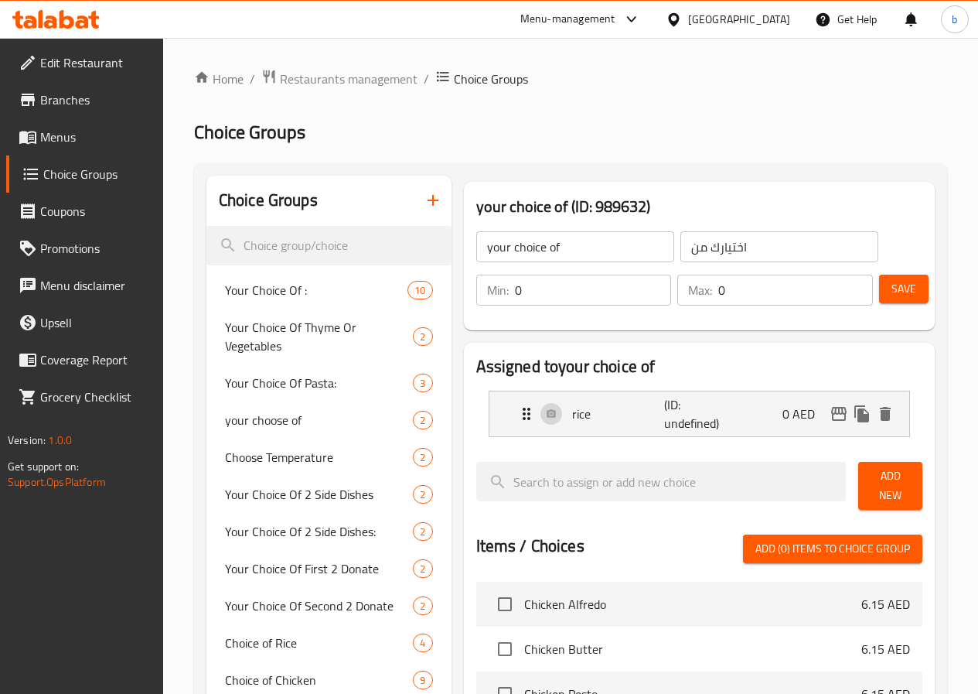
click at [891, 490] on span "Add New" at bounding box center [890, 485] width 39 height 39
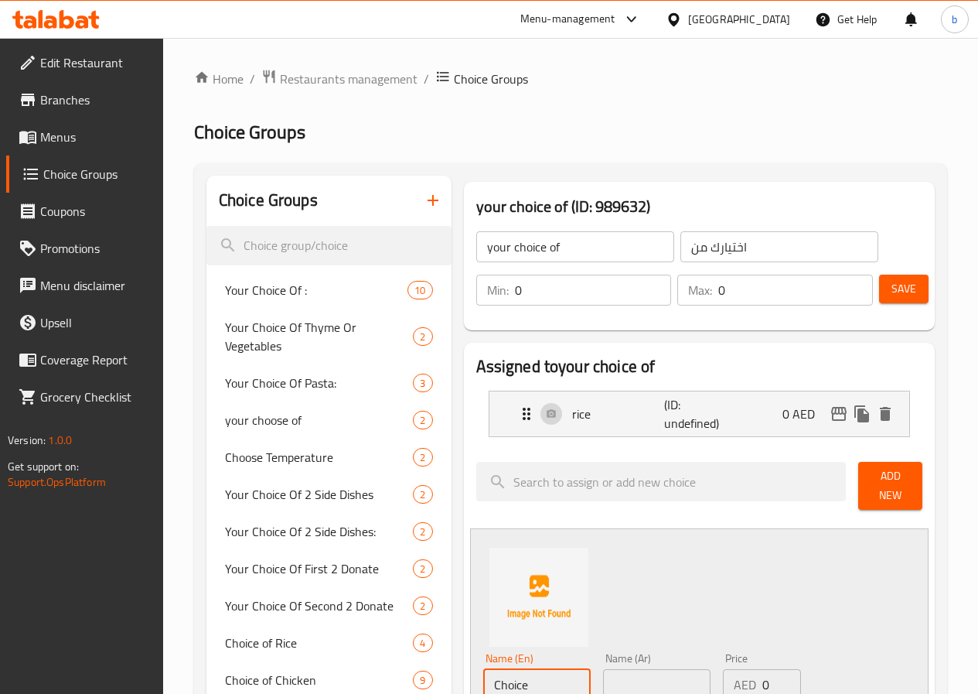
click at [483, 669] on input "Choice" at bounding box center [536, 684] width 107 height 31
type input "ل"
type input "greens"
click at [603, 681] on input "text" at bounding box center [656, 684] width 107 height 31
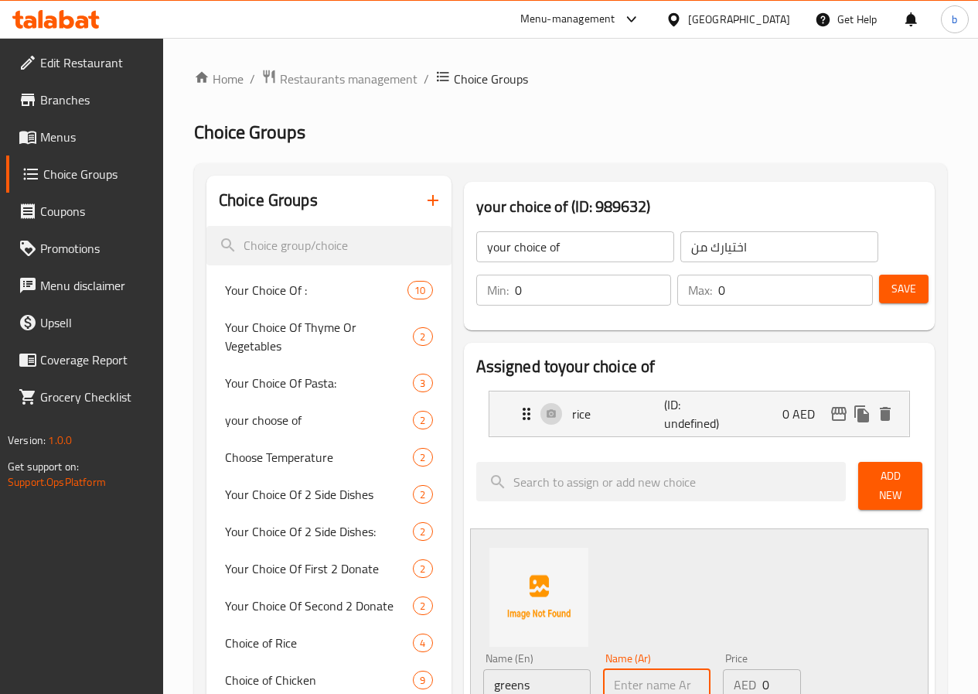
type input "o"
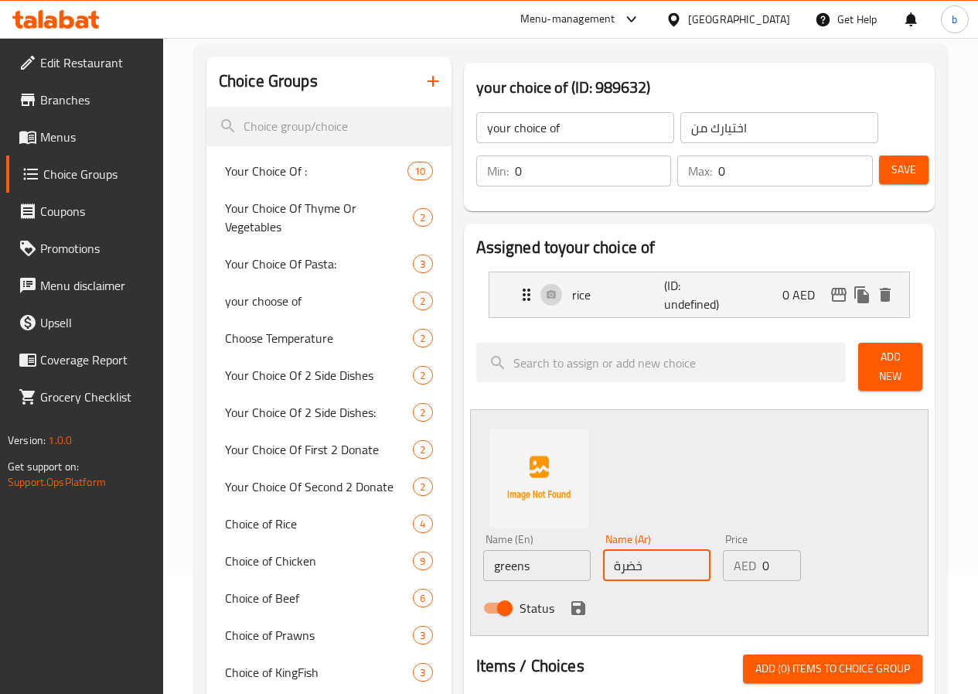
scroll to position [155, 0]
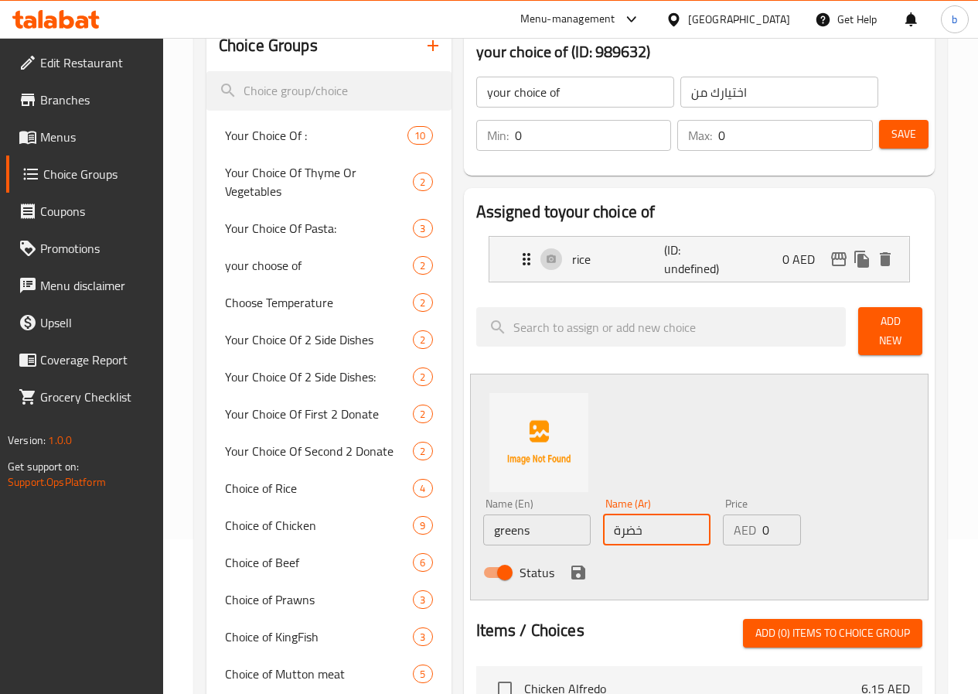
type input "خضرة"
click at [572, 565] on icon "save" at bounding box center [579, 572] width 14 height 14
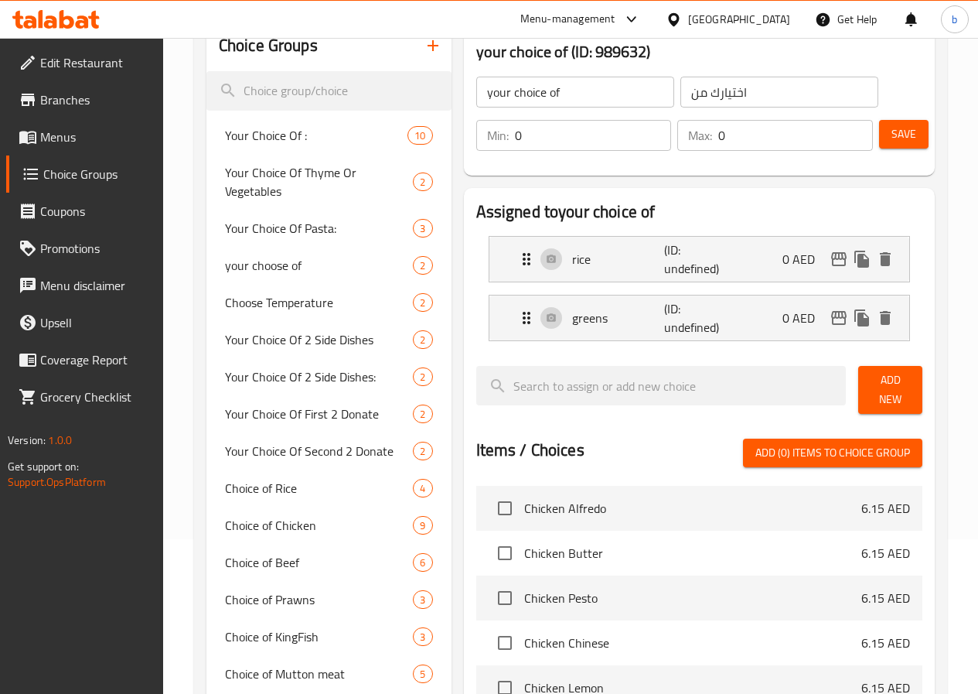
click at [896, 118] on div "Save" at bounding box center [894, 135] width 37 height 37
click at [899, 134] on span "Save" at bounding box center [904, 134] width 25 height 19
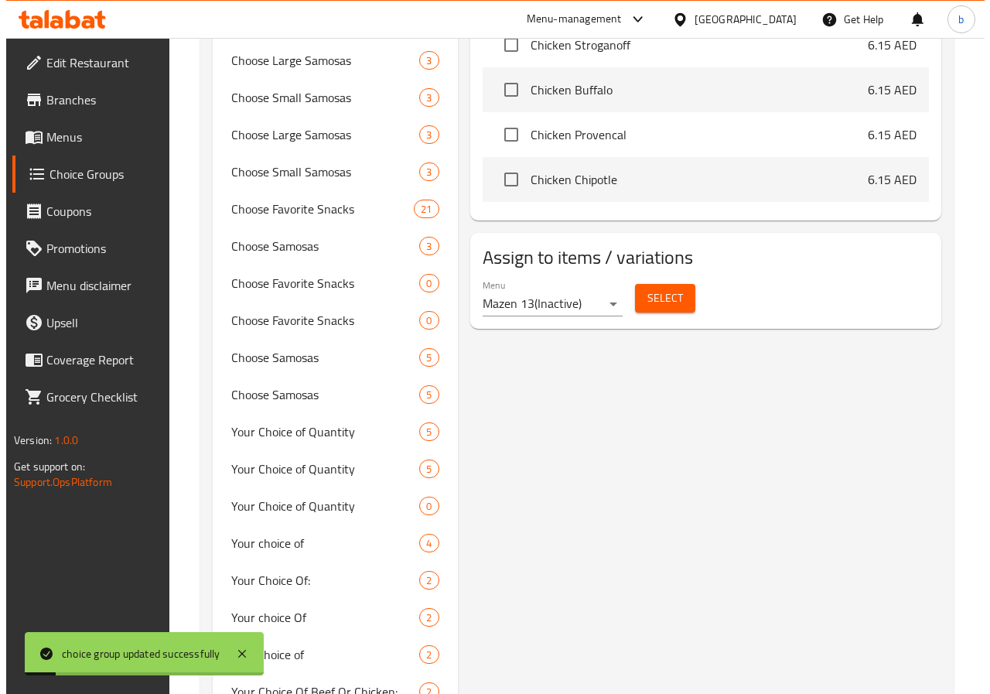
scroll to position [851, 0]
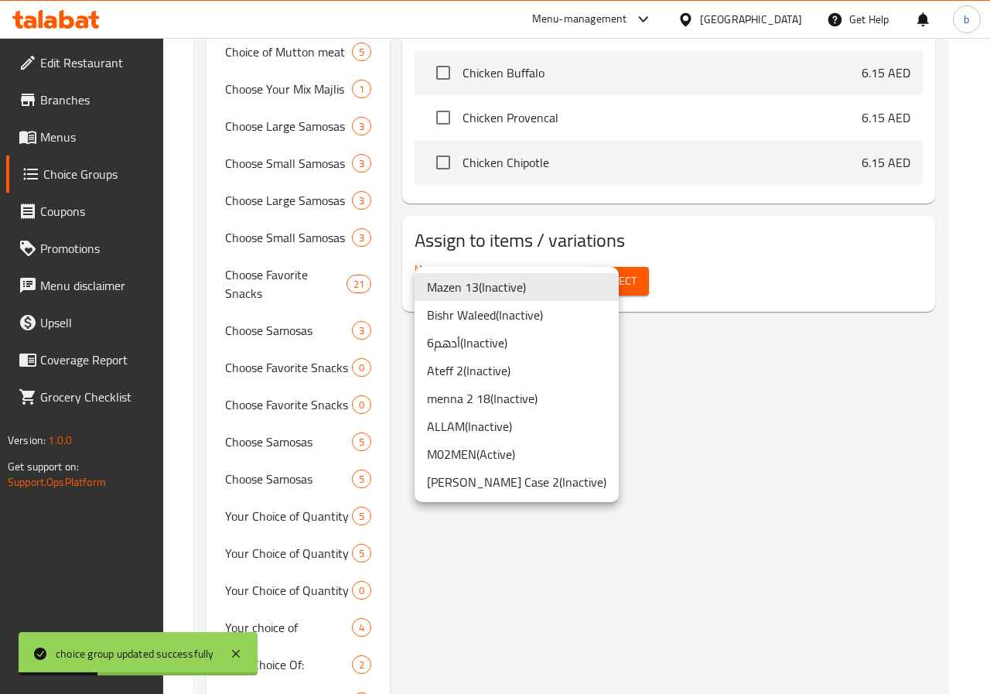
click at [502, 319] on li "Bishr Waleed ( Inactive )" at bounding box center [517, 315] width 204 height 28
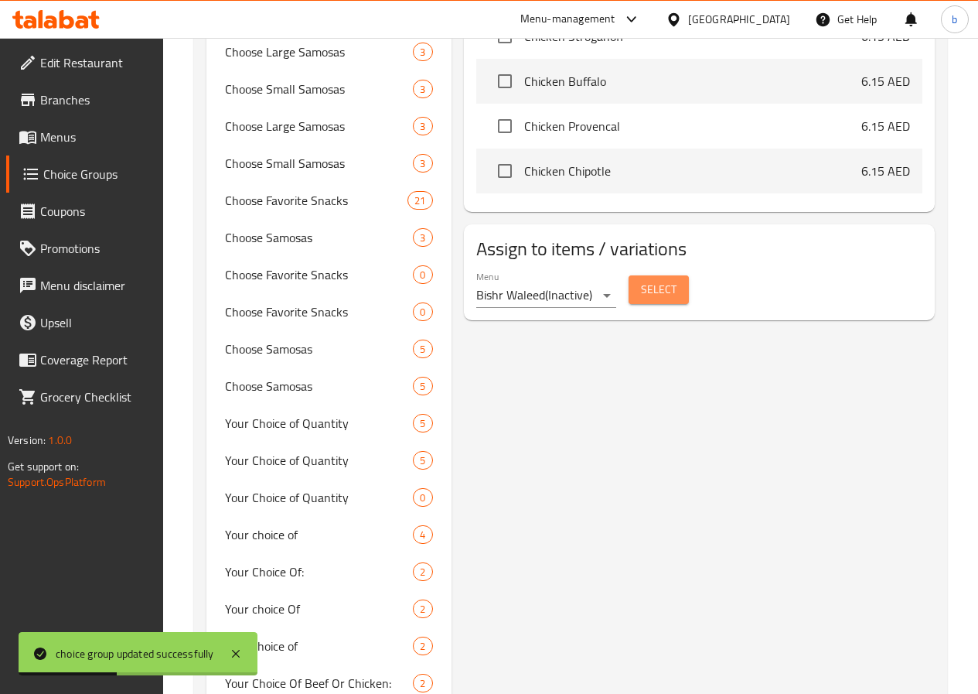
click at [641, 287] on span "Select" at bounding box center [659, 289] width 36 height 19
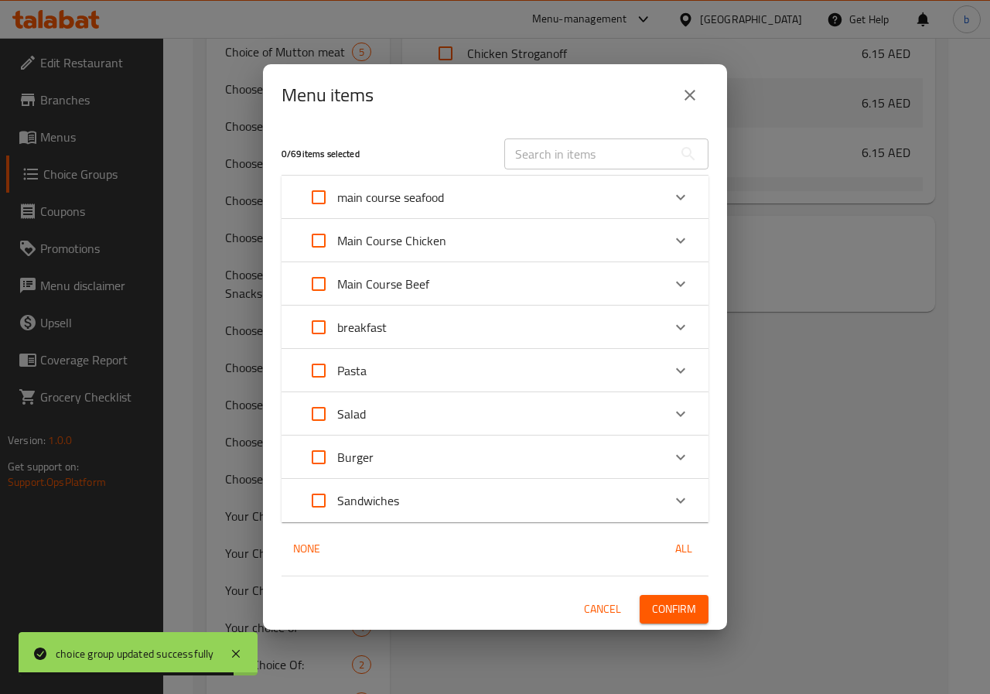
click at [681, 244] on icon "Expand" at bounding box center [680, 240] width 19 height 19
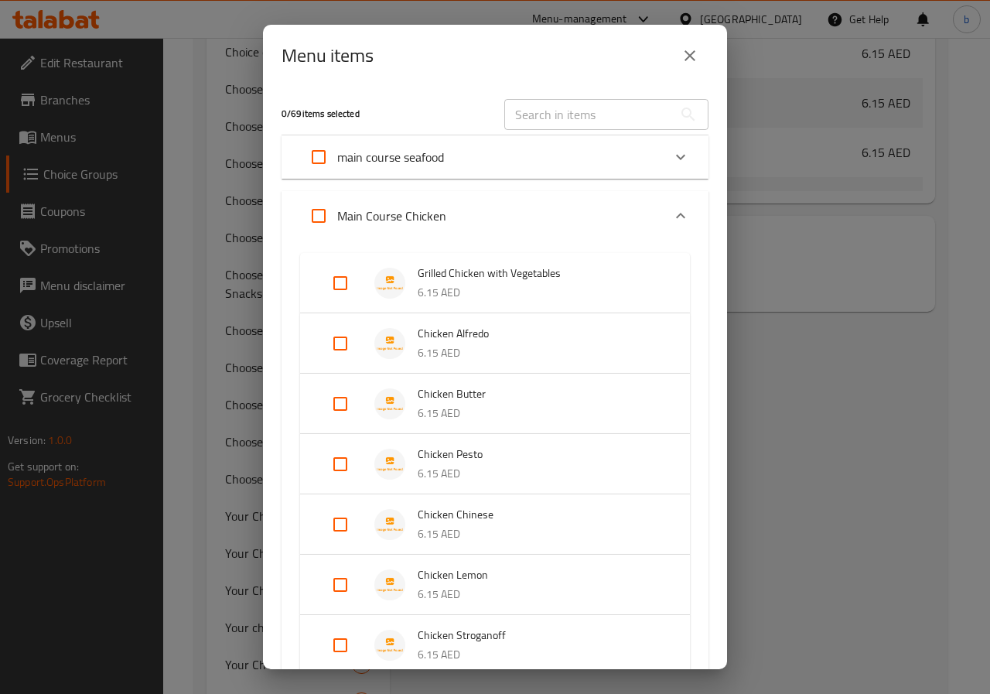
click at [584, 159] on div "main course seafood" at bounding box center [481, 156] width 362 height 37
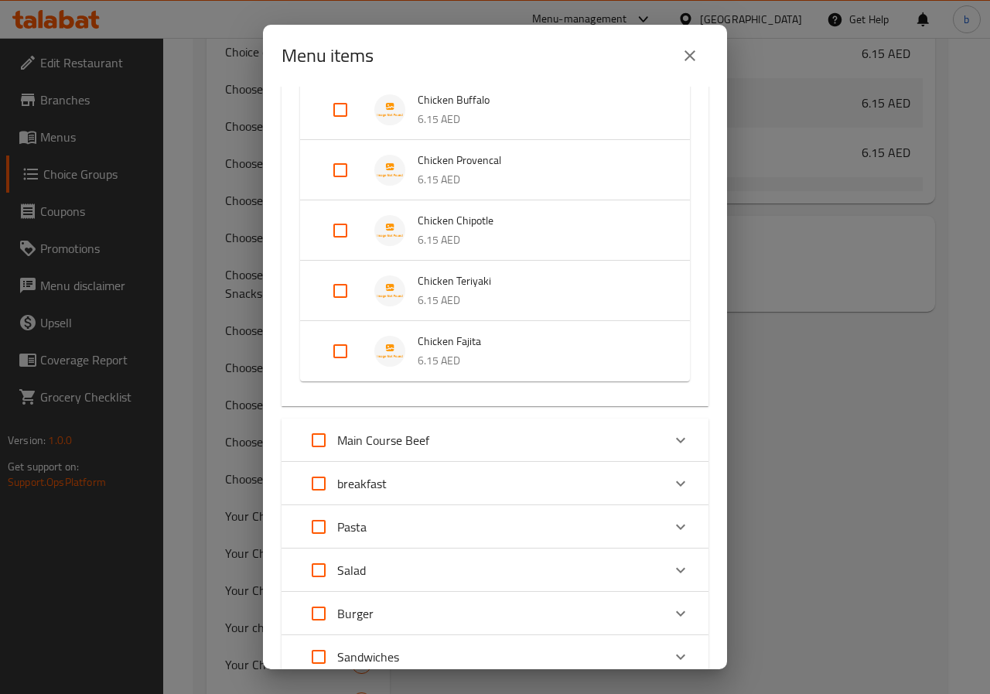
scroll to position [773, 0]
click at [648, 442] on div "Main Course Beef" at bounding box center [481, 438] width 362 height 37
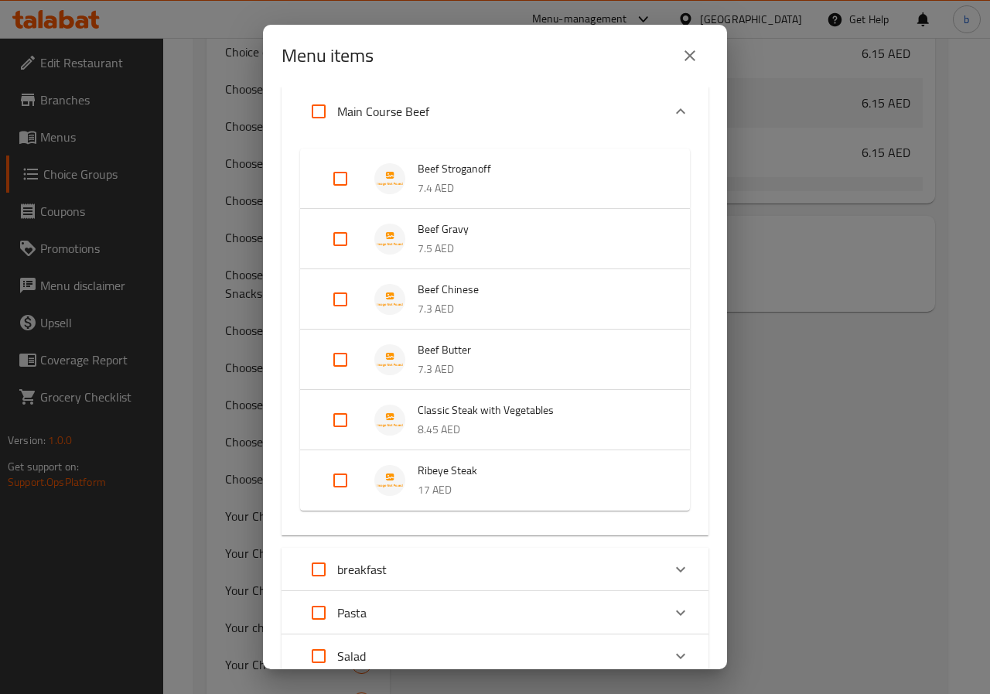
scroll to position [1306, 0]
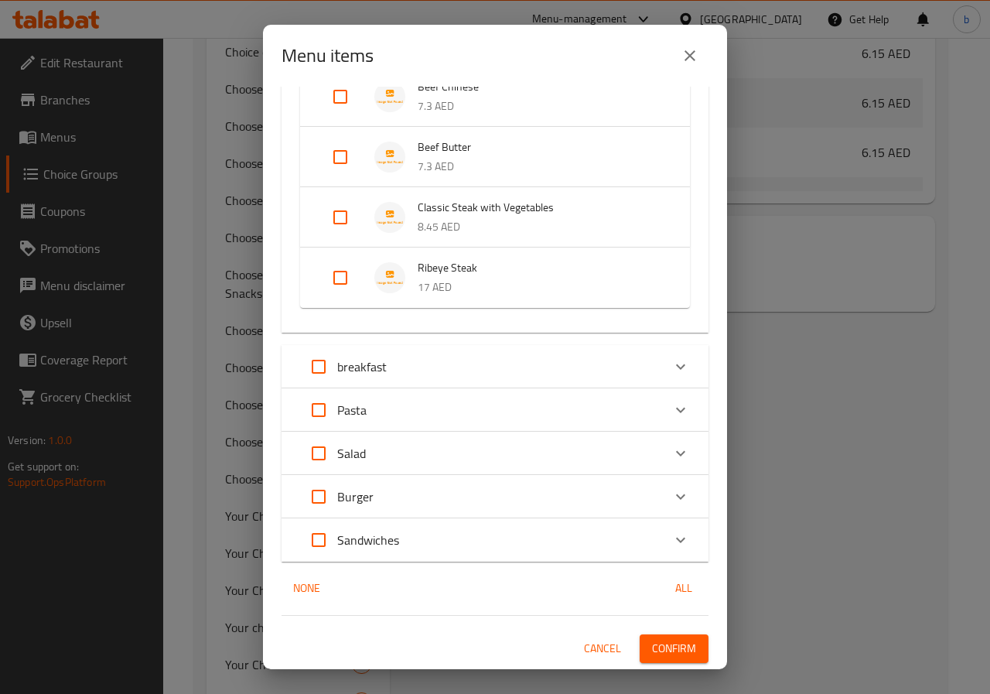
click at [633, 368] on div "breakfast" at bounding box center [481, 366] width 362 height 37
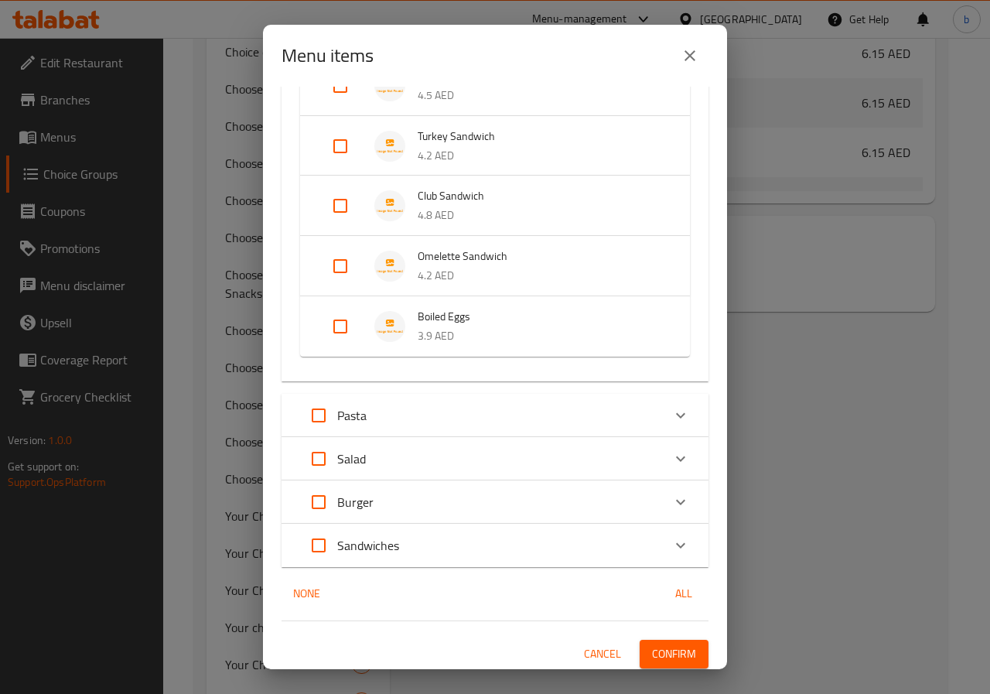
click at [643, 403] on div "Pasta" at bounding box center [481, 415] width 362 height 37
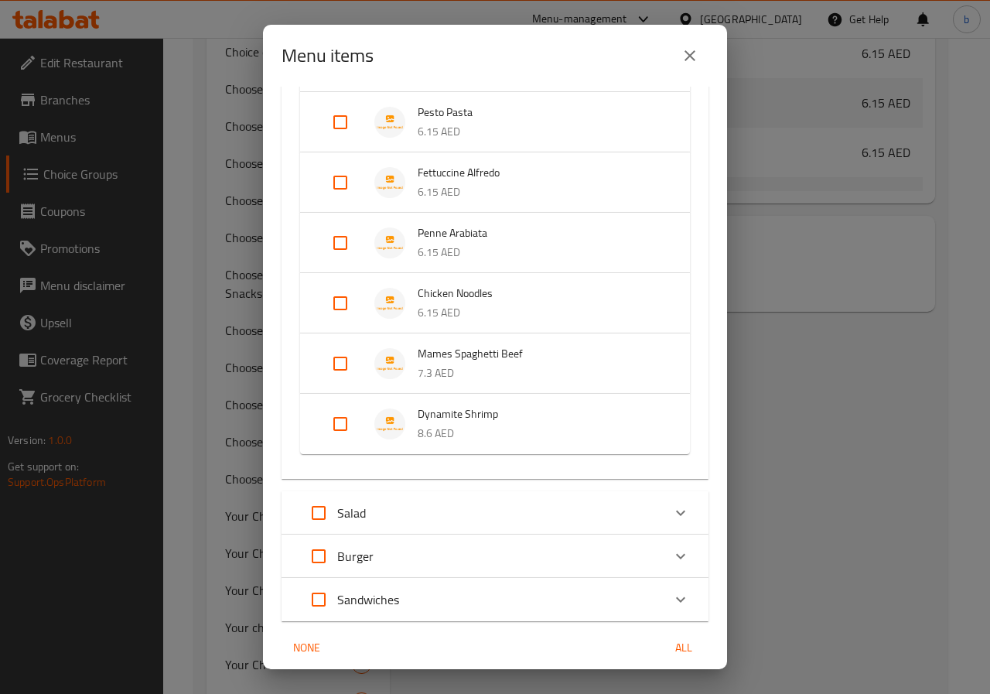
scroll to position [2684, 0]
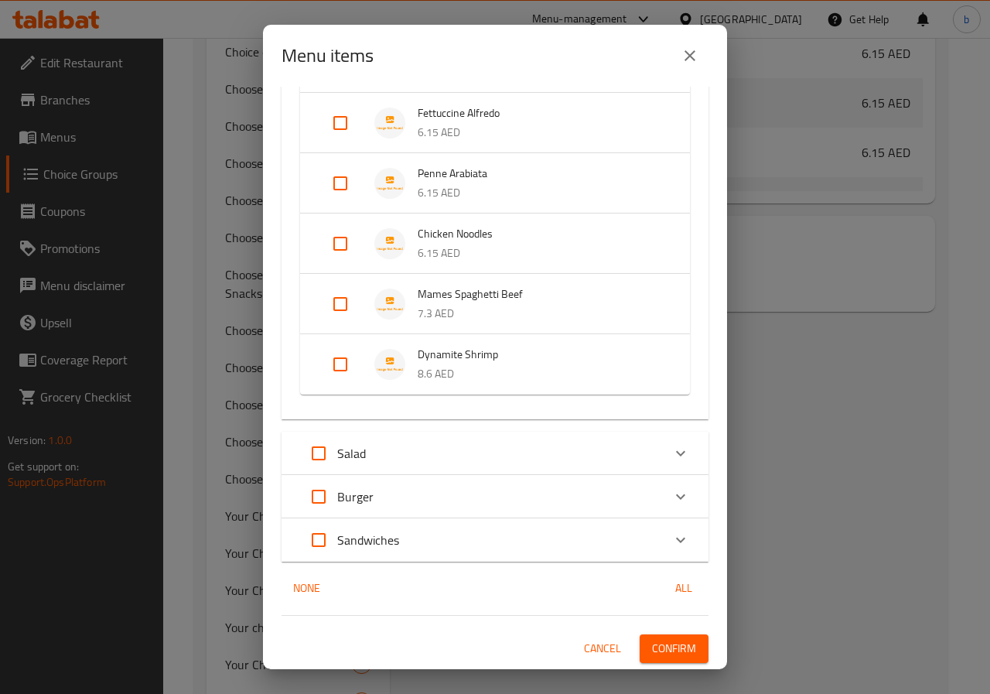
click at [351, 365] on input "Expand" at bounding box center [340, 364] width 37 height 37
checkbox input "true"
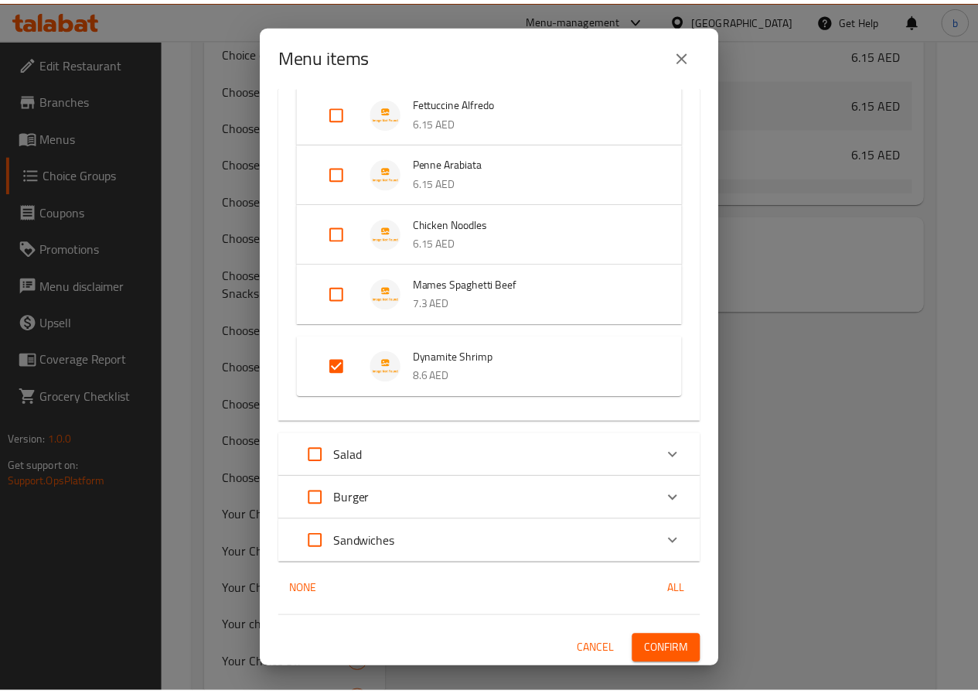
scroll to position [2696, 0]
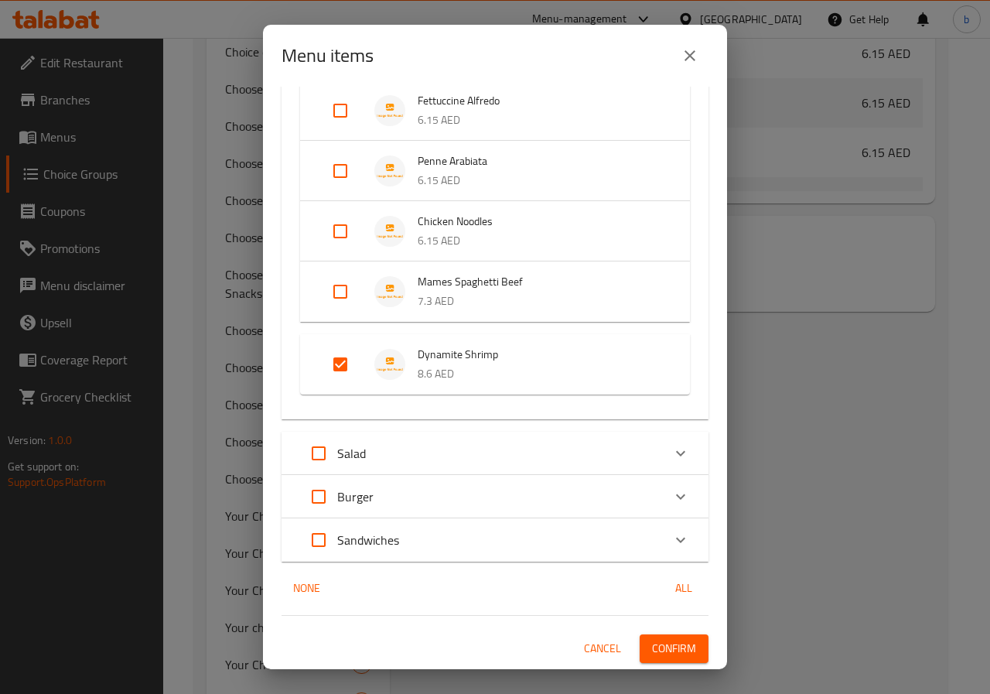
click at [659, 650] on span "Confirm" at bounding box center [674, 648] width 44 height 19
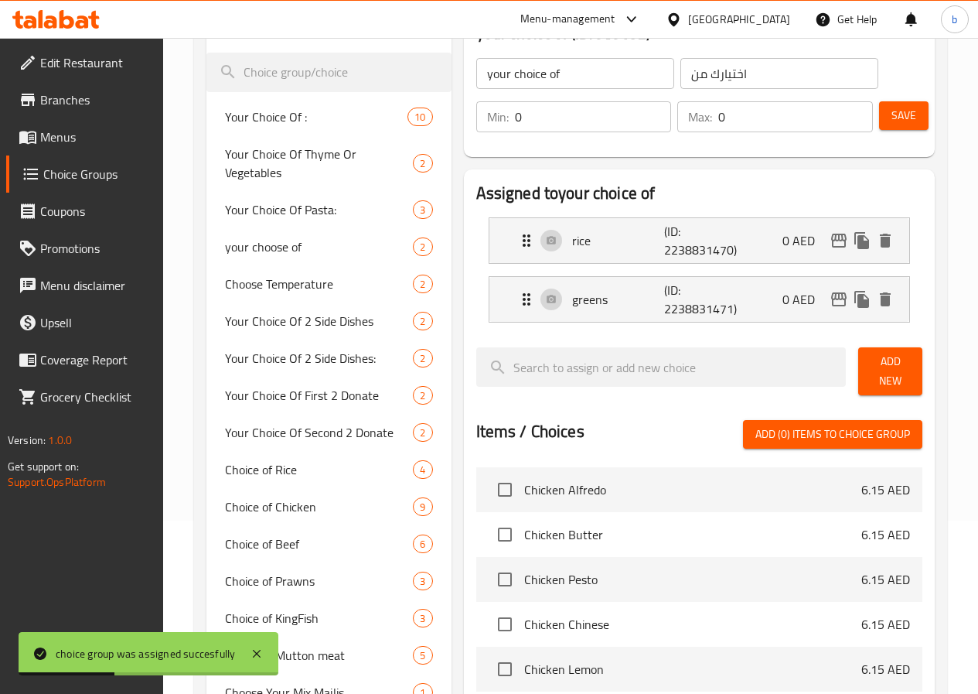
scroll to position [77, 0]
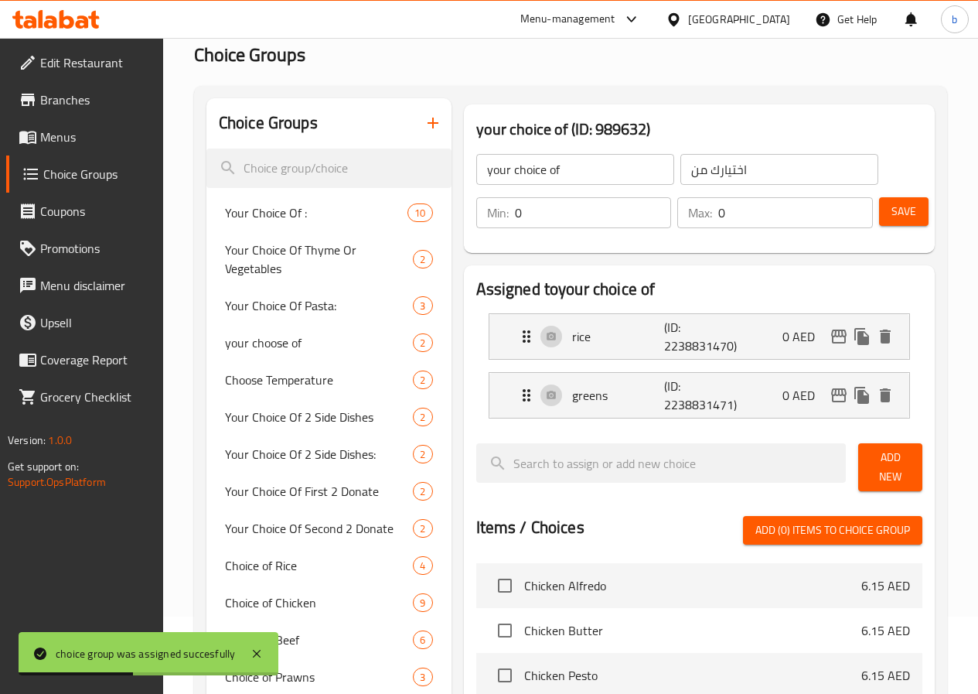
click at [69, 135] on span "Menus" at bounding box center [95, 137] width 111 height 19
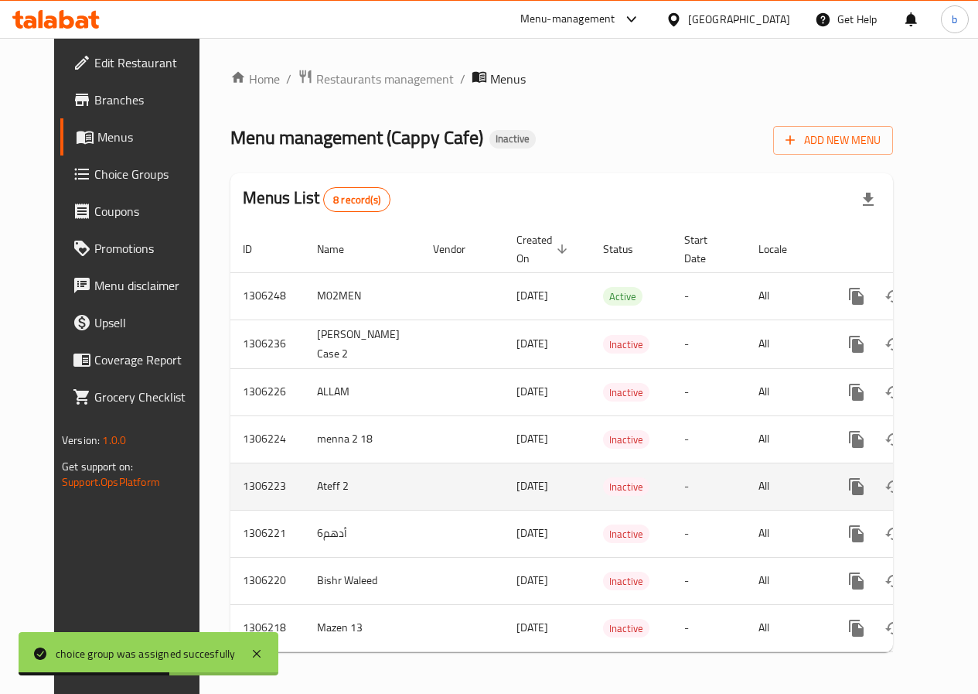
scroll to position [13, 0]
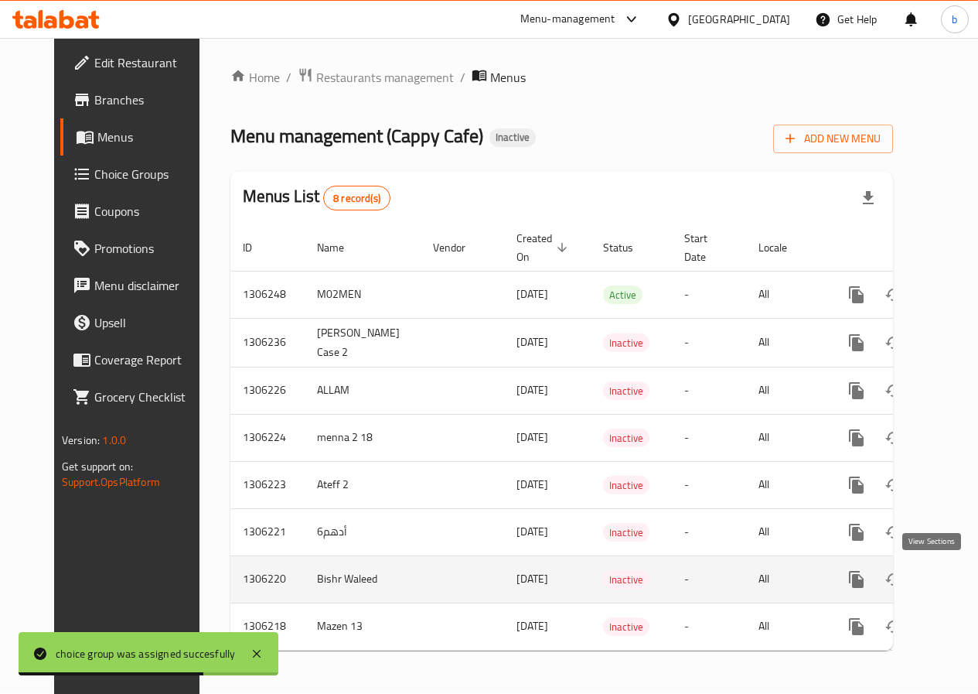
click at [959, 571] on icon "enhanced table" at bounding box center [968, 579] width 19 height 19
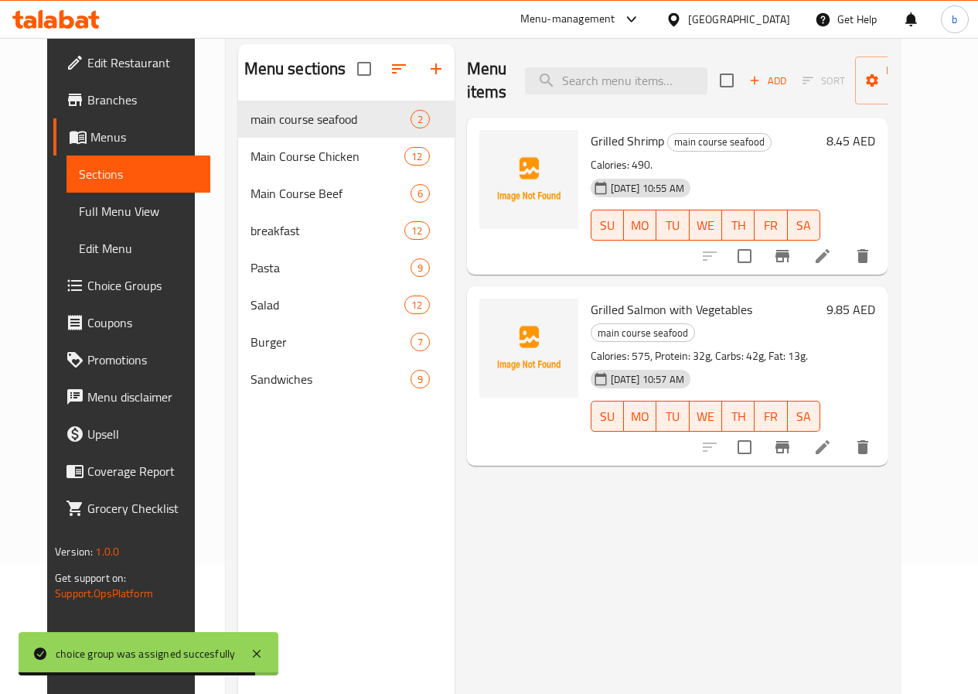
scroll to position [168, 0]
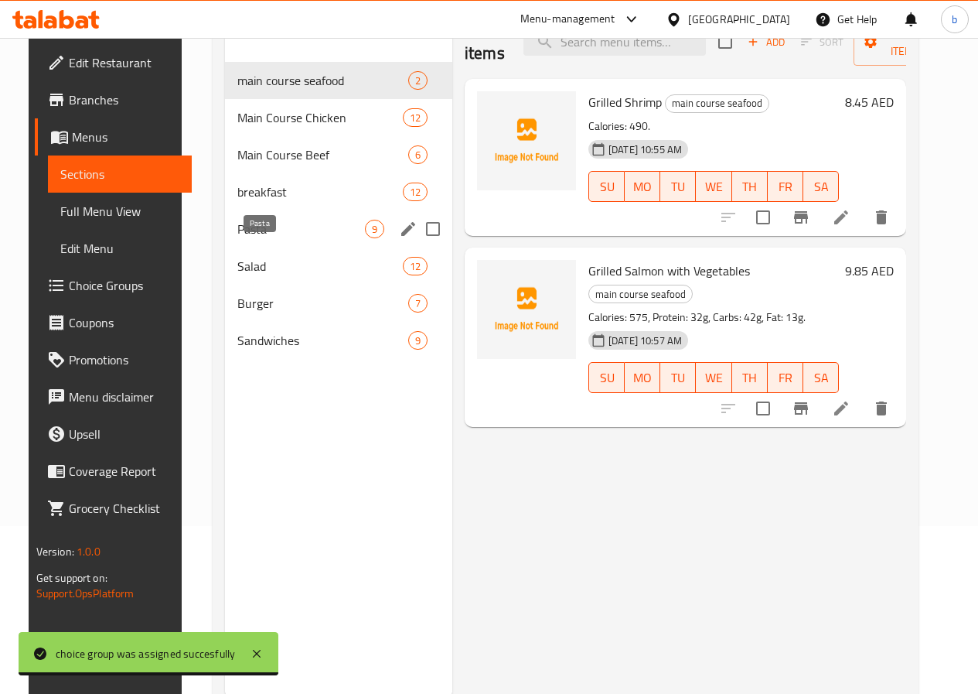
click at [261, 238] on span "Pasta" at bounding box center [301, 229] width 128 height 19
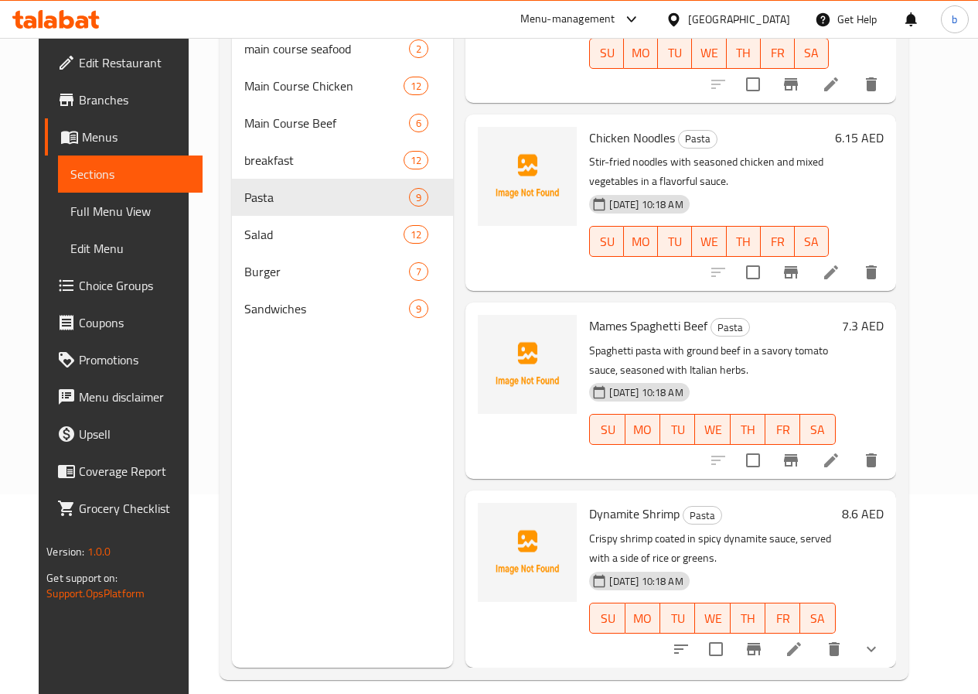
scroll to position [217, 0]
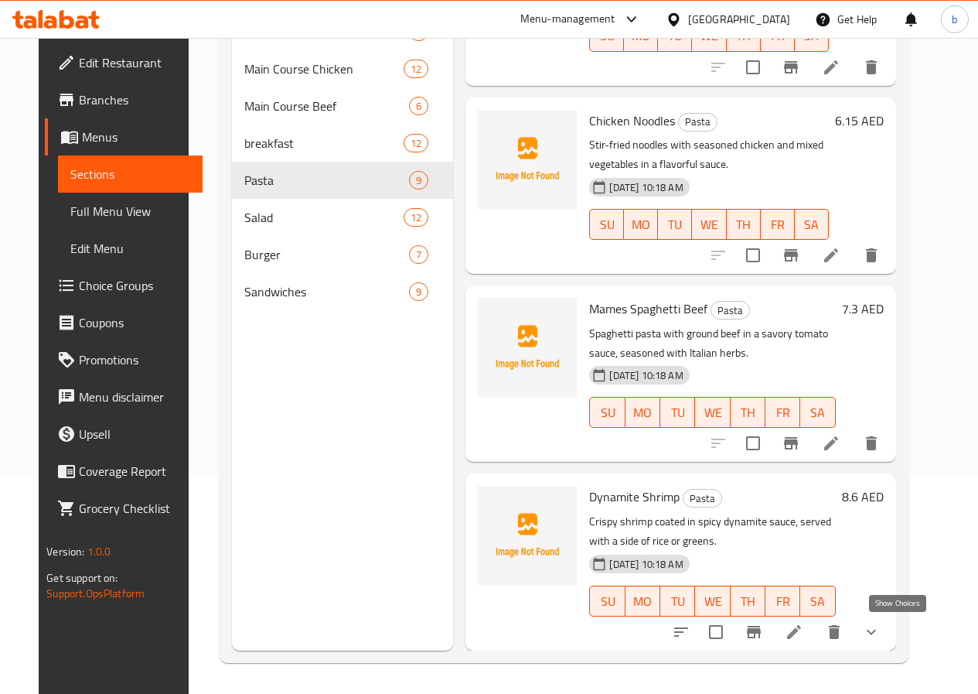
click at [881, 626] on icon "show more" at bounding box center [871, 632] width 19 height 19
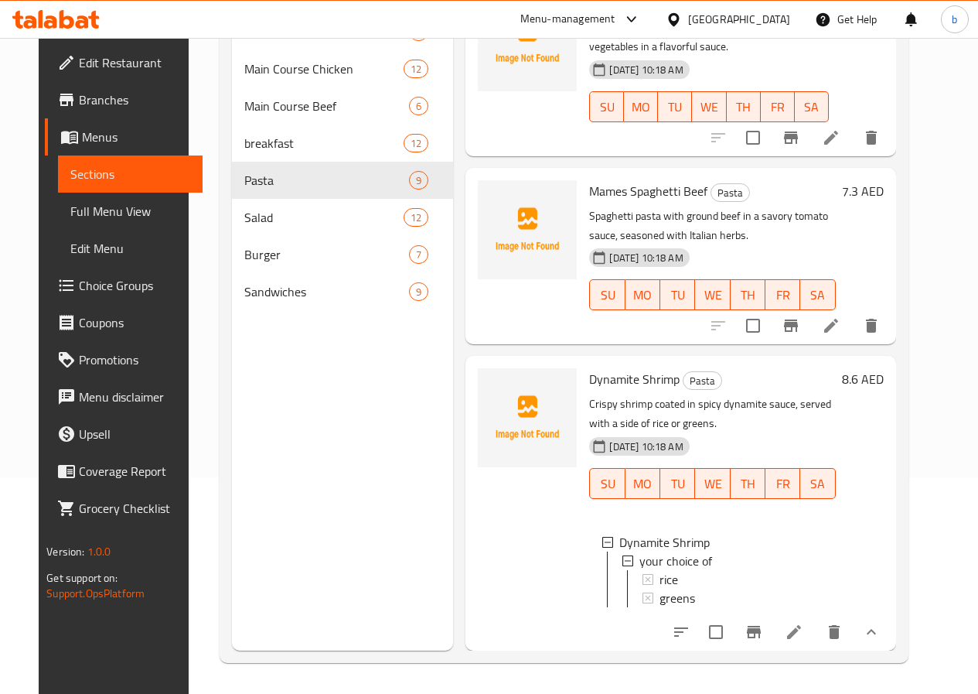
scroll to position [2, 0]
click at [112, 208] on span "Full Menu View" at bounding box center [129, 211] width 119 height 19
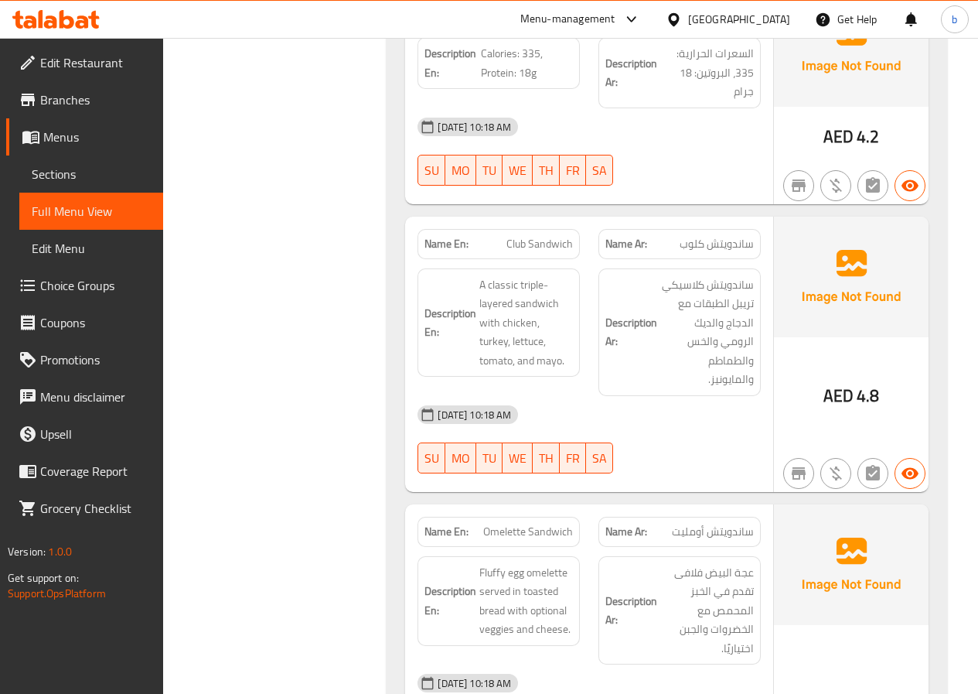
scroll to position [7950, 0]
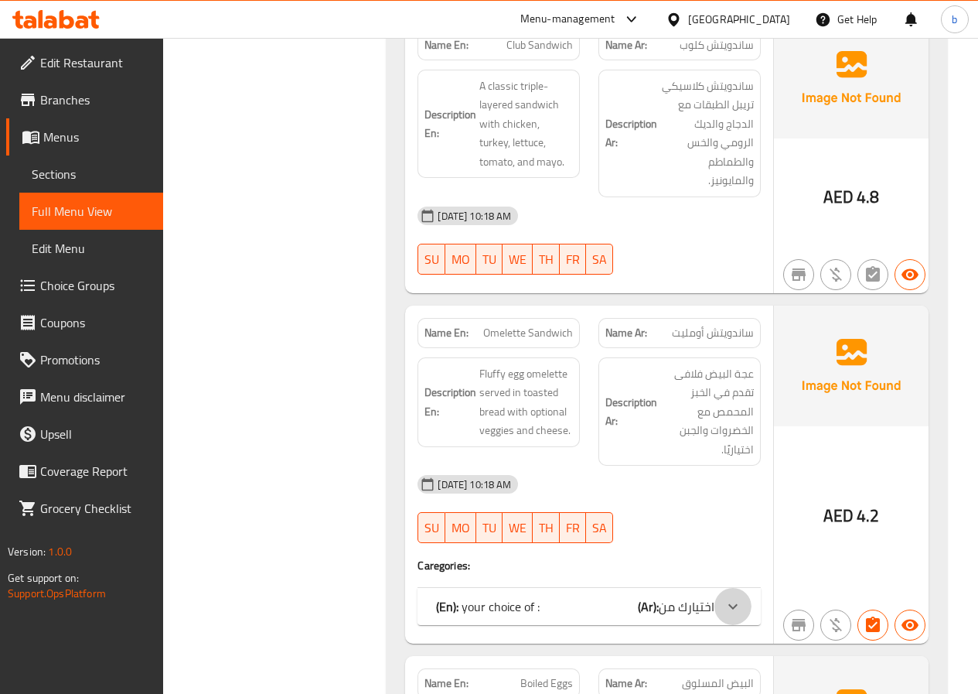
click at [733, 588] on div at bounding box center [733, 606] width 37 height 37
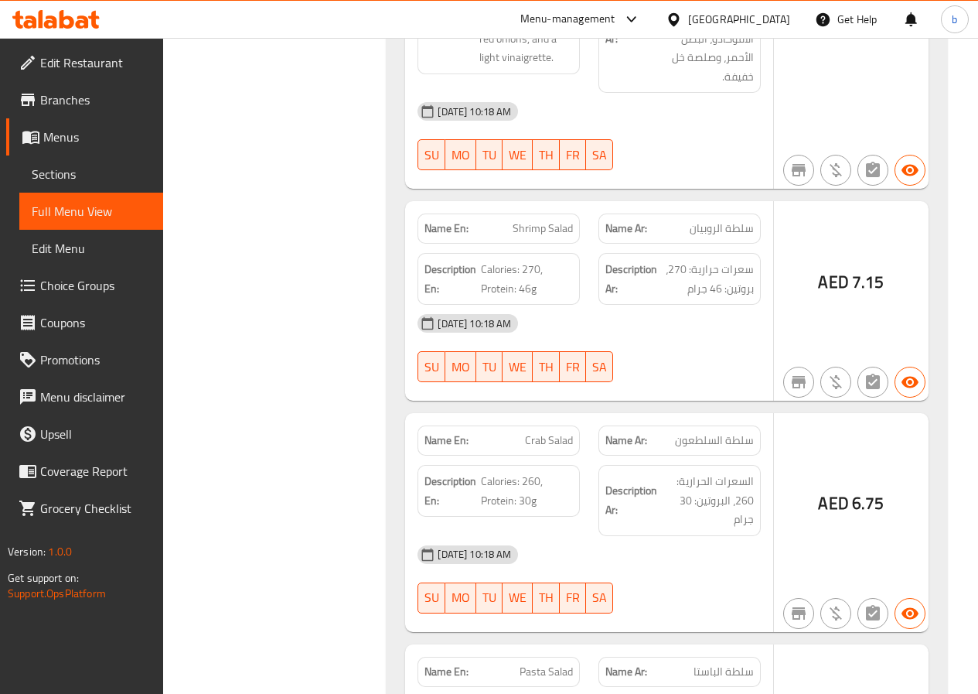
scroll to position [13286, 0]
drag, startPoint x: 544, startPoint y: 346, endPoint x: 522, endPoint y: 346, distance: 22.4
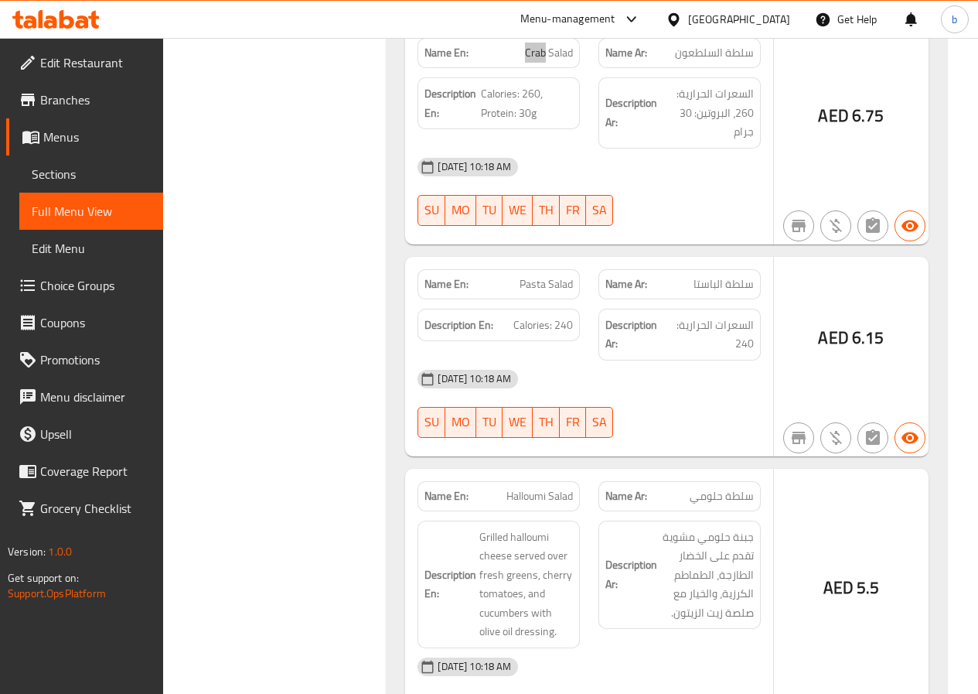
scroll to position [13673, 0]
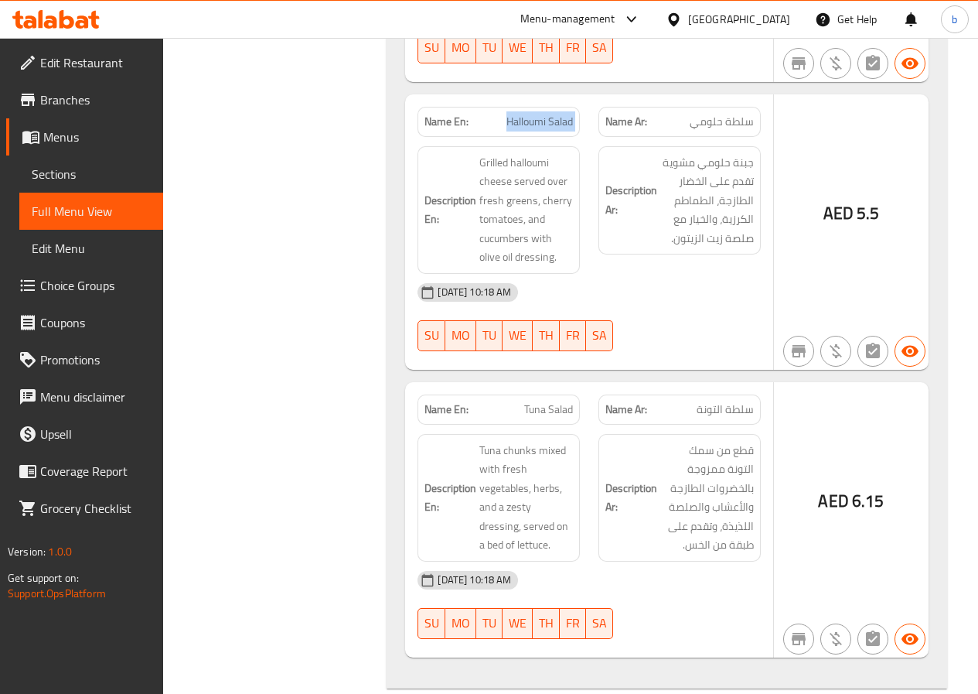
scroll to position [14060, 0]
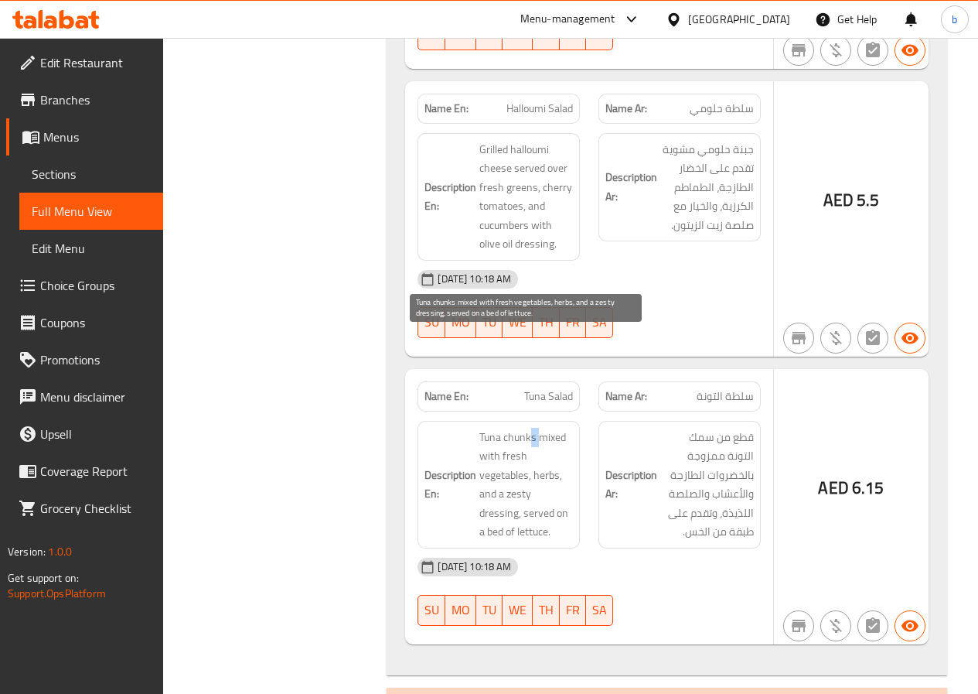
click at [533, 428] on span "Tuna chunks mixed with fresh vegetables, herbs, and a zesty dressing, served on…" at bounding box center [526, 485] width 94 height 114
click at [537, 428] on span "Tuna chunks mixed with fresh vegetables, herbs, and a zesty dressing, served on…" at bounding box center [526, 485] width 94 height 114
drag, startPoint x: 534, startPoint y: 344, endPoint x: 510, endPoint y: 346, distance: 24.1
click at [510, 428] on span "Tuna chunks mixed with fresh vegetables, herbs, and a zesty dressing, served on…" at bounding box center [526, 485] width 94 height 114
click at [534, 428] on span "Tuna chunks mixed with fresh vegetables, herbs, and a zesty dressing, served on…" at bounding box center [526, 485] width 94 height 114
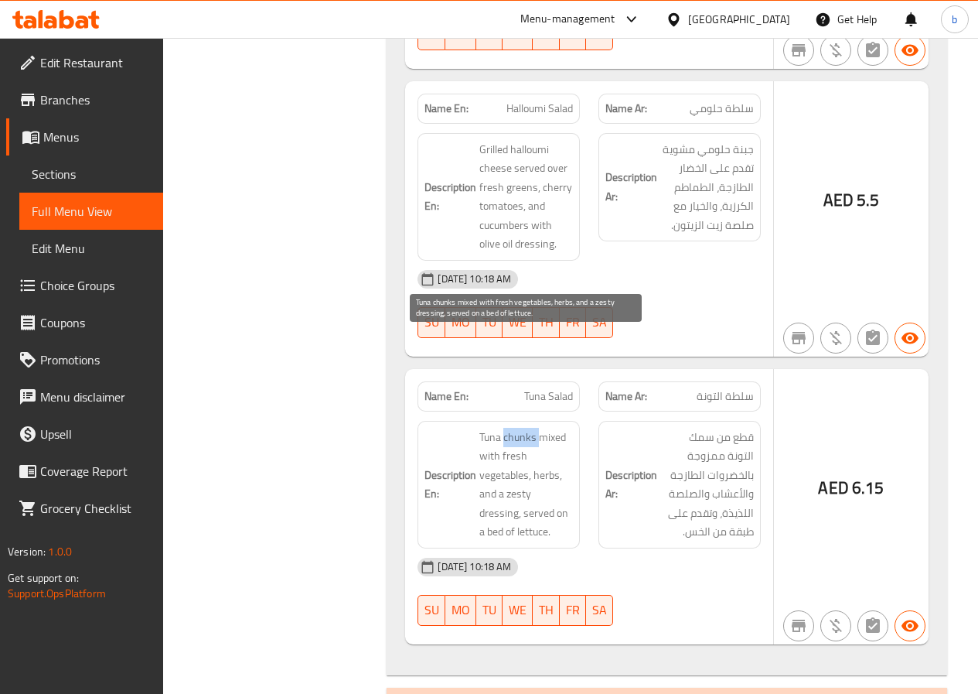
drag, startPoint x: 534, startPoint y: 343, endPoint x: 506, endPoint y: 348, distance: 29.1
click at [506, 428] on span "Tuna chunks mixed with fresh vegetables, herbs, and a zesty dressing, served on…" at bounding box center [526, 485] width 94 height 114
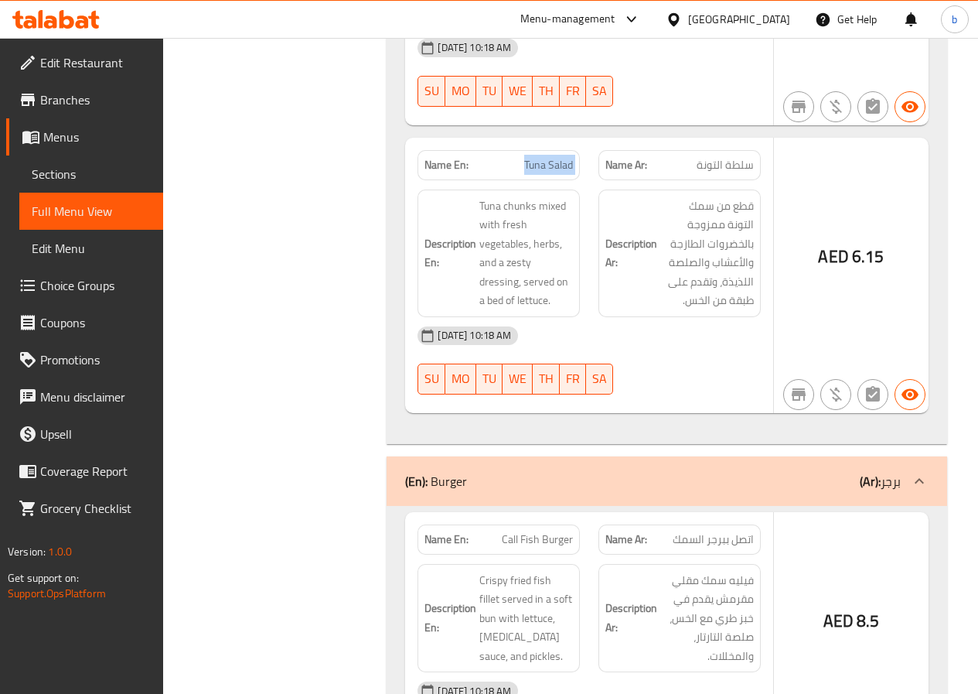
scroll to position [14292, 0]
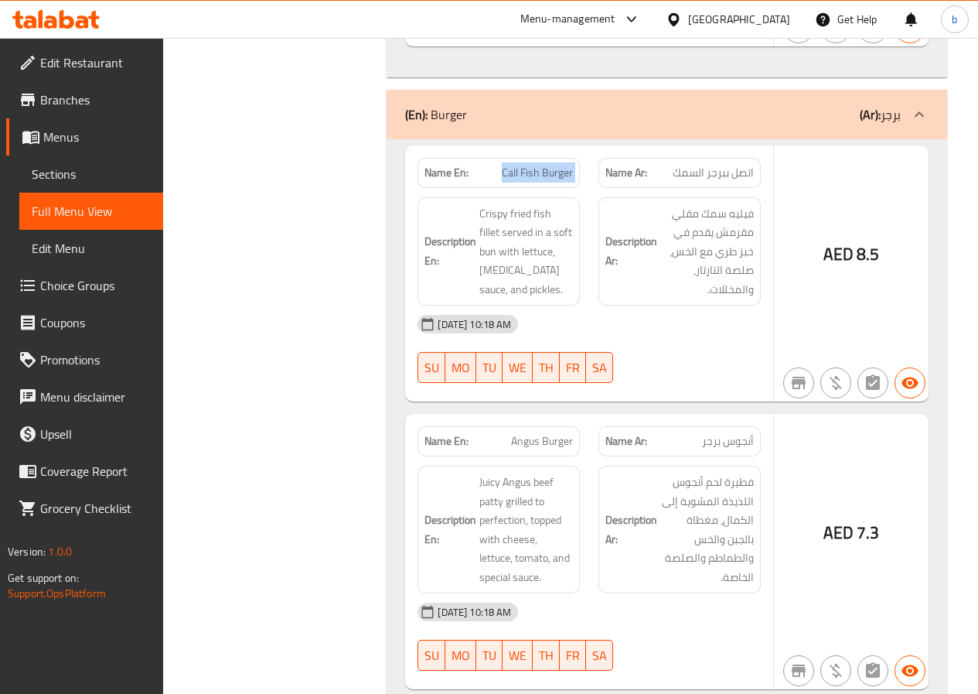
scroll to position [14678, 0]
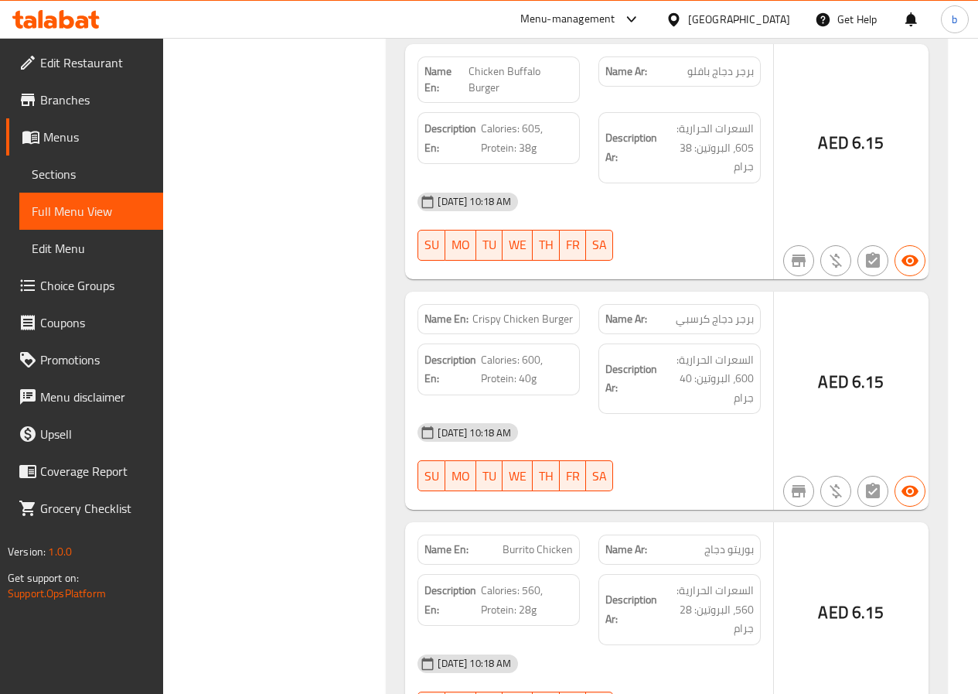
scroll to position [15374, 0]
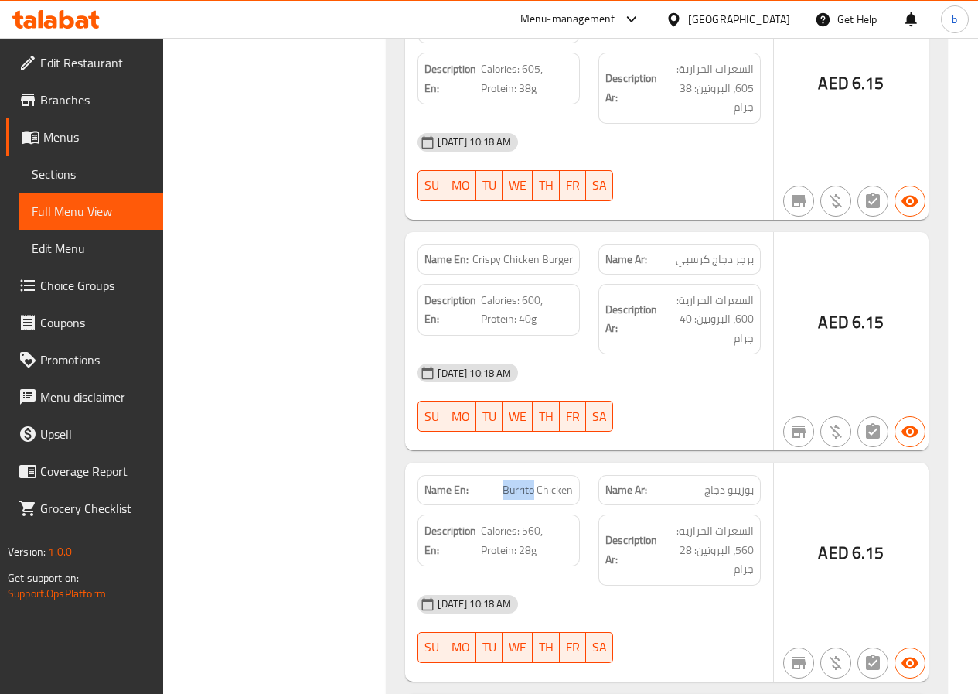
drag, startPoint x: 535, startPoint y: 379, endPoint x: 507, endPoint y: 384, distance: 29.1
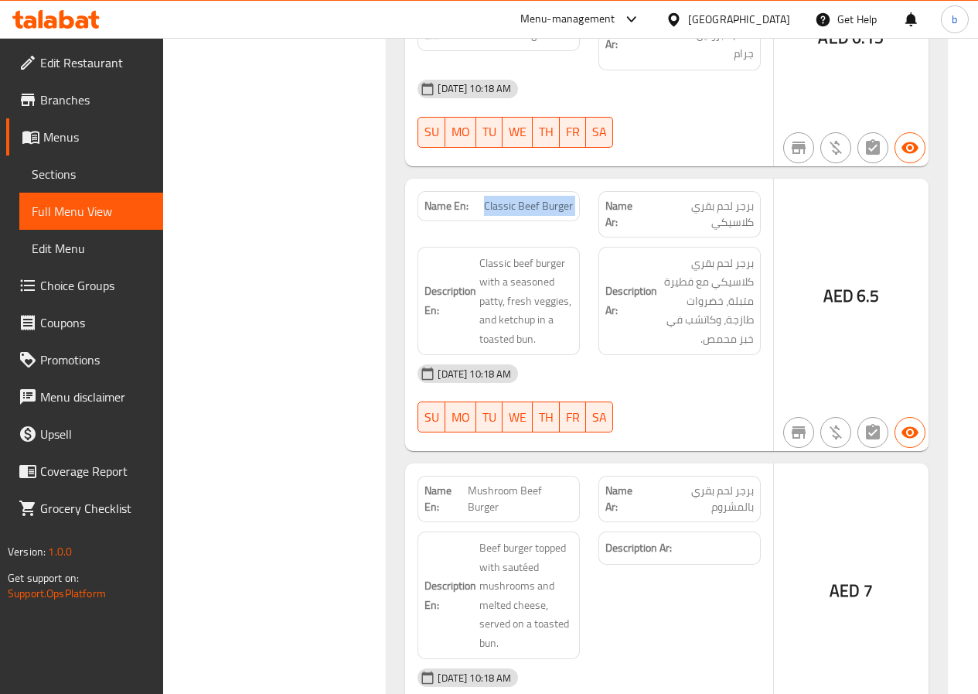
scroll to position [15916, 0]
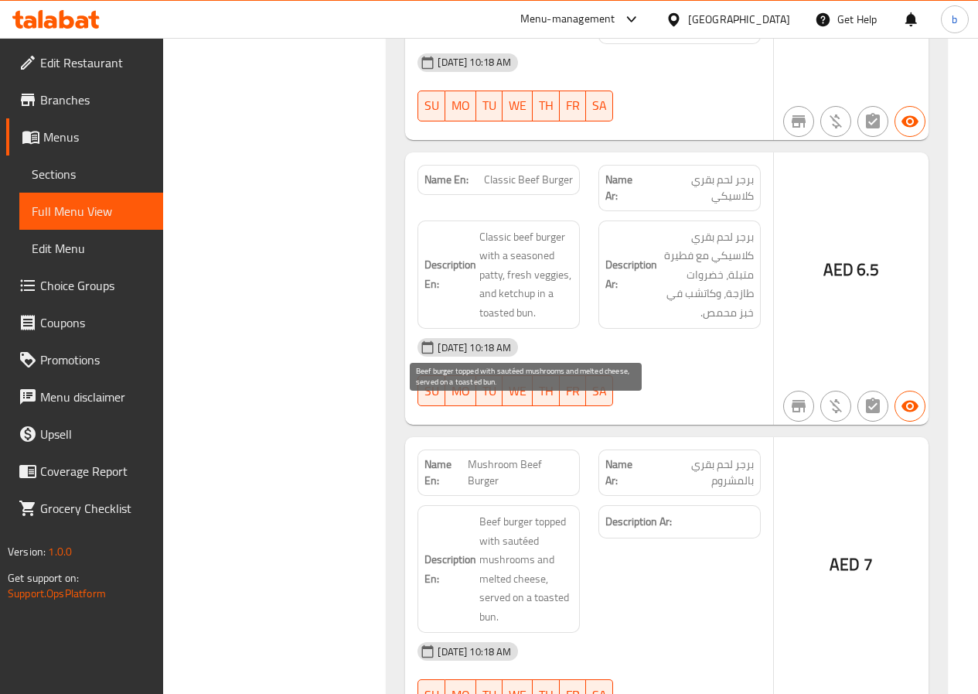
click at [503, 512] on span "Beef burger topped with sautéed mushrooms and melted cheese, served on a toaste…" at bounding box center [526, 569] width 94 height 114
click at [498, 512] on span "Beef burger topped with sautéed mushrooms and melted cheese, served on a toaste…" at bounding box center [526, 569] width 94 height 114
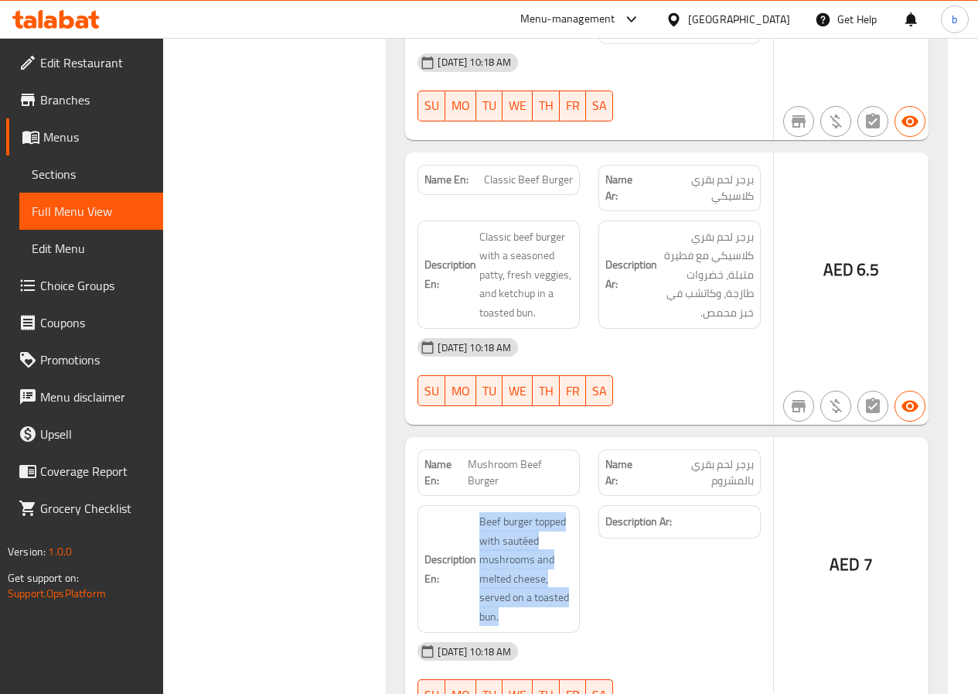
drag, startPoint x: 498, startPoint y: 505, endPoint x: 478, endPoint y: 410, distance: 97.2
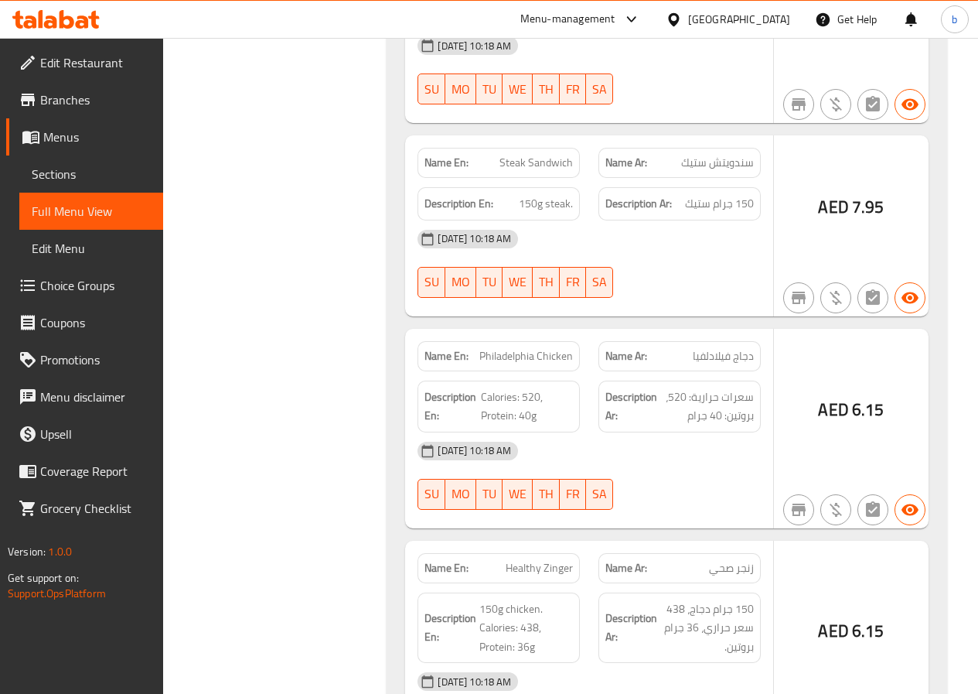
scroll to position [17385, 0]
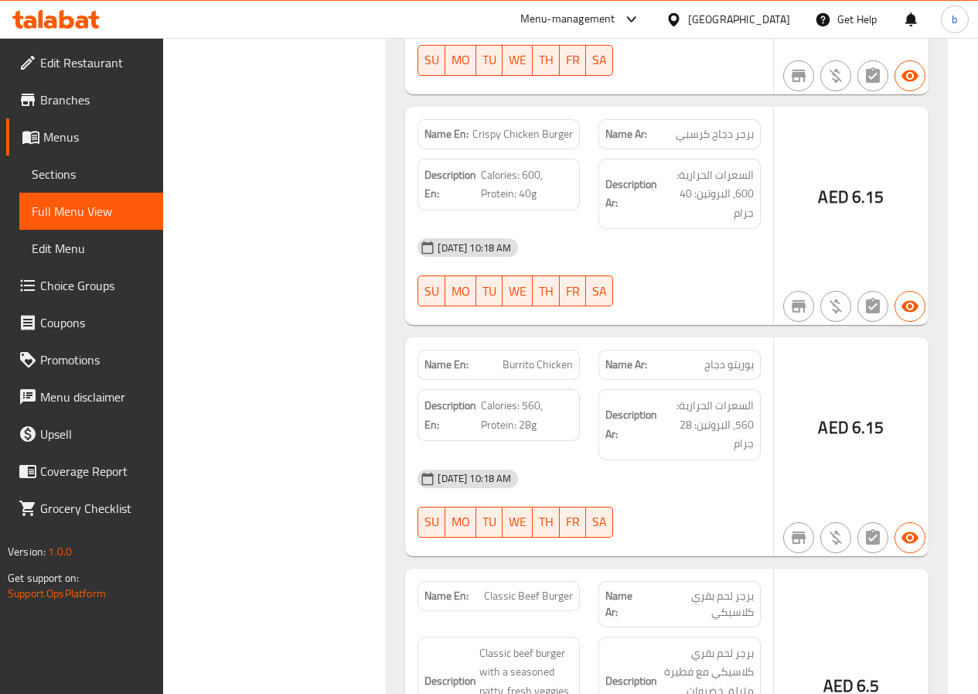
scroll to position [15472, 0]
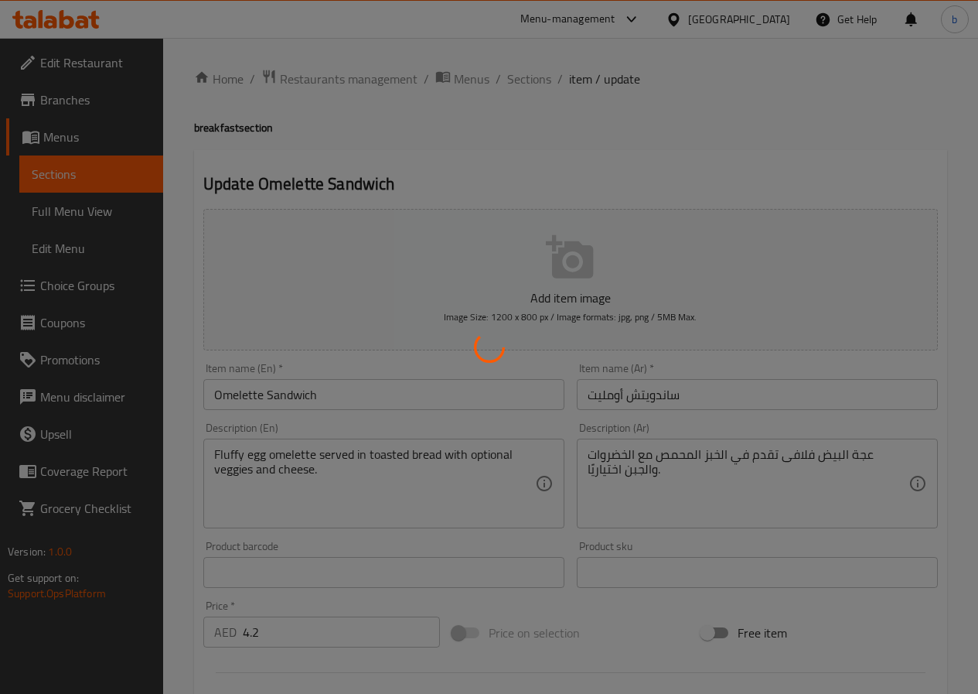
type input "اختيارك من"
type input "1"
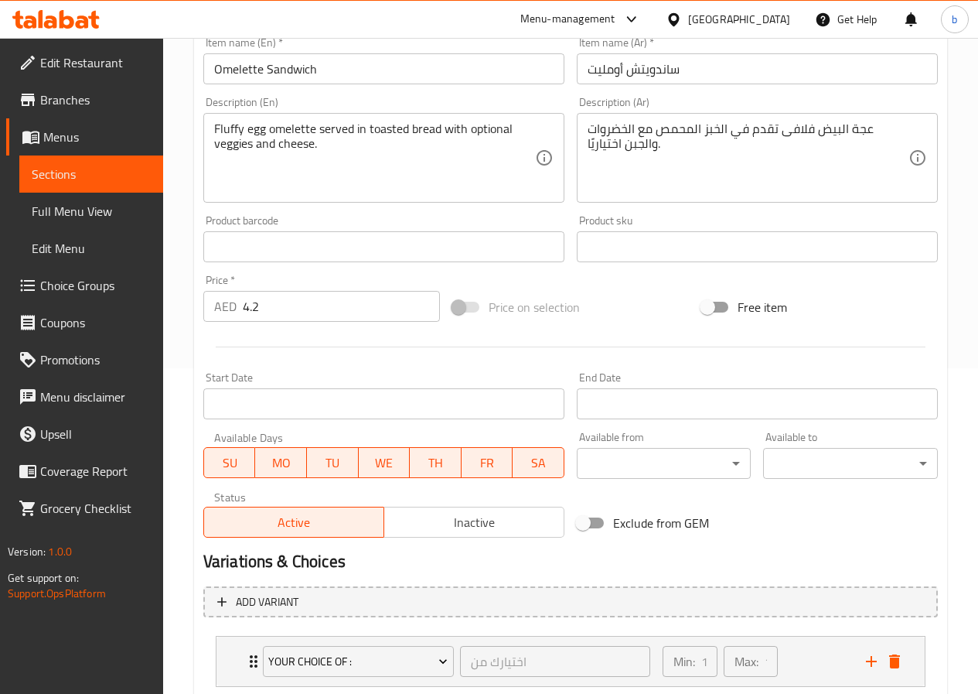
scroll to position [425, 0]
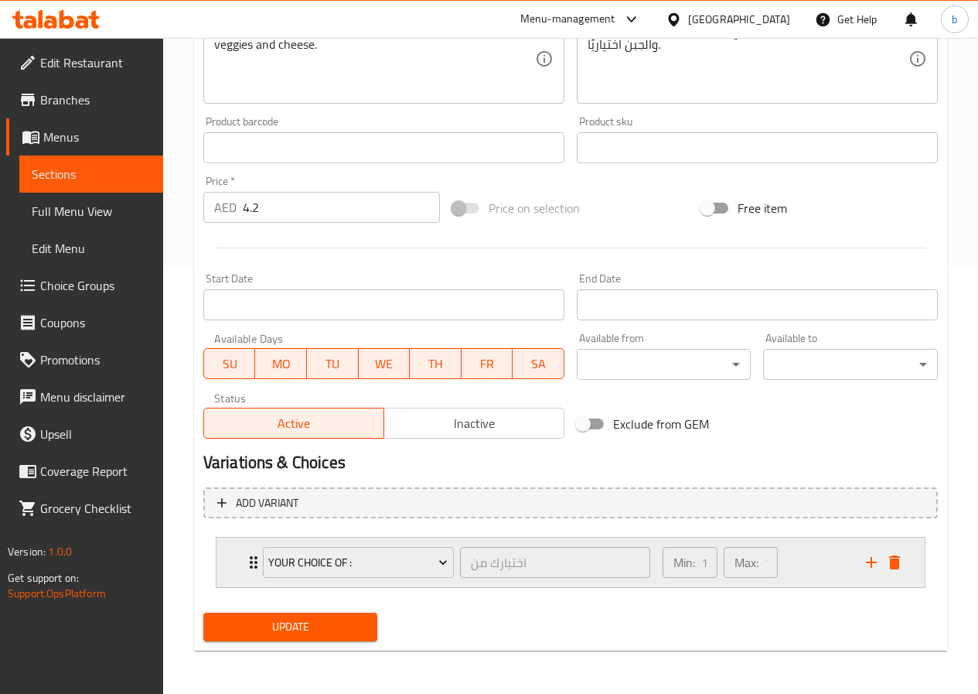
click at [254, 556] on div "your choice of : اختيارك من ​" at bounding box center [457, 561] width 406 height 49
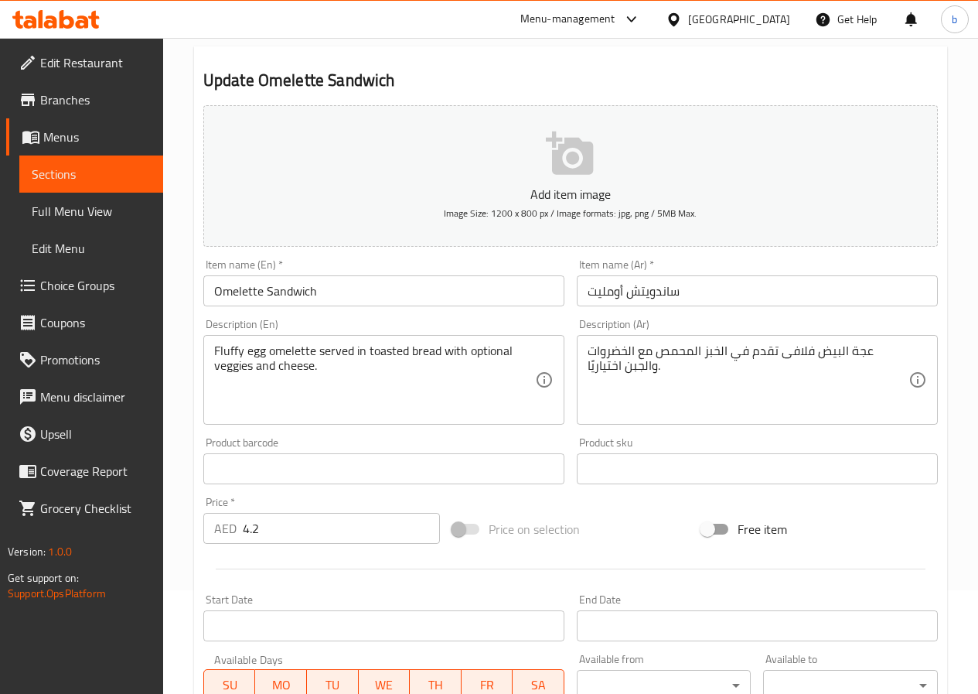
scroll to position [0, 0]
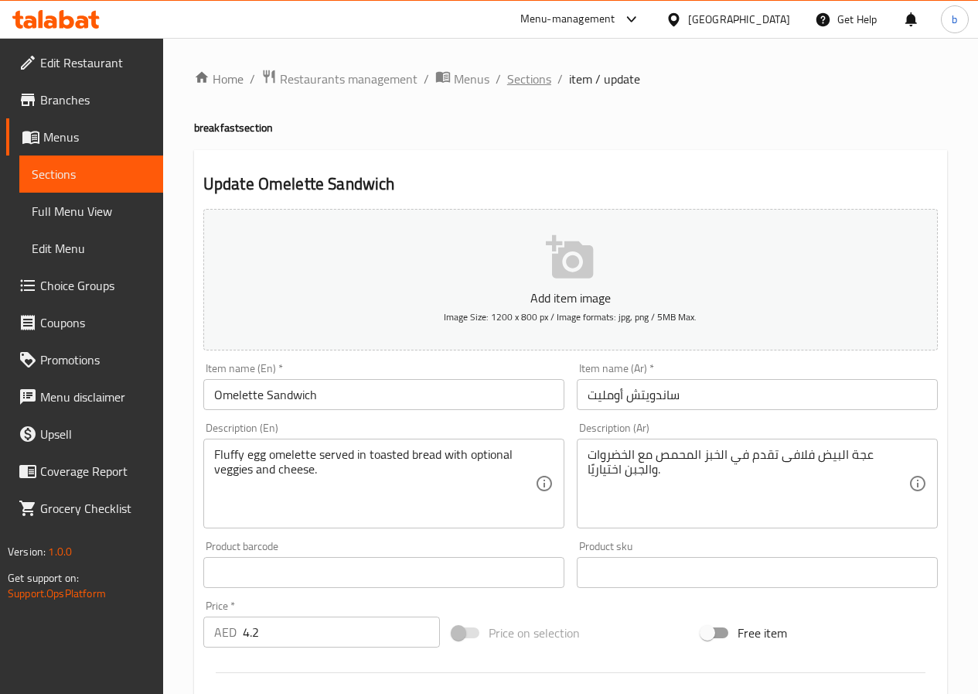
click at [510, 80] on span "Sections" at bounding box center [529, 79] width 44 height 19
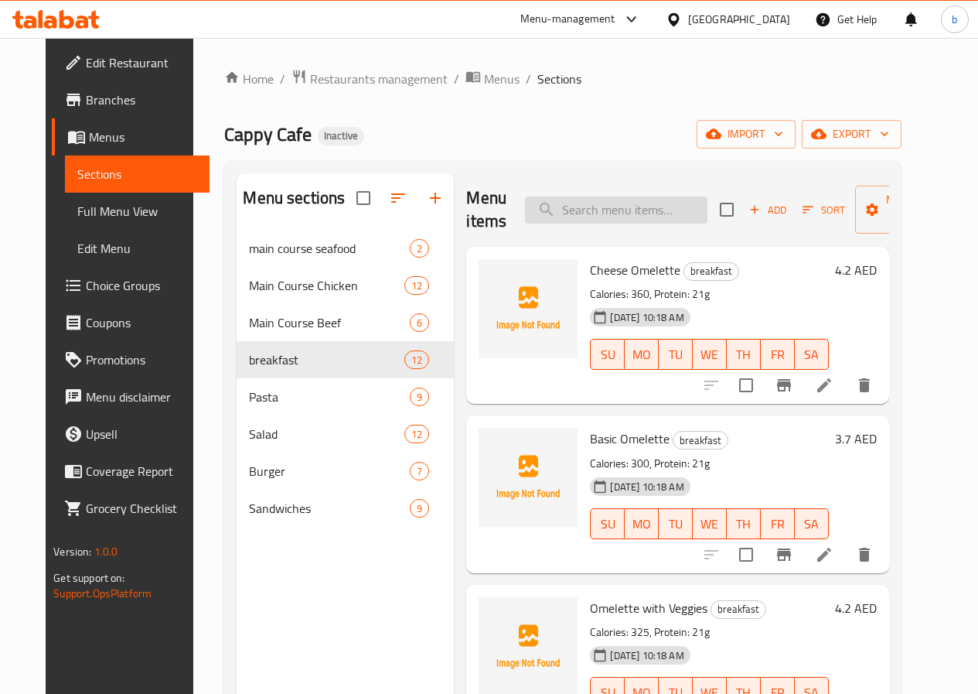
click at [525, 200] on input "search" at bounding box center [616, 209] width 183 height 27
paste input "Shrimp Noodles"
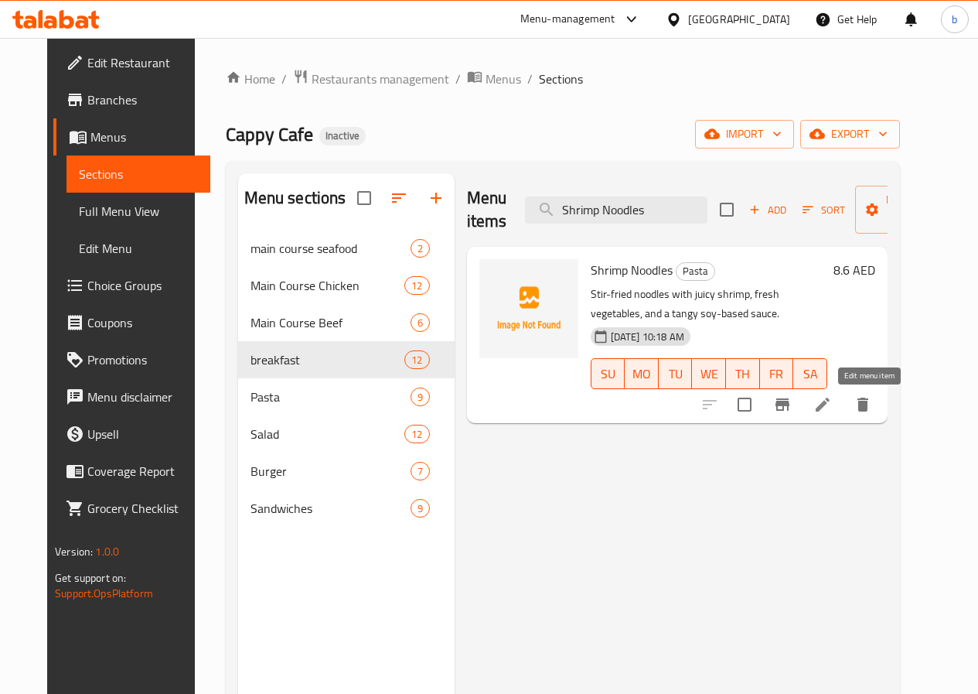
type input "Shrimp Noodles"
click at [832, 410] on icon at bounding box center [823, 404] width 19 height 19
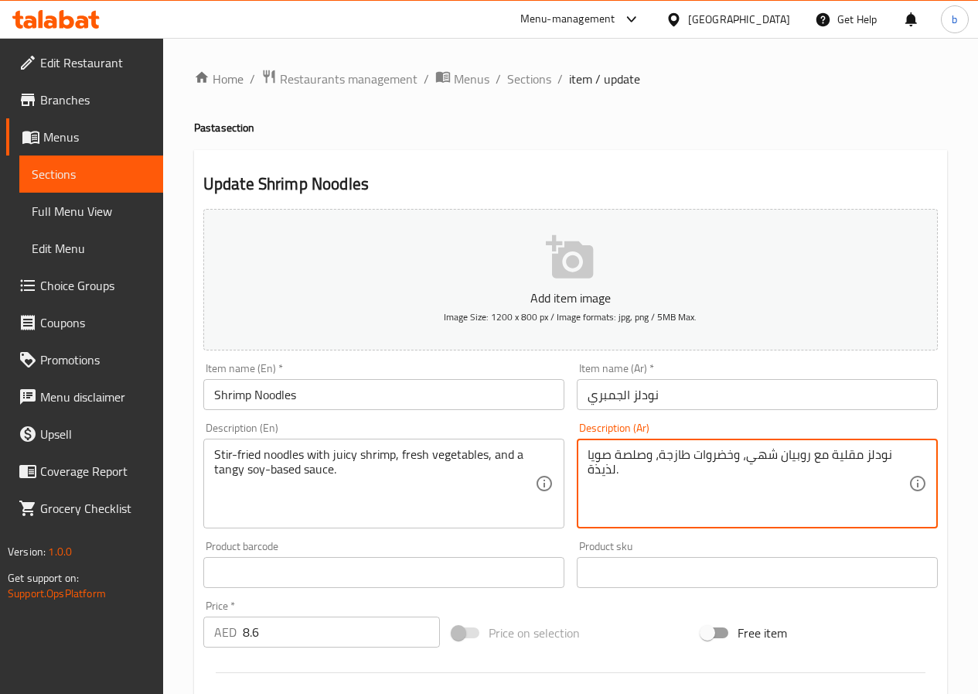
drag, startPoint x: 749, startPoint y: 462, endPoint x: 773, endPoint y: 456, distance: 24.6
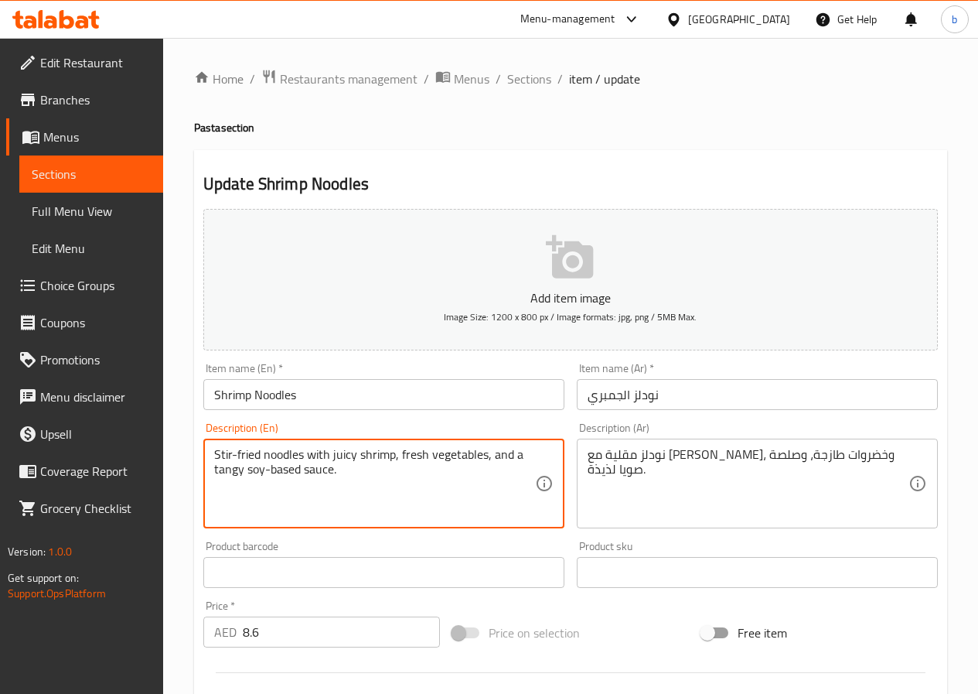
drag, startPoint x: 242, startPoint y: 476, endPoint x: 209, endPoint y: 474, distance: 33.3
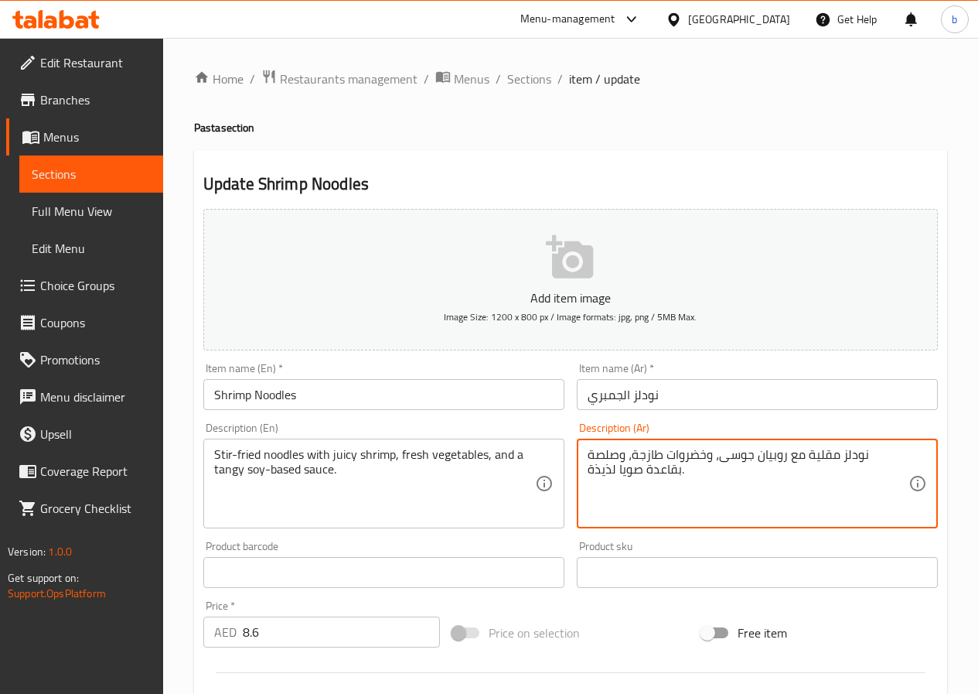
drag, startPoint x: 589, startPoint y: 469, endPoint x: 616, endPoint y: 469, distance: 26.3
click at [616, 469] on textarea "نودلز مقلية مع روبيان جوسى، وخضروات طازجة، وصلصة بقاعدة صويا لذيذة." at bounding box center [748, 483] width 321 height 73
drag, startPoint x: 589, startPoint y: 472, endPoint x: 616, endPoint y: 474, distance: 27.2
click at [616, 474] on textarea "نودلز مقلية مع روبيان جوسى، وخضروات طازجة، وصلصة بقاعدة صويا لذيذة." at bounding box center [748, 483] width 321 height 73
paste textarea "نعش"
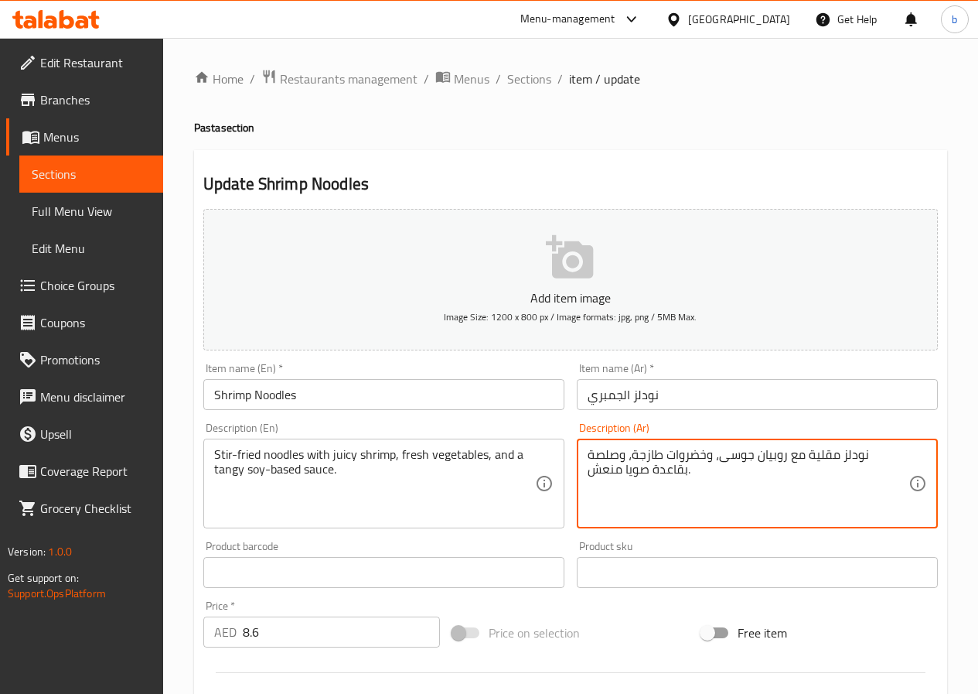
click at [588, 477] on textarea "نودلز مقلية مع روبيان جوسى، وخضروات طازجة، وصلصة بقاعدة صويا منعش." at bounding box center [748, 483] width 321 height 73
click at [628, 452] on textarea "نودلز مقلية مع روبيان جوسى، وخضروات طازجة، وصلصة بقاعدة الصويا منعش." at bounding box center [748, 483] width 321 height 73
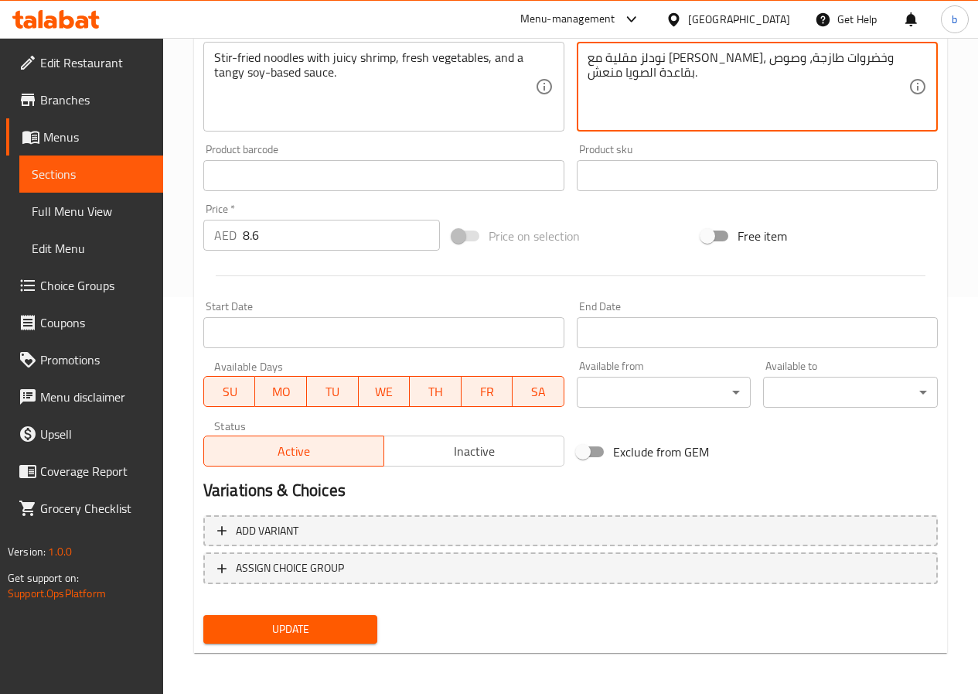
scroll to position [399, 0]
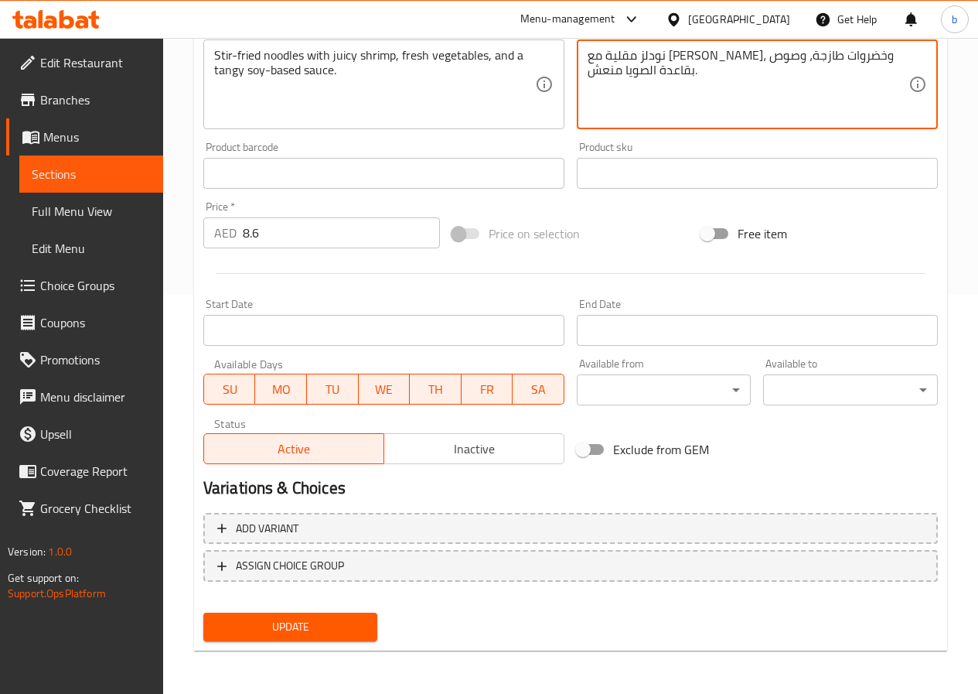
type textarea "نودلز مقلية مع [PERSON_NAME]، وخضروات طازجة، وصوص بقاعدة الصويا منعش."
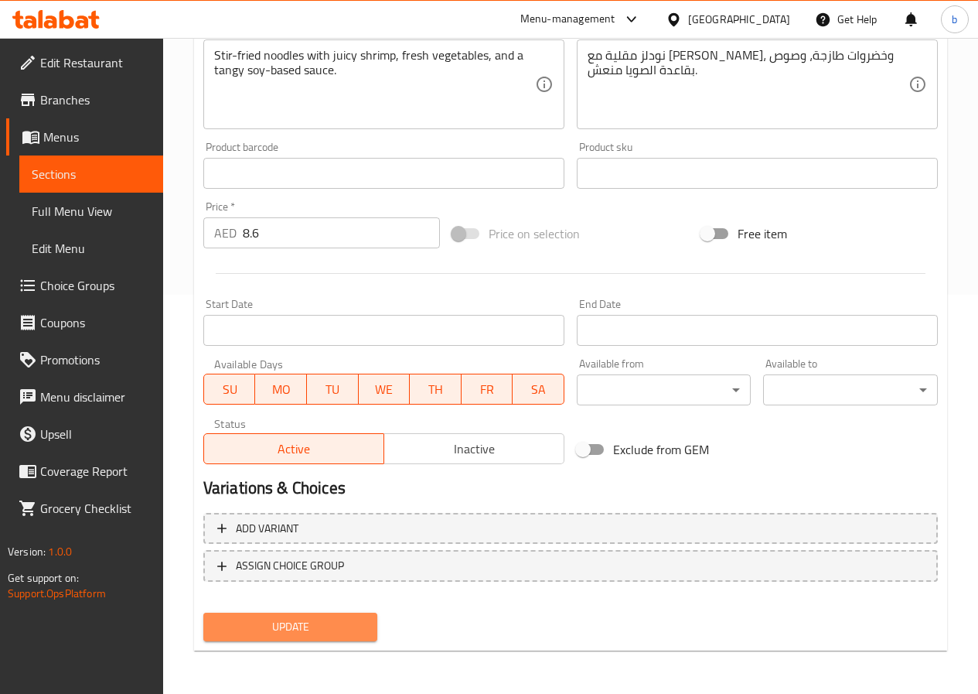
click at [279, 633] on span "Update" at bounding box center [291, 626] width 150 height 19
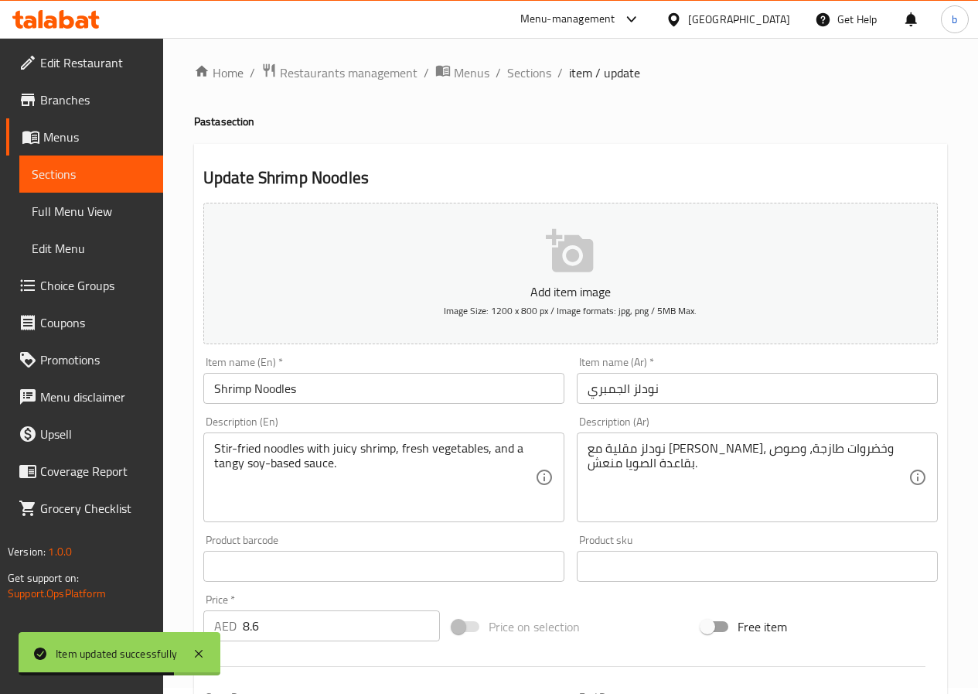
scroll to position [0, 0]
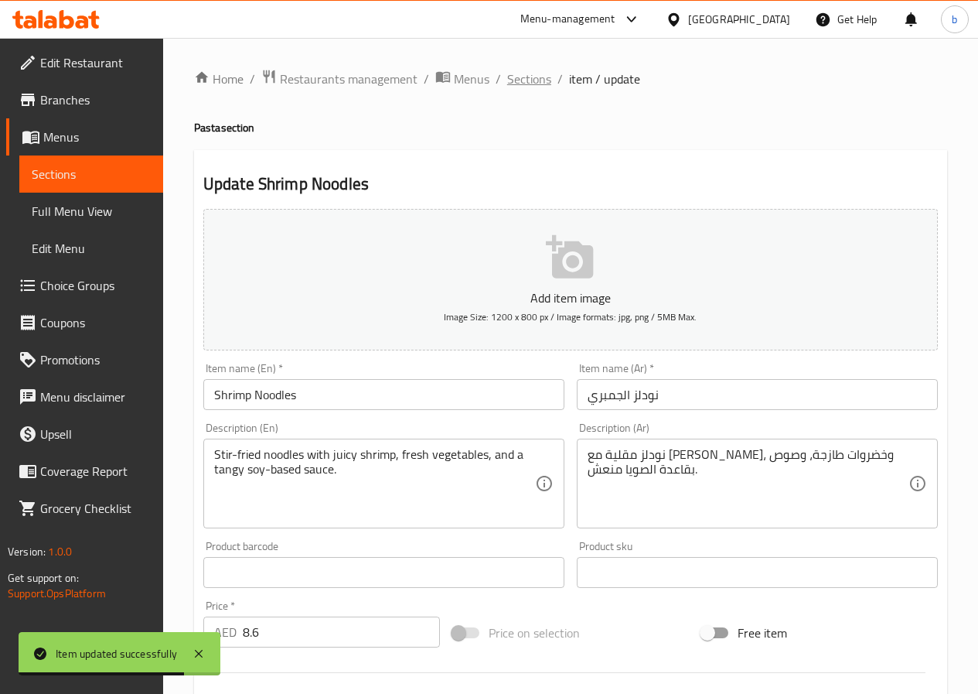
click at [531, 81] on span "Sections" at bounding box center [529, 79] width 44 height 19
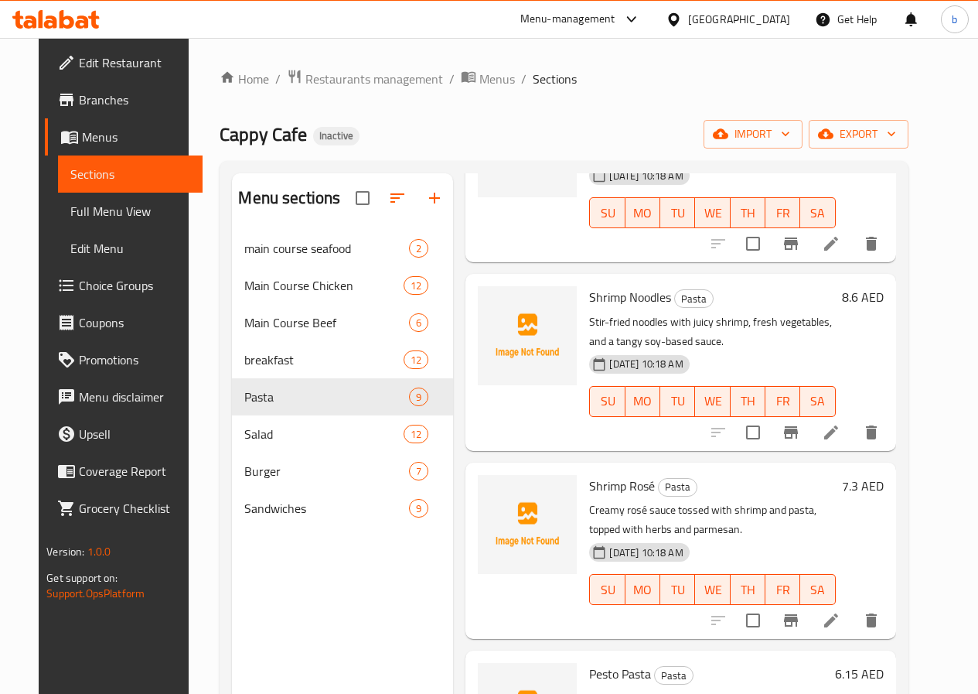
scroll to position [309, 0]
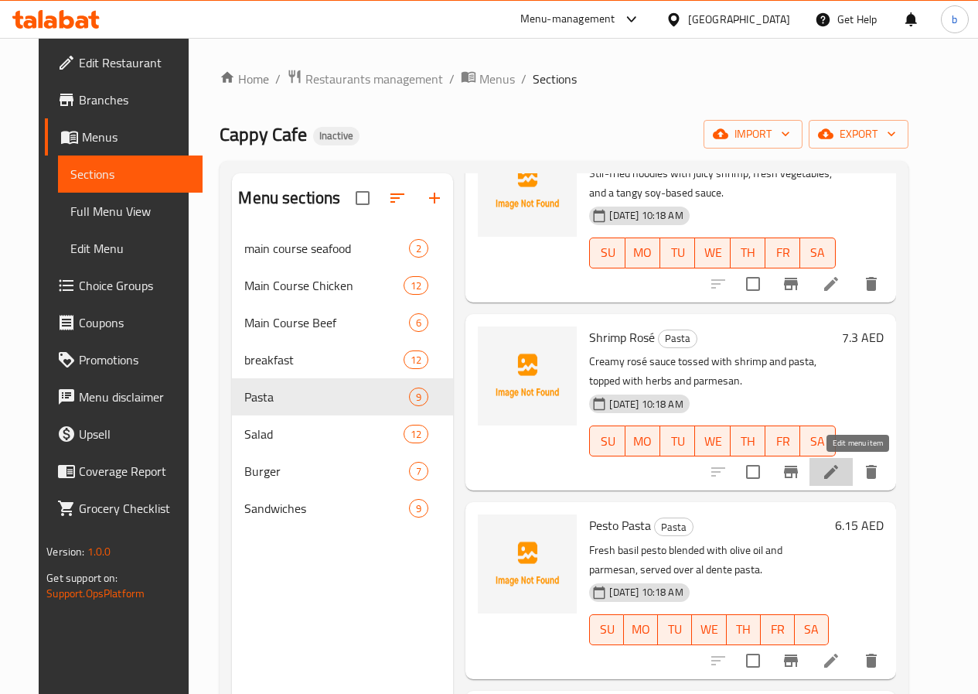
click at [841, 462] on icon at bounding box center [831, 471] width 19 height 19
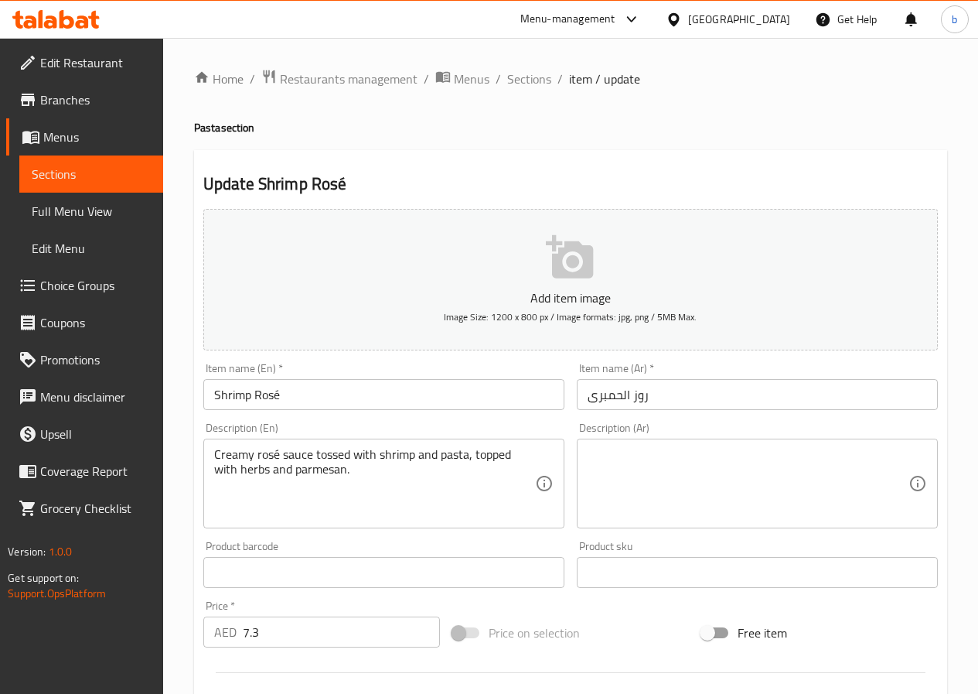
click at [684, 459] on textarea at bounding box center [748, 483] width 321 height 73
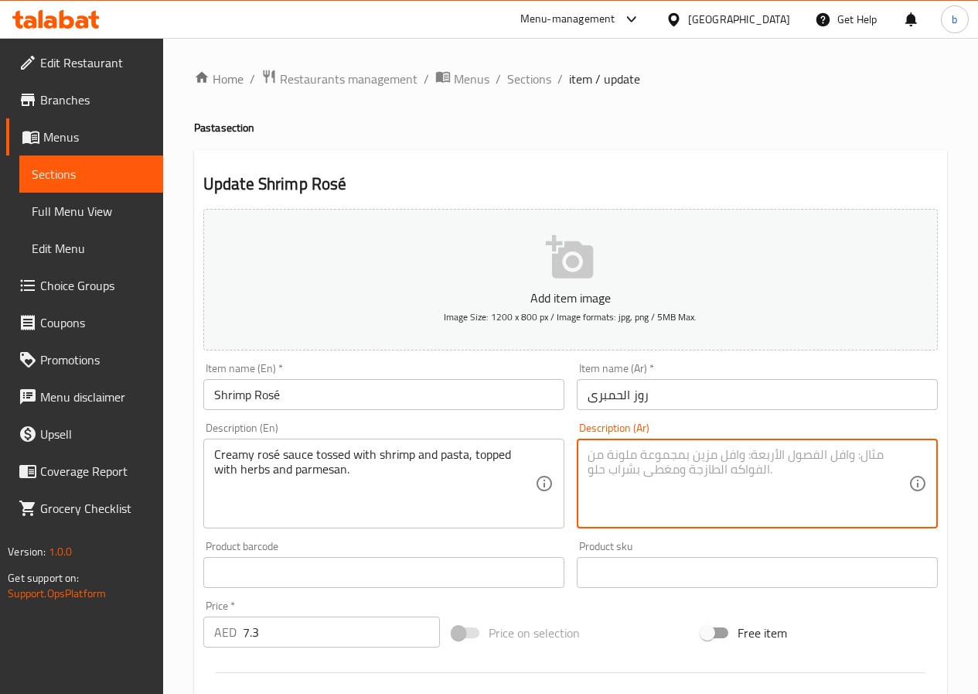
paste textarea "صلصة روز كريميةمغموسة ة بالجمبري والمعكرونة، ومغطاة بالأعشاب والبارميزان"
click at [751, 454] on textarea "صلصة روز كريميةمغموسة ة بالجمبري والمعكرونة، ومغطاة بالأعشاب والبارميزان" at bounding box center [748, 483] width 321 height 73
click at [800, 456] on textarea "صلصة روز كريميةمغموسة بالجمبري والمعكرونة، ومغطاة بالأعشاب والبارميزان" at bounding box center [748, 483] width 321 height 73
click at [803, 456] on textarea "صلصة روز كريمية مغموسة بالجمبري والمعكرونة، ومغطاة بالأعشاب والبارميزان" at bounding box center [748, 483] width 321 height 73
click at [656, 456] on textarea "صلصة روز كريمي مغموسة بالجمبري والمعكرونة، ومغطاة بالأعشاب والبارميزان" at bounding box center [748, 483] width 321 height 73
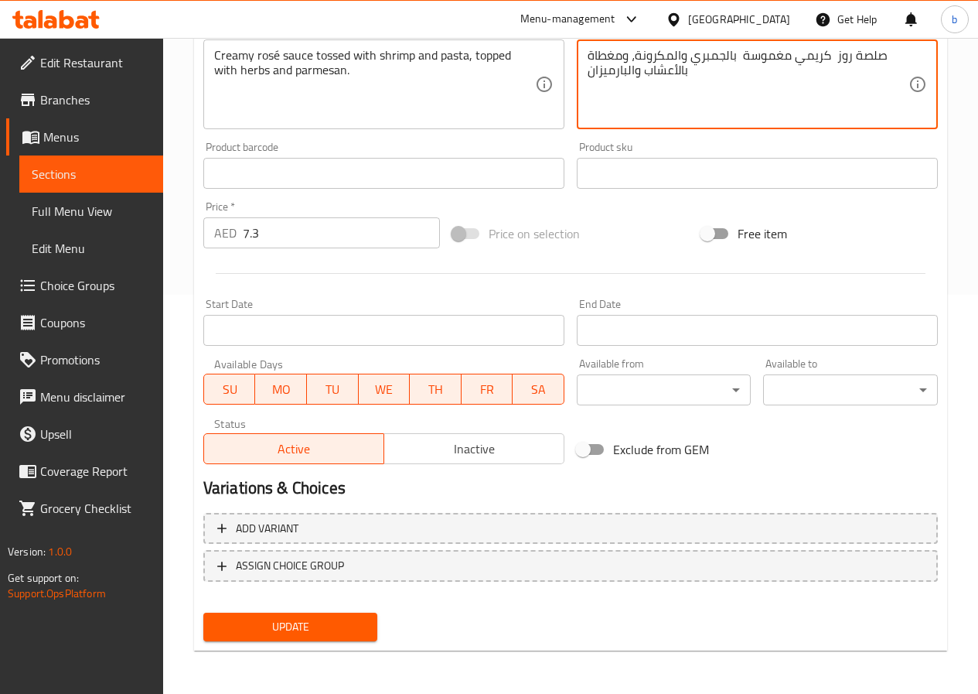
type textarea "صلصة روز كريمي مغموسة بالجمبري والمكرونة، ومغطاة بالأعشاب والبارميزان"
click at [362, 620] on span "Update" at bounding box center [291, 626] width 150 height 19
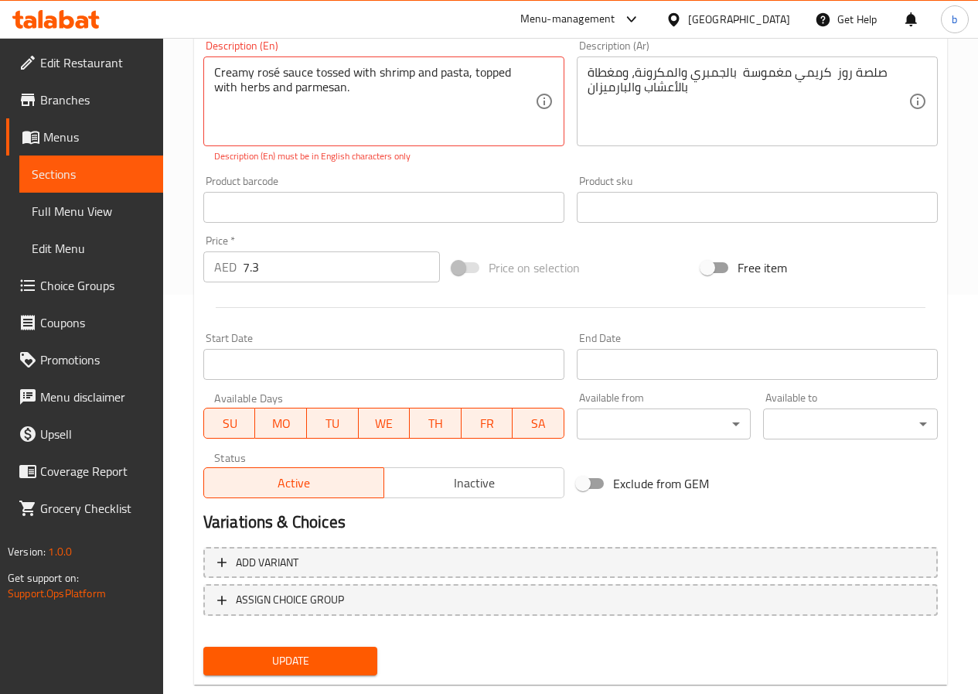
scroll to position [379, 0]
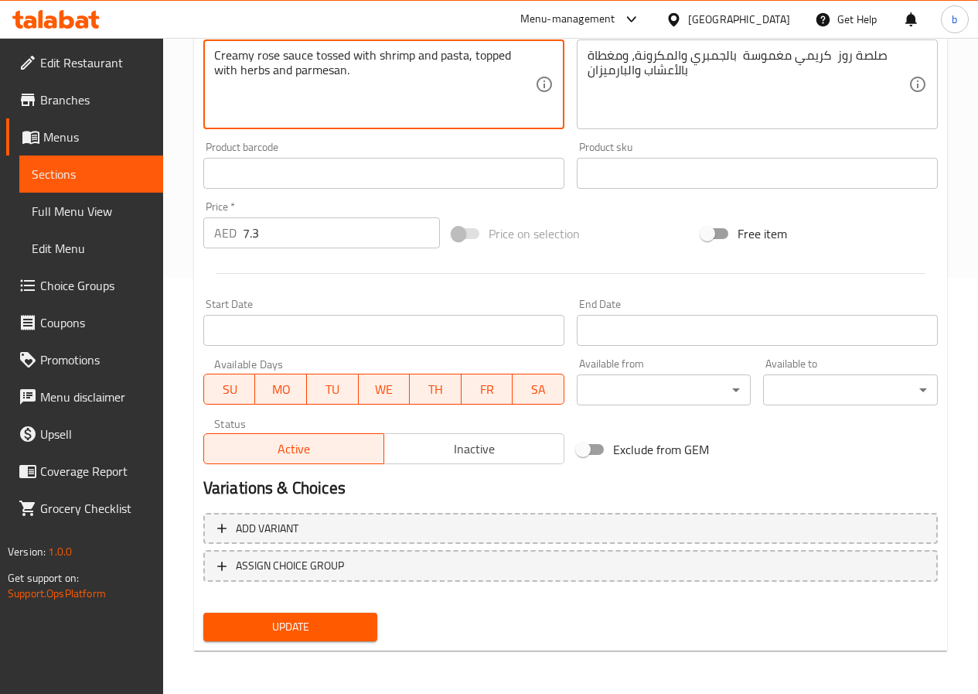
type textarea "Creamy rose sauce tossed with shrimp and pasta, topped with herbs and parmesan."
click at [271, 626] on span "Update" at bounding box center [291, 626] width 150 height 19
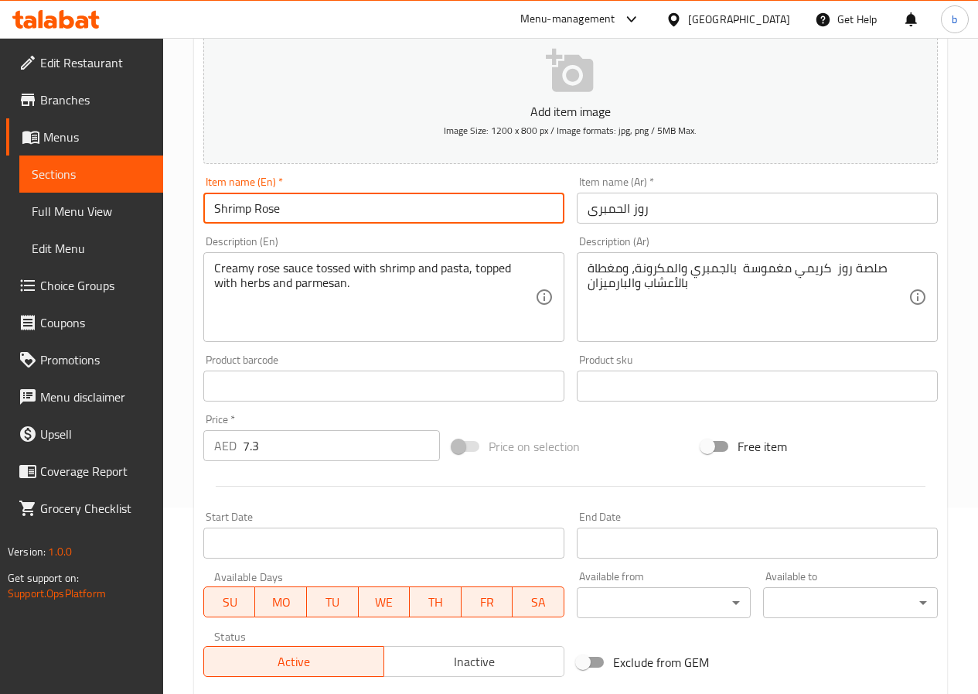
scroll to position [357, 0]
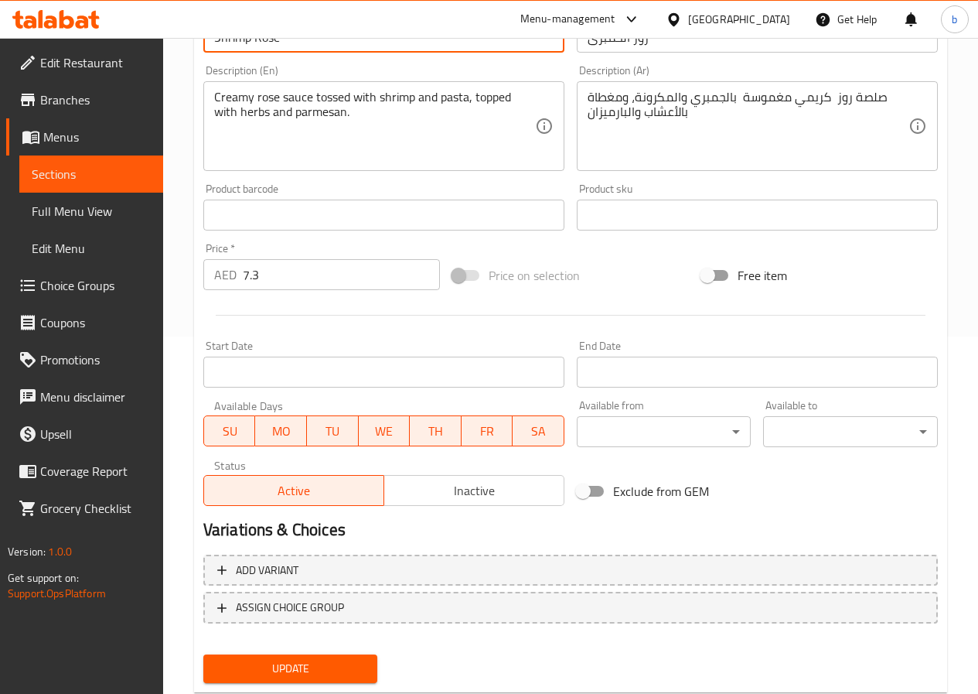
type input "Shrimp Rose"
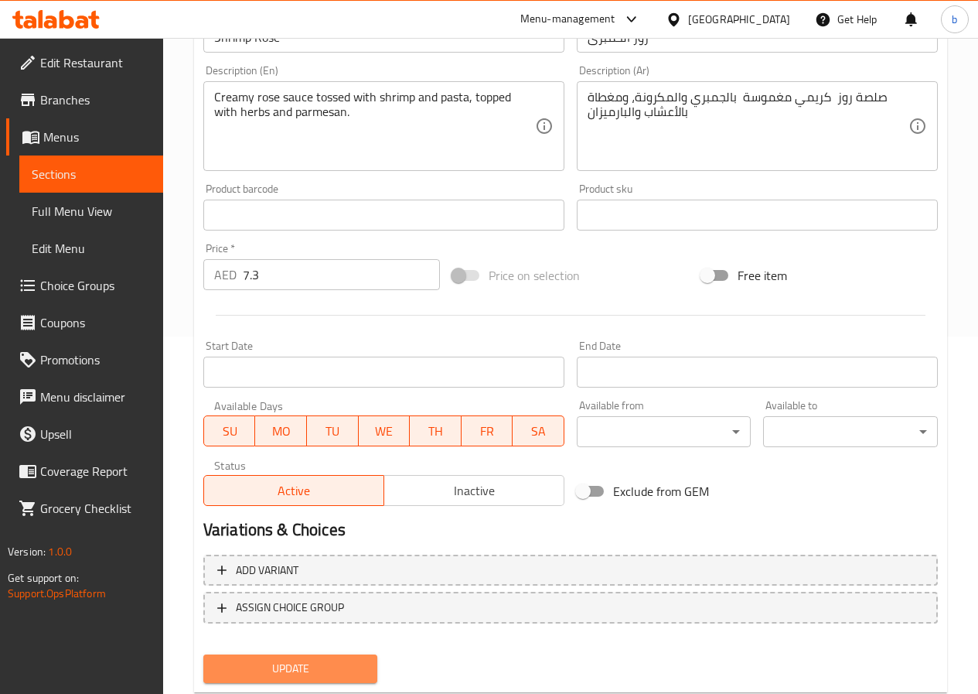
click at [282, 671] on span "Update" at bounding box center [291, 668] width 150 height 19
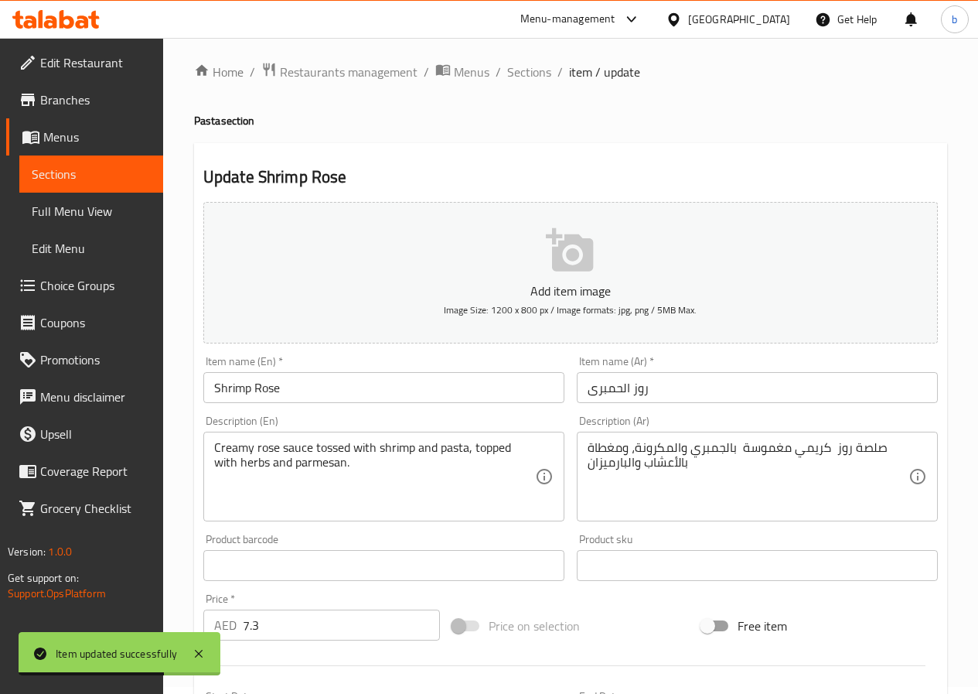
scroll to position [0, 0]
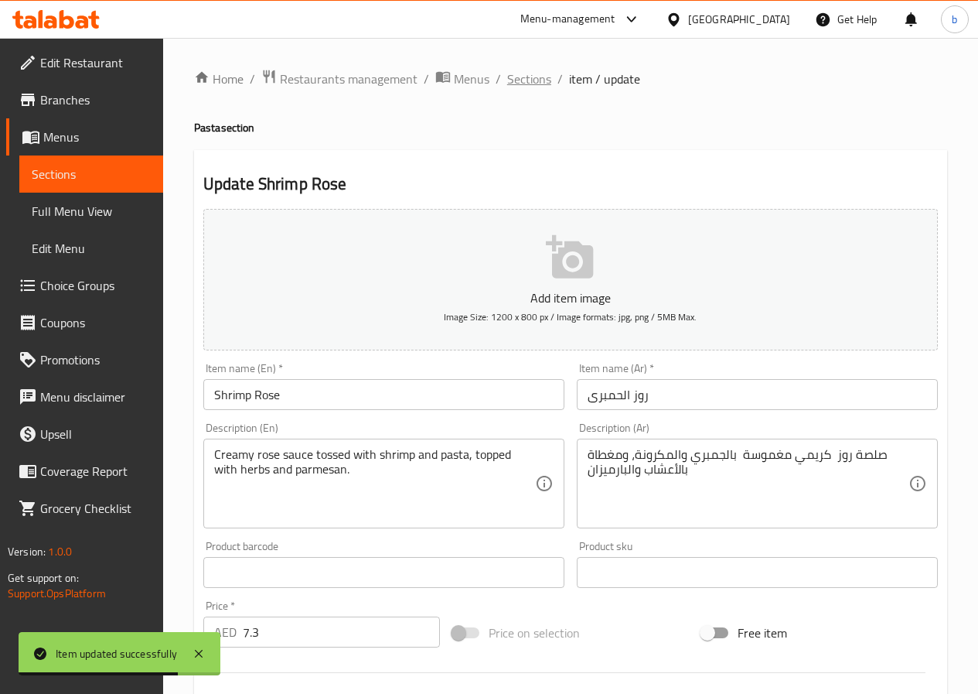
click at [540, 80] on span "Sections" at bounding box center [529, 79] width 44 height 19
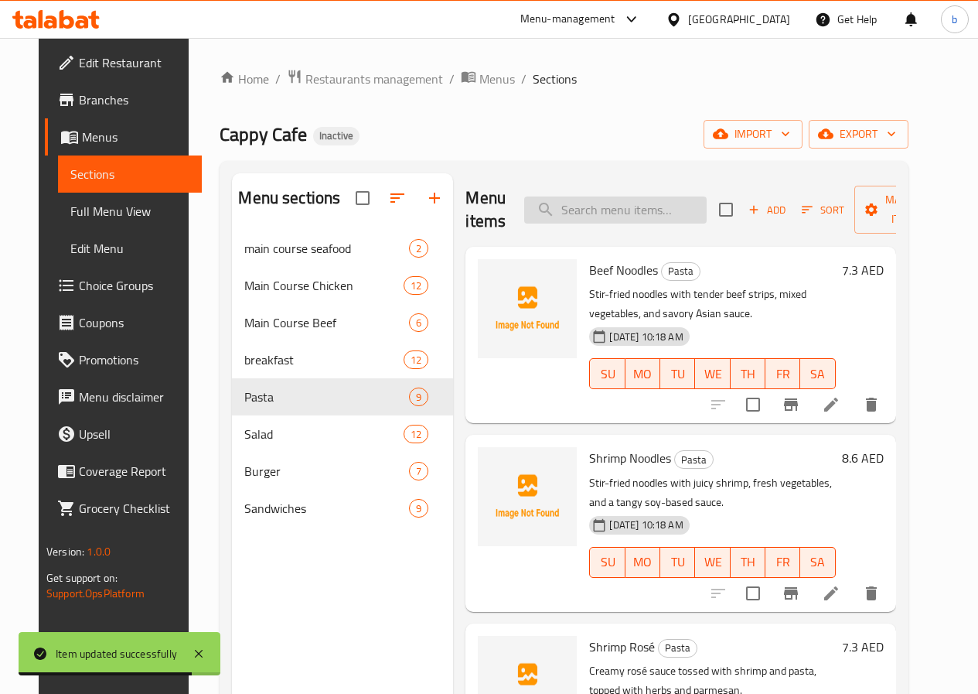
click at [612, 204] on input "search" at bounding box center [615, 209] width 183 height 27
paste input "Pesto Pasta"
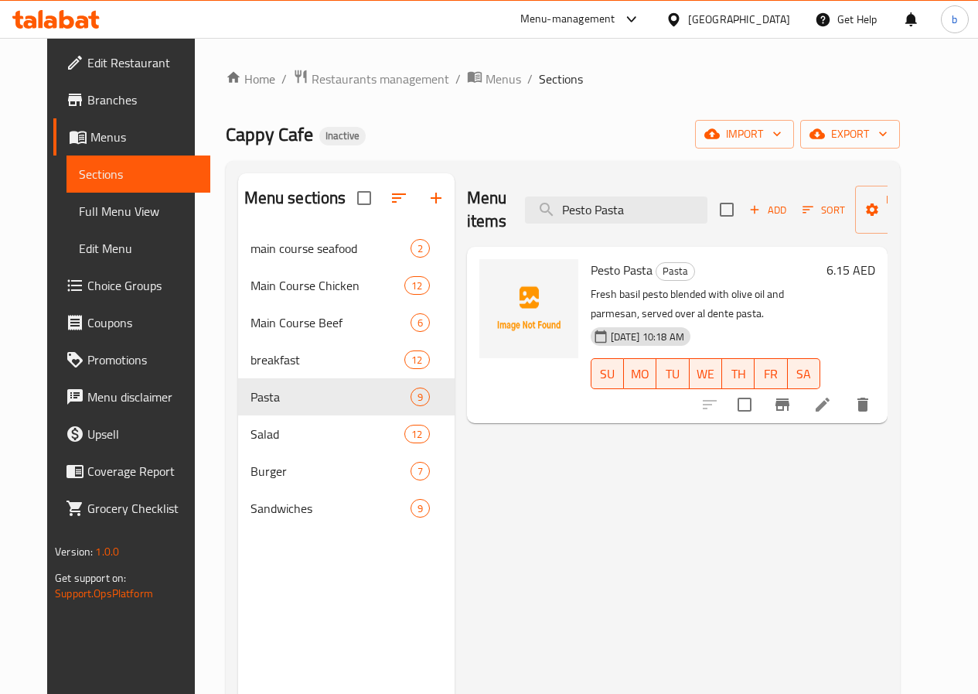
type input "Pesto Pasta"
click at [845, 406] on li at bounding box center [822, 405] width 43 height 28
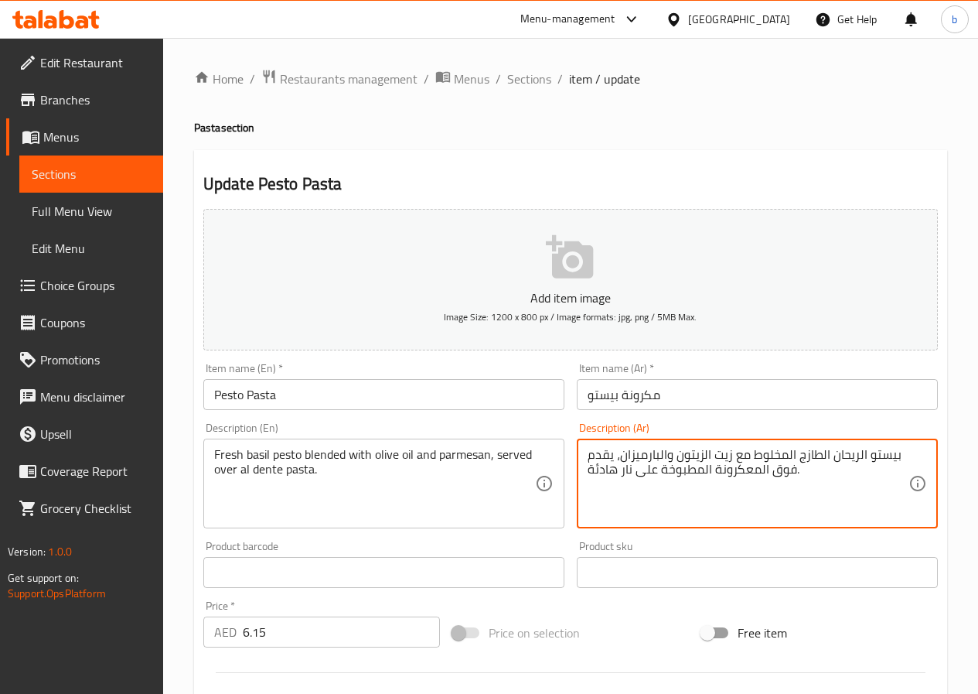
click at [738, 472] on textarea "بيستو الريحان الطازج المخلوط مع زيت الزيتون والبارميزان، يقدم فوق المعكرونة الم…" at bounding box center [748, 483] width 321 height 73
click at [745, 470] on textarea "بيستو الريحان الطازج المخلوط مع زيت الزيتون والبارميزان، يقدم فوق المكرونة المط…" at bounding box center [748, 483] width 321 height 73
drag, startPoint x: 592, startPoint y: 469, endPoint x: 711, endPoint y: 485, distance: 120.9
click at [711, 485] on textarea "بيستو الريحان الطازج المخلوط مع زيت الزيتون والبارميزان، يقدم فوق المكرونة المط…" at bounding box center [748, 483] width 321 height 73
drag, startPoint x: 587, startPoint y: 474, endPoint x: 595, endPoint y: 473, distance: 7.8
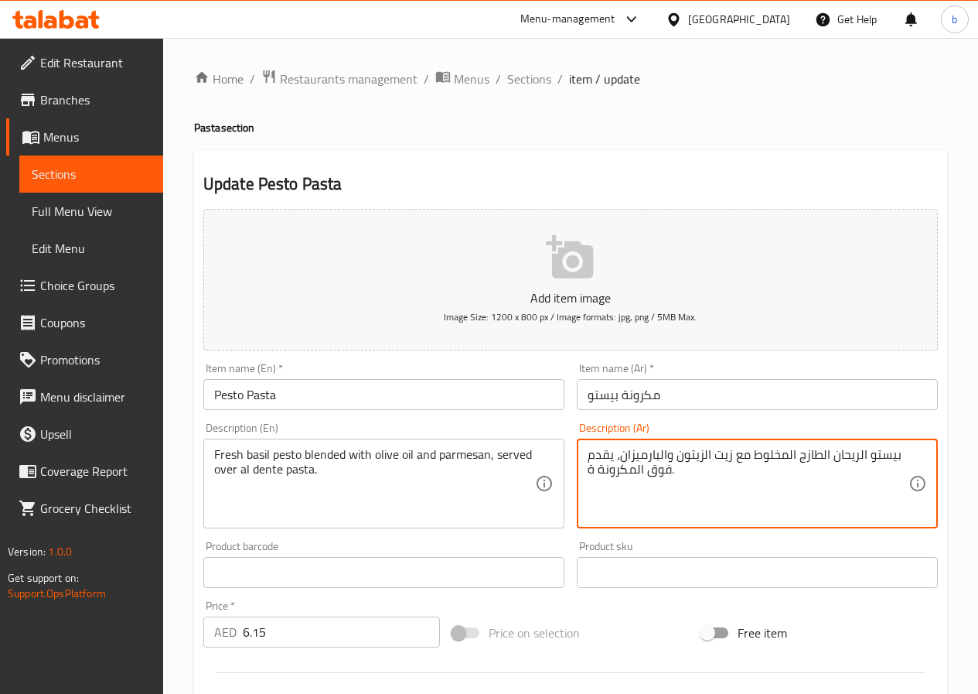
click at [595, 473] on textarea "بيستو الريحان الطازج المخلوط مع زيت الزيتون والبارميزان، يقدم فوق المكرونة ة." at bounding box center [748, 483] width 321 height 73
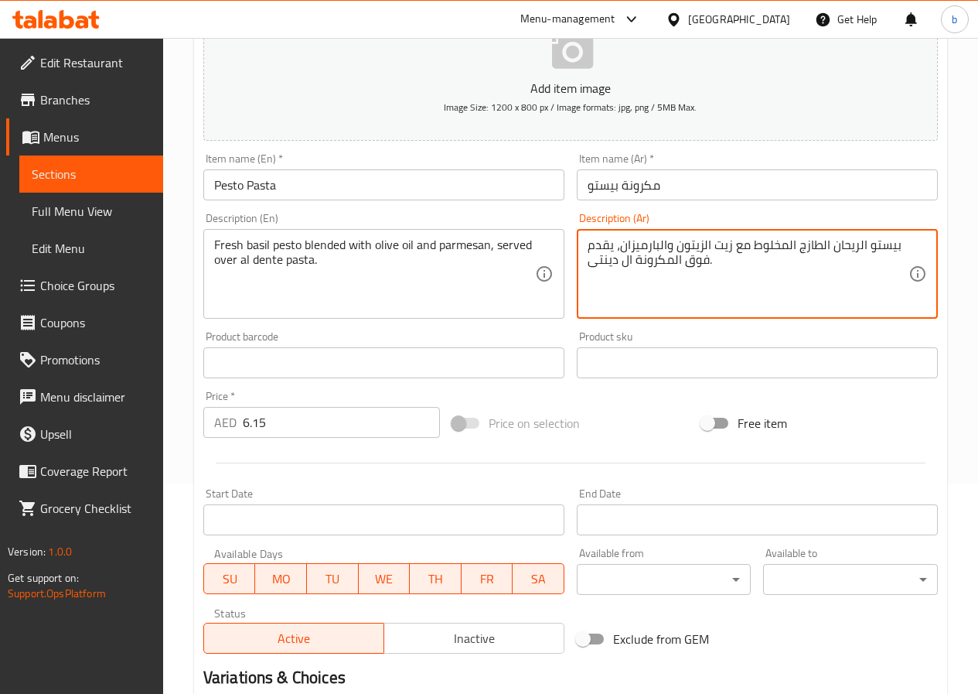
scroll to position [399, 0]
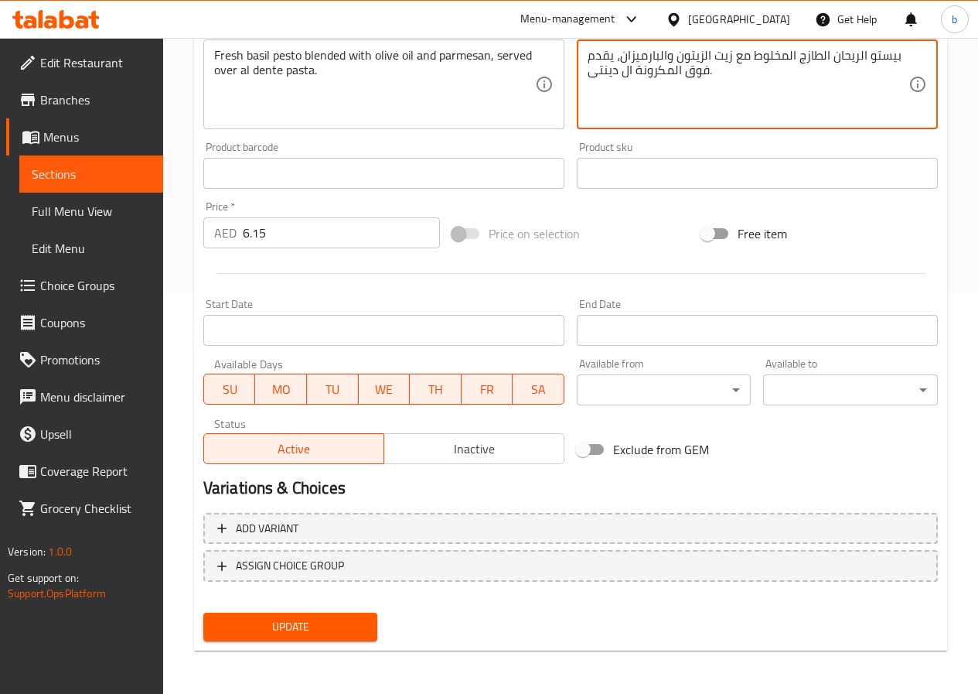
type textarea "بيستو الريحان الطازج المخلوط مع زيت الزيتون والبارميزان، يقدم فوق المكرونة ال د…"
click at [353, 616] on button "Update" at bounding box center [290, 626] width 175 height 29
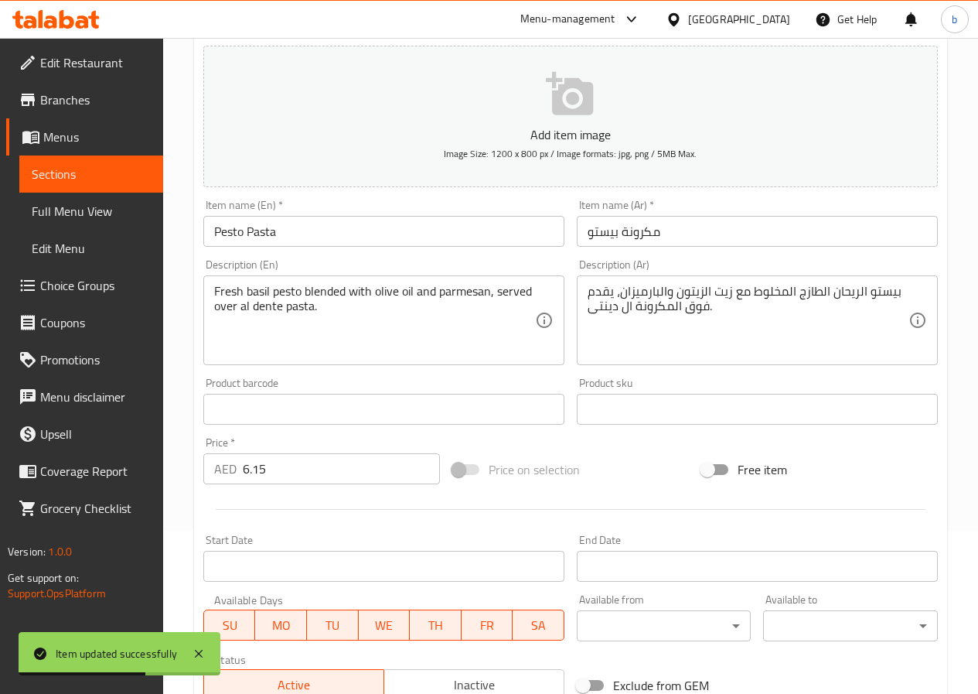
scroll to position [0, 0]
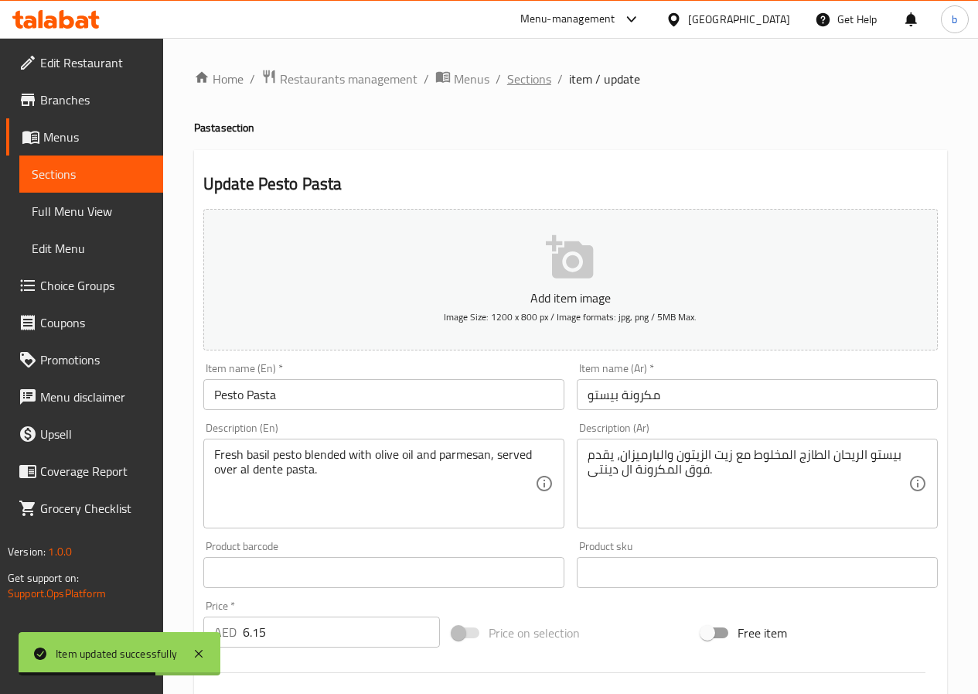
click at [522, 86] on span "Sections" at bounding box center [529, 79] width 44 height 19
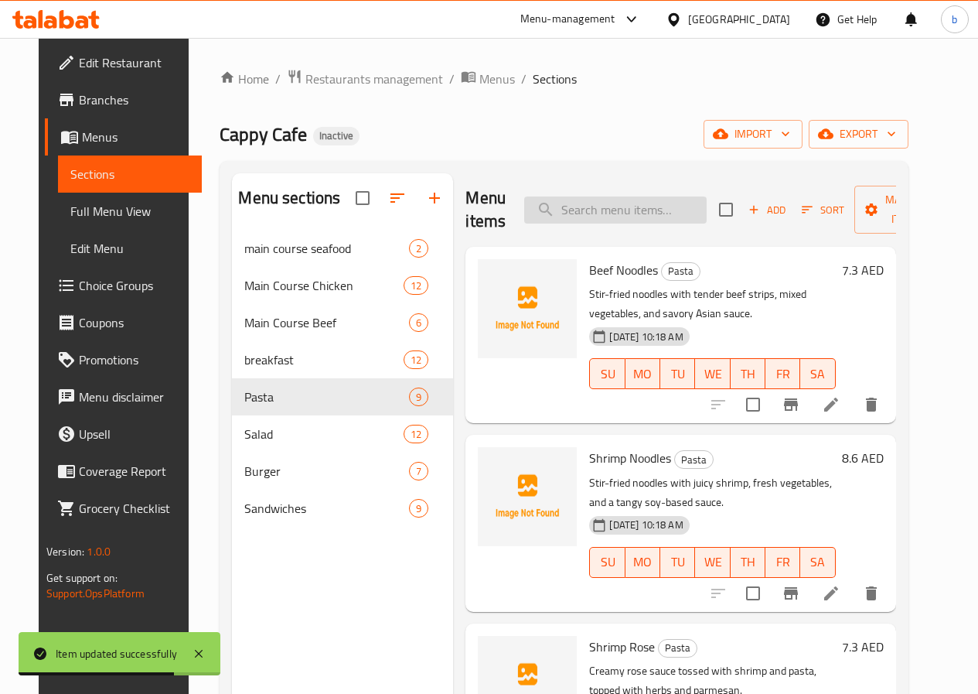
click at [569, 206] on input "search" at bounding box center [615, 209] width 183 height 27
paste input "Mames Spaghetti Beef"
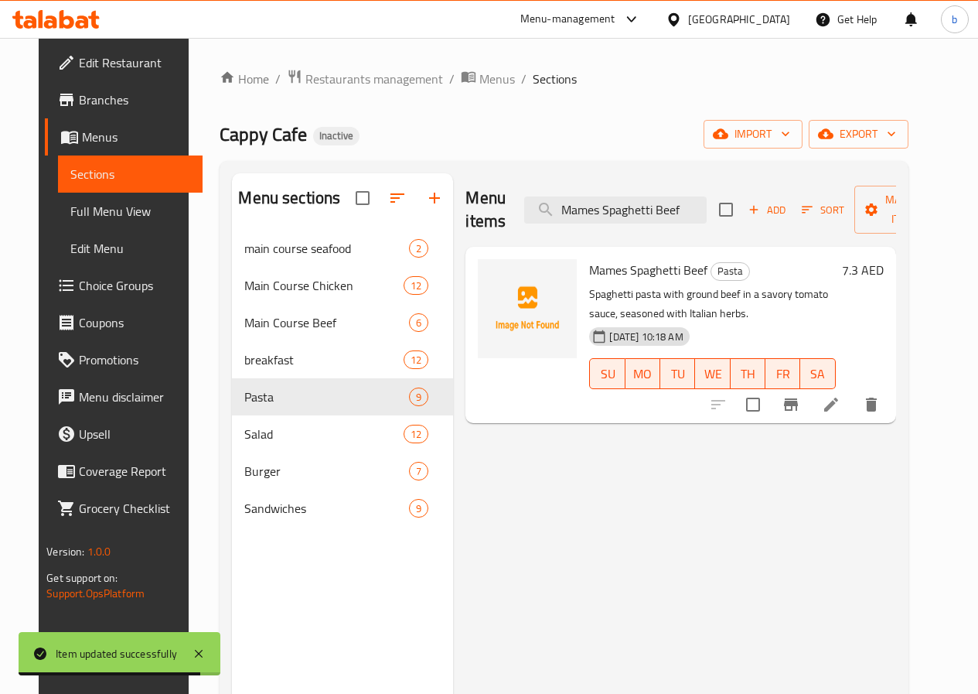
type input "Mames Spaghetti Beef"
click at [841, 414] on icon at bounding box center [831, 404] width 19 height 19
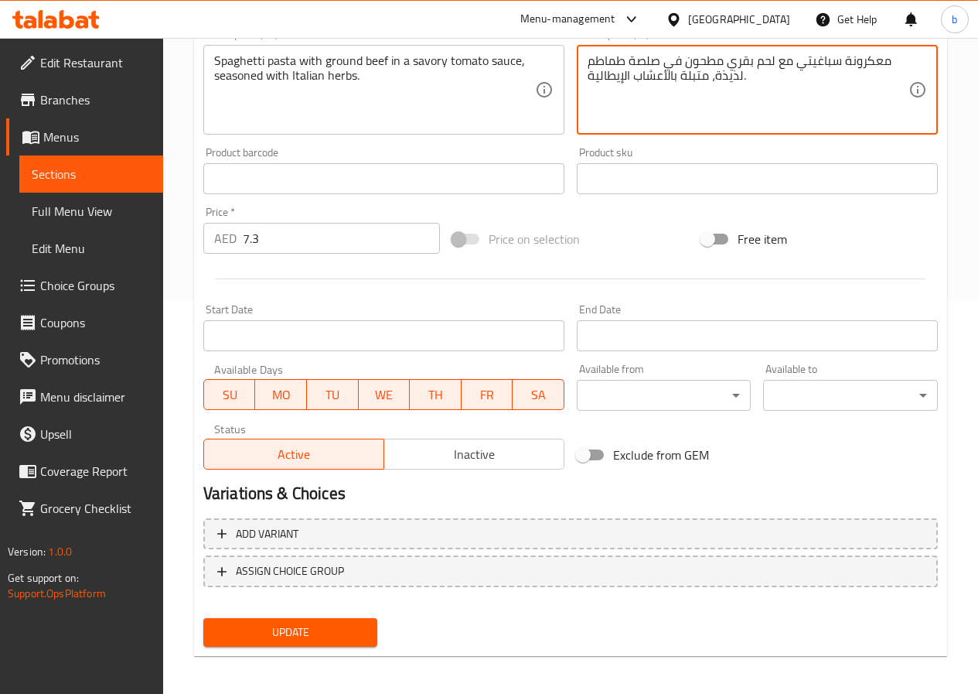
scroll to position [399, 0]
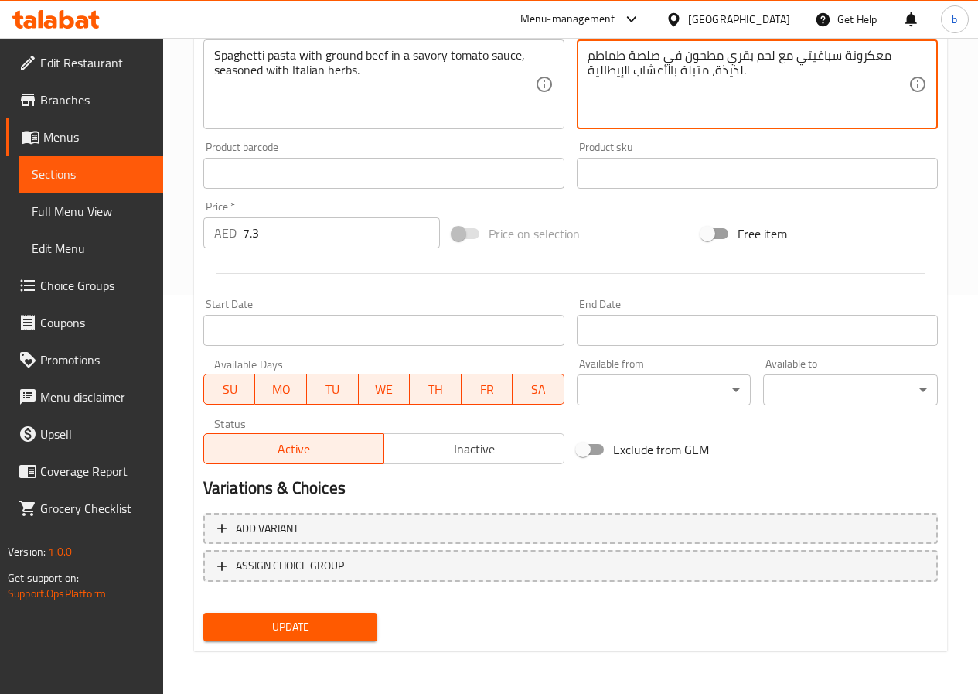
type textarea "معكرونة سباغيتي مع لحم بقري مطحون في صلصة طماطم لذيذة، متبلة بالأعشاب الإيطالية."
click at [274, 624] on span "Update" at bounding box center [291, 626] width 150 height 19
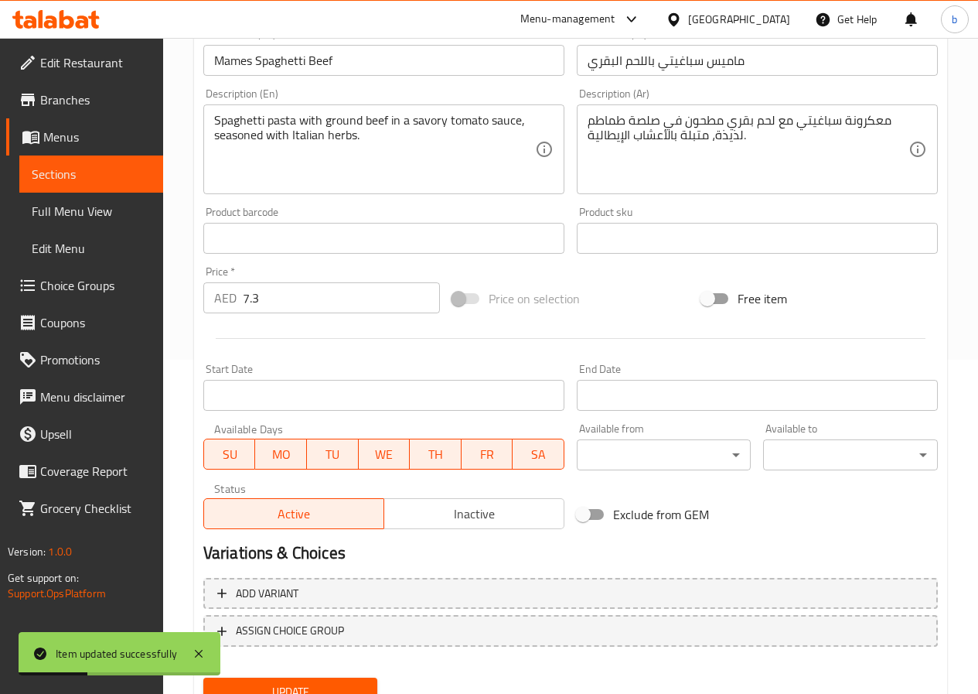
scroll to position [244, 0]
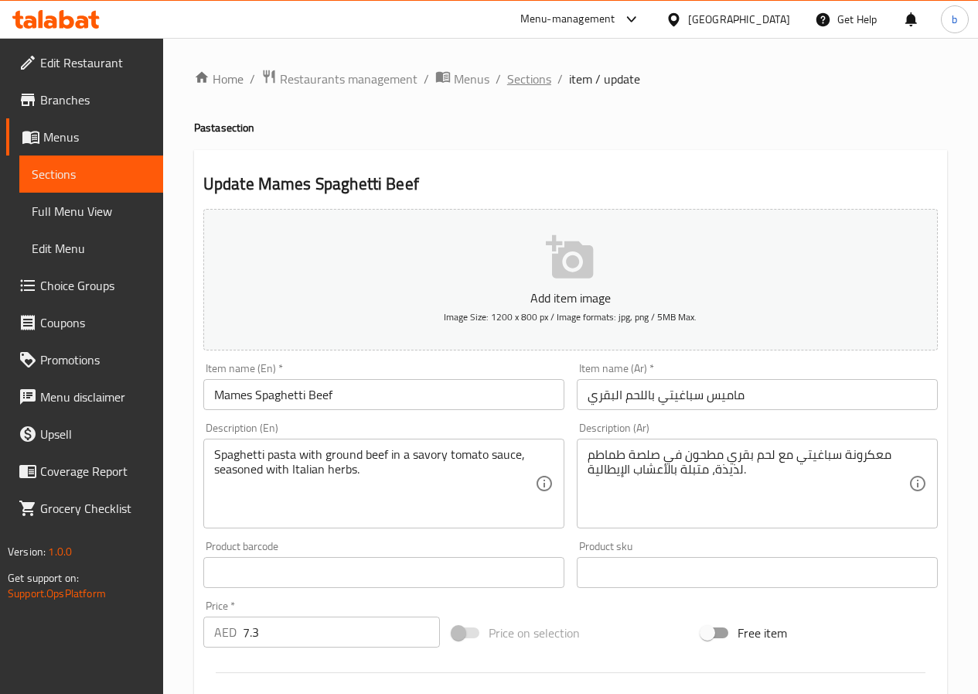
click at [524, 87] on span "Sections" at bounding box center [529, 79] width 44 height 19
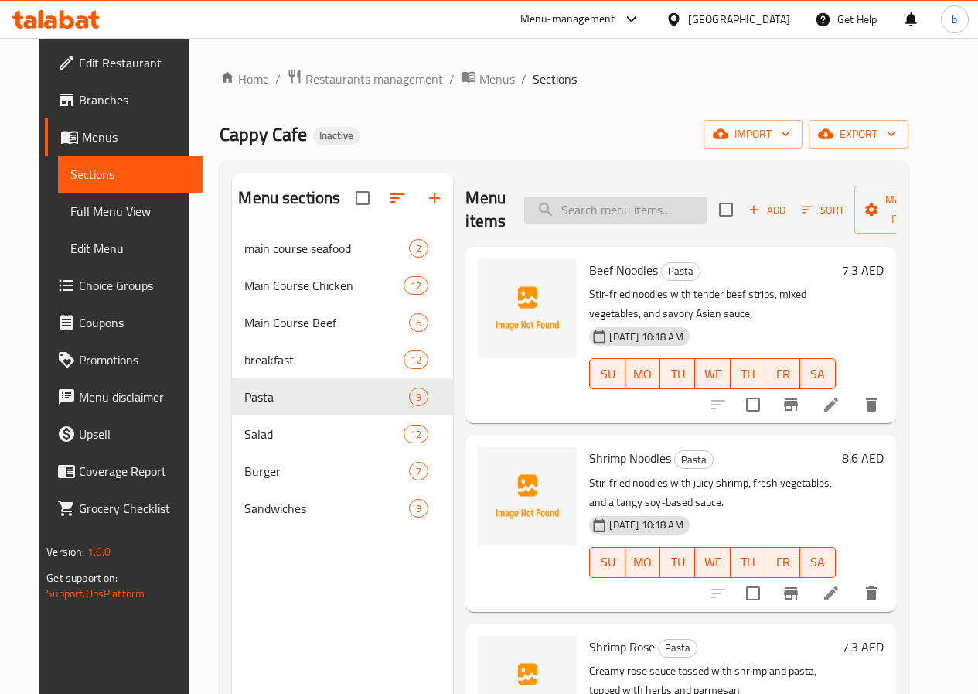
click at [582, 217] on input "search" at bounding box center [615, 209] width 183 height 27
paste input "Dynamite Shrimp"
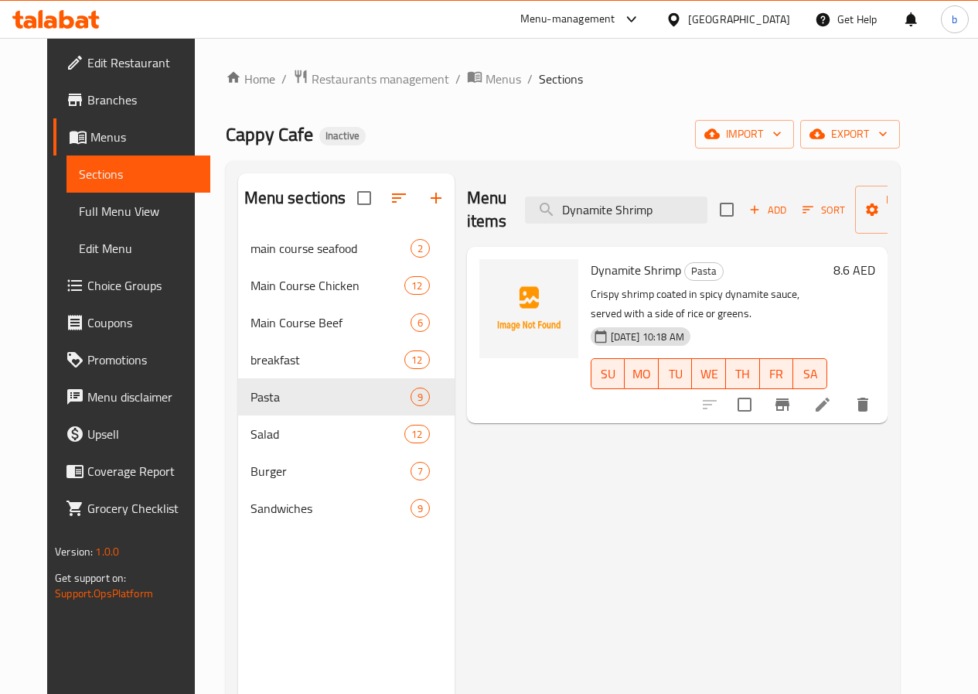
type input "Dynamite Shrimp"
click at [832, 408] on icon at bounding box center [823, 404] width 19 height 19
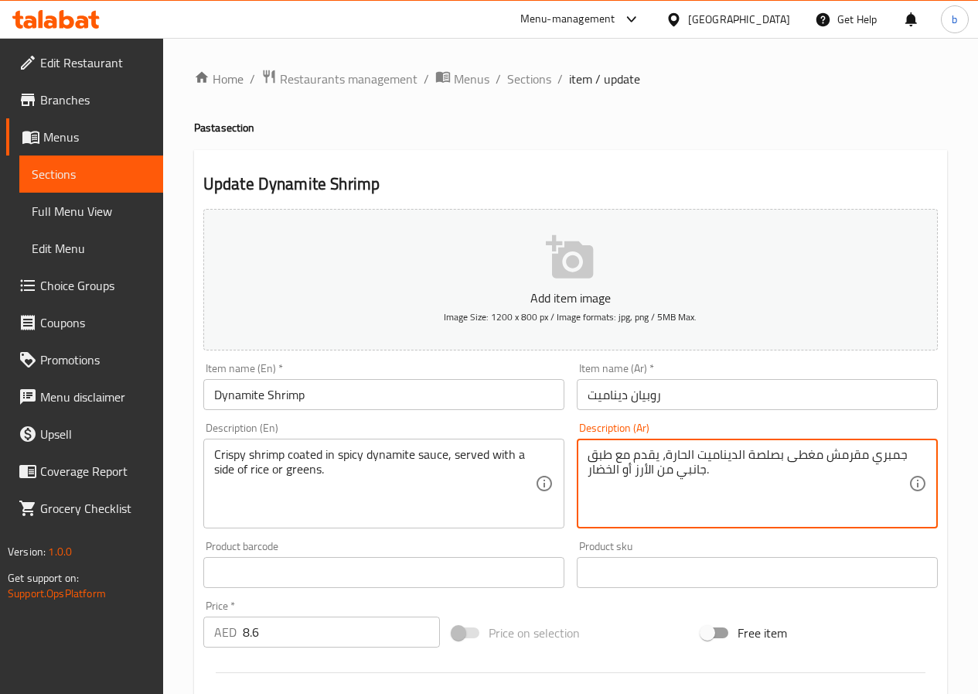
click at [827, 457] on textarea "جمبري مقرمش مغطى بصلصة الديناميت الحارة، يقدم مع طبق جانبي من الأرز أو الخضار." at bounding box center [748, 483] width 321 height 73
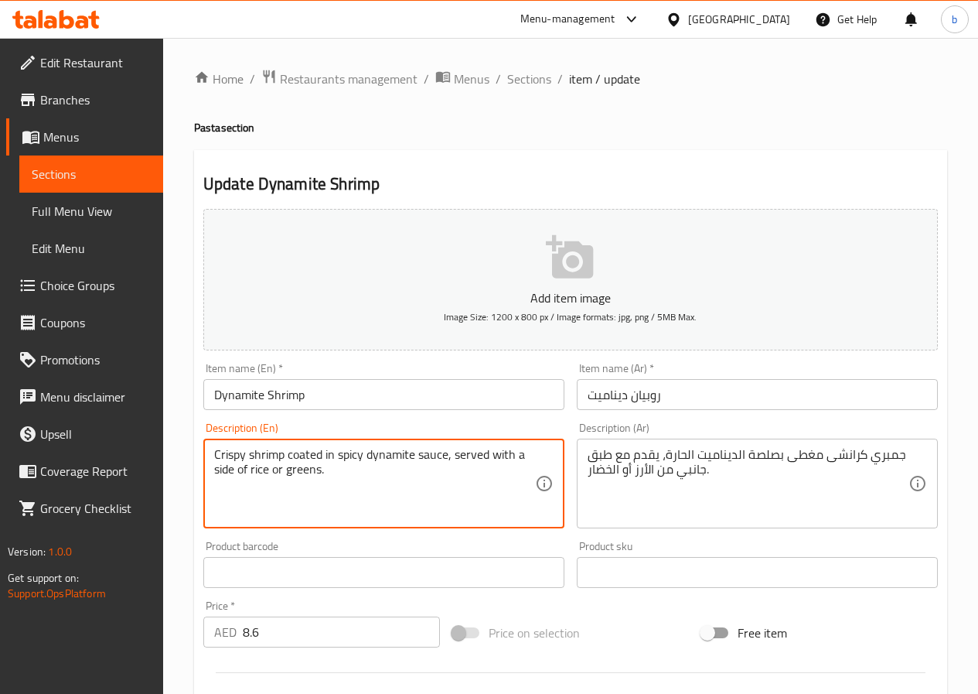
drag, startPoint x: 244, startPoint y: 455, endPoint x: 217, endPoint y: 455, distance: 27.8
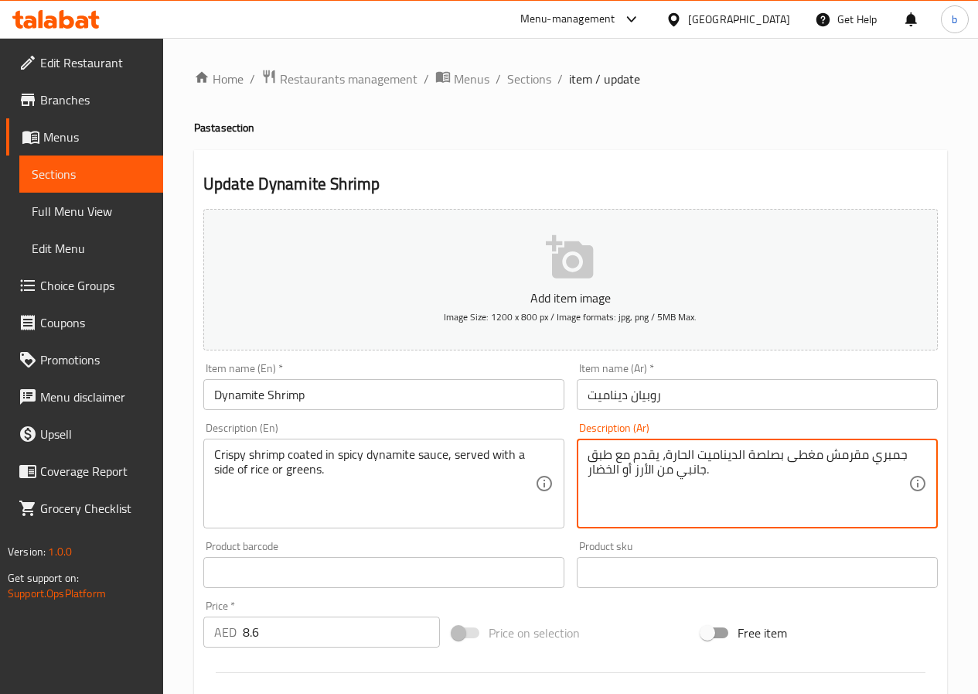
drag, startPoint x: 589, startPoint y: 451, endPoint x: 614, endPoint y: 452, distance: 24.8
click at [614, 452] on textarea "جمبري مقرمش مغطى بصلصة الديناميت الحارة، يقدم مع طبق جانبي من الأرز أو الخضار." at bounding box center [748, 483] width 321 height 73
click at [725, 472] on textarea "جمبري مقرمش مغطى بصلصة الديناميت الحارة، يقدم مع جانبي من الأرز أو الخضار." at bounding box center [748, 483] width 321 height 73
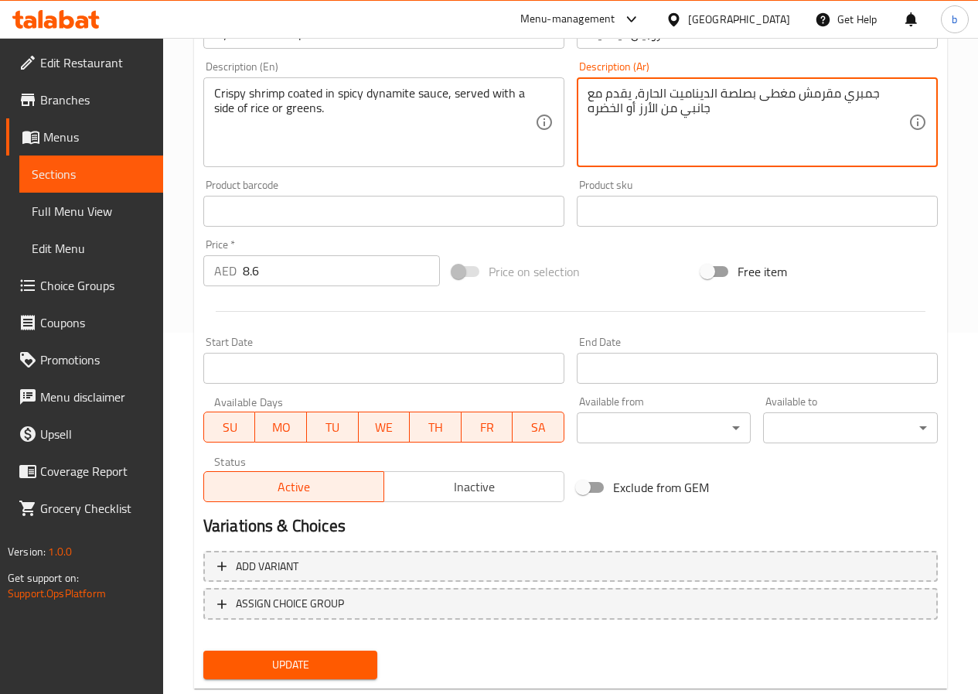
scroll to position [387, 0]
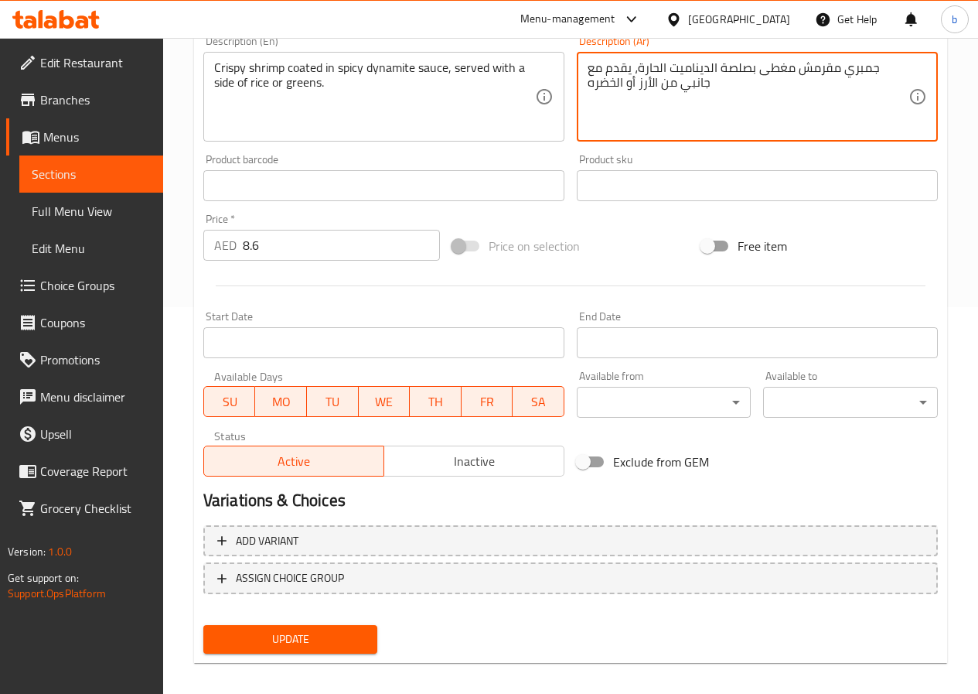
type textarea "جمبري مقرمش مغطى بصلصة الديناميت الحارة، يقدم مع جانبي من الأرز أو الخضره"
click at [276, 639] on span "Update" at bounding box center [291, 639] width 150 height 19
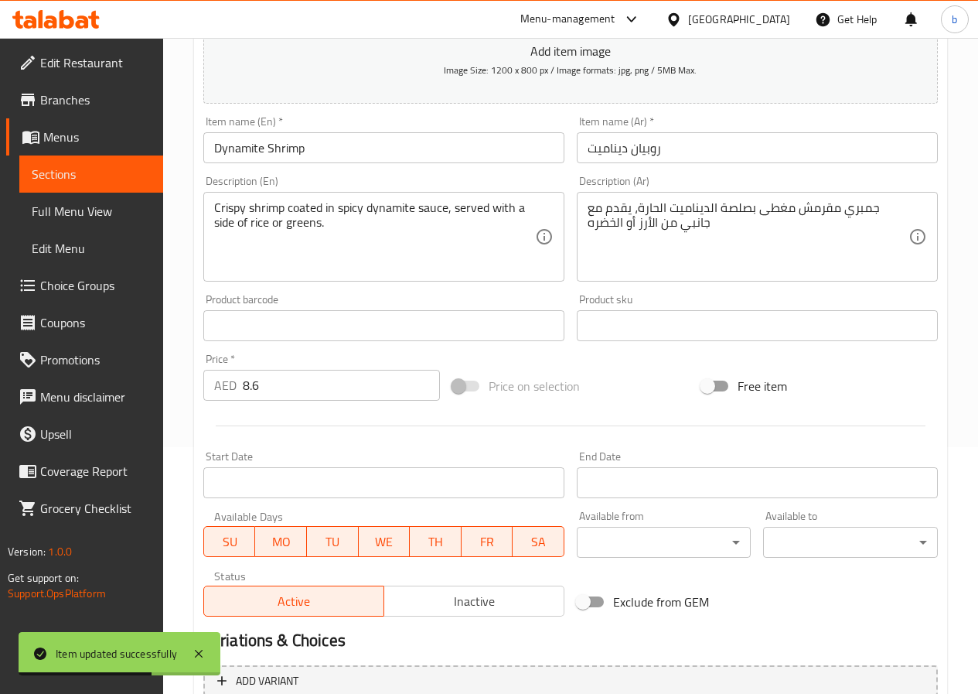
scroll to position [0, 0]
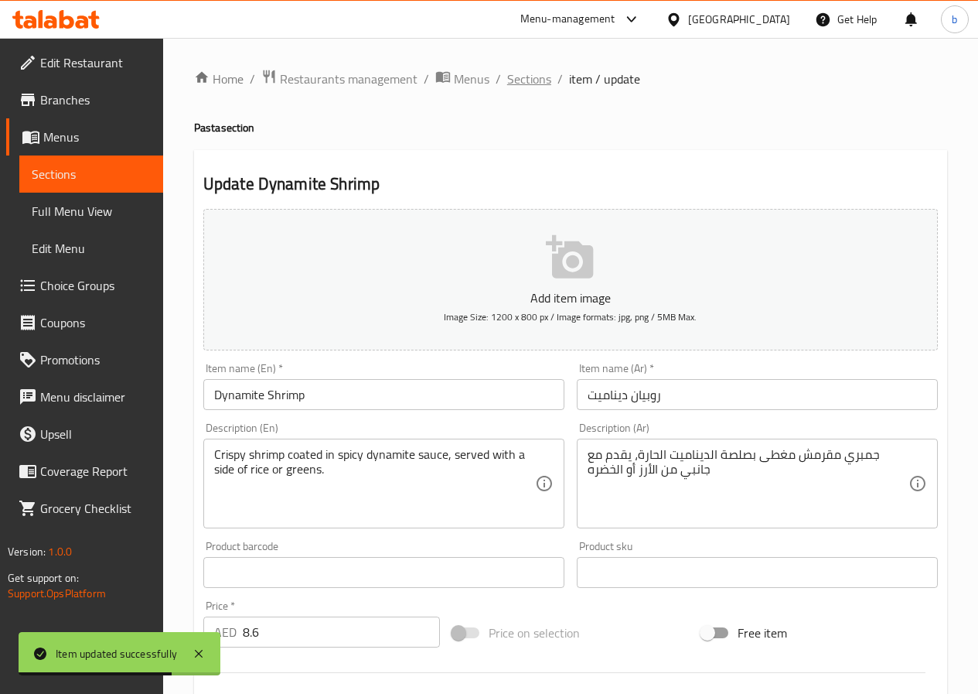
click at [517, 78] on span "Sections" at bounding box center [529, 79] width 44 height 19
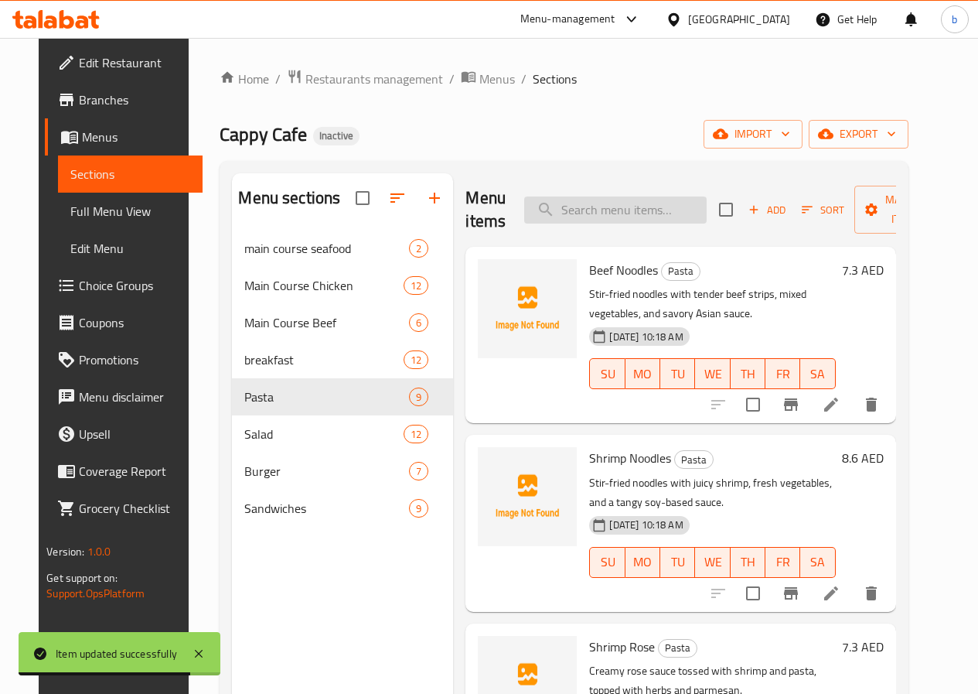
click at [551, 210] on input "search" at bounding box center [615, 209] width 183 height 27
paste input "Fattoush Salad"
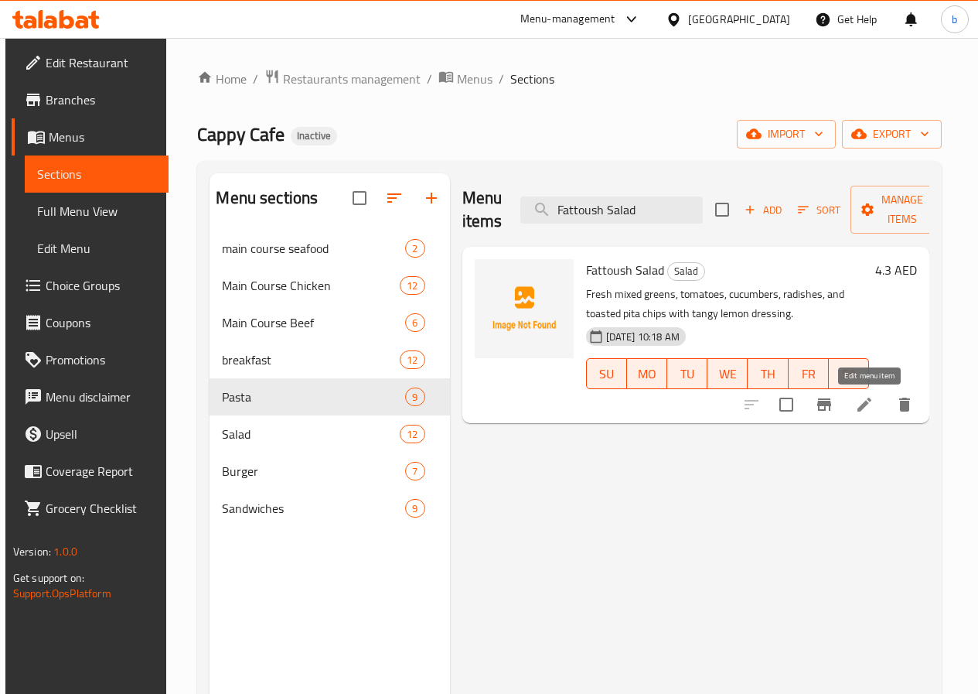
type input "Fattoush Salad"
click at [874, 408] on icon at bounding box center [864, 404] width 19 height 19
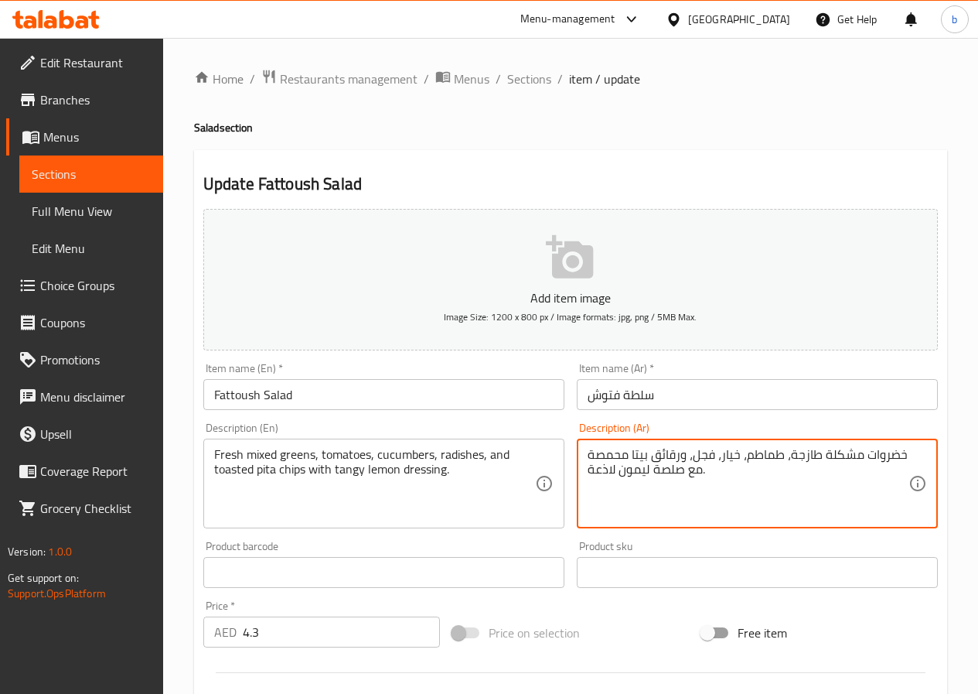
drag, startPoint x: 865, startPoint y: 459, endPoint x: 892, endPoint y: 461, distance: 26.4
click at [884, 457] on textarea "خضروات مشكلة طازجة، طماطم، خيار، فجل، ورقائق بيتا محمصة مع صلصة ليمون لاذعة." at bounding box center [748, 483] width 321 height 73
drag, startPoint x: 867, startPoint y: 452, endPoint x: 882, endPoint y: 450, distance: 14.9
click at [882, 450] on textarea "خضروات مشكلة طازجة، طماطم، خيار، فجل، ورقائق بيتا محمصة مع صلصة ليمون لاذعة." at bounding box center [748, 483] width 321 height 73
type textarea "خضره مشكلة طازجة، طماطم، خيار، فجل، ورقائق بيتا محمصة مع صلصة ليمون لاذعة."
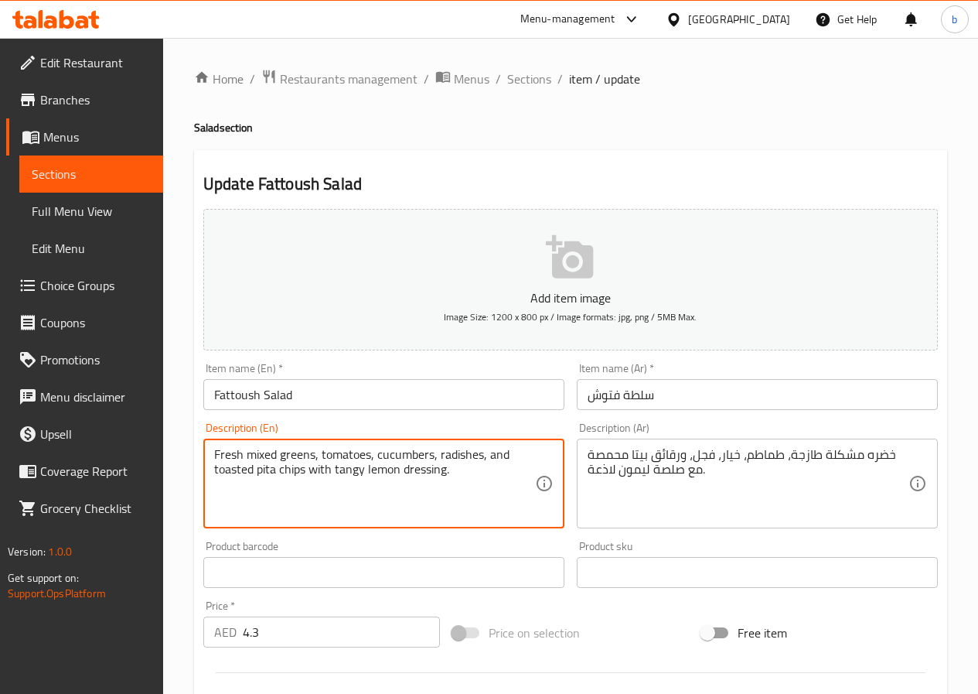
drag, startPoint x: 483, startPoint y: 456, endPoint x: 440, endPoint y: 450, distance: 42.9
drag, startPoint x: 240, startPoint y: 469, endPoint x: 213, endPoint y: 471, distance: 26.3
click at [214, 471] on textarea "Fresh mixed greens, tomatoes, cucumbers, radishes, and toasted pita chips with …" at bounding box center [374, 483] width 321 height 73
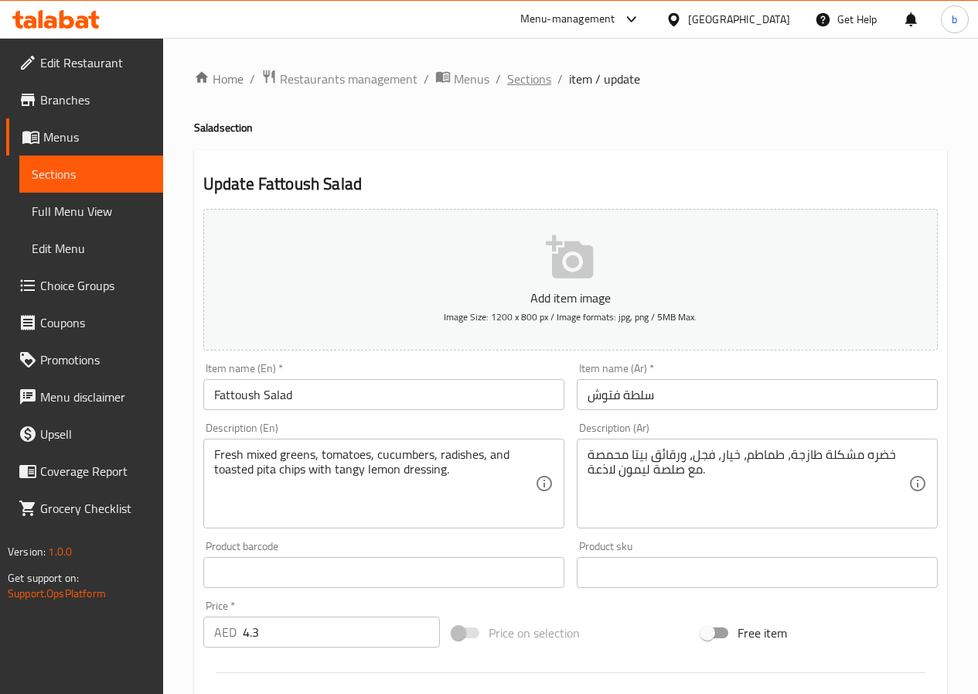
click at [512, 80] on span "Sections" at bounding box center [529, 79] width 44 height 19
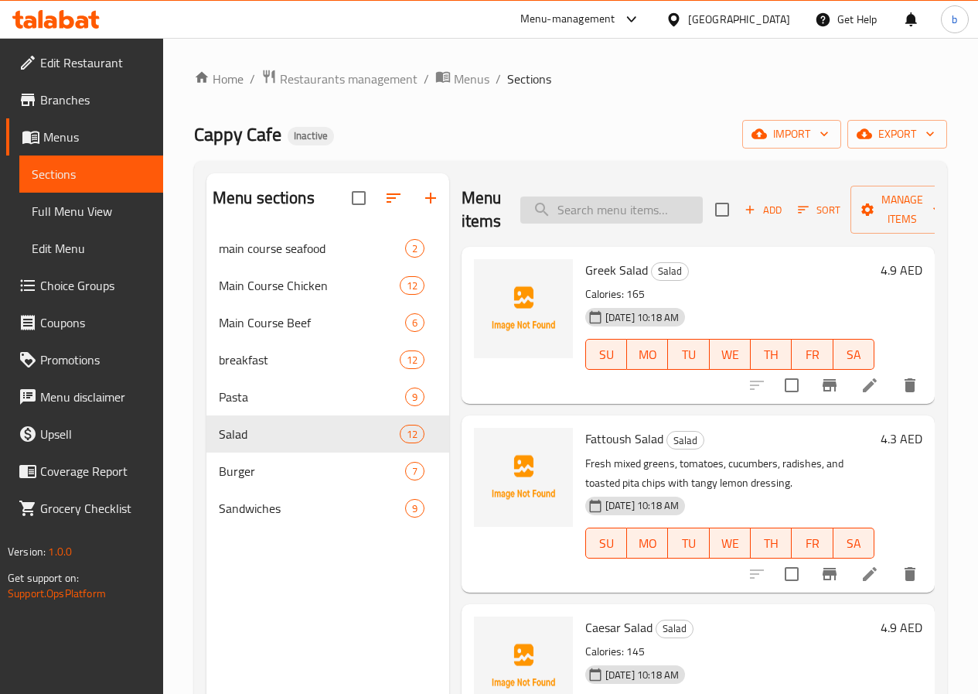
click at [558, 210] on input "search" at bounding box center [611, 209] width 183 height 27
paste input "Halloumi Salad"
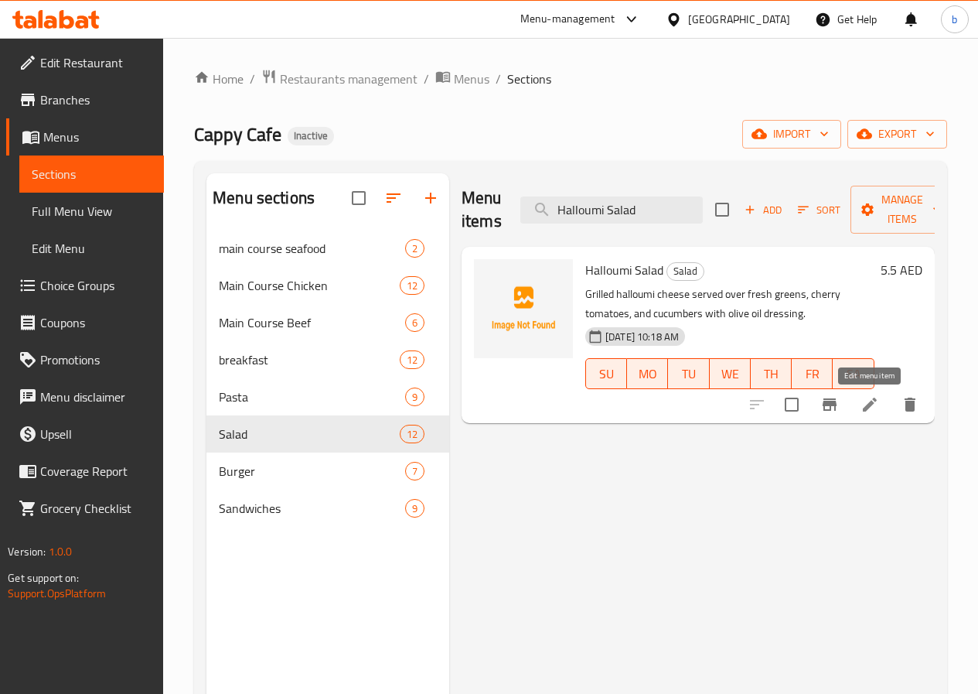
type input "Halloumi Salad"
click at [870, 398] on icon at bounding box center [870, 404] width 19 height 19
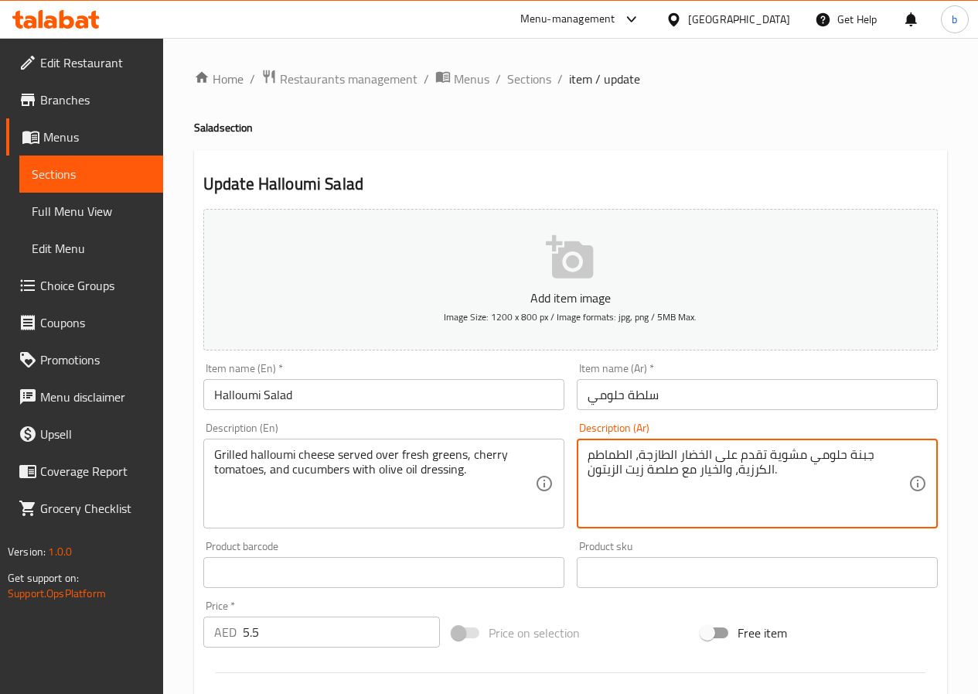
click at [713, 455] on textarea "جبنة حلومي مشوية تقدم على الخضار الطازجة، الطماطم الكرزية، والخيار مع صلصة زيت …" at bounding box center [748, 483] width 321 height 73
type textarea "جبنة حلومي مشوية تقدم فوق الخضار الطازجة، الطماطم الكرزية، والخيار مع صلصة زيت …"
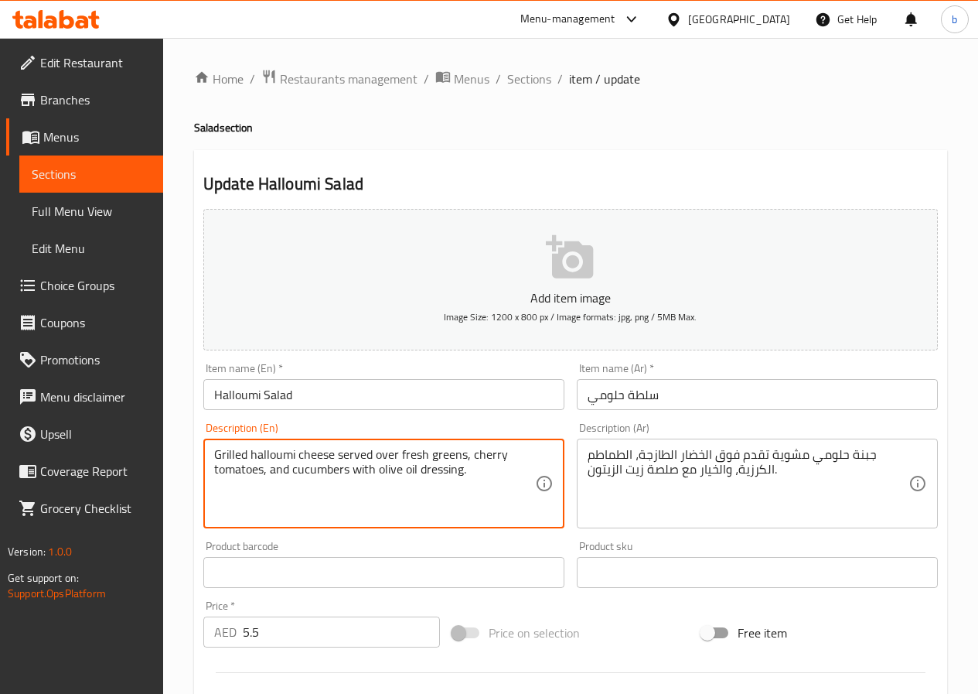
drag, startPoint x: 501, startPoint y: 456, endPoint x: 264, endPoint y: 482, distance: 238.0
drag, startPoint x: 461, startPoint y: 475, endPoint x: 425, endPoint y: 477, distance: 36.4
click at [425, 477] on textarea "Grilled halloumi cheese served over fresh greens, cherry tomatoes, and cucumber…" at bounding box center [374, 483] width 321 height 73
drag, startPoint x: 451, startPoint y: 489, endPoint x: 462, endPoint y: 490, distance: 11.6
click at [452, 489] on textarea "Grilled halloumi cheese served over fresh greens, cherry tomatoes, and cucumber…" at bounding box center [374, 483] width 321 height 73
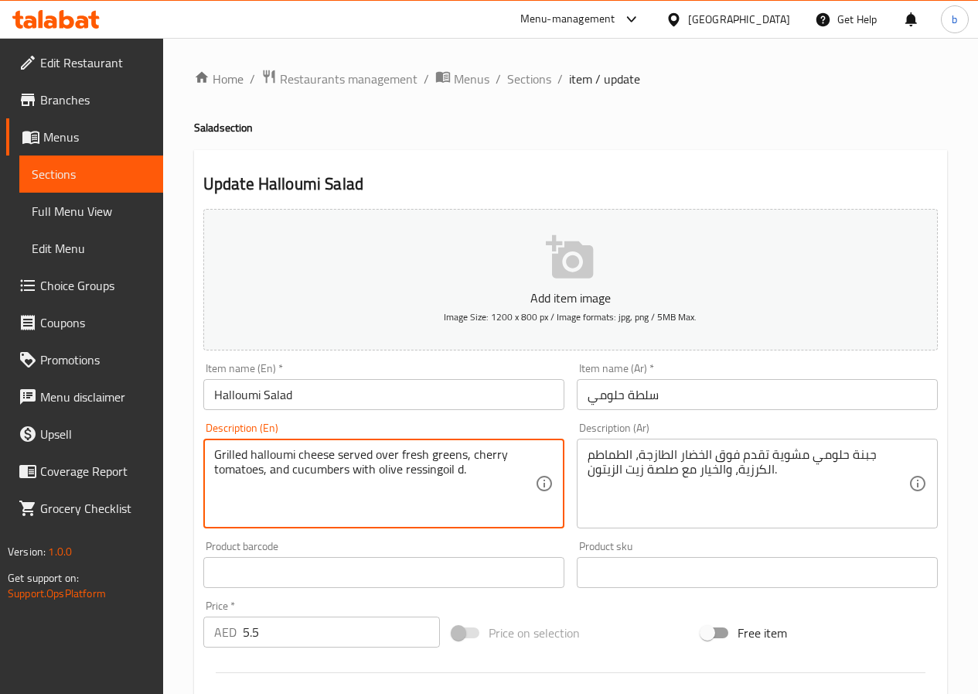
drag, startPoint x: 442, startPoint y: 469, endPoint x: 405, endPoint y: 482, distance: 38.7
click at [405, 482] on textarea "Grilled halloumi cheese served over fresh greens, cherry tomatoes, and cucumber…" at bounding box center [374, 483] width 321 height 73
click at [424, 468] on textarea "Grilled halloumi cheese served over fresh greens, cherry tomatoes, and cucumber…" at bounding box center [374, 483] width 321 height 73
paste textarea "ressing"
type textarea "Grilled halloumi cheese served over fresh greens, cherry tomatoes, and cucumber…"
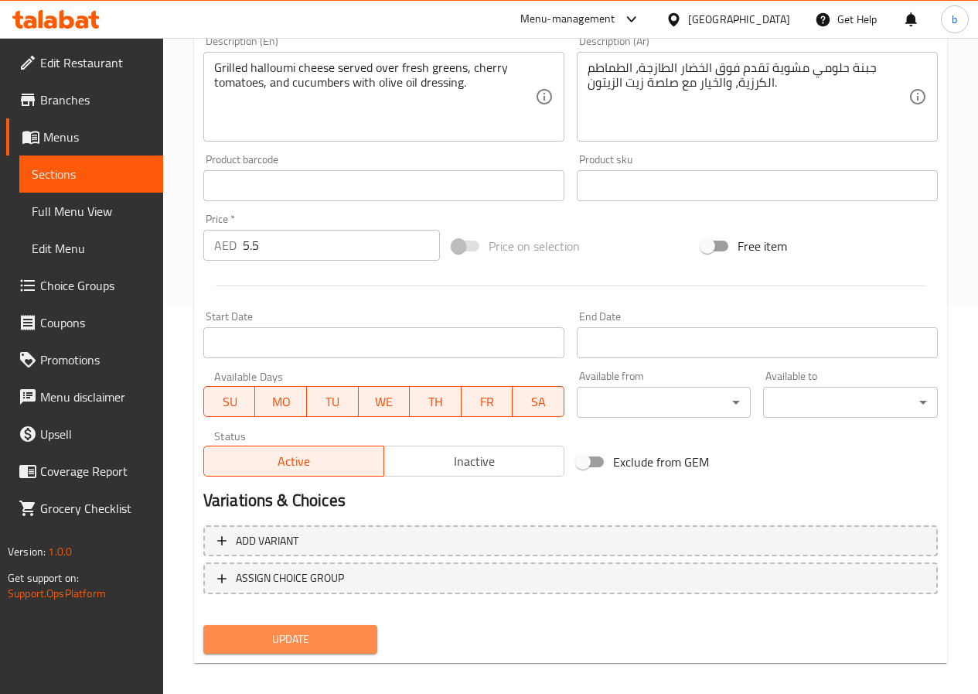
click at [326, 630] on span "Update" at bounding box center [291, 639] width 150 height 19
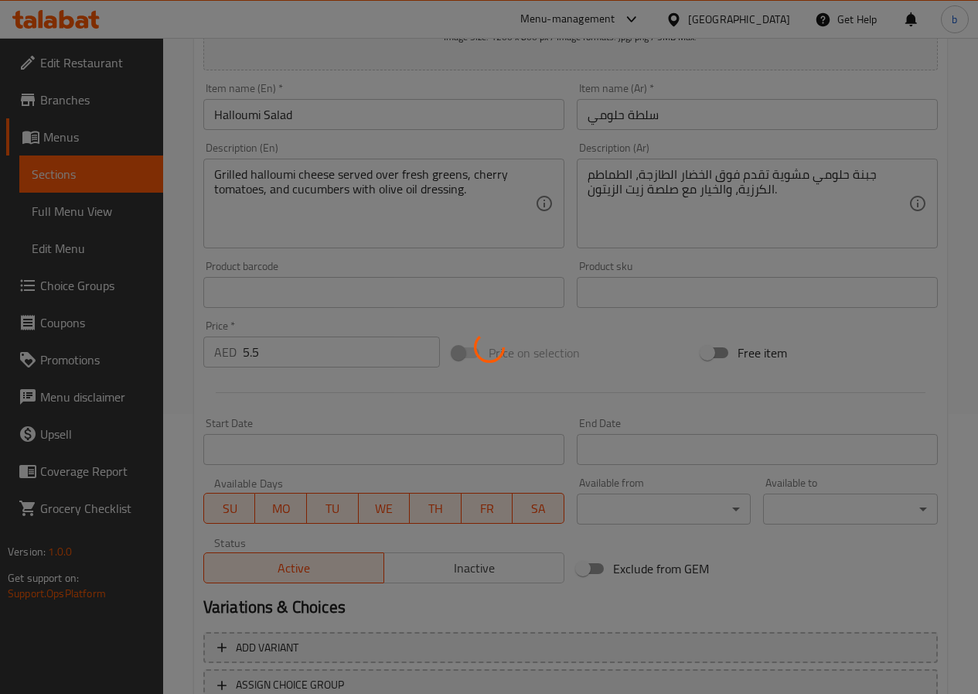
scroll to position [77, 0]
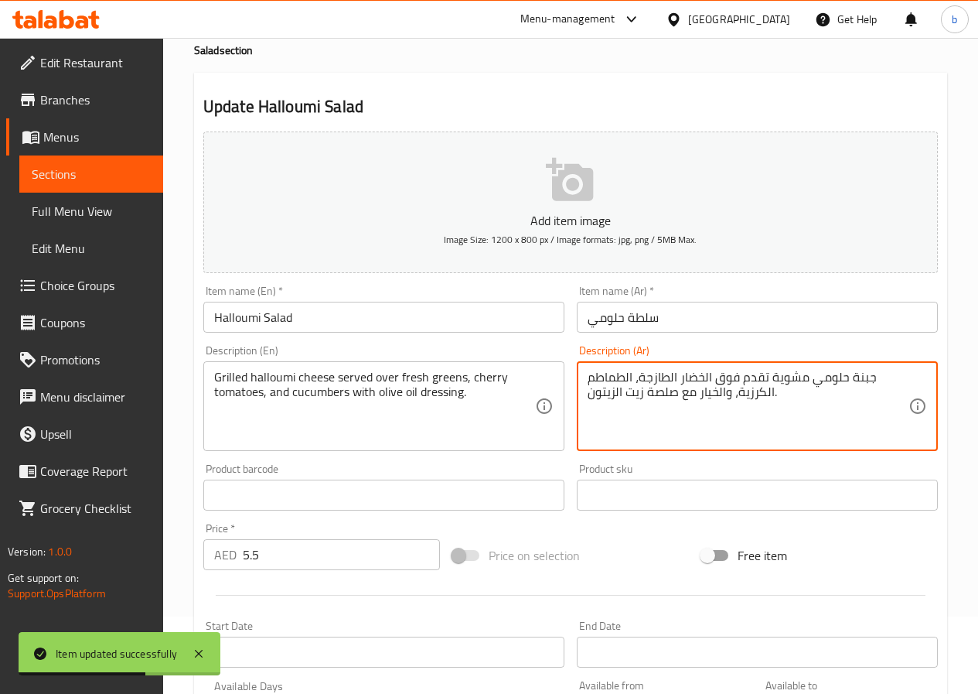
click at [679, 375] on textarea "جبنة حلومي مشوية تقدم فوق الخضار الطازجة، الطماطم الكرزية، والخيار مع صلصة زيت …" at bounding box center [748, 406] width 321 height 73
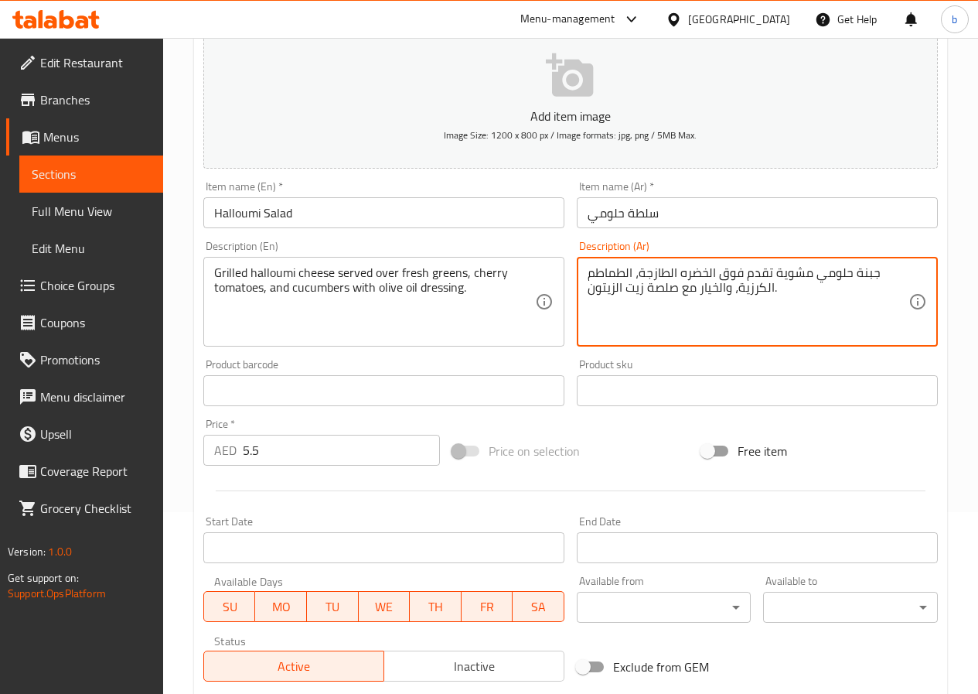
scroll to position [399, 0]
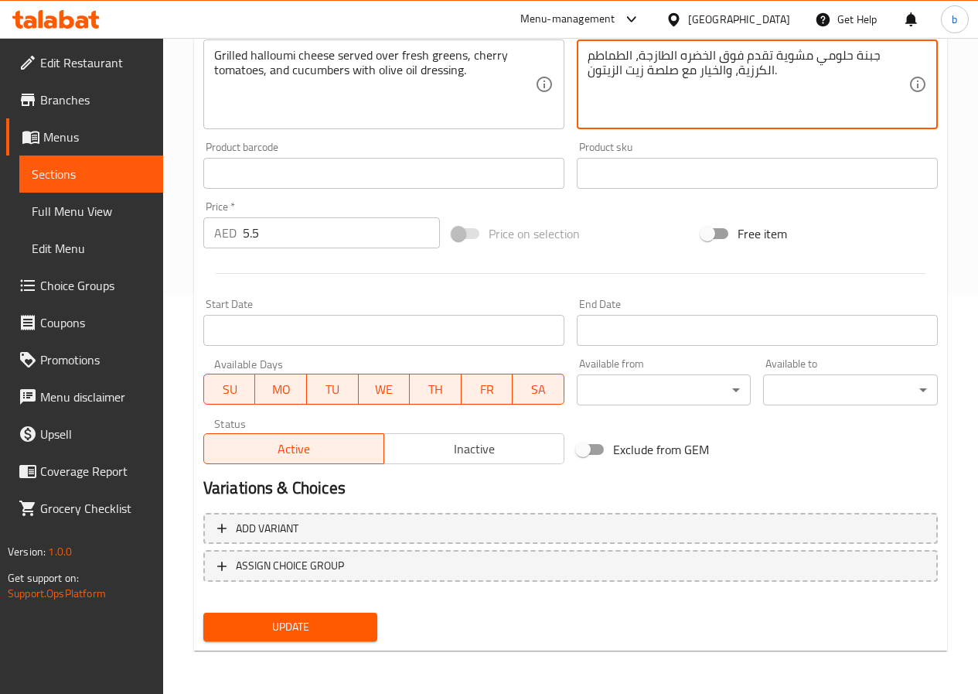
type textarea "جبنة حلومي مشوية تقدم فوق الخضره الطازجة، الطماطم الكرزية، والخيار مع صلصة زيت …"
click at [335, 628] on span "Update" at bounding box center [291, 626] width 150 height 19
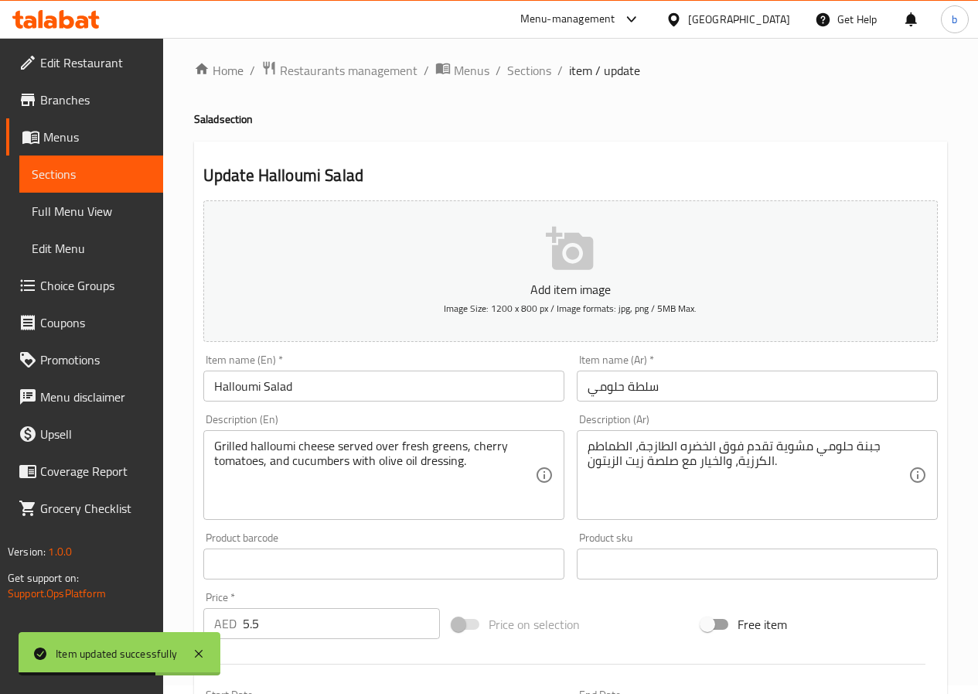
scroll to position [0, 0]
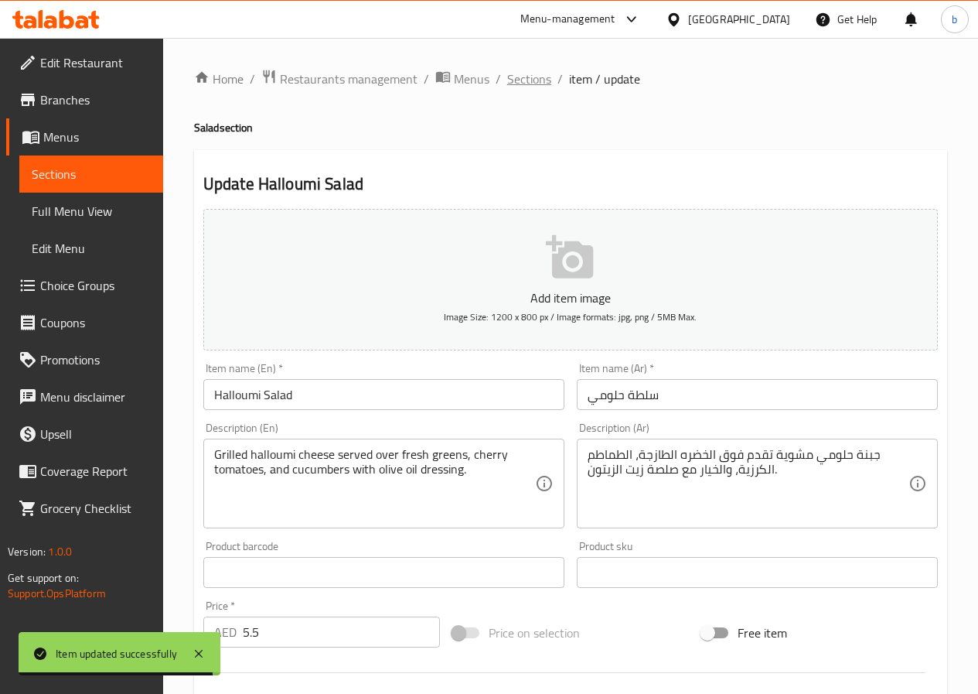
click at [524, 79] on span "Sections" at bounding box center [529, 79] width 44 height 19
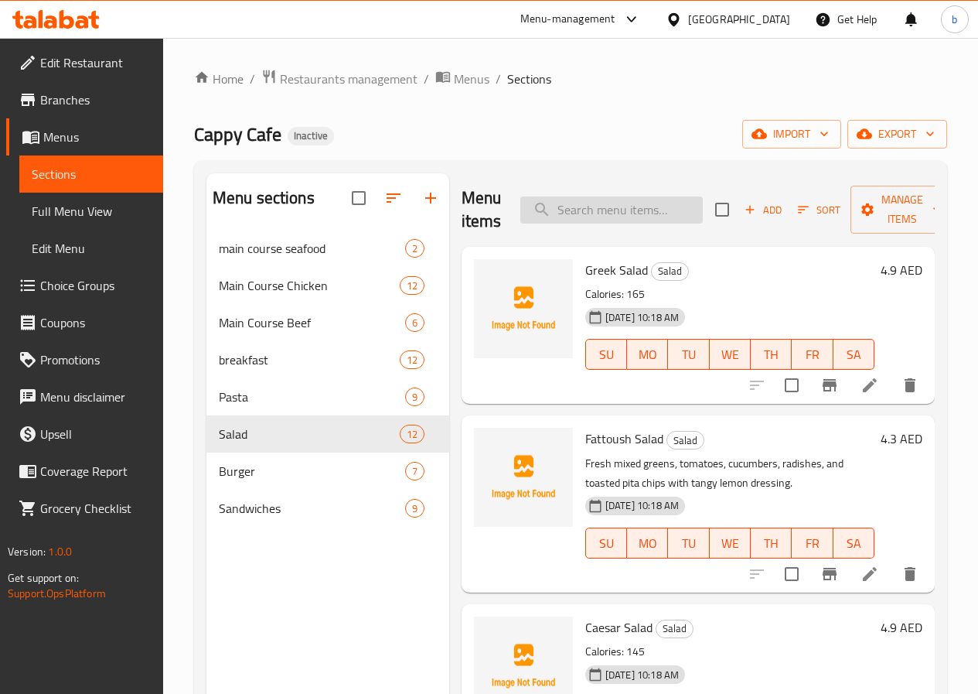
click at [542, 216] on input "search" at bounding box center [611, 209] width 183 height 27
paste input "Tuna Salad"
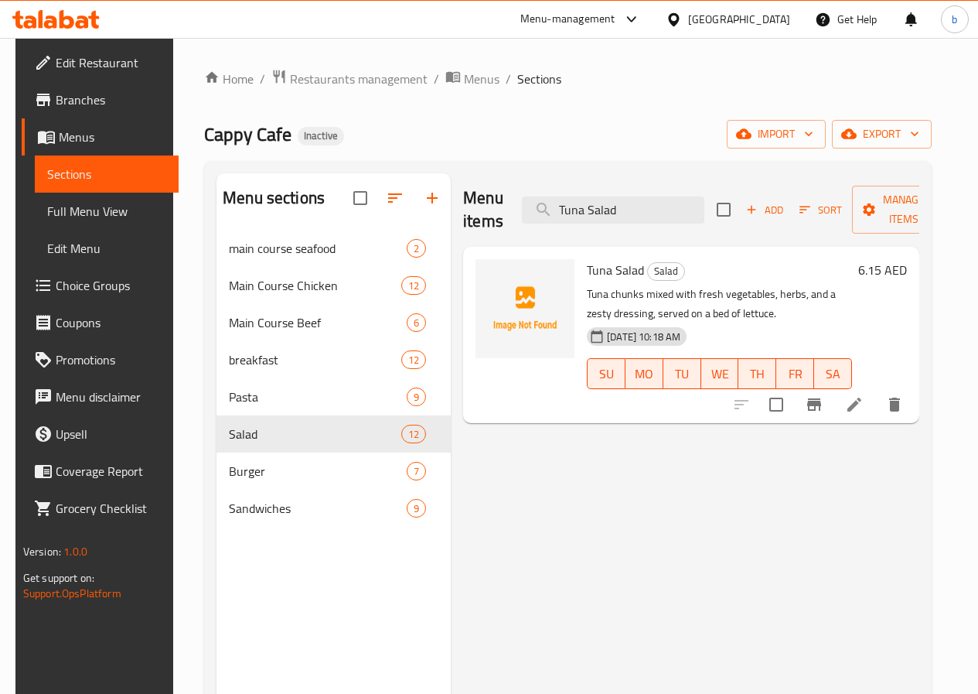
type input "Tuna Salad"
click at [864, 411] on icon at bounding box center [854, 404] width 19 height 19
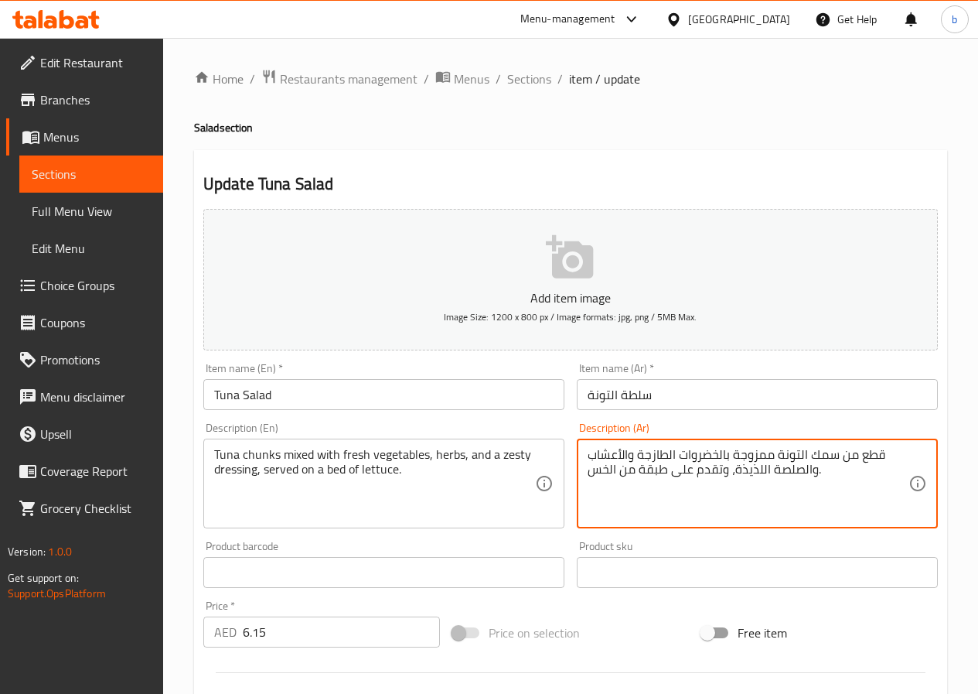
drag, startPoint x: 733, startPoint y: 472, endPoint x: 761, endPoint y: 471, distance: 27.9
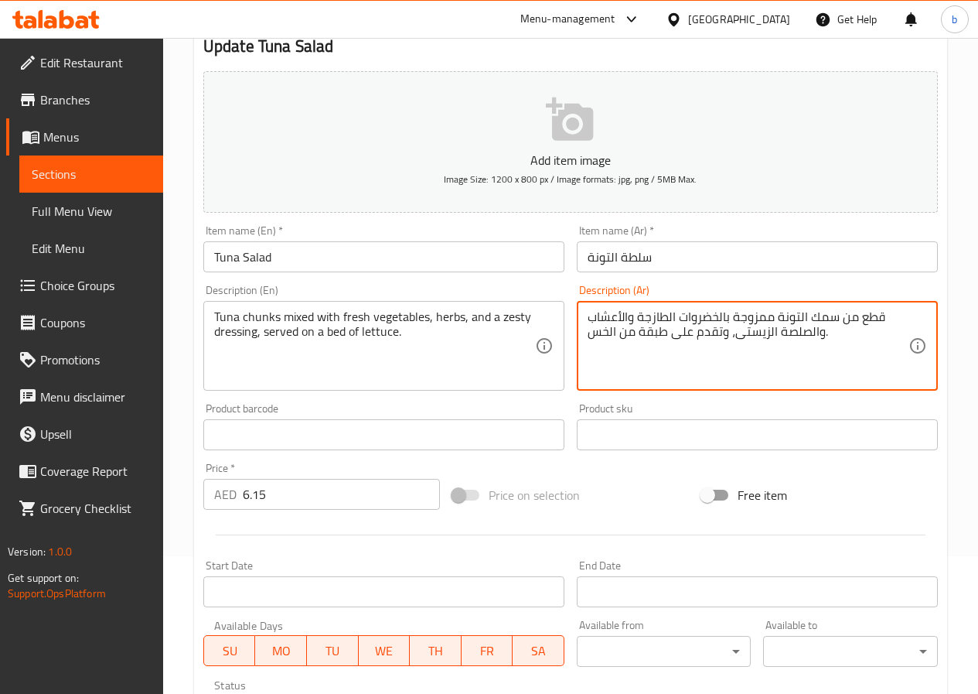
scroll to position [309, 0]
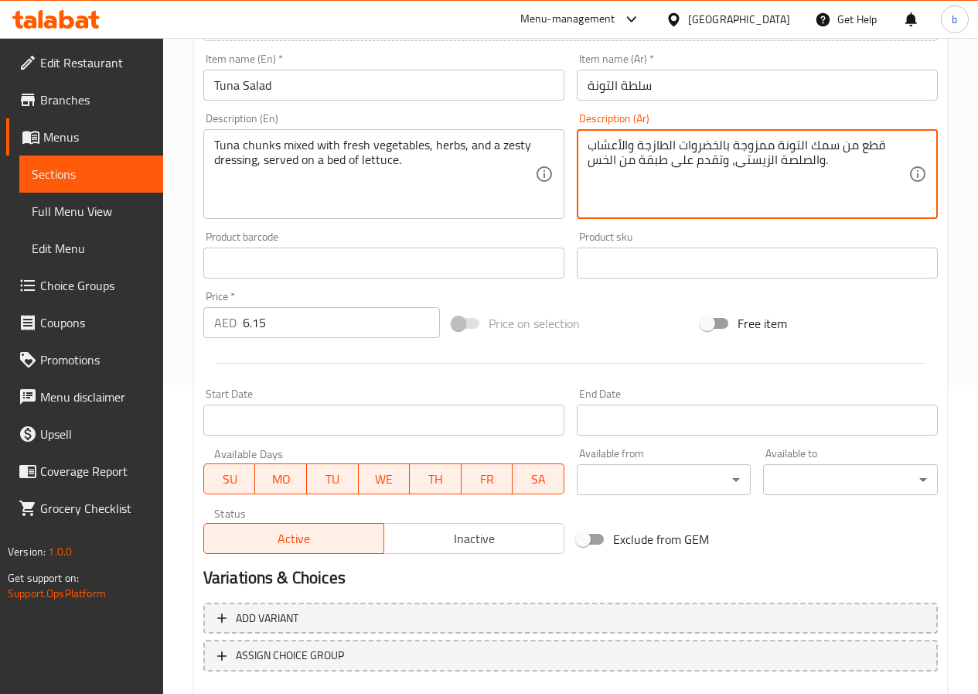
click at [640, 157] on textarea "قطع من سمك التونة ممزوجة بالخضروات الطازجة والأعشاب والصلصة الزيستى، وتقدم على …" at bounding box center [748, 174] width 321 height 73
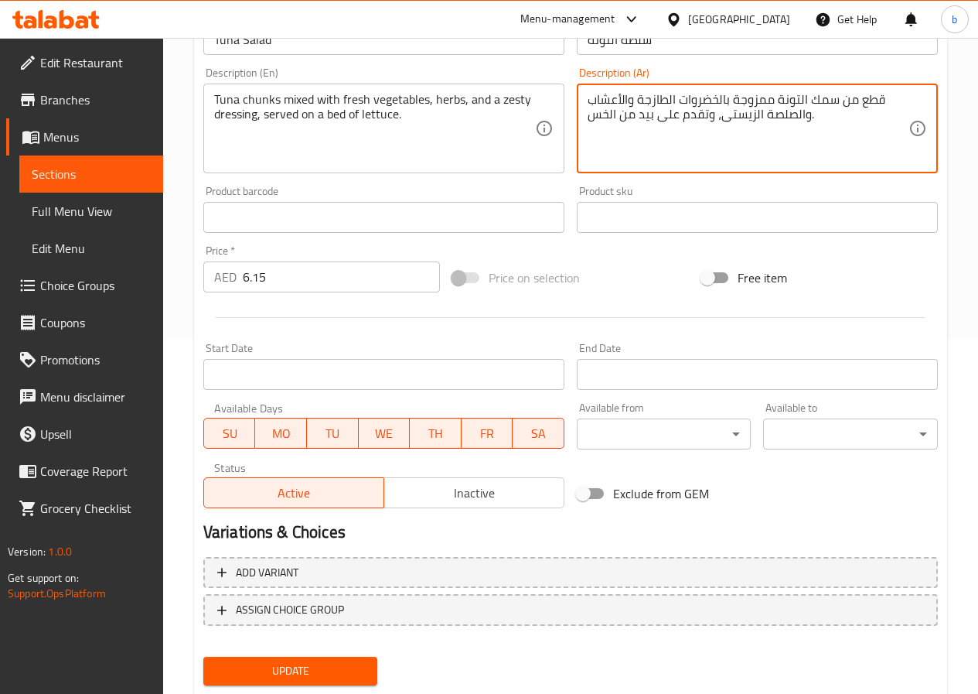
scroll to position [399, 0]
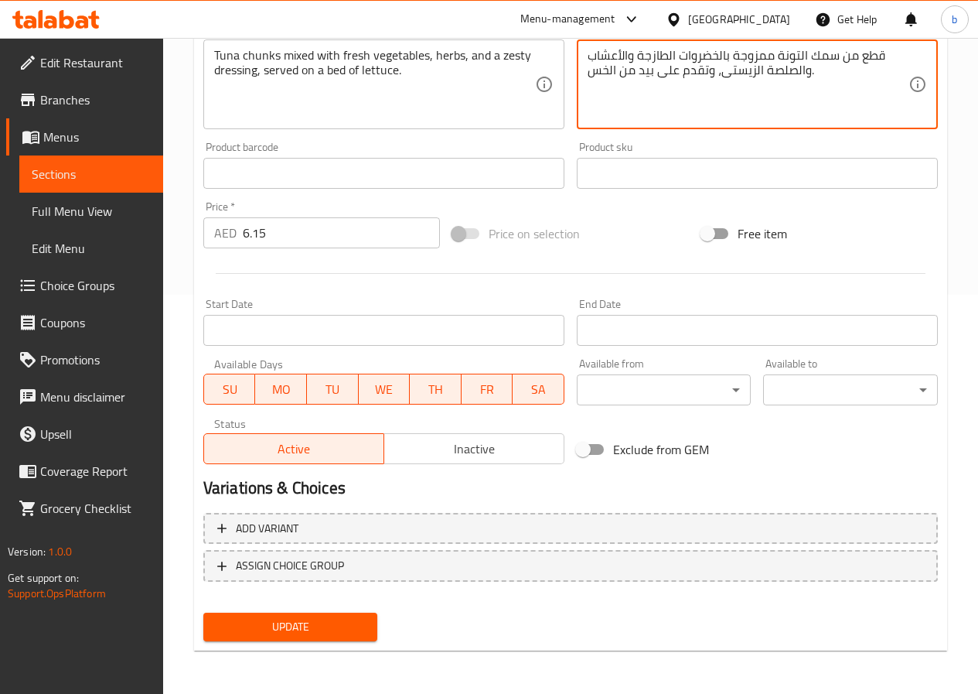
type textarea "قطع من سمك التونة ممزوجة بالخضروات الطازجة والأعشاب والصلصة الزيستى، وتقدم على …"
click at [297, 691] on div "Home / Restaurants management / Menus / Sections / item / update Salad section …" at bounding box center [570, 166] width 815 height 1055
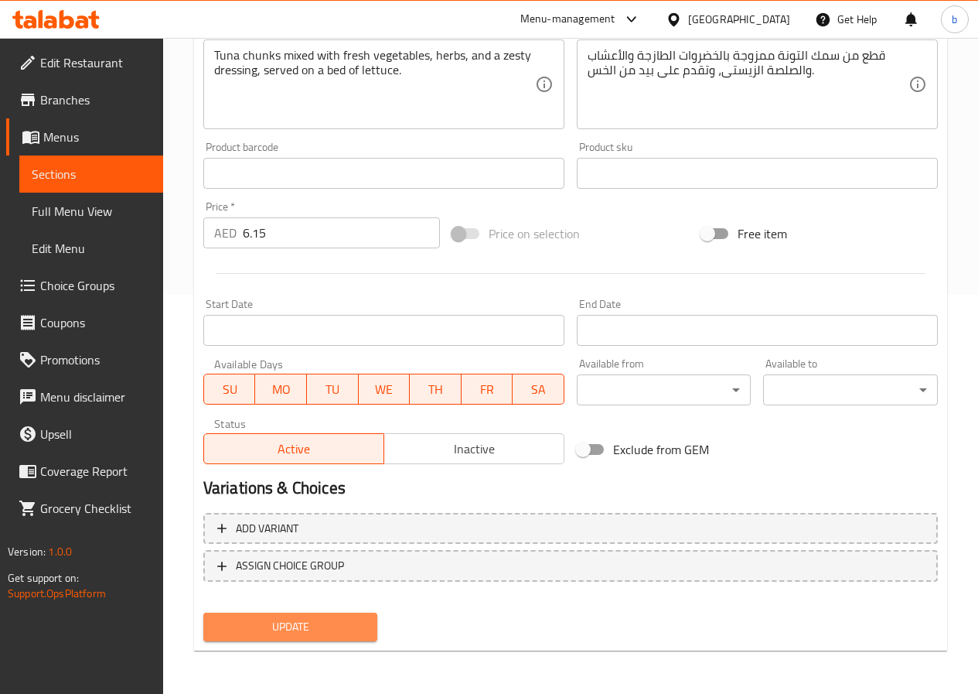
click at [295, 635] on span "Update" at bounding box center [291, 626] width 150 height 19
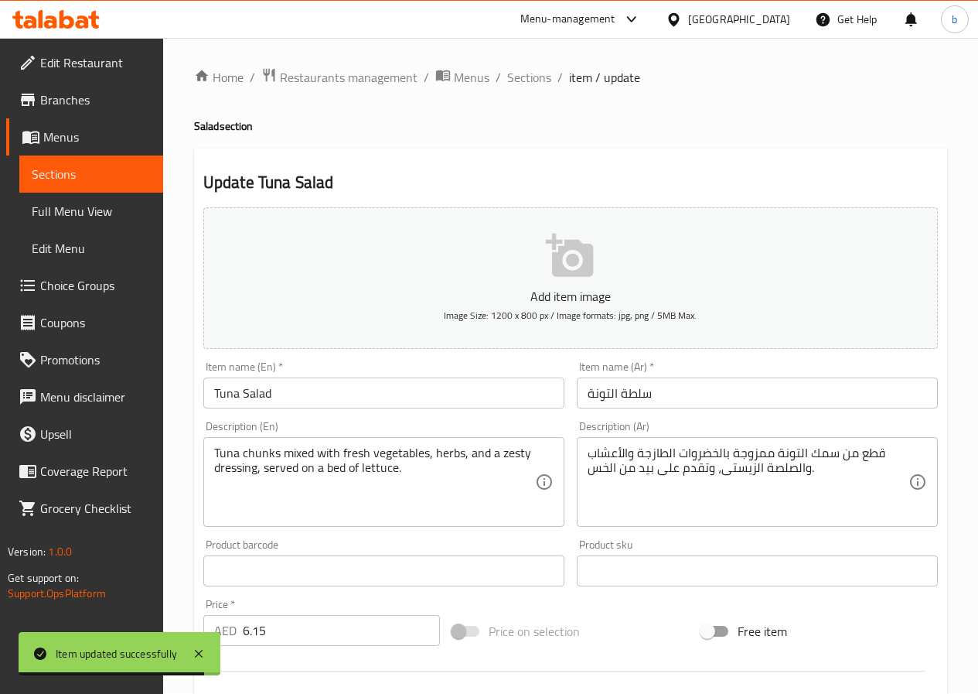
scroll to position [0, 0]
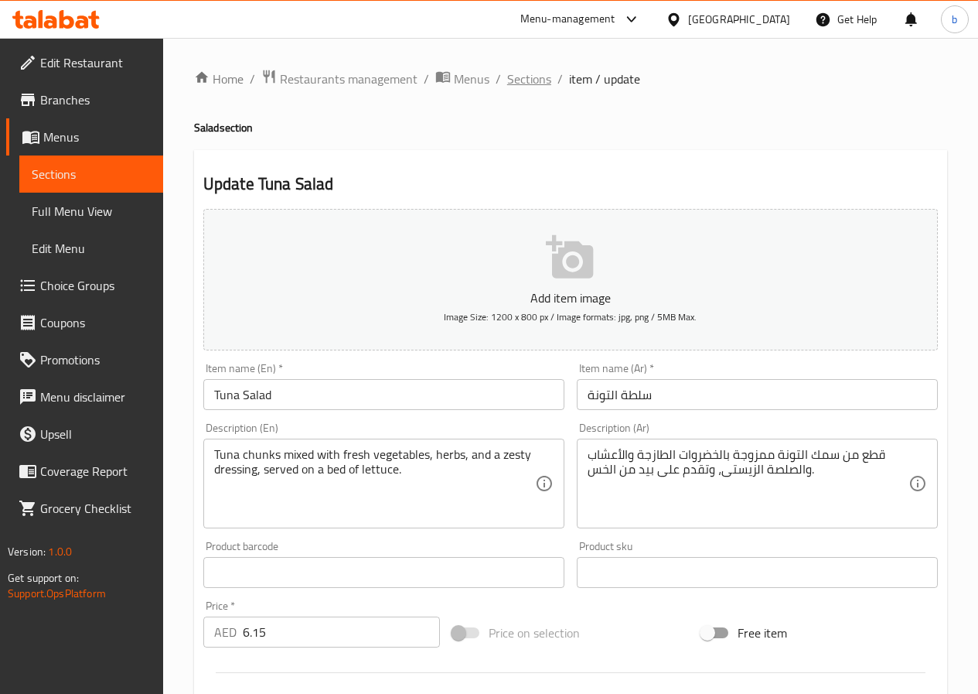
click at [508, 74] on span "Sections" at bounding box center [529, 79] width 44 height 19
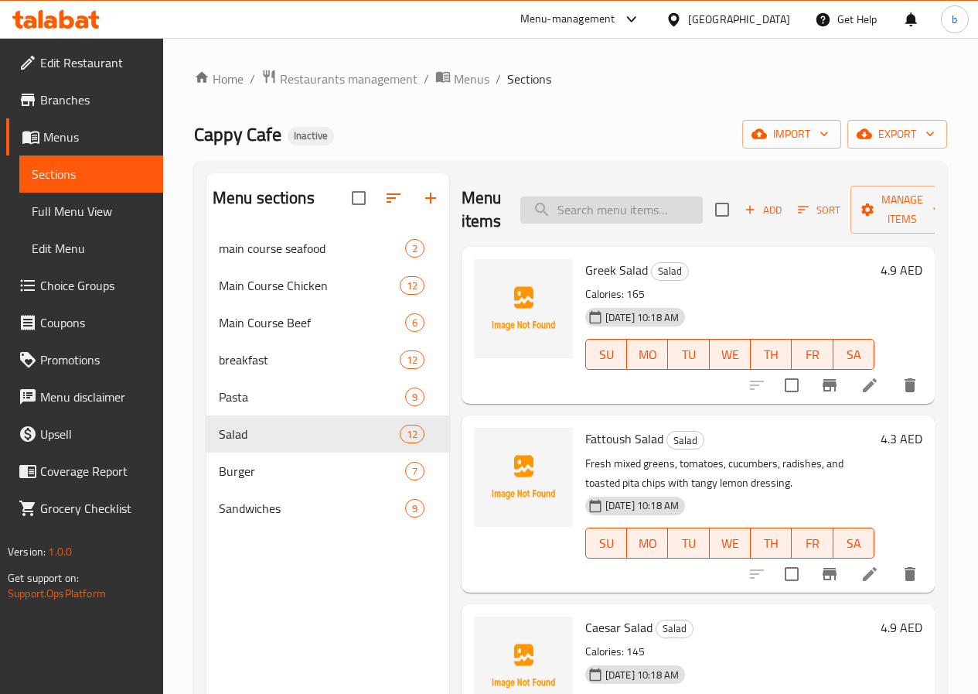
click at [561, 200] on input "search" at bounding box center [611, 209] width 183 height 27
paste input "Call Fish Burger"
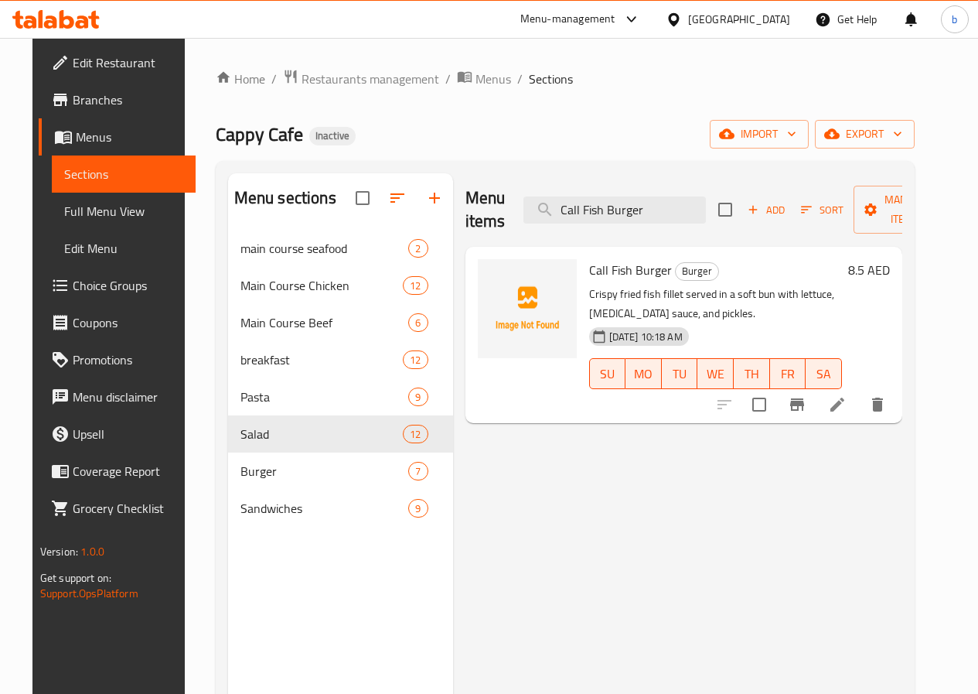
type input "Call Fish Burger"
click at [859, 401] on li at bounding box center [837, 405] width 43 height 28
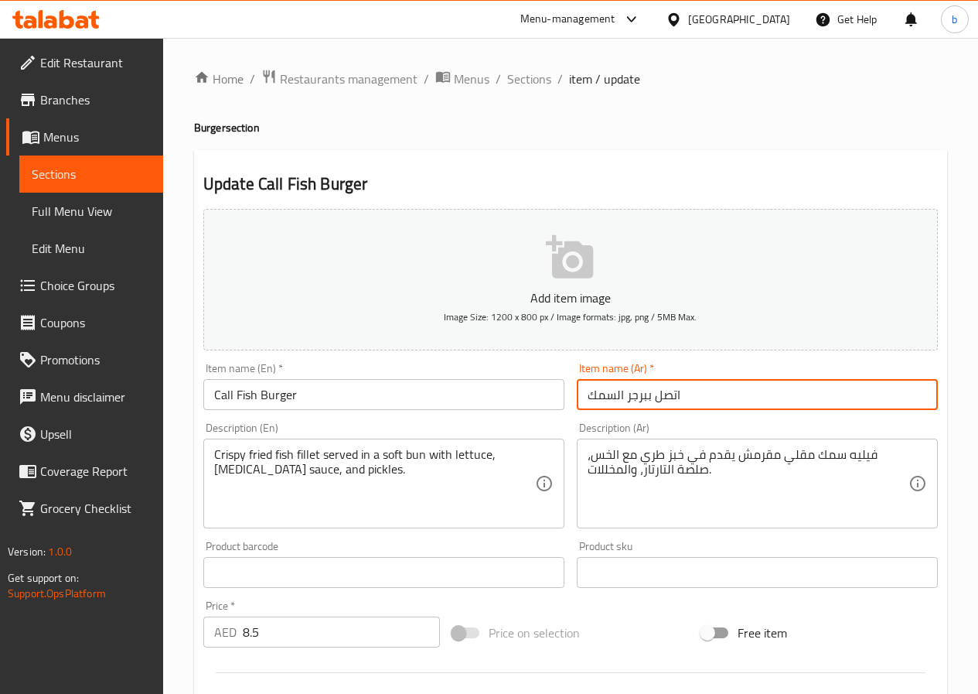
drag, startPoint x: 653, startPoint y: 400, endPoint x: 684, endPoint y: 397, distance: 30.3
click at [684, 397] on input "اتصل ببرجر السمك" at bounding box center [757, 394] width 361 height 31
click at [621, 394] on input "ببرجر السمك" at bounding box center [757, 394] width 361 height 31
click at [659, 394] on input "ببرجر سمك" at bounding box center [757, 394] width 361 height 31
click at [668, 400] on input "ببرجر سمك كول" at bounding box center [757, 394] width 361 height 31
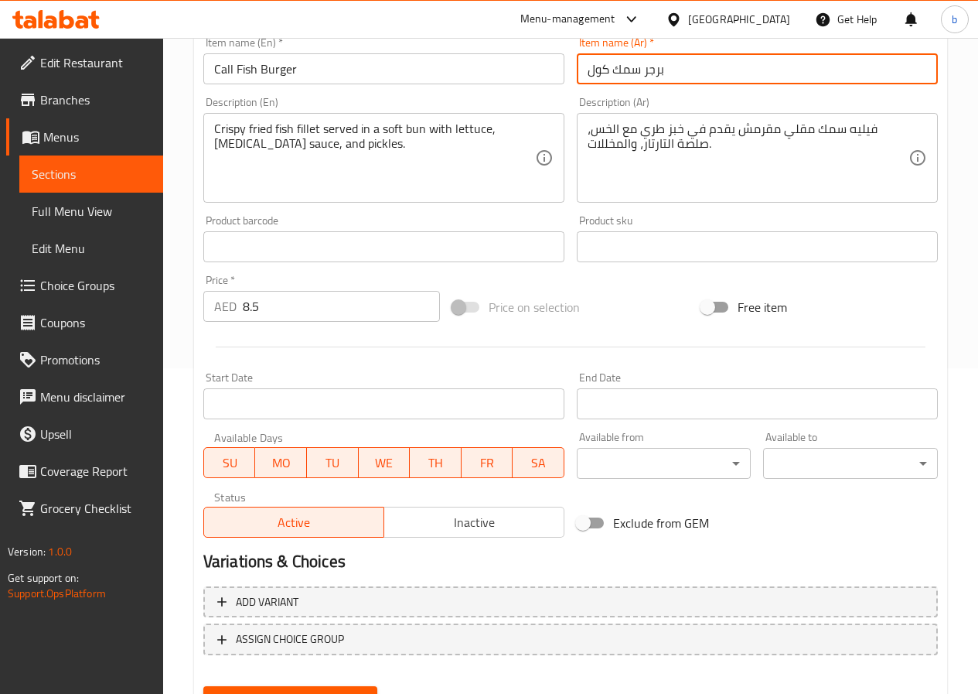
scroll to position [232, 0]
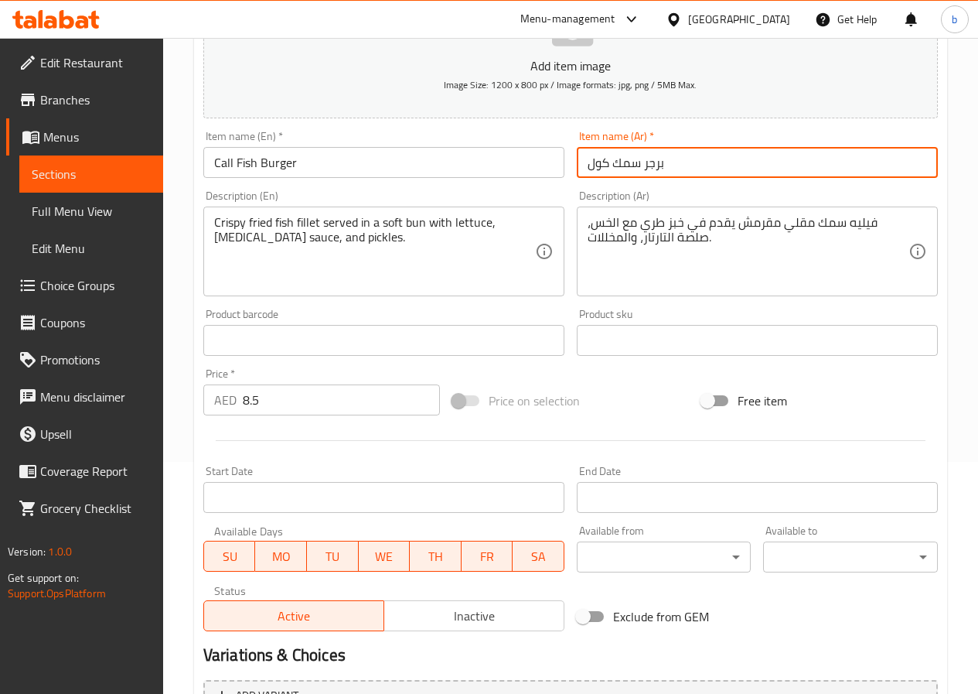
type input "برجر سمك كول"
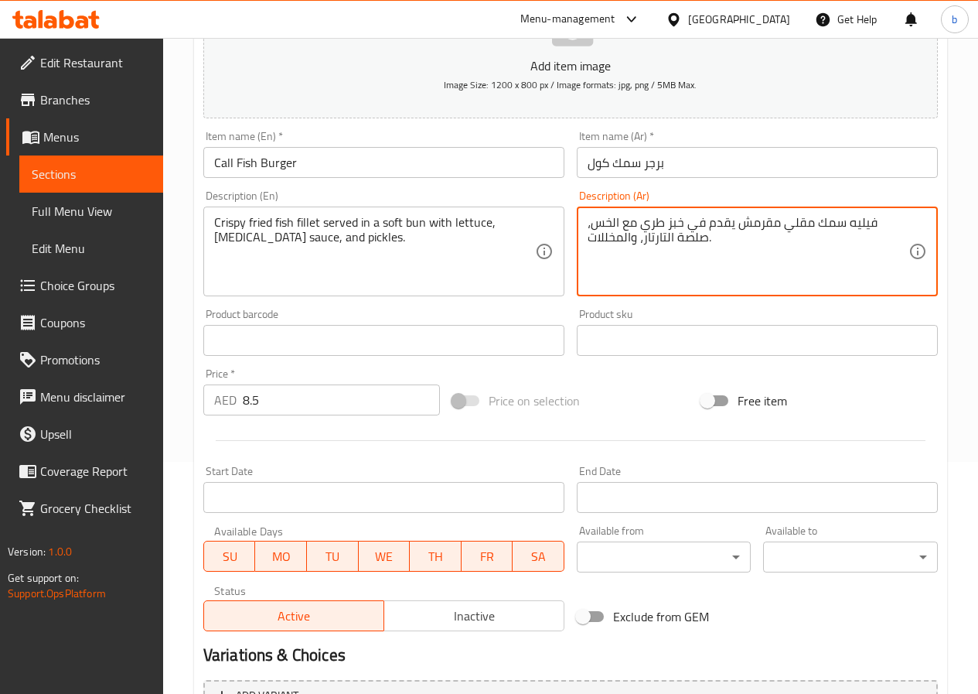
drag, startPoint x: 643, startPoint y: 224, endPoint x: 663, endPoint y: 217, distance: 20.5
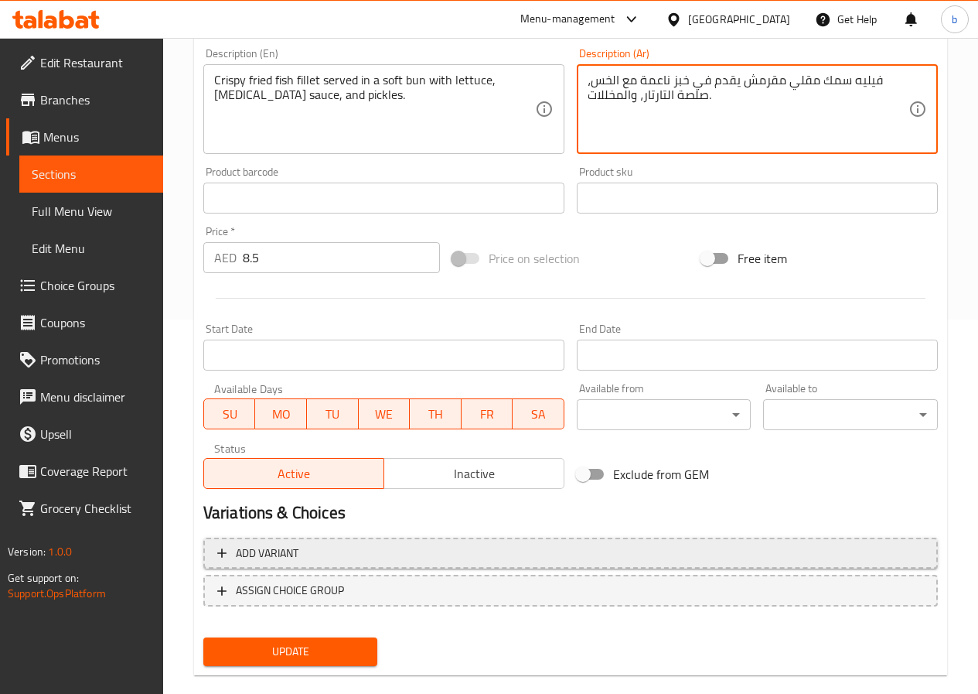
scroll to position [399, 0]
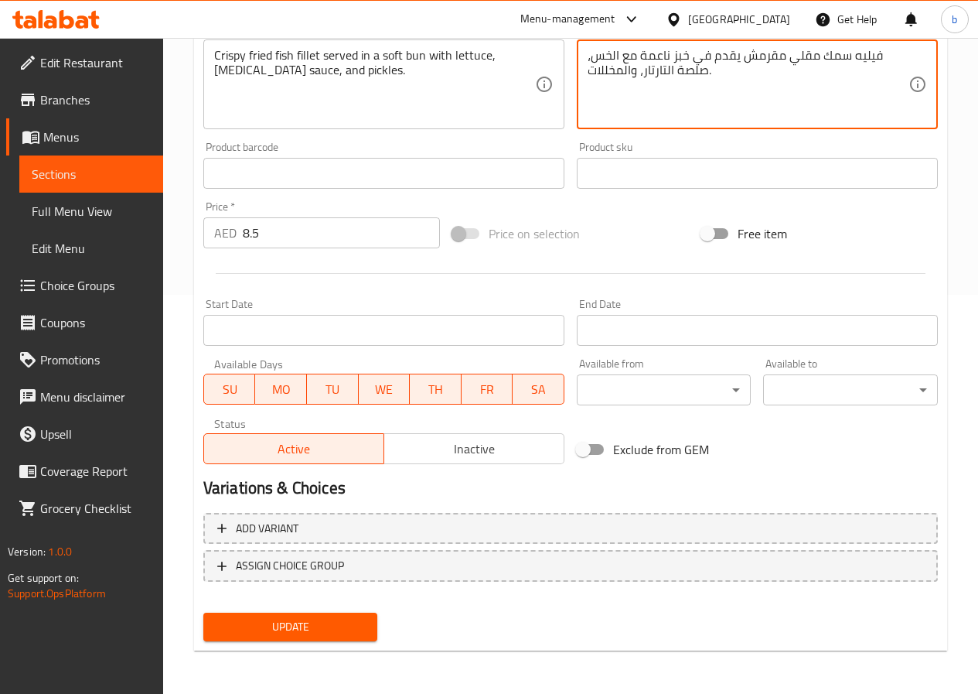
click at [598, 73] on textarea "فيليه سمك مقلي مقرمش يقدم في خبز ناعمة مع الخس، صلصة التارتار، والمخللات." at bounding box center [748, 84] width 321 height 73
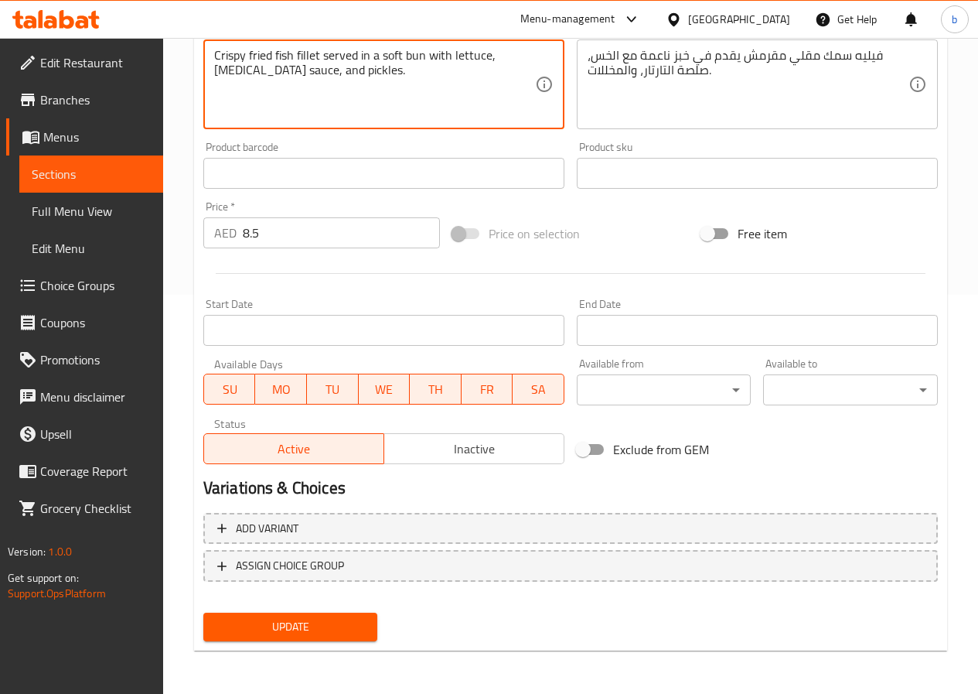
drag, startPoint x: 306, startPoint y: 71, endPoint x: 272, endPoint y: 83, distance: 36.0
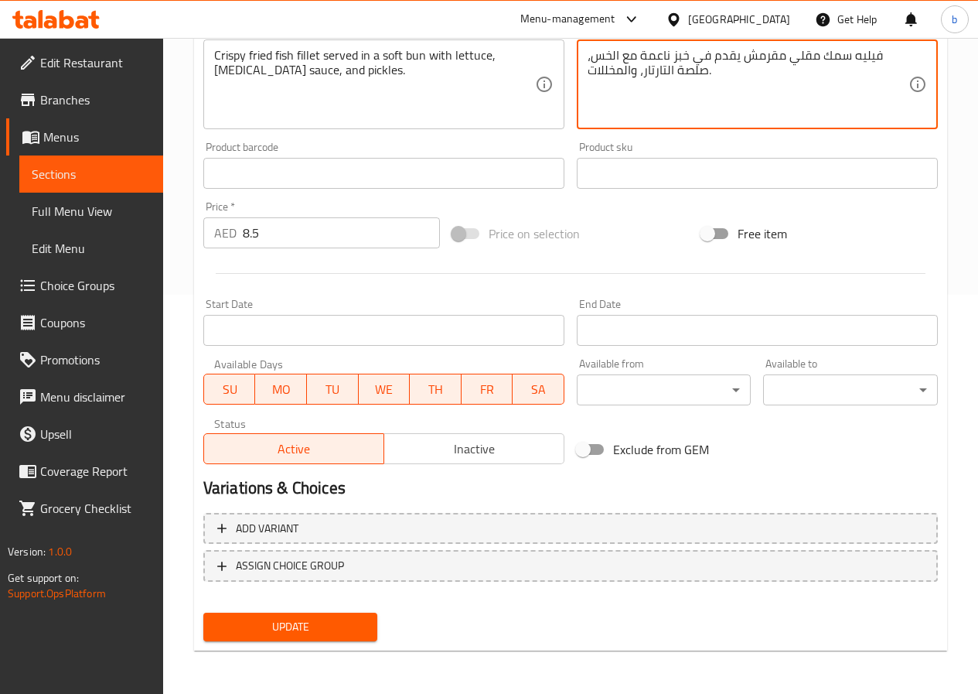
drag, startPoint x: 589, startPoint y: 72, endPoint x: 601, endPoint y: 73, distance: 11.7
type textarea "فيليه سمك مقلي مقرمش يقدم في خبز ناعمة مع الخس، صلصة التارتار، والمخلل."
drag, startPoint x: 343, startPoint y: 631, endPoint x: 339, endPoint y: 616, distance: 15.2
click at [341, 631] on span "Update" at bounding box center [291, 626] width 150 height 19
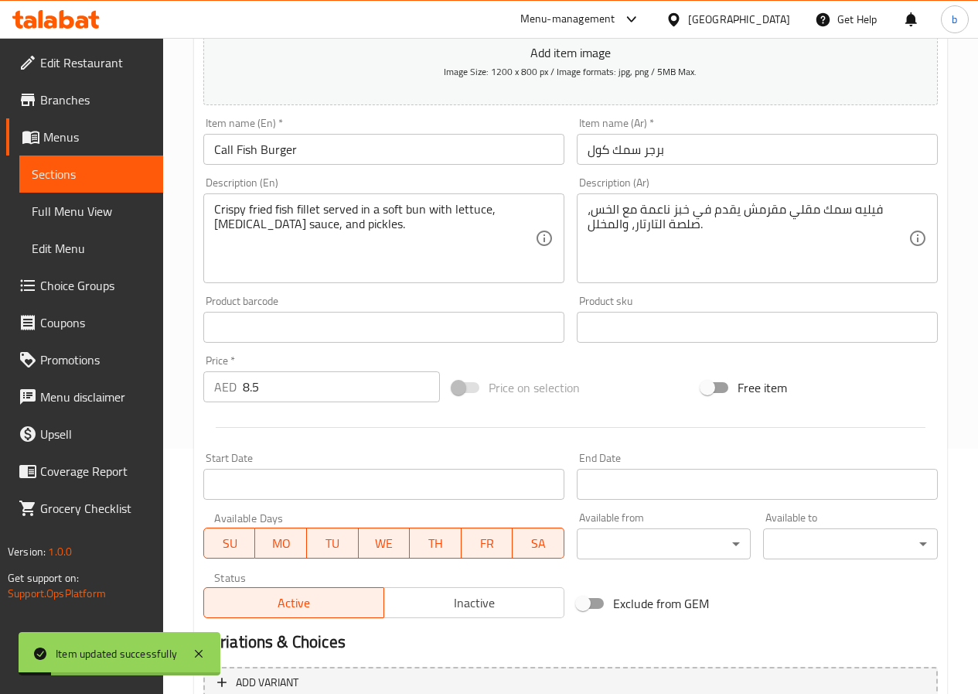
scroll to position [0, 0]
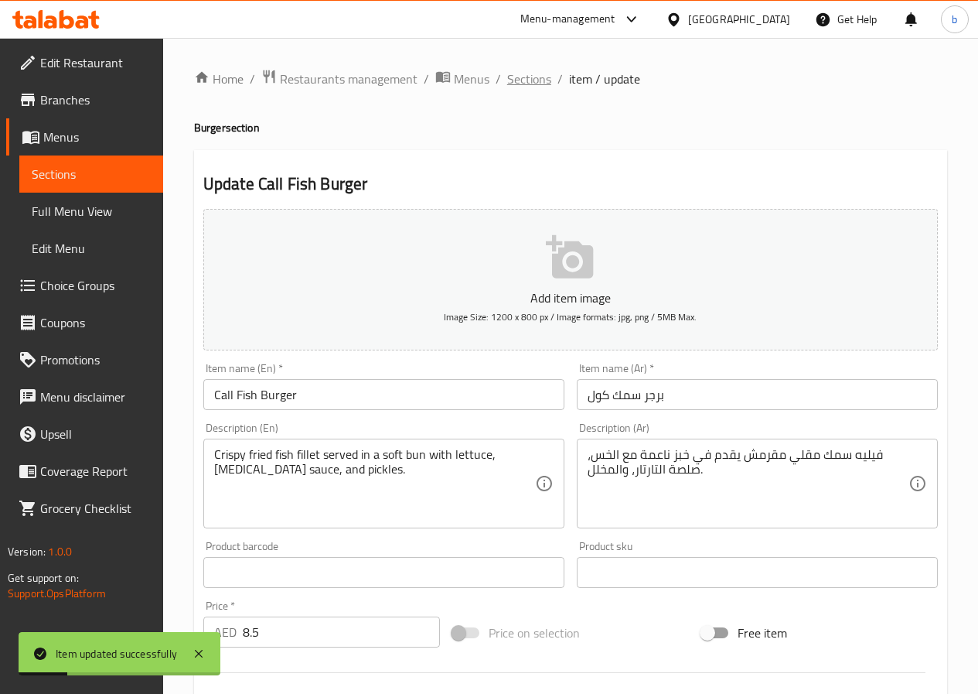
click at [541, 82] on span "Sections" at bounding box center [529, 79] width 44 height 19
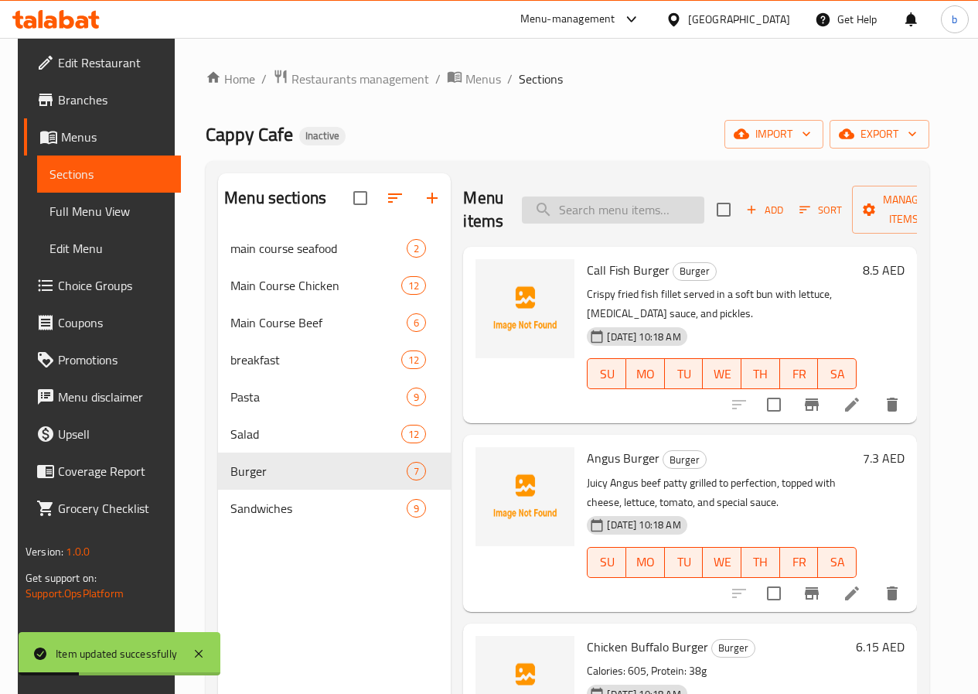
click at [578, 220] on input "search" at bounding box center [613, 209] width 183 height 27
paste input "Angus Burger"
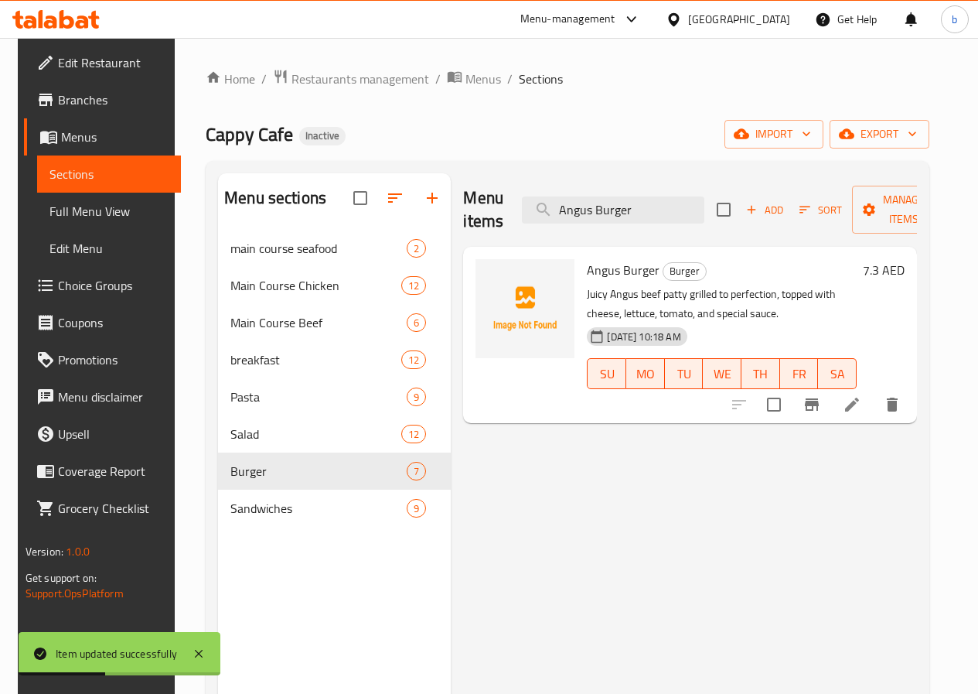
type input "Angus Burger"
click at [855, 401] on li at bounding box center [852, 405] width 43 height 28
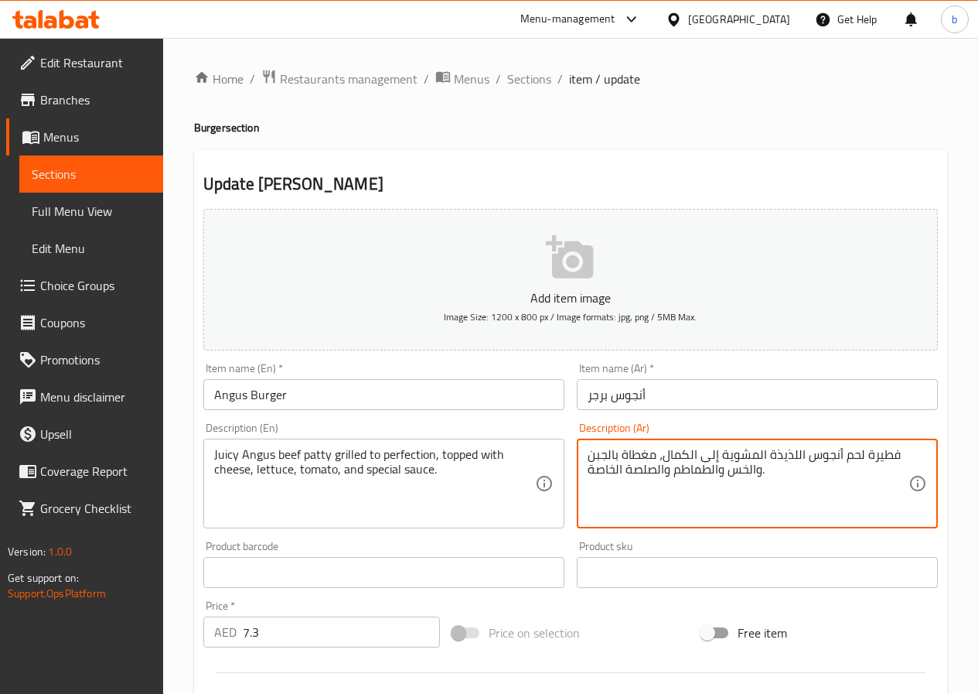
drag, startPoint x: 865, startPoint y: 458, endPoint x: 898, endPoint y: 462, distance: 33.6
drag, startPoint x: 661, startPoint y: 454, endPoint x: 718, endPoint y: 457, distance: 56.5
click at [718, 457] on textarea "شريحة لحم أنجوس اللذيذة المشوية إلى الكمال، مغطاة بالجبن والخس والطماطم والصلصة…" at bounding box center [748, 483] width 321 height 73
drag, startPoint x: 749, startPoint y: 451, endPoint x: 783, endPoint y: 455, distance: 34.2
click at [783, 455] on textarea "شريحة لحم أنجوس اللذيذة المشوية ، مغطاة بالجبن والخس والطماطم والصلصة الخاصة." at bounding box center [748, 483] width 321 height 73
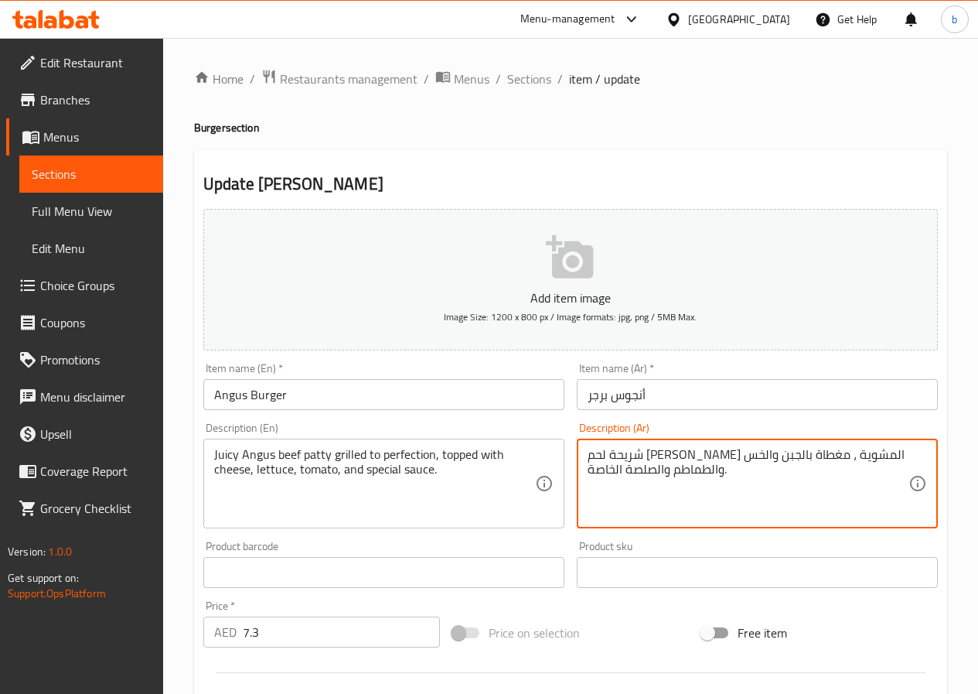
type textarea "شريحة لحم [PERSON_NAME] المشوية ، مغطاة بالجبن والخس والطماطم والصلصة الخاصة."
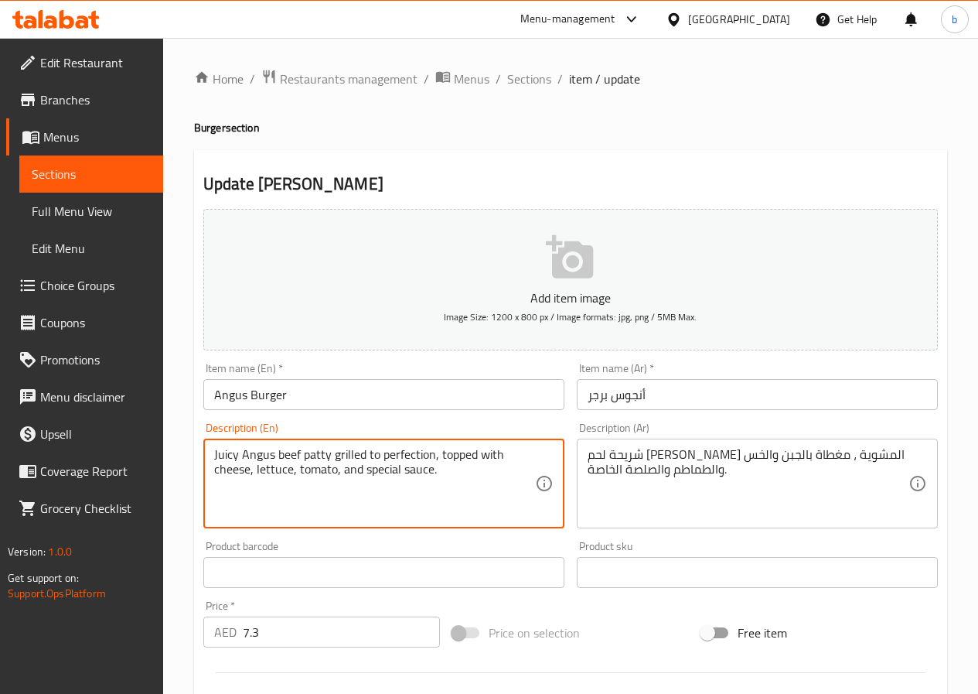
drag, startPoint x: 432, startPoint y: 454, endPoint x: 368, endPoint y: 443, distance: 65.1
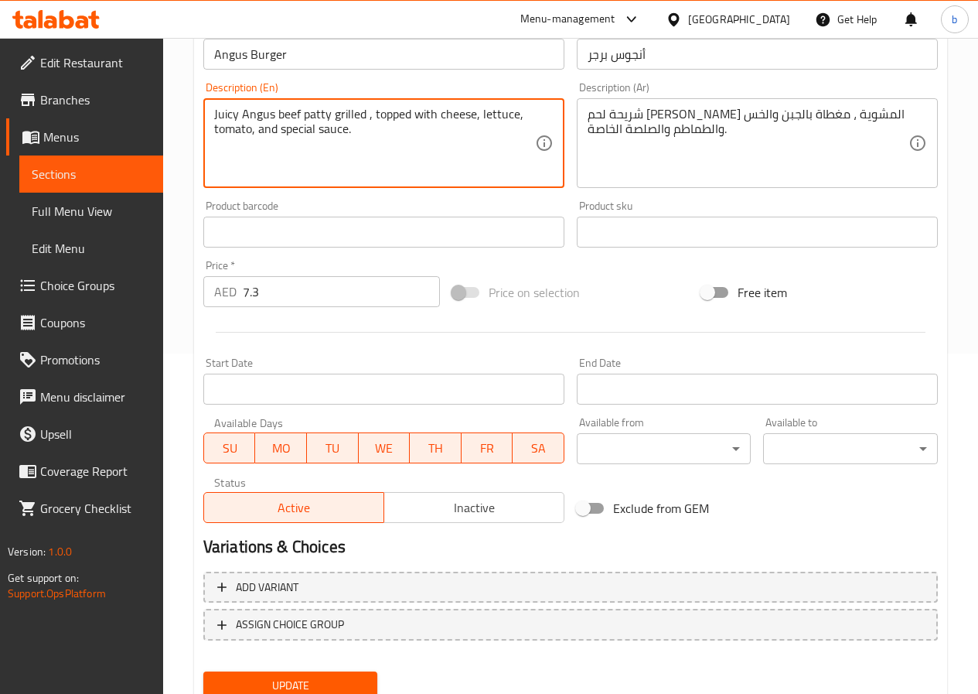
scroll to position [387, 0]
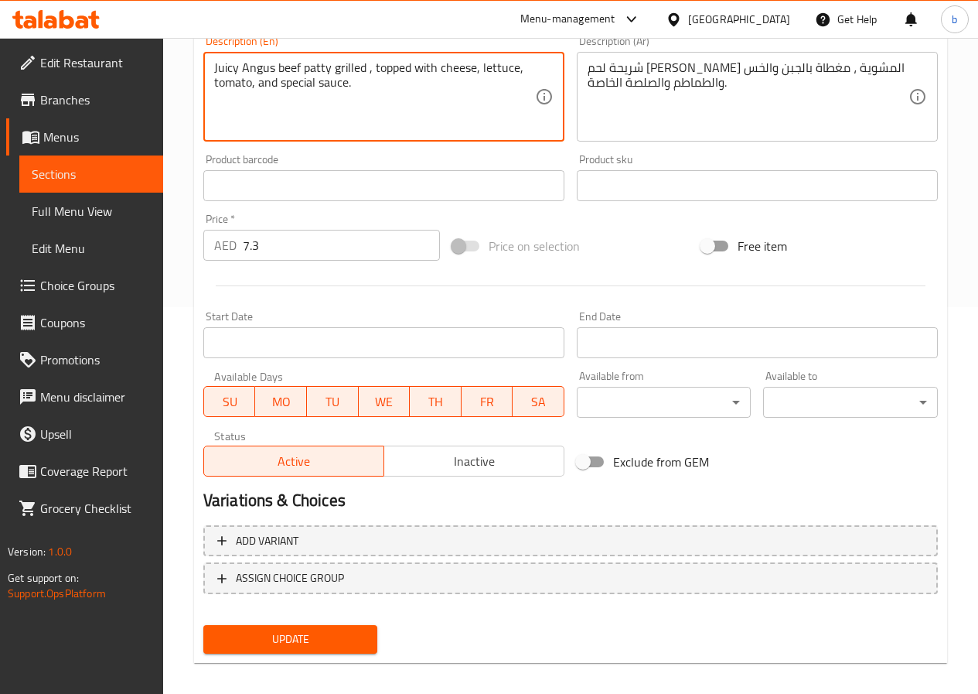
type textarea "Juicy Angus beef patty grilled , topped with cheese, lettuce, tomato, and speci…"
click at [296, 646] on span "Update" at bounding box center [291, 639] width 150 height 19
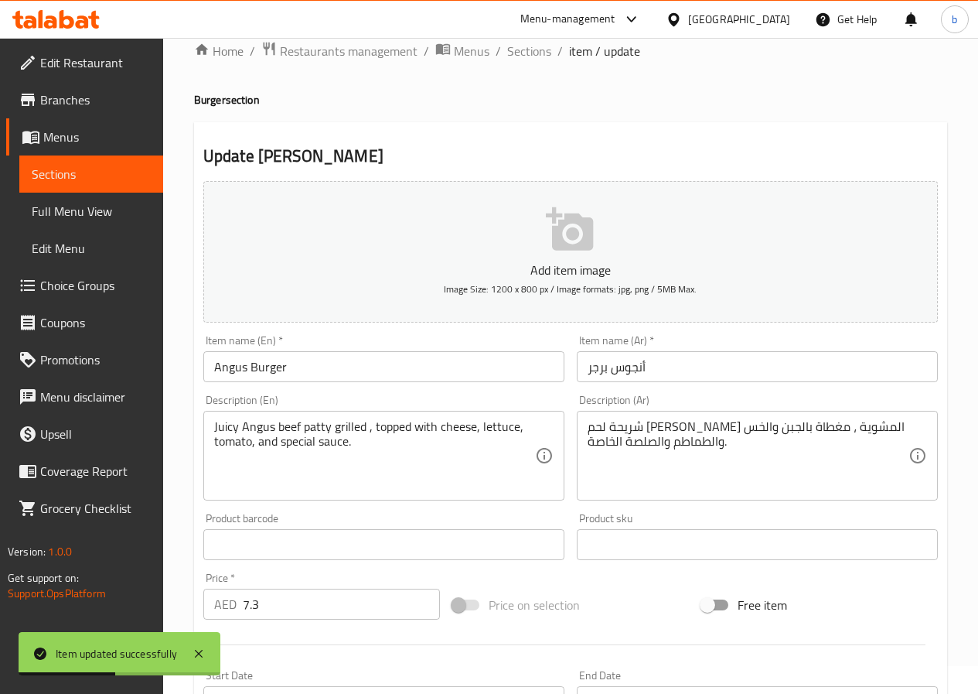
scroll to position [0, 0]
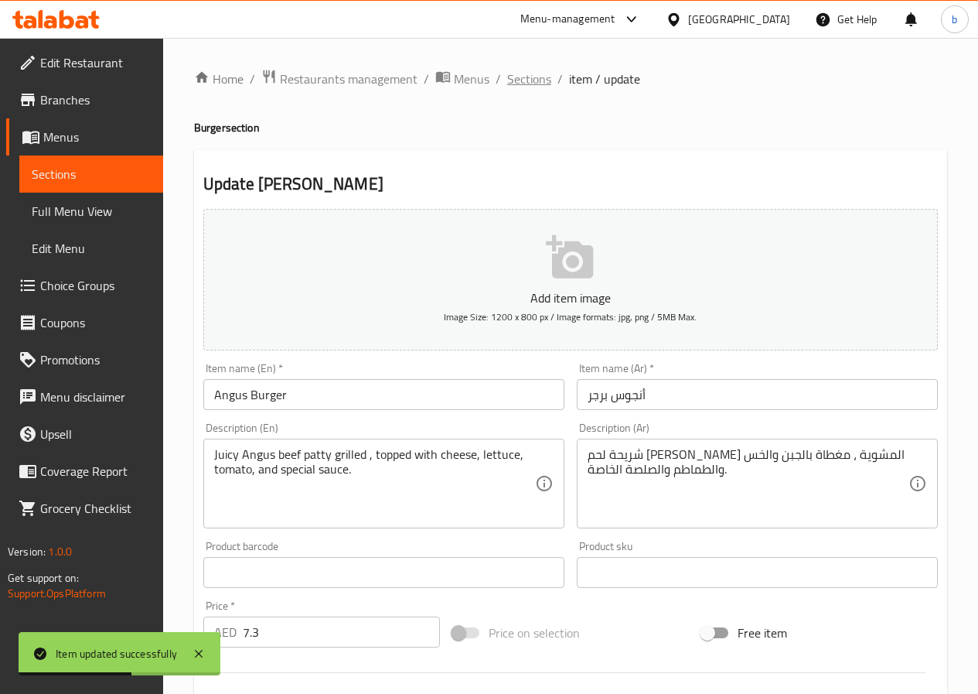
click at [541, 80] on span "Sections" at bounding box center [529, 79] width 44 height 19
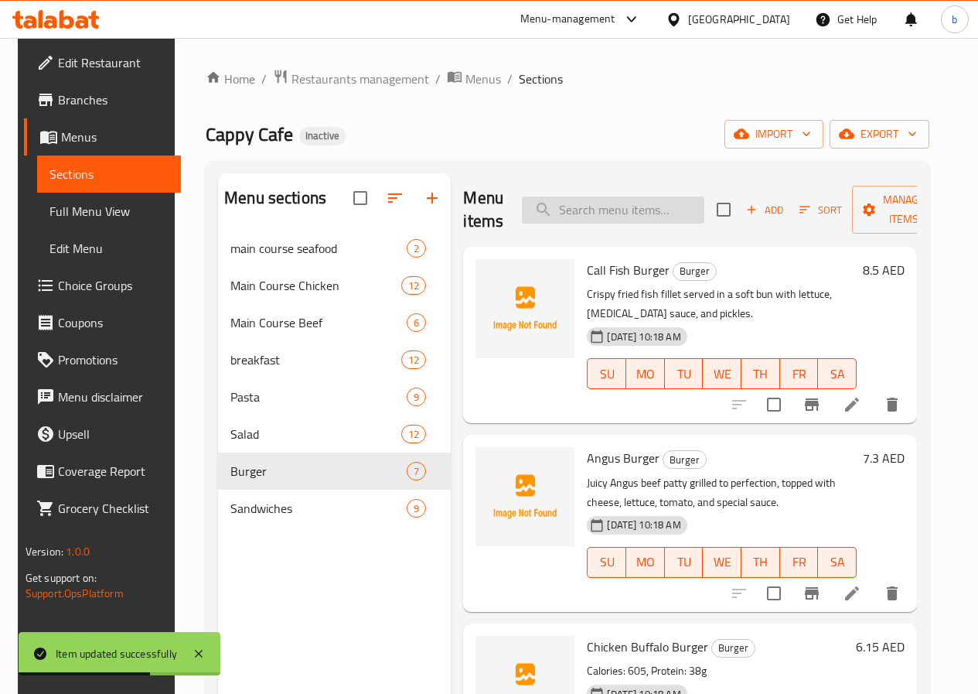
click at [613, 198] on input "search" at bounding box center [613, 209] width 183 height 27
paste input "Classic Beef Burger"
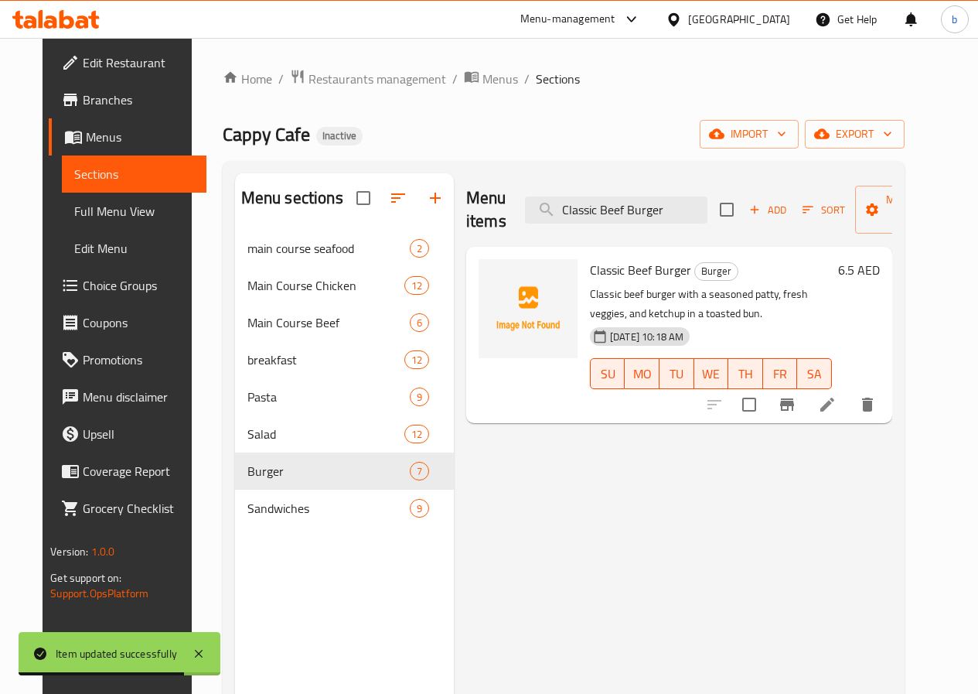
type input "Classic Beef Burger"
click at [849, 403] on li at bounding box center [827, 405] width 43 height 28
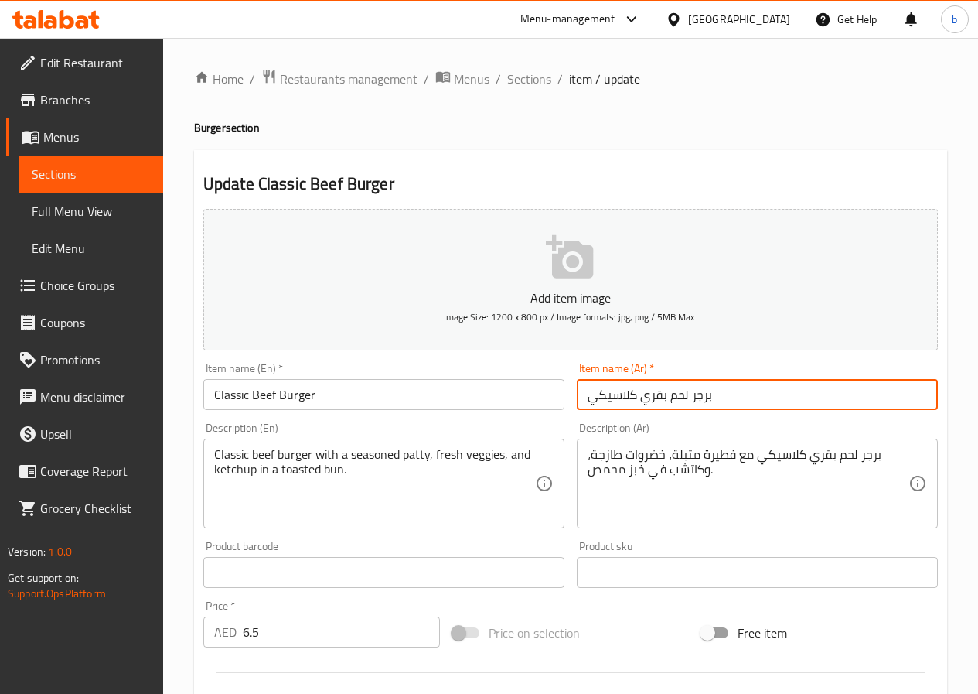
click at [588, 397] on input "برجر لحم بقري كلاسيكي" at bounding box center [757, 394] width 361 height 31
click at [729, 396] on input "برجر لحم بقري كلاسيكي" at bounding box center [757, 394] width 361 height 31
type input "برجر لحم بقري كلاسيك"
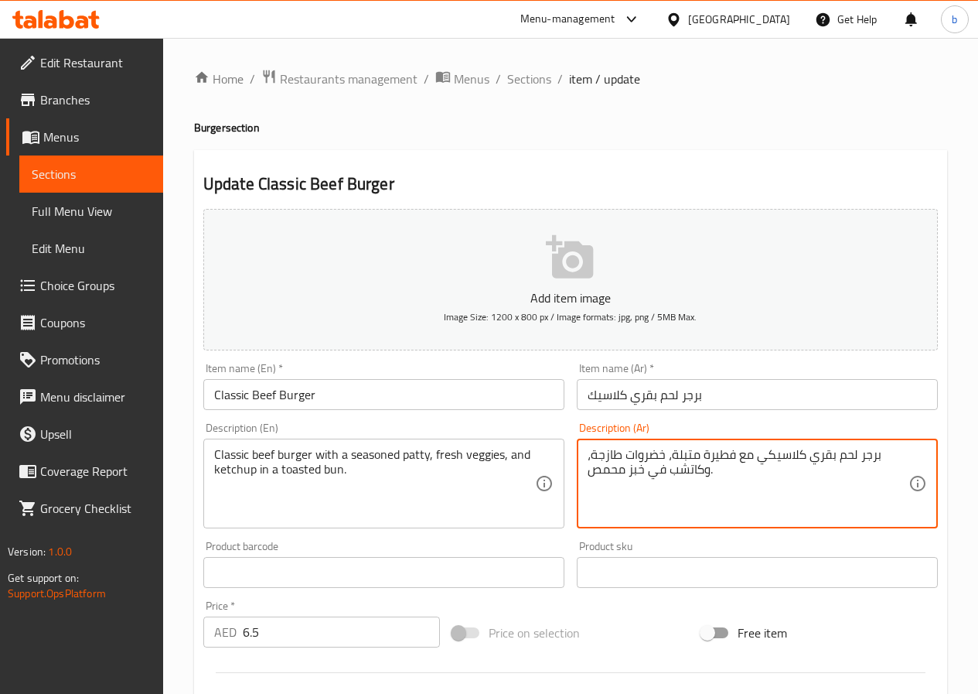
drag, startPoint x: 702, startPoint y: 459, endPoint x: 735, endPoint y: 456, distance: 33.4
click at [628, 453] on textarea "برجر لحم بقري كلاسيكي مع شريحة متبلة، خضروات طازجة، وكاتشب في خبز محمص." at bounding box center [748, 483] width 321 height 73
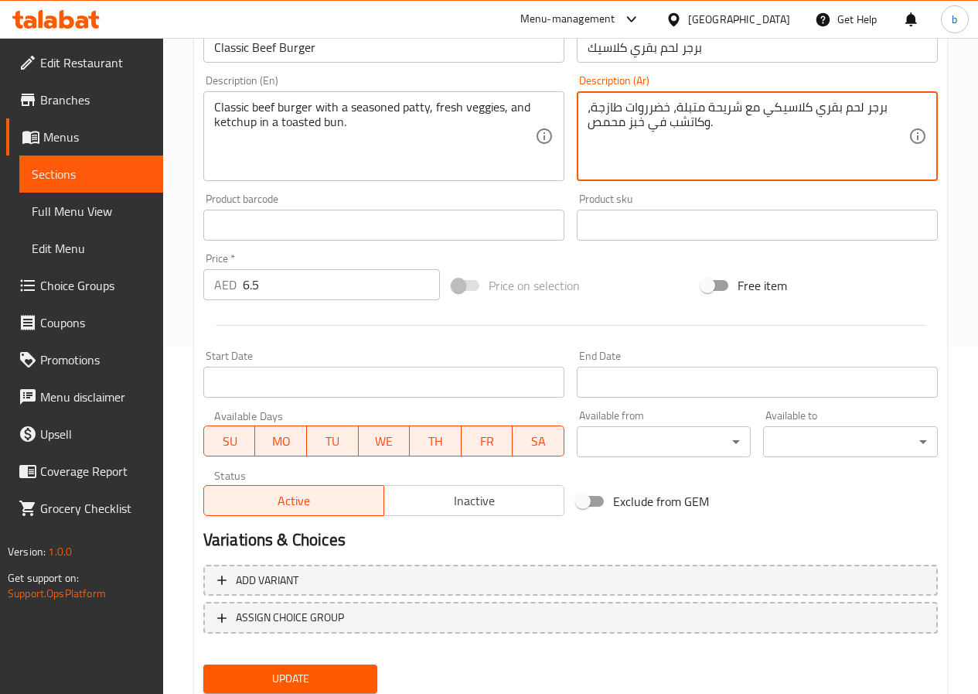
scroll to position [399, 0]
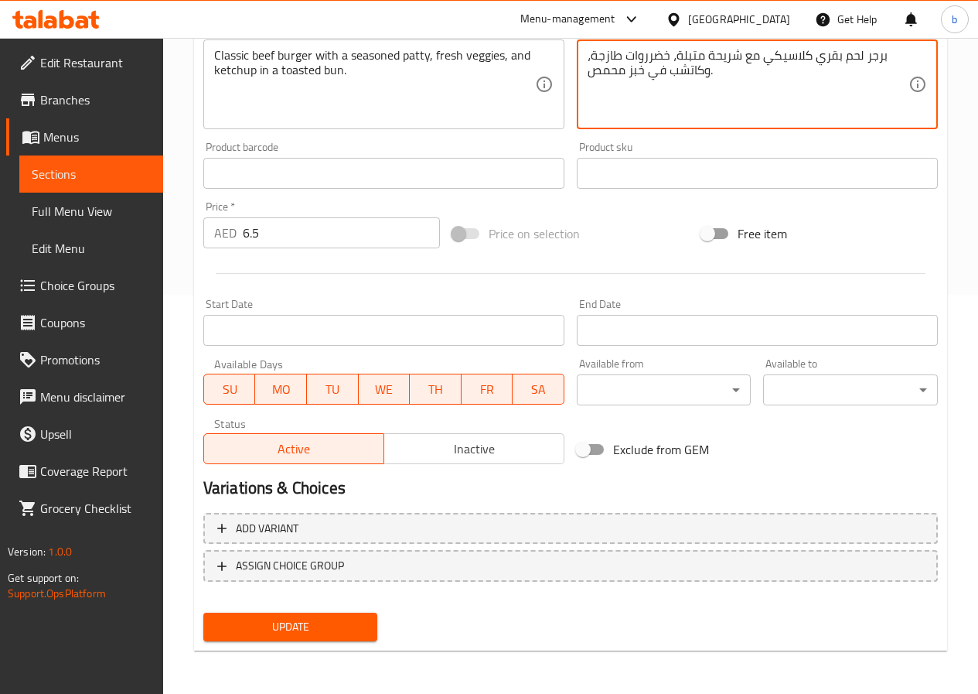
type textarea "برجر لحم بقري كلاسيكي مع شريحة متبلة، خضرروات طازجة، وكاتشب في خبز محمص."
click at [302, 630] on span "Update" at bounding box center [291, 626] width 150 height 19
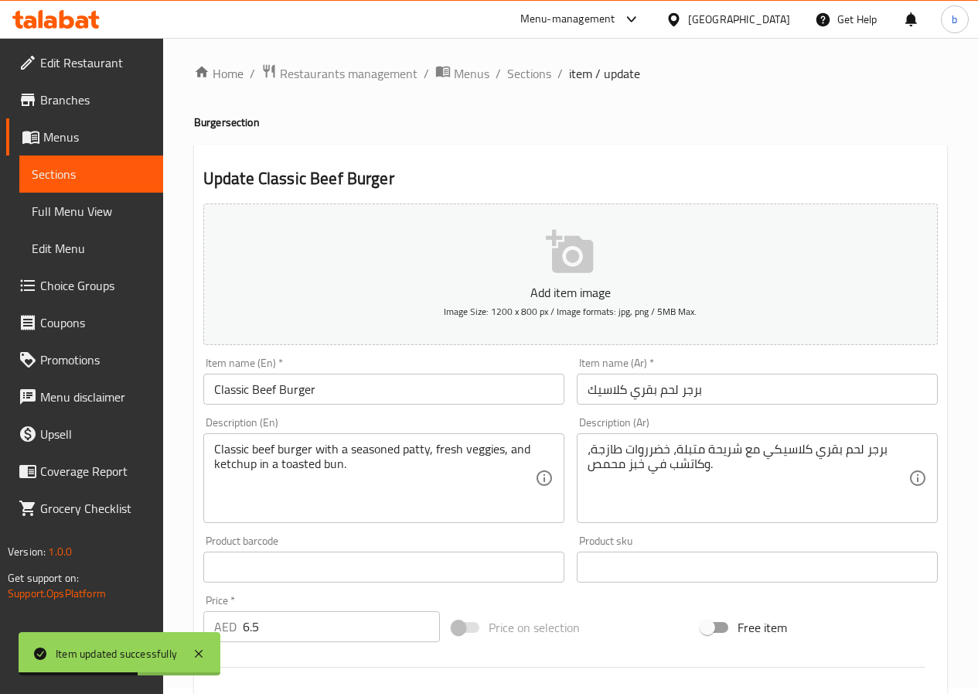
scroll to position [0, 0]
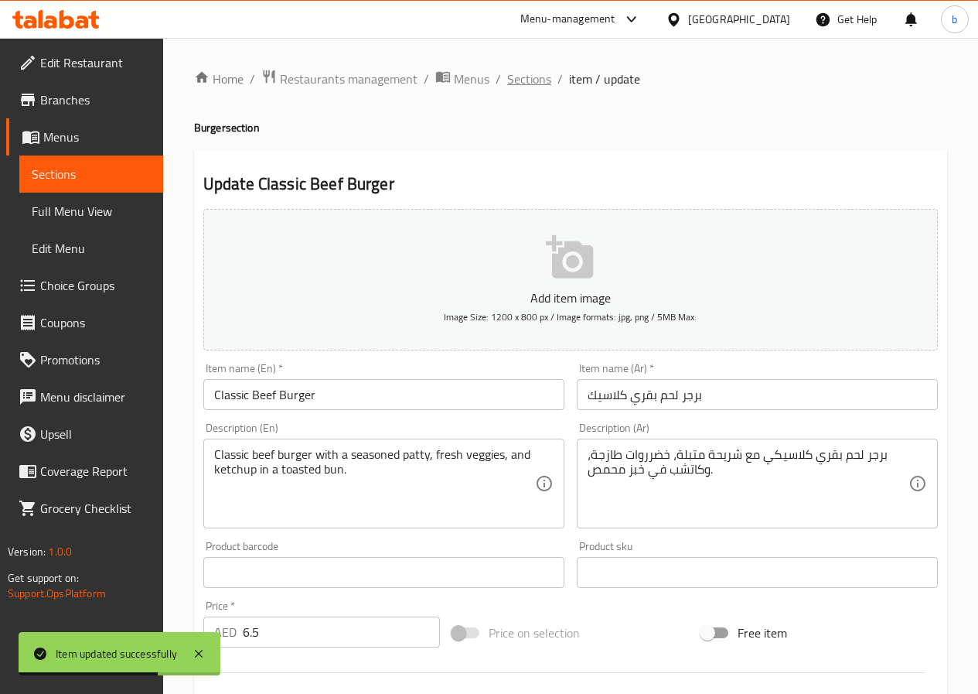
click at [541, 84] on span "Sections" at bounding box center [529, 79] width 44 height 19
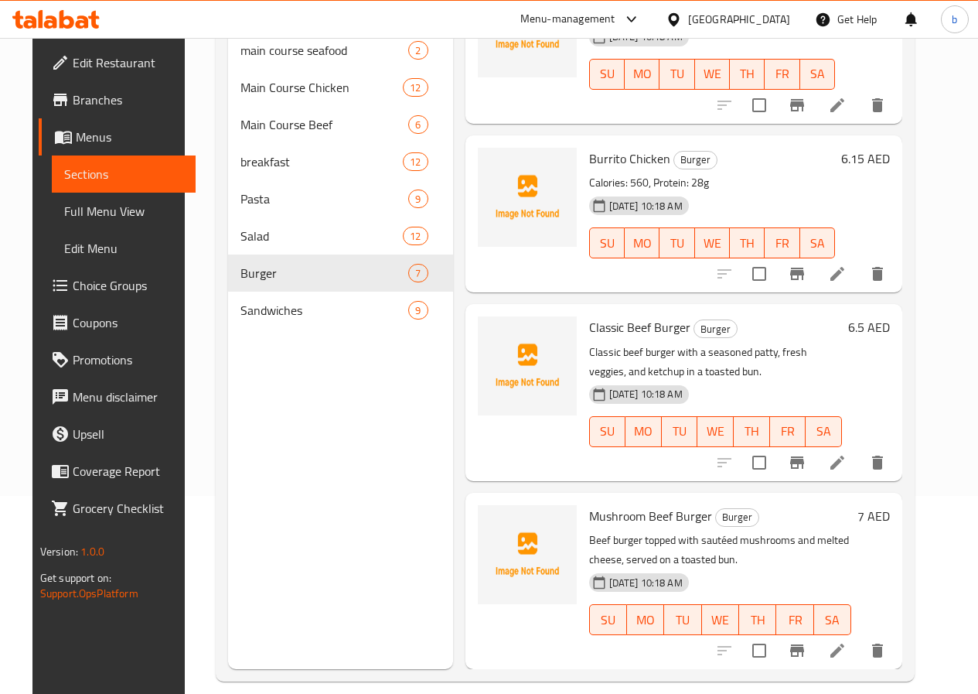
scroll to position [217, 0]
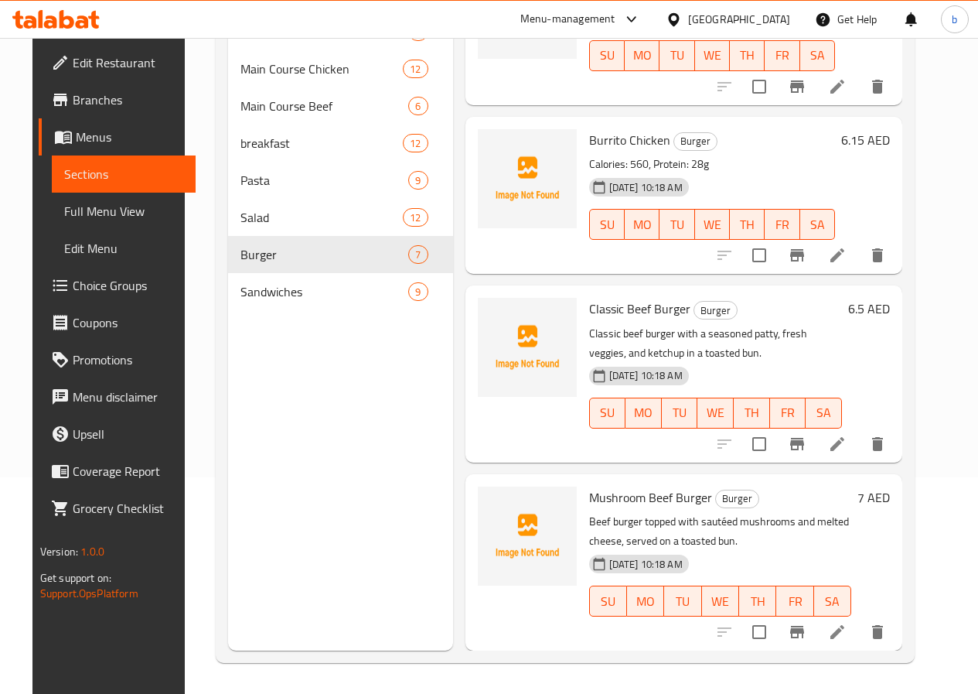
click at [859, 639] on li at bounding box center [837, 632] width 43 height 28
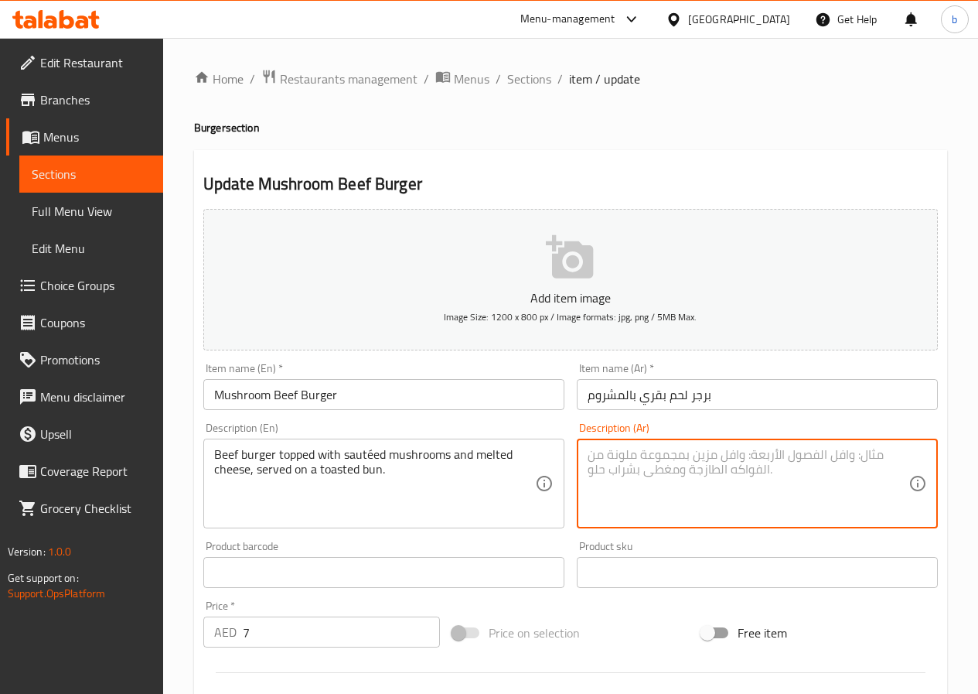
click at [662, 481] on textarea at bounding box center [748, 483] width 321 height 73
paste textarea "برجر لحم البقر مغطى بالفطر المقلي والجبن الذائب، ويقدم على كعكة محمصة."
click at [835, 460] on textarea "برجر لحم البقر مغطى بالفطر المقلي والجبن الذائب، ويقدم على كعكة محمصة." at bounding box center [748, 483] width 321 height 73
click at [838, 460] on textarea "برجر لحم البقرى مغطى بالفطر المقلي والجبن الذائب، ويقدم على كعكة محمصة." at bounding box center [748, 483] width 321 height 73
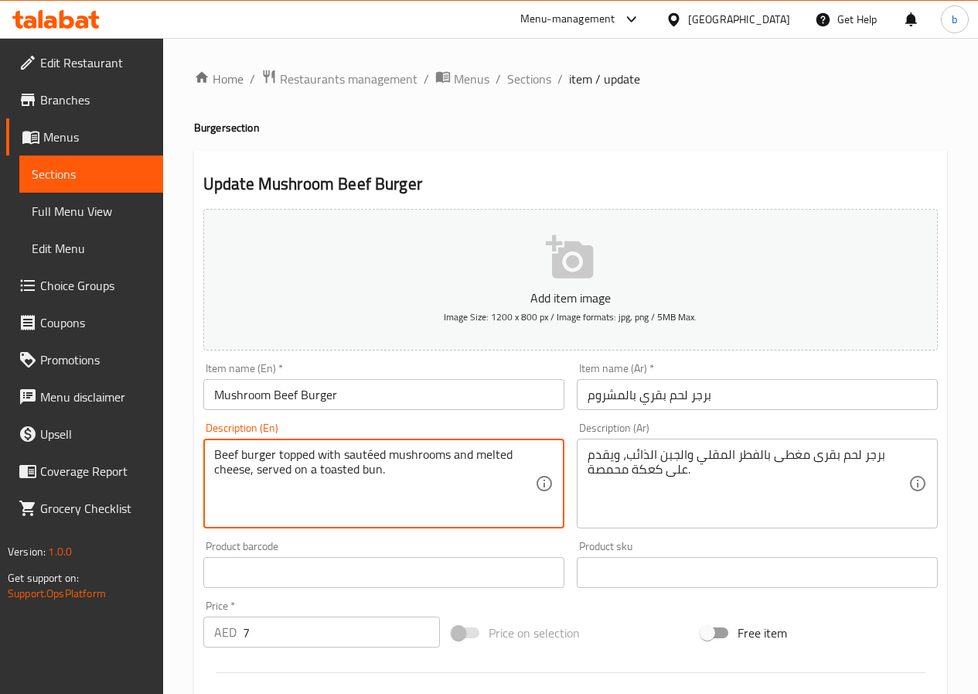
drag, startPoint x: 384, startPoint y: 454, endPoint x: 342, endPoint y: 457, distance: 41.9
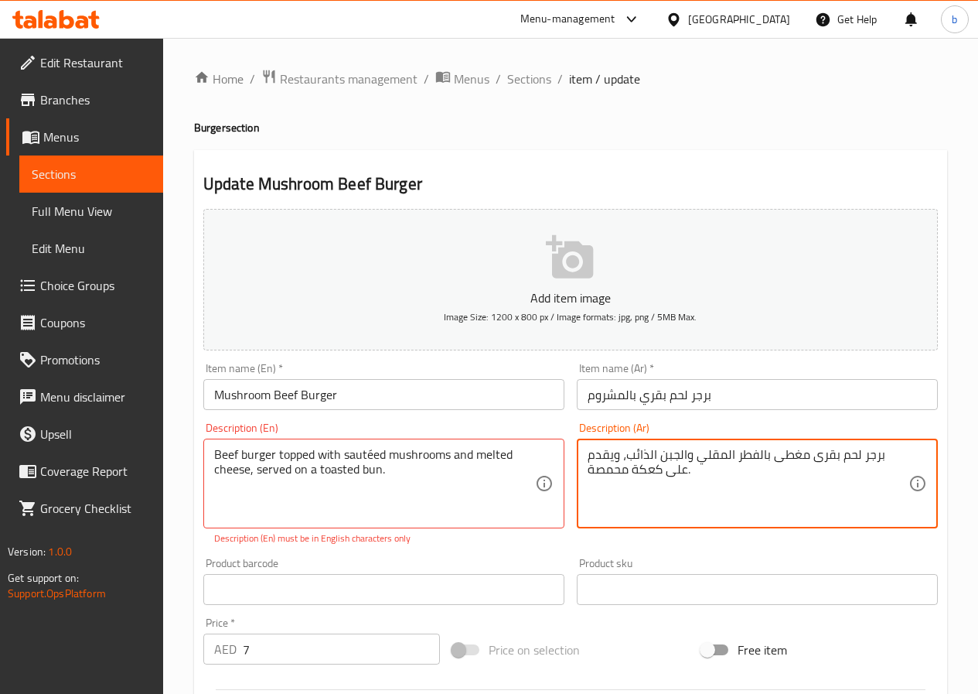
drag, startPoint x: 723, startPoint y: 457, endPoint x: 756, endPoint y: 457, distance: 33.3
click at [785, 454] on textarea "برجر لحم بقرى مغطى بالفطر والجبن الذائب، ويقدم على كعكة محمصة." at bounding box center [748, 483] width 321 height 73
click at [743, 456] on textarea "برجر لحم بقرى مغطى بالسوتيةالفطر والجبن الذائب، ويقدم على كعكة محمصة." at bounding box center [748, 483] width 321 height 73
click at [743, 454] on textarea "برجر لحم بقرى مغطى بالسوتيةالفطر والجبن الذائب، ويقدم على كعكة محمصة." at bounding box center [748, 483] width 321 height 73
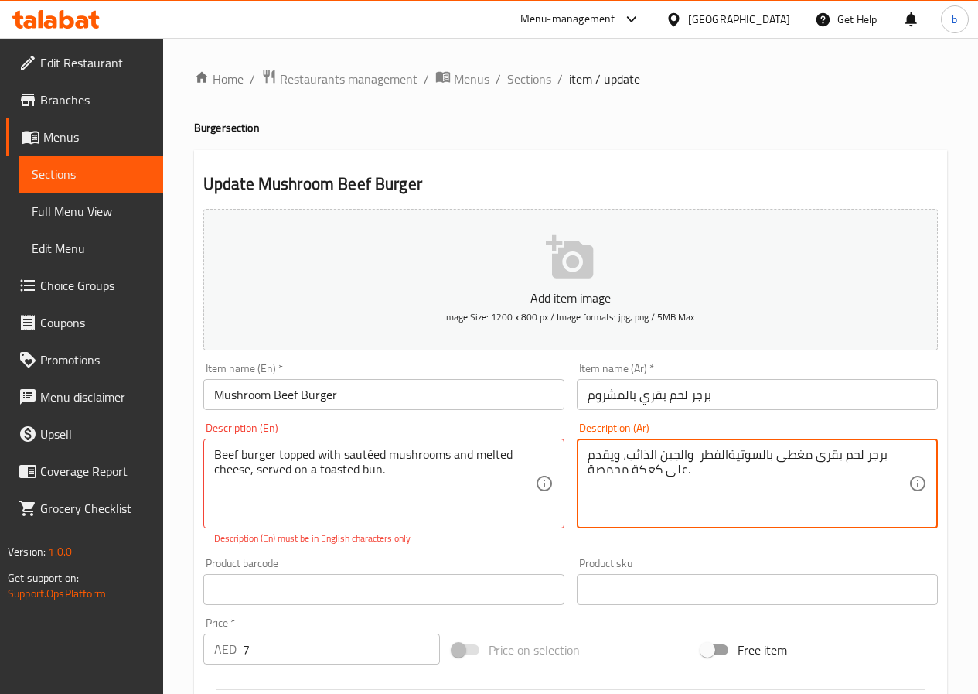
click at [751, 454] on textarea "برجر لحم بقرى مغطى بالسوتيةالفطر والجبن الذائب، ويقدم على كعكة محمصة." at bounding box center [748, 483] width 321 height 73
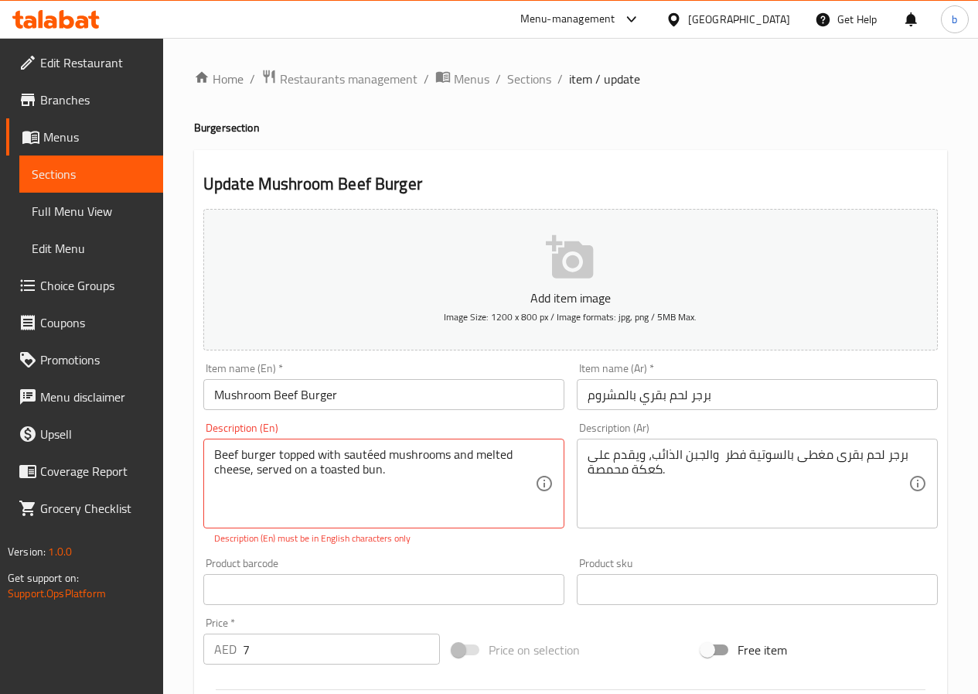
click at [648, 456] on textarea "برجر لحم بقرى مغطى بالسوتية فطر والجبن الذائب، ويقدم على كعكة محمصة." at bounding box center [748, 483] width 321 height 73
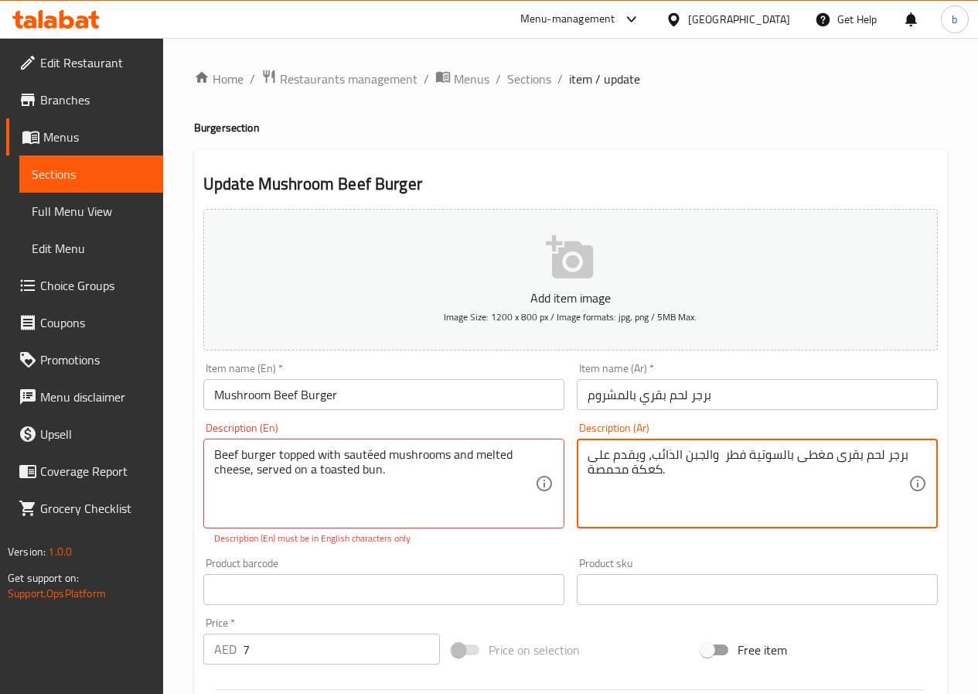
click at [652, 456] on textarea "برجر لحم بقرى مغطى بالسوتية فطر والجبن الذائب، ويقدم على كعكة محمصة." at bounding box center [748, 483] width 321 height 73
click at [631, 473] on textarea "برجر لحم بقرى مغطى بالسوتية فطر والجبن الذائبه، ويقدم على كعكة محمصة." at bounding box center [748, 483] width 321 height 73
click at [667, 471] on textarea "برجر لحم بقرى مغطى بالسوتية فطر والجبن الذائبه، ويقدم على خبز محمصة." at bounding box center [748, 483] width 321 height 73
type textarea "برجر لحم بقرى مغطى بالسوتية فطر والجبن الذائبه، ويقدم على خبز محمص."
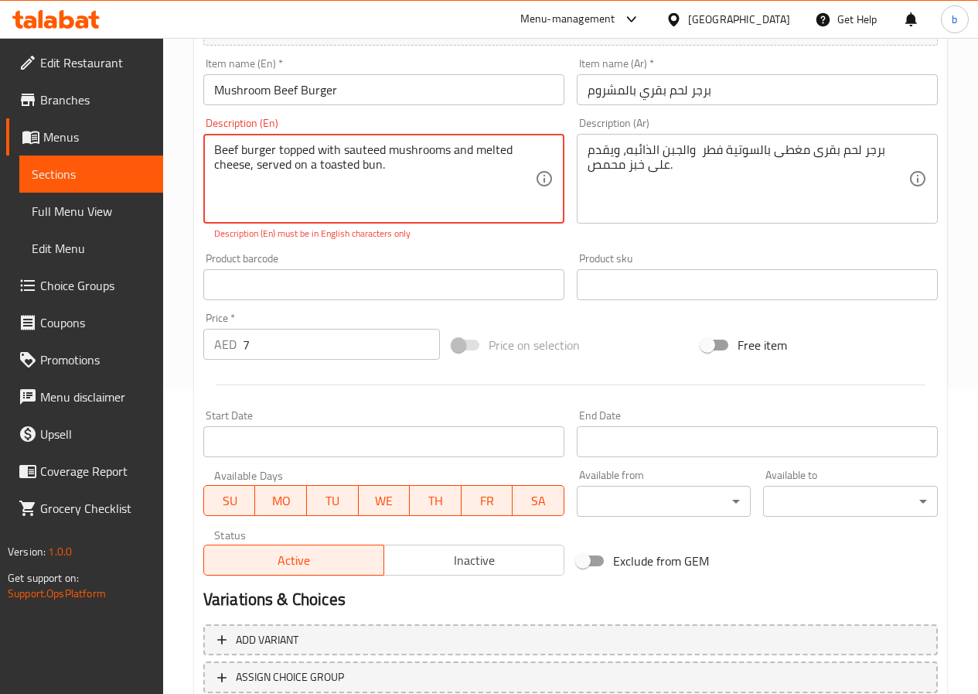
scroll to position [184, 0]
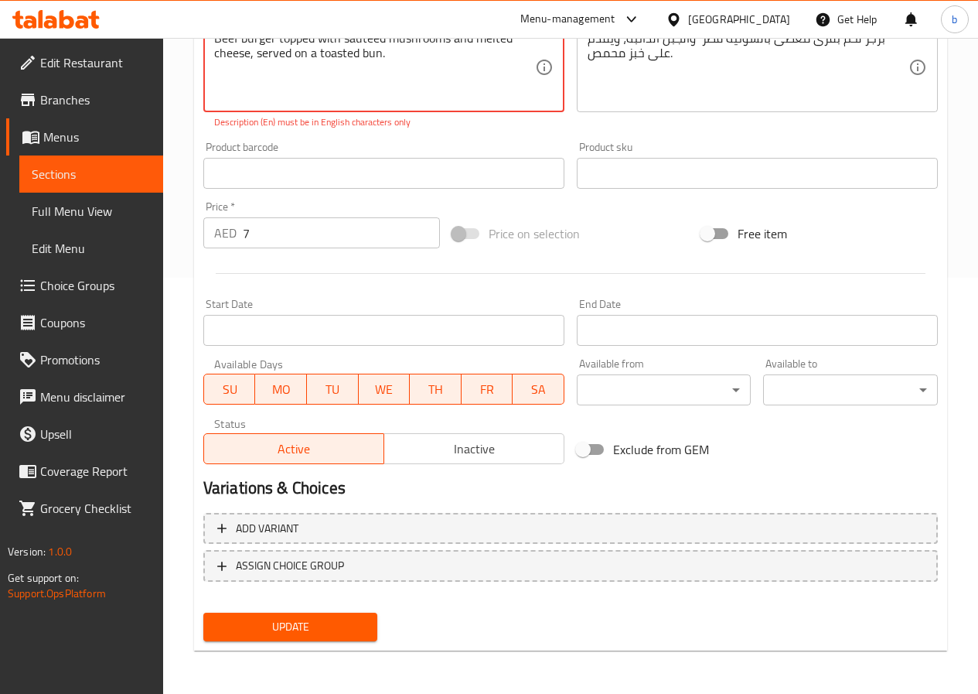
type textarea "Beef burger topped with sauteed mushrooms and melted cheese, served on a toaste…"
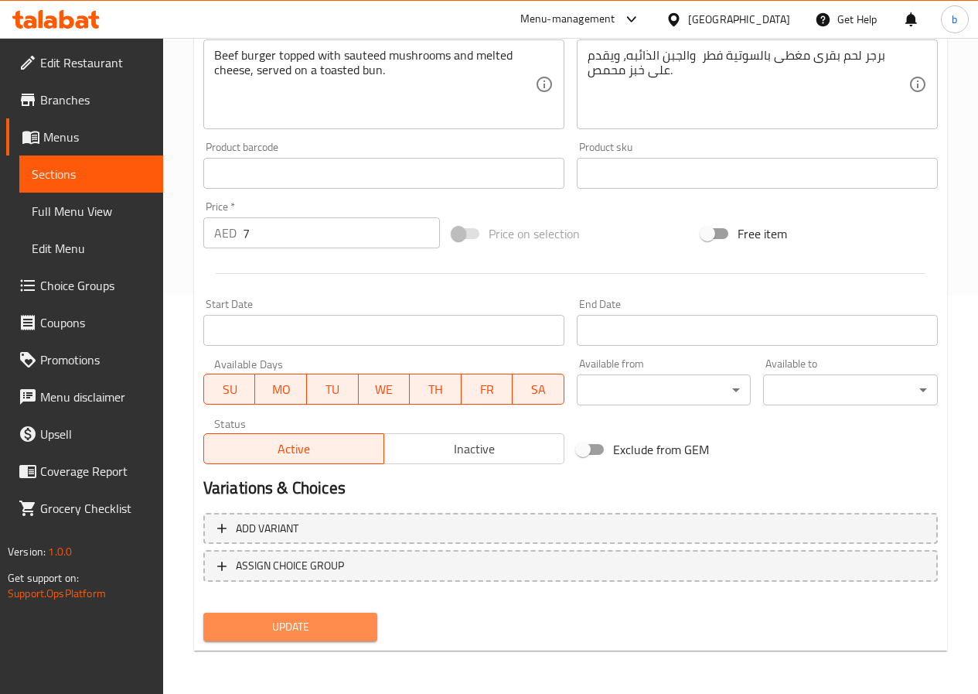
scroll to position [399, 0]
click at [271, 633] on span "Update" at bounding box center [291, 626] width 150 height 19
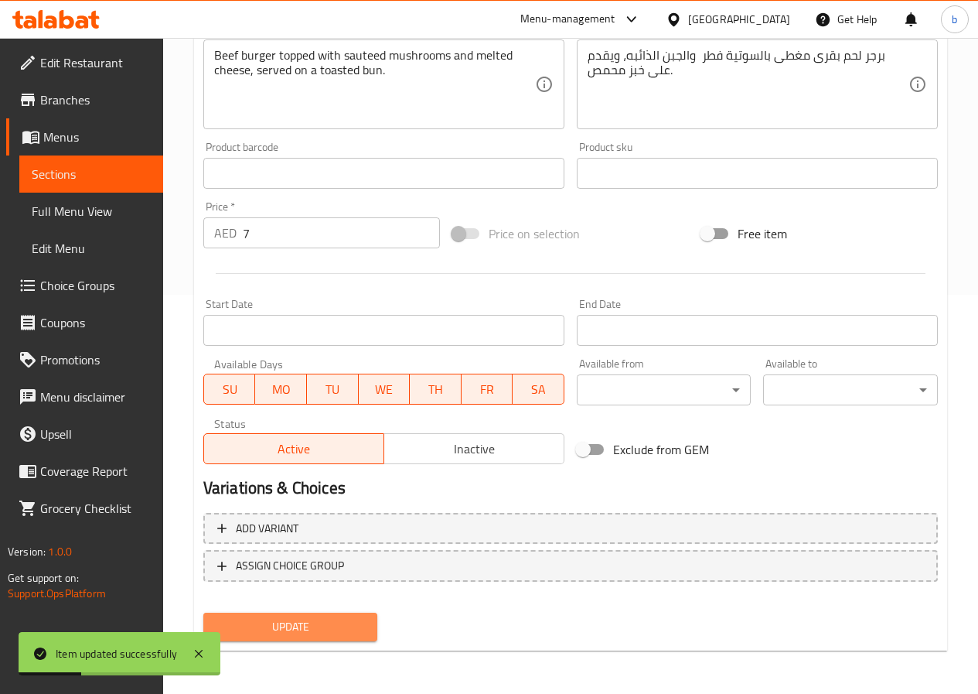
click at [355, 619] on span "Update" at bounding box center [291, 626] width 150 height 19
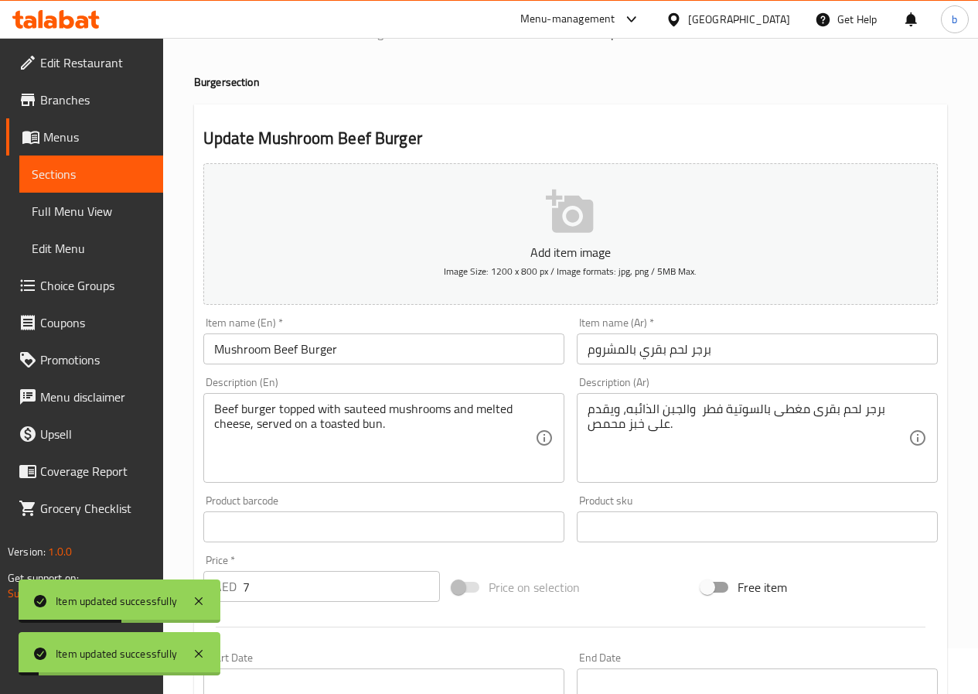
scroll to position [0, 0]
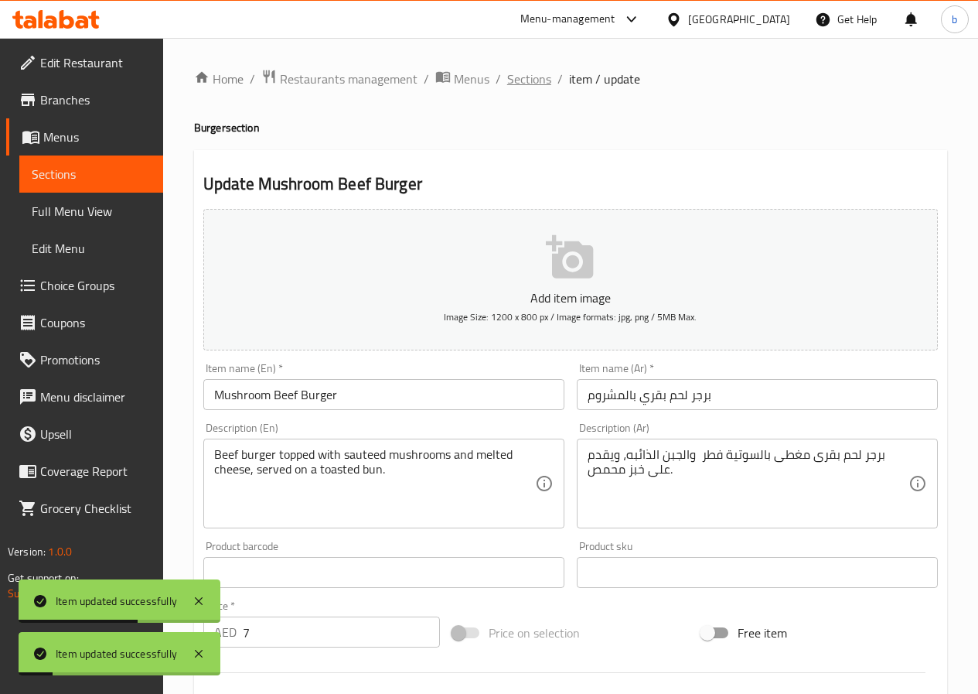
click at [526, 76] on span "Sections" at bounding box center [529, 79] width 44 height 19
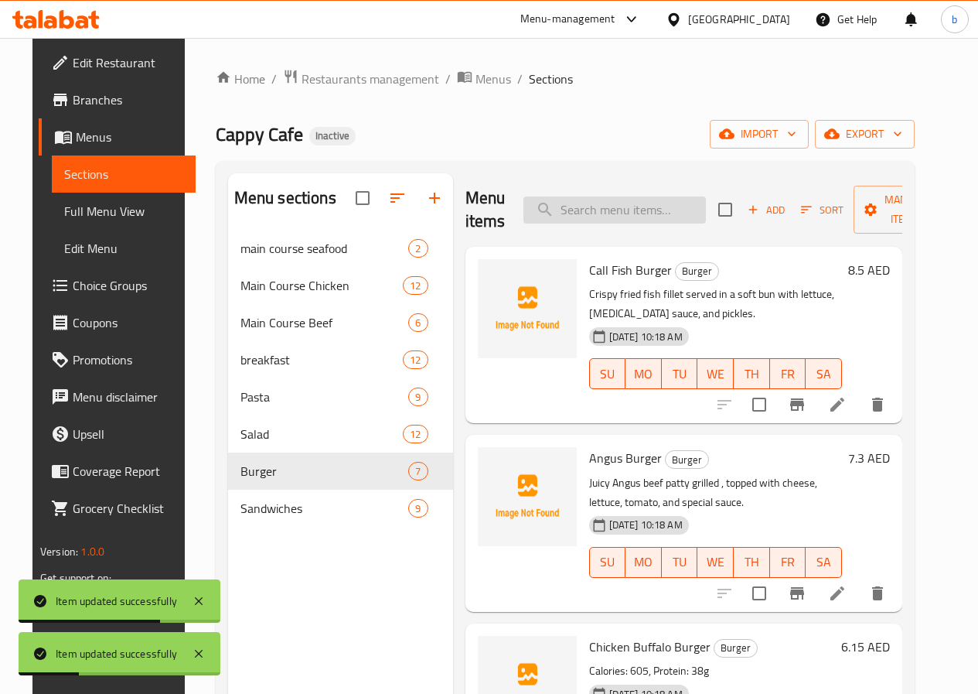
click at [538, 212] on input "search" at bounding box center [615, 209] width 183 height 27
paste input "Healthy Zinger"
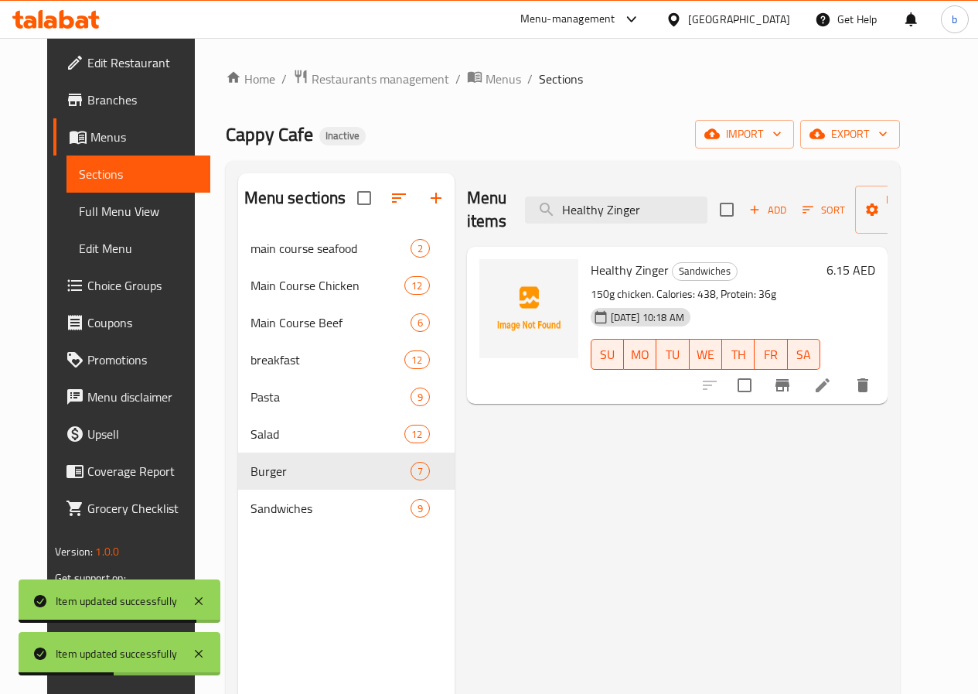
type input "Healthy Zinger"
click at [830, 380] on icon at bounding box center [823, 385] width 14 height 14
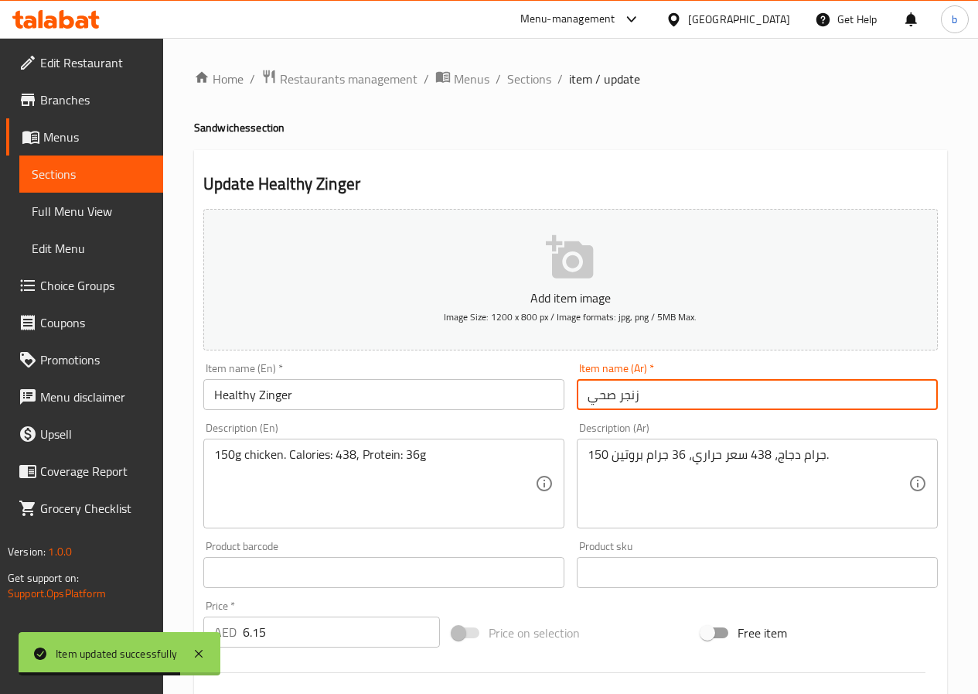
drag, startPoint x: 582, startPoint y: 381, endPoint x: 617, endPoint y: 390, distance: 35.8
click at [617, 390] on input "زنجر صحي" at bounding box center [757, 394] width 361 height 31
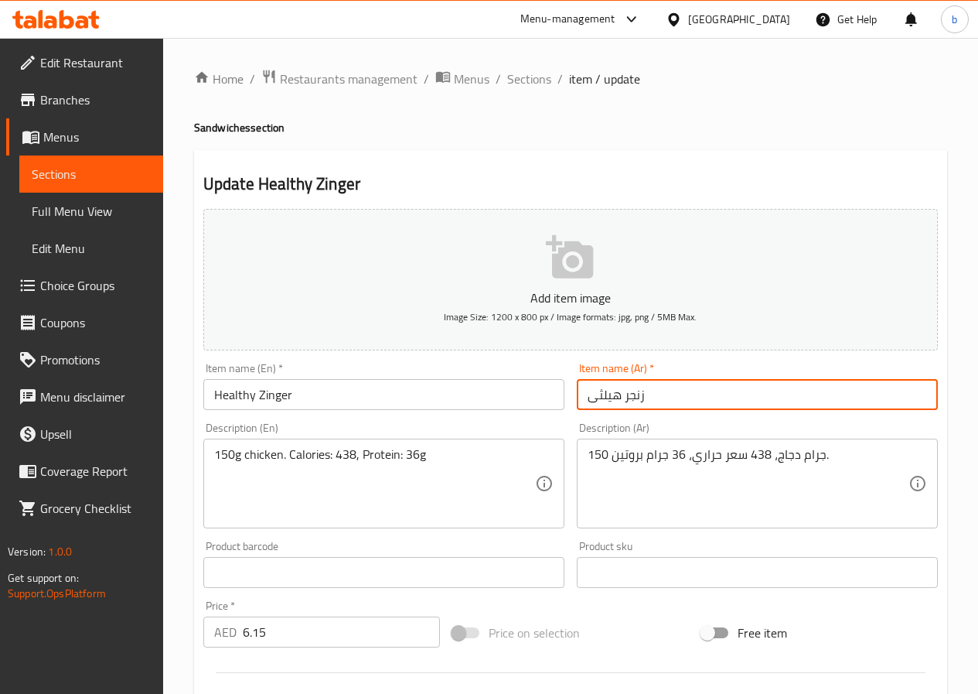
drag, startPoint x: 590, startPoint y: 398, endPoint x: 622, endPoint y: 404, distance: 32.5
click at [622, 404] on input "زنجر هيلثى" at bounding box center [757, 394] width 361 height 31
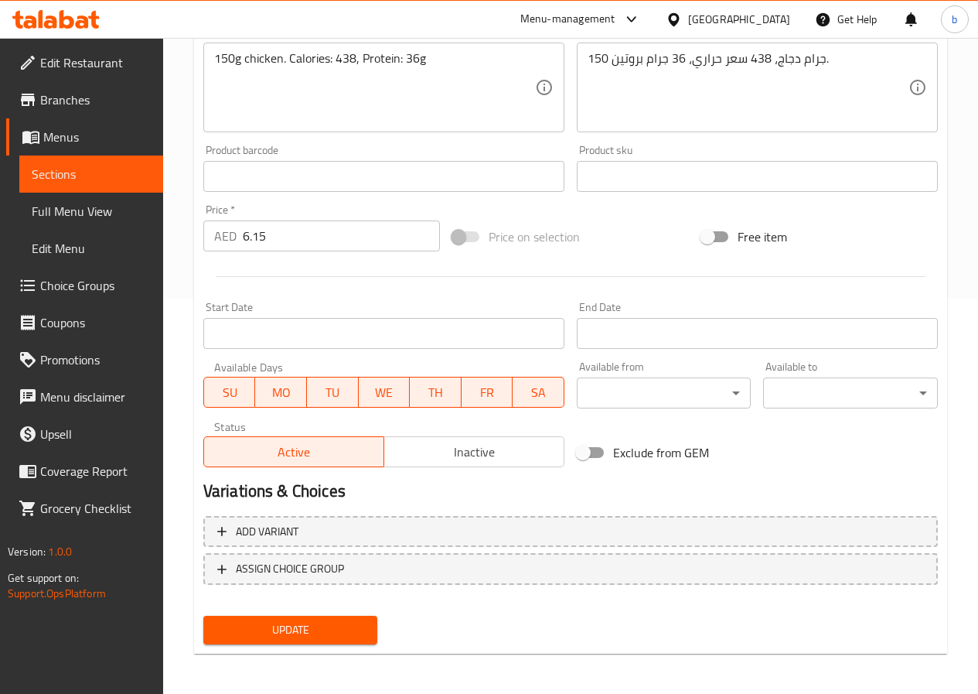
scroll to position [399, 0]
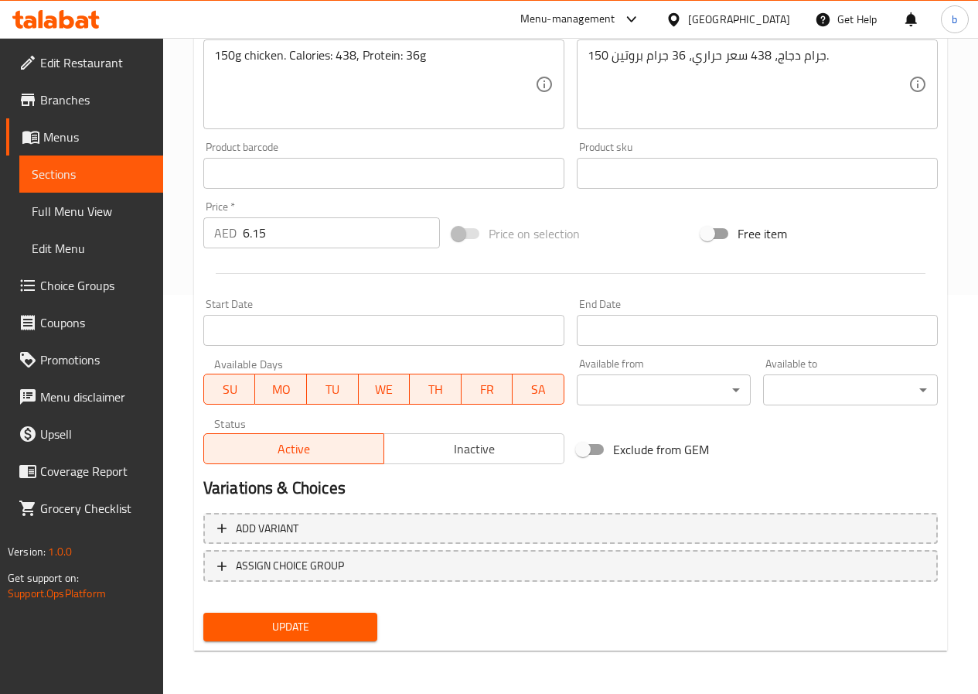
type input "زنجر صحى"
click at [237, 627] on span "Update" at bounding box center [291, 626] width 150 height 19
click at [336, 623] on span "Update" at bounding box center [291, 626] width 150 height 19
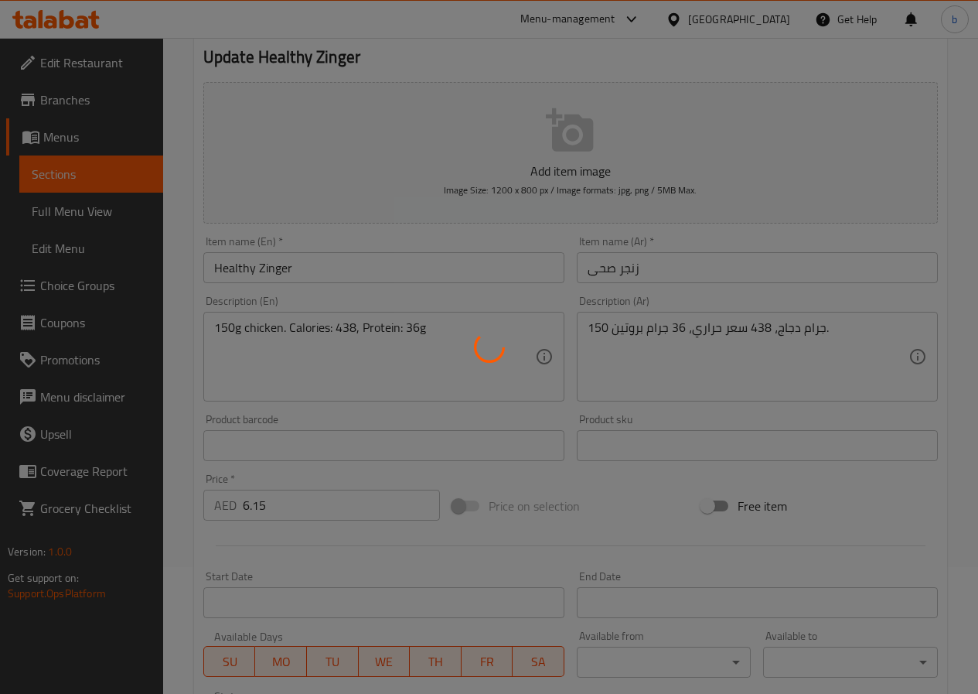
scroll to position [12, 0]
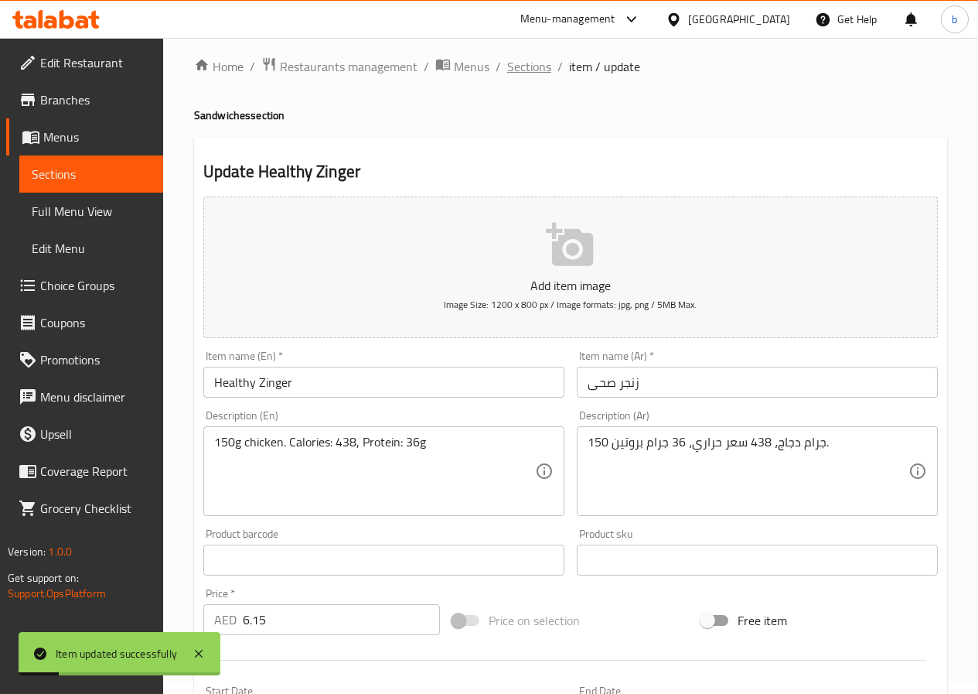
click at [534, 58] on span "Sections" at bounding box center [529, 66] width 44 height 19
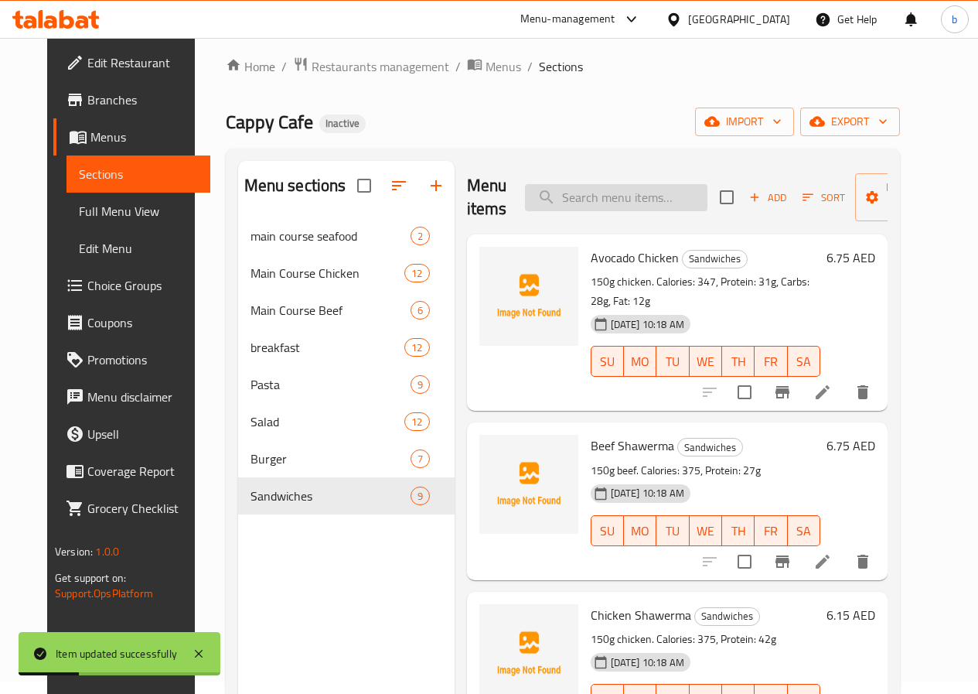
click at [585, 196] on input "search" at bounding box center [616, 197] width 183 height 27
type input "ل"
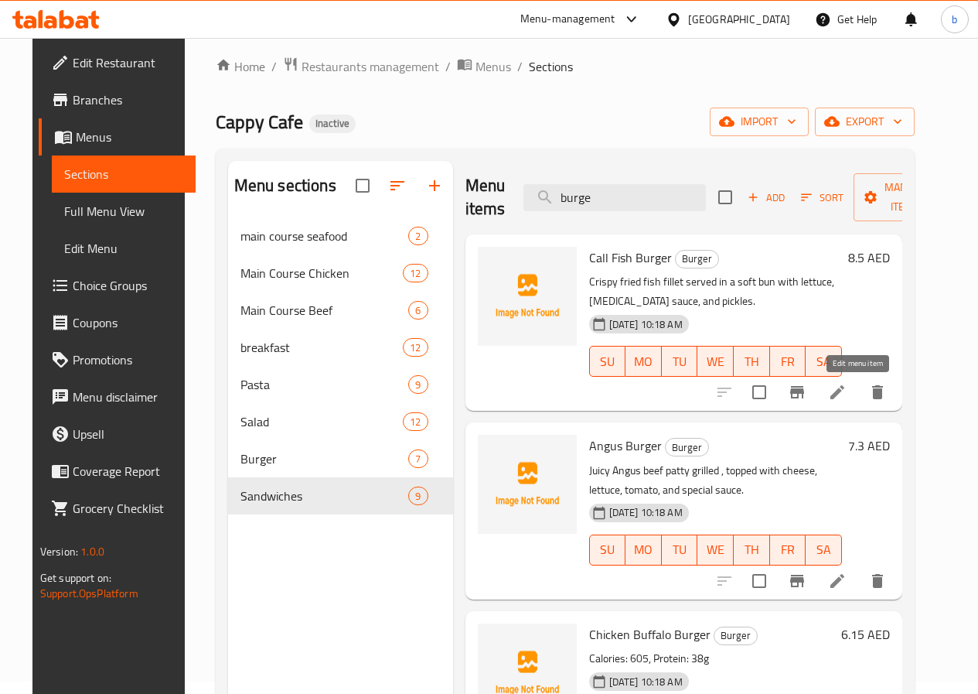
type input "burge"
click at [847, 396] on icon at bounding box center [837, 392] width 19 height 19
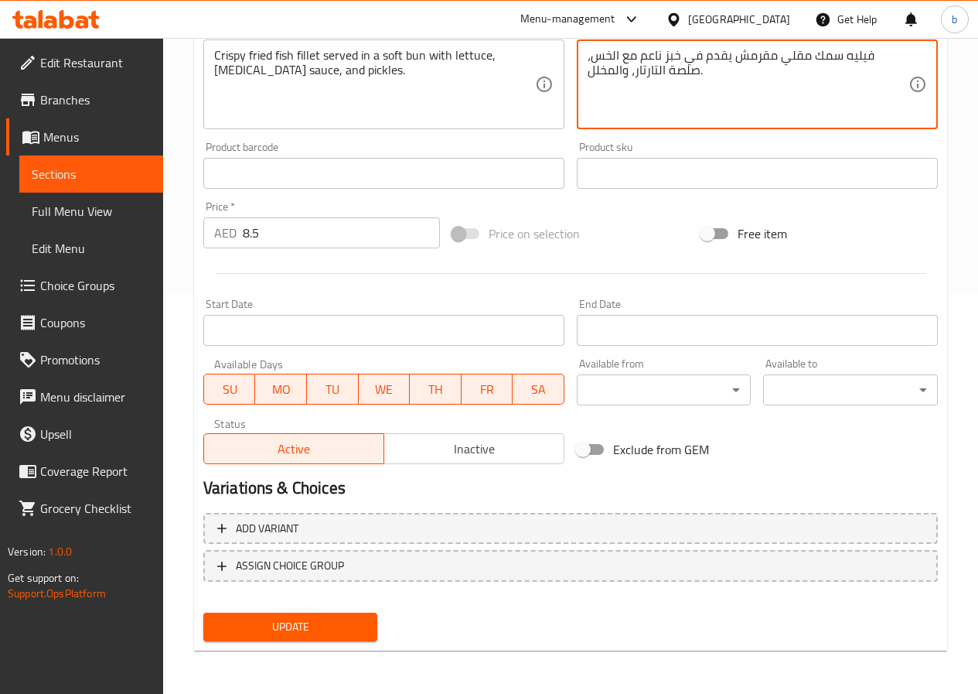
type textarea "فيليه سمك مقلي مقرمش يقدم في خبز ناعم مع الخس، صلصة التارتار، والمخلل."
click at [364, 618] on span "Update" at bounding box center [291, 626] width 150 height 19
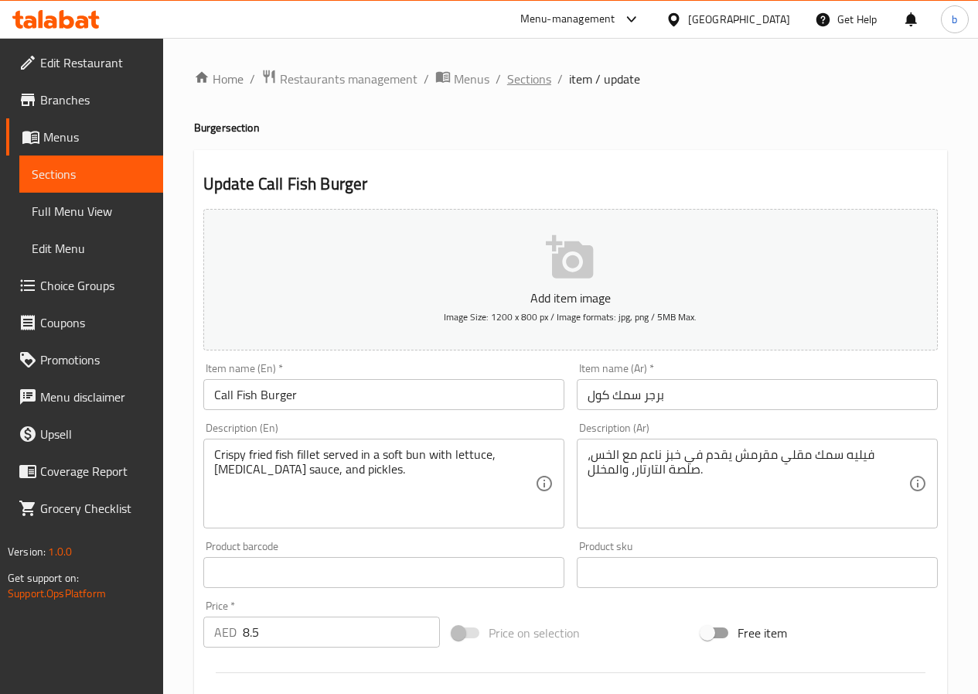
click at [528, 85] on span "Sections" at bounding box center [529, 79] width 44 height 19
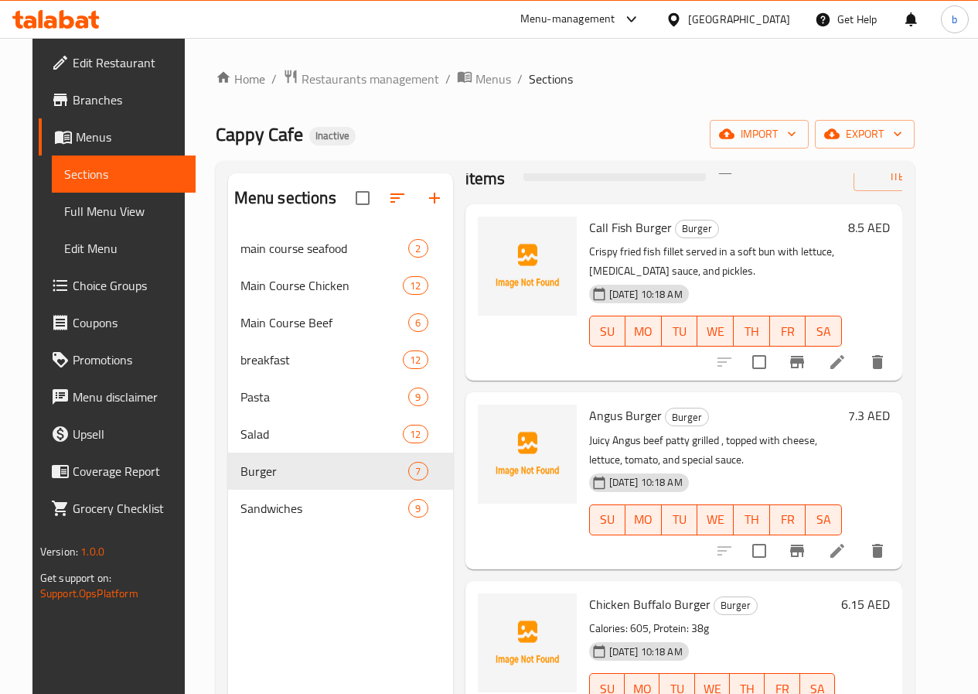
scroll to position [77, 0]
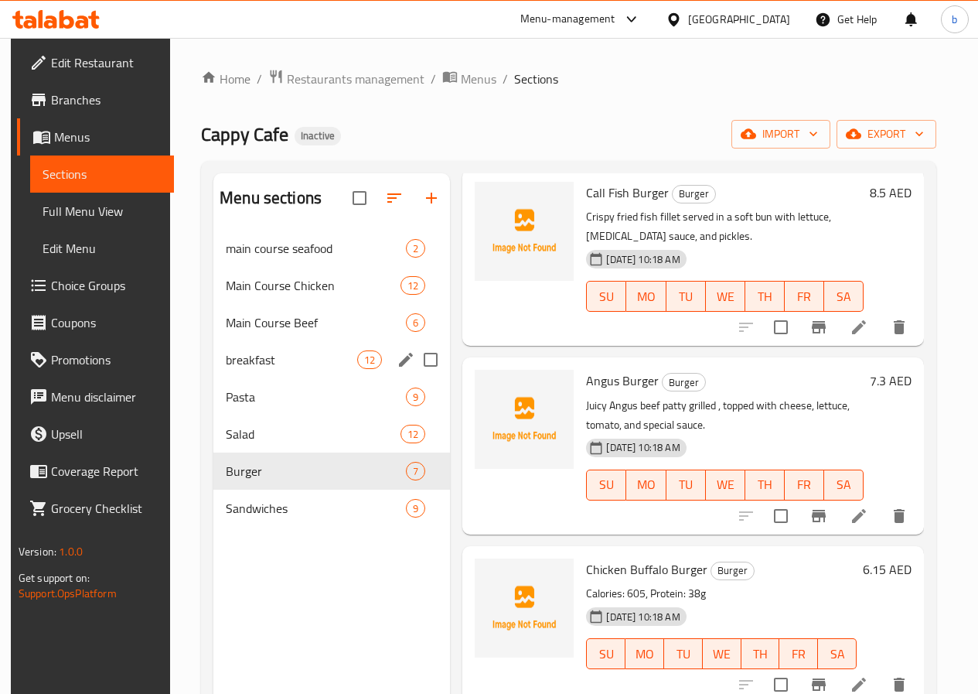
click at [253, 378] on div "breakfast 12" at bounding box center [331, 359] width 237 height 37
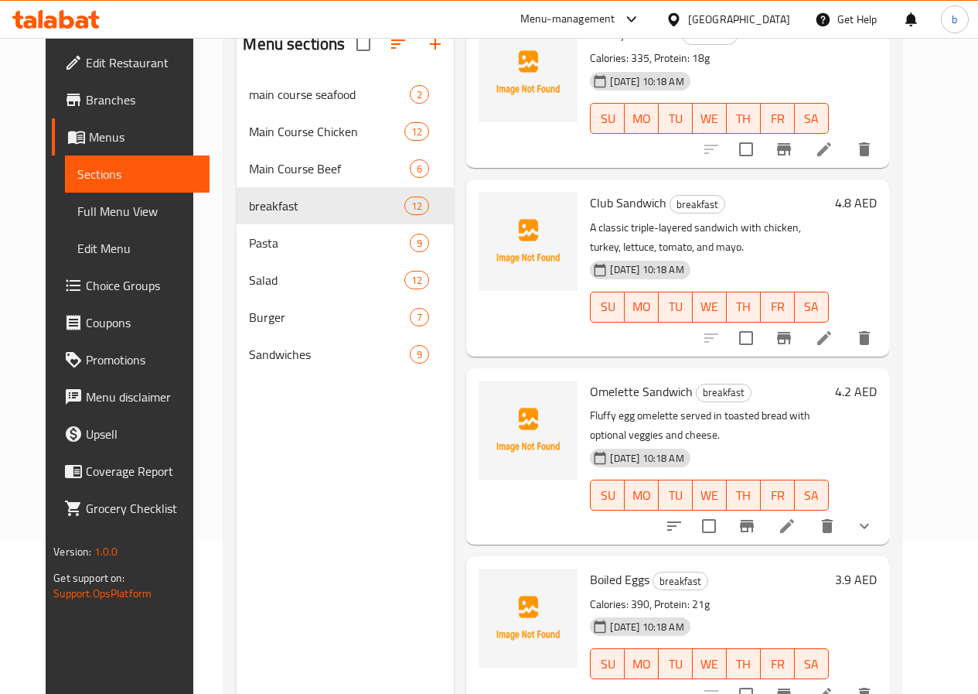
scroll to position [217, 0]
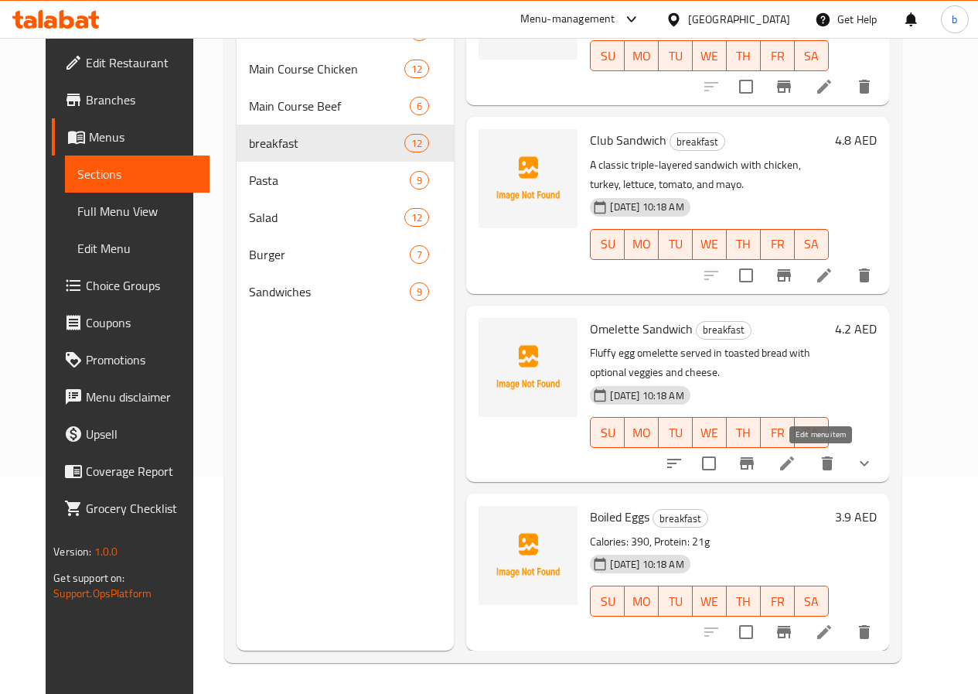
click at [797, 469] on icon at bounding box center [787, 463] width 19 height 19
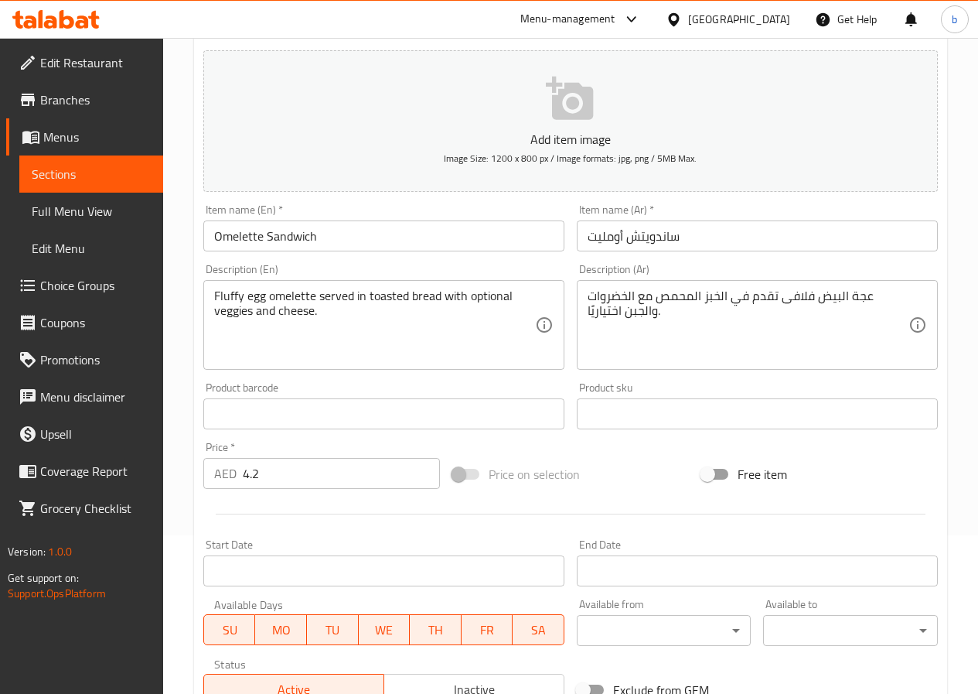
scroll to position [387, 0]
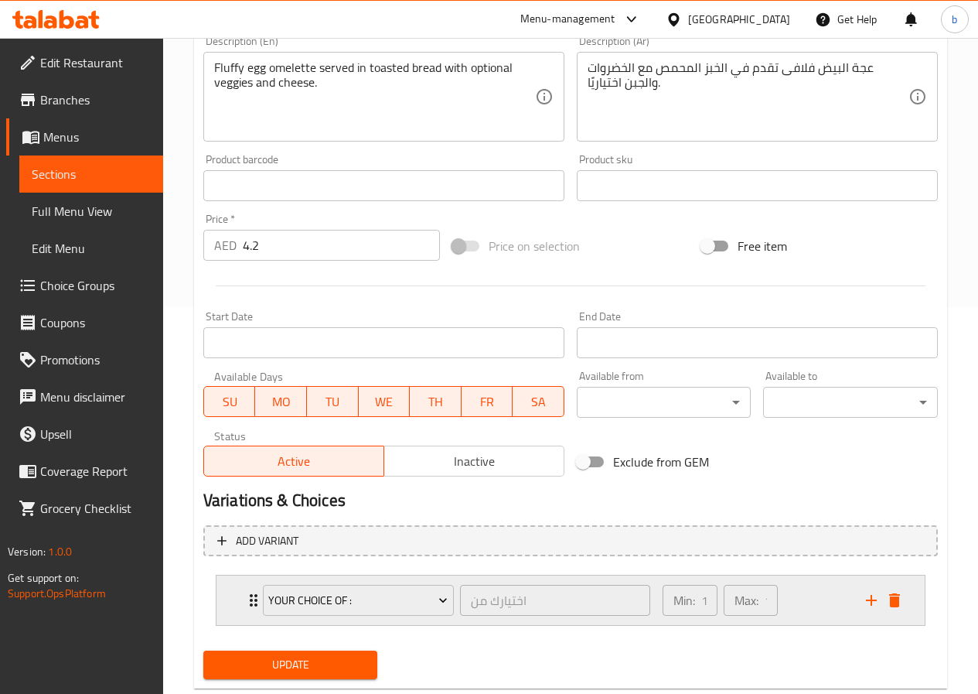
click at [242, 599] on div "your choice of : اختيارك من ​ Min: 1 ​ Max: 1 ​" at bounding box center [571, 599] width 708 height 49
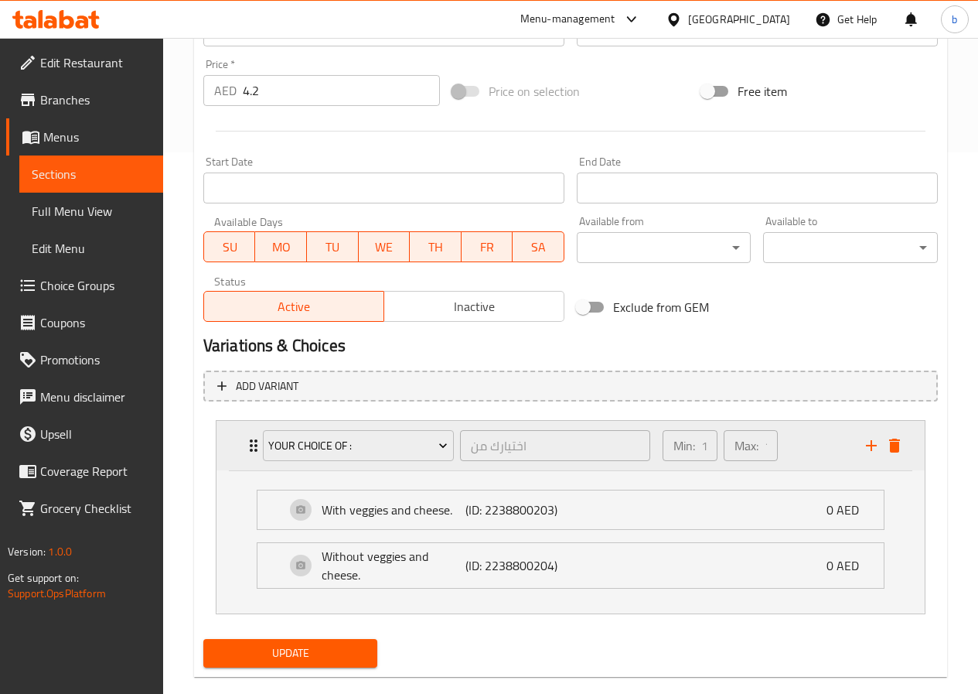
click at [687, 447] on p "Min:" at bounding box center [685, 445] width 22 height 19
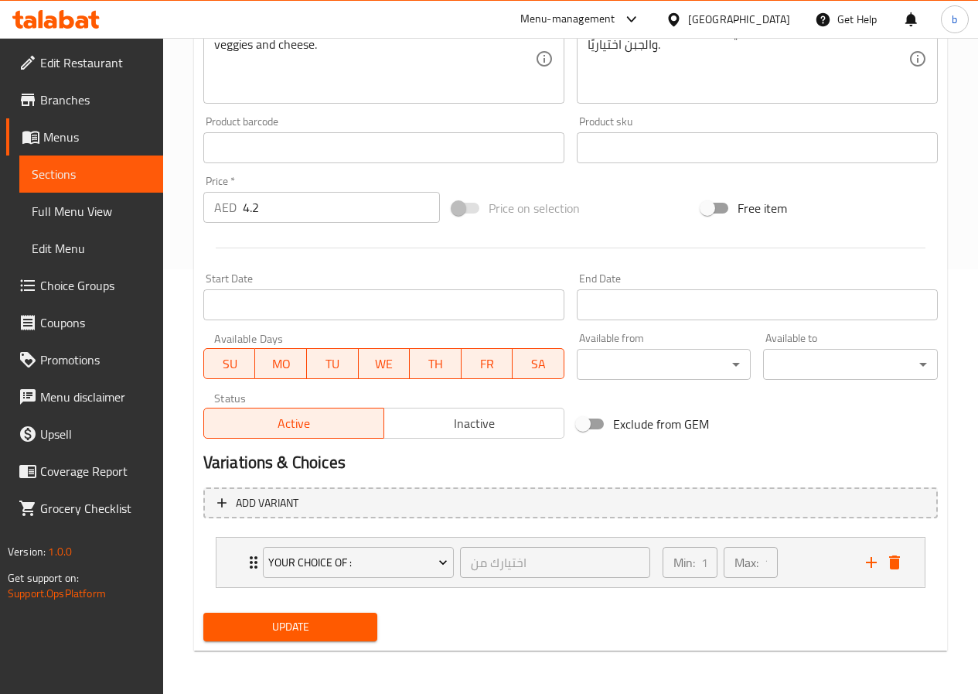
scroll to position [425, 0]
click at [290, 558] on span "your choice of :" at bounding box center [357, 562] width 179 height 19
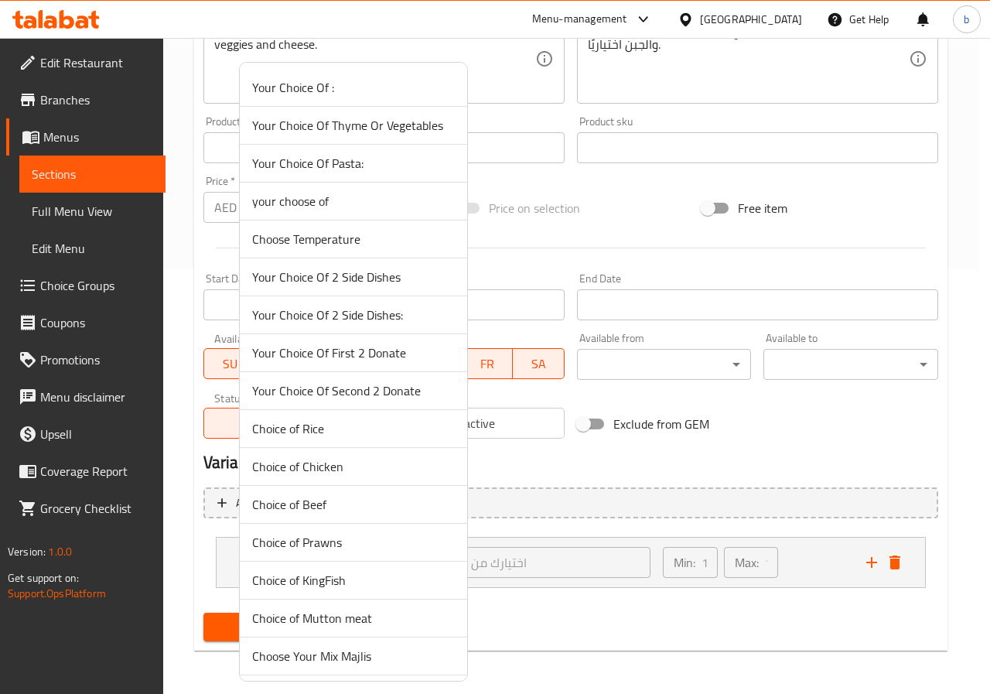
click at [705, 643] on div at bounding box center [495, 347] width 990 height 694
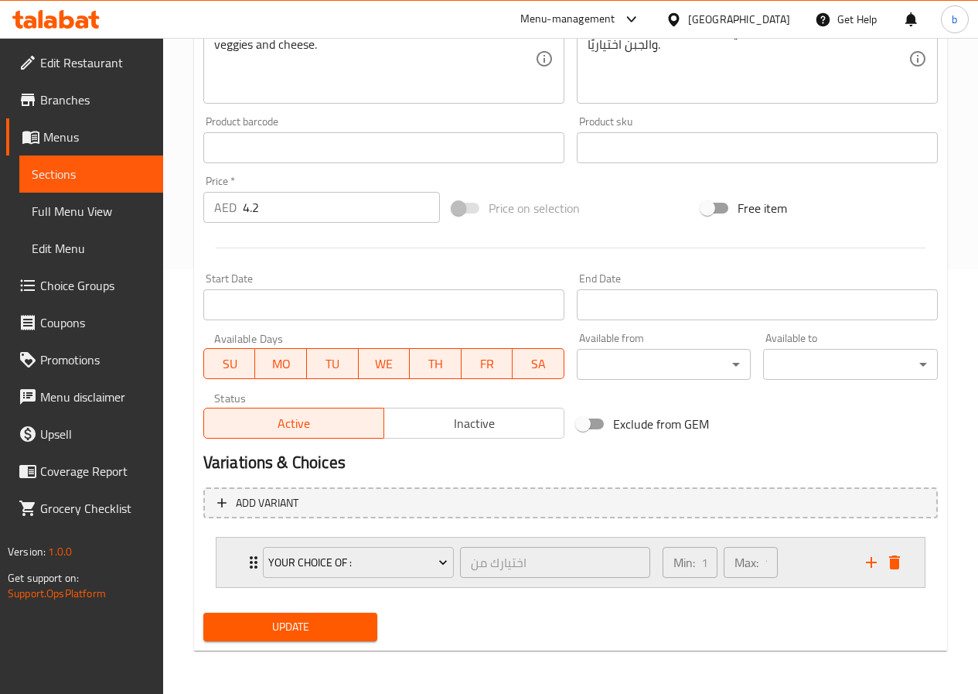
click at [249, 562] on icon "Expand" at bounding box center [253, 562] width 19 height 19
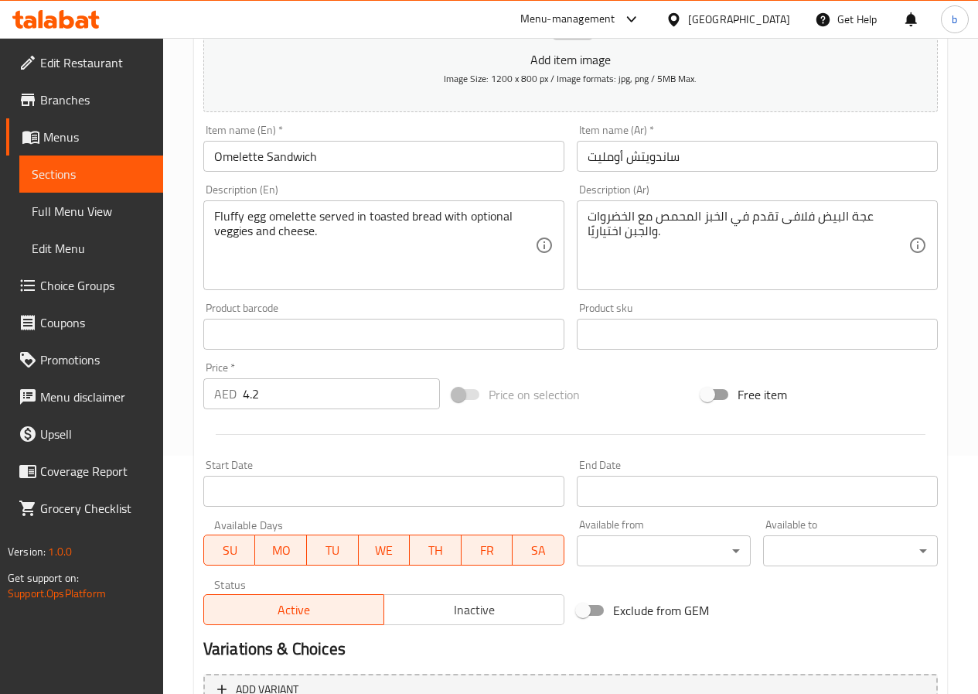
scroll to position [0, 0]
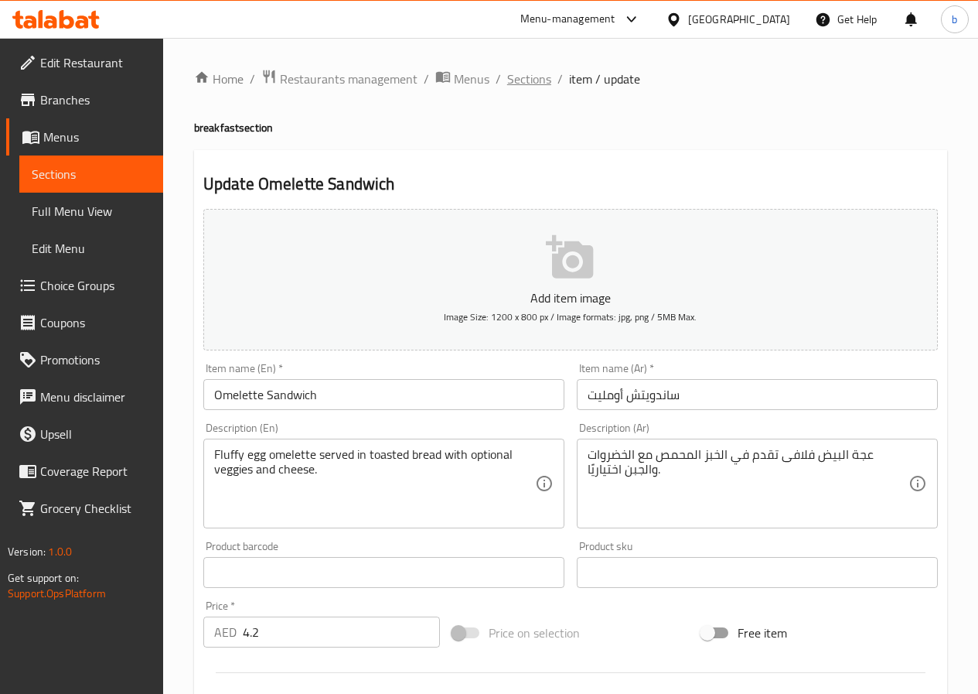
click at [521, 73] on span "Sections" at bounding box center [529, 79] width 44 height 19
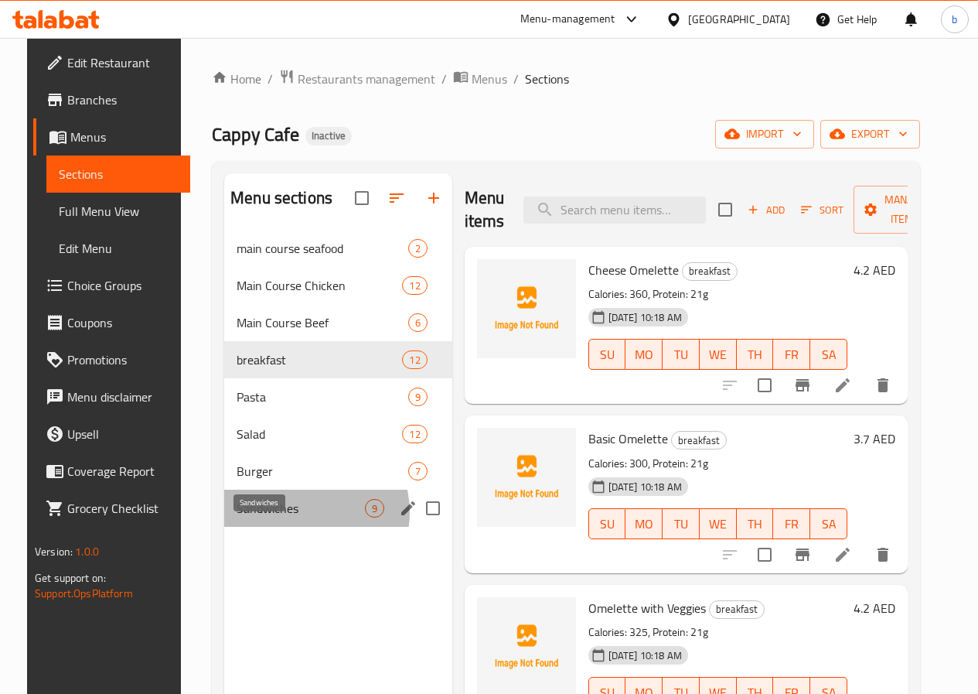
click at [286, 517] on span "Sandwiches" at bounding box center [301, 508] width 128 height 19
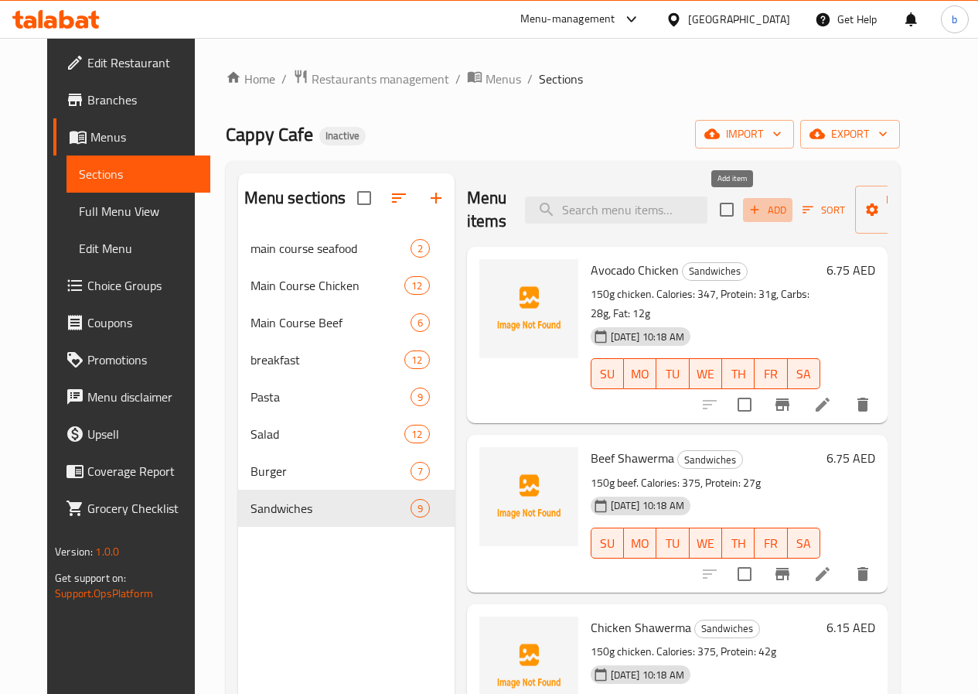
click at [747, 212] on span "Add" at bounding box center [768, 210] width 42 height 18
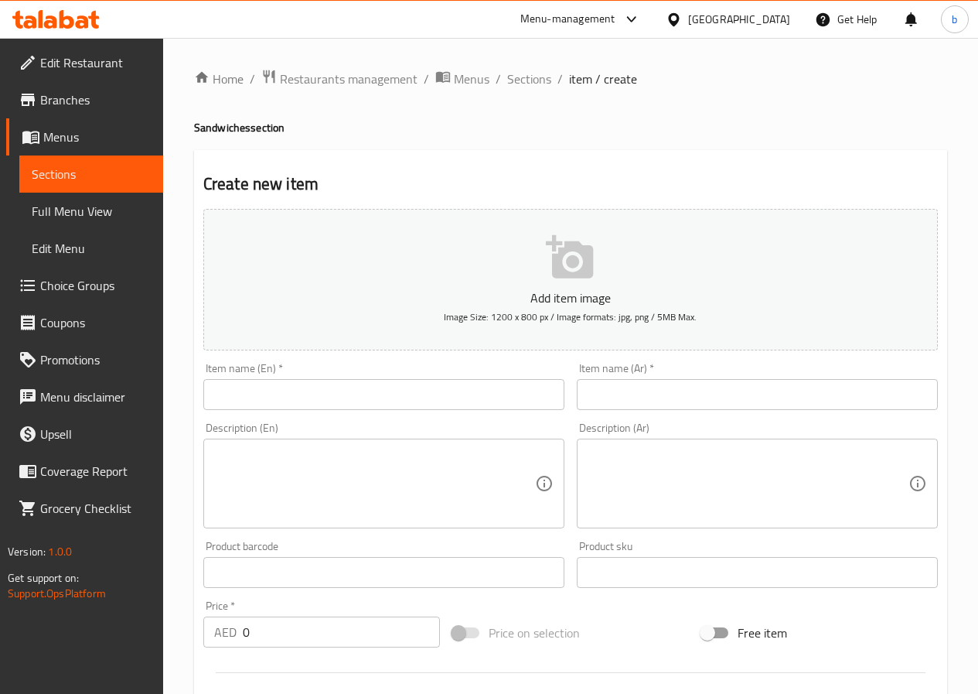
click at [409, 387] on input "text" at bounding box center [383, 394] width 361 height 31
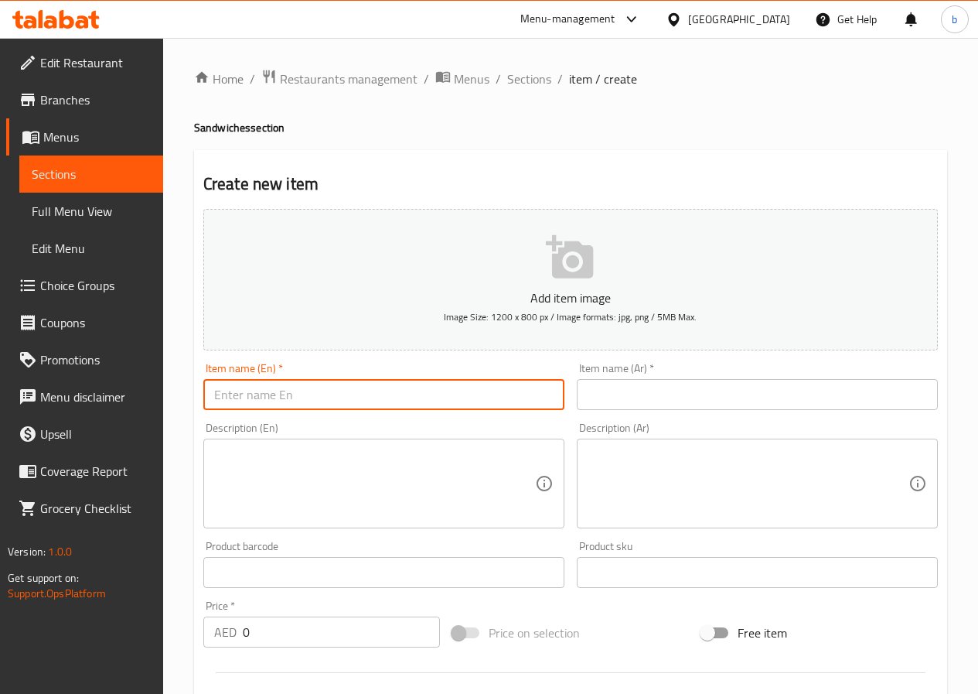
click at [409, 387] on input "text" at bounding box center [383, 394] width 361 height 31
paste input "Burrito Chicken"
type input "Burrito Chicken"
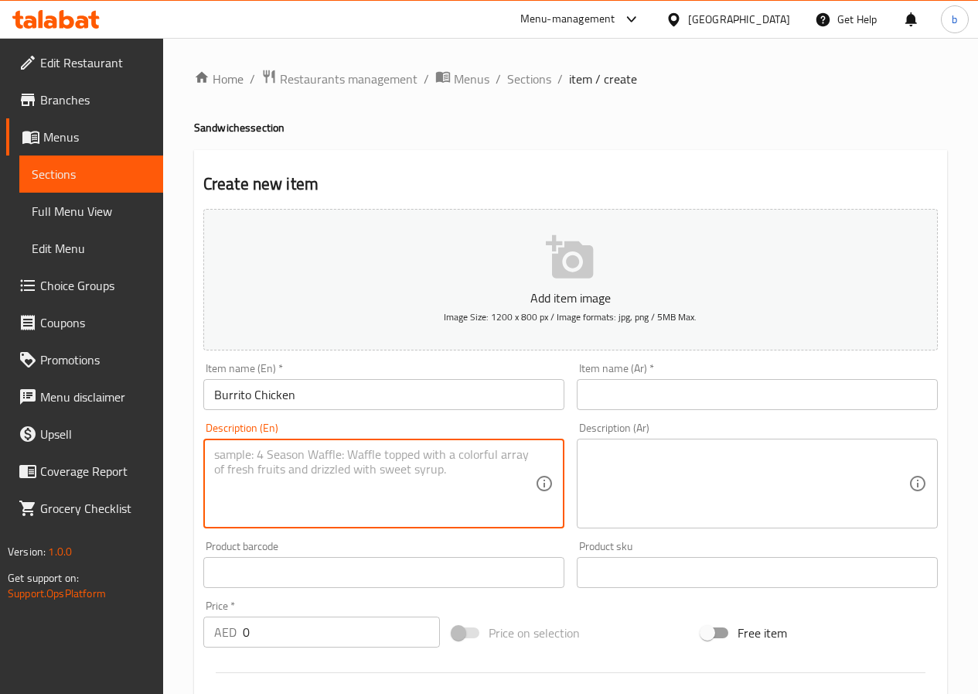
click at [381, 458] on textarea at bounding box center [374, 483] width 321 height 73
click at [347, 469] on textarea at bounding box center [374, 483] width 321 height 73
paste textarea "Calories: 560, Protein: 28g"
type textarea "Calories: 560, Protein: 28g"
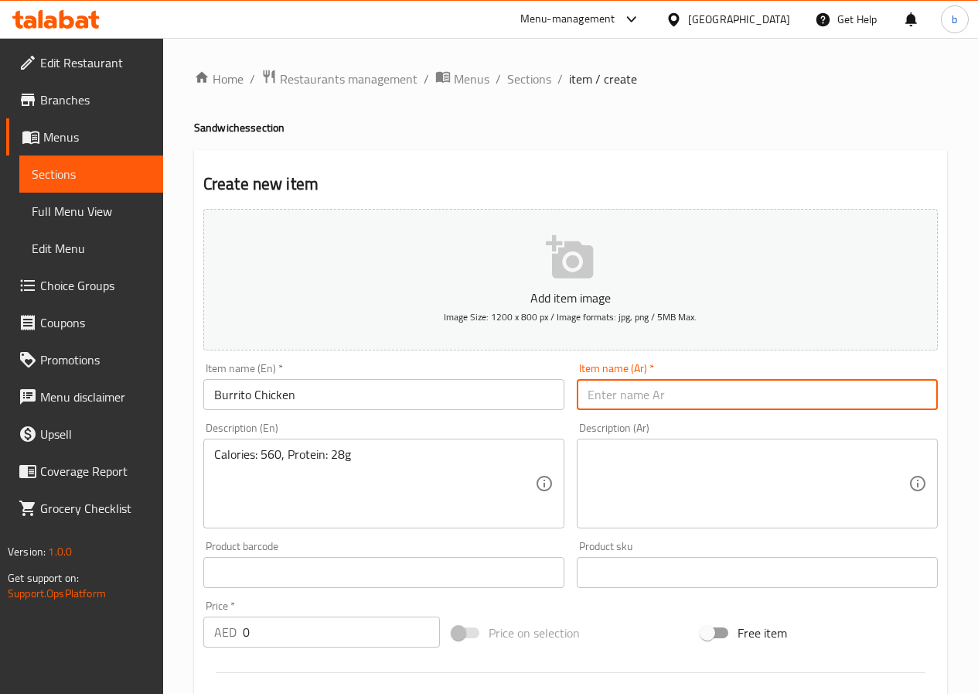
click at [610, 381] on input "text" at bounding box center [757, 394] width 361 height 31
paste input "بوريتو دجاج"
type input "بوريتو دجاج"
click at [619, 500] on textarea at bounding box center [748, 483] width 321 height 73
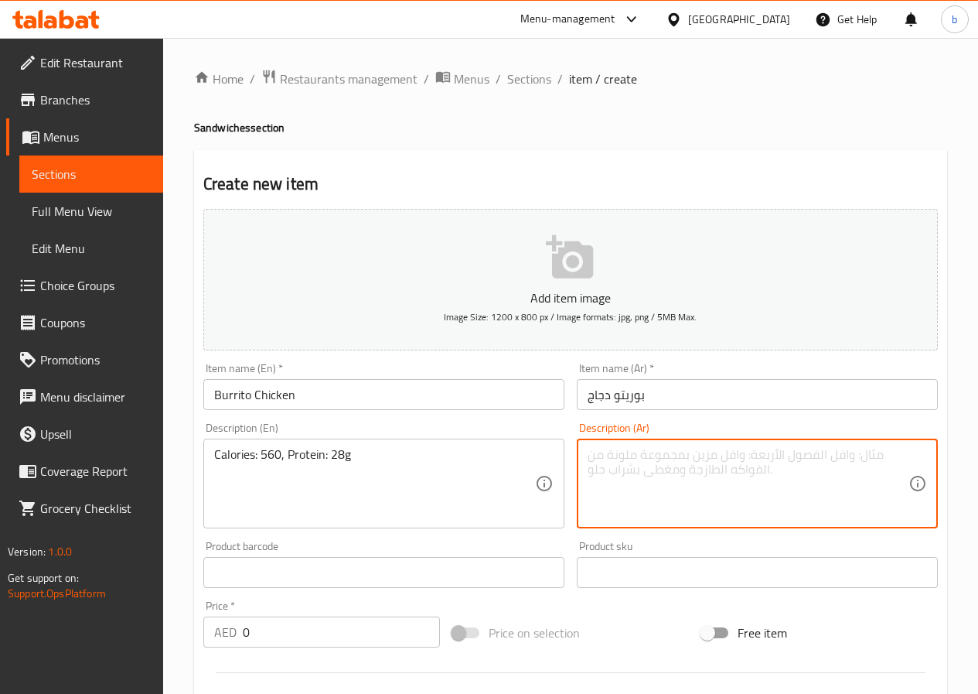
paste textarea "السعرات الحرارية: 560، البروتين: 28 جرام"
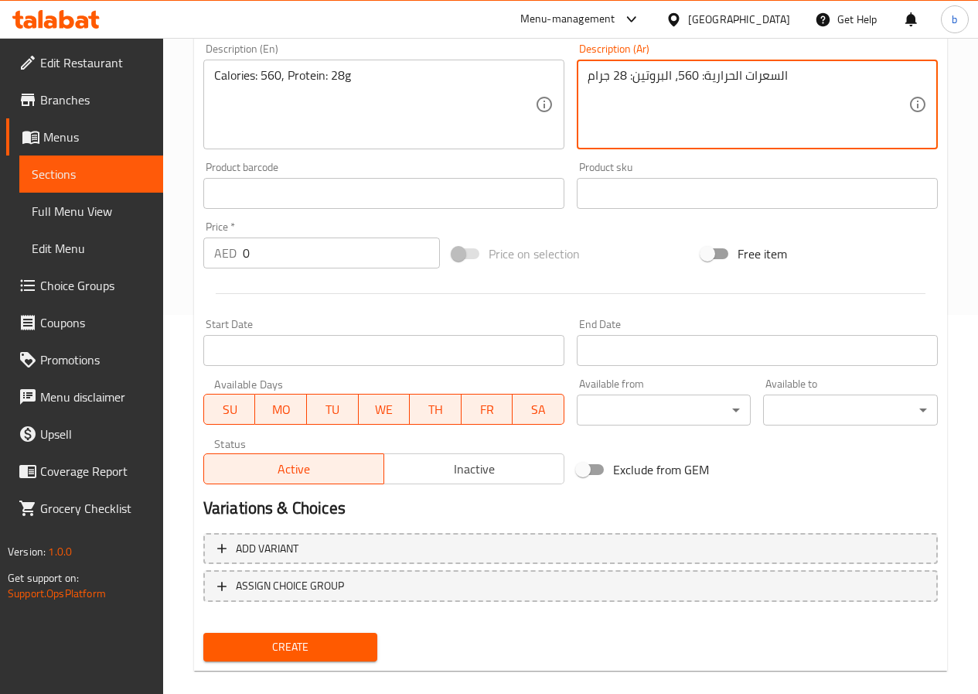
scroll to position [399, 0]
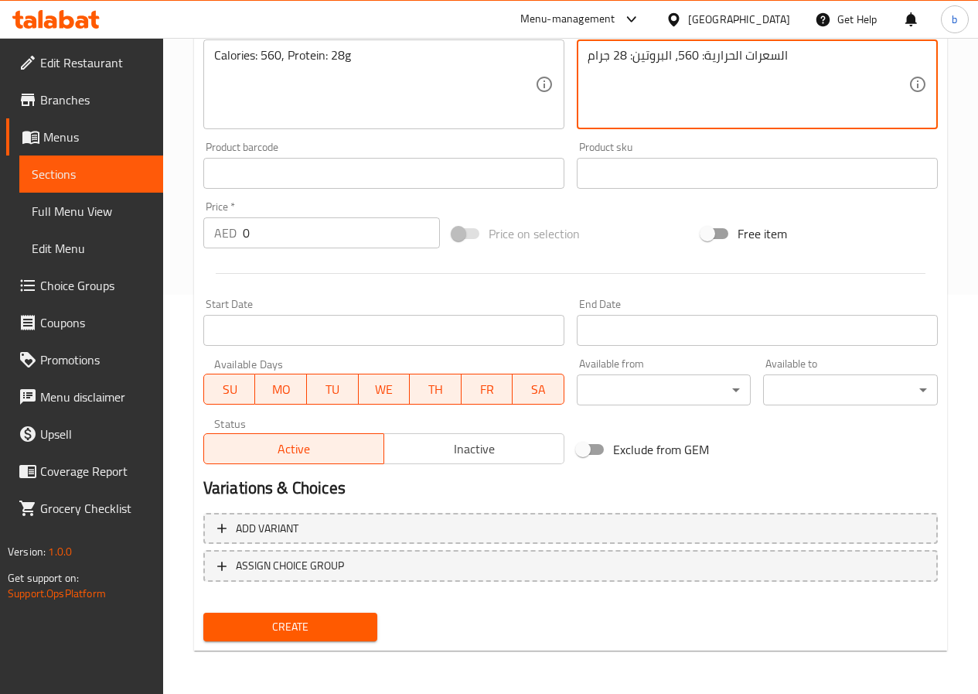
type textarea "السعرات الحرارية: 560، البروتين: 28 جرام"
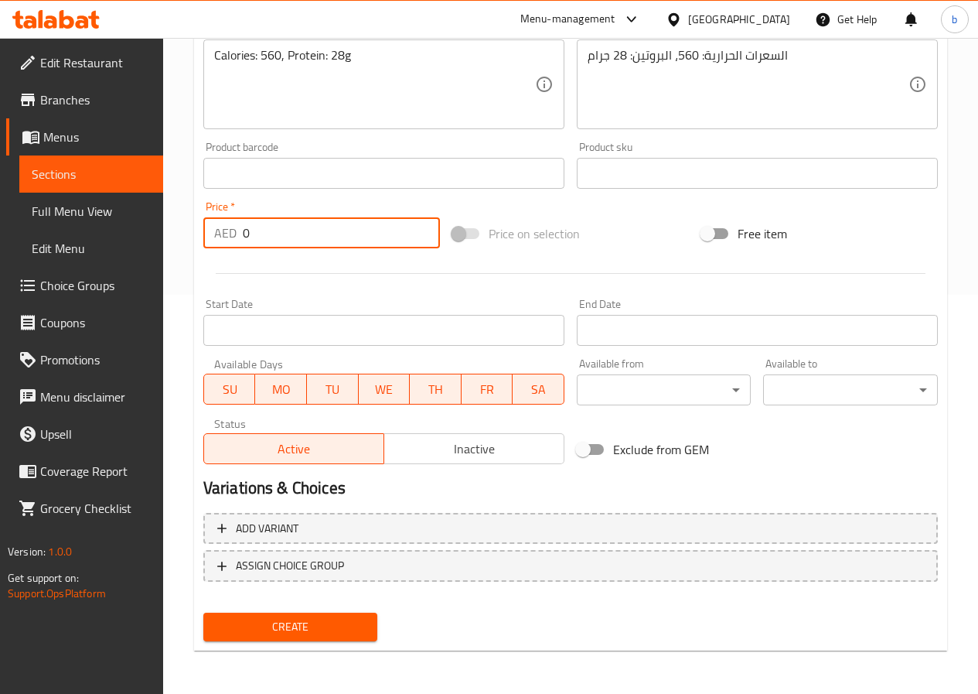
click at [353, 236] on input "0" at bounding box center [341, 232] width 197 height 31
click at [354, 236] on input "0" at bounding box center [341, 232] width 197 height 31
paste input "6.15"
type input "6.15"
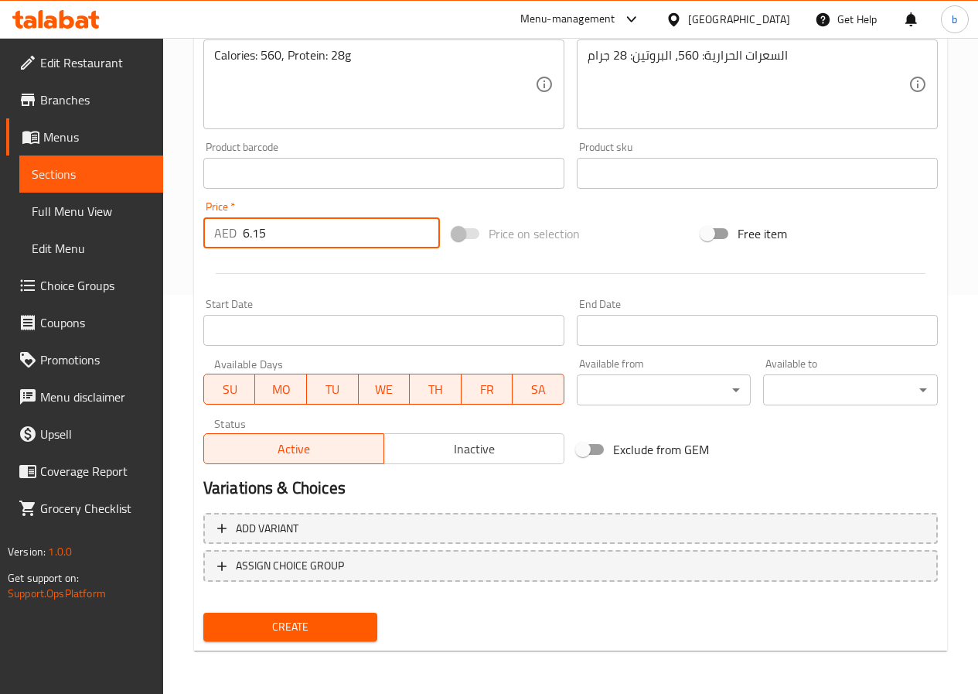
click at [303, 618] on span "Create" at bounding box center [291, 626] width 150 height 19
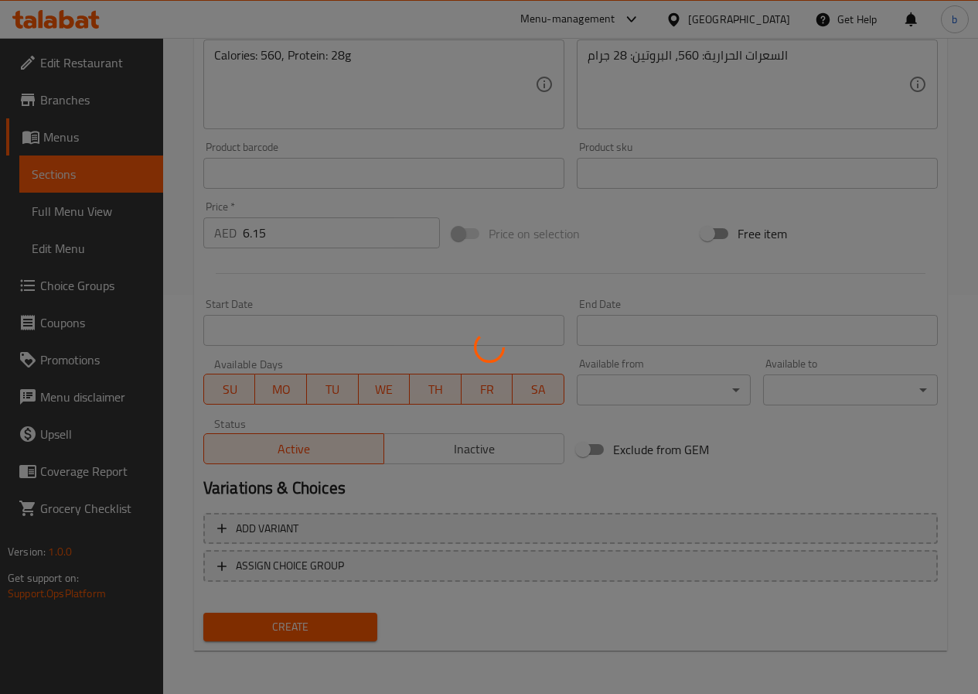
type input "0"
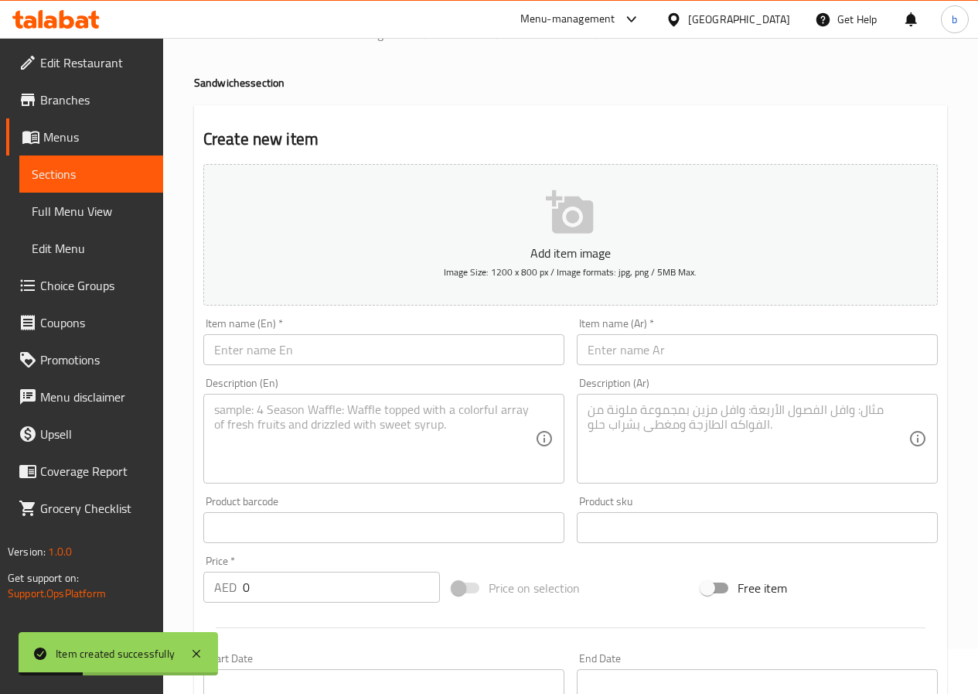
scroll to position [0, 0]
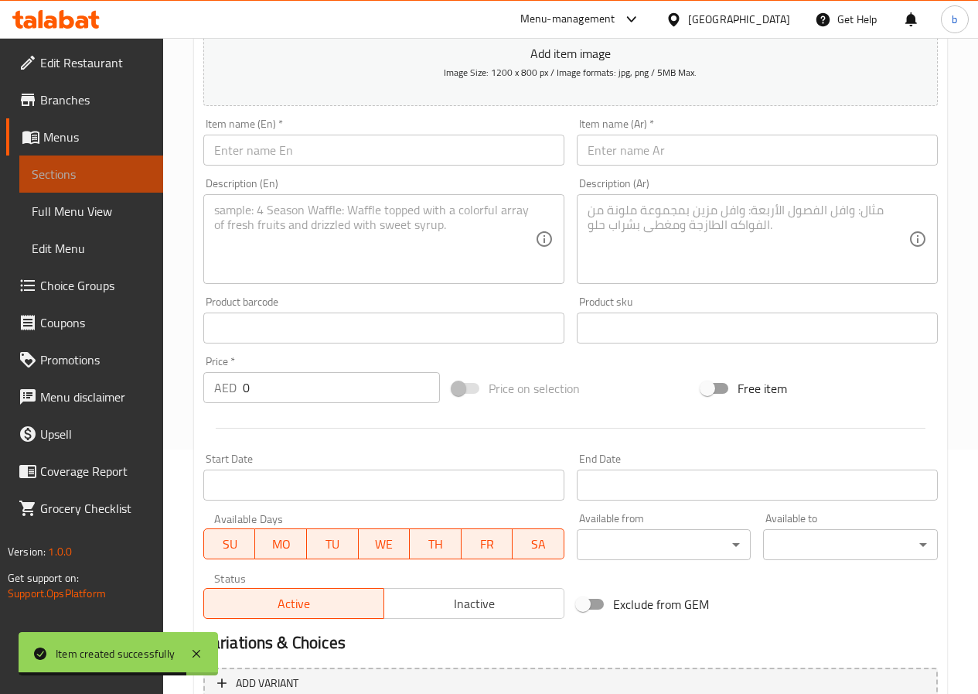
click at [96, 175] on span "Sections" at bounding box center [91, 174] width 119 height 19
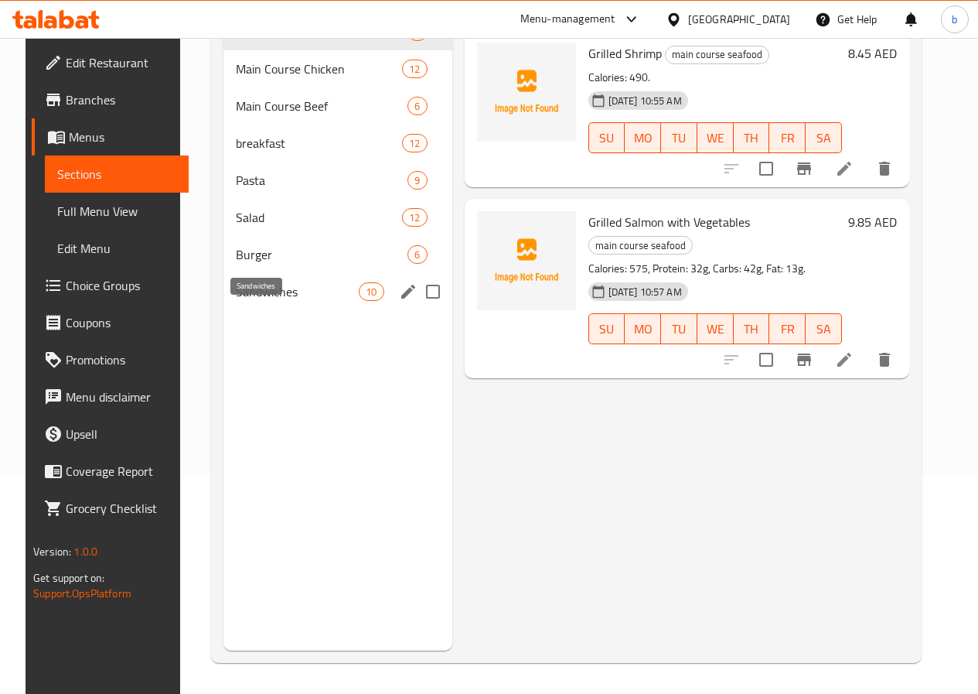
click at [277, 301] on span "Sandwiches" at bounding box center [297, 291] width 123 height 19
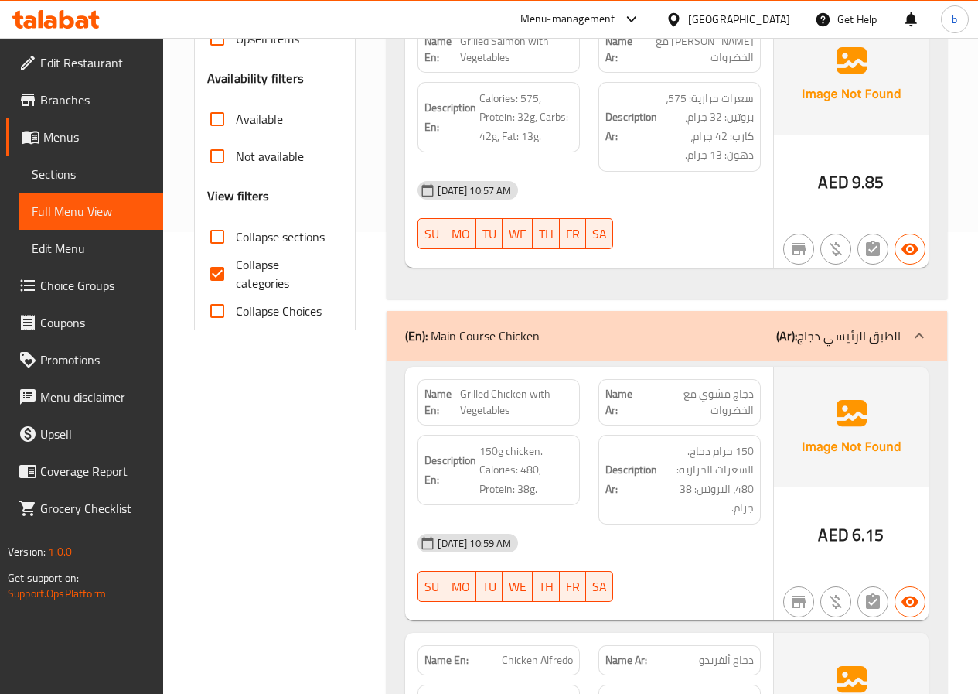
scroll to position [387, 0]
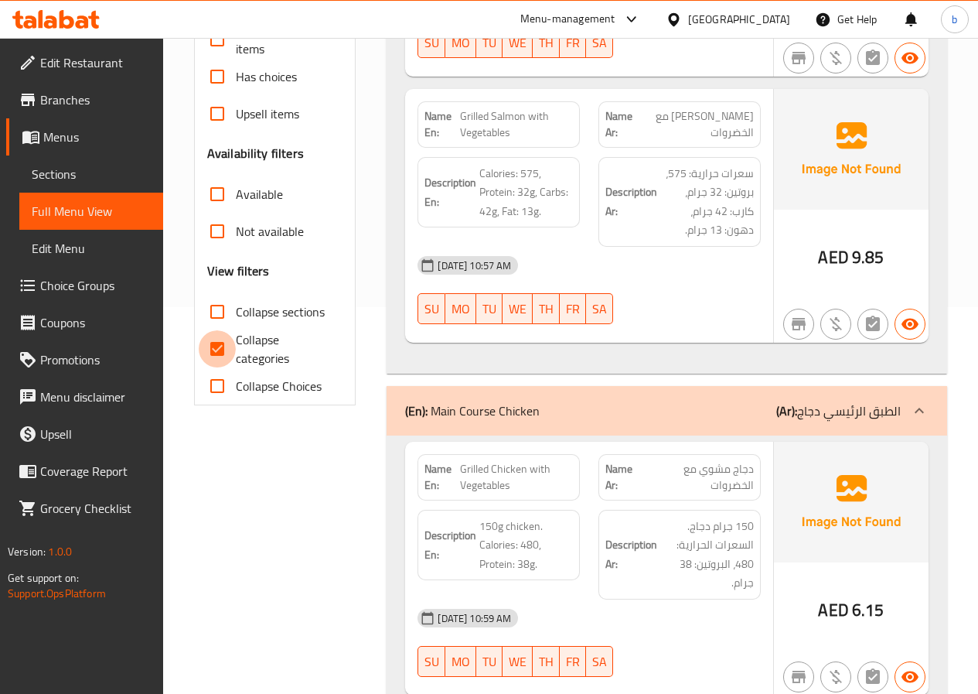
click at [216, 333] on input "Collapse categories" at bounding box center [217, 348] width 37 height 37
checkbox input "false"
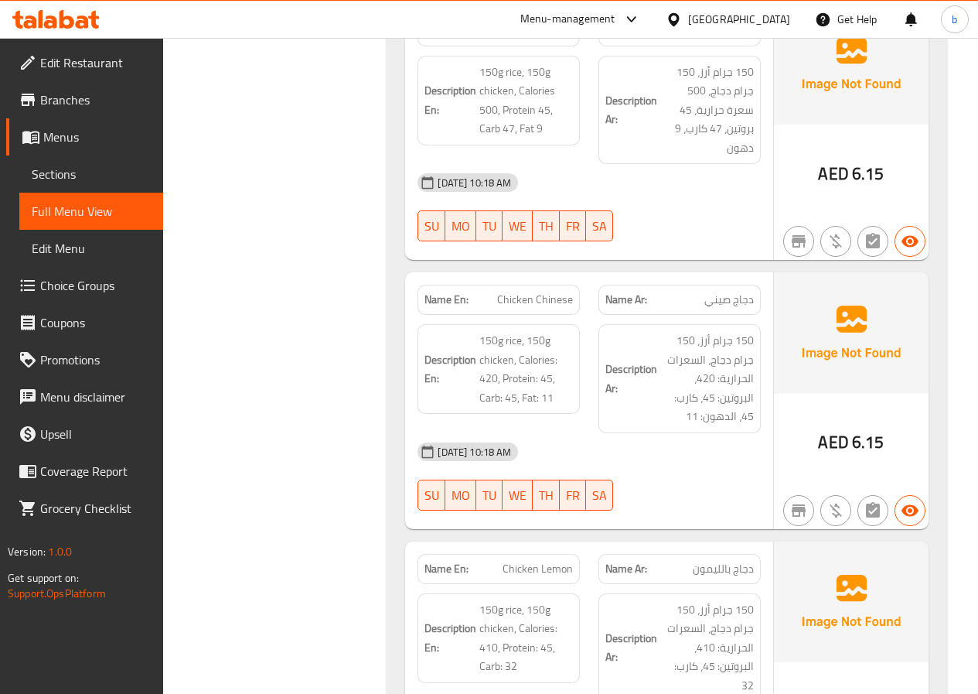
scroll to position [0, 0]
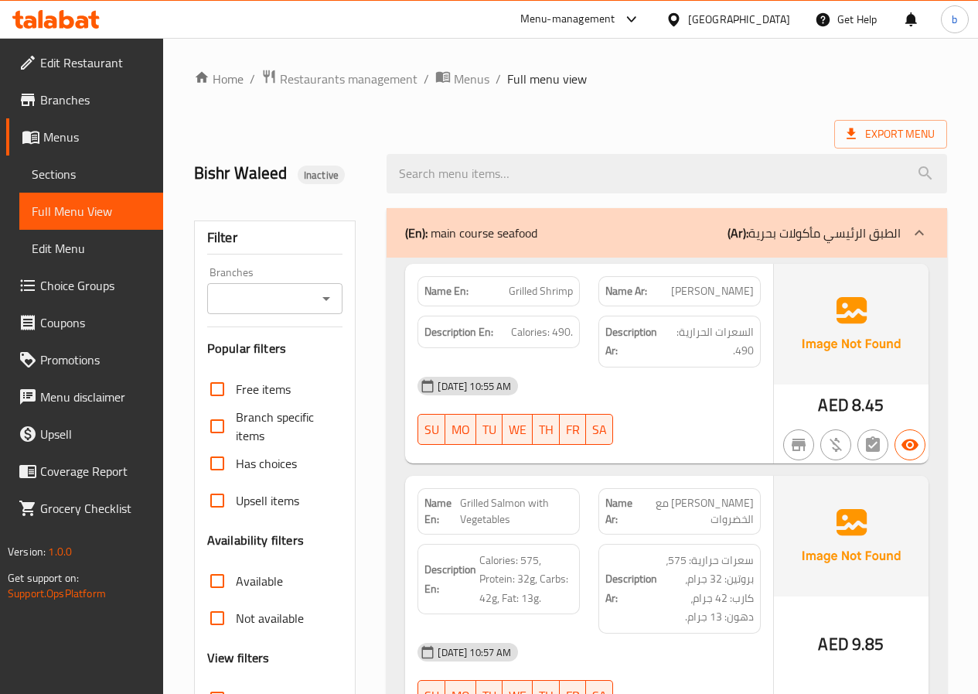
click at [71, 180] on span "Sections" at bounding box center [91, 174] width 119 height 19
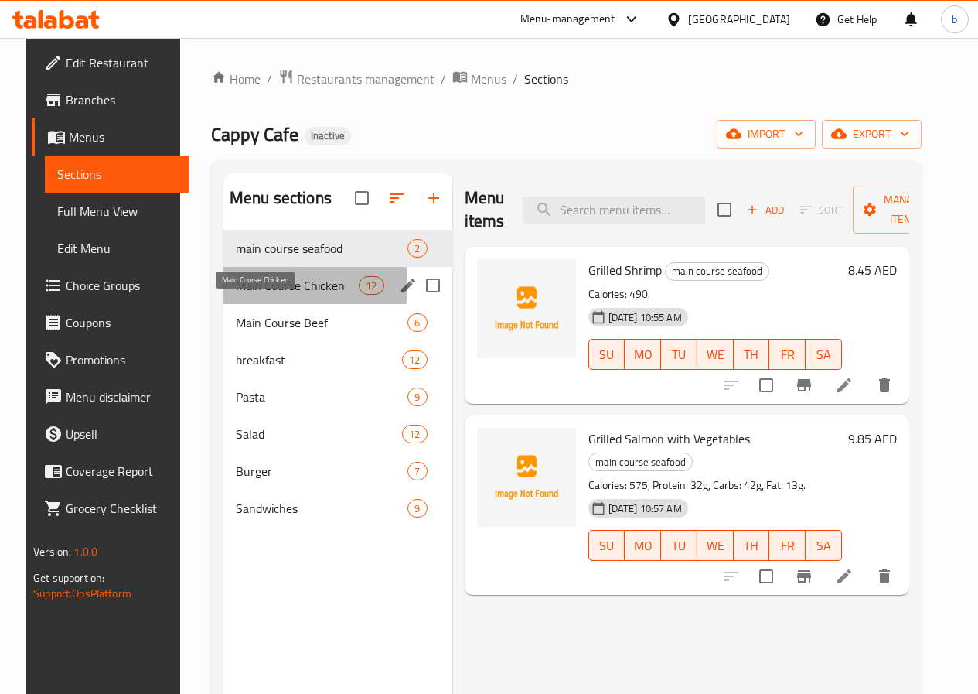
click at [236, 295] on span "Main Course Chicken" at bounding box center [297, 285] width 123 height 19
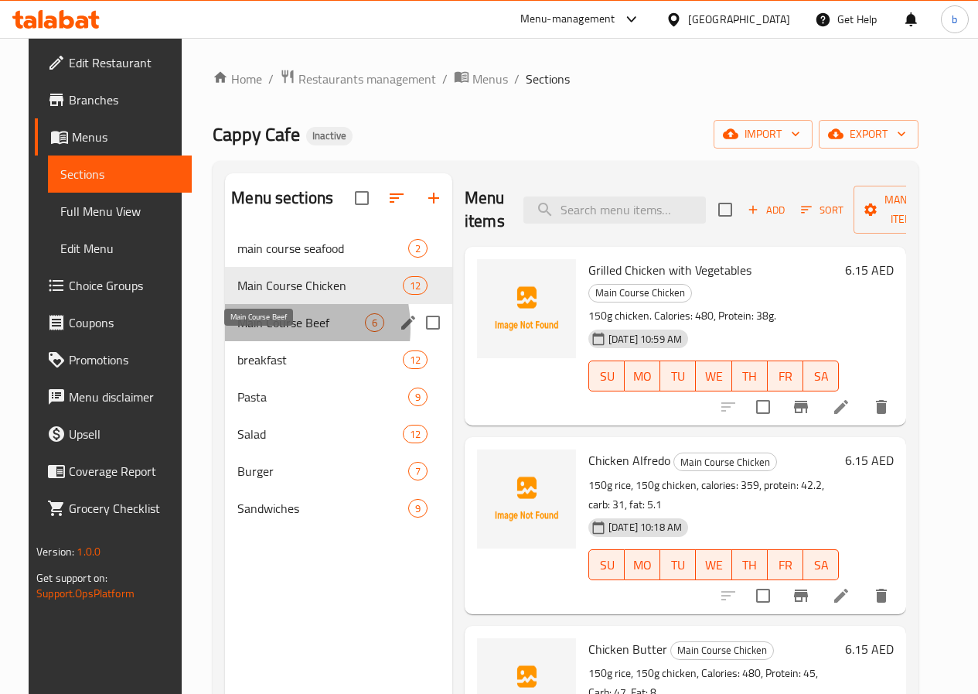
click at [254, 332] on span "Main Course Beef" at bounding box center [301, 322] width 128 height 19
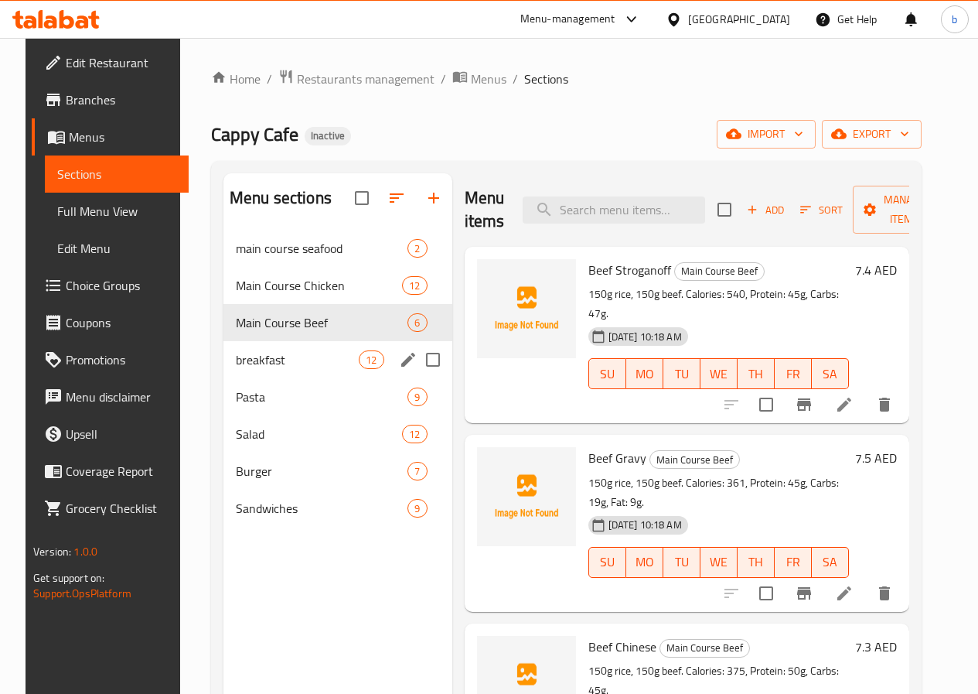
click at [227, 372] on div "breakfast 12" at bounding box center [338, 359] width 229 height 37
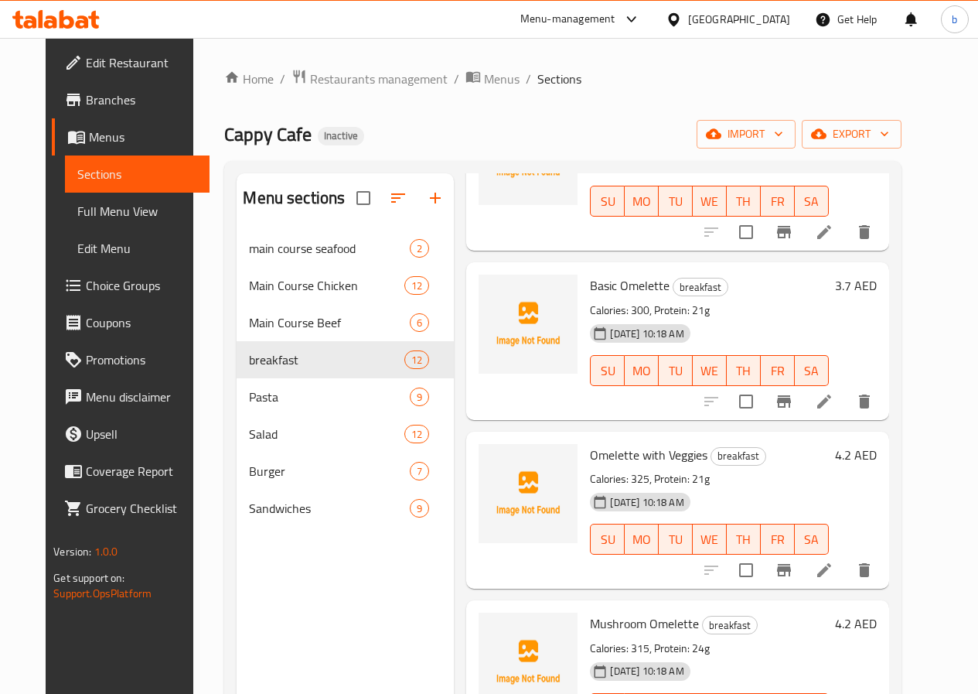
scroll to position [155, 0]
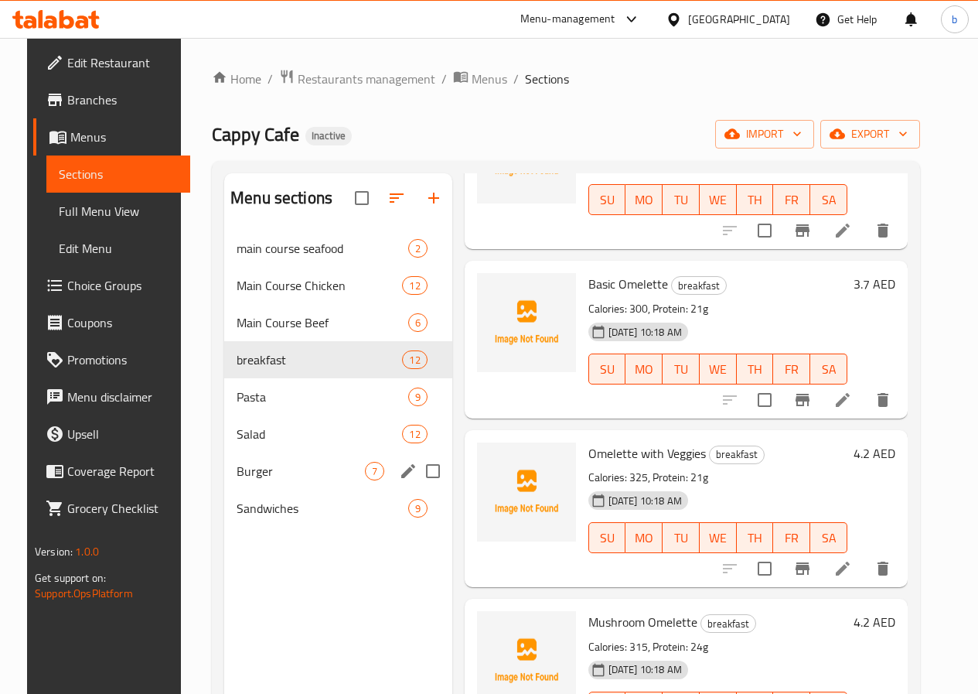
click at [236, 480] on div "Burger 7" at bounding box center [338, 470] width 228 height 37
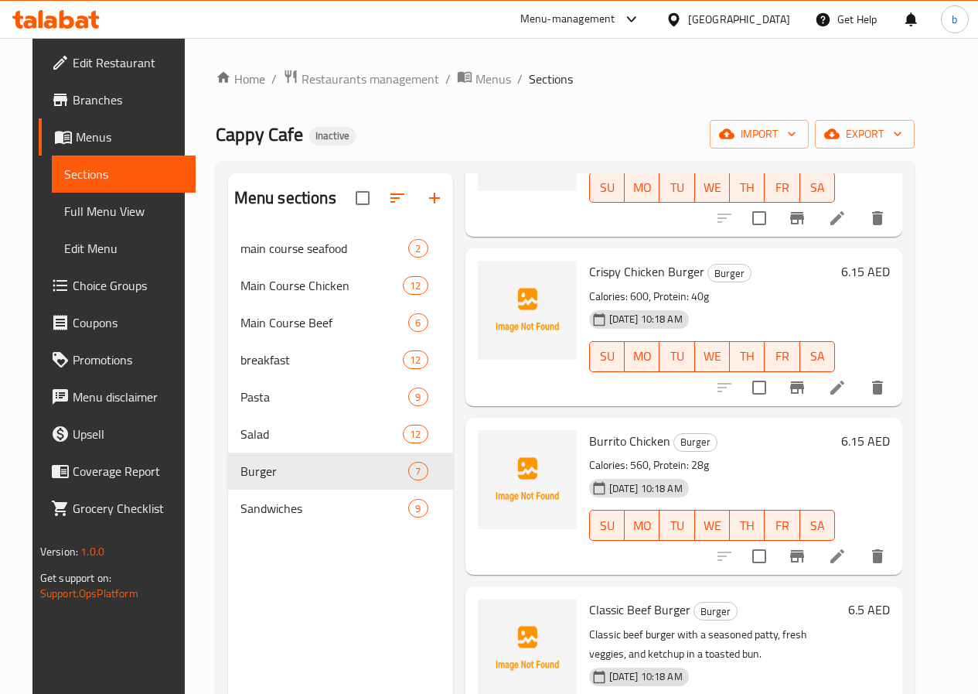
scroll to position [628, 0]
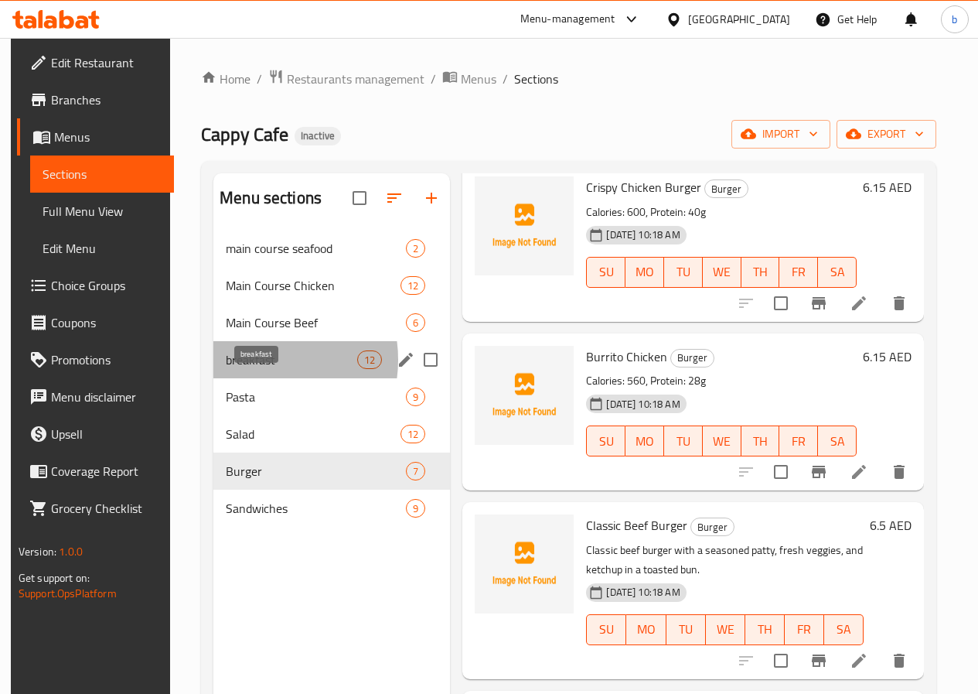
click at [250, 369] on span "breakfast" at bounding box center [291, 359] width 131 height 19
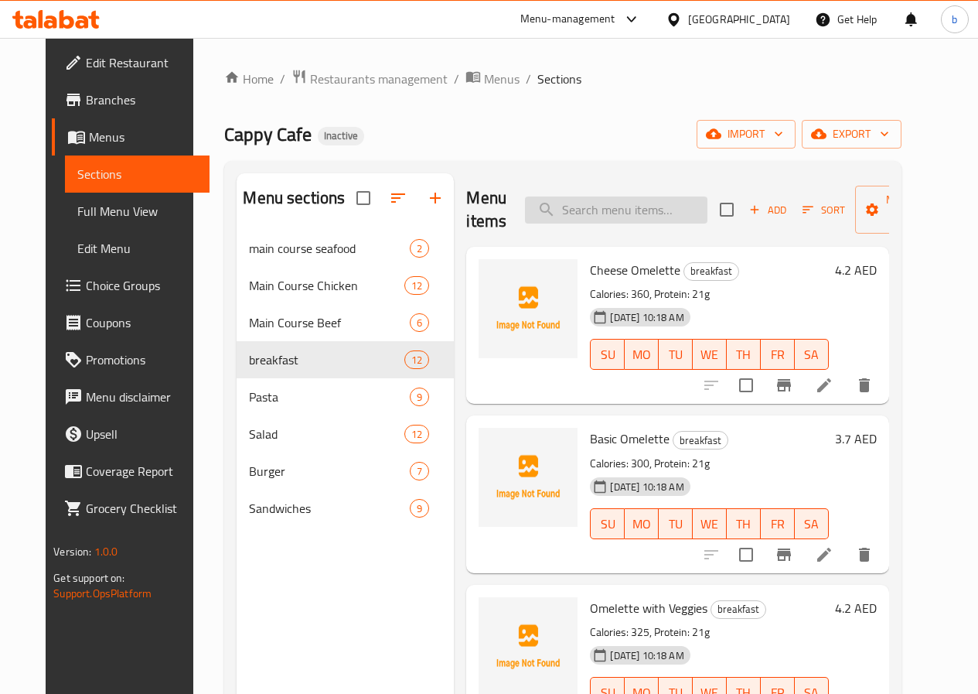
click at [567, 204] on input "search" at bounding box center [616, 209] width 183 height 27
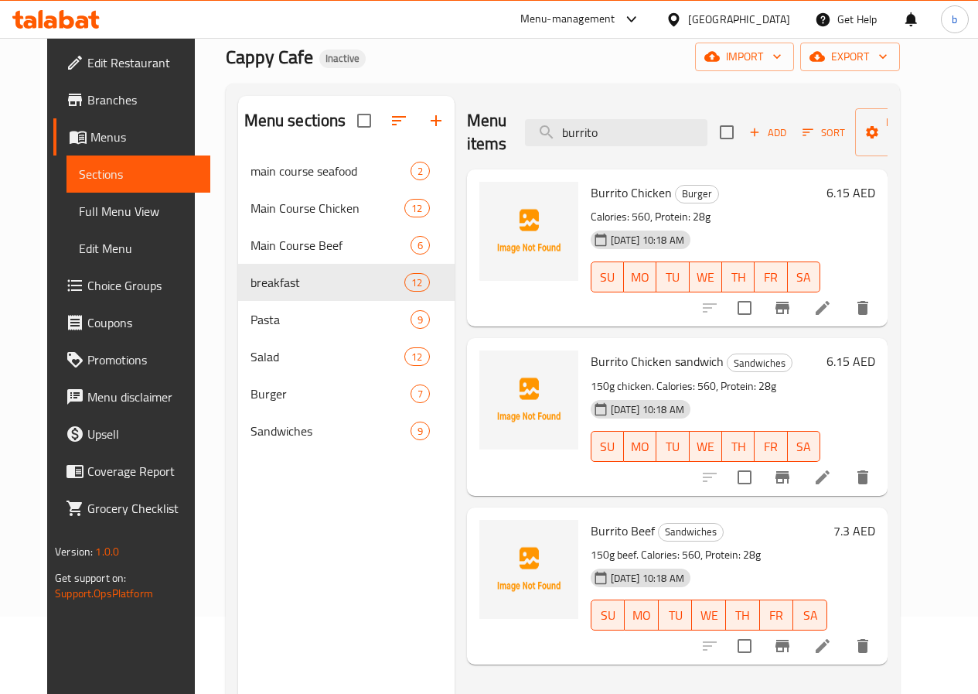
scroll to position [155, 0]
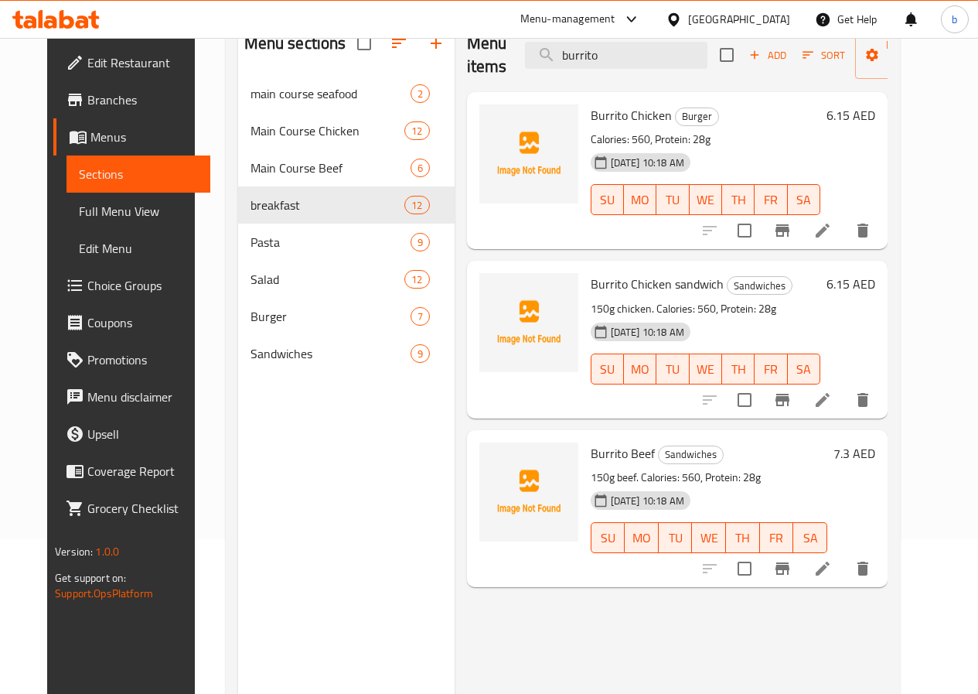
type input "burrito"
click at [832, 563] on icon at bounding box center [823, 568] width 19 height 19
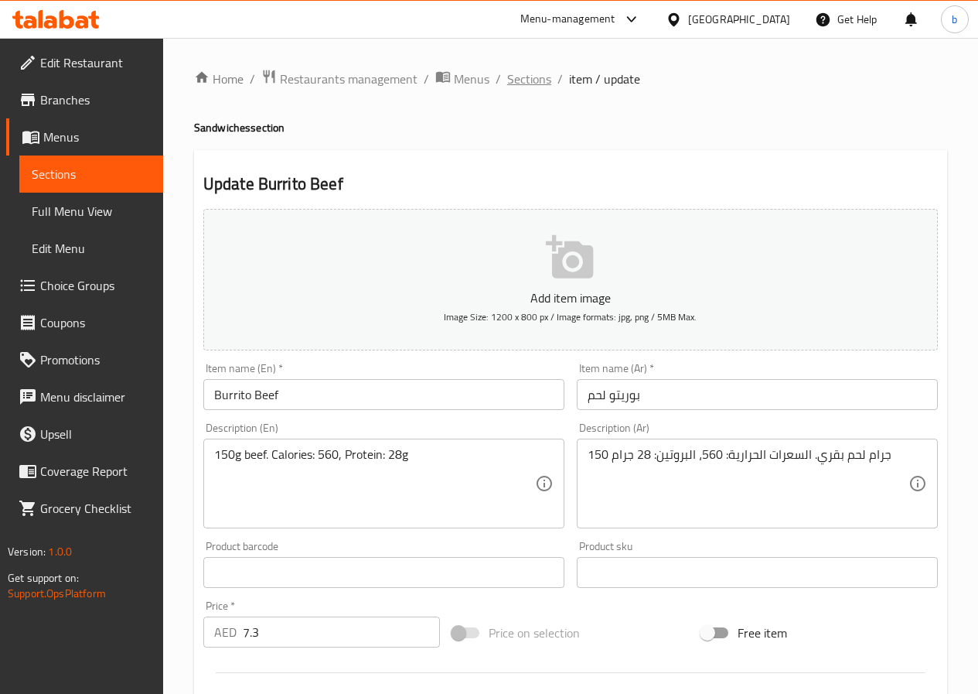
click at [513, 77] on span "Sections" at bounding box center [529, 79] width 44 height 19
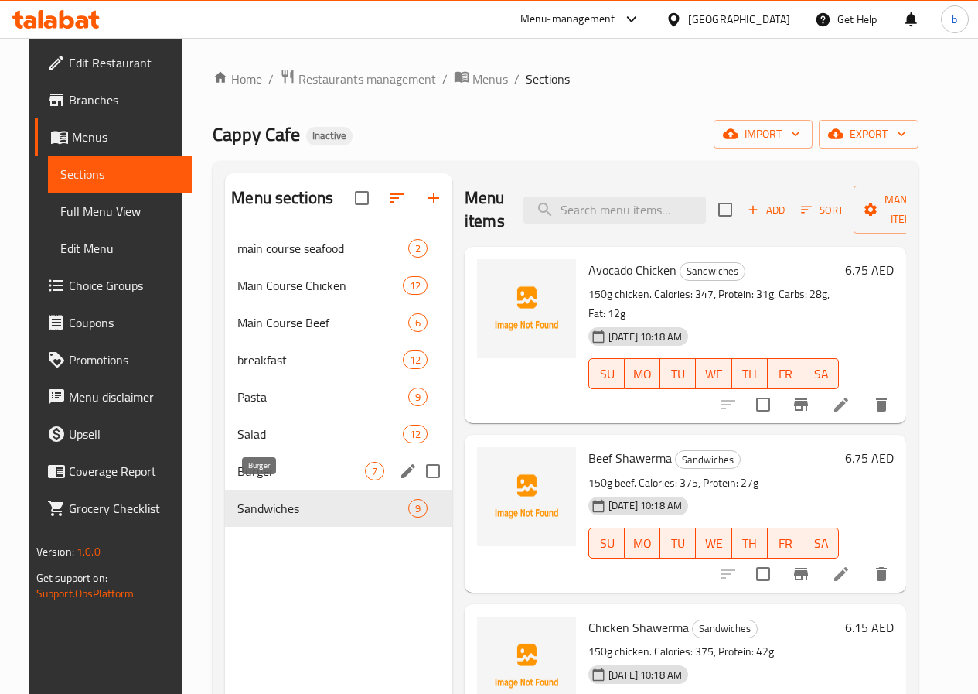
click at [275, 480] on span "Burger" at bounding box center [301, 471] width 128 height 19
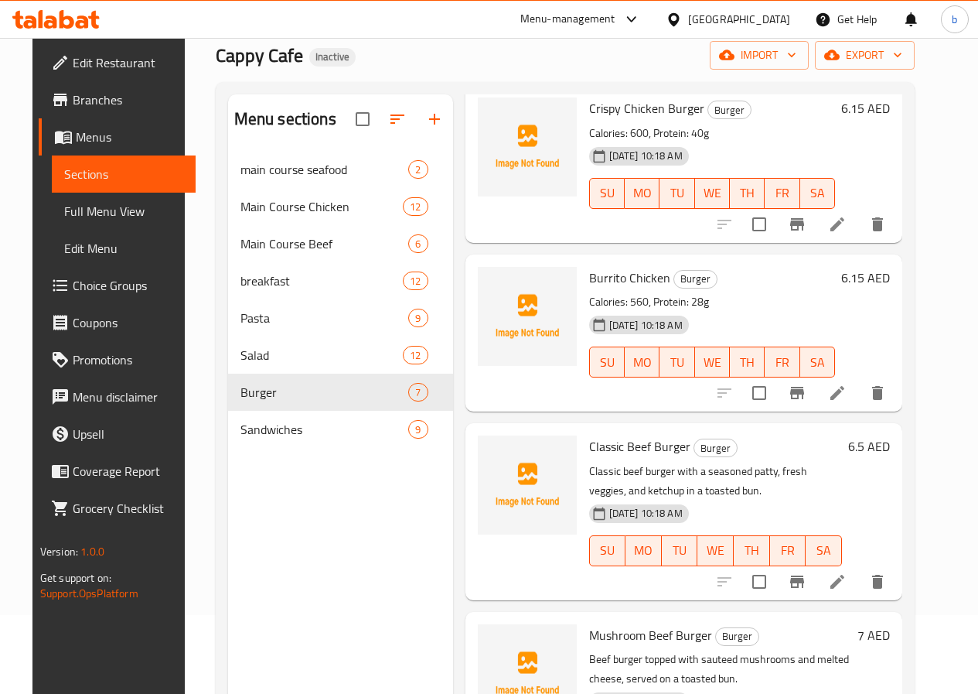
scroll to position [155, 0]
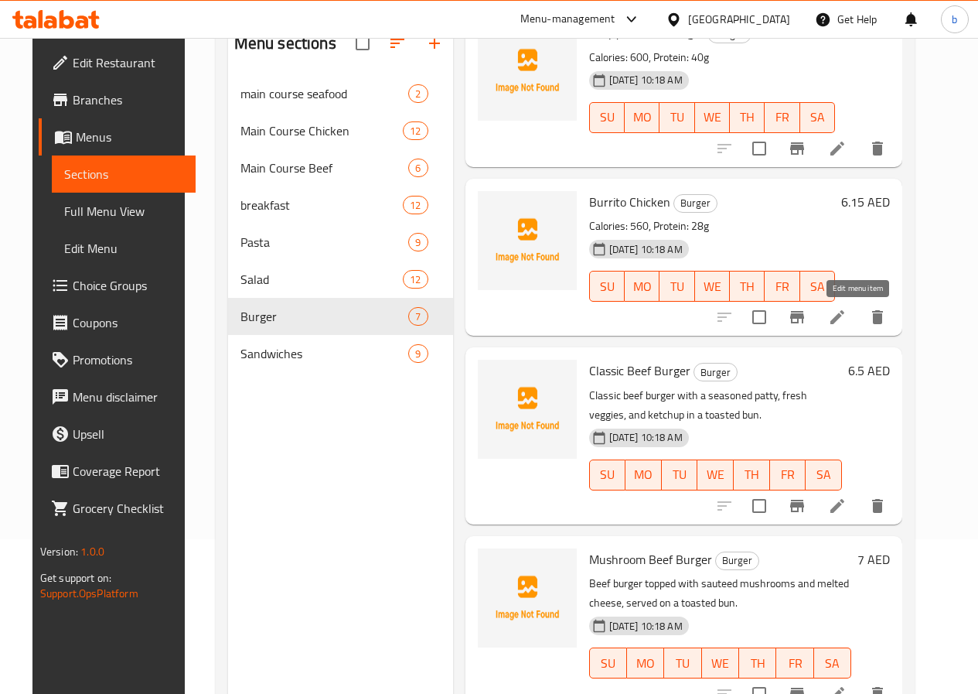
click at [847, 319] on icon at bounding box center [837, 317] width 19 height 19
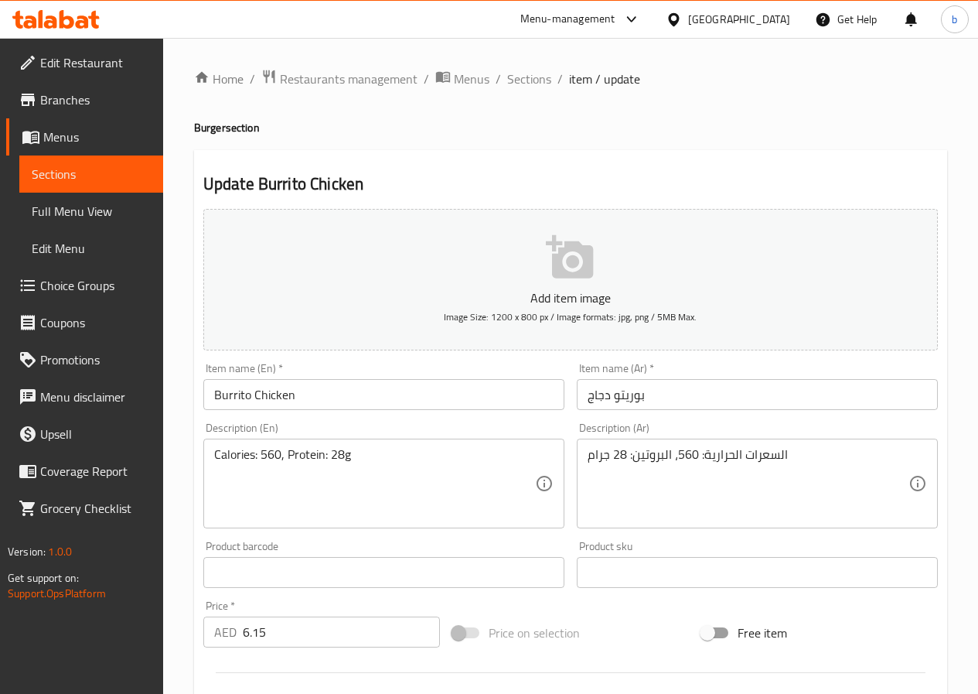
click at [399, 388] on input "Burrito Chicken" at bounding box center [383, 394] width 361 height 31
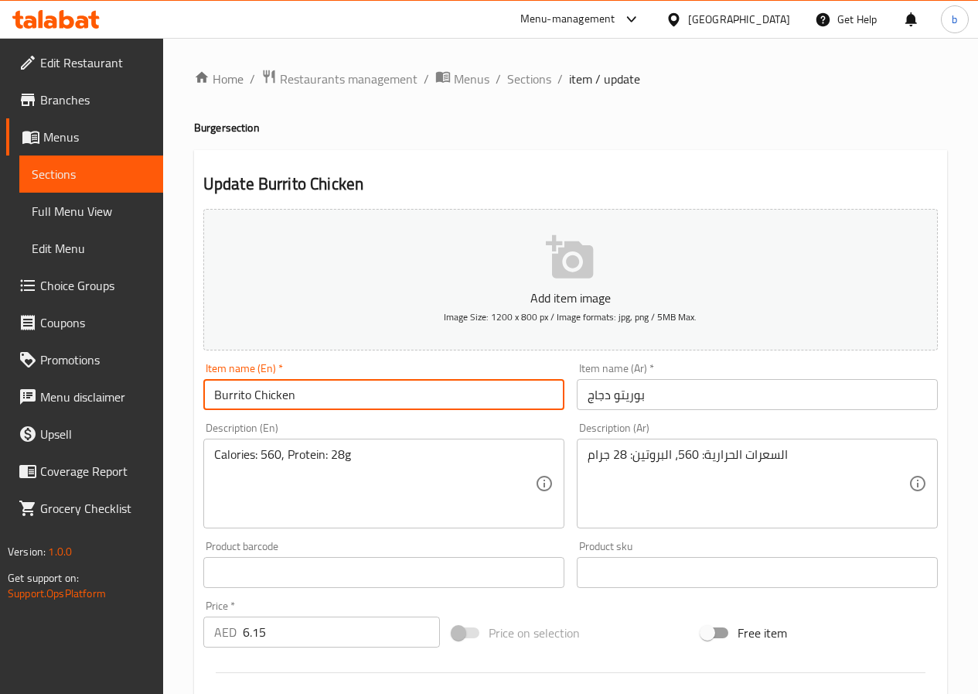
click at [399, 388] on input "Burrito Chicken" at bounding box center [383, 394] width 361 height 31
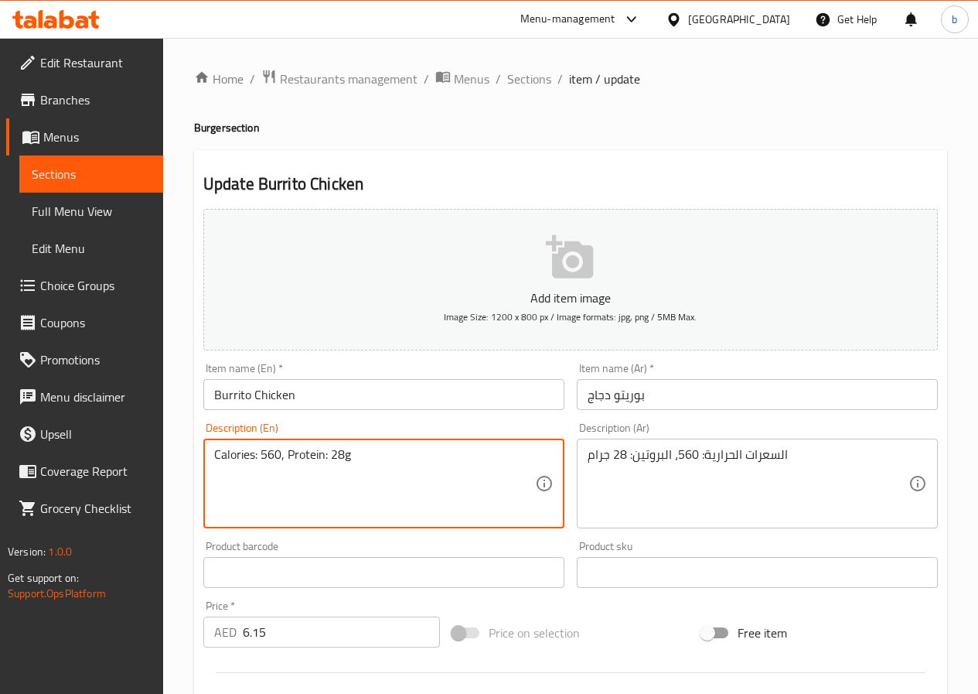
click at [375, 465] on textarea "Calories: 560, Protein: 28g" at bounding box center [374, 483] width 321 height 73
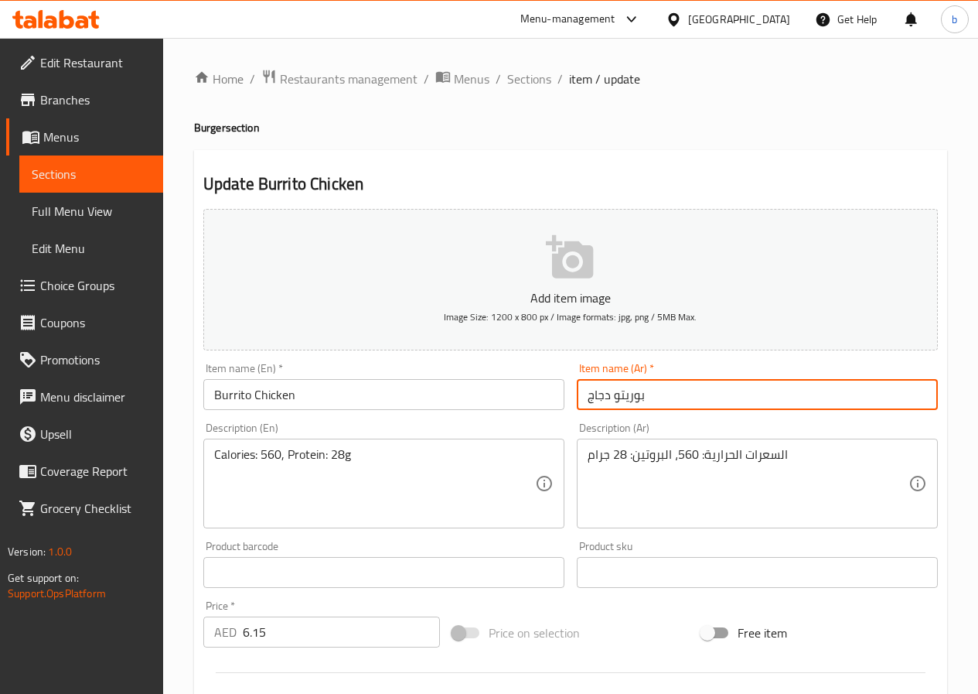
click at [665, 404] on input "بوريتو دجاج" at bounding box center [757, 394] width 361 height 31
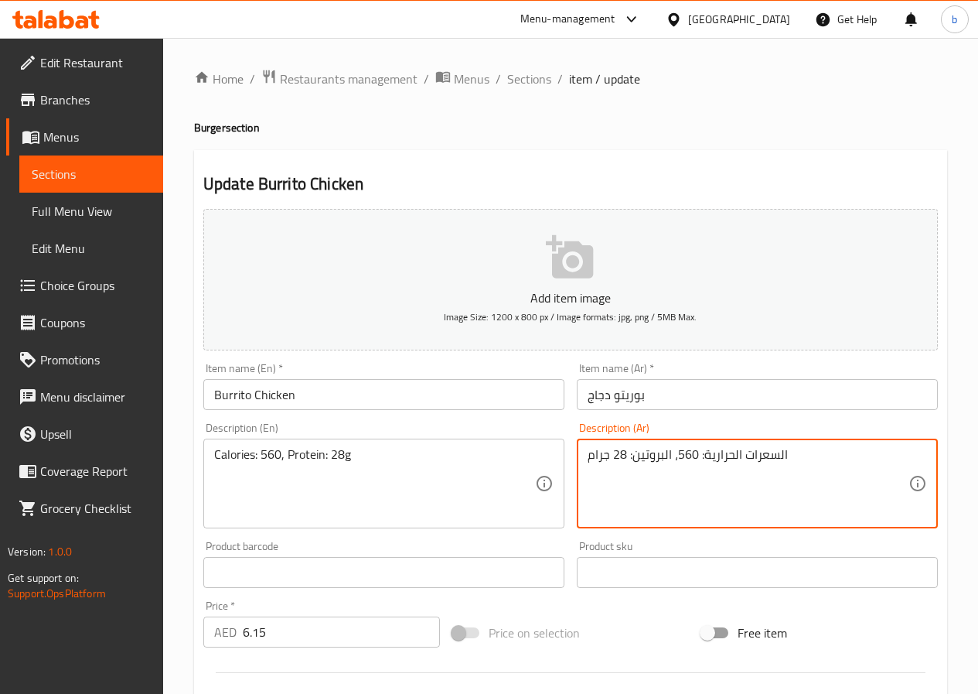
click at [647, 461] on textarea "السعرات الحرارية: 560، البروتين: 28 جرام" at bounding box center [748, 483] width 321 height 73
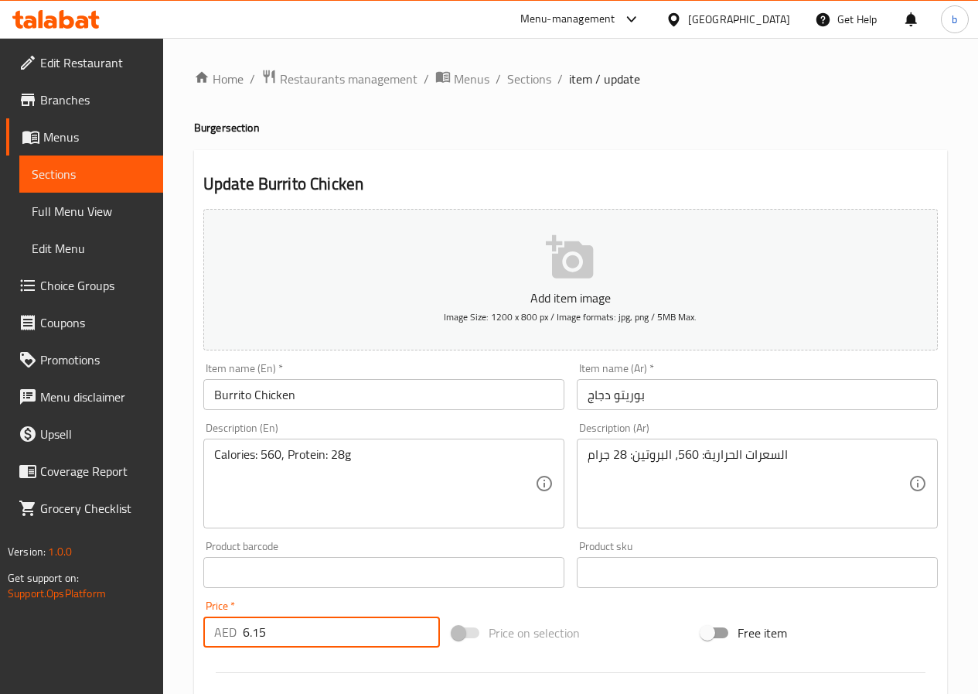
click at [287, 637] on input "6.15" at bounding box center [341, 631] width 197 height 31
click at [517, 81] on span "Sections" at bounding box center [529, 79] width 44 height 19
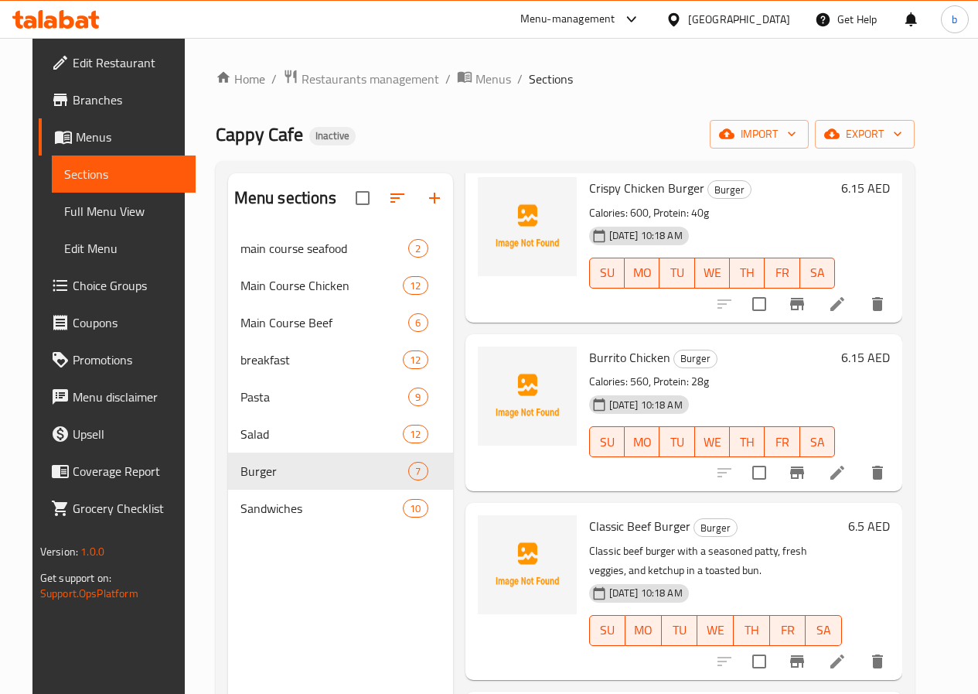
scroll to position [628, 0]
click at [883, 469] on icon "delete" at bounding box center [877, 472] width 11 height 14
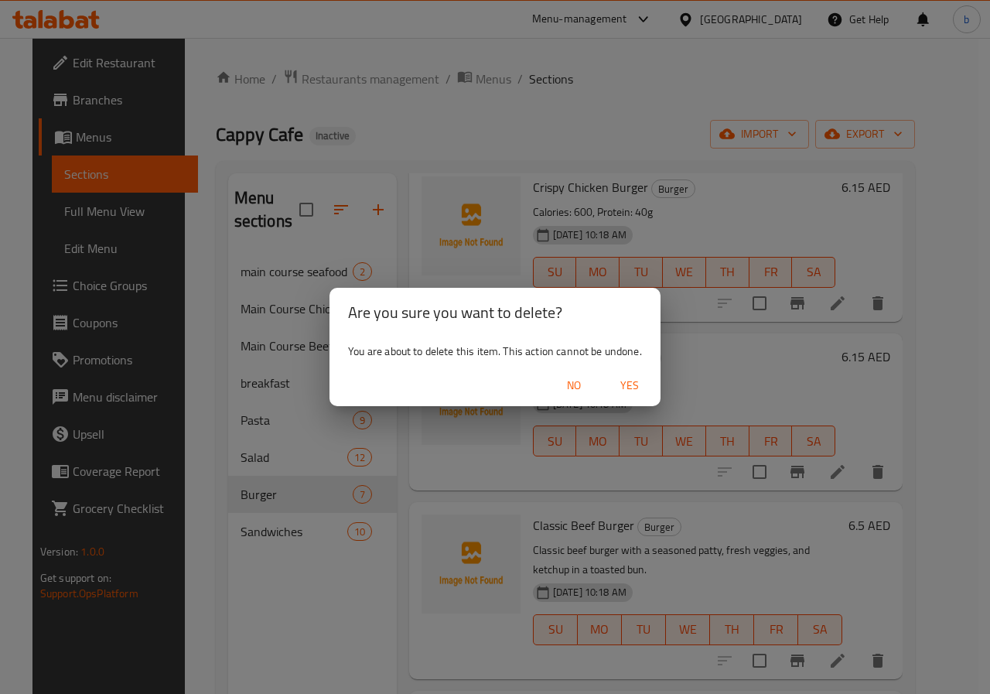
click at [640, 377] on span "Yes" at bounding box center [629, 385] width 37 height 19
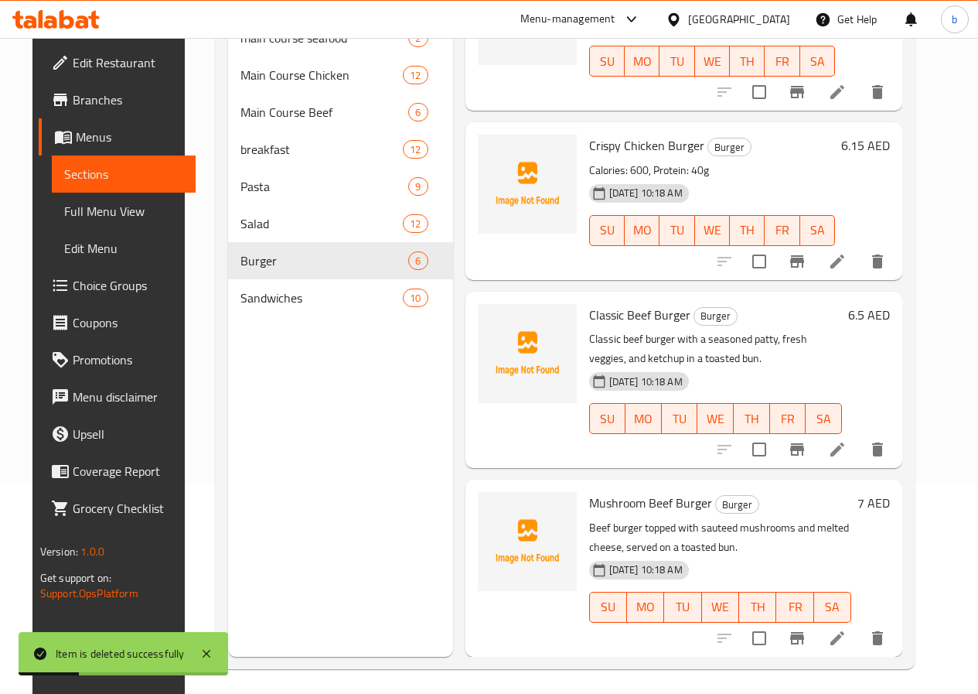
scroll to position [217, 0]
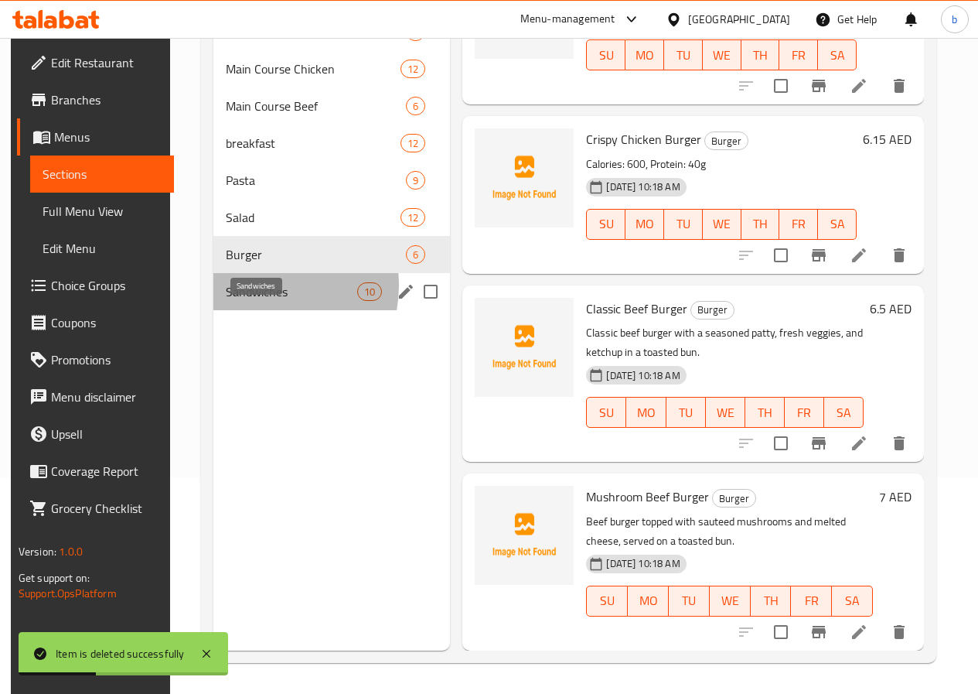
click at [251, 301] on span "Sandwiches" at bounding box center [291, 291] width 131 height 19
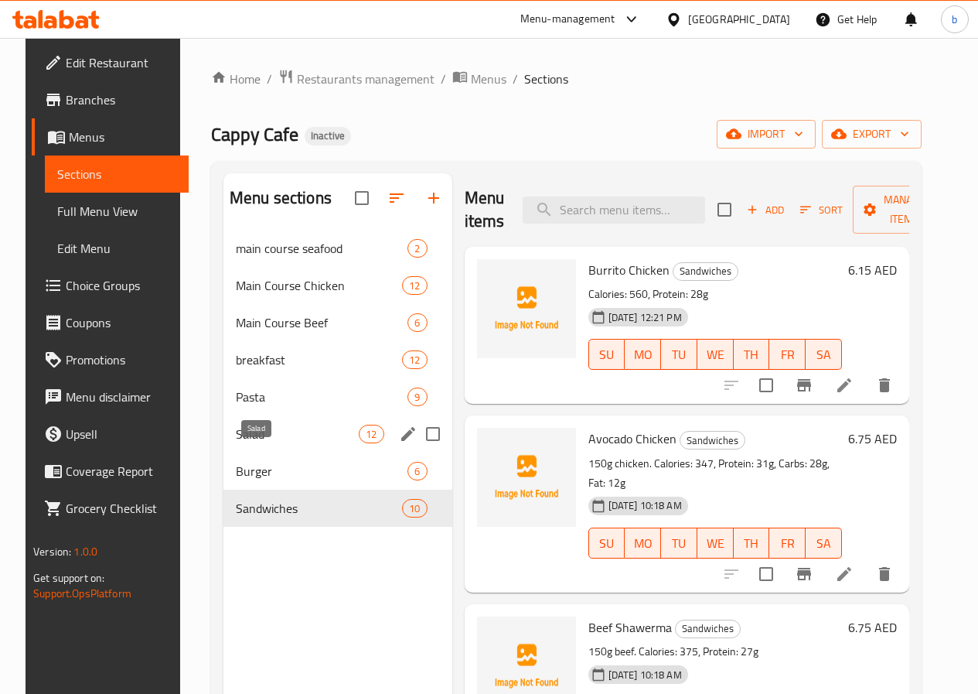
drag, startPoint x: 253, startPoint y: 462, endPoint x: 298, endPoint y: 467, distance: 45.1
click at [253, 443] on span "Salad" at bounding box center [297, 434] width 123 height 19
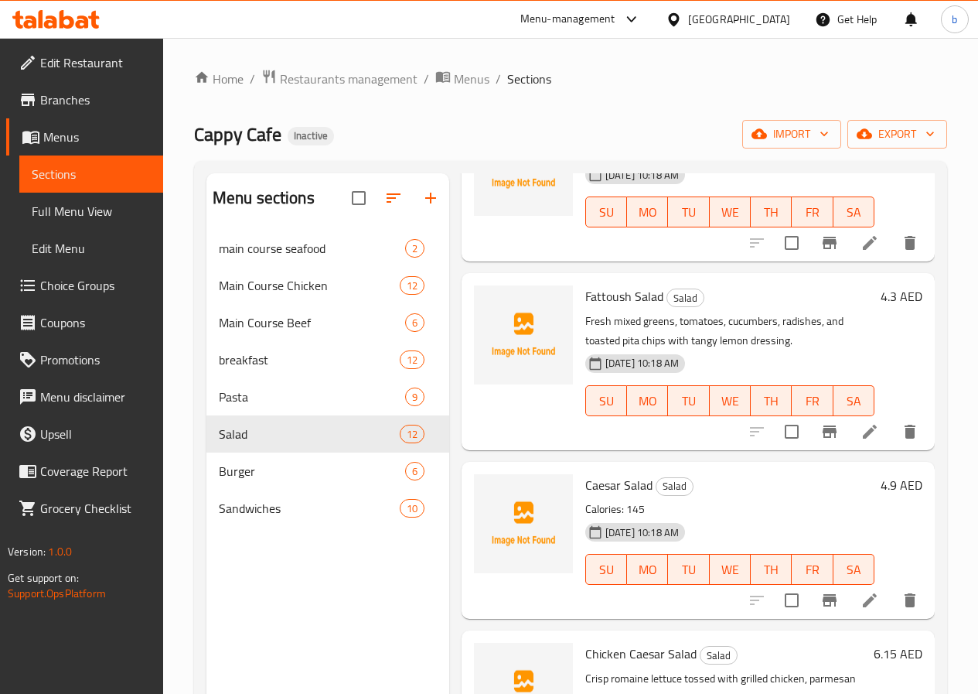
scroll to position [155, 0]
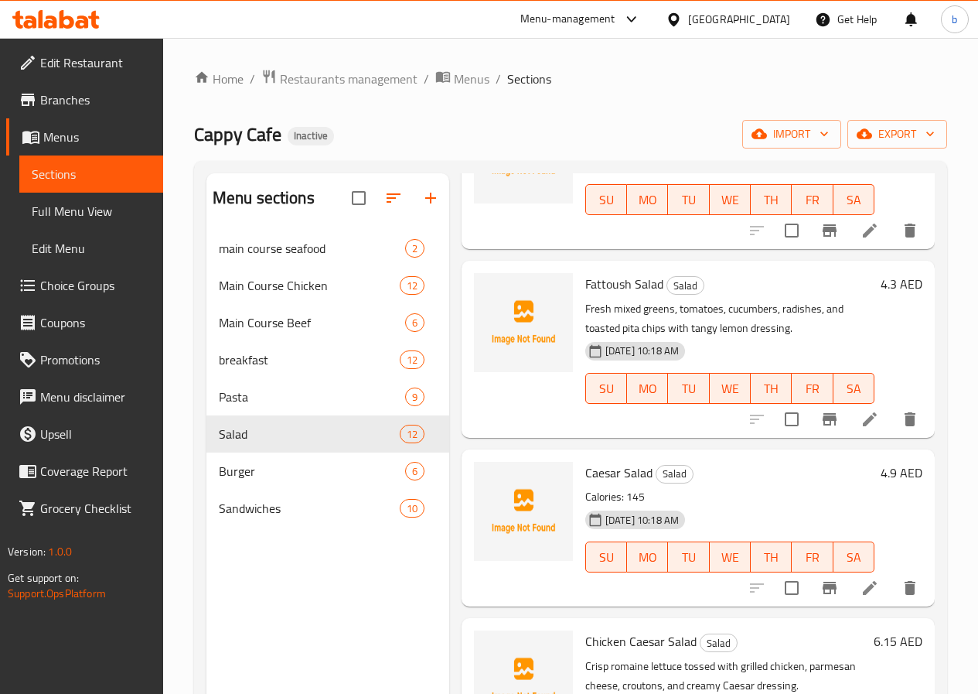
click at [863, 416] on icon at bounding box center [870, 419] width 14 height 14
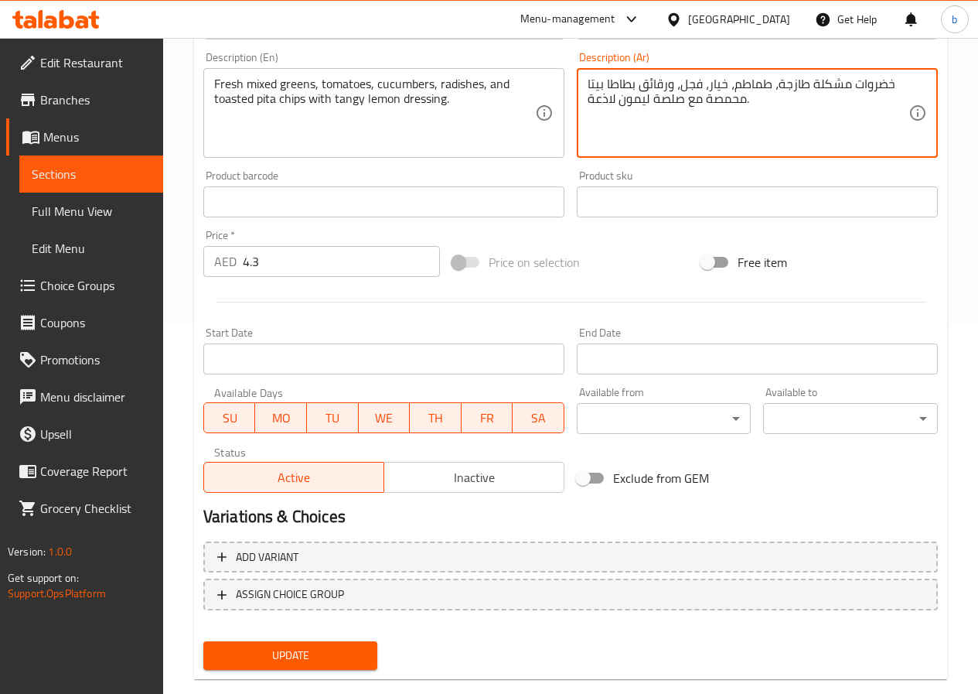
scroll to position [399, 0]
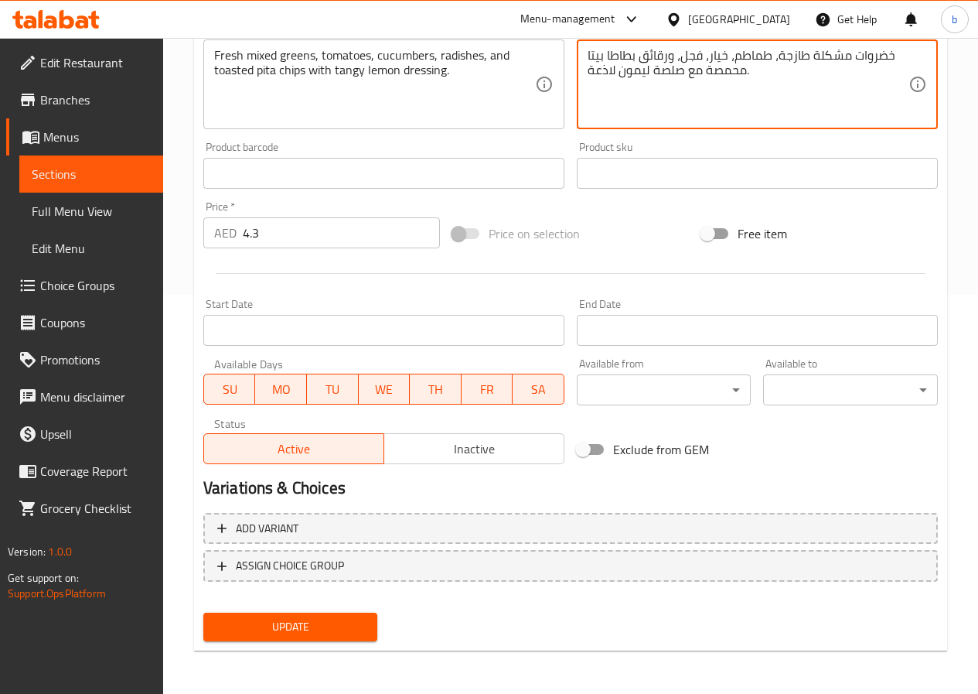
type textarea "خضروات مشكلة طازجة، طماطم، خيار، فجل، ورقائق بطاطا بيتا محمصة مع صلصة ليمون لاذ…"
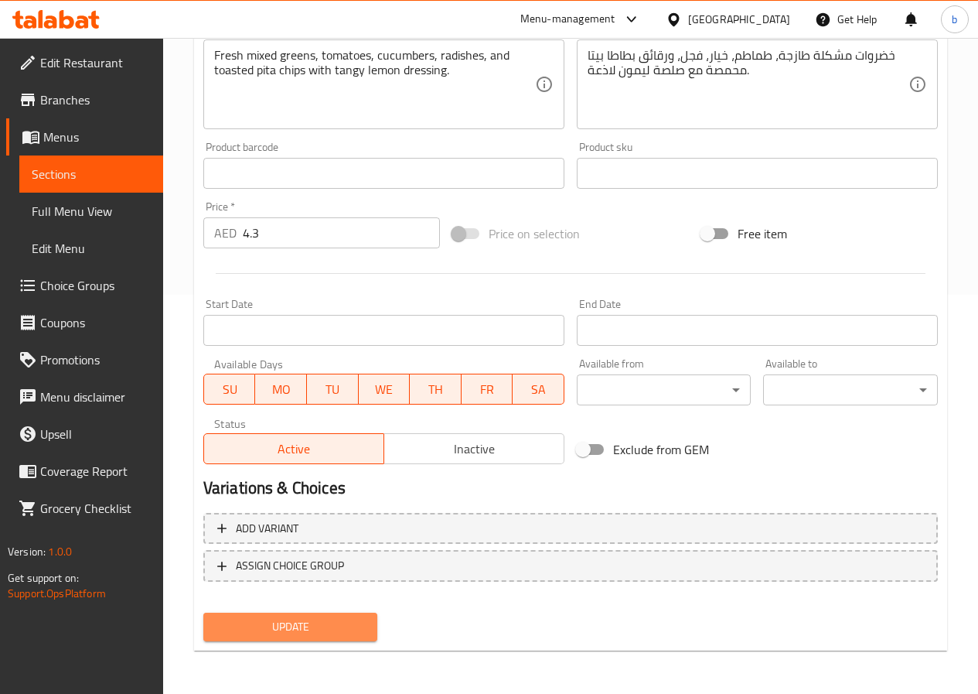
click at [307, 621] on span "Update" at bounding box center [291, 626] width 150 height 19
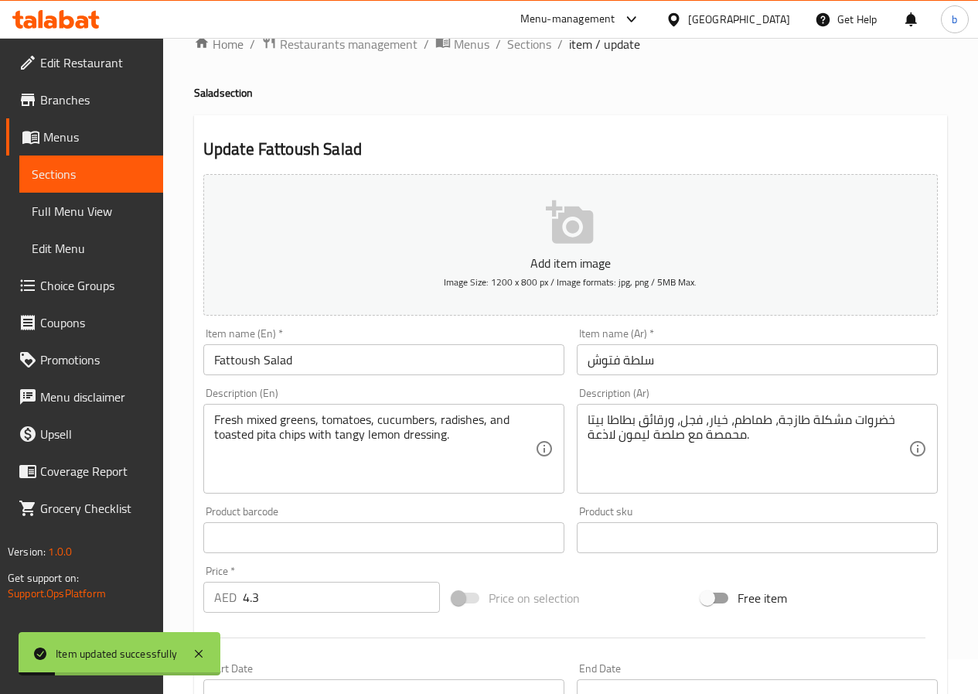
scroll to position [0, 0]
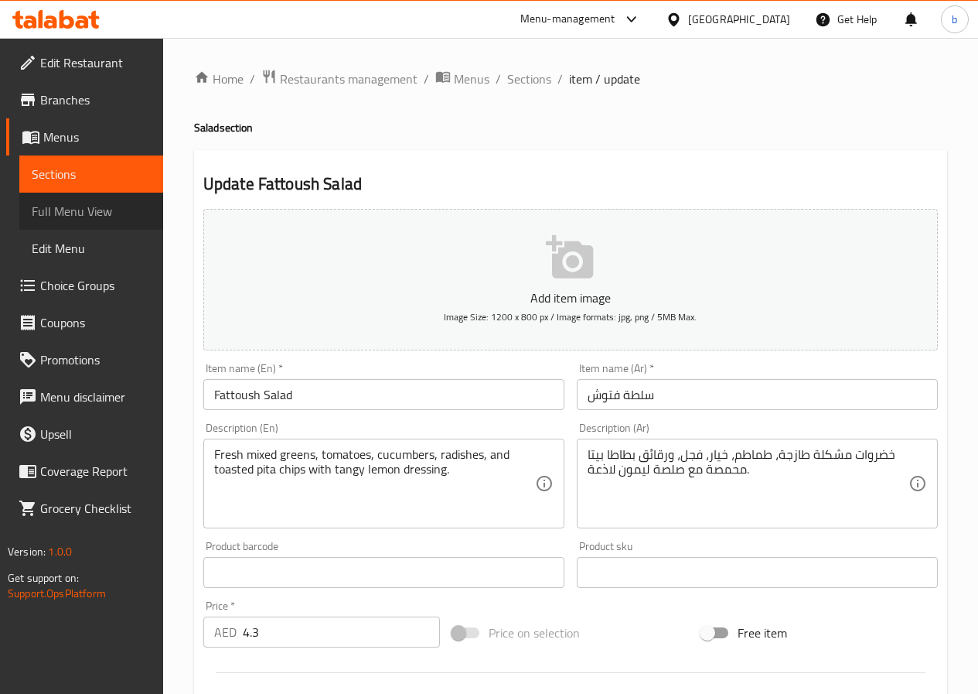
click at [97, 202] on span "Full Menu View" at bounding box center [91, 211] width 119 height 19
